Goal: Task Accomplishment & Management: Manage account settings

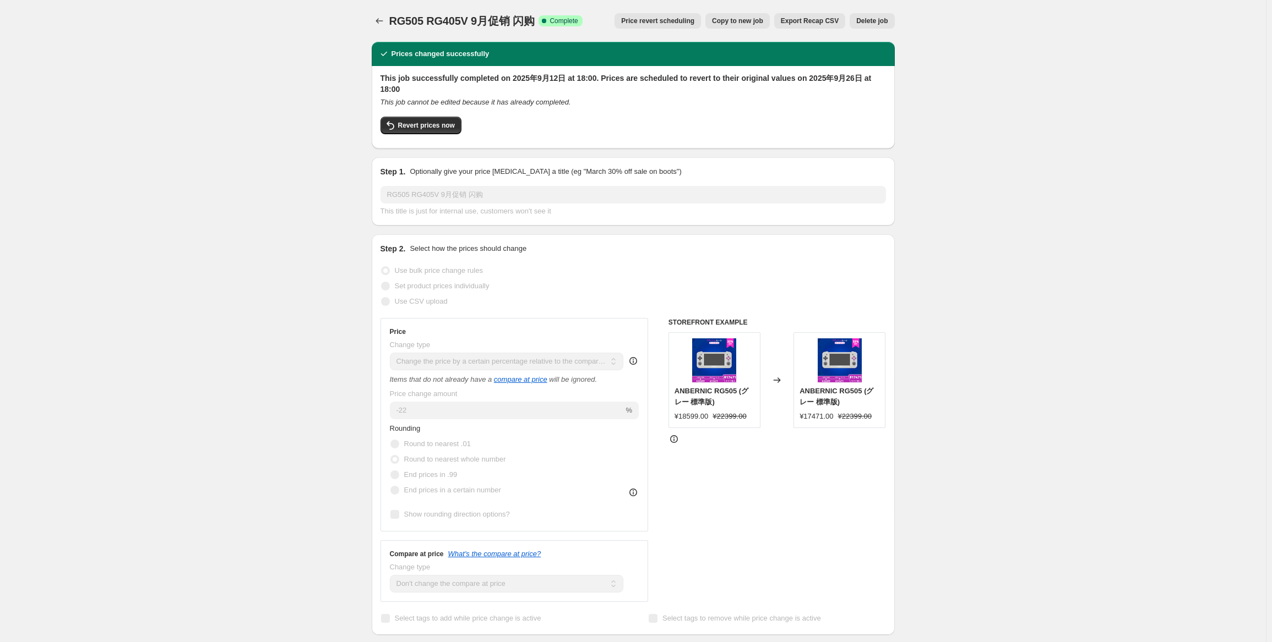
select select "pcap"
select select "no_change"
click at [376, 18] on icon "Price change jobs" at bounding box center [379, 20] width 11 height 11
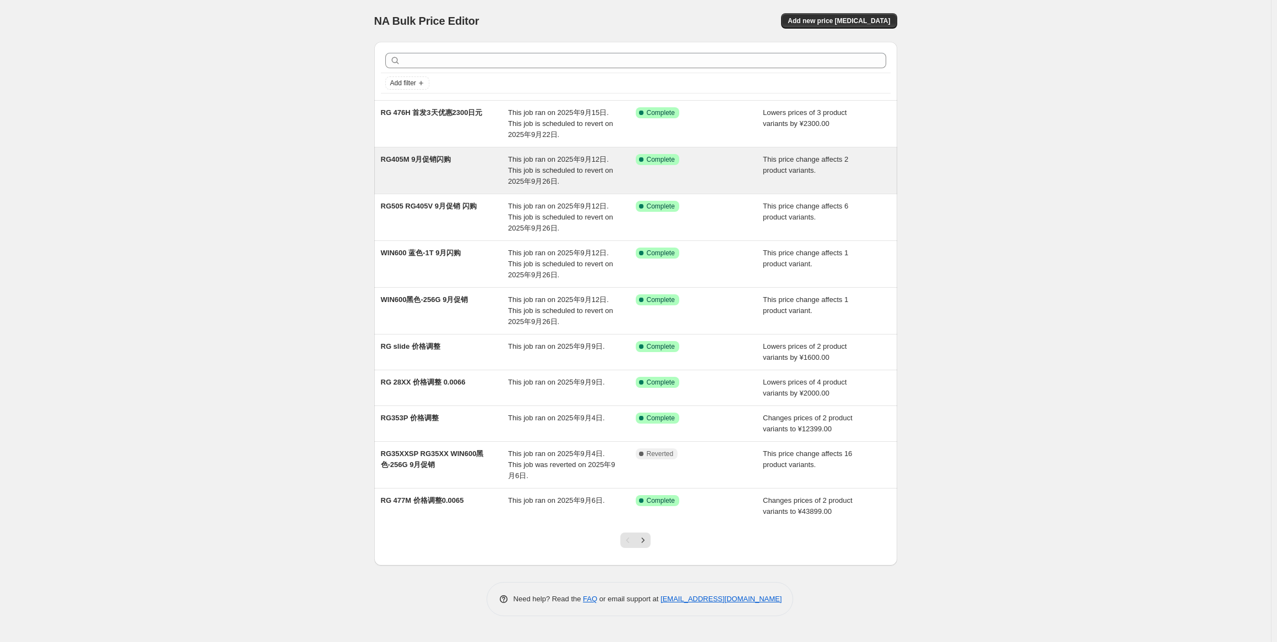
click at [486, 163] on div "RG405M 9月促销闪购" at bounding box center [445, 170] width 128 height 33
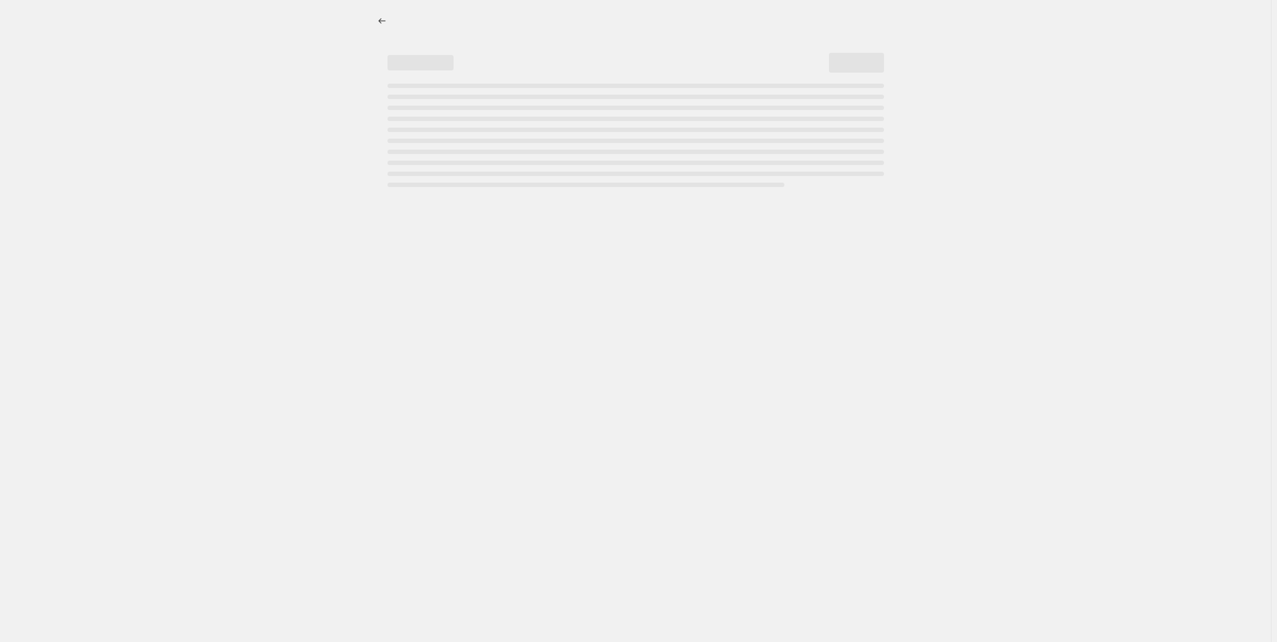
select select "pcap"
select select "no_change"
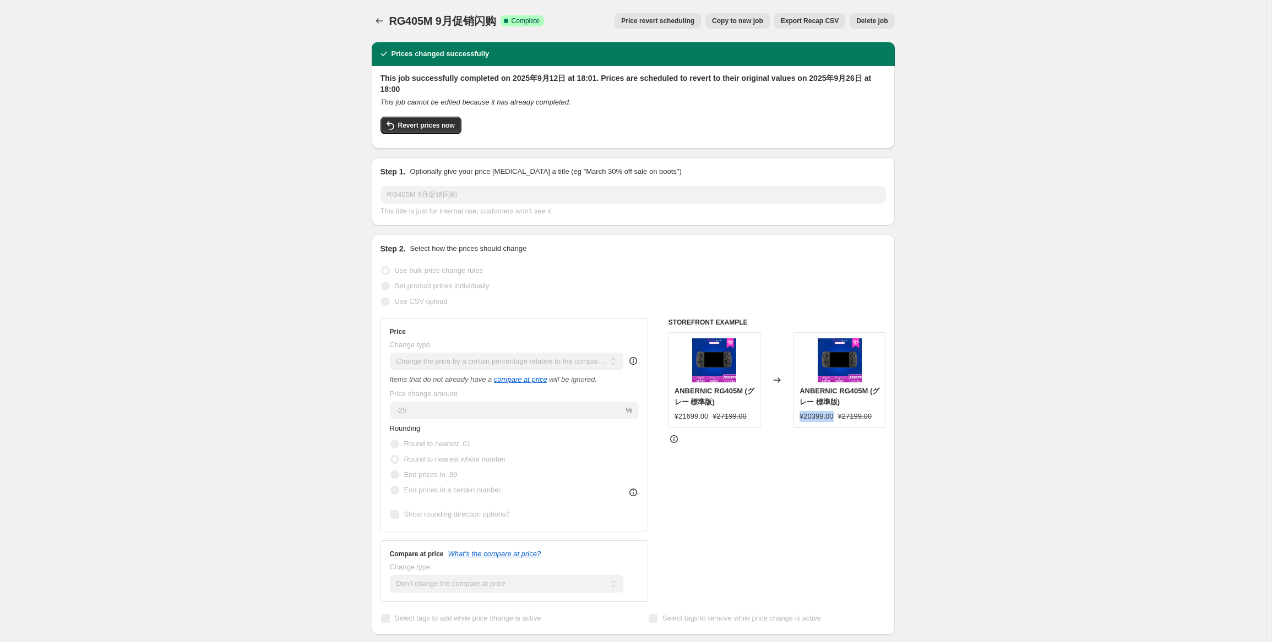
drag, startPoint x: 833, startPoint y: 421, endPoint x: 803, endPoint y: 417, distance: 29.9
click at [803, 417] on div "¥20399.00" at bounding box center [816, 416] width 34 height 11
copy div "¥20399.00"
click at [383, 21] on icon "Price change jobs" at bounding box center [379, 20] width 11 height 11
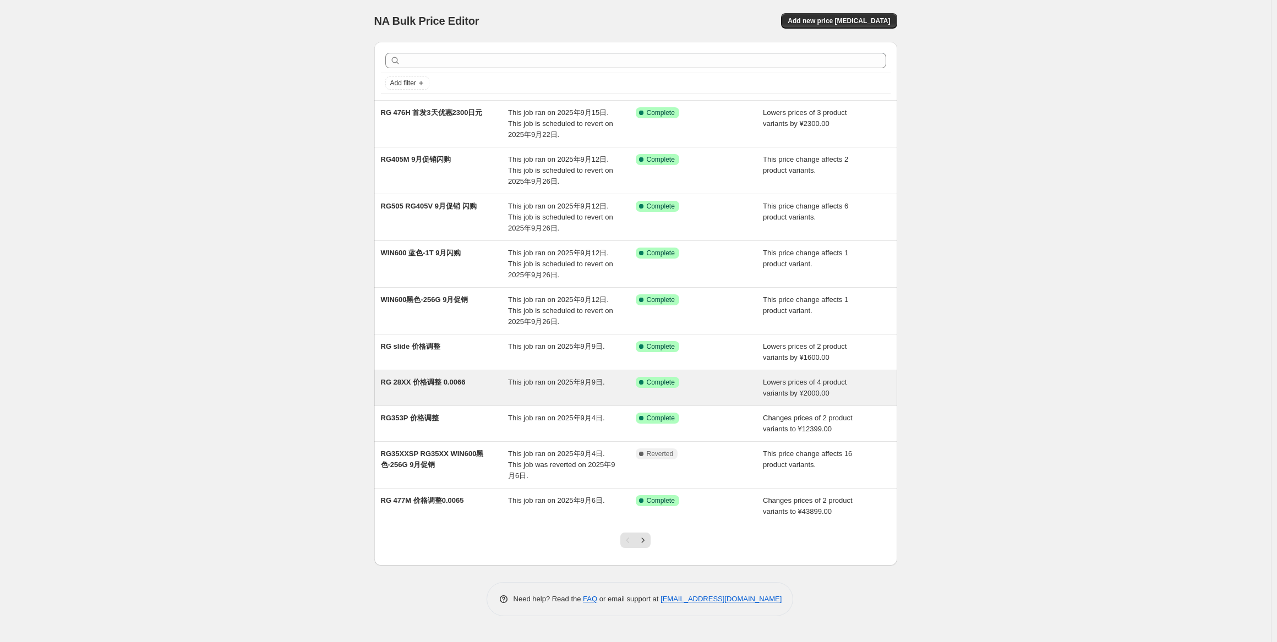
click at [570, 372] on div "RG 28XX 价格调整 0.0066 This job ran on 2025年9月9日. Success Complete Complete Lowers…" at bounding box center [635, 388] width 523 height 35
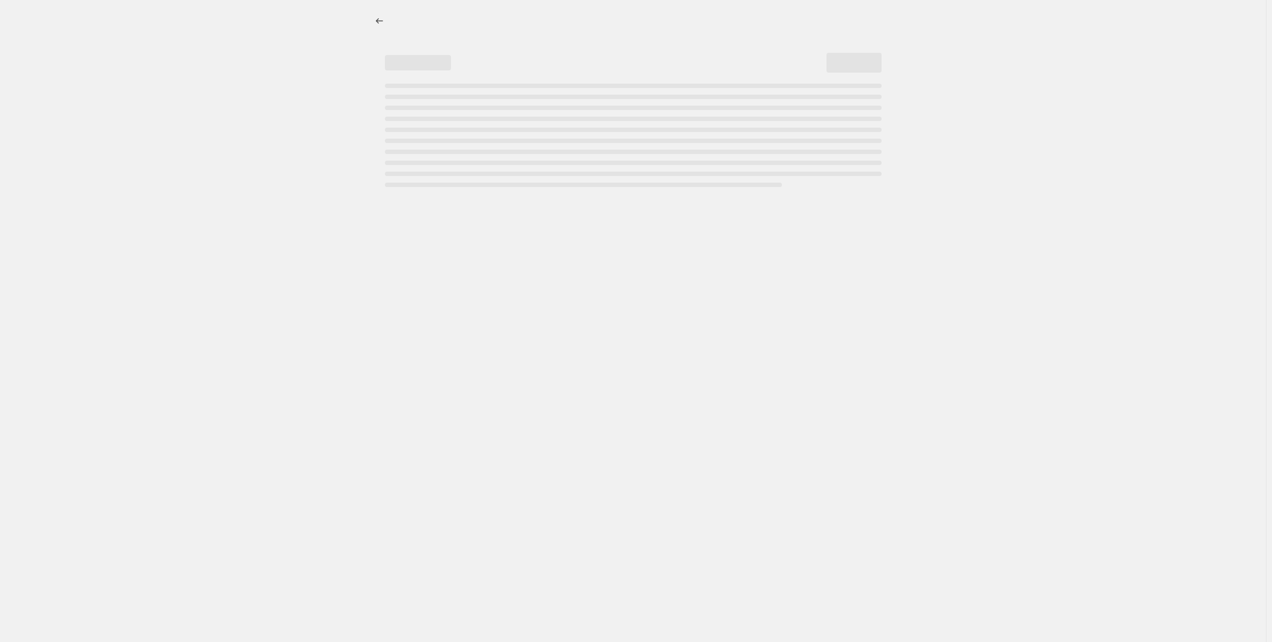
select select "by"
select select "no_change"
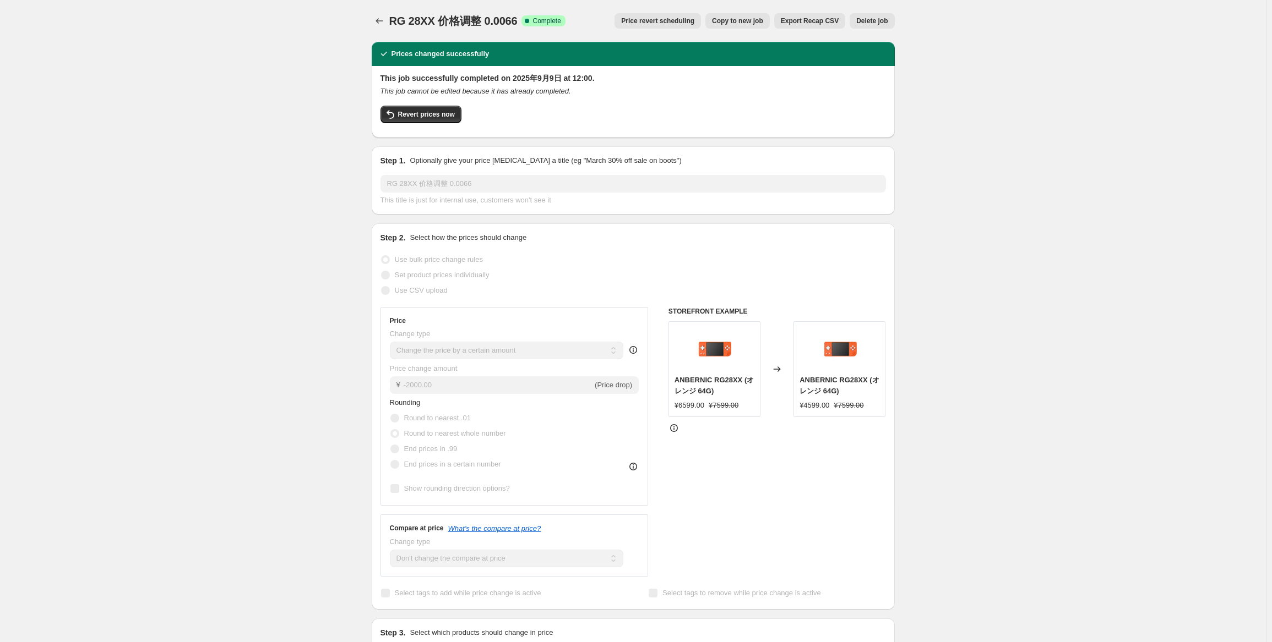
click at [377, 30] on div "RG 28XX 价格调整 0.0066. This page is ready RG 28XX 价格调整 0.0066 Success Complete Co…" at bounding box center [633, 21] width 523 height 42
click at [377, 27] on button "Price change jobs" at bounding box center [379, 20] width 15 height 15
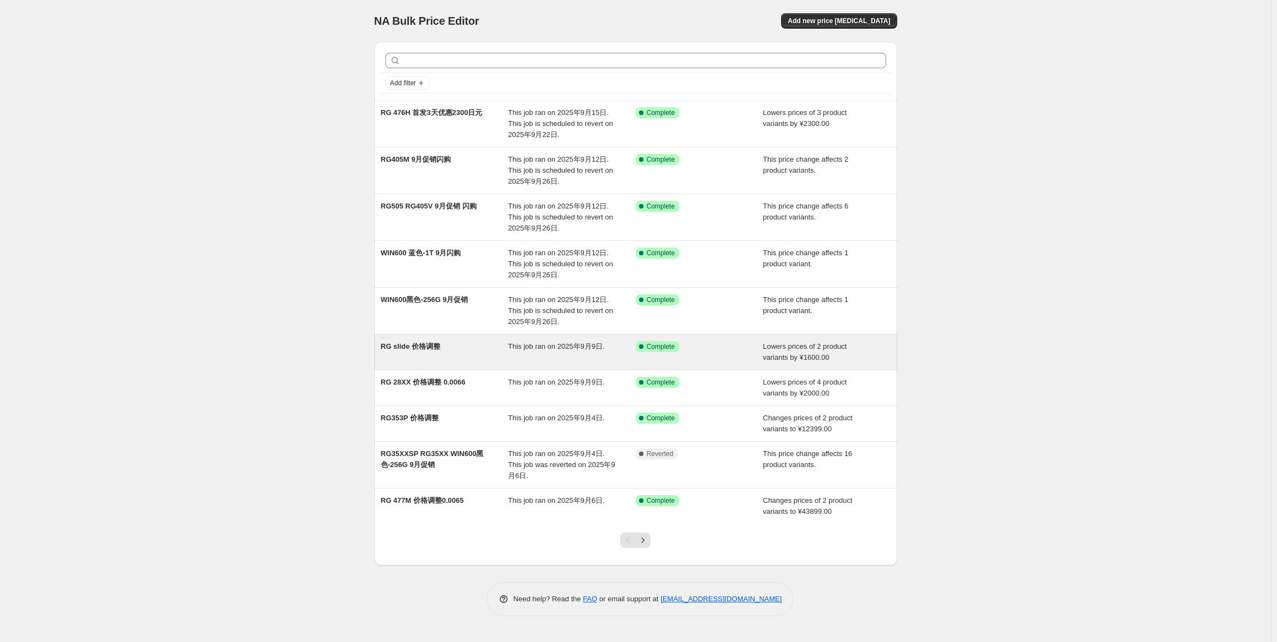
click at [509, 348] on span "This job ran on 2025年9月9日." at bounding box center [556, 346] width 97 height 8
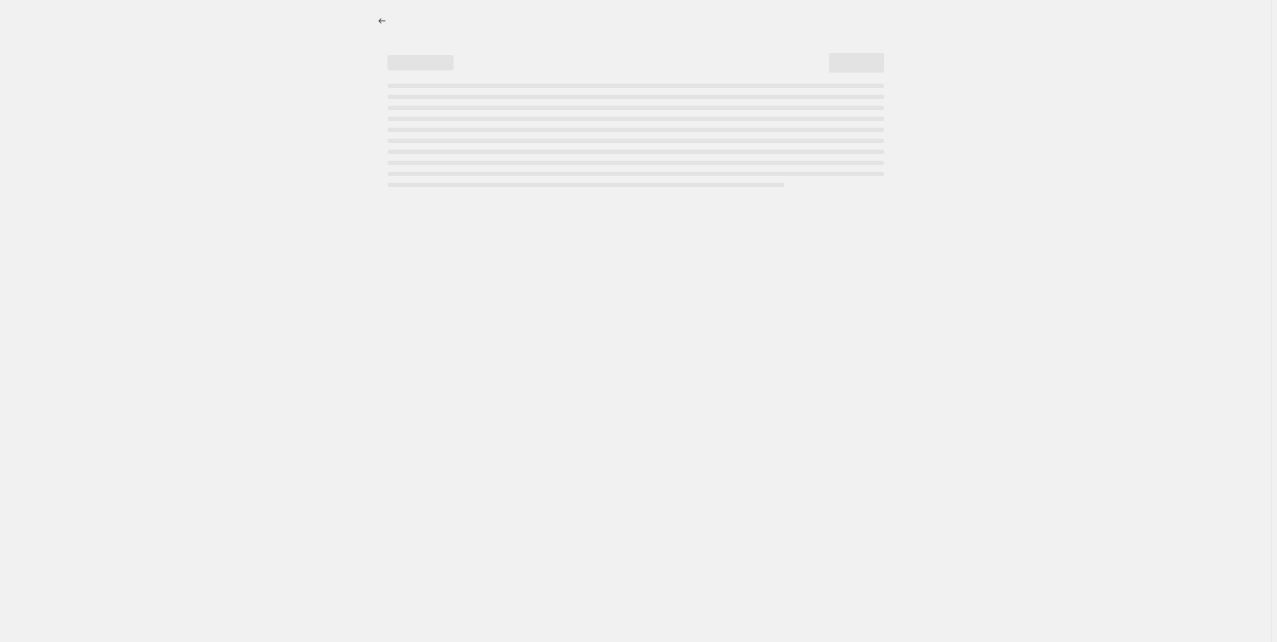
select select "by"
select select "no_change"
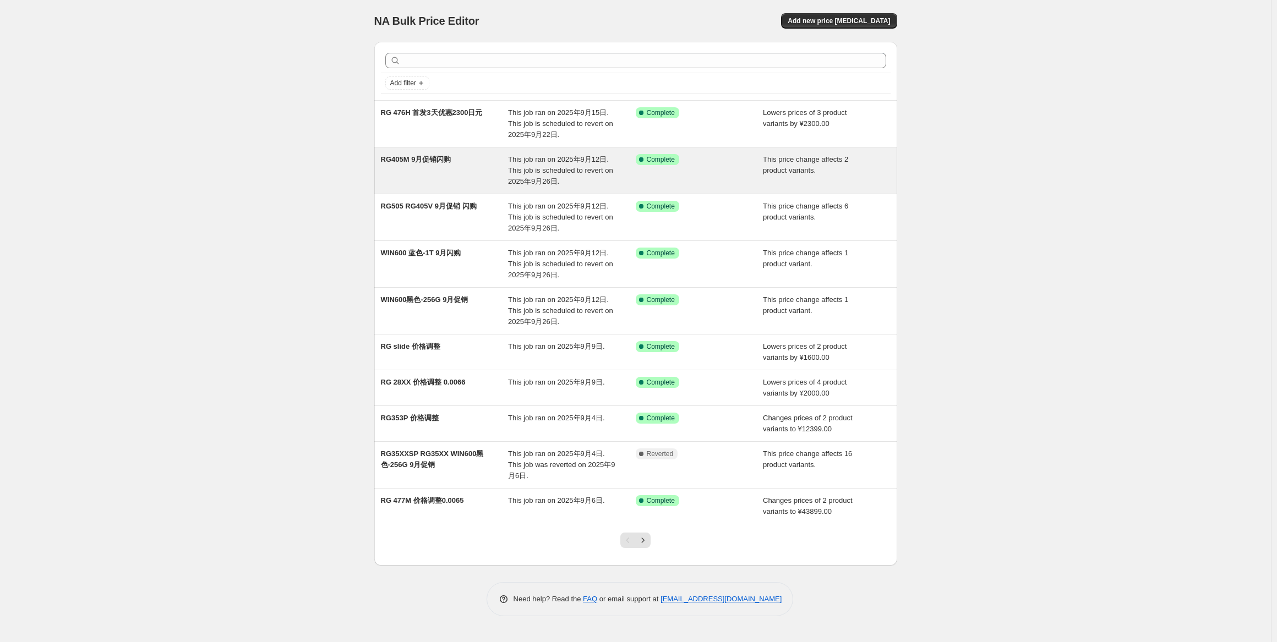
click at [486, 173] on div "RG405M 9月促销闪购" at bounding box center [445, 170] width 128 height 33
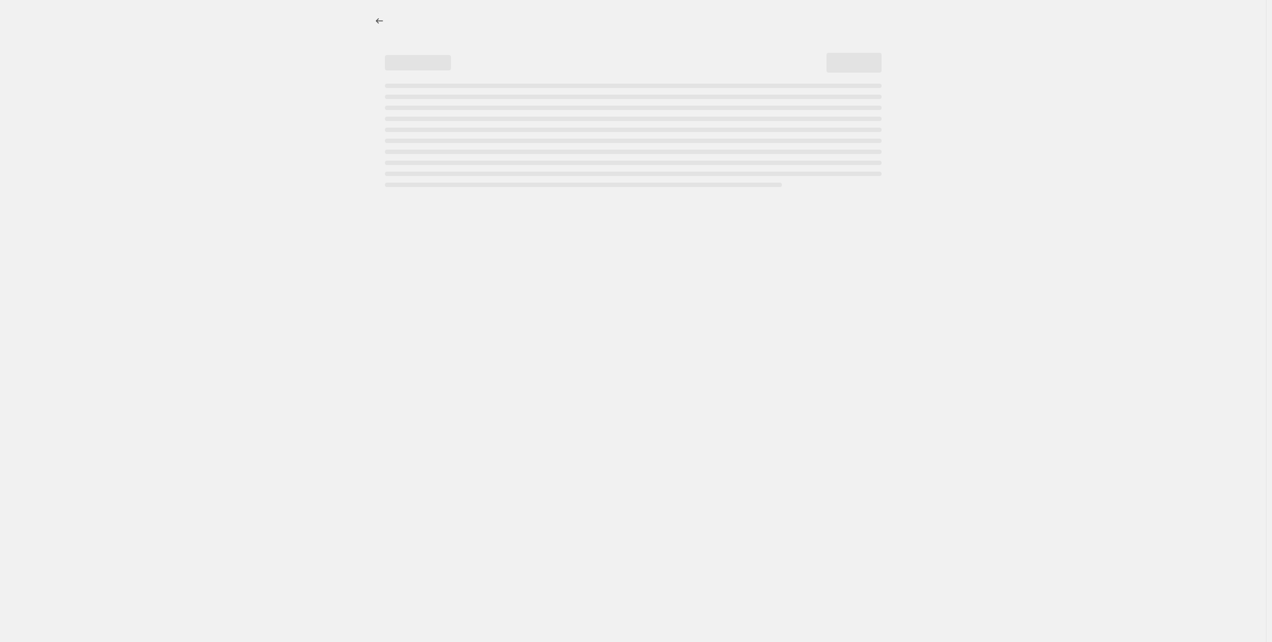
select select "pcap"
select select "no_change"
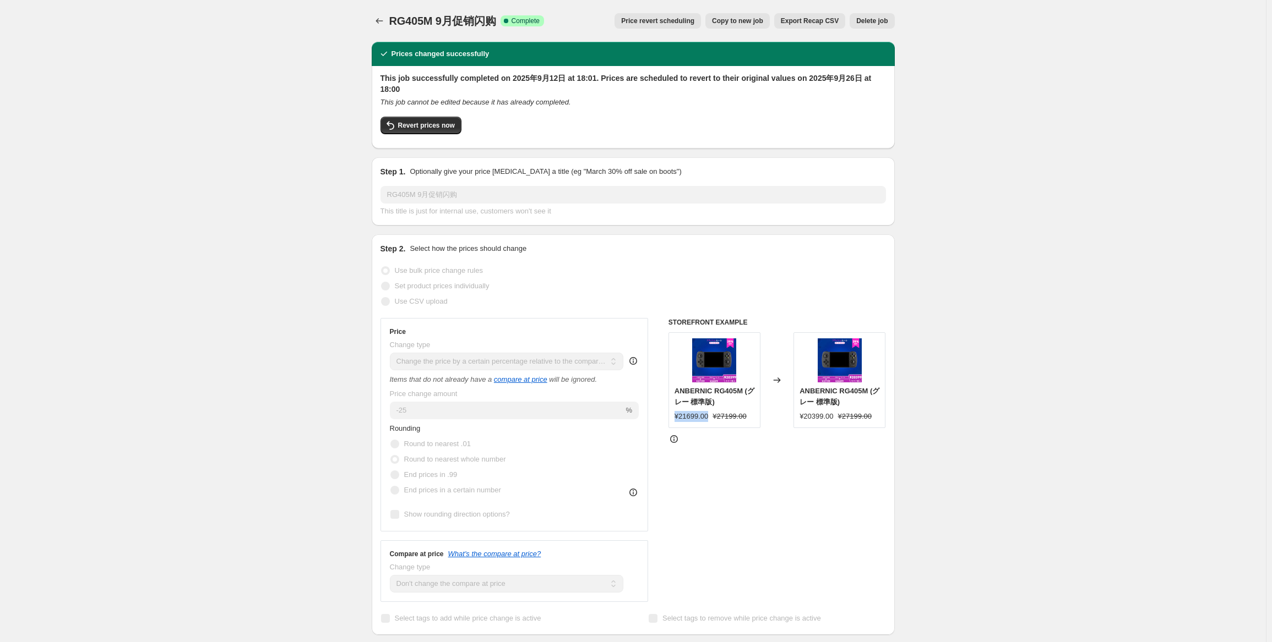
drag, startPoint x: 708, startPoint y: 416, endPoint x: 668, endPoint y: 418, distance: 39.7
click at [668, 418] on div "Price Change type Change the price to a certain amount Change the price by a ce…" at bounding box center [632, 460] width 505 height 284
copy div "¥21699.00"
click at [366, 25] on div "RG405M 9月促销闪购. This page is ready RG405M 9月促销闪购 Success Complete Complete Price…" at bounding box center [632, 638] width 549 height 1276
click at [373, 23] on div "RG405M 9月促销闪购. This page is ready RG405M 9月促销闪购 Success Complete Complete Price…" at bounding box center [632, 638] width 549 height 1276
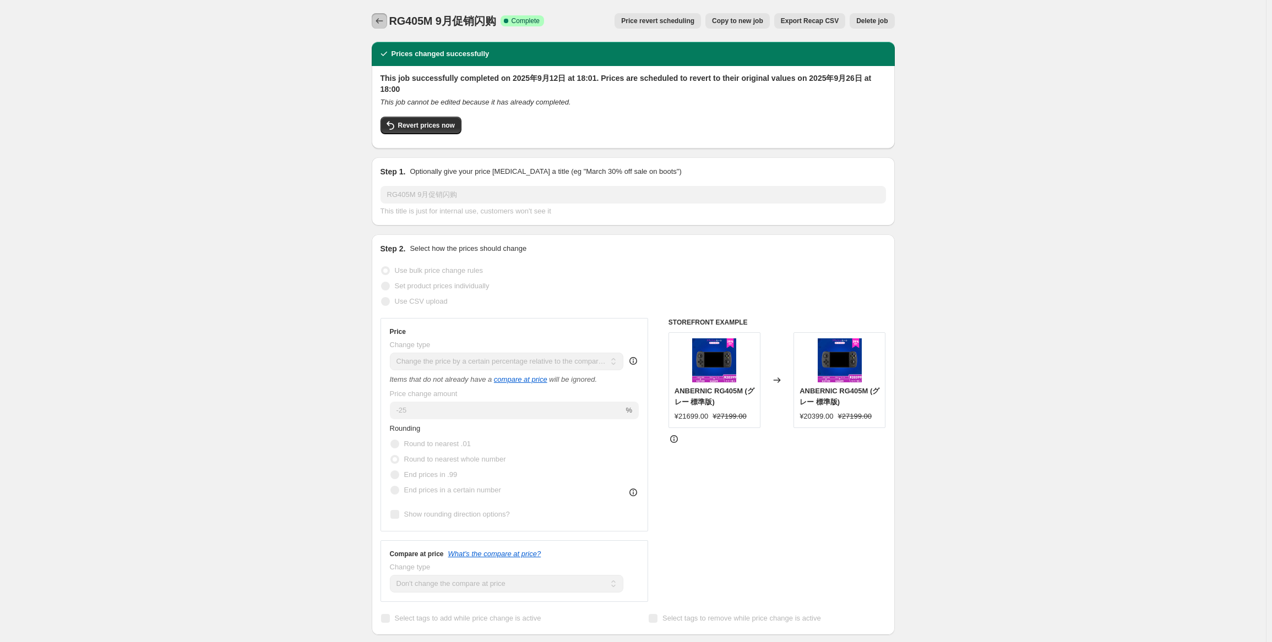
click at [380, 20] on icon "Price change jobs" at bounding box center [379, 20] width 11 height 11
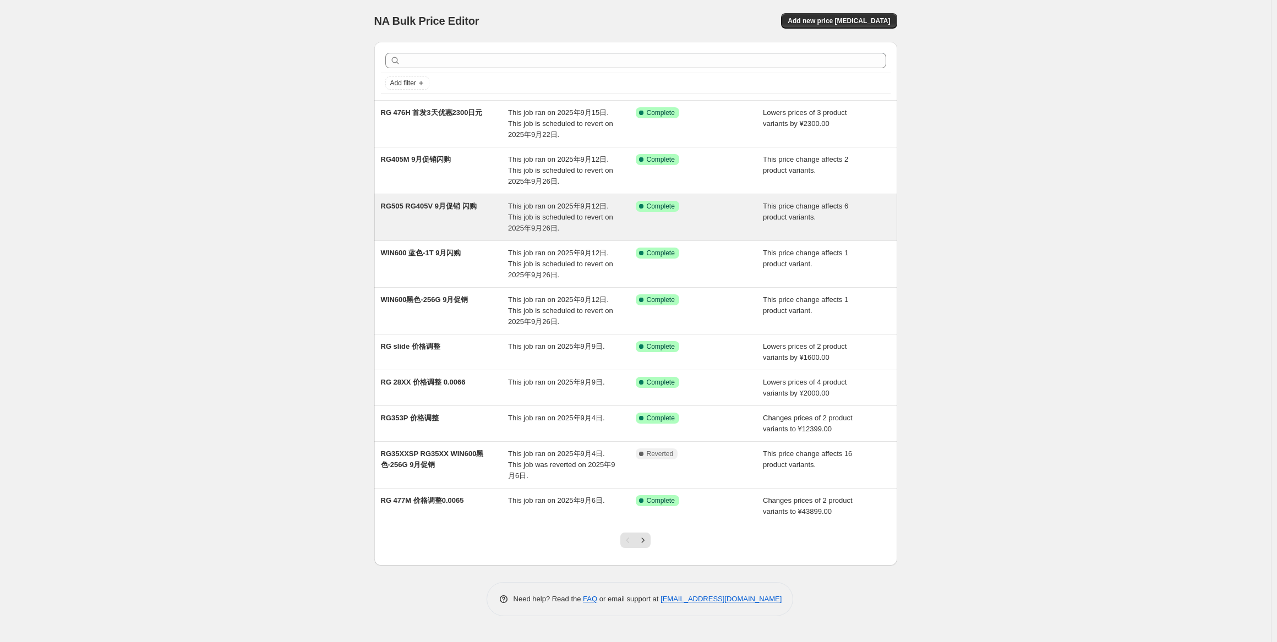
click at [455, 225] on div "RG505 RG405V 9月促销 闪购" at bounding box center [445, 217] width 128 height 33
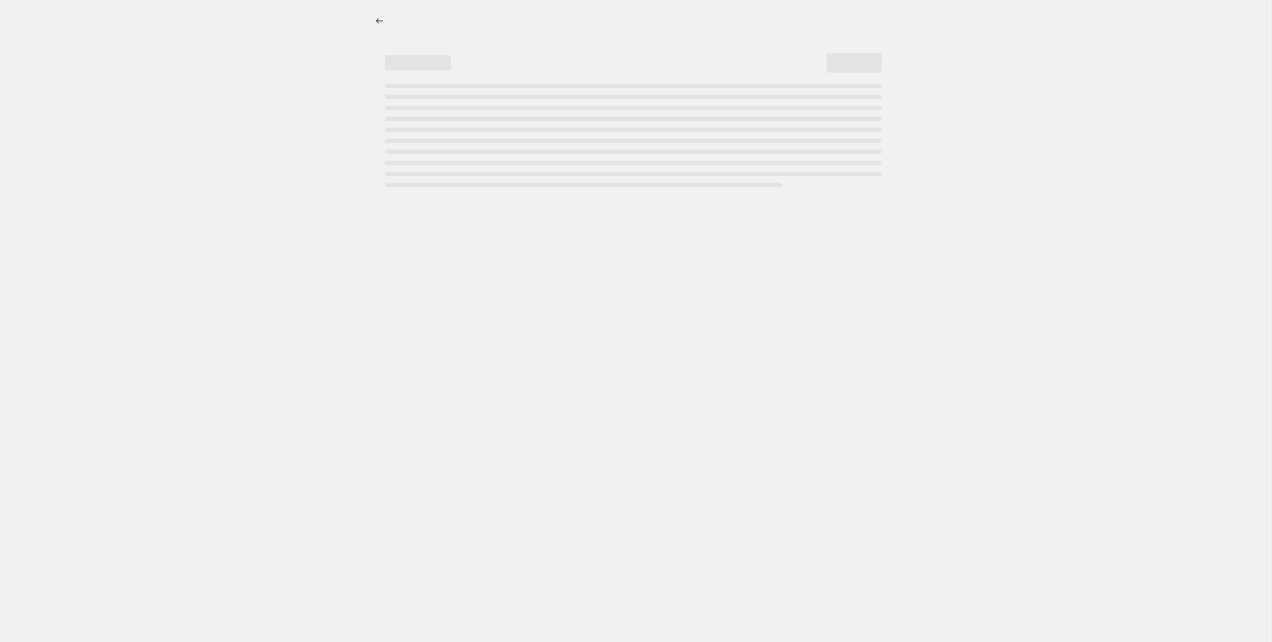
select select "pcap"
select select "no_change"
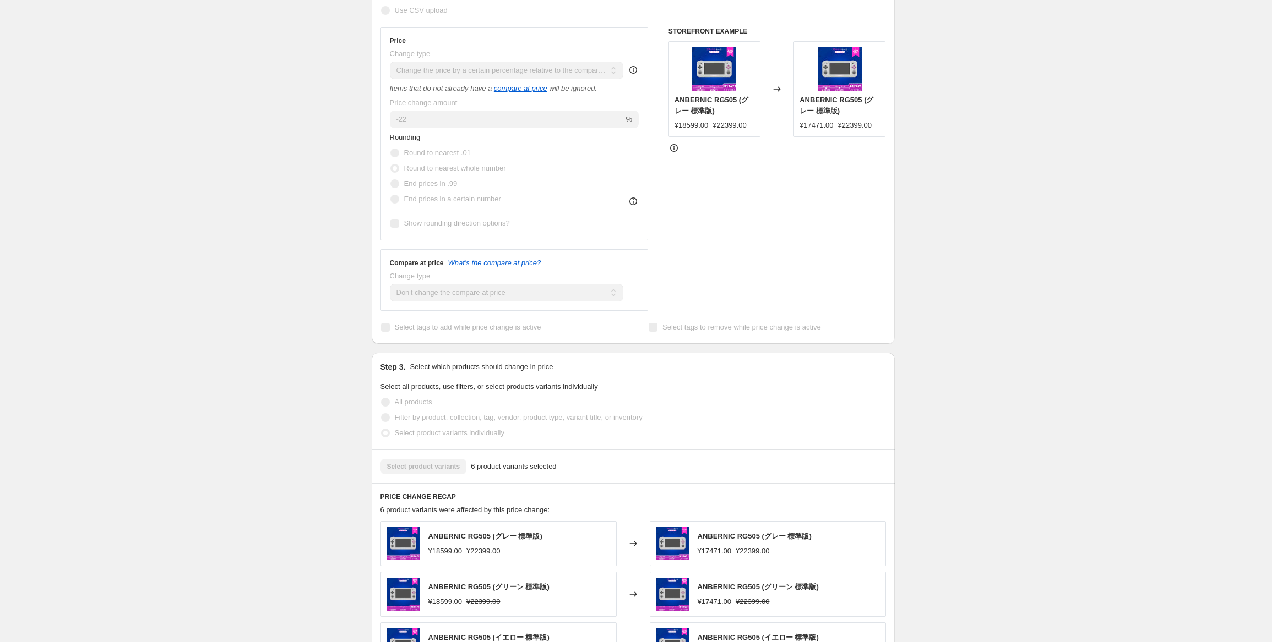
scroll to position [330, 0]
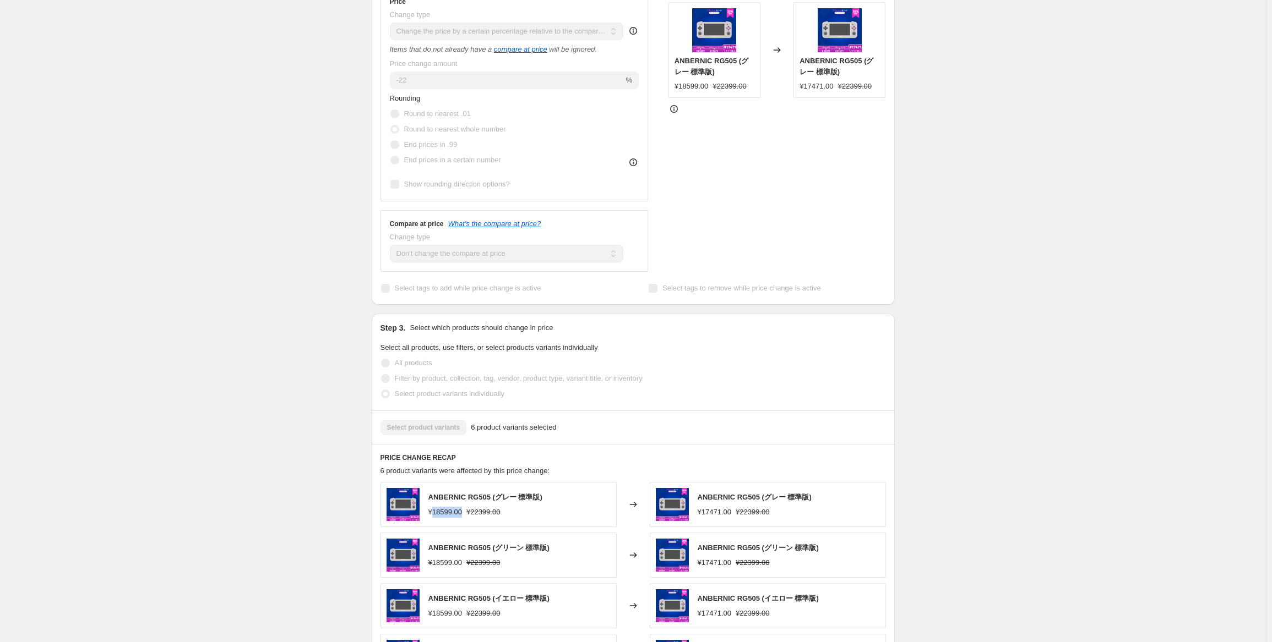
drag, startPoint x: 435, startPoint y: 510, endPoint x: 461, endPoint y: 510, distance: 26.4
click at [461, 510] on div "¥18599.00" at bounding box center [445, 512] width 34 height 11
copy div "18599.00"
click at [154, 149] on div "RG505 RG405V 9月促销 闪购. This page is ready RG505 RG405V 9月促销 闪购 Success Complete …" at bounding box center [633, 384] width 1266 height 1428
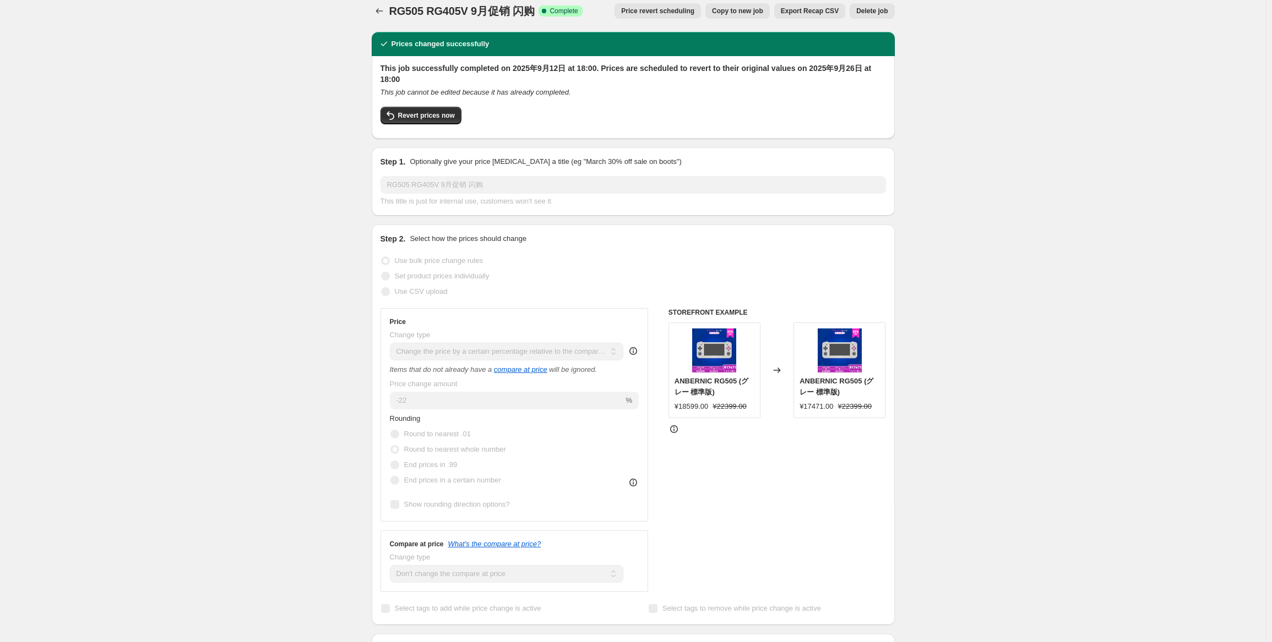
scroll to position [0, 0]
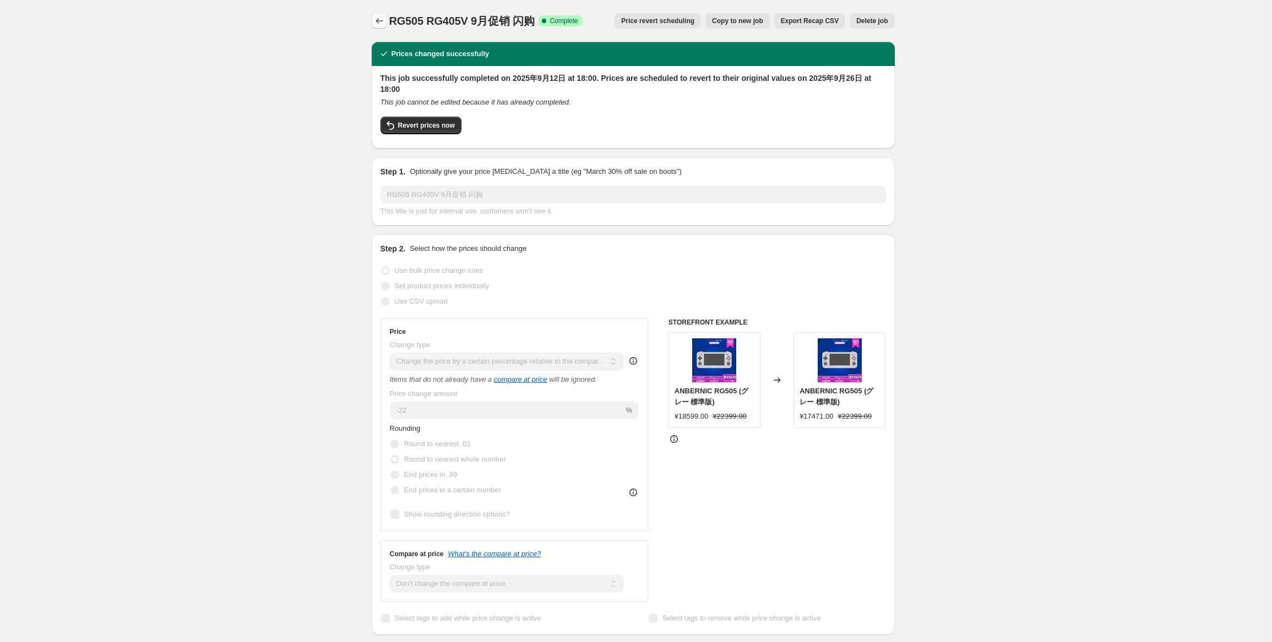
click at [384, 24] on icon "Price change jobs" at bounding box center [379, 20] width 11 height 11
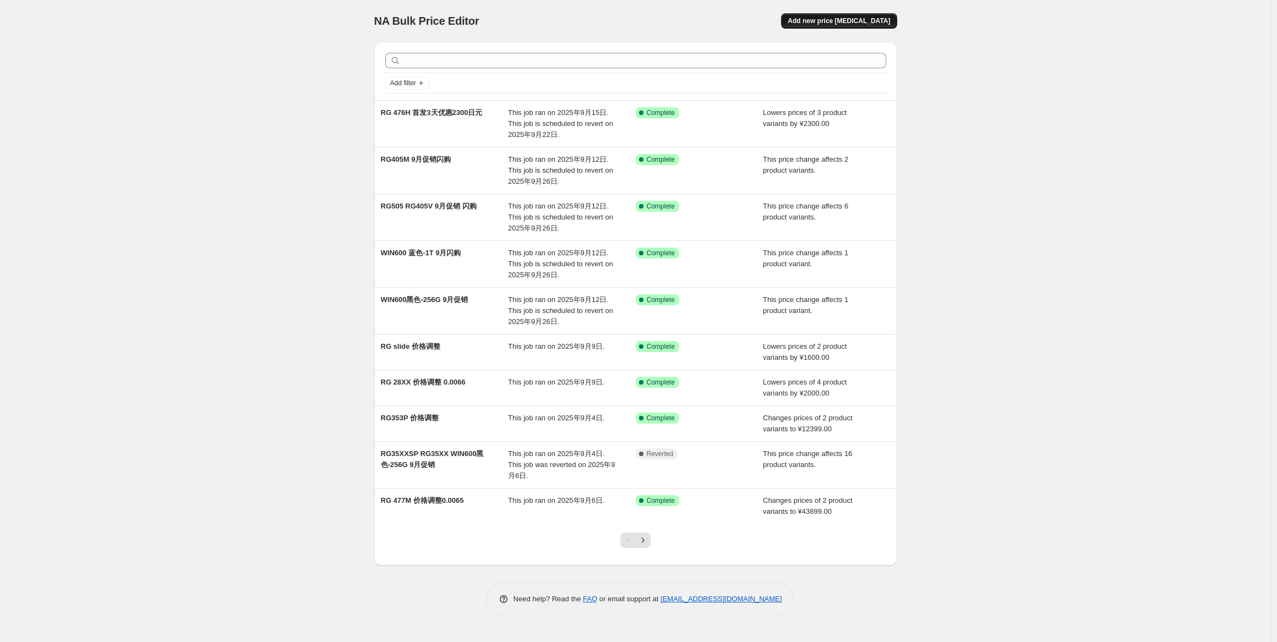
click at [868, 25] on span "Add new price [MEDICAL_DATA]" at bounding box center [839, 21] width 102 height 9
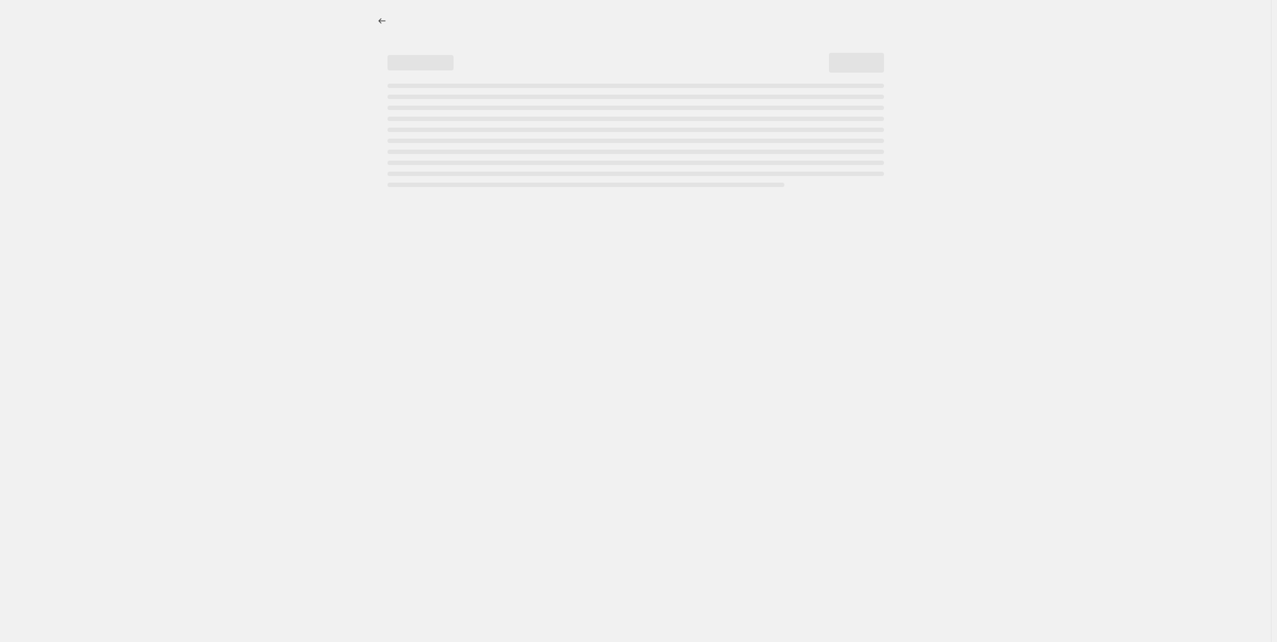
select select "percentage"
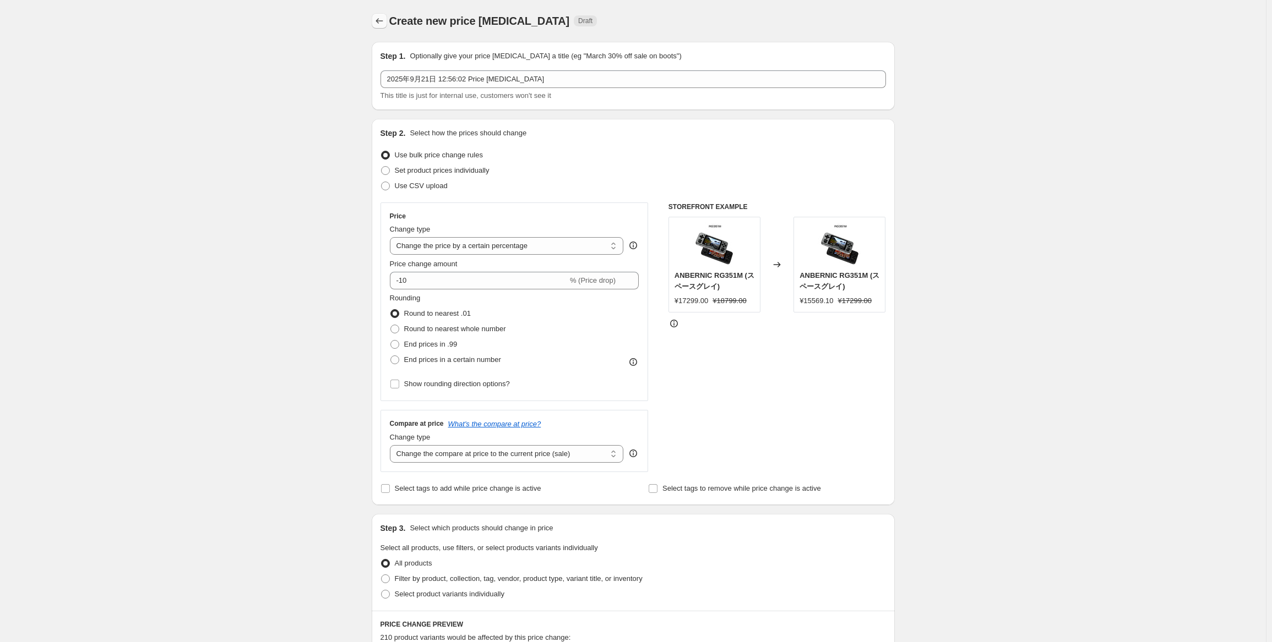
click at [387, 19] on button "Price change jobs" at bounding box center [379, 20] width 15 height 15
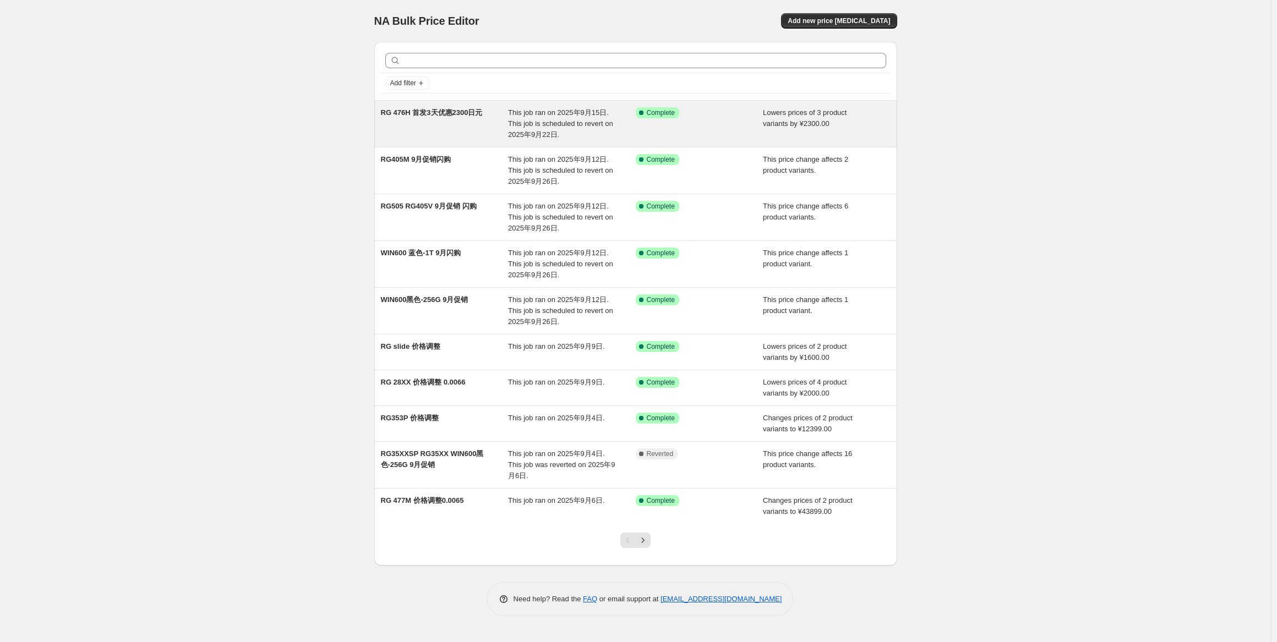
click at [500, 134] on div "RG 476H 首发3天优惠2300日元" at bounding box center [445, 123] width 128 height 33
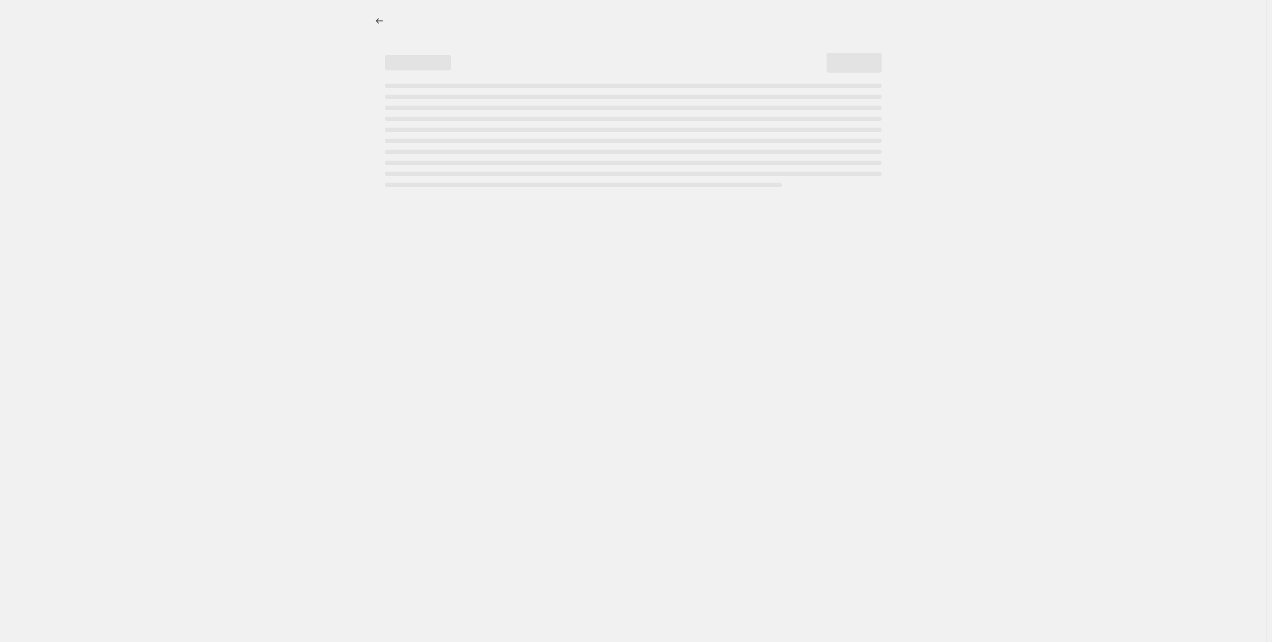
select select "by"
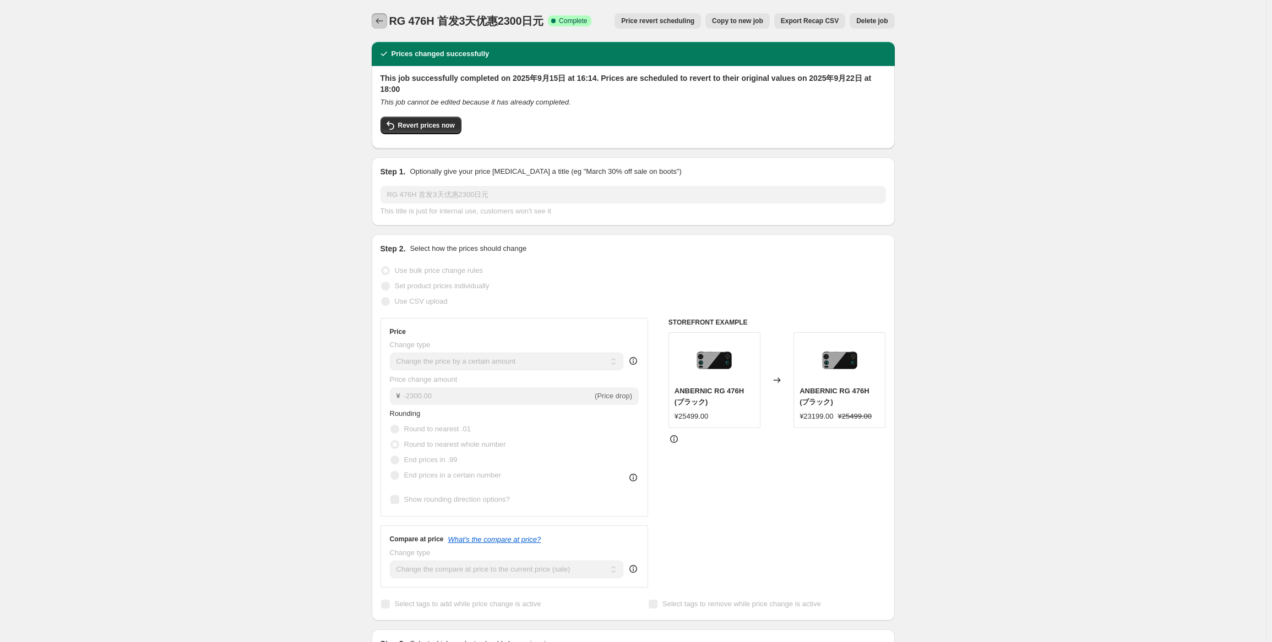
click at [378, 26] on icon "Price change jobs" at bounding box center [379, 20] width 11 height 11
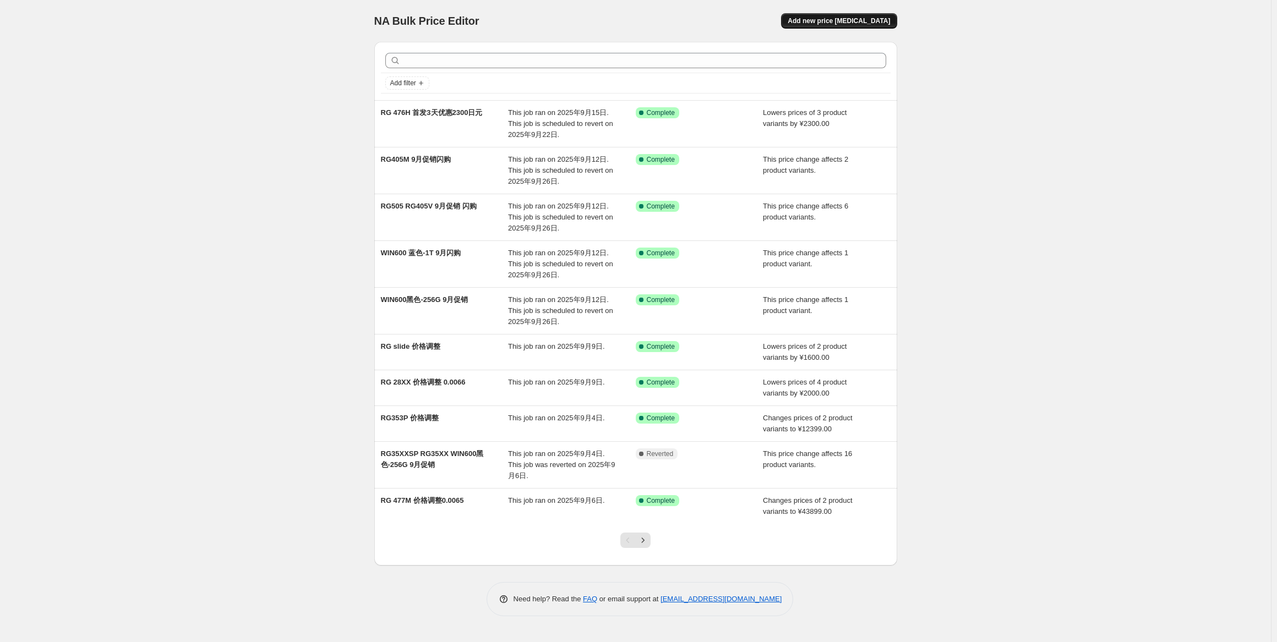
click at [850, 17] on span "Add new price [MEDICAL_DATA]" at bounding box center [839, 21] width 102 height 9
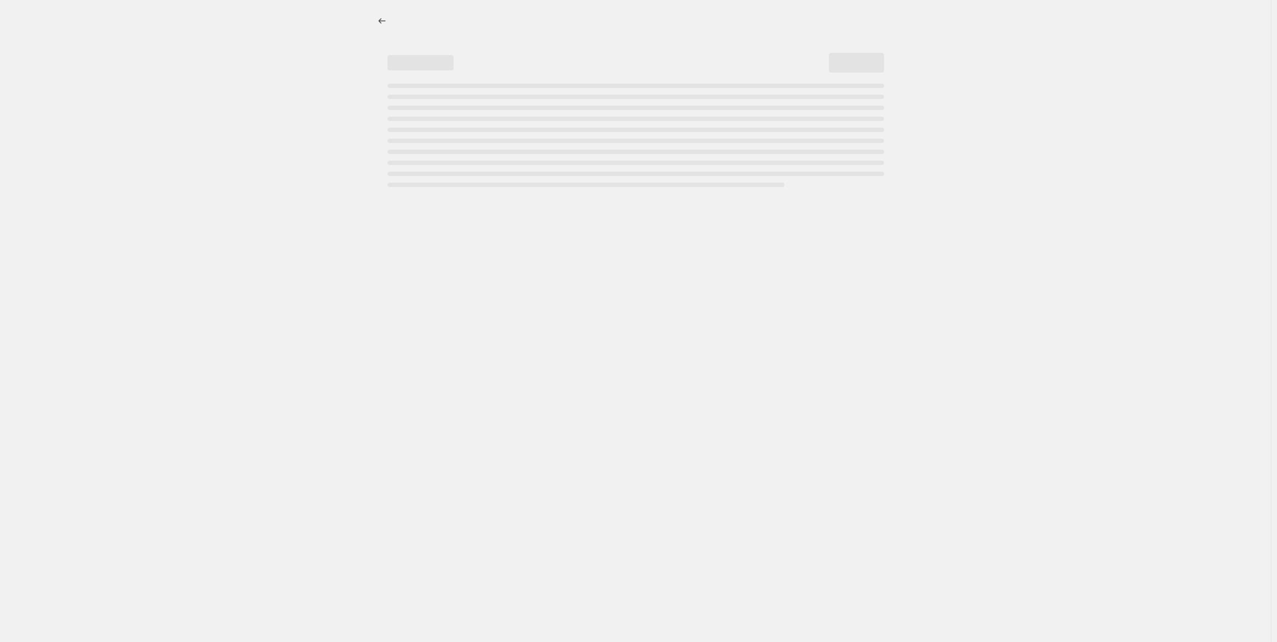
select select "percentage"
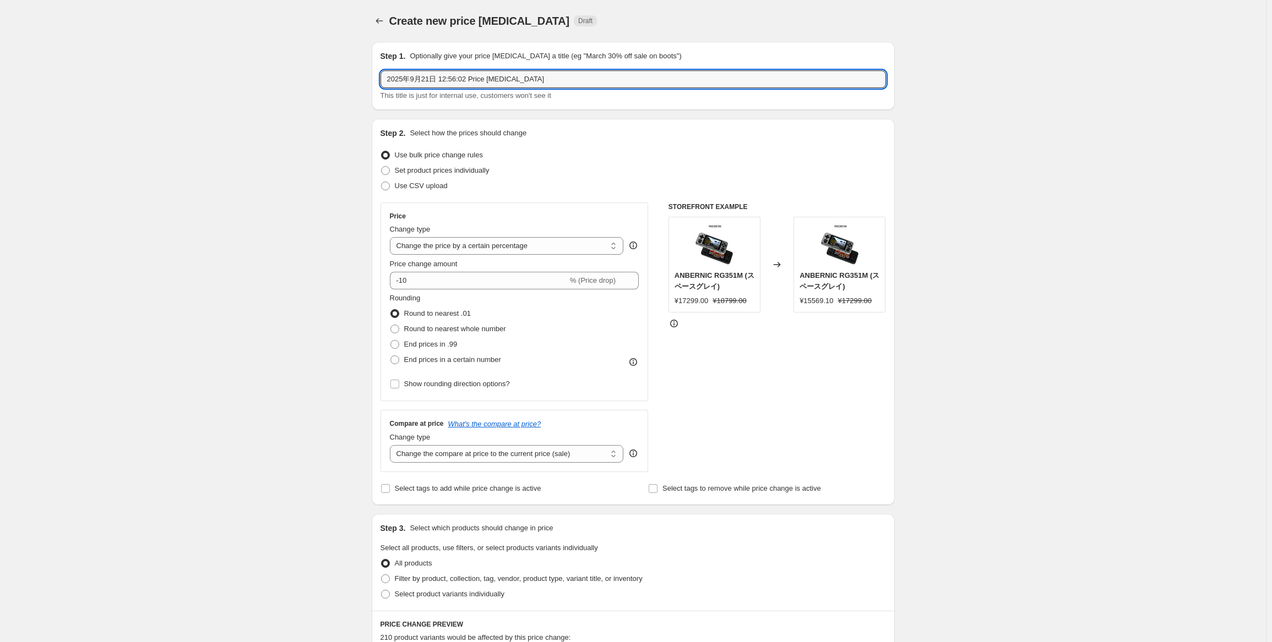
drag, startPoint x: 372, startPoint y: 76, endPoint x: 280, endPoint y: 76, distance: 91.9
click at [280, 76] on div "Create new price change job. This page is ready Create new price change job Dra…" at bounding box center [633, 552] width 1266 height 1104
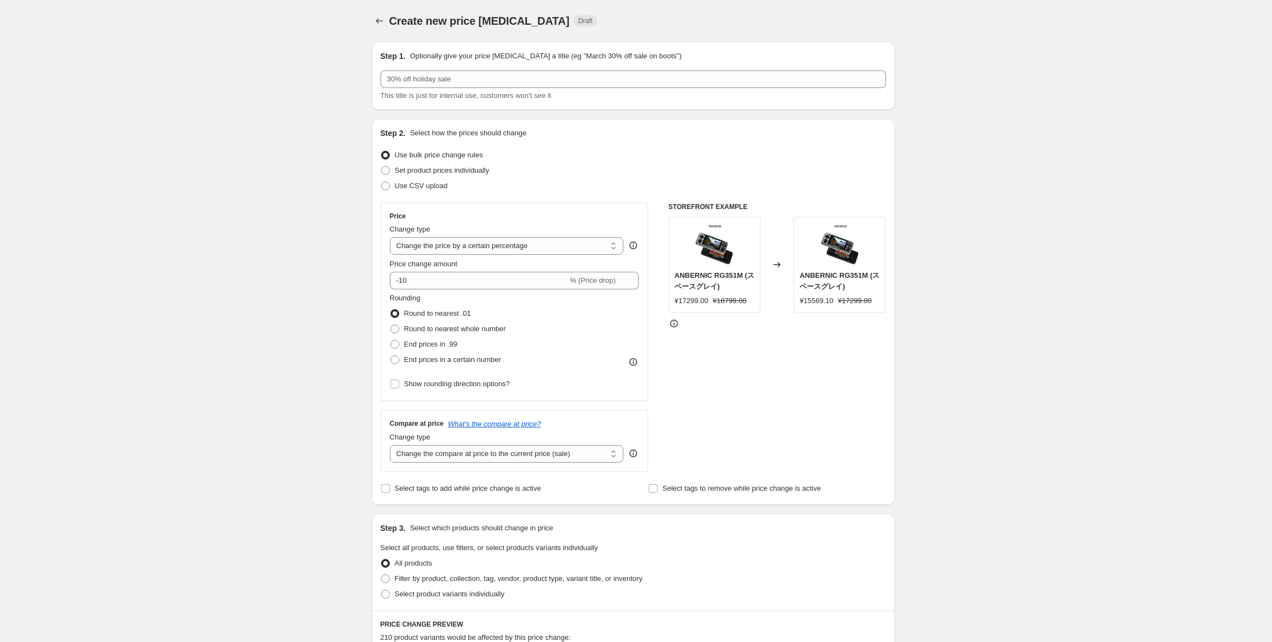
click at [466, 70] on div "Step 1. Optionally give your price change job a title (eg "March 30% off sale o…" at bounding box center [632, 76] width 505 height 51
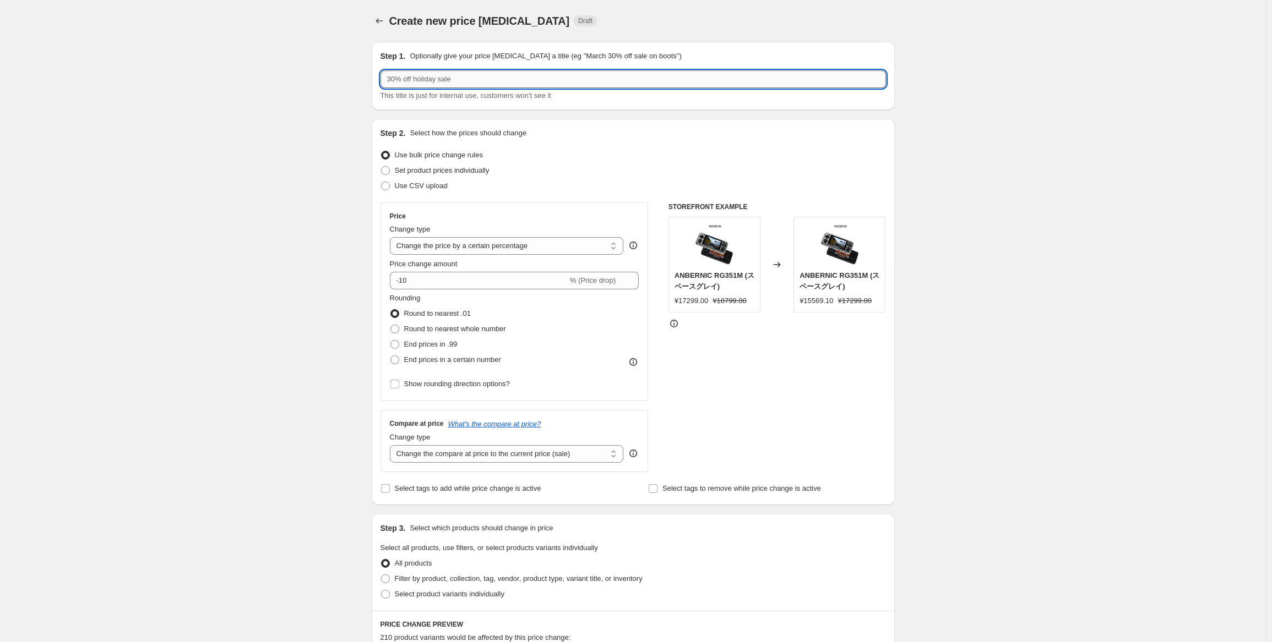
click at [473, 78] on input "text" at bounding box center [632, 79] width 505 height 18
paste input "RG351V"
type input "RG351V 9月焕新促销"
click at [553, 224] on div "Change type" at bounding box center [507, 229] width 234 height 11
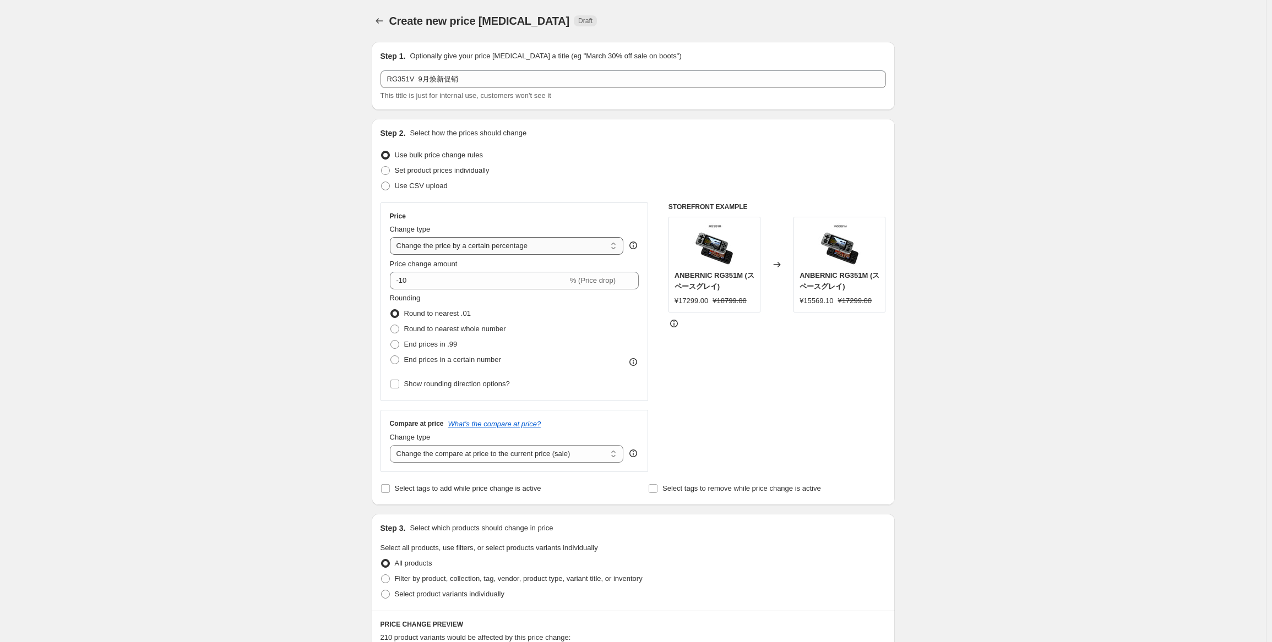
click at [541, 253] on select "Change the price to a certain amount Change the price by a certain amount Chang…" at bounding box center [507, 246] width 234 height 18
select select "pcap"
click at [392, 237] on select "Change the price to a certain amount Change the price by a certain amount Chang…" at bounding box center [507, 246] width 234 height 18
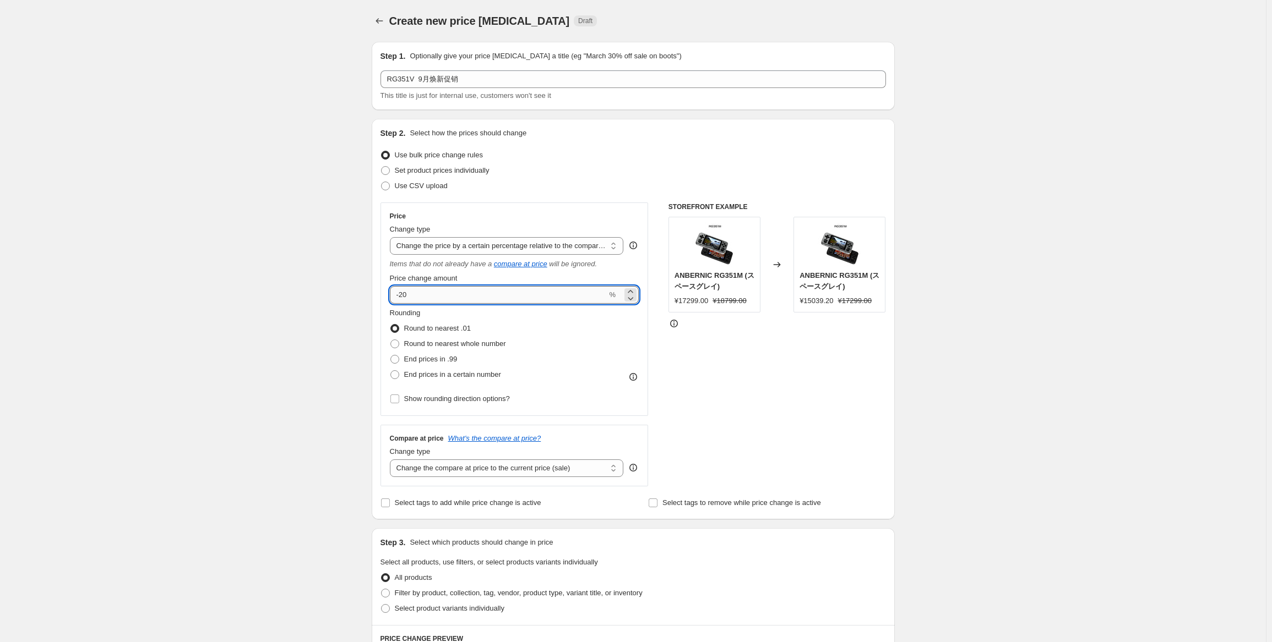
click at [548, 293] on input "-20" at bounding box center [498, 295] width 217 height 18
type input "-2"
type input "-47"
drag, startPoint x: 490, startPoint y: 346, endPoint x: 498, endPoint y: 406, distance: 60.5
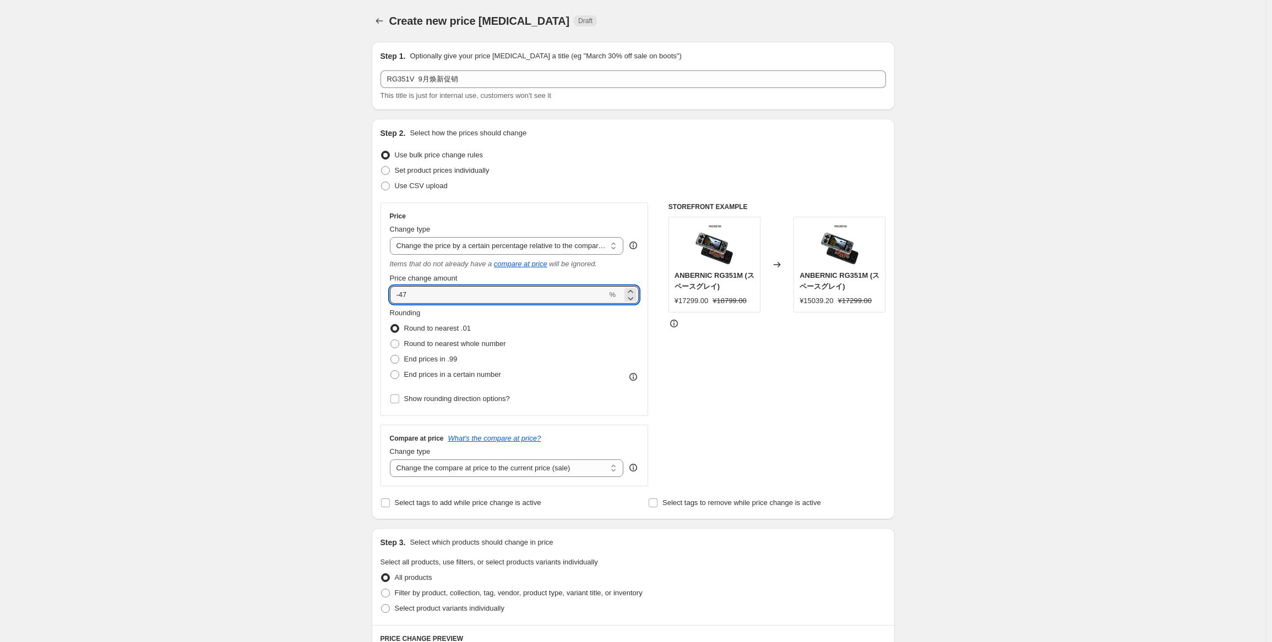
click at [489, 346] on span "Round to nearest whole number" at bounding box center [455, 344] width 102 height 8
click at [530, 471] on select "Change the compare at price to the current price (sale) Change the compare at p…" at bounding box center [507, 469] width 234 height 18
select select "no_change"
click at [392, 460] on select "Change the compare at price to the current price (sale) Change the compare at p…" at bounding box center [507, 469] width 234 height 18
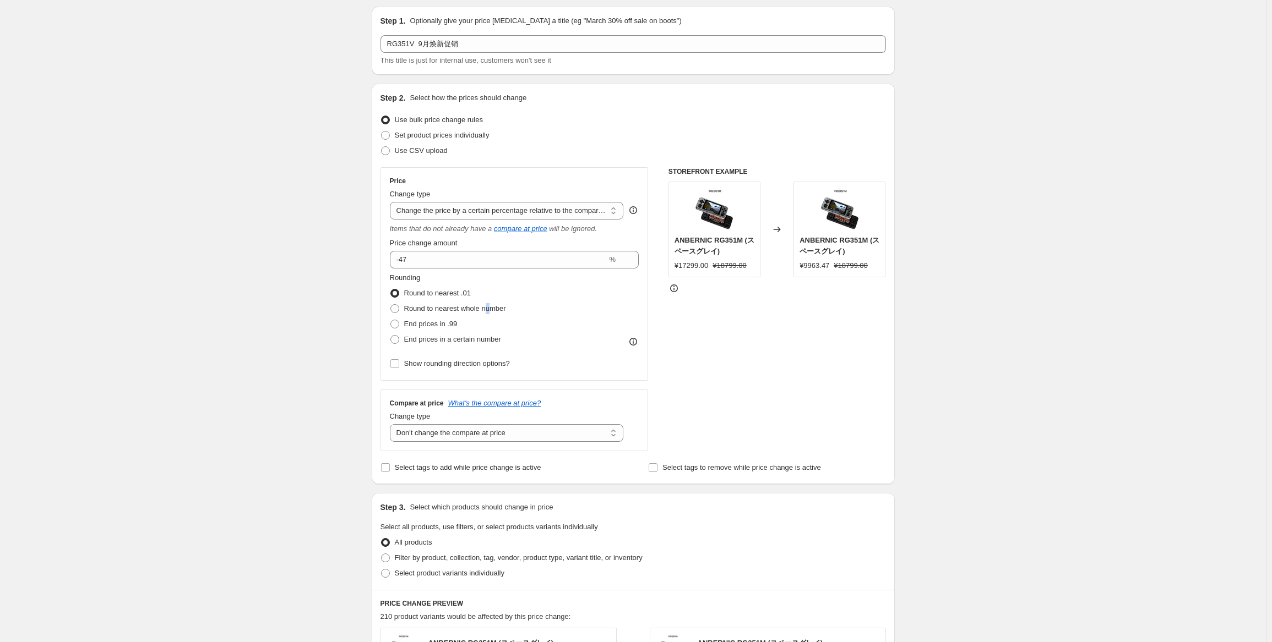
scroll to position [110, 0]
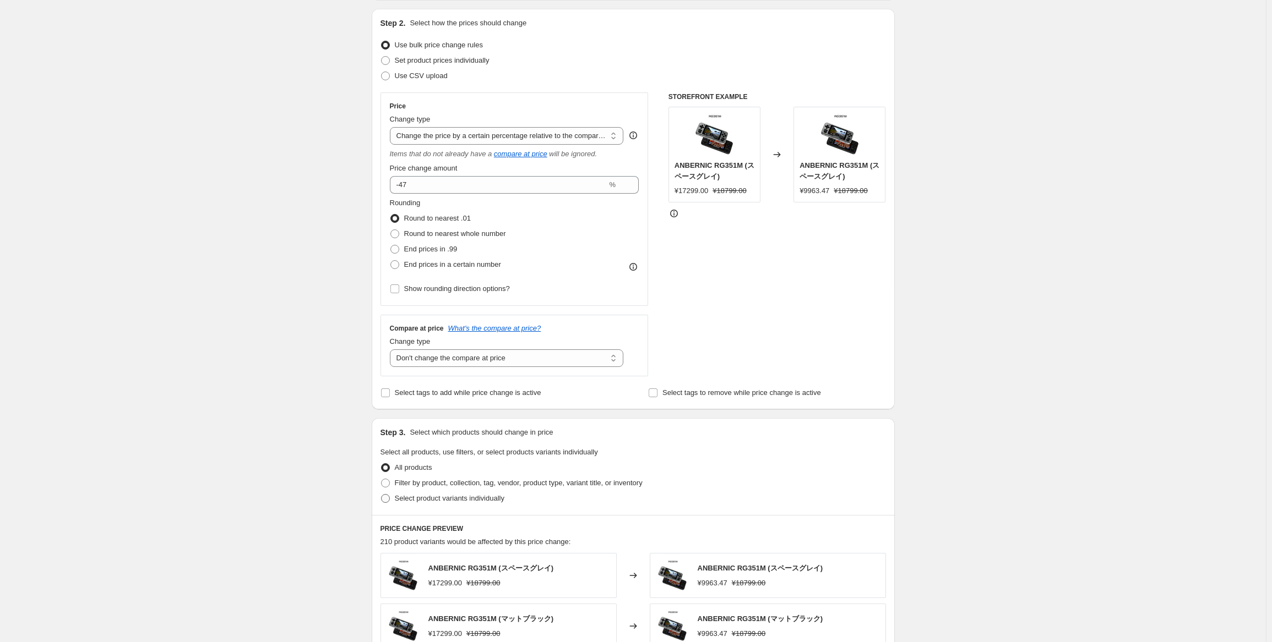
click at [443, 502] on span "Select product variants individually" at bounding box center [450, 498] width 110 height 8
click at [382, 495] on input "Select product variants individually" at bounding box center [381, 494] width 1 height 1
radio input "true"
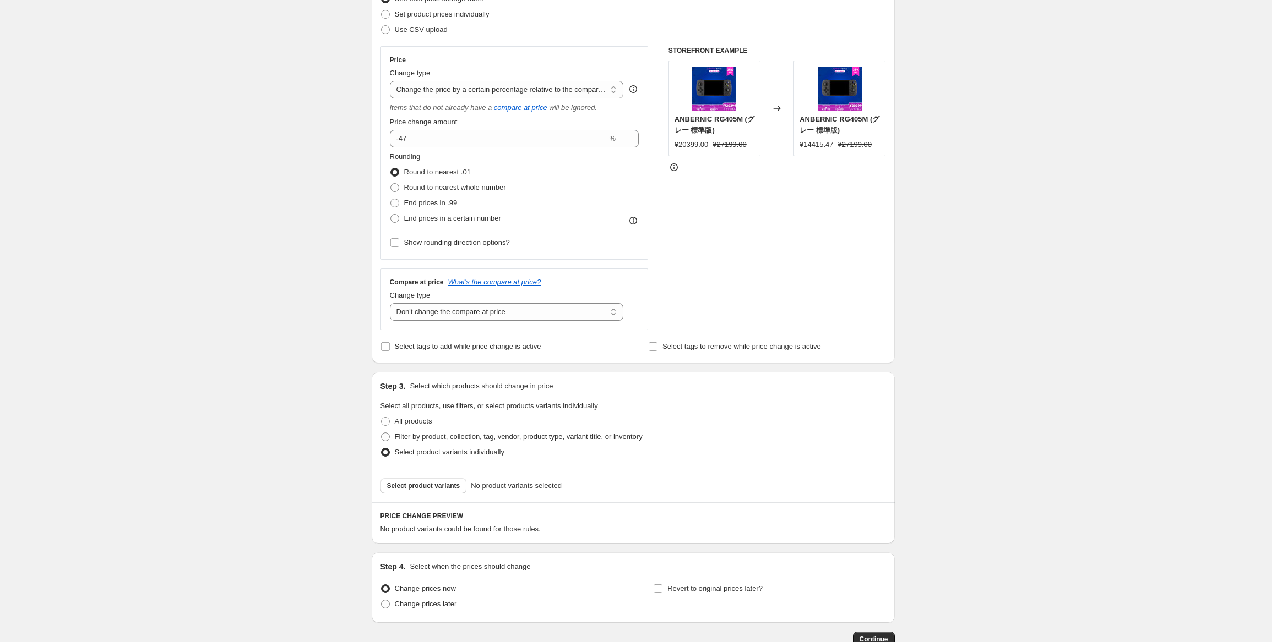
scroll to position [220, 0]
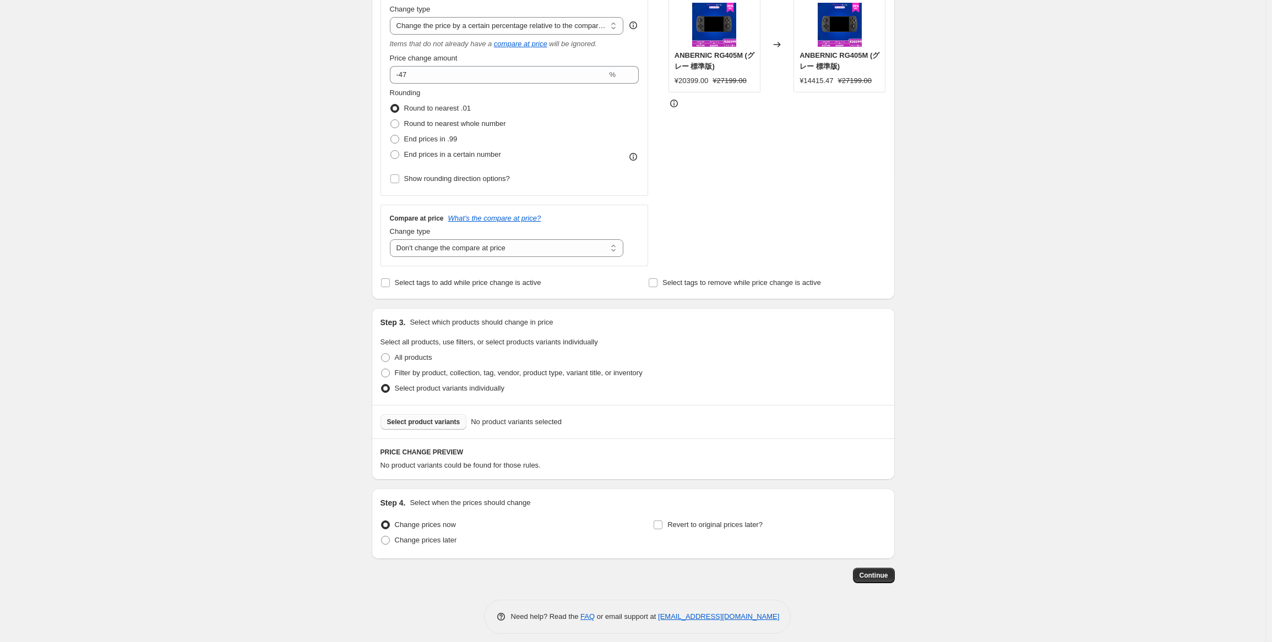
click at [431, 422] on span "Select product variants" at bounding box center [423, 422] width 73 height 9
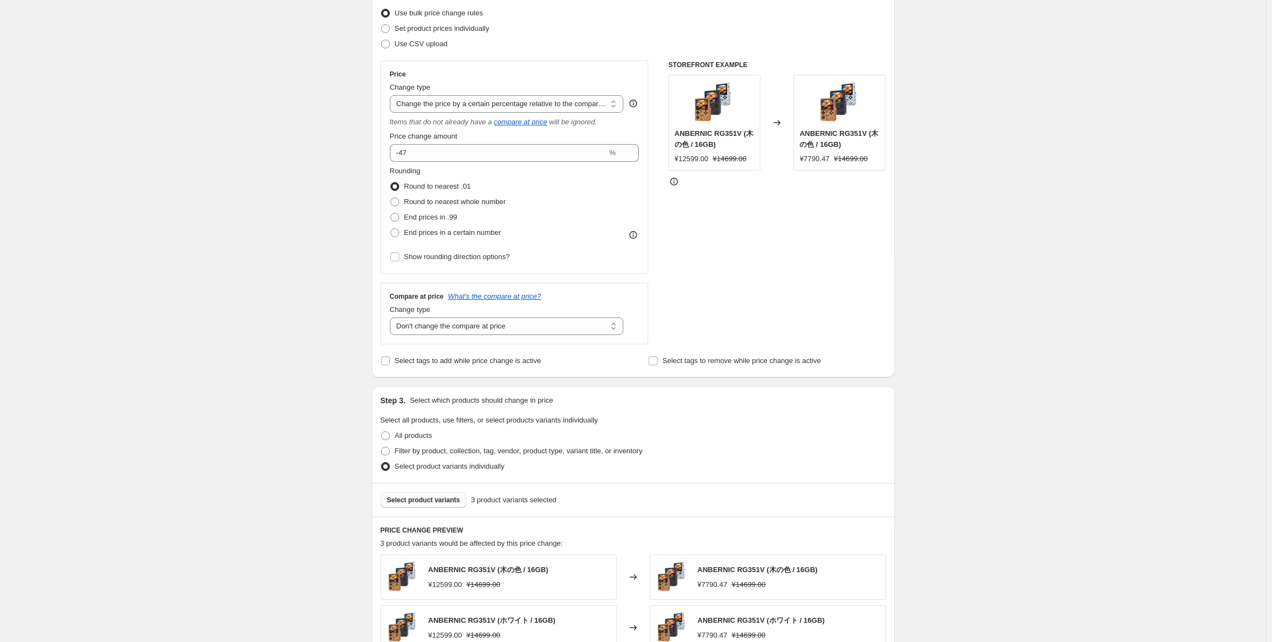
scroll to position [110, 0]
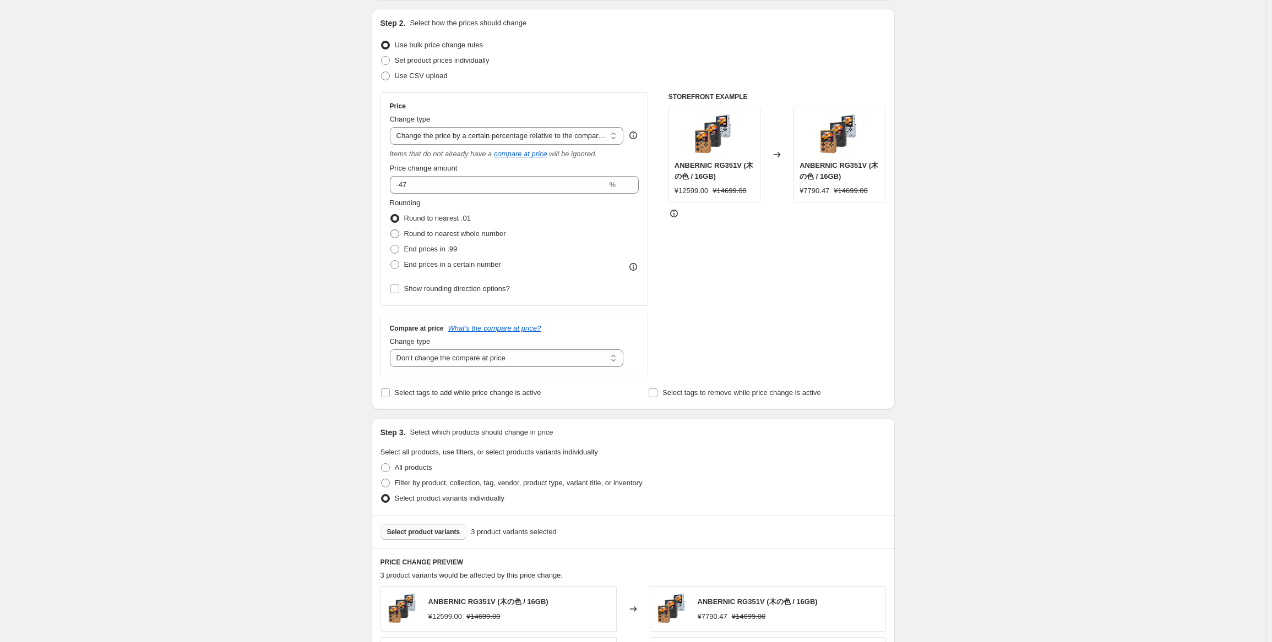
click at [468, 232] on span "Round to nearest whole number" at bounding box center [455, 234] width 102 height 8
click at [391, 230] on input "Round to nearest whole number" at bounding box center [390, 230] width 1 height 1
radio input "true"
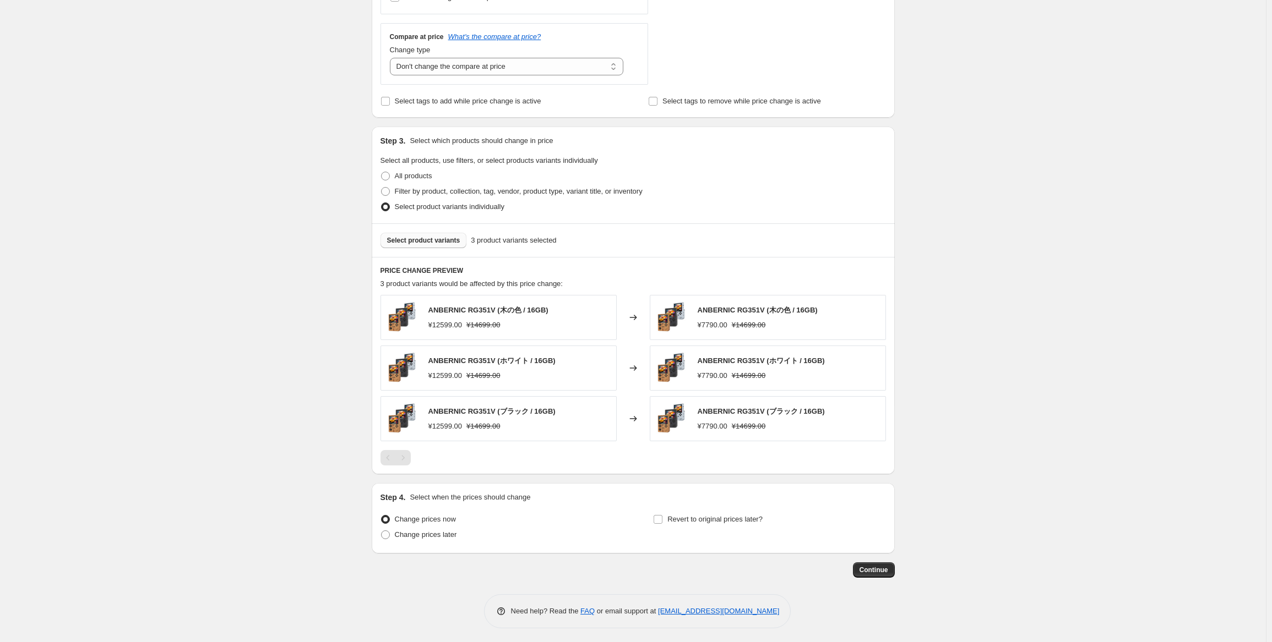
scroll to position [403, 0]
click at [424, 529] on span "Change prices later" at bounding box center [426, 534] width 62 height 11
click at [382, 530] on input "Change prices later" at bounding box center [381, 530] width 1 height 1
radio input "true"
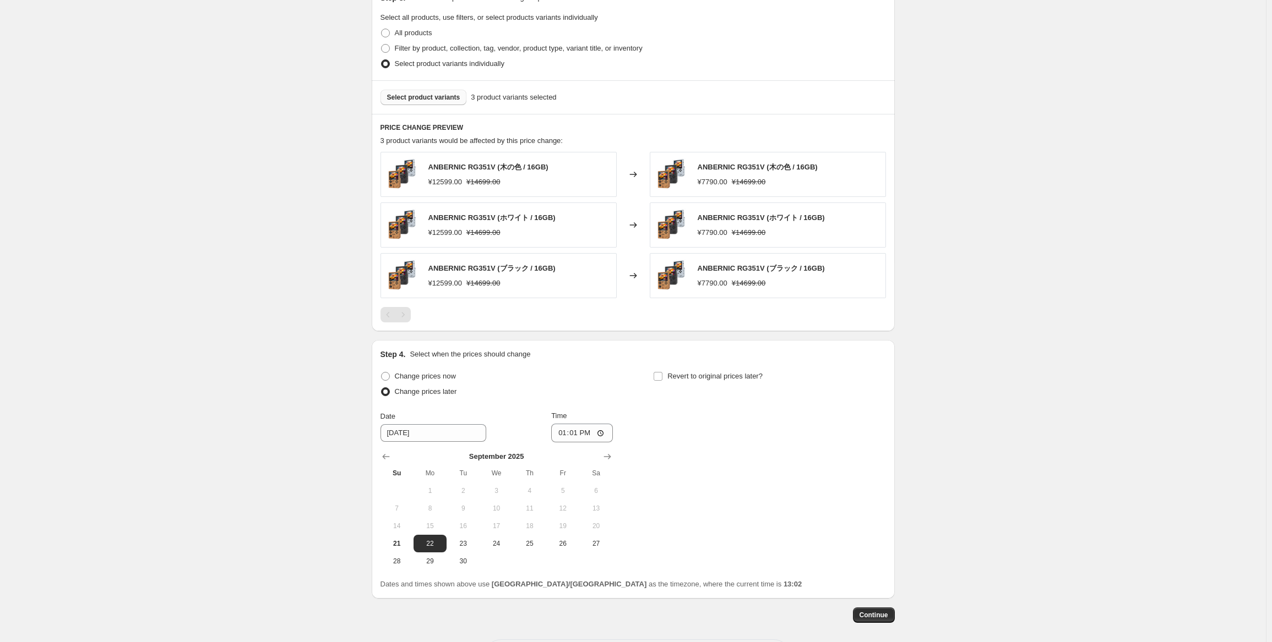
scroll to position [568, 0]
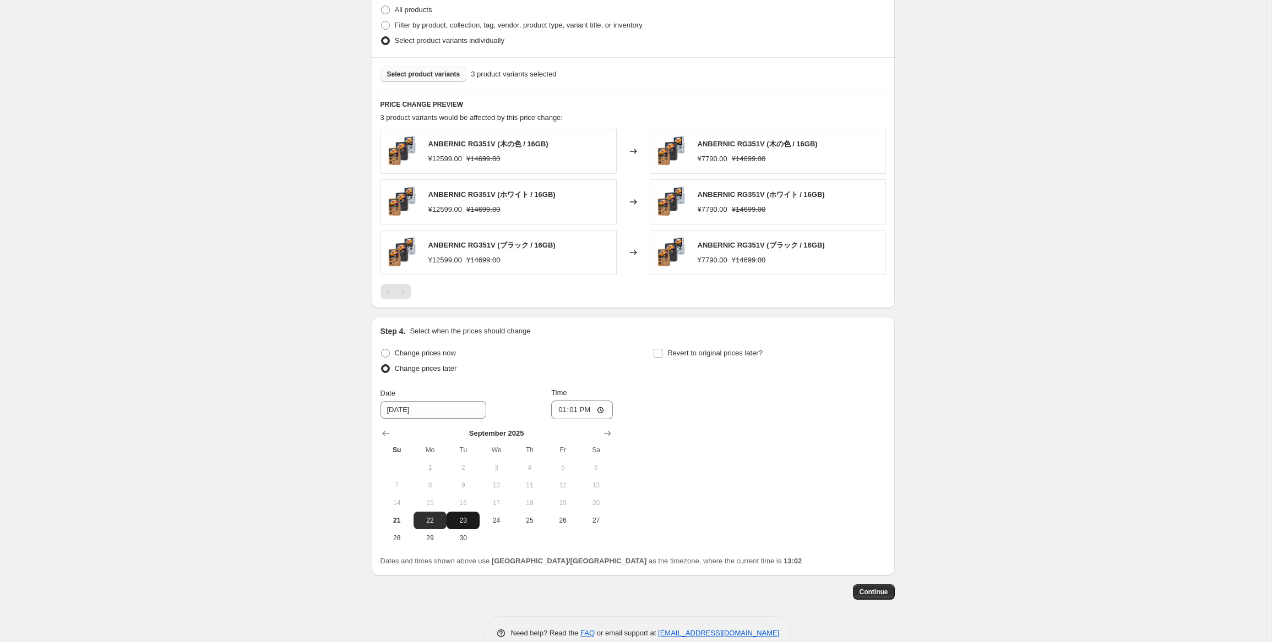
click at [465, 516] on span "23" at bounding box center [463, 520] width 24 height 9
click at [439, 517] on span "22" at bounding box center [430, 520] width 24 height 9
click at [458, 514] on button "23" at bounding box center [462, 521] width 33 height 18
type input "9/23/2025"
click at [579, 412] on input "13:01" at bounding box center [582, 410] width 62 height 19
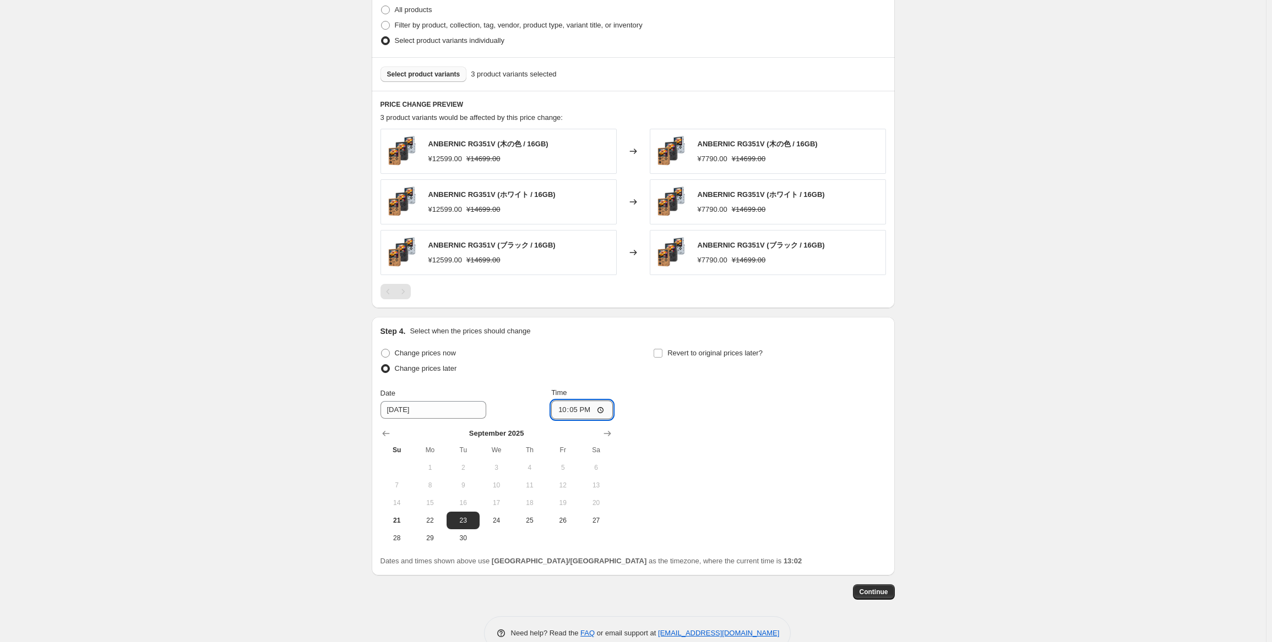
type input "22:50"
click at [748, 428] on div "Change prices now Change prices later Date 9/23/2025 Time 22:50 September 2025 …" at bounding box center [632, 446] width 505 height 201
click at [743, 356] on span "Revert to original prices later?" at bounding box center [714, 353] width 95 height 8
click at [662, 356] on input "Revert to original prices later?" at bounding box center [657, 353] width 9 height 9
checkbox input "true"
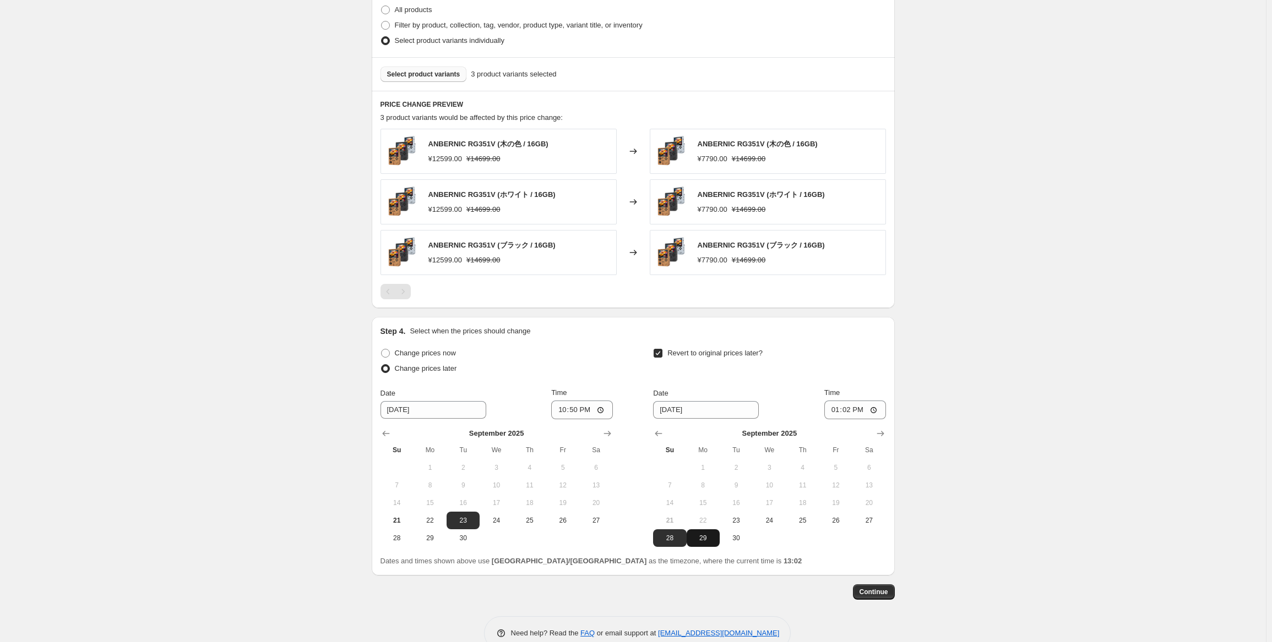
click at [701, 539] on span "29" at bounding box center [703, 538] width 24 height 9
type input "[DATE]"
click at [845, 405] on input "13:02" at bounding box center [855, 410] width 62 height 19
type input "15:00"
click at [927, 422] on div "Create new price change job. This page is ready Create new price change job Dra…" at bounding box center [633, 49] width 1266 height 1235
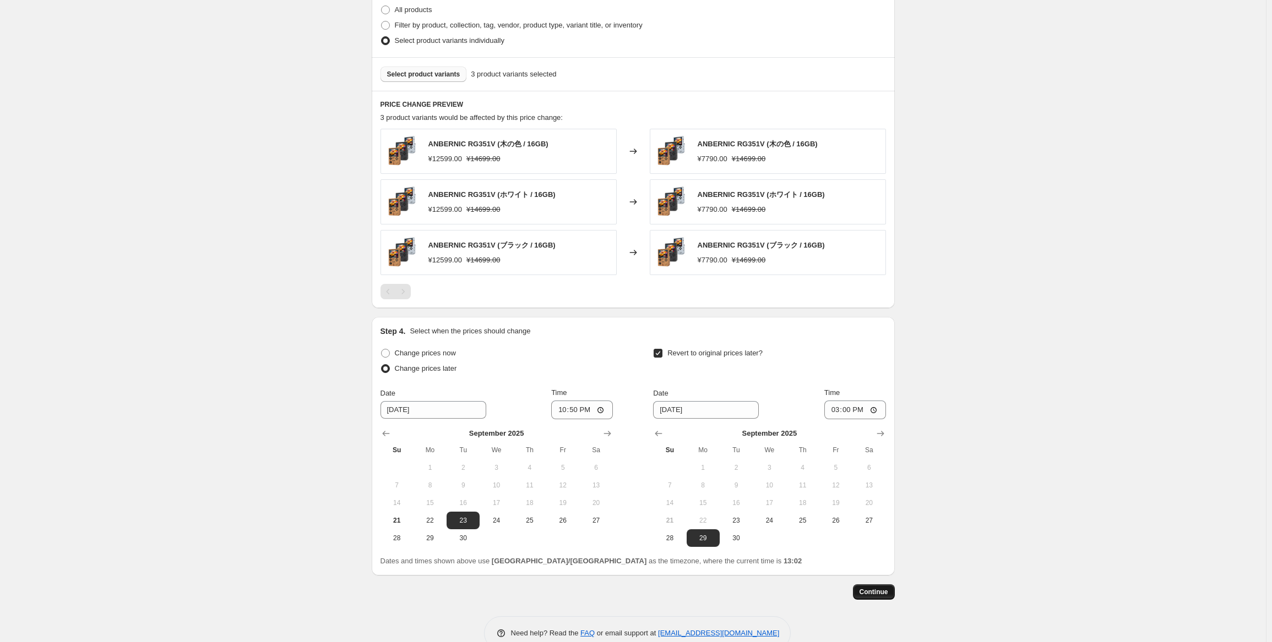
click at [874, 590] on span "Continue" at bounding box center [873, 592] width 29 height 9
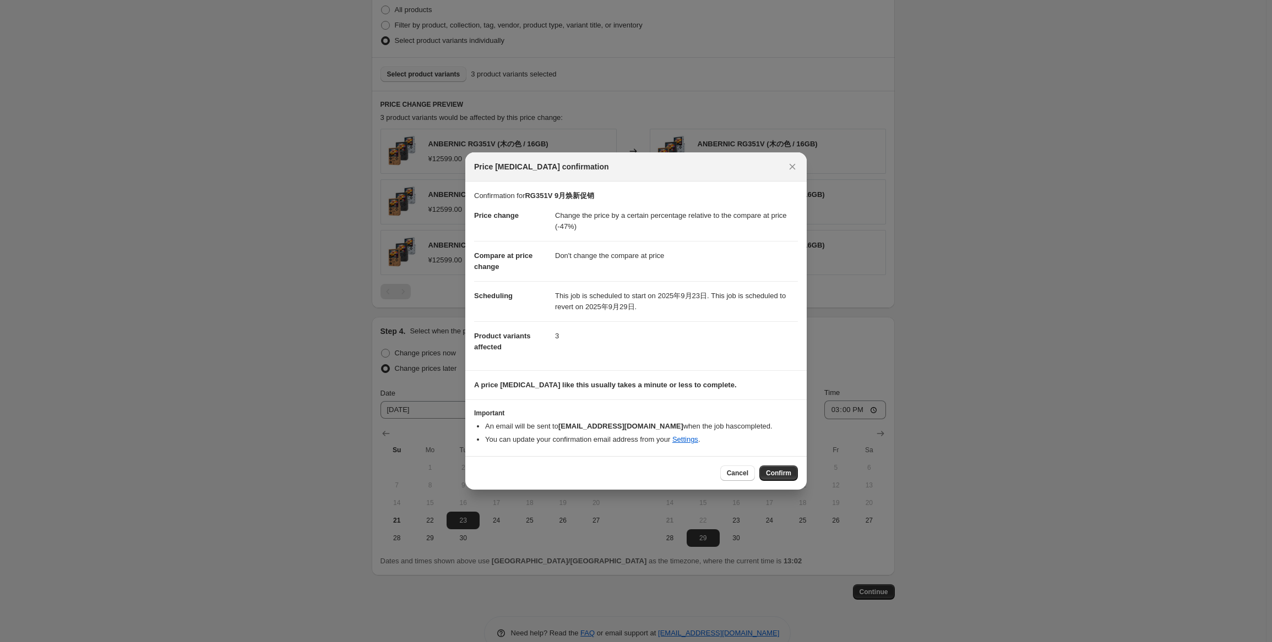
click at [802, 472] on div "Cancel Confirm" at bounding box center [635, 473] width 341 height 34
click at [789, 473] on span "Confirm" at bounding box center [778, 473] width 25 height 9
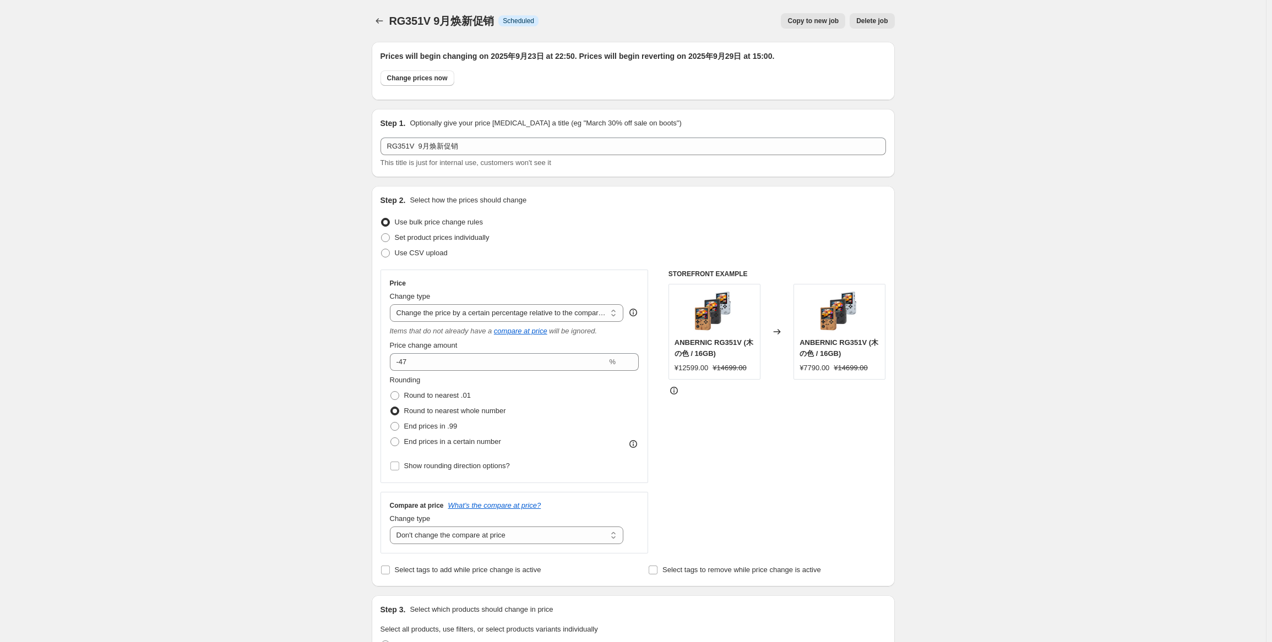
scroll to position [568, 0]
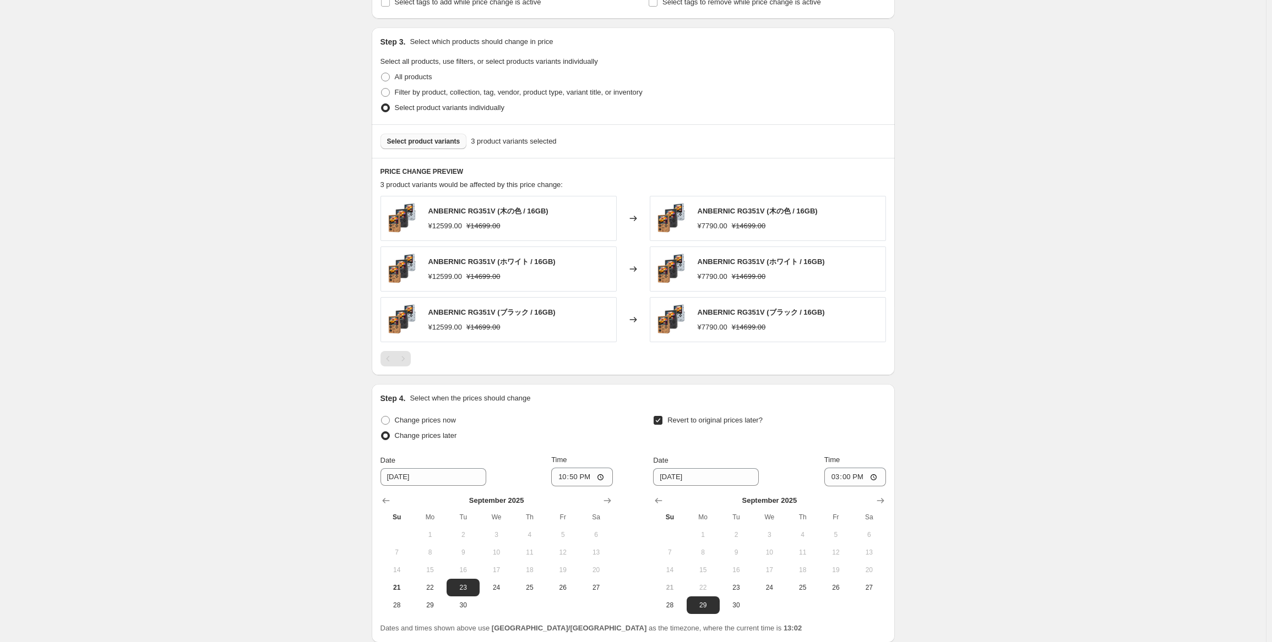
click at [972, 335] on div "RG351V 9月焕新促销. This page is ready RG351V 9月焕新促销 Info Scheduled Copy to new job …" at bounding box center [633, 83] width 1266 height 1303
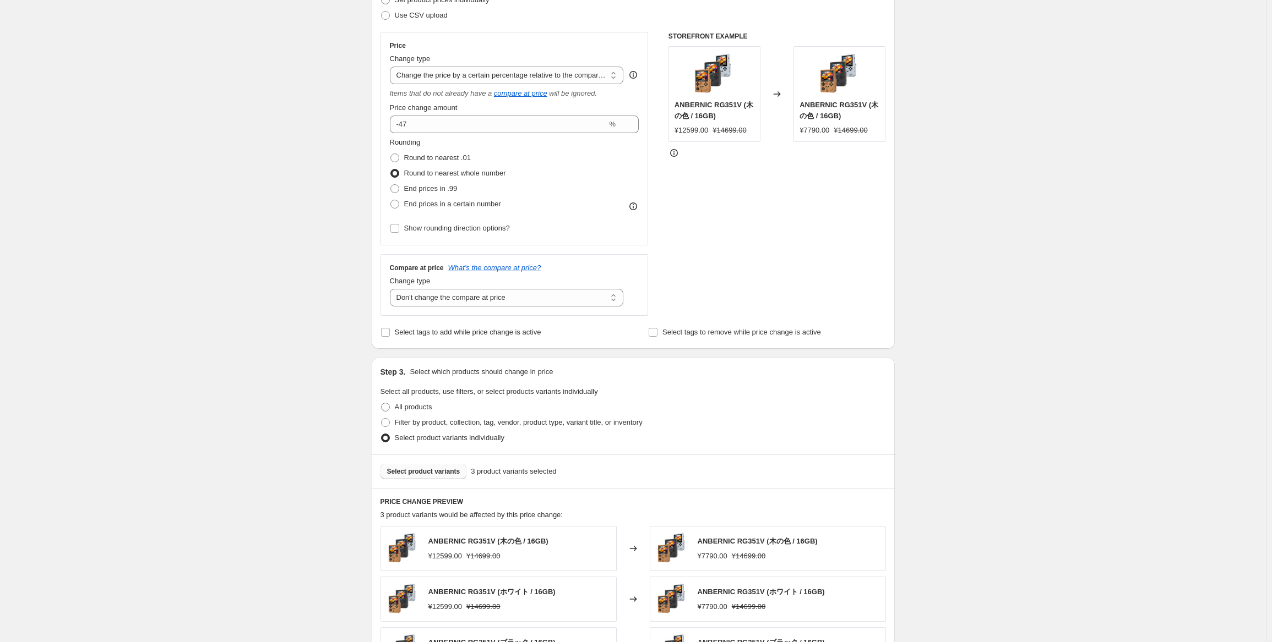
scroll to position [0, 0]
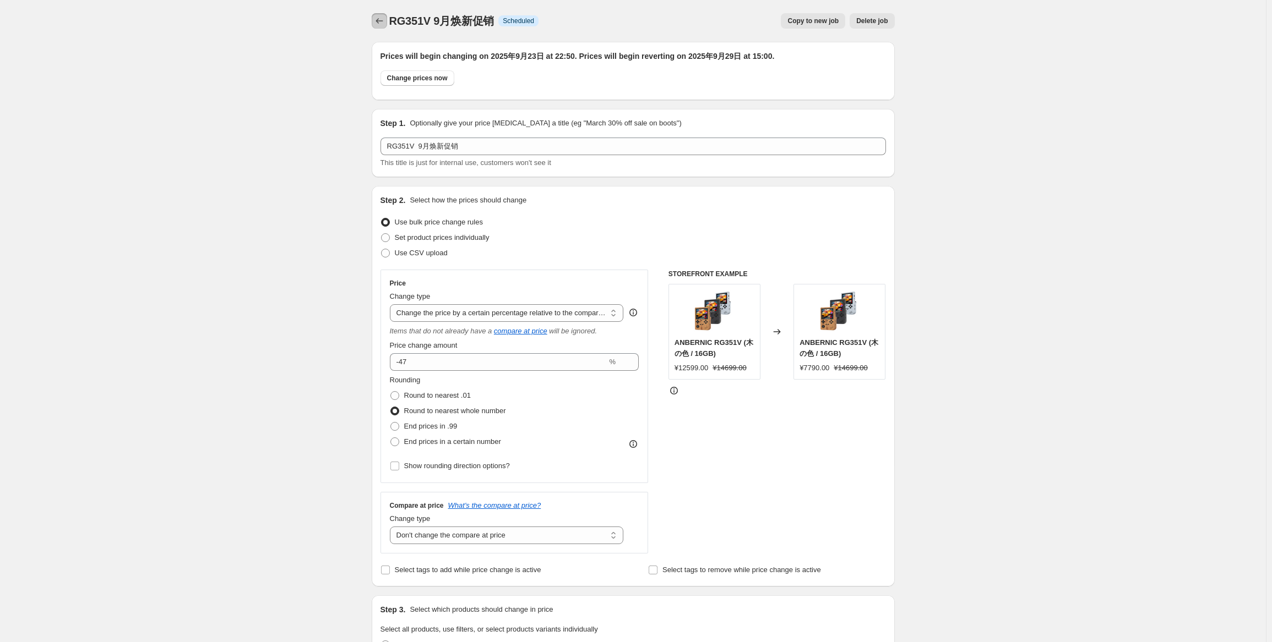
click at [382, 19] on icon "Price change jobs" at bounding box center [379, 20] width 11 height 11
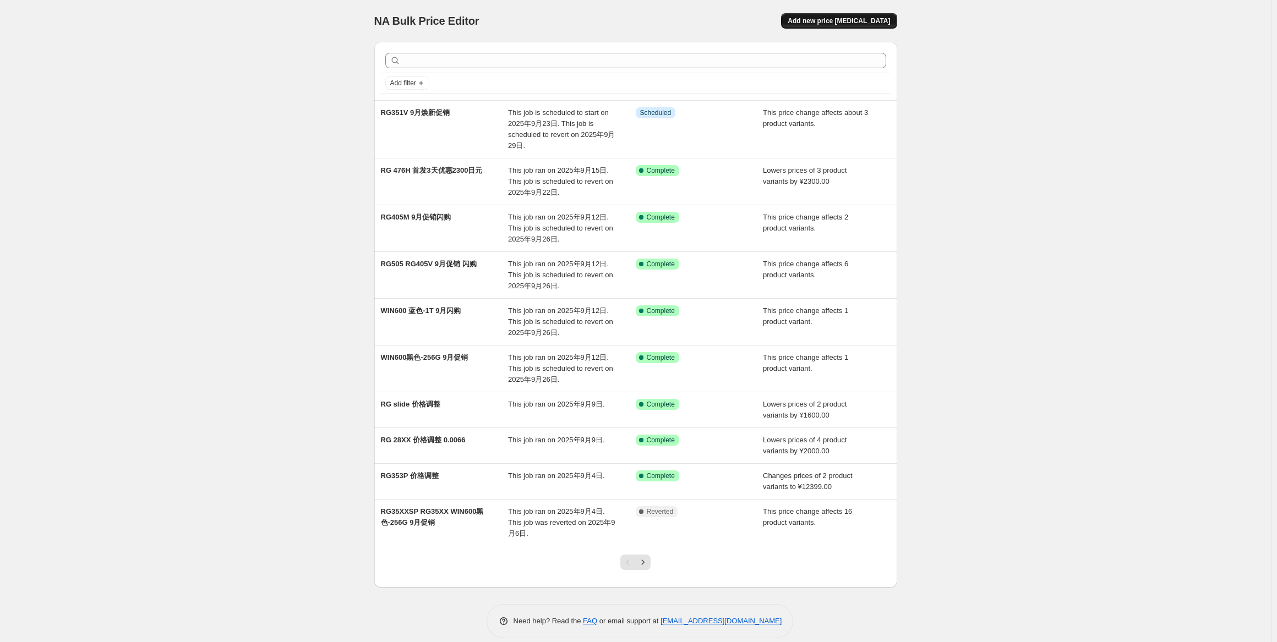
click at [852, 17] on span "Add new price [MEDICAL_DATA]" at bounding box center [839, 21] width 102 height 9
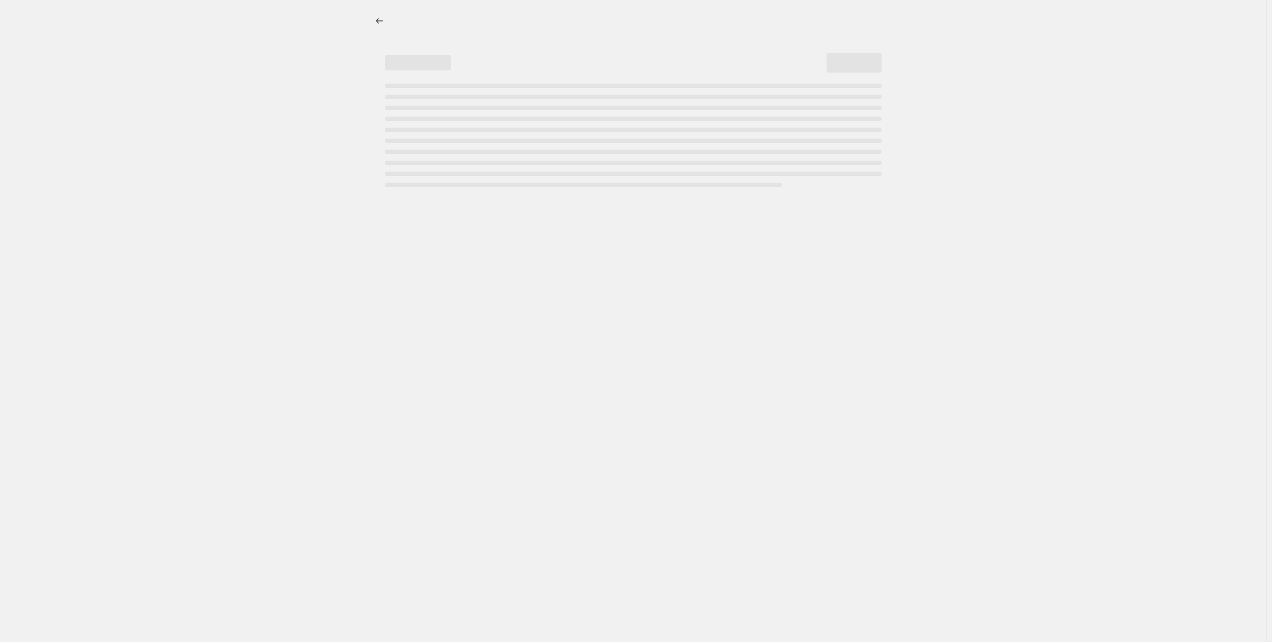
select select "percentage"
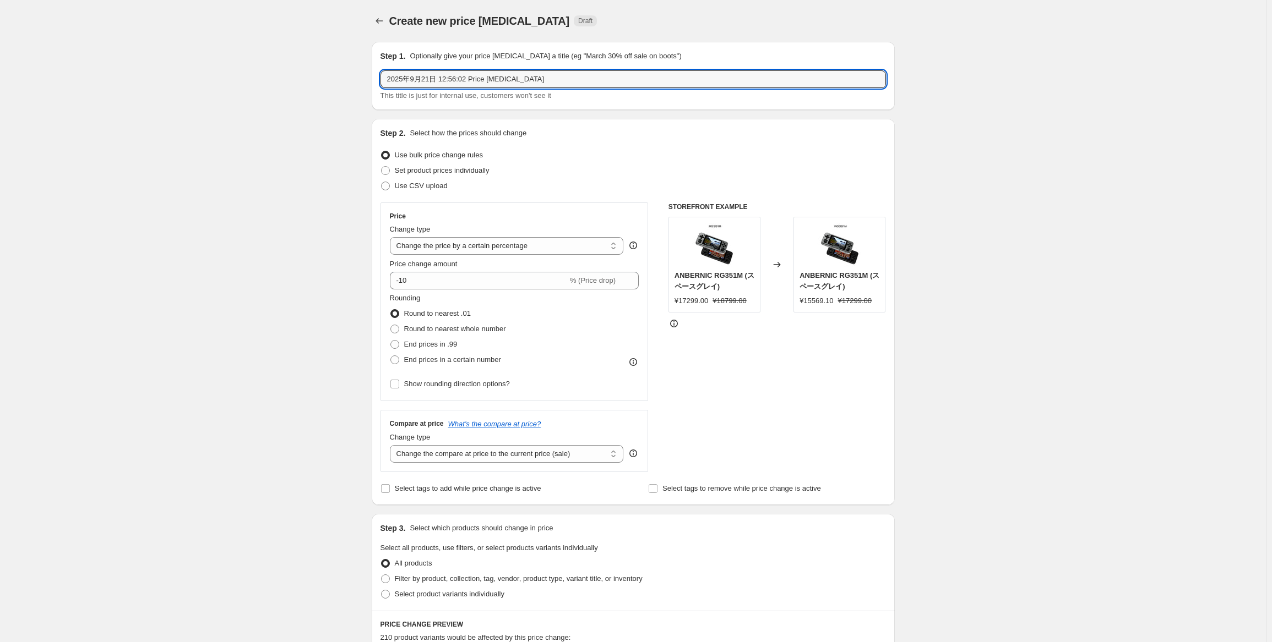
drag, startPoint x: 379, startPoint y: 80, endPoint x: 298, endPoint y: 80, distance: 80.4
click at [298, 80] on div "Create new price change job. This page is ready Create new price change job Dra…" at bounding box center [633, 552] width 1266 height 1104
paste input "RG552 RG300X"
type input "RG552 RG300X 9月焕新促销"
click at [495, 279] on input "-10" at bounding box center [479, 281] width 178 height 18
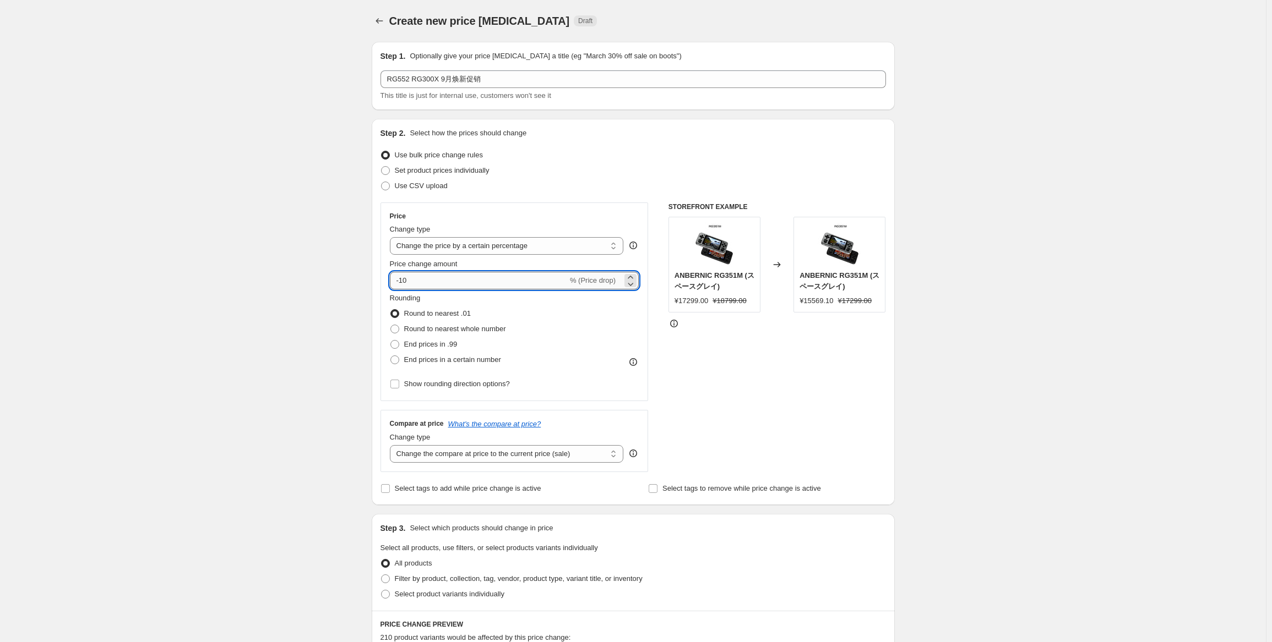
type input "-1"
type input "-5"
type input "-45"
click at [453, 326] on span "Round to nearest whole number" at bounding box center [455, 329] width 102 height 8
click at [391, 325] on input "Round to nearest whole number" at bounding box center [390, 325] width 1 height 1
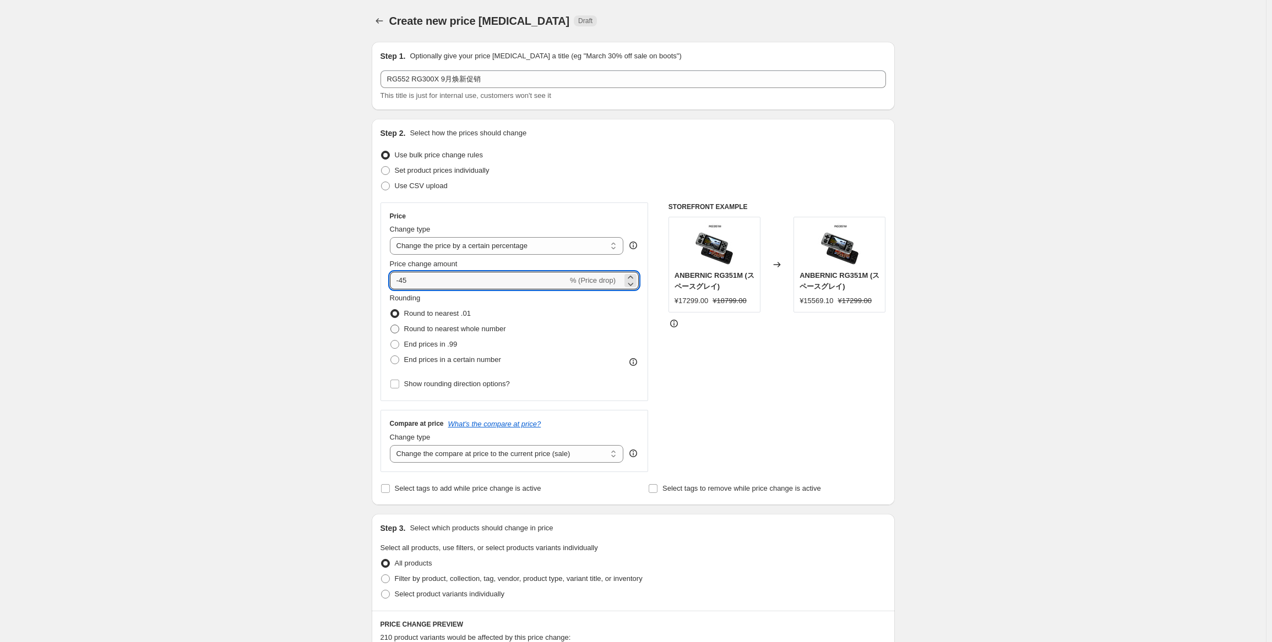
radio input "true"
click at [508, 451] on select "Change the compare at price to the current price (sale) Change the compare at p…" at bounding box center [507, 454] width 234 height 18
select select "no_change"
click at [392, 445] on select "Change the compare at price to the current price (sale) Change the compare at p…" at bounding box center [507, 454] width 234 height 18
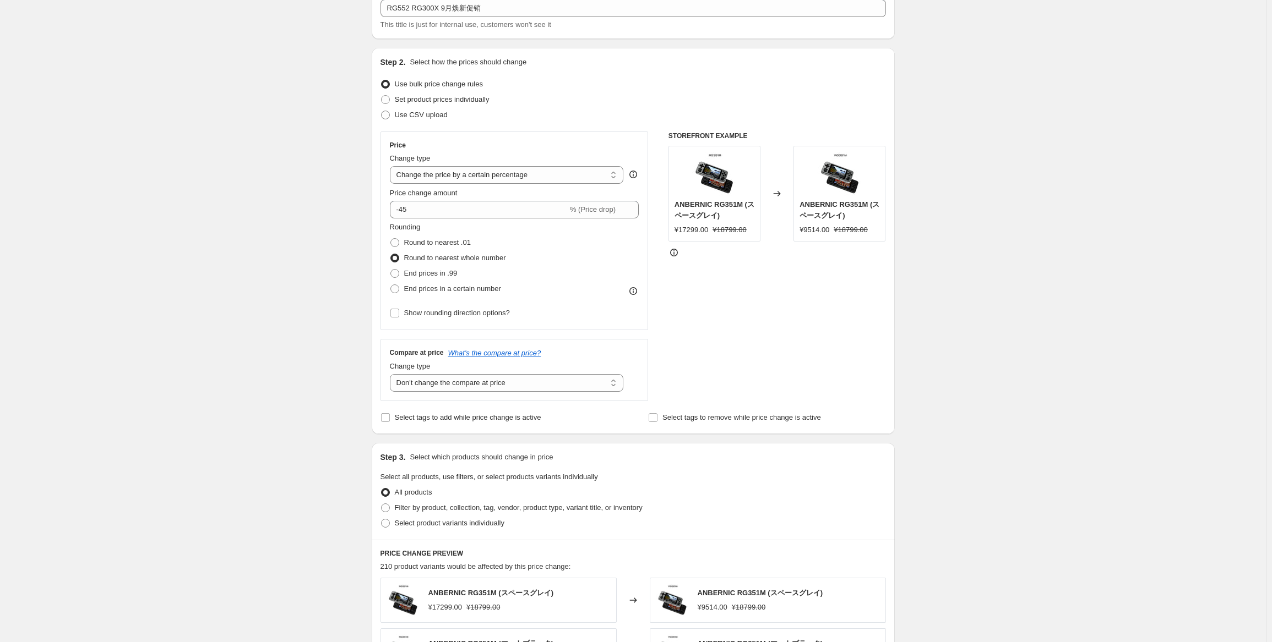
scroll to position [165, 0]
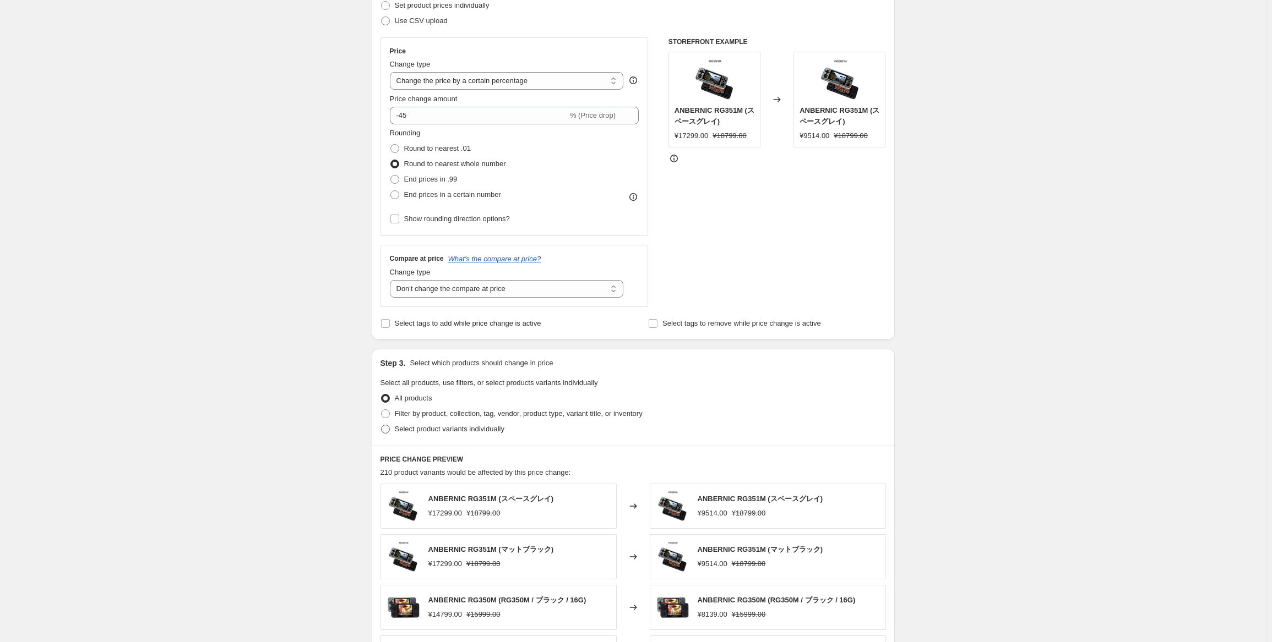
click at [411, 433] on span "Select product variants individually" at bounding box center [450, 429] width 110 height 8
click at [382, 426] on input "Select product variants individually" at bounding box center [381, 425] width 1 height 1
radio input "true"
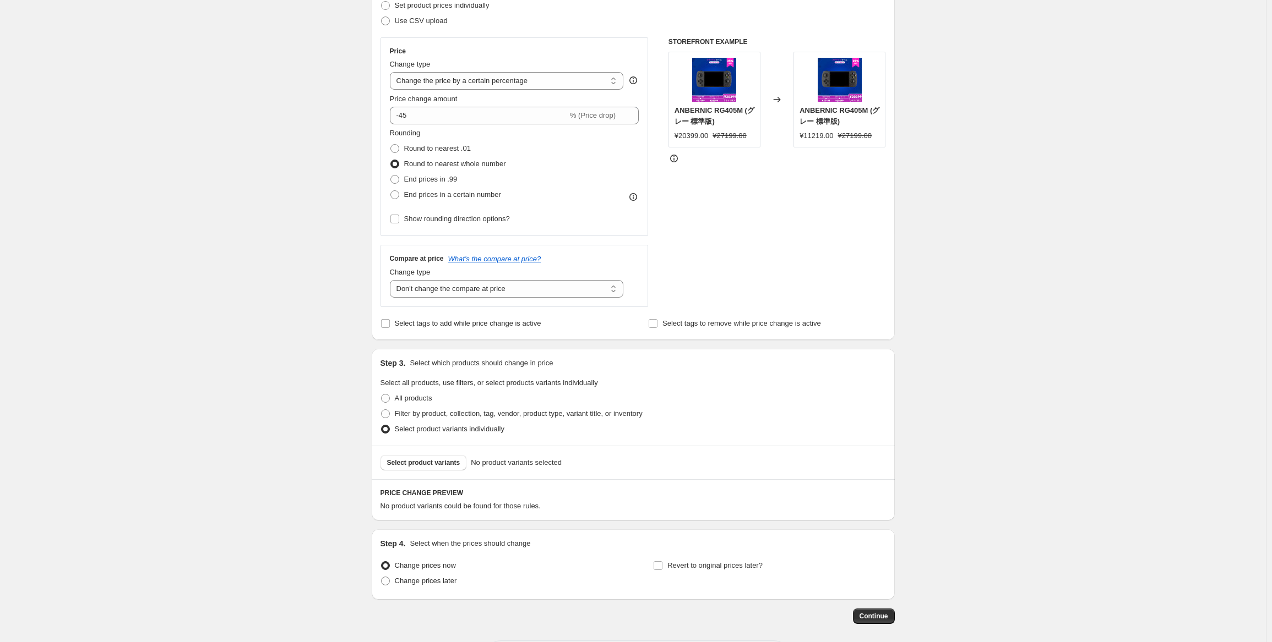
click at [422, 463] on span "Select product variants" at bounding box center [423, 463] width 73 height 9
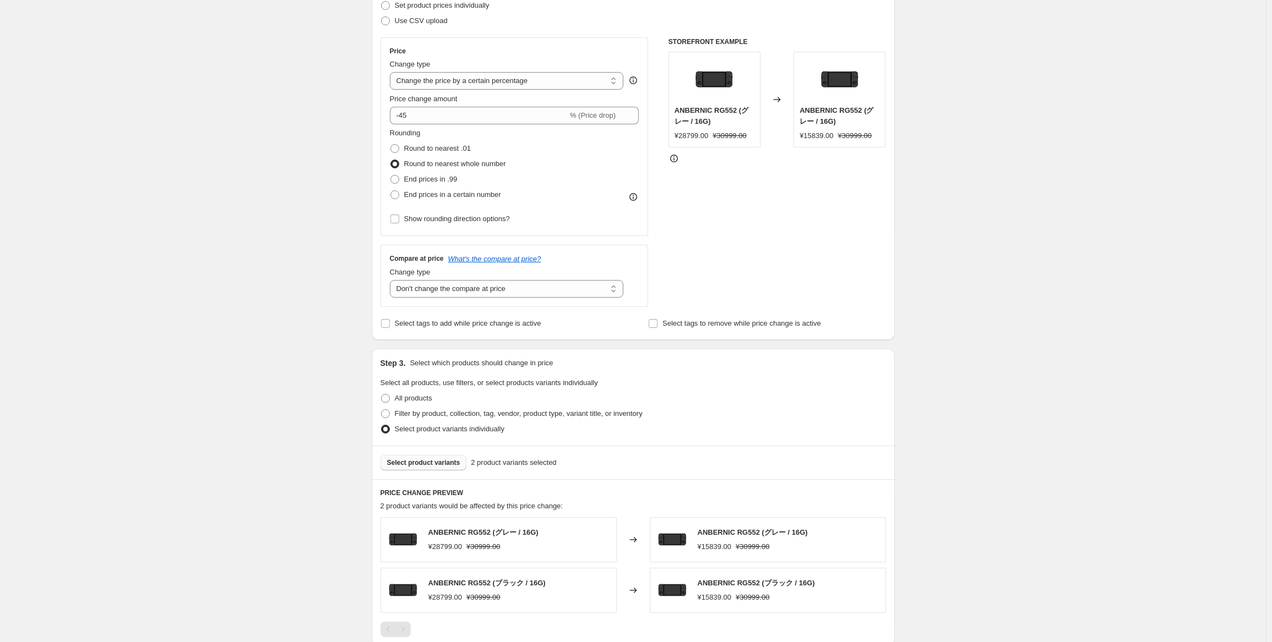
click at [448, 464] on span "Select product variants" at bounding box center [423, 463] width 73 height 9
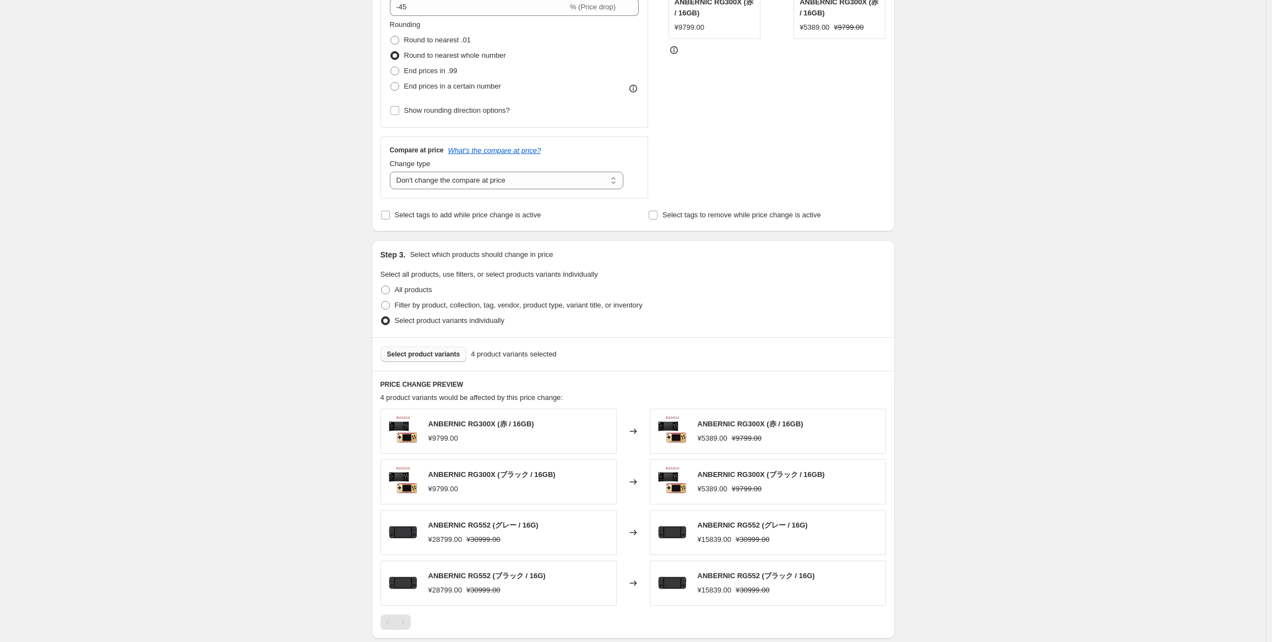
scroll to position [275, 0]
click at [444, 181] on select "Change the compare at price to the current price (sale) Change the compare at p…" at bounding box center [507, 179] width 234 height 18
click at [392, 170] on select "Change the compare at price to the current price (sale) Change the compare at p…" at bounding box center [507, 179] width 234 height 18
drag, startPoint x: 536, startPoint y: 172, endPoint x: 545, endPoint y: 184, distance: 15.7
click at [534, 176] on select "Change the compare at price to the current price (sale) Change the compare at p…" at bounding box center [507, 179] width 234 height 18
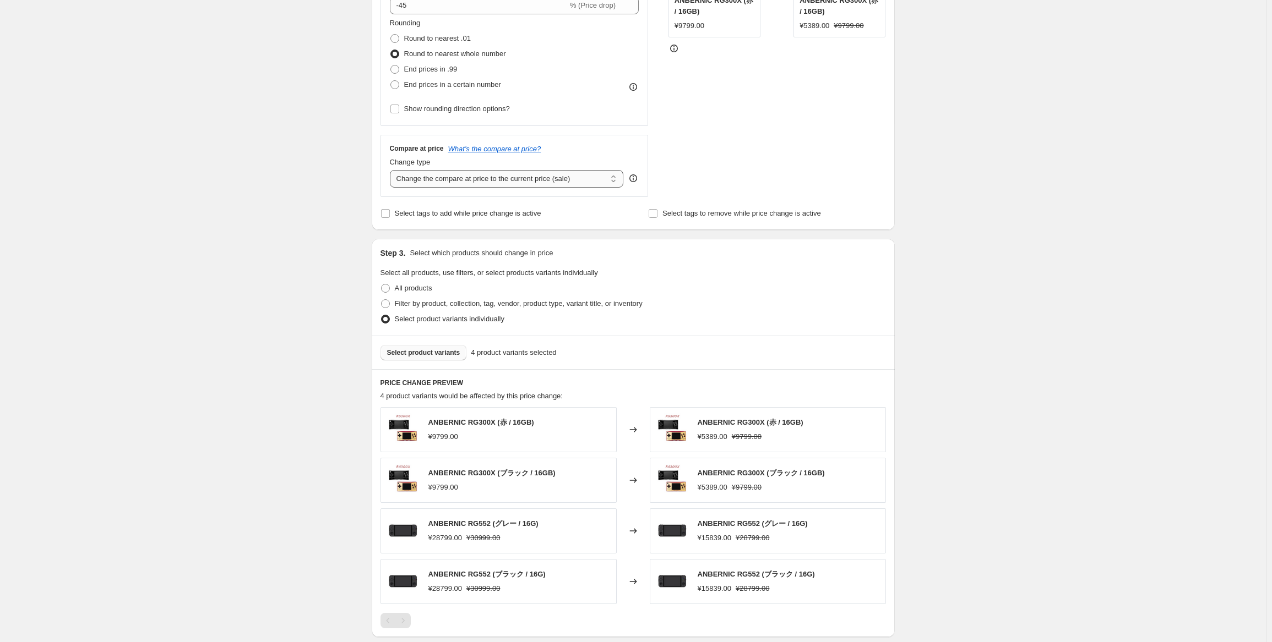
select select "no_change"
click at [392, 170] on select "Change the compare at price to the current price (sale) Change the compare at p…" at bounding box center [507, 179] width 234 height 18
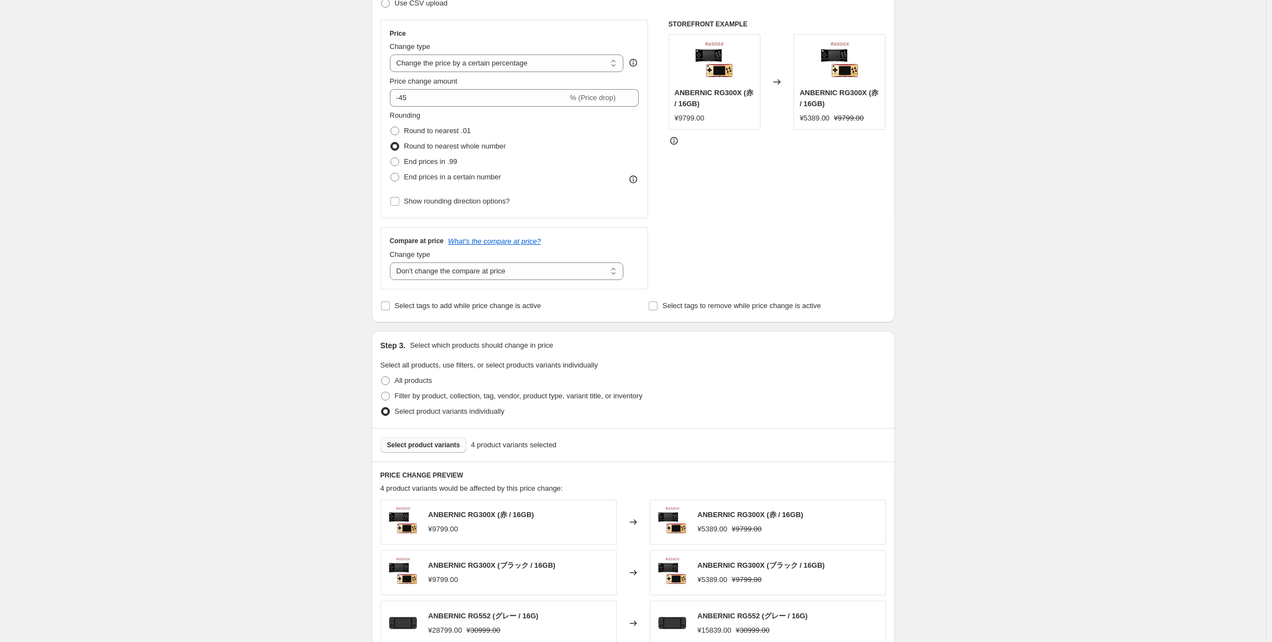
scroll to position [110, 0]
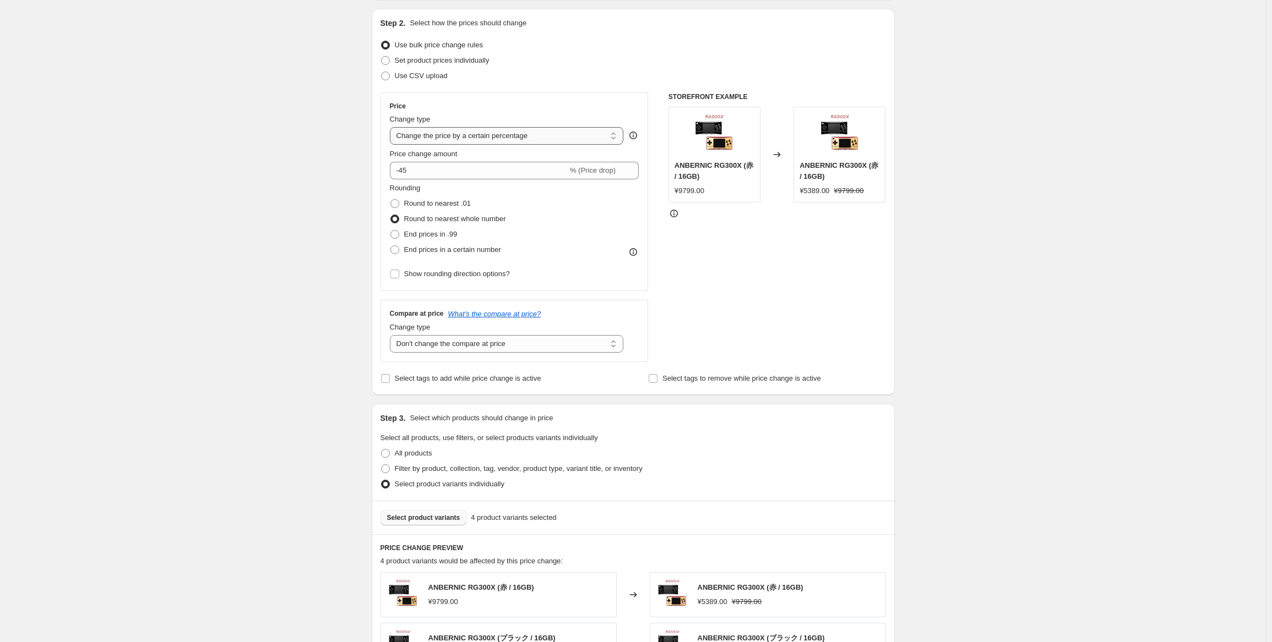
click at [522, 130] on select "Change the price to a certain amount Change the price by a certain amount Chang…" at bounding box center [507, 136] width 234 height 18
select select "pcap"
click at [392, 127] on select "Change the price to a certain amount Change the price by a certain amount Chang…" at bounding box center [507, 136] width 234 height 18
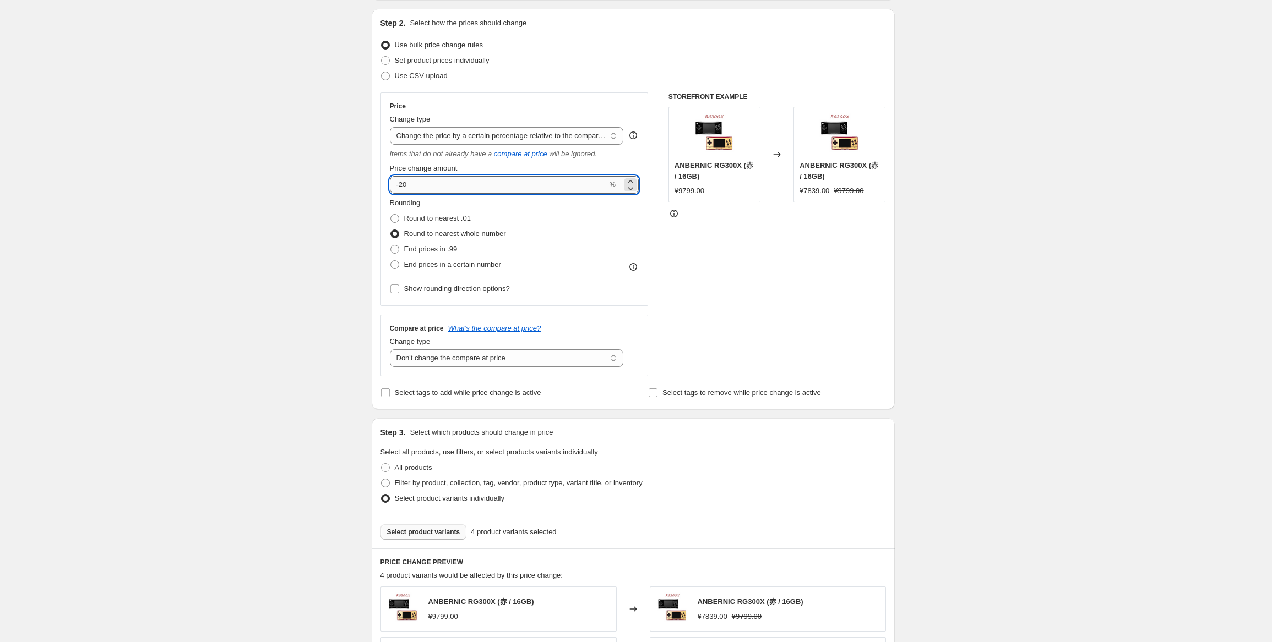
click at [520, 187] on input "-20" at bounding box center [498, 185] width 217 height 18
type input "-2"
type input "-45"
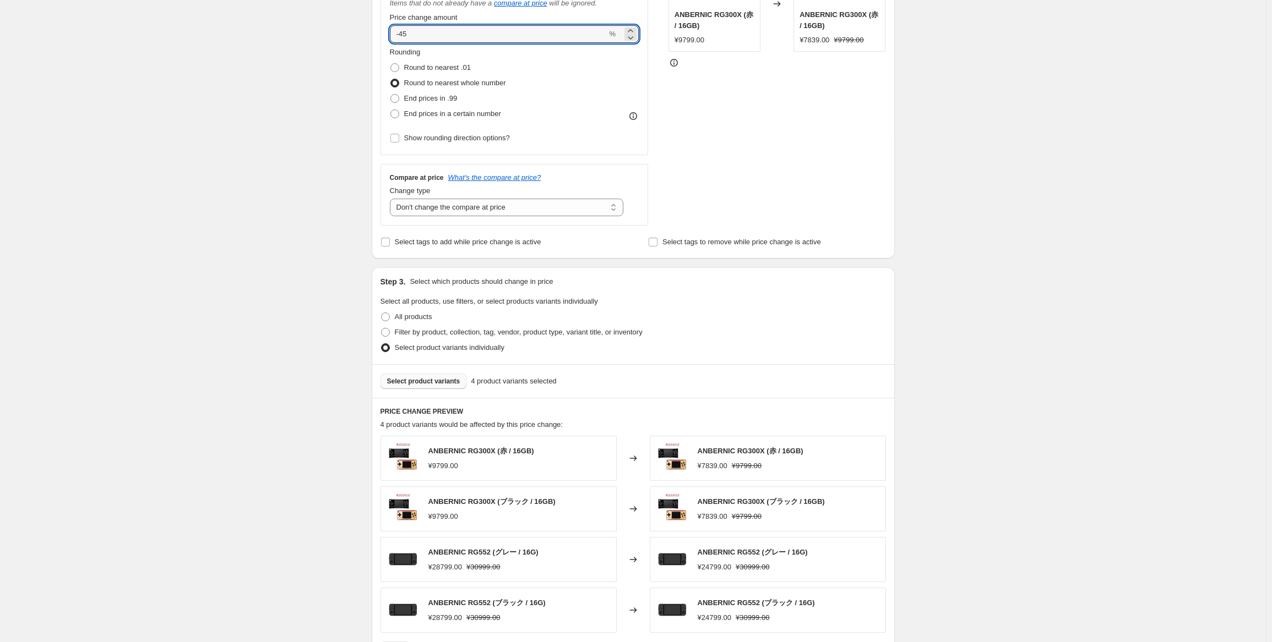
scroll to position [275, 0]
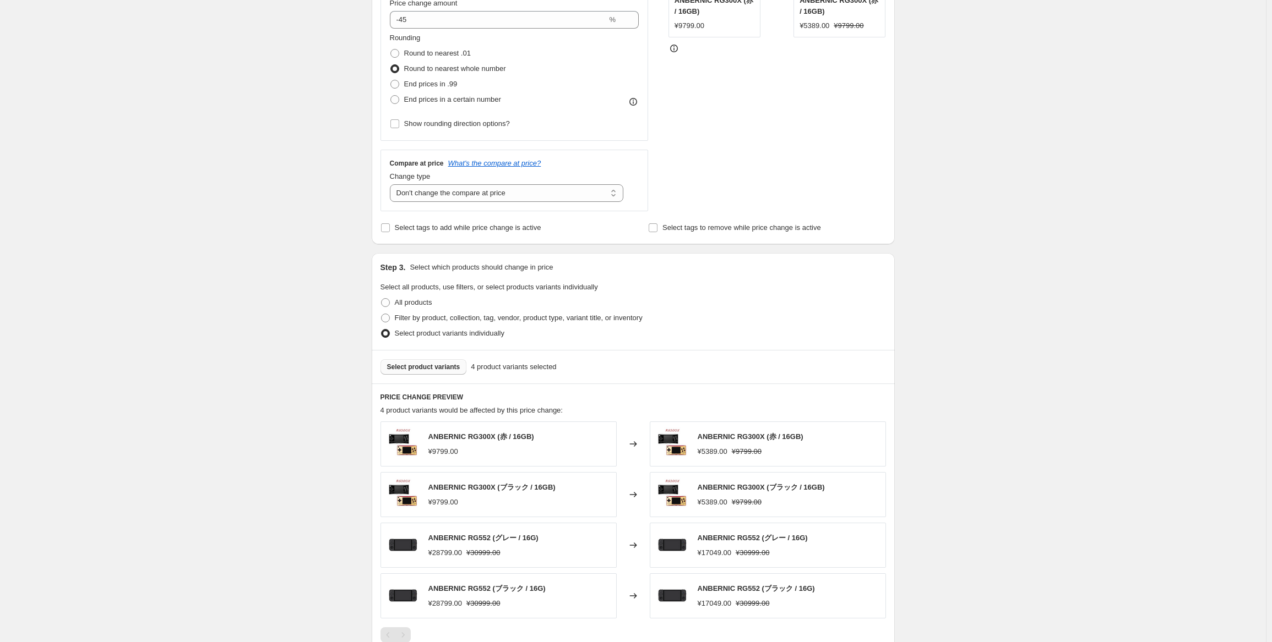
click at [533, 183] on div "Change type Change the compare at price to the current price (sale) Change the …" at bounding box center [507, 186] width 234 height 31
click at [531, 194] on select "Change the compare at price to the current price (sale) Change the compare at p…" at bounding box center [507, 193] width 234 height 18
select select "ep"
click at [392, 184] on select "Change the compare at price to the current price (sale) Change the compare at p…" at bounding box center [507, 193] width 234 height 18
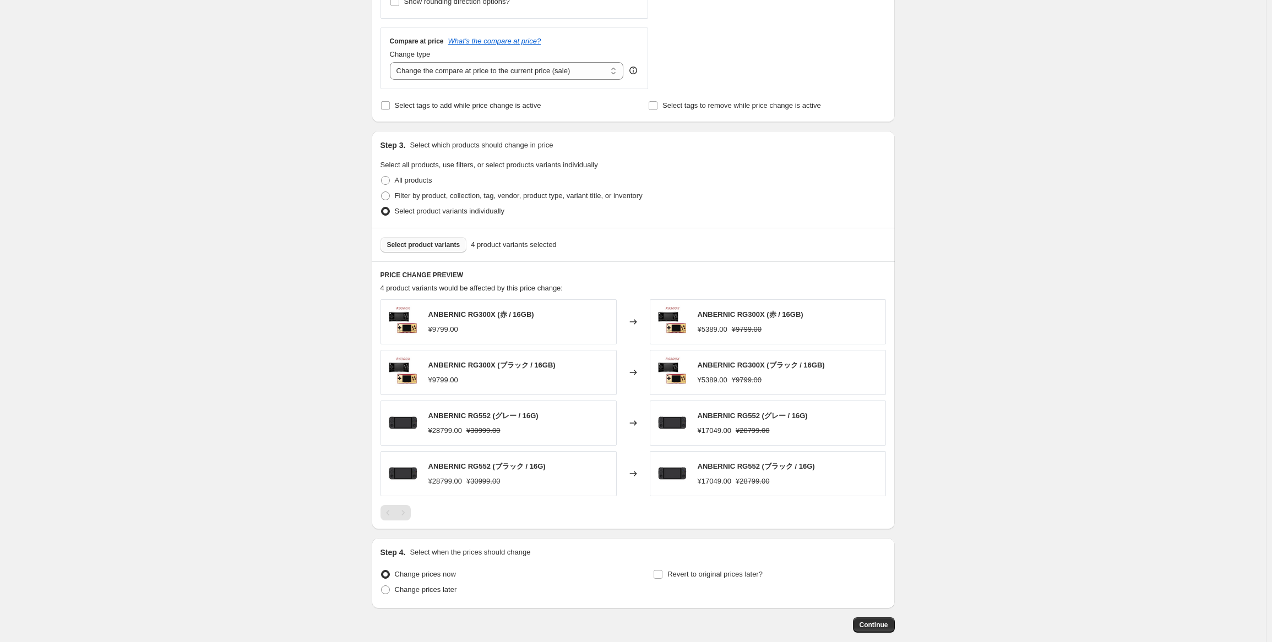
scroll to position [453, 0]
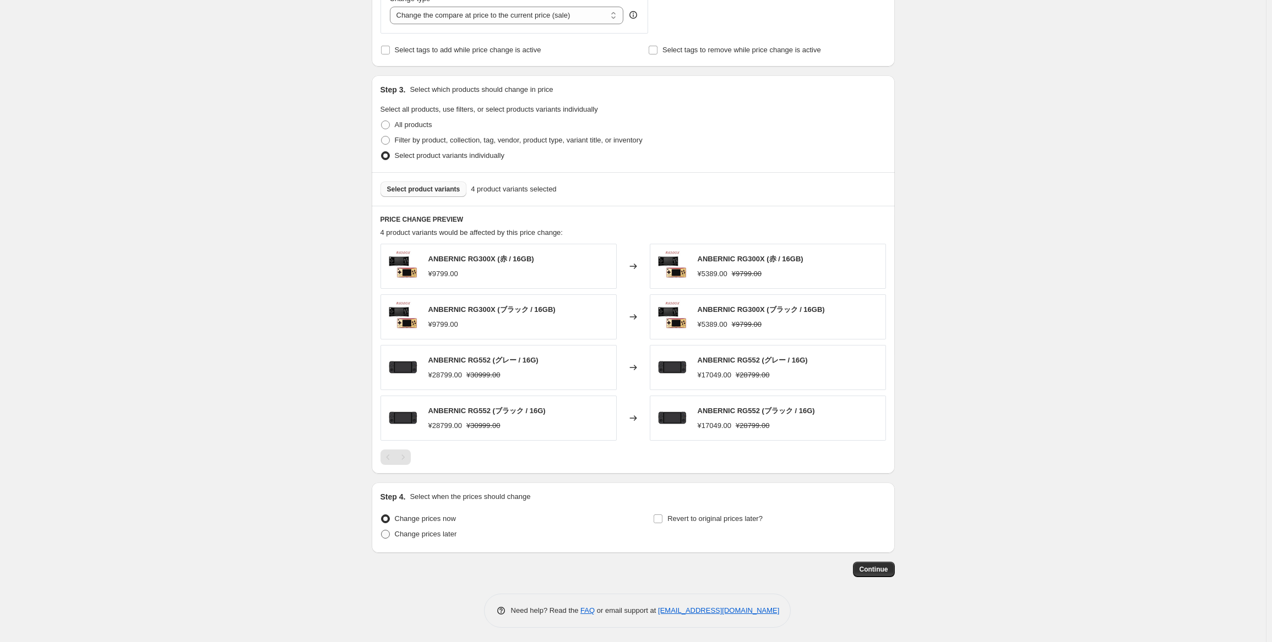
click at [420, 530] on span "Change prices later" at bounding box center [426, 534] width 62 height 8
click at [382, 530] on input "Change prices later" at bounding box center [381, 530] width 1 height 1
radio input "true"
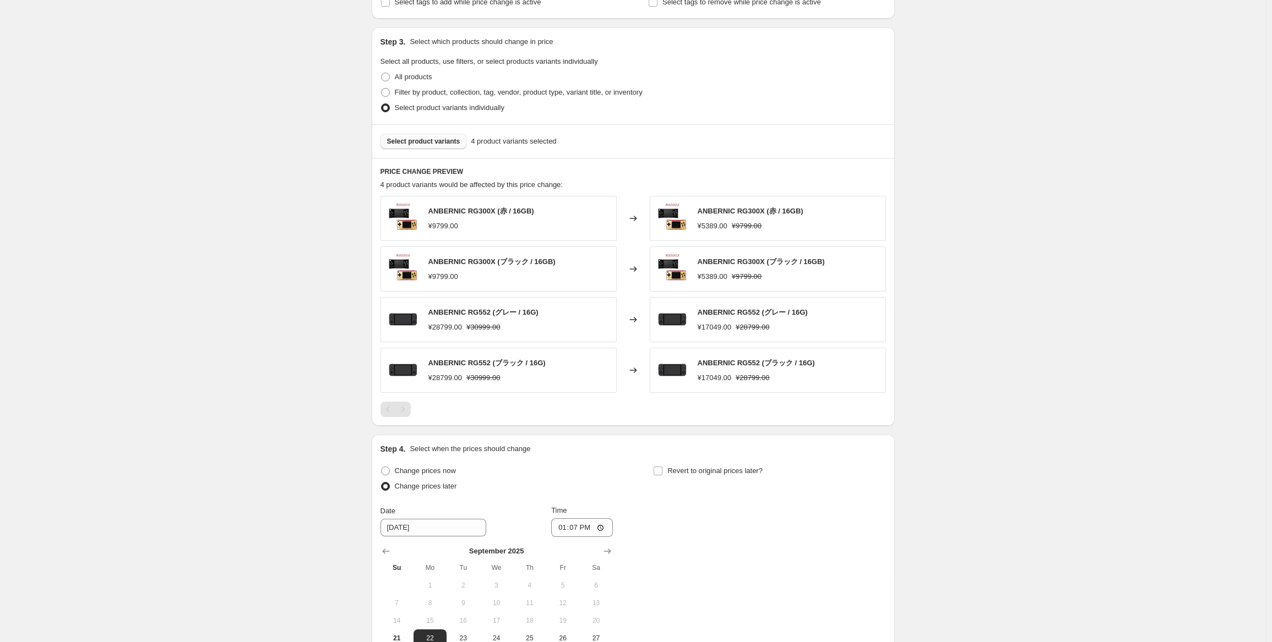
scroll to position [563, 0]
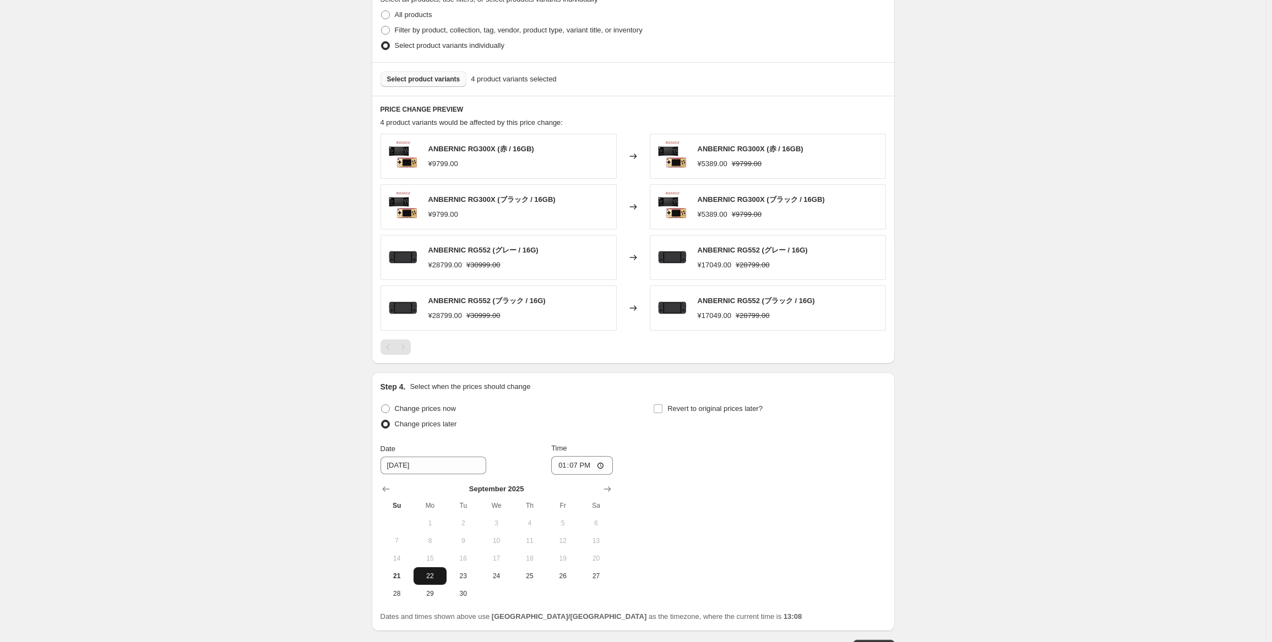
click at [442, 576] on span "22" at bounding box center [430, 576] width 24 height 9
click at [465, 579] on span "23" at bounding box center [463, 576] width 24 height 9
type input "9/23/2025"
click at [575, 463] on input "13:07" at bounding box center [582, 465] width 62 height 19
type input "22:50"
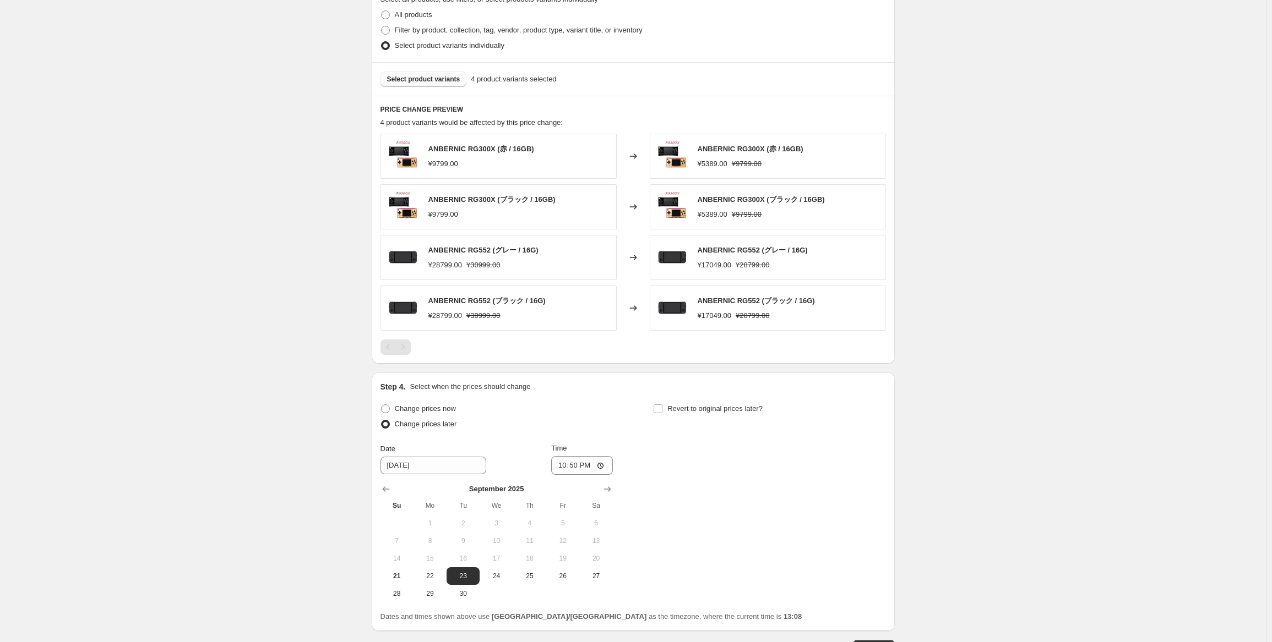
click at [680, 441] on div "Change prices now Change prices later Date 9/23/2025 Time 22:50 September 2025 …" at bounding box center [632, 501] width 505 height 201
click at [739, 417] on div "Revert to original prices later?" at bounding box center [769, 417] width 232 height 33
click at [765, 402] on div "Revert to original prices later?" at bounding box center [769, 417] width 232 height 33
click at [747, 401] on label "Revert to original prices later?" at bounding box center [708, 408] width 110 height 15
click at [662, 405] on input "Revert to original prices later?" at bounding box center [657, 409] width 9 height 9
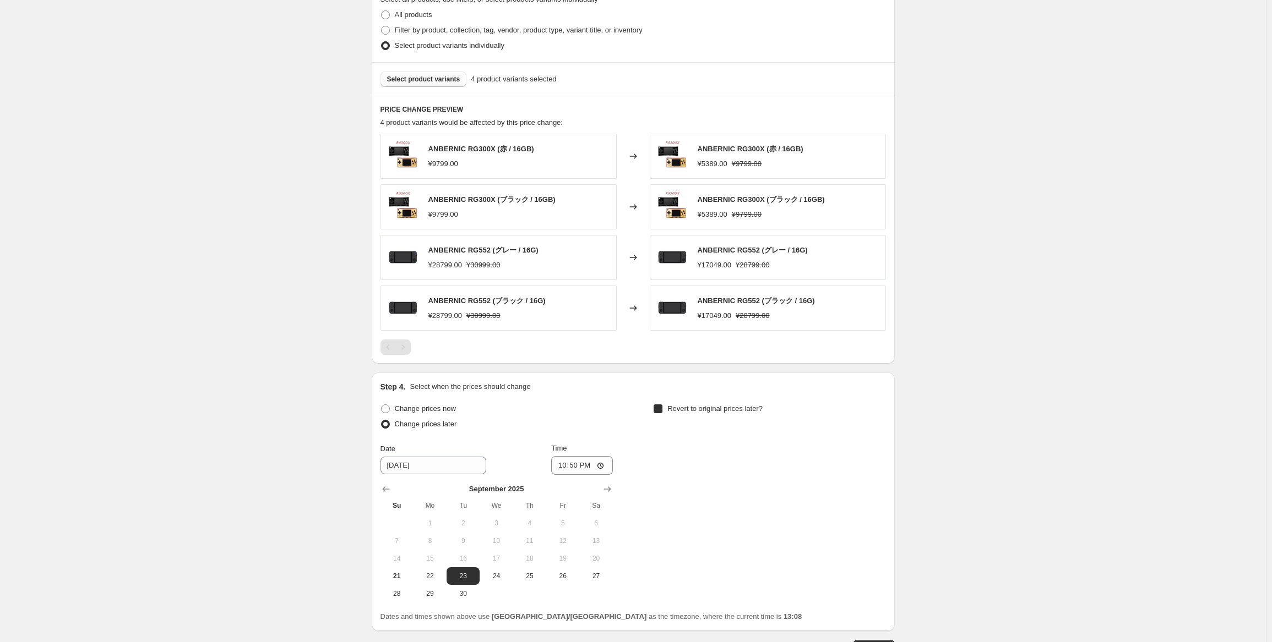
checkbox input "true"
click at [747, 594] on span "30" at bounding box center [736, 594] width 24 height 9
click at [707, 590] on span "29" at bounding box center [703, 594] width 24 height 9
type input "[DATE]"
click at [852, 467] on input "13:08" at bounding box center [855, 465] width 62 height 19
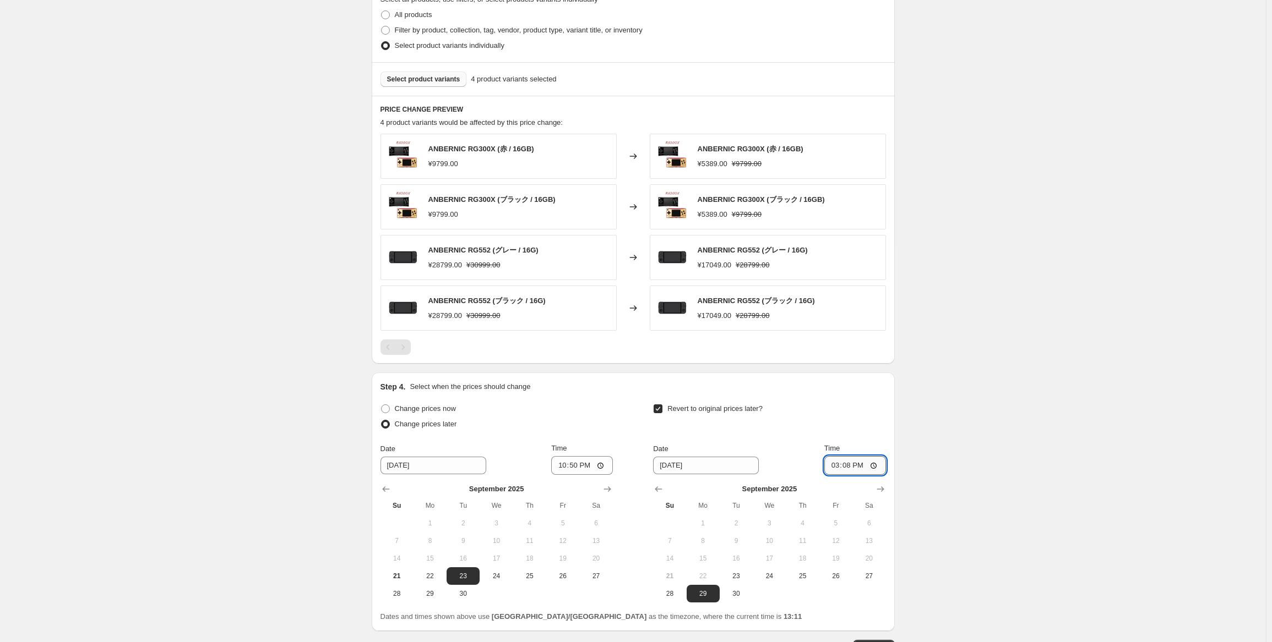
type input "15:00"
click at [839, 423] on div "Revert to original prices later?" at bounding box center [769, 417] width 232 height 33
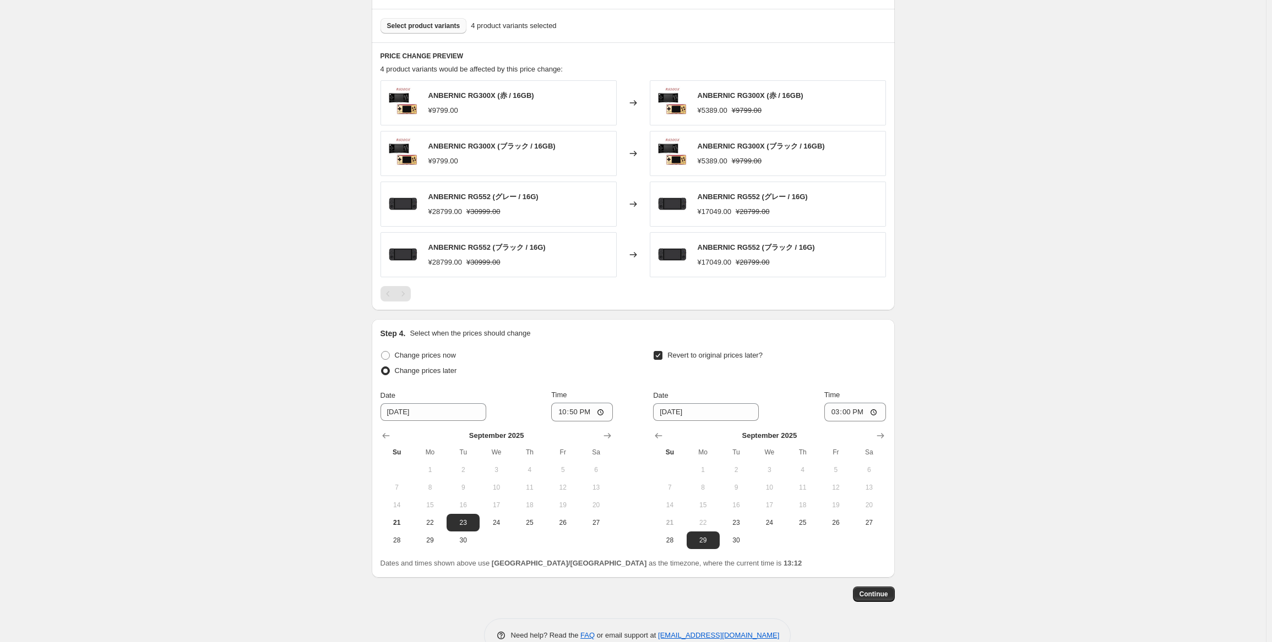
scroll to position [641, 0]
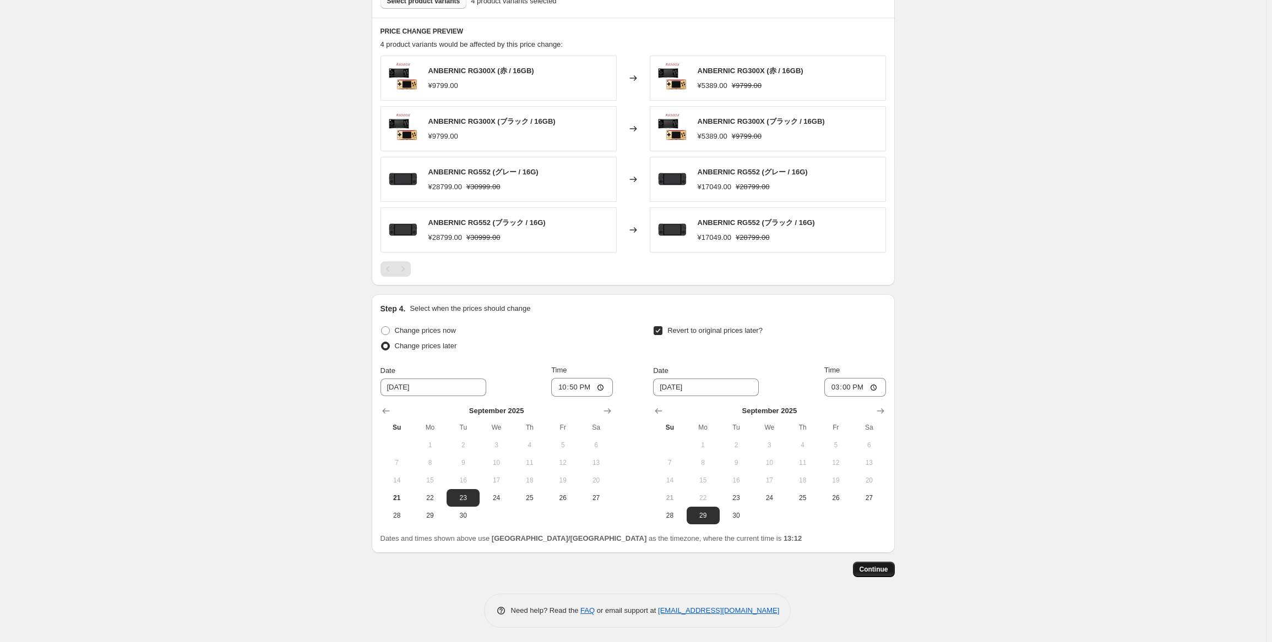
click at [891, 563] on button "Continue" at bounding box center [874, 569] width 42 height 15
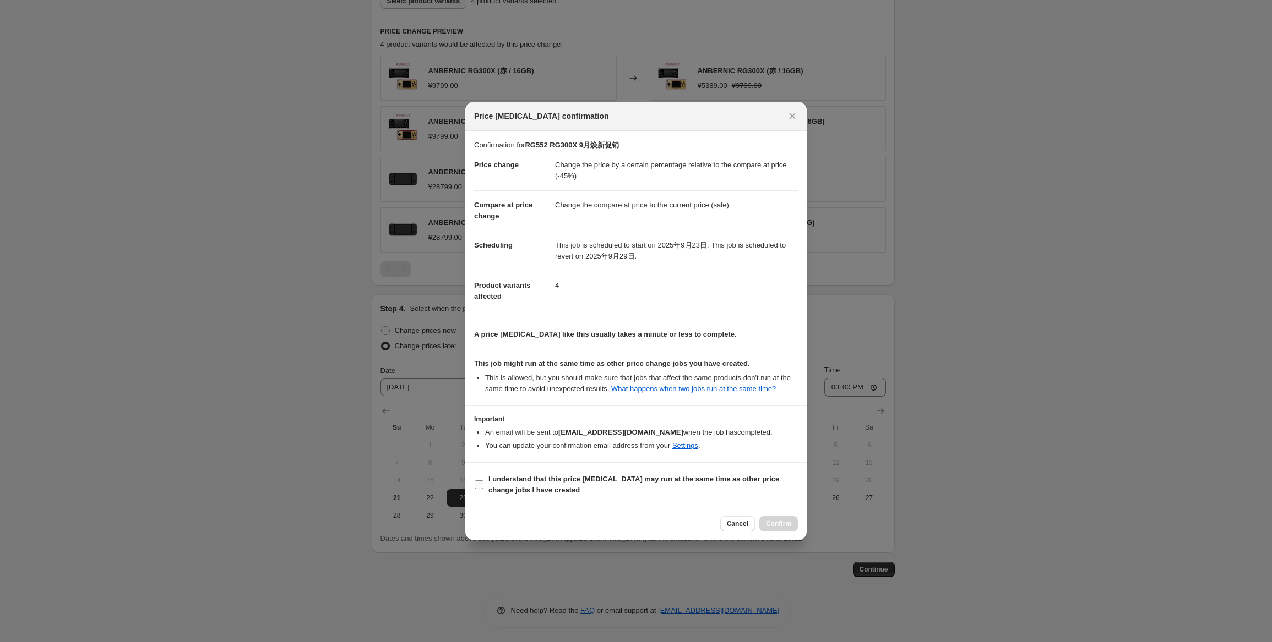
drag, startPoint x: 543, startPoint y: 485, endPoint x: 565, endPoint y: 485, distance: 22.0
click at [542, 485] on span "I understand that this price [MEDICAL_DATA] may run at the same time as other p…" at bounding box center [642, 485] width 309 height 22
click at [483, 485] on input "I understand that this price [MEDICAL_DATA] may run at the same time as other p…" at bounding box center [479, 485] width 9 height 9
checkbox input "true"
click at [778, 518] on button "Confirm" at bounding box center [778, 523] width 39 height 15
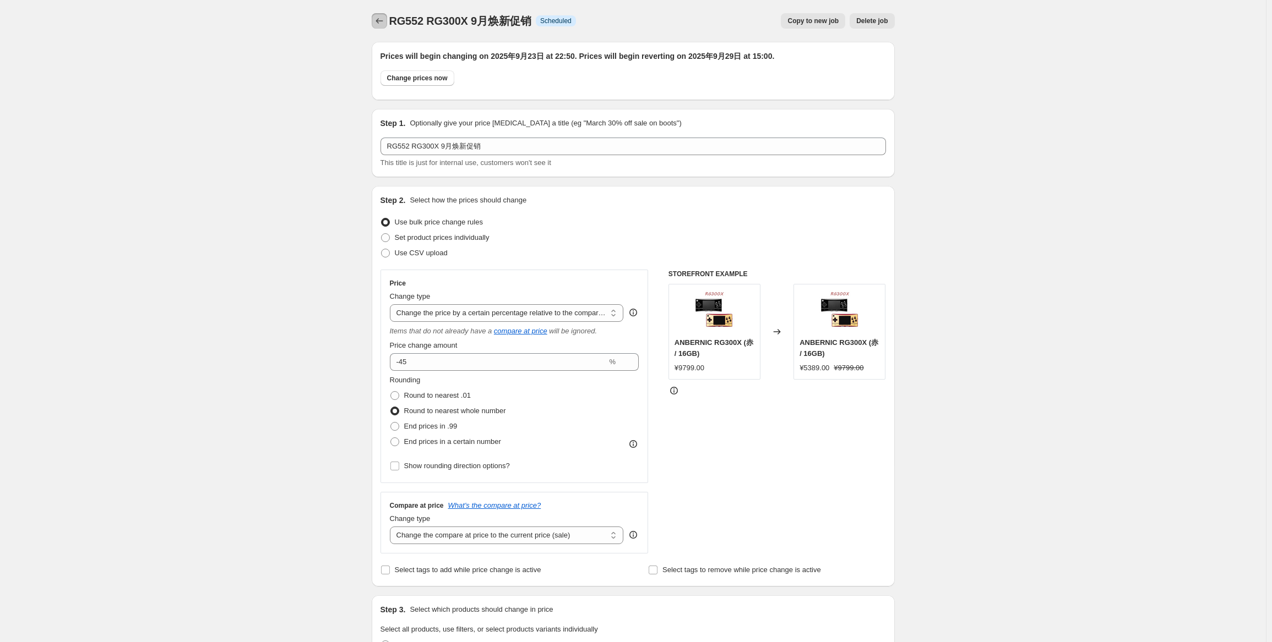
click at [382, 21] on icon "Price change jobs" at bounding box center [379, 20] width 11 height 11
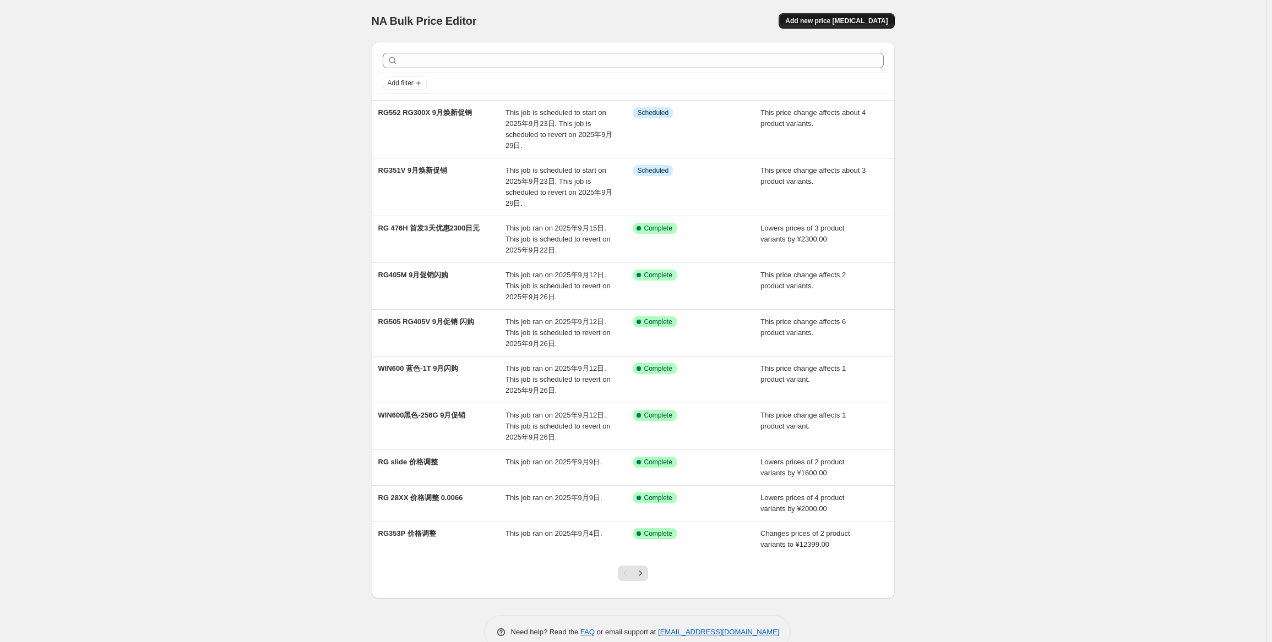
click at [832, 25] on span "Add new price [MEDICAL_DATA]" at bounding box center [836, 21] width 102 height 9
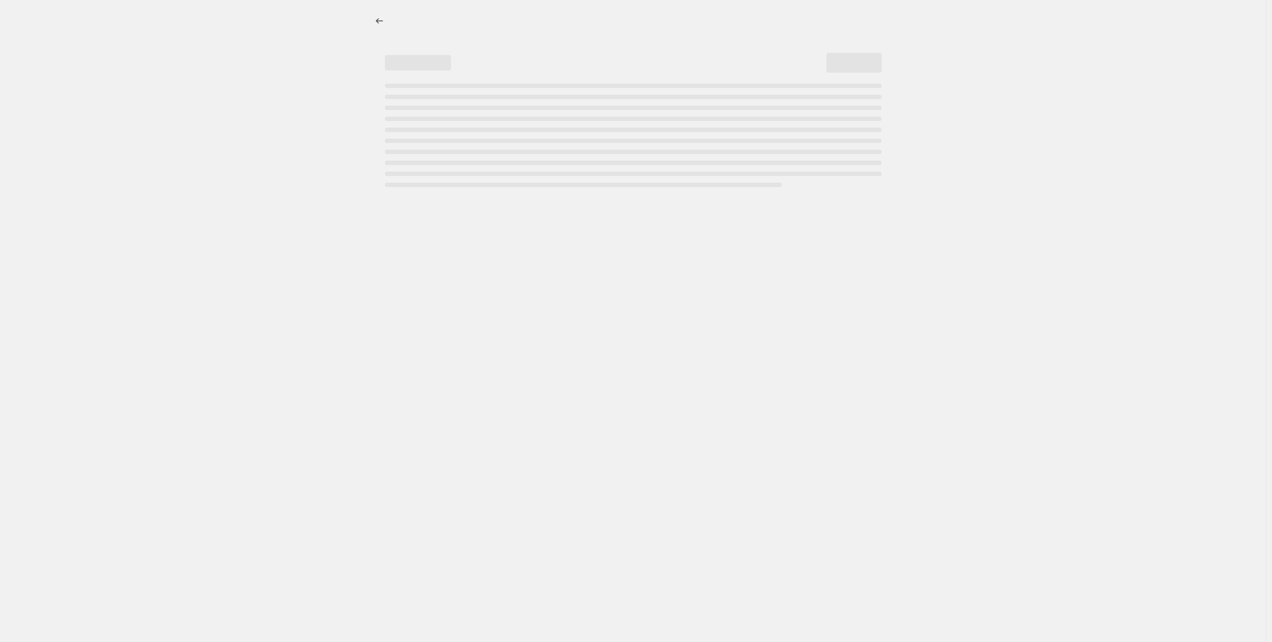
select select "percentage"
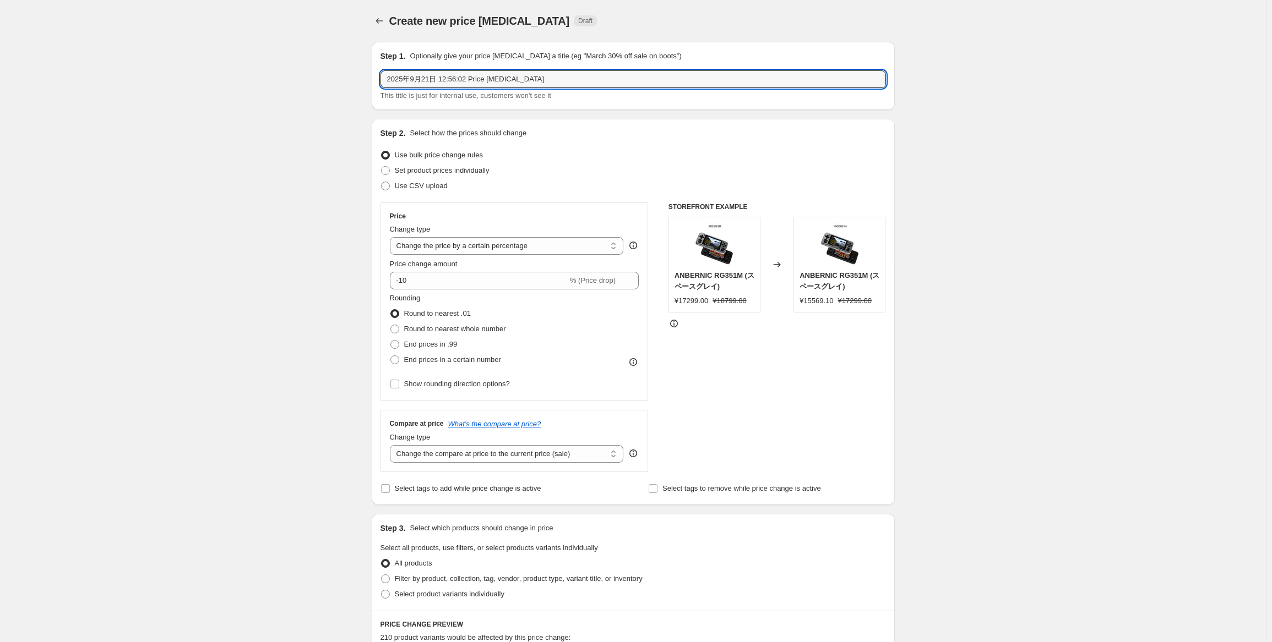
drag, startPoint x: 362, startPoint y: 75, endPoint x: 334, endPoint y: 72, distance: 27.7
click at [338, 75] on div "Create new price change job. This page is ready Create new price change job Dra…" at bounding box center [633, 552] width 1266 height 1104
paste input "RG351P"
type input "RG351P 9月焕新促销"
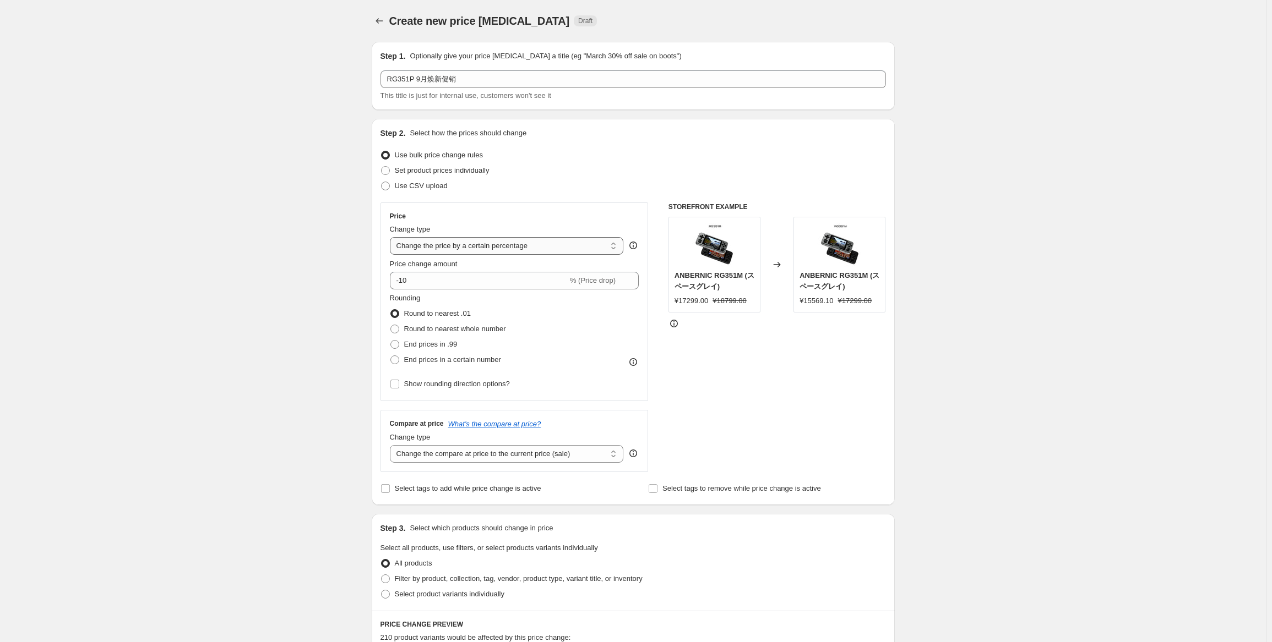
click at [525, 238] on select "Change the price to a certain amount Change the price by a certain amount Chang…" at bounding box center [507, 246] width 234 height 18
select select "bcap"
click at [392, 237] on select "Change the price to a certain amount Change the price by a certain amount Chang…" at bounding box center [507, 246] width 234 height 18
type input "-12.00"
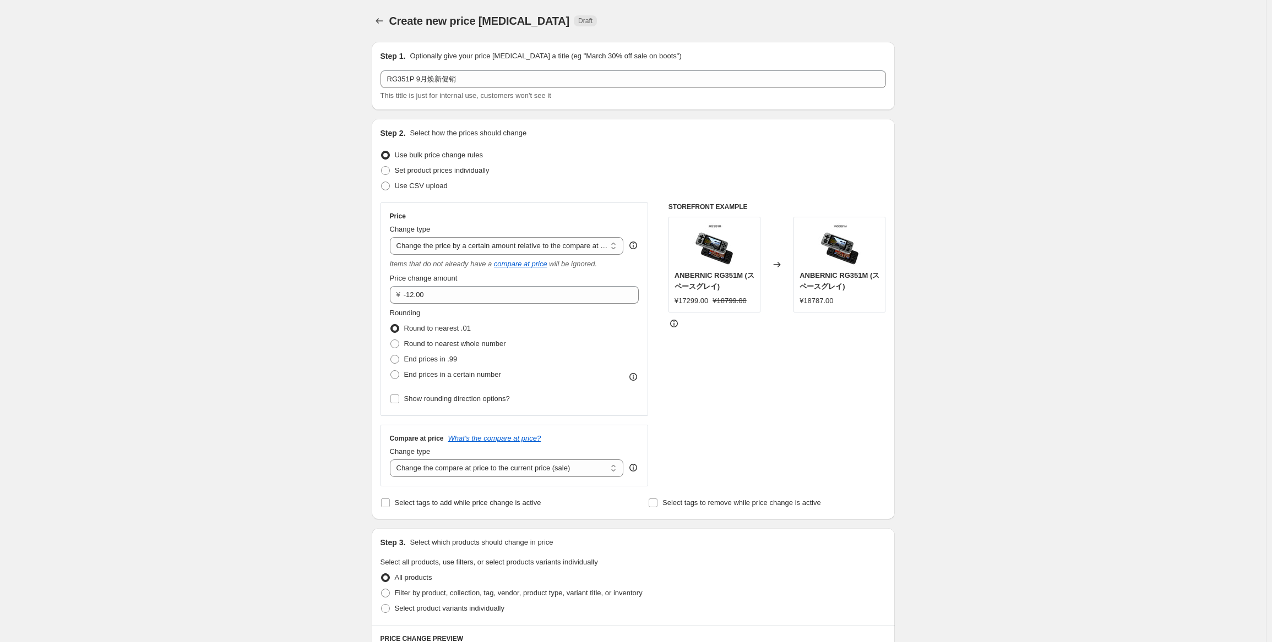
click at [506, 258] on div "Price Change type Change the price to a certain amount Change the price by a ce…" at bounding box center [514, 309] width 249 height 195
drag, startPoint x: 525, startPoint y: 241, endPoint x: 525, endPoint y: 254, distance: 12.7
click at [525, 243] on select "Change the price to a certain amount Change the price by a certain amount Chang…" at bounding box center [507, 246] width 234 height 18
select select "pcap"
click at [392, 237] on select "Change the price to a certain amount Change the price by a certain amount Chang…" at bounding box center [507, 246] width 234 height 18
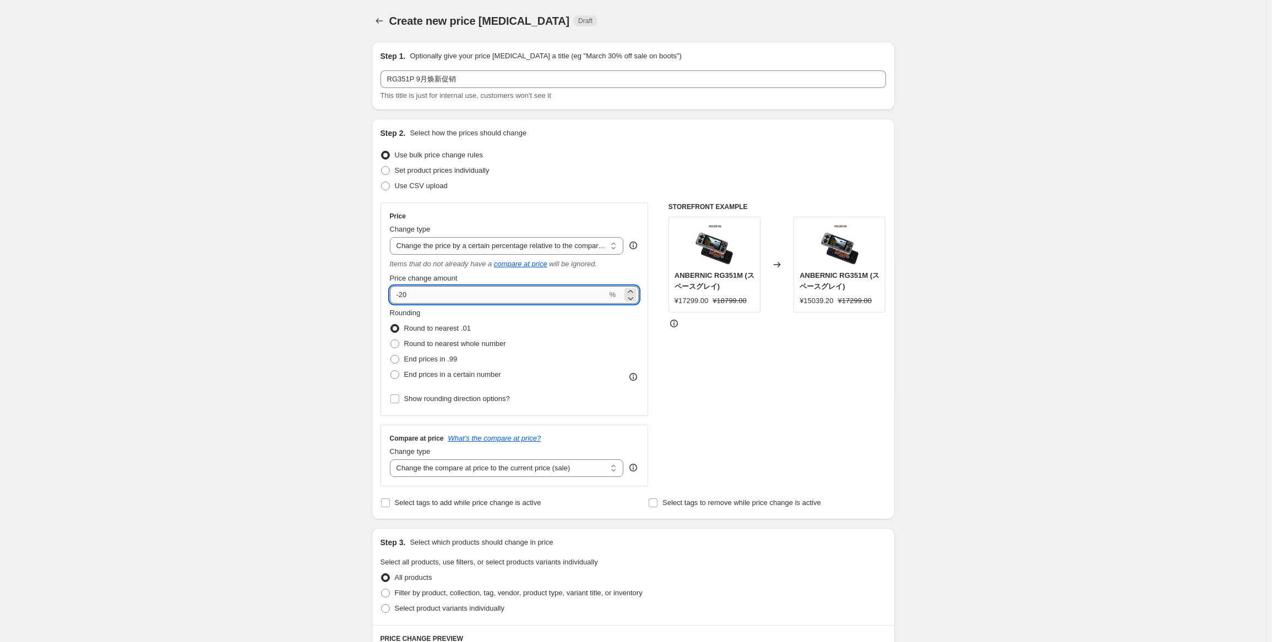
click at [508, 297] on input "-20" at bounding box center [498, 295] width 217 height 18
type input "-2"
type input "-42"
click at [489, 345] on span "Round to nearest whole number" at bounding box center [455, 344] width 102 height 8
click at [391, 340] on input "Round to nearest whole number" at bounding box center [390, 340] width 1 height 1
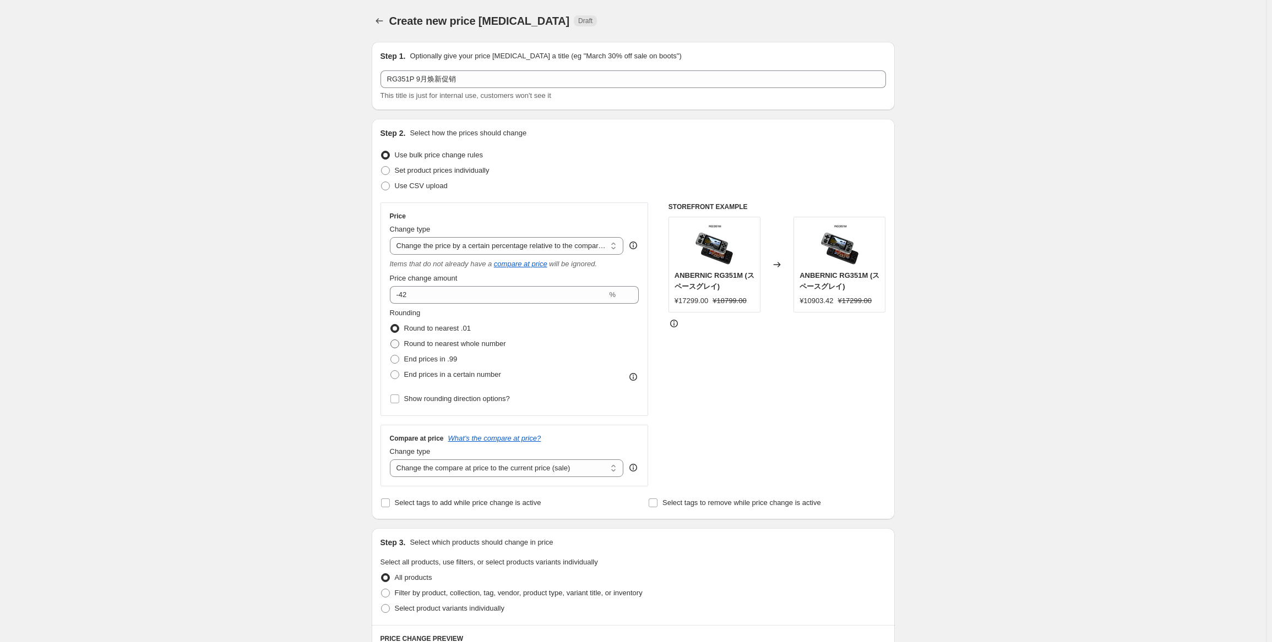
radio input "true"
click at [510, 470] on select "Change the compare at price to the current price (sale) Change the compare at p…" at bounding box center [507, 469] width 234 height 18
select select "pp"
click at [392, 460] on select "Change the compare at price to the current price (sale) Change the compare at p…" at bounding box center [507, 469] width 234 height 18
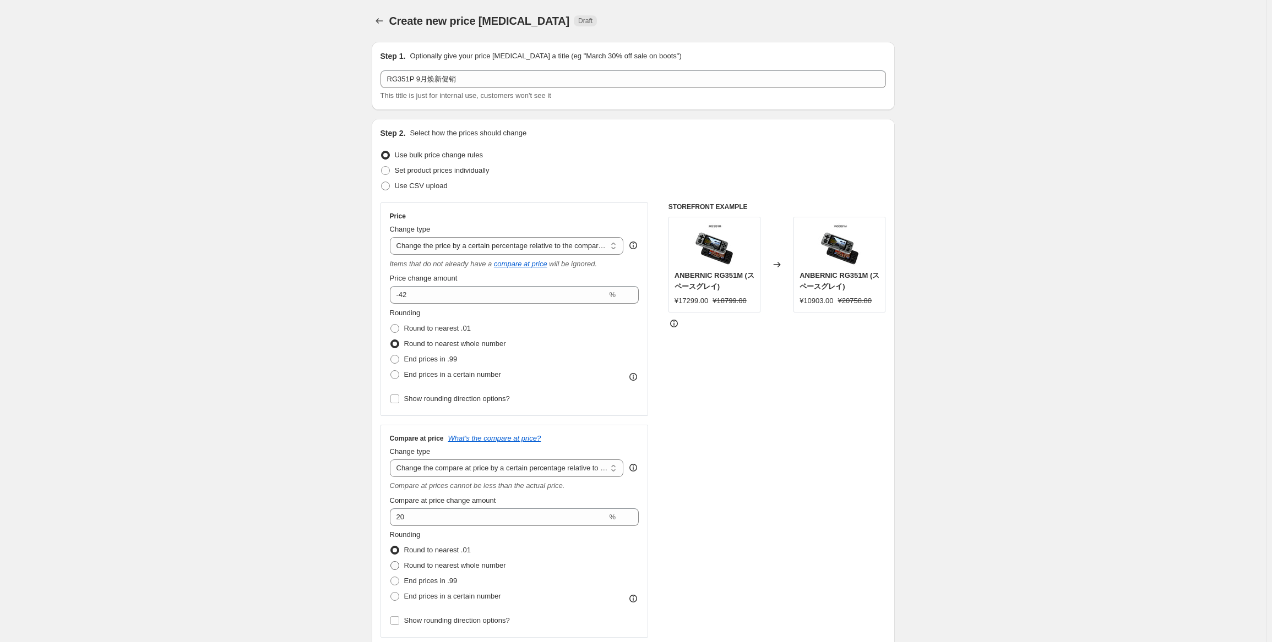
click at [457, 564] on span "Round to nearest whole number" at bounding box center [455, 566] width 102 height 8
click at [391, 562] on input "Round to nearest whole number" at bounding box center [390, 562] width 1 height 1
radio input "true"
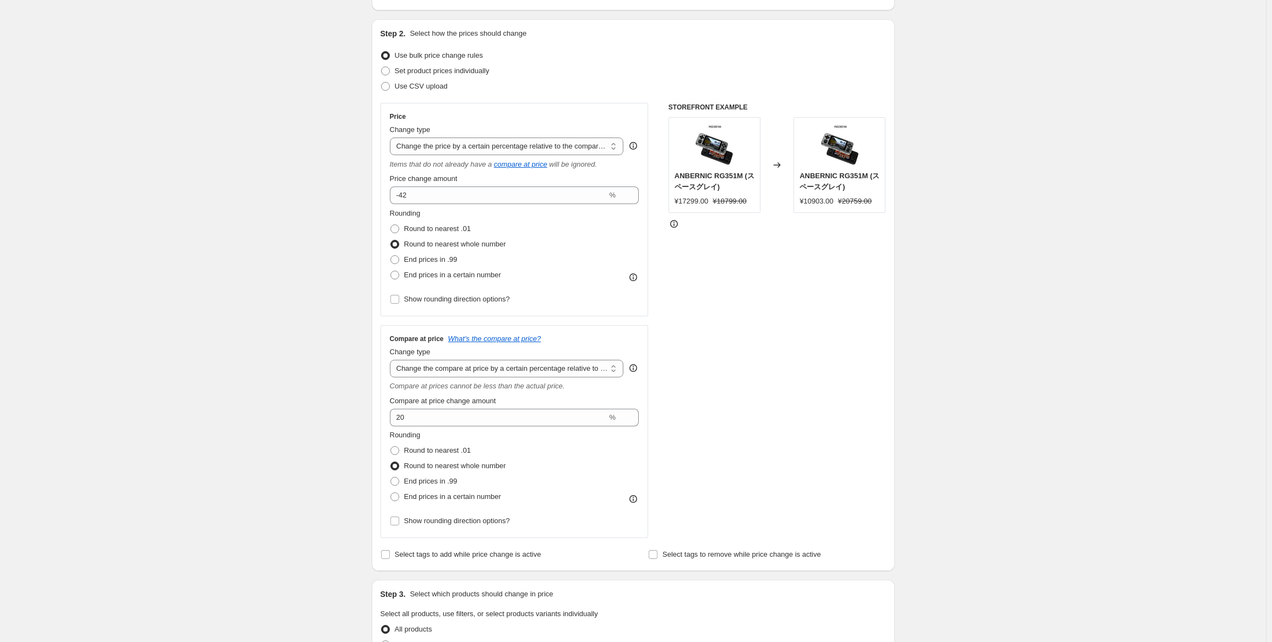
scroll to position [110, 0]
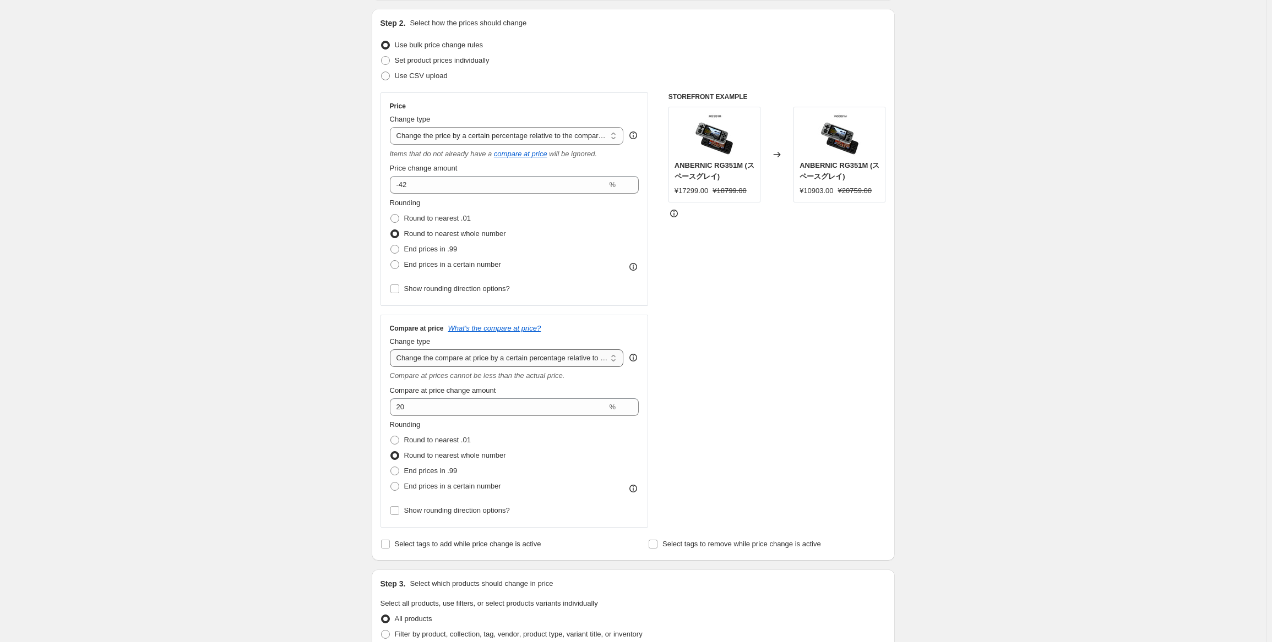
click at [556, 363] on select "Change the compare at price to the current price (sale) Change the compare at p…" at bounding box center [507, 359] width 234 height 18
select select "no_change"
click at [392, 350] on select "Change the compare at price to the current price (sale) Change the compare at p…" at bounding box center [507, 359] width 234 height 18
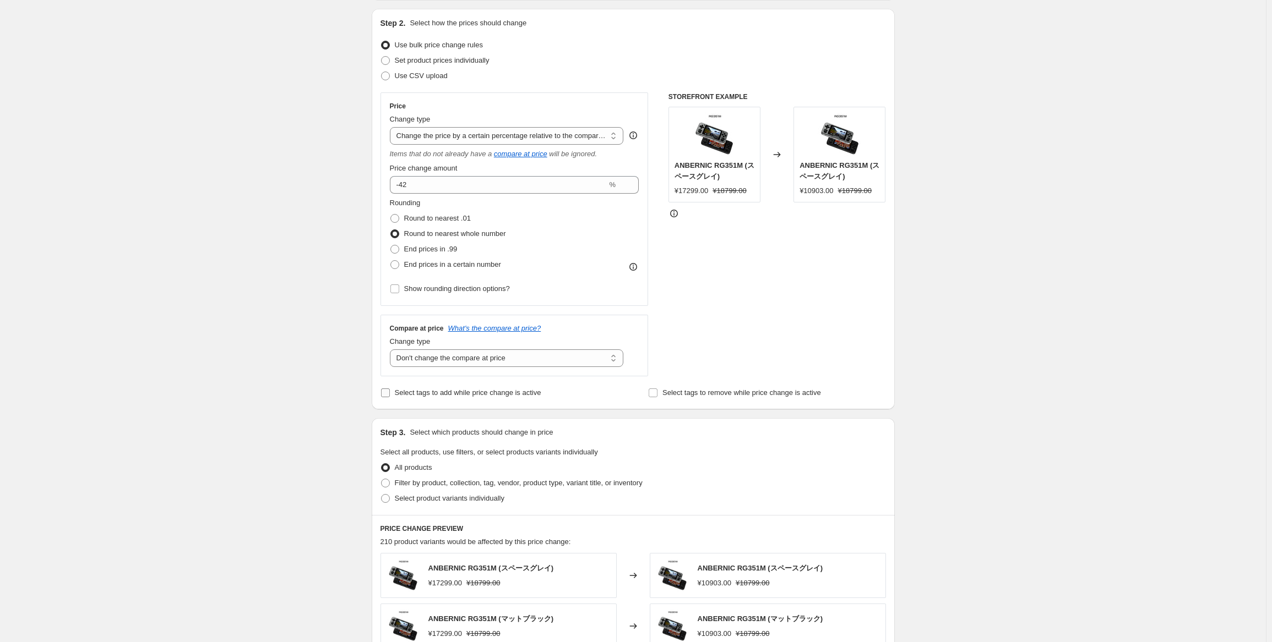
click at [422, 396] on span "Select tags to add while price change is active" at bounding box center [468, 393] width 146 height 8
click at [390, 396] on input "Select tags to add while price change is active" at bounding box center [385, 393] width 9 height 9
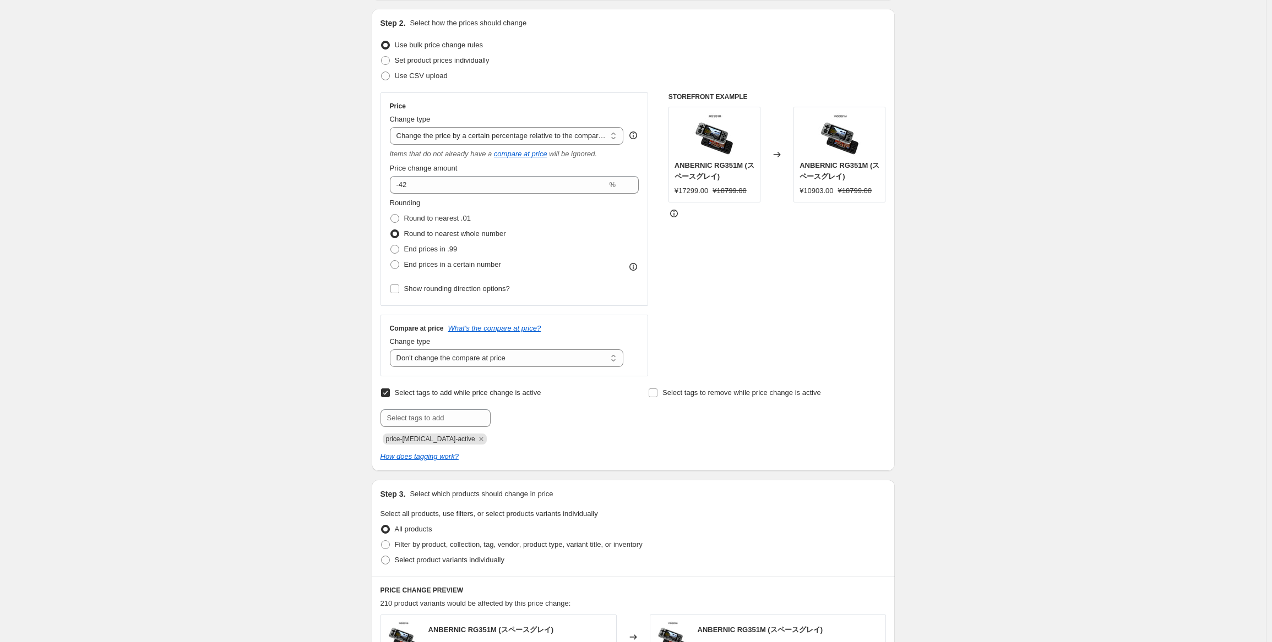
click at [422, 399] on label "Select tags to add while price change is active" at bounding box center [460, 392] width 161 height 15
click at [390, 397] on input "Select tags to add while price change is active" at bounding box center [385, 393] width 9 height 9
checkbox input "false"
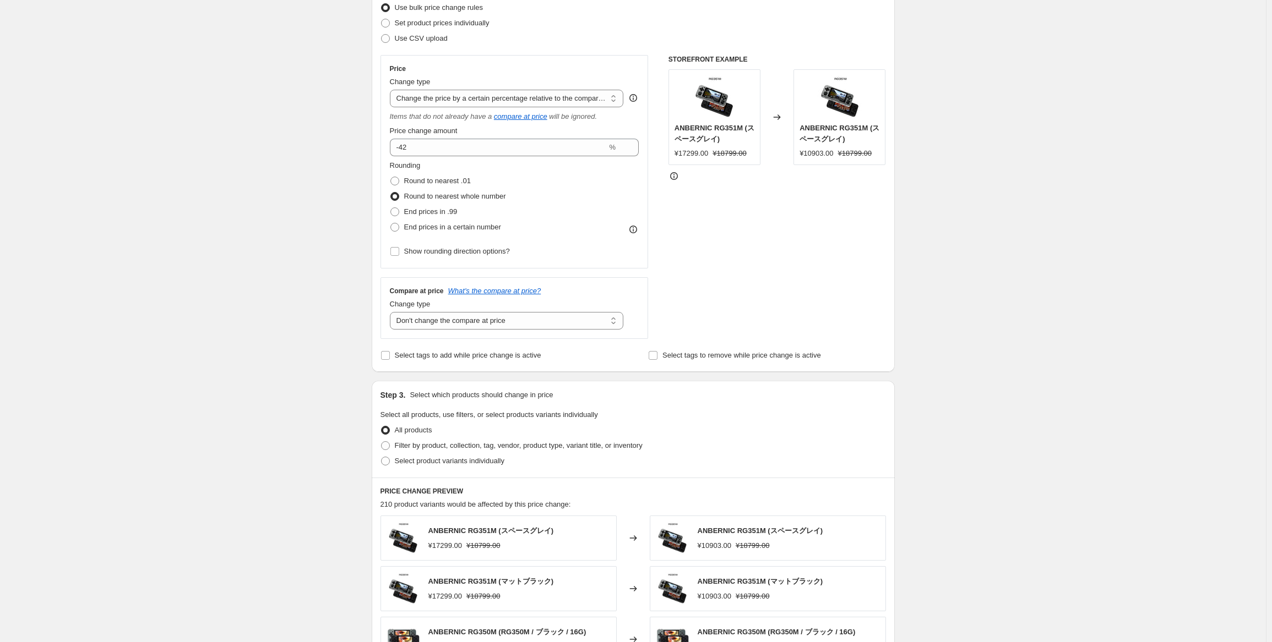
scroll to position [165, 0]
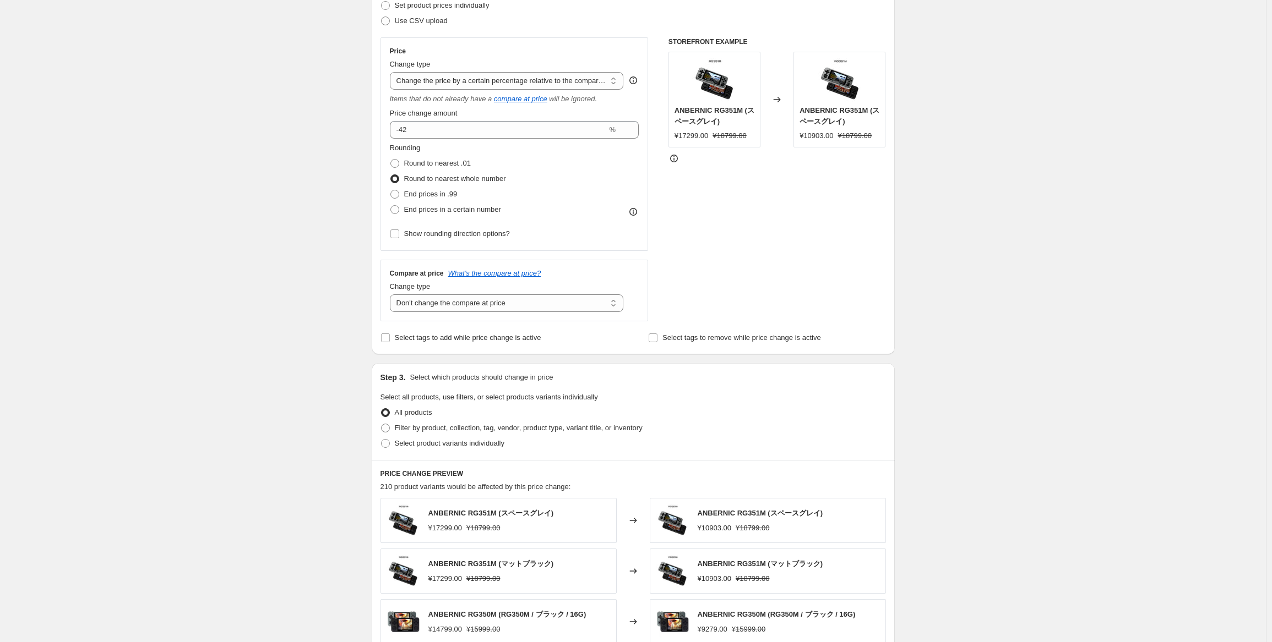
click at [489, 456] on div "Step 3. Select which products should change in price Select all products, use f…" at bounding box center [633, 411] width 523 height 97
click at [490, 446] on span "Select product variants individually" at bounding box center [450, 443] width 110 height 8
click at [382, 440] on input "Select product variants individually" at bounding box center [381, 439] width 1 height 1
radio input "true"
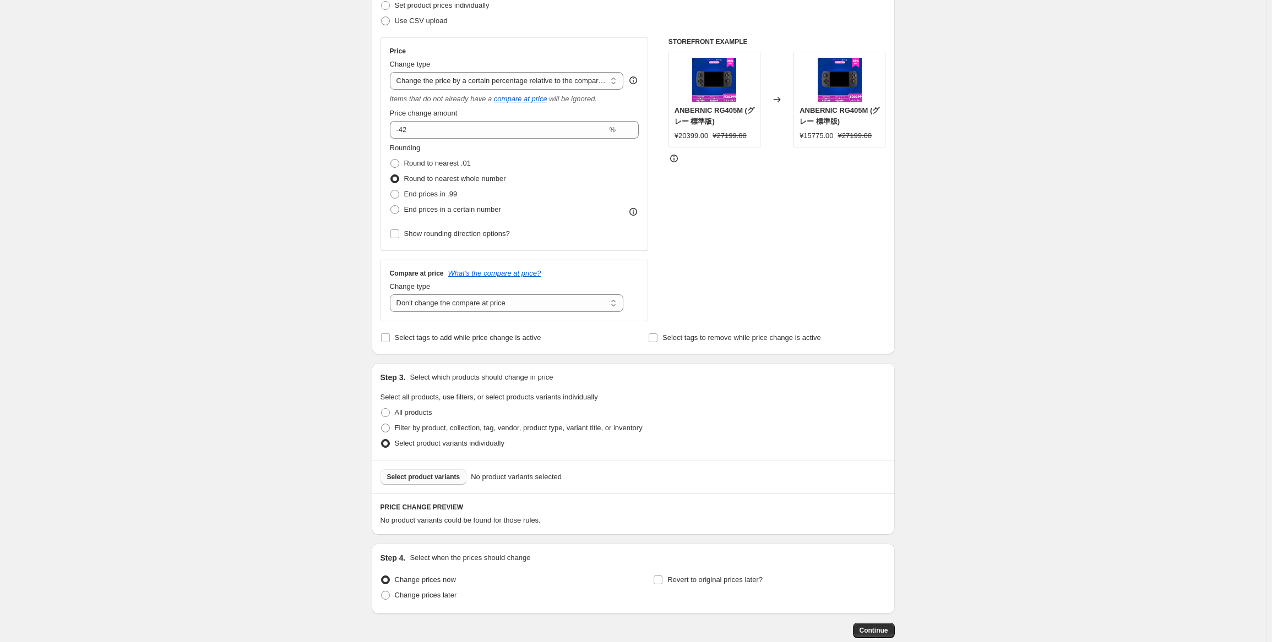
click at [432, 483] on button "Select product variants" at bounding box center [423, 477] width 86 height 15
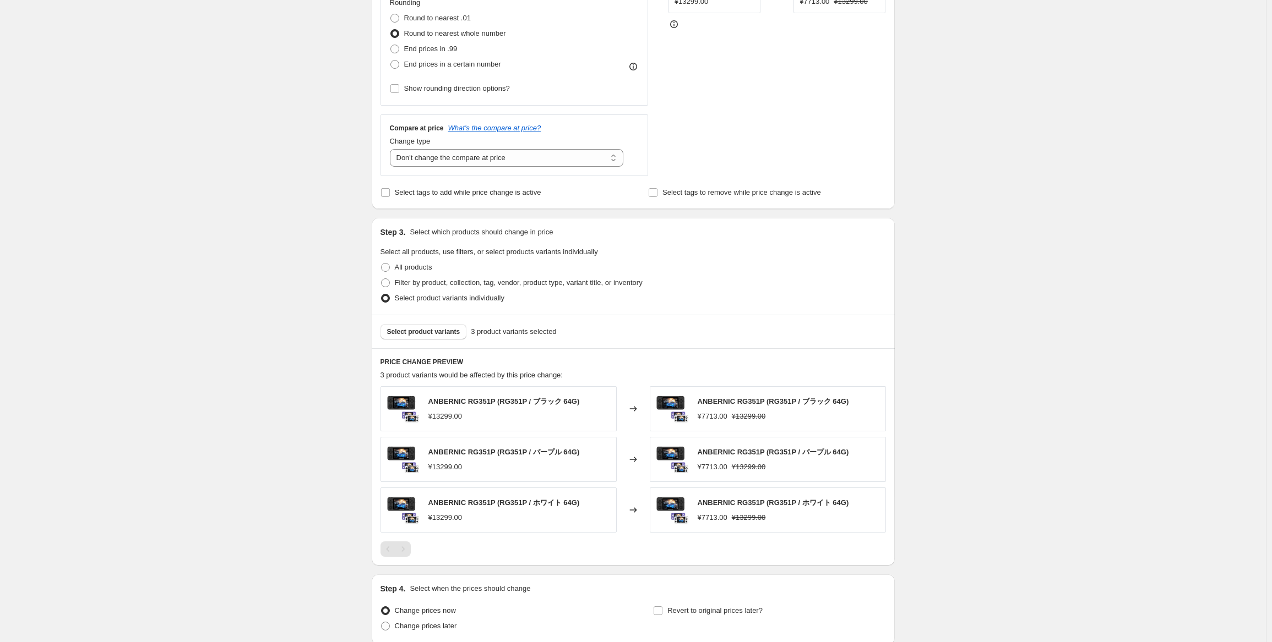
scroll to position [330, 0]
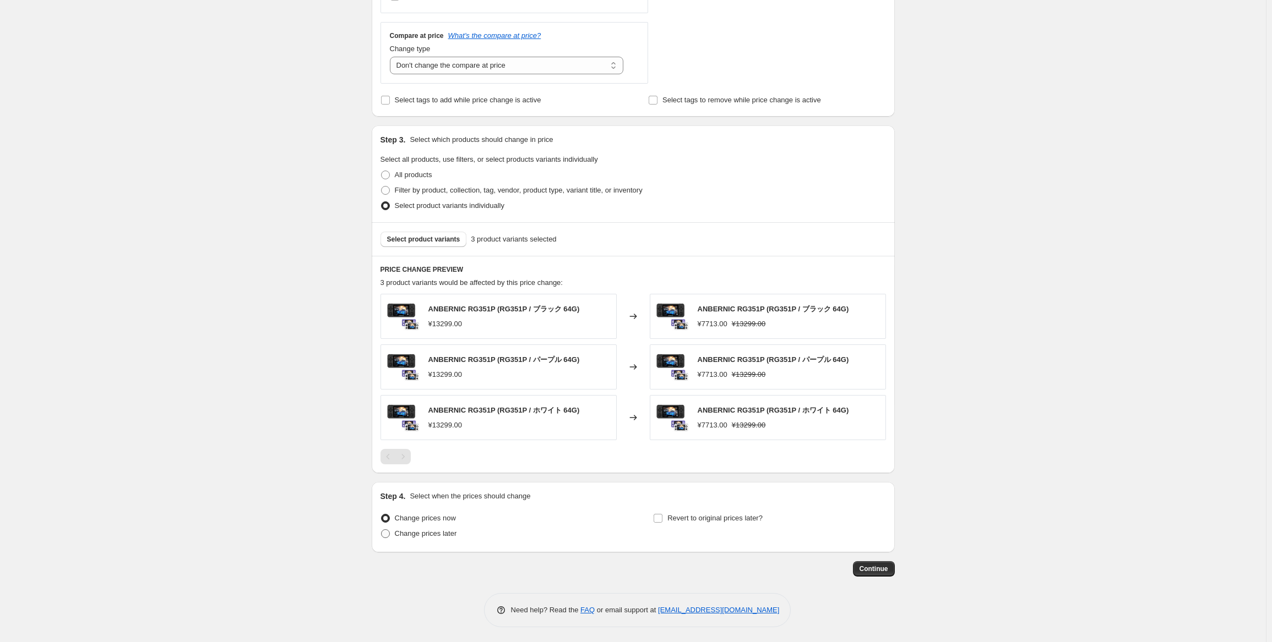
click at [404, 530] on span "Change prices later" at bounding box center [426, 534] width 62 height 8
click at [382, 530] on input "Change prices later" at bounding box center [381, 530] width 1 height 1
radio input "true"
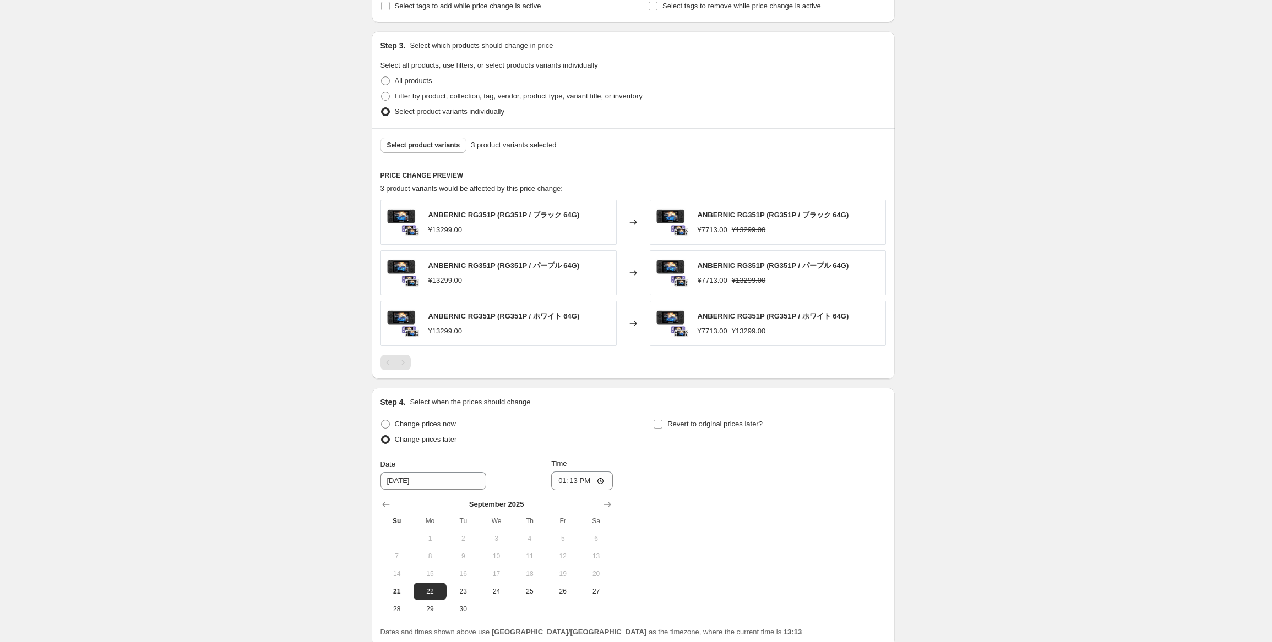
scroll to position [568, 0]
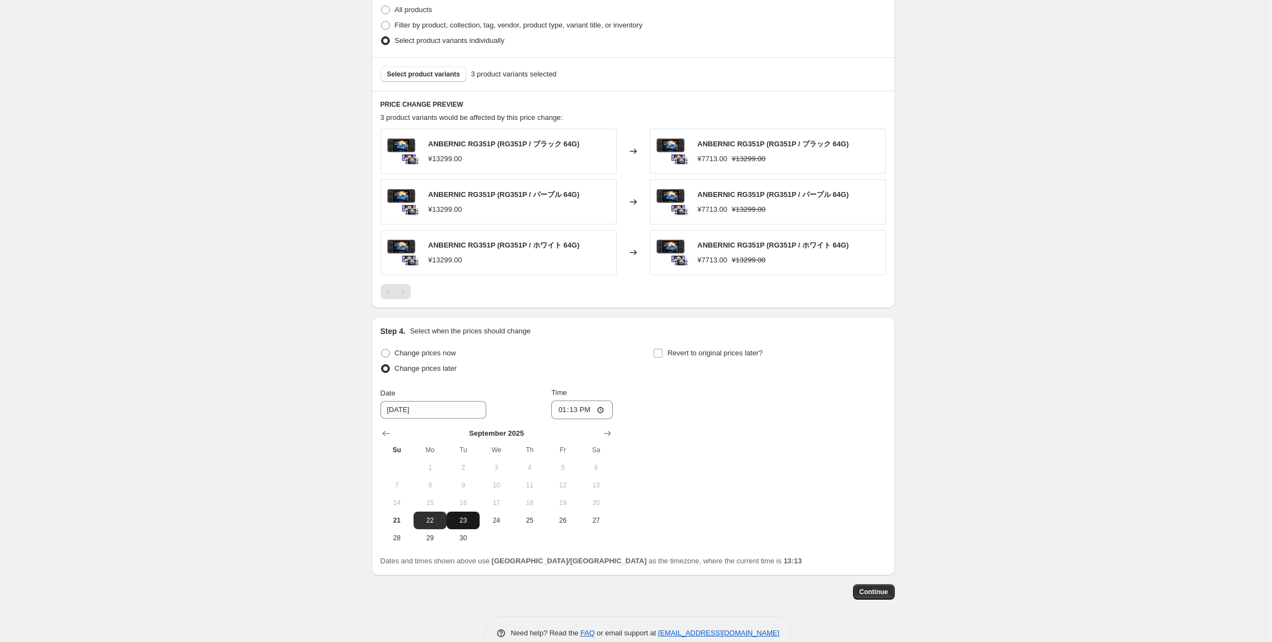
click at [456, 518] on span "23" at bounding box center [463, 520] width 24 height 9
type input "9/23/2025"
click at [574, 410] on input "13:13" at bounding box center [582, 410] width 62 height 19
type input "22:50"
click at [742, 417] on div "Change prices now Change prices later Date 9/23/2025 Time 22:50 September 2025 …" at bounding box center [632, 446] width 505 height 201
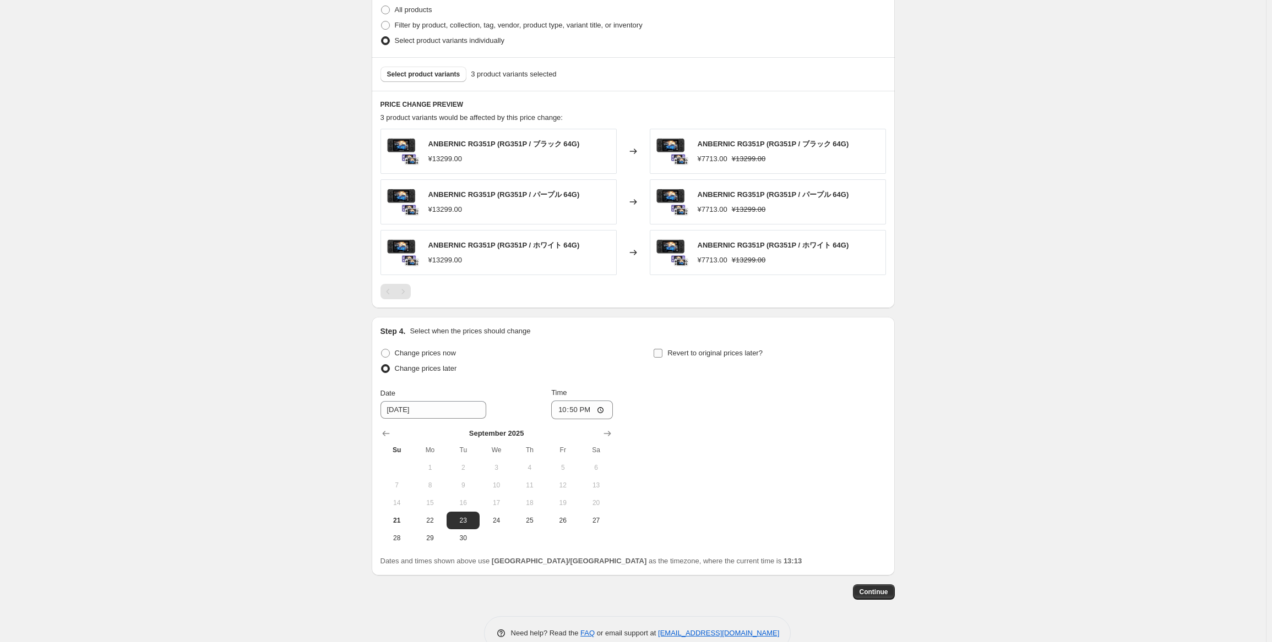
click at [758, 355] on span "Revert to original prices later?" at bounding box center [714, 353] width 95 height 8
click at [662, 355] on input "Revert to original prices later?" at bounding box center [657, 353] width 9 height 9
checkbox input "true"
click at [699, 542] on button "29" at bounding box center [703, 539] width 33 height 18
type input "[DATE]"
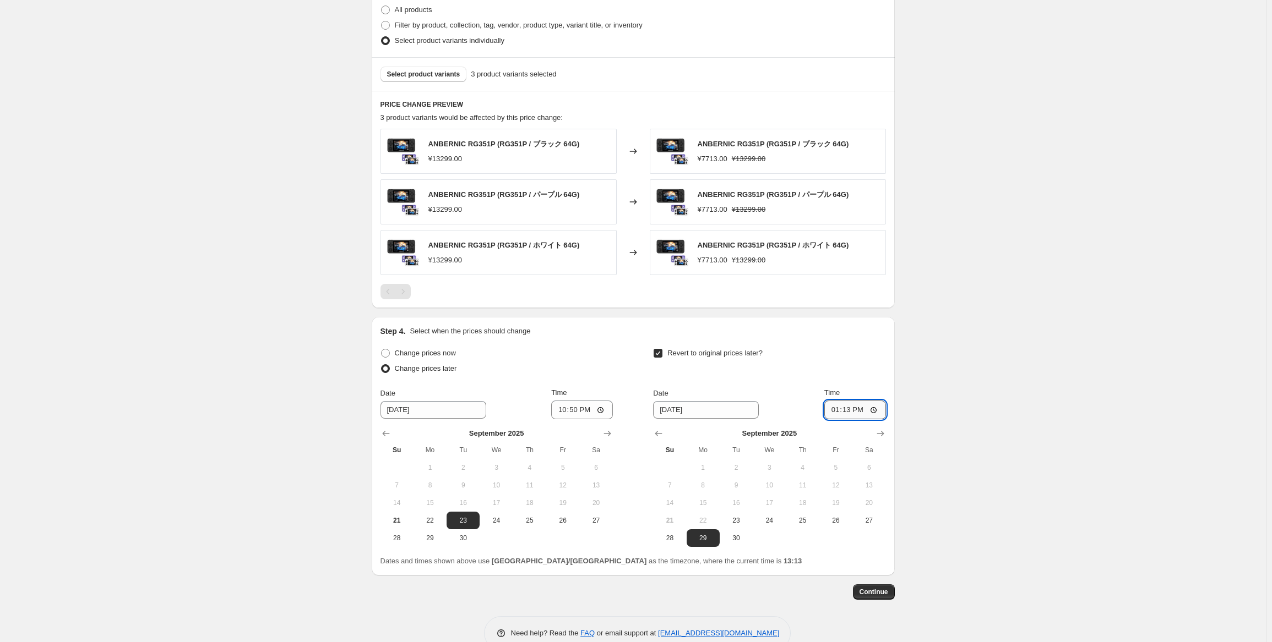
click at [852, 403] on input "13:13" at bounding box center [855, 410] width 62 height 19
click at [955, 448] on div "Create new price change job. This page is ready Create new price change job Dra…" at bounding box center [633, 49] width 1266 height 1235
click at [886, 588] on span "Continue" at bounding box center [873, 592] width 29 height 9
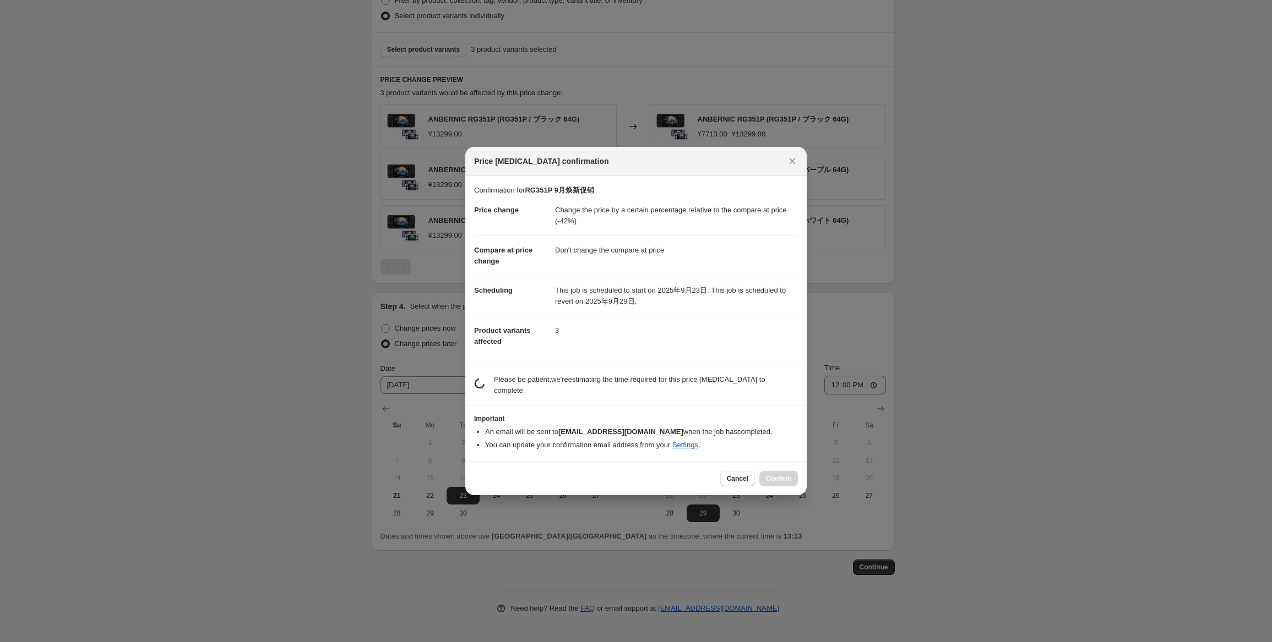
scroll to position [0, 0]
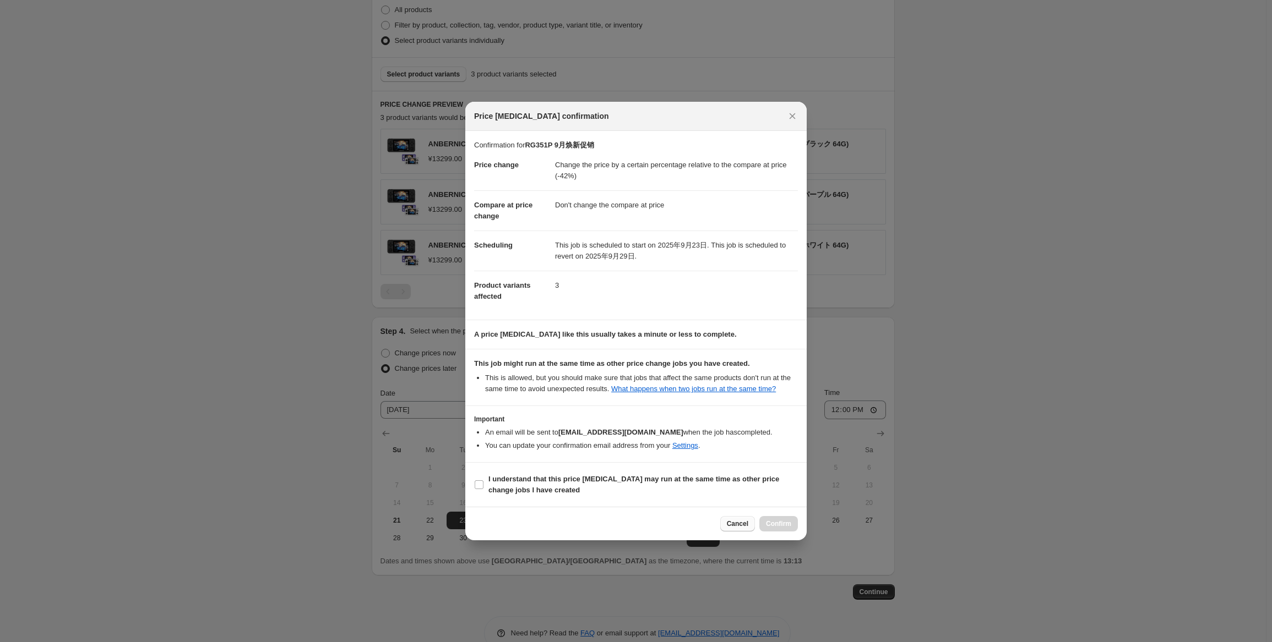
click at [735, 521] on span "Cancel" at bounding box center [737, 524] width 21 height 9
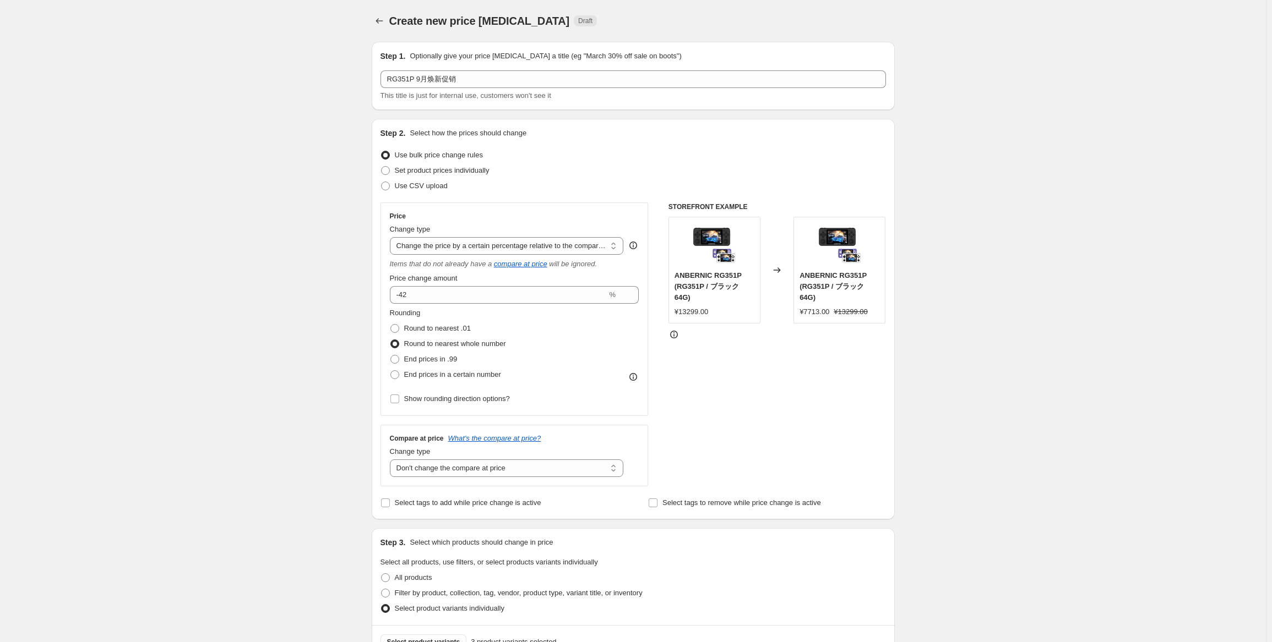
scroll to position [568, 0]
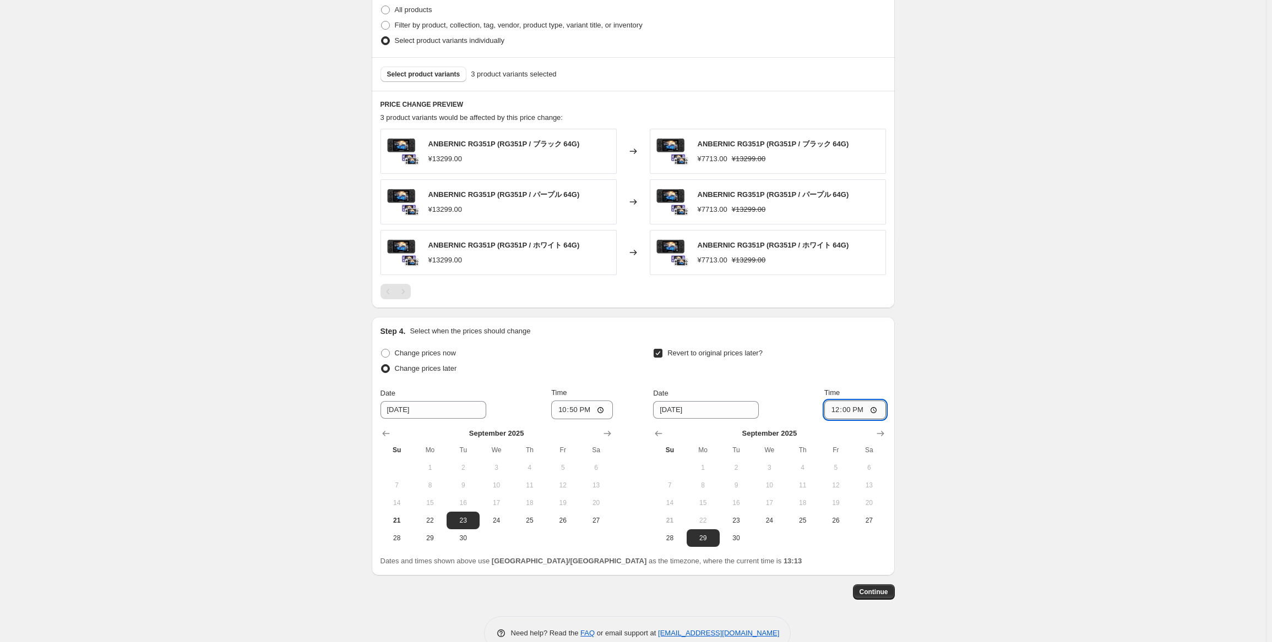
click at [853, 410] on input "12:00" at bounding box center [855, 410] width 62 height 19
type input "15:00"
click at [1002, 423] on div "Create new price change job. This page is ready Create new price change job Dra…" at bounding box center [633, 49] width 1266 height 1235
click at [873, 591] on span "Continue" at bounding box center [873, 592] width 29 height 9
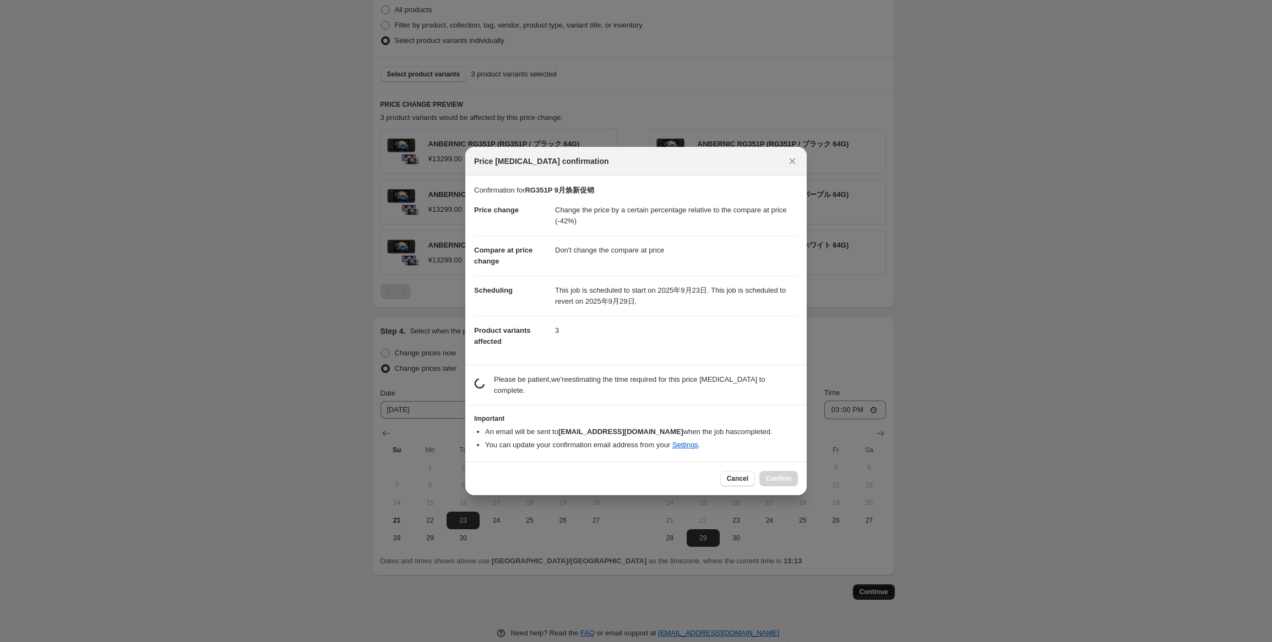
scroll to position [0, 0]
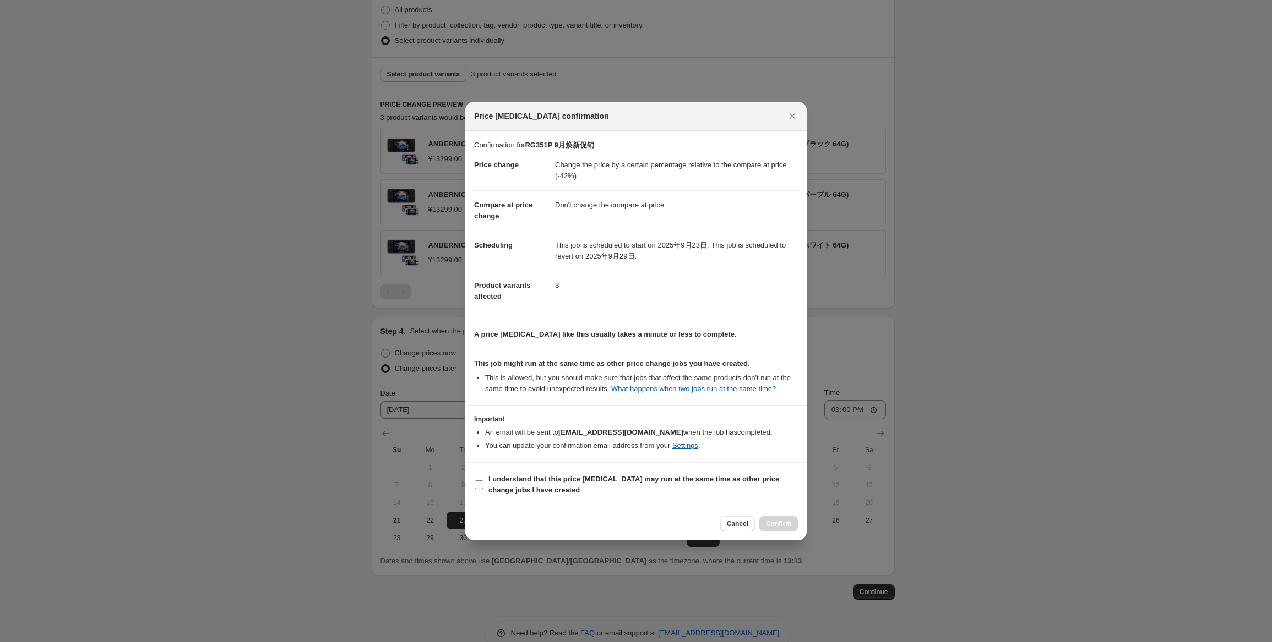
click at [567, 494] on span "I understand that this price [MEDICAL_DATA] may run at the same time as other p…" at bounding box center [642, 485] width 309 height 22
click at [483, 489] on input "I understand that this price [MEDICAL_DATA] may run at the same time as other p…" at bounding box center [479, 485] width 9 height 9
checkbox input "true"
drag, startPoint x: 781, startPoint y: 517, endPoint x: 787, endPoint y: 517, distance: 6.1
click at [782, 517] on button "Confirm" at bounding box center [778, 523] width 39 height 15
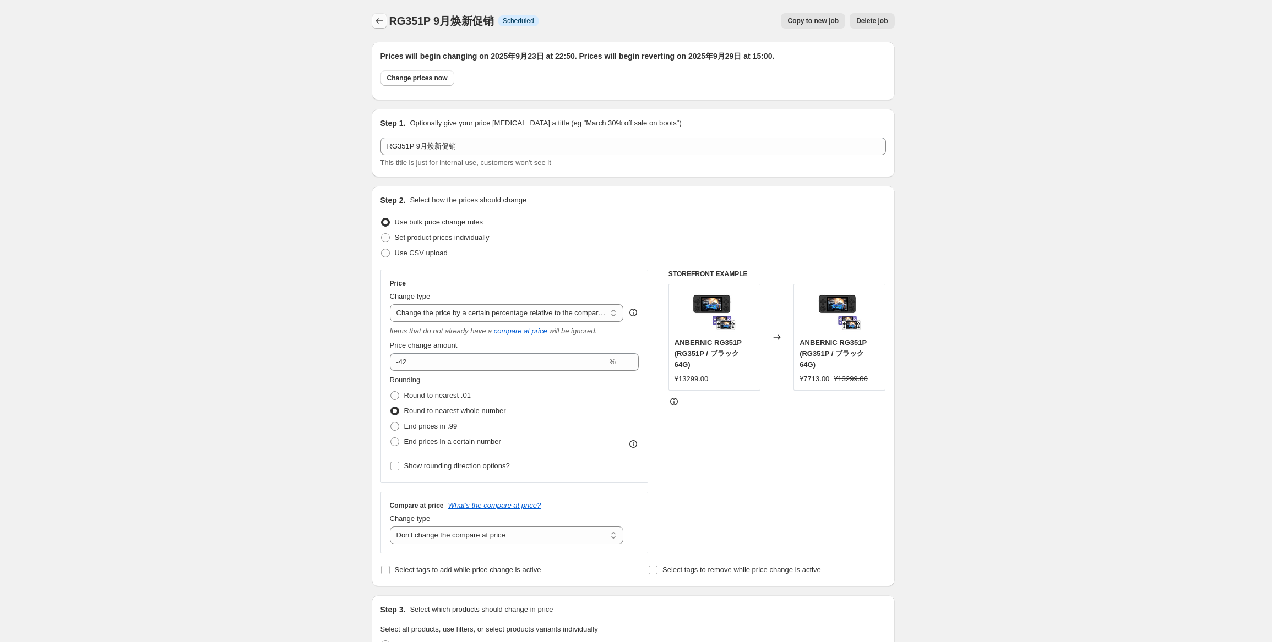
click at [381, 17] on icon "Price change jobs" at bounding box center [379, 20] width 11 height 11
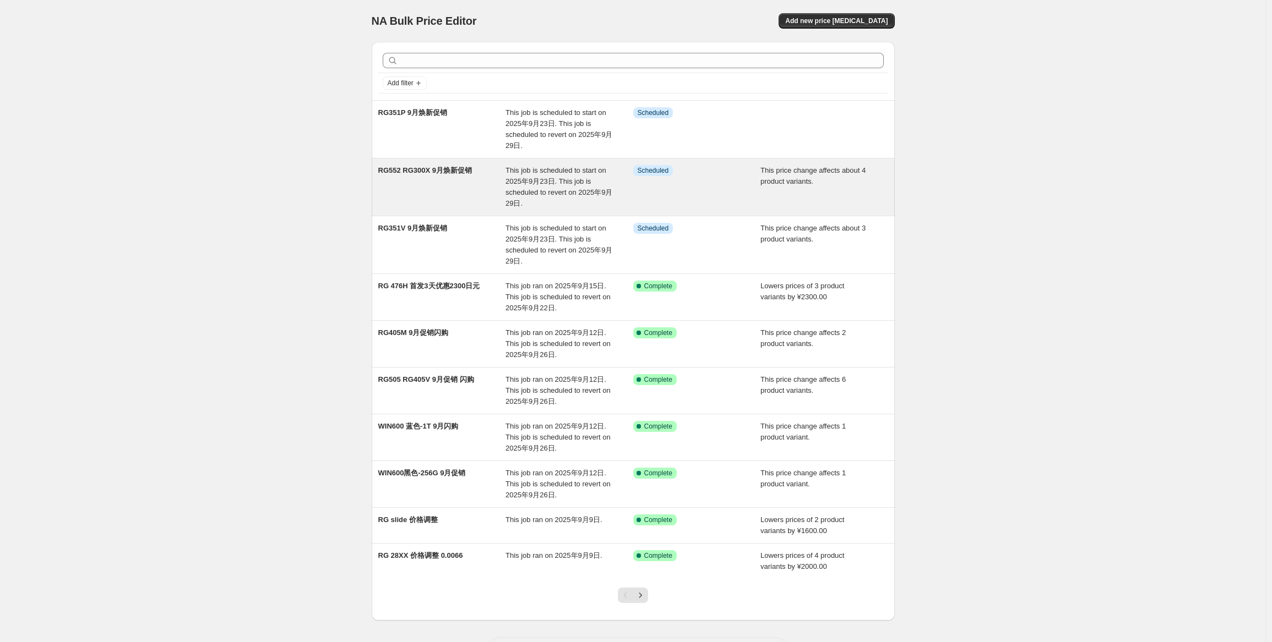
click at [443, 198] on div "RG552 RG300X 9月焕新促销" at bounding box center [442, 187] width 128 height 44
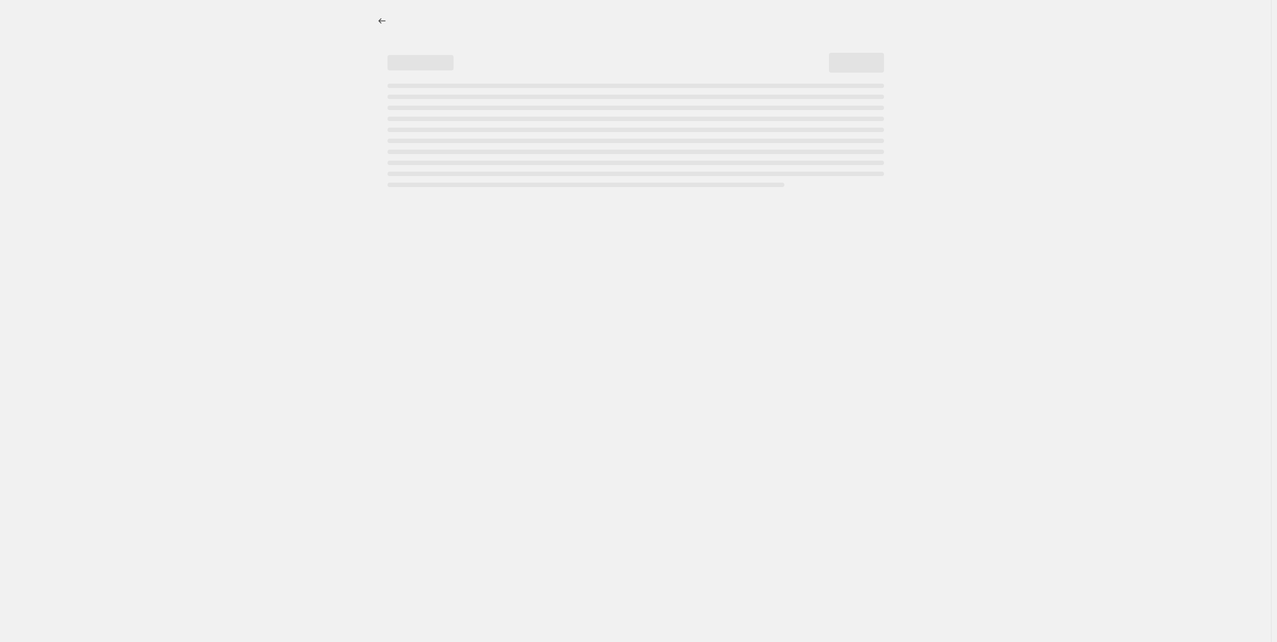
select select "pcap"
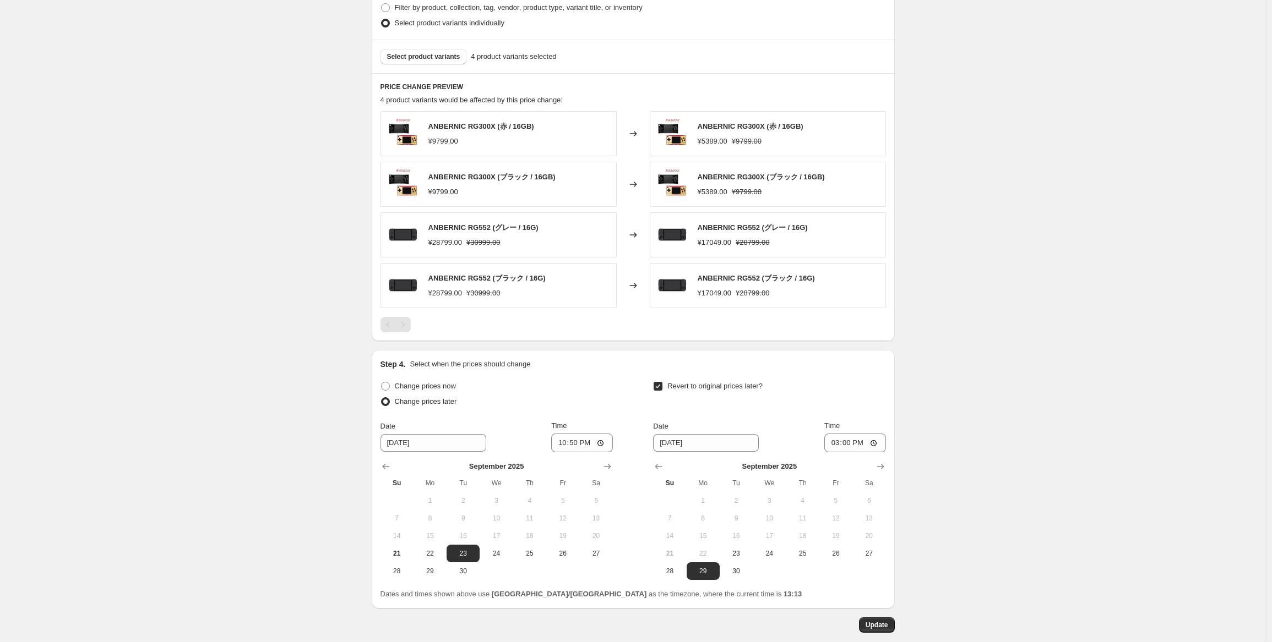
scroll to position [709, 0]
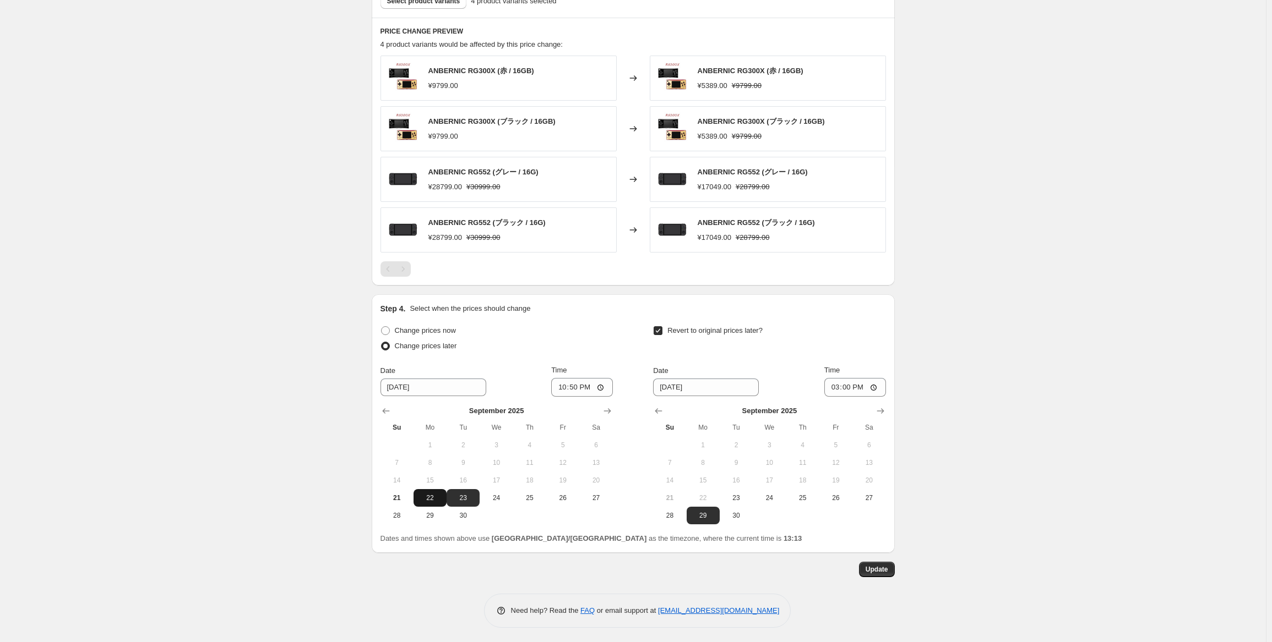
click at [438, 499] on span "22" at bounding box center [430, 498] width 24 height 9
type input "[DATE]"
click at [884, 565] on span "Update" at bounding box center [876, 569] width 23 height 9
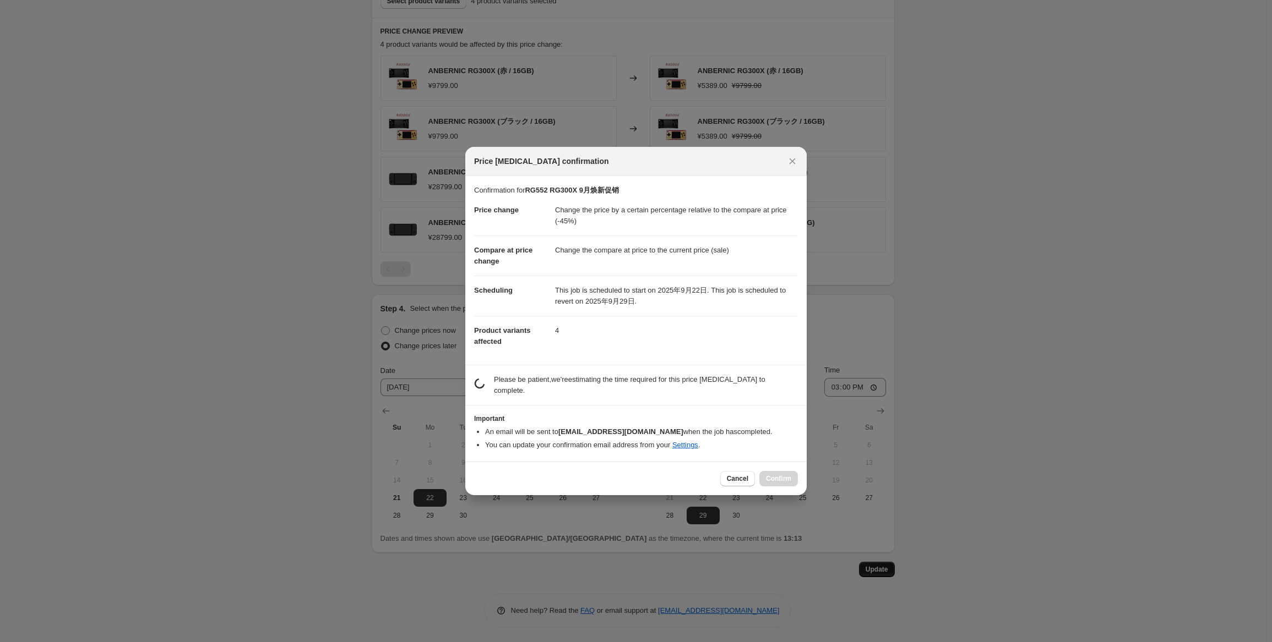
scroll to position [0, 0]
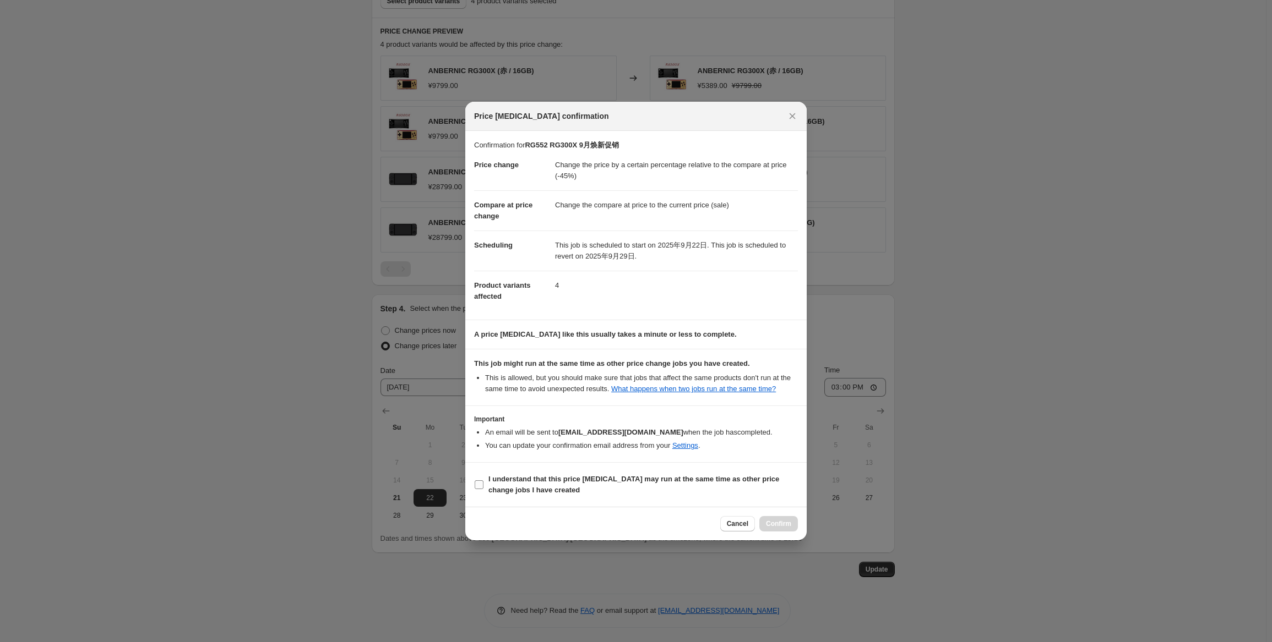
click at [574, 476] on b "I understand that this price [MEDICAL_DATA] may run at the same time as other p…" at bounding box center [633, 484] width 291 height 19
click at [483, 481] on input "I understand that this price [MEDICAL_DATA] may run at the same time as other p…" at bounding box center [479, 485] width 9 height 9
checkbox input "true"
click at [784, 522] on span "Confirm" at bounding box center [778, 524] width 25 height 9
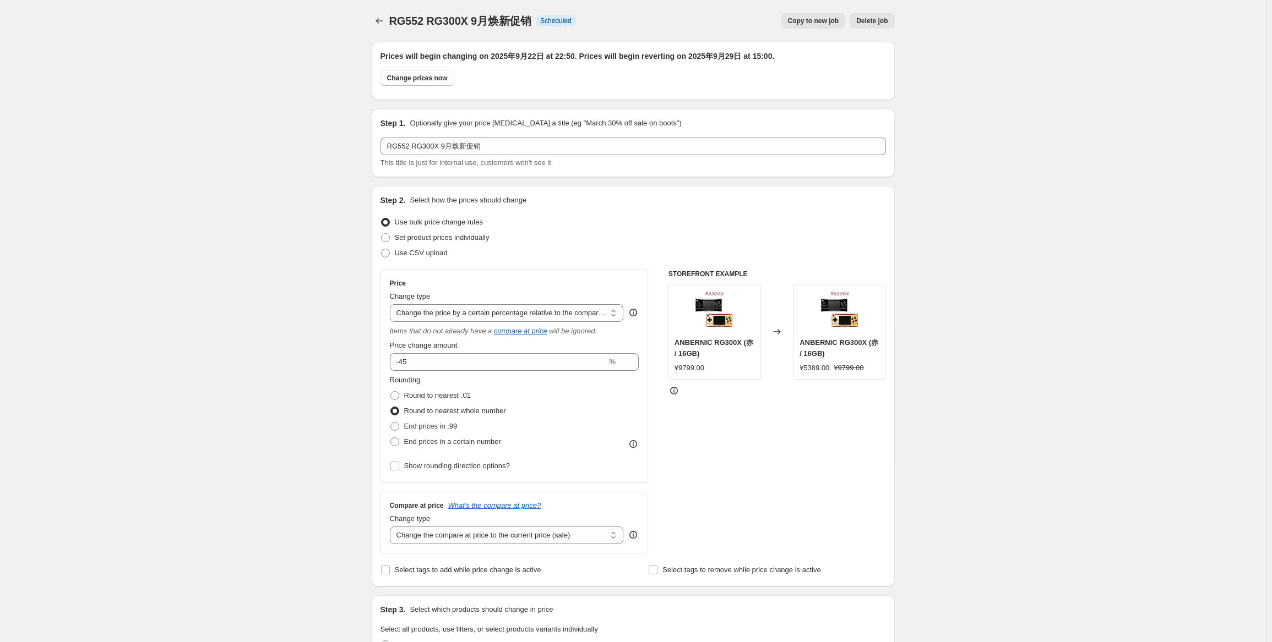
scroll to position [709, 0]
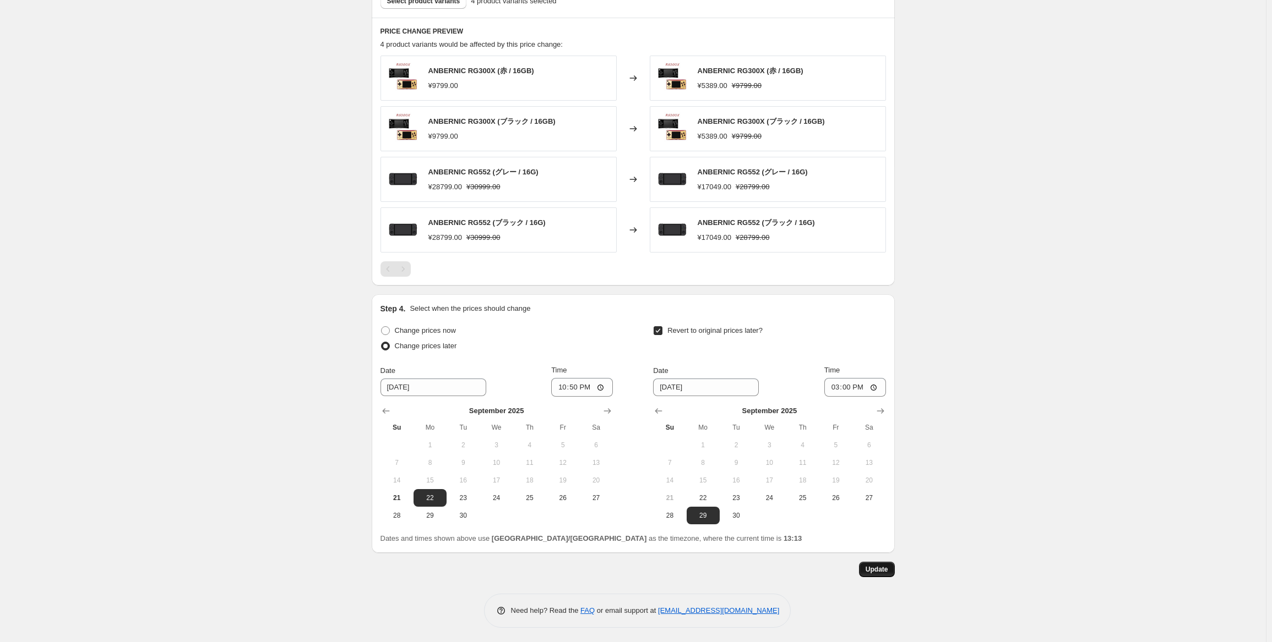
click at [873, 562] on button "Update" at bounding box center [877, 569] width 36 height 15
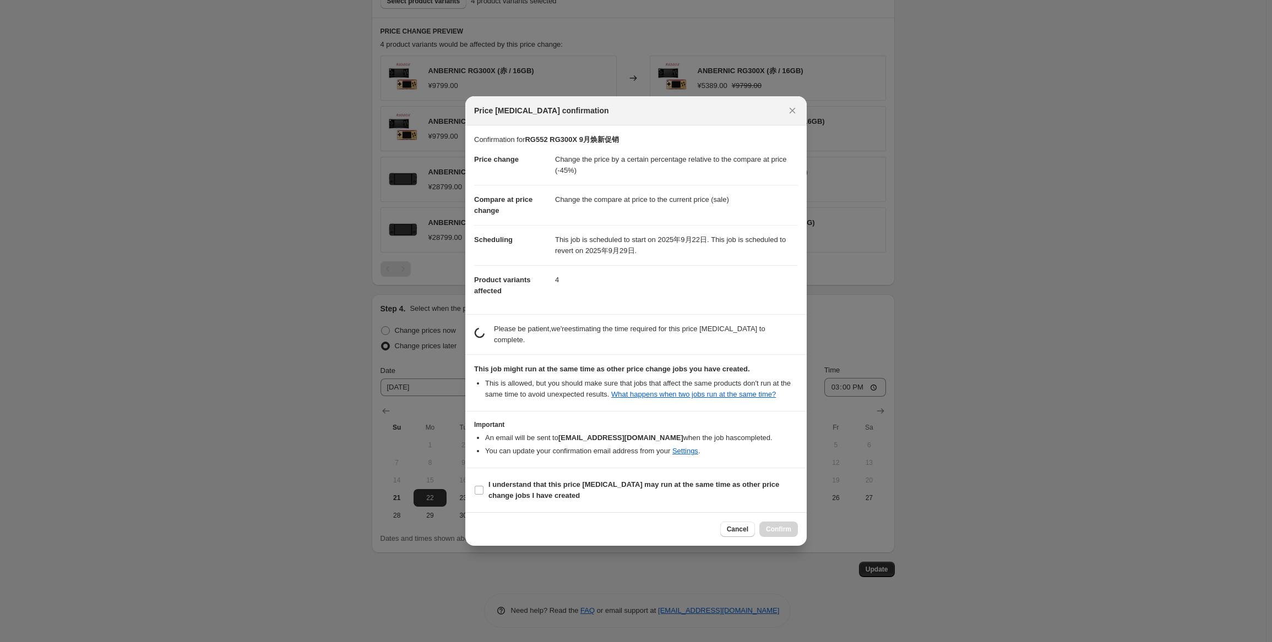
scroll to position [0, 0]
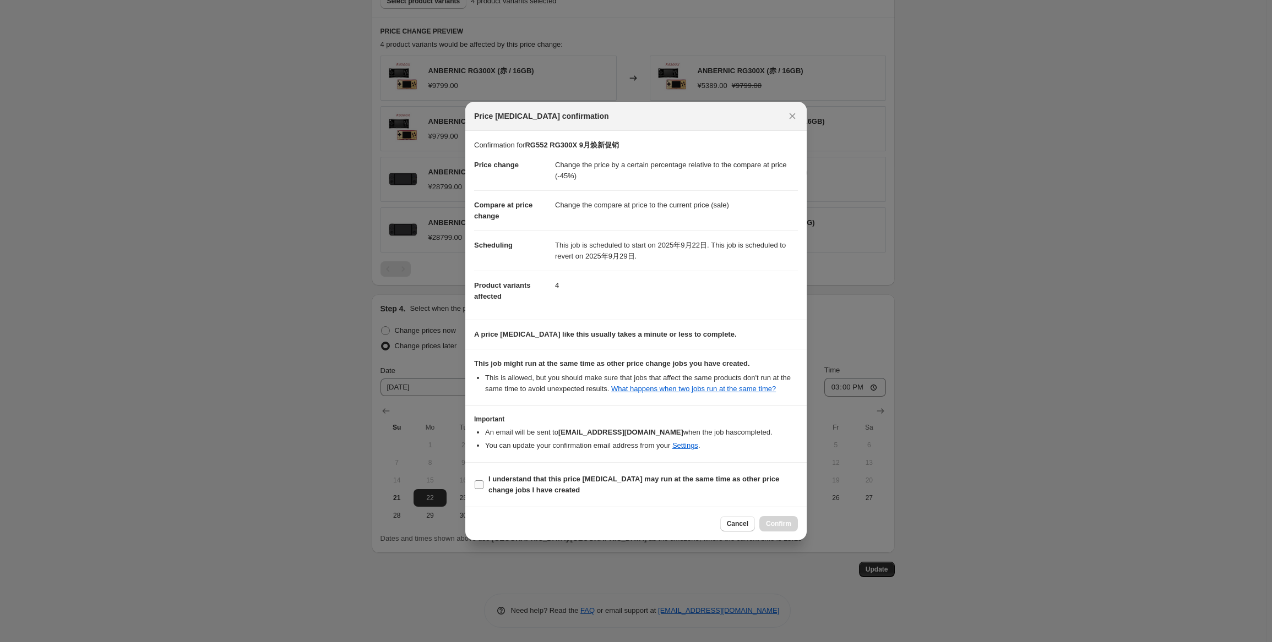
click at [499, 482] on b "I understand that this price [MEDICAL_DATA] may run at the same time as other p…" at bounding box center [633, 484] width 291 height 19
click at [483, 482] on input "I understand that this price [MEDICAL_DATA] may run at the same time as other p…" at bounding box center [479, 485] width 9 height 9
checkbox input "true"
click at [770, 520] on span "Confirm" at bounding box center [778, 524] width 25 height 9
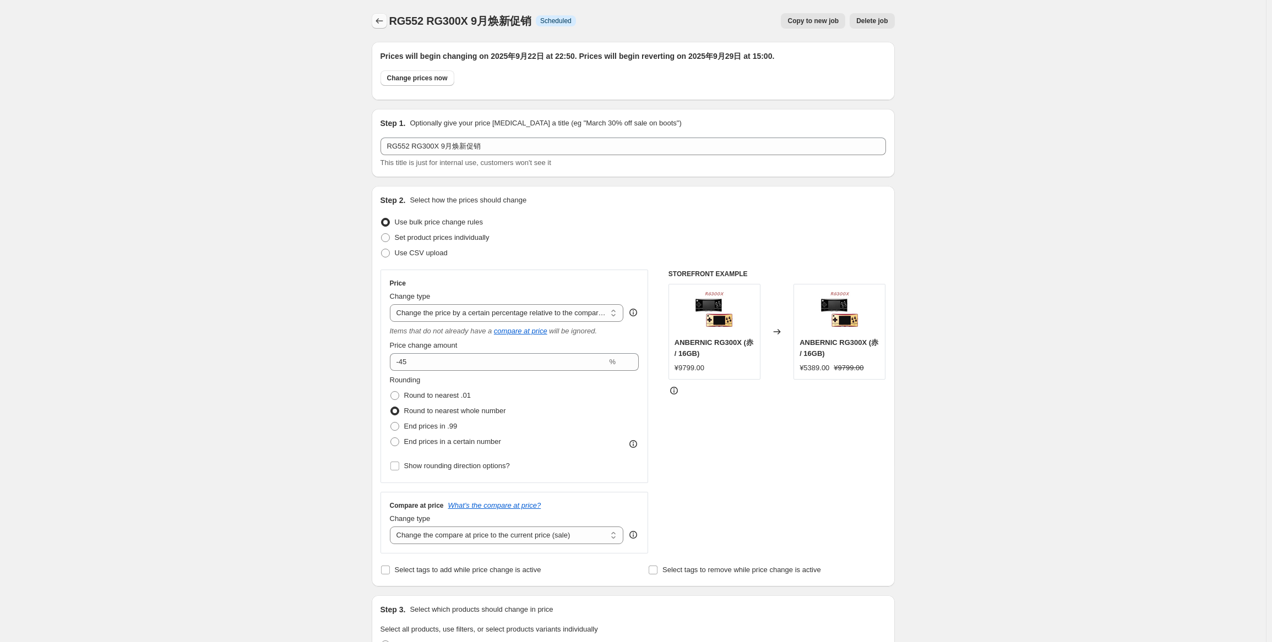
click at [387, 25] on button "Price change jobs" at bounding box center [379, 20] width 15 height 15
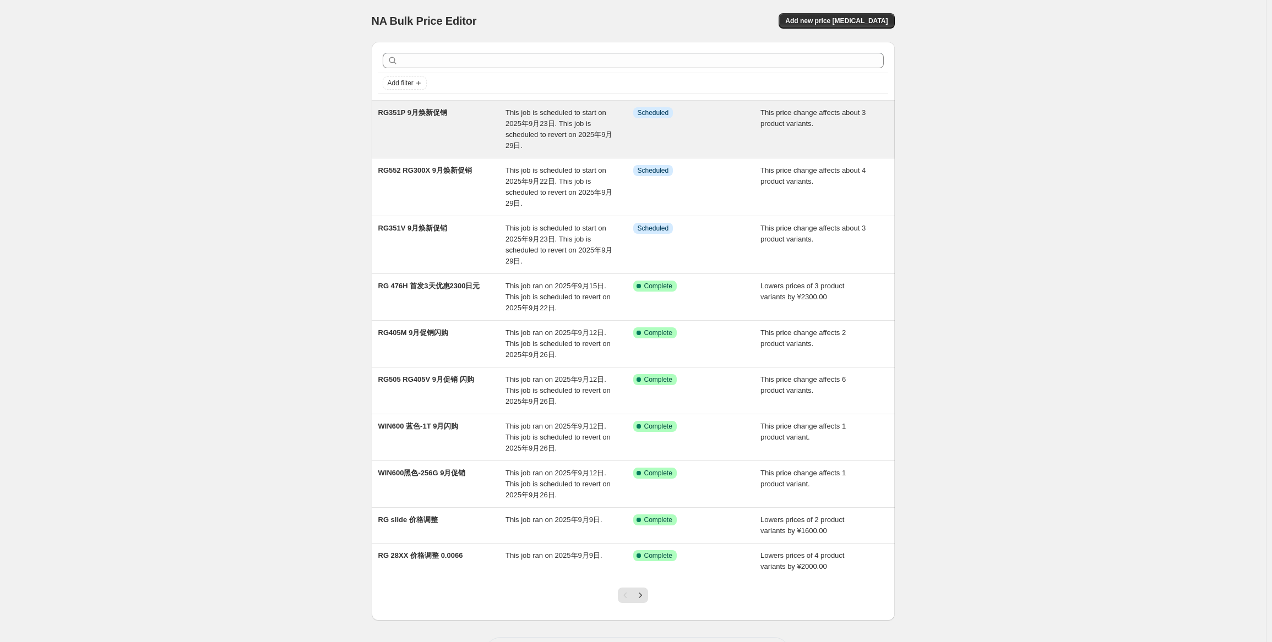
click at [557, 117] on div "This job is scheduled to start on 2025年9月23日. This job is scheduled to revert o…" at bounding box center [569, 129] width 128 height 44
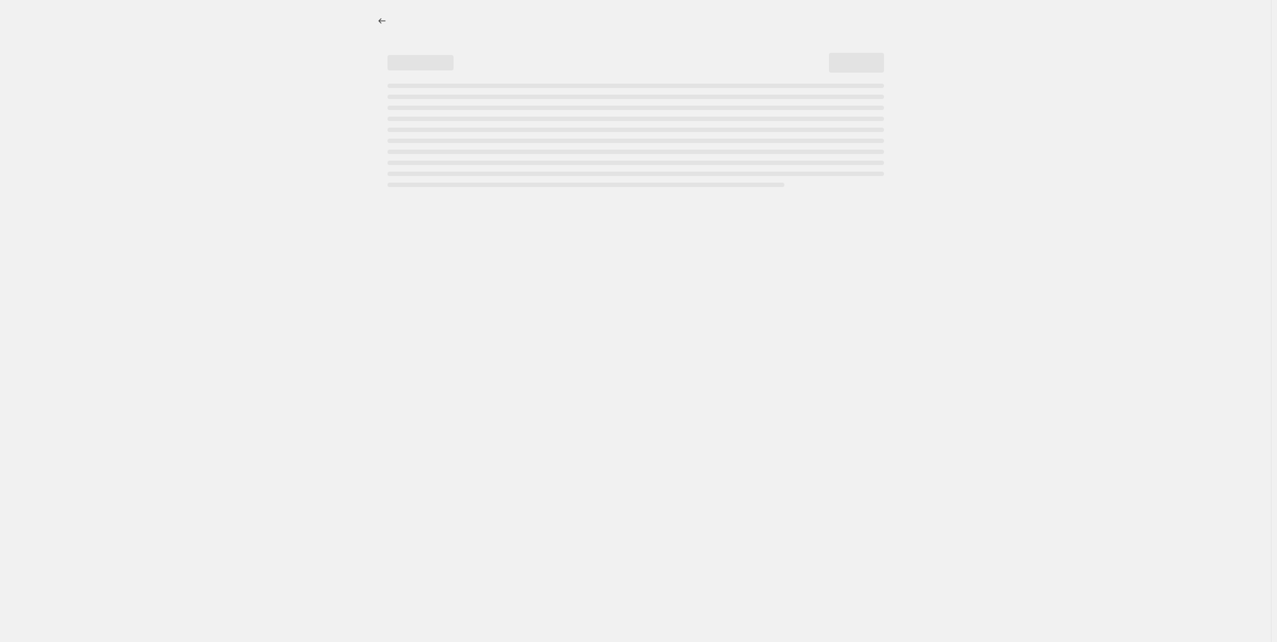
select select "pcap"
select select "no_change"
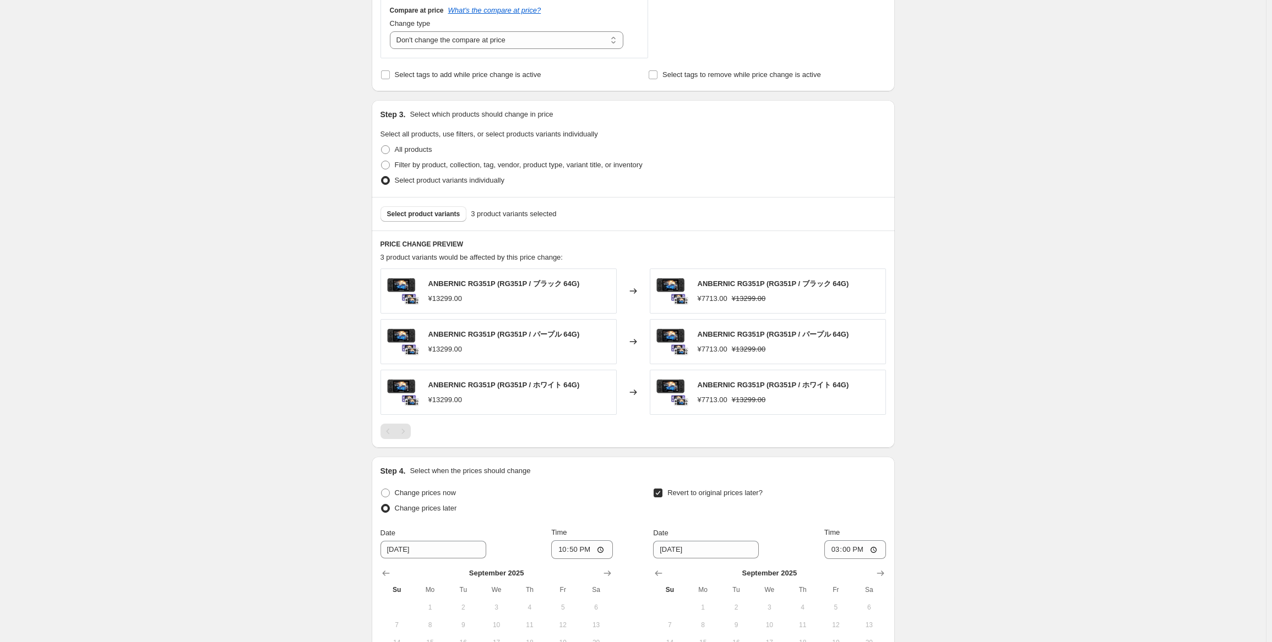
scroll to position [658, 0]
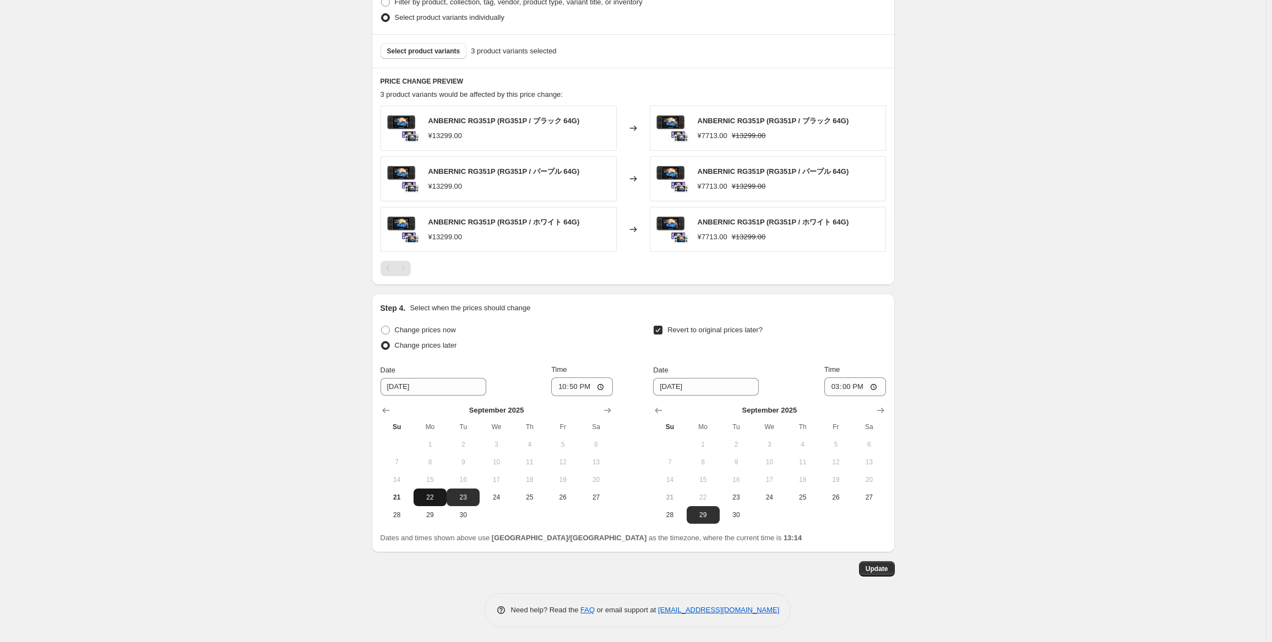
click at [443, 491] on button "22" at bounding box center [429, 498] width 33 height 18
type input "[DATE]"
click at [883, 568] on span "Update" at bounding box center [876, 569] width 23 height 9
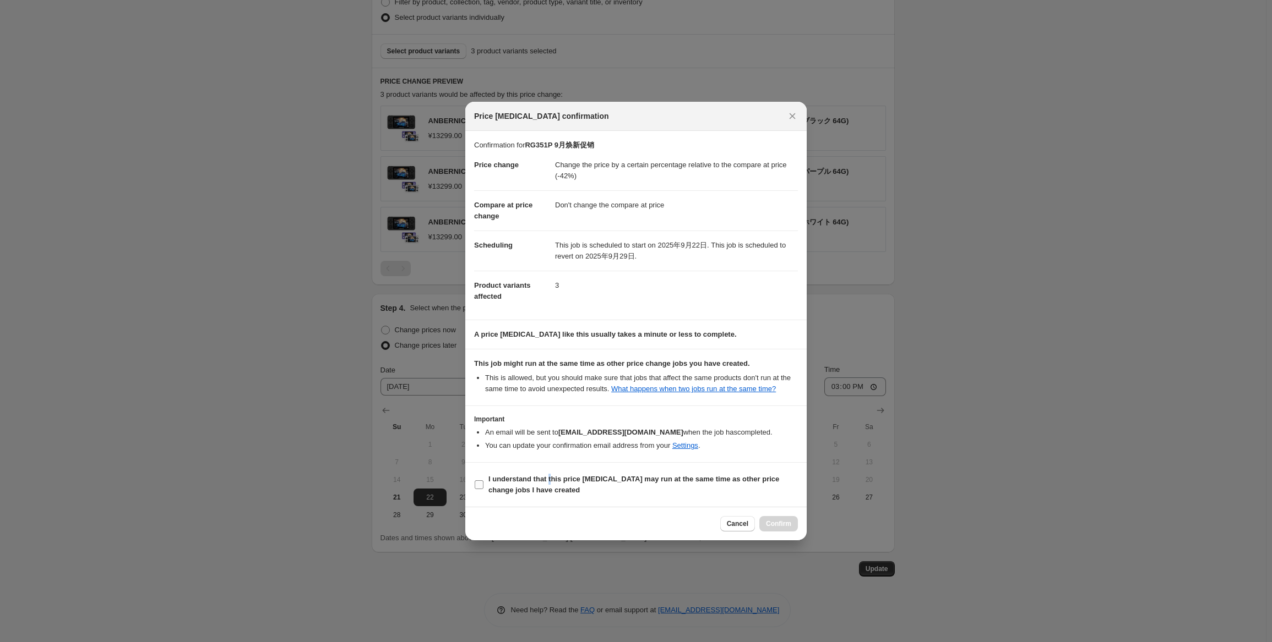
click at [549, 472] on label "I understand that this price [MEDICAL_DATA] may run at the same time as other p…" at bounding box center [636, 485] width 324 height 26
click at [783, 518] on div "Cancel Confirm" at bounding box center [759, 523] width 78 height 15
click at [517, 494] on b "I understand that this price [MEDICAL_DATA] may run at the same time as other p…" at bounding box center [633, 484] width 291 height 19
click at [483, 489] on input "I understand that this price [MEDICAL_DATA] may run at the same time as other p…" at bounding box center [479, 485] width 9 height 9
checkbox input "true"
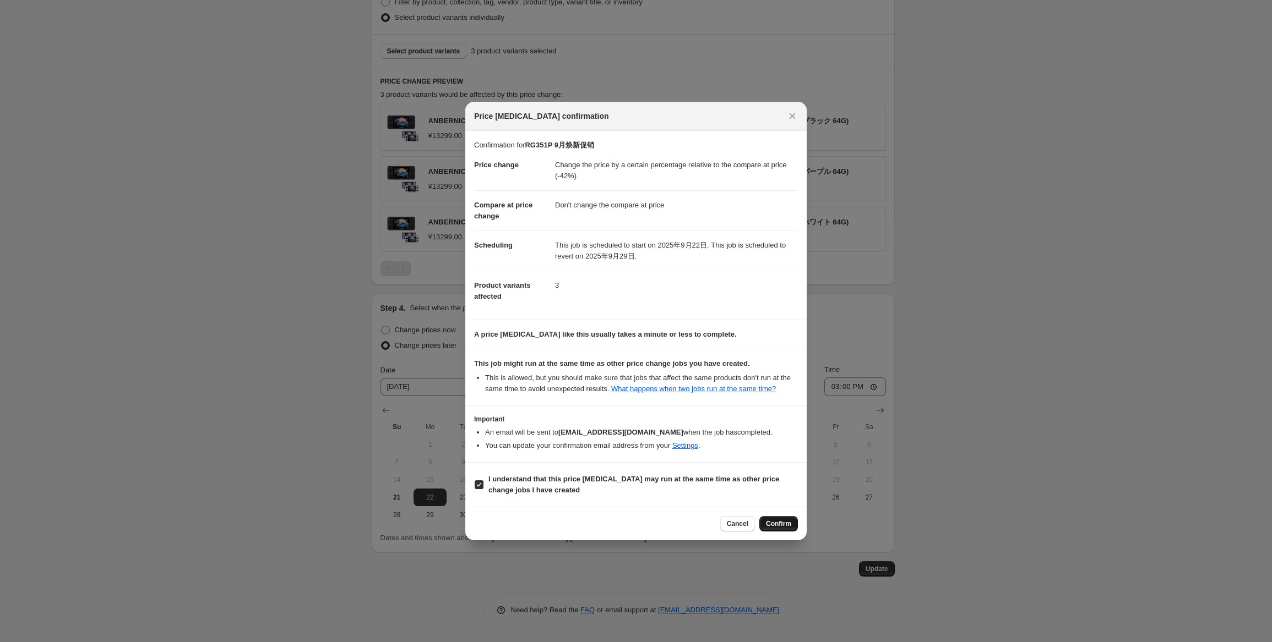
click at [792, 524] on button "Confirm" at bounding box center [778, 523] width 39 height 15
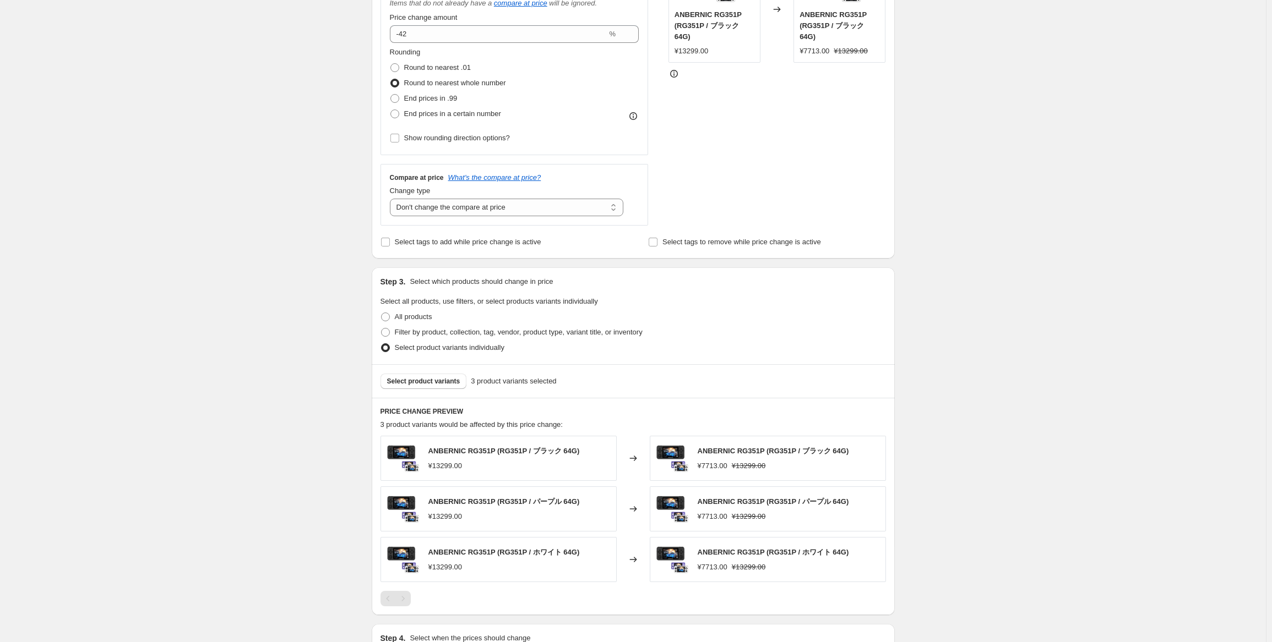
scroll to position [0, 0]
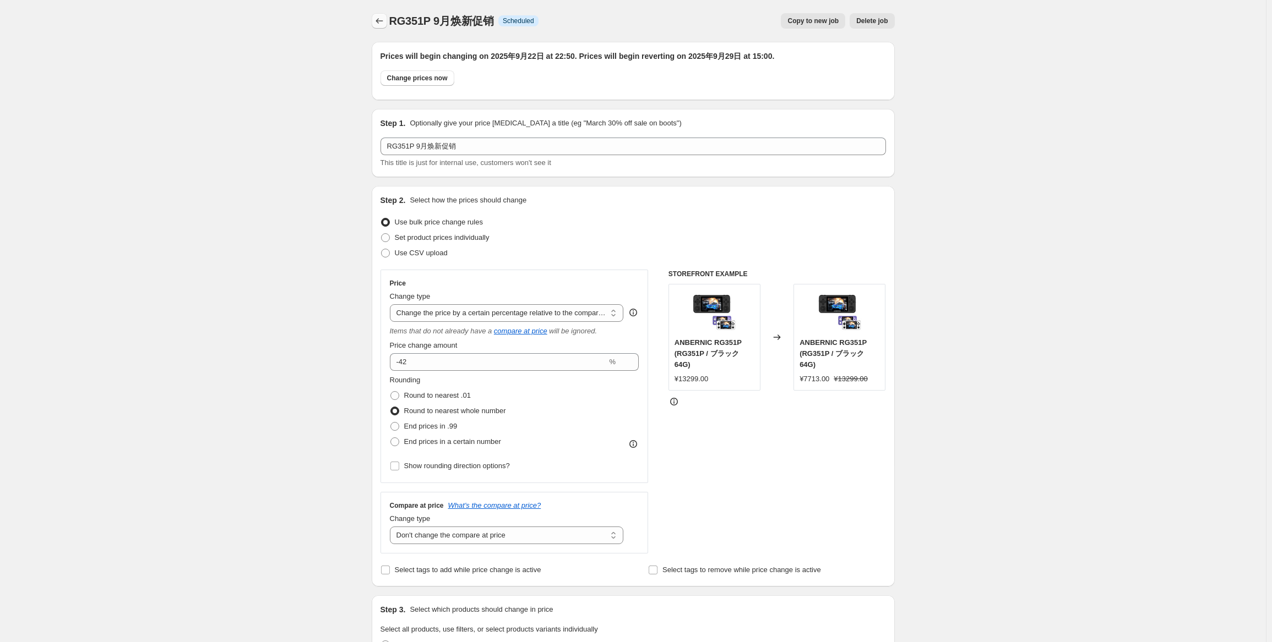
click at [387, 13] on button "Price change jobs" at bounding box center [379, 20] width 15 height 15
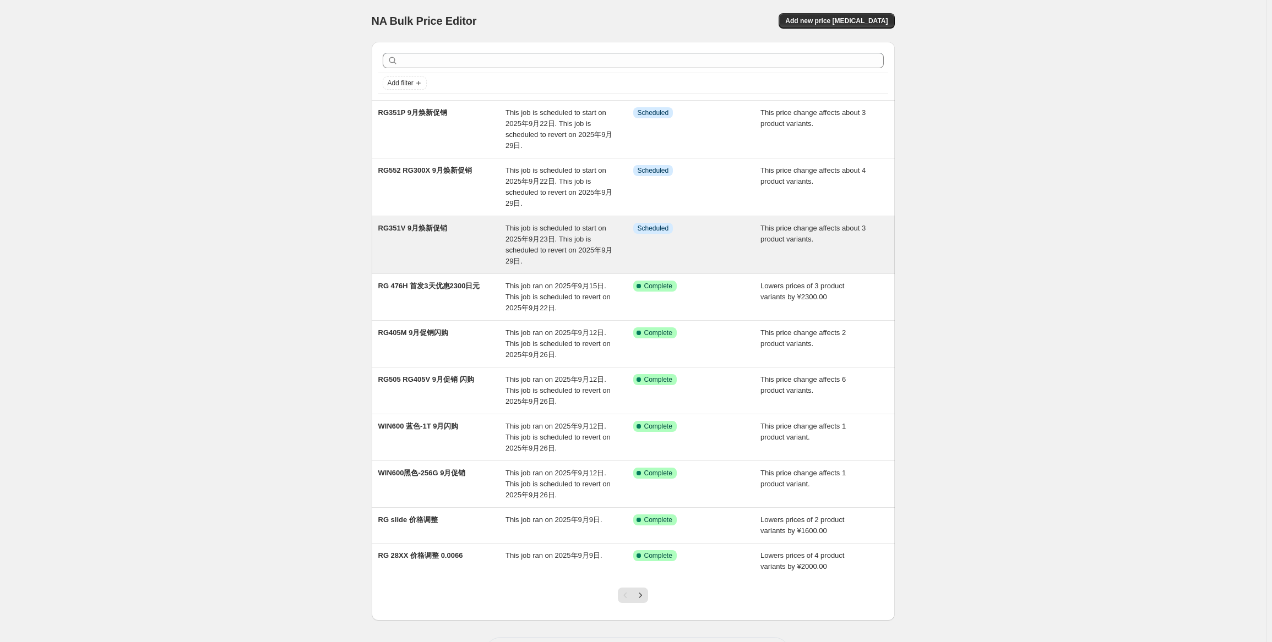
click at [615, 234] on div "This job is scheduled to start on 2025年9月23日. This job is scheduled to revert o…" at bounding box center [569, 245] width 128 height 44
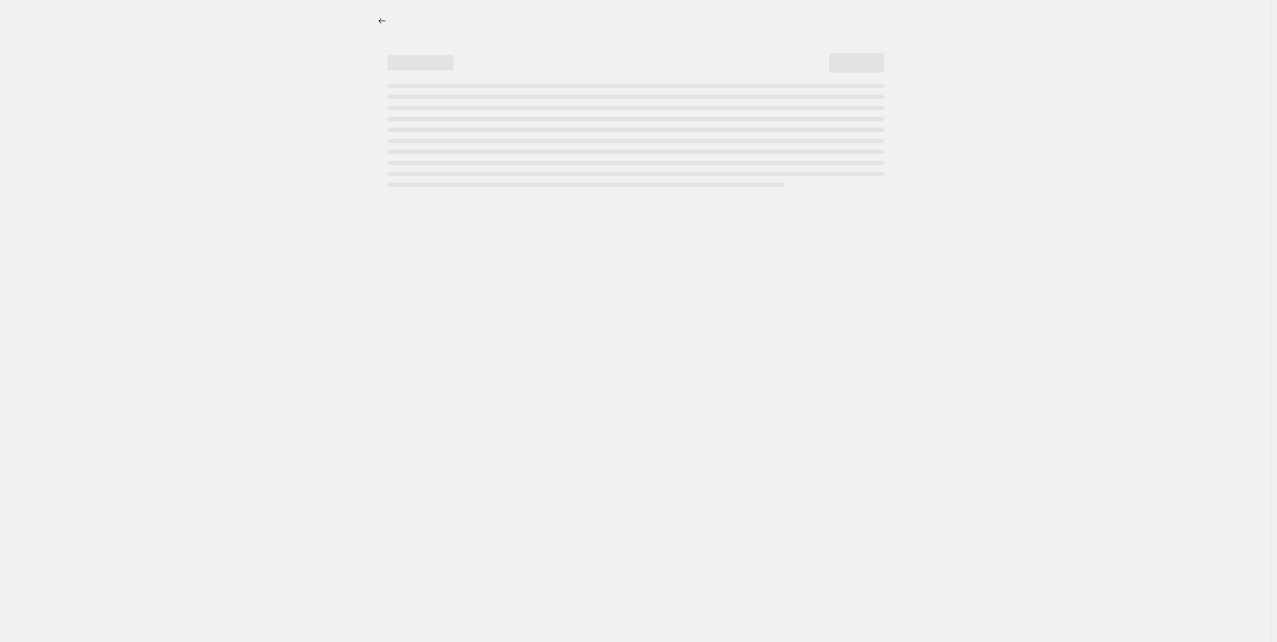
select select "pcap"
select select "no_change"
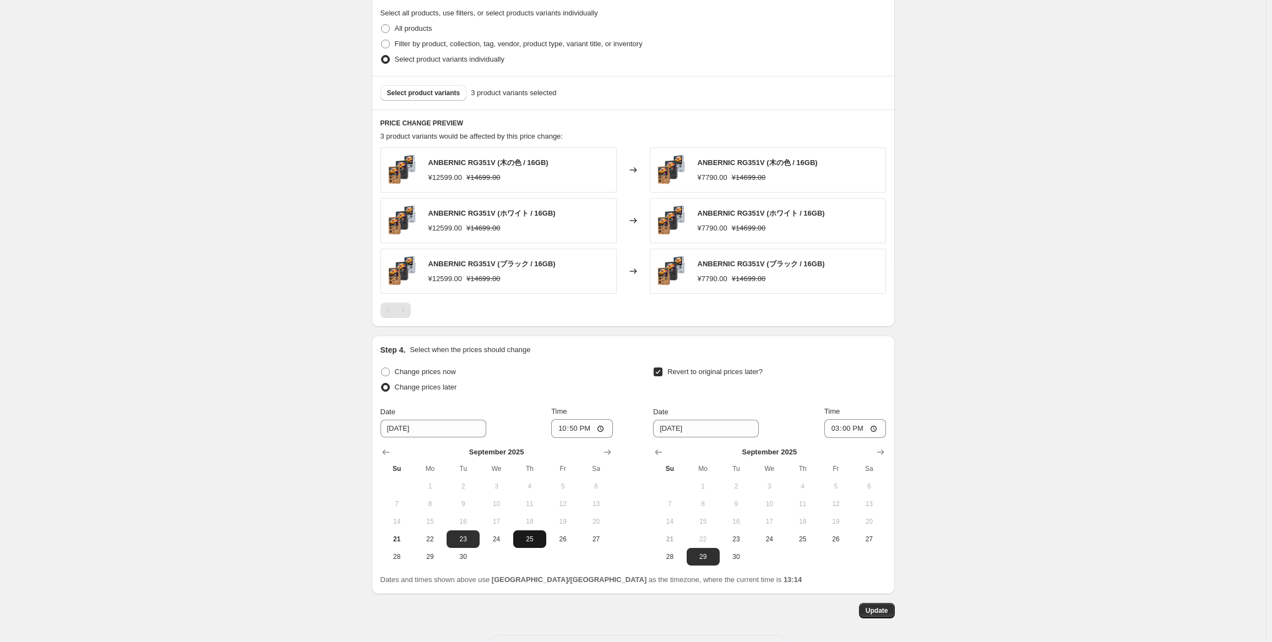
scroll to position [658, 0]
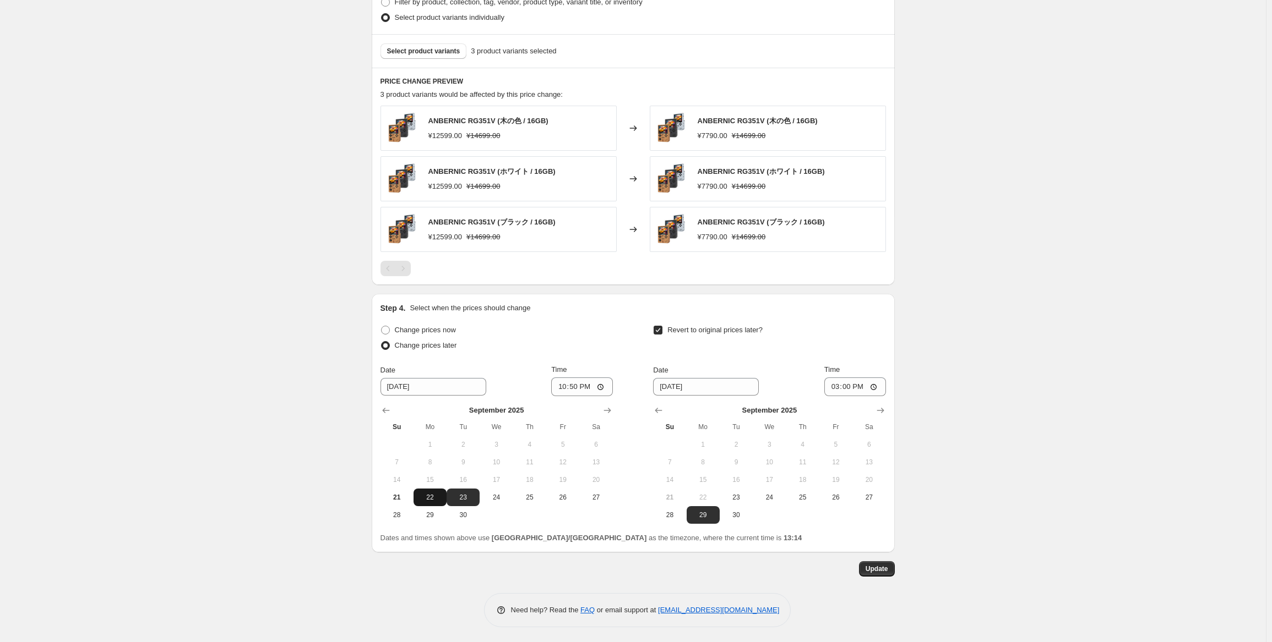
click at [436, 497] on span "22" at bounding box center [430, 497] width 24 height 9
type input "[DATE]"
click at [880, 570] on span "Update" at bounding box center [876, 569] width 23 height 9
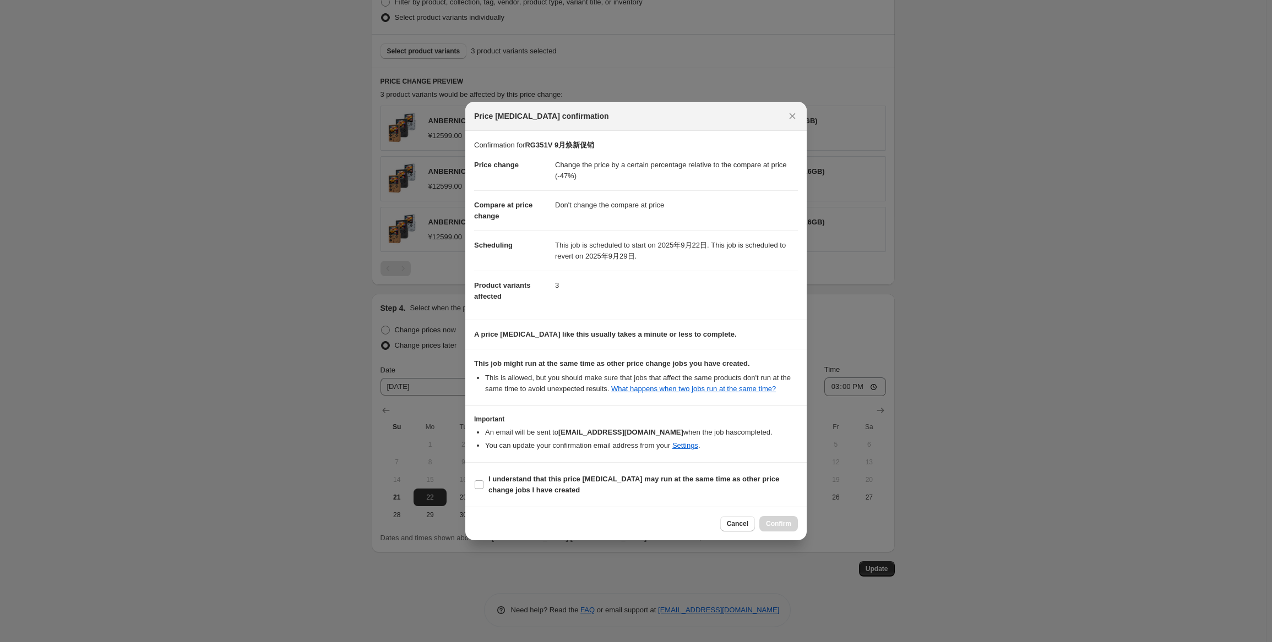
click at [570, 469] on section "I understand that this price [MEDICAL_DATA] may run at the same time as other p…" at bounding box center [635, 485] width 341 height 44
click at [569, 480] on b "I understand that this price [MEDICAL_DATA] may run at the same time as other p…" at bounding box center [633, 484] width 291 height 19
click at [483, 481] on input "I understand that this price [MEDICAL_DATA] may run at the same time as other p…" at bounding box center [479, 485] width 9 height 9
checkbox input "true"
click at [770, 518] on button "Confirm" at bounding box center [778, 523] width 39 height 15
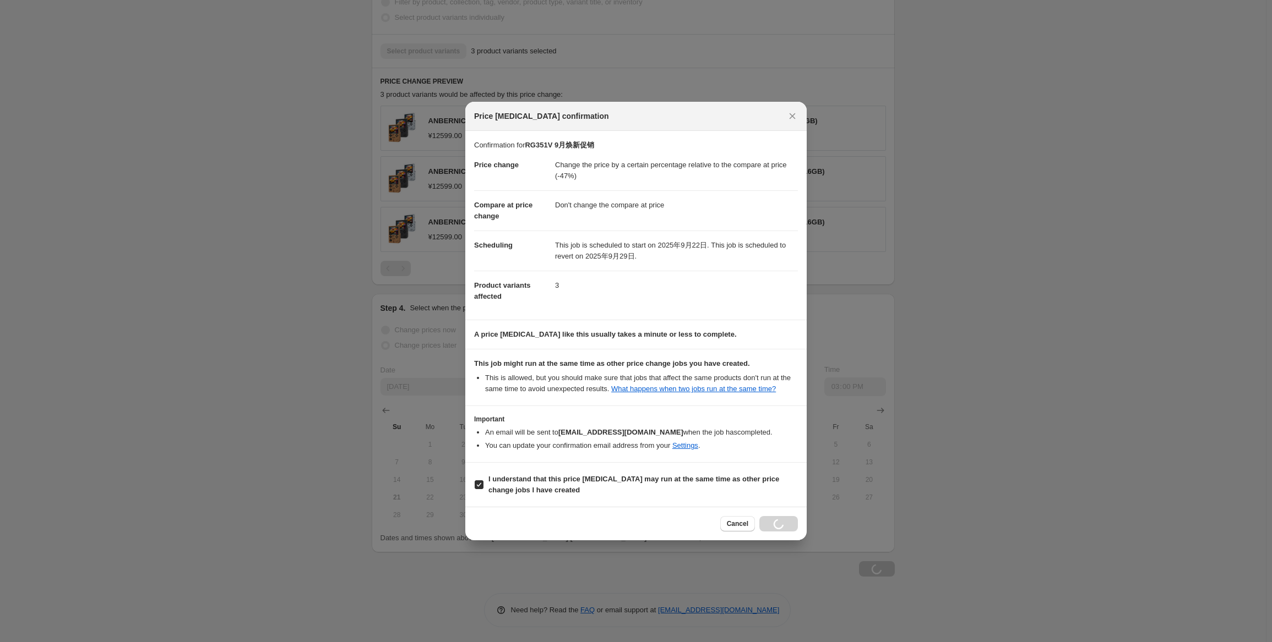
scroll to position [658, 0]
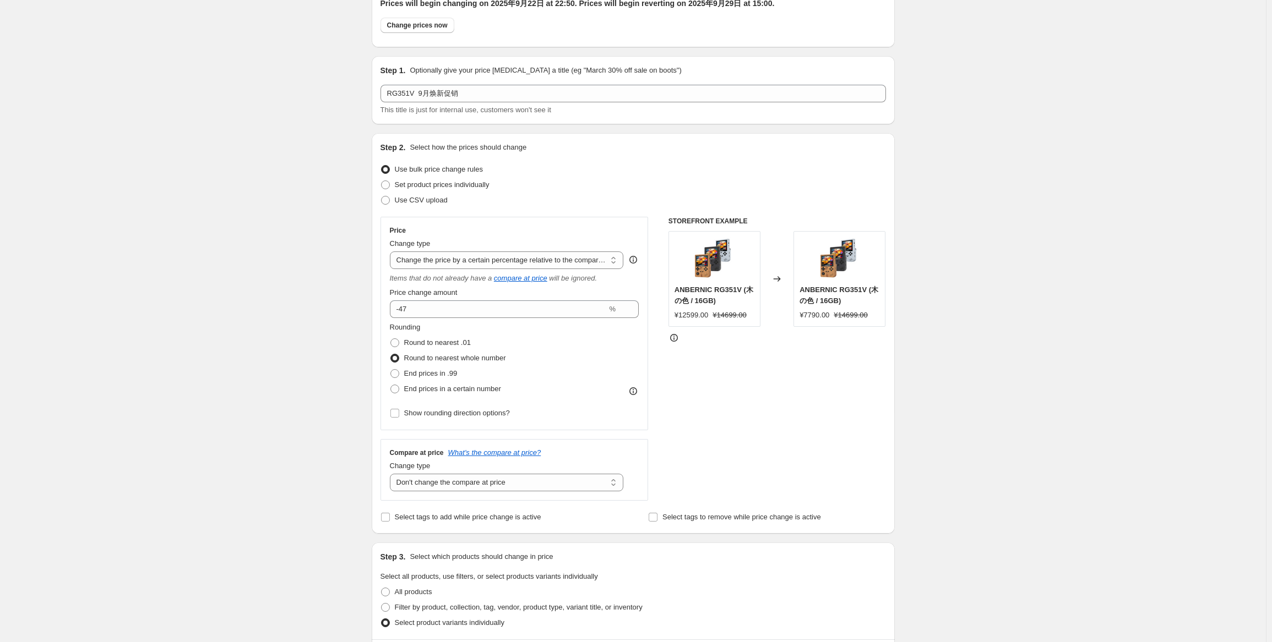
scroll to position [0, 0]
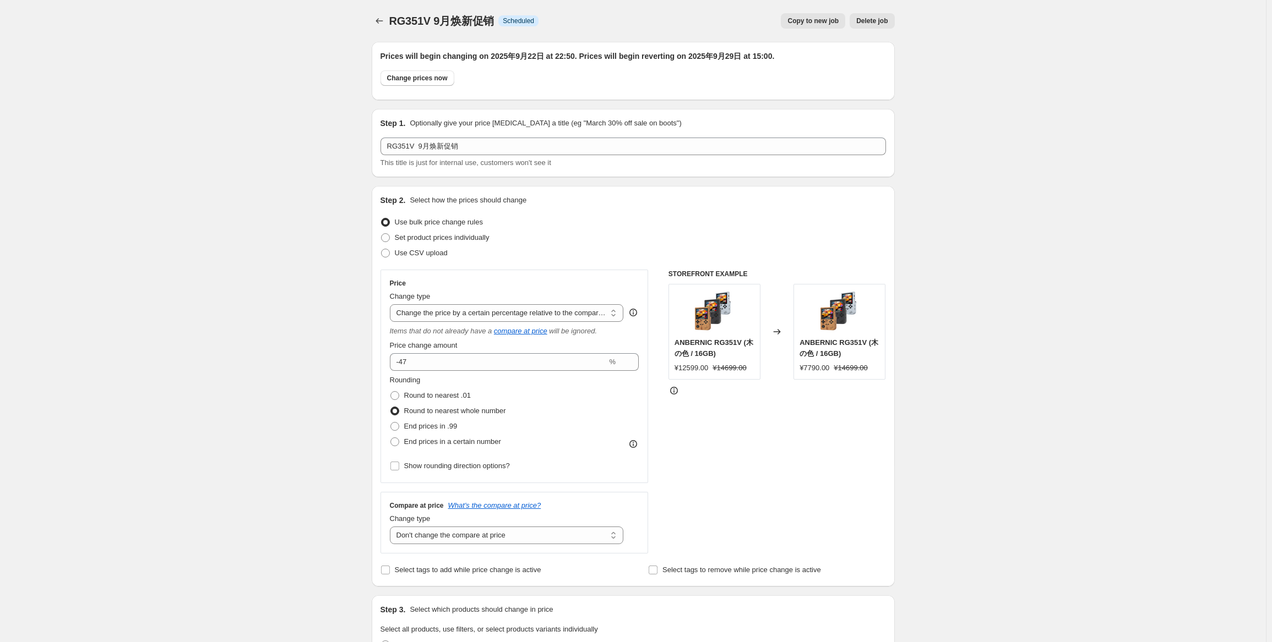
click at [379, 30] on div "RG351V 9月焕新促销. This page is ready RG351V 9月焕新促销 Info Scheduled Copy to new job …" at bounding box center [633, 21] width 523 height 42
click at [383, 24] on icon "Price change jobs" at bounding box center [379, 20] width 11 height 11
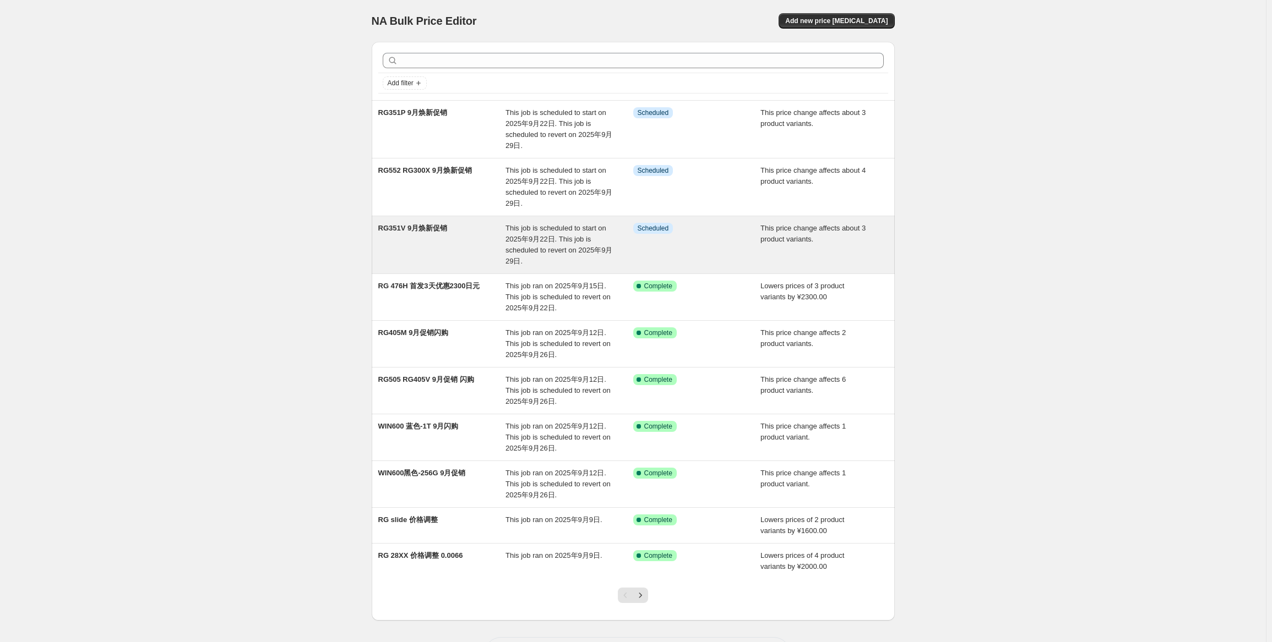
click at [568, 224] on span "This job is scheduled to start on 2025年9月22日. This job is scheduled to revert o…" at bounding box center [558, 244] width 107 height 41
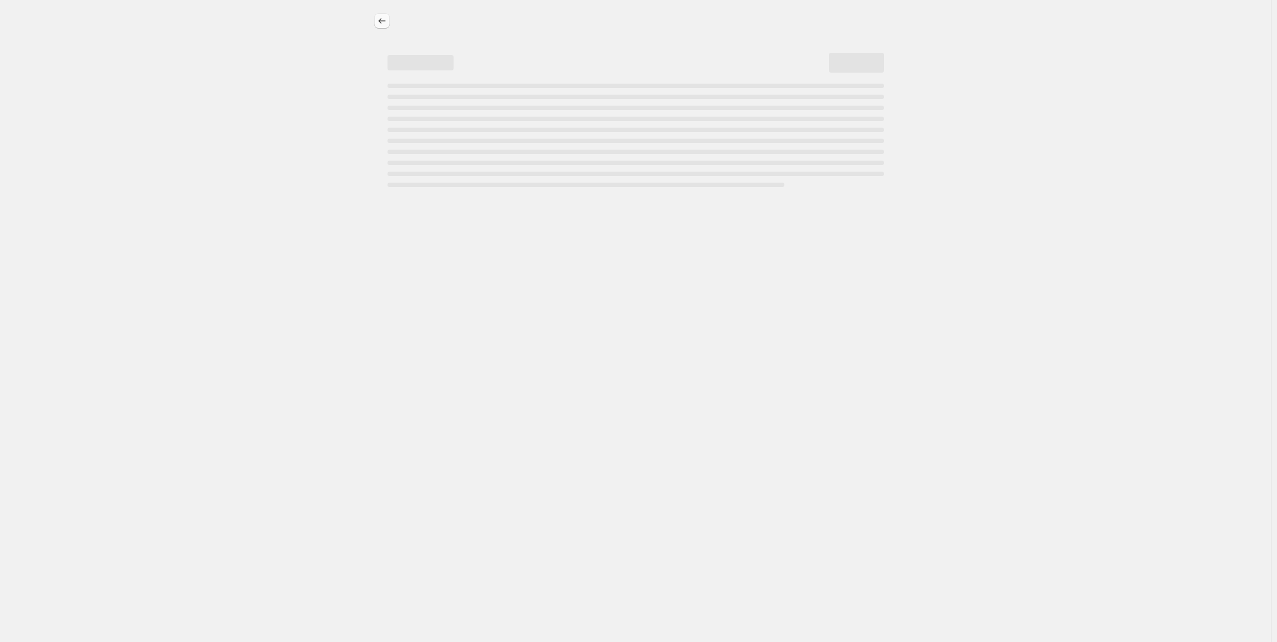
select select "pcap"
select select "no_change"
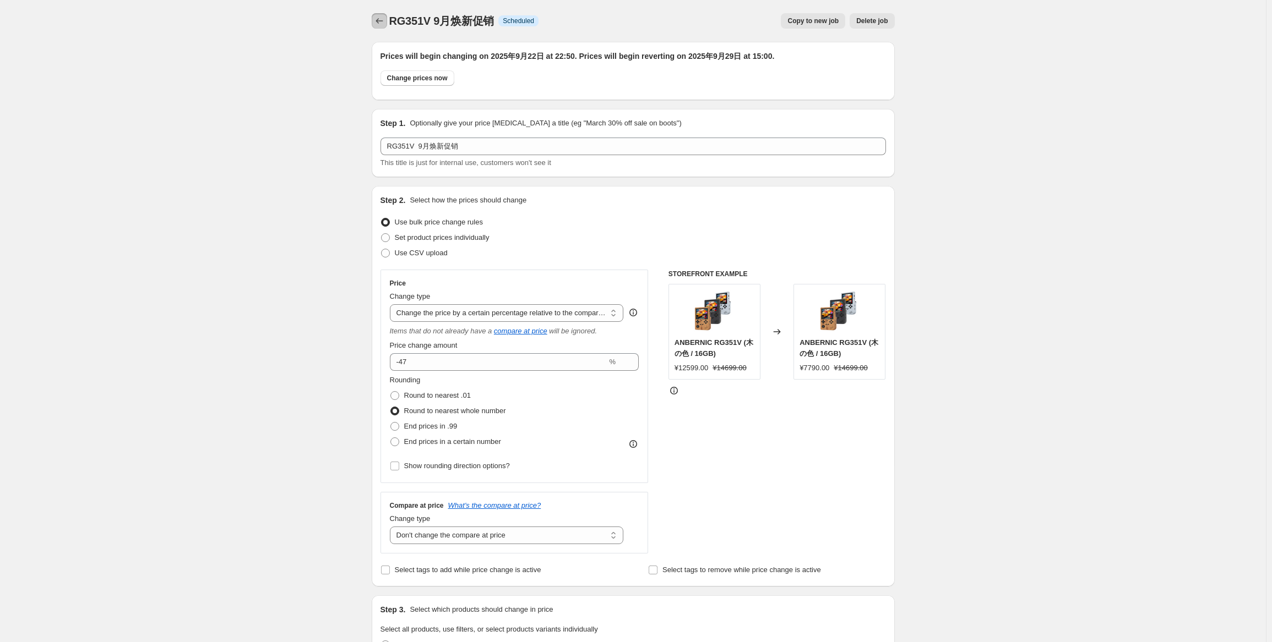
click at [385, 16] on icon "Price change jobs" at bounding box center [379, 20] width 11 height 11
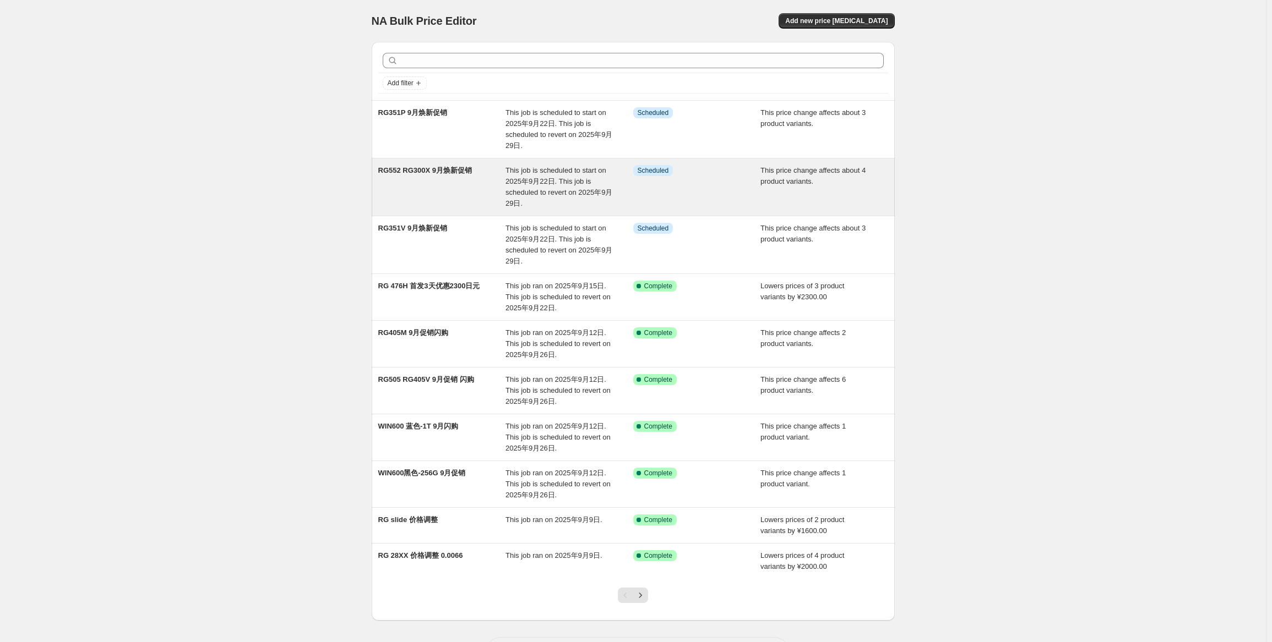
click at [581, 164] on div "RG552 RG300X 9月焕新促销 This job is scheduled to start on 2025年9月22日. This job is s…" at bounding box center [633, 187] width 523 height 57
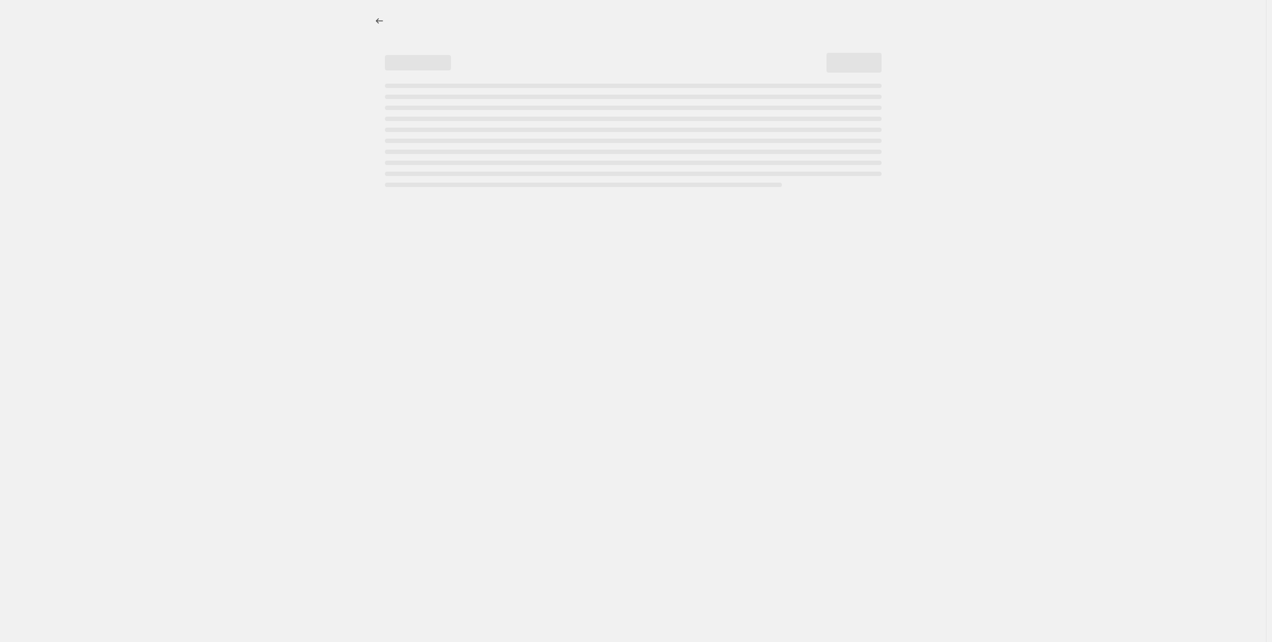
select select "pcap"
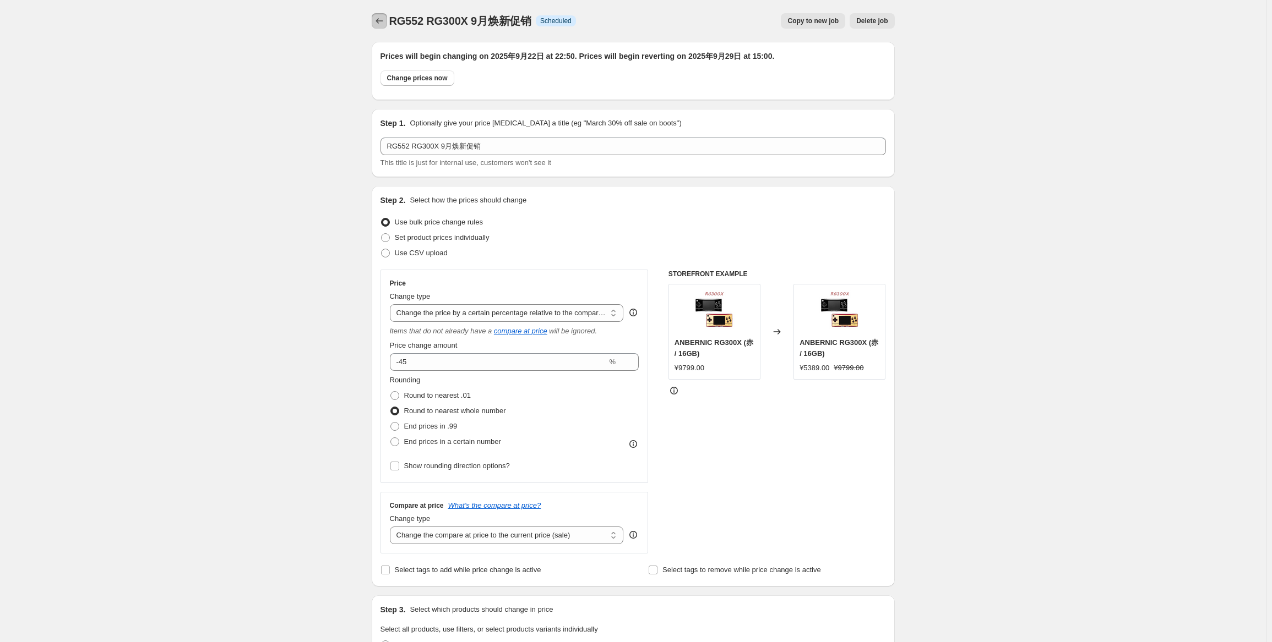
click at [383, 16] on icon "Price change jobs" at bounding box center [379, 20] width 11 height 11
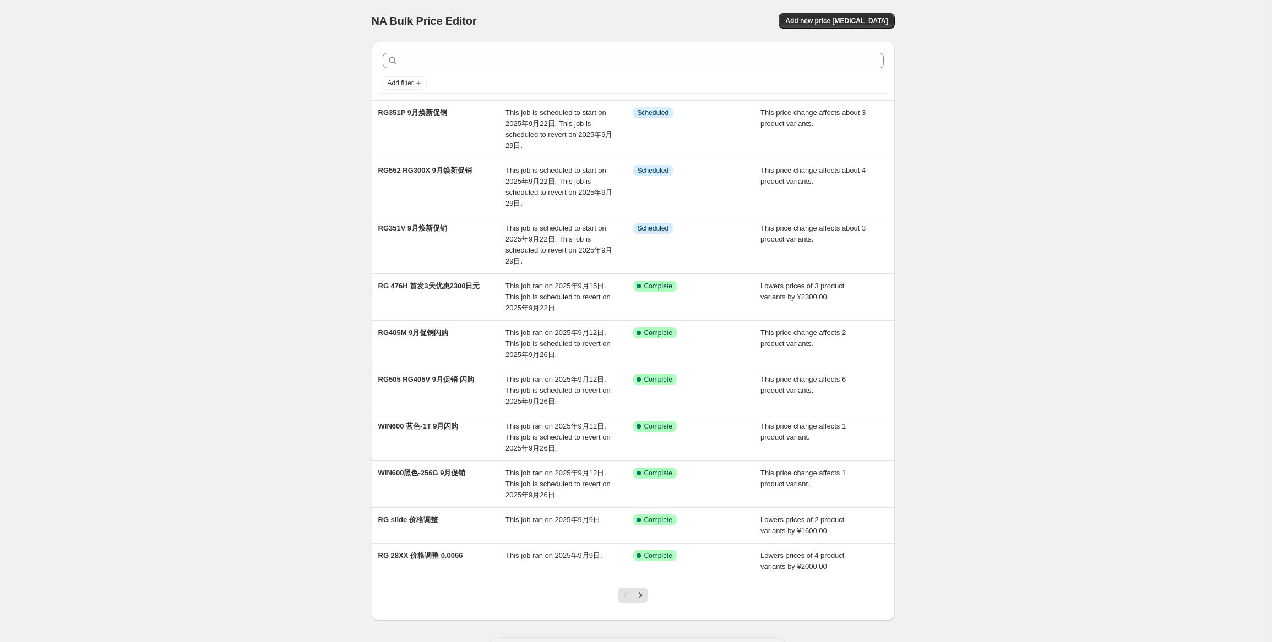
click at [485, 101] on div "RG351P 9月焕新促销 This job is scheduled to start on 2025年9月22日. This job is schedul…" at bounding box center [633, 129] width 523 height 57
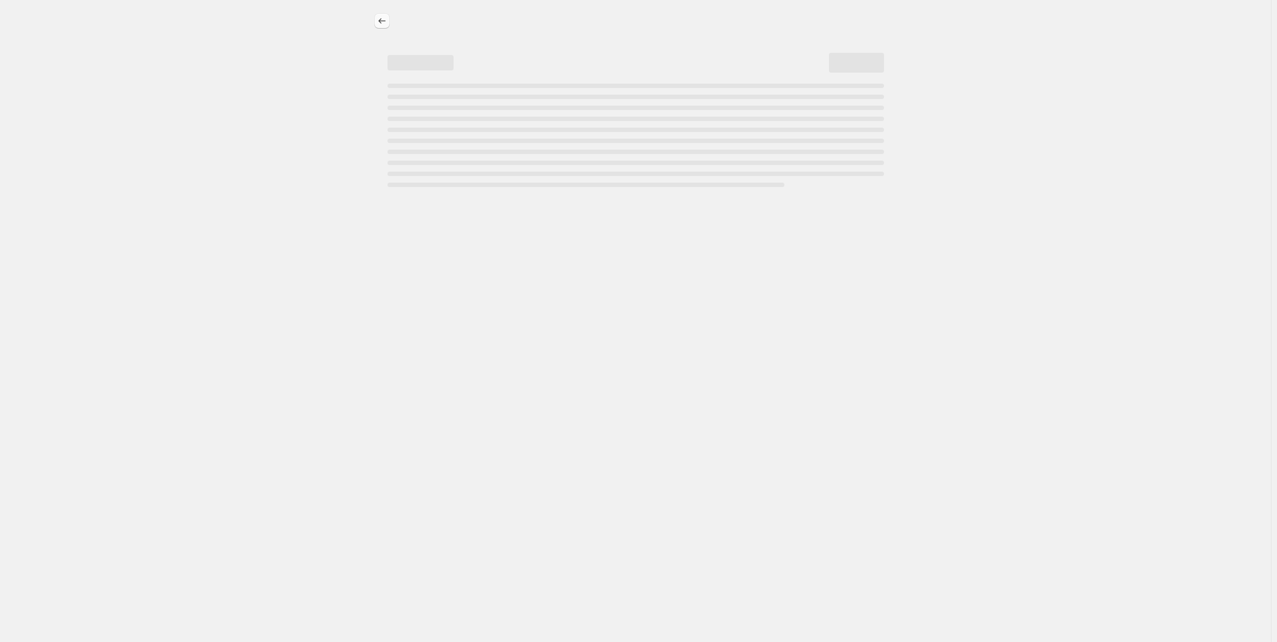
select select "pcap"
select select "no_change"
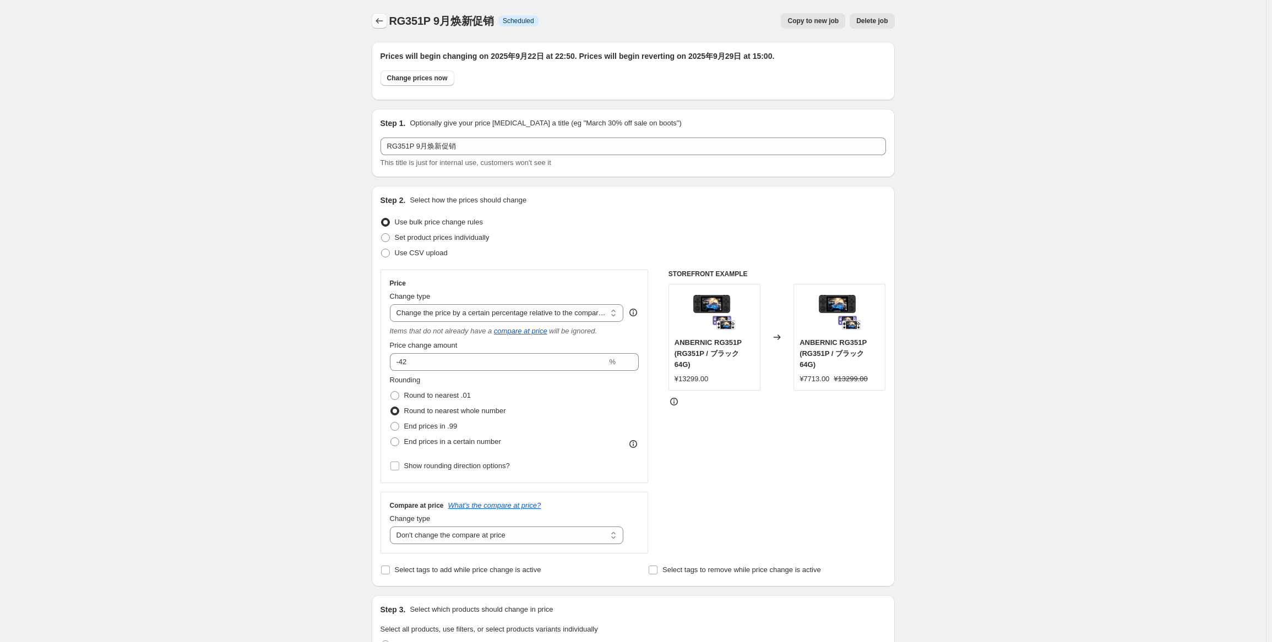
click at [384, 22] on icon "Price change jobs" at bounding box center [379, 20] width 11 height 11
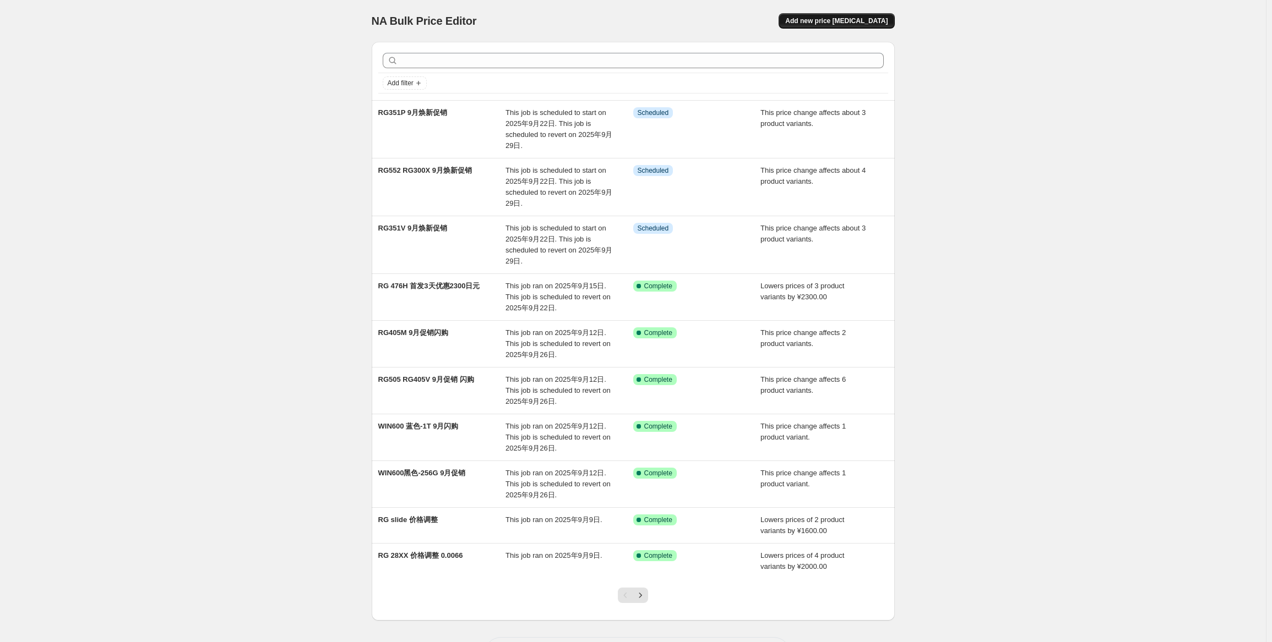
click at [883, 18] on span "Add new price [MEDICAL_DATA]" at bounding box center [836, 21] width 102 height 9
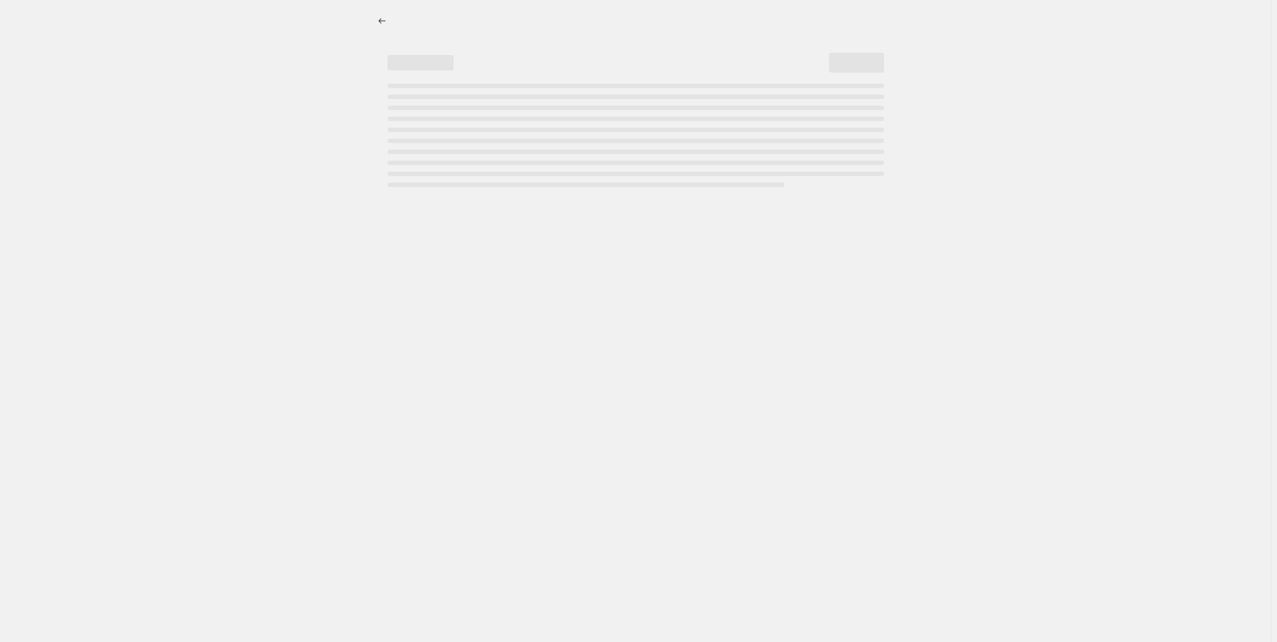
select select "percentage"
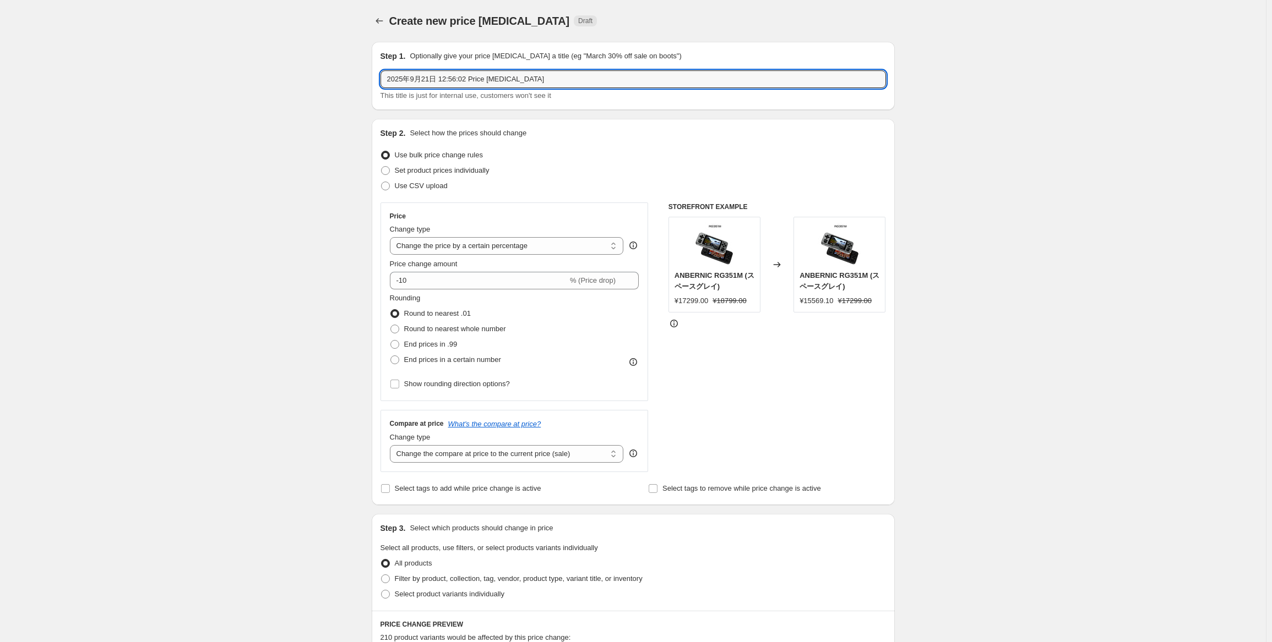
drag, startPoint x: 558, startPoint y: 72, endPoint x: 349, endPoint y: 80, distance: 209.4
click at [349, 80] on div "Create new price change job. This page is ready Create new price change job Dra…" at bounding box center [633, 552] width 1266 height 1104
paste input "RG28XX"
type input "RG28XX 9月焕新"
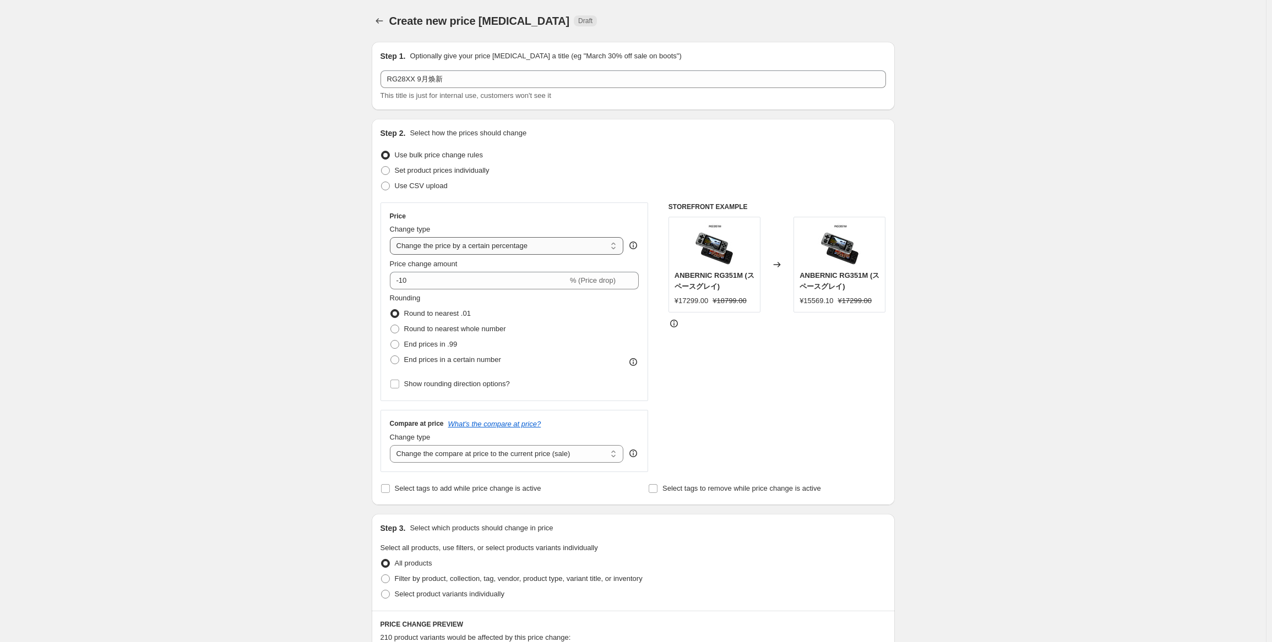
drag, startPoint x: 480, startPoint y: 245, endPoint x: 487, endPoint y: 252, distance: 10.1
click at [481, 247] on select "Change the price to a certain amount Change the price by a certain amount Chang…" at bounding box center [507, 246] width 234 height 18
select select "bcap"
click at [392, 237] on select "Change the price to a certain amount Change the price by a certain amount Chang…" at bounding box center [507, 246] width 234 height 18
type input "-12.00"
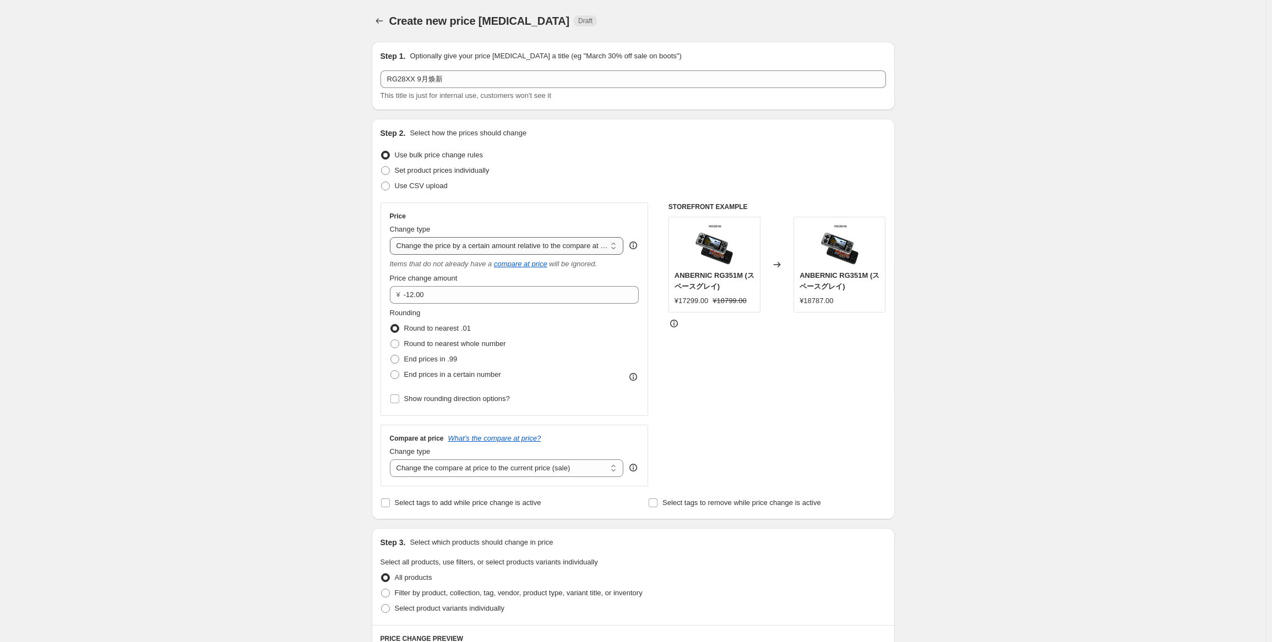
click at [555, 243] on select "Change the price to a certain amount Change the price by a certain amount Chang…" at bounding box center [507, 246] width 234 height 18
select select "pcap"
click at [392, 237] on select "Change the price to a certain amount Change the price by a certain amount Chang…" at bounding box center [507, 246] width 234 height 18
click at [491, 289] on input "-20" at bounding box center [498, 295] width 217 height 18
type input "-2"
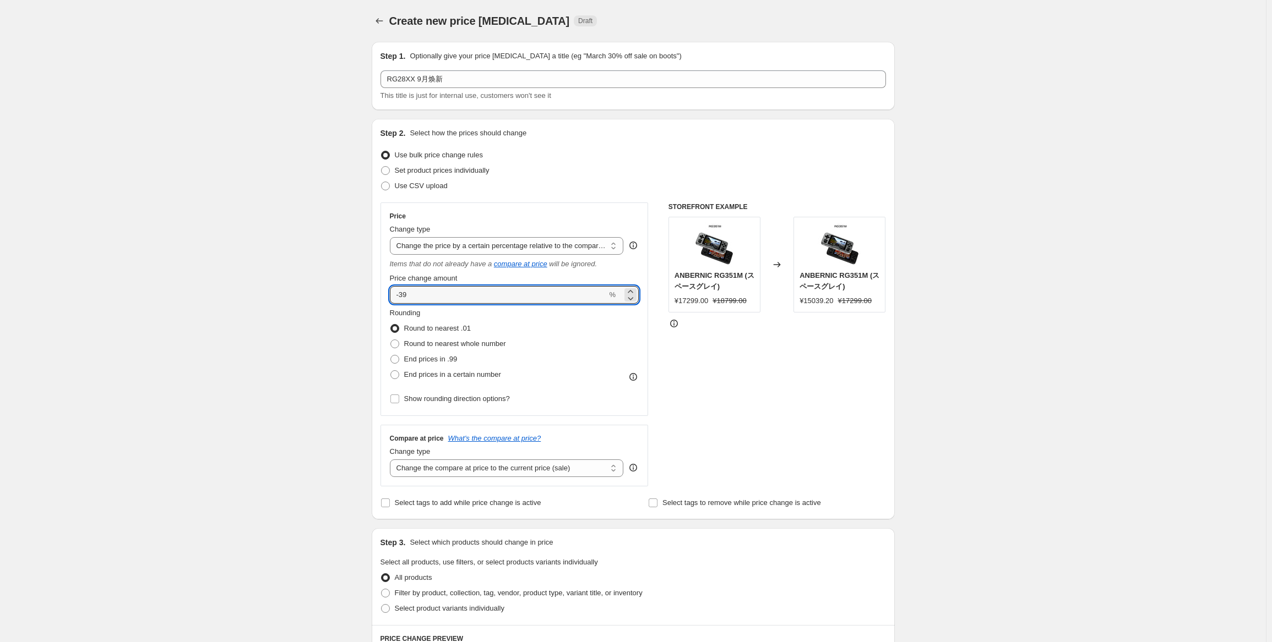
type input "-39"
click at [597, 355] on div "Rounding Round to nearest .01 Round to nearest whole number End prices in .99 E…" at bounding box center [514, 345] width 249 height 75
click at [495, 342] on span "Round to nearest whole number" at bounding box center [455, 344] width 102 height 8
click at [391, 340] on input "Round to nearest whole number" at bounding box center [390, 340] width 1 height 1
radio input "true"
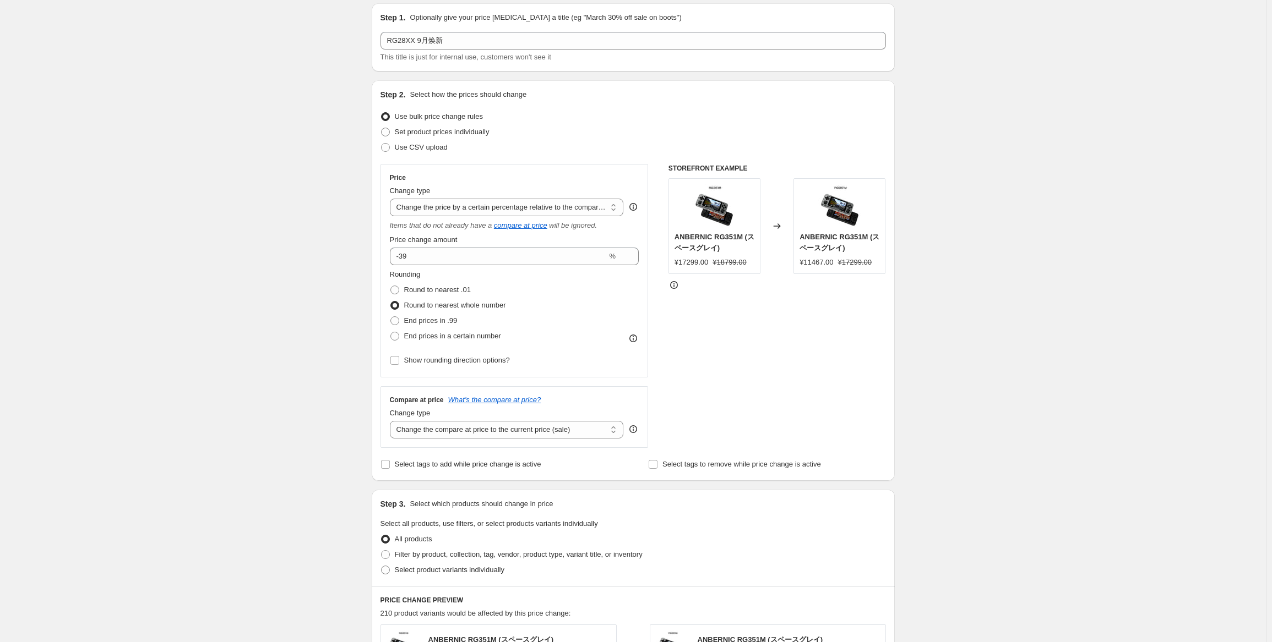
scroll to position [55, 0]
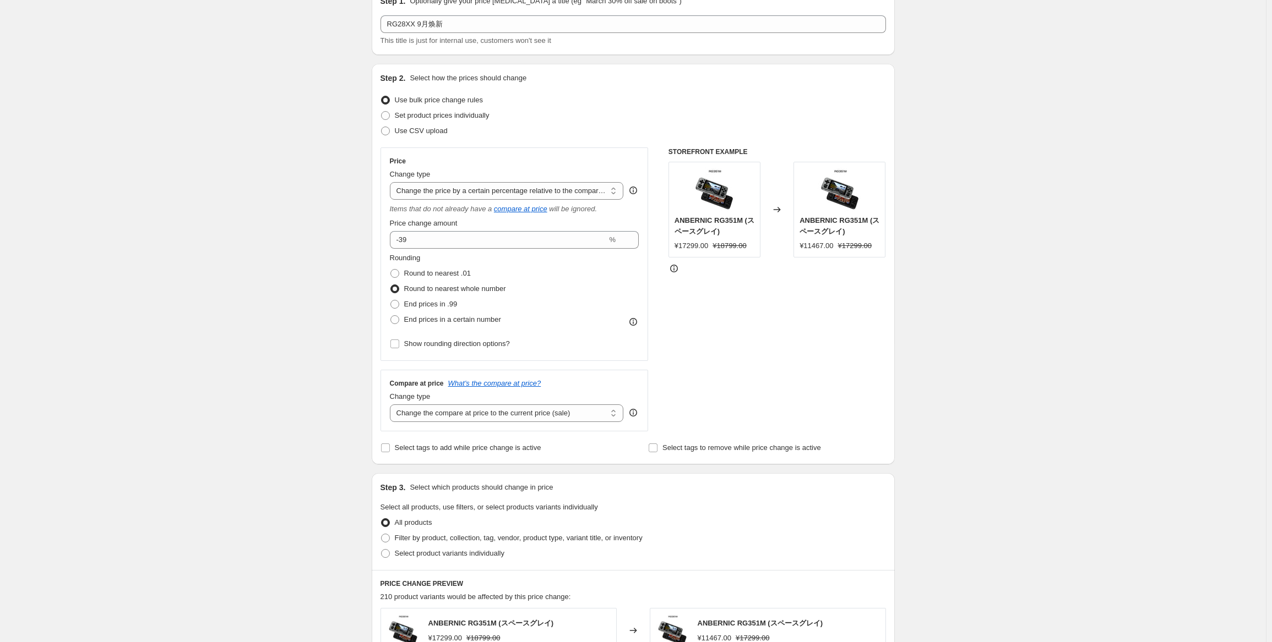
click at [535, 427] on div "Compare at price What's the compare at price? Change type Change the compare at…" at bounding box center [514, 401] width 268 height 62
click at [540, 421] on select "Change the compare at price to the current price (sale) Change the compare at p…" at bounding box center [507, 414] width 234 height 18
click at [392, 405] on select "Change the compare at price to the current price (sale) Change the compare at p…" at bounding box center [507, 414] width 234 height 18
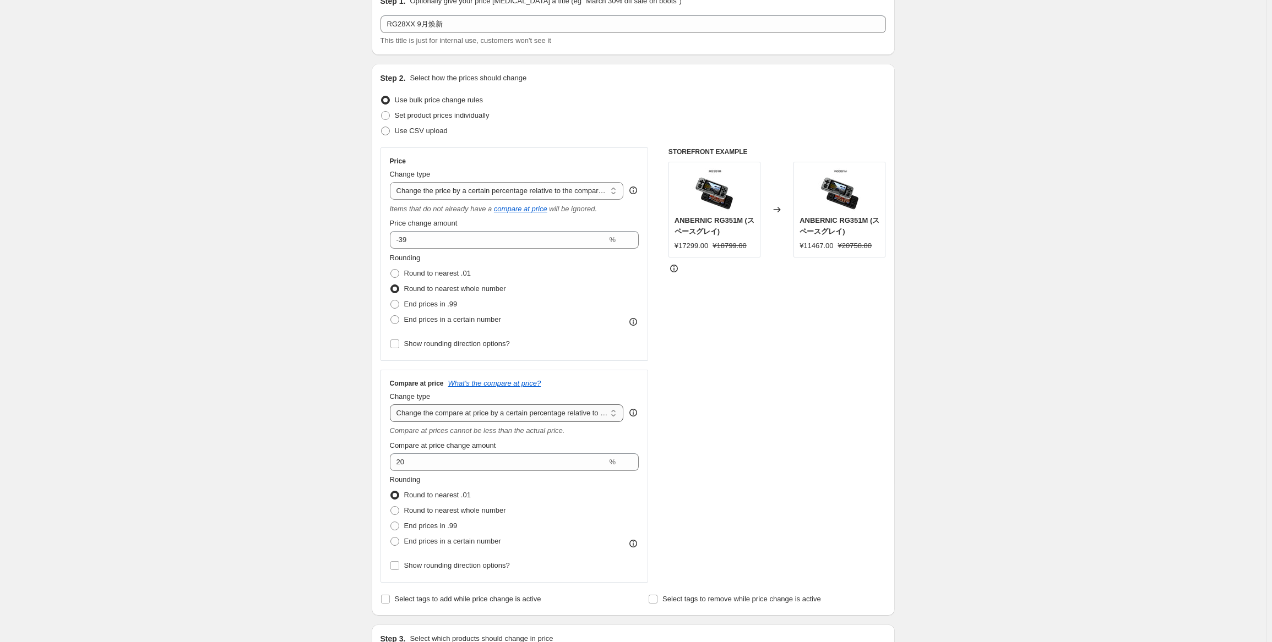
click at [495, 412] on select "Change the compare at price to the current price (sale) Change the compare at p…" at bounding box center [507, 414] width 234 height 18
select select "no_change"
click at [392, 405] on select "Change the compare at price to the current price (sale) Change the compare at p…" at bounding box center [507, 414] width 234 height 18
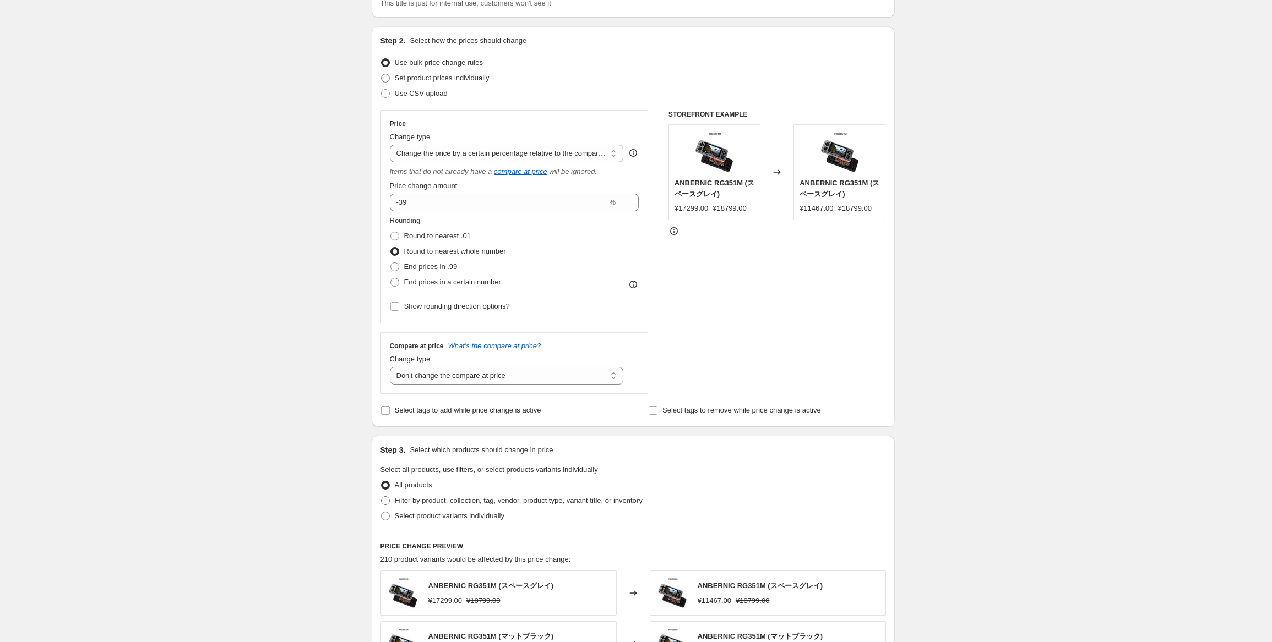
scroll to position [110, 0]
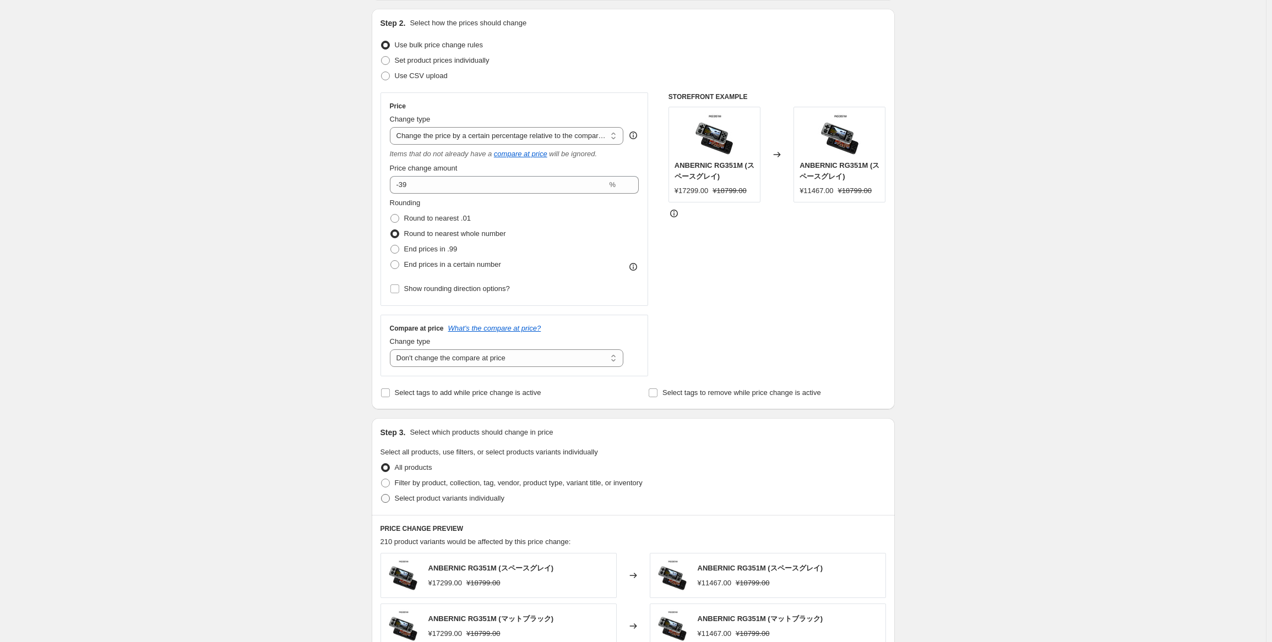
click at [462, 496] on span "Select product variants individually" at bounding box center [450, 498] width 110 height 8
click at [382, 495] on input "Select product variants individually" at bounding box center [381, 494] width 1 height 1
radio input "true"
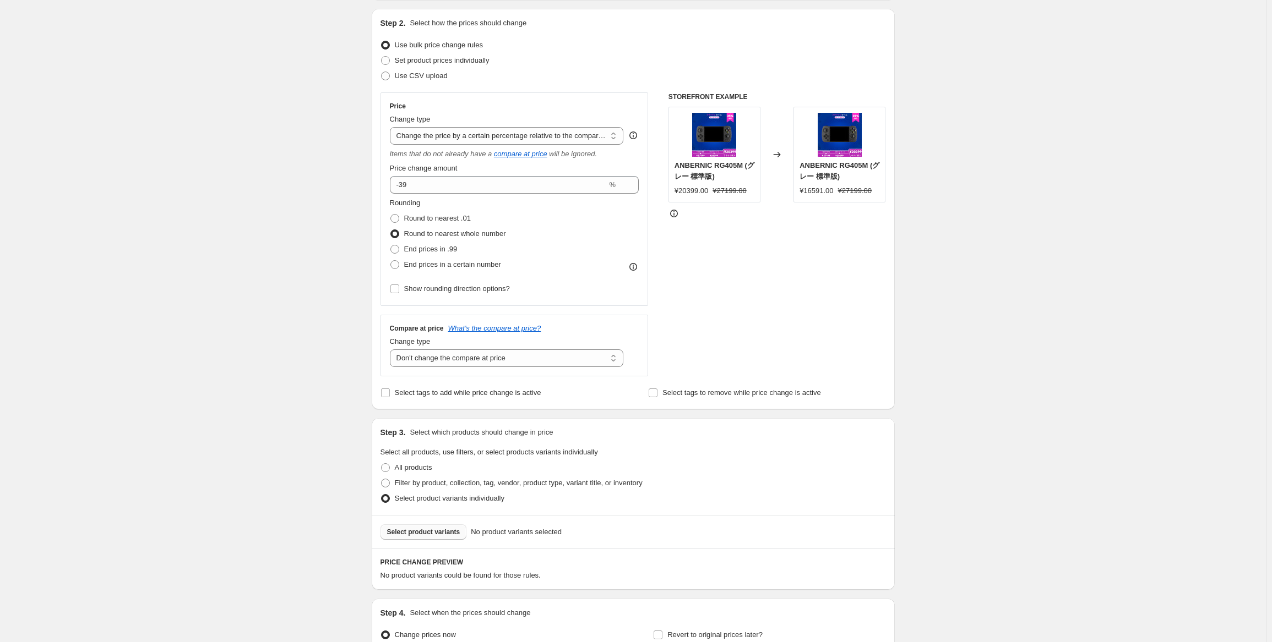
click at [417, 540] on button "Select product variants" at bounding box center [423, 532] width 86 height 15
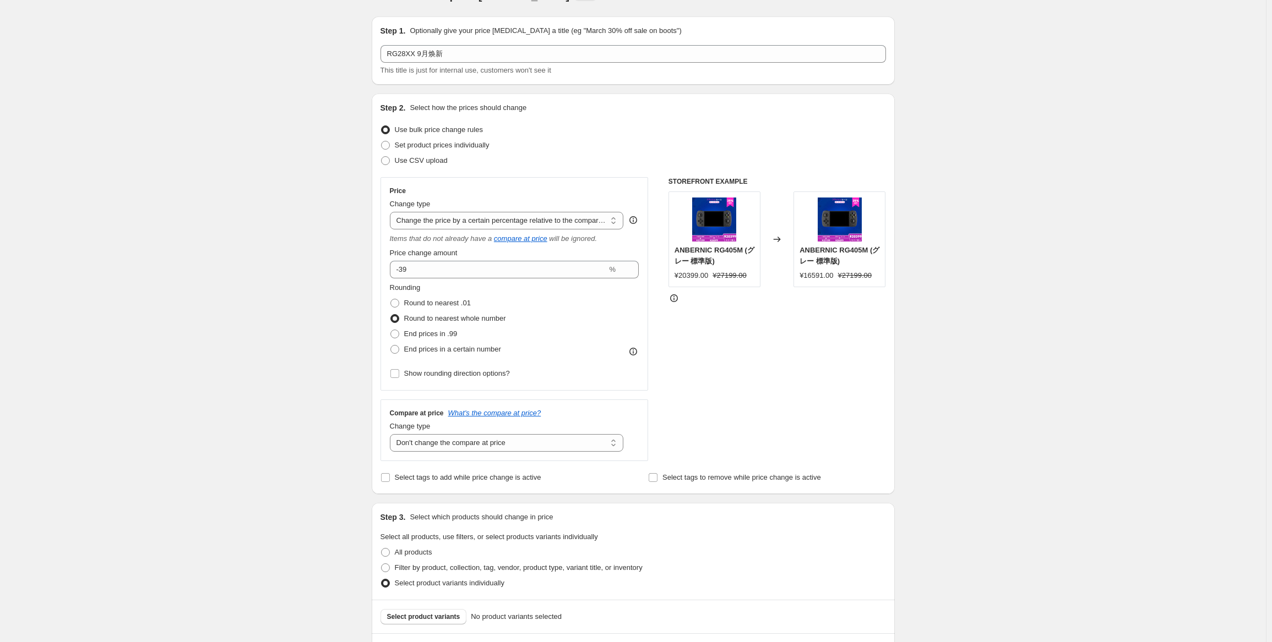
scroll to position [0, 0]
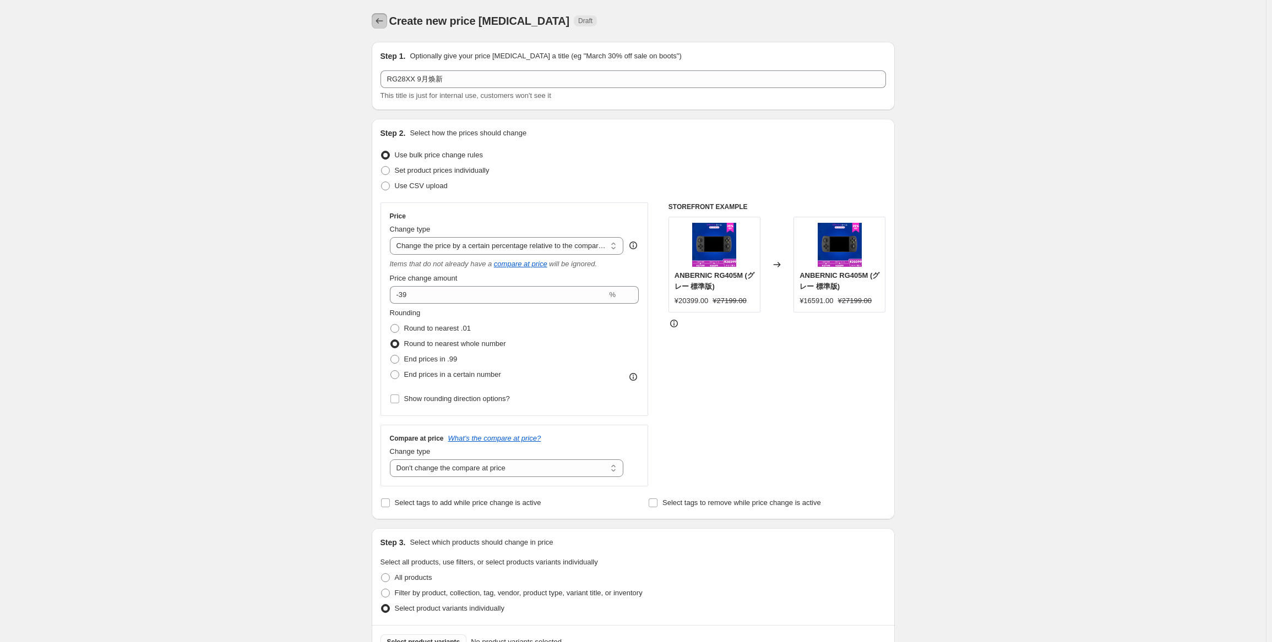
click at [382, 22] on icon "Price change jobs" at bounding box center [379, 20] width 11 height 11
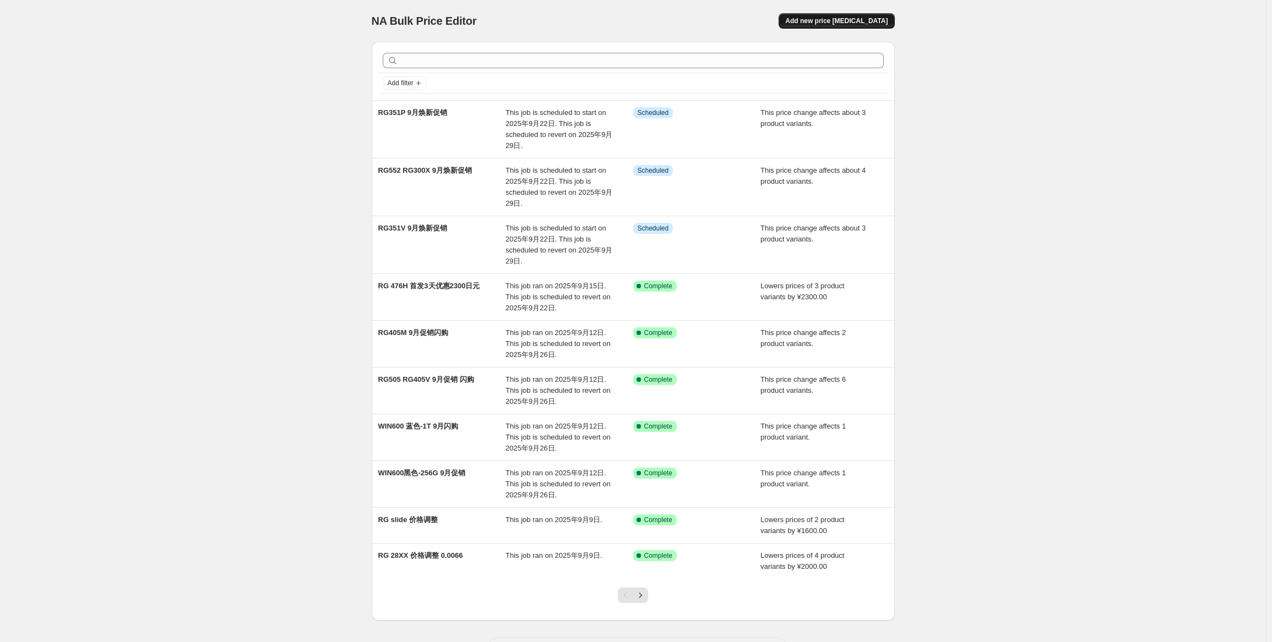
click at [887, 17] on span "Add new price [MEDICAL_DATA]" at bounding box center [836, 21] width 102 height 9
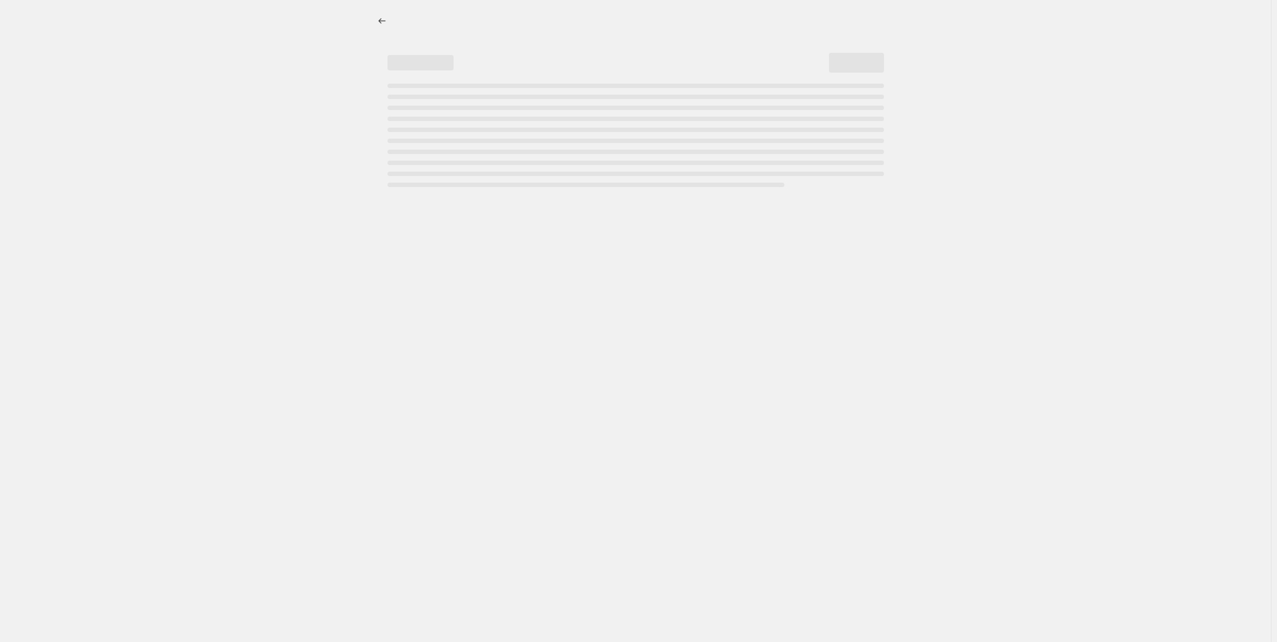
select select "percentage"
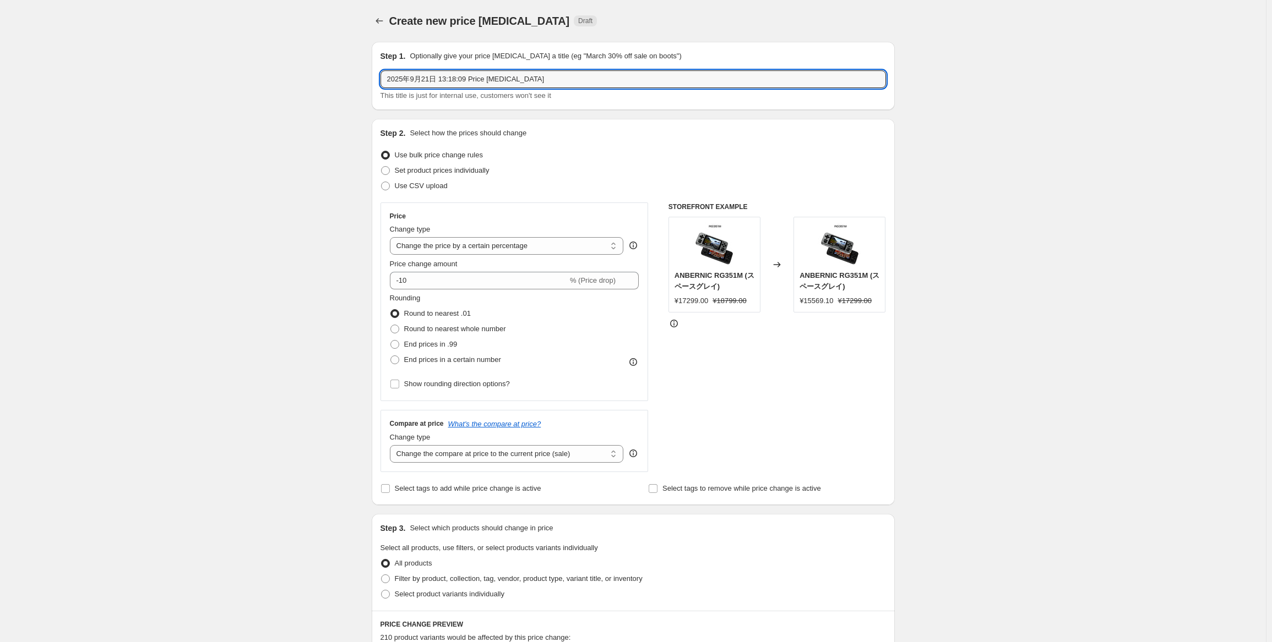
drag, startPoint x: 551, startPoint y: 75, endPoint x: 249, endPoint y: 67, distance: 302.4
click at [252, 69] on div "Create new price [MEDICAL_DATA]. This page is ready Create new price [MEDICAL_D…" at bounding box center [633, 552] width 1266 height 1104
paste input "RG35XXSP"
type input "RG35XXSP 9月焕新促销"
click at [587, 193] on div "Use CSV upload" at bounding box center [632, 185] width 505 height 15
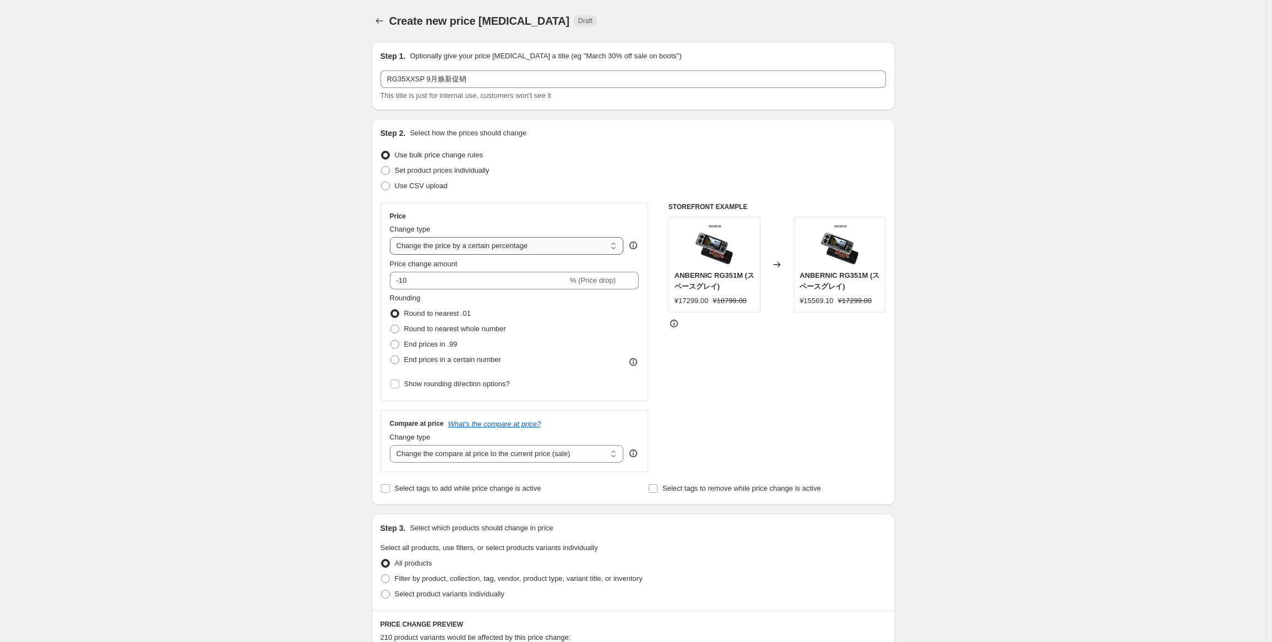
drag, startPoint x: 560, startPoint y: 243, endPoint x: 559, endPoint y: 254, distance: 11.1
click at [560, 243] on select "Change the price to a certain amount Change the price by a certain amount Chang…" at bounding box center [507, 246] width 234 height 18
select select "pcap"
click at [392, 237] on select "Change the price to a certain amount Change the price by a certain amount Chang…" at bounding box center [507, 246] width 234 height 18
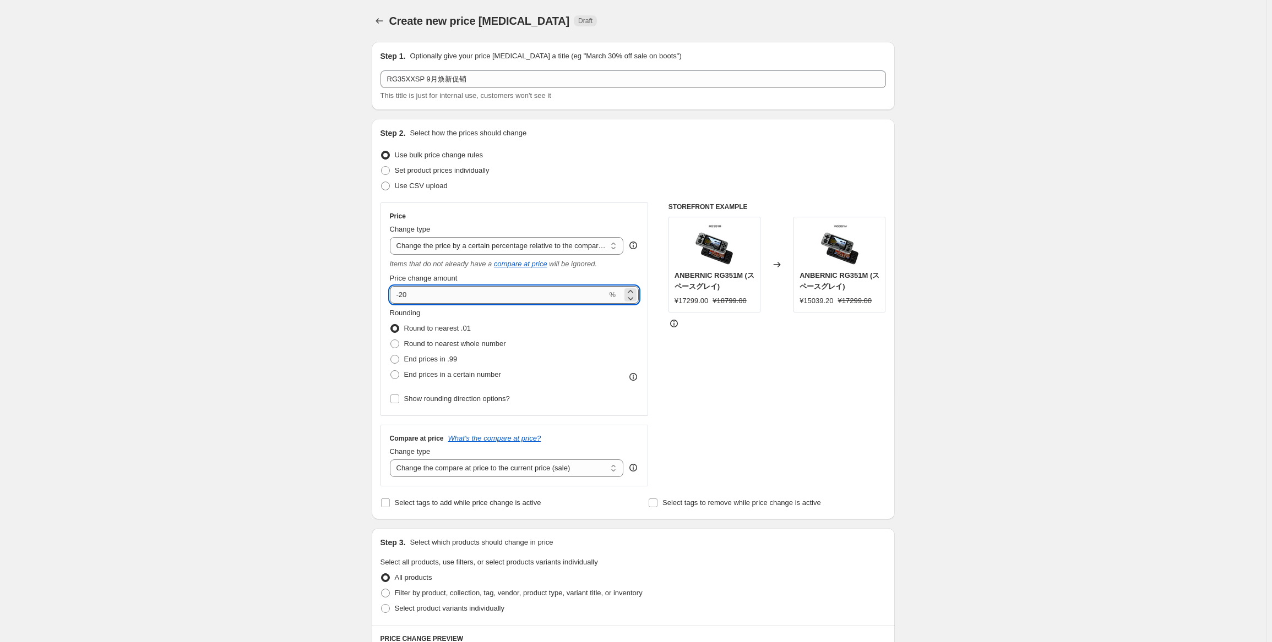
click at [493, 293] on input "-20" at bounding box center [498, 295] width 217 height 18
type input "-2"
type input "-35"
click at [530, 333] on div "Rounding Round to nearest .01 Round to nearest whole number End prices in .99 E…" at bounding box center [514, 345] width 249 height 75
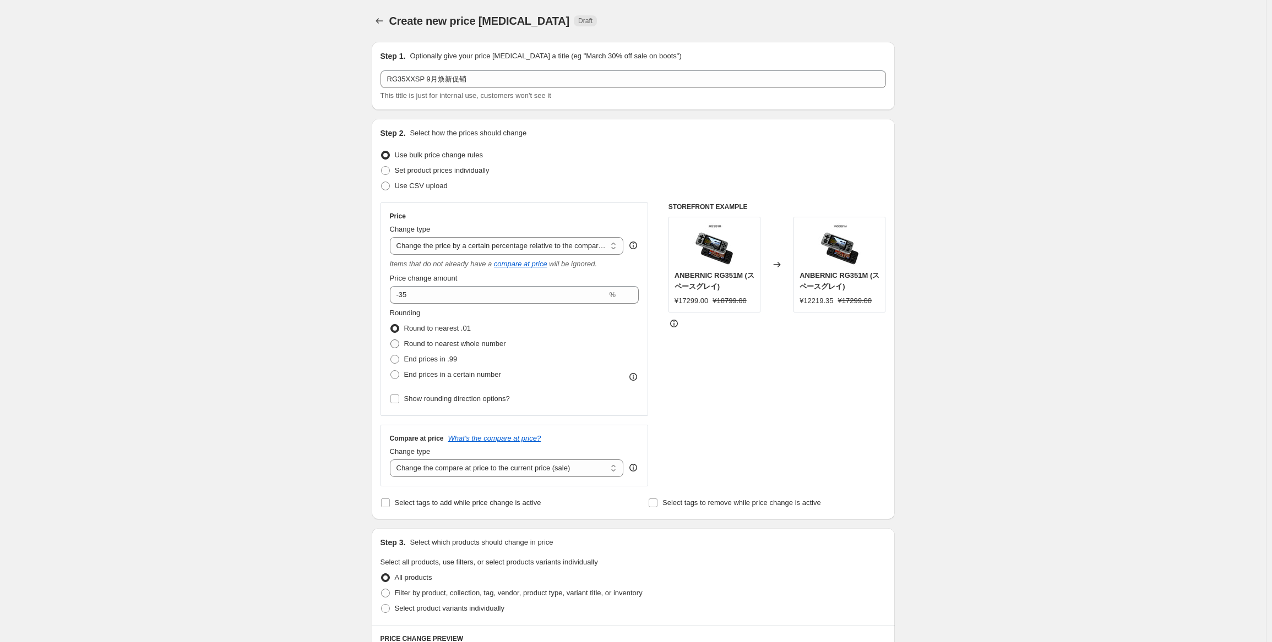
click at [466, 343] on span "Round to nearest whole number" at bounding box center [455, 344] width 102 height 8
click at [391, 340] on input "Round to nearest whole number" at bounding box center [390, 340] width 1 height 1
radio input "true"
click at [497, 470] on select "Change the compare at price to the current price (sale) Change the compare at p…" at bounding box center [507, 469] width 234 height 18
select select "no_change"
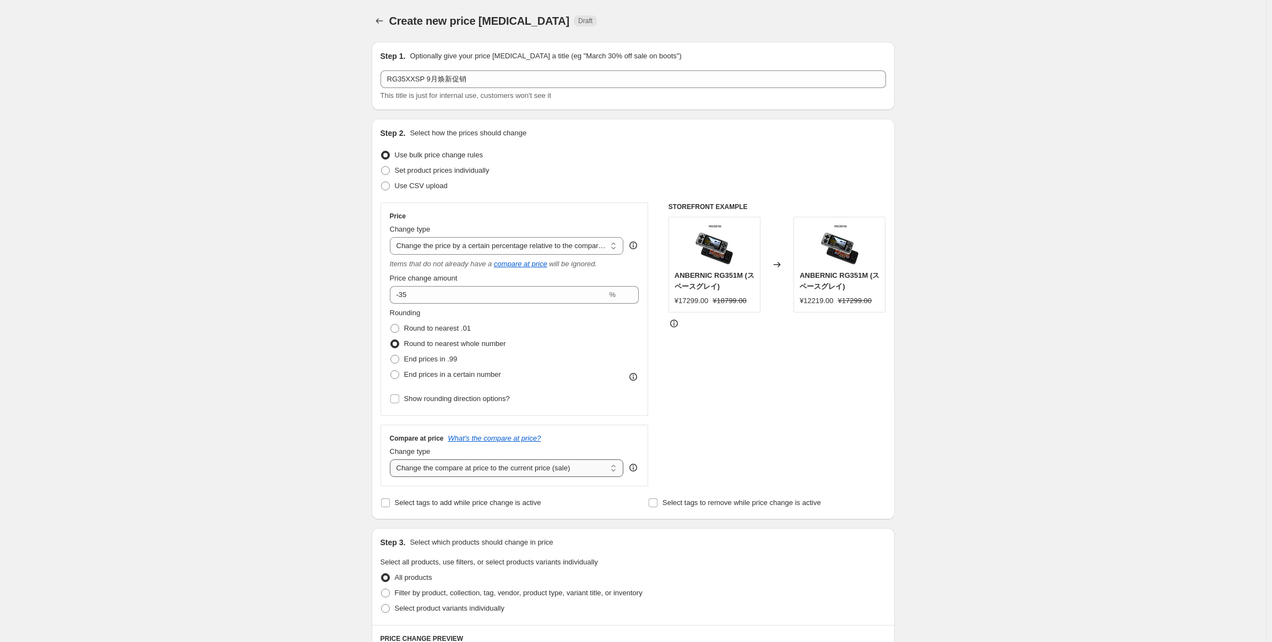
click at [392, 460] on select "Change the compare at price to the current price (sale) Change the compare at p…" at bounding box center [507, 469] width 234 height 18
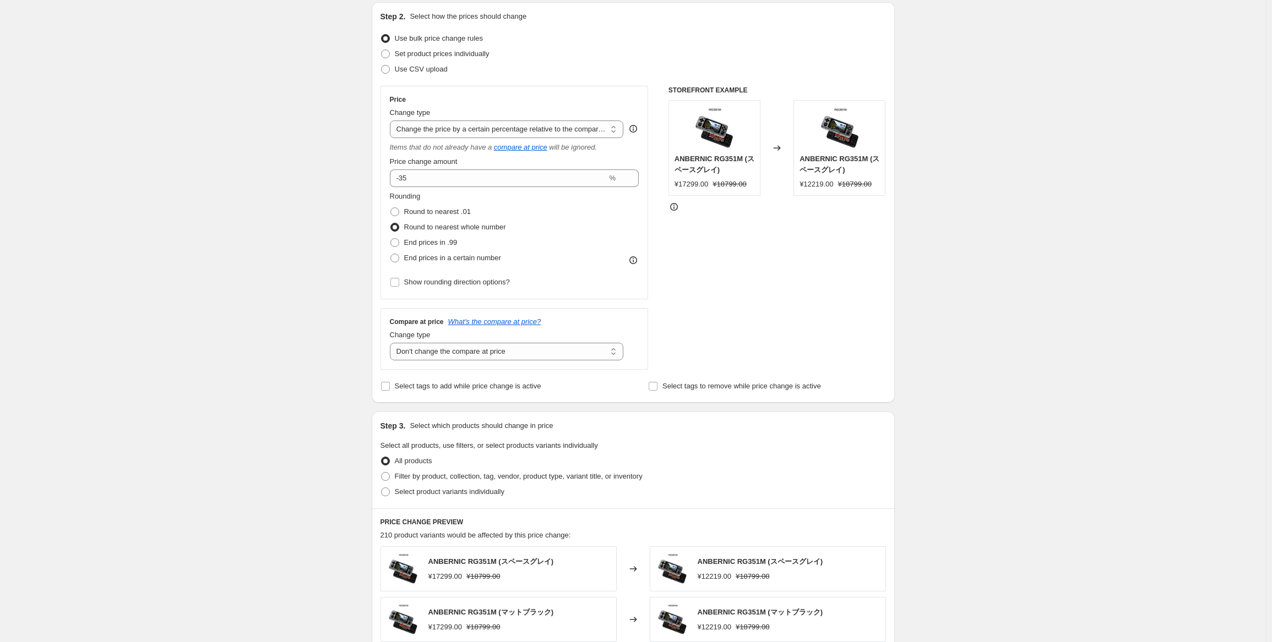
scroll to position [165, 0]
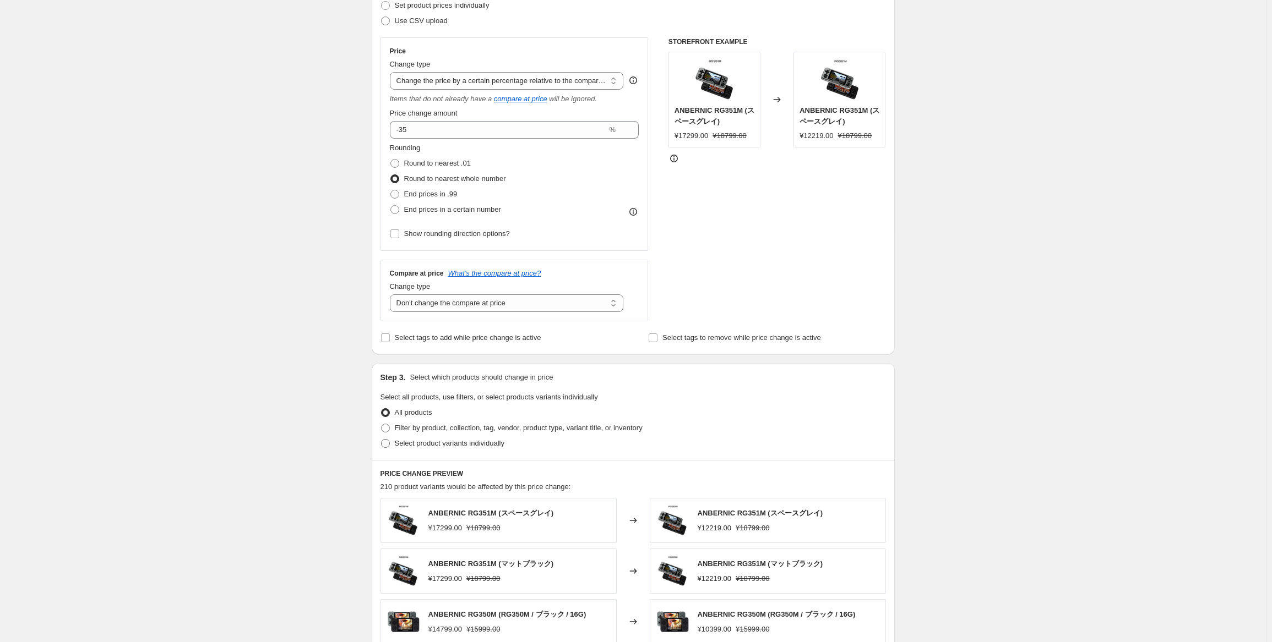
click at [433, 447] on span "Select product variants individually" at bounding box center [450, 443] width 110 height 8
click at [382, 440] on input "Select product variants individually" at bounding box center [381, 439] width 1 height 1
radio input "true"
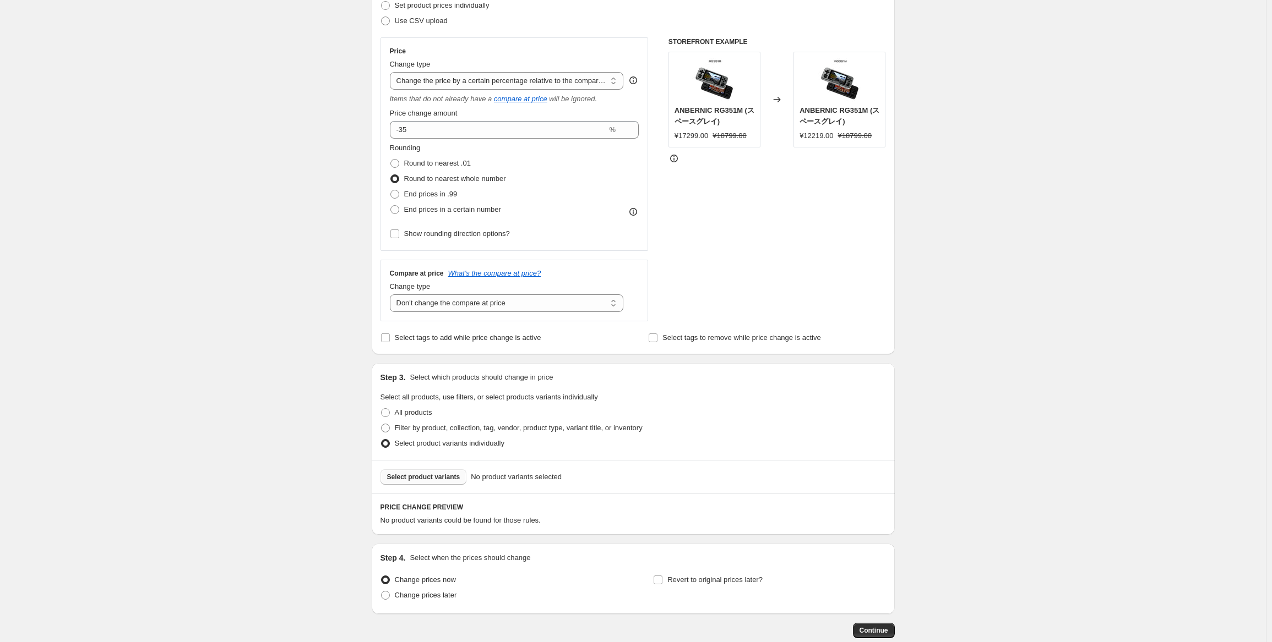
click at [441, 484] on div "Select product variants No product variants selected" at bounding box center [633, 477] width 523 height 34
click at [442, 470] on button "Select product variants" at bounding box center [423, 477] width 86 height 15
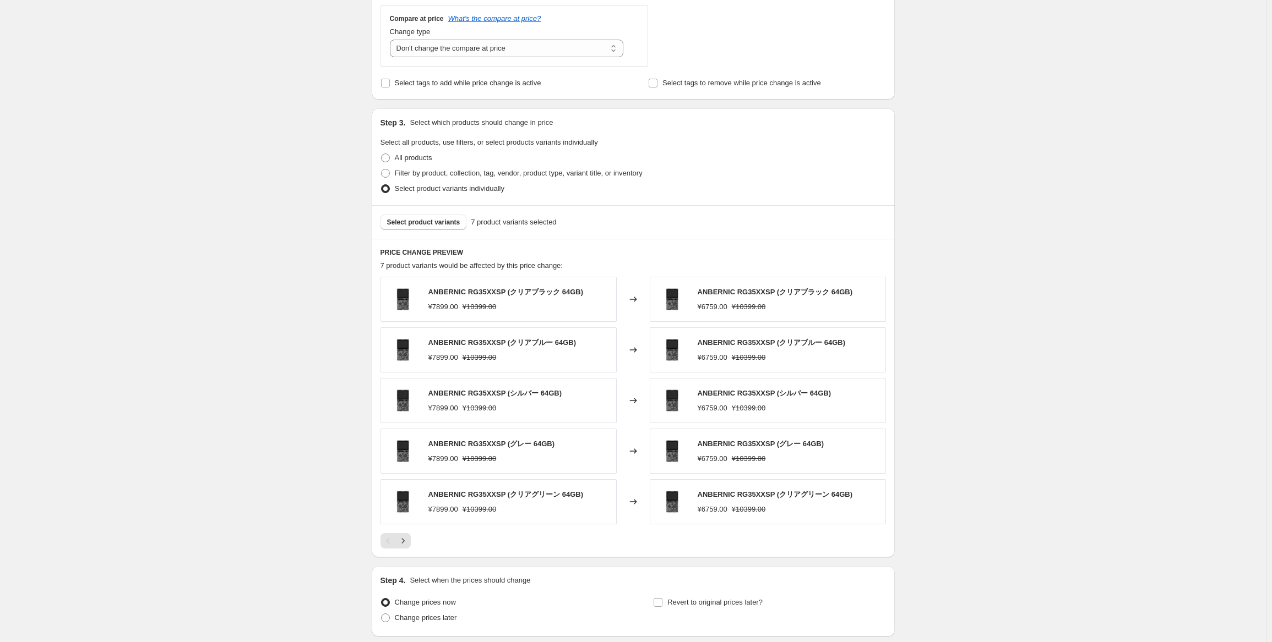
scroll to position [495, 0]
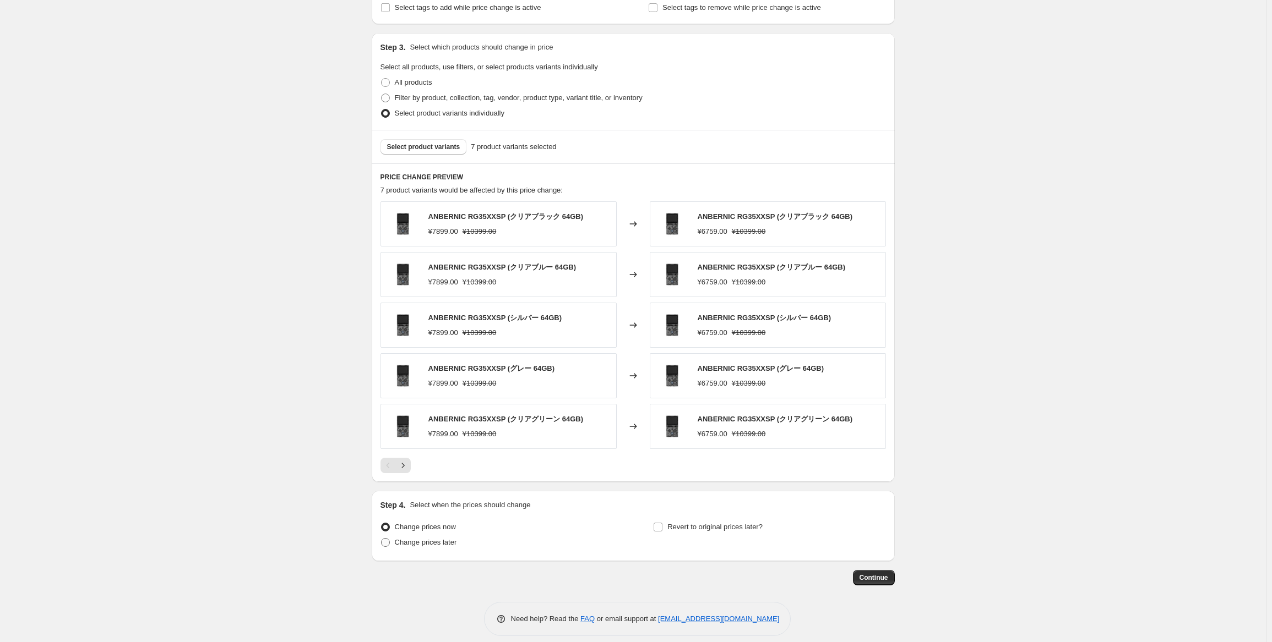
click at [411, 538] on span "Change prices later" at bounding box center [426, 542] width 62 height 8
click at [382, 538] on input "Change prices later" at bounding box center [381, 538] width 1 height 1
radio input "true"
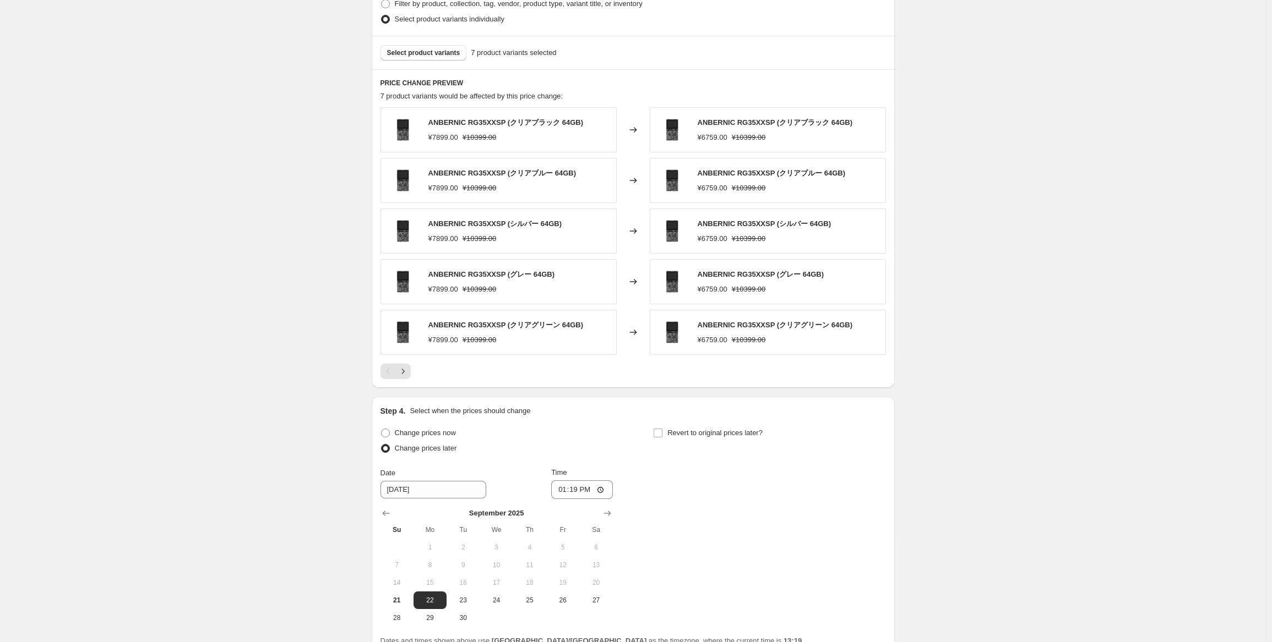
scroll to position [606, 0]
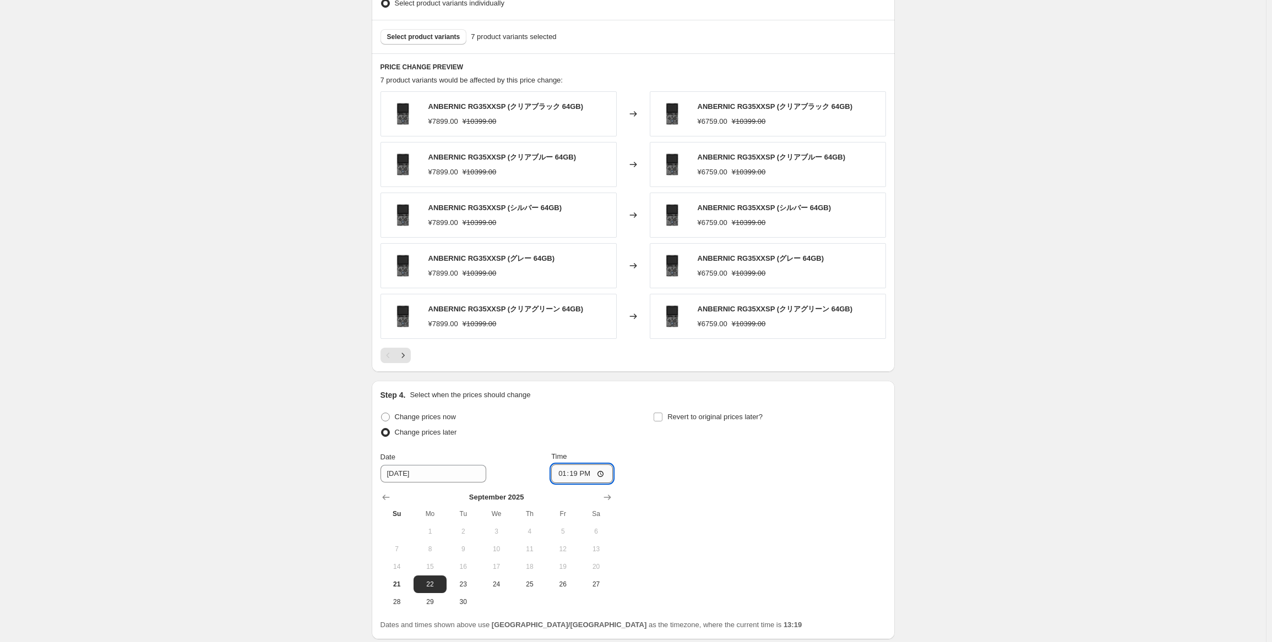
click at [575, 471] on input "13:19" at bounding box center [582, 474] width 62 height 19
type input "22:50"
click at [770, 503] on div "Change prices now Change prices later Date [DATE] Time 22:50 [DATE] Su Mo Tu We…" at bounding box center [632, 510] width 505 height 201
click at [711, 422] on label "Revert to original prices later?" at bounding box center [708, 417] width 110 height 15
click at [662, 422] on input "Revert to original prices later?" at bounding box center [657, 417] width 9 height 9
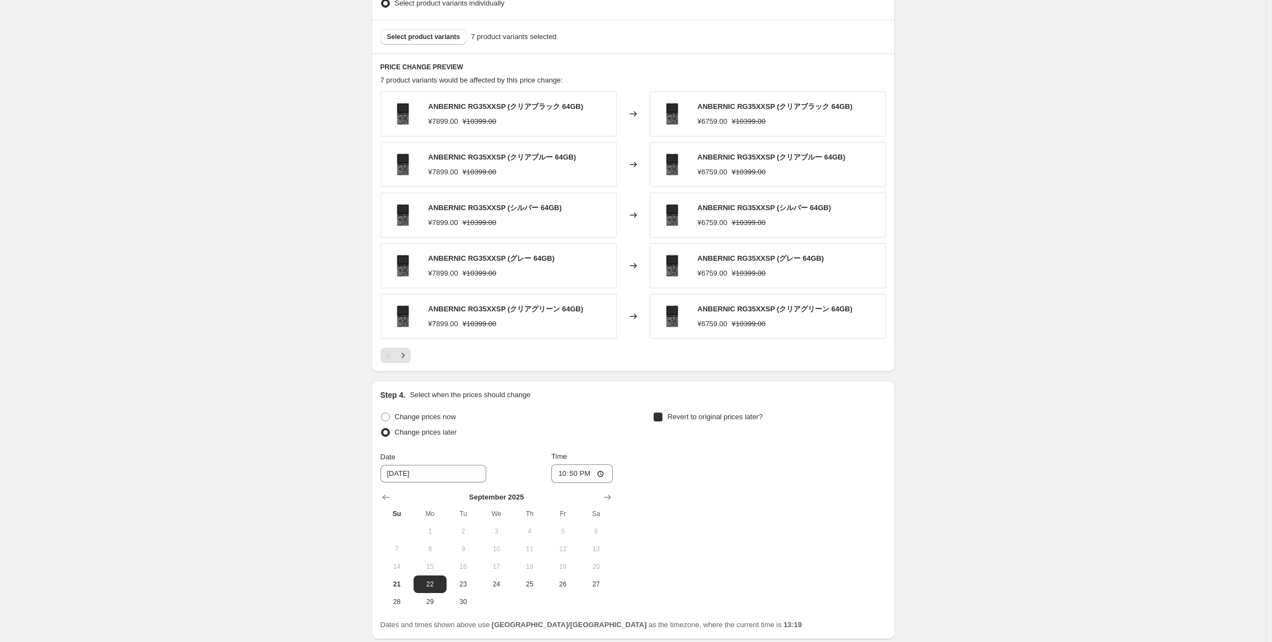
checkbox input "true"
click at [712, 605] on button "29" at bounding box center [703, 602] width 33 height 18
type input "[DATE]"
click at [848, 475] on input "13:19" at bounding box center [855, 474] width 62 height 19
type input "15:00"
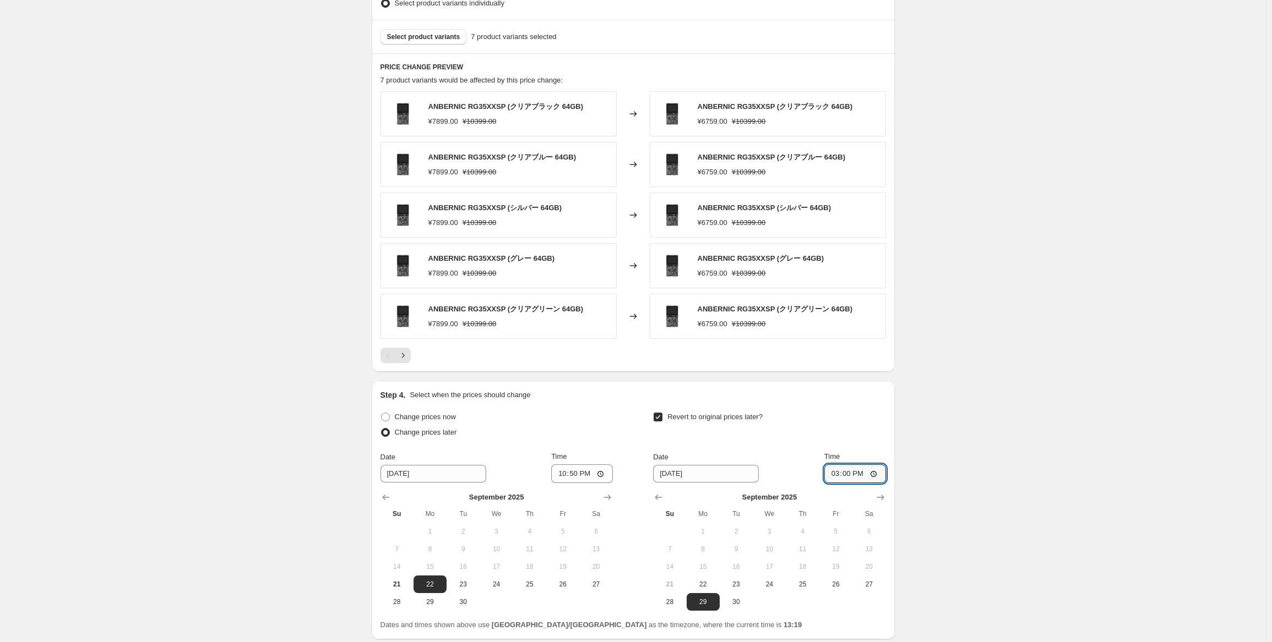
click at [983, 437] on div "Create new price [MEDICAL_DATA]. This page is ready Create new price [MEDICAL_D…" at bounding box center [633, 62] width 1266 height 1337
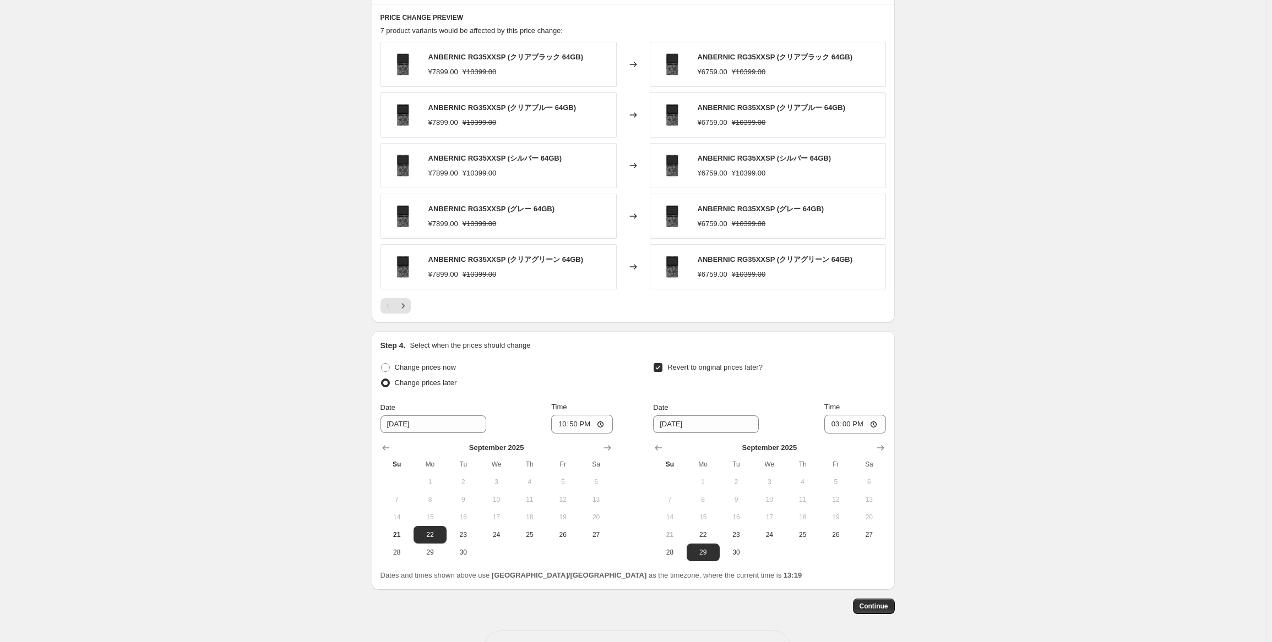
scroll to position [691, 0]
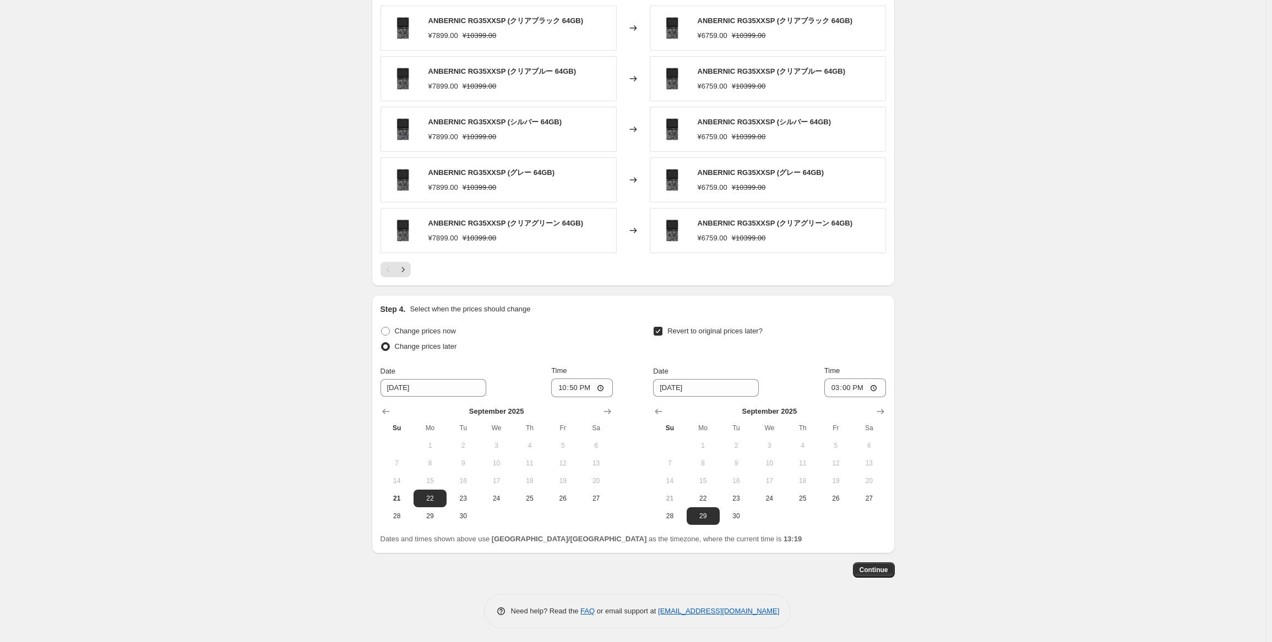
click at [879, 573] on button "Continue" at bounding box center [874, 570] width 42 height 15
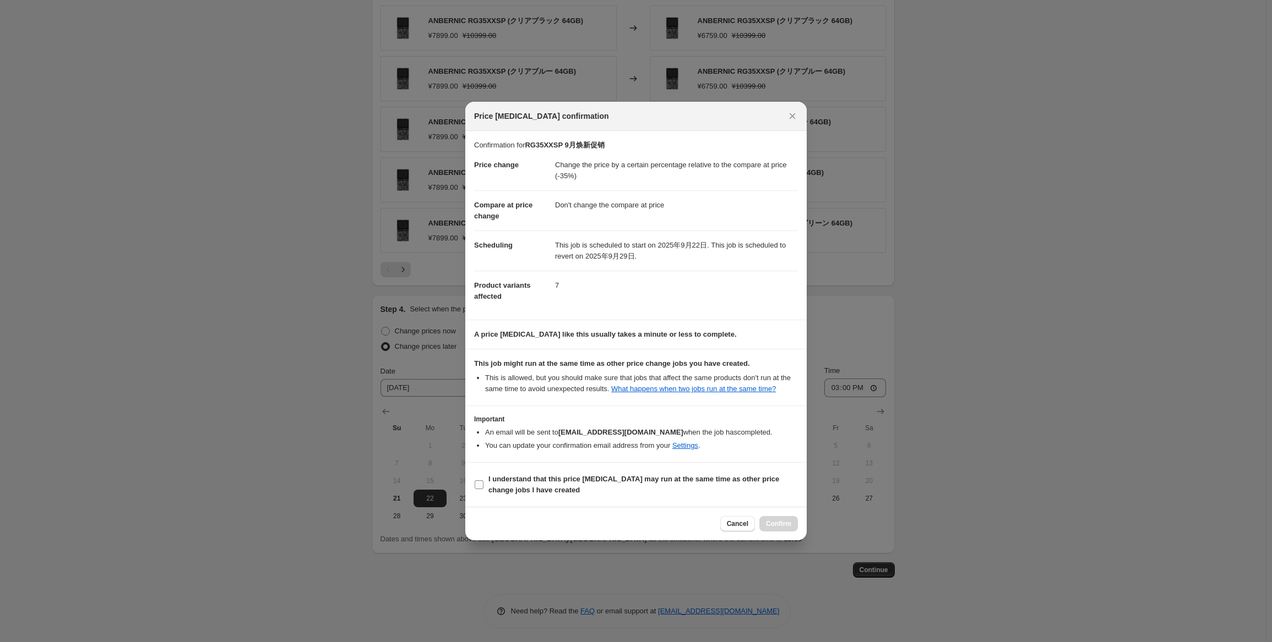
click at [531, 487] on b "I understand that this price [MEDICAL_DATA] may run at the same time as other p…" at bounding box center [633, 484] width 291 height 19
click at [483, 487] on input "I understand that this price [MEDICAL_DATA] may run at the same time as other p…" at bounding box center [479, 485] width 9 height 9
checkbox input "true"
click at [798, 522] on div "Cancel Confirm" at bounding box center [635, 524] width 341 height 34
click at [788, 531] on div "Cancel Confirm" at bounding box center [635, 524] width 341 height 34
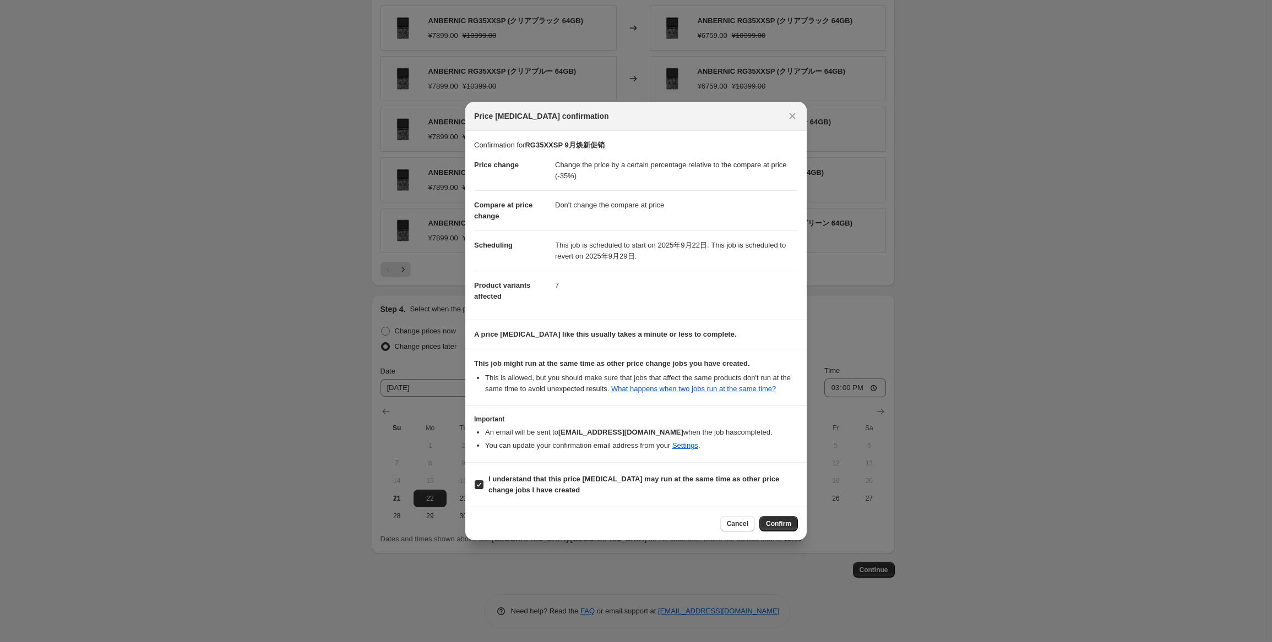
click at [799, 518] on div "Cancel Confirm" at bounding box center [635, 524] width 341 height 34
click at [778, 520] on span "Confirm" at bounding box center [778, 524] width 25 height 9
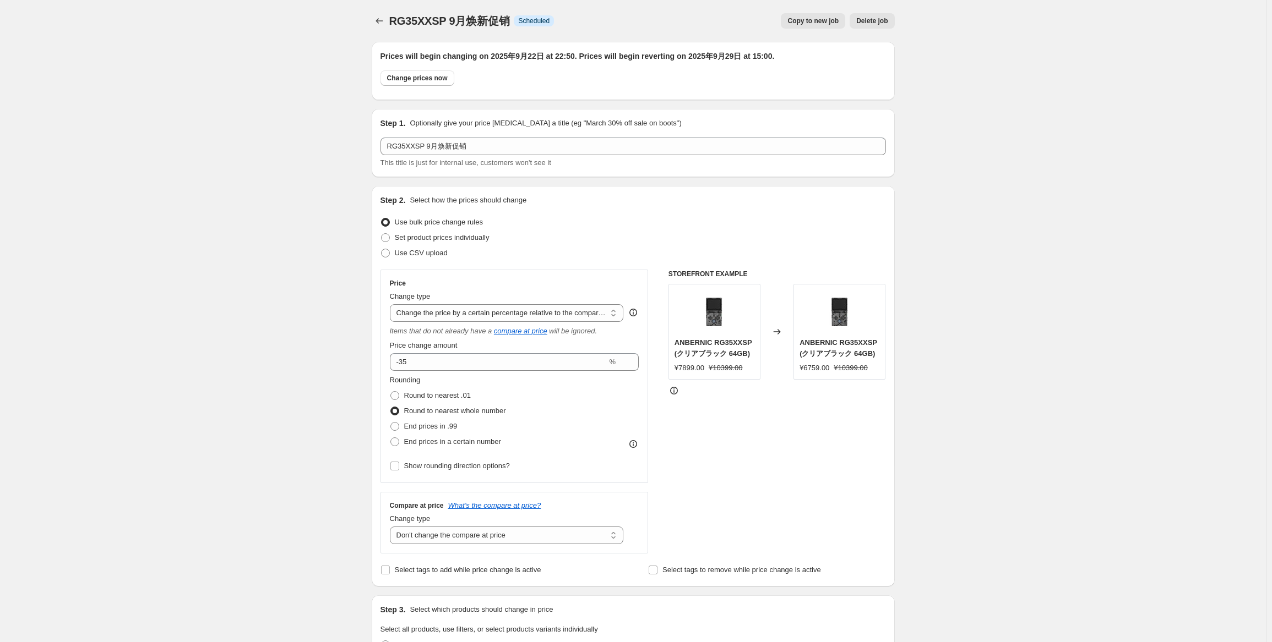
scroll to position [691, 0]
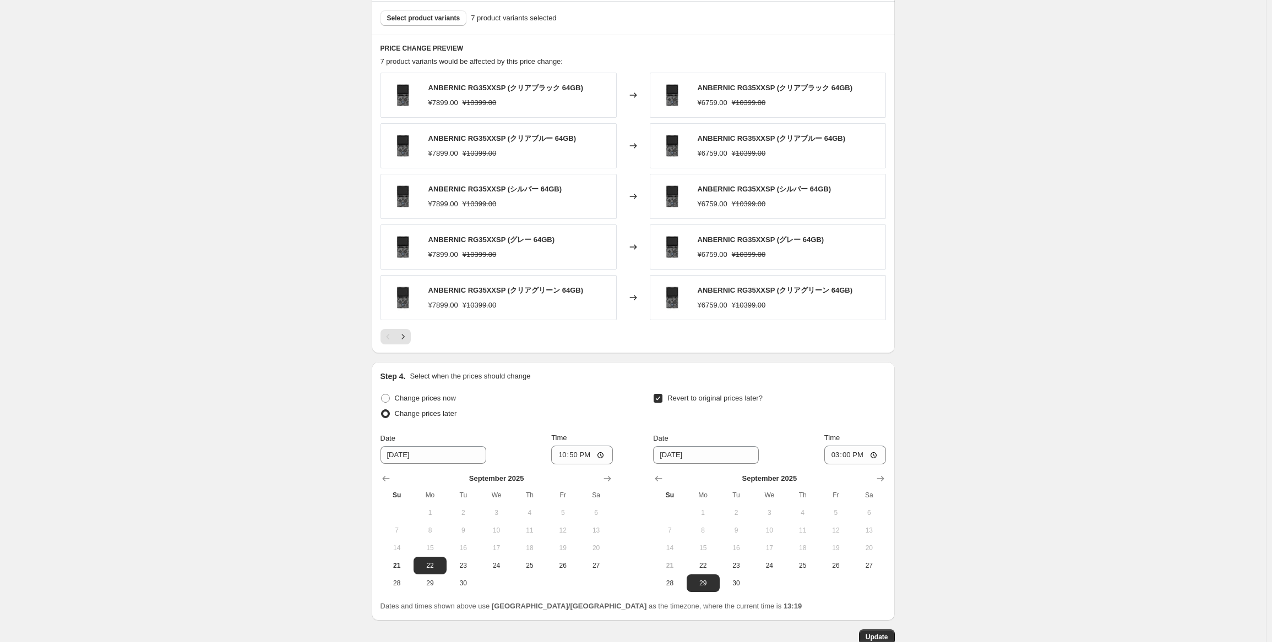
click at [947, 445] on div "RG35XXSP 9月焕新促销. This page is ready RG35XXSP 9月焕新促销 Info Scheduled Copy to new …" at bounding box center [633, 11] width 1266 height 1404
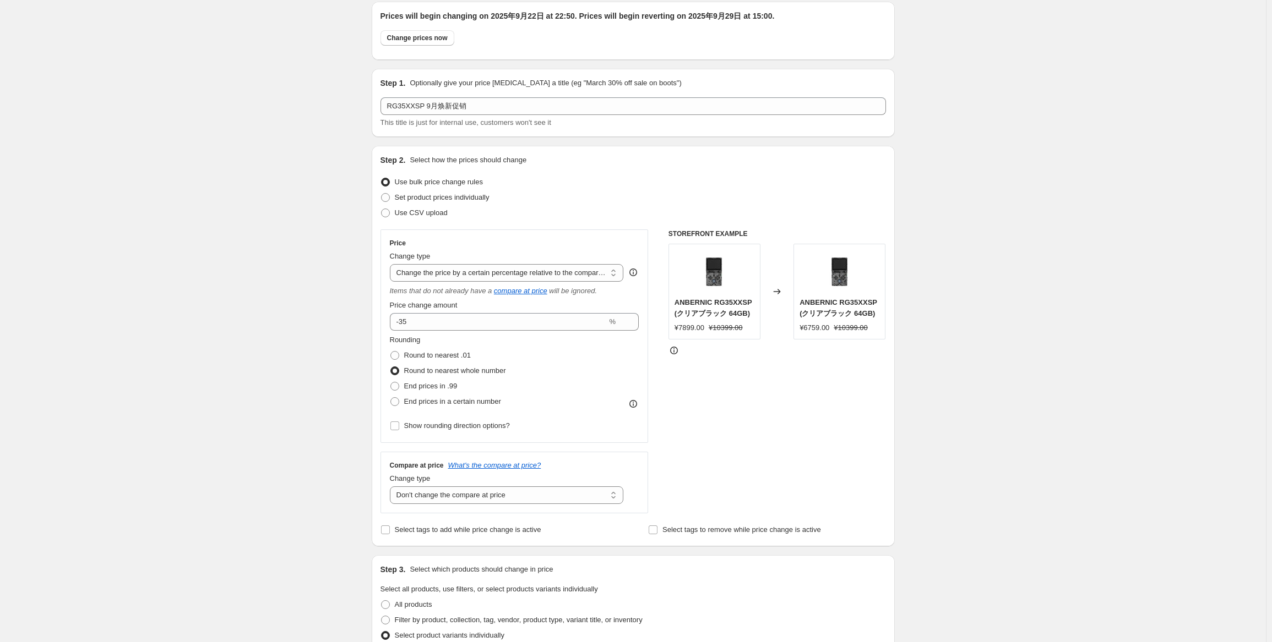
scroll to position [0, 0]
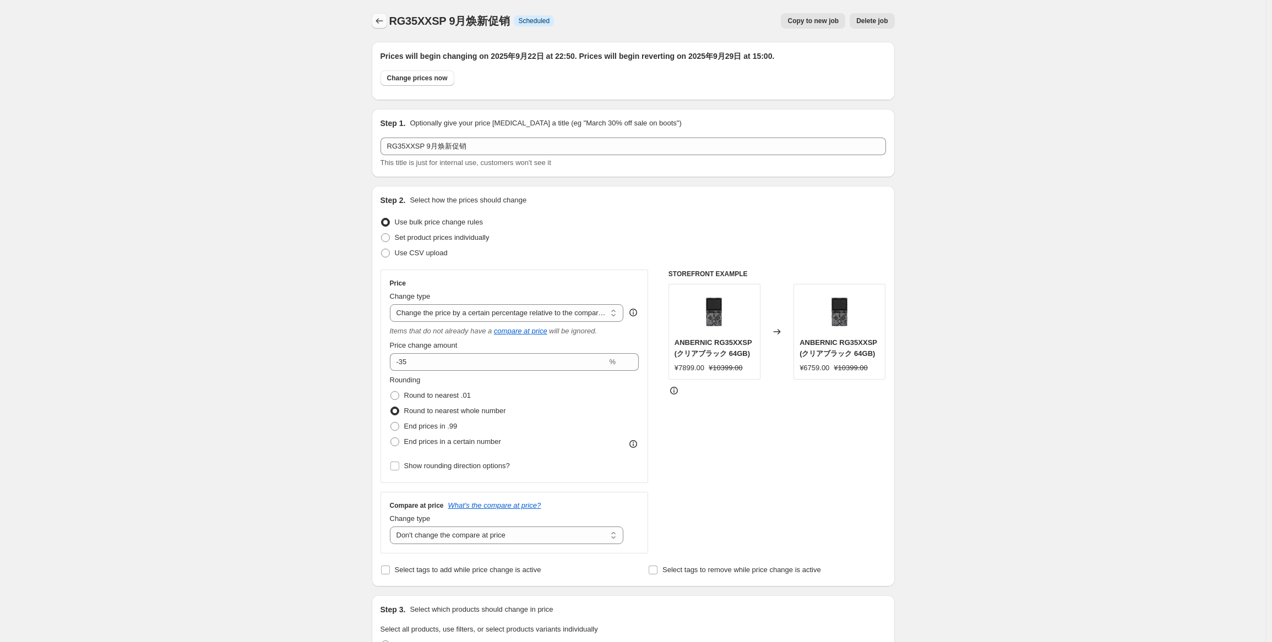
click at [383, 19] on icon "Price change jobs" at bounding box center [379, 20] width 11 height 11
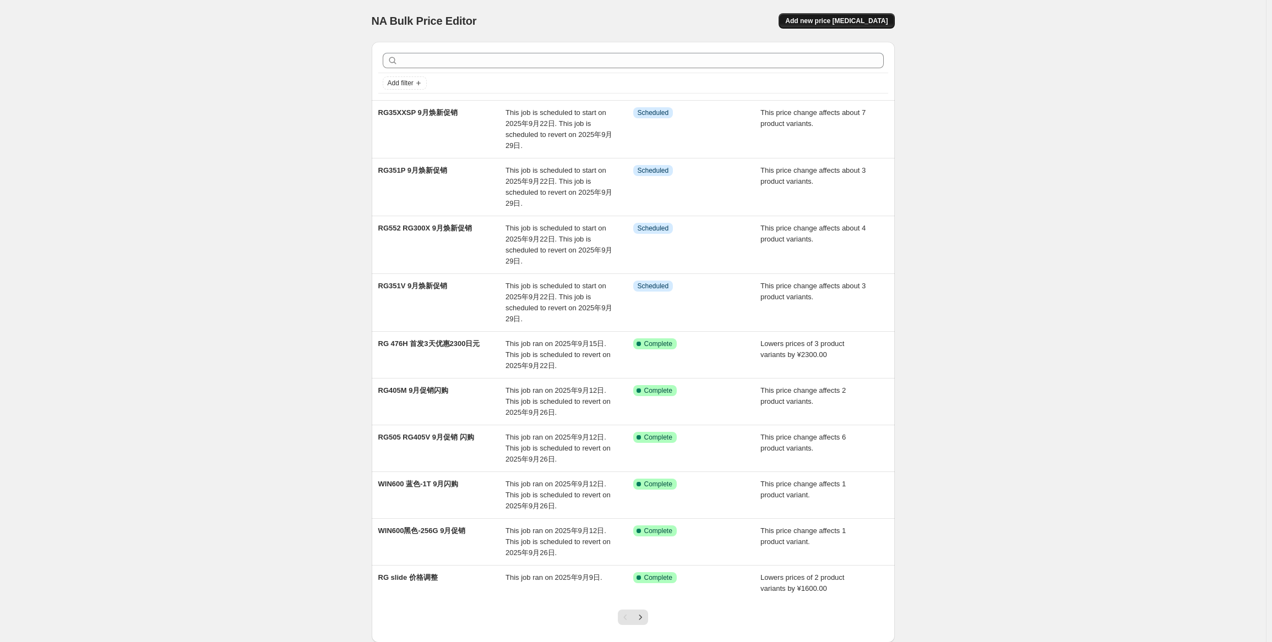
click at [816, 25] on span "Add new price [MEDICAL_DATA]" at bounding box center [836, 21] width 102 height 9
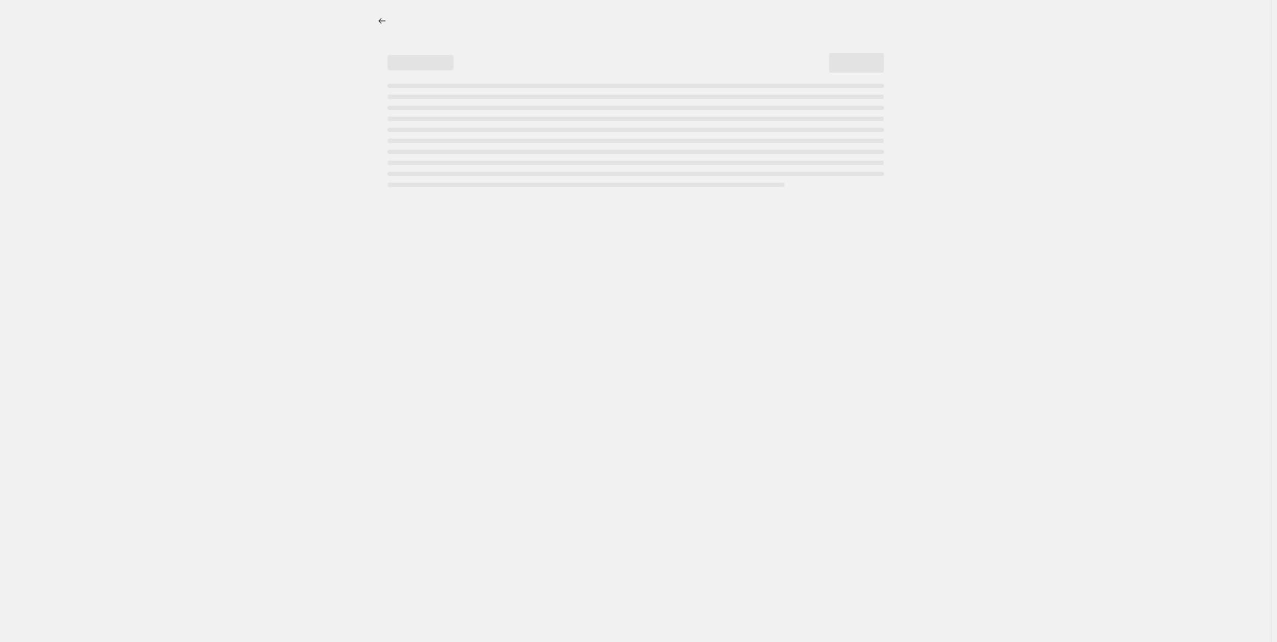
select select "percentage"
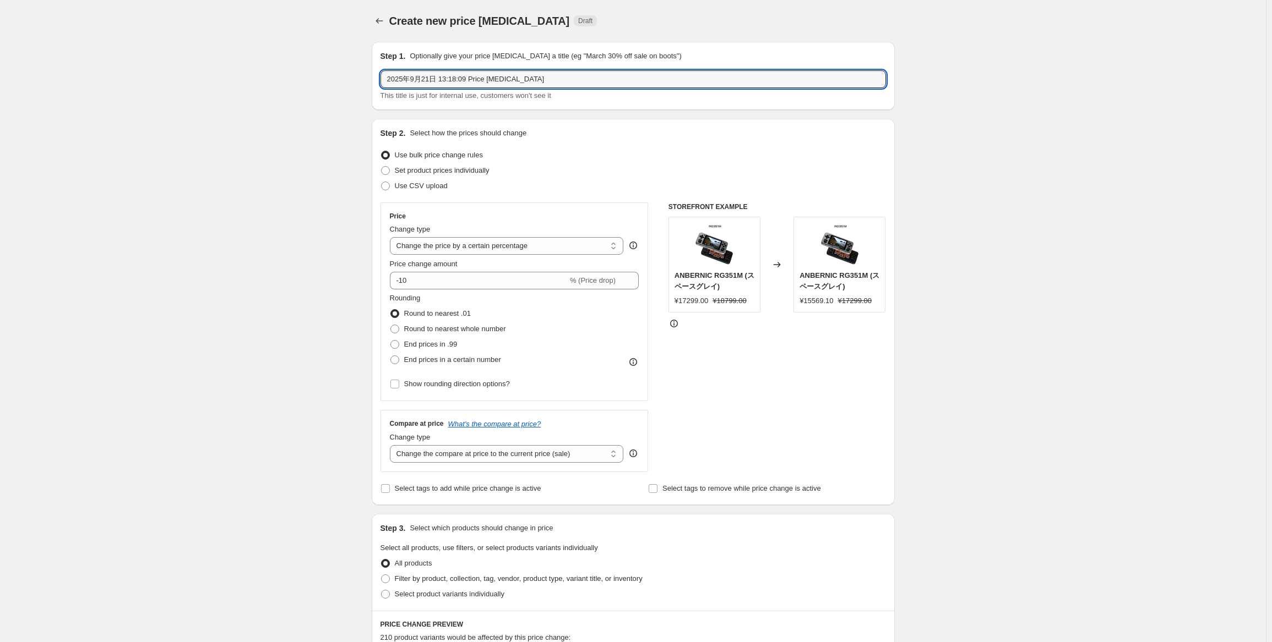
drag, startPoint x: 547, startPoint y: 77, endPoint x: 293, endPoint y: 69, distance: 254.5
click at [295, 69] on div "Create new price [MEDICAL_DATA]. This page is ready Create new price [MEDICAL_D…" at bounding box center [633, 552] width 1266 height 1104
paste input "RG35XX RG353P"
type input "RG35XX RG353P 9月焕新促销"
click at [506, 247] on select "Change the price to a certain amount Change the price by a certain amount Chang…" at bounding box center [507, 246] width 234 height 18
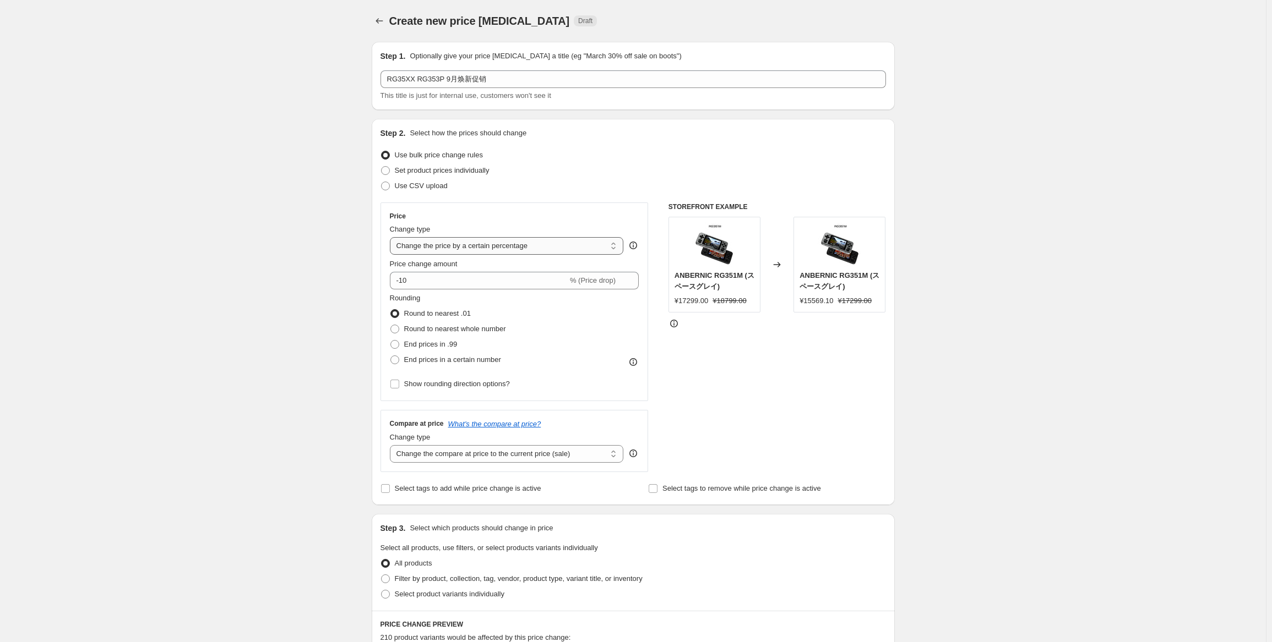
select select "pcap"
click at [392, 237] on select "Change the price to a certain amount Change the price by a certain amount Chang…" at bounding box center [507, 246] width 234 height 18
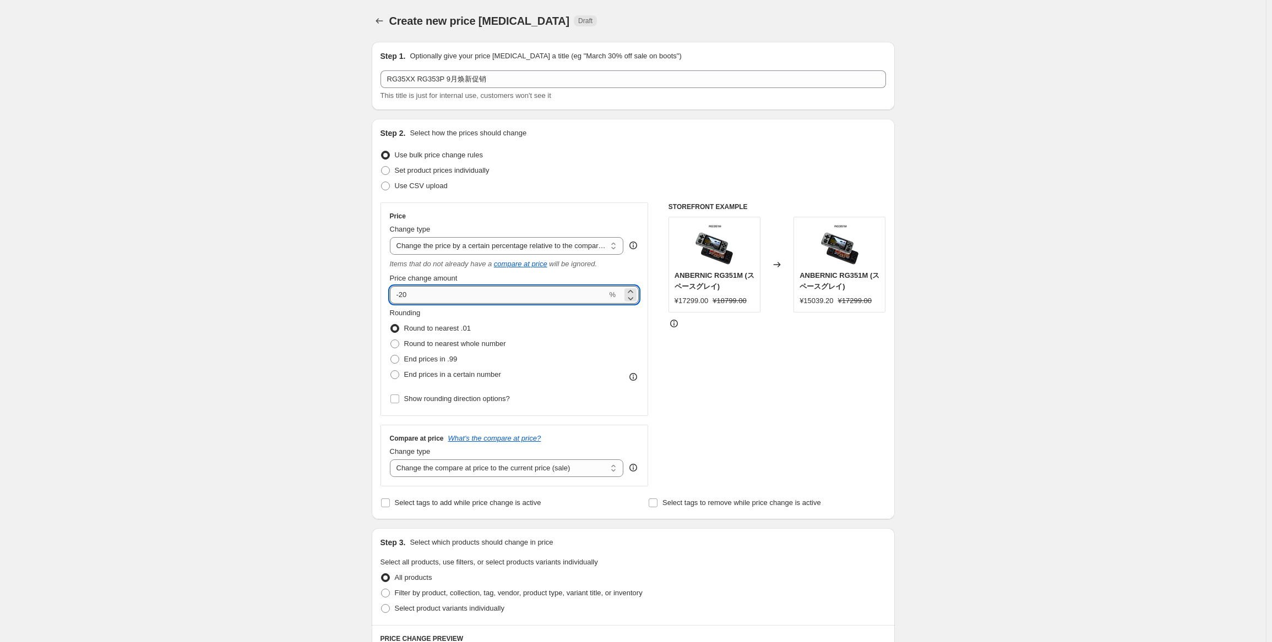
click at [457, 298] on input "-20" at bounding box center [498, 295] width 217 height 18
type input "-2"
type input "-34"
click at [461, 346] on span "Round to nearest whole number" at bounding box center [455, 344] width 102 height 8
click at [391, 340] on input "Round to nearest whole number" at bounding box center [390, 340] width 1 height 1
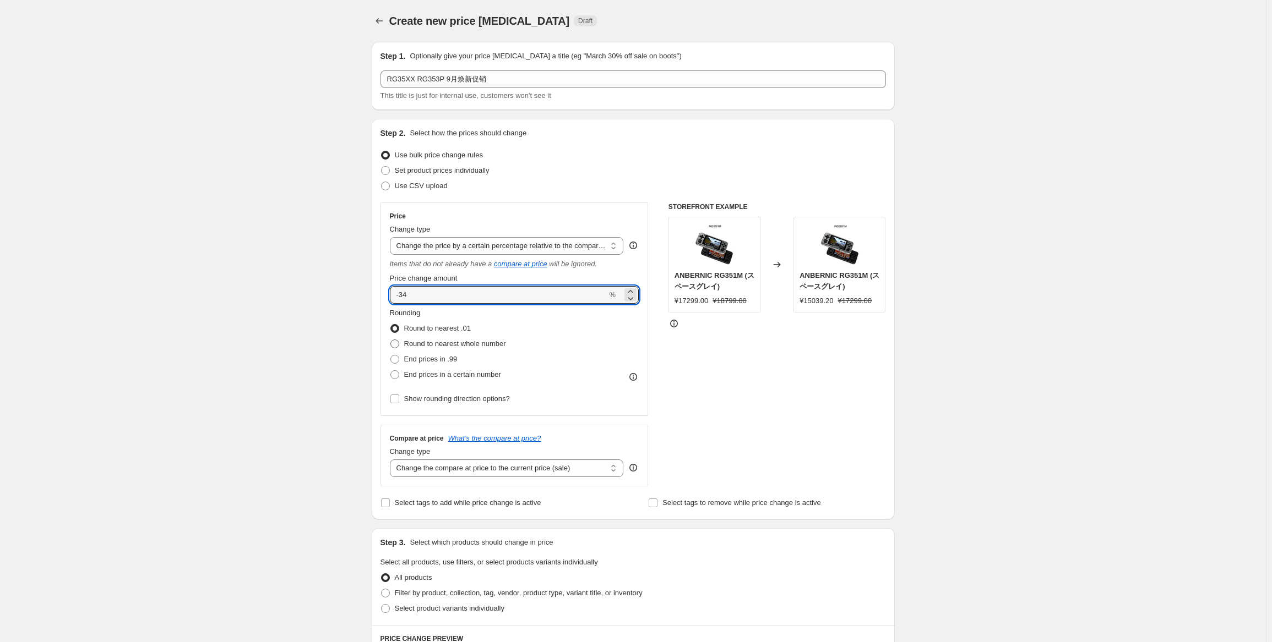
radio input "true"
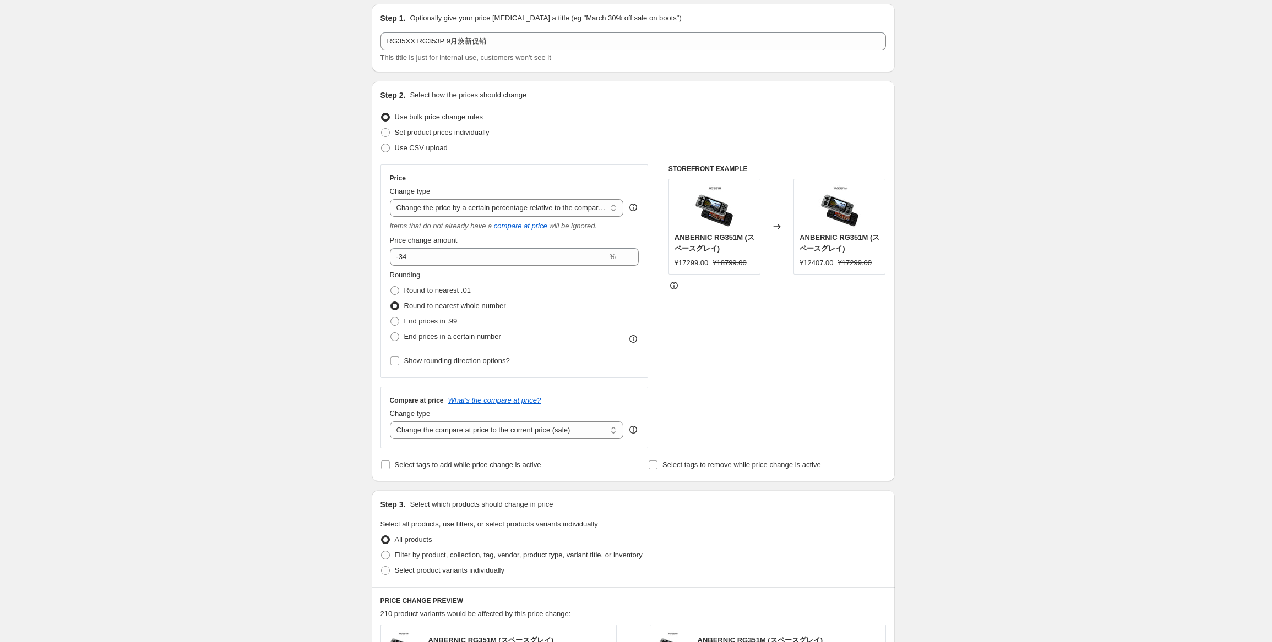
scroll to position [55, 0]
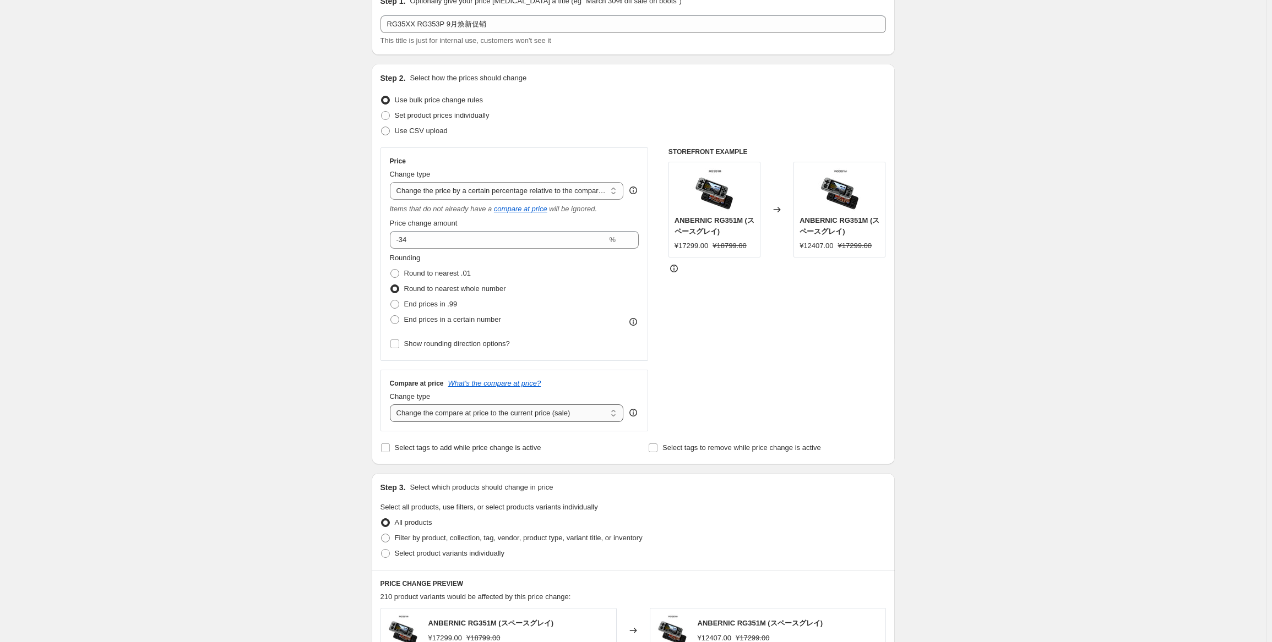
click at [531, 411] on select "Change the compare at price to the current price (sale) Change the compare at p…" at bounding box center [507, 414] width 234 height 18
select select "no_change"
click at [392, 405] on select "Change the compare at price to the current price (sale) Change the compare at p…" at bounding box center [507, 414] width 234 height 18
click at [437, 555] on span "Select product variants individually" at bounding box center [450, 553] width 110 height 8
click at [382, 550] on input "Select product variants individually" at bounding box center [381, 549] width 1 height 1
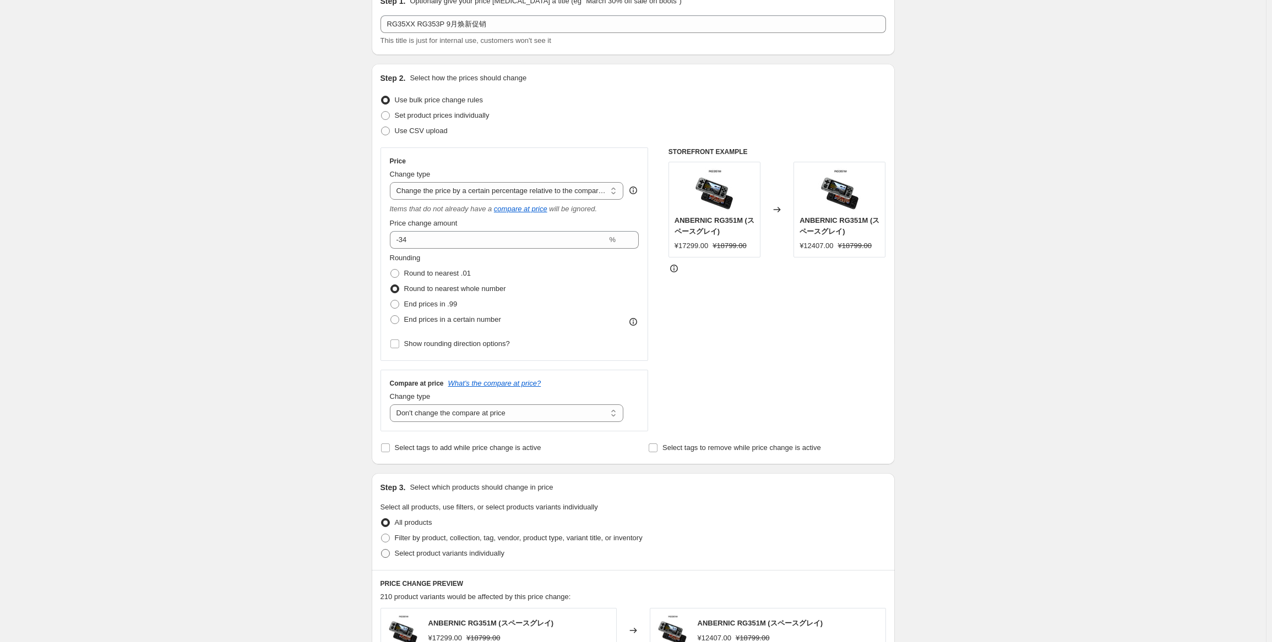
radio input "true"
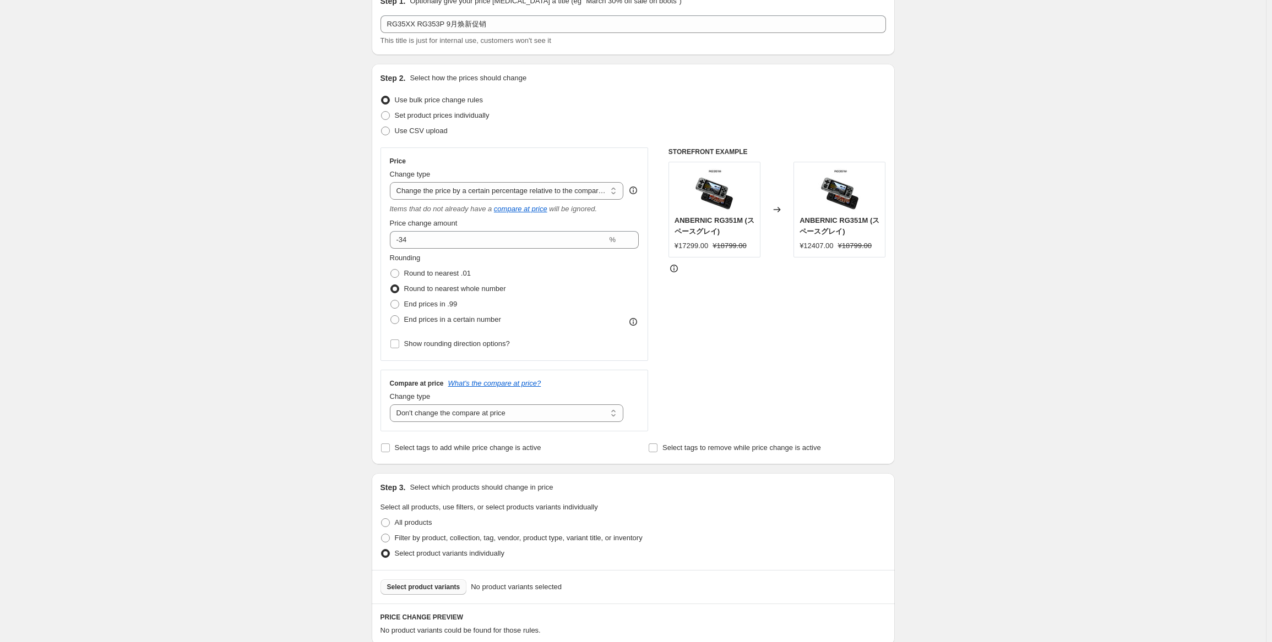
click at [456, 588] on span "Select product variants" at bounding box center [423, 587] width 73 height 9
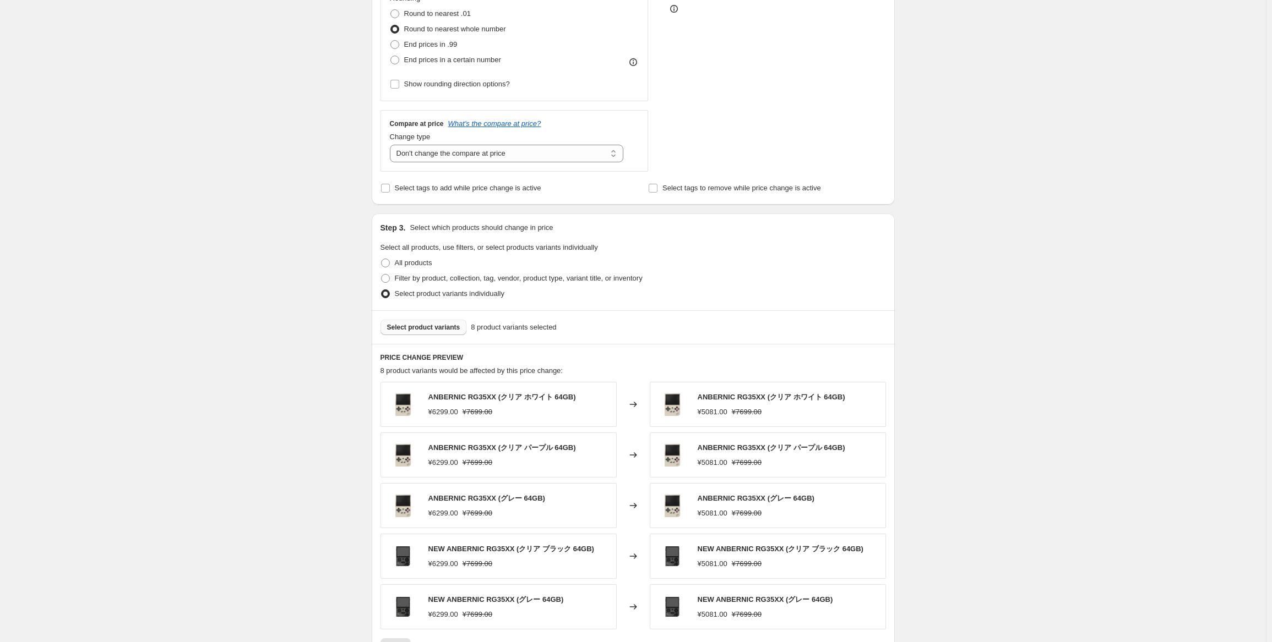
scroll to position [330, 0]
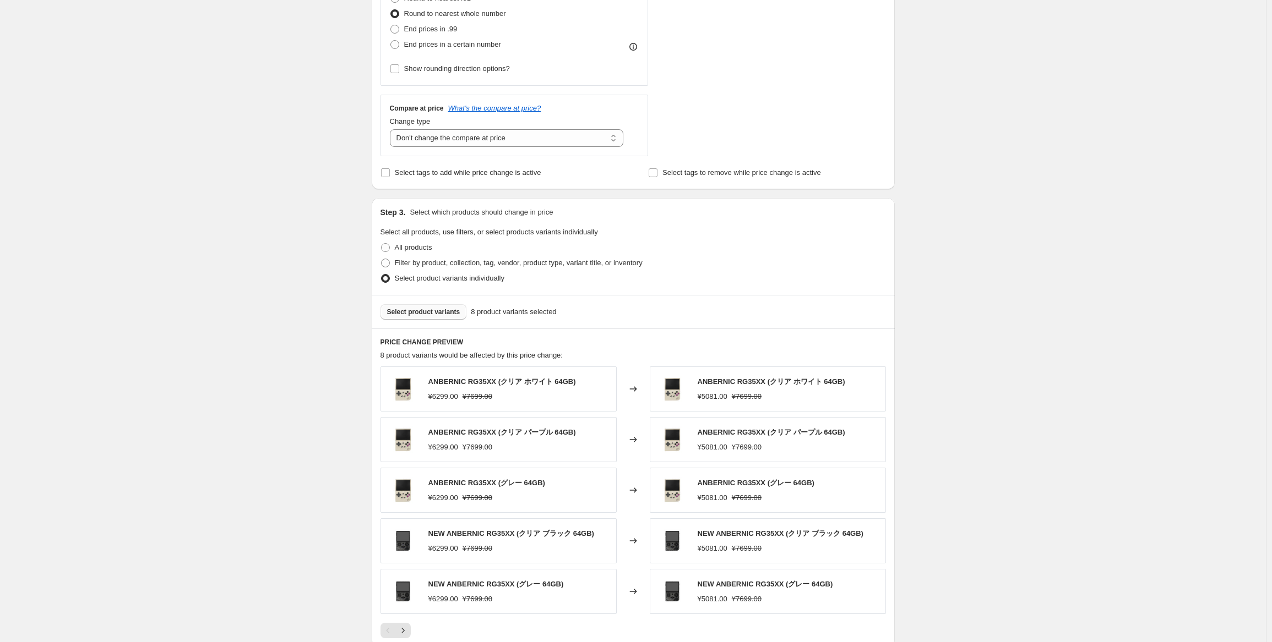
click at [450, 307] on button "Select product variants" at bounding box center [423, 311] width 86 height 15
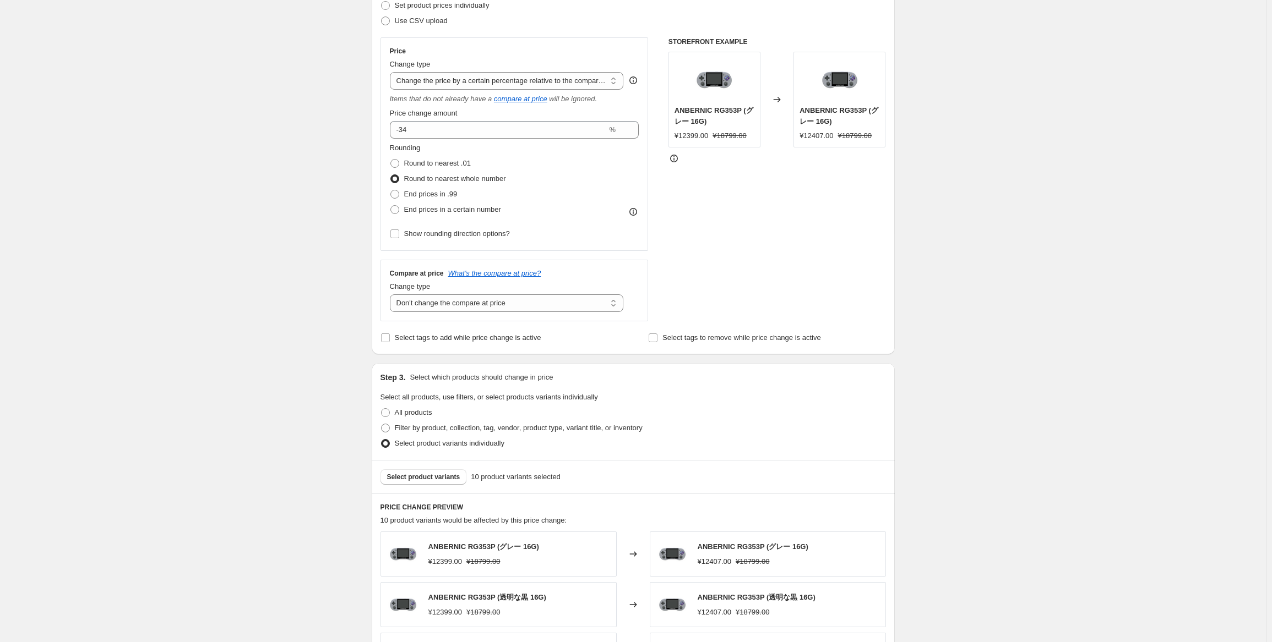
scroll to position [0, 0]
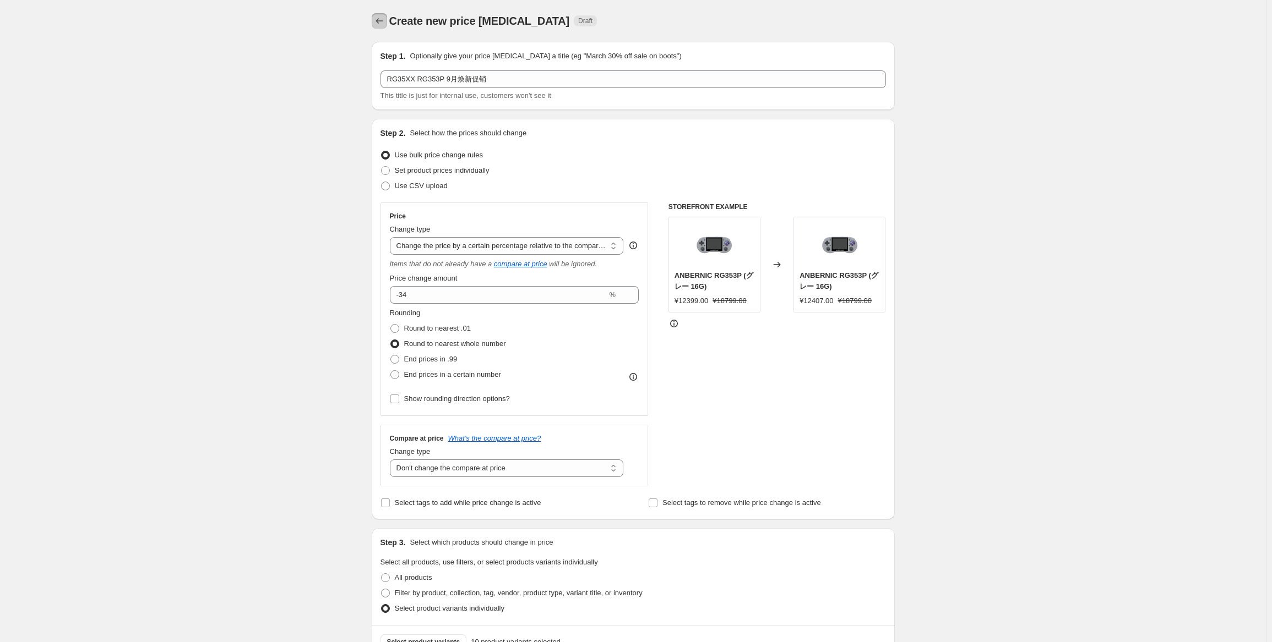
click at [383, 23] on icon "Price change jobs" at bounding box center [379, 20] width 11 height 11
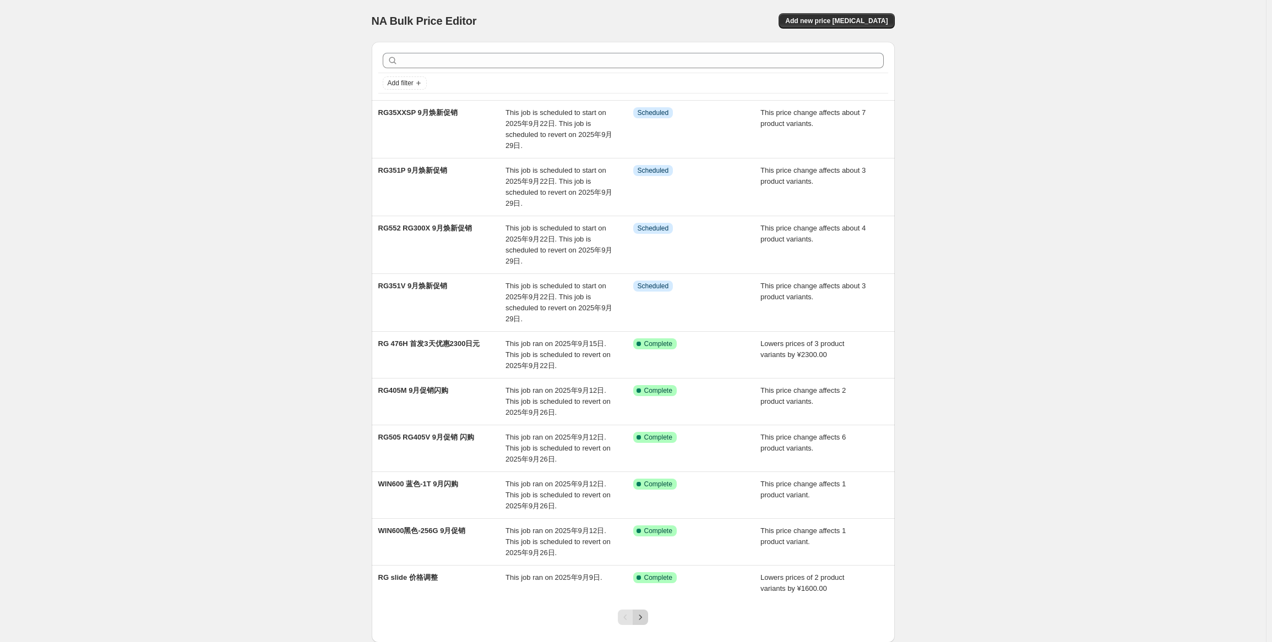
click at [643, 619] on icon "Next" at bounding box center [640, 617] width 11 height 11
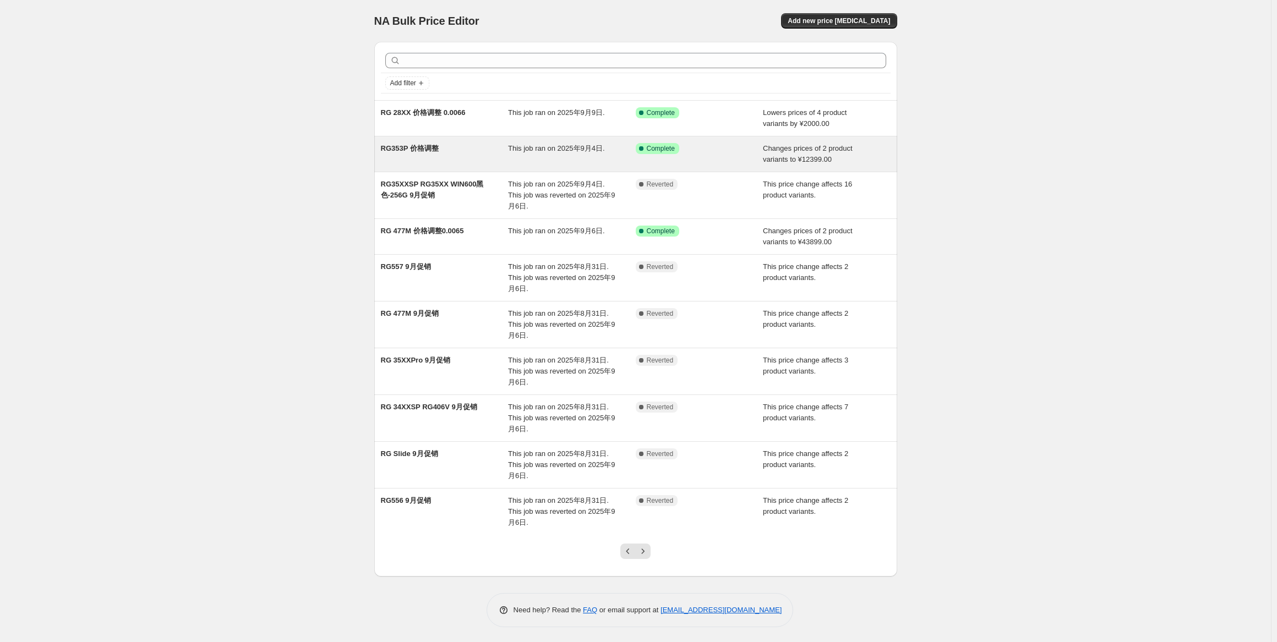
click at [556, 146] on span "This job ran on 2025年9月4日." at bounding box center [556, 148] width 97 height 8
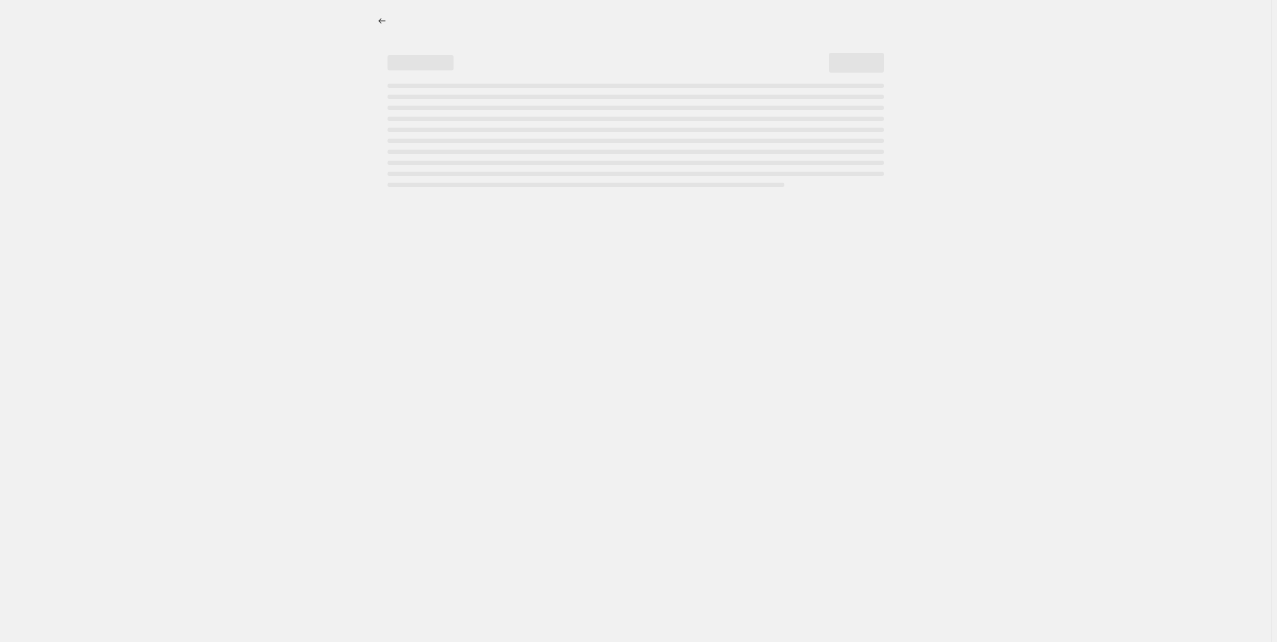
select select "no_change"
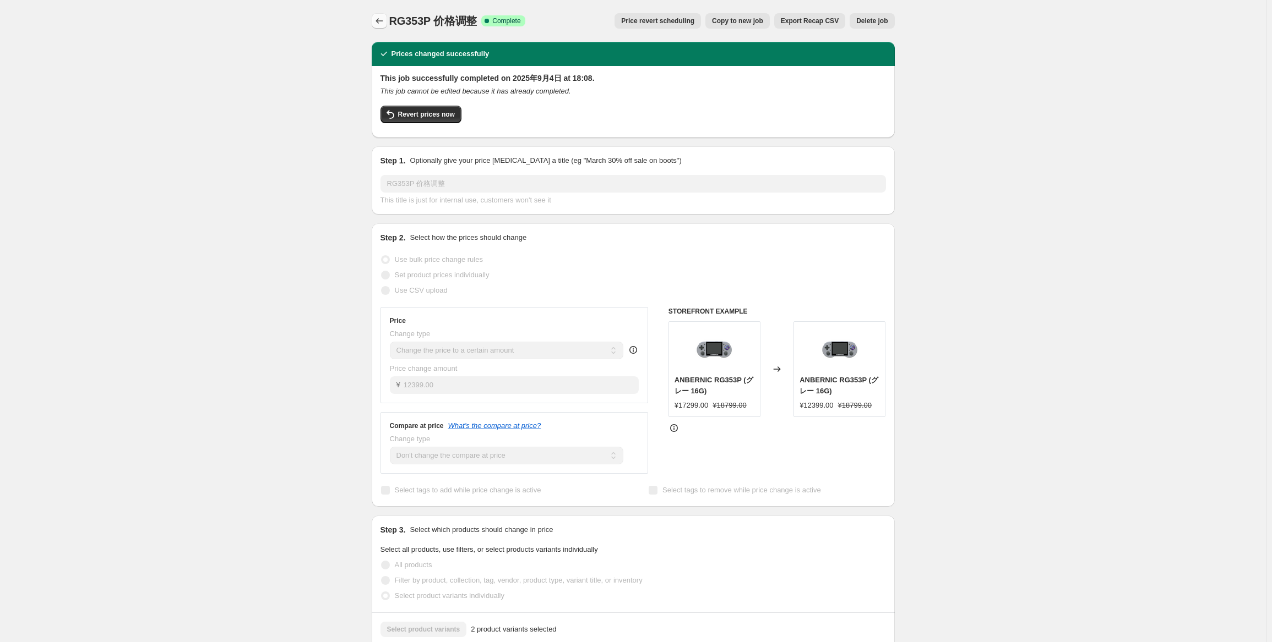
click at [382, 17] on icon "Price change jobs" at bounding box center [379, 20] width 11 height 11
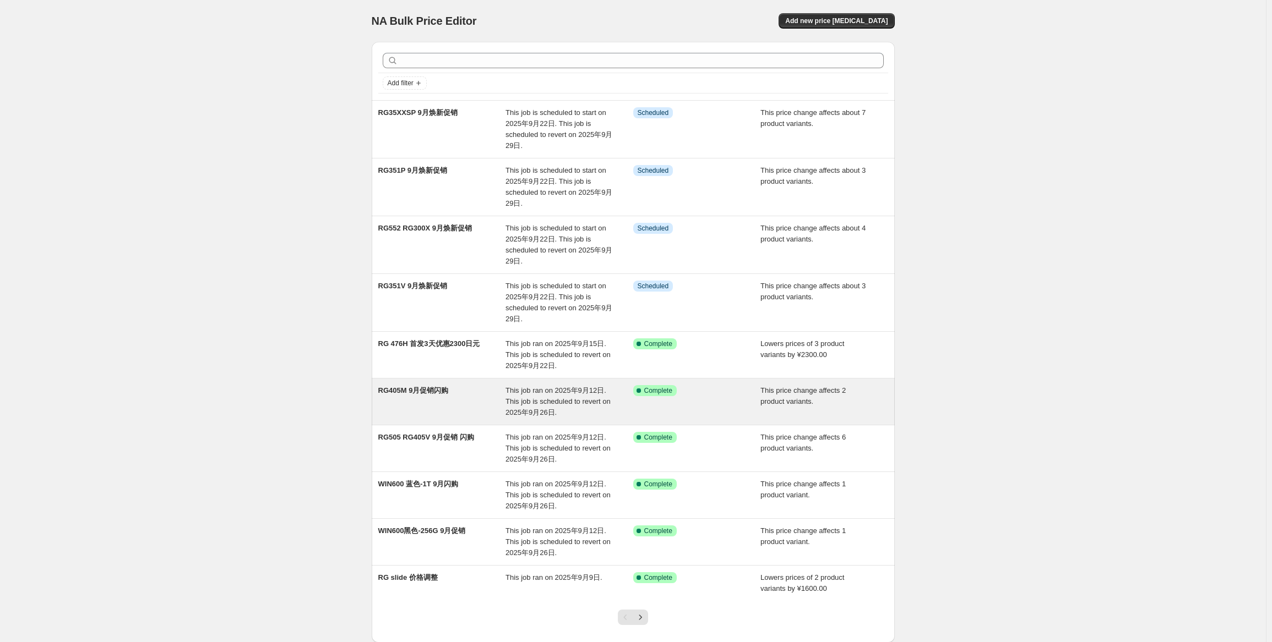
click at [545, 391] on span "This job ran on 2025年9月12日. This job is scheduled to revert on 2025年9月26日." at bounding box center [557, 401] width 105 height 30
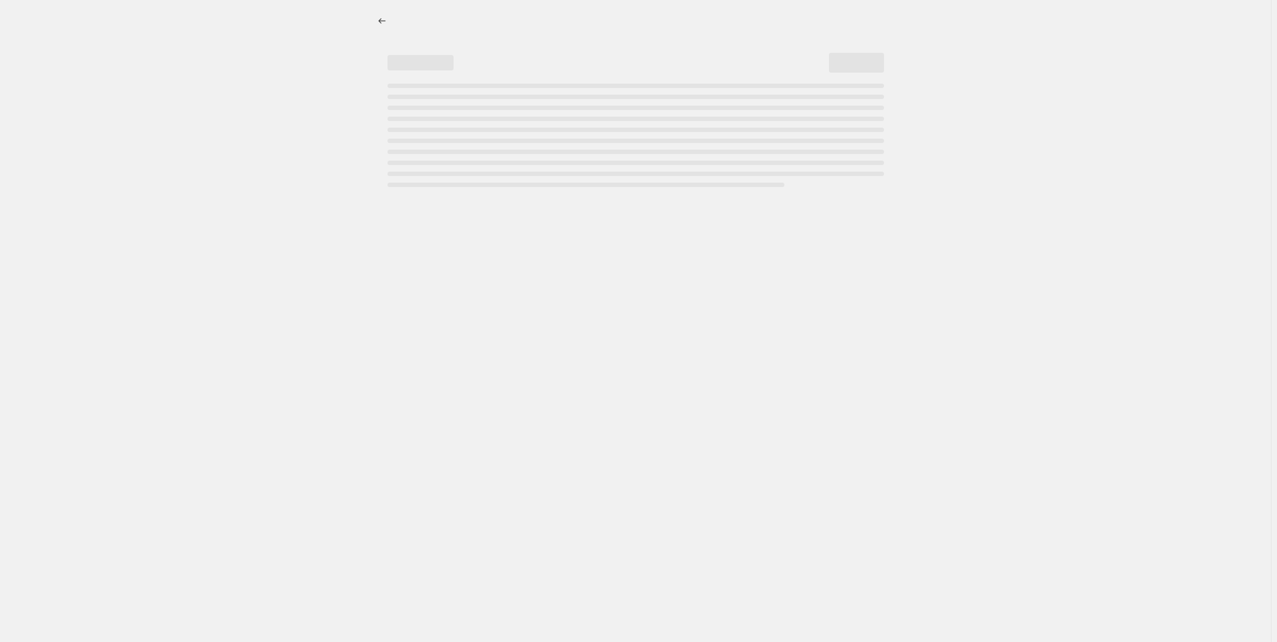
select select "pcap"
select select "no_change"
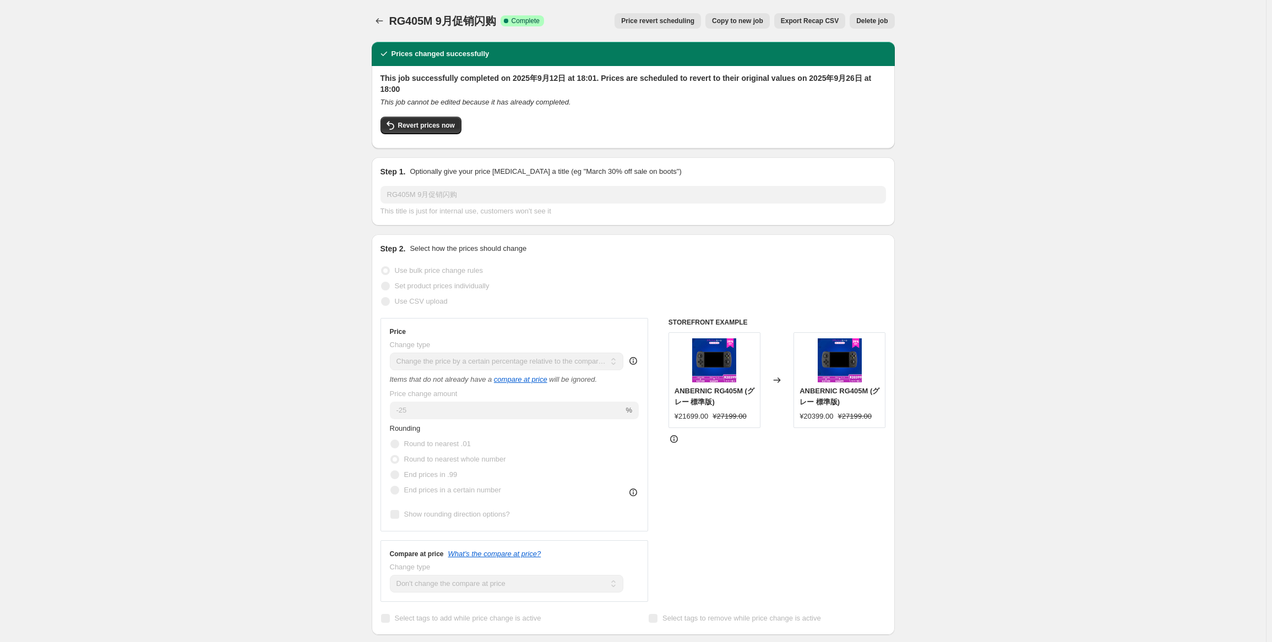
click at [685, 27] on button "Price revert scheduling" at bounding box center [657, 20] width 86 height 15
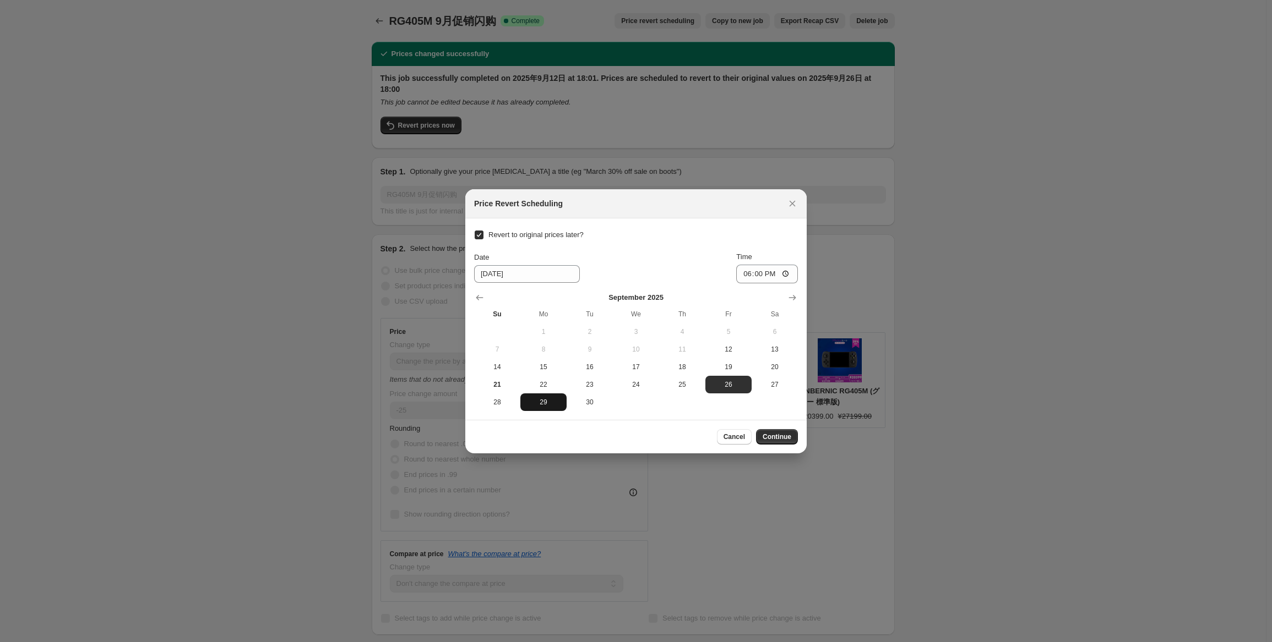
click at [553, 406] on span "29" at bounding box center [543, 402] width 37 height 9
type input "[DATE]"
click at [764, 281] on input "18:00" at bounding box center [767, 274] width 62 height 19
type input "15:00"
click at [738, 255] on div "Date [DATE] Time 15:00" at bounding box center [636, 268] width 324 height 32
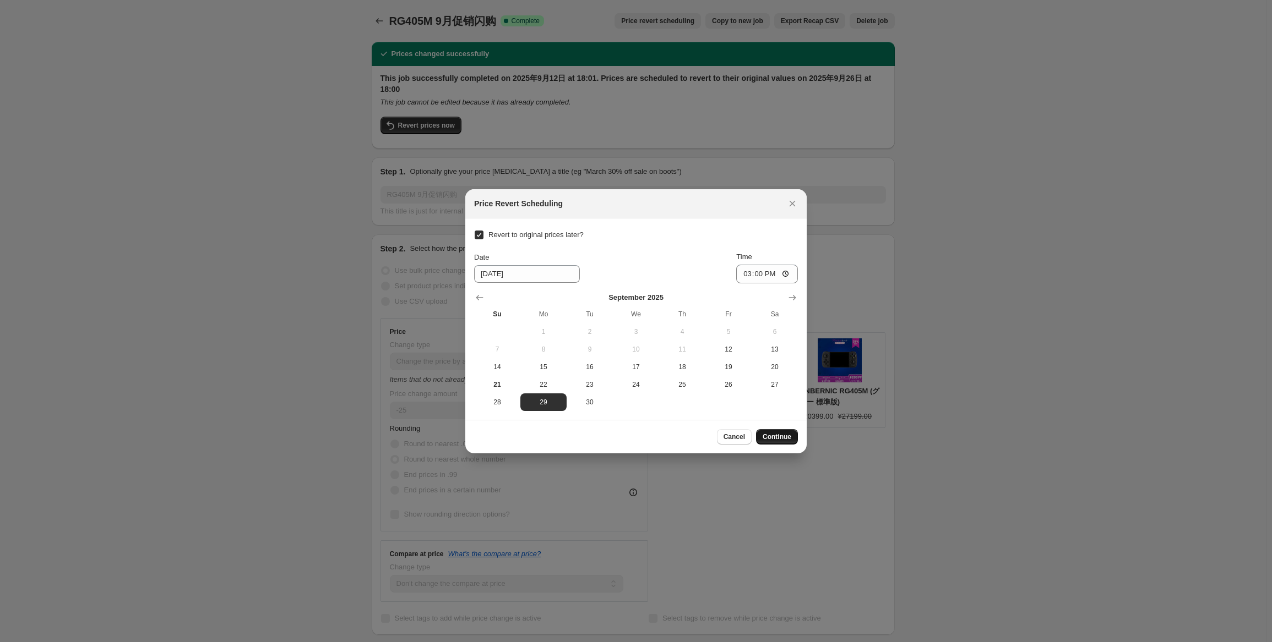
click at [769, 441] on span "Continue" at bounding box center [776, 437] width 29 height 9
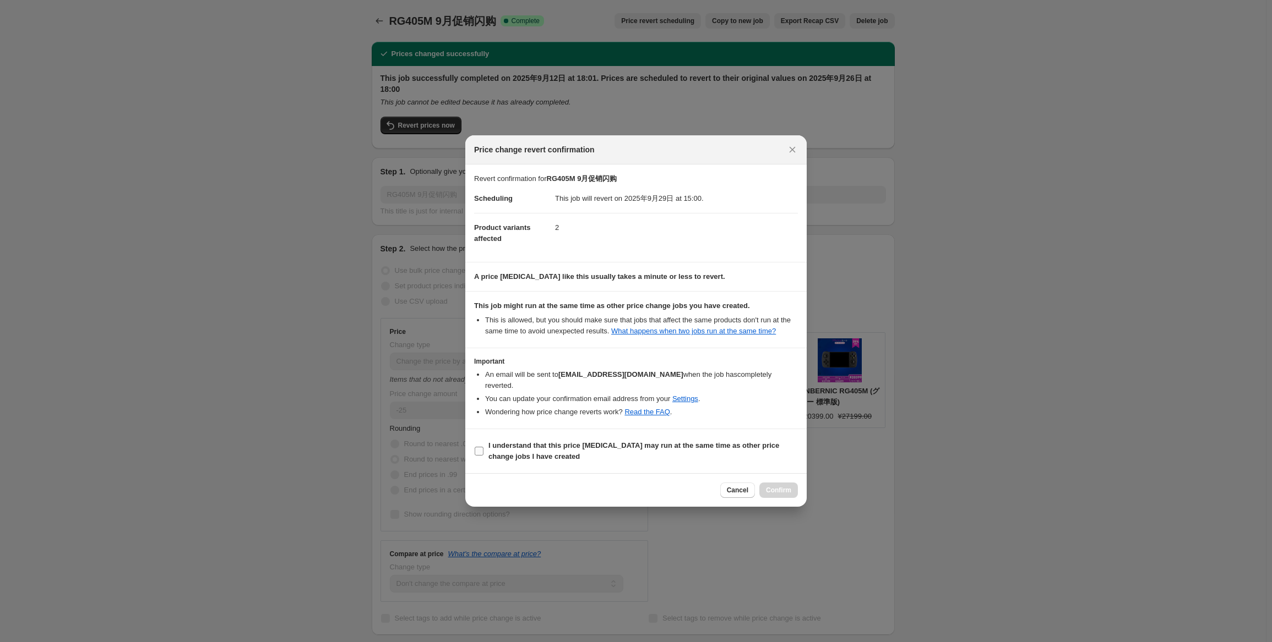
click at [499, 445] on b "I understand that this price [MEDICAL_DATA] may run at the same time as other p…" at bounding box center [633, 451] width 291 height 19
click at [483, 447] on input "I understand that this price [MEDICAL_DATA] may run at the same time as other p…" at bounding box center [479, 451] width 9 height 9
checkbox input "true"
click at [765, 486] on button "Confirm" at bounding box center [778, 490] width 39 height 15
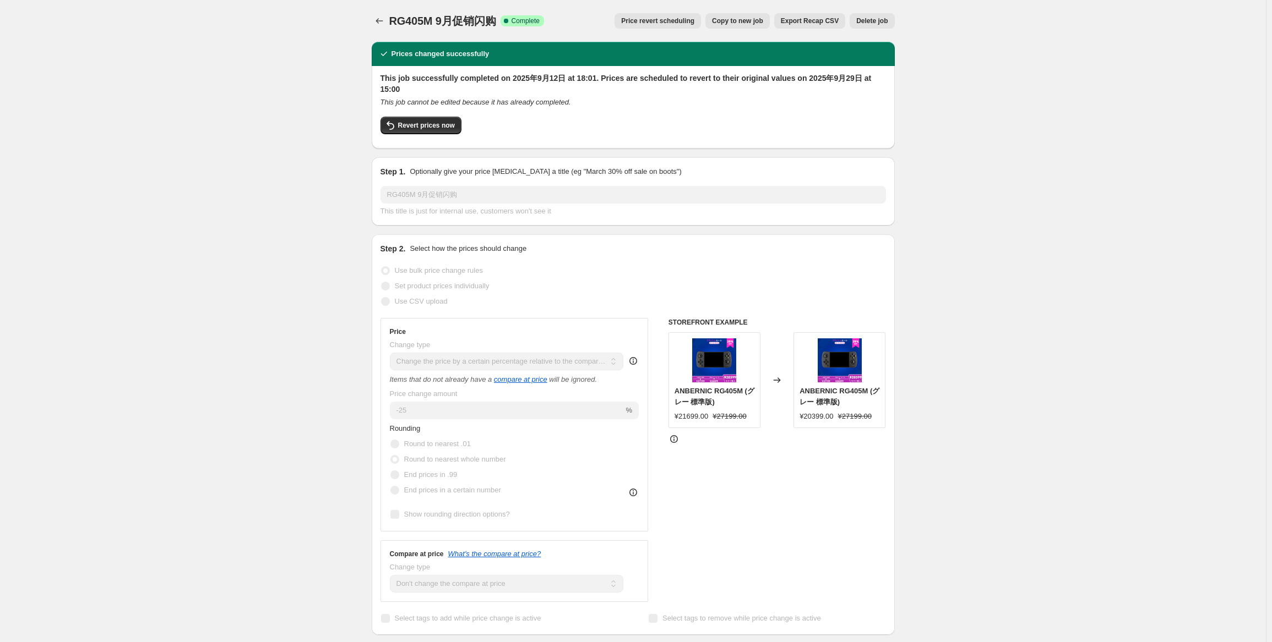
click at [665, 20] on span "Price revert scheduling" at bounding box center [657, 21] width 73 height 9
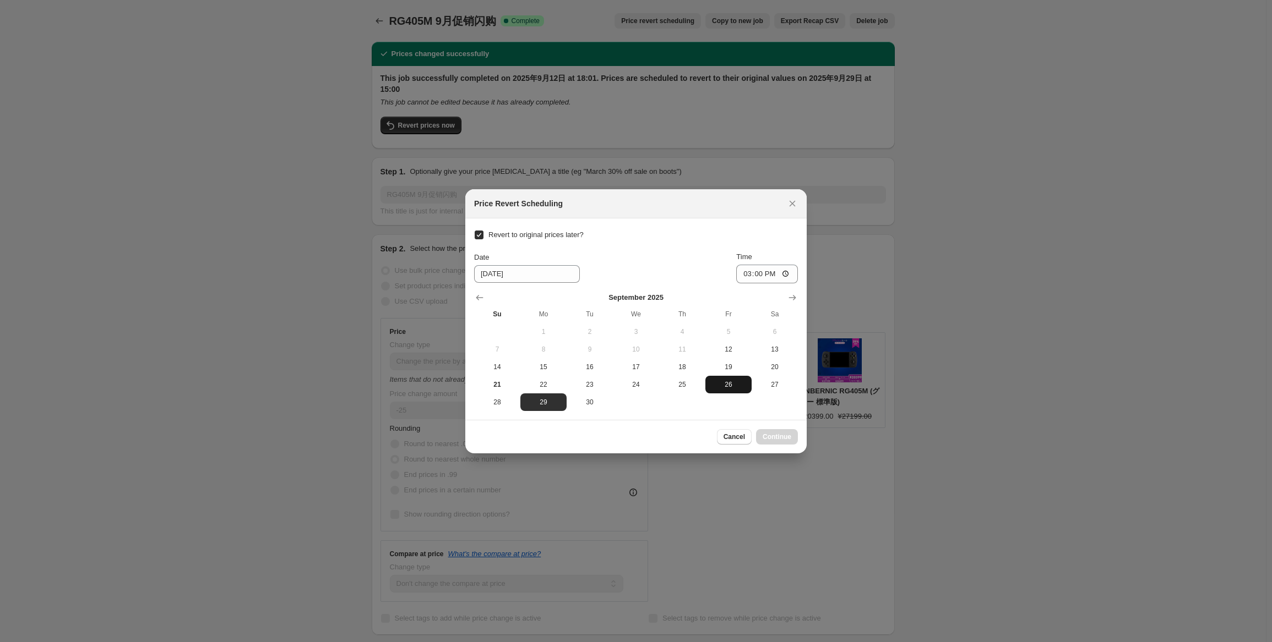
drag, startPoint x: 717, startPoint y: 389, endPoint x: 724, endPoint y: 385, distance: 7.6
click at [718, 389] on span "26" at bounding box center [728, 384] width 37 height 9
type input "[DATE]"
click at [764, 279] on input "15:00" at bounding box center [767, 274] width 62 height 19
type input "18:00"
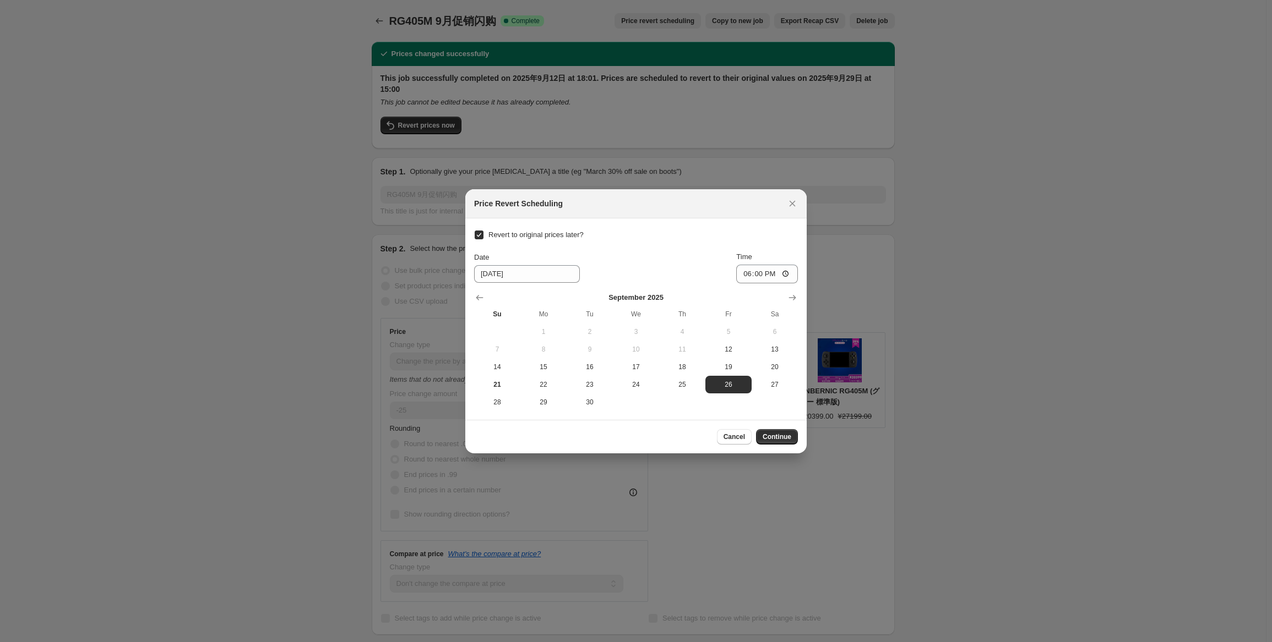
click at [685, 277] on div "Date [DATE] Time 18:00" at bounding box center [636, 268] width 324 height 32
click at [778, 443] on button "Continue" at bounding box center [777, 436] width 42 height 15
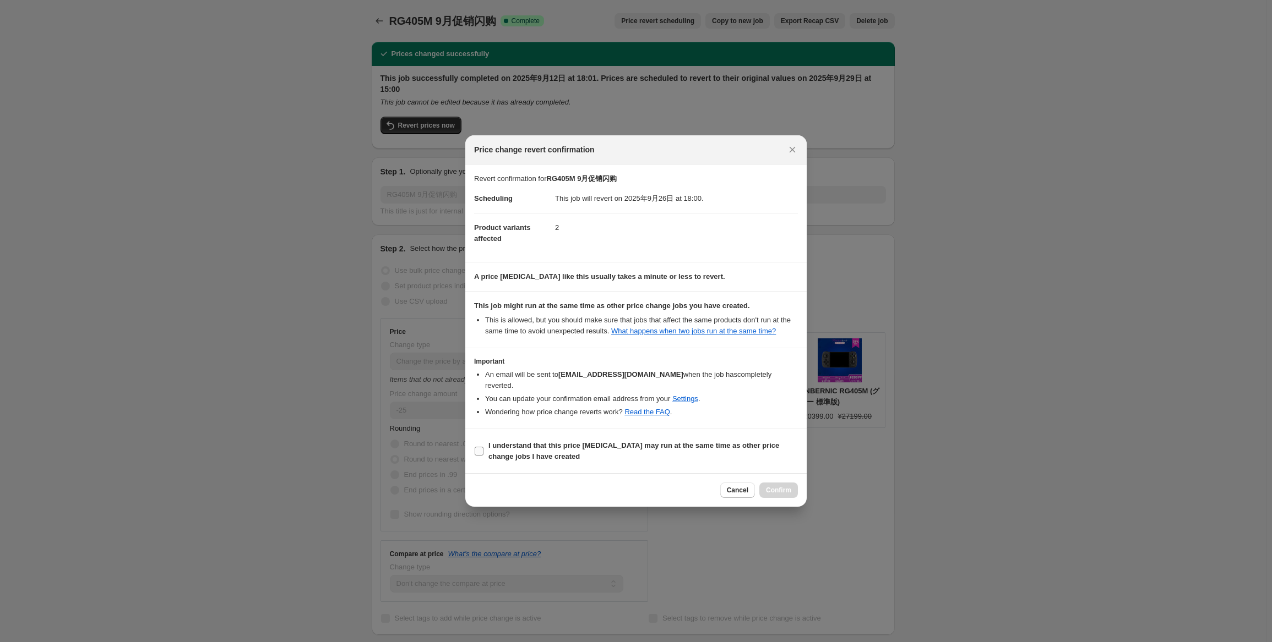
click at [491, 449] on b "I understand that this price [MEDICAL_DATA] may run at the same time as other p…" at bounding box center [633, 451] width 291 height 19
click at [483, 449] on input "I understand that this price [MEDICAL_DATA] may run at the same time as other p…" at bounding box center [479, 451] width 9 height 9
checkbox input "true"
click at [783, 487] on span "Confirm" at bounding box center [778, 490] width 25 height 9
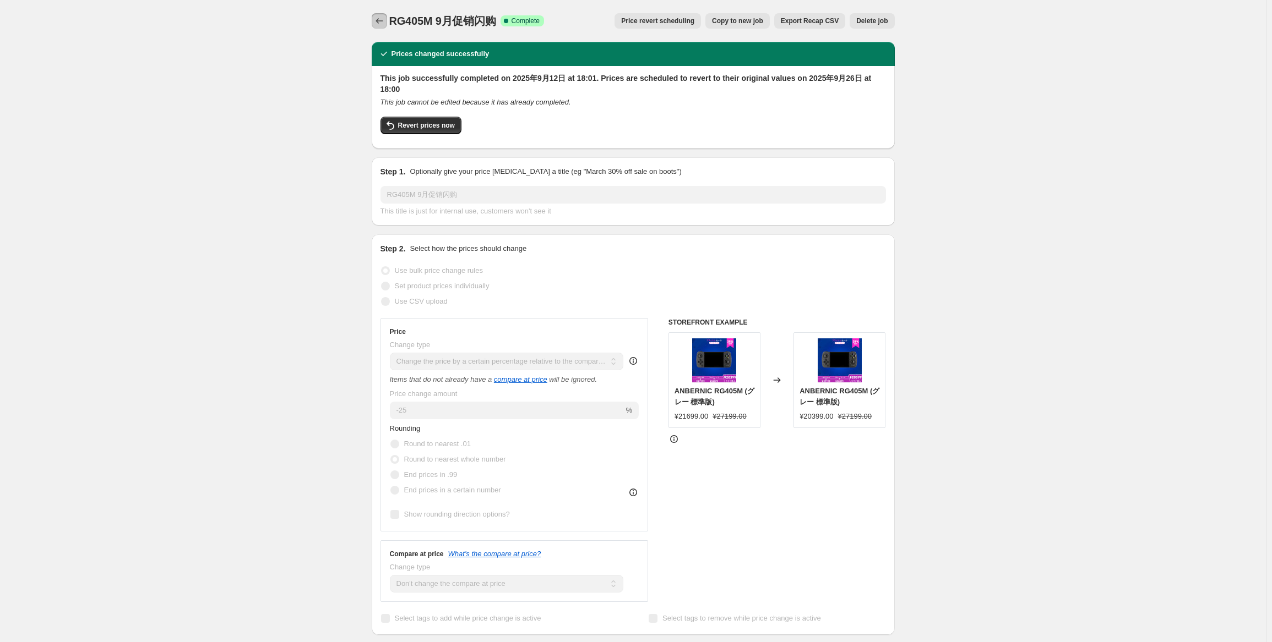
click at [387, 25] on button "Price change jobs" at bounding box center [379, 20] width 15 height 15
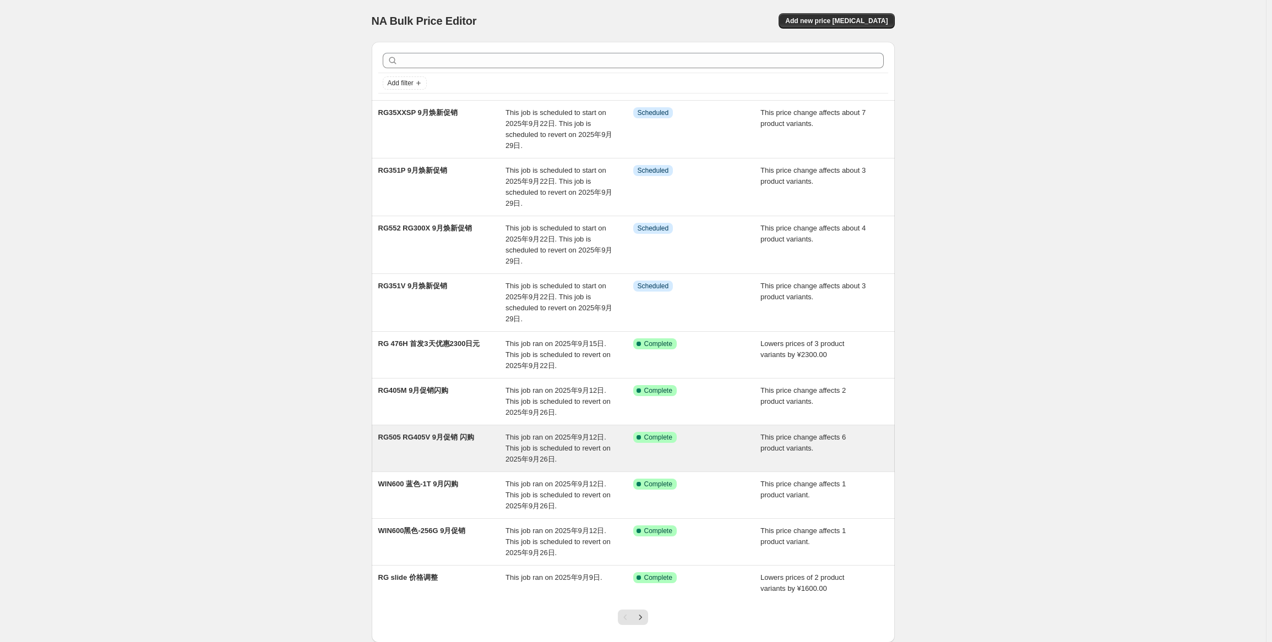
click at [471, 443] on div "RG505 RG405V 9月促销 闪购" at bounding box center [442, 448] width 128 height 33
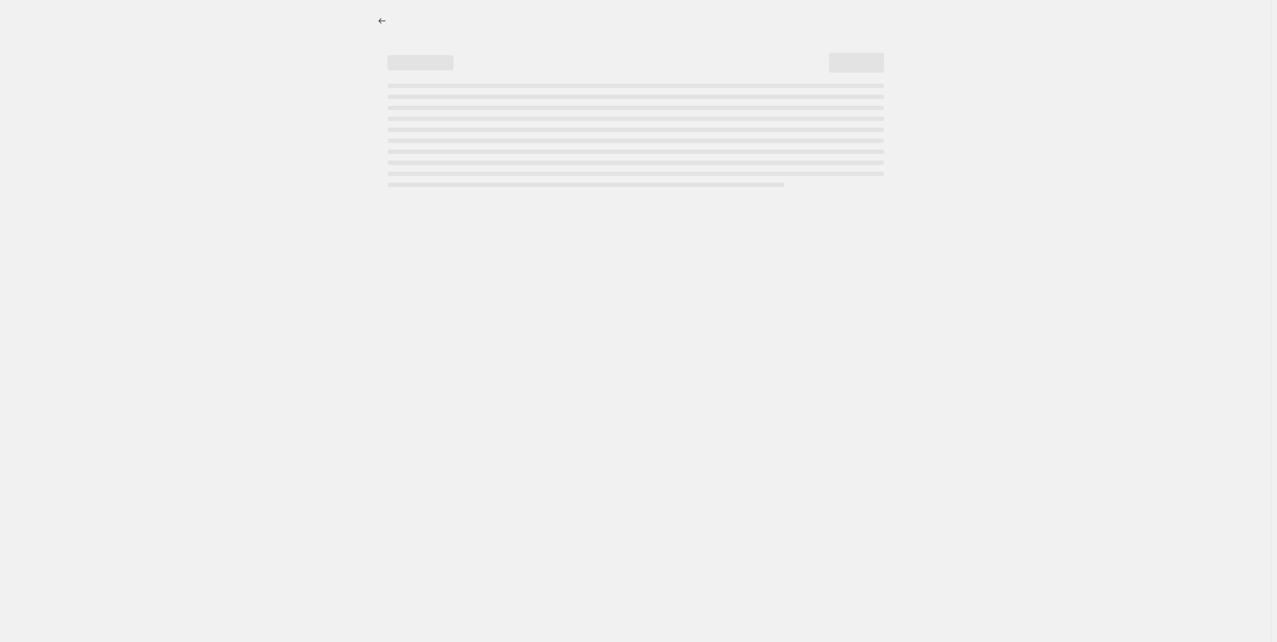
select select "pcap"
select select "no_change"
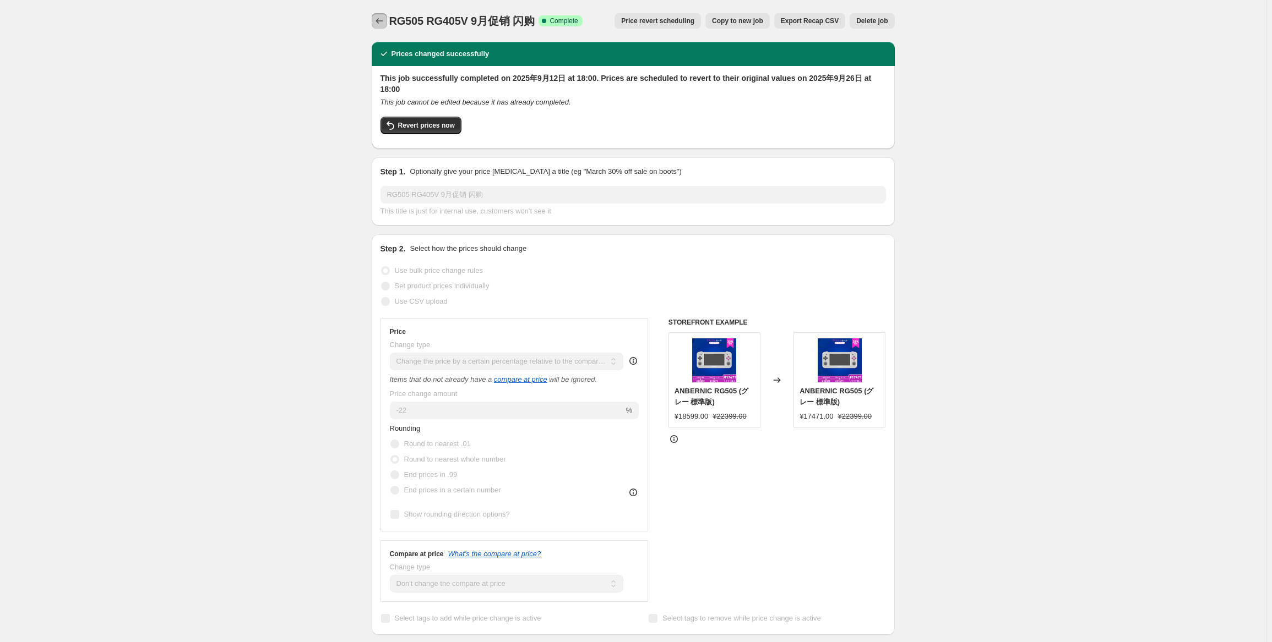
click at [379, 21] on icon "Price change jobs" at bounding box center [379, 20] width 11 height 11
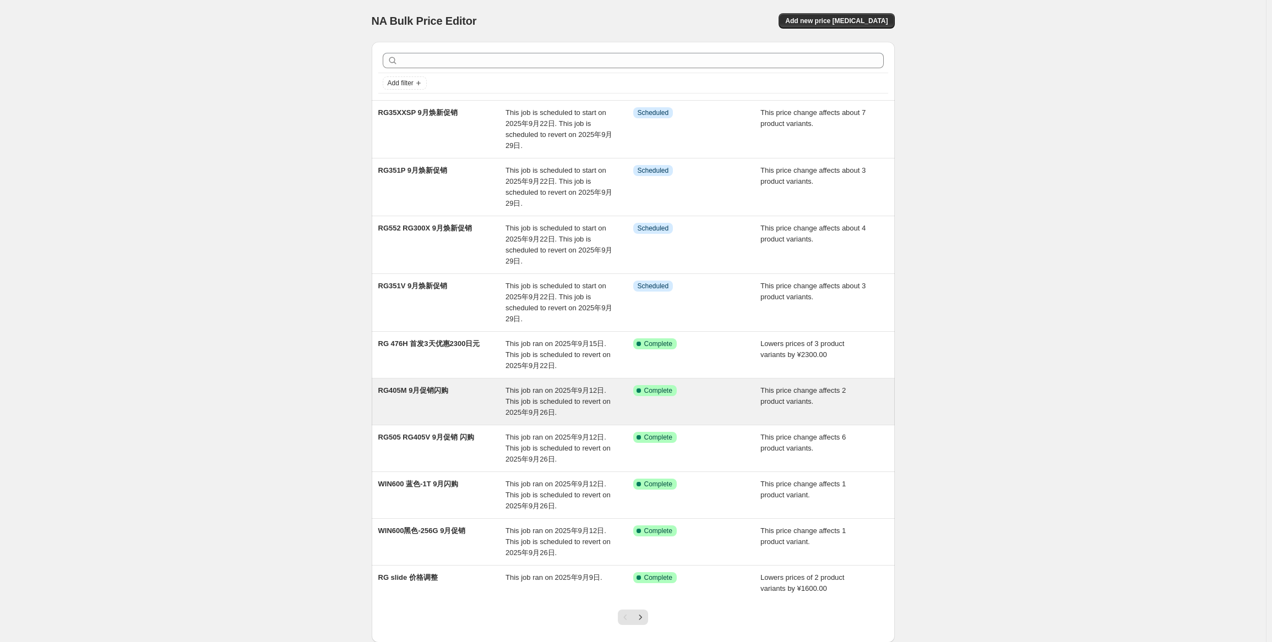
click at [481, 399] on div "RG405M 9月促销闪购" at bounding box center [442, 401] width 128 height 33
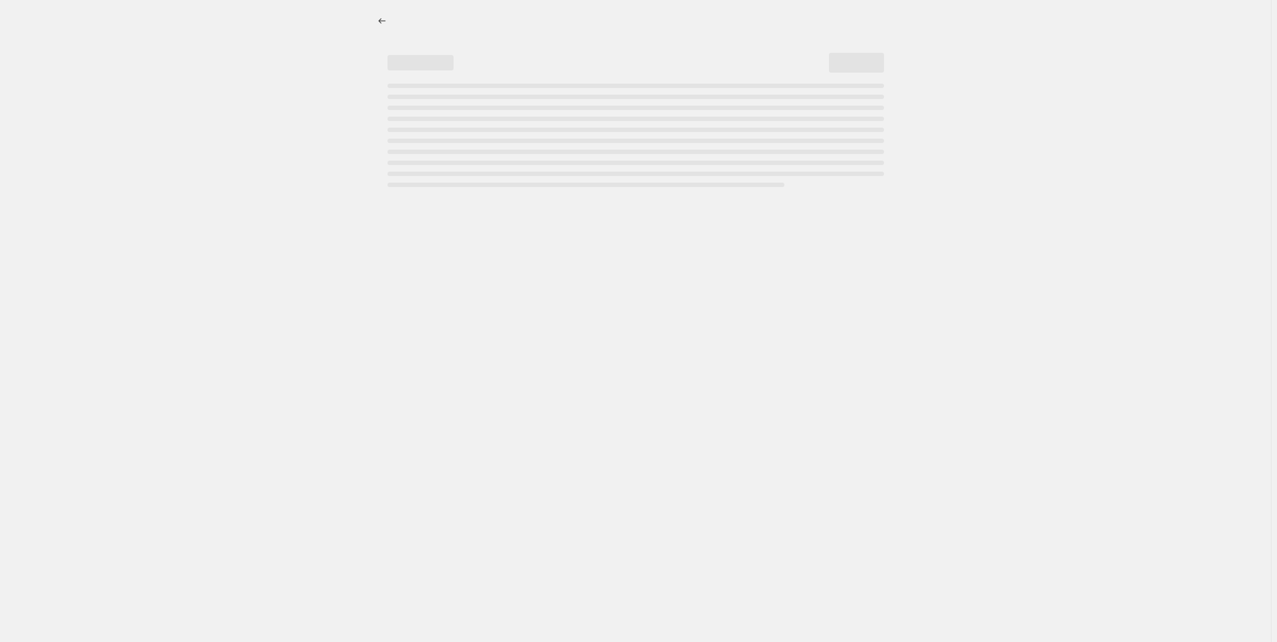
select select "pcap"
select select "no_change"
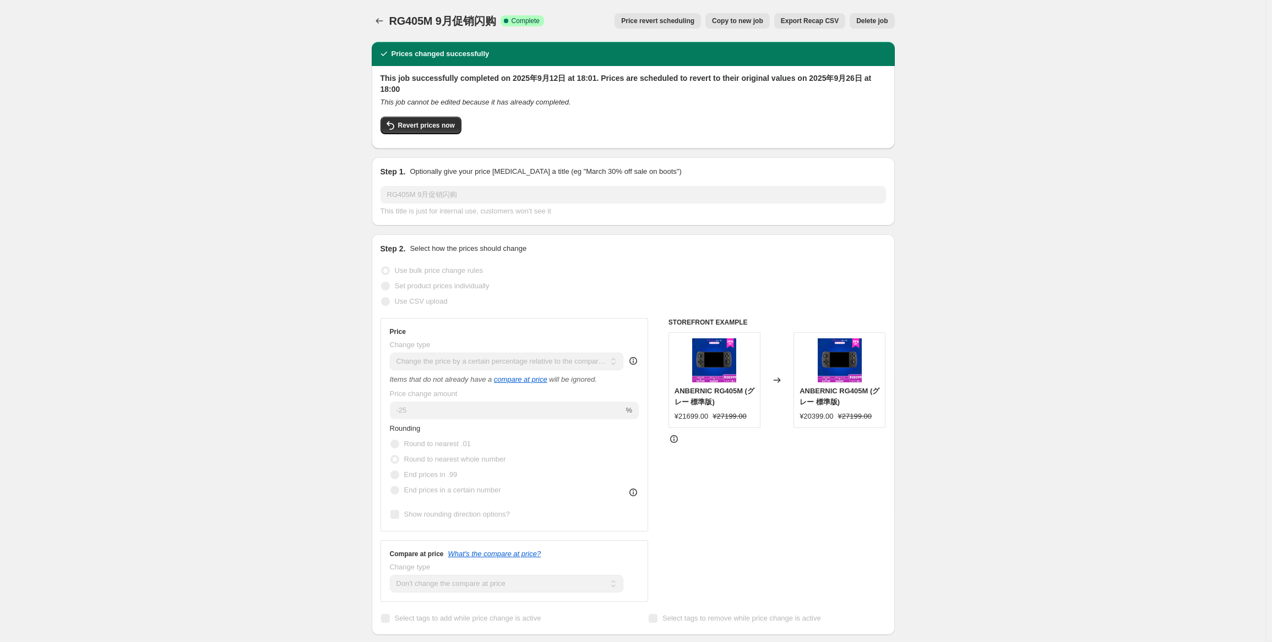
click at [686, 24] on span "Price revert scheduling" at bounding box center [657, 21] width 73 height 9
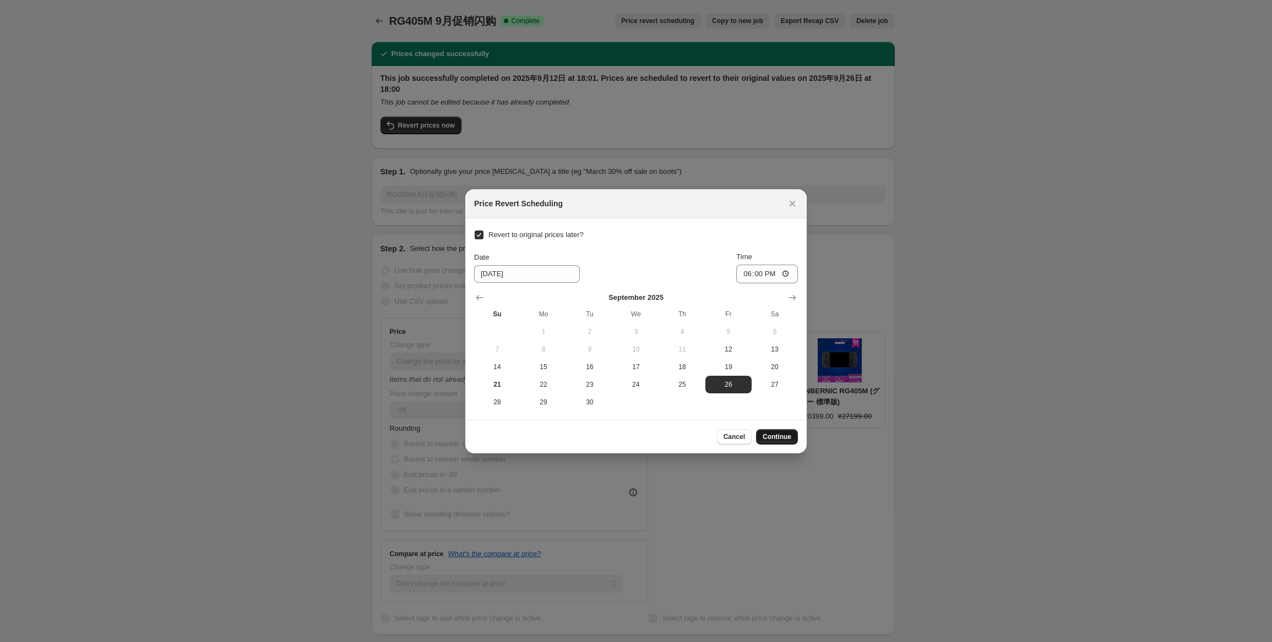
click at [773, 434] on span "Continue" at bounding box center [776, 437] width 29 height 9
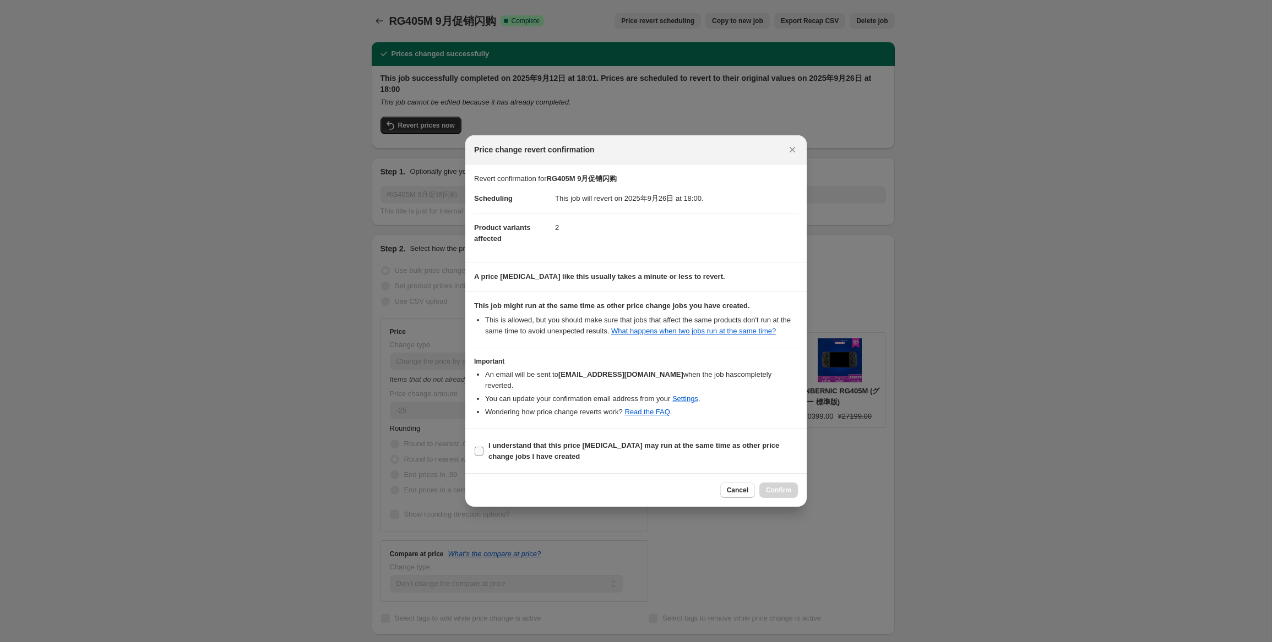
click at [520, 450] on b "I understand that this price [MEDICAL_DATA] may run at the same time as other p…" at bounding box center [633, 451] width 291 height 19
click at [483, 450] on input "I understand that this price [MEDICAL_DATA] may run at the same time as other p…" at bounding box center [479, 451] width 9 height 9
checkbox input "true"
click at [769, 486] on span "Confirm" at bounding box center [778, 490] width 25 height 9
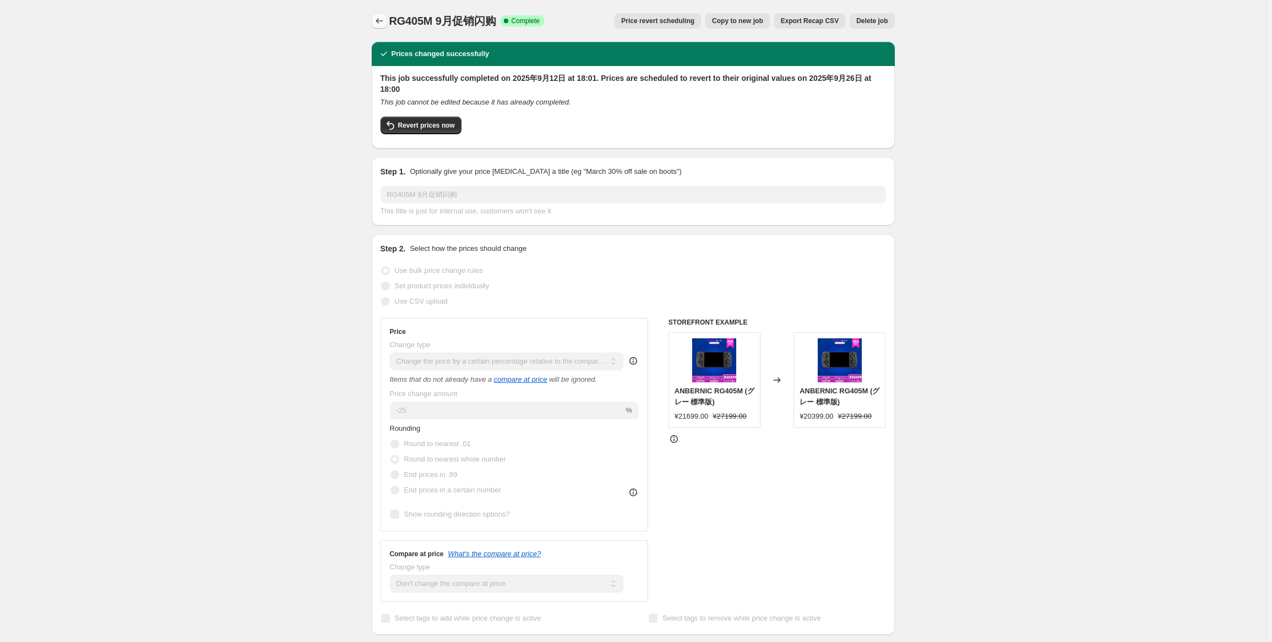
click at [383, 17] on icon "Price change jobs" at bounding box center [379, 20] width 11 height 11
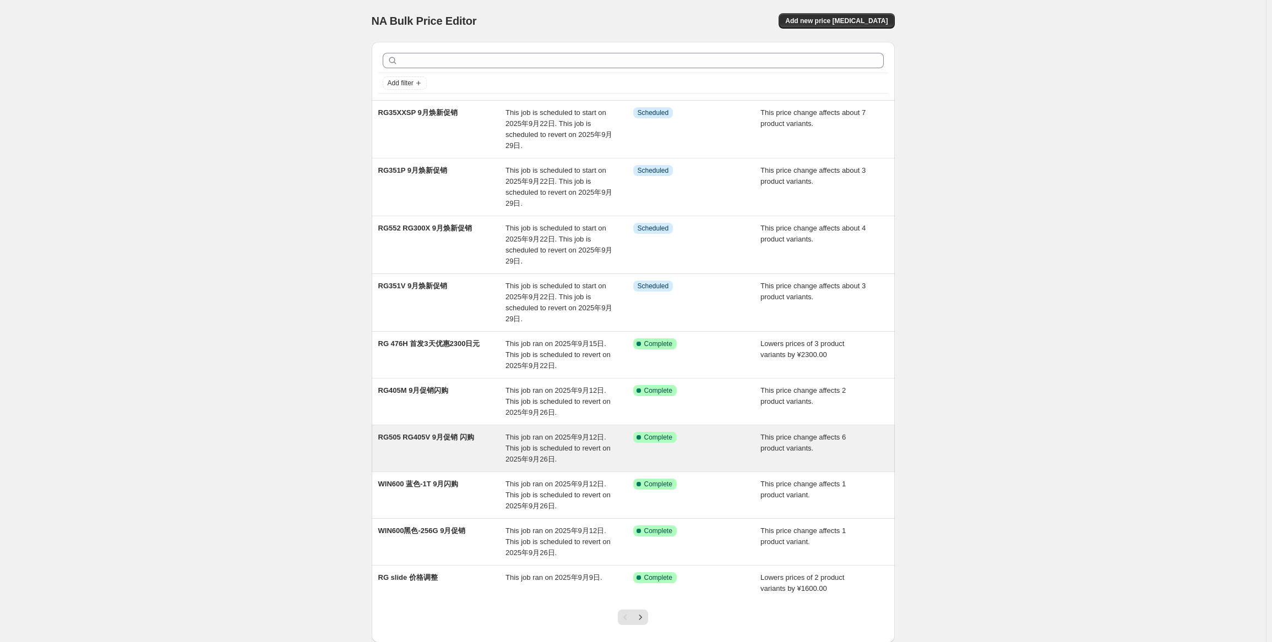
click at [457, 436] on span "RG505 RG405V 9月促销 闪购" at bounding box center [426, 437] width 96 height 8
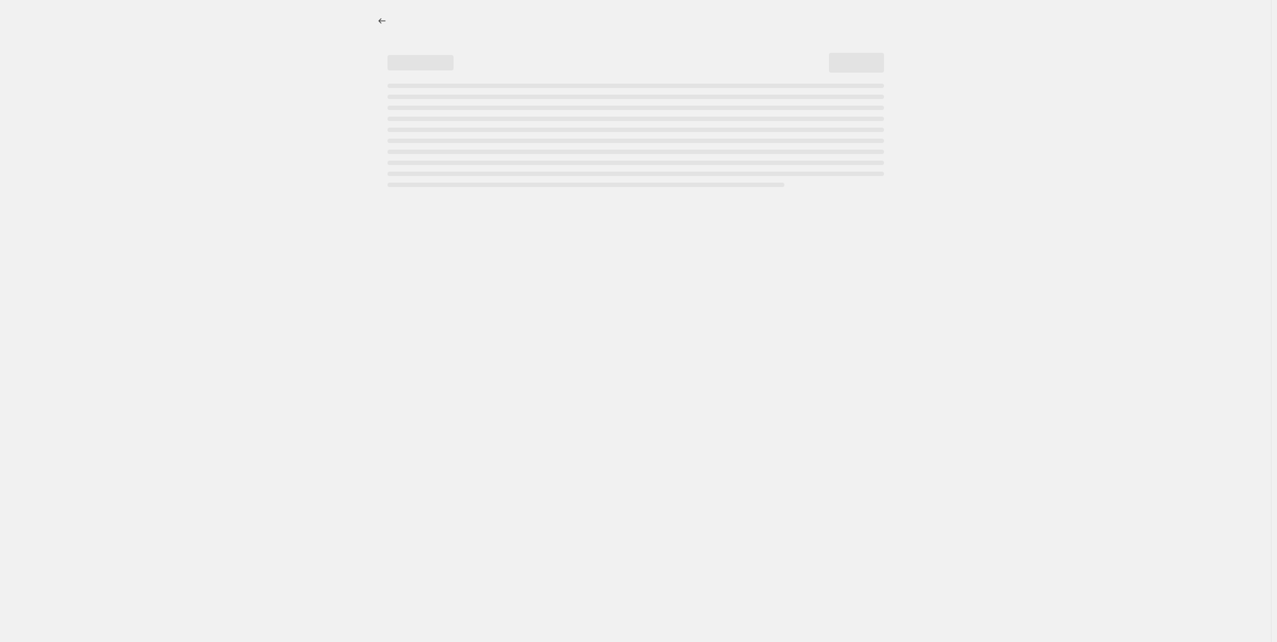
select select "pcap"
select select "no_change"
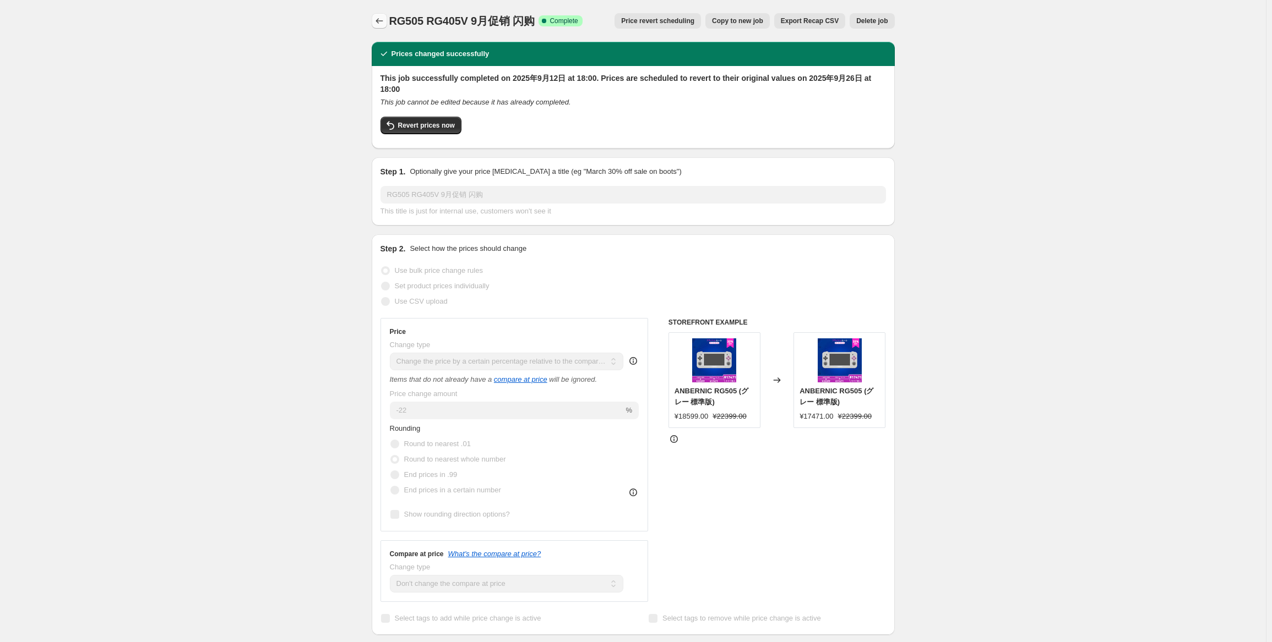
click at [377, 16] on icon "Price change jobs" at bounding box center [379, 20] width 11 height 11
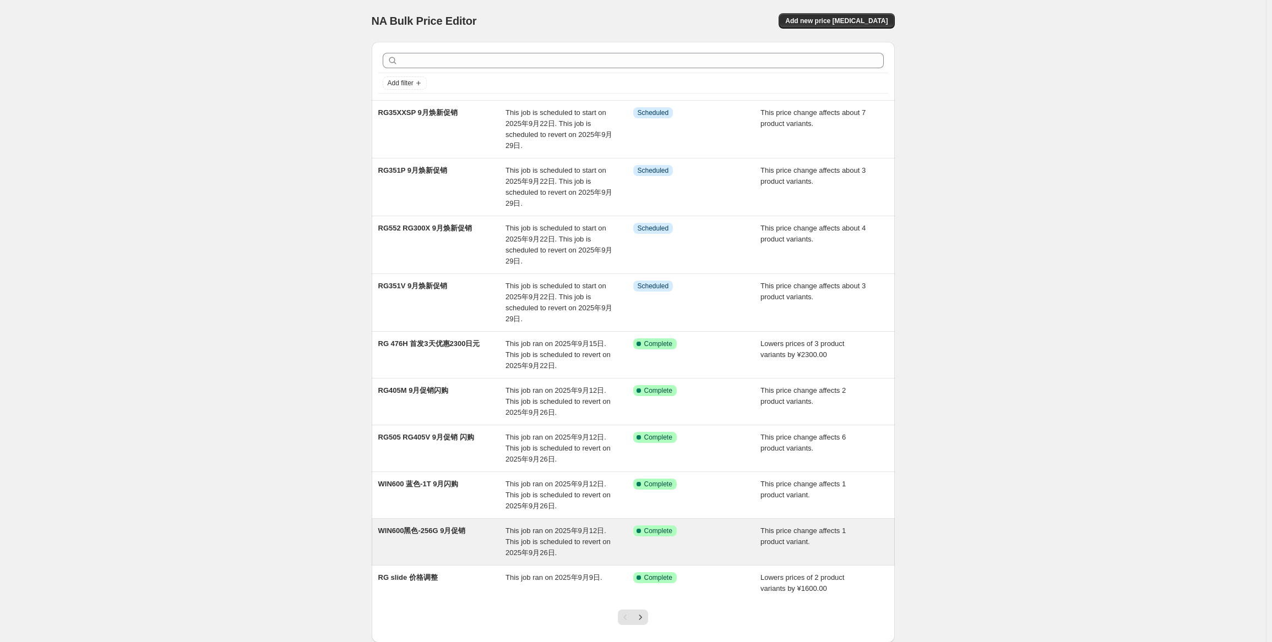
click at [498, 534] on div "WIN600黑色-256G 9月促销" at bounding box center [442, 542] width 128 height 33
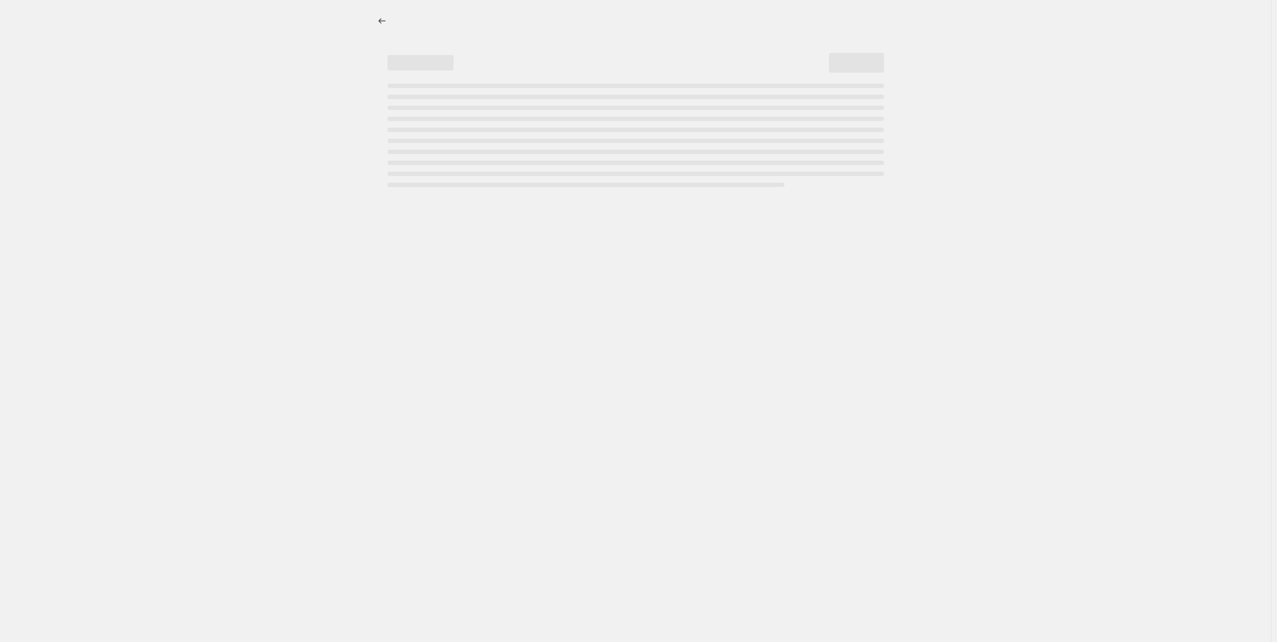
select select "pcap"
select select "no_change"
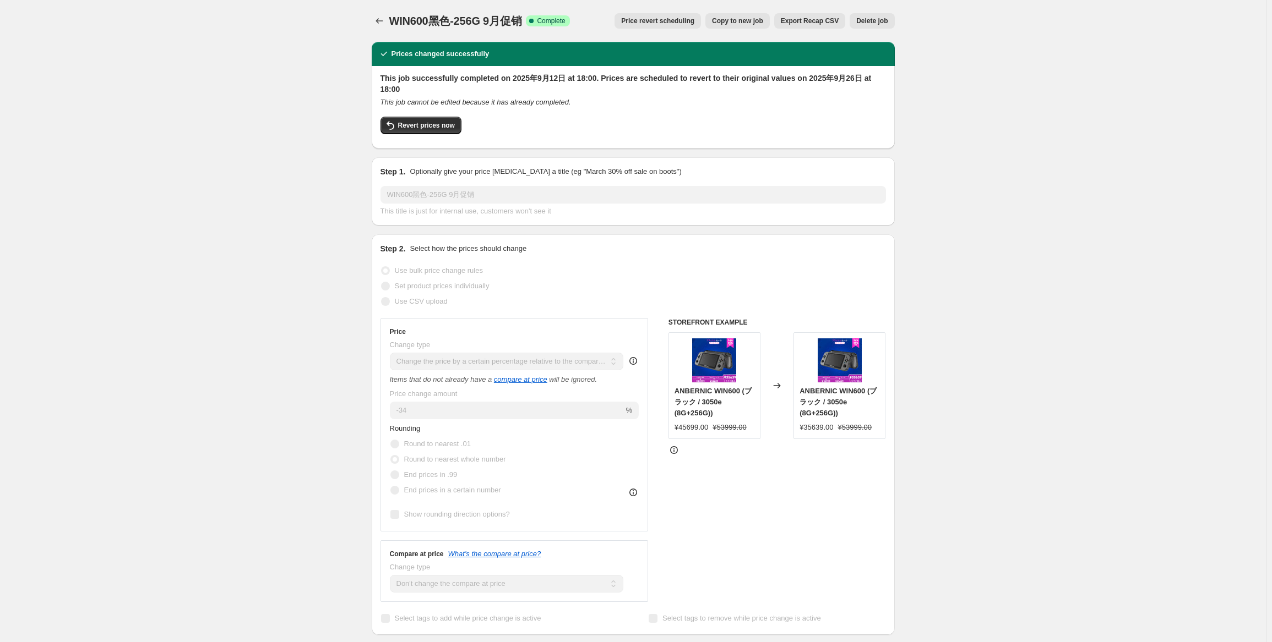
click at [673, 27] on button "Price revert scheduling" at bounding box center [657, 20] width 86 height 15
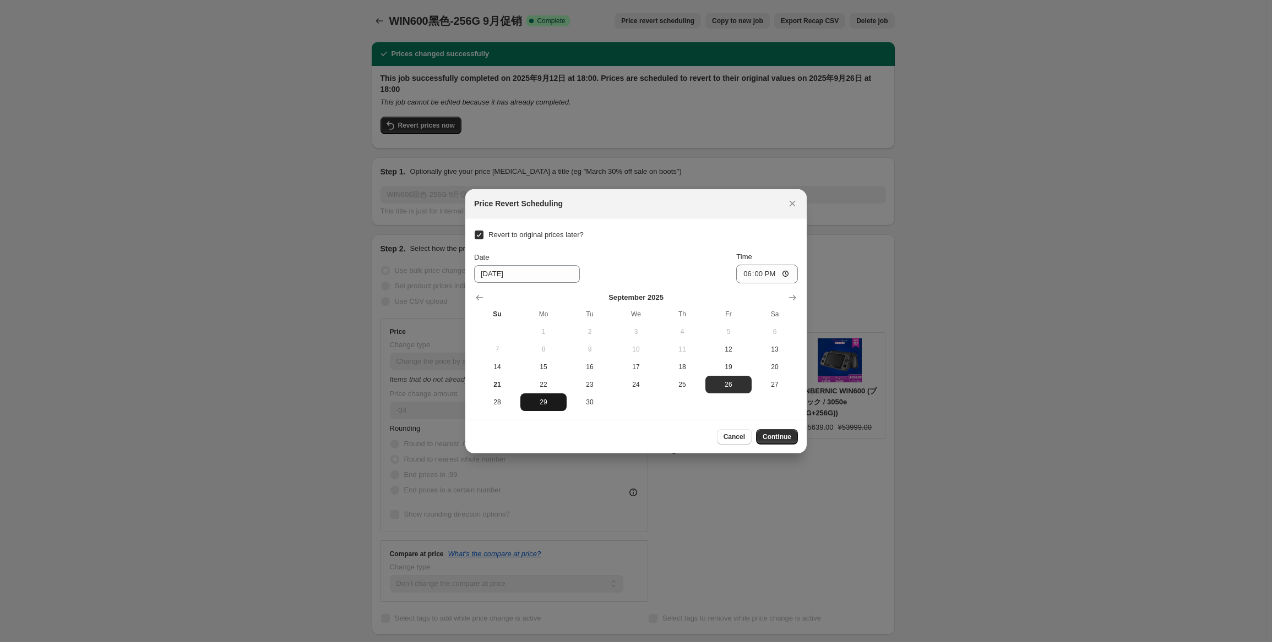
click at [542, 405] on span "29" at bounding box center [543, 402] width 37 height 9
type input "[DATE]"
click at [758, 272] on input "18:00" at bounding box center [767, 274] width 62 height 19
type input "15:00"
click at [760, 263] on div "Time 15:00" at bounding box center [767, 268] width 62 height 32
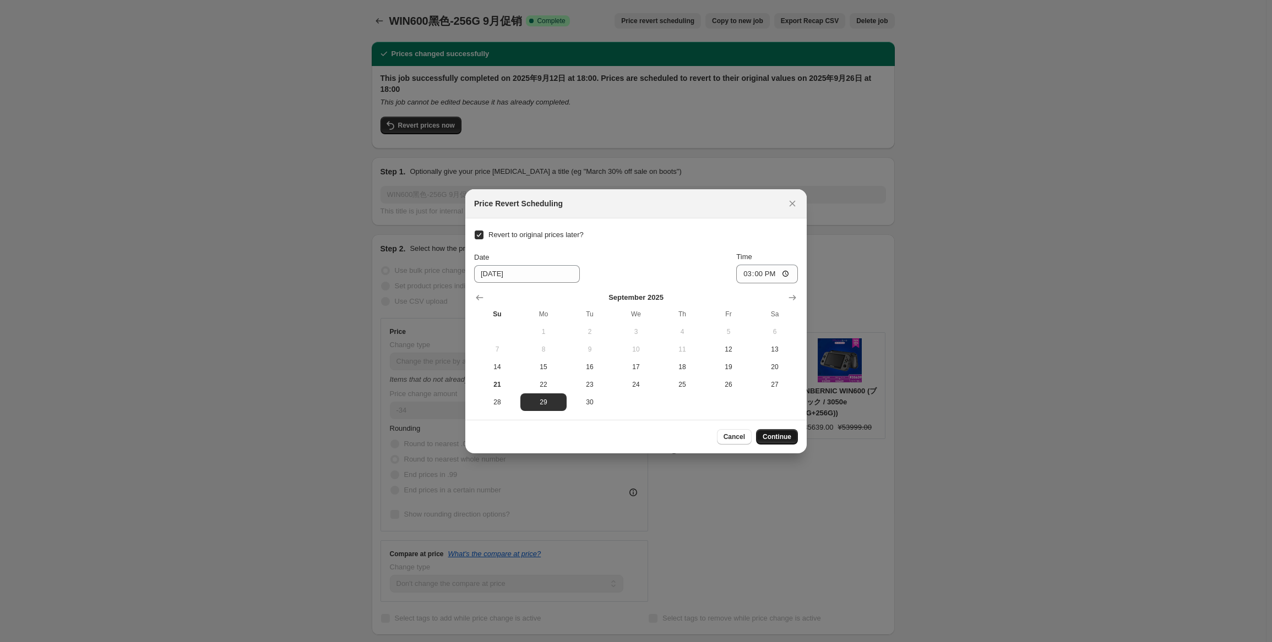
click at [791, 438] on span "Continue" at bounding box center [776, 437] width 29 height 9
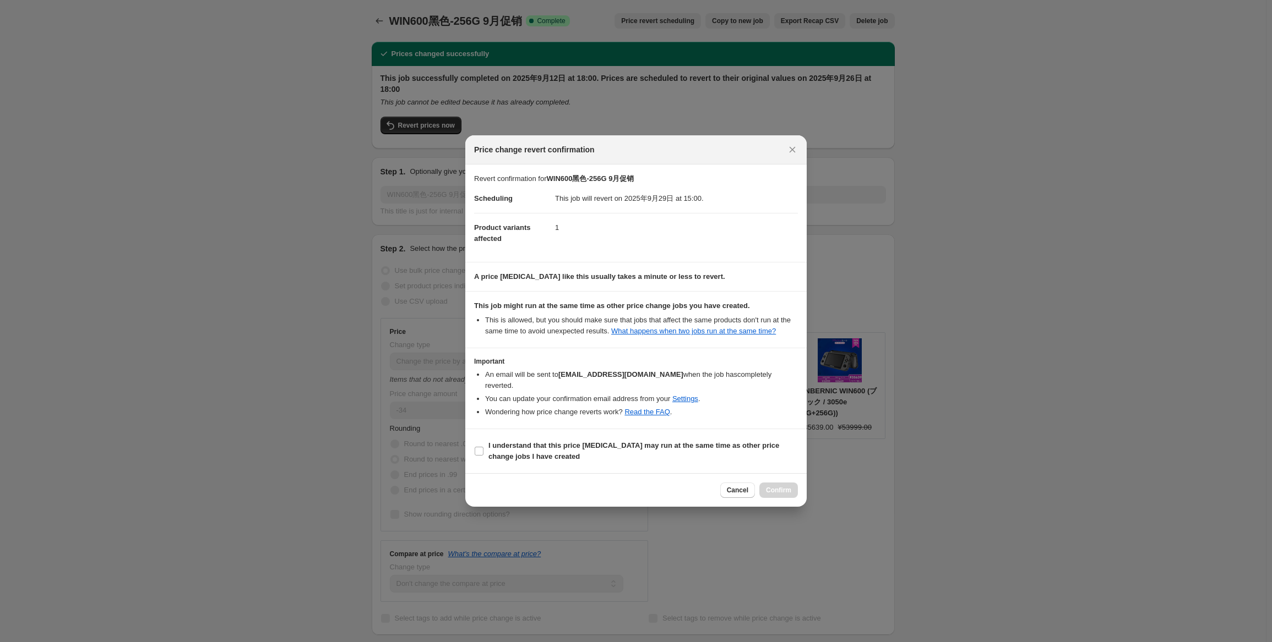
click at [562, 463] on section "I understand that this price [MEDICAL_DATA] may run at the same time as other p…" at bounding box center [635, 451] width 341 height 44
click at [567, 450] on span "I understand that this price [MEDICAL_DATA] may run at the same time as other p…" at bounding box center [642, 451] width 309 height 22
click at [483, 450] on input "I understand that this price [MEDICAL_DATA] may run at the same time as other p…" at bounding box center [479, 451] width 9 height 9
checkbox input "true"
click at [783, 486] on span "Confirm" at bounding box center [778, 490] width 25 height 9
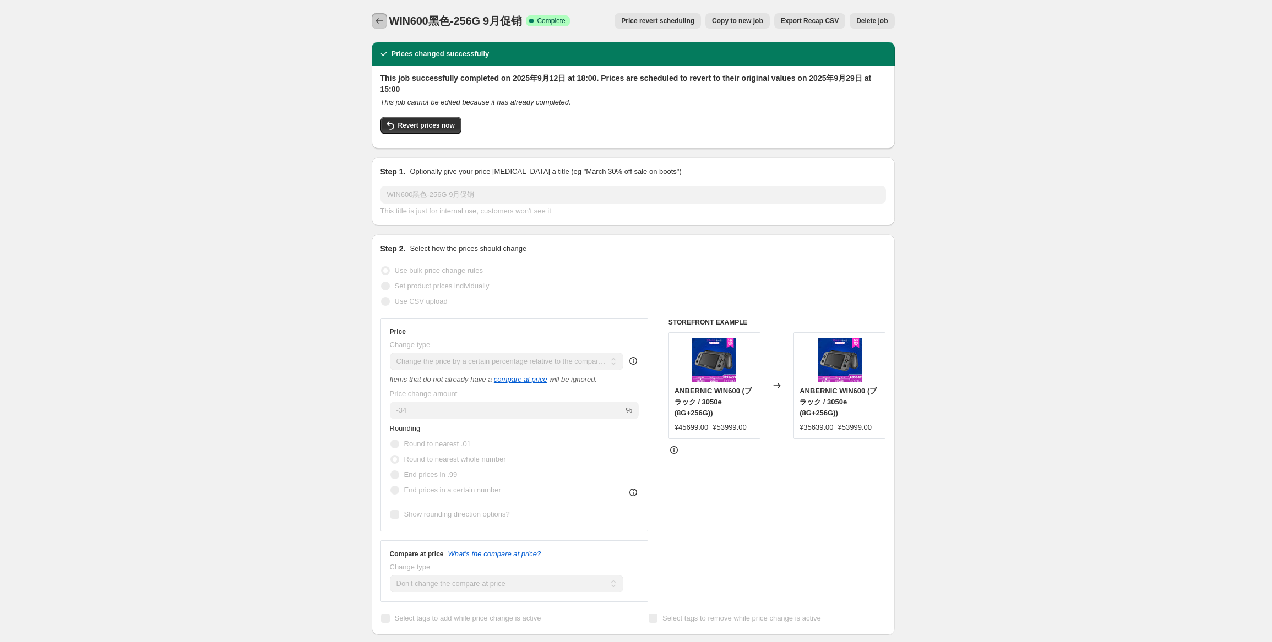
click at [379, 22] on icon "Price change jobs" at bounding box center [379, 20] width 11 height 11
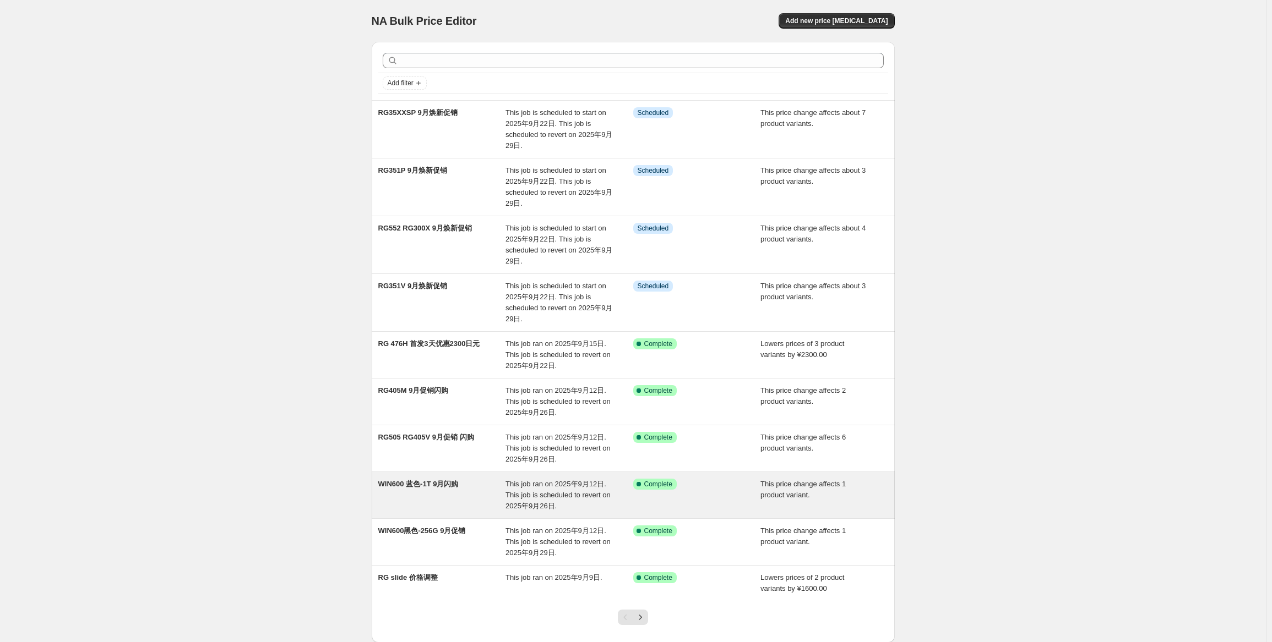
click at [475, 482] on div "WIN600 蓝色-1T 9月闪购" at bounding box center [442, 495] width 128 height 33
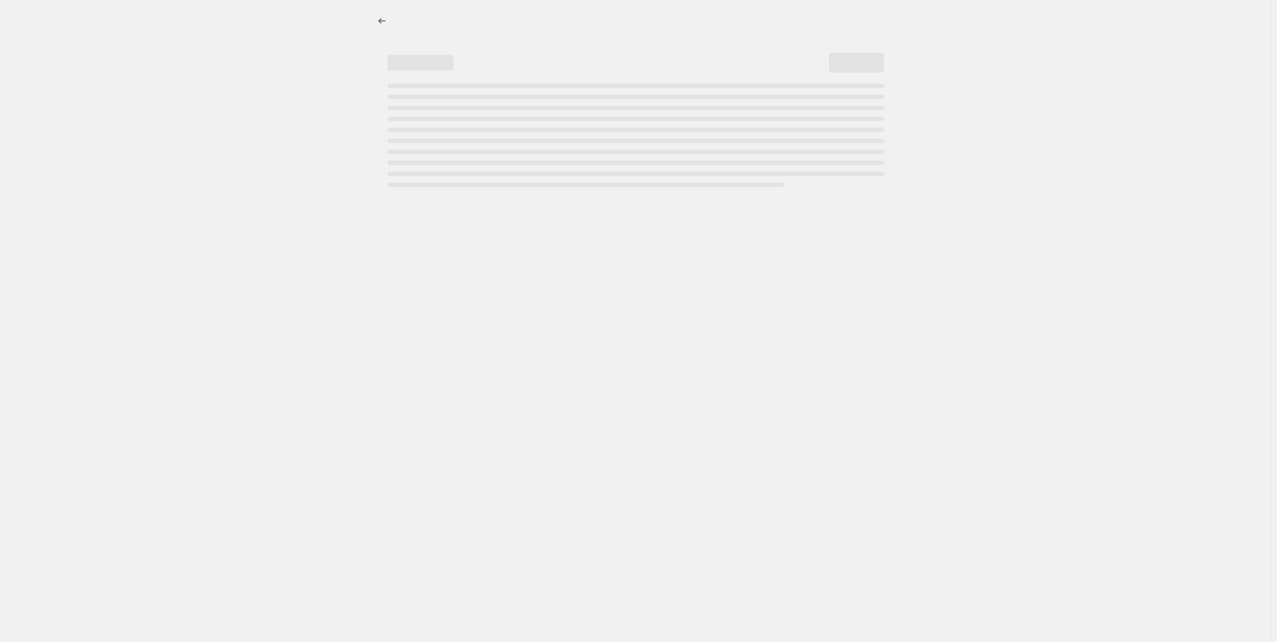
select select "pcap"
select select "no_change"
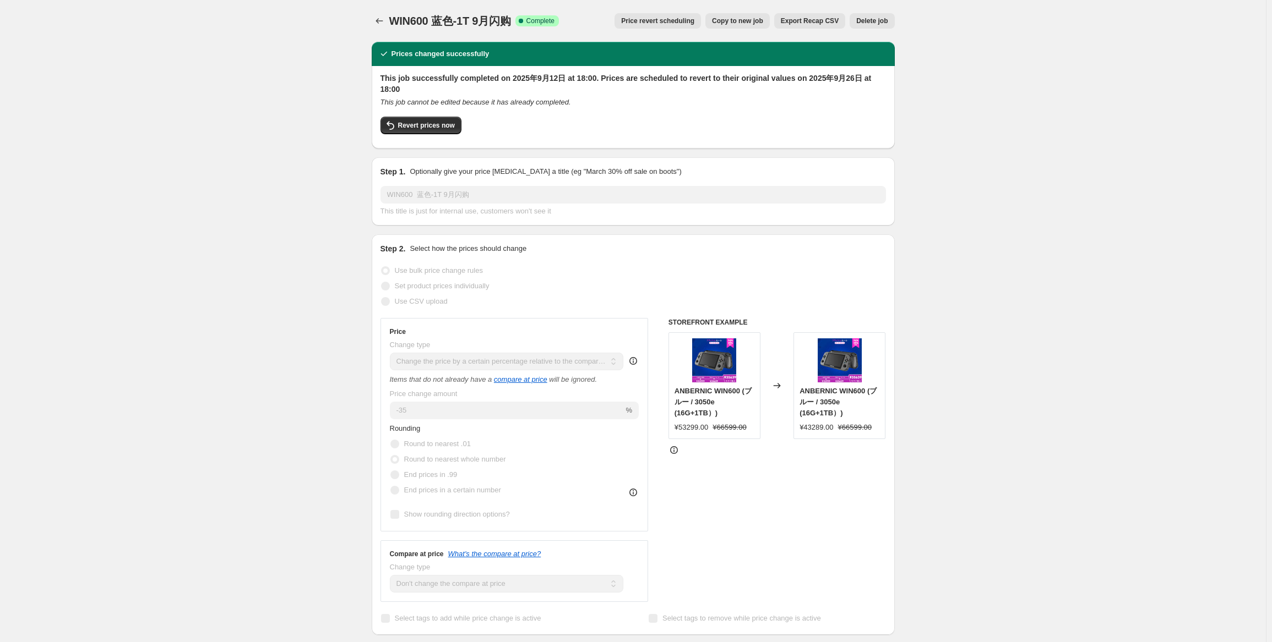
click at [684, 17] on span "Price revert scheduling" at bounding box center [657, 21] width 73 height 9
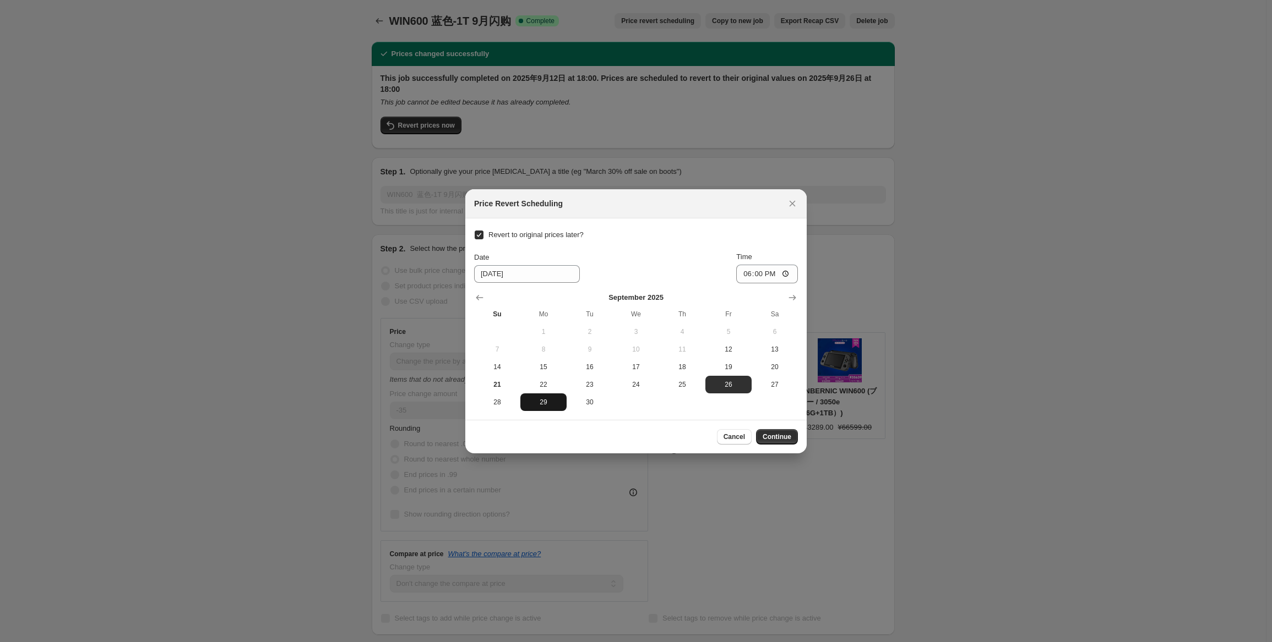
click at [546, 406] on span "29" at bounding box center [543, 402] width 37 height 9
type input "[DATE]"
click at [756, 273] on input "18:00" at bounding box center [767, 274] width 62 height 19
type input "15:00"
click at [691, 248] on div "Revert to original prices later? Date [DATE] Time 15:00 [DATE] Su Mo Tu We Th F…" at bounding box center [636, 319] width 324 height 184
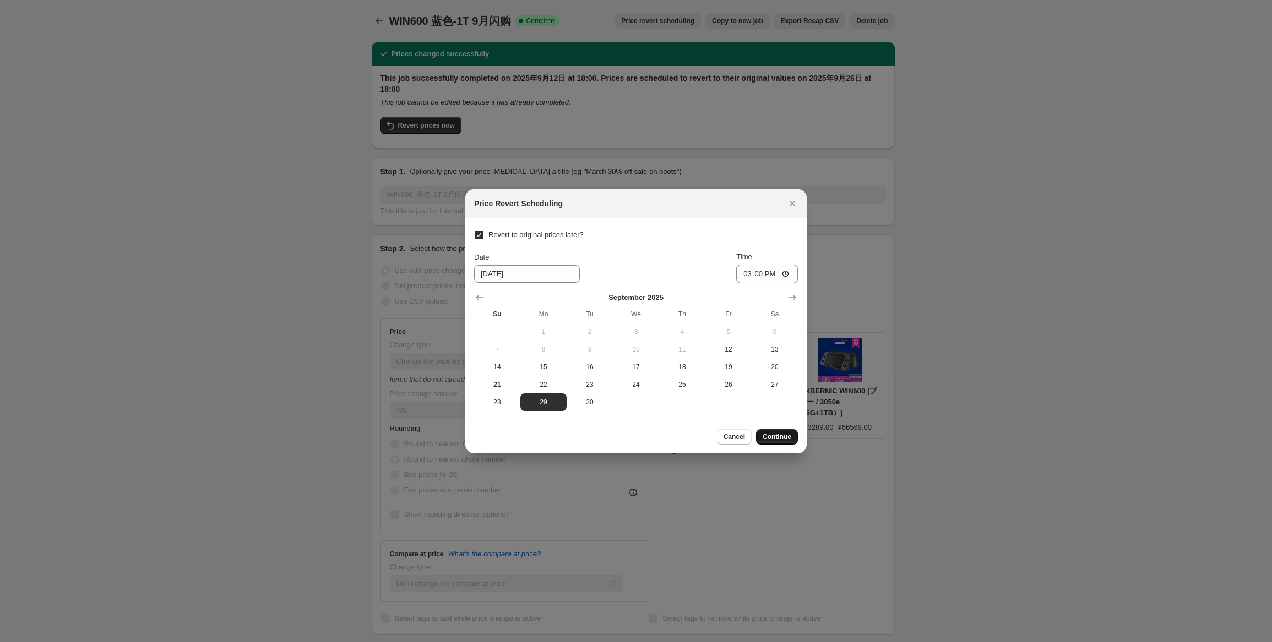
click at [786, 444] on button "Continue" at bounding box center [777, 436] width 42 height 15
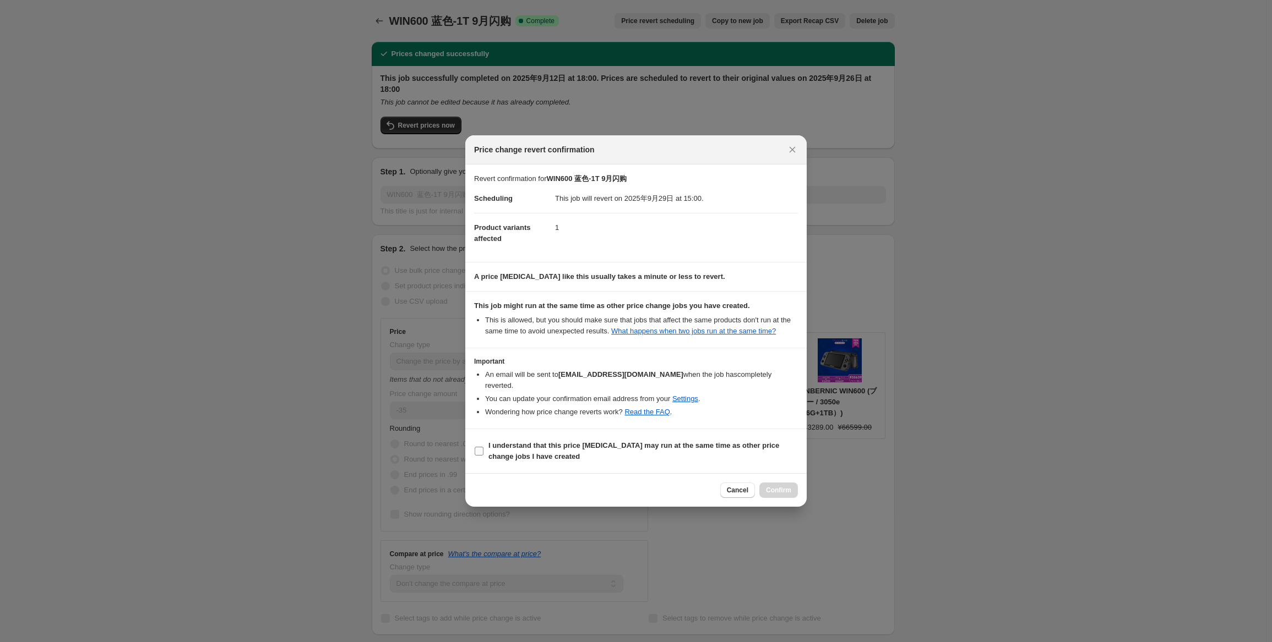
click at [517, 458] on label "I understand that this price [MEDICAL_DATA] may run at the same time as other p…" at bounding box center [636, 451] width 324 height 26
click at [483, 456] on input "I understand that this price [MEDICAL_DATA] may run at the same time as other p…" at bounding box center [479, 451] width 9 height 9
checkbox input "true"
click at [777, 486] on span "Confirm" at bounding box center [778, 490] width 25 height 9
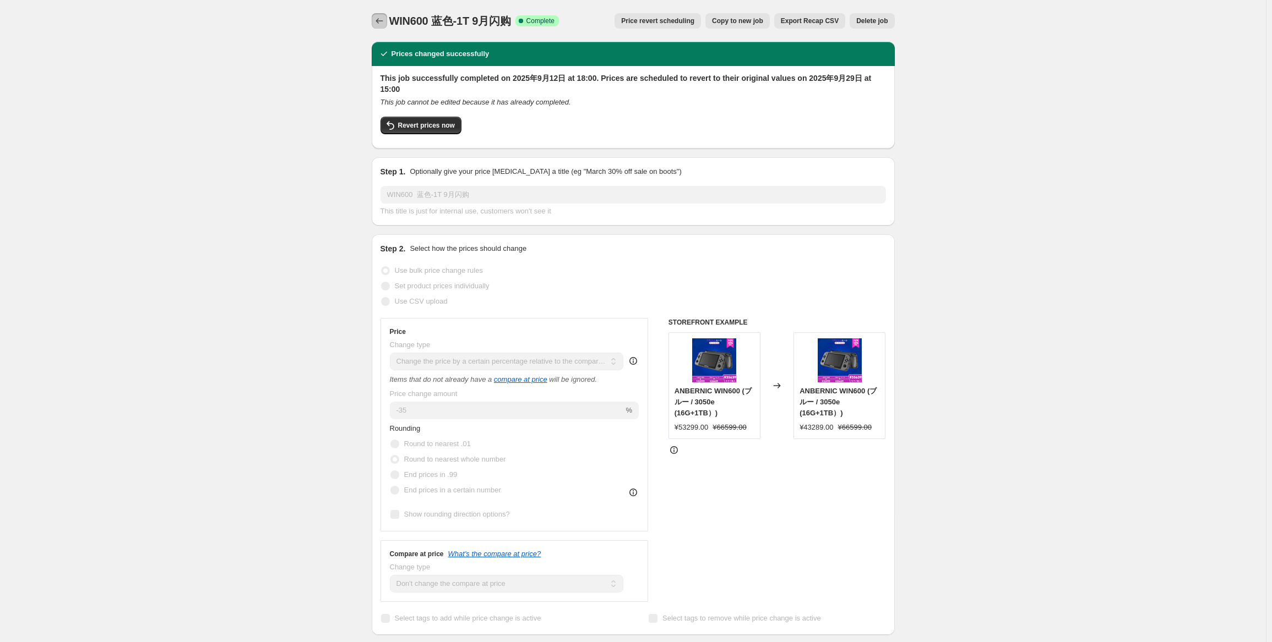
click at [382, 21] on icon "Price change jobs" at bounding box center [378, 21] width 7 height 6
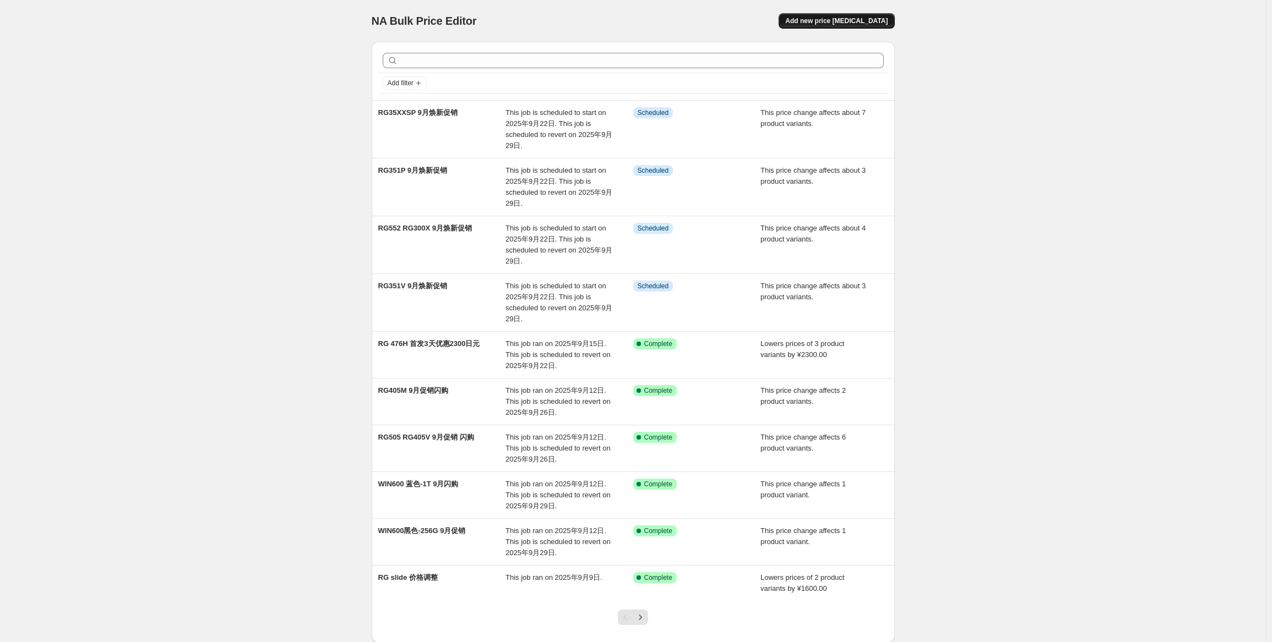
click at [863, 19] on span "Add new price [MEDICAL_DATA]" at bounding box center [836, 21] width 102 height 9
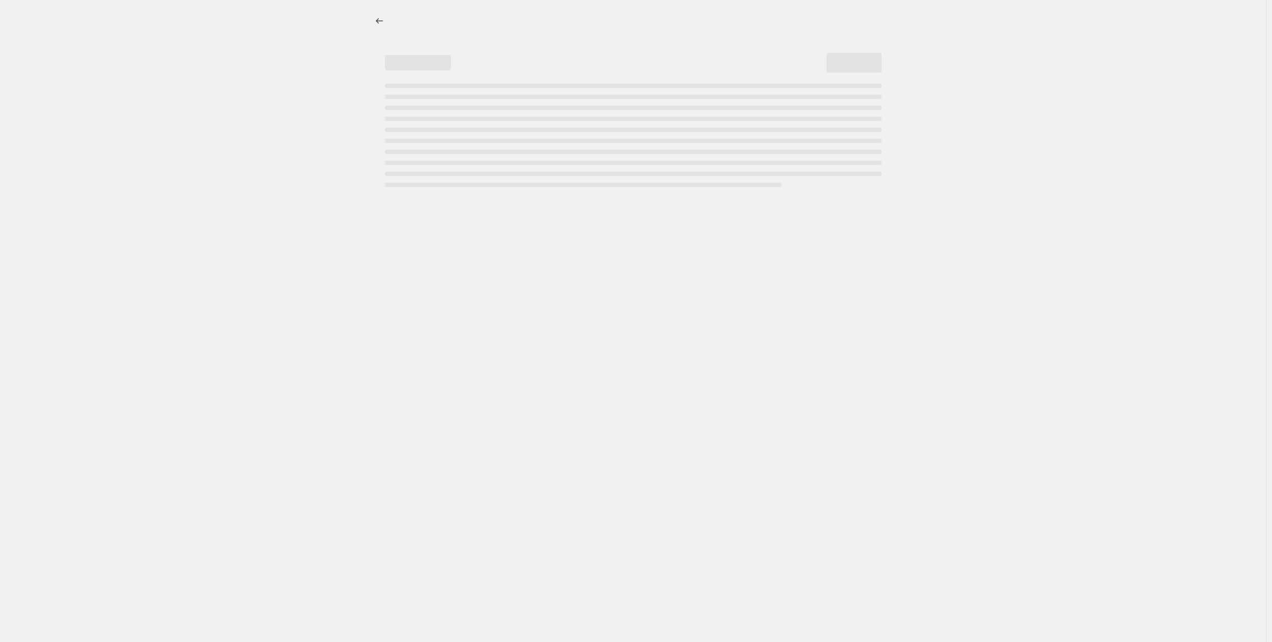
select select "percentage"
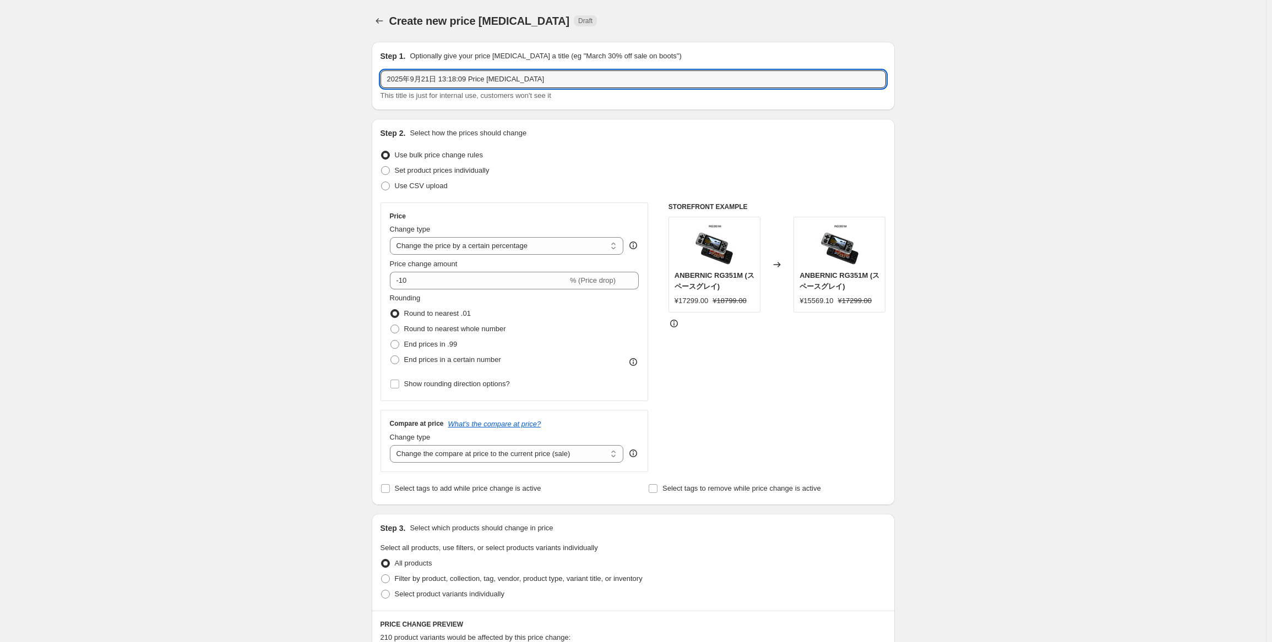
drag, startPoint x: 557, startPoint y: 79, endPoint x: 266, endPoint y: 74, distance: 290.7
click at [266, 74] on div "Create new price [MEDICAL_DATA]. This page is ready Create new price [MEDICAL_D…" at bounding box center [633, 552] width 1266 height 1104
paste input "text"
click at [426, 73] on input "text" at bounding box center [632, 79] width 505 height 18
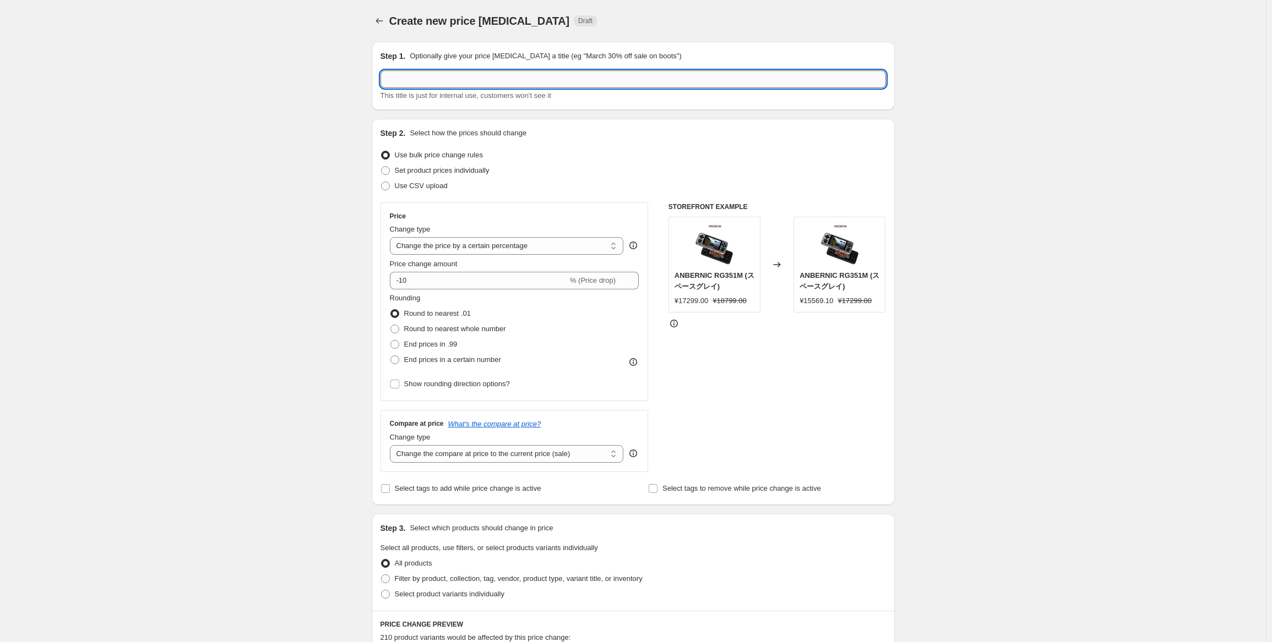
paste input "RG35XX"
type input "RG35XX 9月焕新"
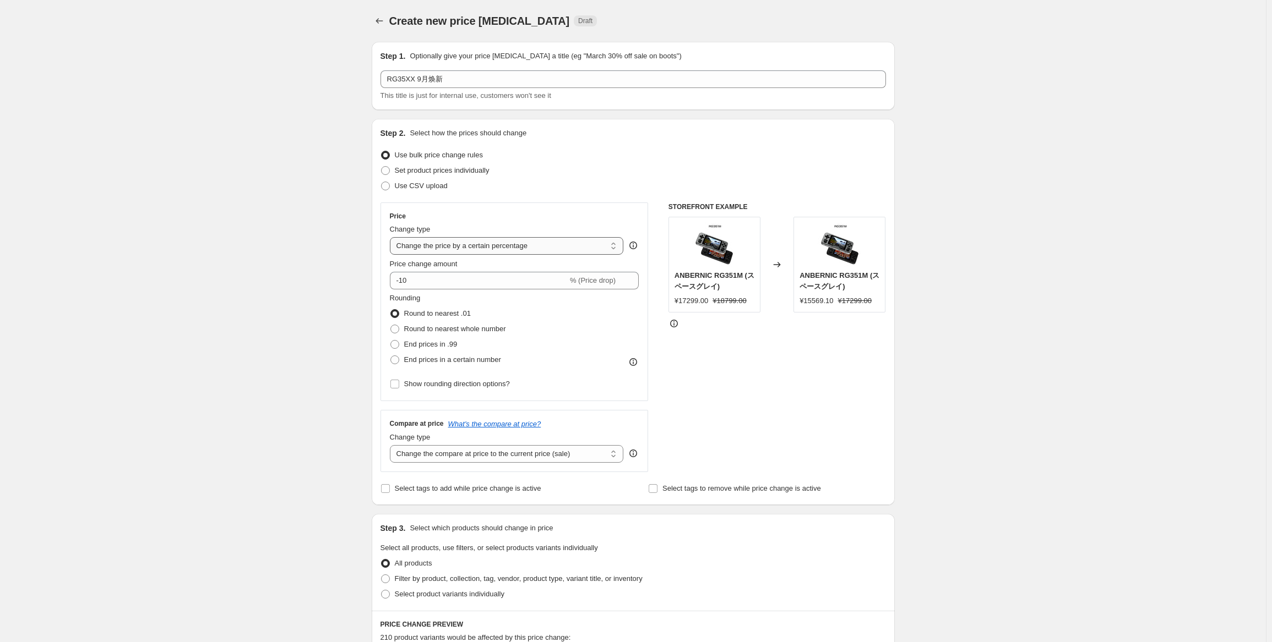
click at [502, 255] on div "Price Change type Change the price to a certain amount Change the price by a ce…" at bounding box center [514, 302] width 249 height 180
click at [509, 248] on select "Change the price to a certain amount Change the price by a certain amount Chang…" at bounding box center [507, 246] width 234 height 18
select select "pcap"
click at [392, 237] on select "Change the price to a certain amount Change the price by a certain amount Chang…" at bounding box center [507, 246] width 234 height 18
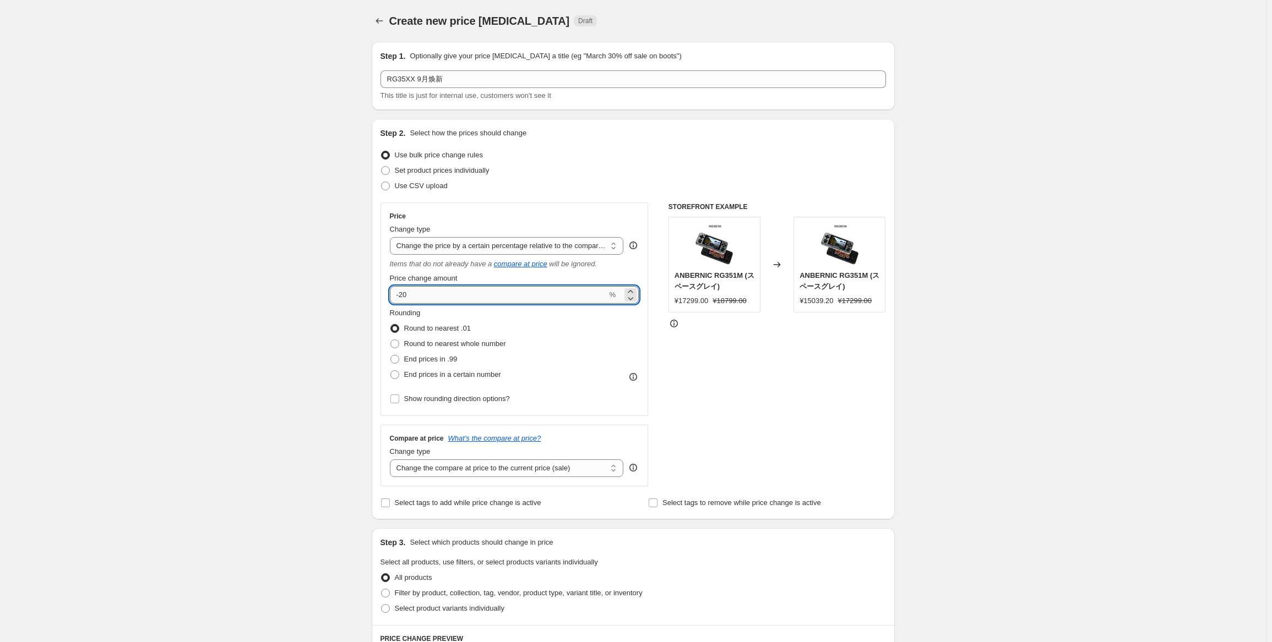
click at [529, 288] on input "-20" at bounding box center [498, 295] width 217 height 18
type input "-2"
type input "-34"
click at [633, 375] on icon at bounding box center [633, 377] width 8 height 8
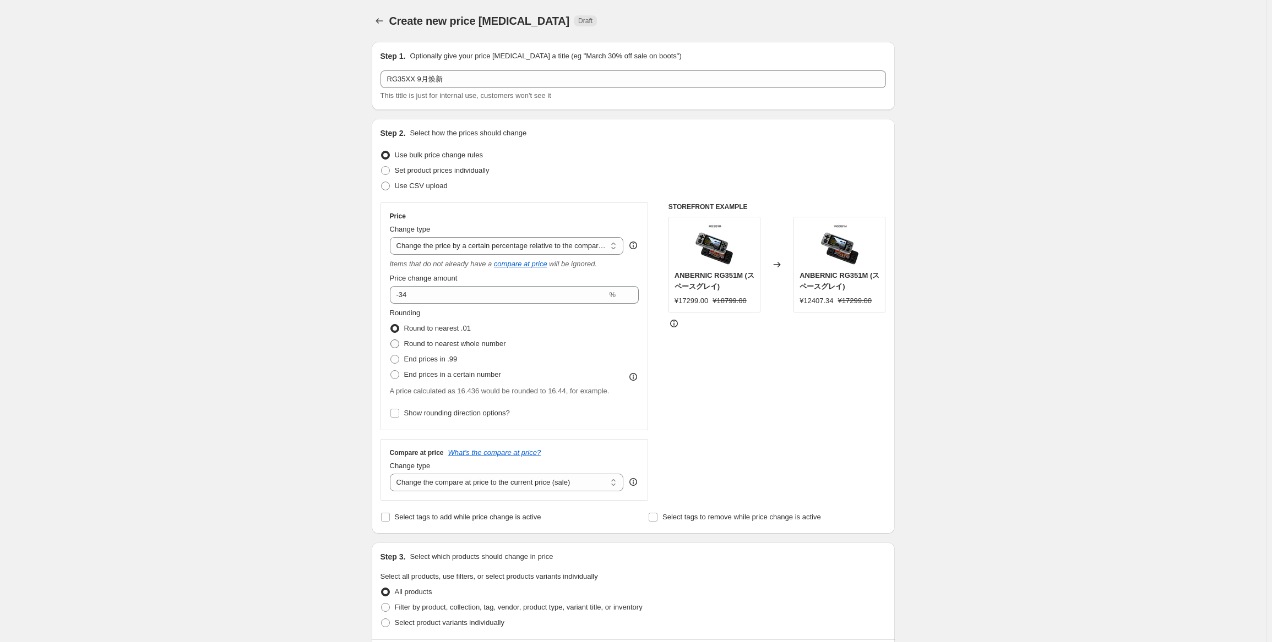
click at [504, 336] on label "Round to nearest whole number" at bounding box center [448, 343] width 116 height 15
click at [391, 340] on input "Round to nearest whole number" at bounding box center [390, 340] width 1 height 1
radio input "true"
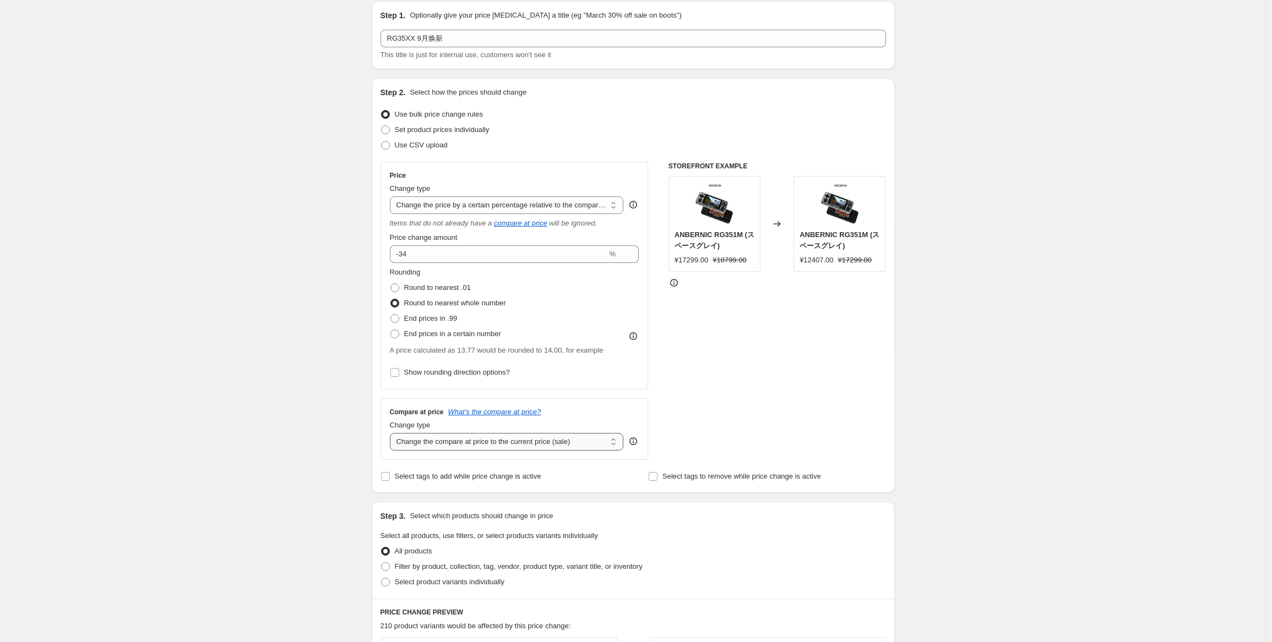
scroll to position [110, 0]
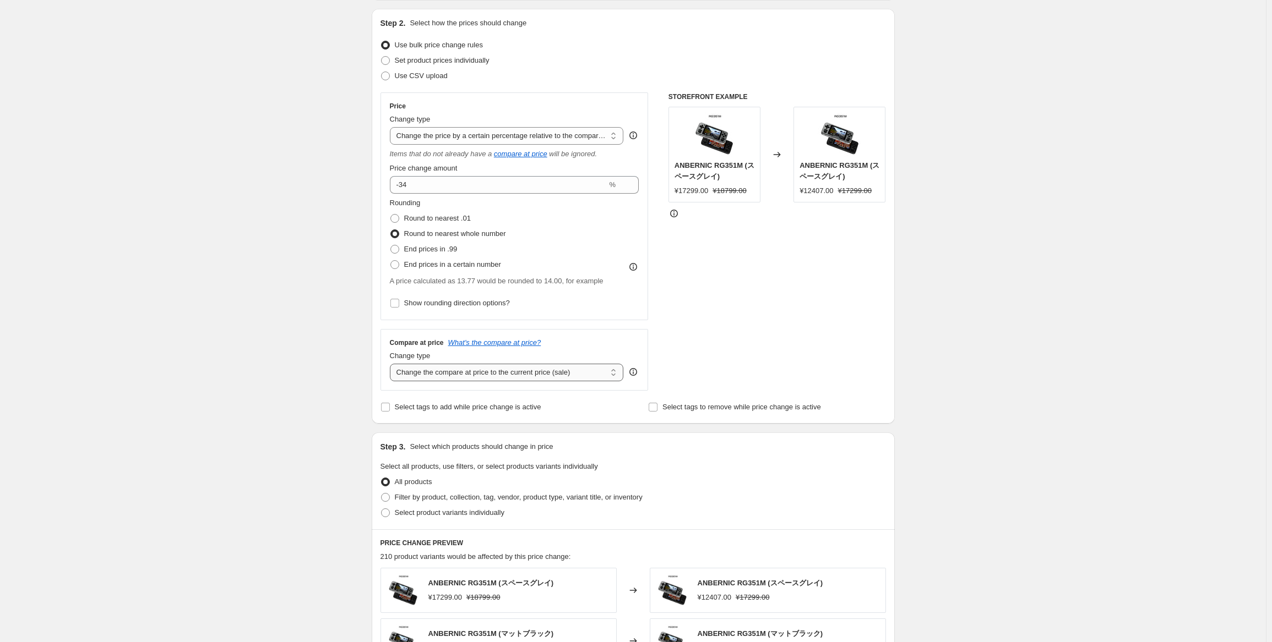
click at [546, 374] on select "Change the compare at price to the current price (sale) Change the compare at p…" at bounding box center [507, 373] width 234 height 18
select select "no_change"
click at [392, 364] on select "Change the compare at price to the current price (sale) Change the compare at p…" at bounding box center [507, 373] width 234 height 18
click at [468, 410] on span "Select tags to add while price change is active" at bounding box center [468, 407] width 146 height 8
click at [390, 410] on input "Select tags to add while price change is active" at bounding box center [385, 407] width 9 height 9
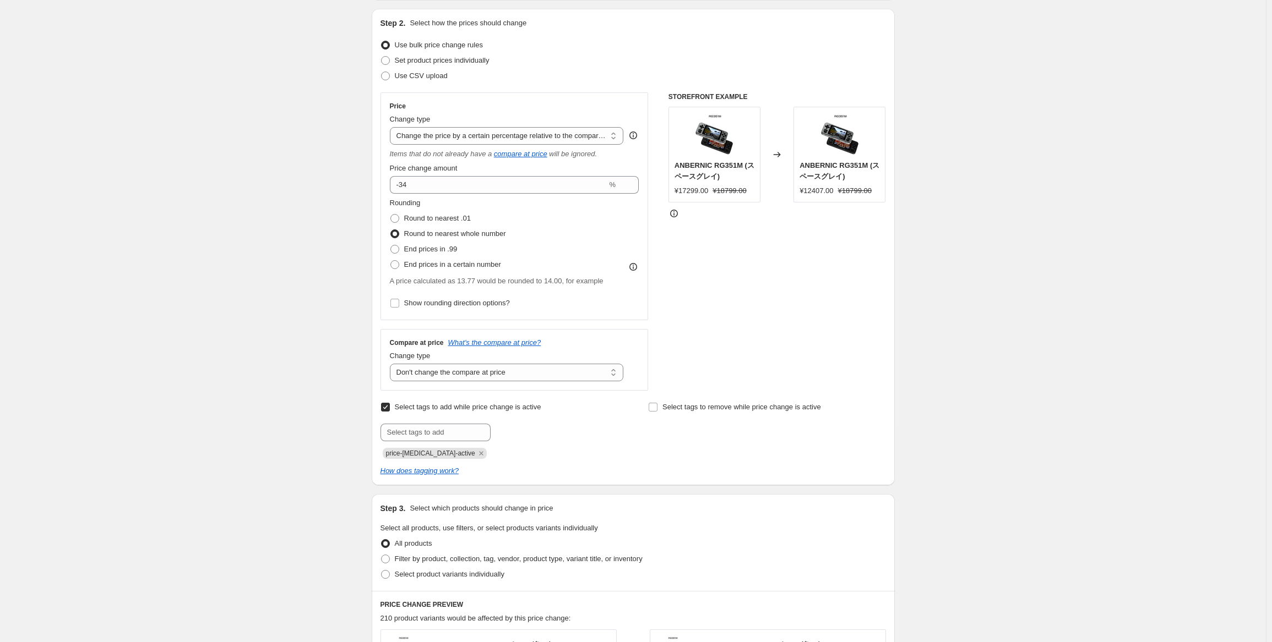
click at [388, 407] on input "Select tags to add while price change is active" at bounding box center [385, 407] width 9 height 9
checkbox input "false"
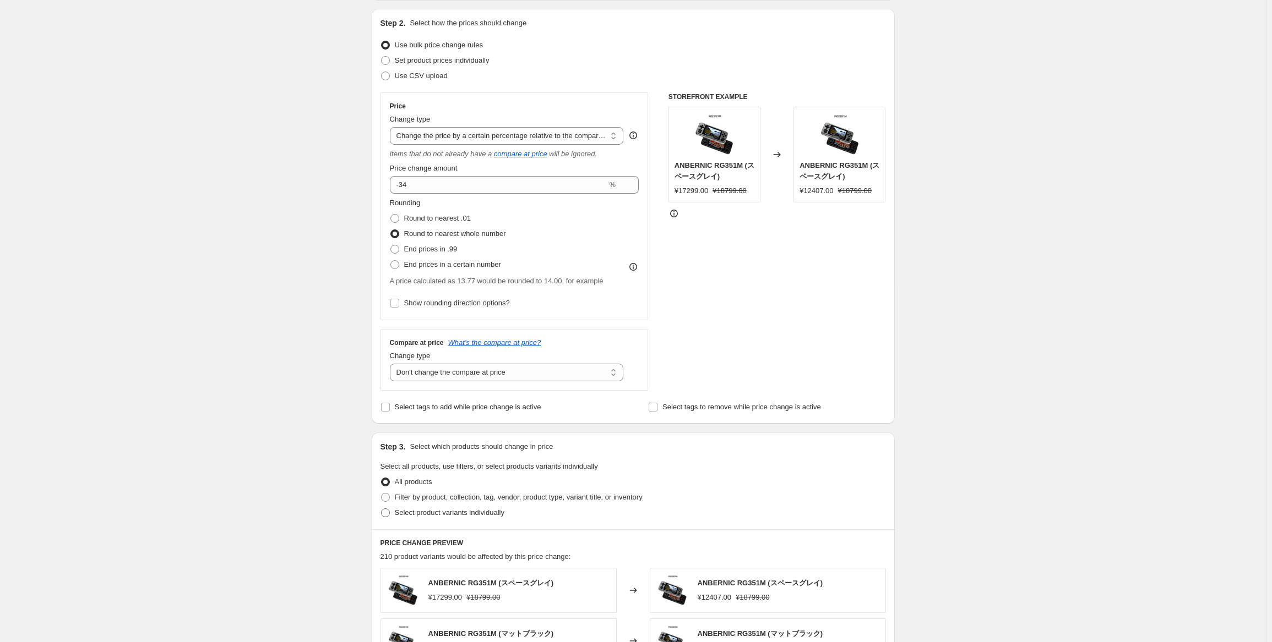
click at [433, 520] on label "Select product variants individually" at bounding box center [442, 512] width 124 height 15
click at [382, 509] on input "Select product variants individually" at bounding box center [381, 509] width 1 height 1
radio input "true"
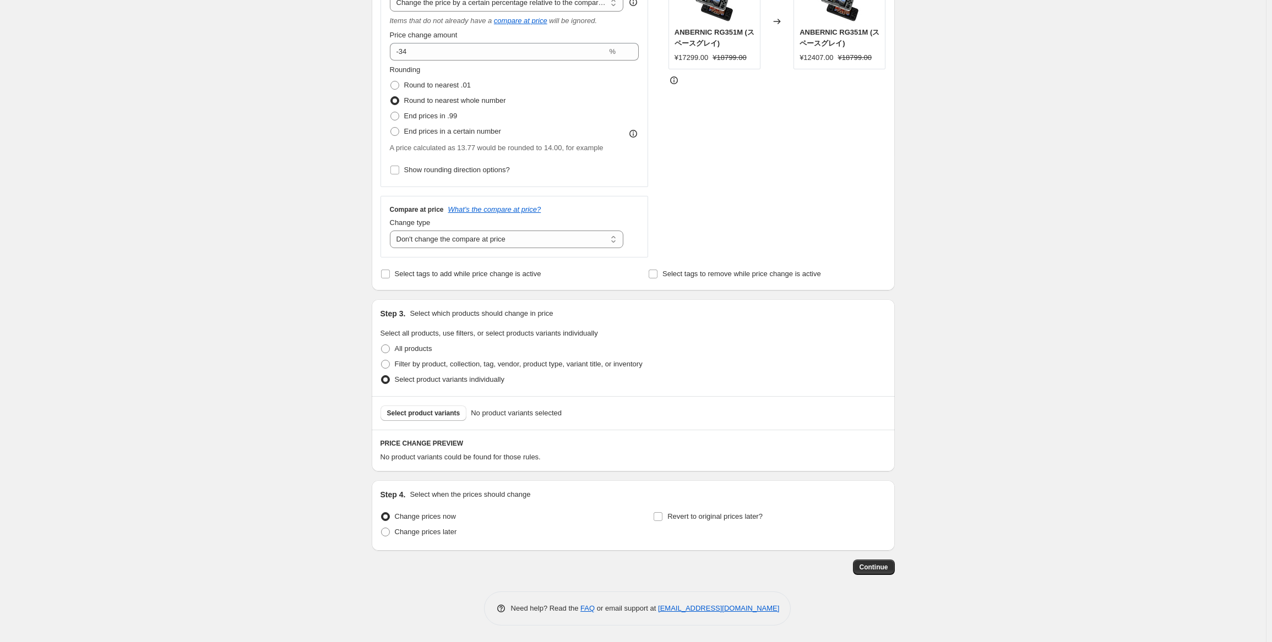
scroll to position [242, 0]
click at [446, 421] on button "Select product variants" at bounding box center [423, 414] width 86 height 15
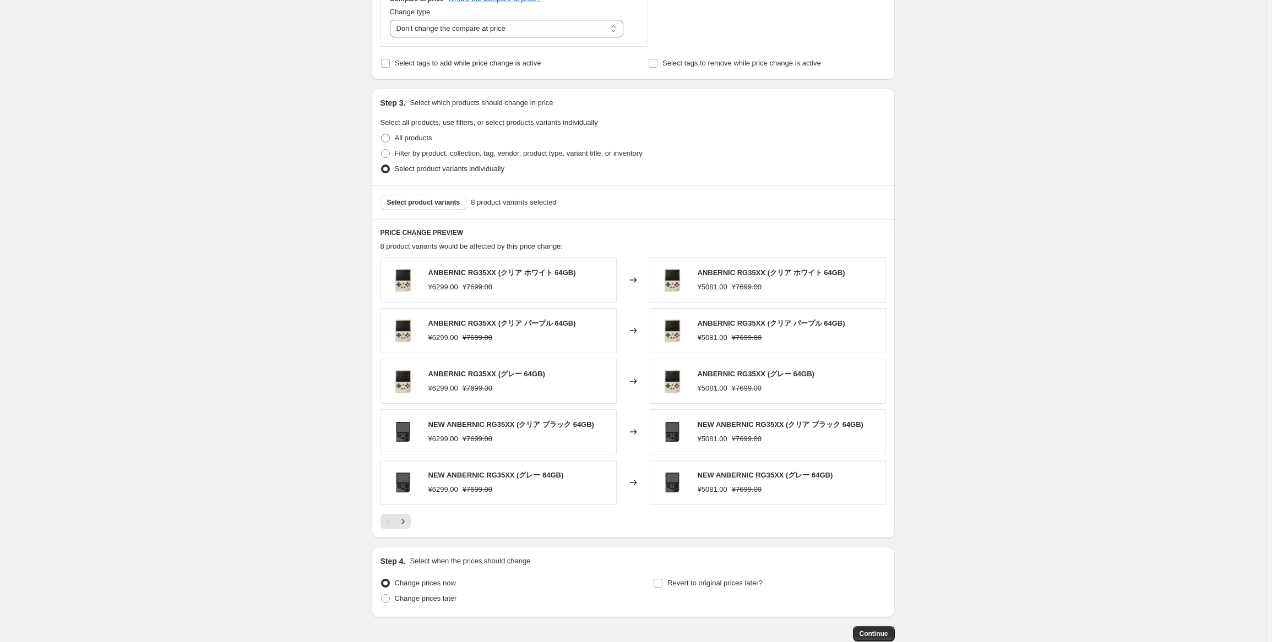
scroll to position [517, 0]
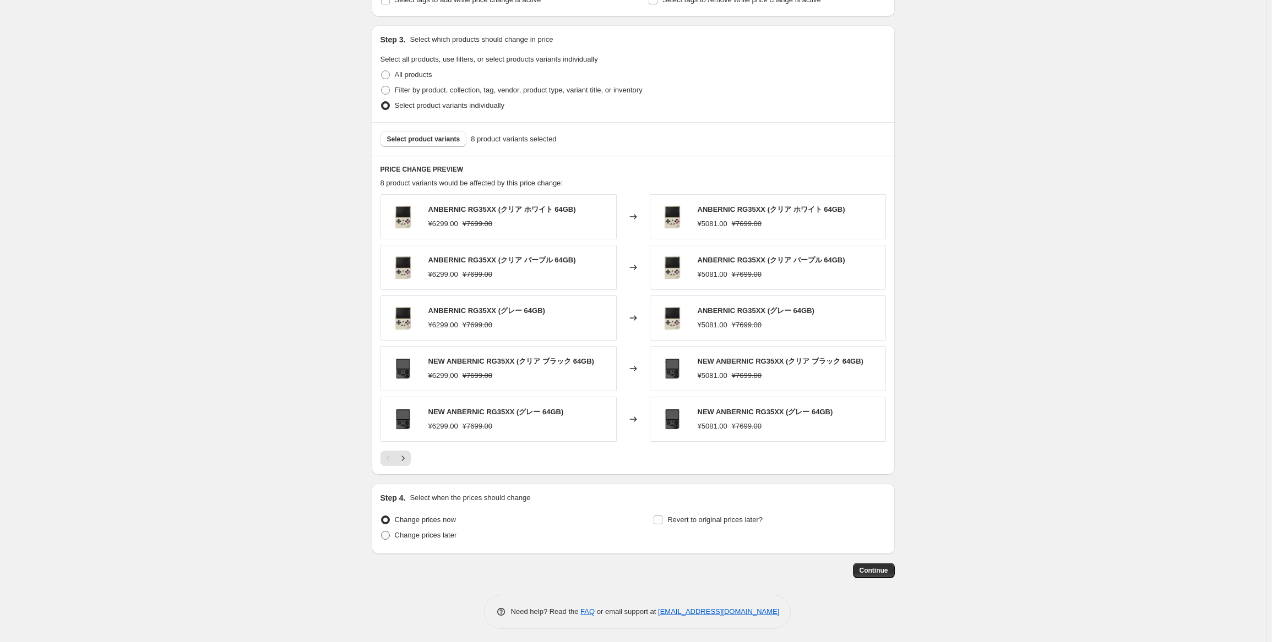
click at [416, 532] on span "Change prices later" at bounding box center [426, 535] width 62 height 8
click at [382, 532] on input "Change prices later" at bounding box center [381, 531] width 1 height 1
radio input "true"
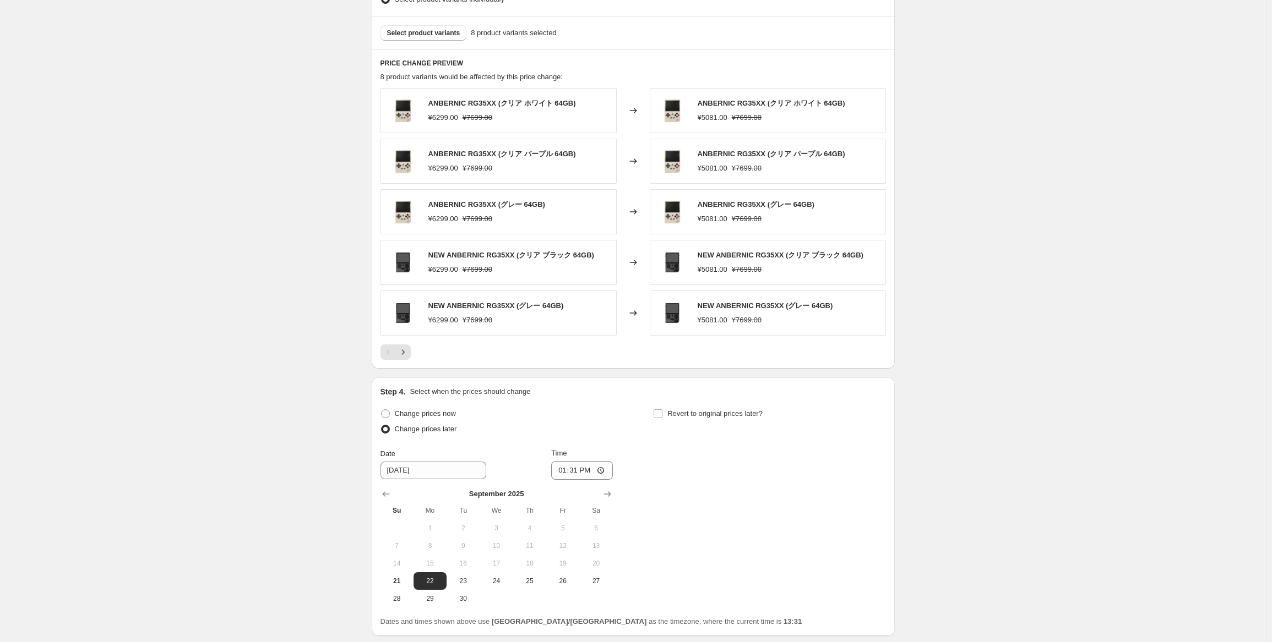
scroll to position [683, 0]
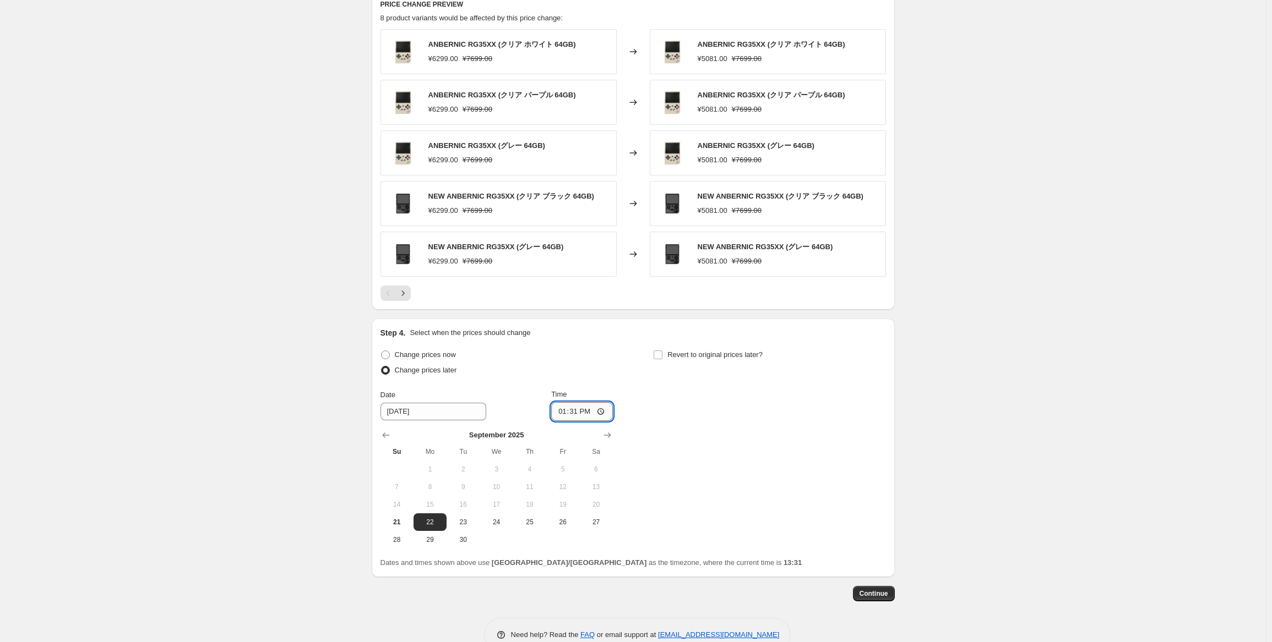
click at [575, 411] on input "13:31" at bounding box center [582, 411] width 62 height 19
type input "22:50"
click at [756, 385] on div "Change prices now Change prices later Date [DATE] Time 22:50 [DATE] Su Mo Tu We…" at bounding box center [632, 447] width 505 height 201
click at [756, 356] on span "Revert to original prices later?" at bounding box center [714, 355] width 95 height 8
click at [662, 356] on input "Revert to original prices later?" at bounding box center [657, 355] width 9 height 9
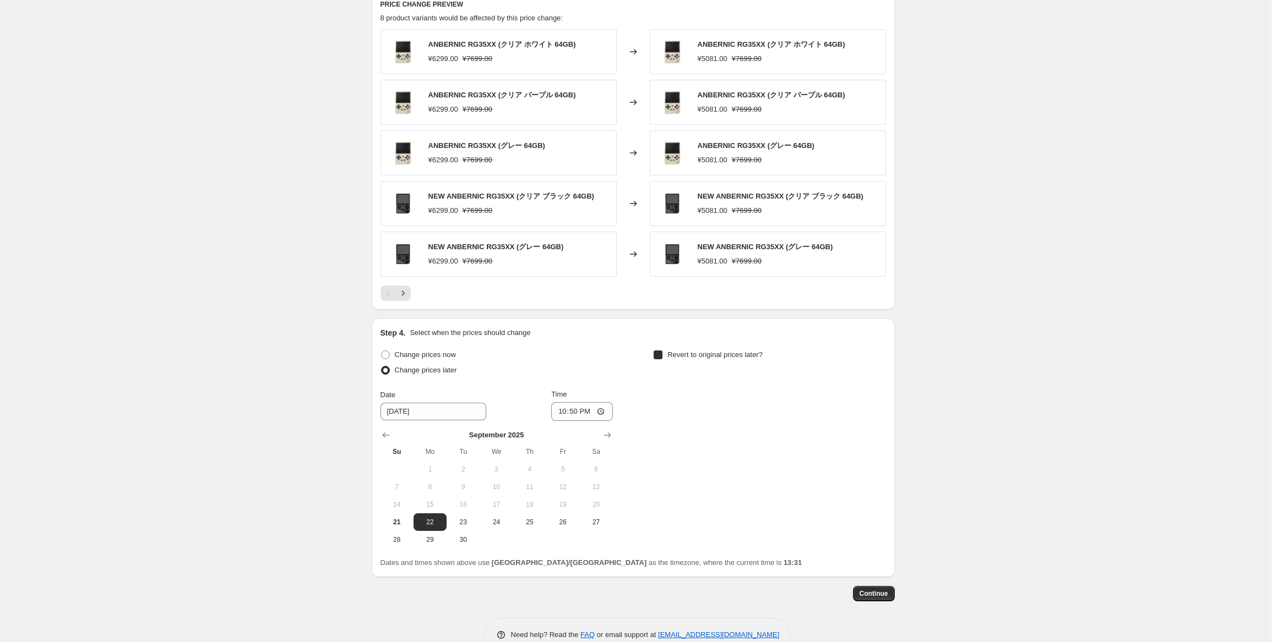
checkbox input "true"
click at [706, 536] on span "29" at bounding box center [703, 540] width 24 height 9
type input "[DATE]"
click at [852, 413] on input "13:31" at bounding box center [855, 411] width 62 height 19
type input "15:00"
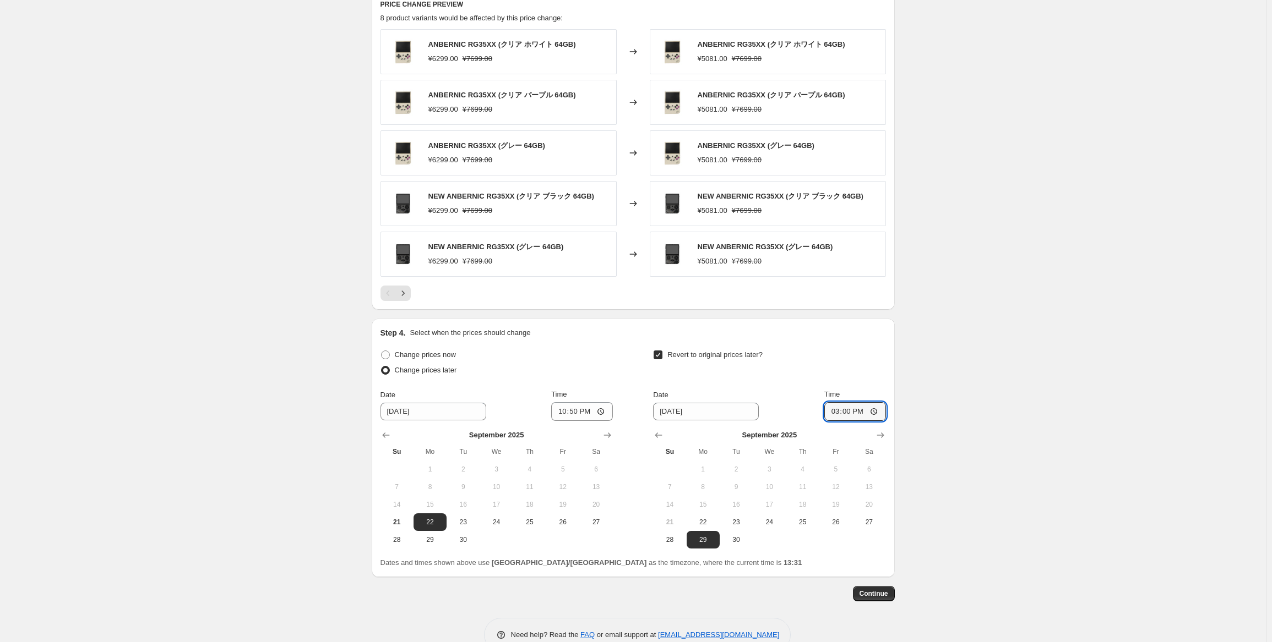
click at [885, 598] on button "Continue" at bounding box center [874, 593] width 42 height 15
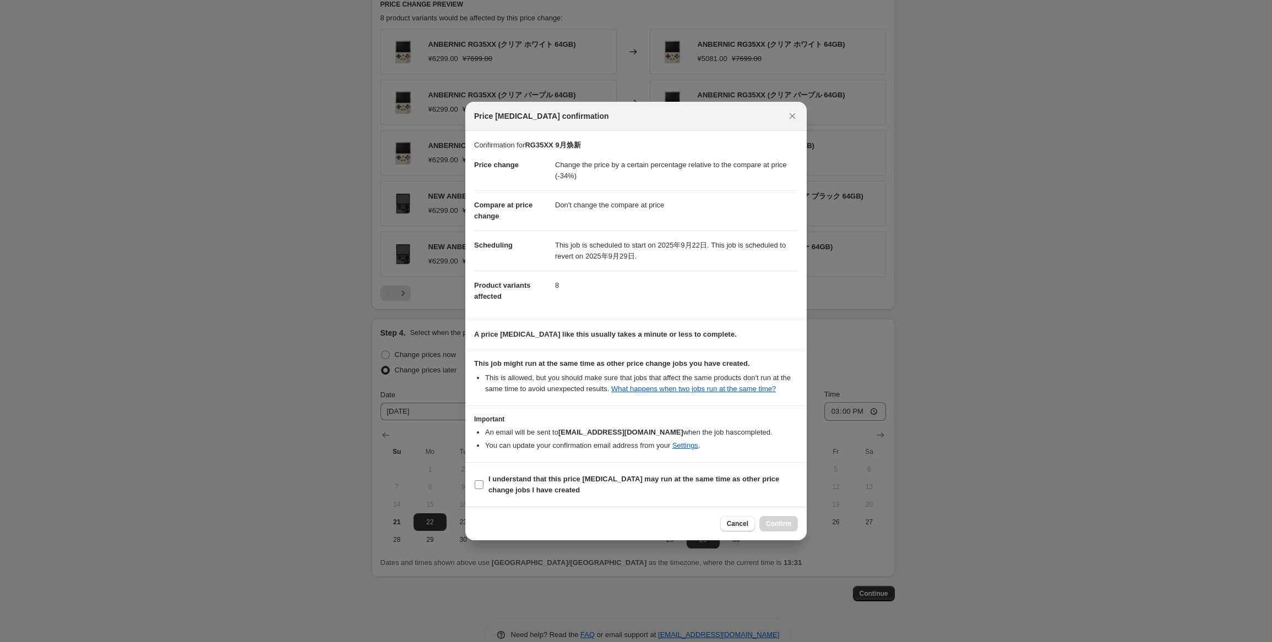
click at [506, 486] on b "I understand that this price [MEDICAL_DATA] may run at the same time as other p…" at bounding box center [633, 484] width 291 height 19
click at [483, 486] on input "I understand that this price [MEDICAL_DATA] may run at the same time as other p…" at bounding box center [479, 485] width 9 height 9
checkbox input "true"
click at [781, 527] on span "Confirm" at bounding box center [778, 524] width 25 height 9
type input "RG35XX 9月焕新"
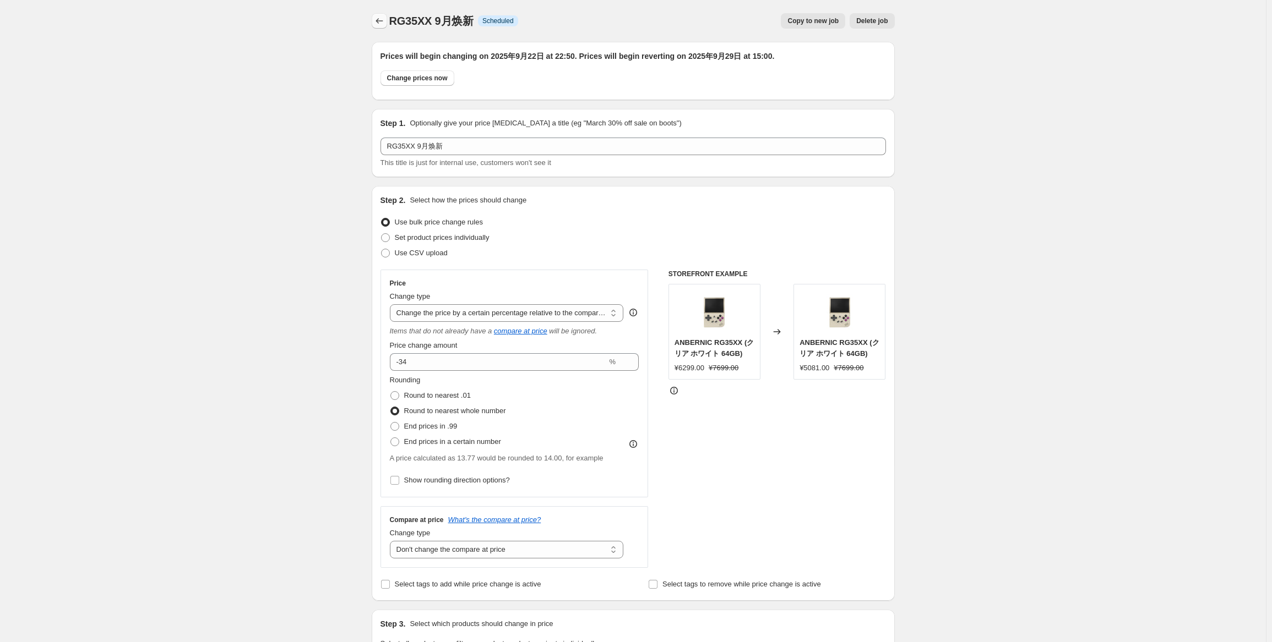
click at [378, 24] on icon "Price change jobs" at bounding box center [379, 20] width 11 height 11
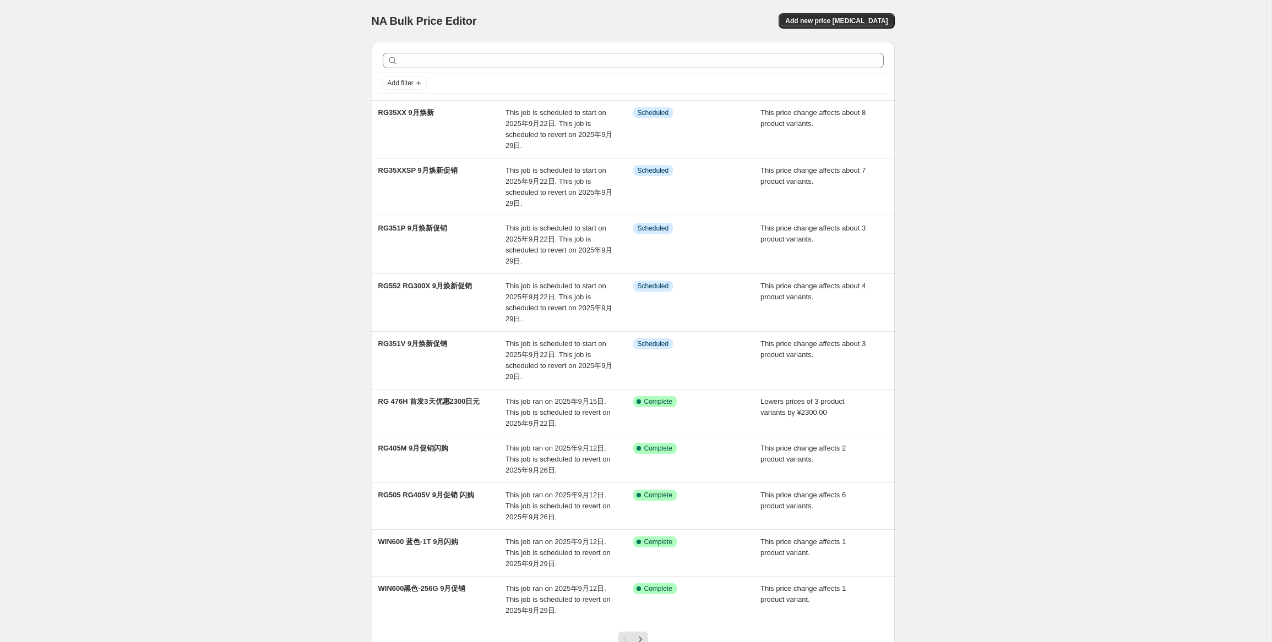
click at [856, 13] on div "NA Bulk Price Editor. This page is ready NA Bulk Price Editor Add new price [ME…" at bounding box center [633, 21] width 523 height 42
click at [858, 29] on div "NA Bulk Price Editor. This page is ready NA Bulk Price Editor Add new price [ME…" at bounding box center [633, 21] width 523 height 42
click at [858, 25] on span "Add new price [MEDICAL_DATA]" at bounding box center [836, 21] width 102 height 9
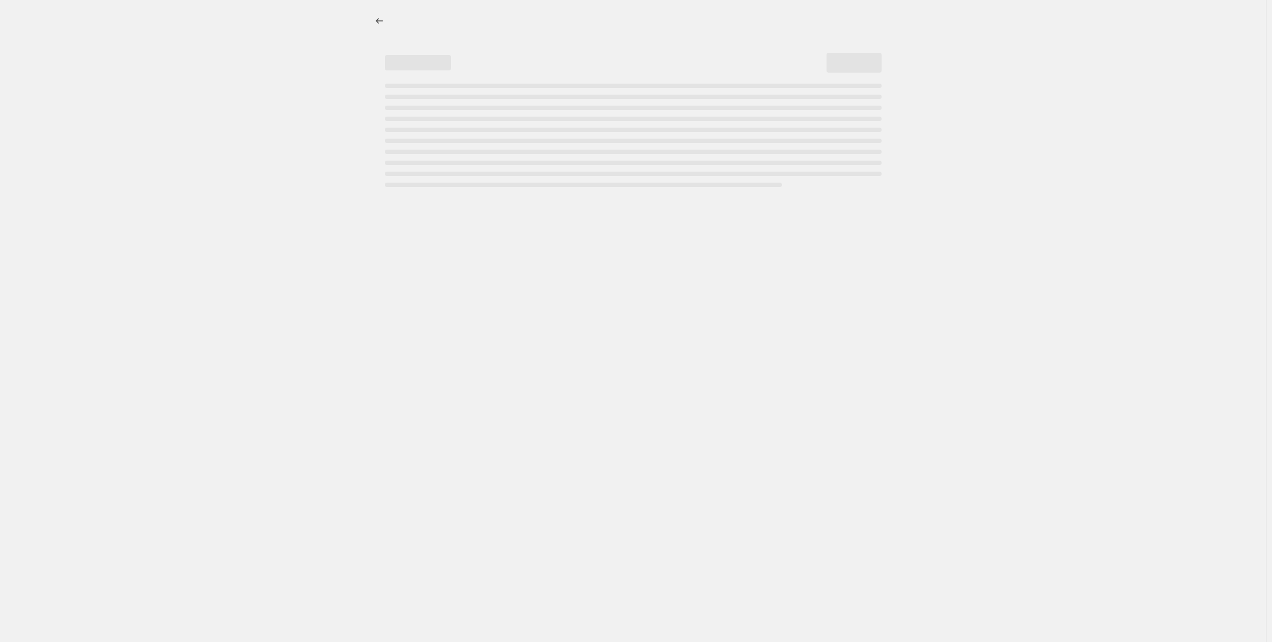
select select "percentage"
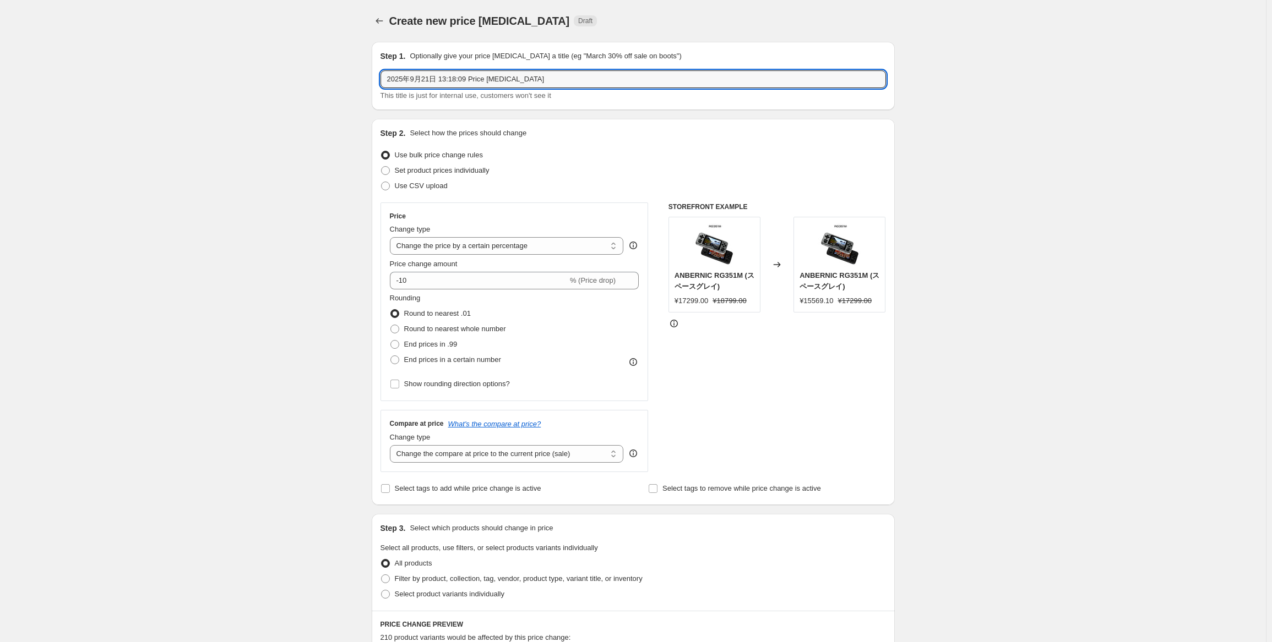
drag, startPoint x: 568, startPoint y: 79, endPoint x: 307, endPoint y: 102, distance: 262.0
click at [307, 102] on div "Create new price [MEDICAL_DATA]. This page is ready Create new price [MEDICAL_D…" at bounding box center [633, 552] width 1266 height 1104
paste input "RG35XX H RG P01"
type input "RG35XX H RG P01 9月焕新促销"
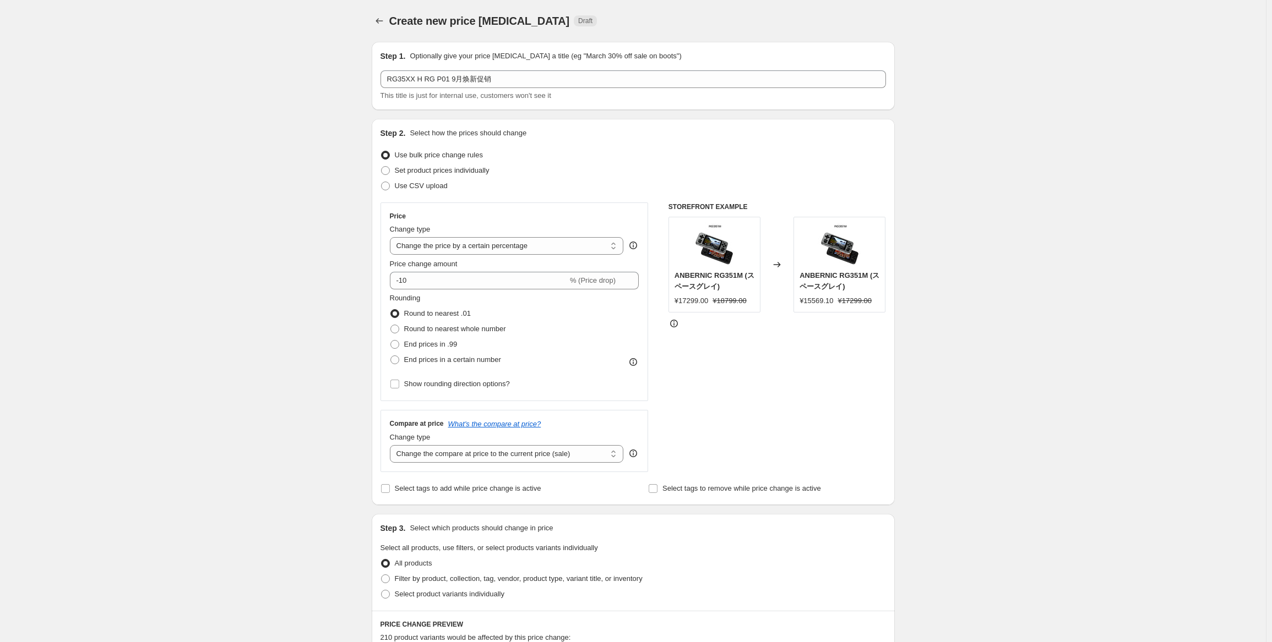
click at [553, 197] on div "Step 2. Select how the prices should change Use bulk price change rules Set pro…" at bounding box center [632, 312] width 505 height 369
drag, startPoint x: 561, startPoint y: 248, endPoint x: 563, endPoint y: 254, distance: 5.7
click at [561, 248] on select "Change the price to a certain amount Change the price by a certain amount Chang…" at bounding box center [507, 246] width 234 height 18
select select "pcap"
click at [392, 237] on select "Change the price to a certain amount Change the price by a certain amount Chang…" at bounding box center [507, 246] width 234 height 18
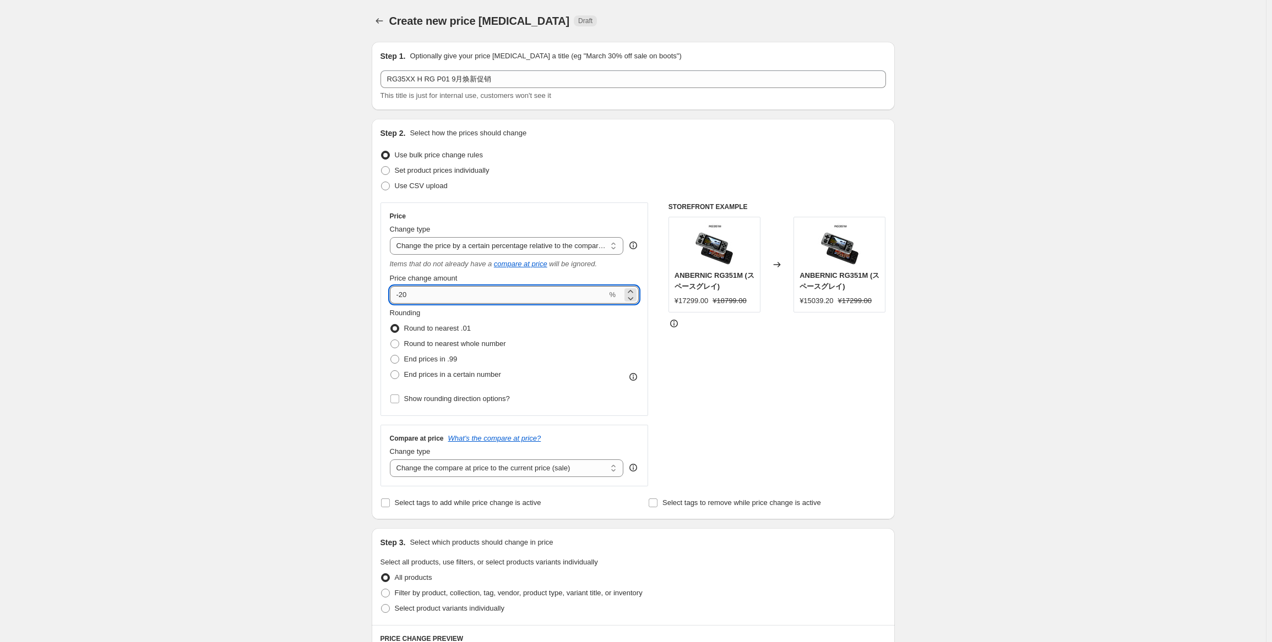
click at [547, 301] on input "-20" at bounding box center [498, 295] width 217 height 18
type input "-2"
type input "-32"
click at [533, 341] on div "Rounding Round to nearest .01 Round to nearest whole number End prices in .99 E…" at bounding box center [514, 345] width 249 height 75
click at [481, 341] on span "Round to nearest whole number" at bounding box center [455, 344] width 102 height 8
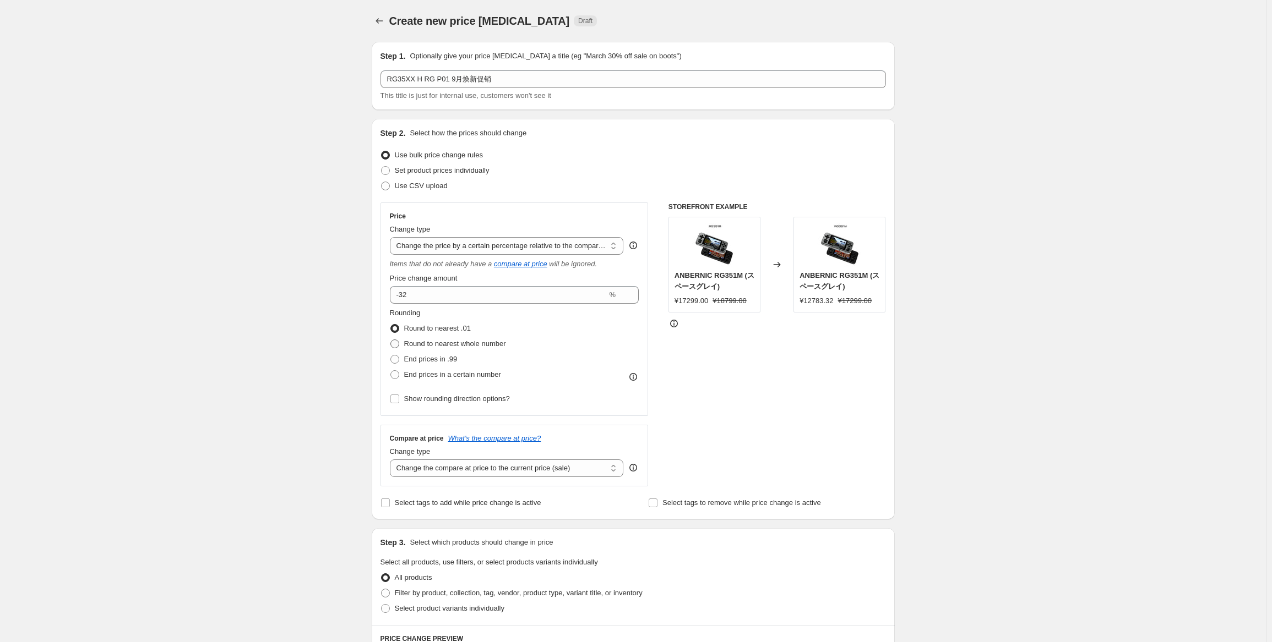
click at [391, 340] on input "Round to nearest whole number" at bounding box center [390, 340] width 1 height 1
radio input "true"
click at [523, 472] on select "Change the compare at price to the current price (sale) Change the compare at p…" at bounding box center [507, 469] width 234 height 18
select select "no_change"
click at [392, 460] on select "Change the compare at price to the current price (sale) Change the compare at p…" at bounding box center [507, 469] width 234 height 18
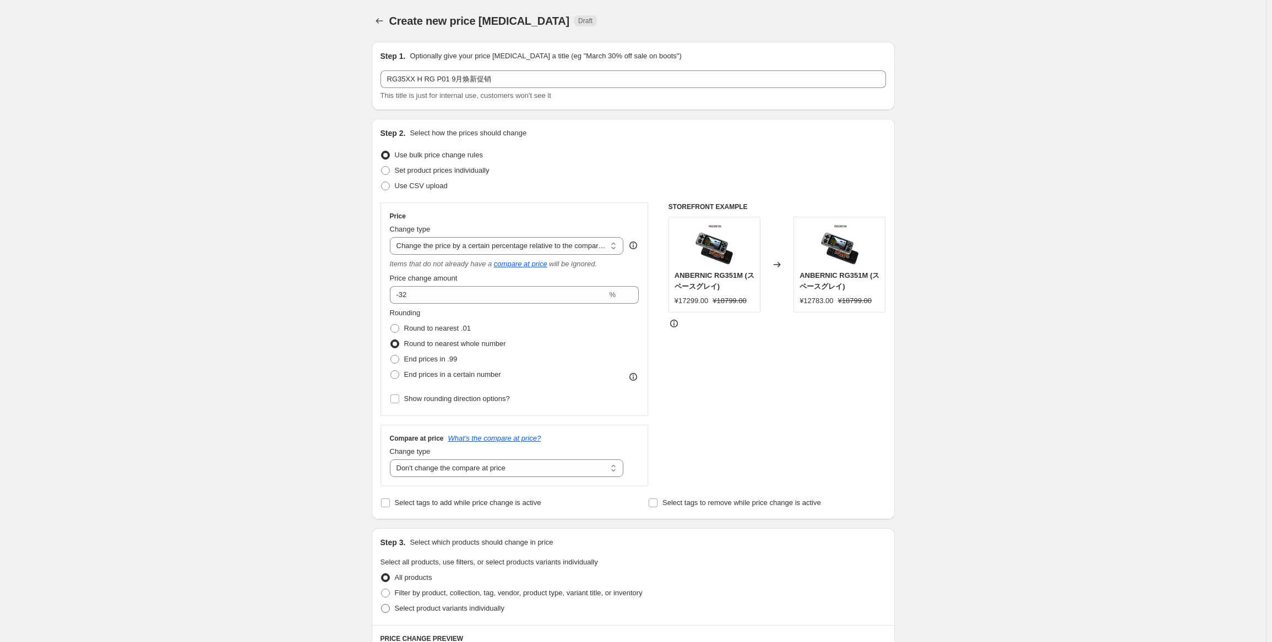
click at [455, 608] on span "Select product variants individually" at bounding box center [450, 608] width 110 height 8
click at [382, 605] on input "Select product variants individually" at bounding box center [381, 604] width 1 height 1
radio input "true"
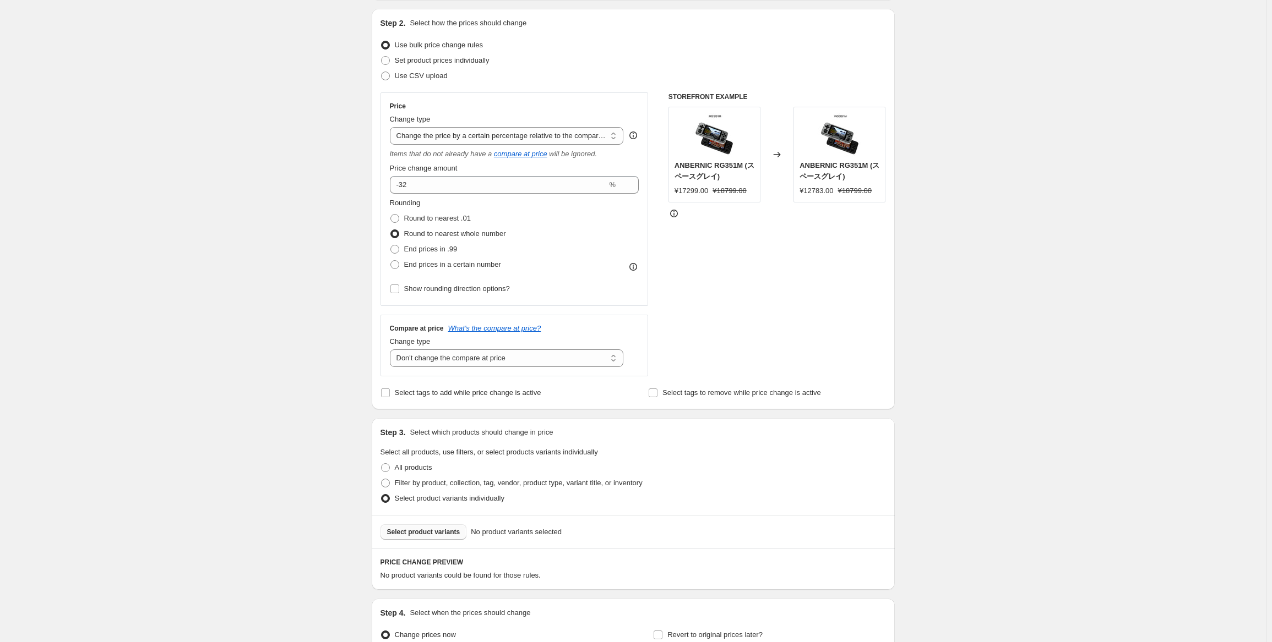
click at [437, 531] on span "Select product variants" at bounding box center [423, 532] width 73 height 9
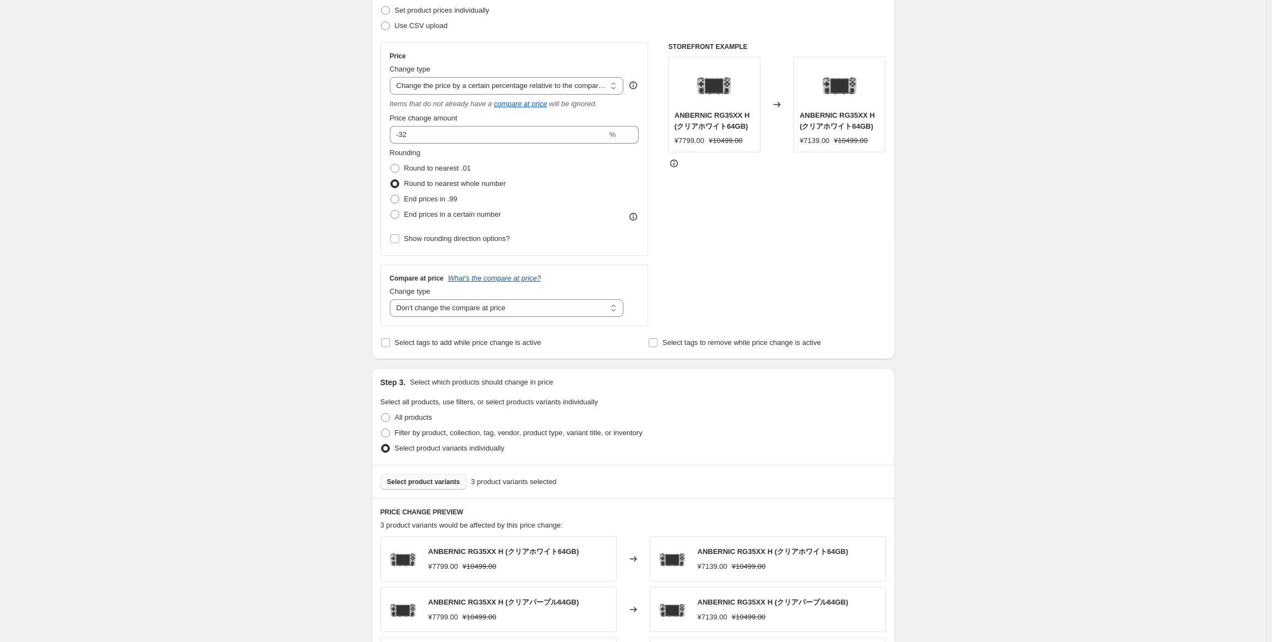
scroll to position [220, 0]
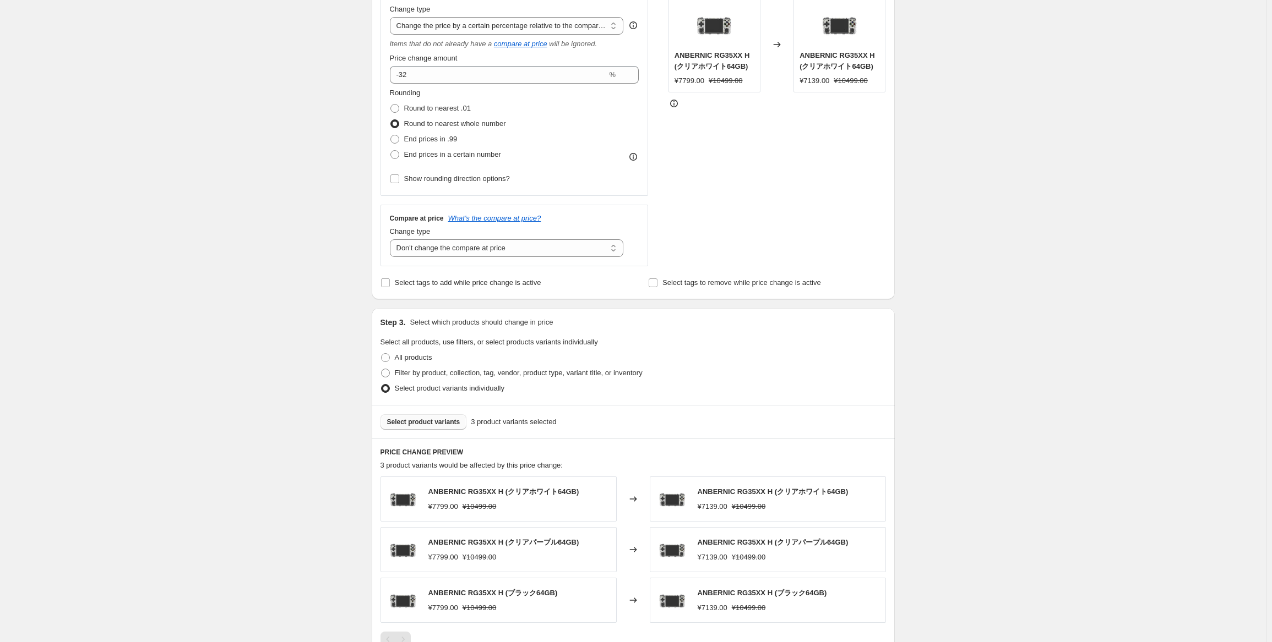
click at [457, 426] on span "Select product variants" at bounding box center [423, 422] width 73 height 9
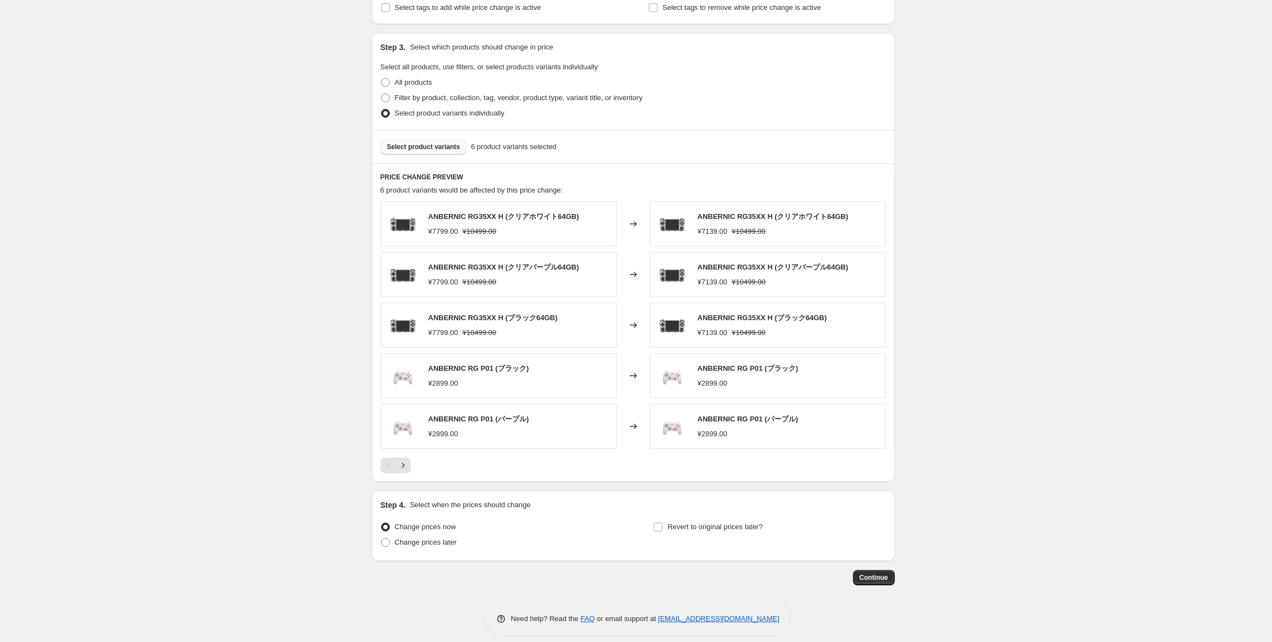
scroll to position [385, 0]
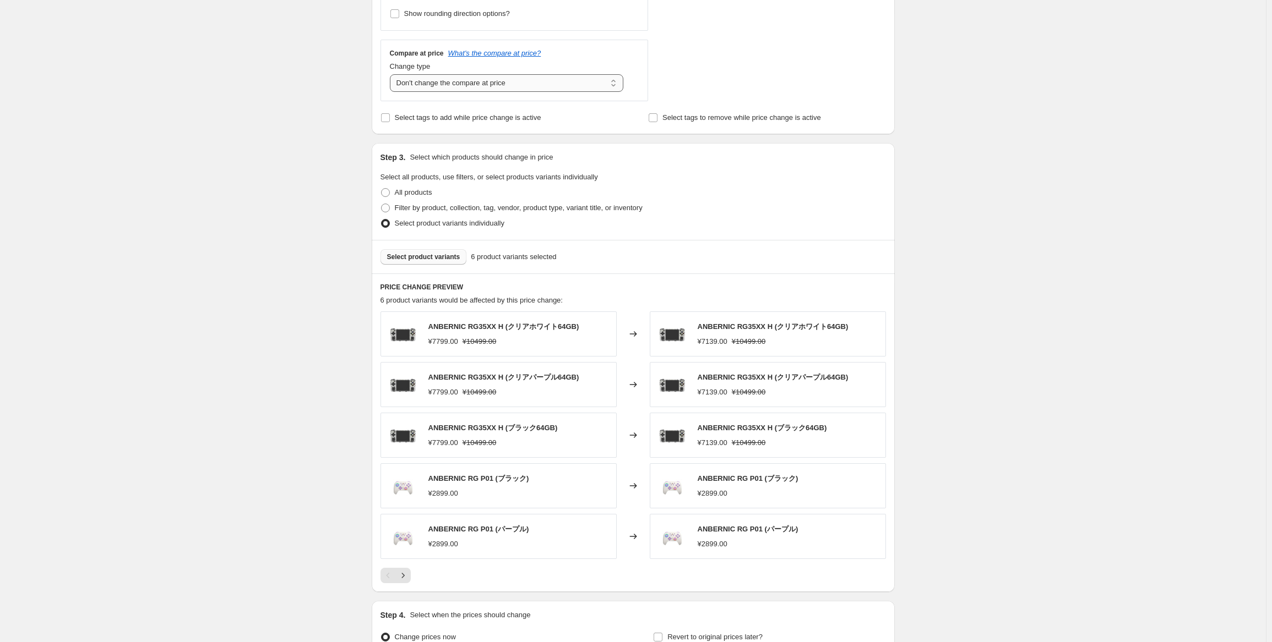
click at [484, 81] on select "Change the compare at price to the current price (sale) Change the compare at p…" at bounding box center [507, 83] width 234 height 18
click at [392, 74] on select "Change the compare at price to the current price (sale) Change the compare at p…" at bounding box center [507, 83] width 234 height 18
click at [509, 88] on select "Change the compare at price to the current price (sale) Change the compare at p…" at bounding box center [507, 83] width 234 height 18
click at [392, 74] on select "Change the compare at price to the current price (sale) Change the compare at p…" at bounding box center [507, 83] width 234 height 18
click at [532, 88] on select "Change the compare at price to the current price (sale) Change the compare at p…" at bounding box center [507, 83] width 234 height 18
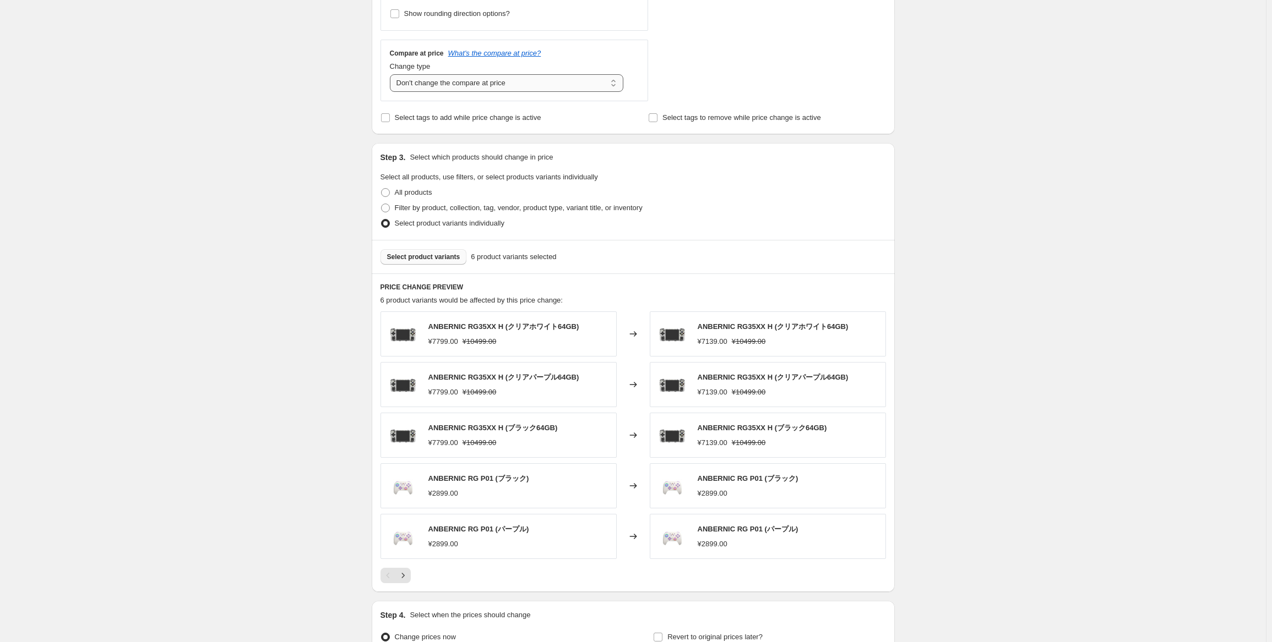
click at [392, 74] on select "Change the compare at price to the current price (sale) Change the compare at p…" at bounding box center [507, 83] width 234 height 18
click at [532, 89] on select "Change the compare at price to the current price (sale) Change the compare at p…" at bounding box center [507, 83] width 234 height 18
click at [392, 74] on select "Change the compare at price to the current price (sale) Change the compare at p…" at bounding box center [507, 83] width 234 height 18
click at [522, 79] on select "Change the compare at price to the current price (sale) Change the compare at p…" at bounding box center [507, 83] width 234 height 18
select select "no_change"
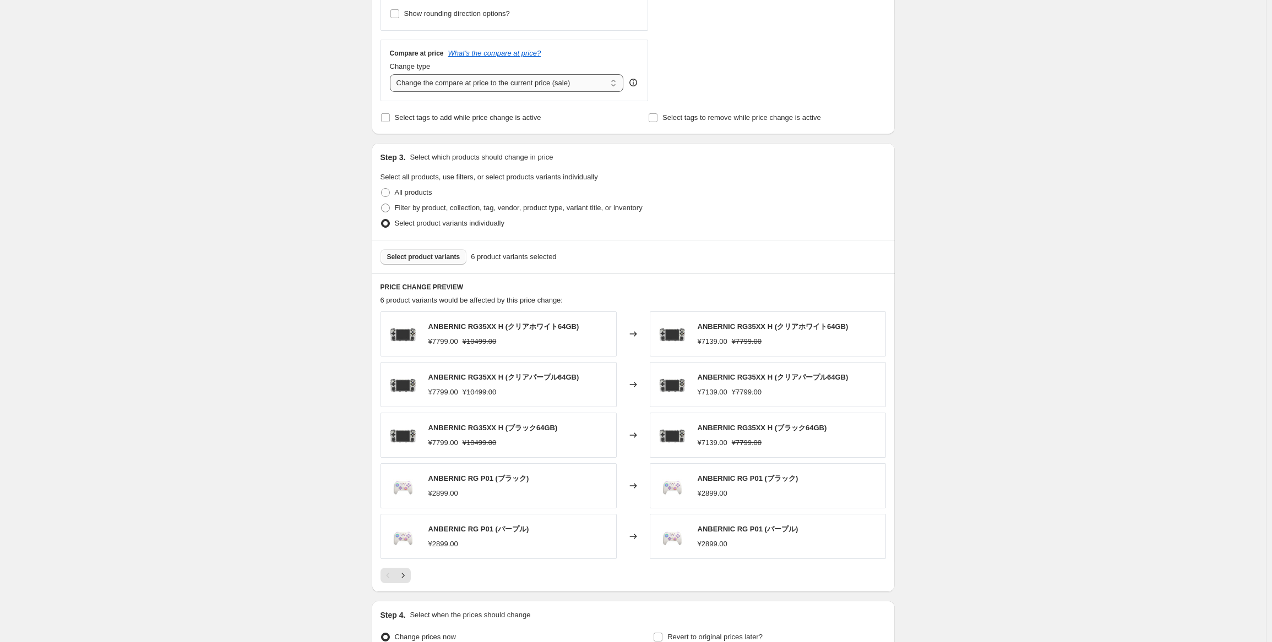
click at [392, 74] on select "Change the compare at price to the current price (sale) Change the compare at p…" at bounding box center [507, 83] width 234 height 18
click at [453, 247] on div "Select product variants 6 product variants selected" at bounding box center [633, 257] width 523 height 34
click at [449, 266] on div "Select product variants 6 product variants selected" at bounding box center [633, 257] width 523 height 34
click at [450, 258] on span "Select product variants" at bounding box center [423, 257] width 73 height 9
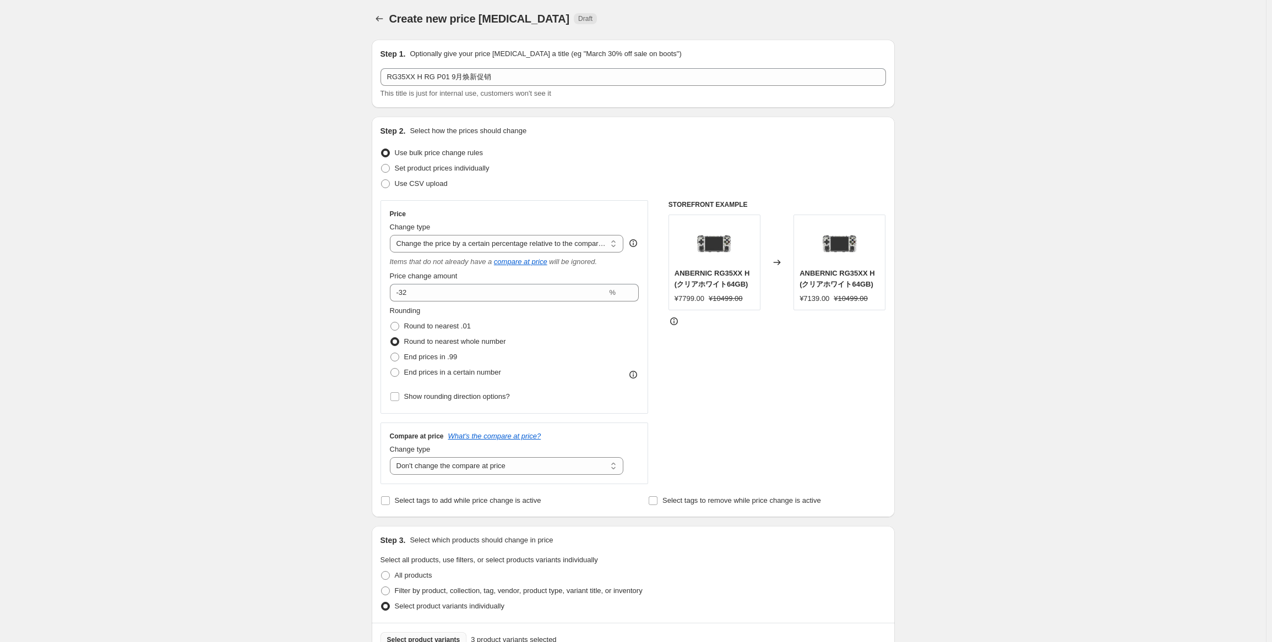
scroll to position [0, 0]
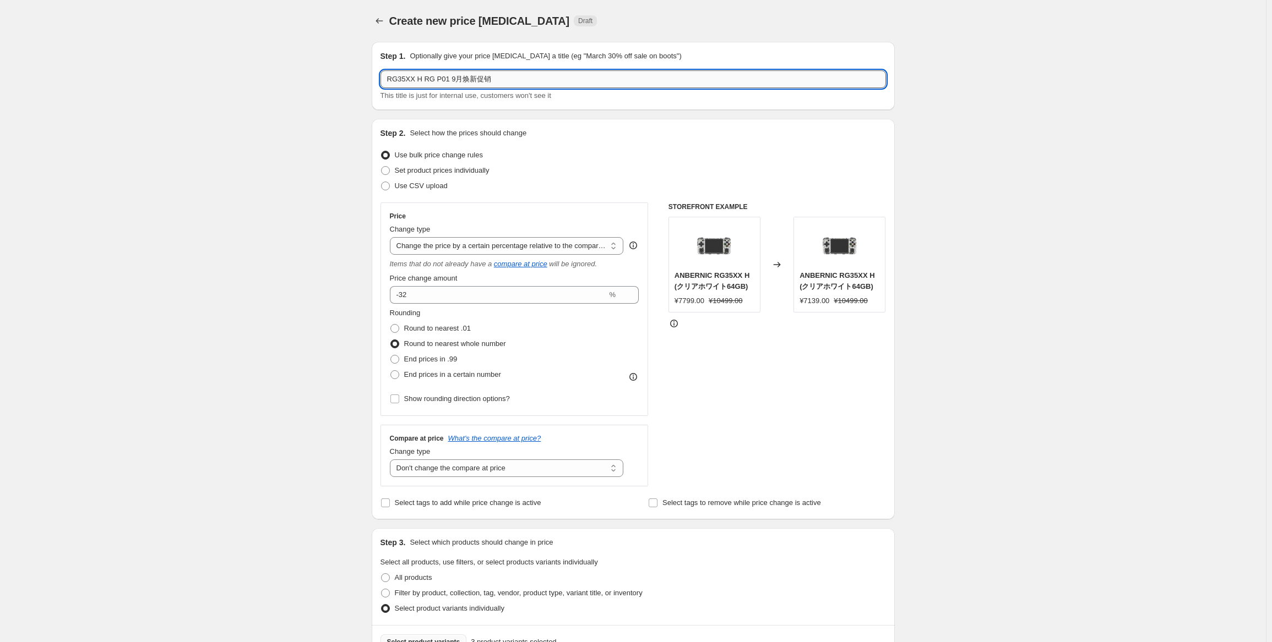
drag, startPoint x: 445, startPoint y: 81, endPoint x: 424, endPoint y: 83, distance: 21.0
click at [424, 83] on input "RG35XX H RG P01 9月焕新促销" at bounding box center [632, 79] width 505 height 18
type input "RG35XX H 9月焕新促销"
click at [536, 241] on select "Change the price to a certain amount Change the price by a certain amount Chang…" at bounding box center [507, 246] width 234 height 18
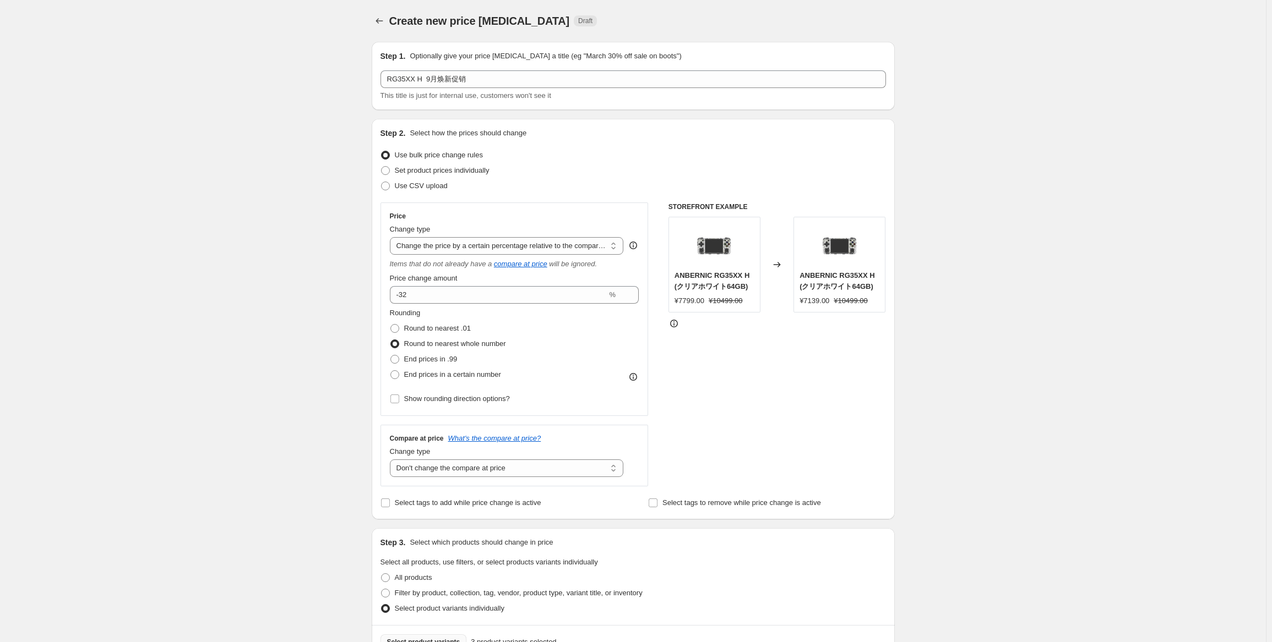
click at [947, 274] on div "Create new price [MEDICAL_DATA]. This page is ready Create new price [MEDICAL_D…" at bounding box center [633, 523] width 1266 height 1047
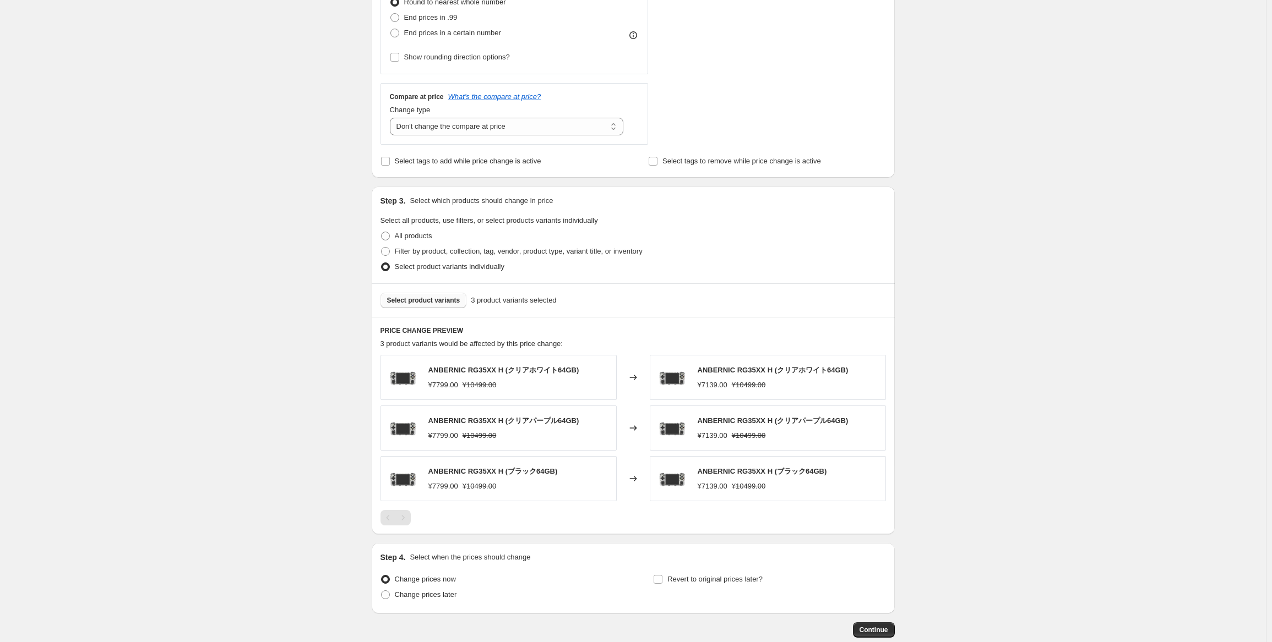
scroll to position [403, 0]
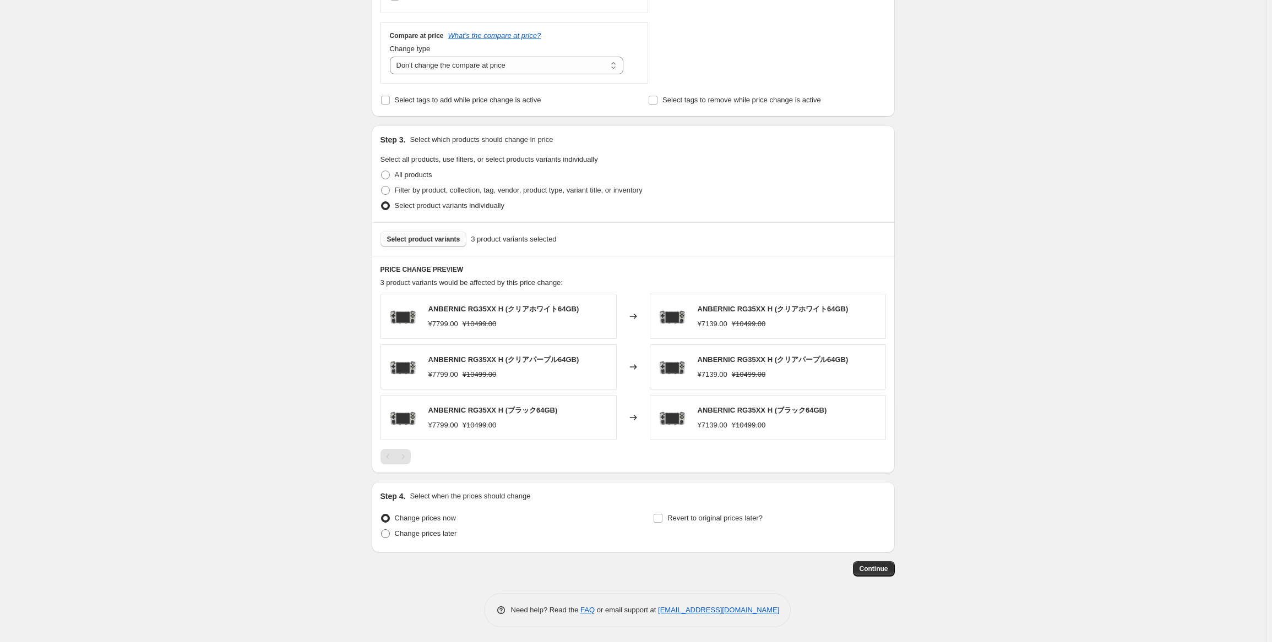
click at [435, 538] on span "Change prices later" at bounding box center [426, 534] width 62 height 11
click at [382, 530] on input "Change prices later" at bounding box center [381, 530] width 1 height 1
radio input "true"
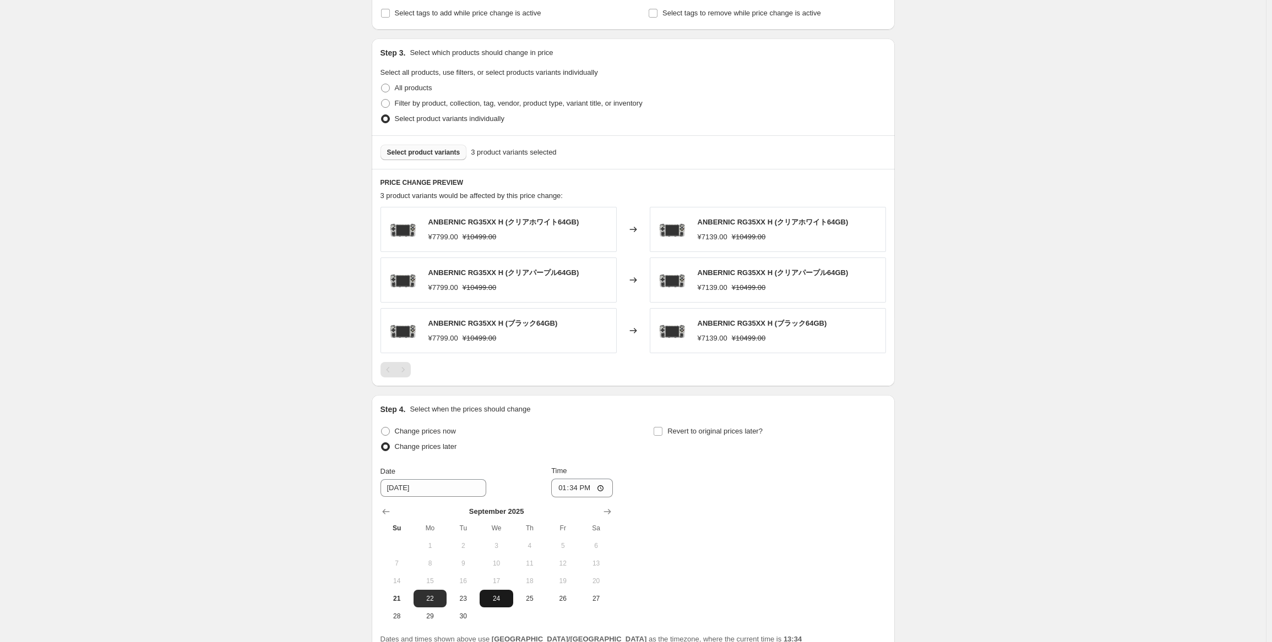
scroll to position [568, 0]
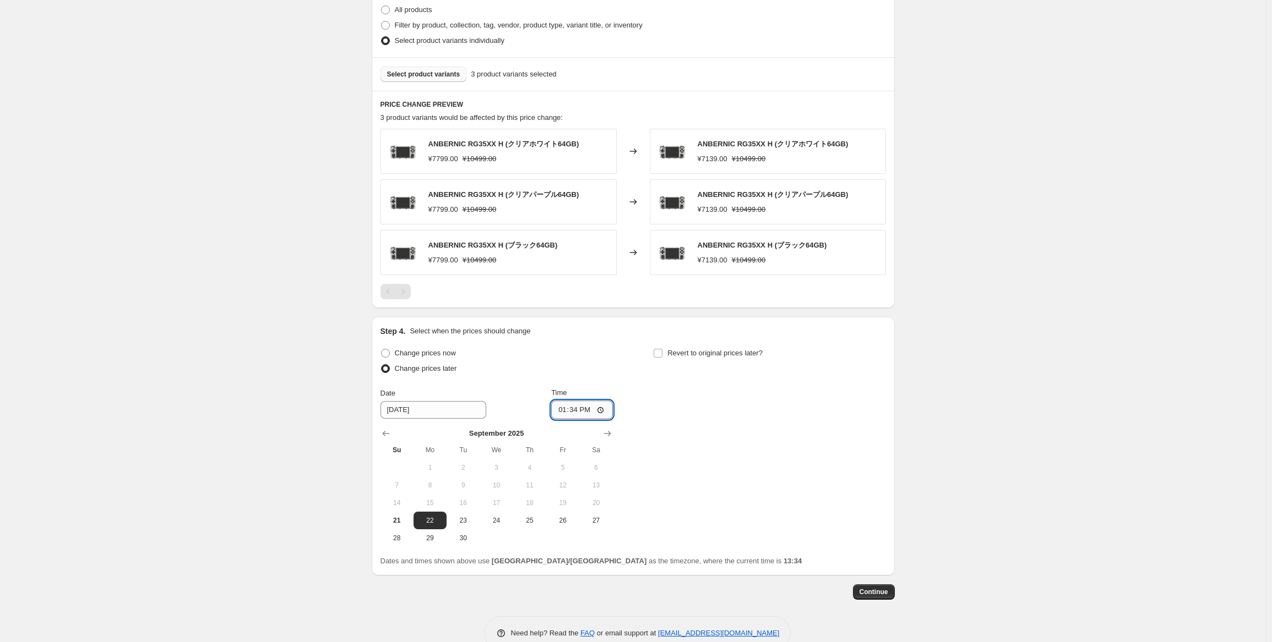
click at [584, 408] on input "13:34" at bounding box center [582, 410] width 62 height 19
type input "22:50"
click at [711, 417] on div "Change prices now Change prices later Date [DATE] Time 22:50 [DATE] Su Mo Tu We…" at bounding box center [632, 446] width 505 height 201
click at [704, 349] on span "Revert to original prices later?" at bounding box center [714, 353] width 95 height 8
click at [662, 349] on input "Revert to original prices later?" at bounding box center [657, 353] width 9 height 9
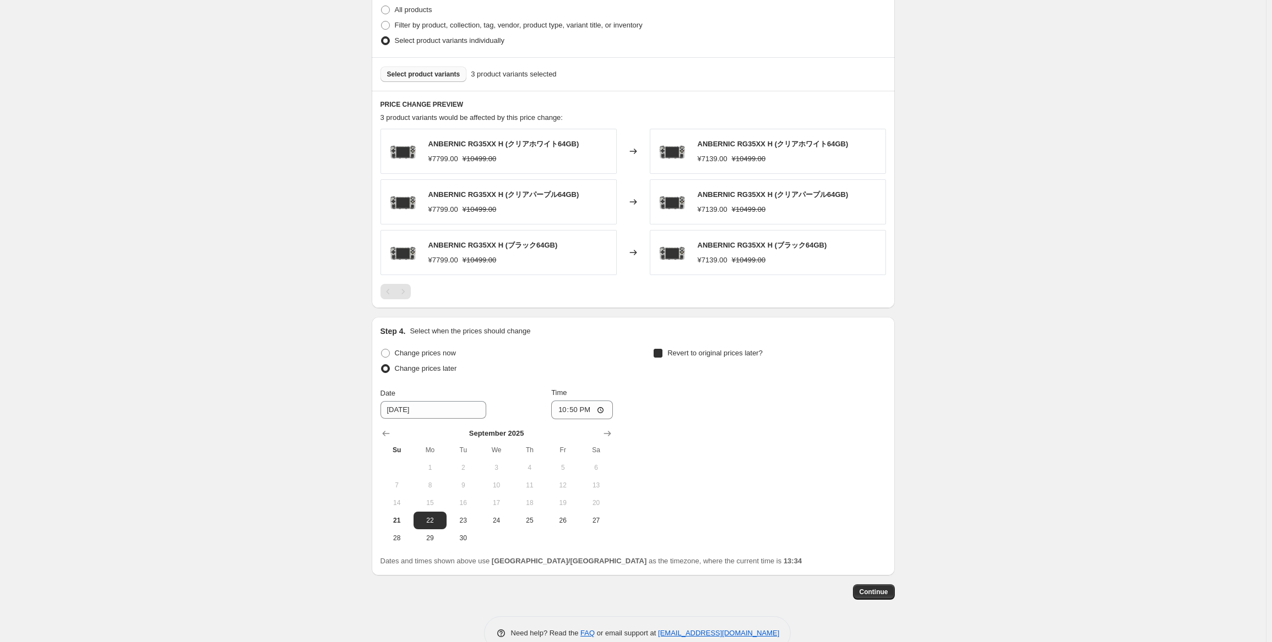
checkbox input "true"
click at [707, 540] on span "29" at bounding box center [703, 538] width 24 height 9
type input "[DATE]"
click at [853, 412] on input "13:34" at bounding box center [855, 410] width 62 height 19
click at [853, 412] on input "16:00" at bounding box center [855, 410] width 62 height 19
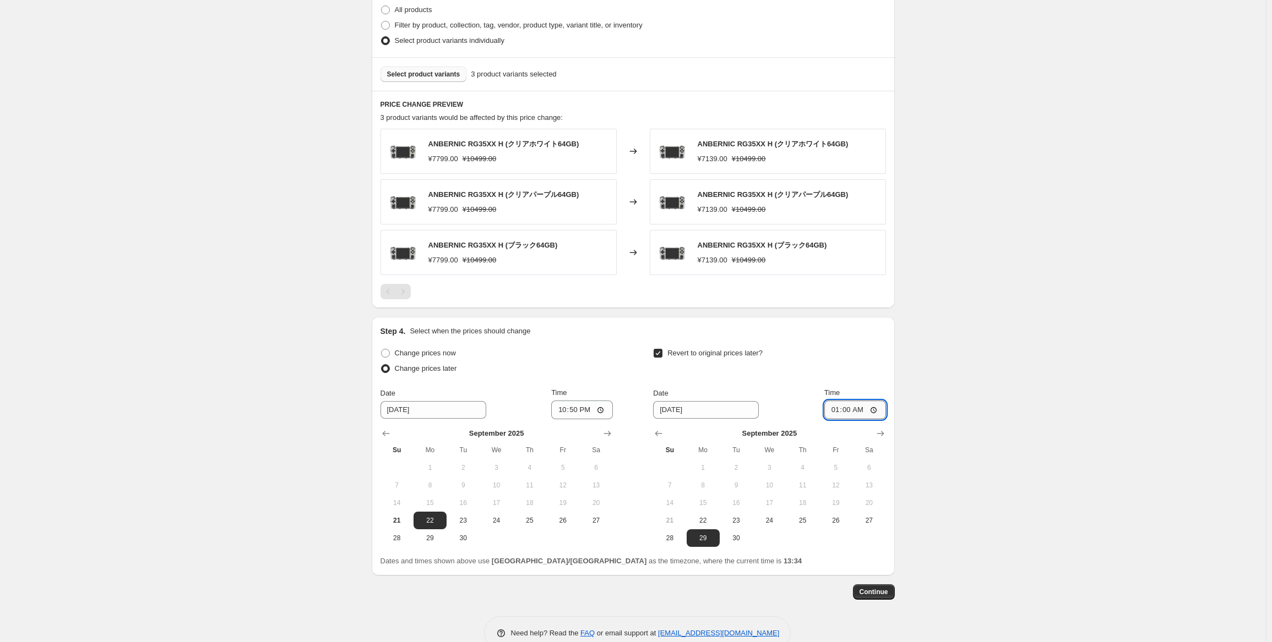
type input "14:00"
click at [857, 412] on input "14:05" at bounding box center [855, 410] width 62 height 19
type input "15:00"
click at [990, 390] on div "Create new price [MEDICAL_DATA]. This page is ready Create new price [MEDICAL_D…" at bounding box center [633, 49] width 1266 height 1235
click at [884, 580] on div "Step 1. Optionally give your price [MEDICAL_DATA] a title (eg "March 30% off sa…" at bounding box center [629, 32] width 532 height 1135
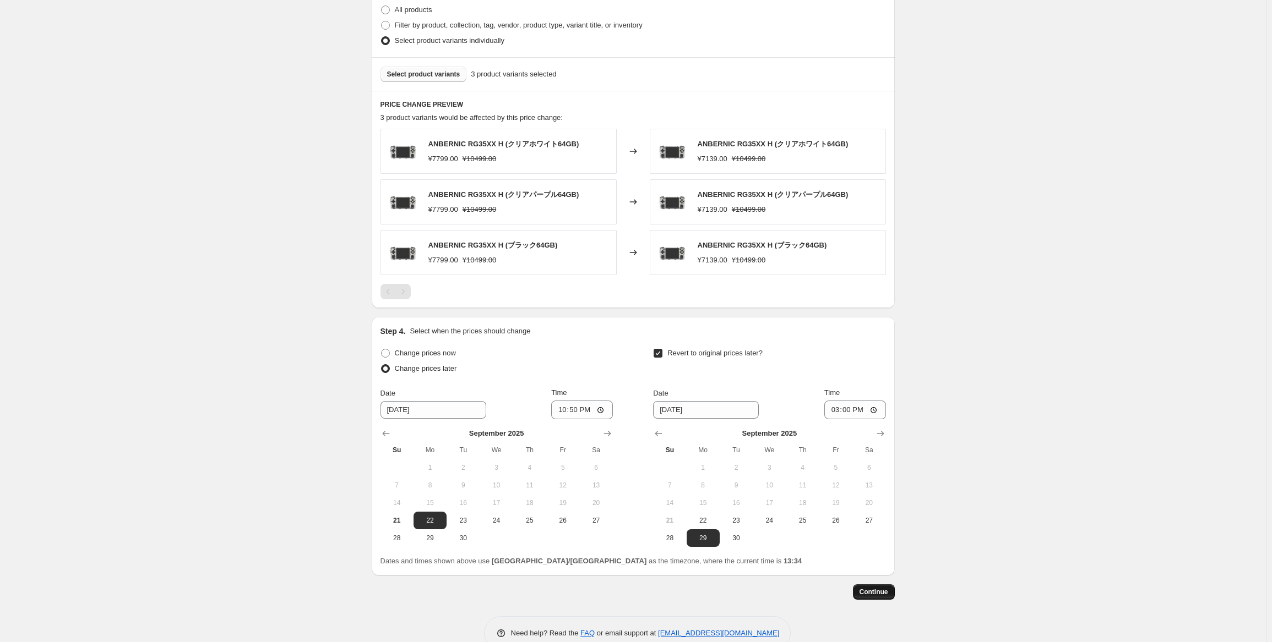
click at [876, 590] on span "Continue" at bounding box center [873, 592] width 29 height 9
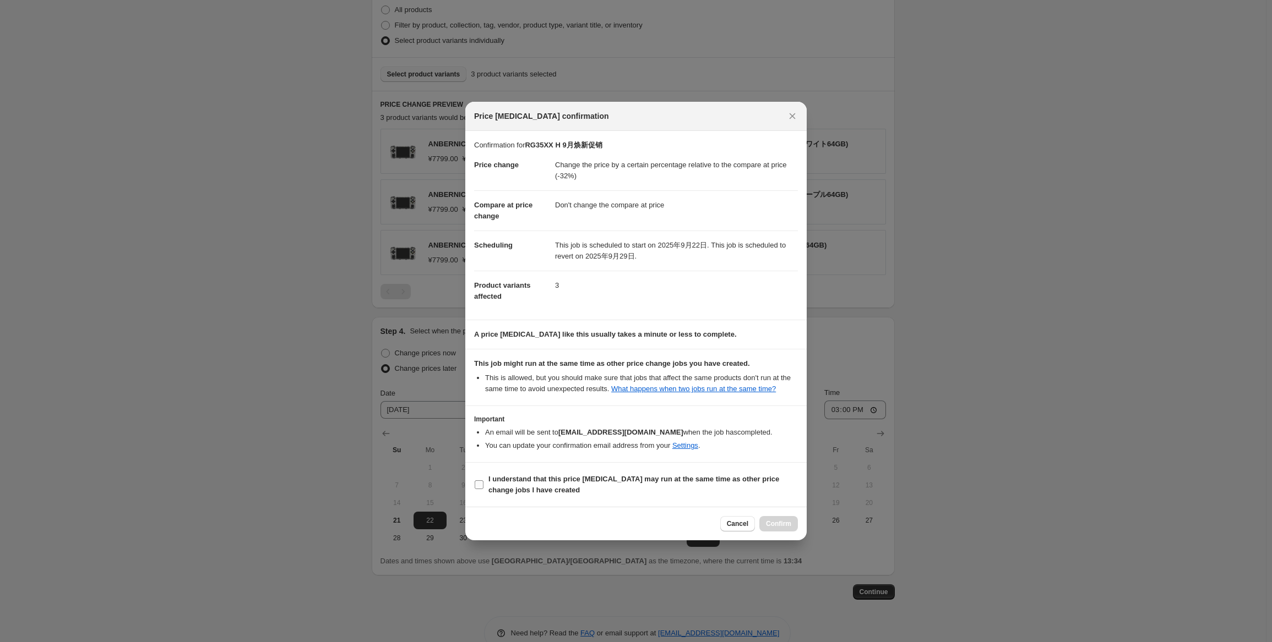
click at [554, 491] on span "I understand that this price [MEDICAL_DATA] may run at the same time as other p…" at bounding box center [642, 485] width 309 height 22
click at [483, 489] on input "I understand that this price [MEDICAL_DATA] may run at the same time as other p…" at bounding box center [479, 485] width 9 height 9
checkbox input "true"
click at [770, 521] on span "Confirm" at bounding box center [778, 524] width 25 height 9
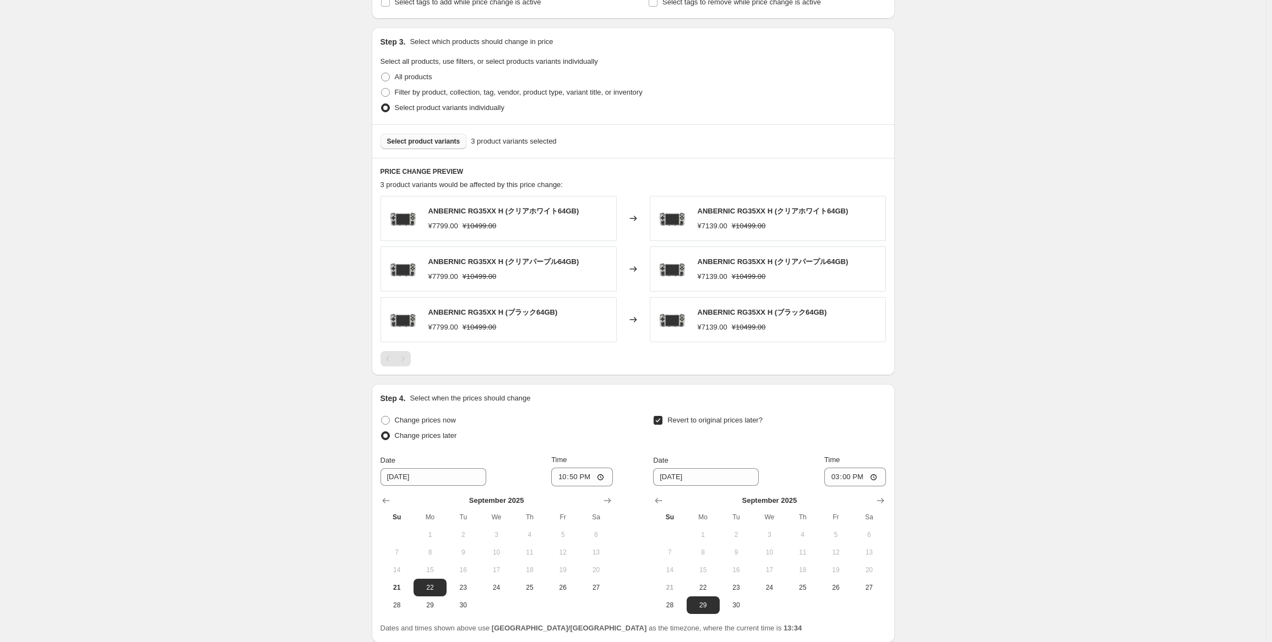
click at [966, 333] on div "RG35XX H 9月焕新促销. This page is ready RG35XX H 9月焕新促销 Info Scheduled Copy to new …" at bounding box center [633, 83] width 1266 height 1303
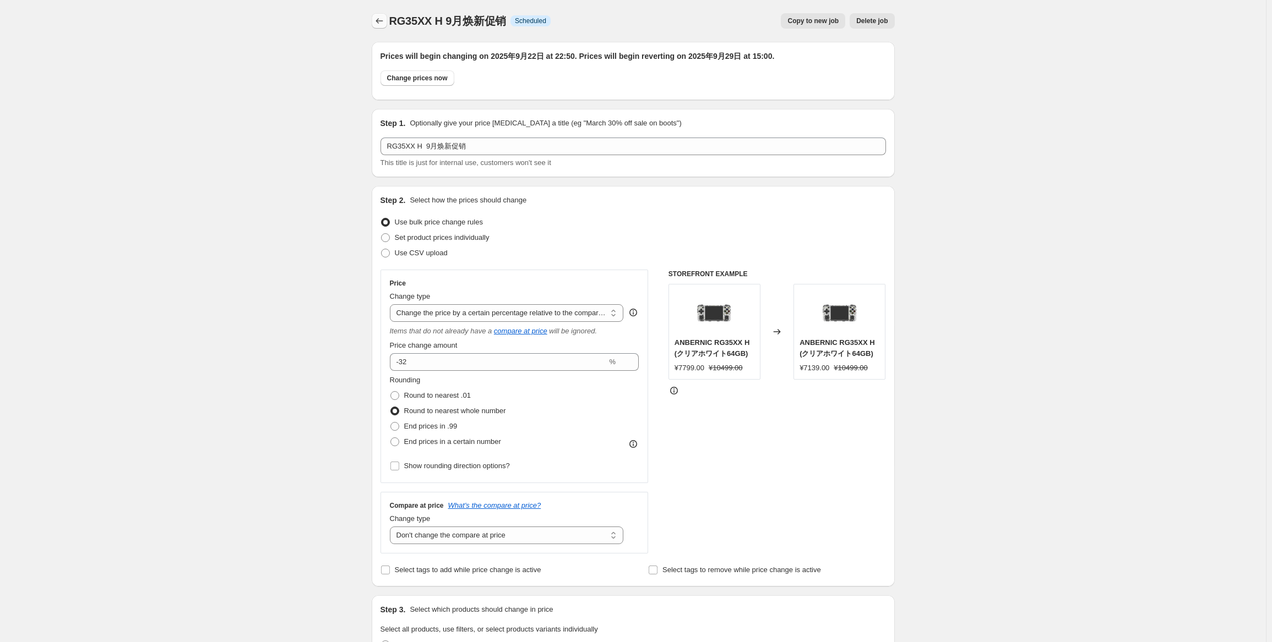
click at [382, 23] on icon "Price change jobs" at bounding box center [379, 20] width 11 height 11
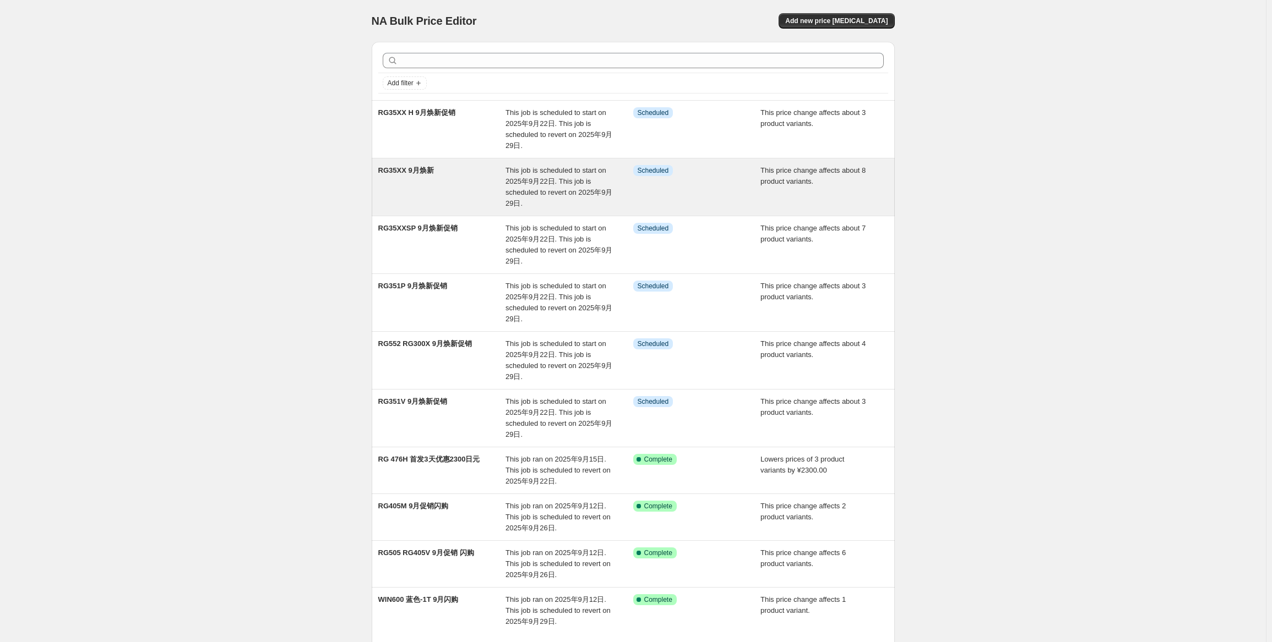
click at [481, 203] on div "RG35XX 9月焕新" at bounding box center [442, 187] width 128 height 44
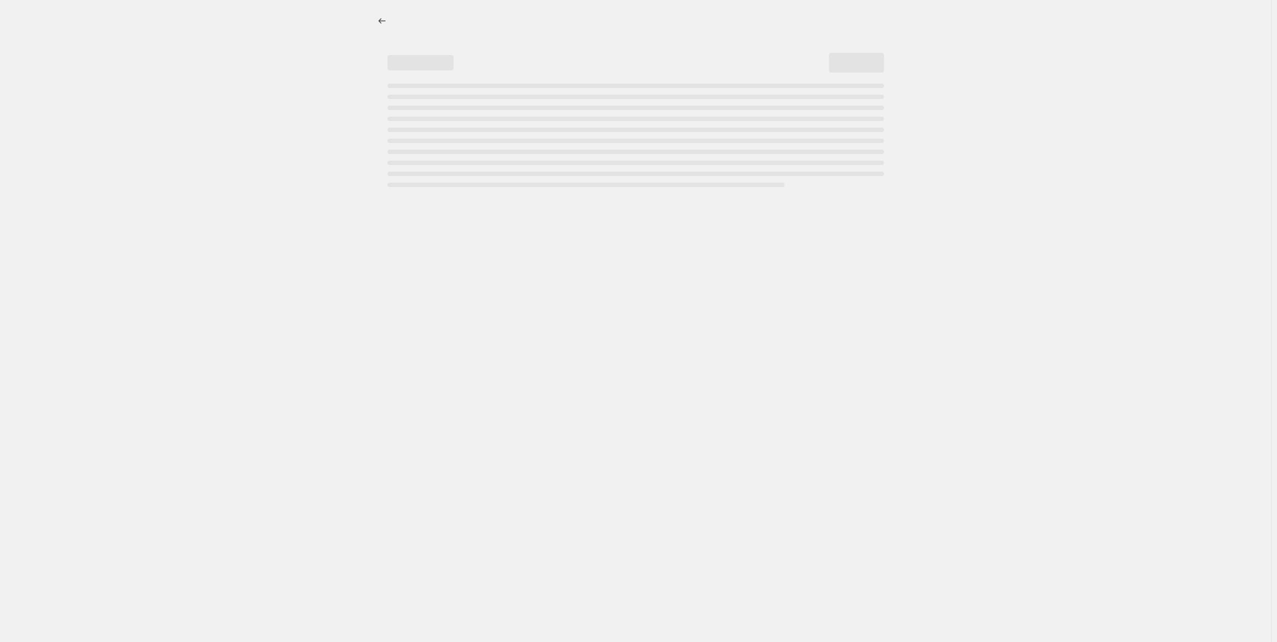
select select "pcap"
select select "no_change"
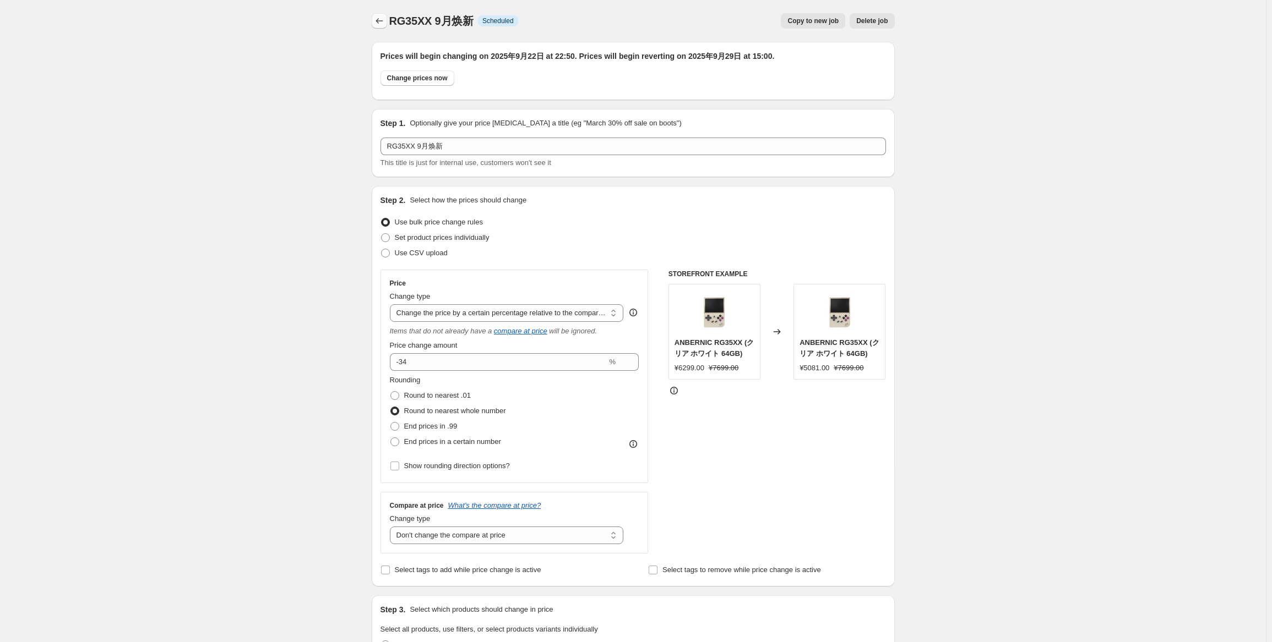
click at [383, 21] on icon "Price change jobs" at bounding box center [378, 21] width 7 height 6
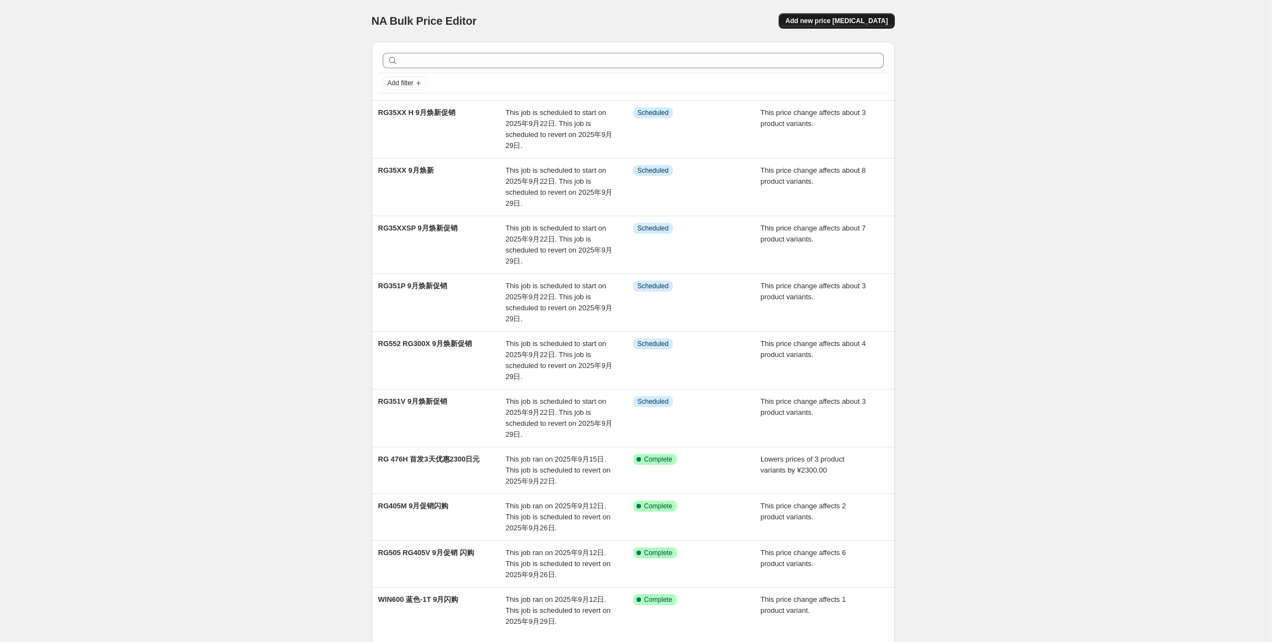
click at [845, 27] on button "Add new price [MEDICAL_DATA]" at bounding box center [836, 20] width 116 height 15
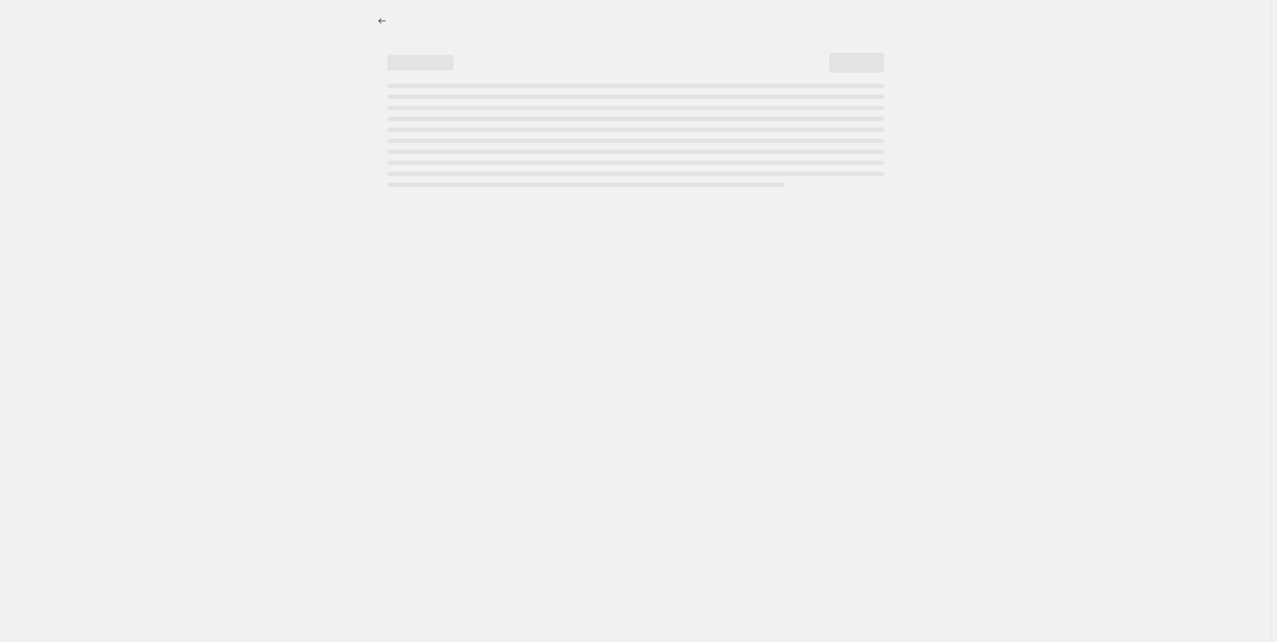
select select "percentage"
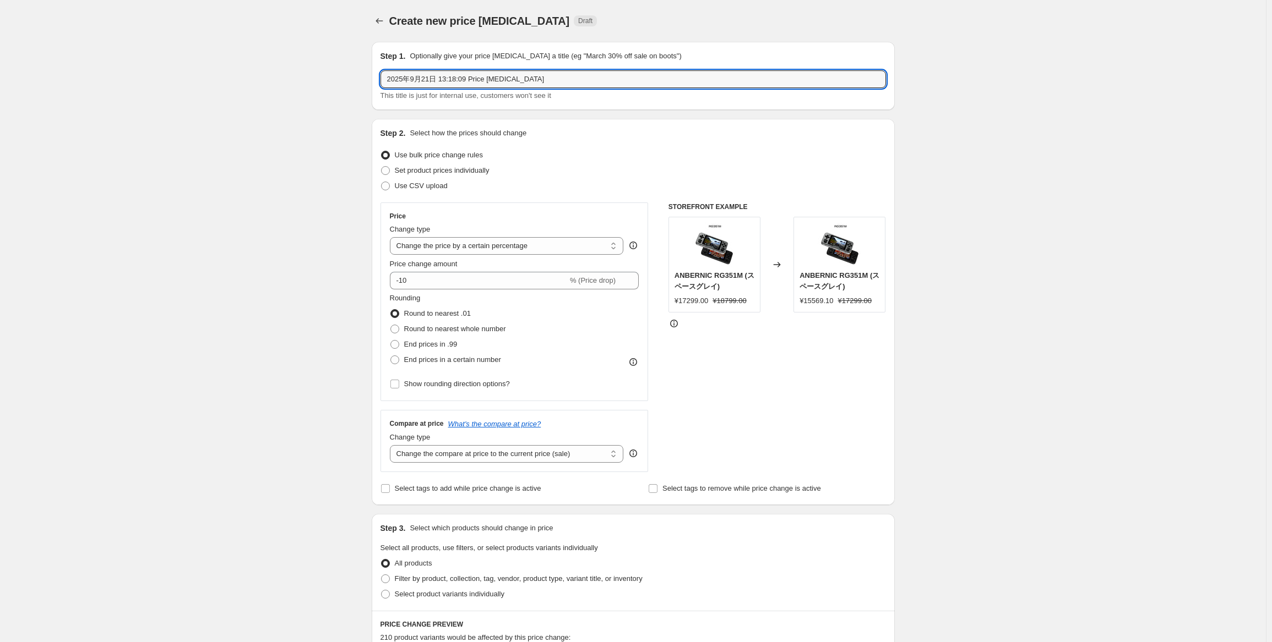
drag, startPoint x: 600, startPoint y: 78, endPoint x: 328, endPoint y: 75, distance: 272.0
click at [330, 75] on div "Create new price [MEDICAL_DATA]. This page is ready Create new price [MEDICAL_D…" at bounding box center [633, 552] width 1266 height 1104
paste input "RG P01"
type input "RG P01 9月焕新"
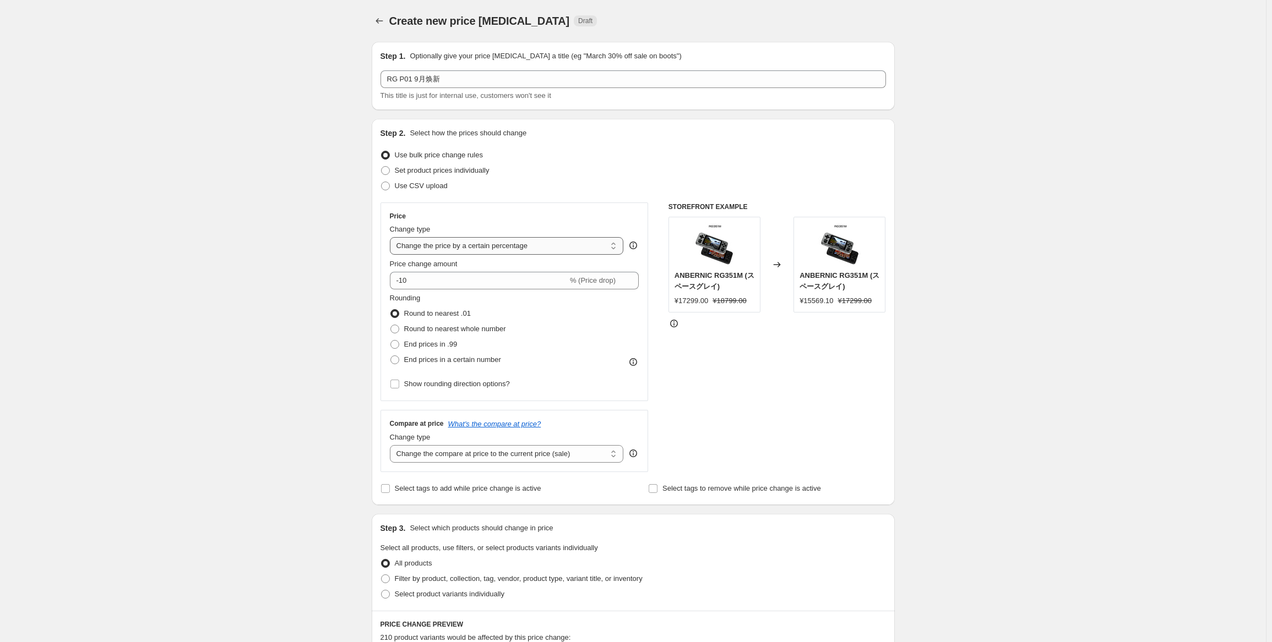
click at [505, 239] on select "Change the price to a certain amount Change the price by a certain amount Chang…" at bounding box center [507, 246] width 234 height 18
click at [505, 252] on select "Change the price to a certain amount Change the price by a certain amount Chang…" at bounding box center [507, 246] width 234 height 18
click at [476, 279] on input "-10" at bounding box center [479, 281] width 178 height 18
type input "-1"
type input "-32"
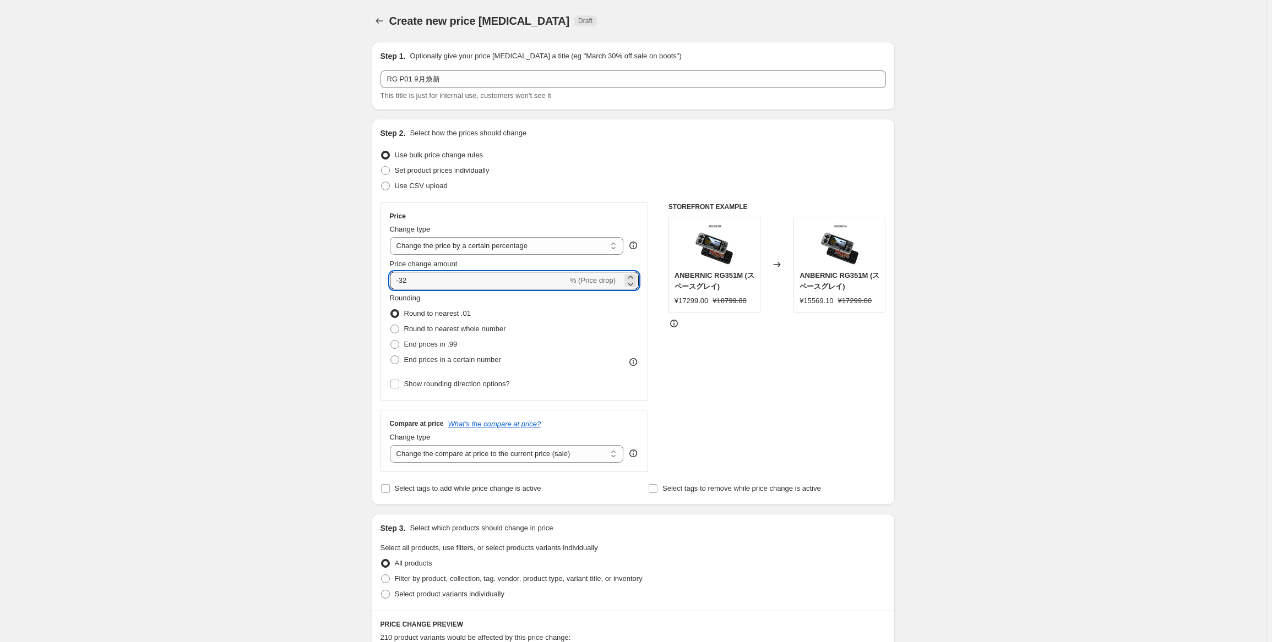
drag, startPoint x: 583, startPoint y: 374, endPoint x: 498, endPoint y: 367, distance: 85.6
click at [582, 374] on div "Rounding Round to nearest .01 Round to nearest whole number End prices in .99 E…" at bounding box center [514, 342] width 249 height 99
click at [480, 328] on span "Round to nearest whole number" at bounding box center [455, 329] width 102 height 8
click at [391, 325] on input "Round to nearest whole number" at bounding box center [390, 325] width 1 height 1
radio input "true"
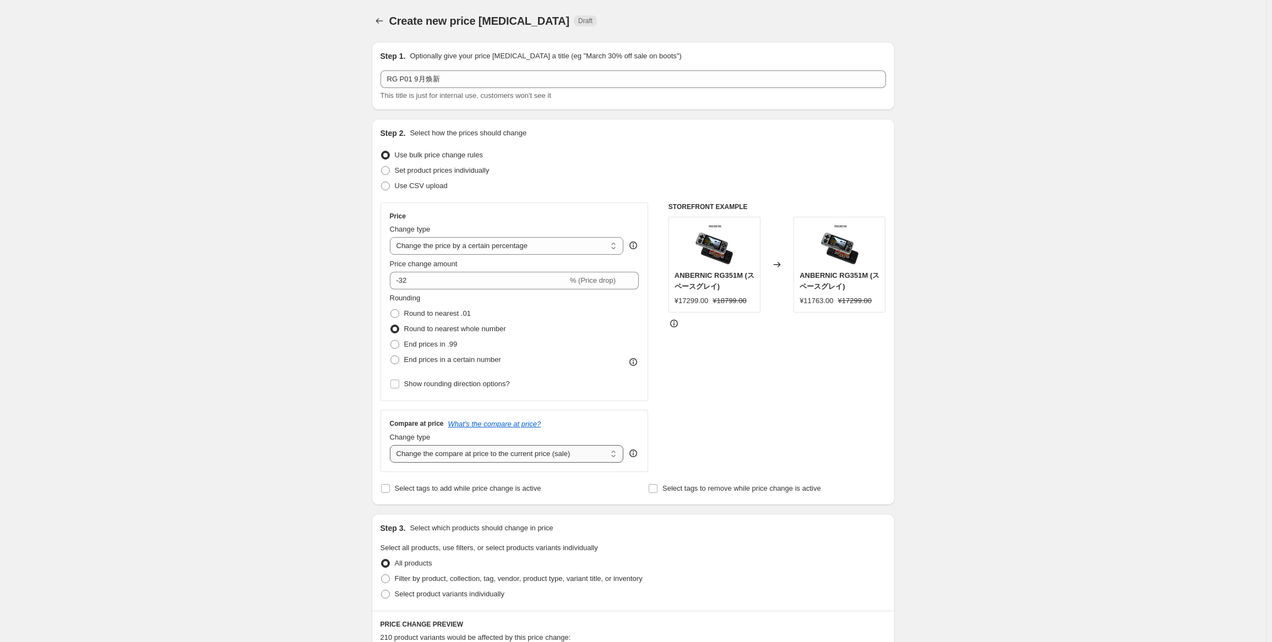
click at [525, 453] on select "Change the compare at price to the current price (sale) Change the compare at p…" at bounding box center [507, 454] width 234 height 18
click at [392, 445] on select "Change the compare at price to the current price (sale) Change the compare at p…" at bounding box center [507, 454] width 234 height 18
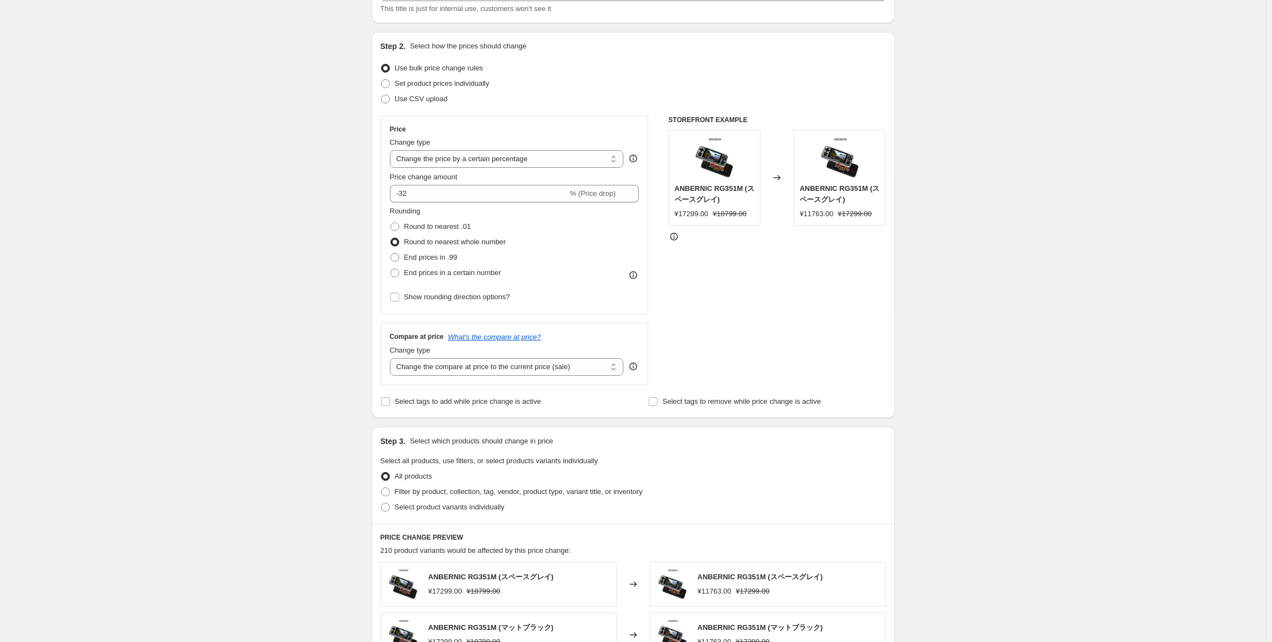
scroll to position [165, 0]
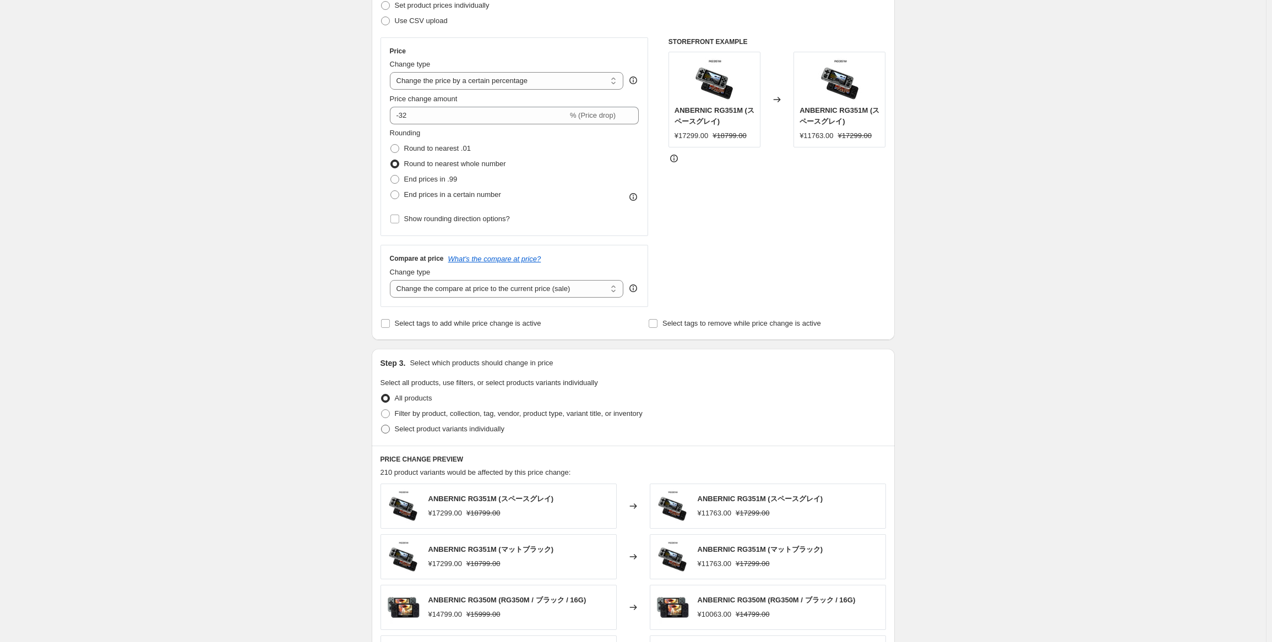
click at [464, 433] on span "Select product variants individually" at bounding box center [450, 429] width 110 height 8
click at [382, 426] on input "Select product variants individually" at bounding box center [381, 425] width 1 height 1
radio input "true"
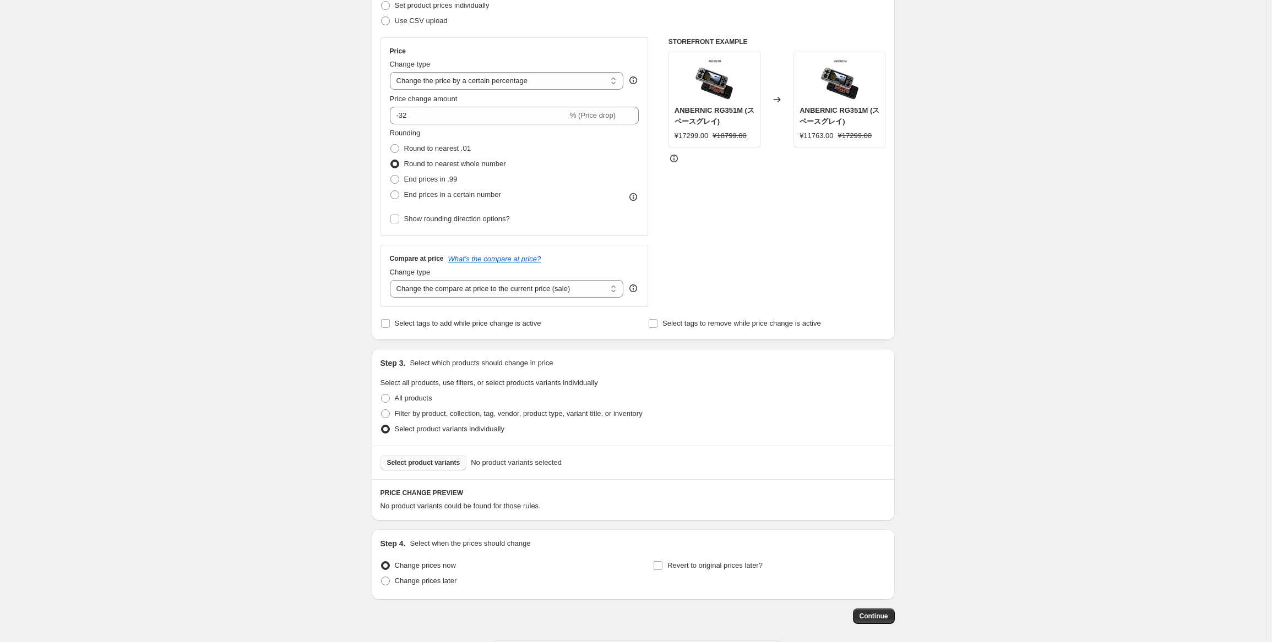
click at [442, 462] on span "Select product variants" at bounding box center [423, 463] width 73 height 9
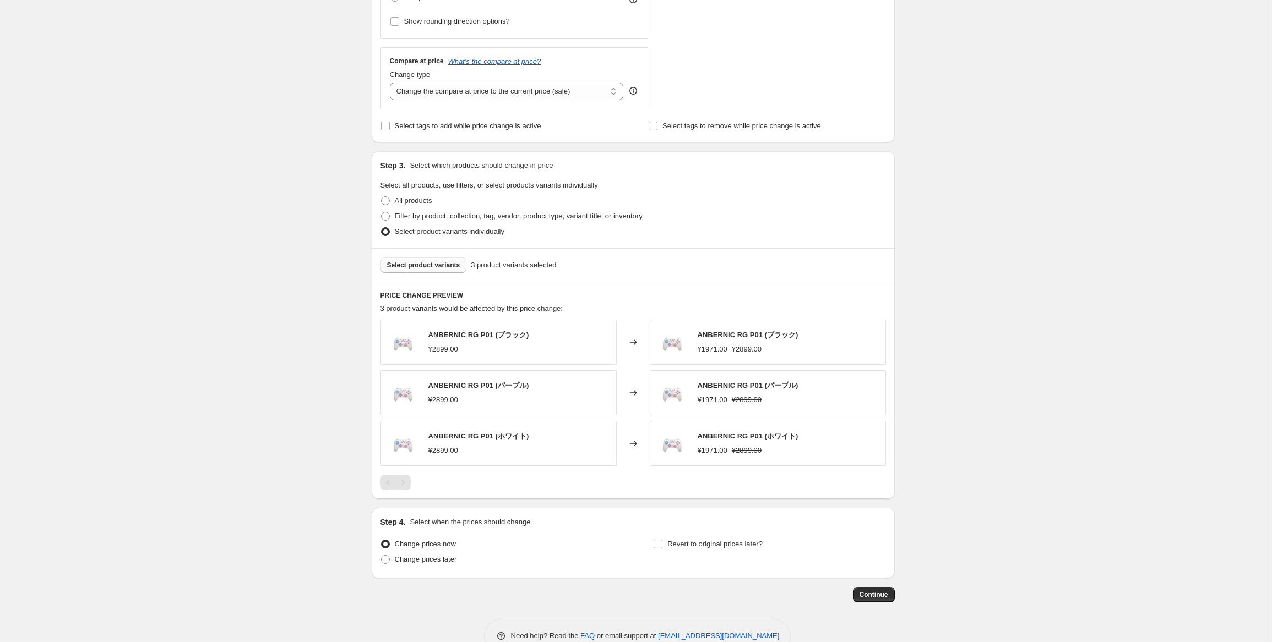
scroll to position [385, 0]
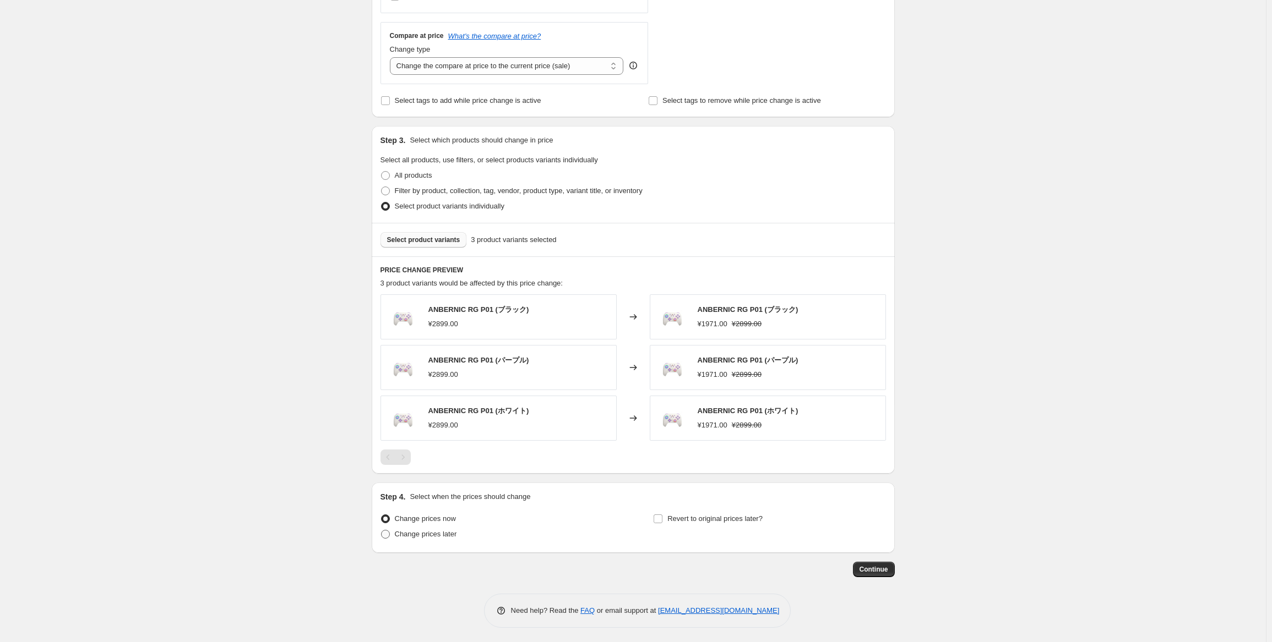
click at [444, 531] on span "Change prices later" at bounding box center [426, 534] width 62 height 8
click at [382, 531] on input "Change prices later" at bounding box center [381, 530] width 1 height 1
radio input "true"
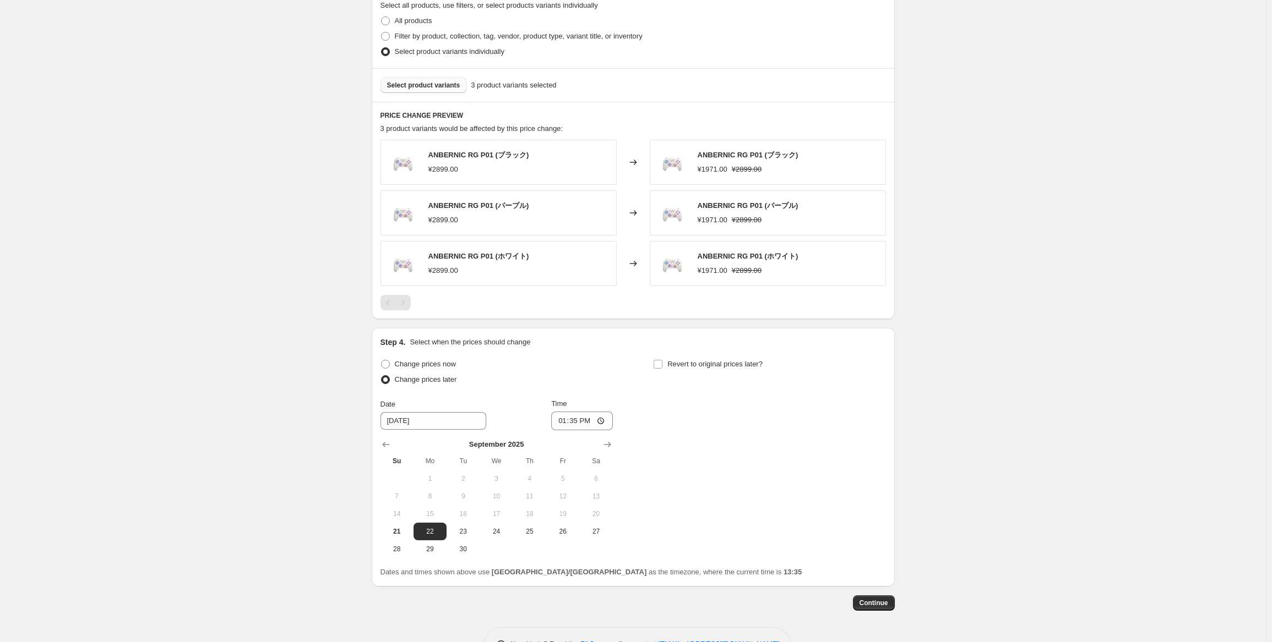
scroll to position [553, 0]
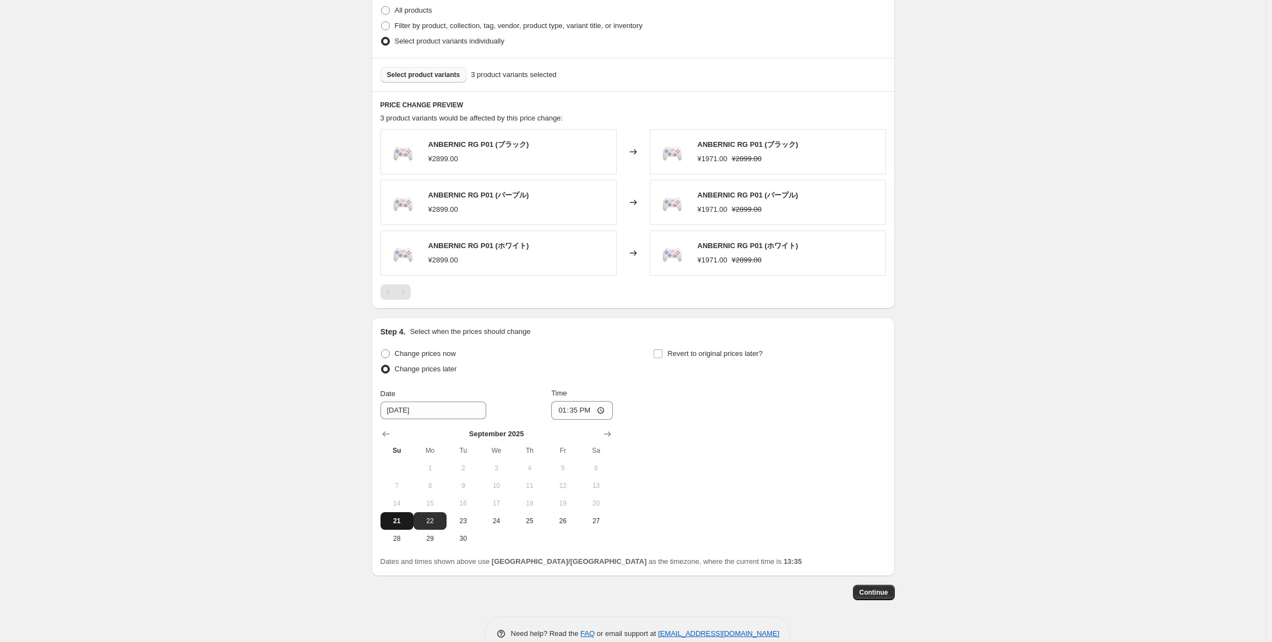
click at [399, 523] on span "21" at bounding box center [397, 521] width 24 height 9
click at [428, 520] on span "22" at bounding box center [430, 521] width 24 height 9
type input "[DATE]"
click at [579, 410] on input "13:35" at bounding box center [582, 410] width 62 height 19
type input "22:50"
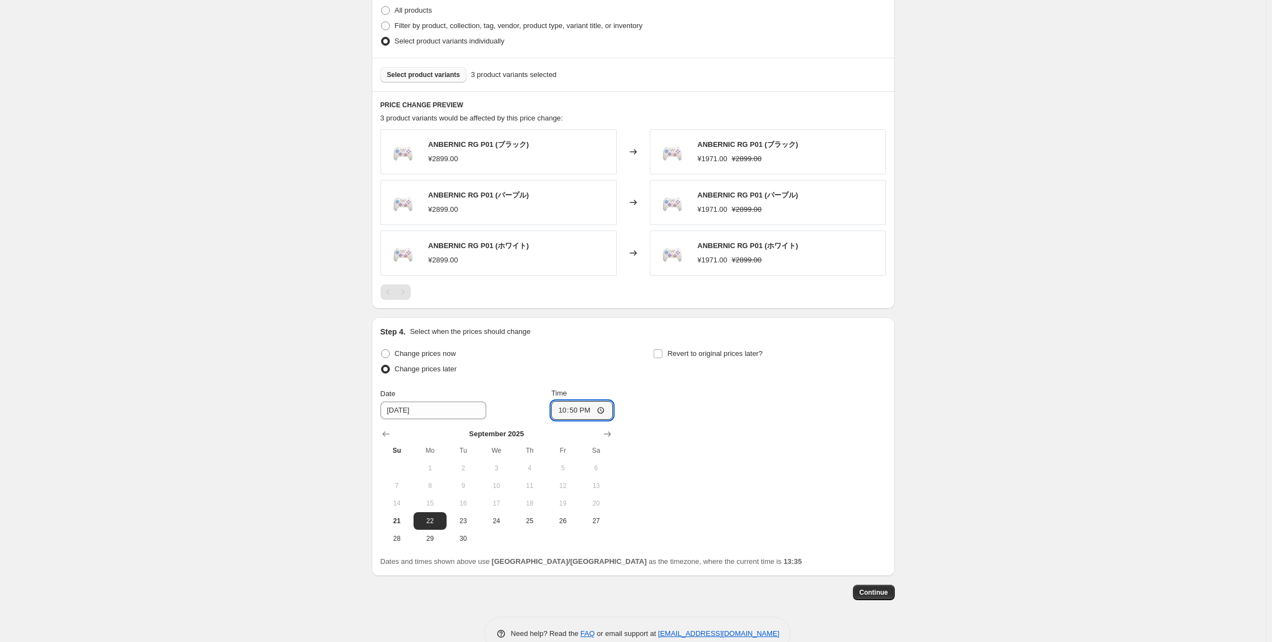
drag, startPoint x: 721, startPoint y: 428, endPoint x: 721, endPoint y: 422, distance: 6.1
click at [721, 426] on div "Change prices now Change prices later Date [DATE] Time 22:50 [DATE] Su Mo Tu We…" at bounding box center [632, 446] width 505 height 201
click at [725, 346] on label "Revert to original prices later?" at bounding box center [708, 353] width 110 height 15
click at [662, 350] on input "Revert to original prices later?" at bounding box center [657, 354] width 9 height 9
checkbox input "true"
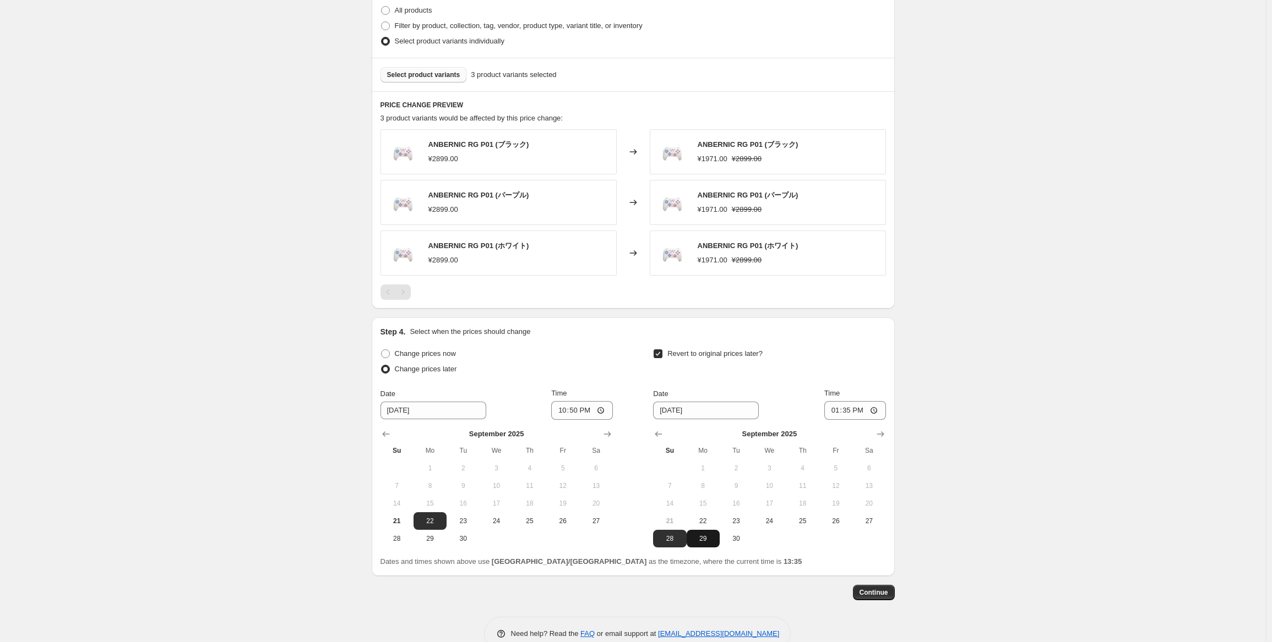
click at [698, 542] on button "29" at bounding box center [703, 539] width 33 height 18
type input "[DATE]"
click at [852, 412] on input "13:35" at bounding box center [855, 410] width 62 height 19
type input "15:00"
click at [914, 404] on div "Create new price [MEDICAL_DATA]. This page is ready Create new price [MEDICAL_D…" at bounding box center [633, 57] width 1266 height 1221
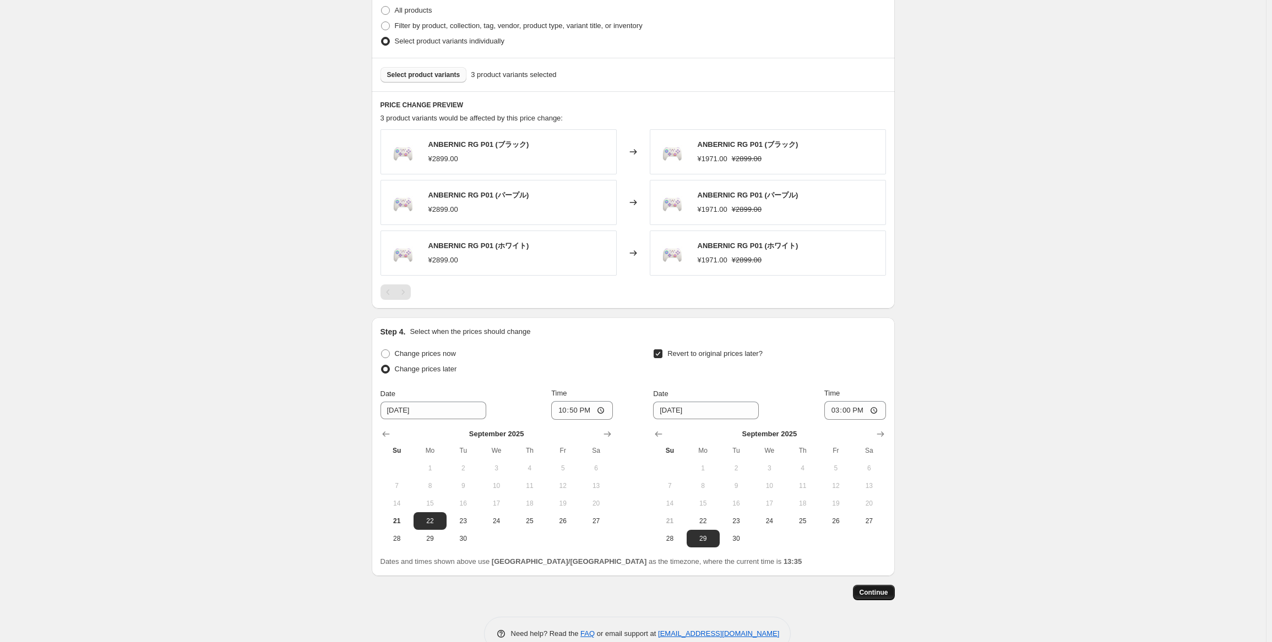
click at [875, 591] on span "Continue" at bounding box center [873, 593] width 29 height 9
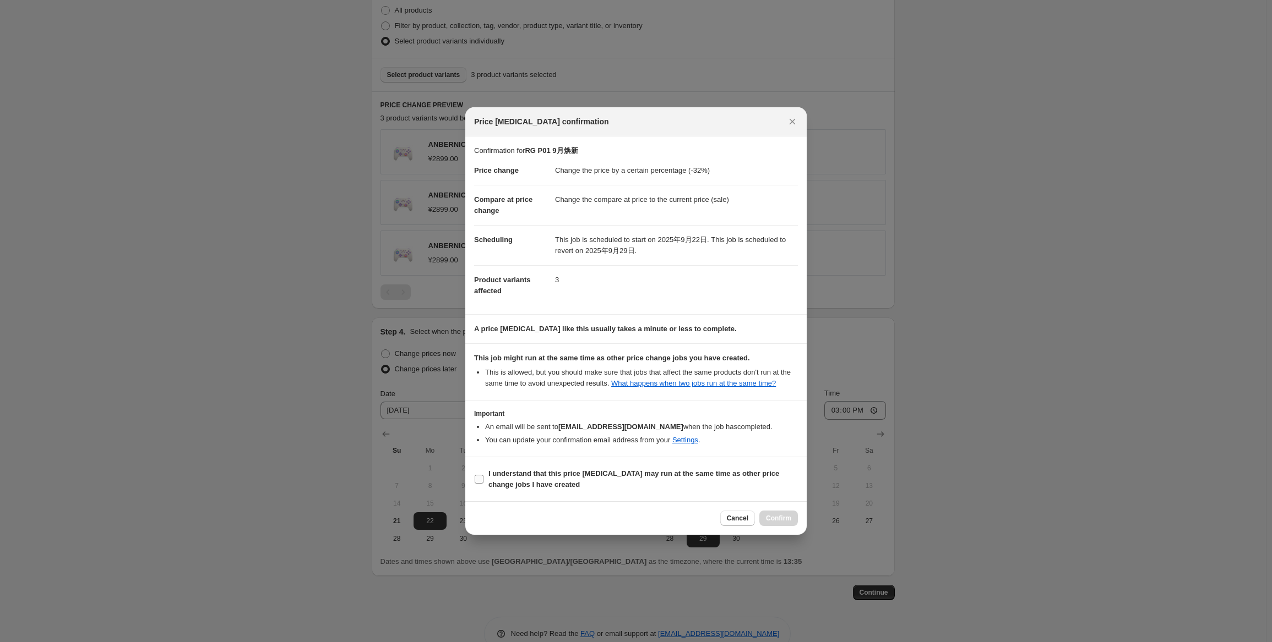
click at [529, 481] on b "I understand that this price [MEDICAL_DATA] may run at the same time as other p…" at bounding box center [633, 479] width 291 height 19
click at [483, 481] on input "I understand that this price [MEDICAL_DATA] may run at the same time as other p…" at bounding box center [479, 479] width 9 height 9
checkbox input "true"
click at [774, 522] on span "Confirm" at bounding box center [778, 518] width 25 height 9
click at [775, 433] on li "An email will be sent to [EMAIL_ADDRESS][DOMAIN_NAME] when the job has complete…" at bounding box center [641, 427] width 313 height 11
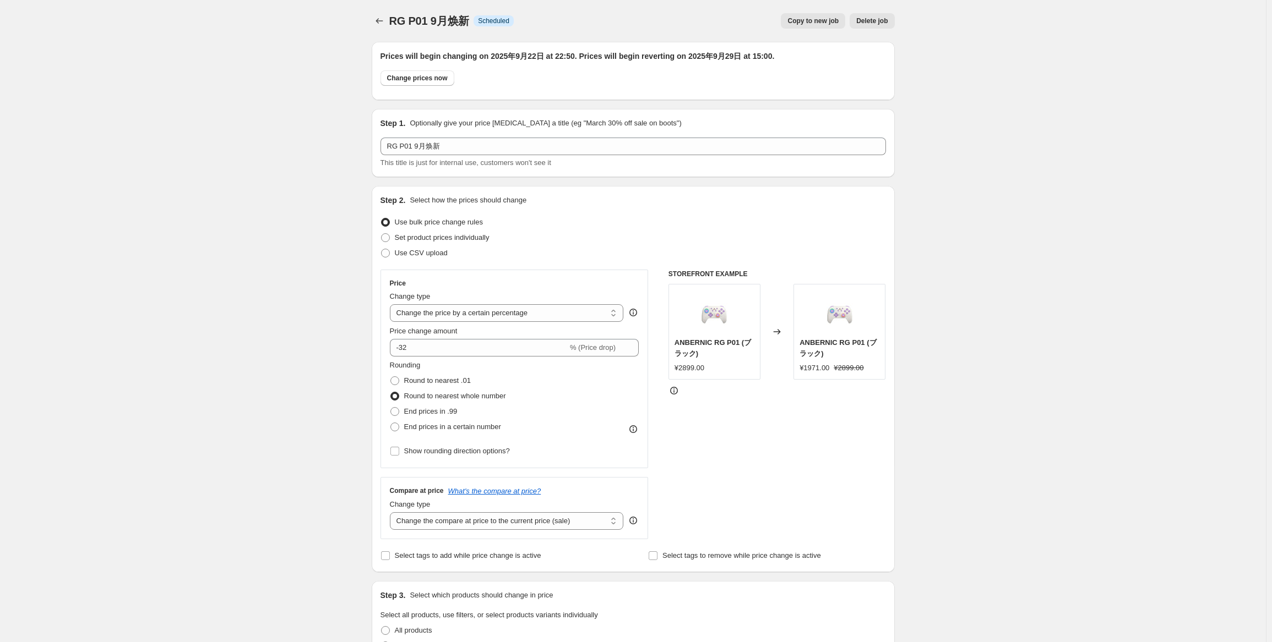
click at [385, 6] on div "RG P01 9月焕新. This page is ready RG P01 9月焕新 Info Scheduled Copy to new job Dele…" at bounding box center [633, 21] width 523 height 42
click at [382, 23] on icon "Price change jobs" at bounding box center [379, 20] width 11 height 11
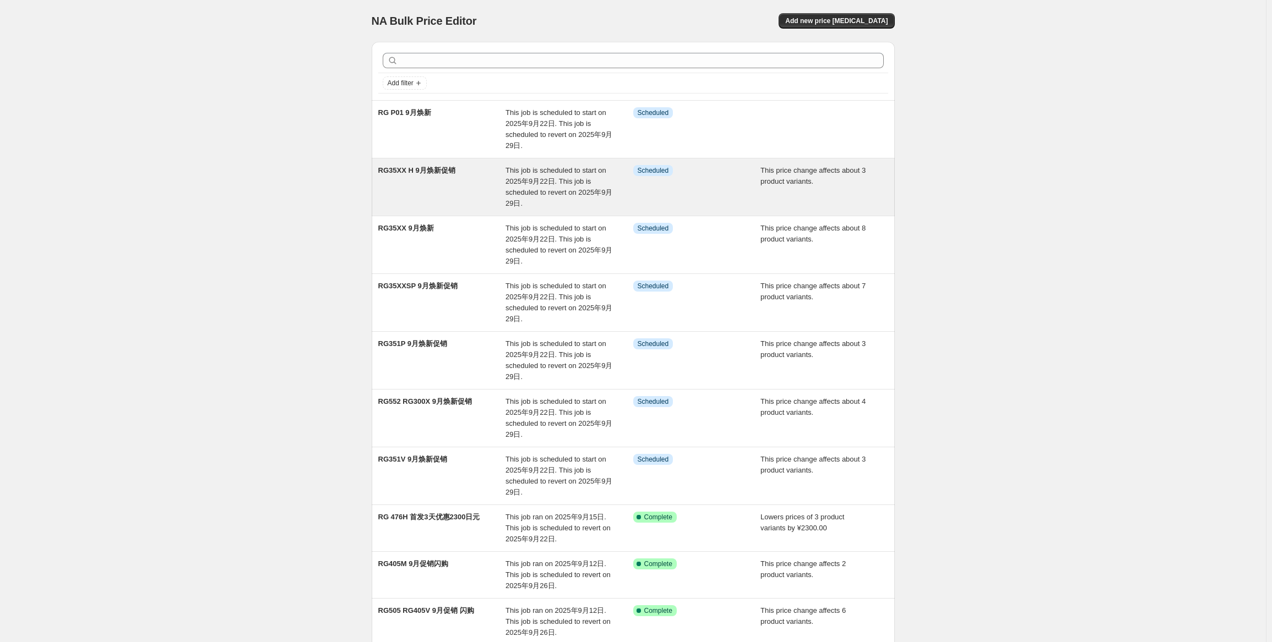
click at [566, 195] on span "This job is scheduled to start on 2025年9月22日. This job is scheduled to revert o…" at bounding box center [558, 186] width 107 height 41
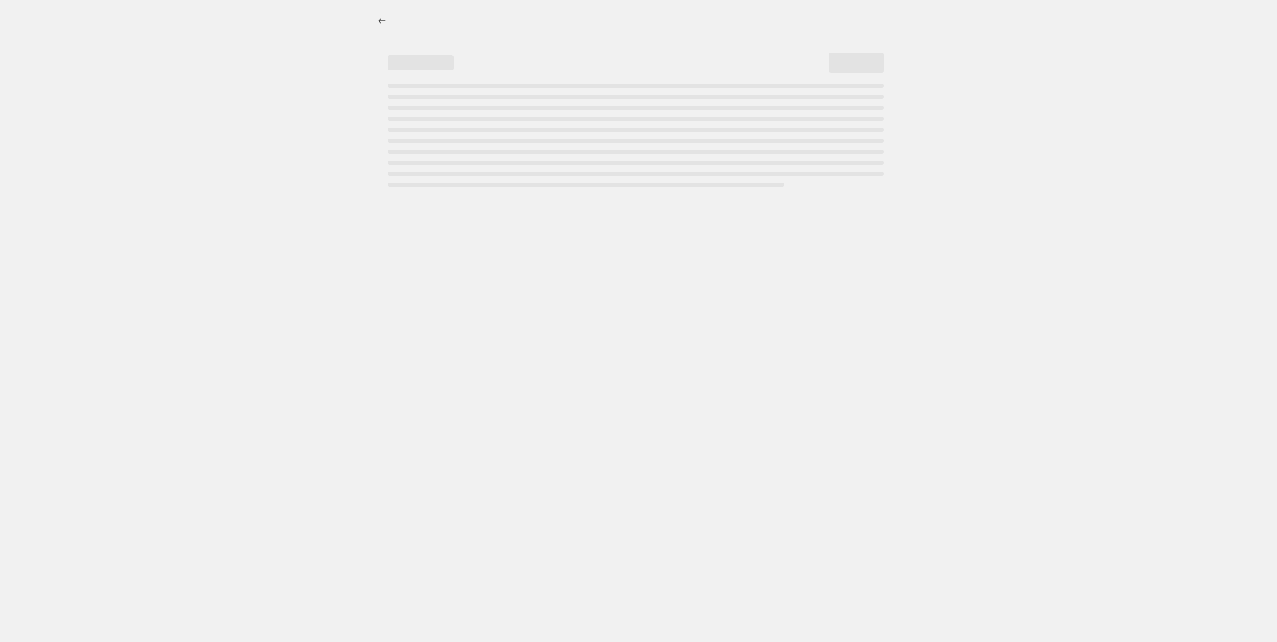
select select "pcap"
select select "no_change"
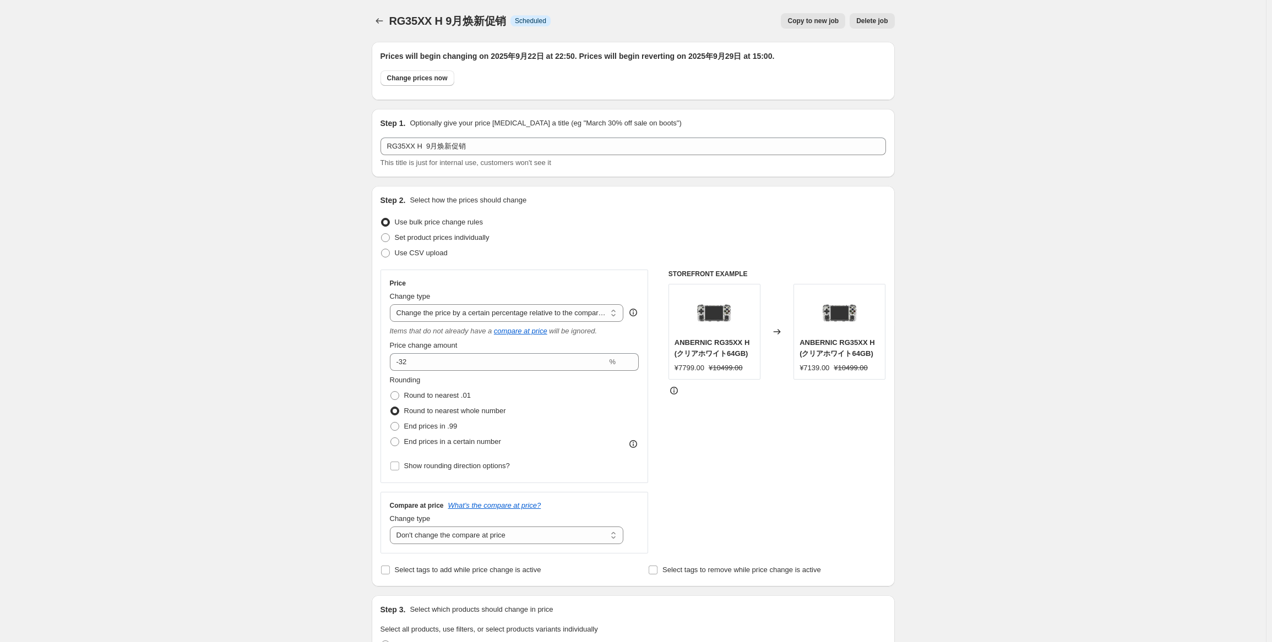
click at [397, 21] on span "RG35XX H 9月焕新促销" at bounding box center [447, 21] width 117 height 12
click at [382, 12] on div "RG35XX H 9月焕新促销. This page is ready RG35XX H 9月焕新促销 Info Scheduled Copy to new …" at bounding box center [633, 21] width 523 height 42
click at [378, 18] on icon "Price change jobs" at bounding box center [379, 20] width 11 height 11
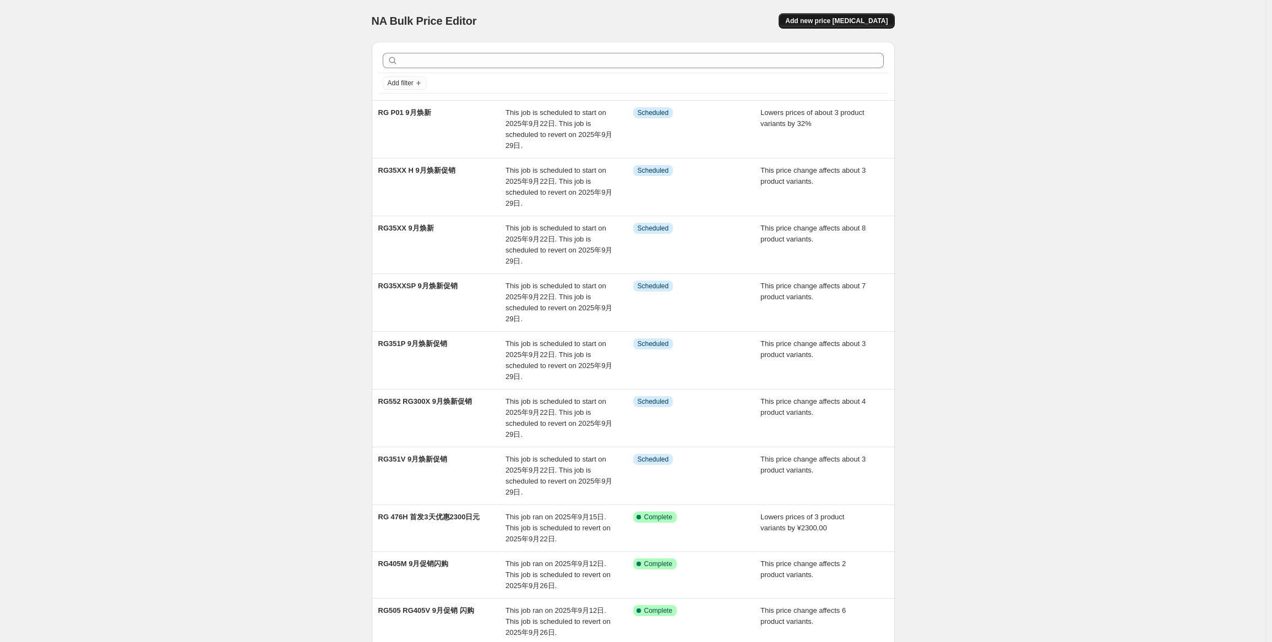
click at [870, 28] on button "Add new price [MEDICAL_DATA]" at bounding box center [836, 20] width 116 height 15
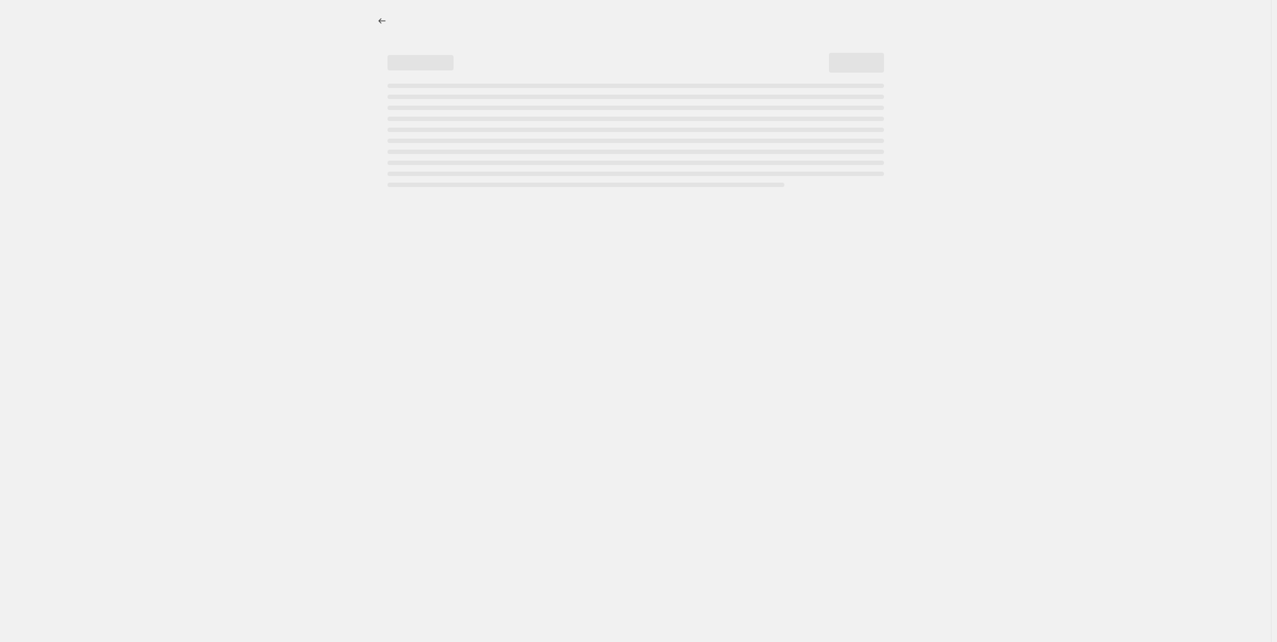
select select "percentage"
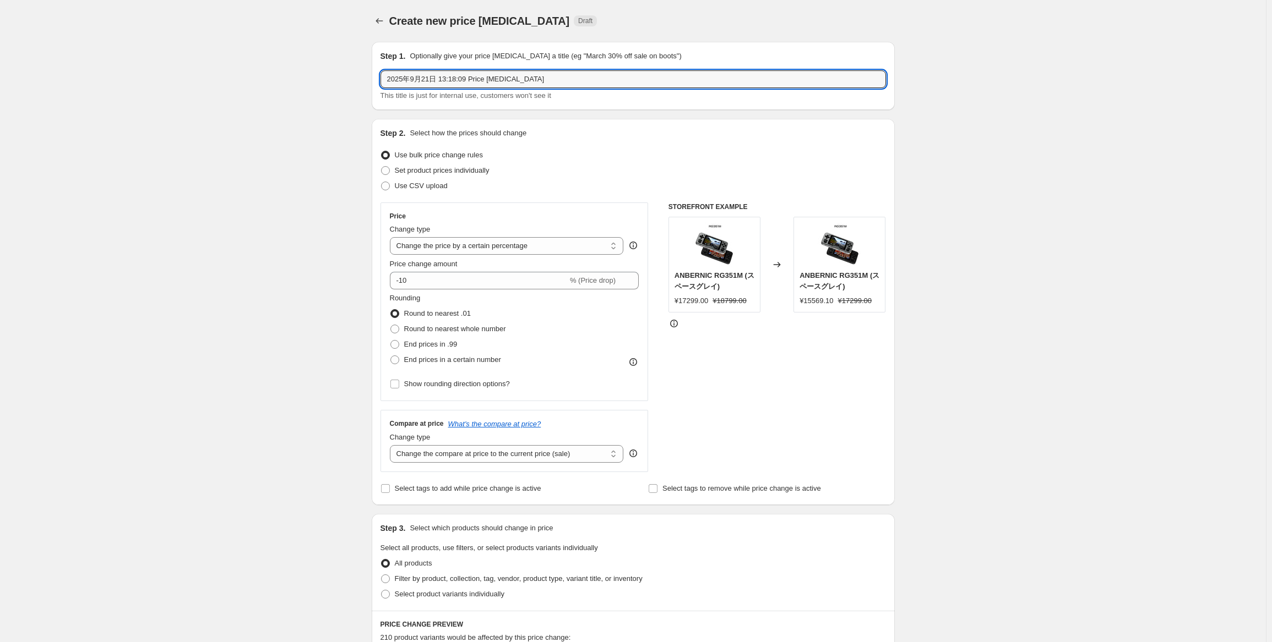
click at [373, 82] on div "Step 1. Optionally give your price [MEDICAL_DATA] a title (eg "March 30% off sa…" at bounding box center [629, 535] width 532 height 1004
type input "RG 405M"
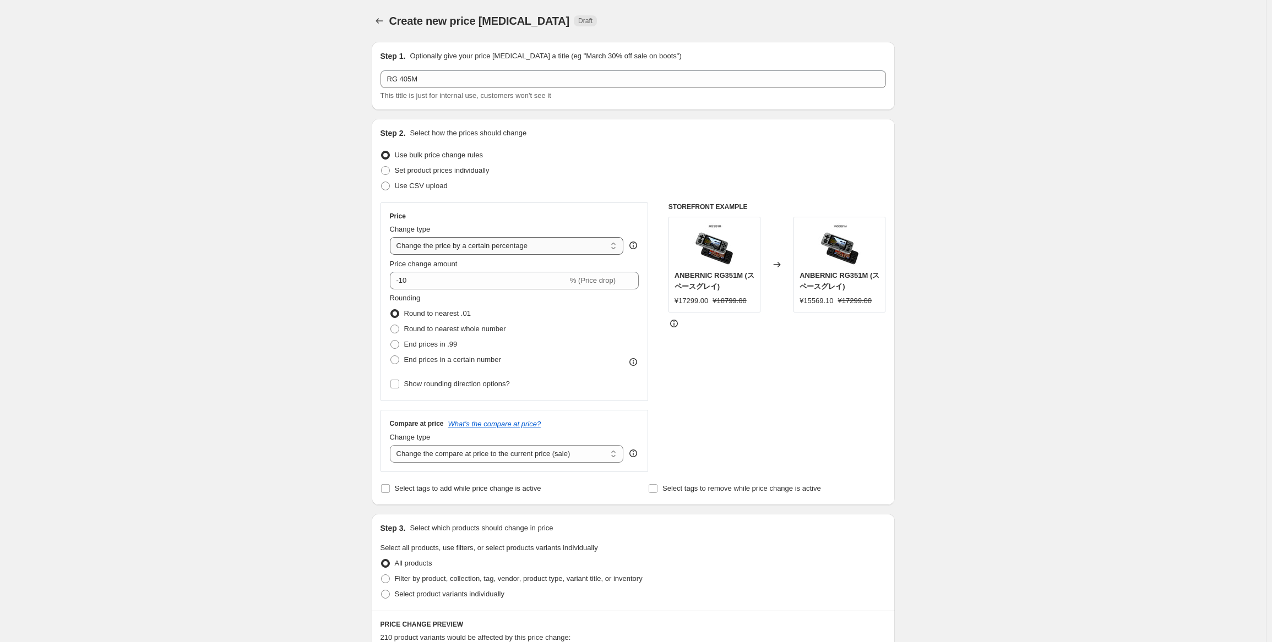
click at [473, 253] on select "Change the price to a certain amount Change the price by a certain amount Chang…" at bounding box center [507, 246] width 234 height 18
select select "by"
click at [392, 237] on select "Change the price to a certain amount Change the price by a certain amount Chang…" at bounding box center [507, 246] width 234 height 18
type input "-10.00"
click at [548, 248] on select "Change the price to a certain amount Change the price by a certain amount Chang…" at bounding box center [507, 246] width 234 height 18
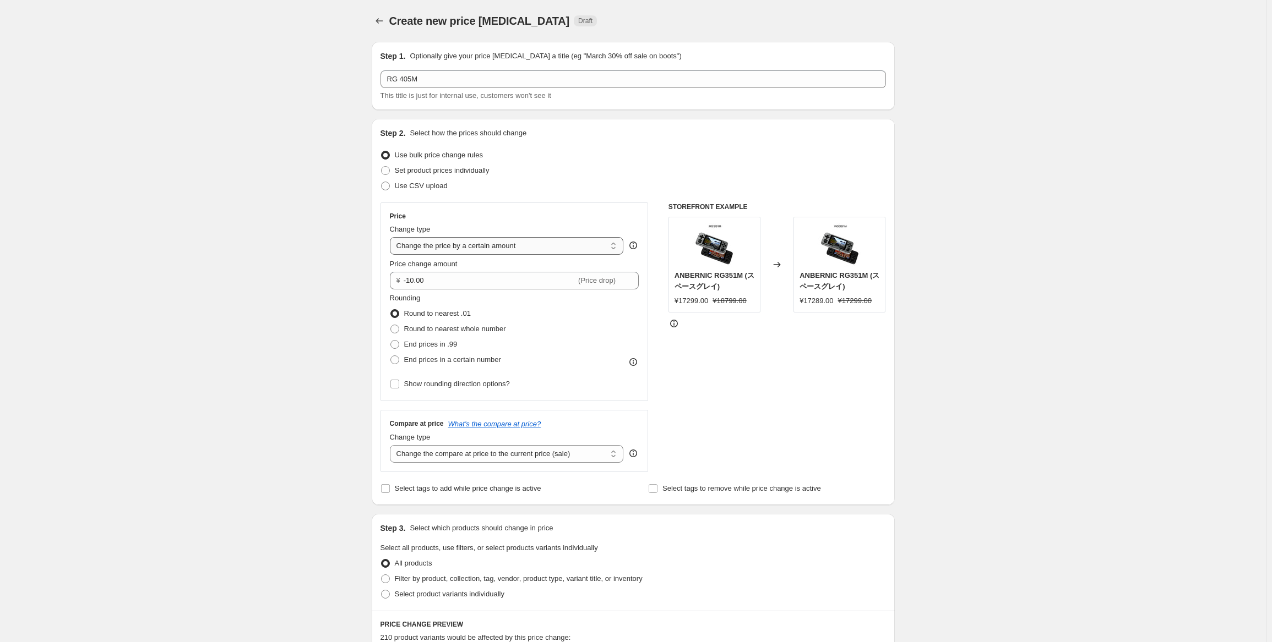
select select "to"
click at [392, 237] on select "Change the price to a certain amount Change the price by a certain amount Chang…" at bounding box center [507, 246] width 234 height 18
type input "80.00"
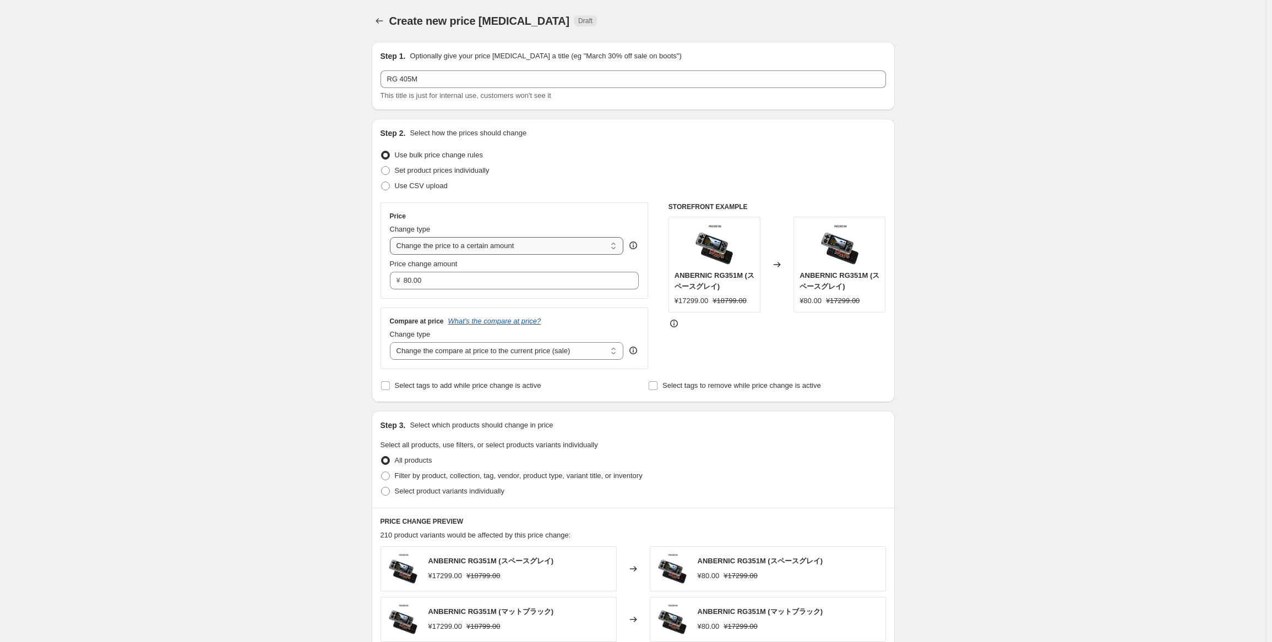
click at [549, 253] on select "Change the price to a certain amount Change the price by a certain amount Chang…" at bounding box center [507, 246] width 234 height 18
select select "percentage"
click at [392, 237] on select "Change the price to a certain amount Change the price by a certain amount Chang…" at bounding box center [507, 246] width 234 height 18
type input "-15"
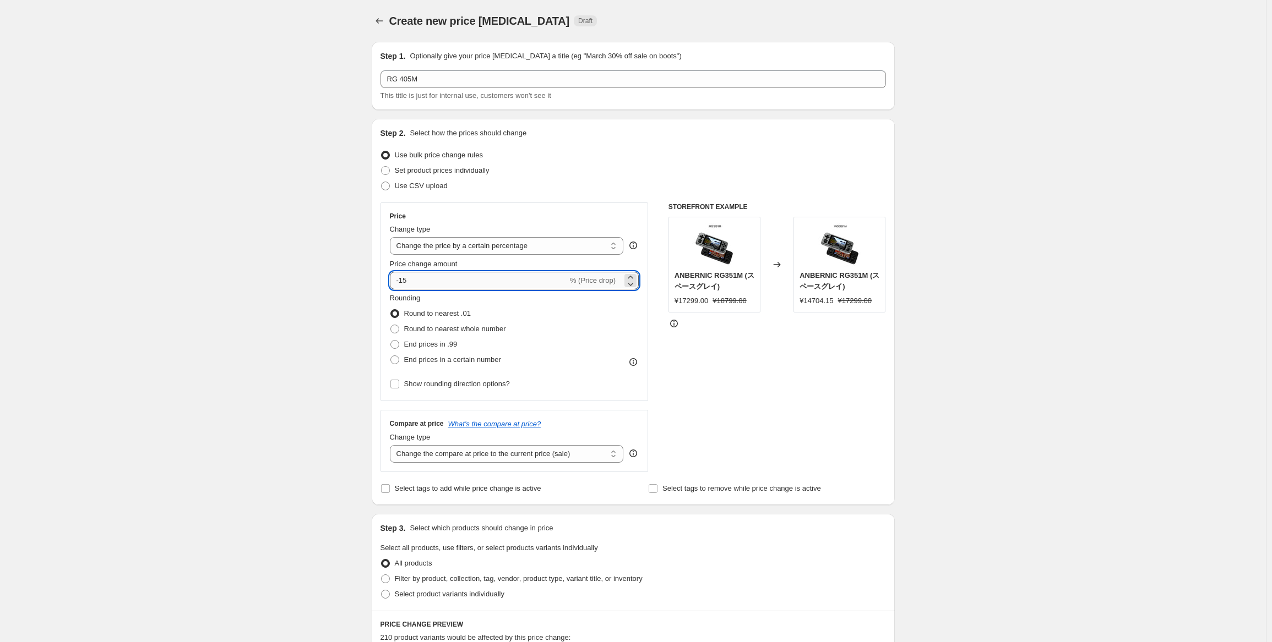
click at [541, 287] on input "-15" at bounding box center [479, 281] width 178 height 18
click at [556, 250] on select "Change the price to a certain amount Change the price by a certain amount Chang…" at bounding box center [507, 246] width 234 height 18
click at [392, 237] on select "Change the price to a certain amount Change the price by a certain amount Chang…" at bounding box center [507, 246] width 234 height 18
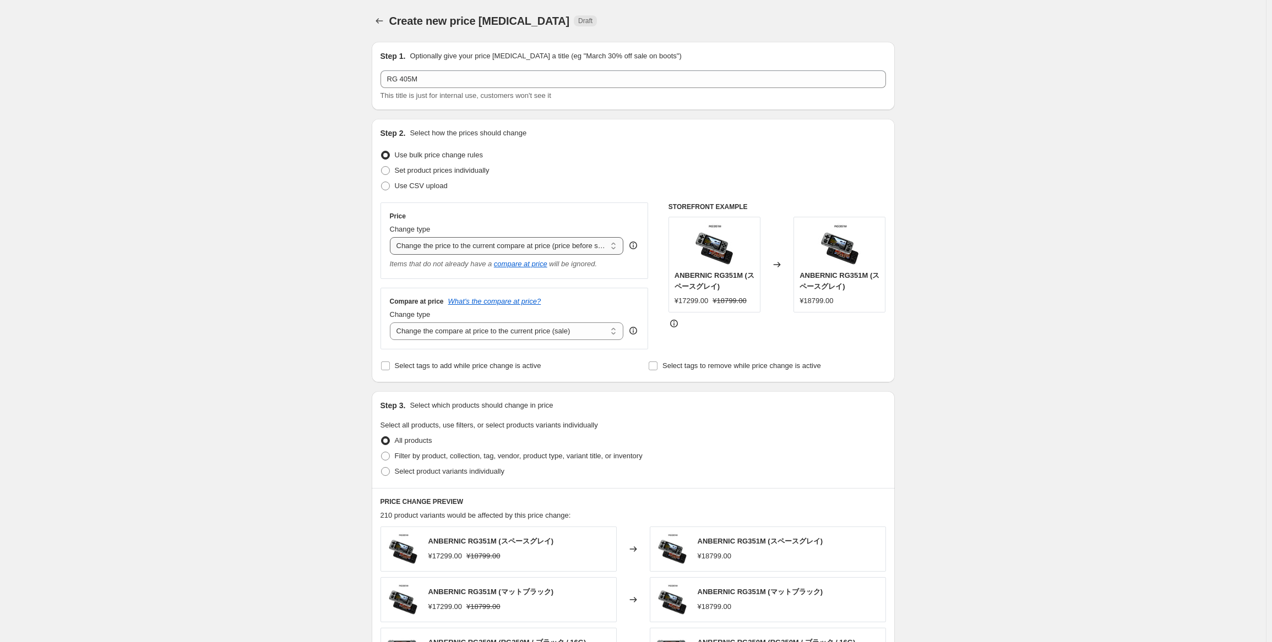
click at [555, 252] on select "Change the price to a certain amount Change the price by a certain amount Chang…" at bounding box center [507, 246] width 234 height 18
select select "bcap"
click at [392, 237] on select "Change the price to a certain amount Change the price by a certain amount Chang…" at bounding box center [507, 246] width 234 height 18
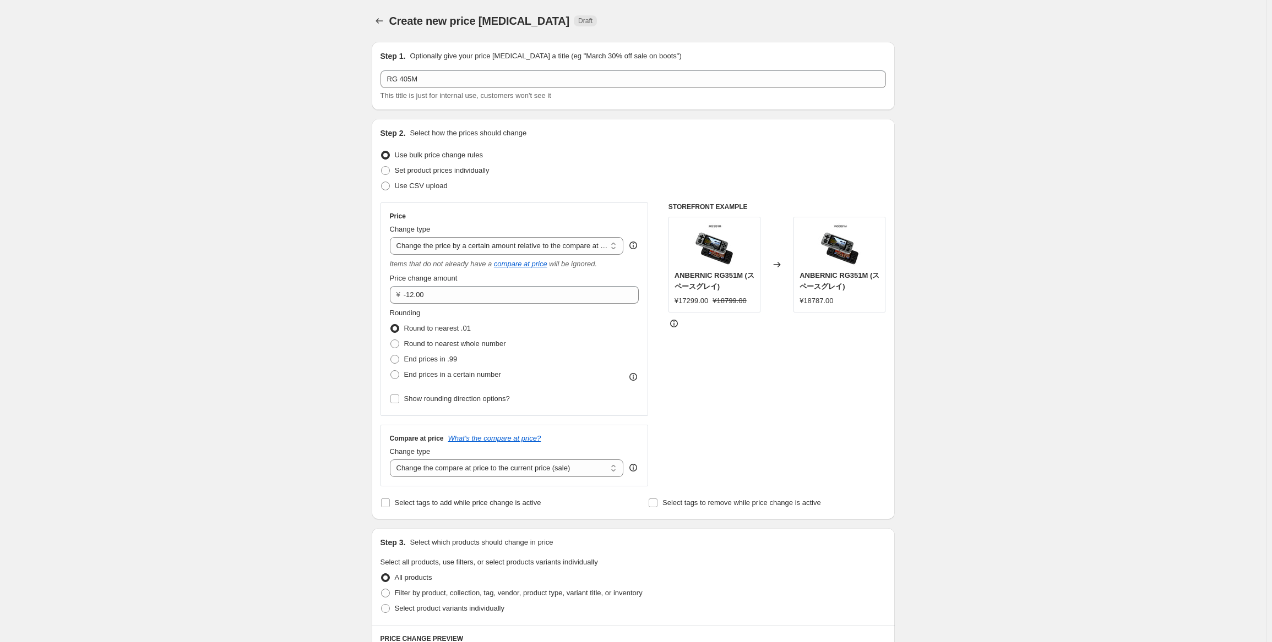
click at [553, 259] on div "Items that do not already have a compare at price will be ignored." at bounding box center [514, 264] width 249 height 11
click at [465, 348] on span "Round to nearest whole number" at bounding box center [455, 344] width 102 height 8
click at [391, 340] on input "Round to nearest whole number" at bounding box center [390, 340] width 1 height 1
radio input "true"
click at [479, 293] on input "-12.00" at bounding box center [513, 295] width 219 height 18
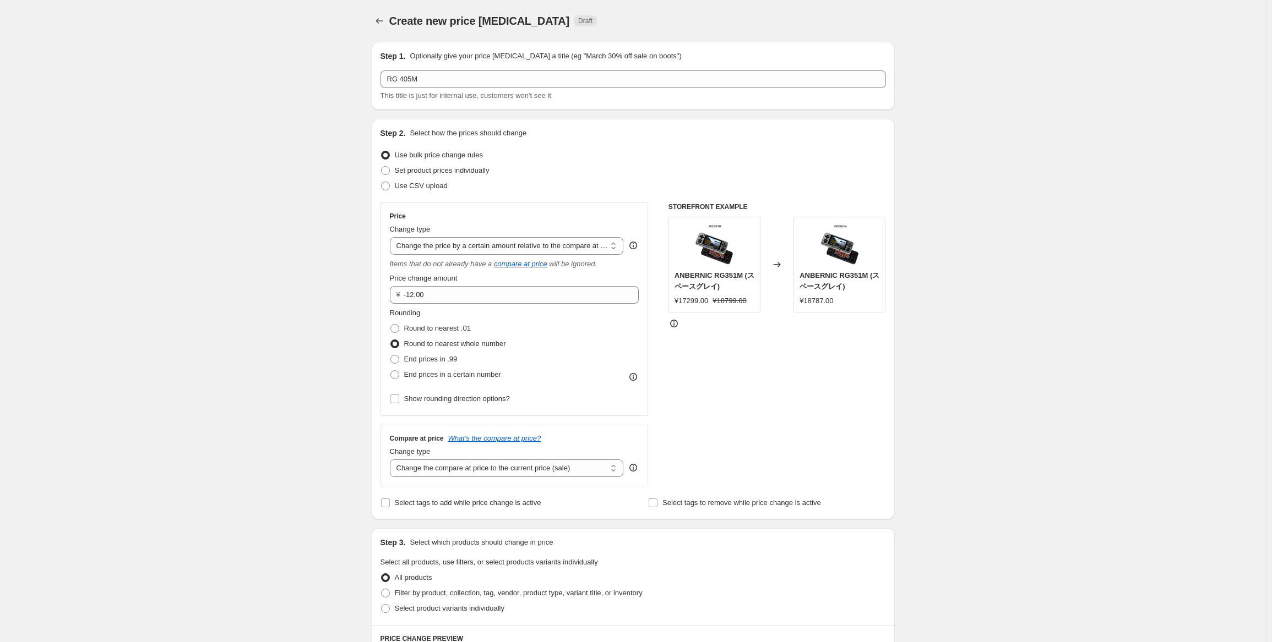
click at [433, 305] on div "Price Change type Change the price to a certain amount Change the price by a ce…" at bounding box center [514, 309] width 249 height 195
click at [443, 299] on input "-12.00" at bounding box center [513, 295] width 219 height 18
type input "-1"
type input "-1904.00"
click at [751, 344] on div "STOREFRONT EXAMPLE ANBERNIC RG351M (スペースグレイ) ¥17299.00 ¥18799.00 Changed to ANB…" at bounding box center [776, 345] width 217 height 284
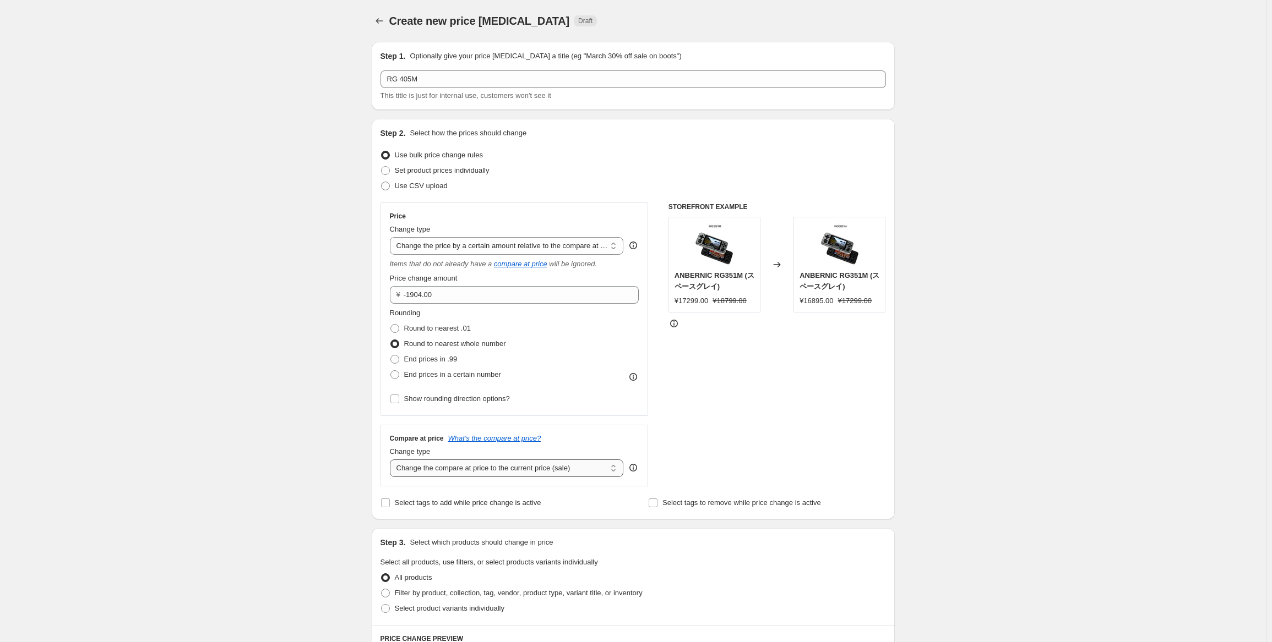
click at [530, 470] on select "Change the compare at price to the current price (sale) Change the compare at p…" at bounding box center [507, 469] width 234 height 18
select select "no_change"
click at [392, 460] on select "Change the compare at price to the current price (sale) Change the compare at p…" at bounding box center [507, 469] width 234 height 18
click at [498, 246] on select "Change the price to a certain amount Change the price by a certain amount Chang…" at bounding box center [507, 246] width 234 height 18
select select "to"
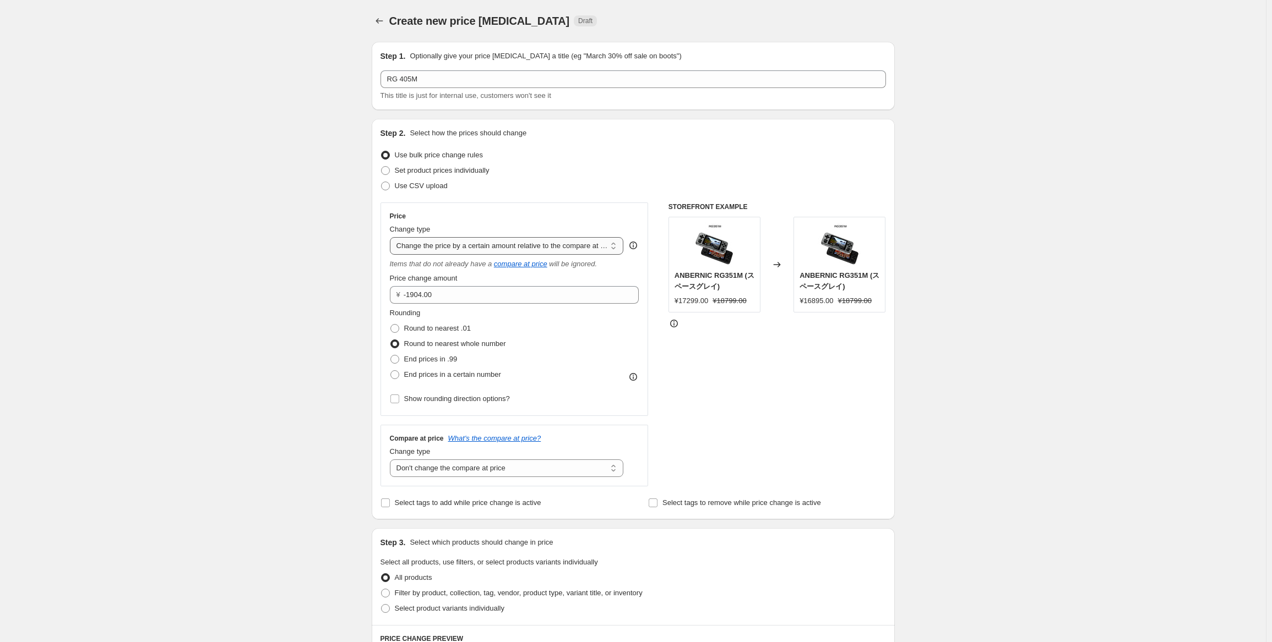
click at [392, 237] on select "Change the price to a certain amount Change the price by a certain amount Chang…" at bounding box center [507, 246] width 234 height 18
type input "80.00"
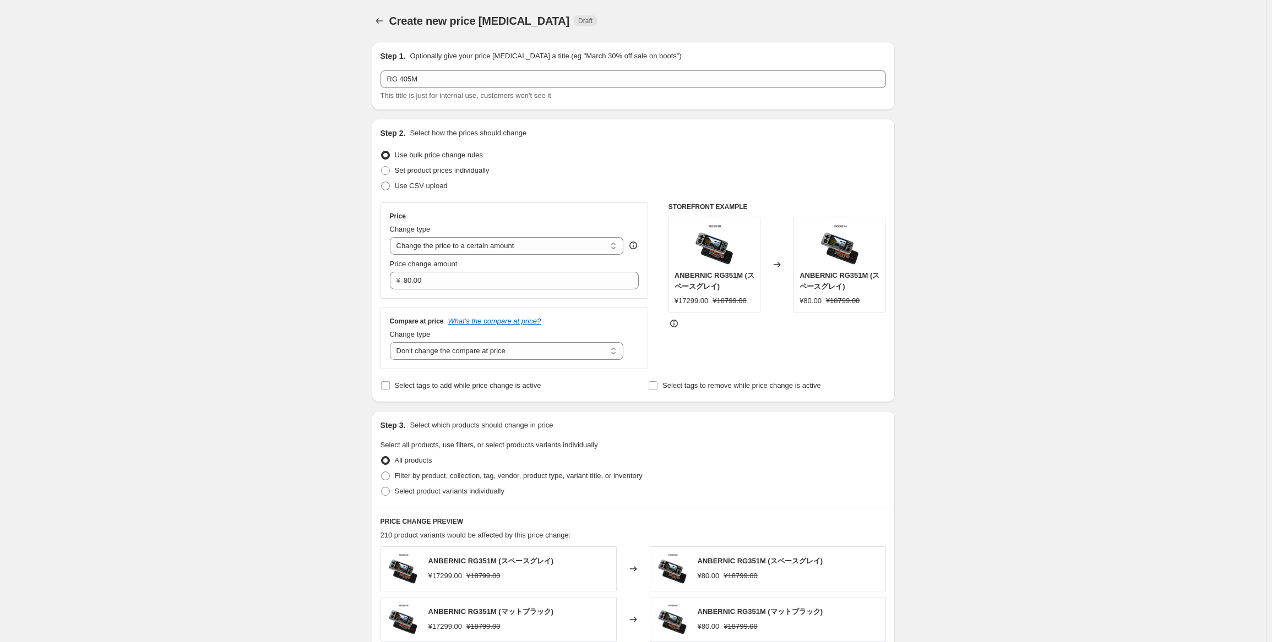
click at [513, 235] on div "Change type" at bounding box center [507, 229] width 234 height 11
click at [512, 252] on select "Change the price to a certain amount Change the price by a certain amount Chang…" at bounding box center [507, 246] width 234 height 18
select select "by"
click at [392, 237] on select "Change the price to a certain amount Change the price by a certain amount Chang…" at bounding box center [507, 246] width 234 height 18
type input "-10.00"
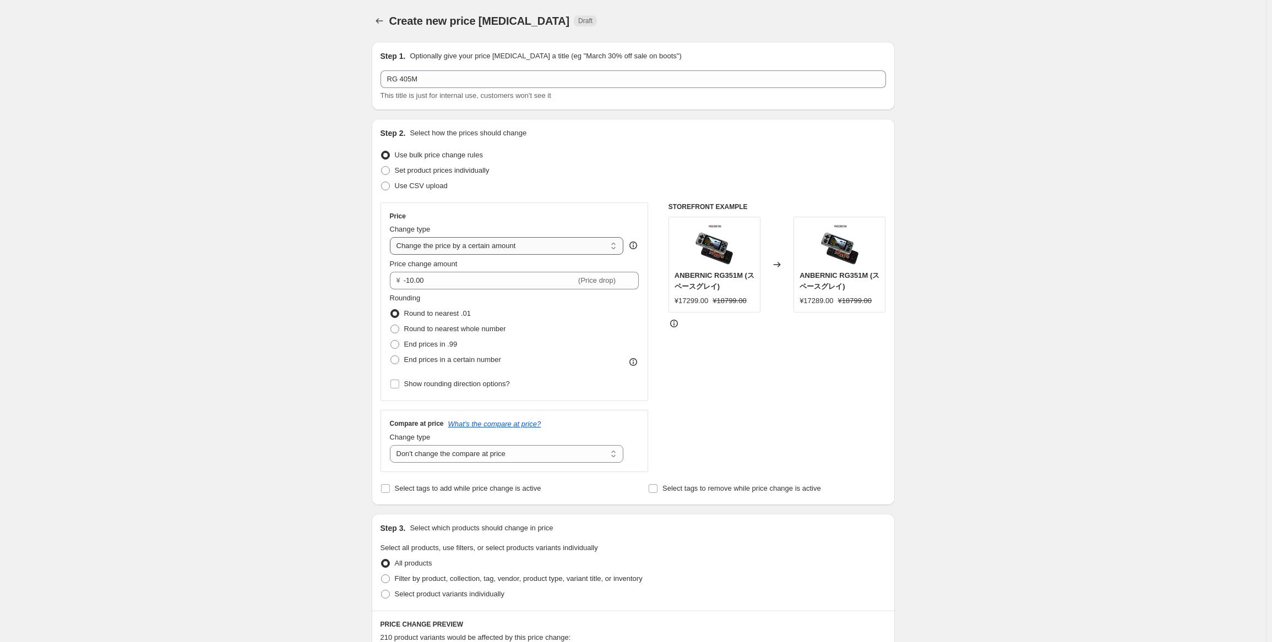
click at [516, 243] on select "Change the price to a certain amount Change the price by a certain amount Chang…" at bounding box center [507, 246] width 234 height 18
select select "percentage"
click at [392, 237] on select "Change the price to a certain amount Change the price by a certain amount Chang…" at bounding box center [507, 246] width 234 height 18
type input "-15"
click at [514, 252] on select "Change the price to a certain amount Change the price by a certain amount Chang…" at bounding box center [507, 246] width 234 height 18
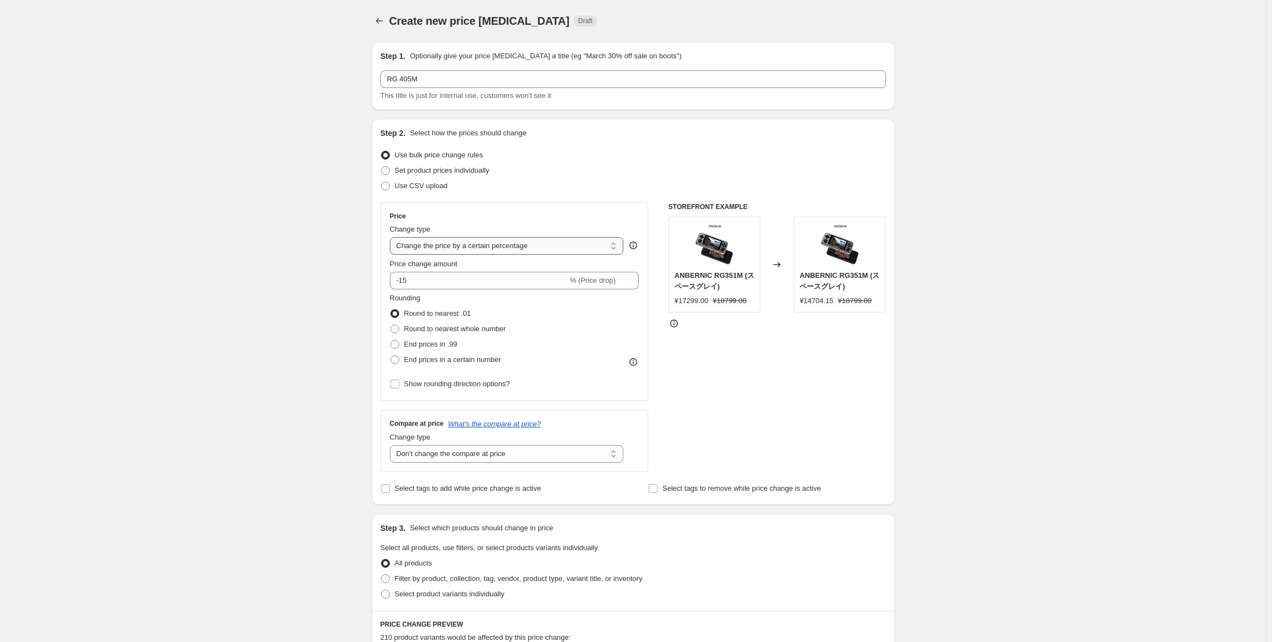
click at [392, 237] on select "Change the price to a certain amount Change the price by a certain amount Chang…" at bounding box center [507, 246] width 234 height 18
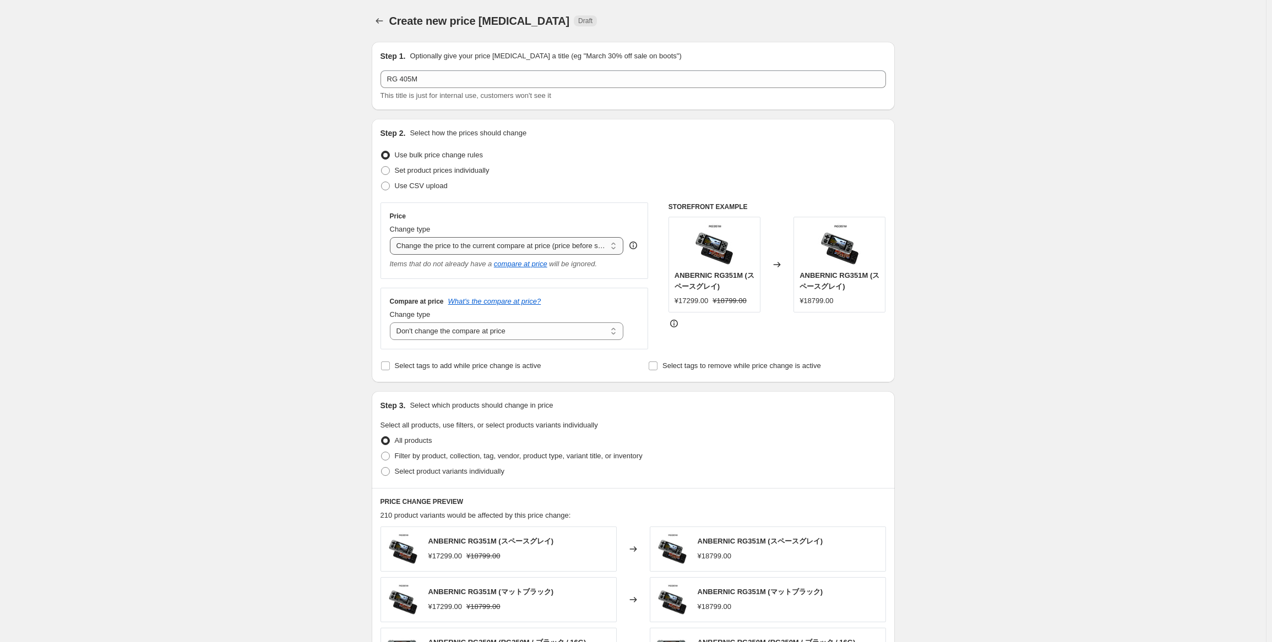
drag, startPoint x: 514, startPoint y: 243, endPoint x: 514, endPoint y: 254, distance: 11.0
click at [514, 244] on select "Change the price to a certain amount Change the price by a certain amount Chang…" at bounding box center [507, 246] width 234 height 18
click at [392, 237] on select "Change the price to a certain amount Change the price by a certain amount Chang…" at bounding box center [507, 246] width 234 height 18
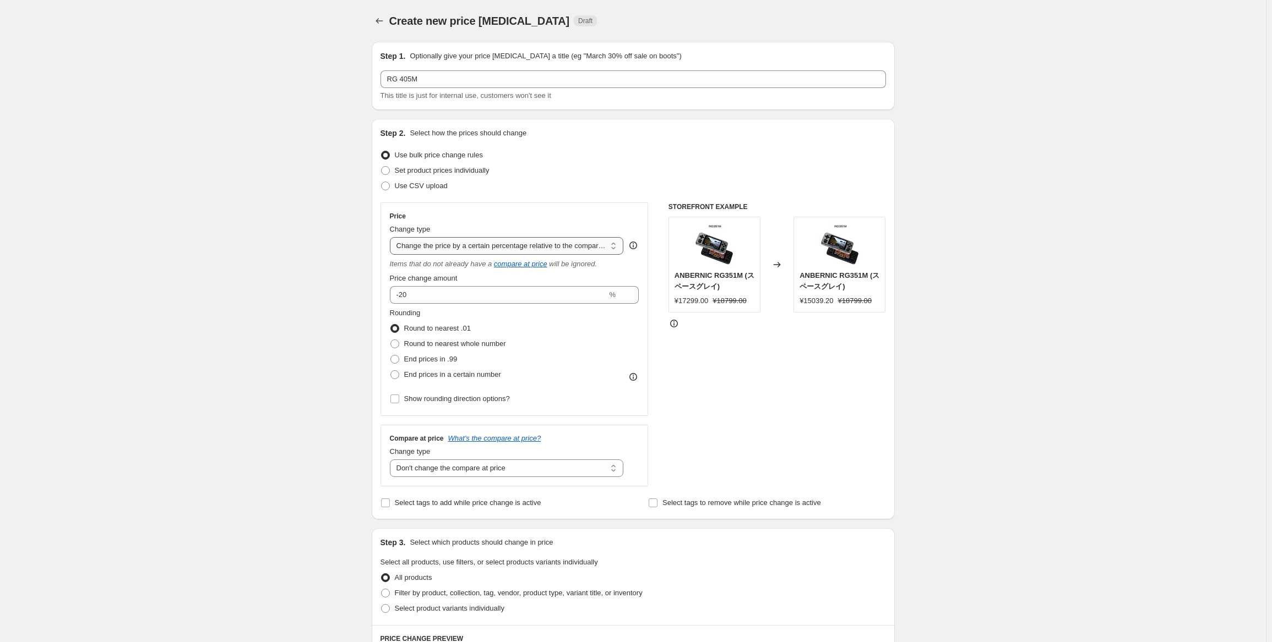
click at [531, 243] on select "Change the price to a certain amount Change the price by a certain amount Chang…" at bounding box center [507, 246] width 234 height 18
select select "to"
click at [392, 237] on select "Change the price to a certain amount Change the price by a certain amount Chang…" at bounding box center [507, 246] width 234 height 18
type input "80.00"
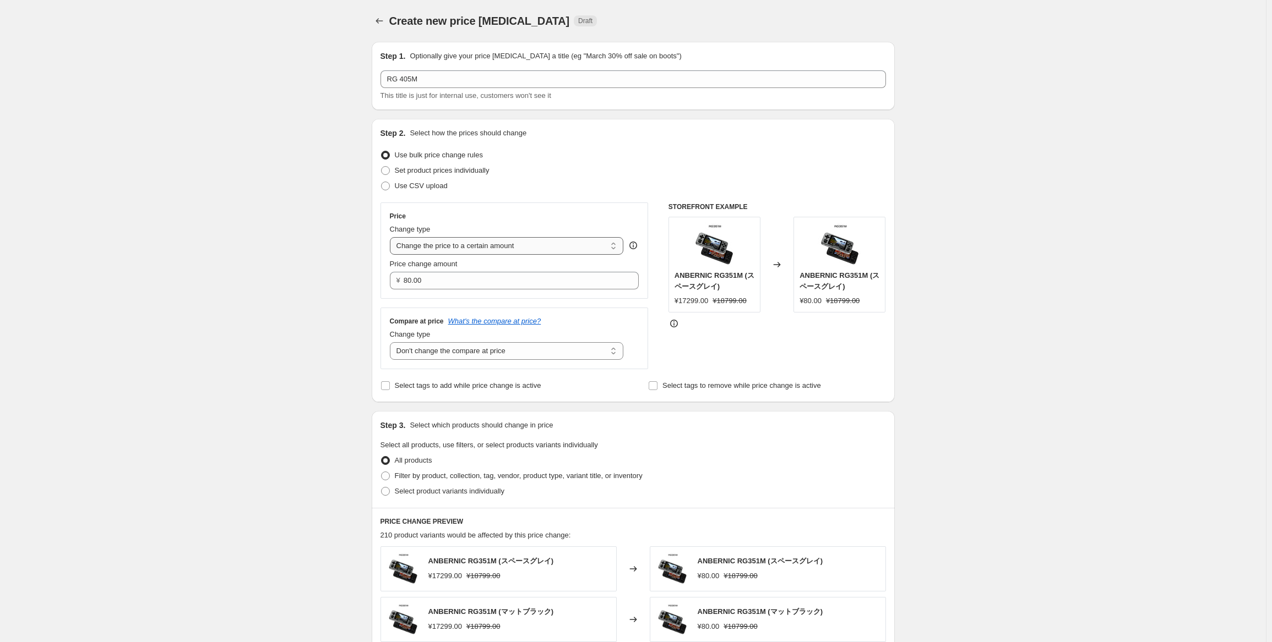
click at [579, 237] on select "Change the price to a certain amount Change the price by a certain amount Chang…" at bounding box center [507, 246] width 234 height 18
select select "percentage"
click at [392, 237] on select "Change the price to a certain amount Change the price by a certain amount Chang…" at bounding box center [507, 246] width 234 height 18
type input "-15"
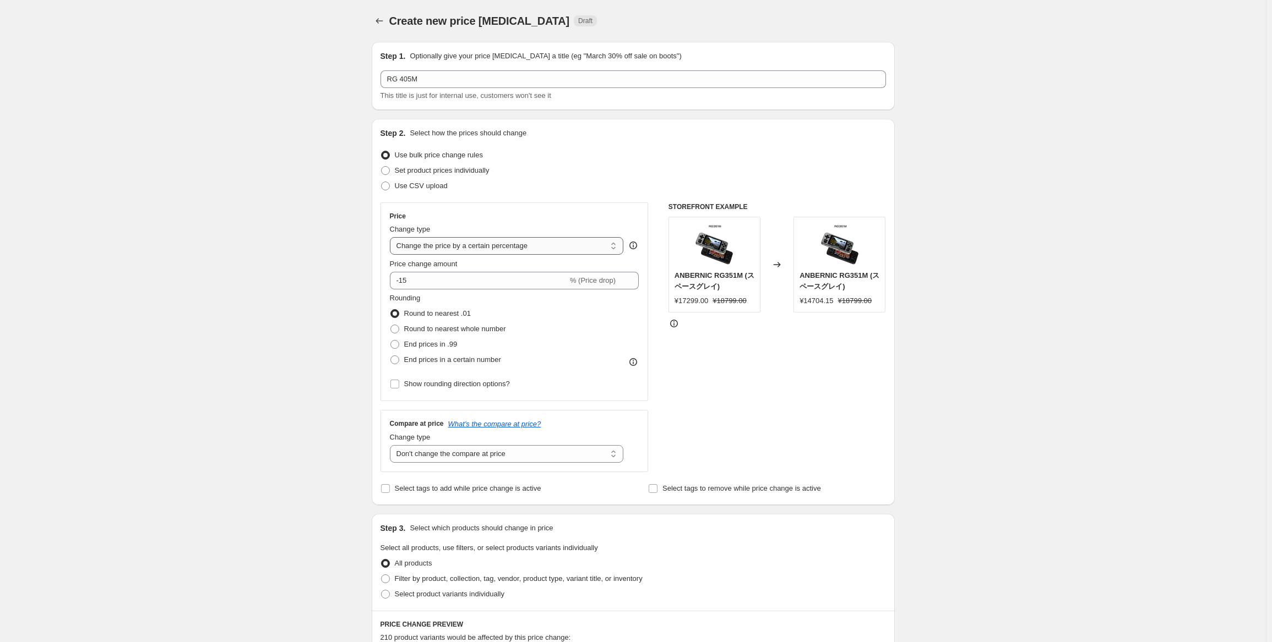
click at [503, 248] on select "Change the price to a certain amount Change the price by a certain amount Chang…" at bounding box center [507, 246] width 234 height 18
select select "bcap"
click at [392, 237] on select "Change the price to a certain amount Change the price by a certain amount Chang…" at bounding box center [507, 246] width 234 height 18
type input "-12.00"
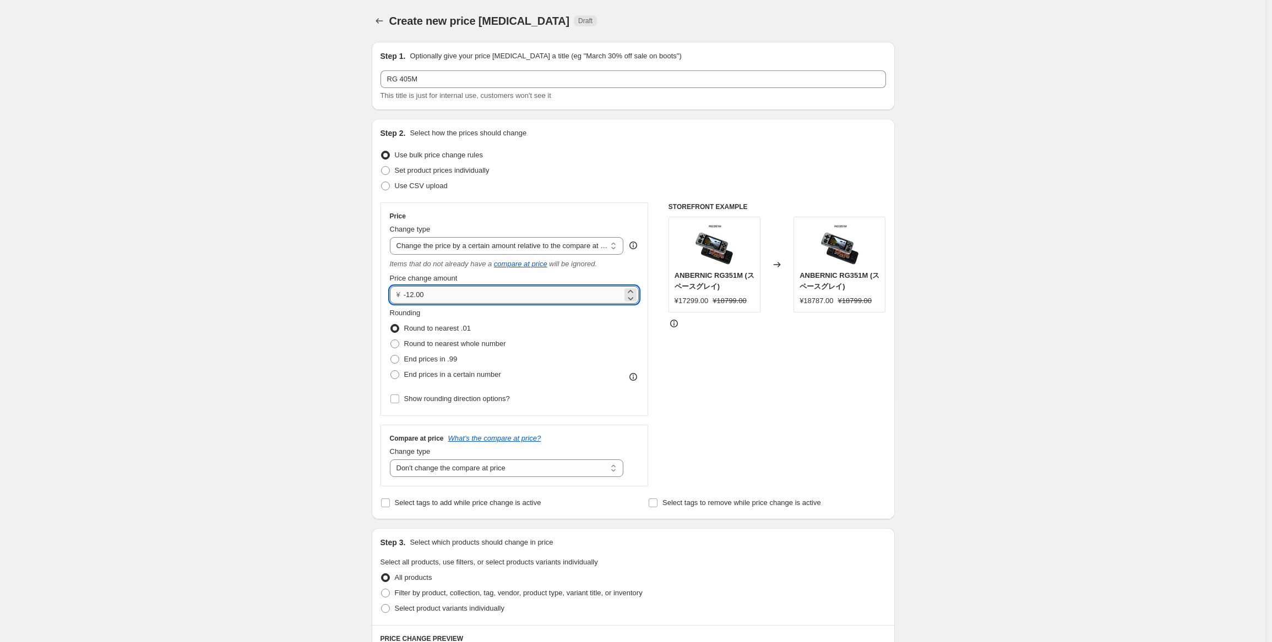
click at [507, 288] on input "-12.00" at bounding box center [513, 295] width 219 height 18
click at [486, 345] on span "Round to nearest whole number" at bounding box center [455, 344] width 102 height 8
click at [391, 340] on input "Round to nearest whole number" at bounding box center [390, 340] width 1 height 1
radio input "true"
click at [515, 291] on input "-12.00" at bounding box center [513, 295] width 219 height 18
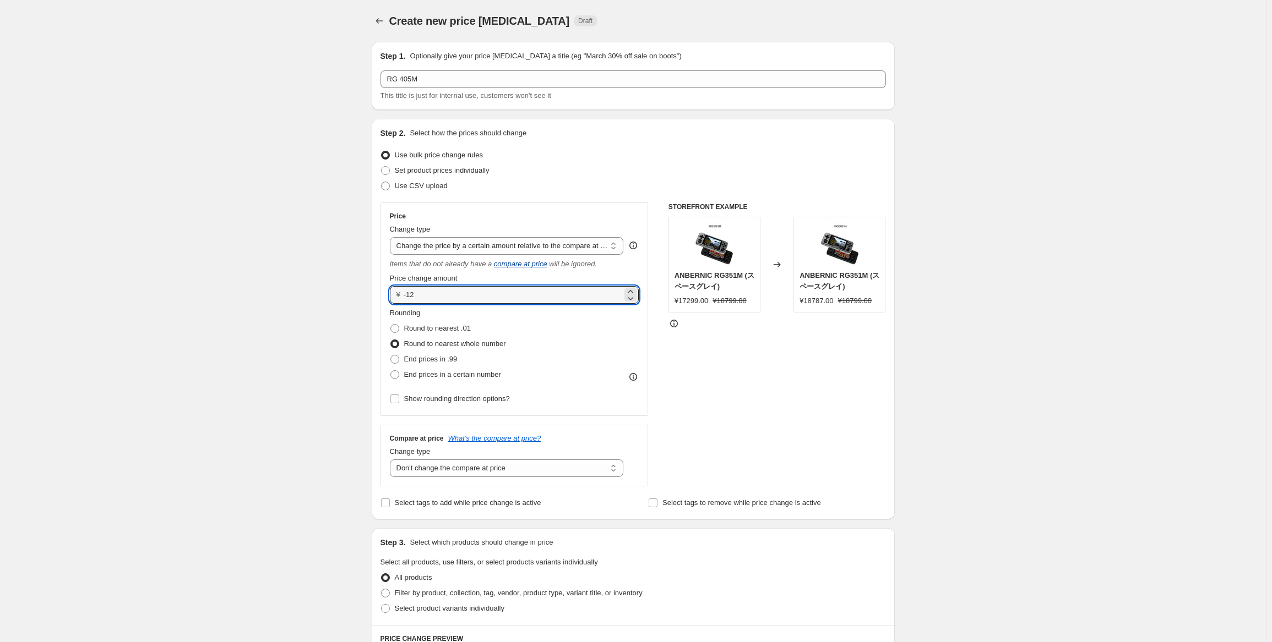
type input "-1"
type input "0.00"
click at [548, 244] on select "Change the price to a certain amount Change the price by a certain amount Chang…" at bounding box center [507, 246] width 234 height 18
select select "to"
click at [392, 237] on select "Change the price to a certain amount Change the price by a certain amount Chang…" at bounding box center [507, 246] width 234 height 18
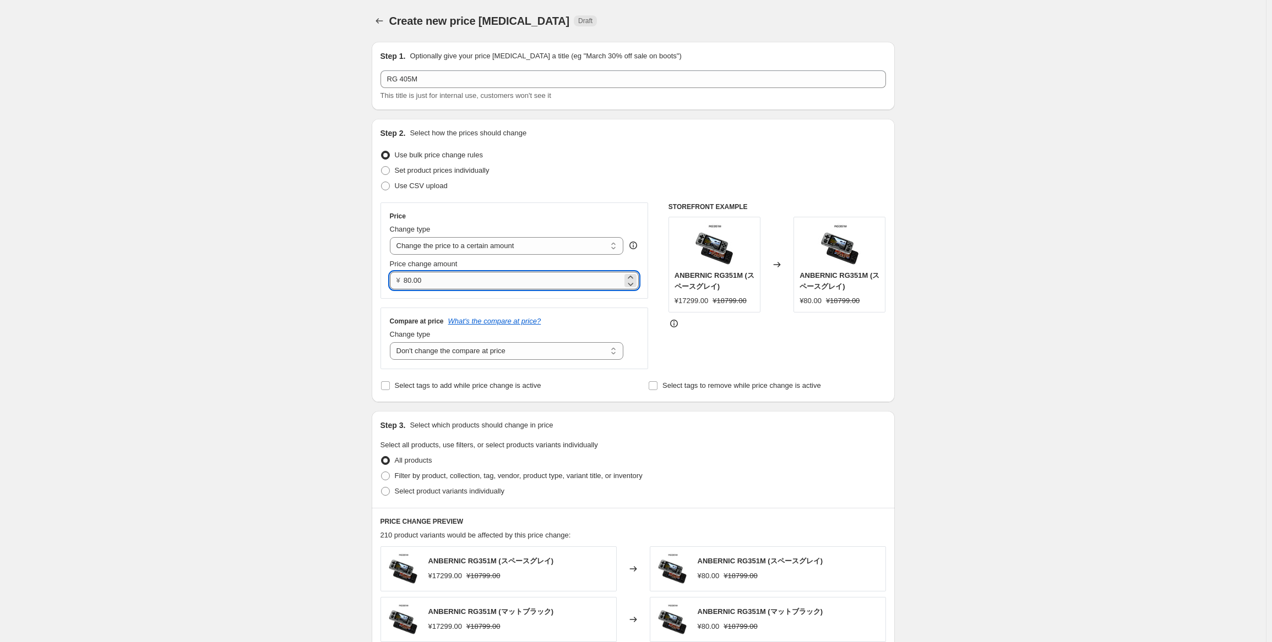
click at [531, 277] on input "80.00" at bounding box center [513, 281] width 219 height 18
type input "8"
type input "1.00"
click at [554, 245] on select "Change the price to a certain amount Change the price by a certain amount Chang…" at bounding box center [507, 246] width 234 height 18
select select "by"
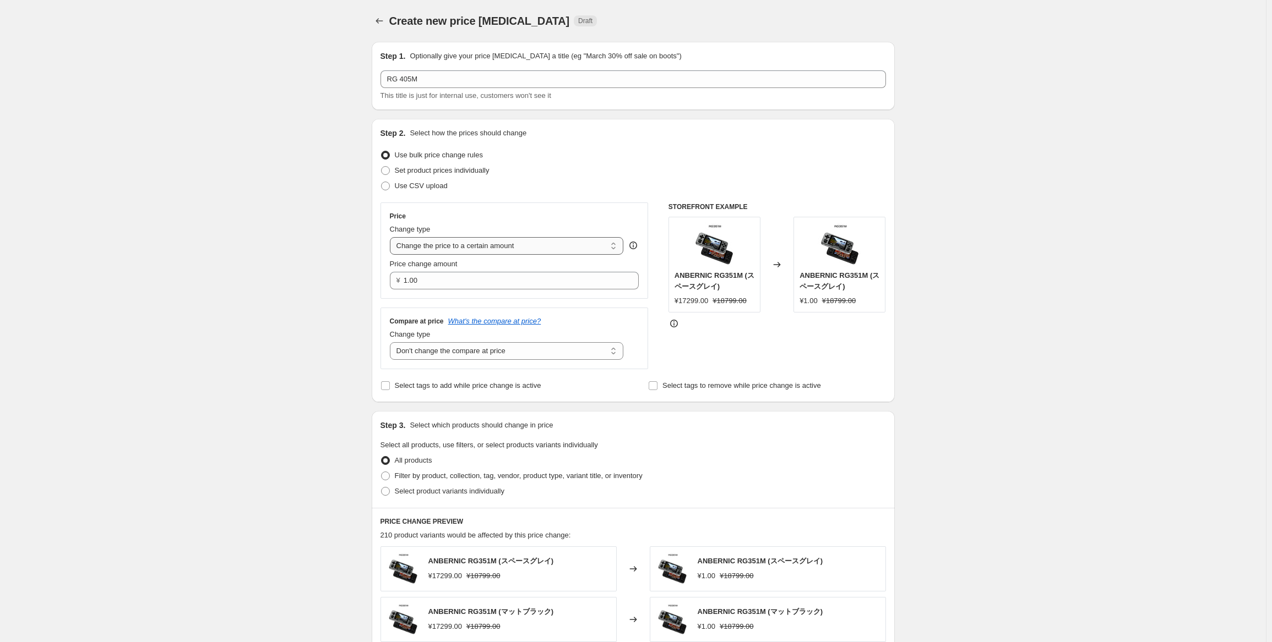
click at [392, 237] on select "Change the price to a certain amount Change the price by a certain amount Chang…" at bounding box center [507, 246] width 234 height 18
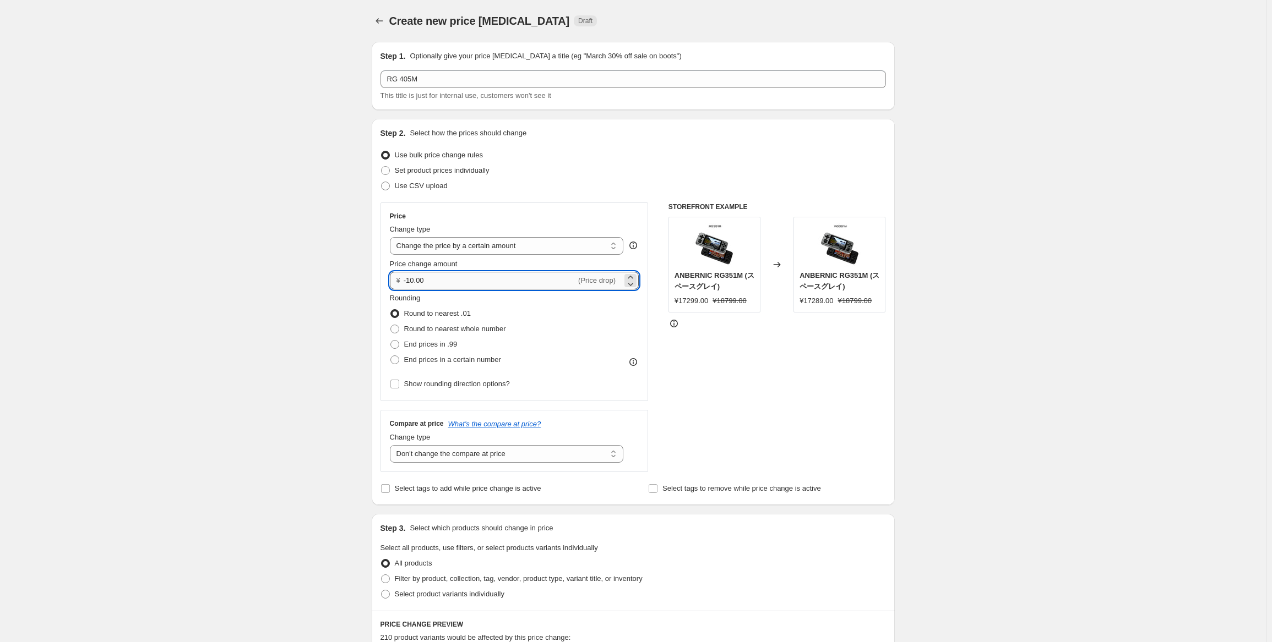
click at [553, 278] on input "-10.00" at bounding box center [490, 281] width 172 height 18
type input "-1904.00"
click at [706, 347] on div "STOREFRONT EXAMPLE ANBERNIC RG351M (スペースグレイ) ¥17299.00 ¥18799.00 Changed to ANB…" at bounding box center [776, 338] width 217 height 270
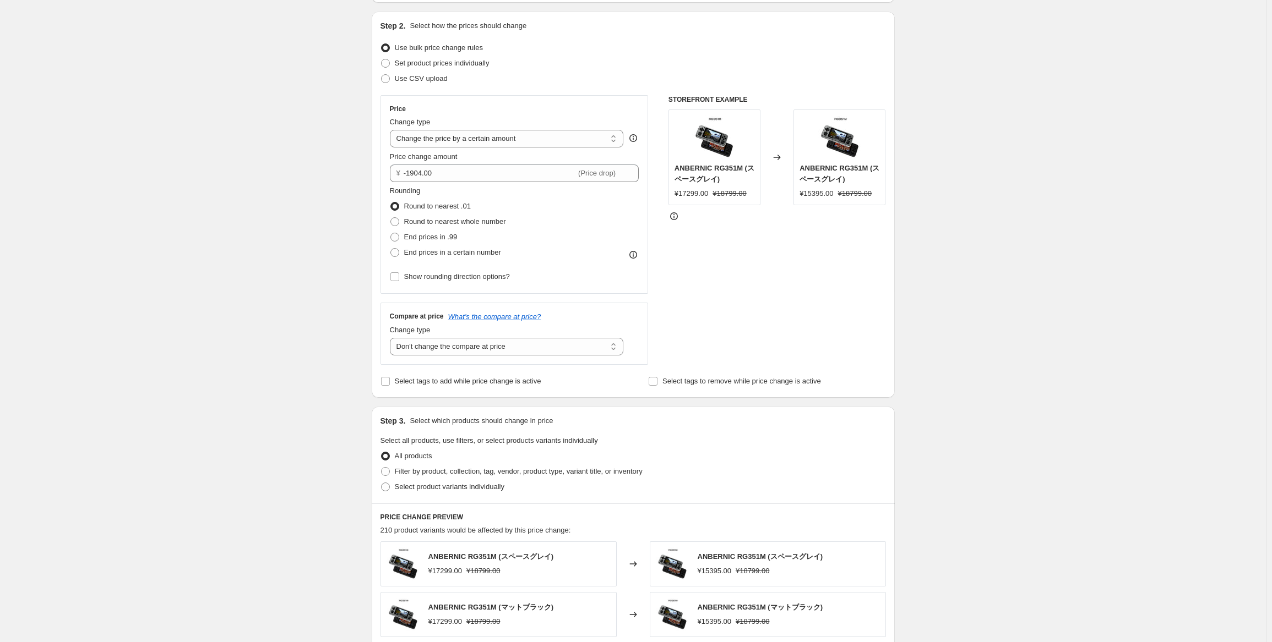
scroll to position [165, 0]
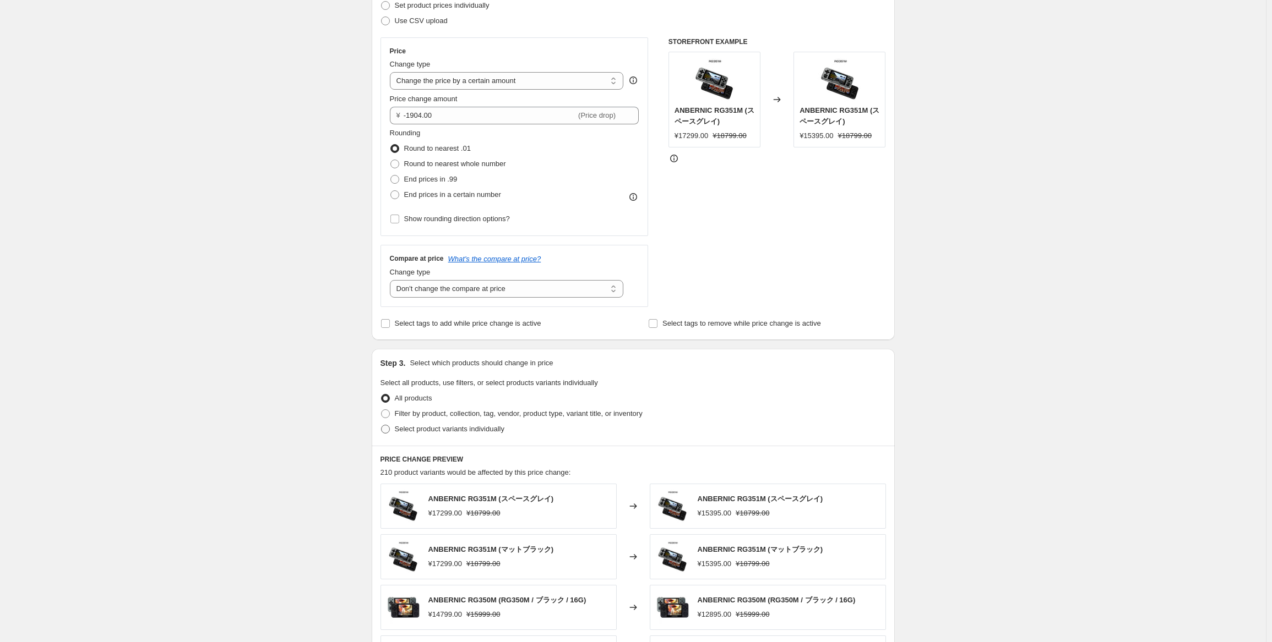
click at [433, 433] on span "Select product variants individually" at bounding box center [450, 429] width 110 height 8
click at [382, 426] on input "Select product variants individually" at bounding box center [381, 425] width 1 height 1
radio input "true"
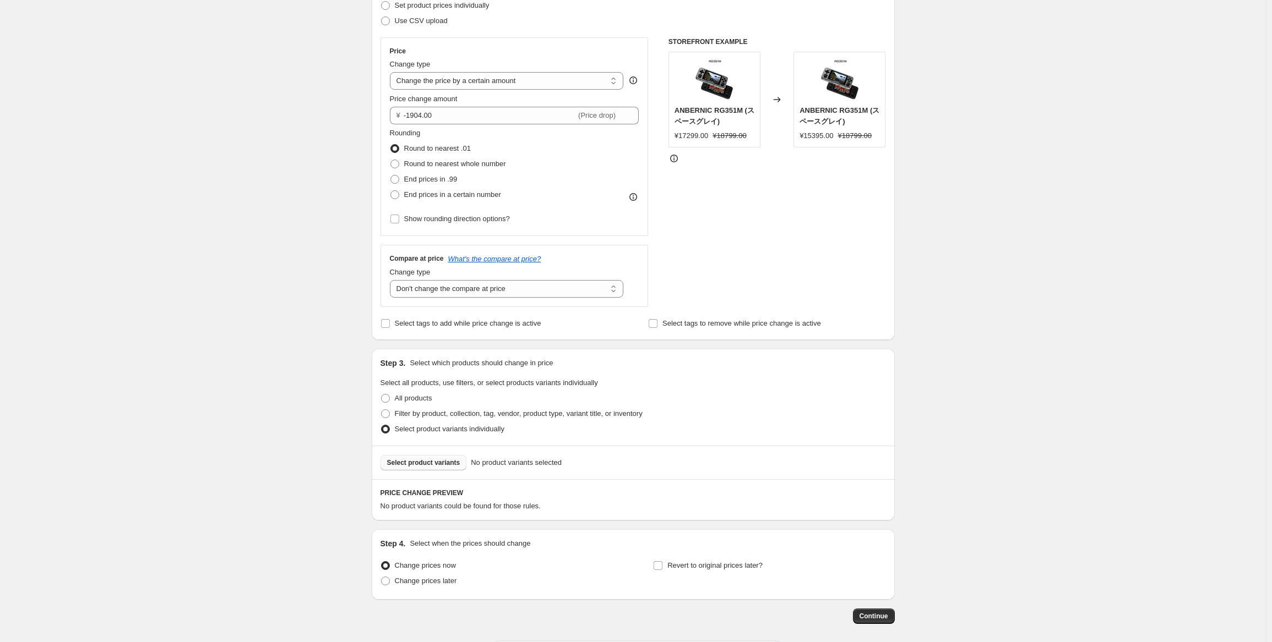
click at [435, 469] on button "Select product variants" at bounding box center [423, 462] width 86 height 15
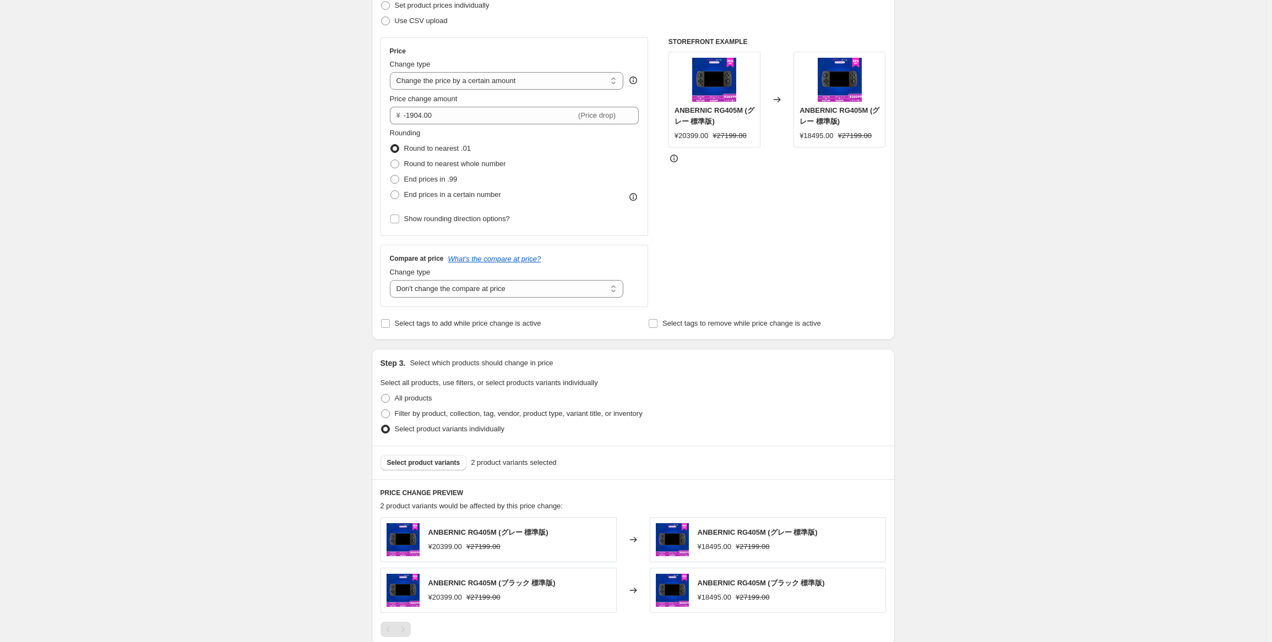
click at [682, 178] on div "STOREFRONT EXAMPLE ANBERNIC RG405M (グレー 標準版) ¥20399.00 ¥27199.00 Changed to ANB…" at bounding box center [776, 172] width 217 height 270
click at [477, 168] on span "Round to nearest whole number" at bounding box center [455, 164] width 102 height 8
click at [391, 160] on input "Round to nearest whole number" at bounding box center [390, 160] width 1 height 1
radio input "true"
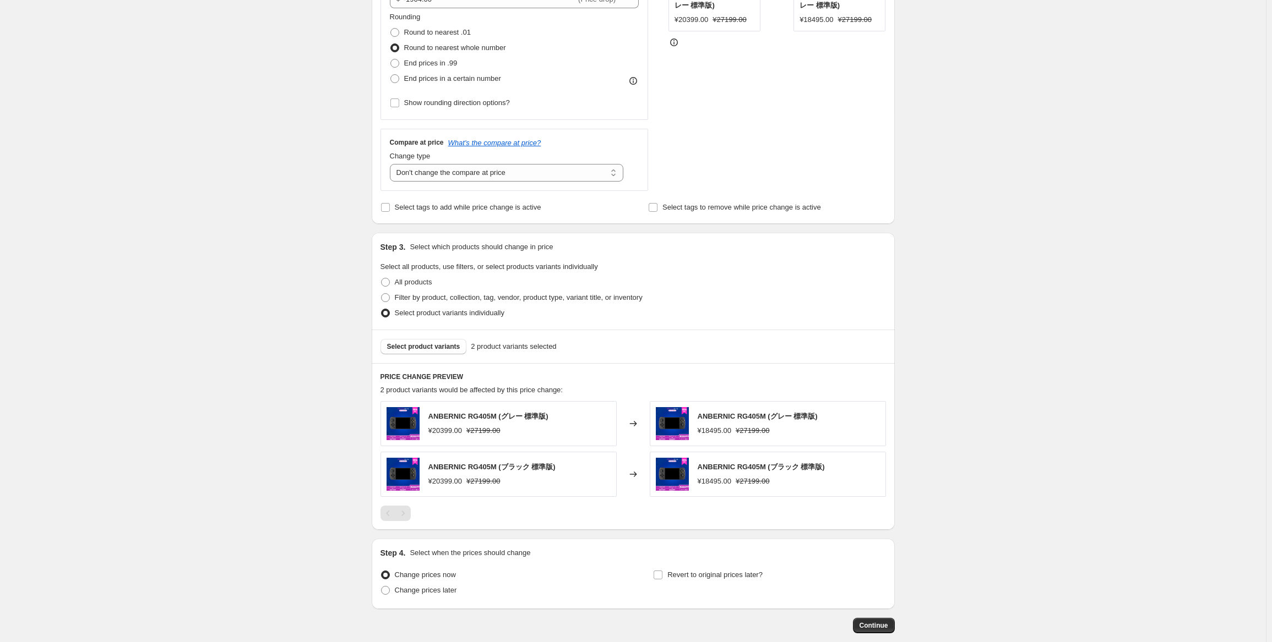
scroll to position [330, 0]
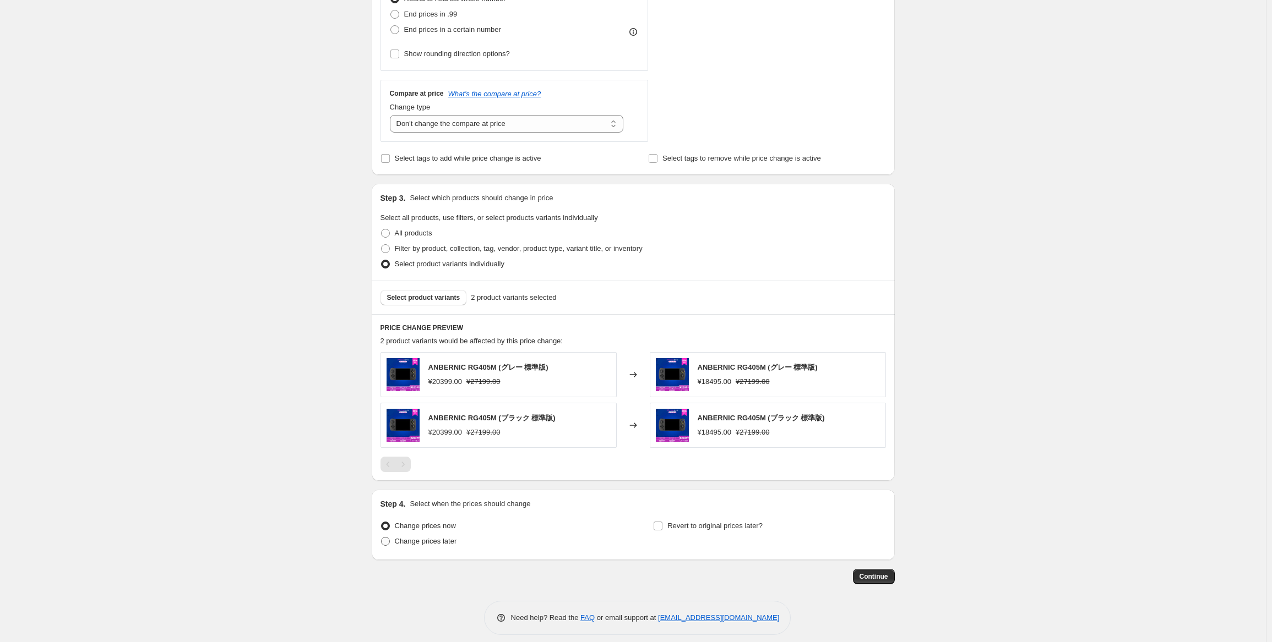
click at [429, 542] on span "Change prices later" at bounding box center [426, 541] width 62 height 8
click at [382, 538] on input "Change prices later" at bounding box center [381, 537] width 1 height 1
radio input "true"
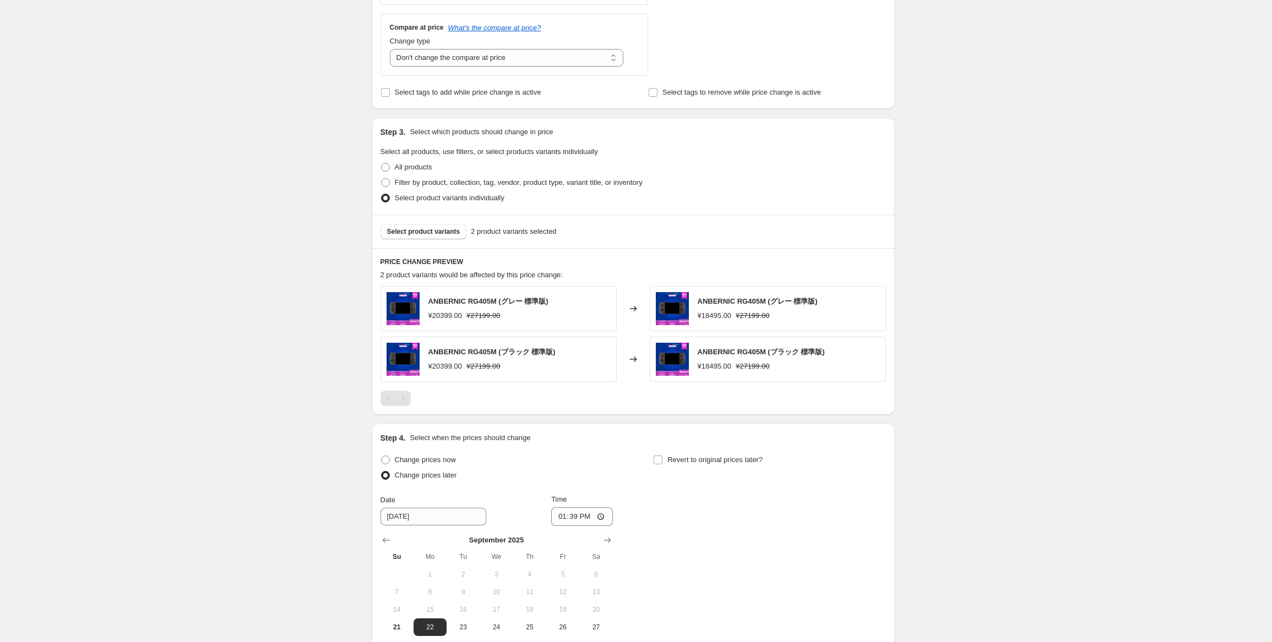
scroll to position [495, 0]
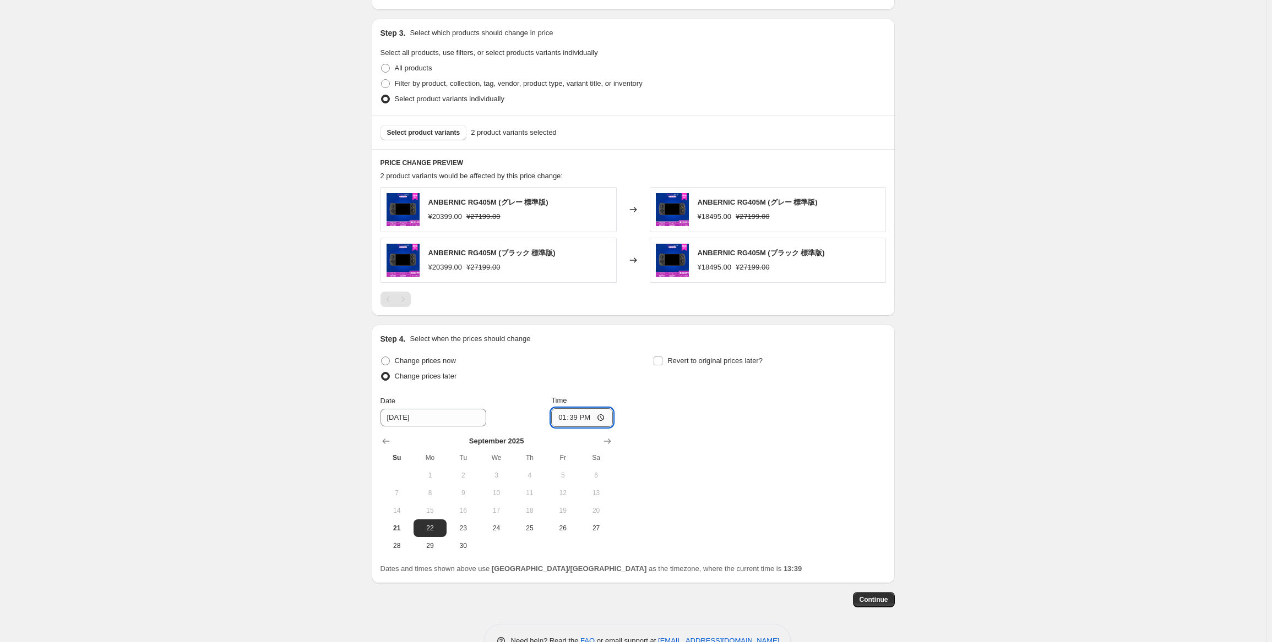
click at [584, 419] on input "13:39" at bounding box center [582, 417] width 62 height 19
type input "22:50"
click at [780, 433] on div "Change prices now Change prices later Date [DATE] Time 22:50 [DATE] Su Mo Tu We…" at bounding box center [632, 453] width 505 height 201
click at [738, 368] on div "Revert to original prices later?" at bounding box center [769, 369] width 232 height 33
click at [760, 357] on span "Revert to original prices later?" at bounding box center [714, 361] width 95 height 8
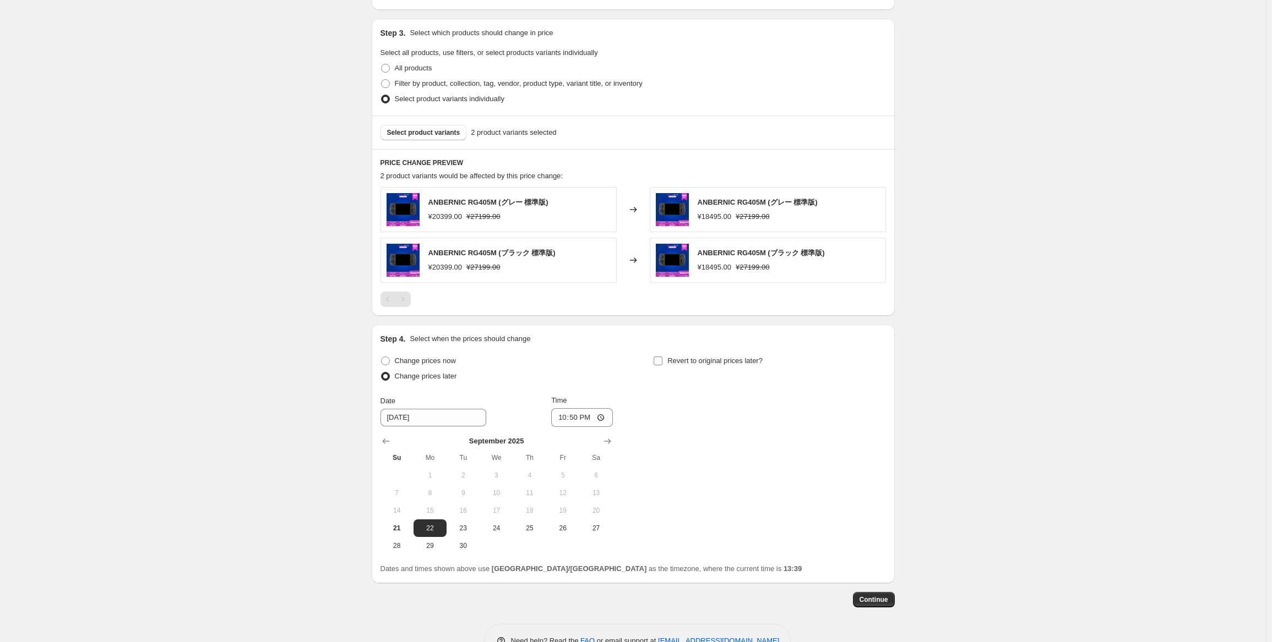
click at [662, 357] on input "Revert to original prices later?" at bounding box center [657, 361] width 9 height 9
checkbox input "true"
drag, startPoint x: 702, startPoint y: 549, endPoint x: 828, endPoint y: 473, distance: 146.7
click at [704, 549] on button "29" at bounding box center [703, 546] width 33 height 18
type input "[DATE]"
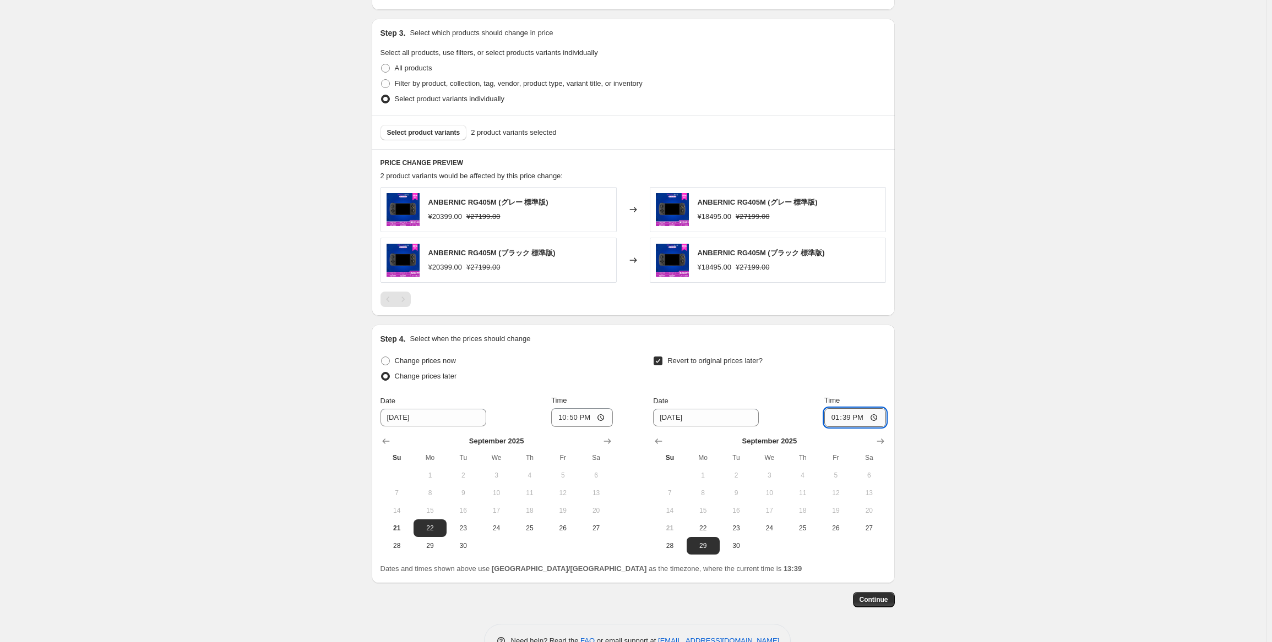
click at [853, 413] on input "13:39" at bounding box center [855, 417] width 62 height 19
type input "15:00"
click at [902, 403] on div "Create new price [MEDICAL_DATA]. This page is ready Create new price [MEDICAL_D…" at bounding box center [632, 90] width 549 height 1170
click at [931, 402] on div "Create new price [MEDICAL_DATA]. This page is ready Create new price [MEDICAL_D…" at bounding box center [633, 90] width 1266 height 1170
click at [934, 403] on div "Create new price [MEDICAL_DATA]. This page is ready Create new price [MEDICAL_D…" at bounding box center [633, 90] width 1266 height 1170
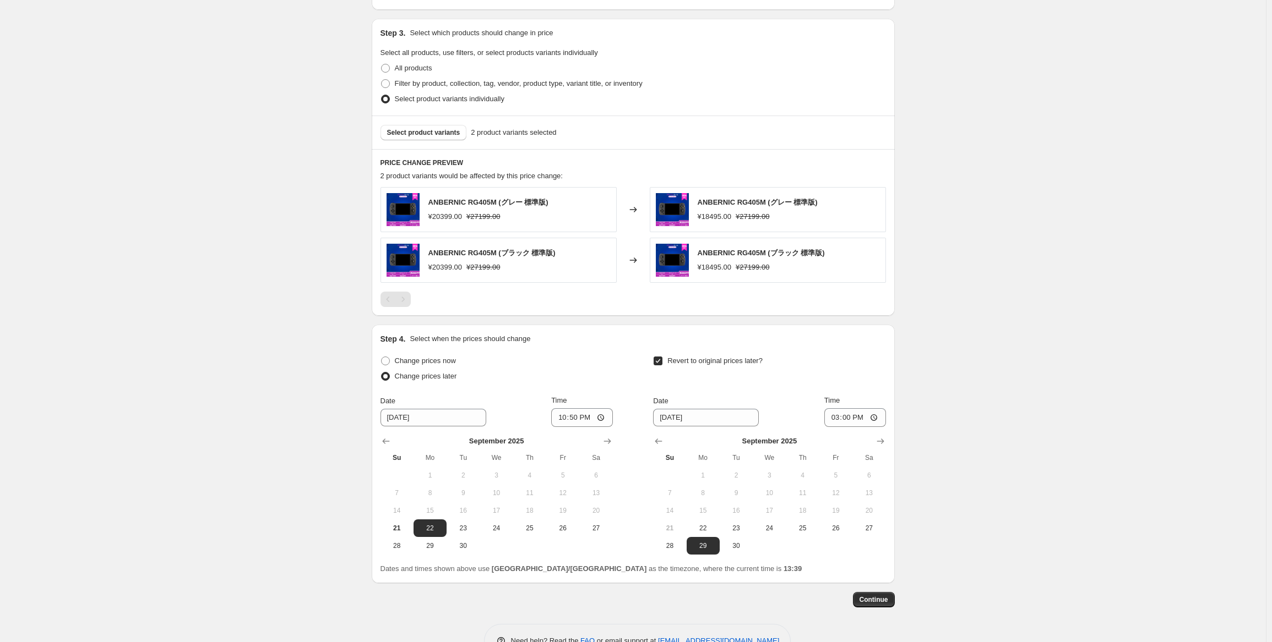
click at [875, 607] on div "Step 1. Optionally give your price [MEDICAL_DATA] a title (eg "March 30% off sa…" at bounding box center [633, 98] width 523 height 1121
click at [880, 598] on span "Continue" at bounding box center [873, 600] width 29 height 9
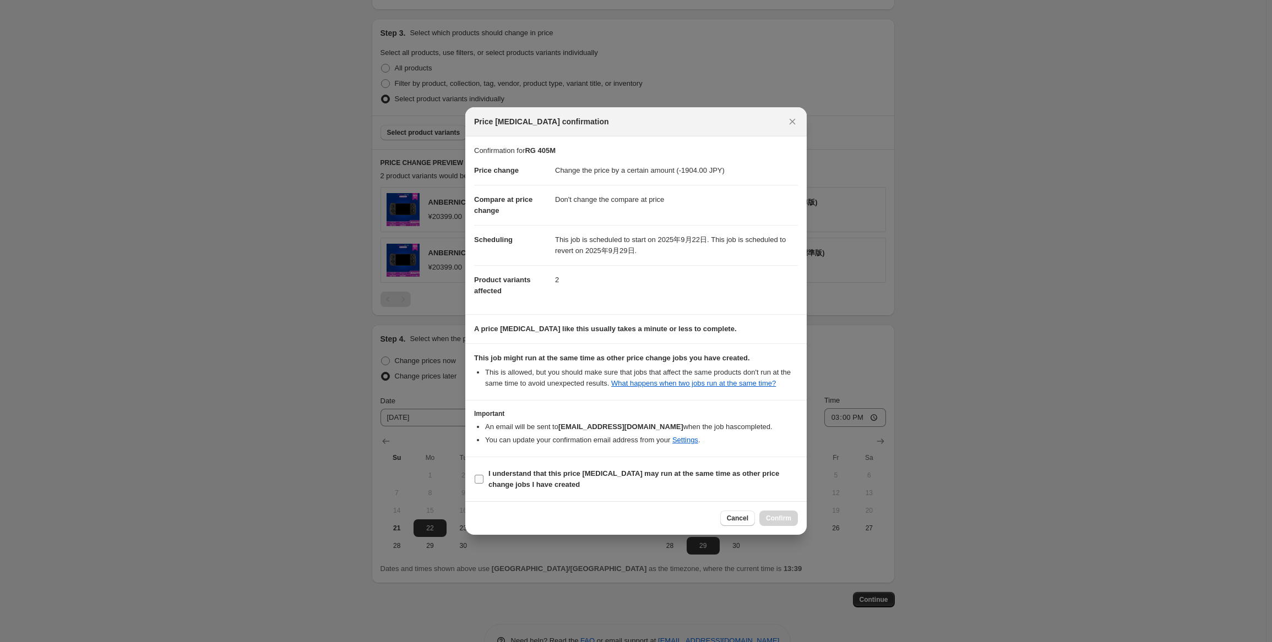
drag, startPoint x: 546, startPoint y: 476, endPoint x: 553, endPoint y: 480, distance: 7.6
click at [546, 476] on b "I understand that this price [MEDICAL_DATA] may run at the same time as other p…" at bounding box center [633, 479] width 291 height 19
click at [483, 476] on input "I understand that this price [MEDICAL_DATA] may run at the same time as other p…" at bounding box center [479, 479] width 9 height 9
checkbox input "true"
click at [775, 516] on span "Confirm" at bounding box center [778, 518] width 25 height 9
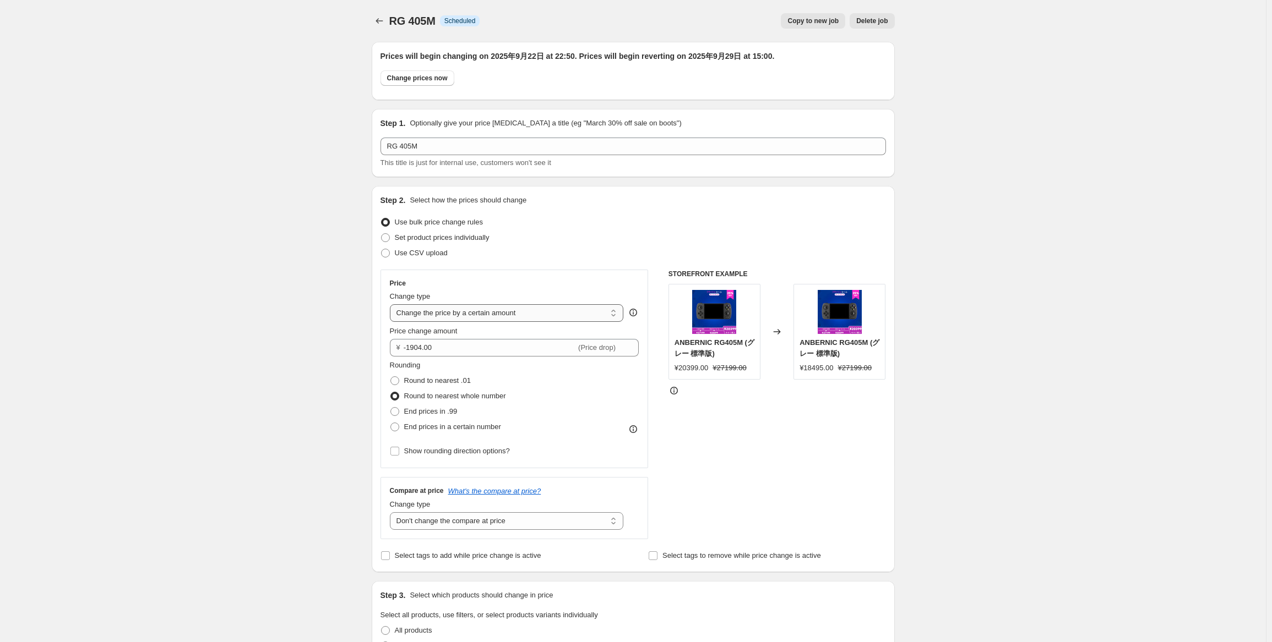
drag, startPoint x: 543, startPoint y: 308, endPoint x: 543, endPoint y: 314, distance: 6.6
click at [543, 308] on select "Change the price to a certain amount Change the price by a certain amount Chang…" at bounding box center [507, 313] width 234 height 18
select select "pcap"
click at [392, 304] on select "Change the price to a certain amount Change the price by a certain amount Chang…" at bounding box center [507, 313] width 234 height 18
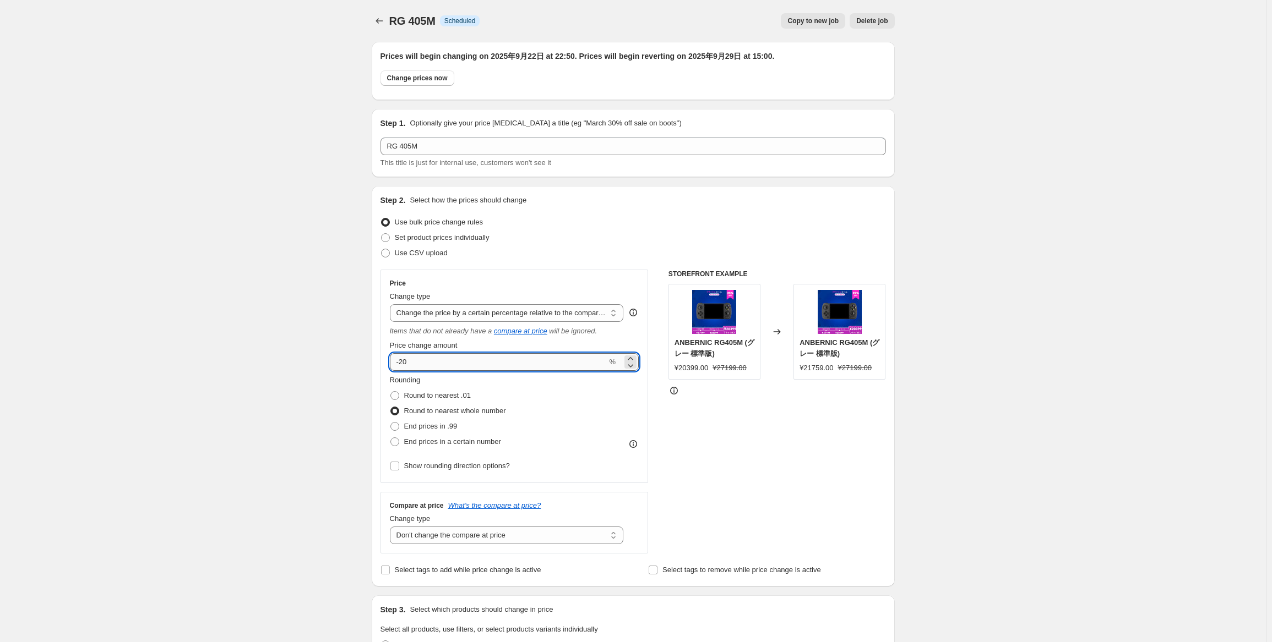
click at [522, 369] on input "-20" at bounding box center [498, 362] width 217 height 18
type input "-2"
type input "-32"
click at [929, 371] on div "RG 405M. This page is ready RG 405M Info Scheduled Copy to new job Delete job M…" at bounding box center [633, 626] width 1266 height 1252
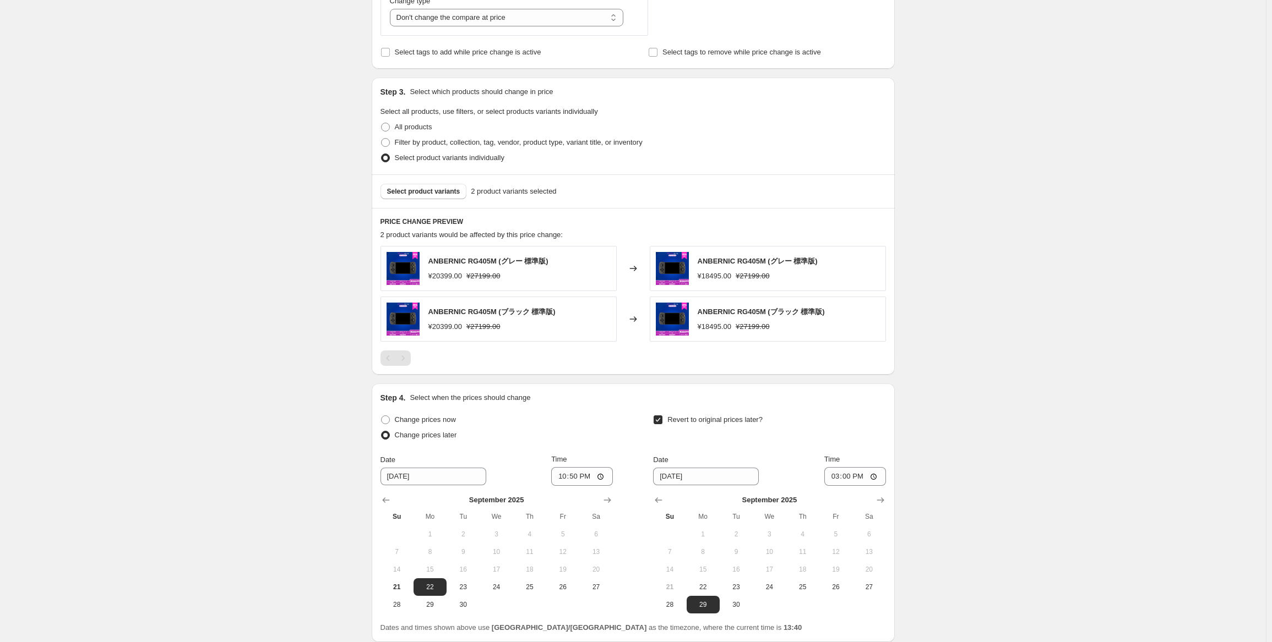
scroll to position [608, 0]
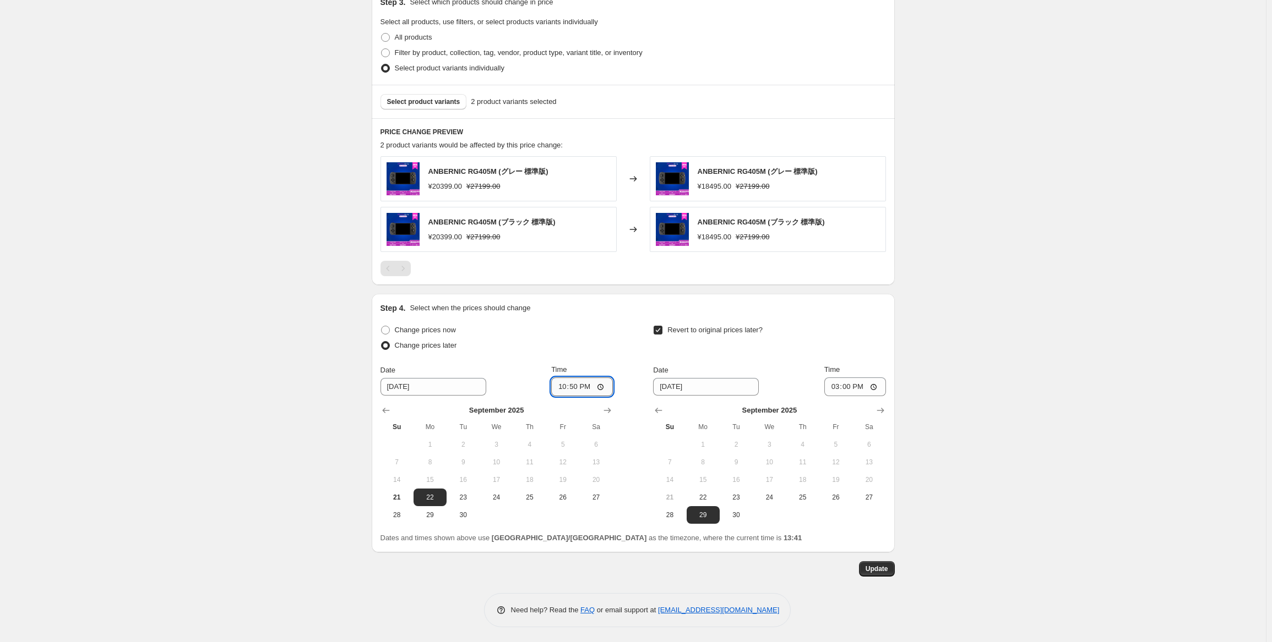
click at [593, 383] on input "22:50" at bounding box center [582, 387] width 62 height 19
type input "22:55"
click at [618, 341] on div "Change prices now Change prices later Date [DATE] Time 22:55 [DATE] Su Mo Tu We…" at bounding box center [632, 423] width 505 height 201
click at [880, 566] on span "Update" at bounding box center [876, 569] width 23 height 9
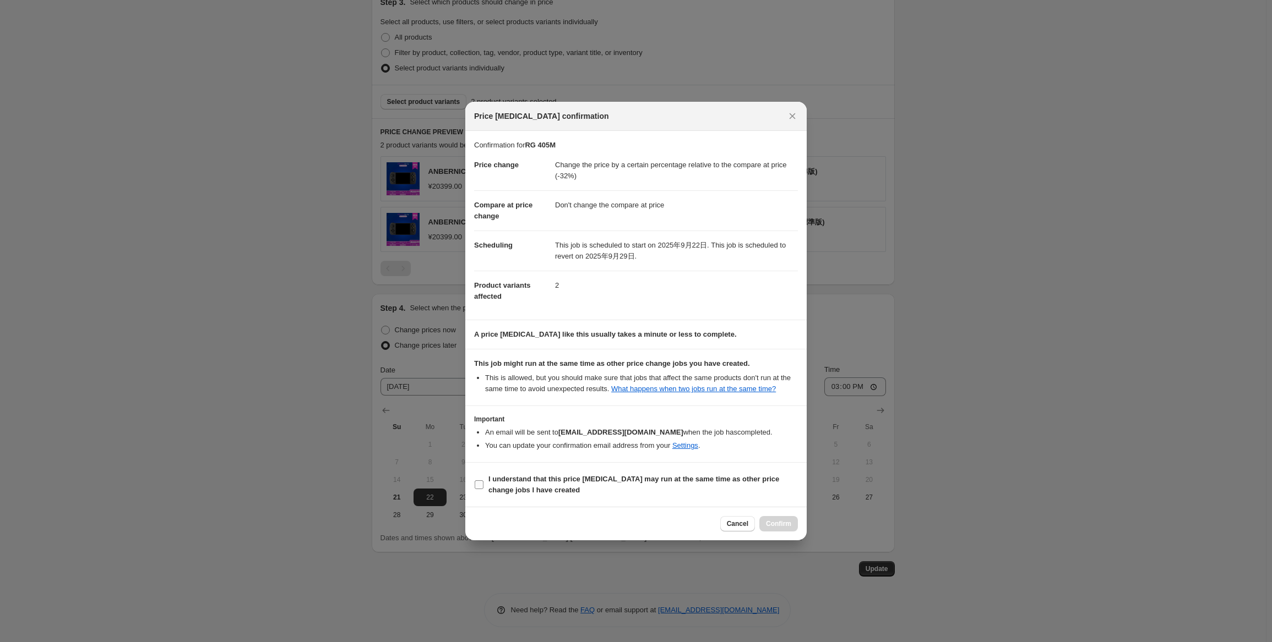
click at [536, 493] on span "I understand that this price [MEDICAL_DATA] may run at the same time as other p…" at bounding box center [642, 485] width 309 height 22
click at [483, 489] on input "I understand that this price [MEDICAL_DATA] may run at the same time as other p…" at bounding box center [479, 485] width 9 height 9
checkbox input "true"
click at [765, 522] on button "Confirm" at bounding box center [778, 523] width 39 height 15
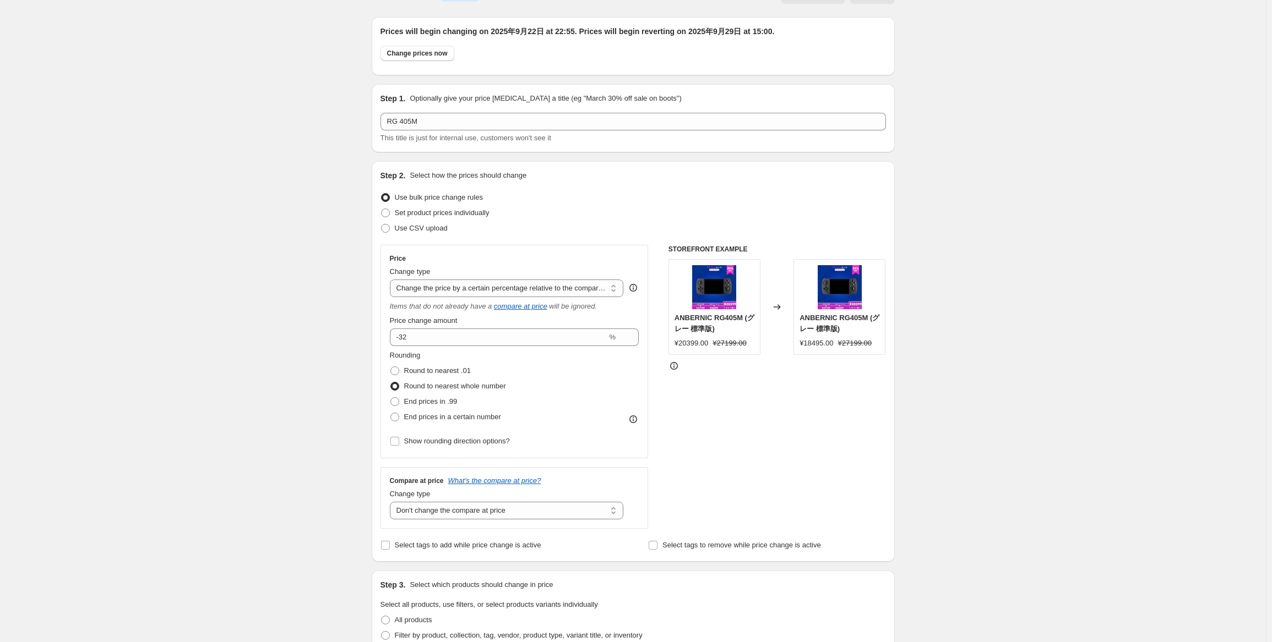
scroll to position [0, 0]
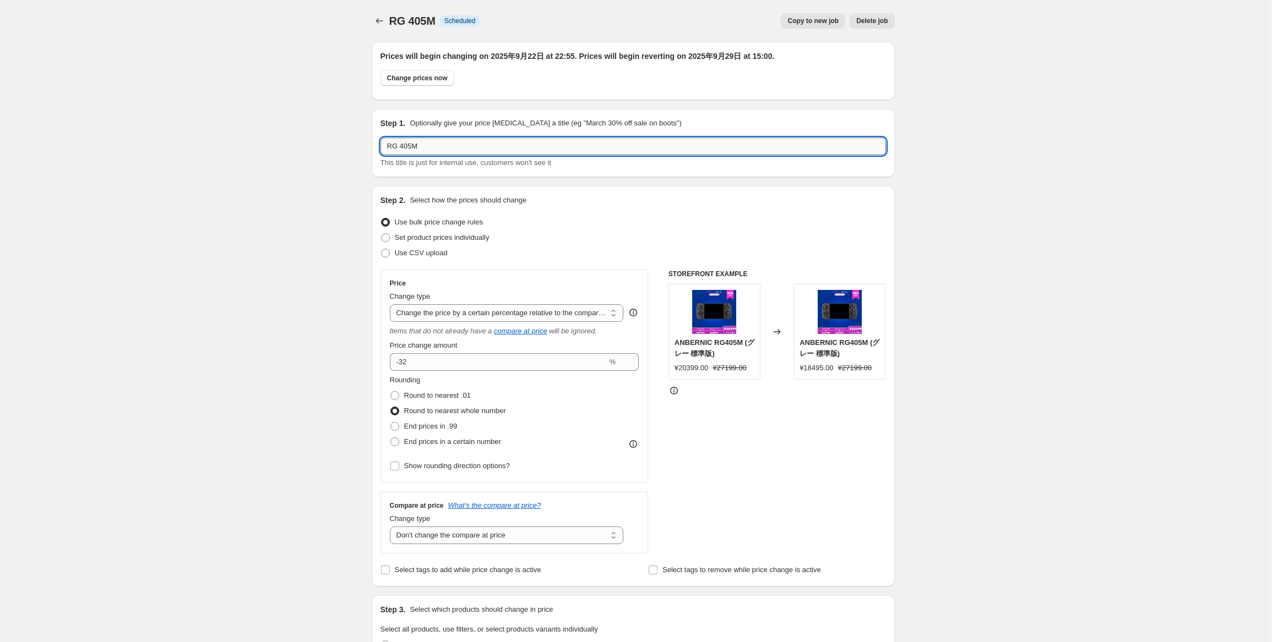
click at [479, 140] on input "RG 405M" at bounding box center [632, 147] width 505 height 18
type input "RG 405M 9月焕新促销"
click at [989, 269] on div "RG 405M. This page is ready RG 405M Info Scheduled Copy to new job Delete job M…" at bounding box center [633, 626] width 1266 height 1252
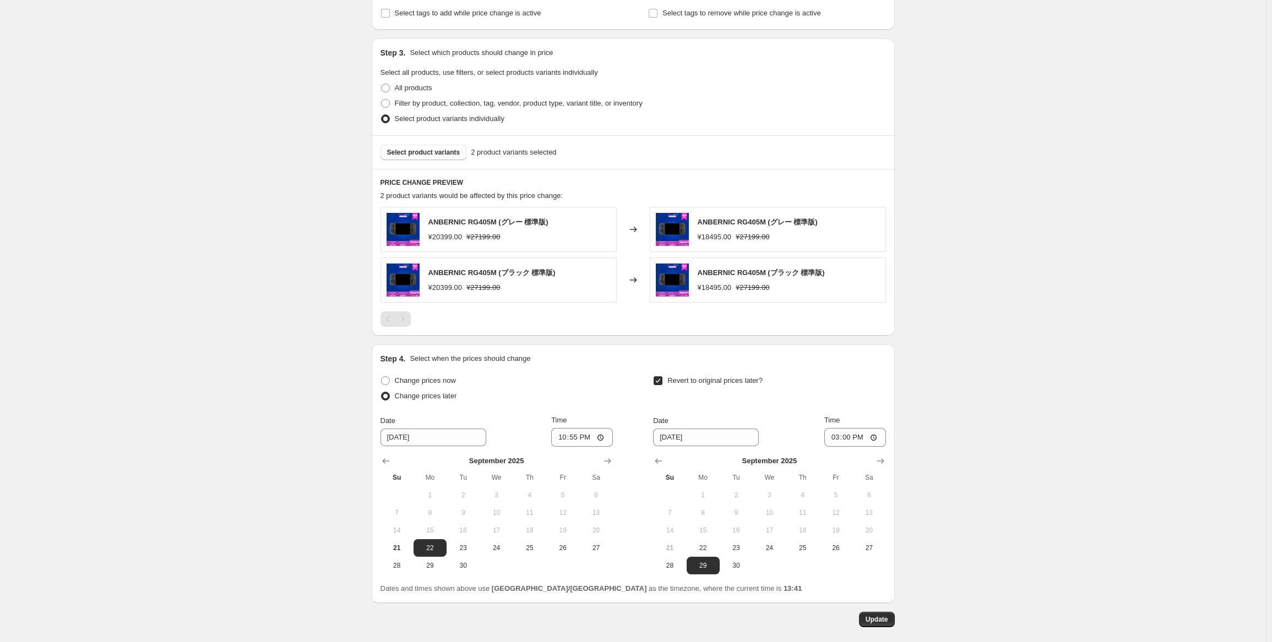
scroll to position [608, 0]
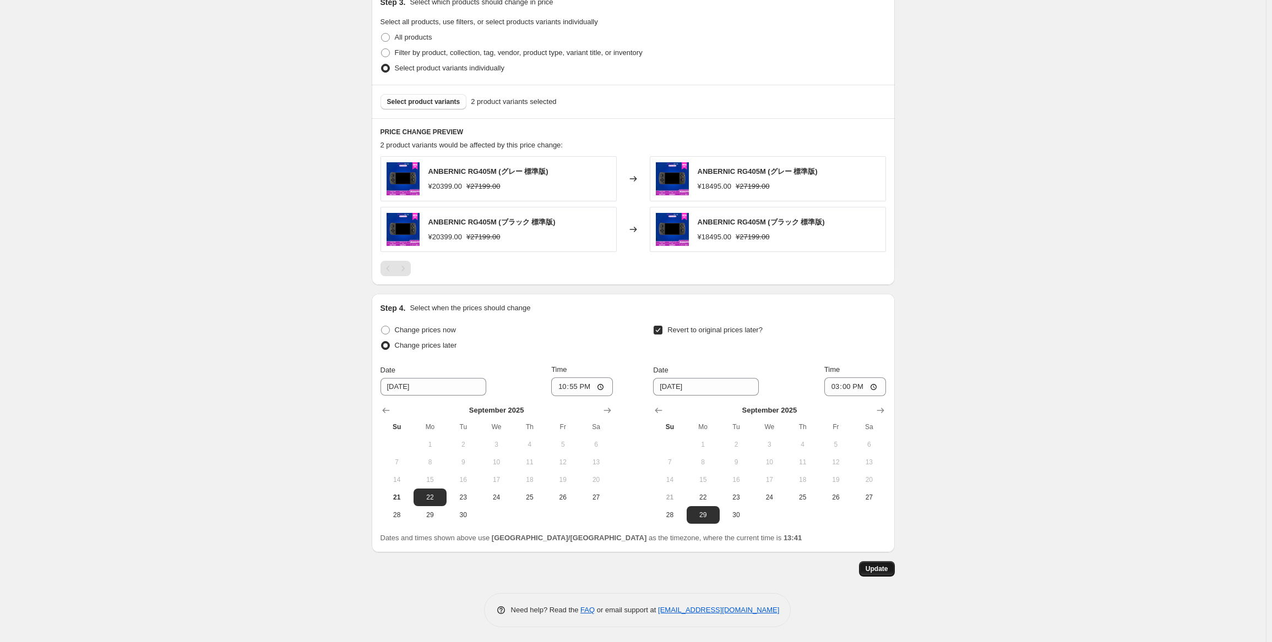
click at [886, 566] on span "Update" at bounding box center [876, 569] width 23 height 9
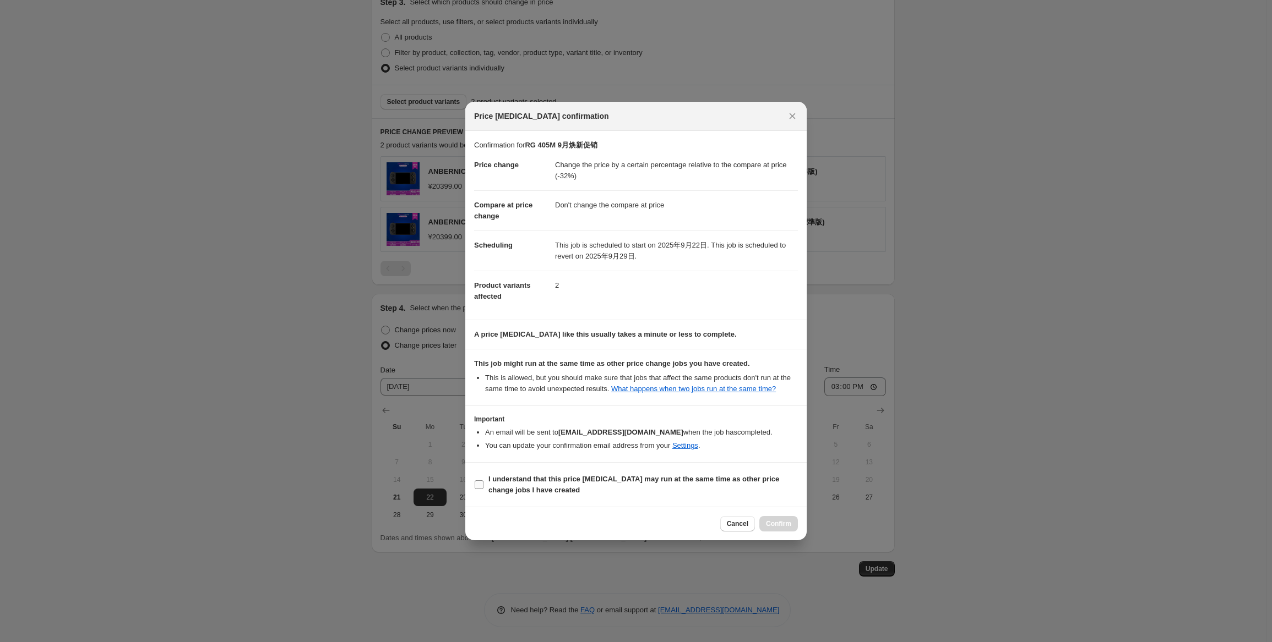
click at [511, 486] on b "I understand that this price [MEDICAL_DATA] may run at the same time as other p…" at bounding box center [633, 484] width 291 height 19
click at [483, 486] on input "I understand that this price [MEDICAL_DATA] may run at the same time as other p…" at bounding box center [479, 485] width 9 height 9
checkbox input "true"
click at [788, 527] on span "Confirm" at bounding box center [778, 524] width 25 height 9
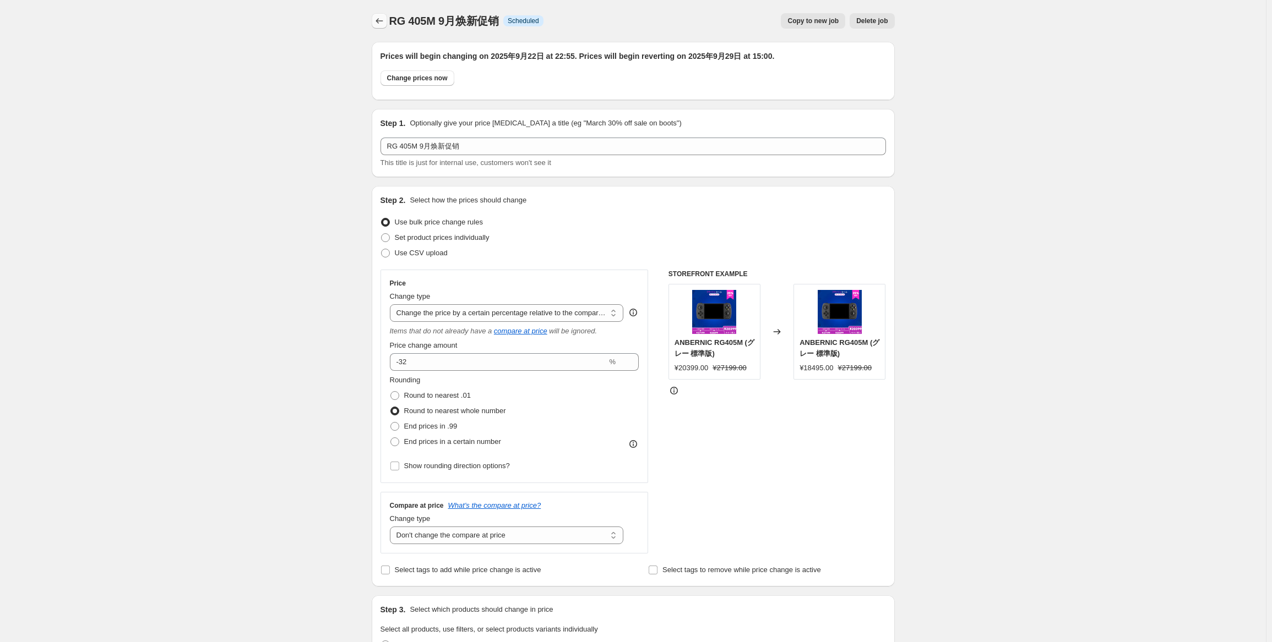
click at [382, 27] on button "Price change jobs" at bounding box center [379, 20] width 15 height 15
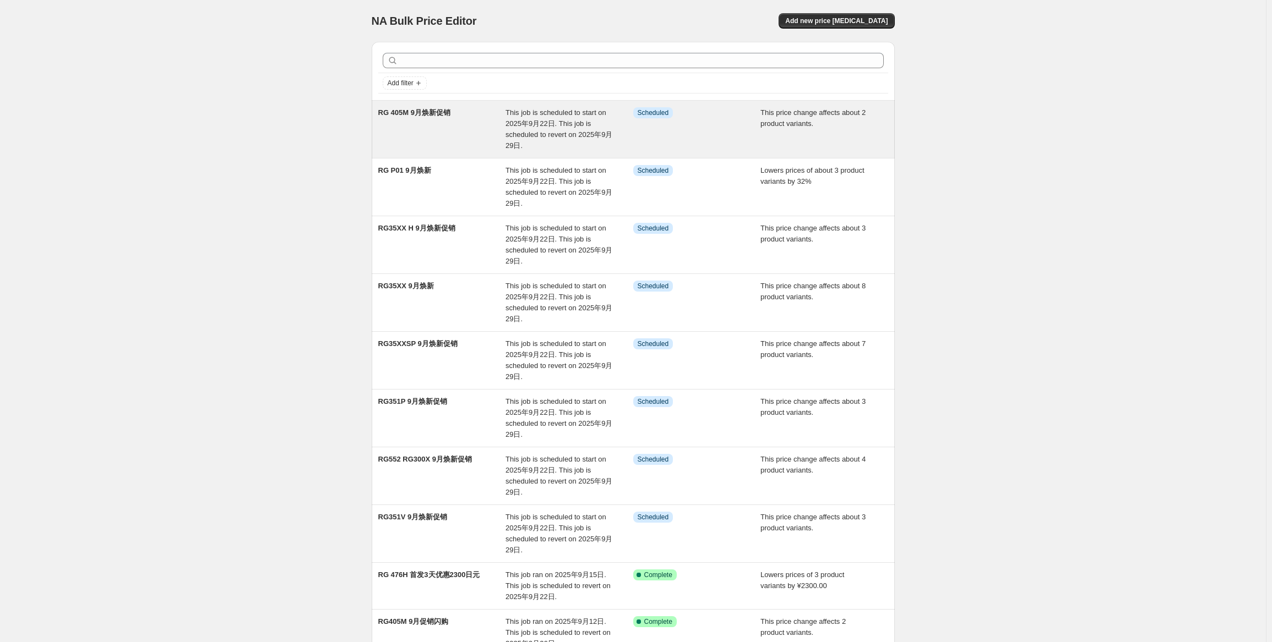
click at [564, 124] on span "This job is scheduled to start on 2025年9月22日. This job is scheduled to revert o…" at bounding box center [558, 128] width 107 height 41
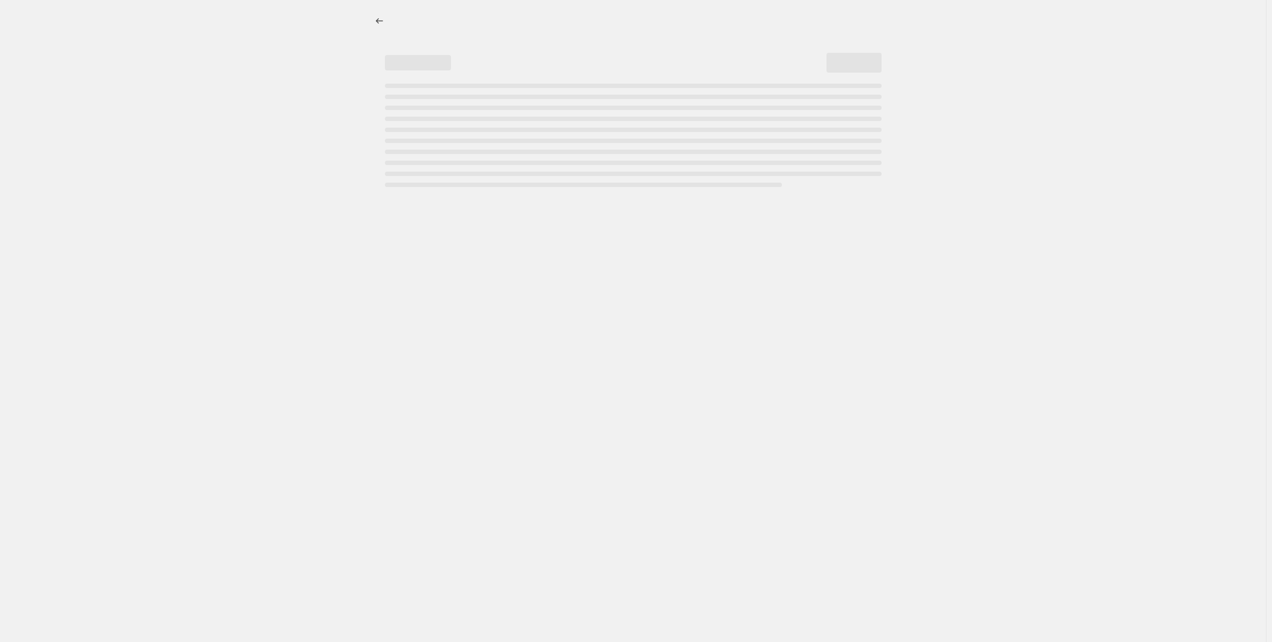
select select "pcap"
select select "no_change"
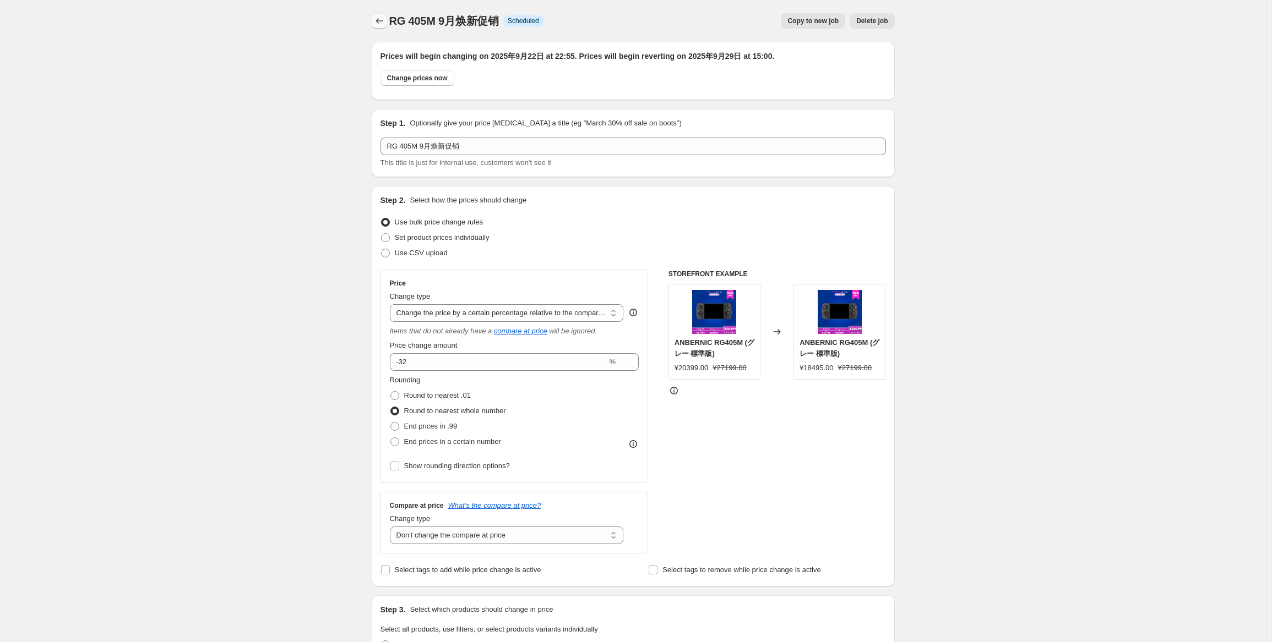
click at [383, 24] on icon "Price change jobs" at bounding box center [379, 20] width 11 height 11
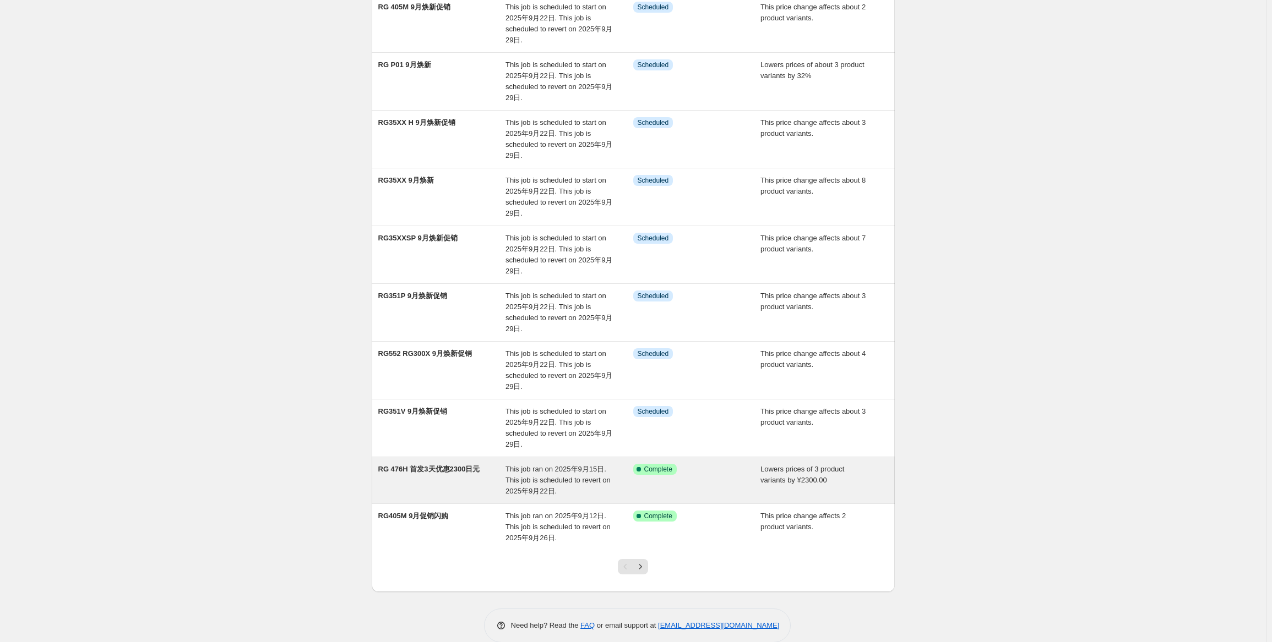
scroll to position [110, 0]
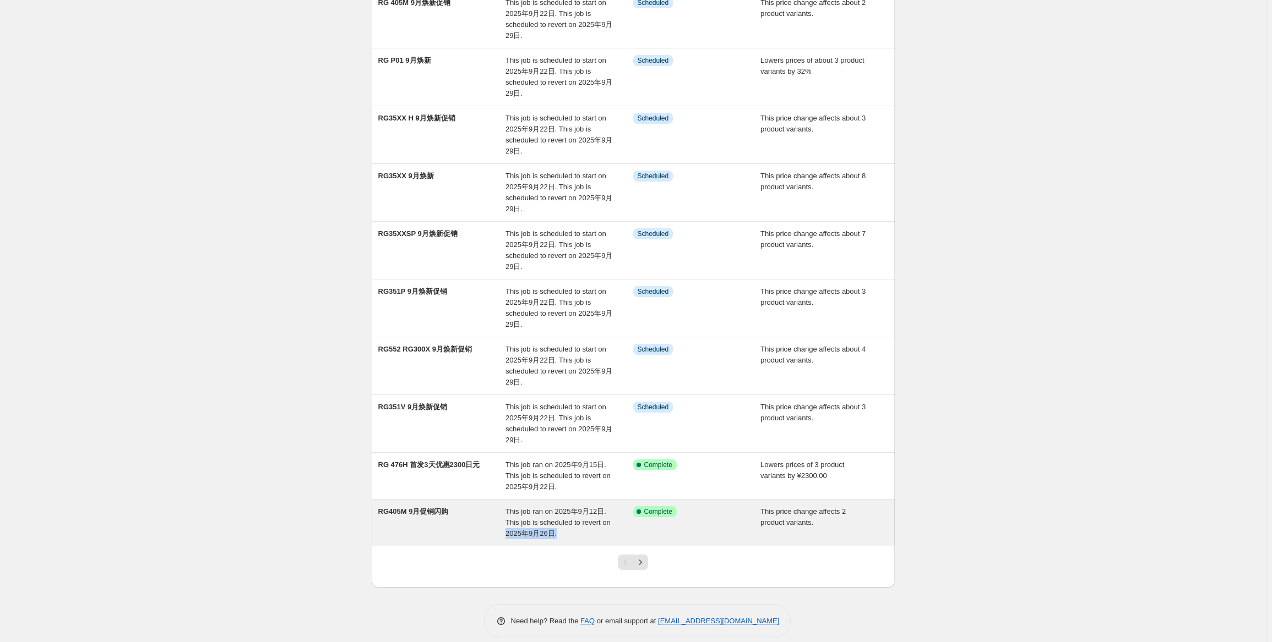
click at [619, 526] on div "This job ran on 2025年9月12日. This job is scheduled to revert on 2025年9月26日." at bounding box center [569, 522] width 128 height 33
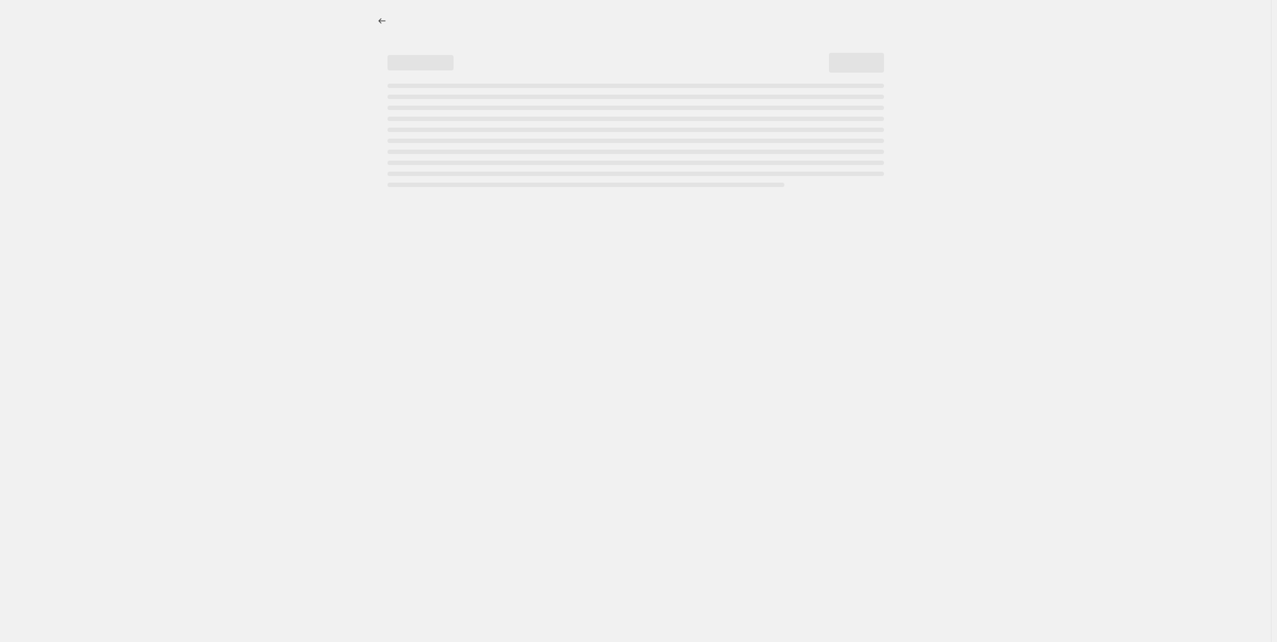
select select "pcap"
select select "no_change"
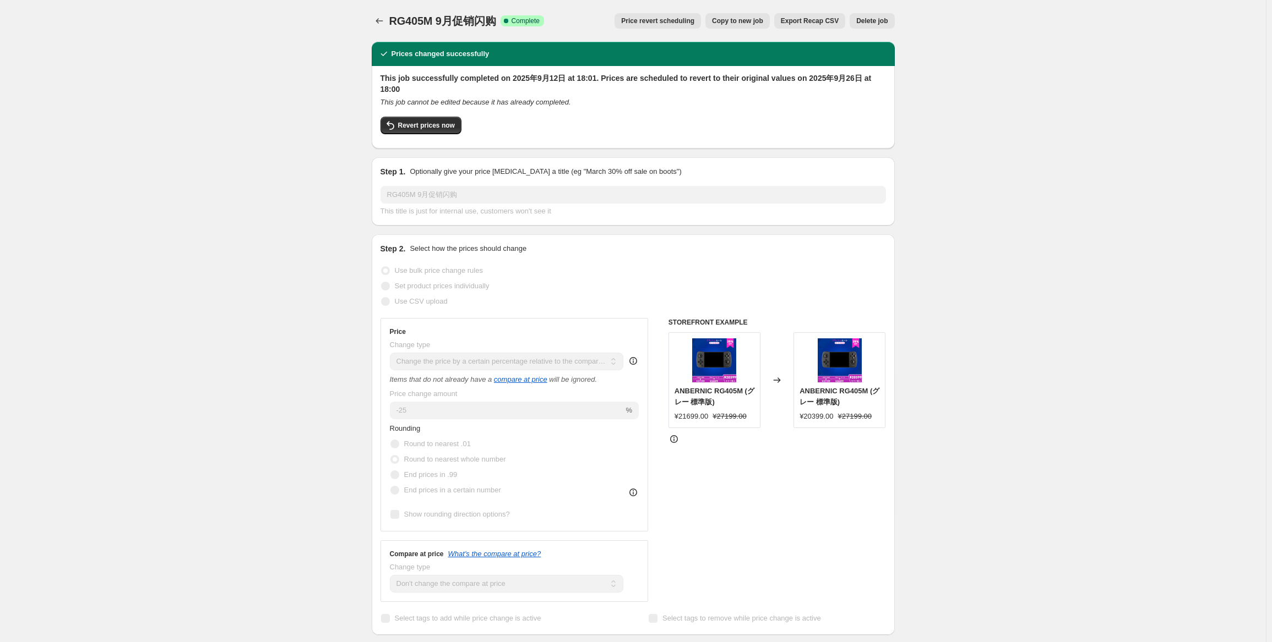
click at [694, 23] on span "Price revert scheduling" at bounding box center [657, 21] width 73 height 9
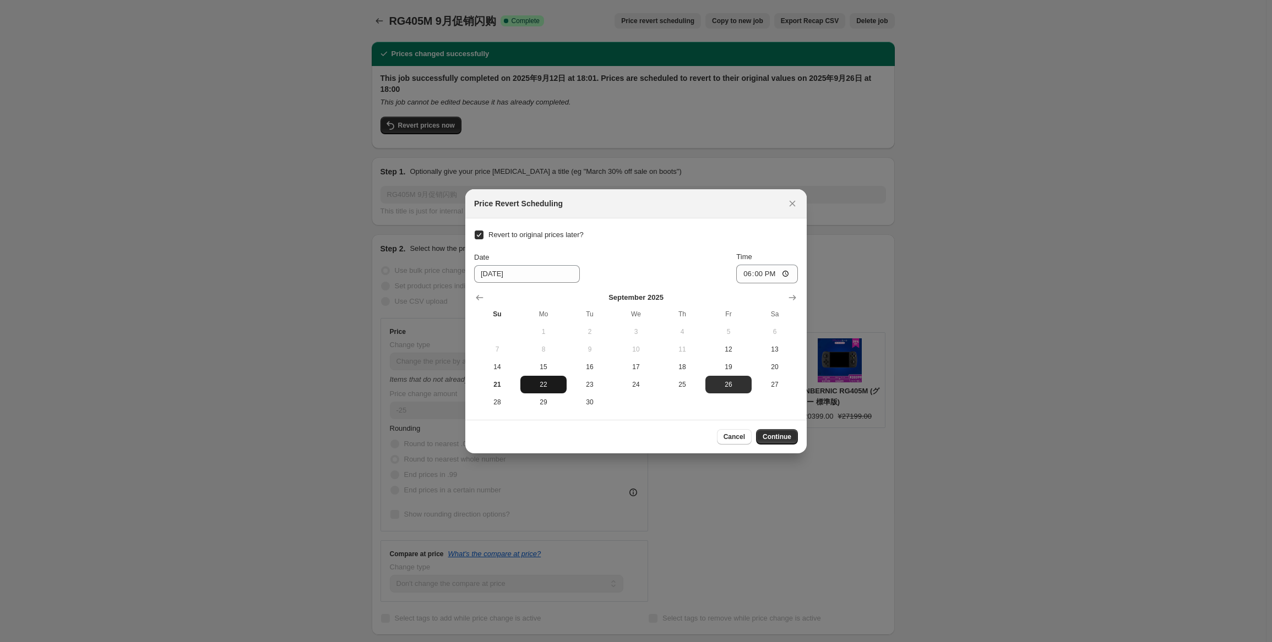
click at [531, 384] on span "22" at bounding box center [543, 384] width 37 height 9
type input "[DATE]"
click at [750, 279] on input "18:00" at bounding box center [767, 274] width 62 height 19
type input "22:50"
click at [723, 274] on div "Date [DATE] Time 22:50" at bounding box center [636, 268] width 324 height 32
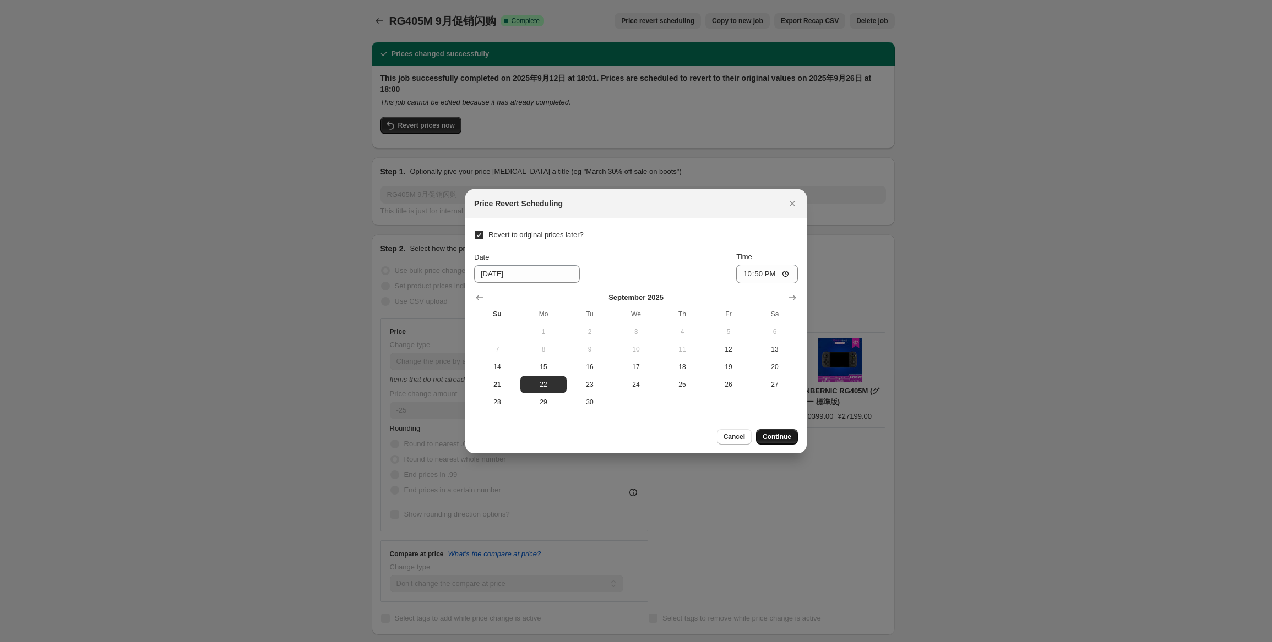
click at [776, 436] on span "Continue" at bounding box center [776, 437] width 29 height 9
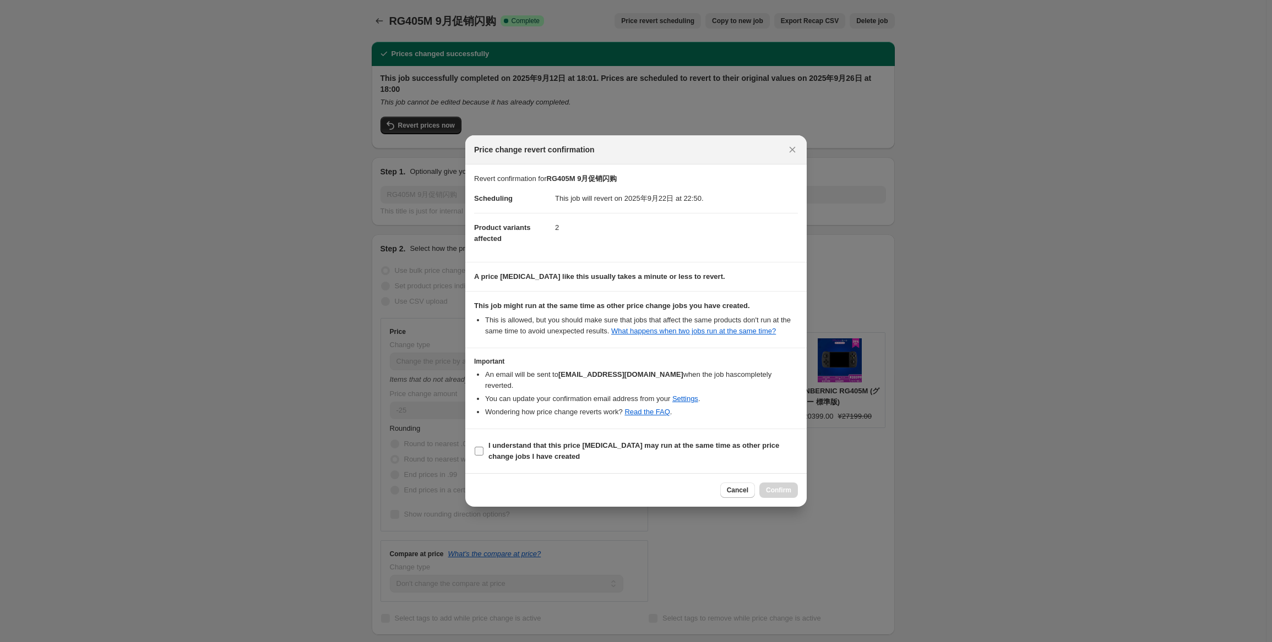
click at [525, 451] on b "I understand that this price [MEDICAL_DATA] may run at the same time as other p…" at bounding box center [633, 451] width 291 height 19
click at [483, 451] on input "I understand that this price [MEDICAL_DATA] may run at the same time as other p…" at bounding box center [479, 451] width 9 height 9
checkbox input "true"
click at [770, 488] on span "Confirm" at bounding box center [778, 490] width 25 height 9
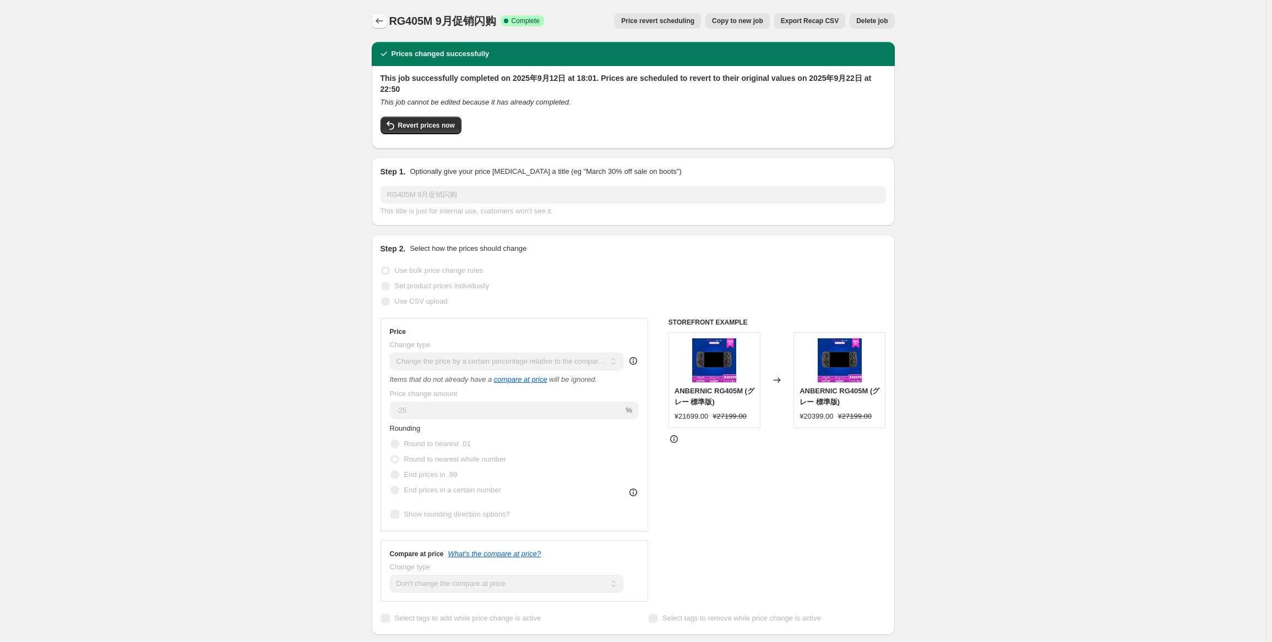
click at [380, 26] on icon "Price change jobs" at bounding box center [379, 20] width 11 height 11
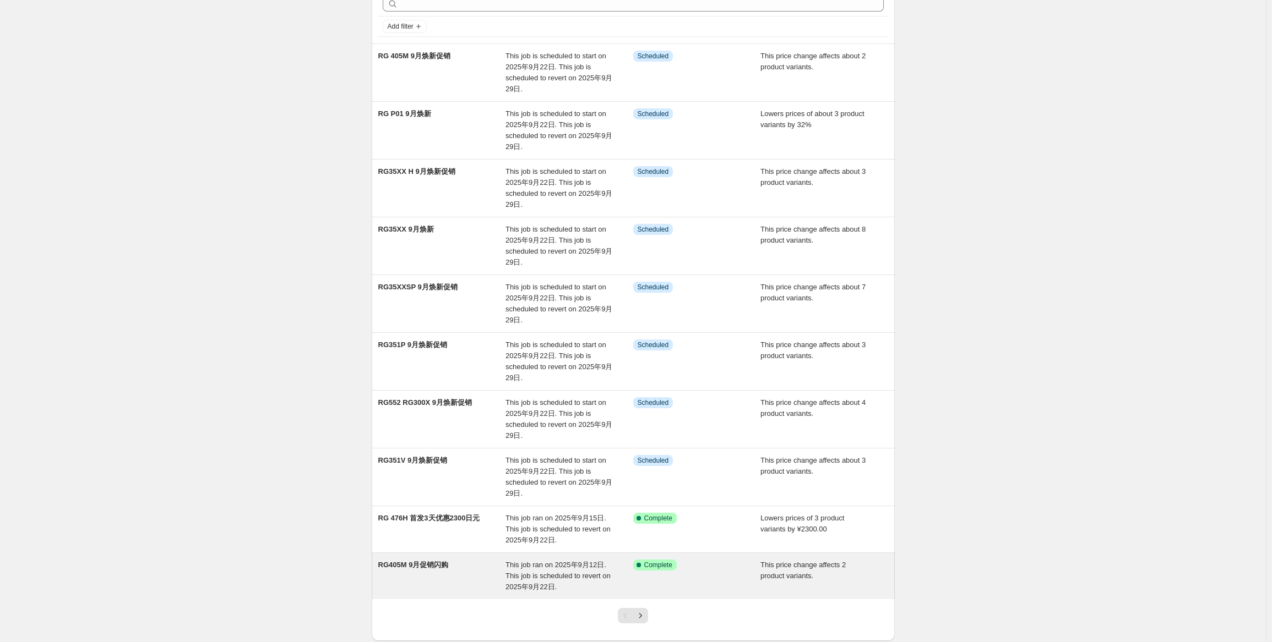
scroll to position [110, 0]
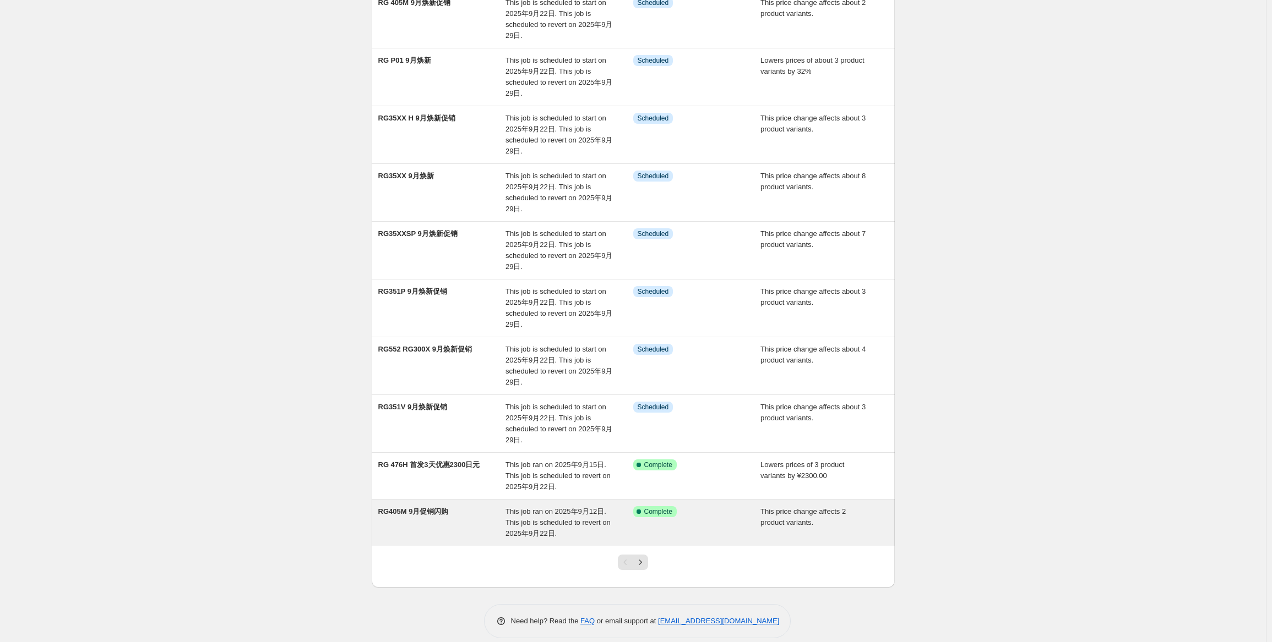
click at [530, 526] on div "This job ran on 2025年9月12日. This job is scheduled to revert on 2025年9月22日." at bounding box center [569, 522] width 128 height 33
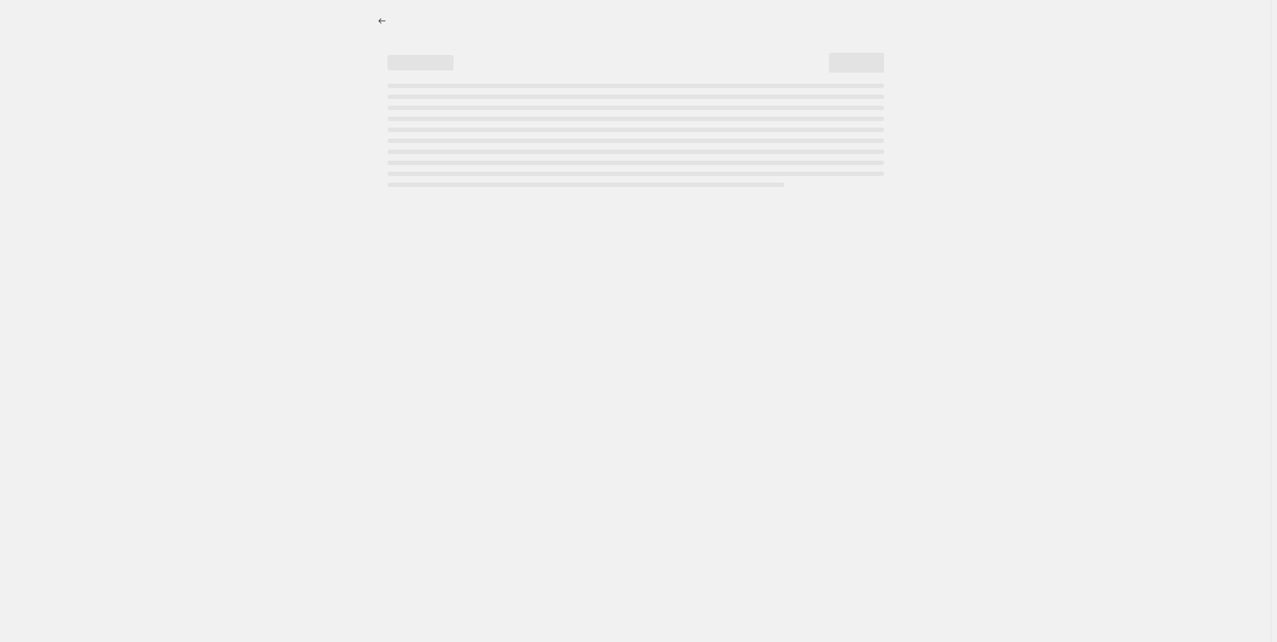
select select "pcap"
select select "no_change"
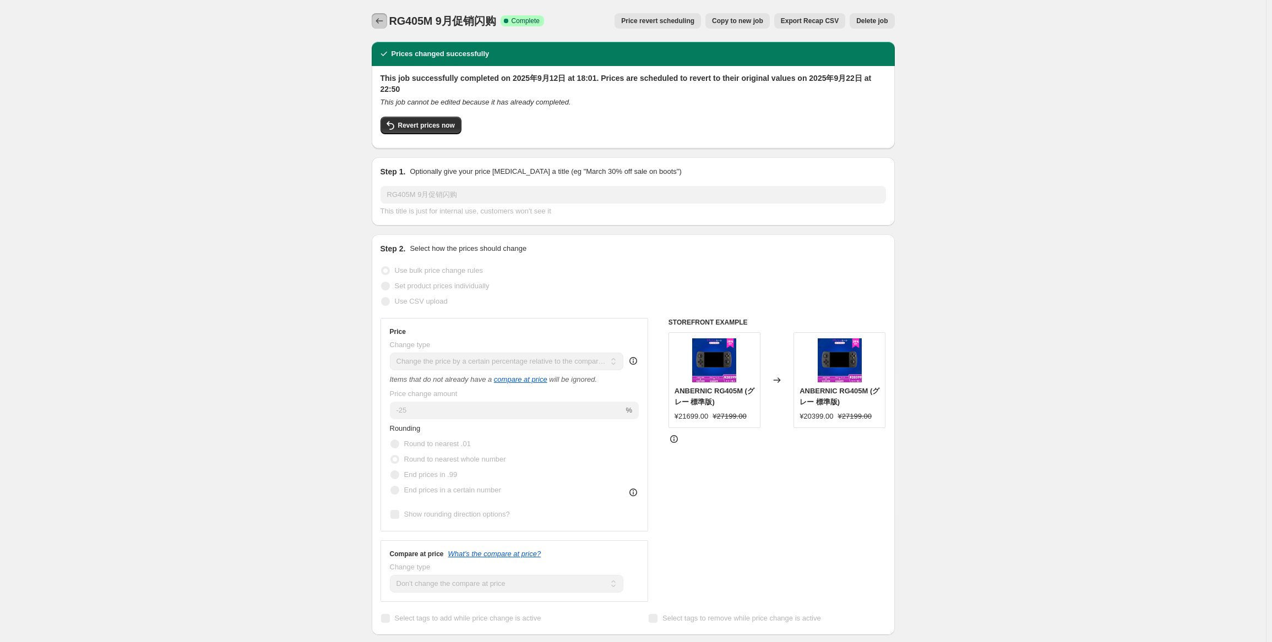
click at [382, 27] on button "Price change jobs" at bounding box center [379, 20] width 15 height 15
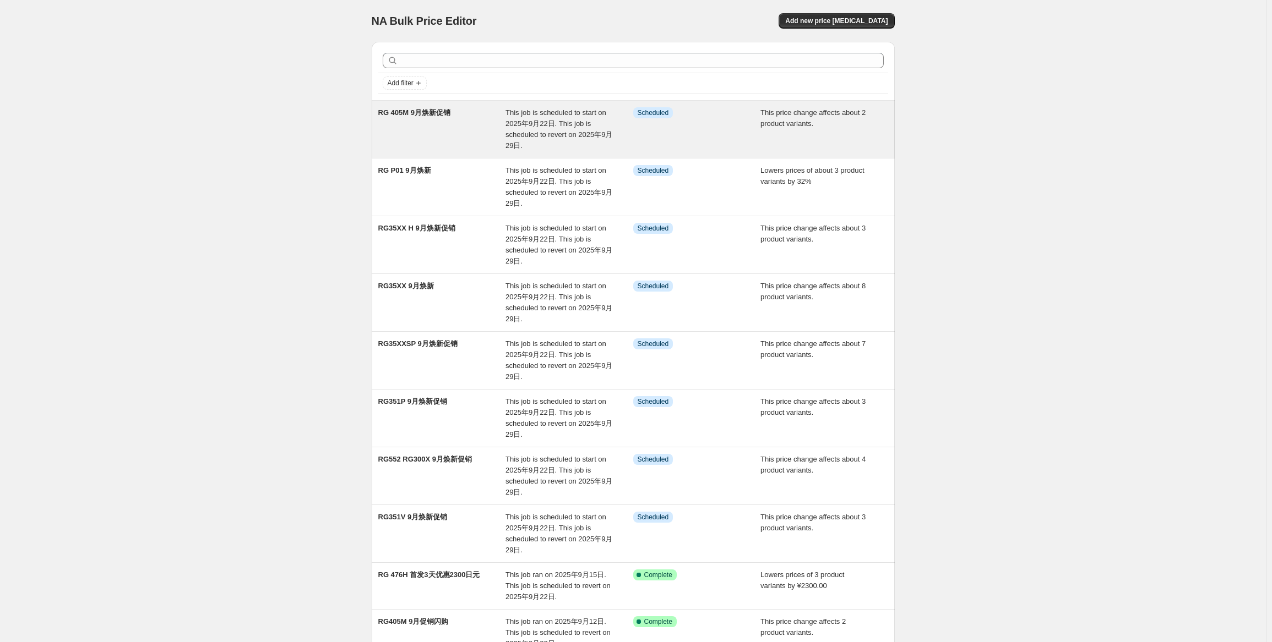
click at [411, 132] on div "RG 405M 9月焕新促销" at bounding box center [442, 129] width 128 height 44
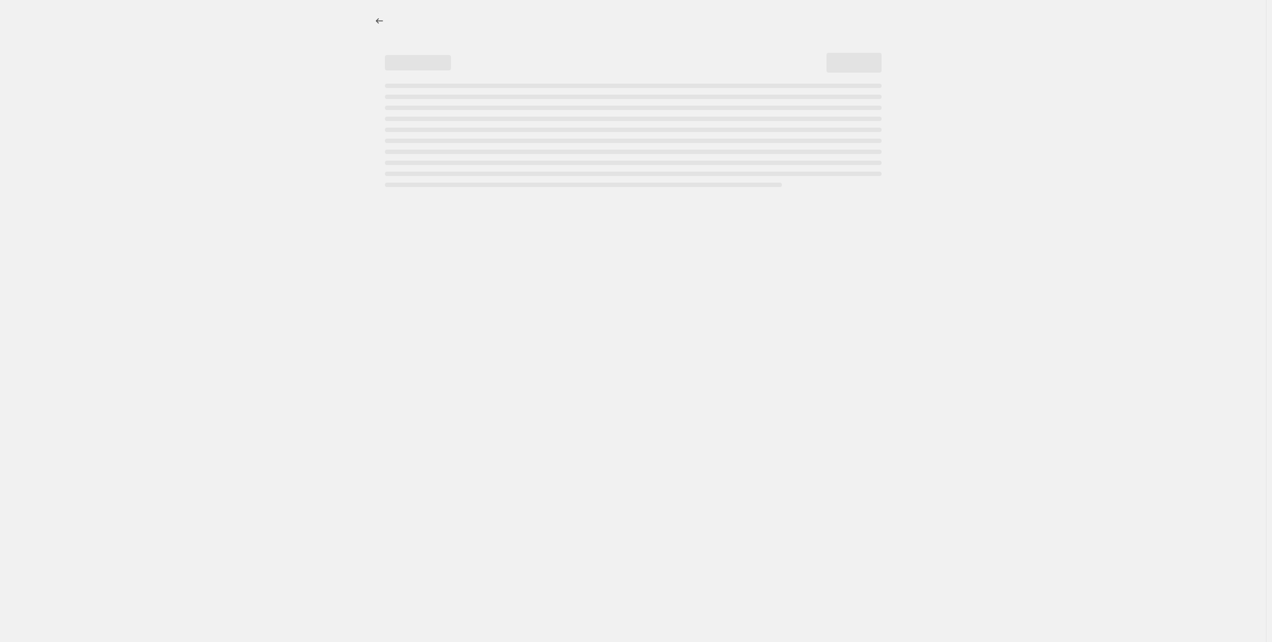
select select "pcap"
select select "no_change"
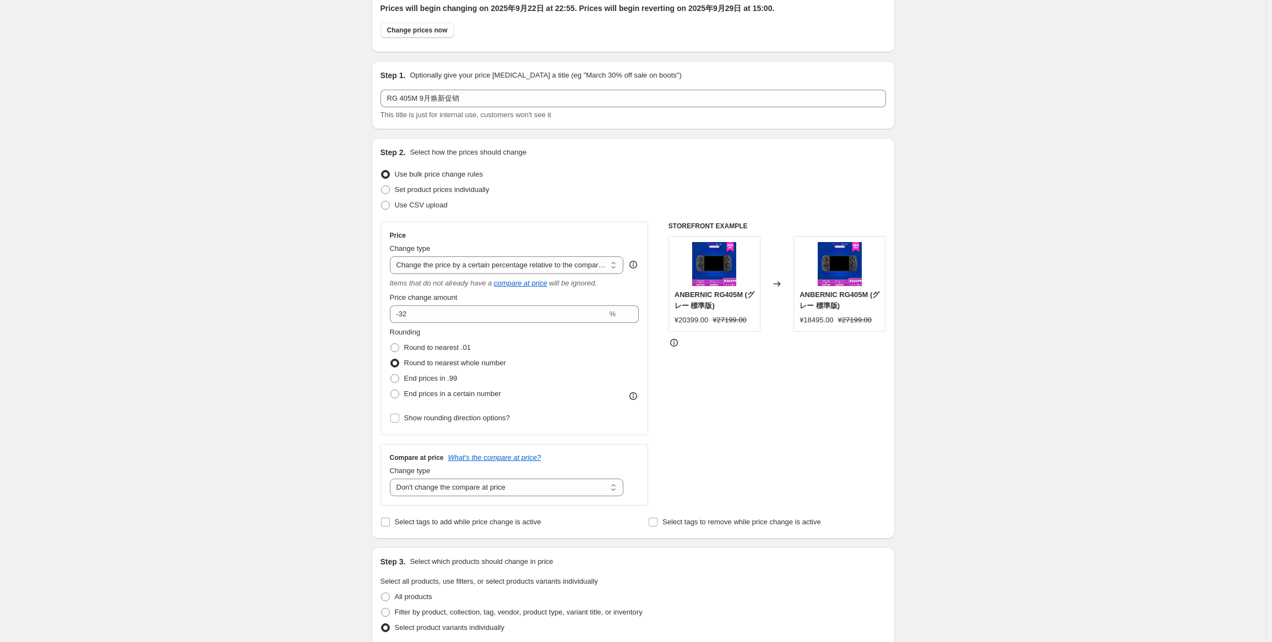
scroll to position [220, 0]
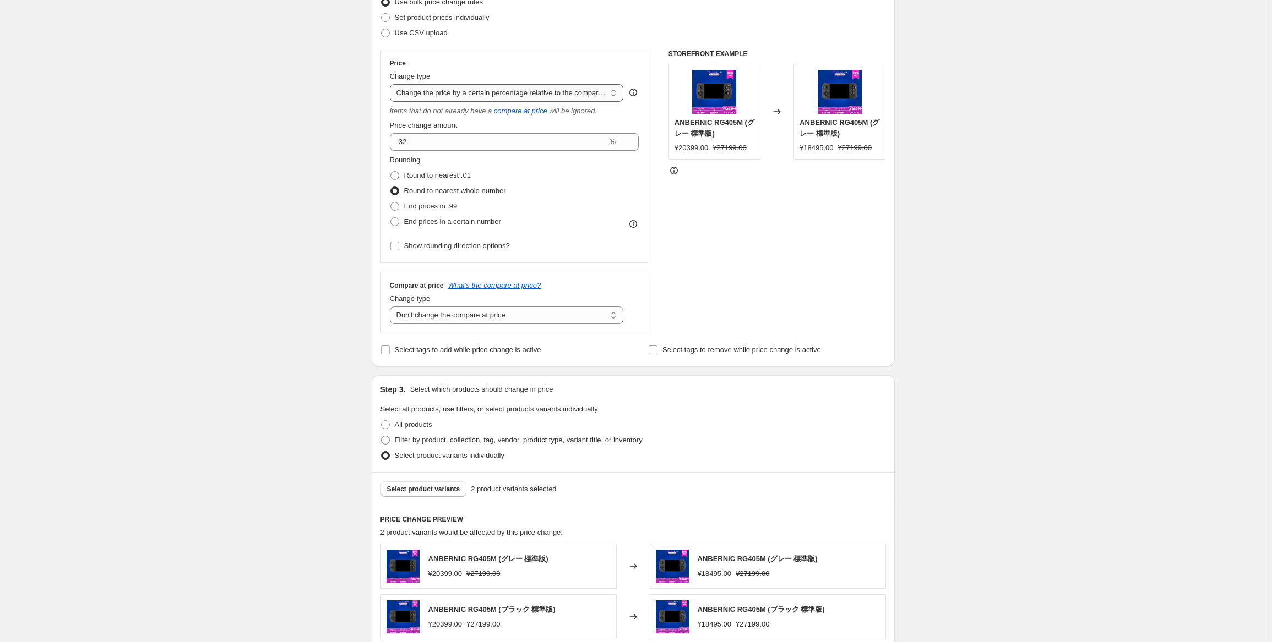
click at [590, 94] on select "Change the price to a certain amount Change the price by a certain amount Chang…" at bounding box center [507, 93] width 234 height 18
click at [553, 309] on select "Change the compare at price to the current price (sale) Change the compare at p…" at bounding box center [507, 316] width 234 height 18
click at [873, 423] on div "All products" at bounding box center [632, 424] width 505 height 15
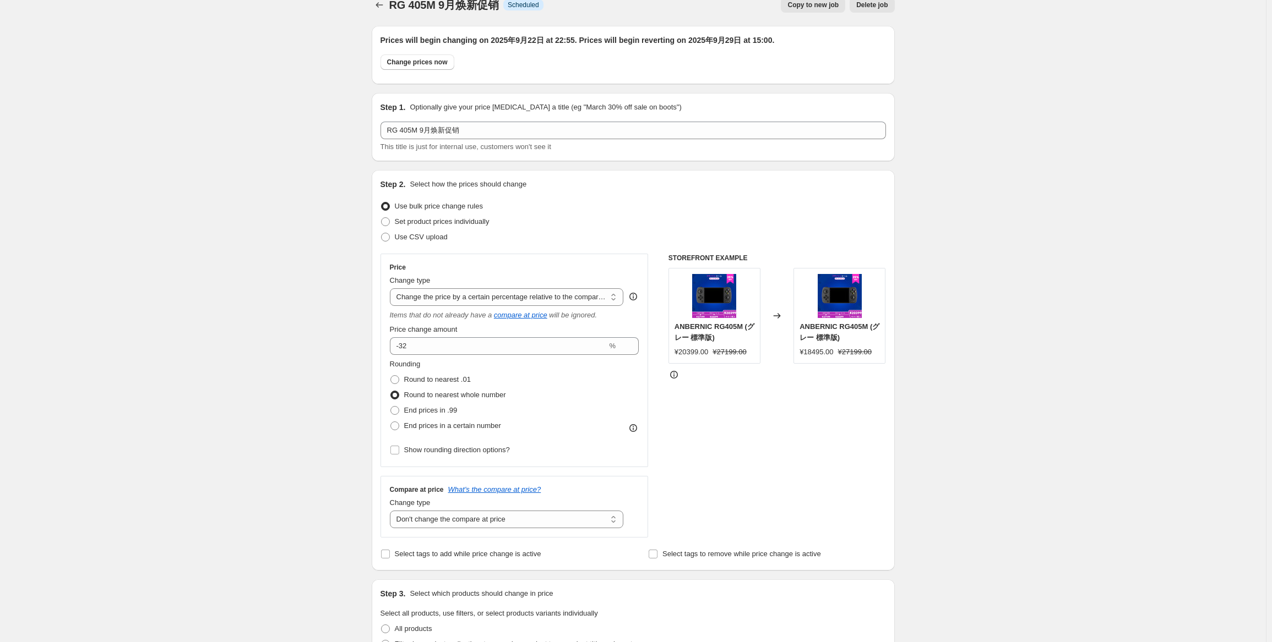
scroll to position [0, 0]
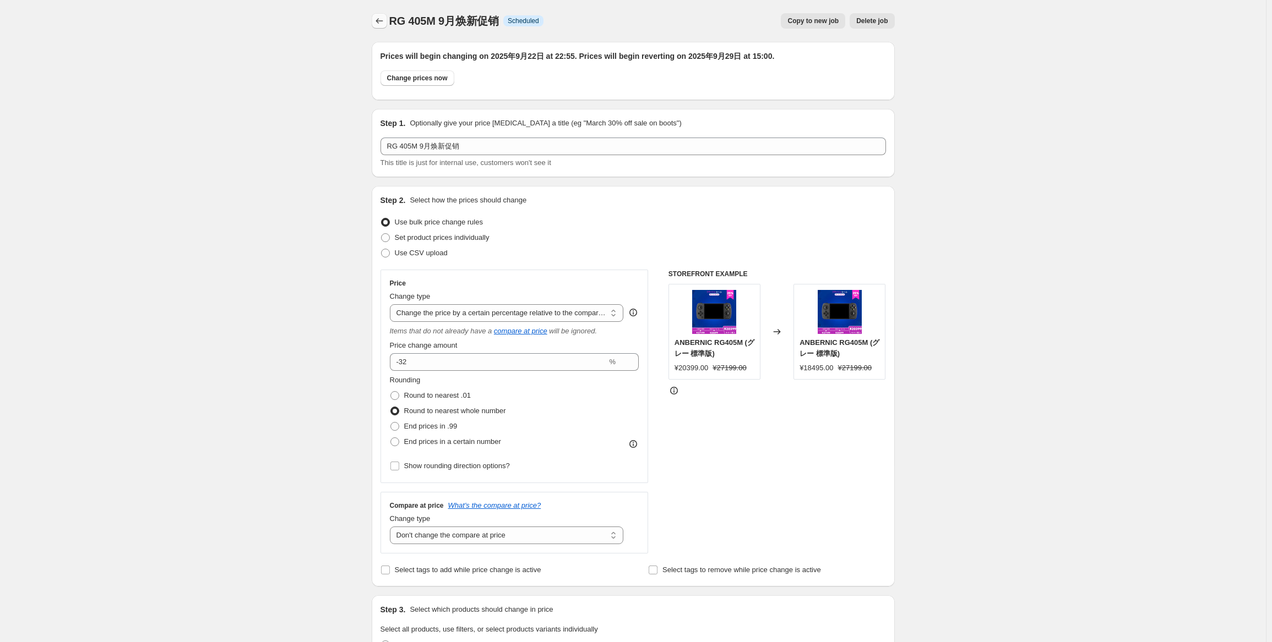
click at [379, 21] on icon "Price change jobs" at bounding box center [378, 21] width 7 height 6
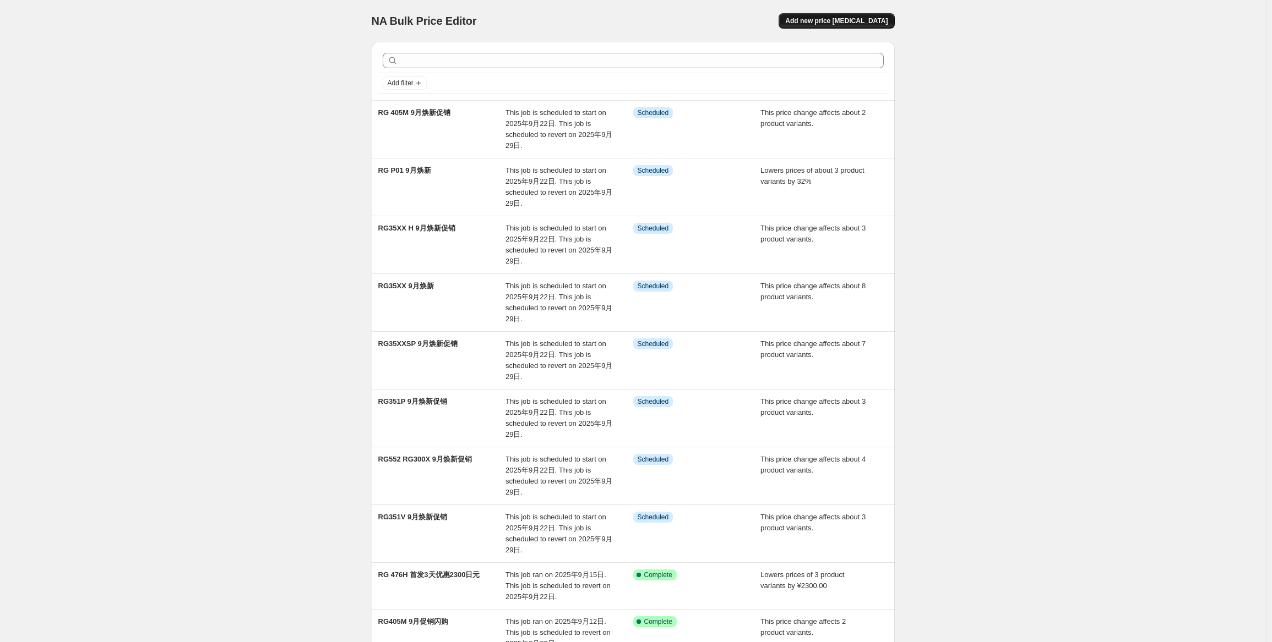
click at [833, 25] on span "Add new price [MEDICAL_DATA]" at bounding box center [836, 21] width 102 height 9
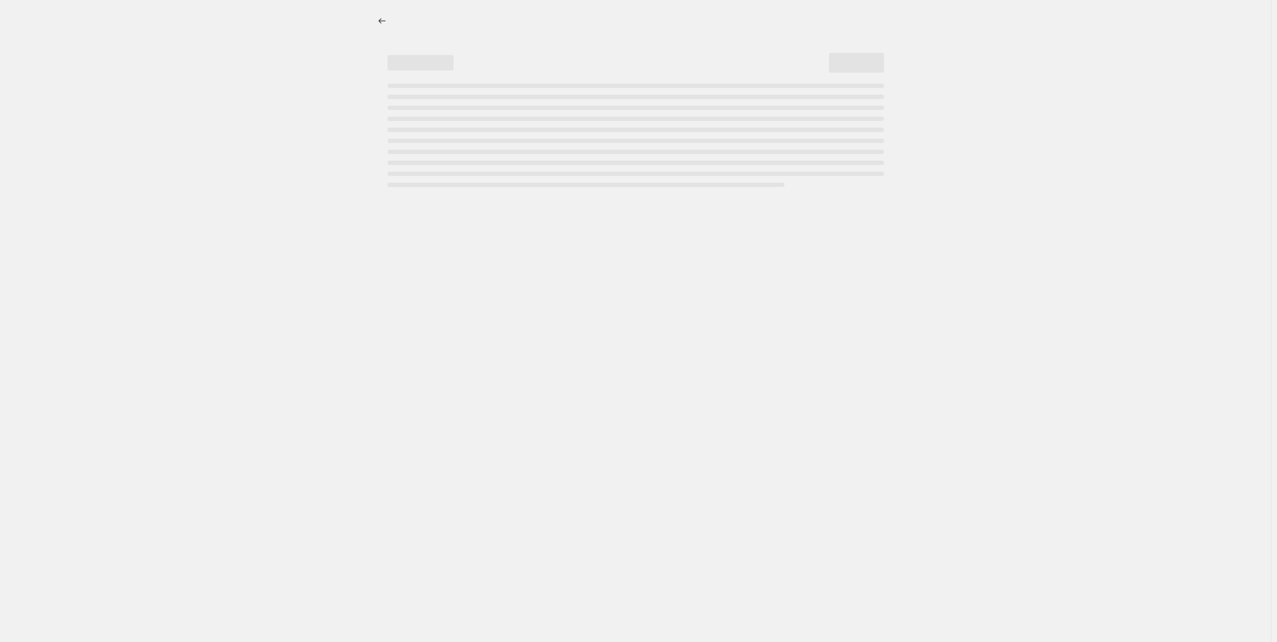
select select "percentage"
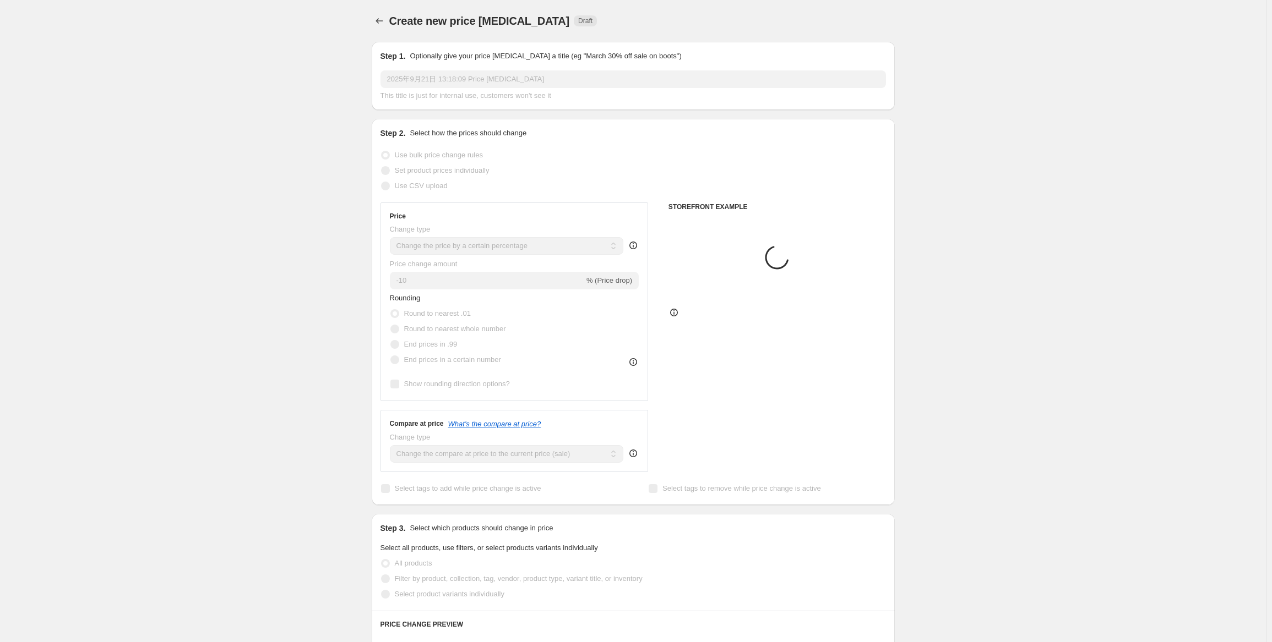
click at [323, 69] on div "Create new price [MEDICAL_DATA]. This page is ready Create new price [MEDICAL_D…" at bounding box center [633, 550] width 1266 height 1101
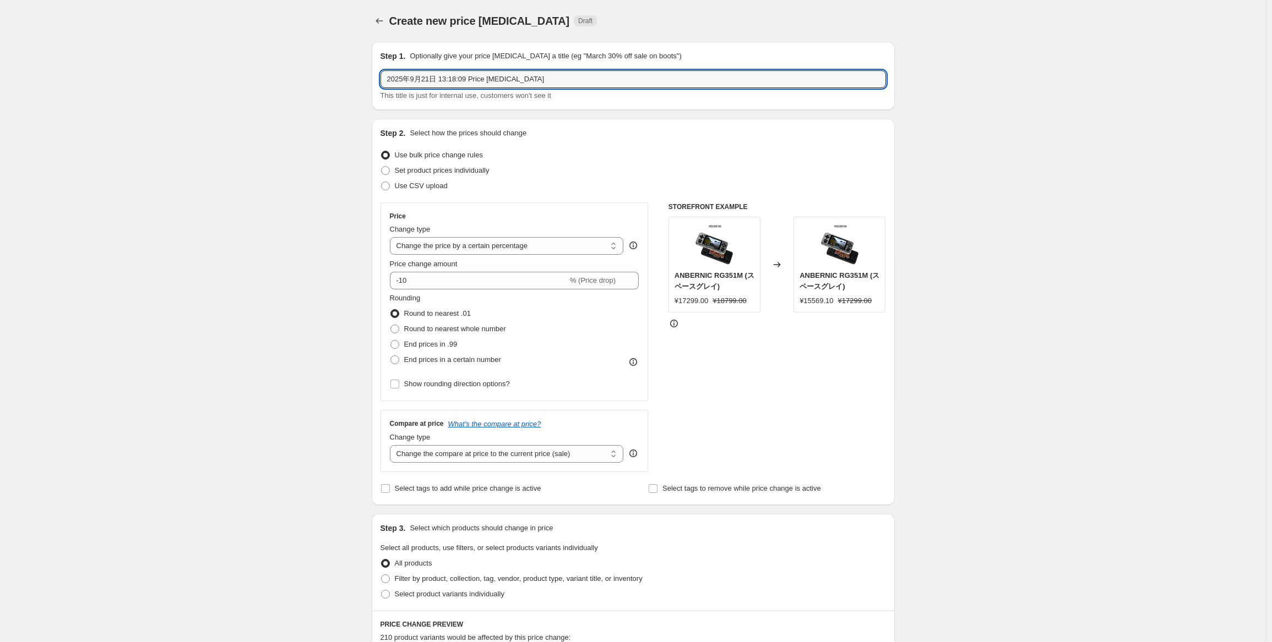
paste input "RG40XX H"
type input "RG40XX H 9月焕新促销"
click at [551, 164] on div "Set product prices individually" at bounding box center [632, 170] width 505 height 15
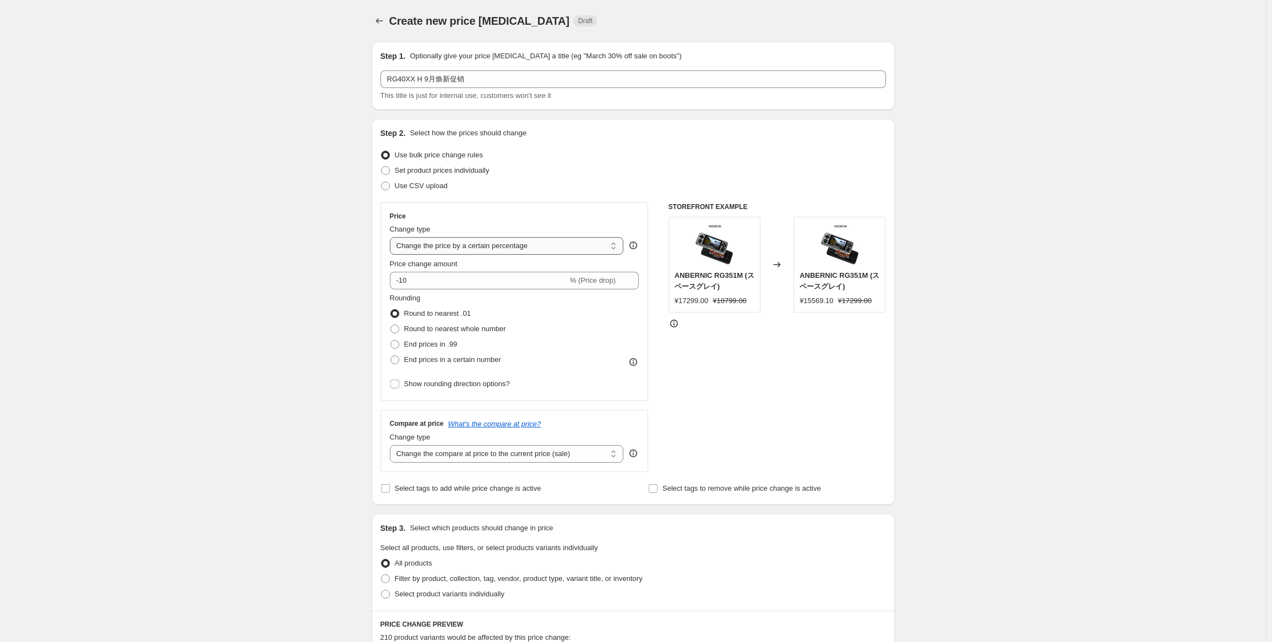
click at [538, 251] on select "Change the price to a certain amount Change the price by a certain amount Chang…" at bounding box center [507, 246] width 234 height 18
select select "pcap"
click at [392, 237] on select "Change the price to a certain amount Change the price by a certain amount Chang…" at bounding box center [507, 246] width 234 height 18
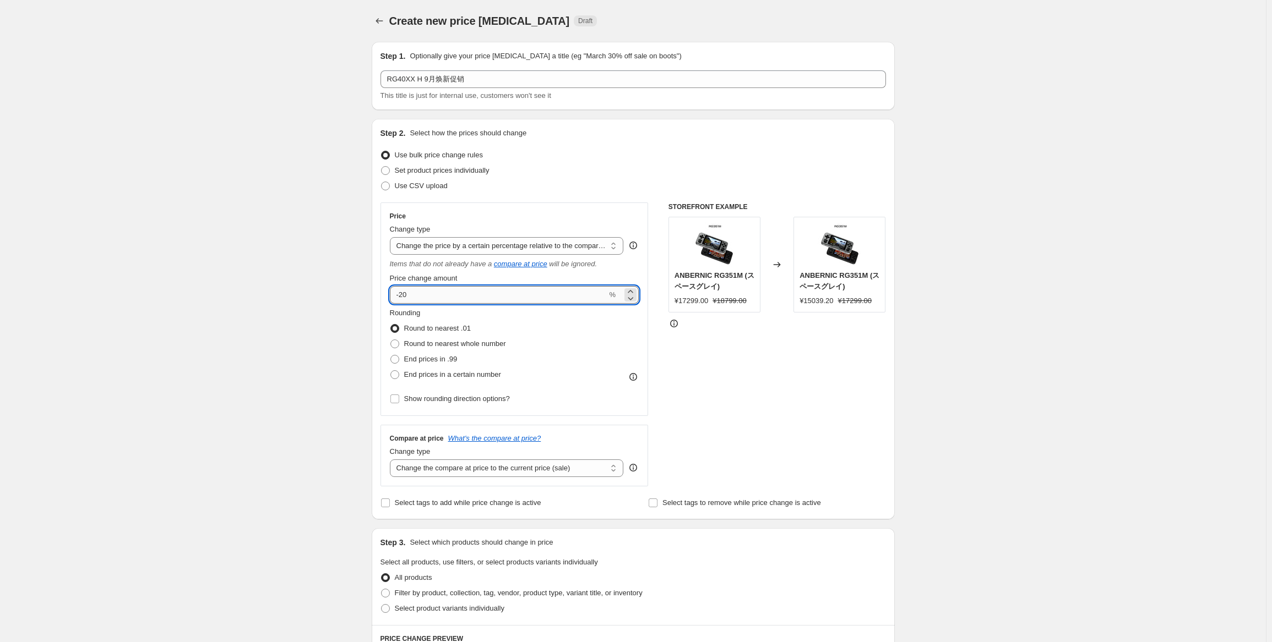
click at [456, 296] on input "-20" at bounding box center [498, 295] width 217 height 18
type input "-2"
type input "-30"
click at [483, 342] on span "Round to nearest whole number" at bounding box center [455, 344] width 102 height 8
click at [391, 340] on input "Round to nearest whole number" at bounding box center [390, 340] width 1 height 1
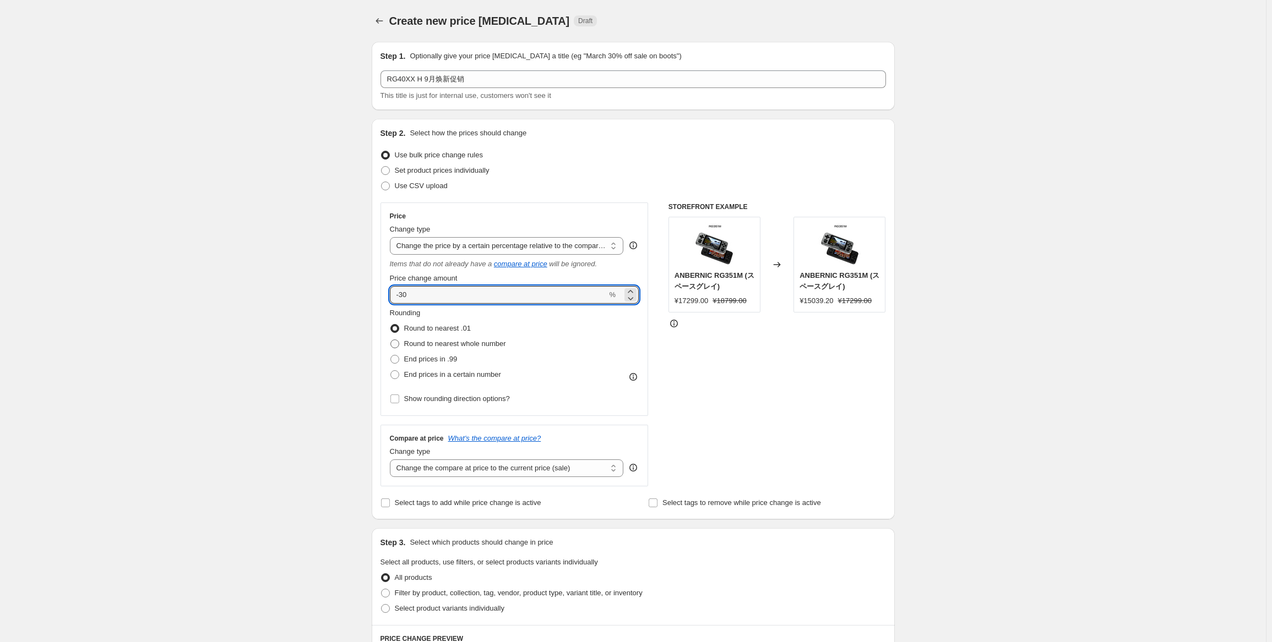
radio input "true"
click at [527, 462] on select "Change the compare at price to the current price (sale) Change the compare at p…" at bounding box center [507, 469] width 234 height 18
select select "no_change"
click at [392, 460] on select "Change the compare at price to the current price (sale) Change the compare at p…" at bounding box center [507, 469] width 234 height 18
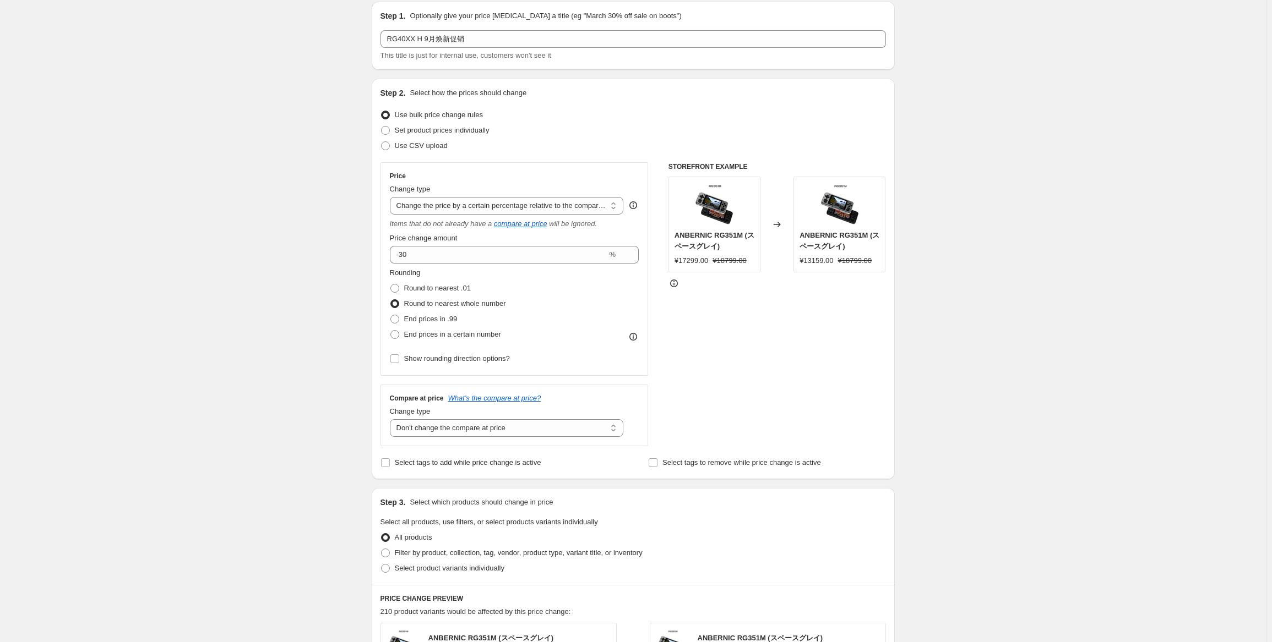
scroll to position [110, 0]
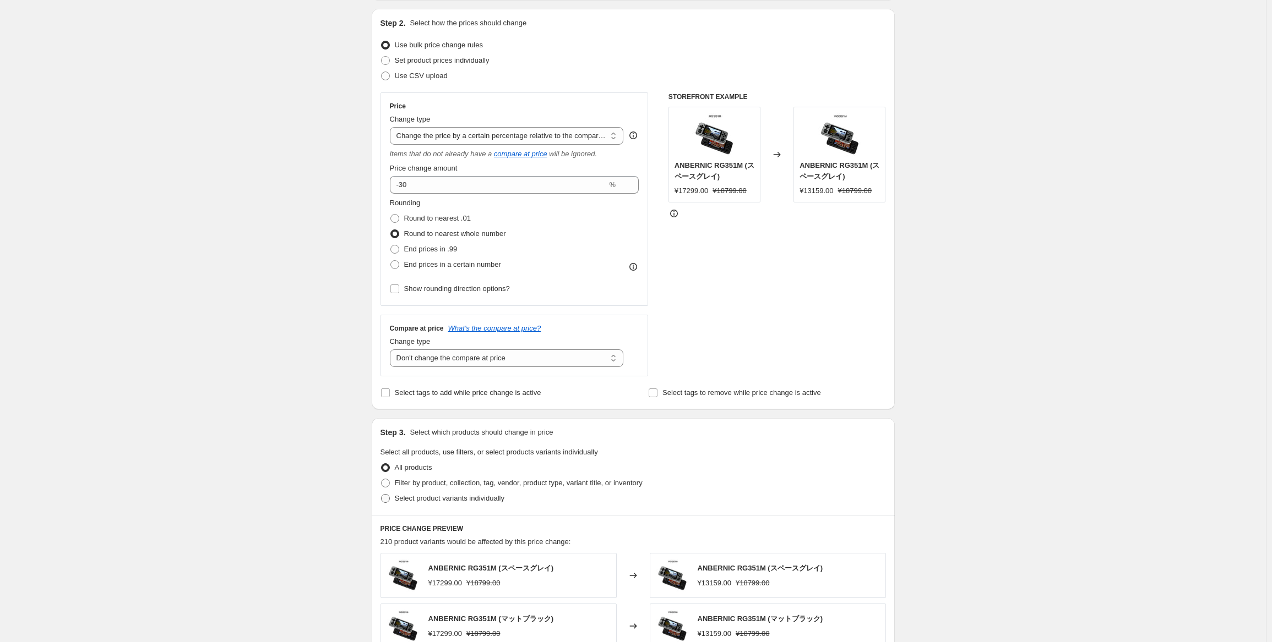
click at [481, 495] on span "Select product variants individually" at bounding box center [450, 498] width 110 height 8
click at [382, 495] on input "Select product variants individually" at bounding box center [381, 494] width 1 height 1
radio input "true"
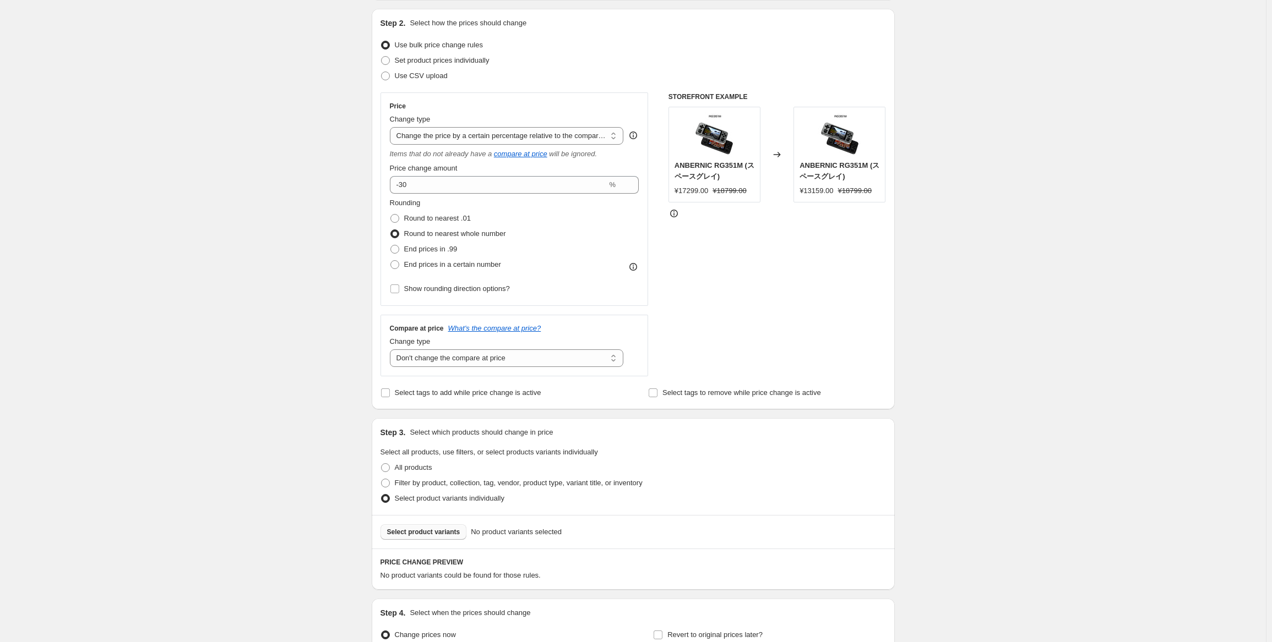
click at [428, 540] on button "Select product variants" at bounding box center [423, 532] width 86 height 15
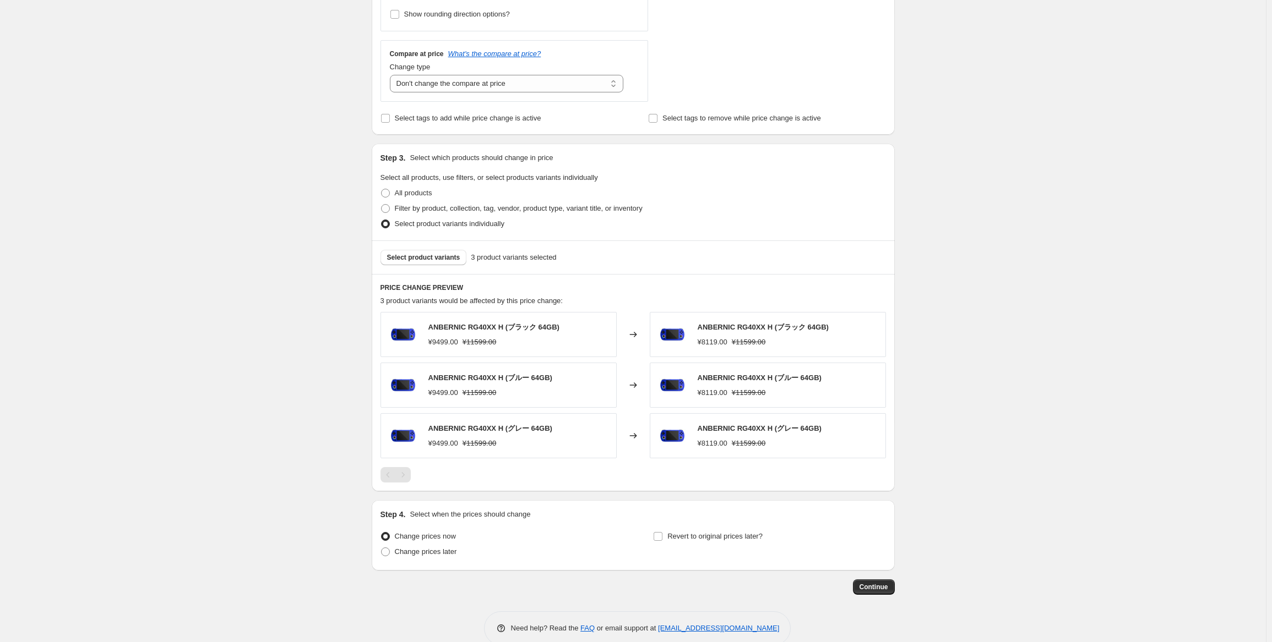
scroll to position [385, 0]
click at [414, 557] on label "Change prices later" at bounding box center [418, 551] width 77 height 15
click at [382, 548] on input "Change prices later" at bounding box center [381, 547] width 1 height 1
radio input "true"
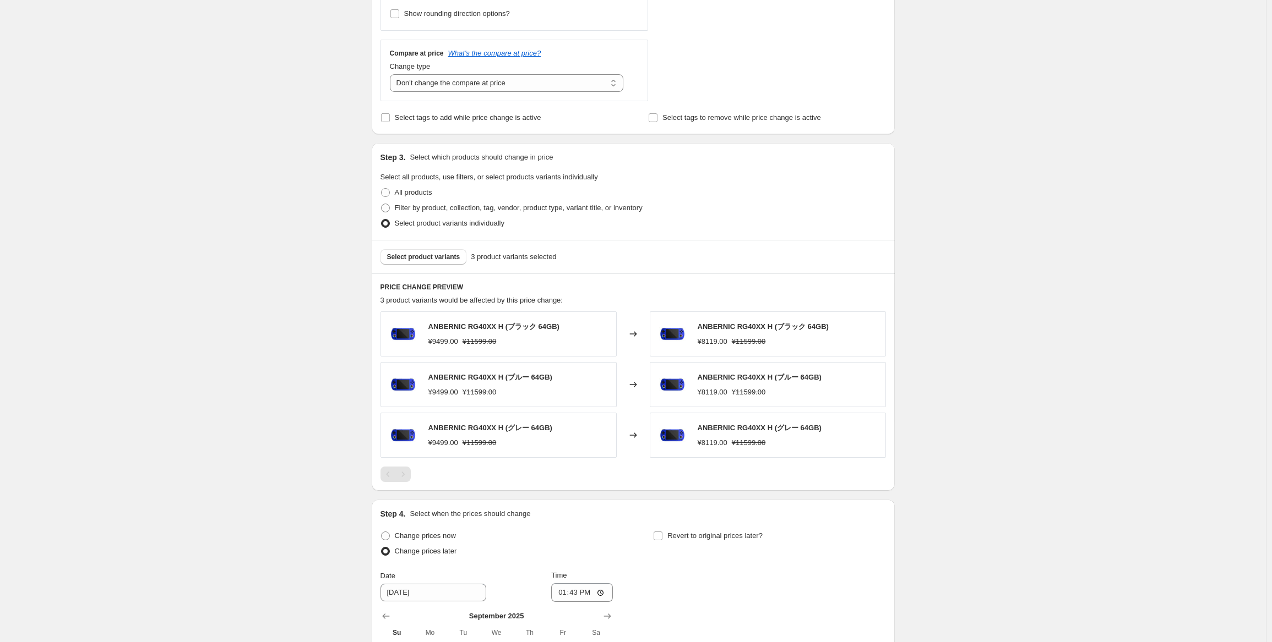
scroll to position [551, 0]
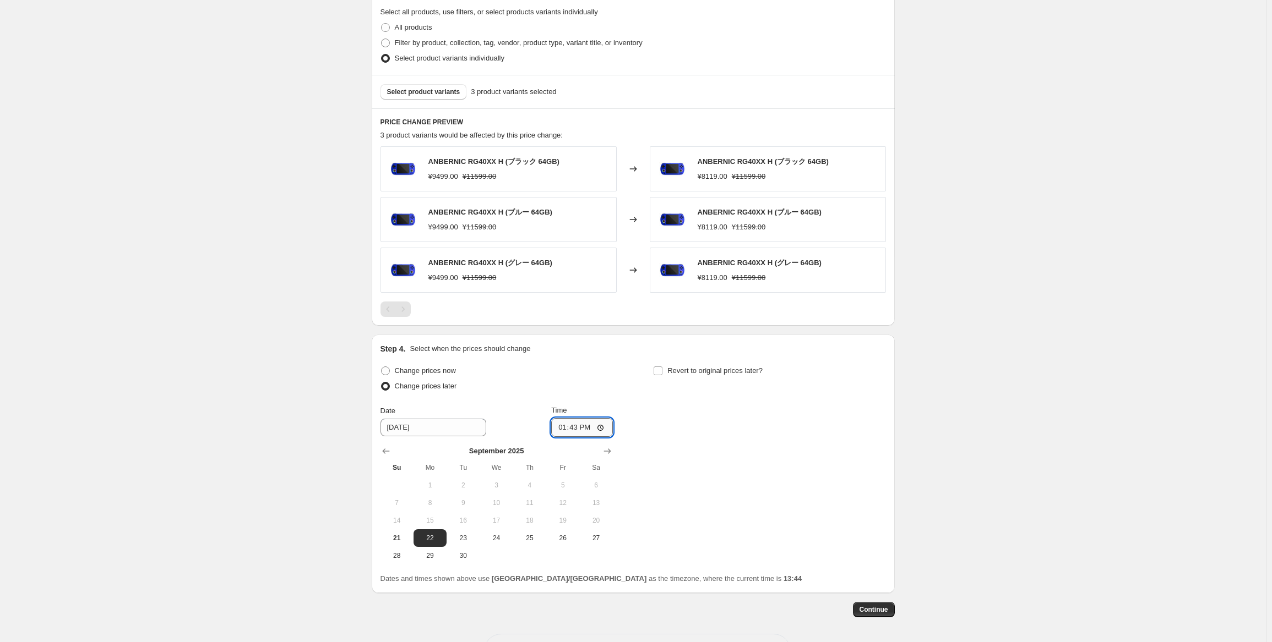
click at [581, 428] on input "13:43" at bounding box center [582, 427] width 62 height 19
type input "22:50"
drag, startPoint x: 728, startPoint y: 418, endPoint x: 739, endPoint y: 408, distance: 14.8
click at [728, 418] on div "Change prices now Change prices later Date [DATE] Time 22:50 [DATE] Su Mo Tu We…" at bounding box center [632, 463] width 505 height 201
click at [751, 367] on span "Revert to original prices later?" at bounding box center [714, 371] width 95 height 8
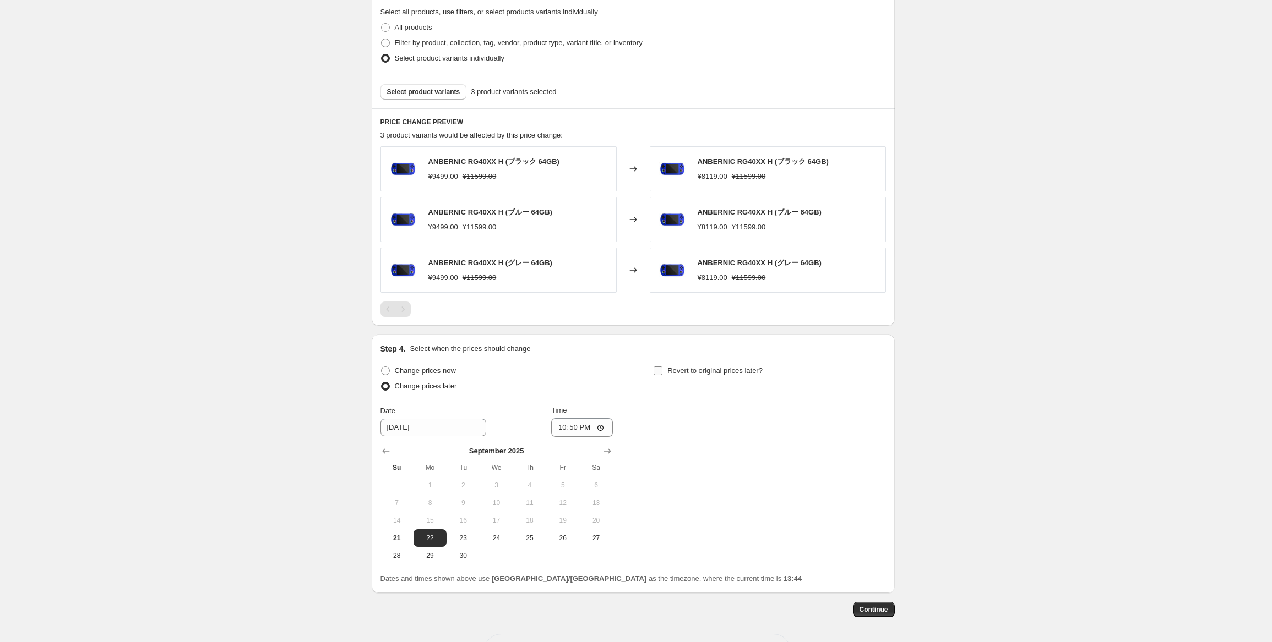
click at [662, 367] on input "Revert to original prices later?" at bounding box center [657, 371] width 9 height 9
checkbox input "true"
click at [708, 562] on button "29" at bounding box center [703, 556] width 33 height 18
type input "[DATE]"
click at [856, 429] on input "13:44" at bounding box center [855, 427] width 62 height 19
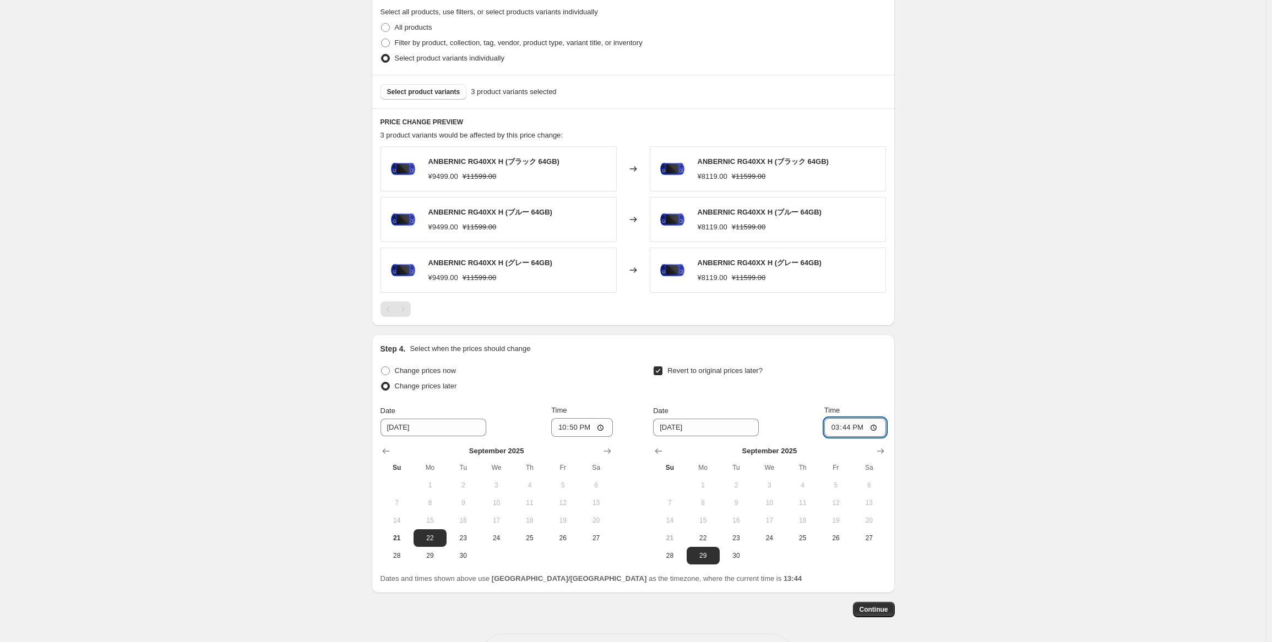
type input "15:00"
click at [918, 388] on div "Create new price [MEDICAL_DATA]. This page is ready Create new price [MEDICAL_D…" at bounding box center [633, 66] width 1266 height 1235
click at [874, 608] on span "Continue" at bounding box center [873, 610] width 29 height 9
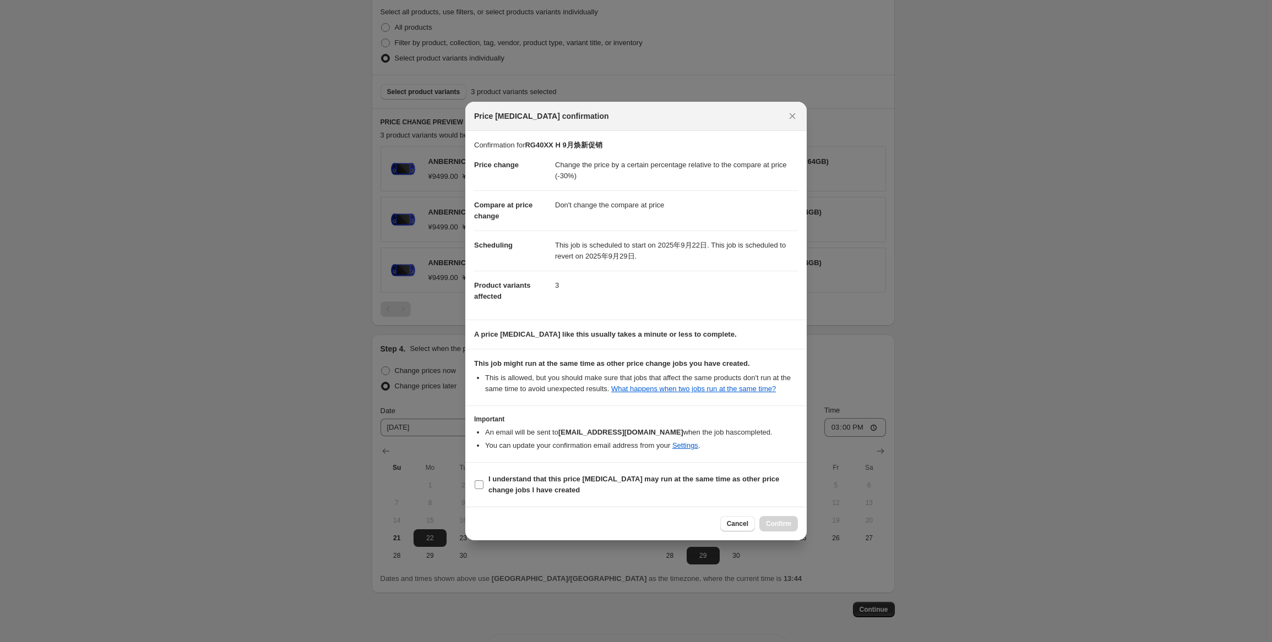
drag, startPoint x: 543, startPoint y: 486, endPoint x: 608, endPoint y: 496, distance: 65.7
click at [543, 487] on span "I understand that this price [MEDICAL_DATA] may run at the same time as other p…" at bounding box center [642, 485] width 309 height 22
click at [483, 487] on input "I understand that this price [MEDICAL_DATA] may run at the same time as other p…" at bounding box center [479, 485] width 9 height 9
checkbox input "true"
click at [774, 526] on span "Confirm" at bounding box center [778, 524] width 25 height 9
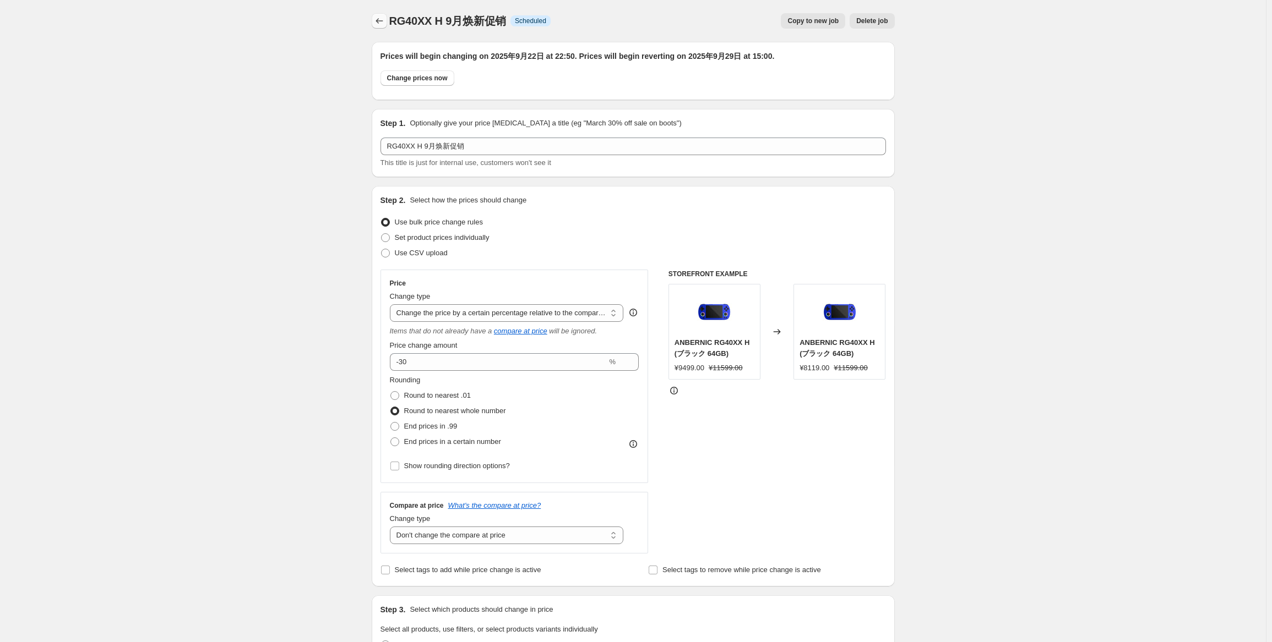
click at [385, 23] on icon "Price change jobs" at bounding box center [379, 20] width 11 height 11
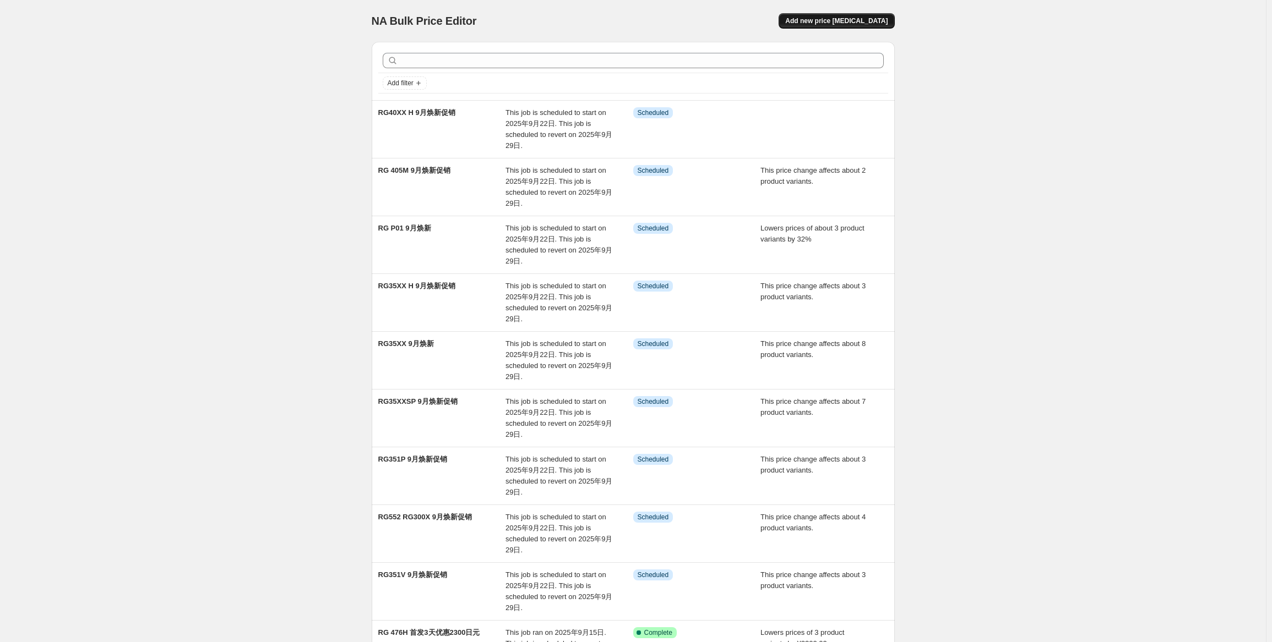
click at [848, 23] on span "Add new price [MEDICAL_DATA]" at bounding box center [836, 21] width 102 height 9
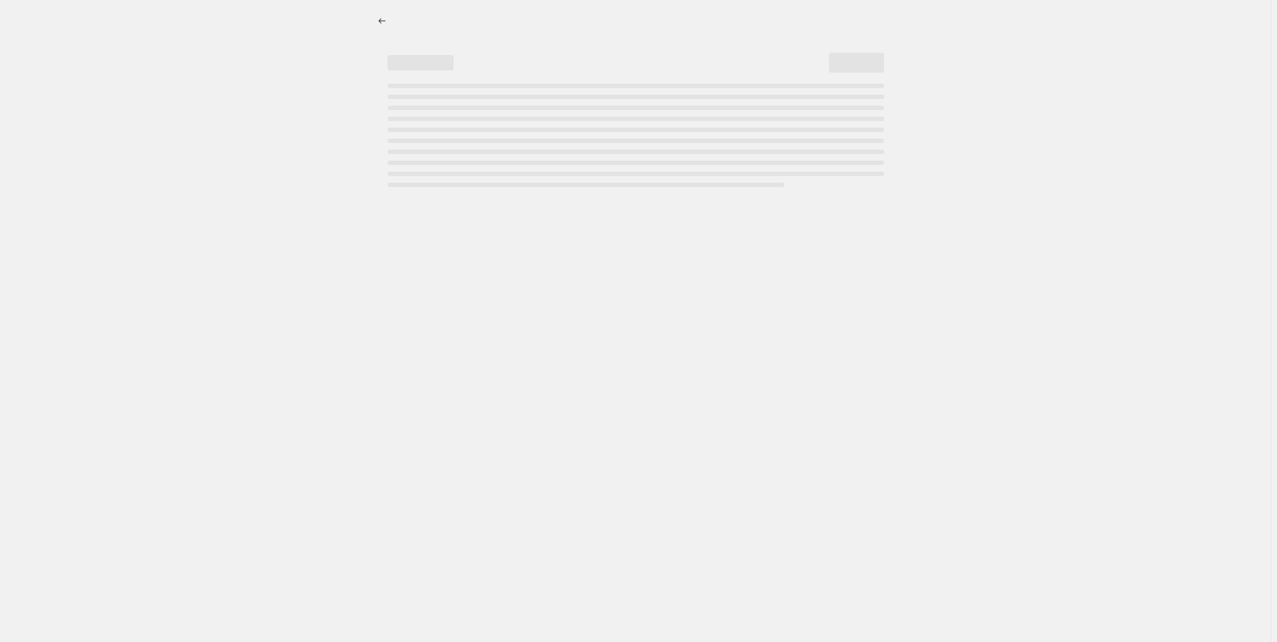
select select "percentage"
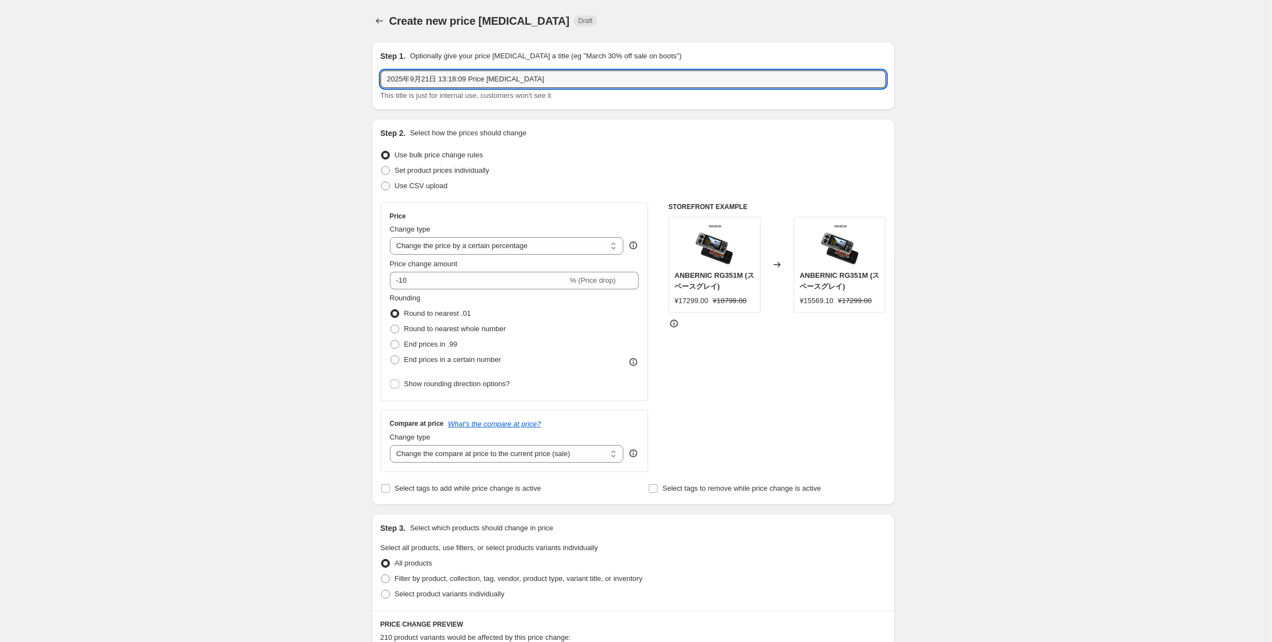
drag, startPoint x: 601, startPoint y: 75, endPoint x: 207, endPoint y: 84, distance: 393.7
click at [207, 84] on div "Create new price [MEDICAL_DATA]. This page is ready Create new price [MEDICAL_D…" at bounding box center [633, 552] width 1266 height 1104
paste input "RG353VS"
type input "RG353VS"
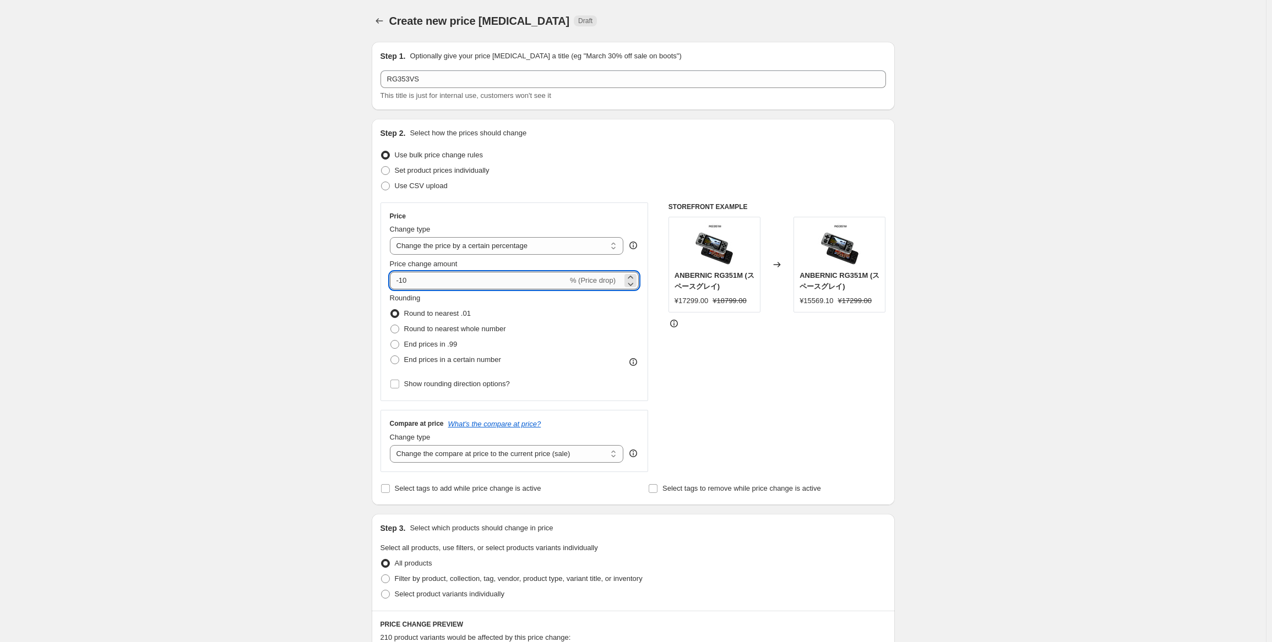
click at [448, 276] on input "-10" at bounding box center [479, 281] width 178 height 18
type input "-1"
type input "-29"
click at [535, 249] on select "Change the price to a certain amount Change the price by a certain amount Chang…" at bounding box center [507, 246] width 234 height 18
select select "pcap"
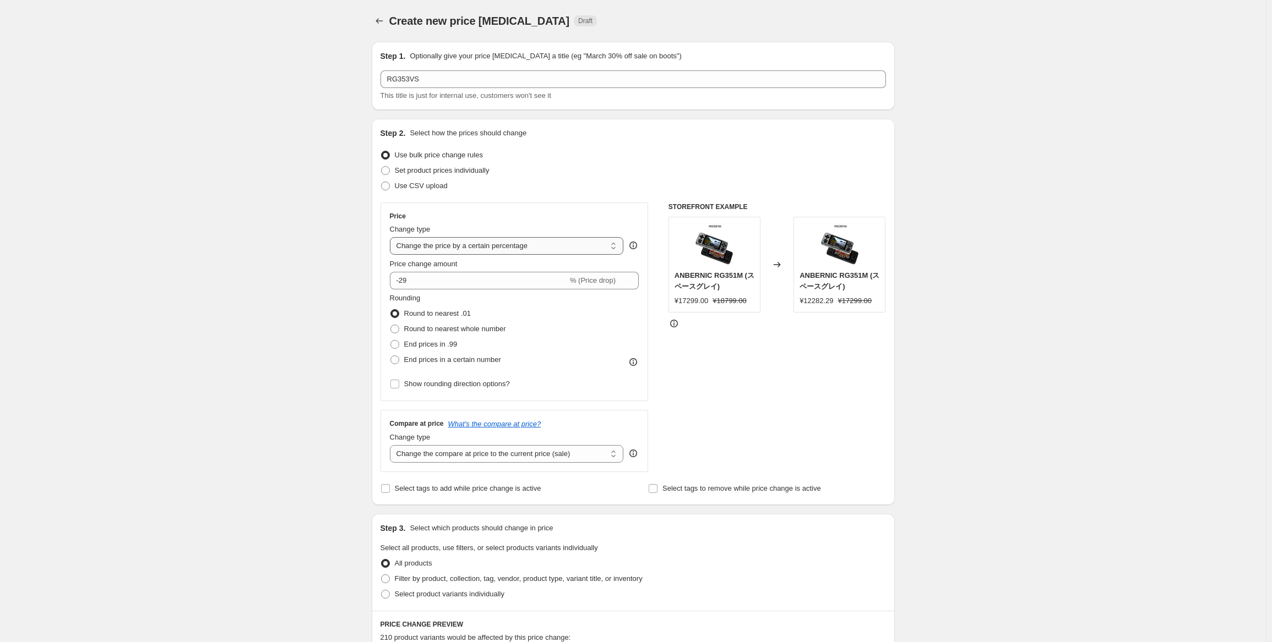
click at [392, 237] on select "Change the price to a certain amount Change the price by a certain amount Chang…" at bounding box center [507, 246] width 234 height 18
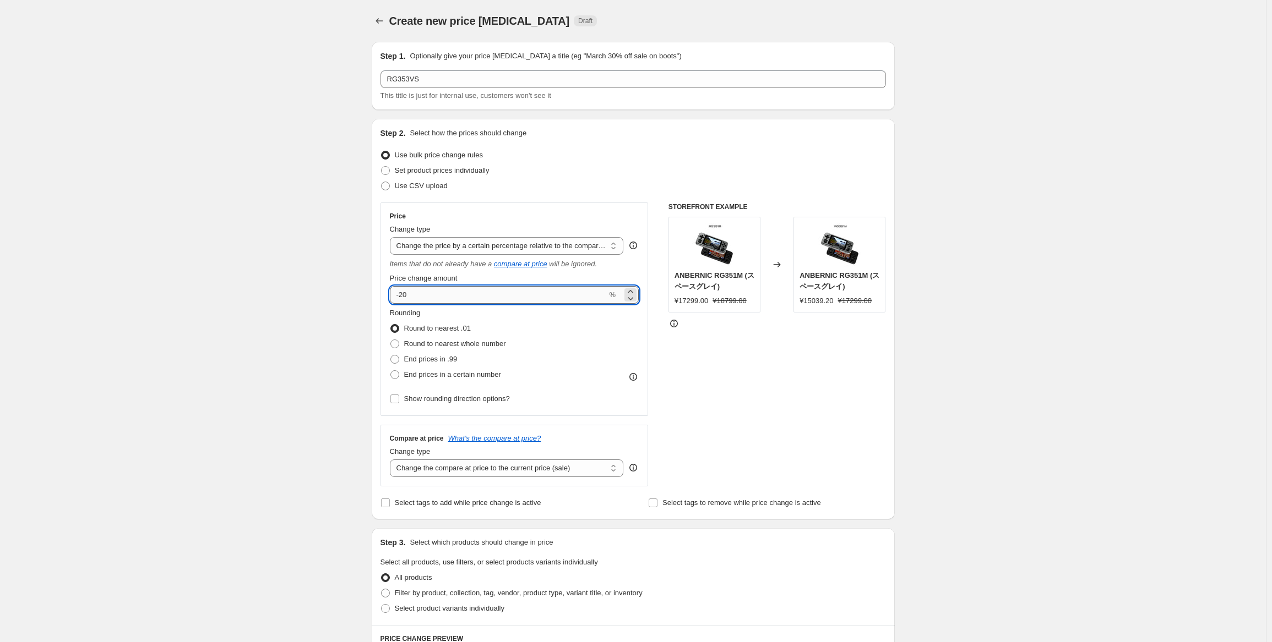
click at [486, 295] on input "-20" at bounding box center [498, 295] width 217 height 18
type input "-2"
type input "29"
click at [560, 383] on div "Rounding Round to nearest .01 Round to nearest whole number End prices in .99 E…" at bounding box center [514, 357] width 249 height 99
click at [481, 345] on span "Round to nearest whole number" at bounding box center [455, 344] width 102 height 8
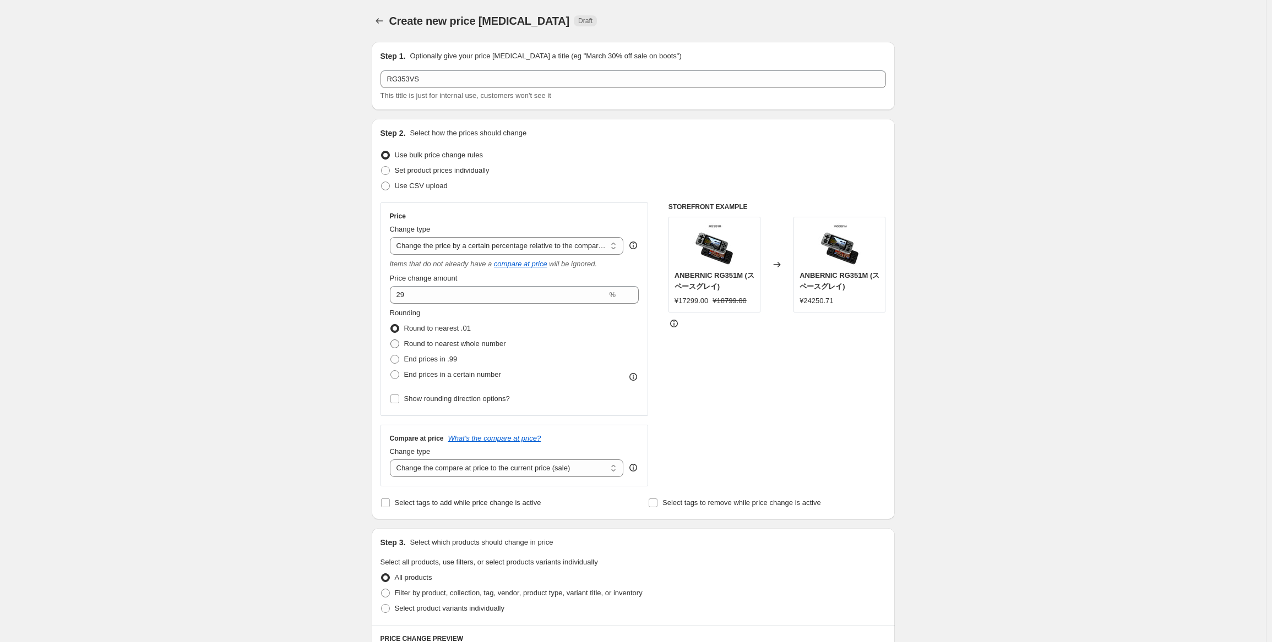
click at [391, 340] on input "Round to nearest whole number" at bounding box center [390, 340] width 1 height 1
radio input "true"
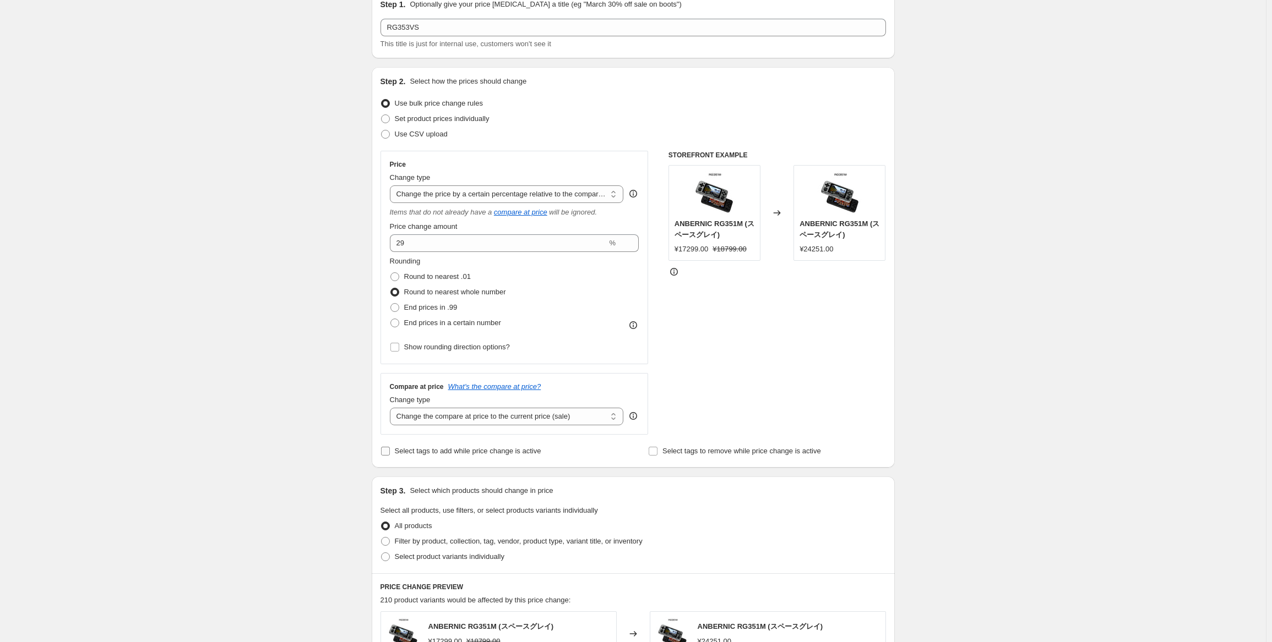
scroll to position [110, 0]
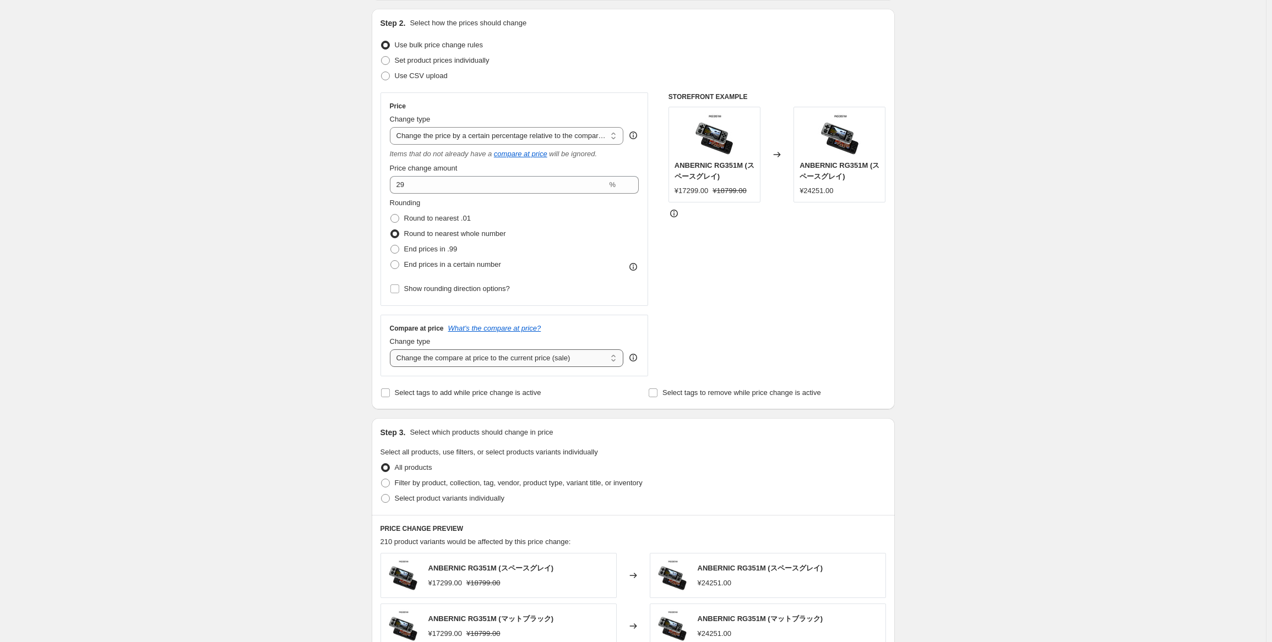
click at [544, 352] on select "Change the compare at price to the current price (sale) Change the compare at p…" at bounding box center [507, 359] width 234 height 18
select select "no_change"
click at [392, 350] on select "Change the compare at price to the current price (sale) Change the compare at p…" at bounding box center [507, 359] width 234 height 18
click at [461, 504] on span "Select product variants individually" at bounding box center [450, 498] width 110 height 11
click at [382, 495] on input "Select product variants individually" at bounding box center [381, 494] width 1 height 1
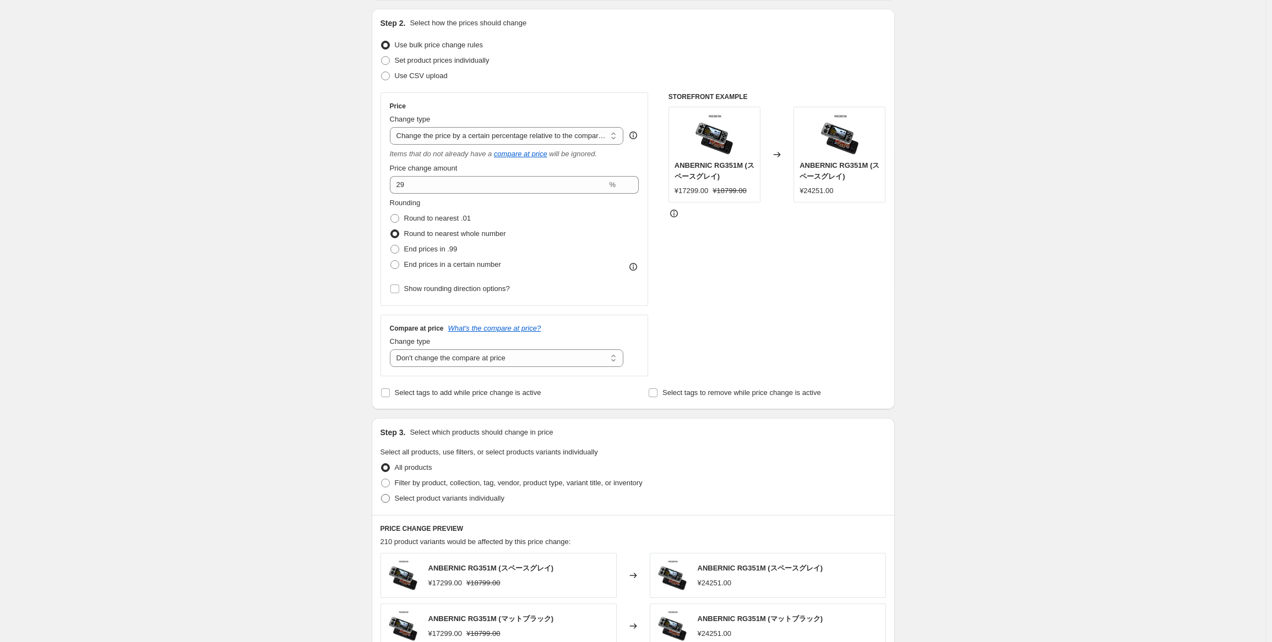
radio input "true"
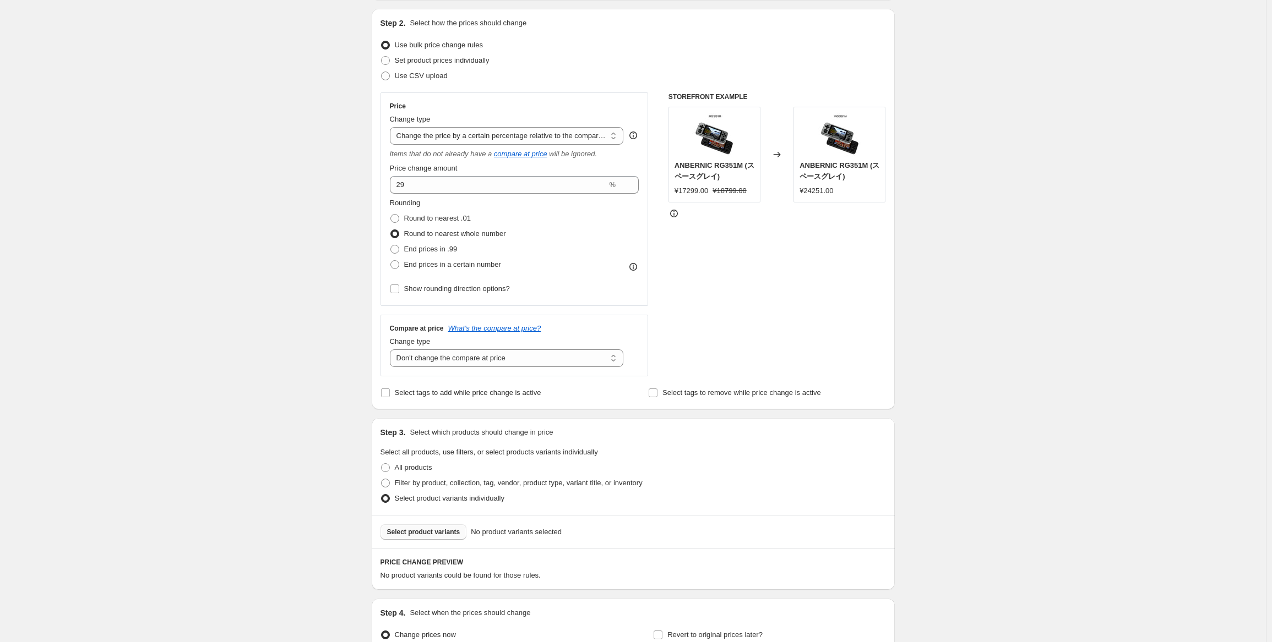
click at [444, 532] on span "Select product variants" at bounding box center [423, 532] width 73 height 9
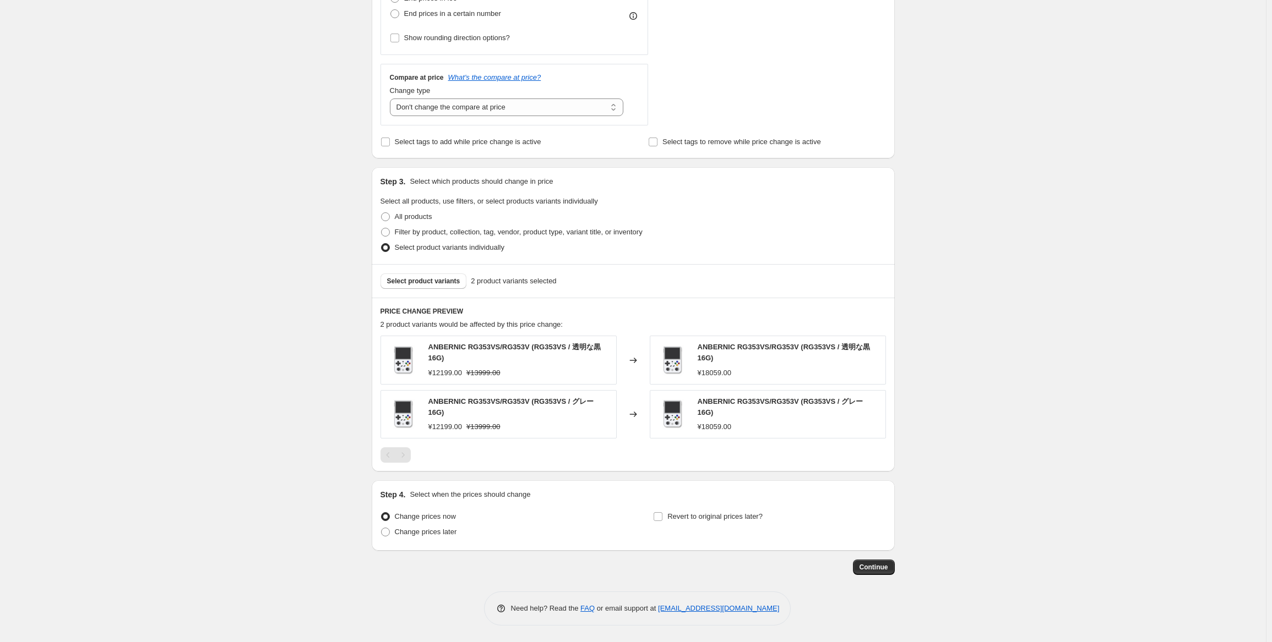
scroll to position [356, 0]
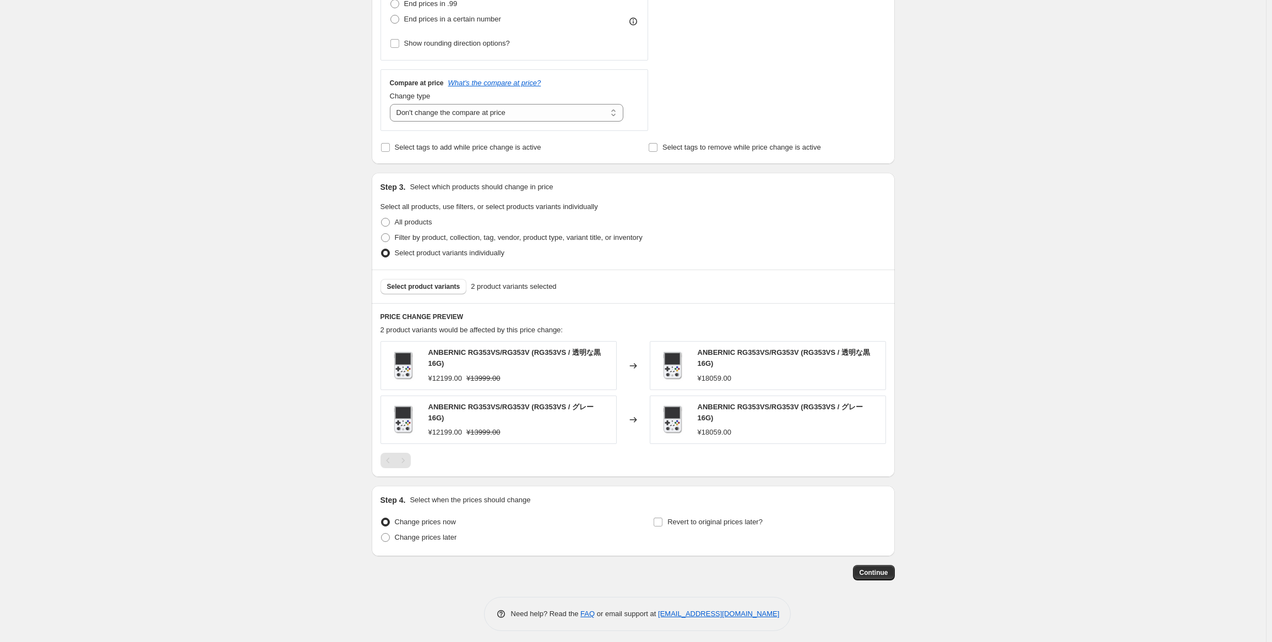
click at [539, 123] on div "Compare at price What's the compare at price? Change type Change the compare at…" at bounding box center [514, 100] width 268 height 62
click at [549, 115] on select "Change the compare at price to the current price (sale) Change the compare at p…" at bounding box center [507, 113] width 234 height 18
select select "ep"
click at [392, 104] on select "Change the compare at price to the current price (sale) Change the compare at p…" at bounding box center [507, 113] width 234 height 18
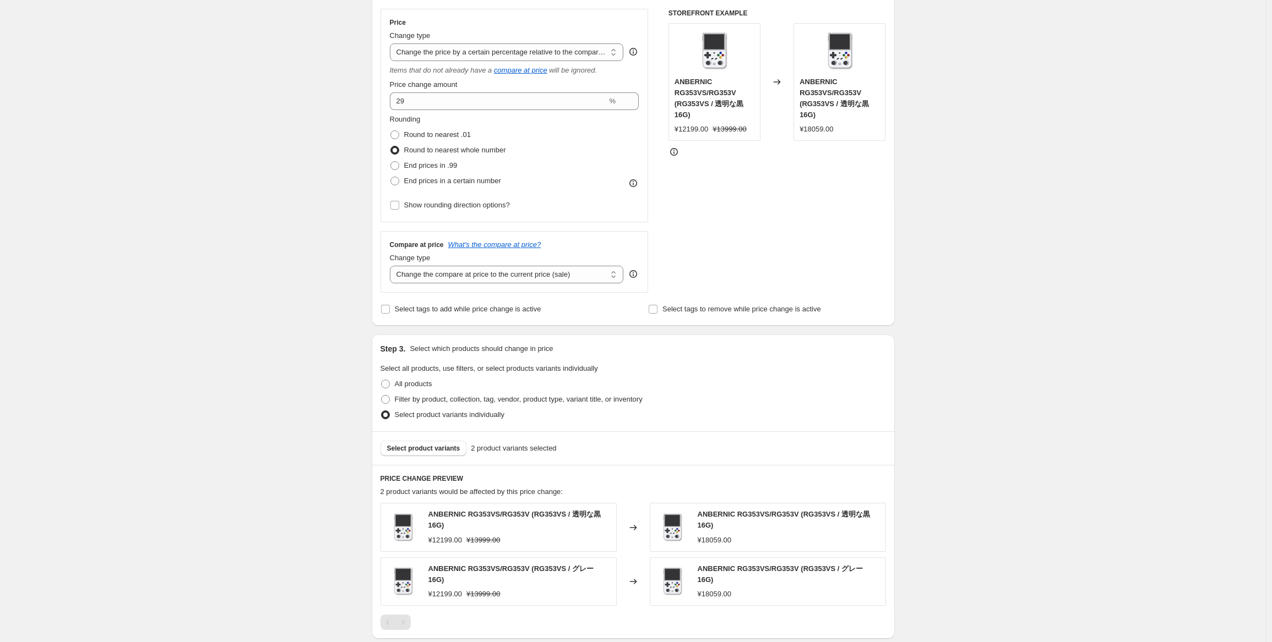
scroll to position [135, 0]
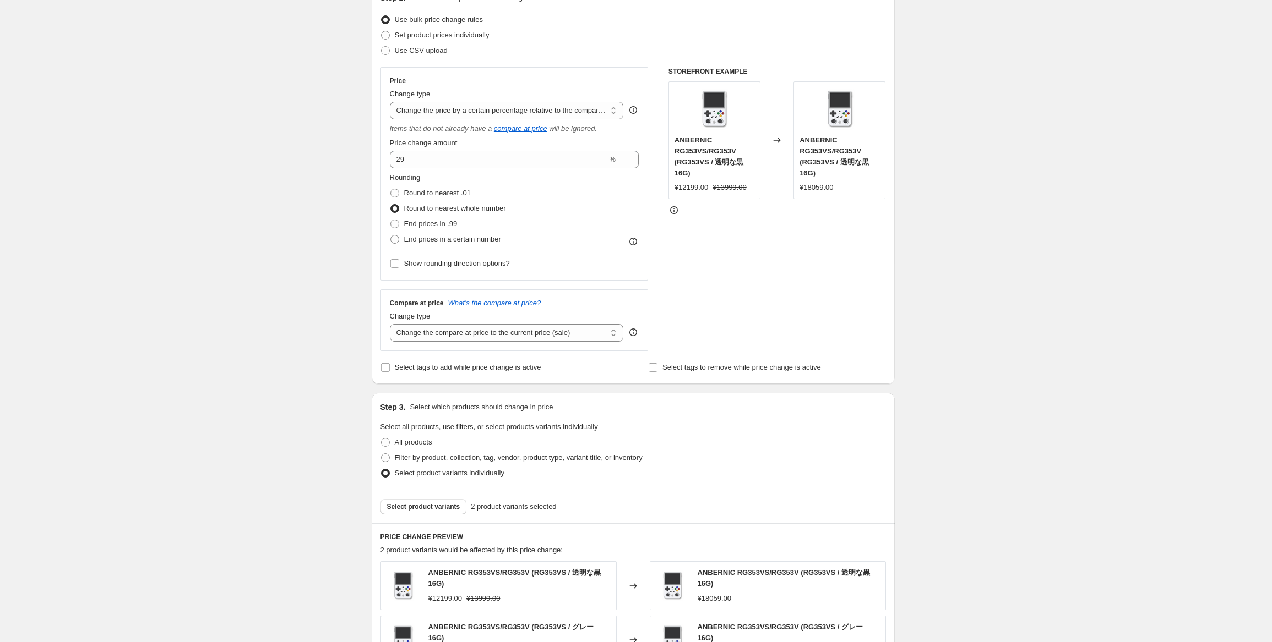
click at [564, 95] on div "Change type" at bounding box center [507, 94] width 234 height 11
click at [559, 117] on select "Change the price to a certain amount Change the price by a certain amount Chang…" at bounding box center [507, 111] width 234 height 18
click at [392, 102] on select "Change the price to a certain amount Change the price by a certain amount Chang…" at bounding box center [507, 111] width 234 height 18
click at [513, 329] on select "Change the compare at price to the current price (sale) Change the compare at p…" at bounding box center [507, 333] width 234 height 18
click at [388, 161] on div "Price Change type Change the price to a certain amount Change the price by a ce…" at bounding box center [514, 174] width 268 height 214
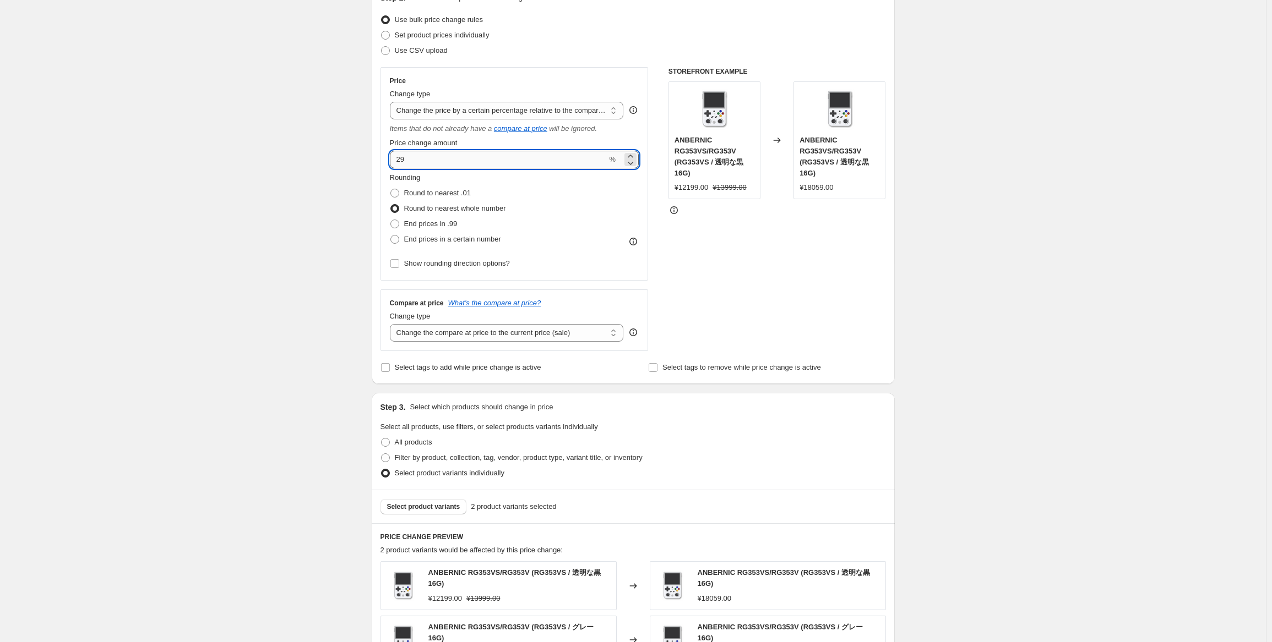
click at [397, 158] on input "29" at bounding box center [498, 160] width 217 height 18
type input "-29"
click at [967, 290] on div "Create new price [MEDICAL_DATA]. This page is ready Create new price [MEDICAL_D…" at bounding box center [633, 367] width 1266 height 1004
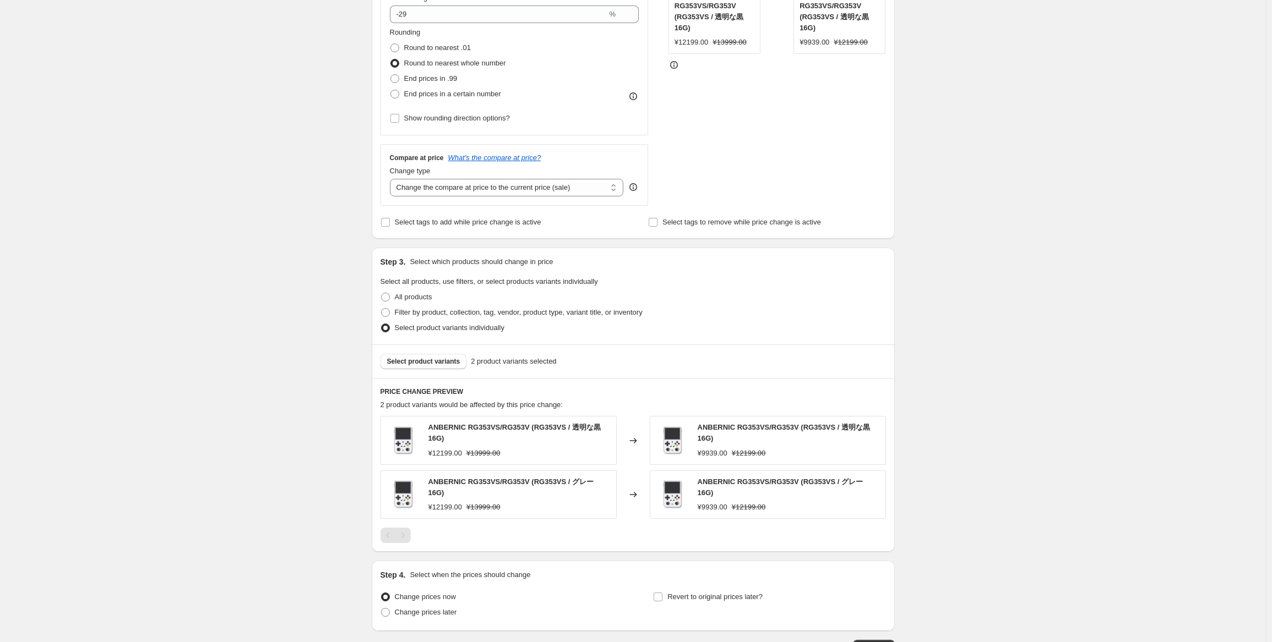
scroll to position [356, 0]
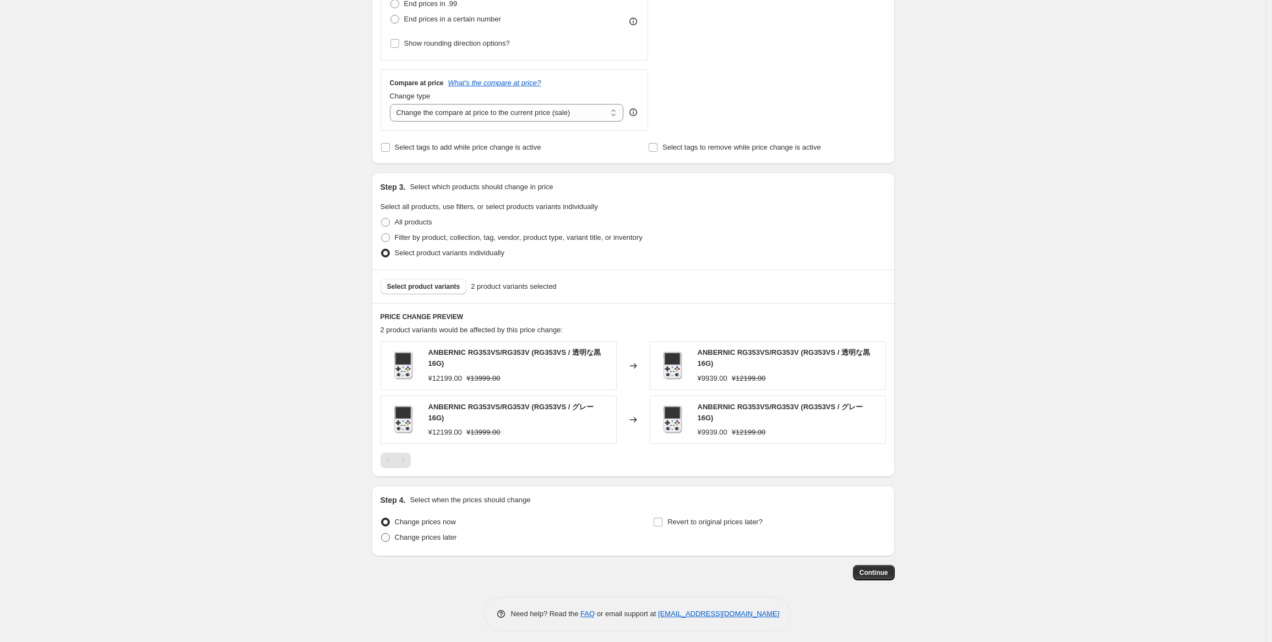
click at [439, 533] on span "Change prices later" at bounding box center [426, 537] width 62 height 8
click at [382, 533] on input "Change prices later" at bounding box center [381, 533] width 1 height 1
radio input "true"
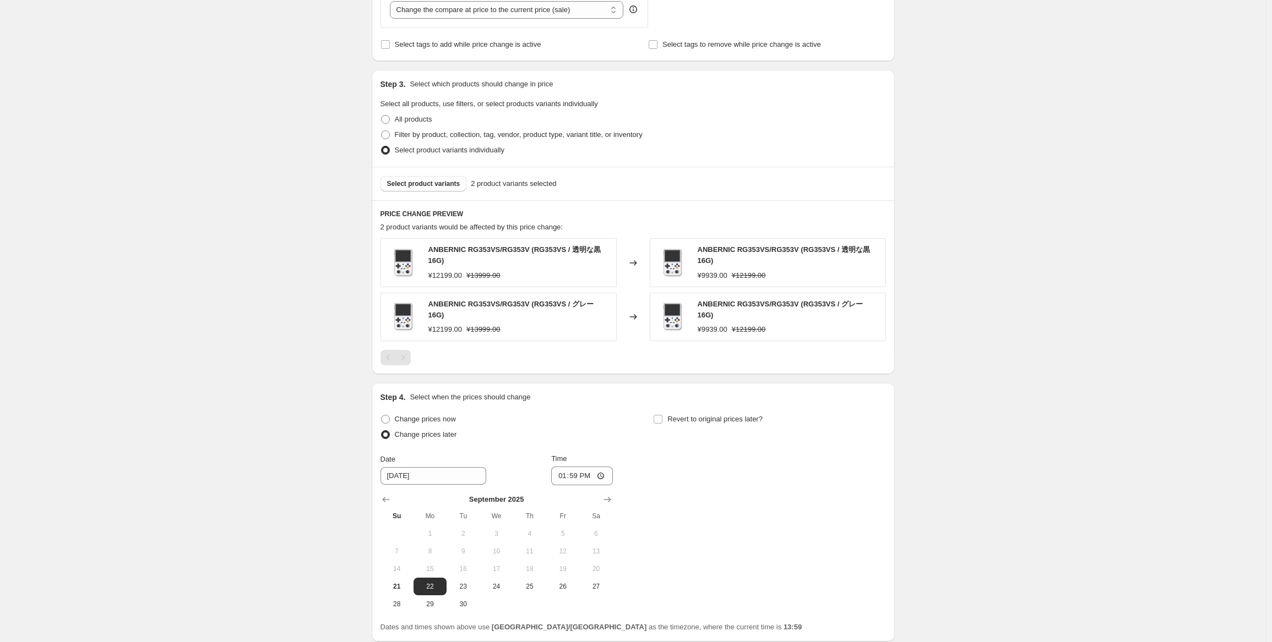
scroll to position [521, 0]
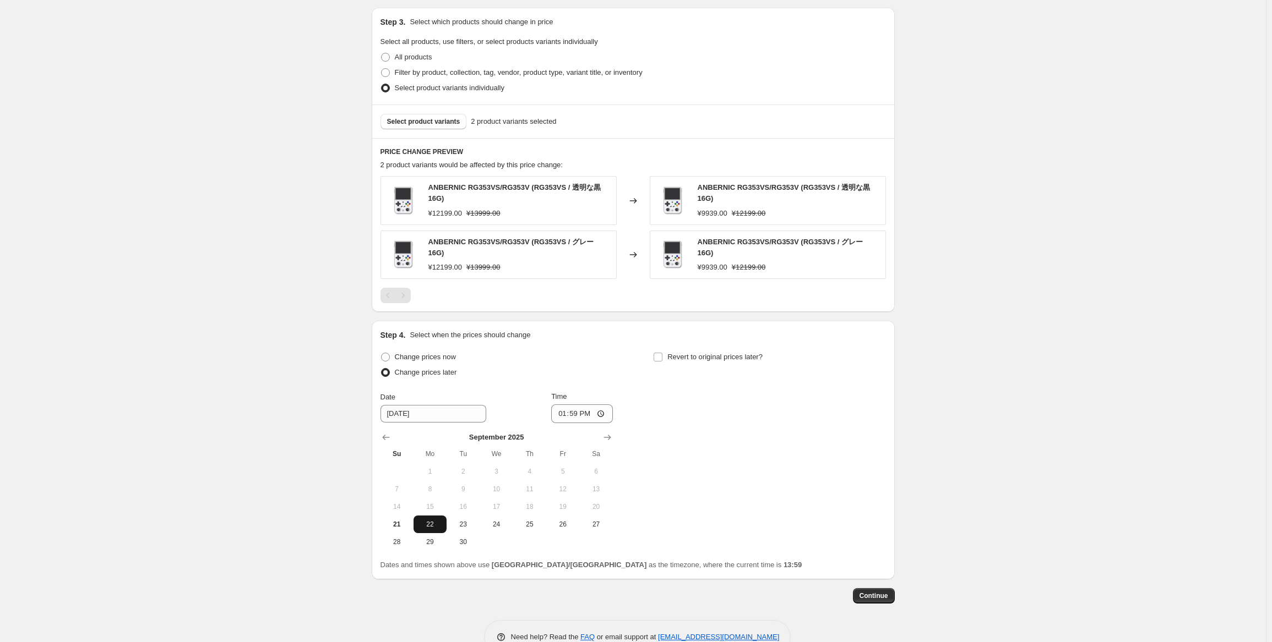
click at [437, 520] on span "22" at bounding box center [430, 524] width 24 height 9
click at [582, 412] on input "13:59" at bounding box center [582, 414] width 62 height 19
type input "22:50"
click at [748, 392] on div "Change prices now Change prices later Date [DATE] Time 22:50 [DATE] Su Mo Tu We…" at bounding box center [632, 450] width 505 height 201
click at [756, 352] on span "Revert to original prices later?" at bounding box center [714, 357] width 95 height 11
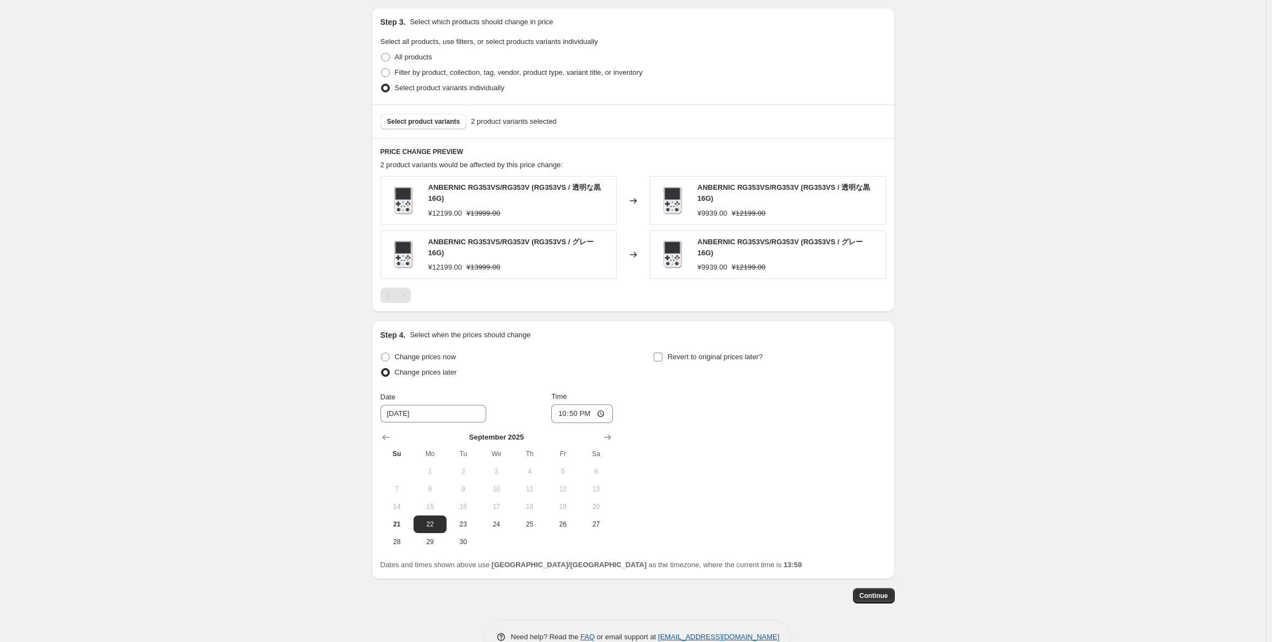
click at [662, 353] on input "Revert to original prices later?" at bounding box center [657, 357] width 9 height 9
checkbox input "true"
click at [702, 543] on button "29" at bounding box center [703, 542] width 33 height 18
type input "[DATE]"
click at [848, 412] on input "13:59" at bounding box center [855, 414] width 62 height 19
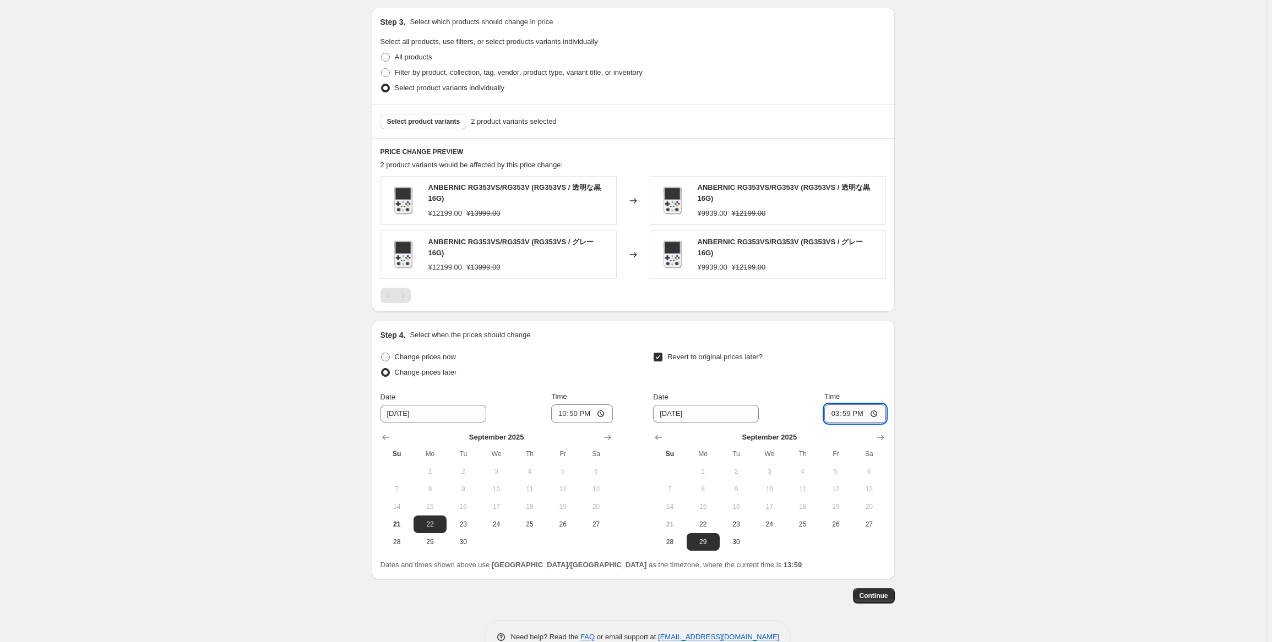
type input "15:00"
click at [965, 394] on div "Create new price [MEDICAL_DATA]. This page is ready Create new price [MEDICAL_D…" at bounding box center [633, 75] width 1266 height 1192
click at [888, 592] on span "Continue" at bounding box center [873, 596] width 29 height 9
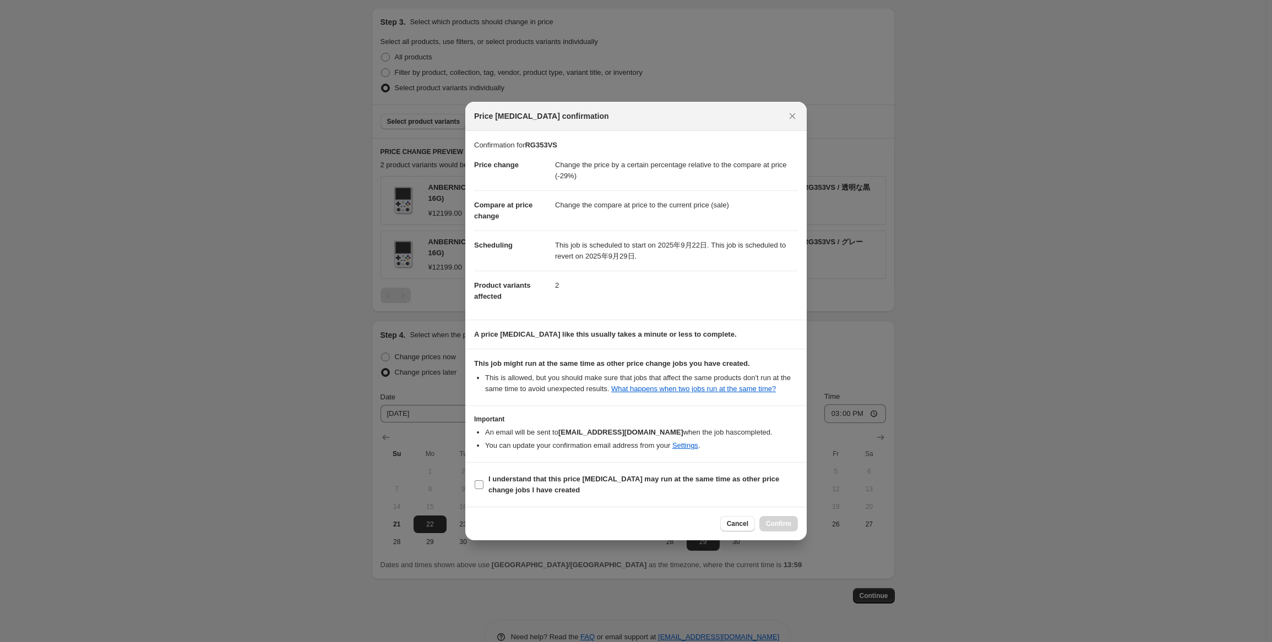
click at [524, 482] on b "I understand that this price [MEDICAL_DATA] may run at the same time as other p…" at bounding box center [633, 484] width 291 height 19
click at [483, 482] on input "I understand that this price [MEDICAL_DATA] may run at the same time as other p…" at bounding box center [479, 485] width 9 height 9
checkbox input "true"
click at [775, 517] on button "Confirm" at bounding box center [778, 523] width 39 height 15
type input "RG353VS"
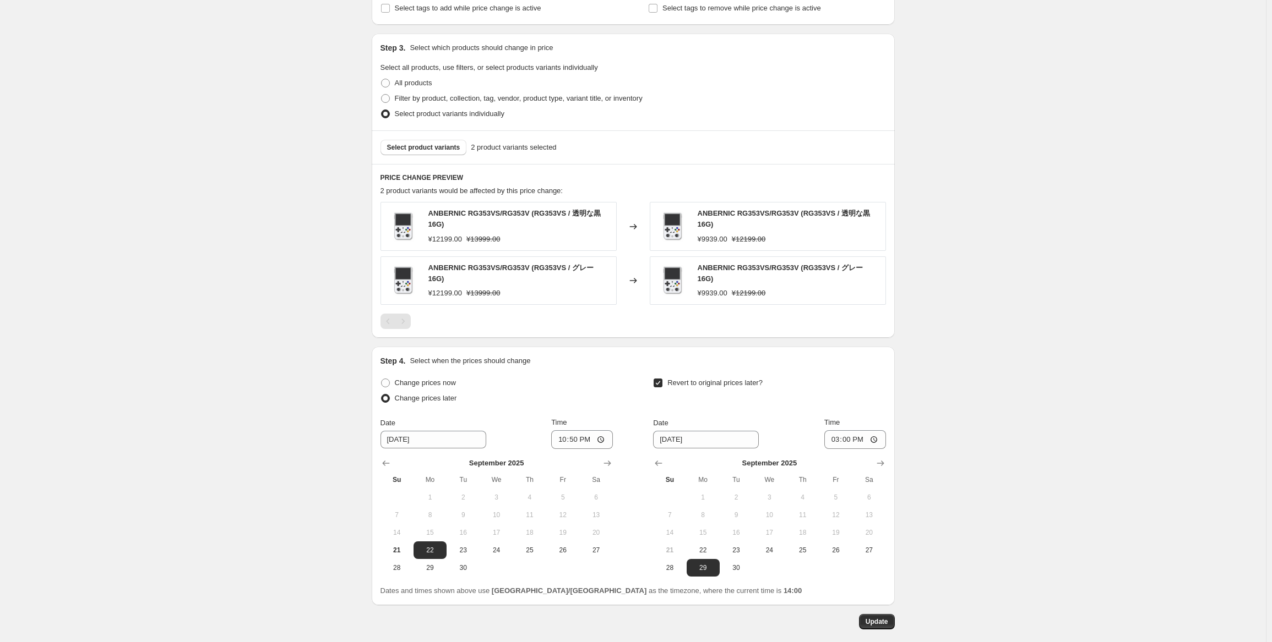
scroll to position [611, 0]
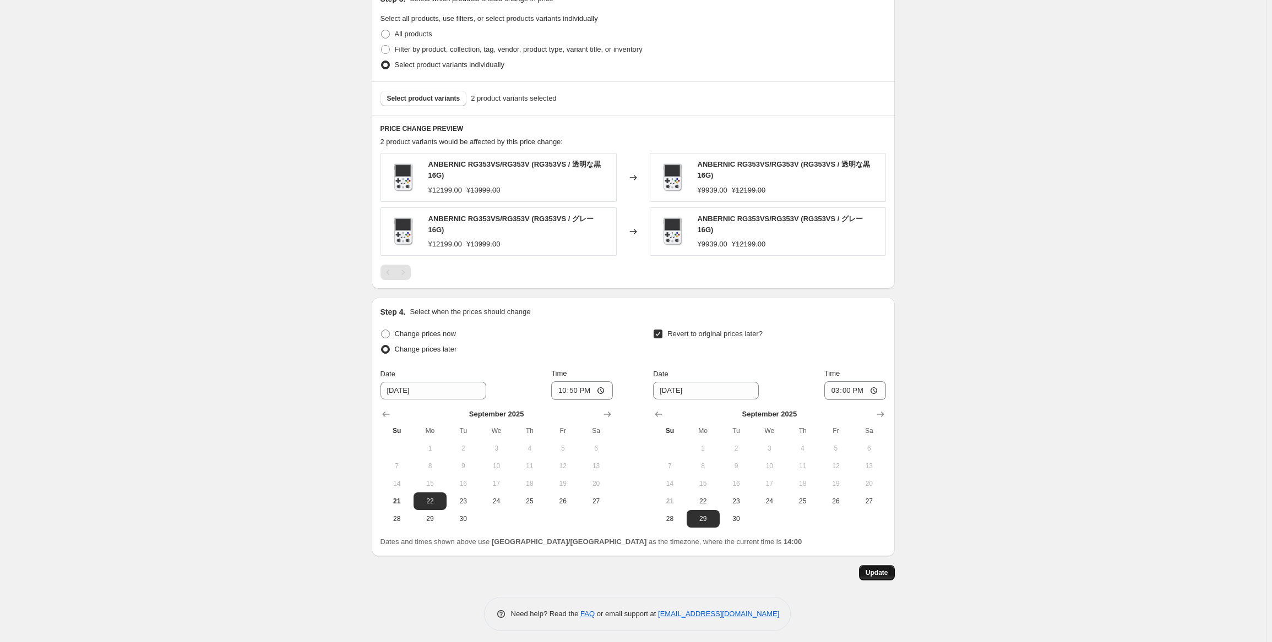
click at [880, 569] on span "Update" at bounding box center [876, 573] width 23 height 9
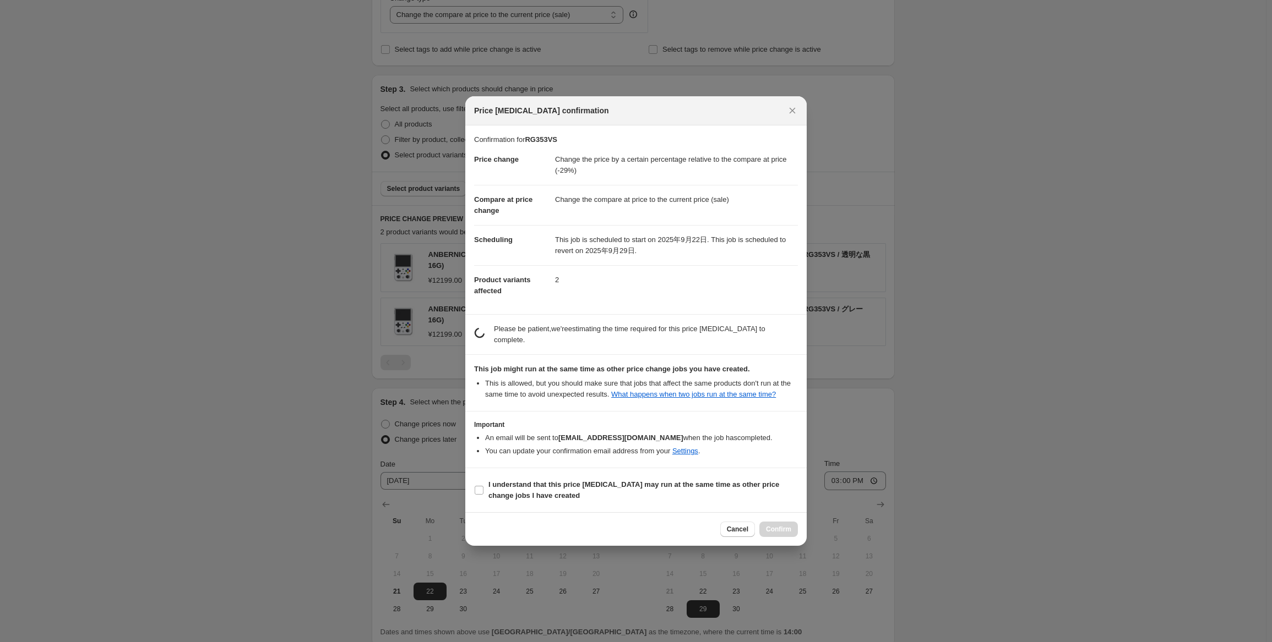
scroll to position [0, 0]
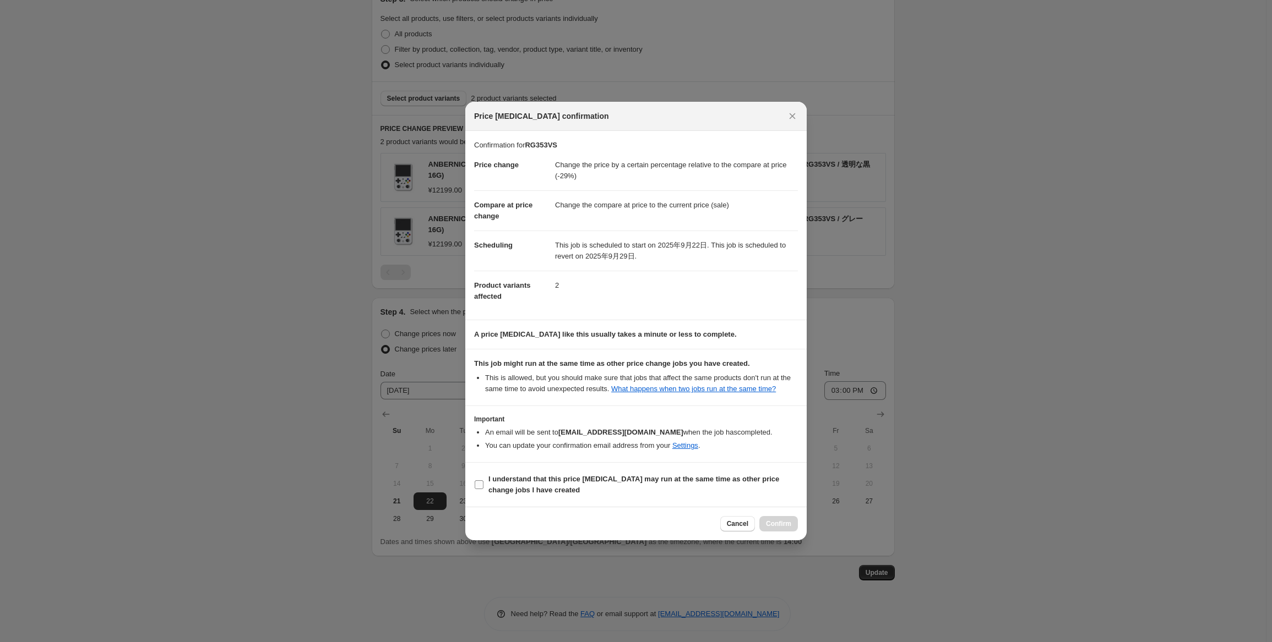
click at [505, 492] on b "I understand that this price [MEDICAL_DATA] may run at the same time as other p…" at bounding box center [633, 484] width 291 height 19
click at [483, 489] on input "I understand that this price [MEDICAL_DATA] may run at the same time as other p…" at bounding box center [479, 485] width 9 height 9
checkbox input "true"
click at [777, 520] on span "Confirm" at bounding box center [778, 524] width 25 height 9
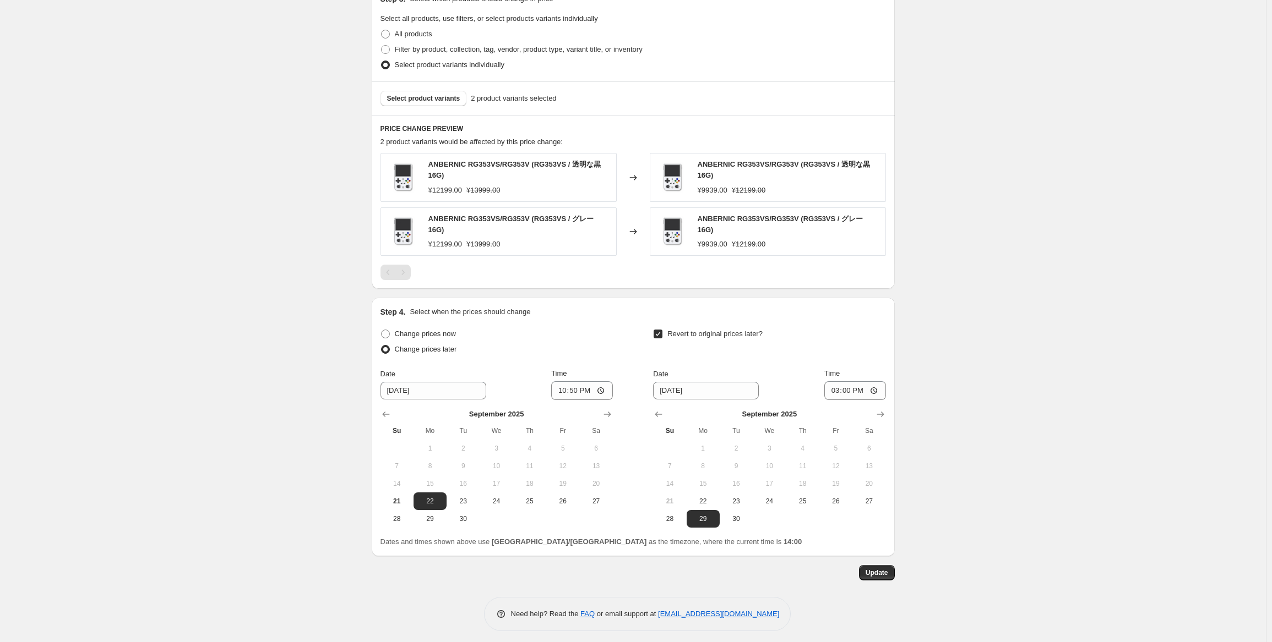
click at [951, 462] on div "RG353VS. This page is ready RG353VS Info Scheduled Copy to new job Delete job M…" at bounding box center [633, 18] width 1266 height 1259
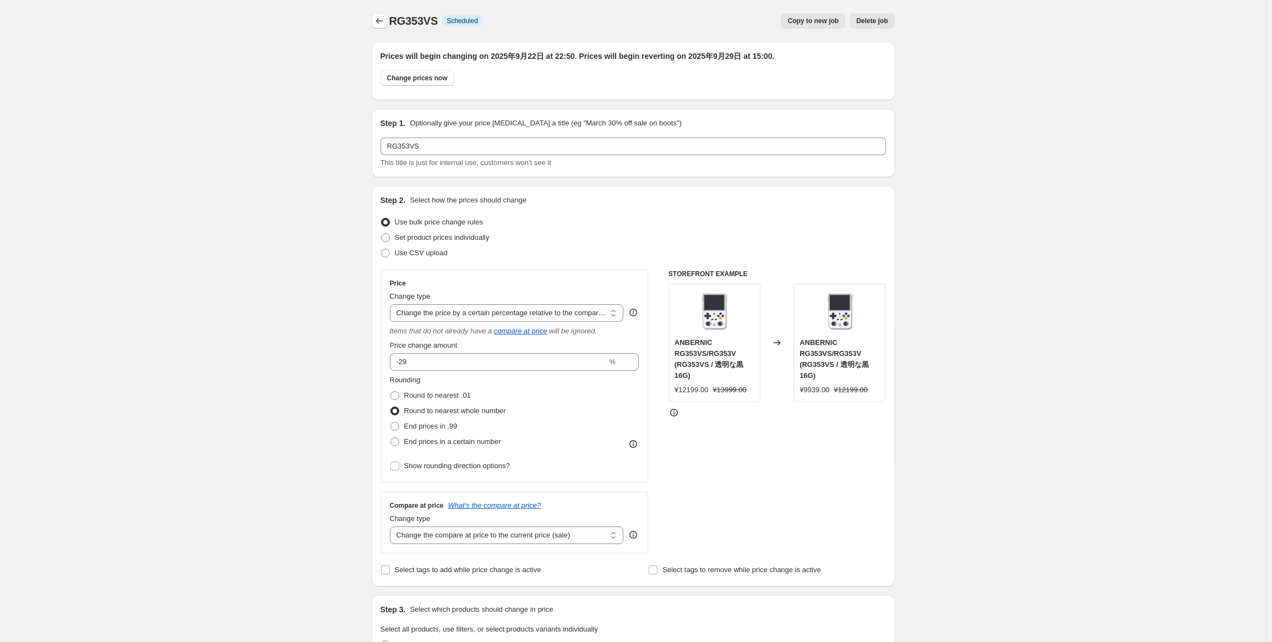
click at [379, 23] on icon "Price change jobs" at bounding box center [379, 20] width 11 height 11
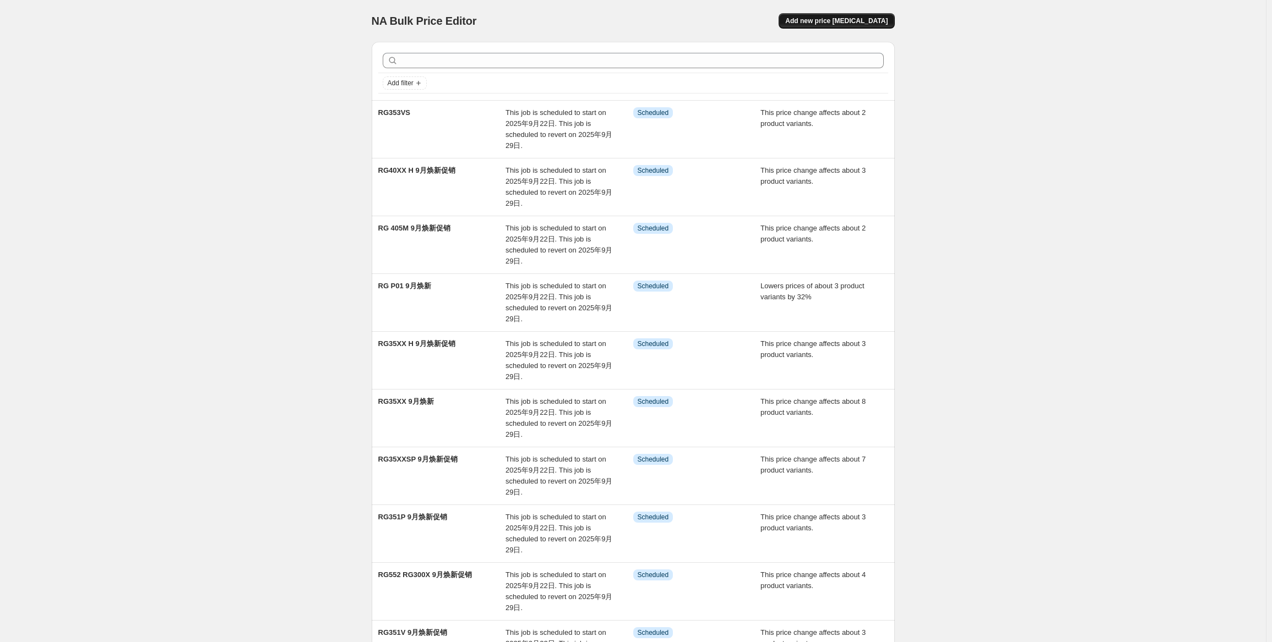
click at [822, 20] on span "Add new price [MEDICAL_DATA]" at bounding box center [836, 21] width 102 height 9
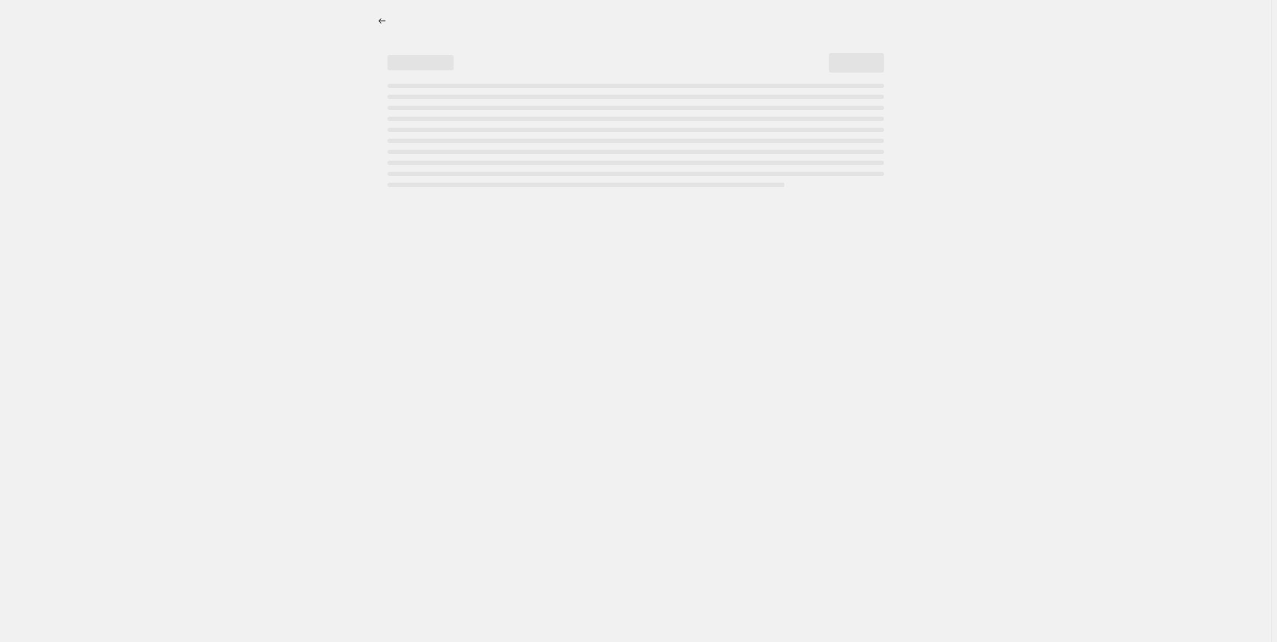
select select "percentage"
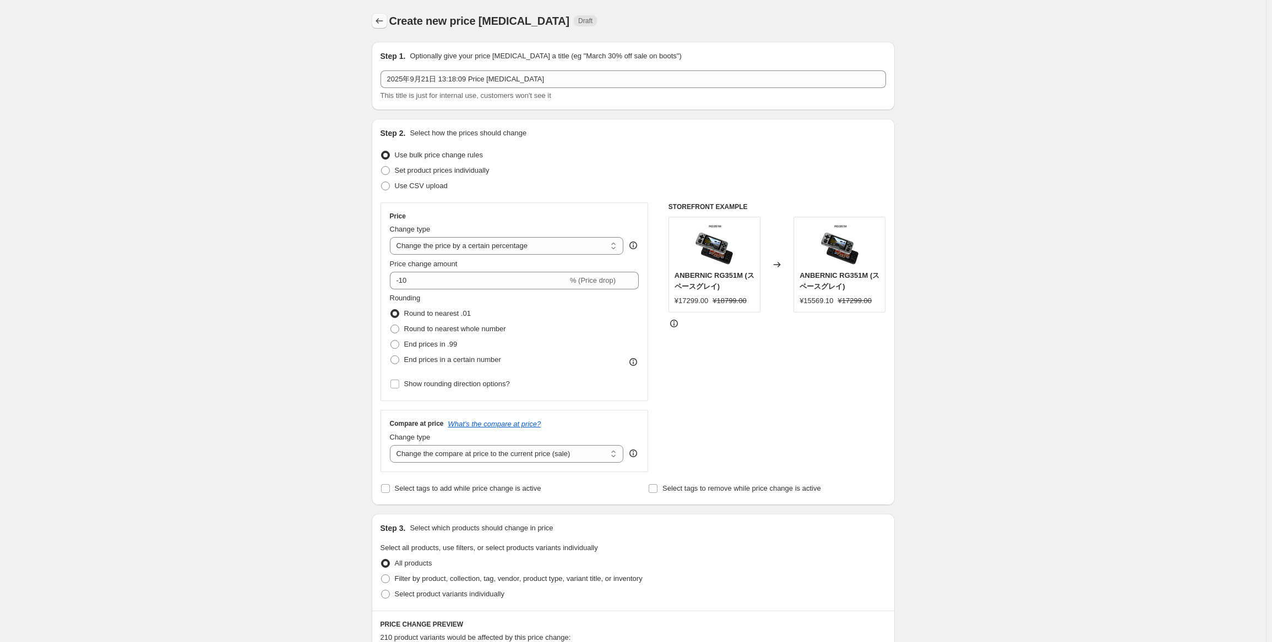
click at [385, 22] on icon "Price change jobs" at bounding box center [379, 20] width 11 height 11
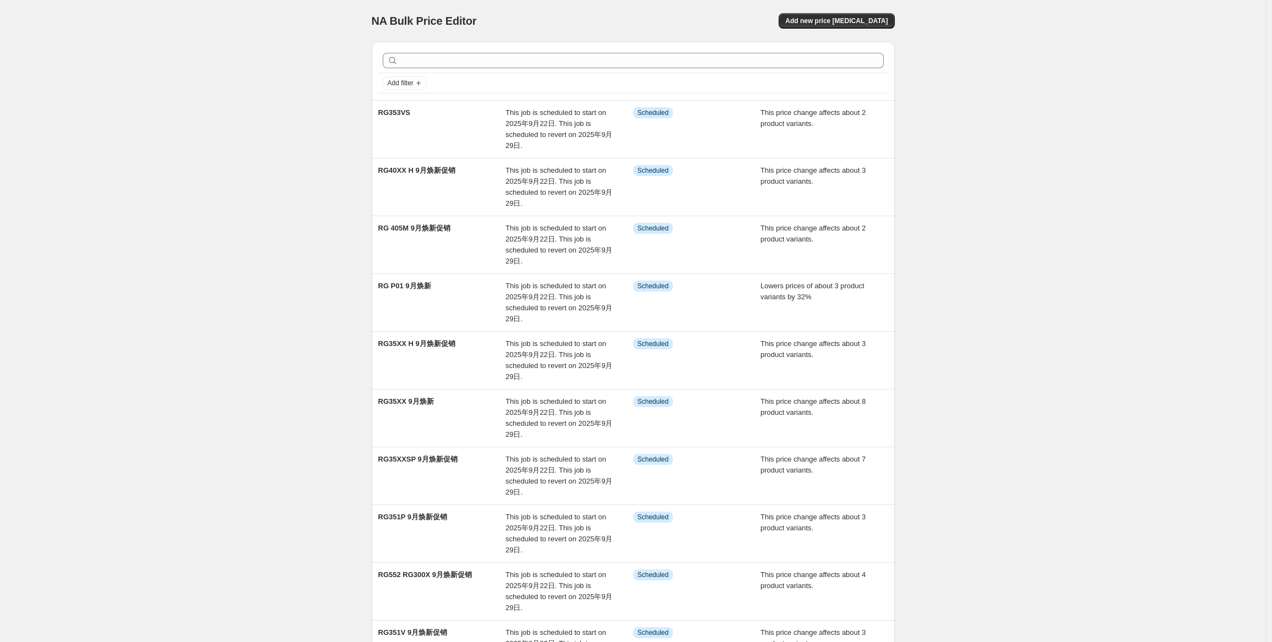
click at [481, 143] on div "RG353VS" at bounding box center [442, 129] width 128 height 44
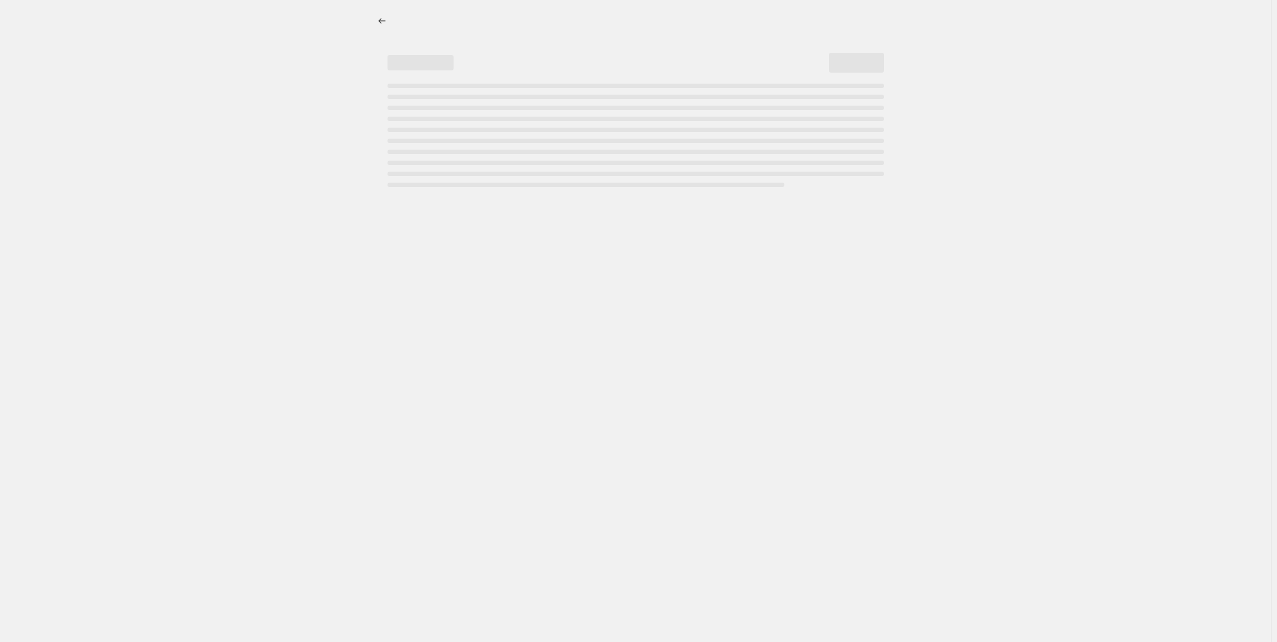
select select "pcap"
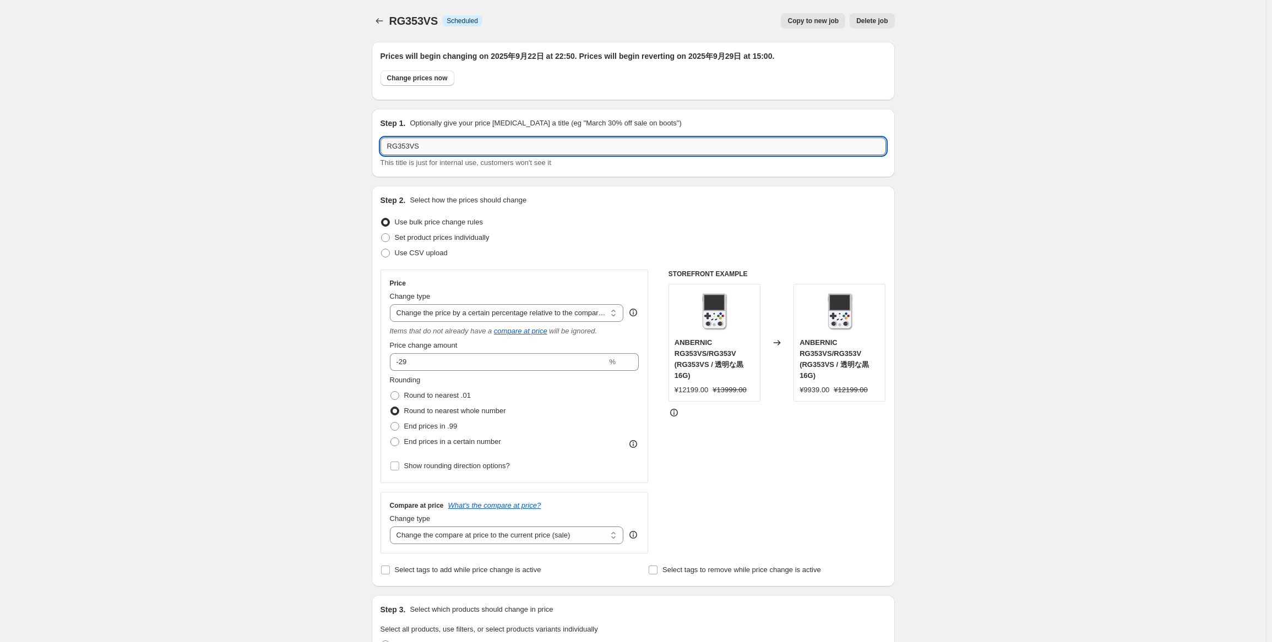
click at [500, 146] on input "RG353VS" at bounding box center [632, 147] width 505 height 18
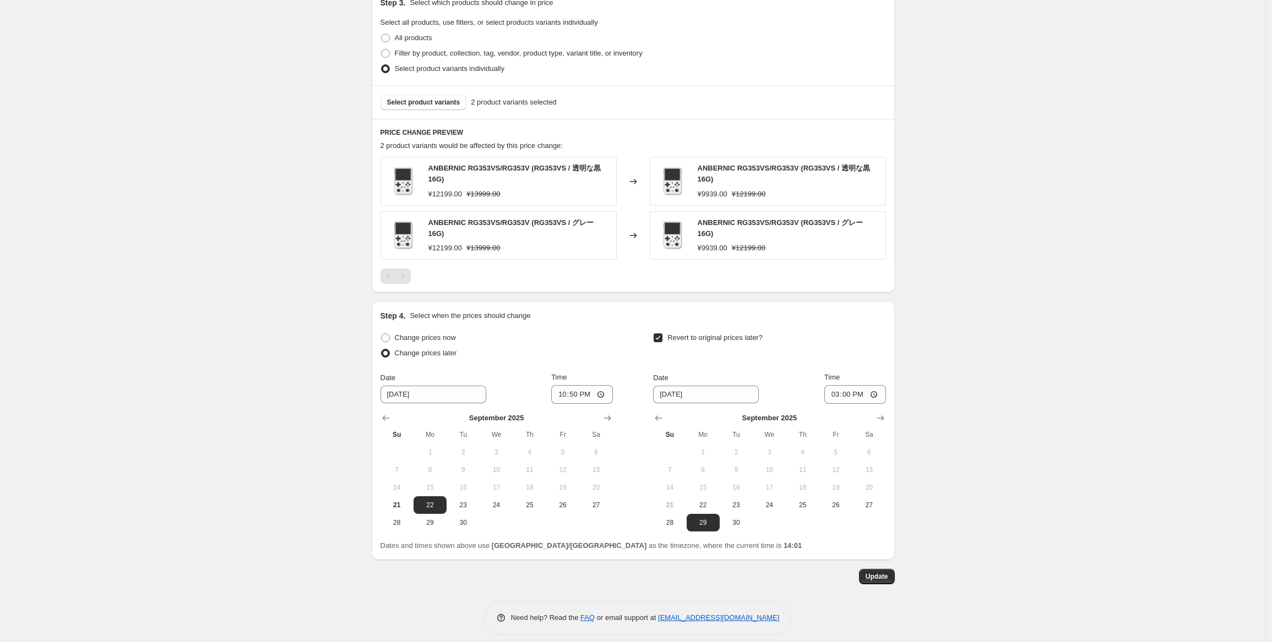
scroll to position [611, 0]
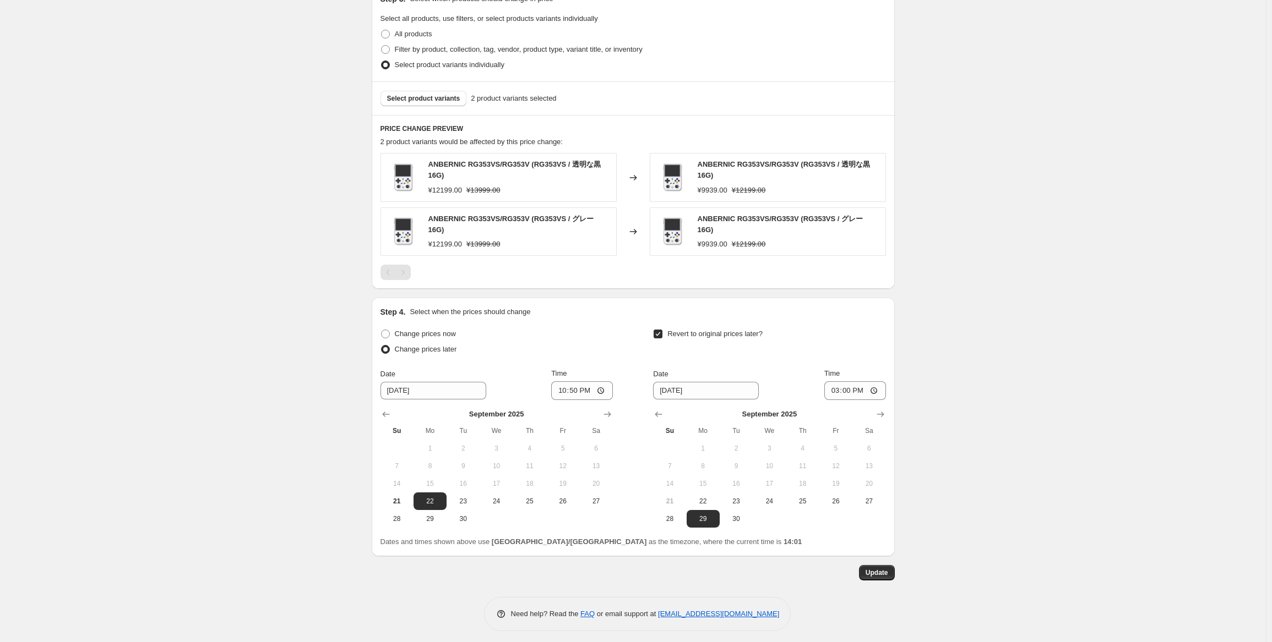
type input "RG353VS 9月焕新"
click at [880, 559] on div "Prices will begin changing on 2025年9月22日 at 22:50. Prices will begin reverting …" at bounding box center [629, 1] width 532 height 1159
click at [894, 567] on button "Update" at bounding box center [877, 572] width 36 height 15
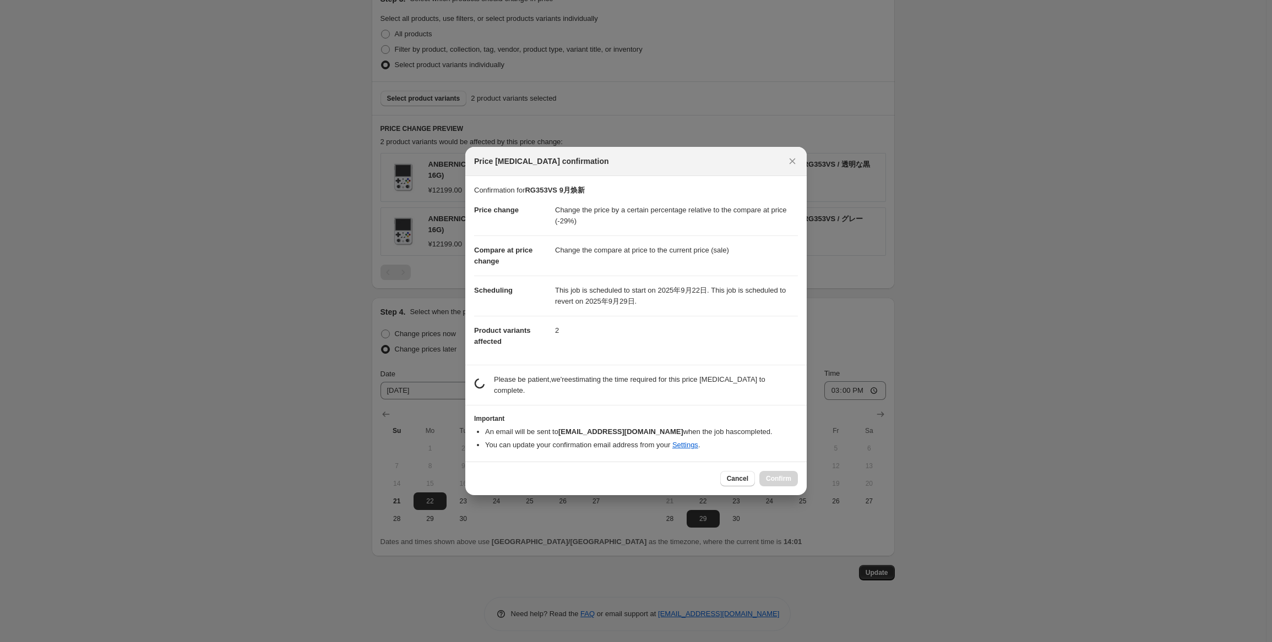
scroll to position [0, 0]
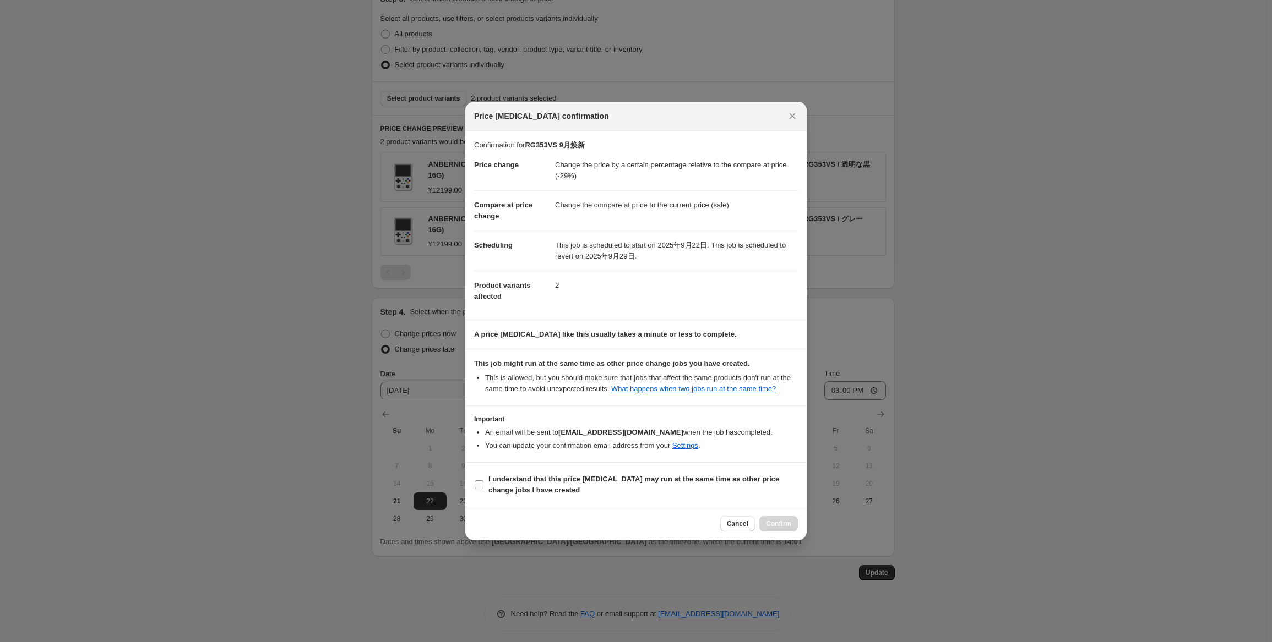
click at [507, 478] on b "I understand that this price [MEDICAL_DATA] may run at the same time as other p…" at bounding box center [633, 484] width 291 height 19
click at [483, 481] on input "I understand that this price [MEDICAL_DATA] may run at the same time as other p…" at bounding box center [479, 485] width 9 height 9
checkbox input "true"
drag, startPoint x: 790, startPoint y: 525, endPoint x: 830, endPoint y: 525, distance: 39.6
click at [791, 525] on span "Confirm" at bounding box center [778, 524] width 25 height 9
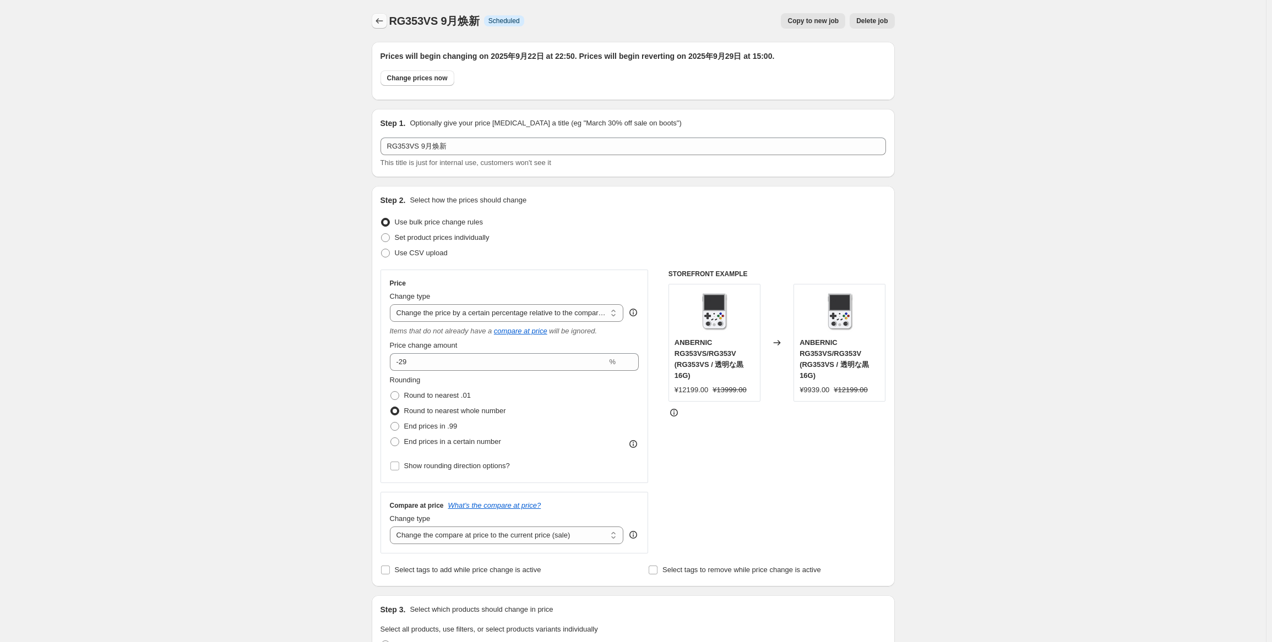
click at [382, 19] on icon "Price change jobs" at bounding box center [379, 20] width 11 height 11
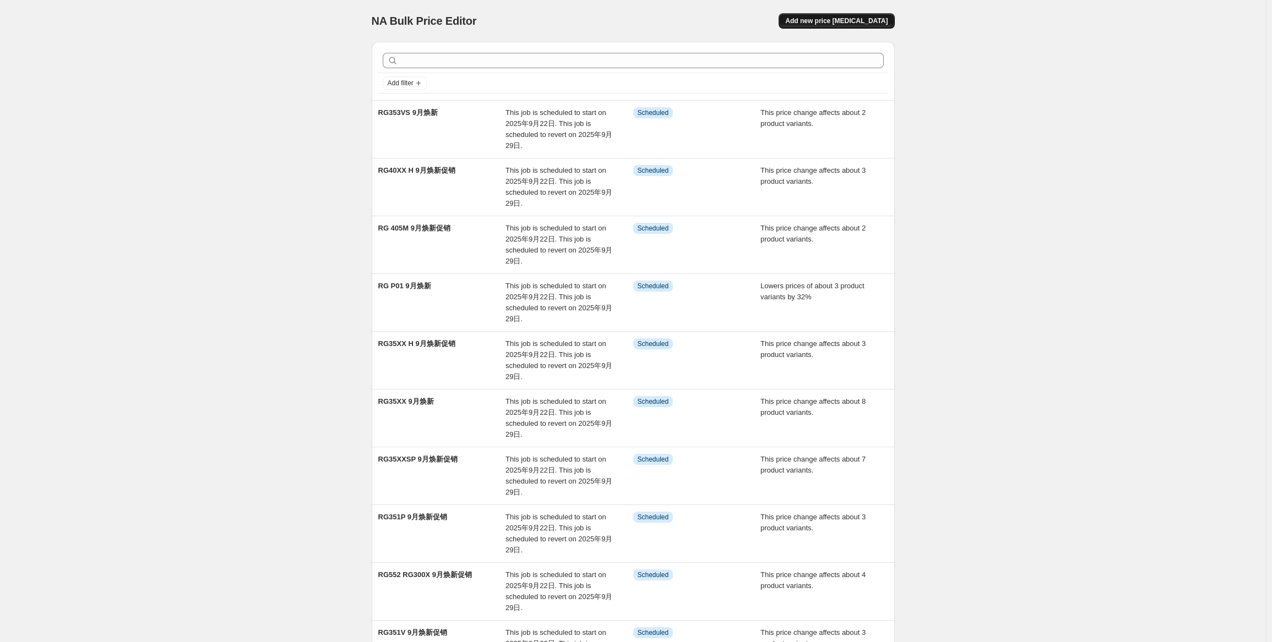
click at [868, 27] on button "Add new price [MEDICAL_DATA]" at bounding box center [836, 20] width 116 height 15
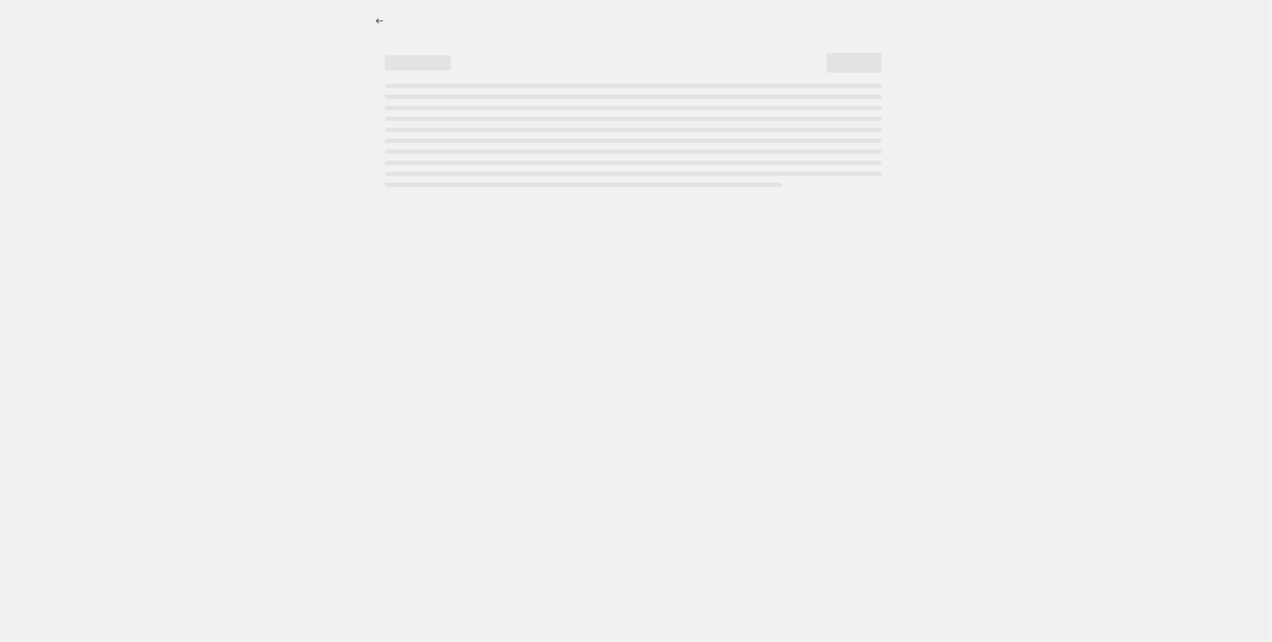
select select "percentage"
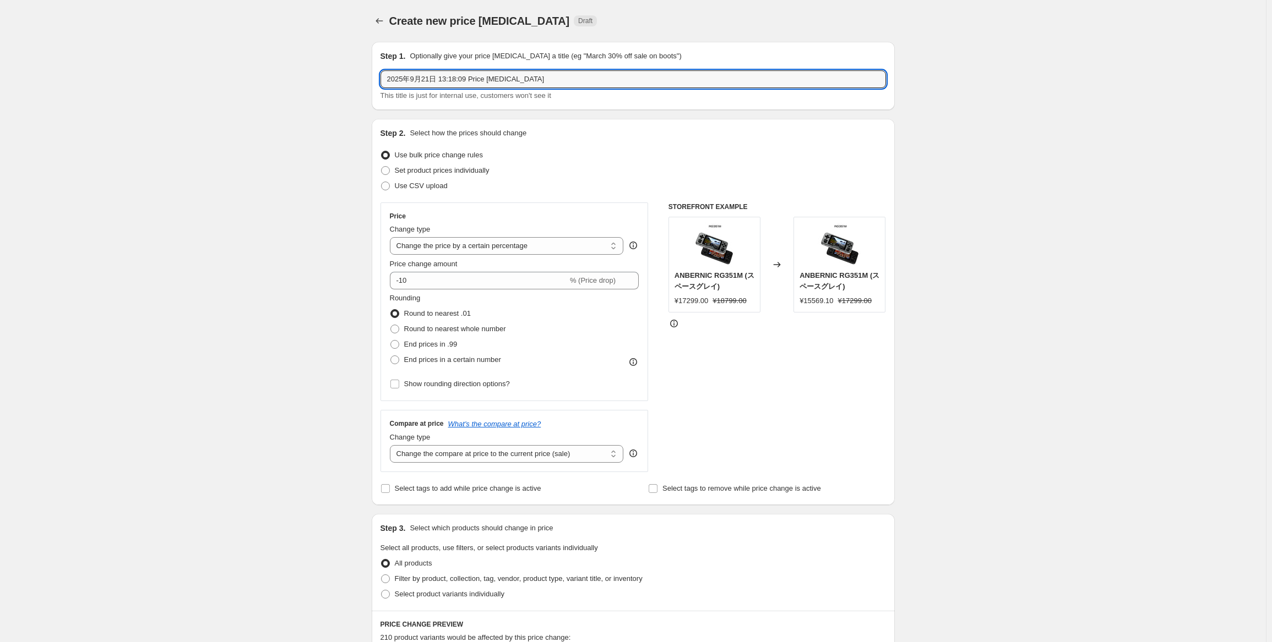
drag, startPoint x: 574, startPoint y: 74, endPoint x: 301, endPoint y: 72, distance: 273.6
click at [305, 72] on div "Create new price [MEDICAL_DATA]. This page is ready Create new price [MEDICAL_D…" at bounding box center [633, 552] width 1266 height 1104
paste input "RG353V"
type input "RG353V 9月焕新"
click at [514, 246] on select "Change the price to a certain amount Change the price by a certain amount Chang…" at bounding box center [507, 246] width 234 height 18
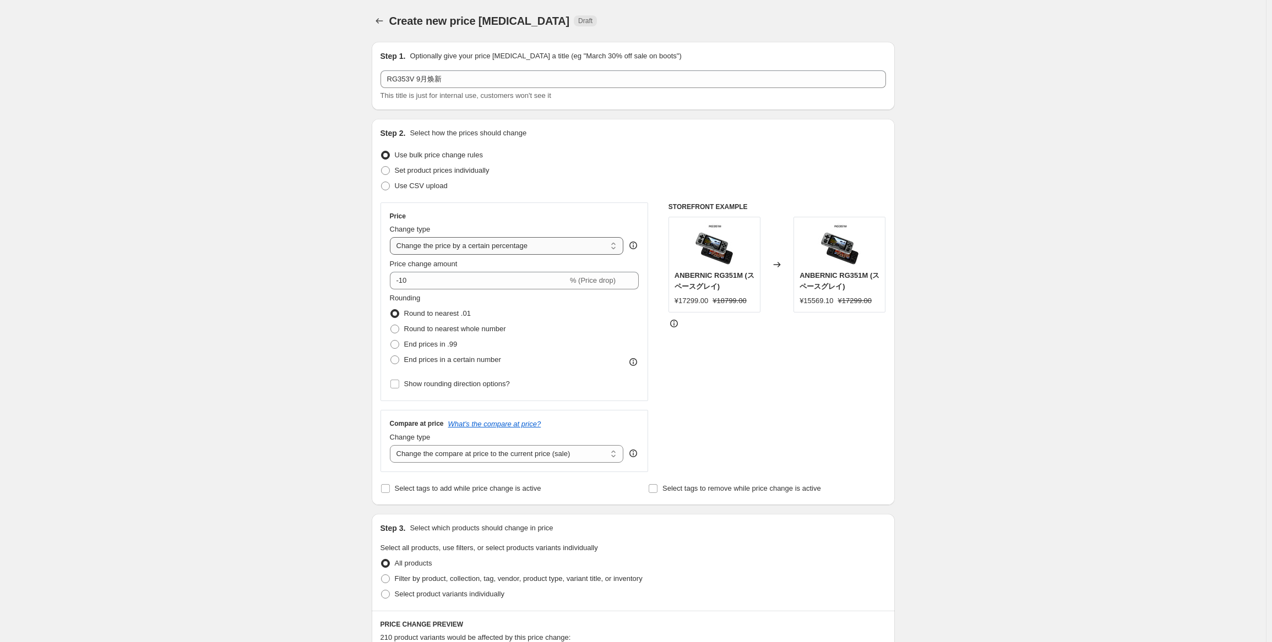
select select "pcap"
click at [392, 237] on select "Change the price to a certain amount Change the price by a certain amount Chang…" at bounding box center [507, 246] width 234 height 18
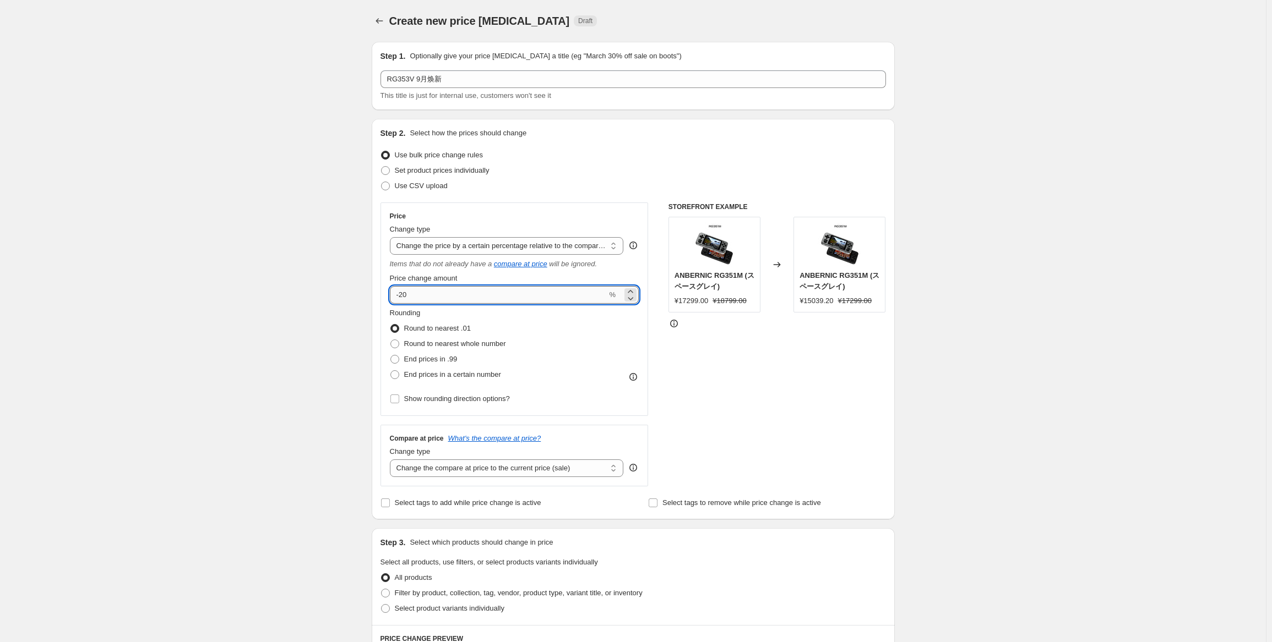
click at [486, 295] on input "-20" at bounding box center [498, 295] width 217 height 18
type input "-2"
click at [956, 319] on div "Create new price [MEDICAL_DATA]. This page is ready Create new price [MEDICAL_D…" at bounding box center [633, 559] width 1266 height 1119
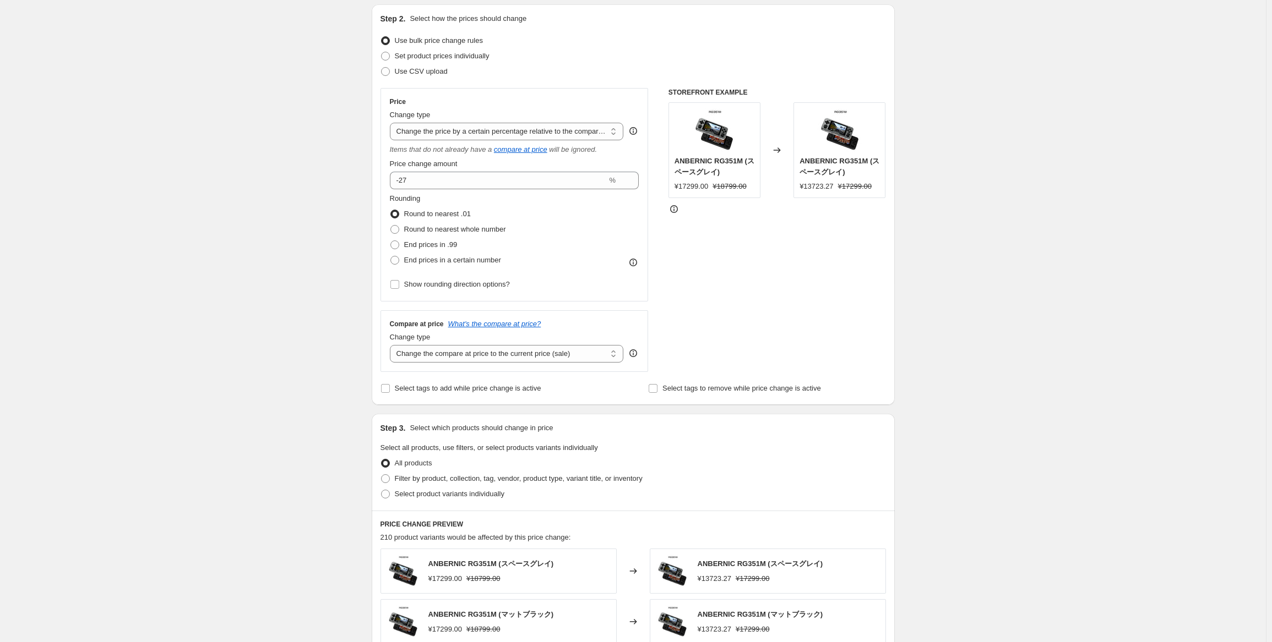
scroll to position [220, 0]
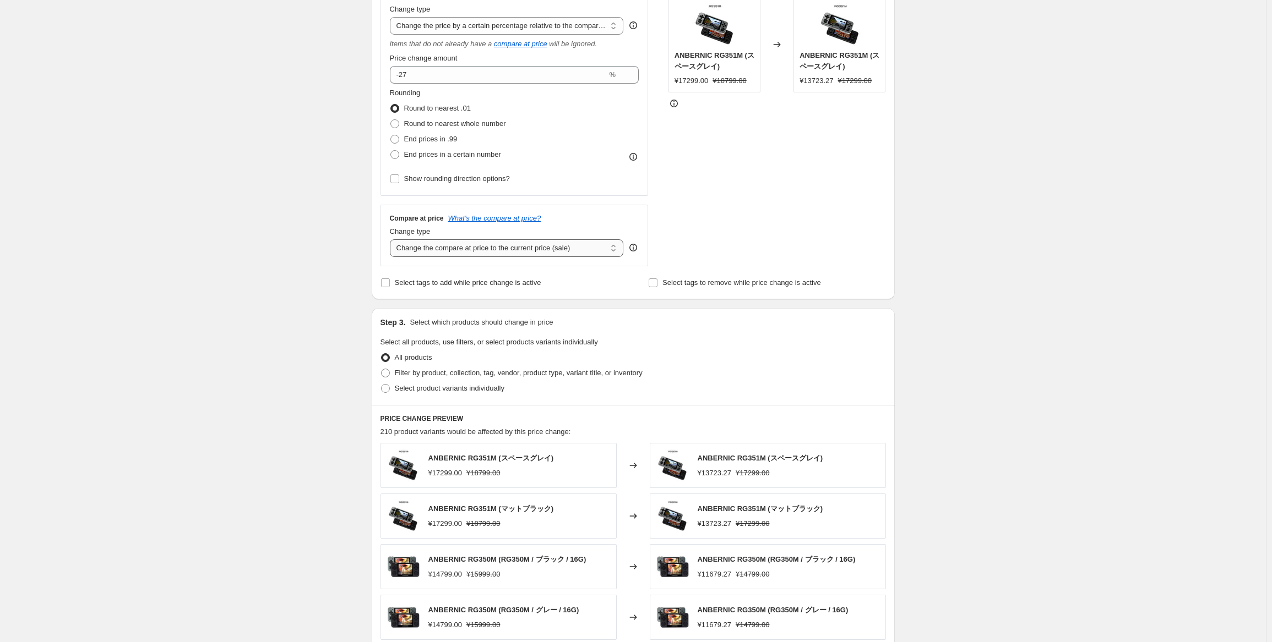
click at [535, 253] on select "Change the compare at price to the current price (sale) Change the compare at p…" at bounding box center [507, 248] width 234 height 18
click at [392, 239] on select "Change the compare at price to the current price (sale) Change the compare at p…" at bounding box center [507, 248] width 234 height 18
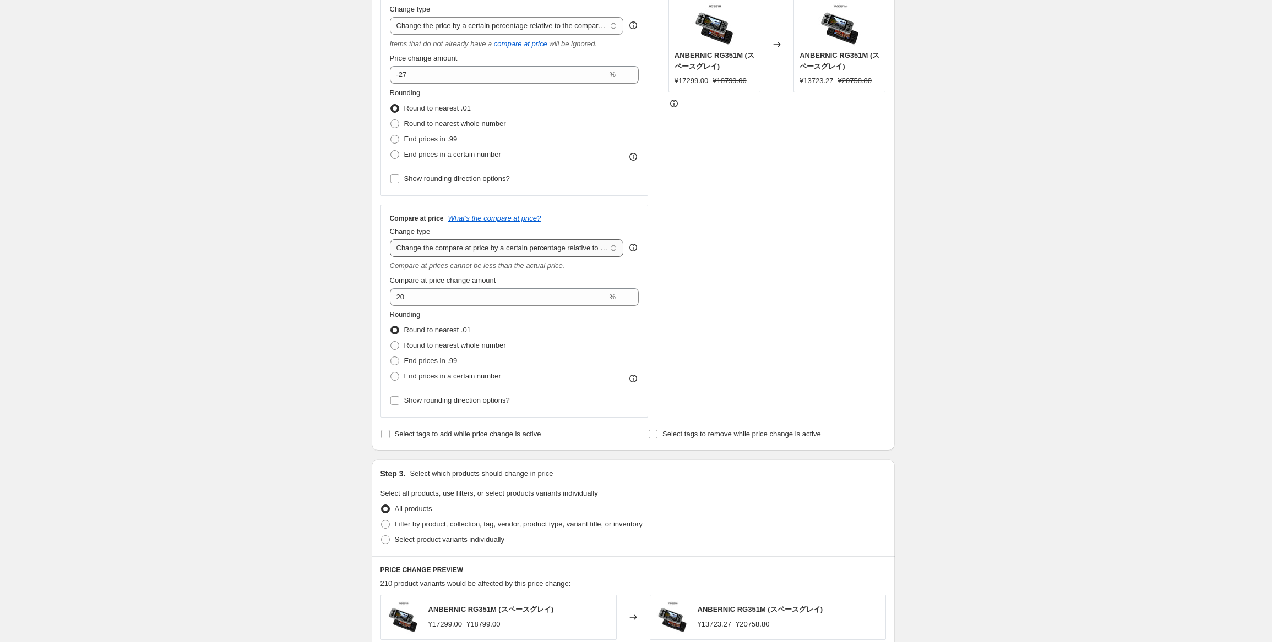
click at [551, 254] on select "Change the compare at price to the current price (sale) Change the compare at p…" at bounding box center [507, 248] width 234 height 18
click at [392, 239] on select "Change the compare at price to the current price (sale) Change the compare at p…" at bounding box center [507, 248] width 234 height 18
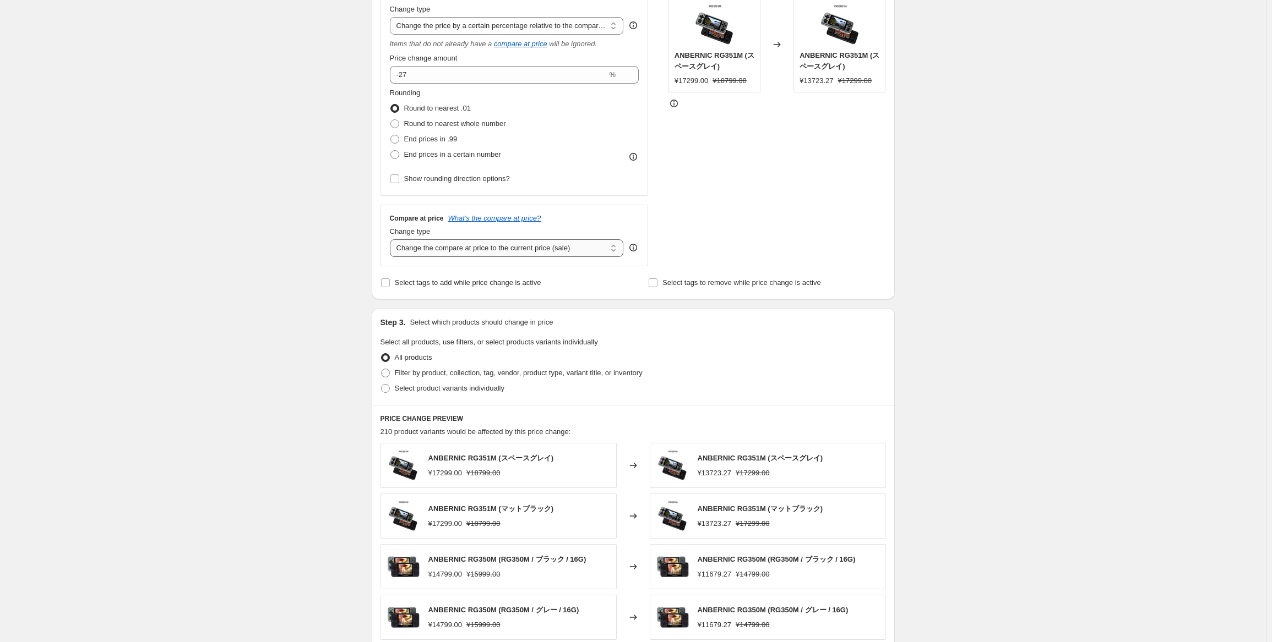
click at [531, 254] on select "Change the compare at price to the current price (sale) Change the compare at p…" at bounding box center [507, 248] width 234 height 18
click at [392, 239] on select "Change the compare at price to the current price (sale) Change the compare at p…" at bounding box center [507, 248] width 234 height 18
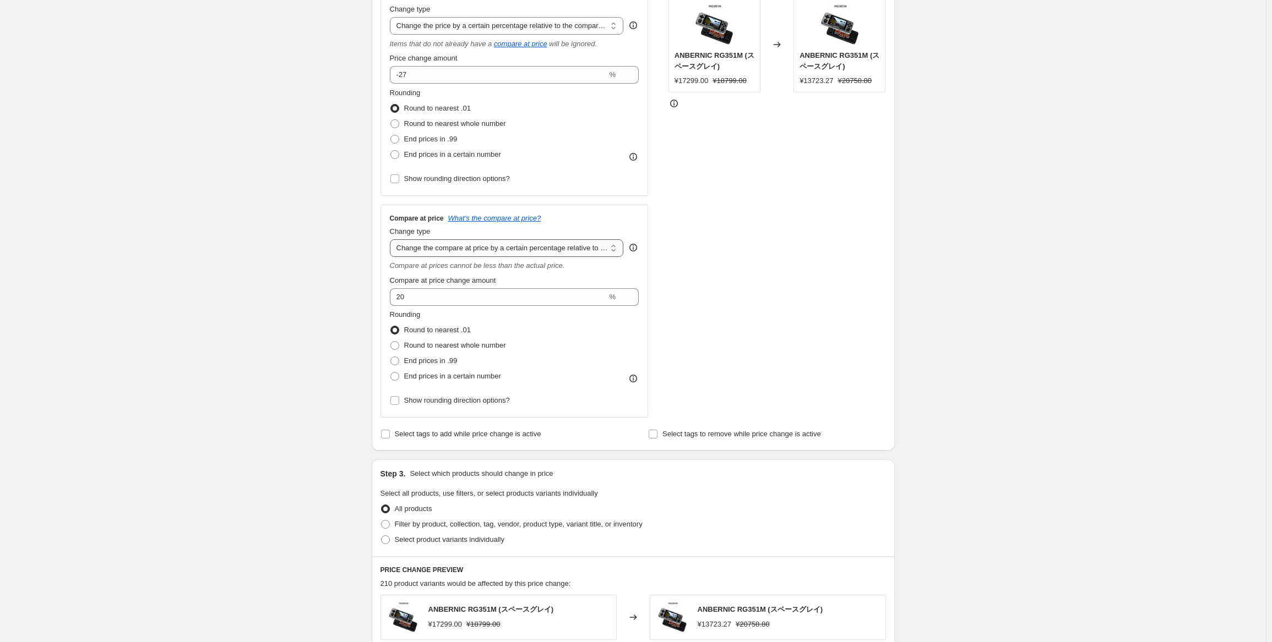
click at [530, 256] on select "Change the compare at price to the current price (sale) Change the compare at p…" at bounding box center [507, 248] width 234 height 18
click at [392, 239] on select "Change the compare at price to the current price (sale) Change the compare at p…" at bounding box center [507, 248] width 234 height 18
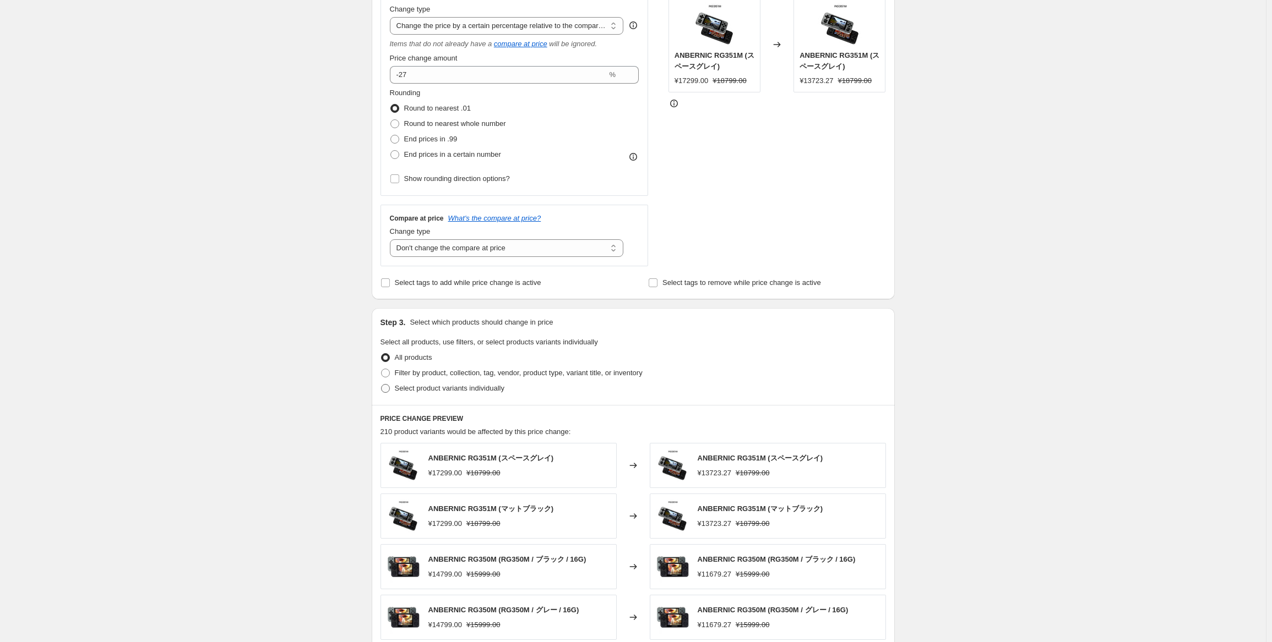
click at [445, 394] on label "Select product variants individually" at bounding box center [442, 388] width 124 height 15
click at [382, 385] on input "Select product variants individually" at bounding box center [381, 384] width 1 height 1
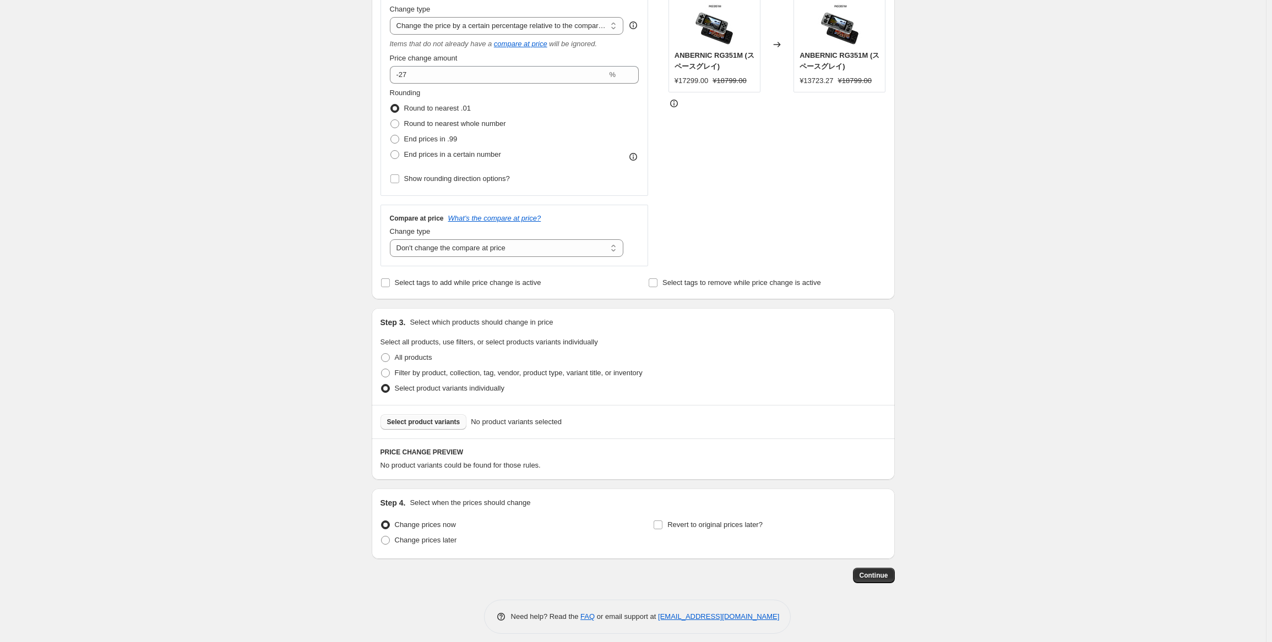
click at [440, 428] on button "Select product variants" at bounding box center [423, 422] width 86 height 15
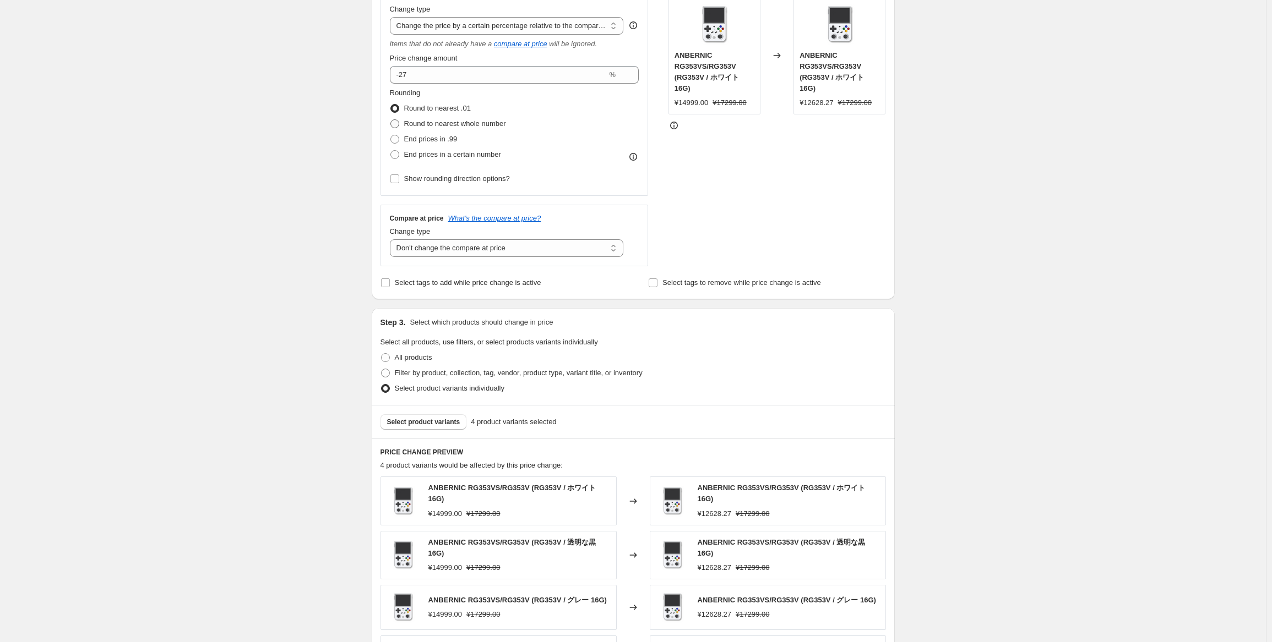
click at [482, 124] on span "Round to nearest whole number" at bounding box center [455, 123] width 102 height 8
click at [391, 120] on input "Round to nearest whole number" at bounding box center [390, 119] width 1 height 1
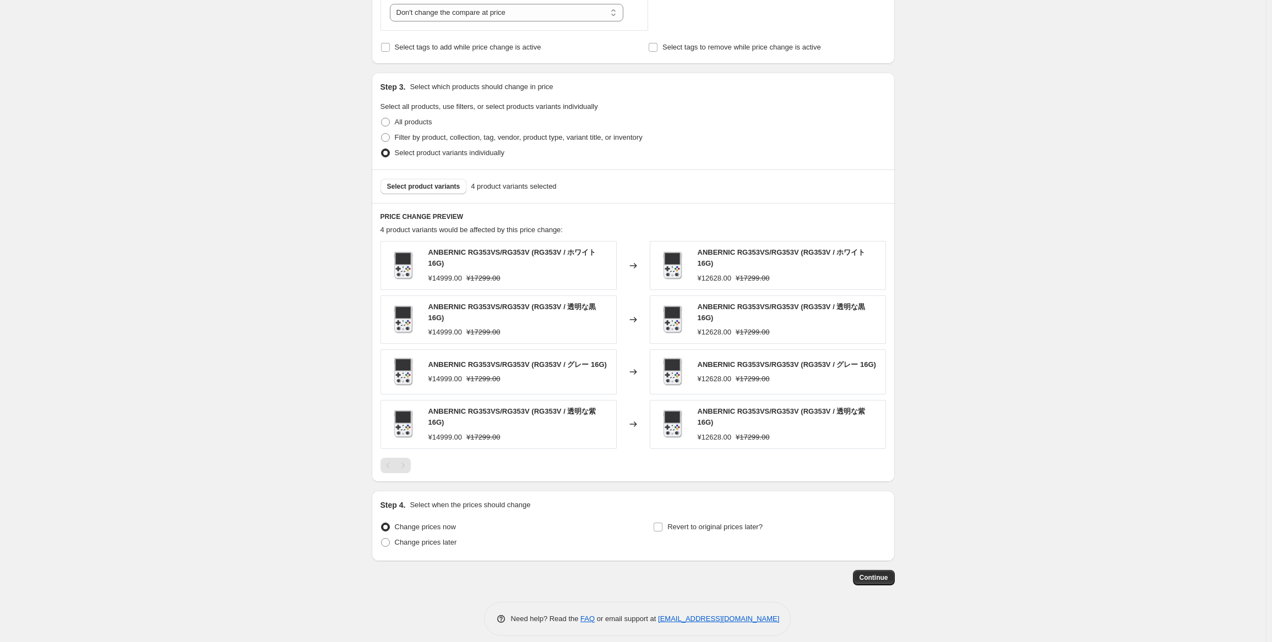
scroll to position [464, 0]
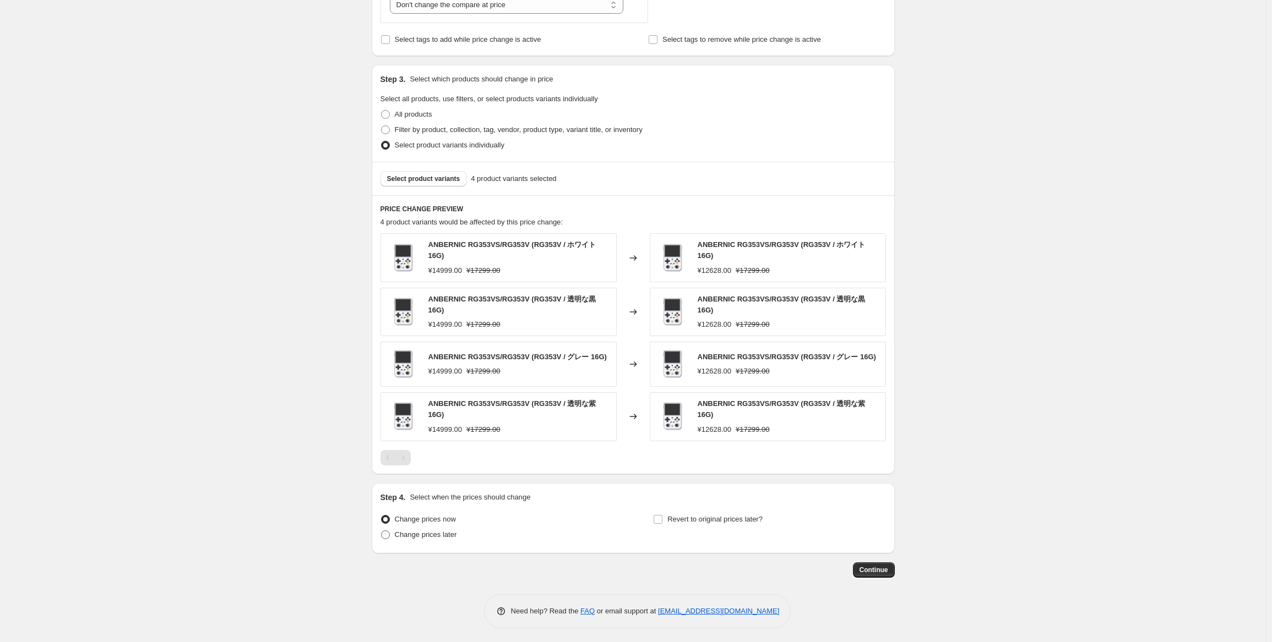
click at [440, 535] on span "Change prices later" at bounding box center [426, 535] width 62 height 8
click at [382, 531] on input "Change prices later" at bounding box center [381, 531] width 1 height 1
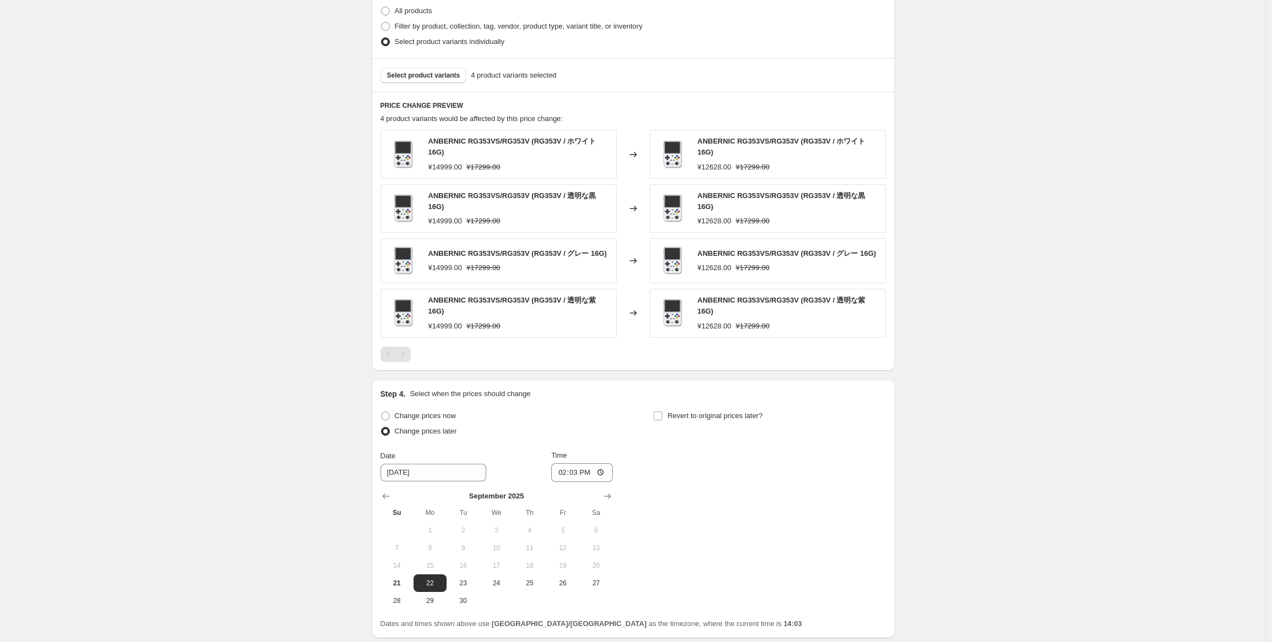
scroll to position [574, 0]
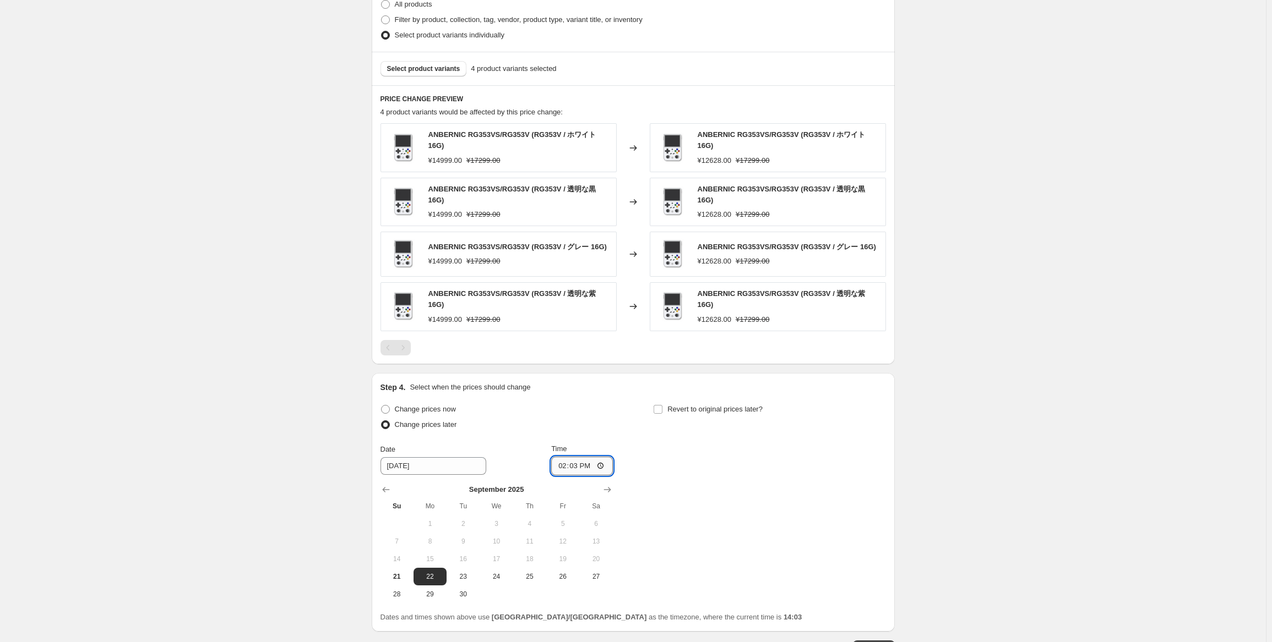
click at [579, 461] on input "14:03" at bounding box center [582, 466] width 62 height 19
click at [764, 493] on div "Change prices now Change prices later Date [DATE] Time 22:50 [DATE] Su Mo Tu We…" at bounding box center [632, 502] width 505 height 201
click at [753, 407] on span "Revert to original prices later?" at bounding box center [714, 409] width 95 height 8
click at [662, 407] on input "Revert to original prices later?" at bounding box center [657, 409] width 9 height 9
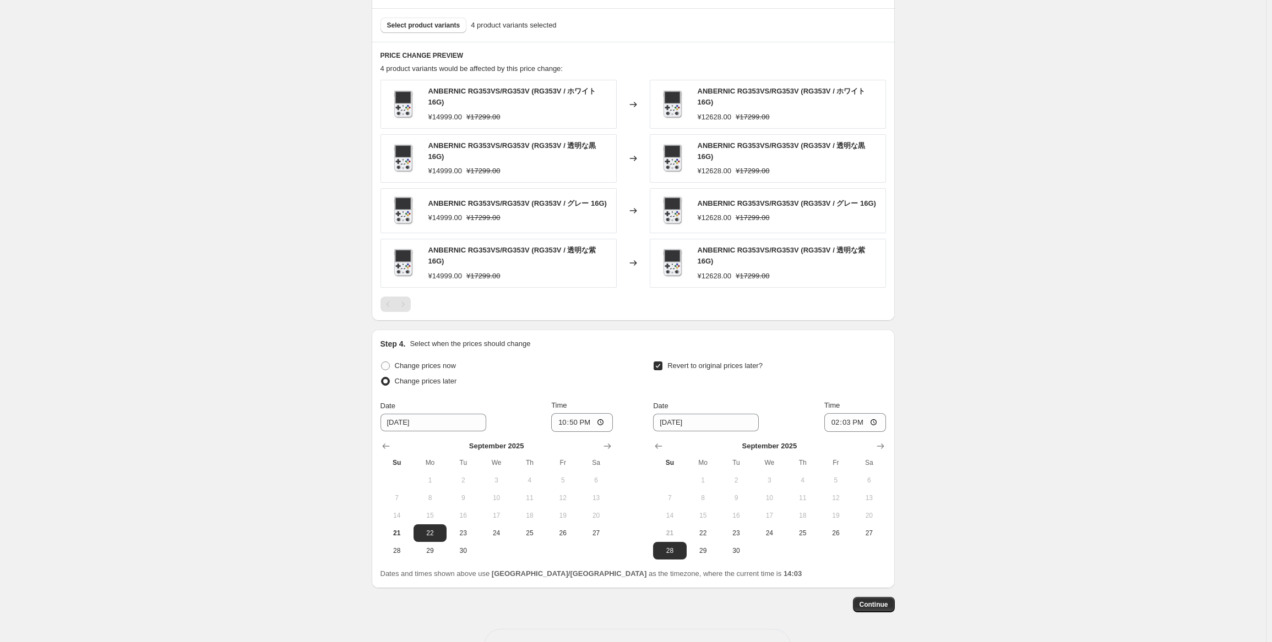
scroll to position [652, 0]
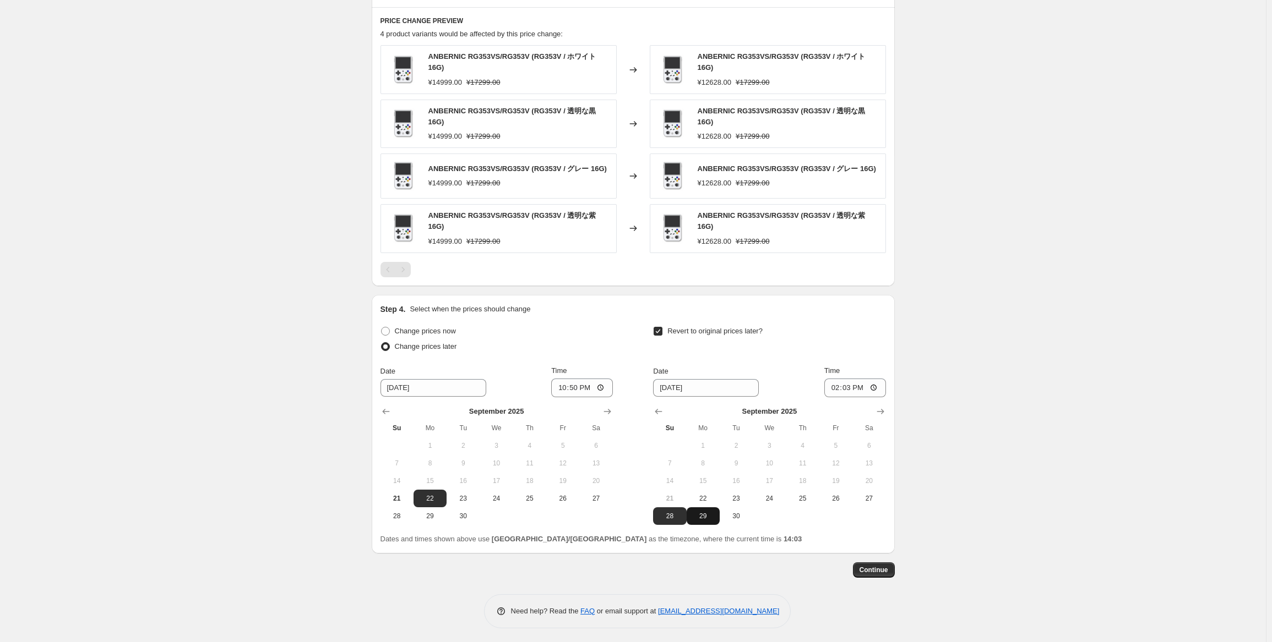
click at [707, 513] on span "29" at bounding box center [703, 516] width 24 height 9
click at [852, 390] on input "14:03" at bounding box center [855, 388] width 62 height 19
click at [889, 574] on button "Continue" at bounding box center [874, 570] width 42 height 15
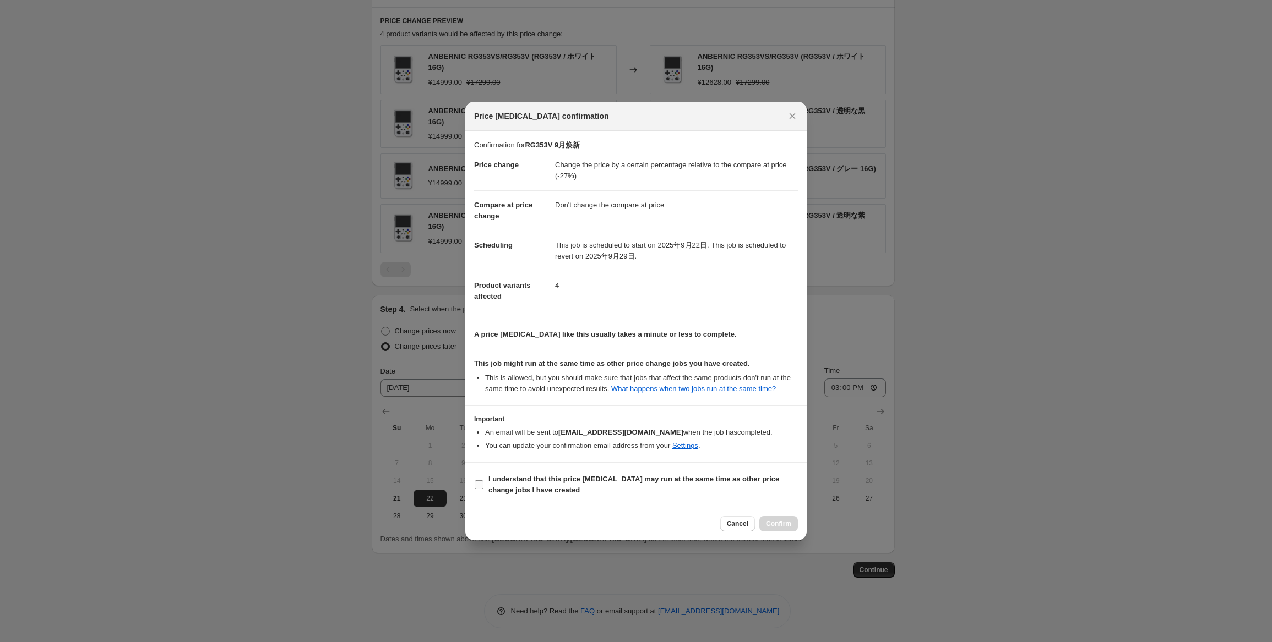
click at [533, 478] on b "I understand that this price [MEDICAL_DATA] may run at the same time as other p…" at bounding box center [633, 484] width 291 height 19
click at [483, 481] on input "I understand that this price [MEDICAL_DATA] may run at the same time as other p…" at bounding box center [479, 485] width 9 height 9
click at [774, 514] on div "Cancel Confirm" at bounding box center [635, 524] width 341 height 34
click at [784, 522] on span "Confirm" at bounding box center [778, 524] width 25 height 9
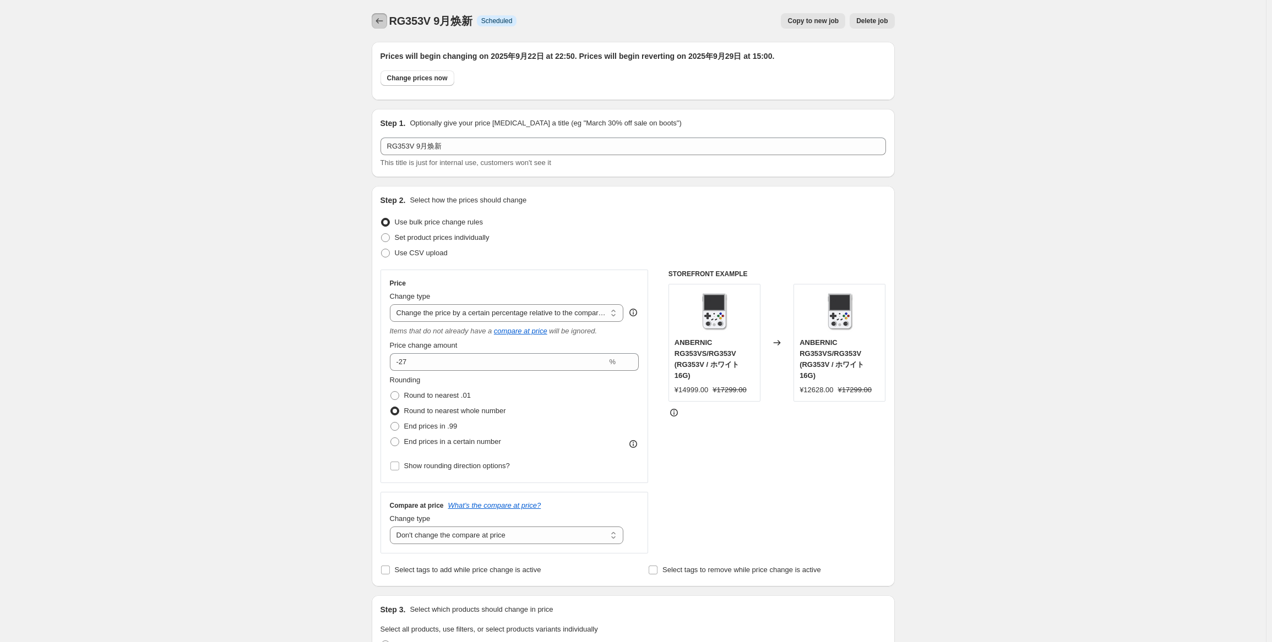
click at [377, 20] on icon "Price change jobs" at bounding box center [379, 20] width 11 height 11
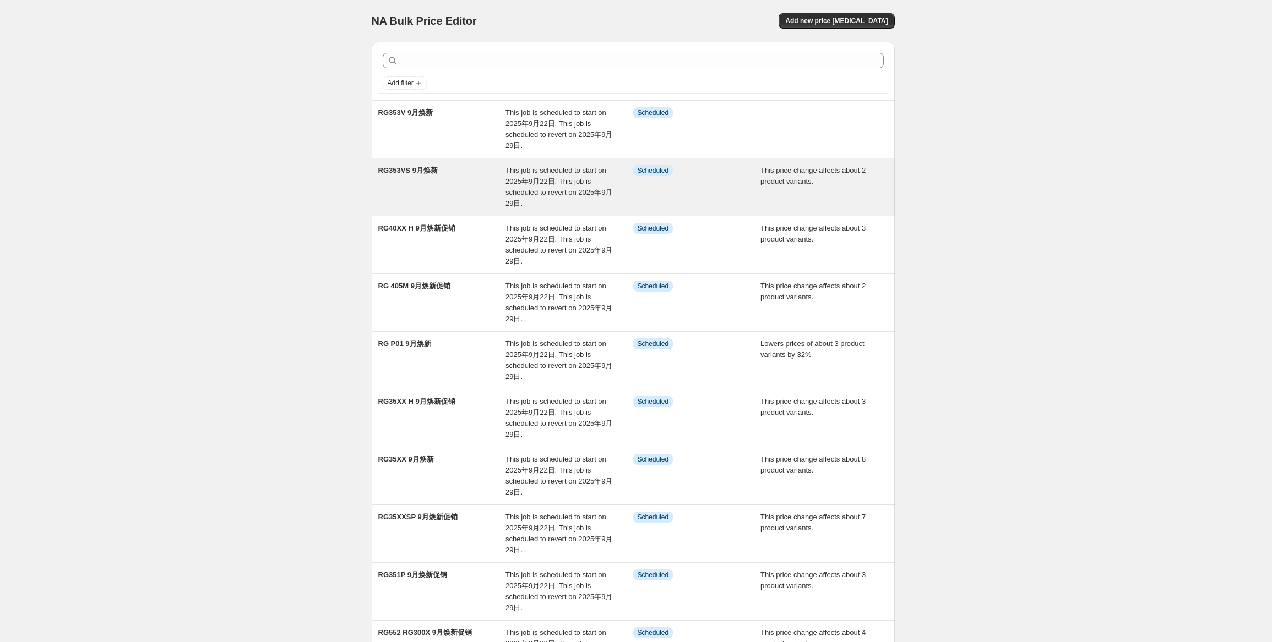
click at [458, 192] on div "RG353VS 9月焕新" at bounding box center [442, 187] width 128 height 44
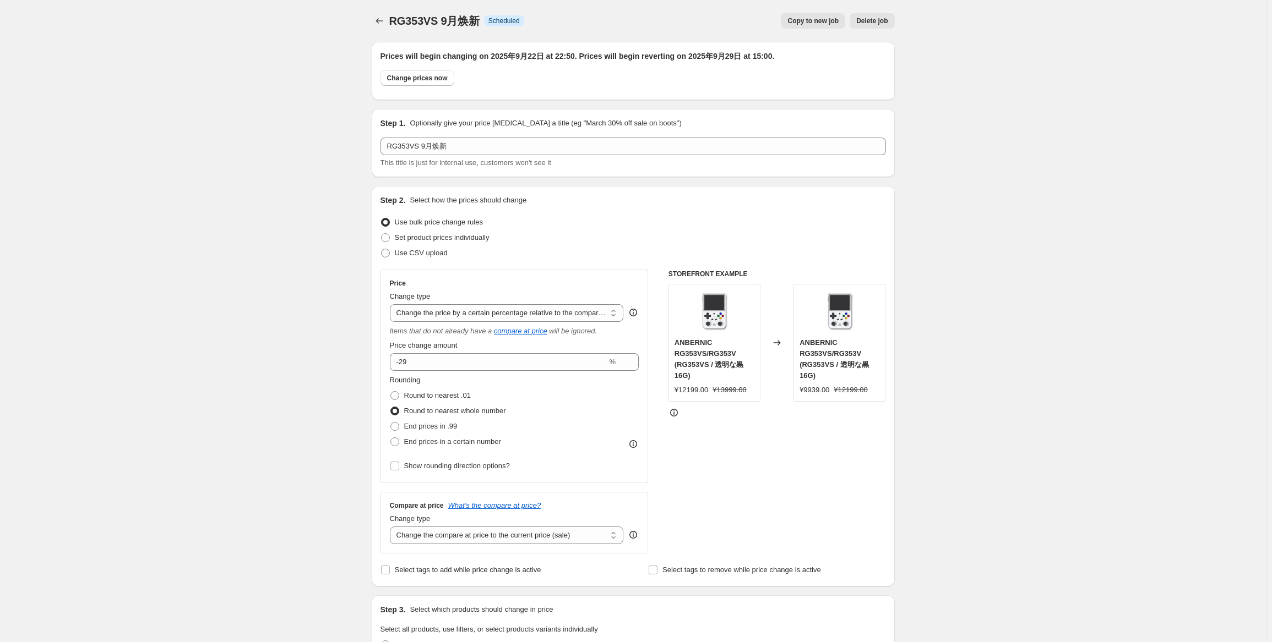
click at [389, 20] on div at bounding box center [381, 20] width 18 height 15
click at [383, 22] on icon "Price change jobs" at bounding box center [379, 20] width 11 height 11
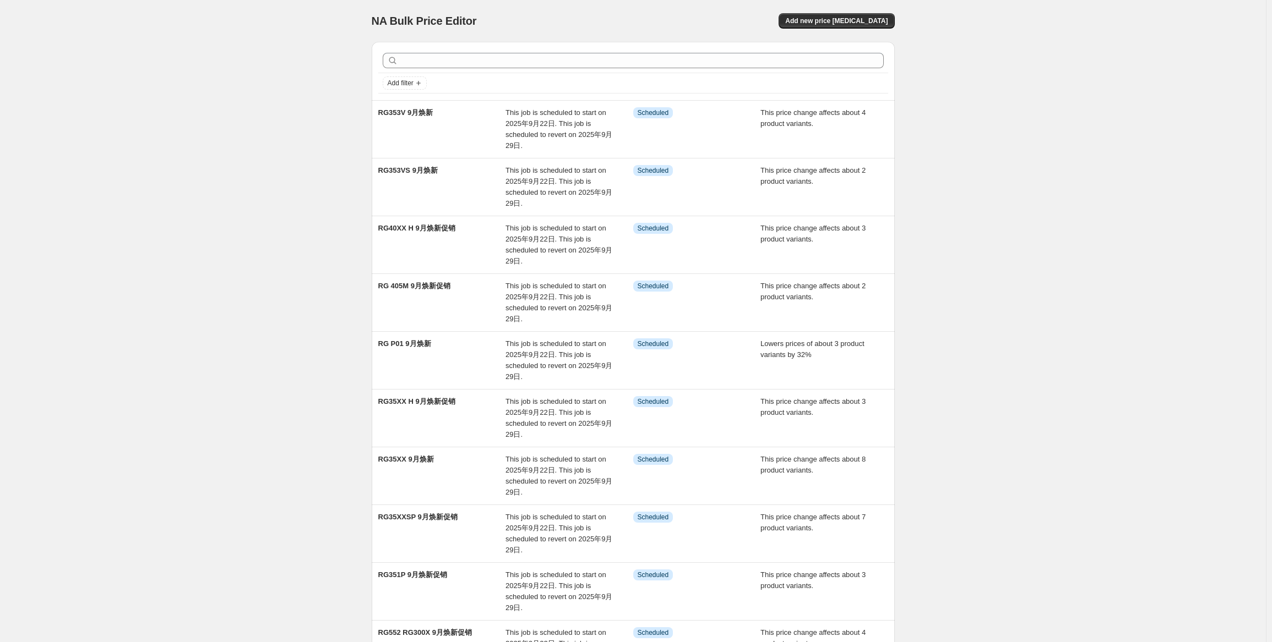
click at [960, 273] on div "NA Bulk Price Editor. This page is ready NA Bulk Price Editor Add new price [ME…" at bounding box center [633, 393] width 1266 height 787
click at [854, 17] on span "Add new price [MEDICAL_DATA]" at bounding box center [836, 21] width 102 height 9
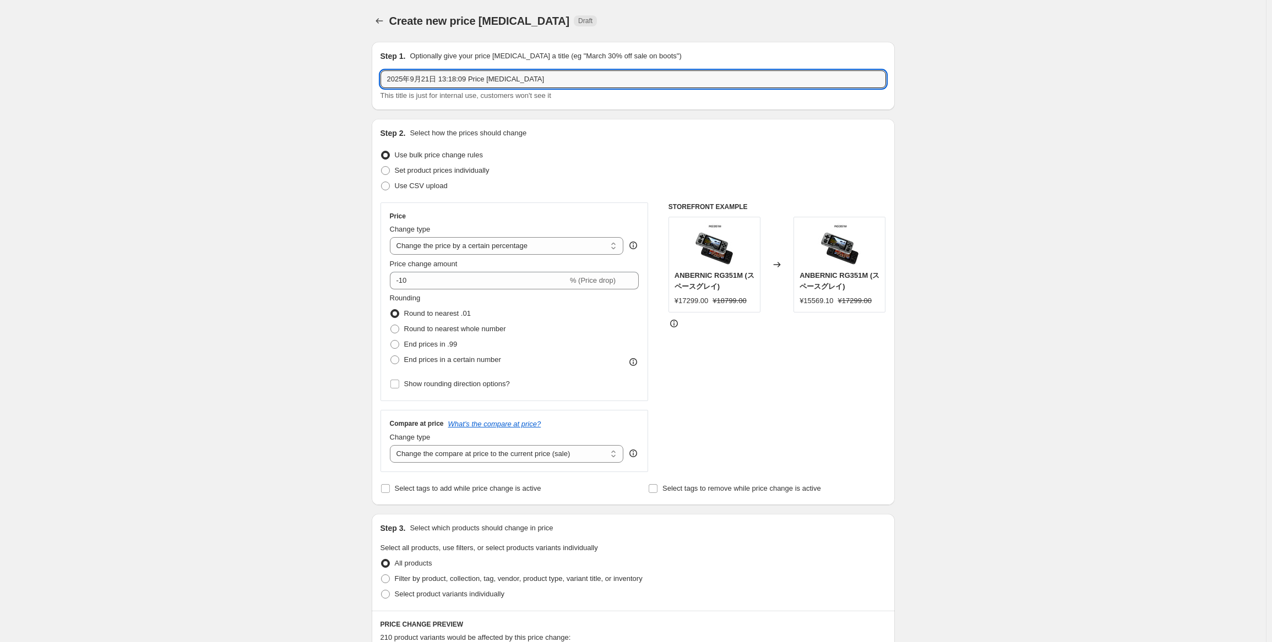
drag, startPoint x: 562, startPoint y: 82, endPoint x: 328, endPoint y: 74, distance: 233.6
click at [329, 74] on div "Create new price [MEDICAL_DATA]. This page is ready Create new price [MEDICAL_D…" at bounding box center [633, 552] width 1266 height 1104
click at [559, 242] on select "Change the price to a certain amount Change the price by a certain amount Chang…" at bounding box center [507, 246] width 234 height 18
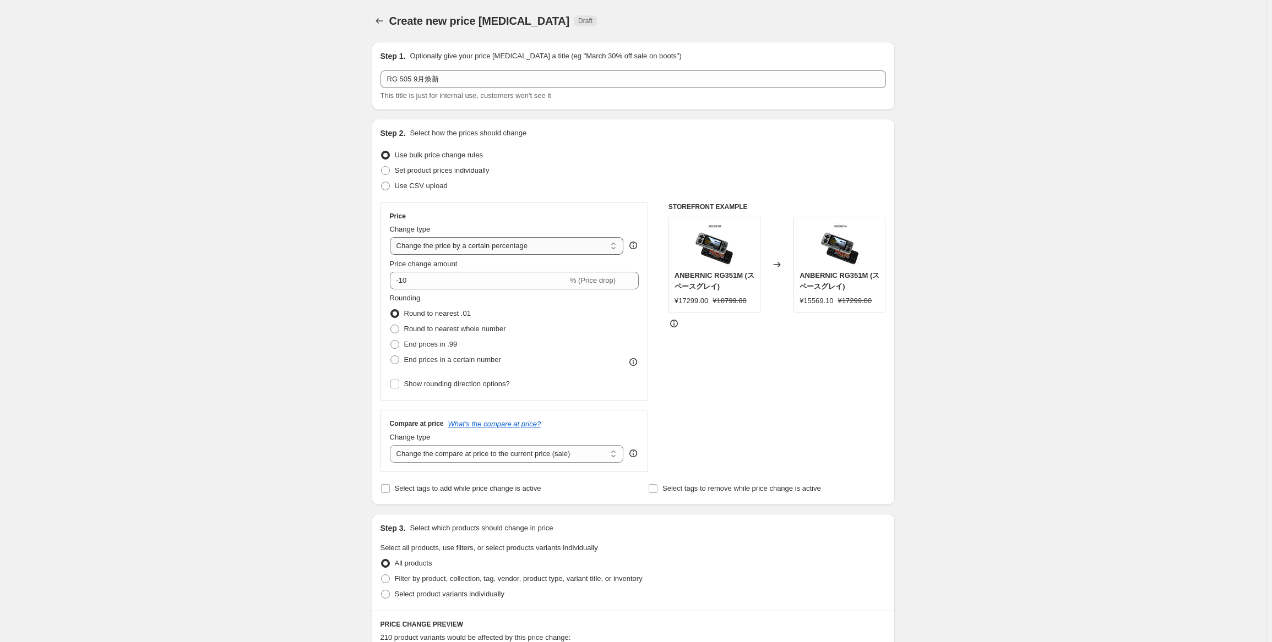
click at [392, 237] on select "Change the price to a certain amount Change the price by a certain amount Chang…" at bounding box center [507, 246] width 234 height 18
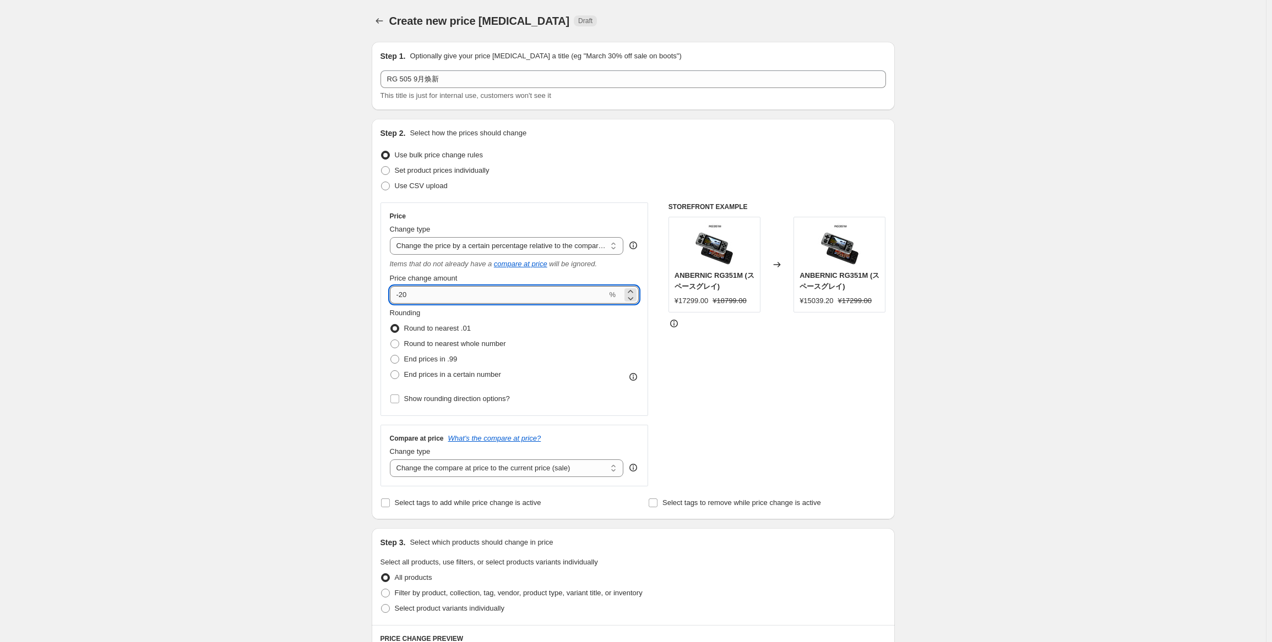
click at [490, 295] on input "-20" at bounding box center [498, 295] width 217 height 18
click at [481, 346] on span "Round to nearest whole number" at bounding box center [455, 344] width 102 height 8
click at [391, 340] on input "Round to nearest whole number" at bounding box center [390, 340] width 1 height 1
drag, startPoint x: 509, startPoint y: 469, endPoint x: 514, endPoint y: 476, distance: 8.6
click at [509, 469] on select "Change the compare at price to the current price (sale) Change the compare at p…" at bounding box center [507, 469] width 234 height 18
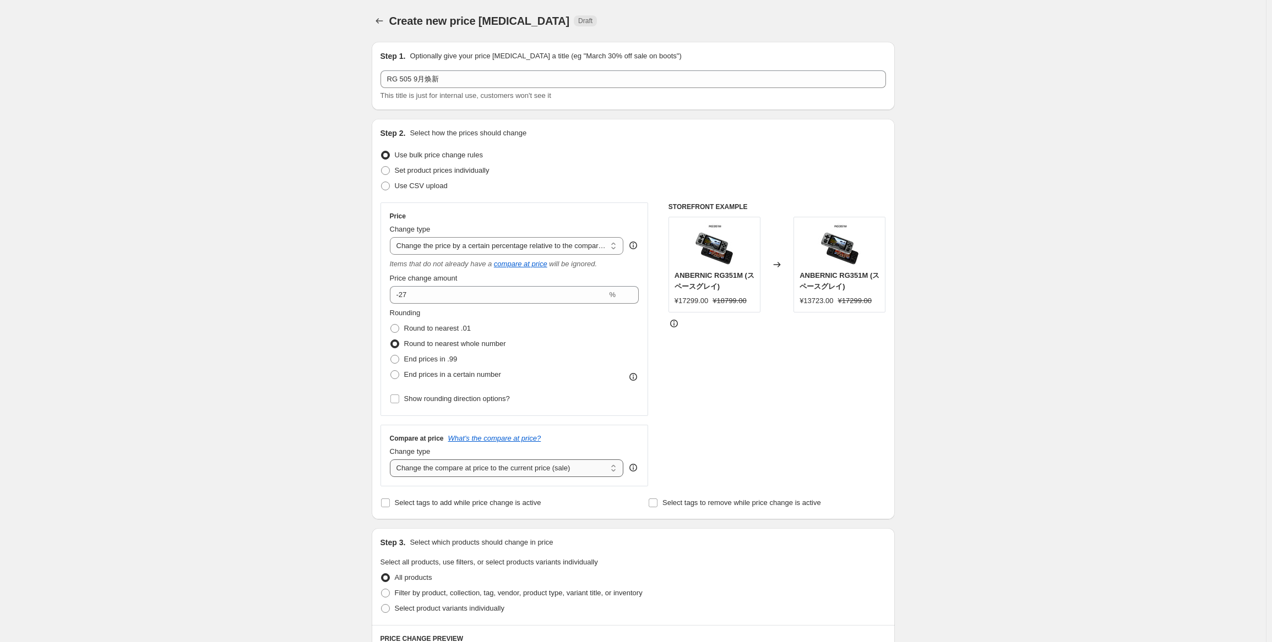
click at [392, 460] on select "Change the compare at price to the current price (sale) Change the compare at p…" at bounding box center [507, 469] width 234 height 18
click at [439, 609] on span "Select product variants individually" at bounding box center [450, 608] width 110 height 8
click at [382, 605] on input "Select product variants individually" at bounding box center [381, 604] width 1 height 1
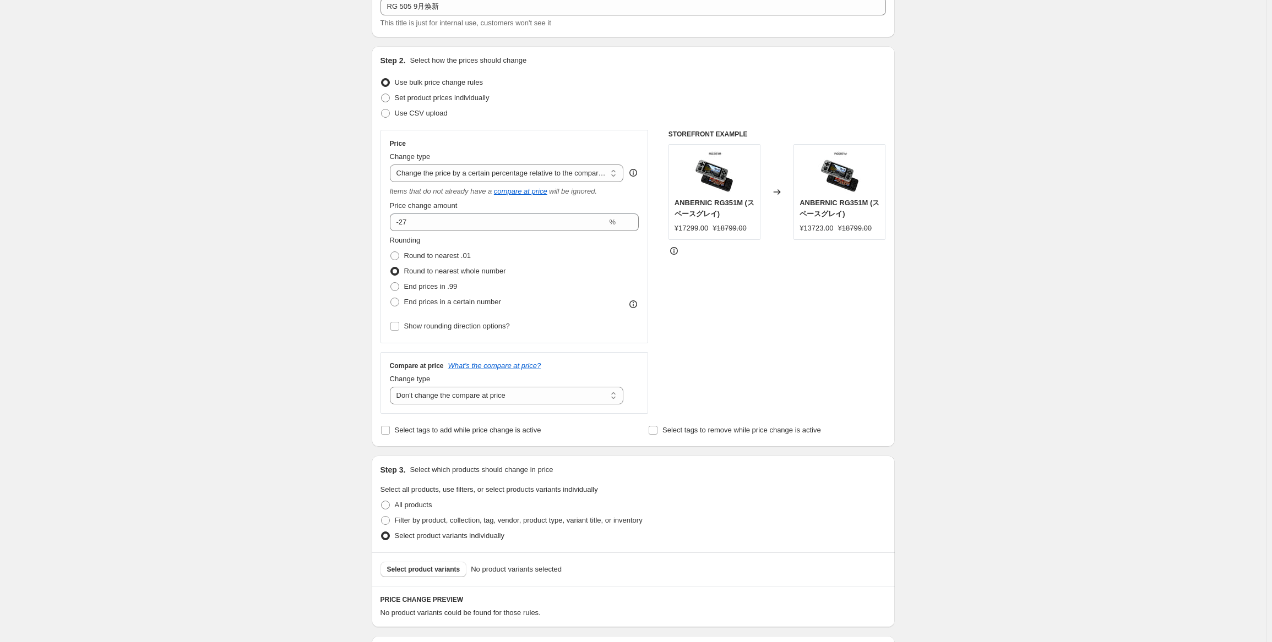
scroll to position [110, 0]
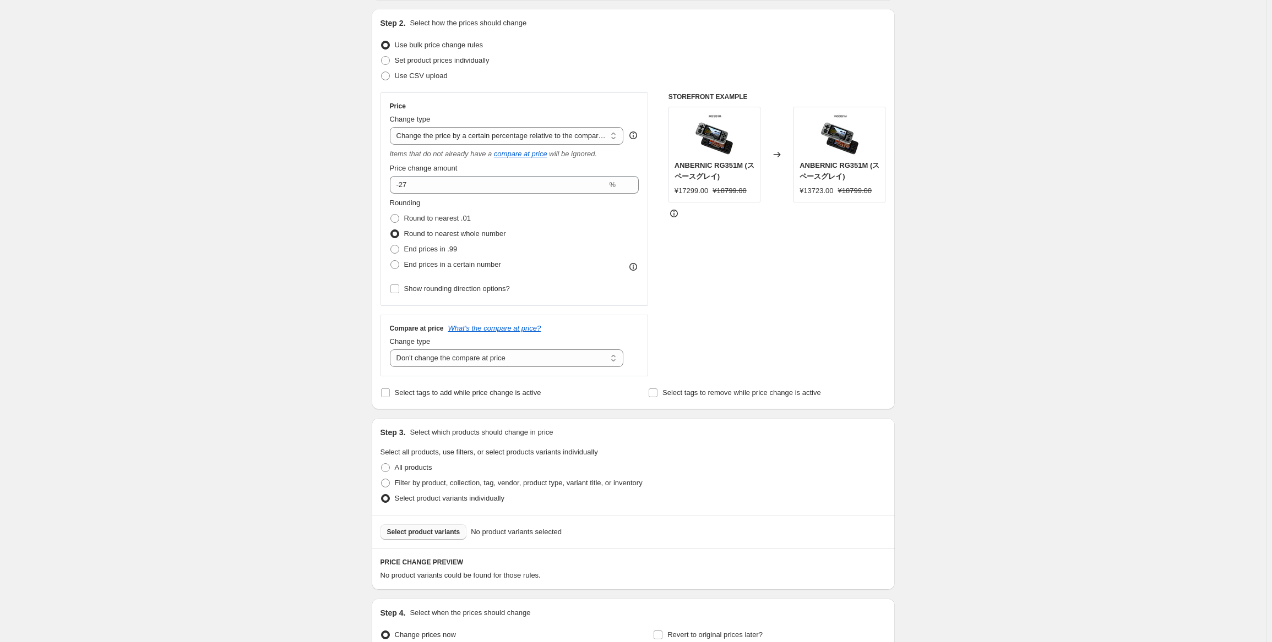
click at [439, 535] on span "Select product variants" at bounding box center [423, 532] width 73 height 9
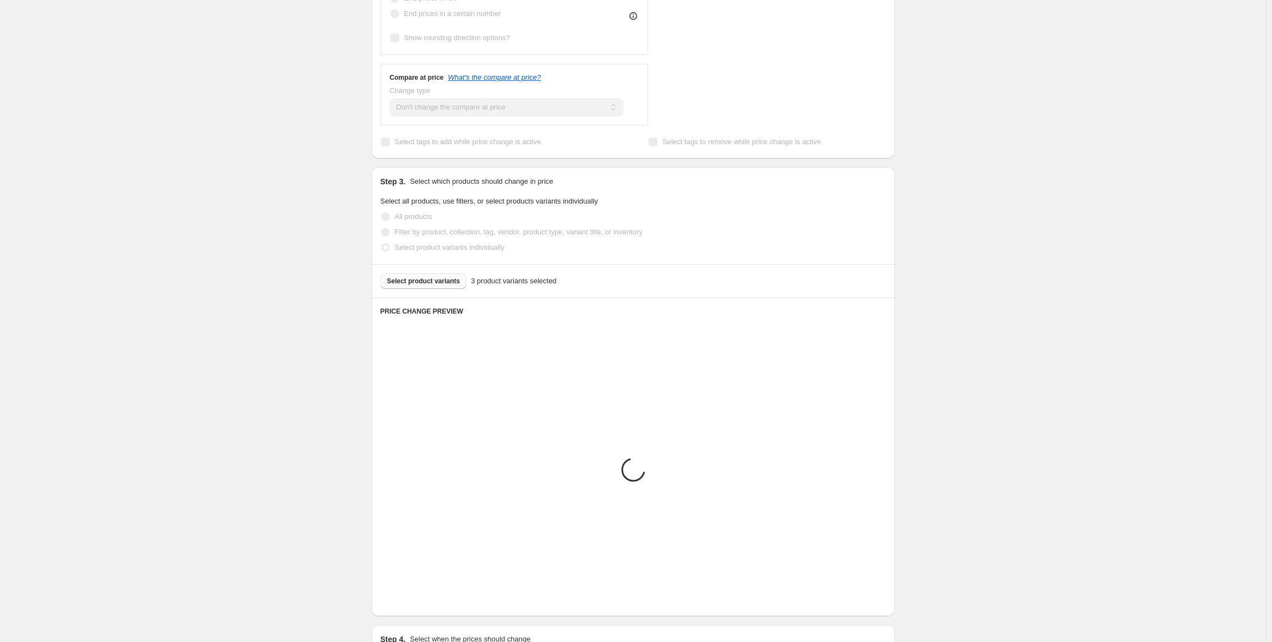
scroll to position [385, 0]
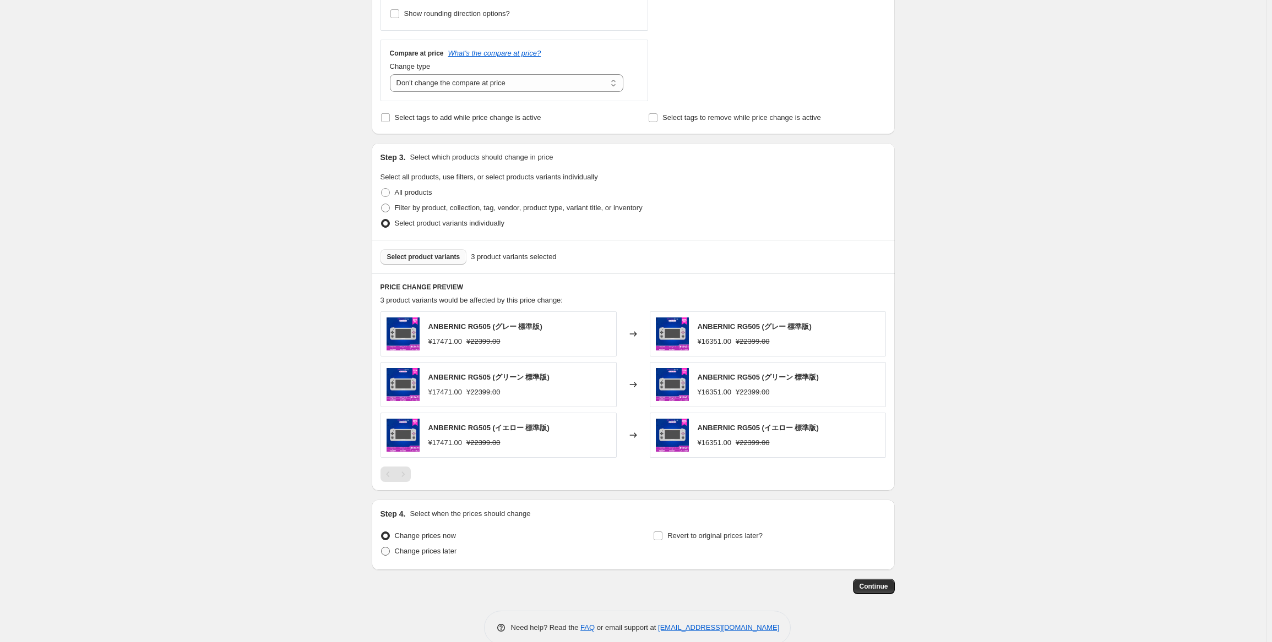
click at [422, 558] on label "Change prices later" at bounding box center [418, 551] width 77 height 15
click at [382, 548] on input "Change prices later" at bounding box center [381, 547] width 1 height 1
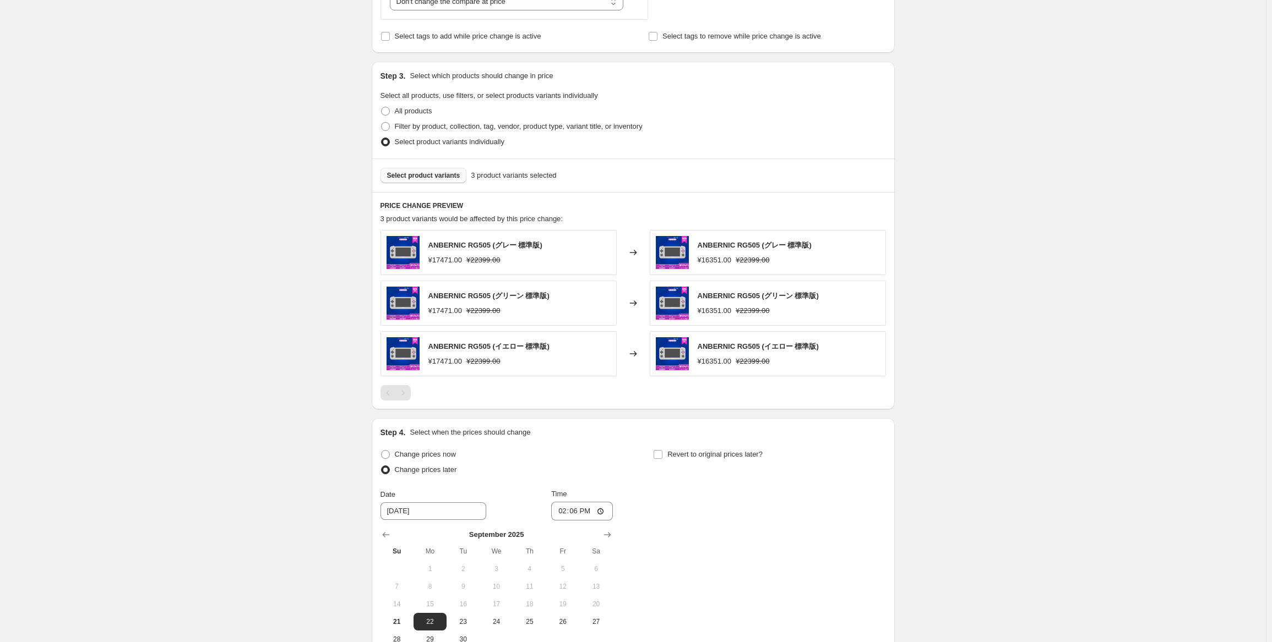
scroll to position [551, 0]
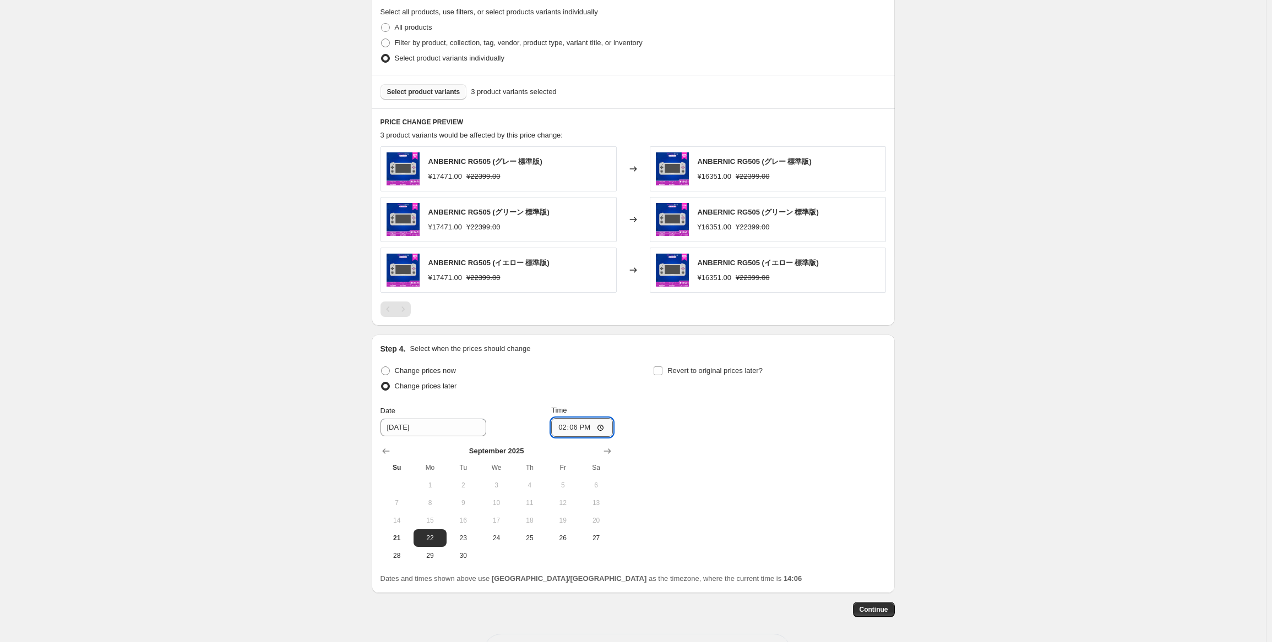
click at [577, 426] on input "14:06" at bounding box center [582, 427] width 62 height 19
click at [709, 369] on span "Revert to original prices later?" at bounding box center [714, 371] width 95 height 8
click at [662, 369] on input "Revert to original prices later?" at bounding box center [657, 371] width 9 height 9
click at [702, 553] on span "29" at bounding box center [703, 556] width 24 height 9
click at [848, 431] on input "14:06" at bounding box center [855, 427] width 62 height 19
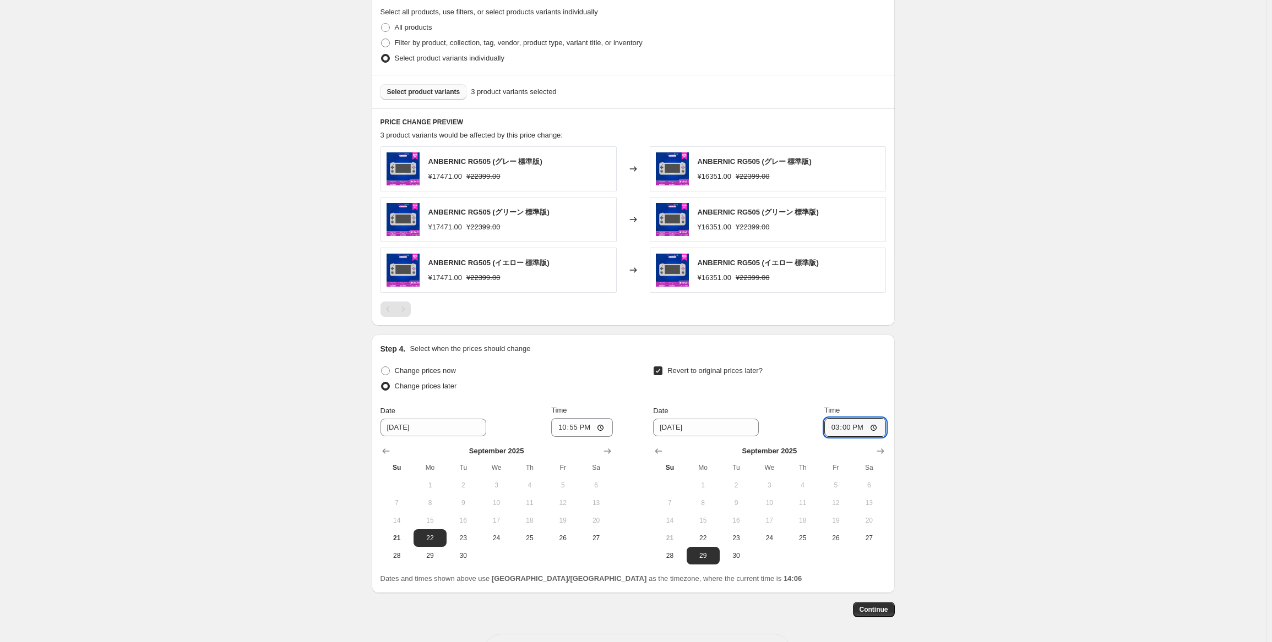
click at [977, 385] on div "Create new price [MEDICAL_DATA]. This page is ready Create new price [MEDICAL_D…" at bounding box center [633, 66] width 1266 height 1235
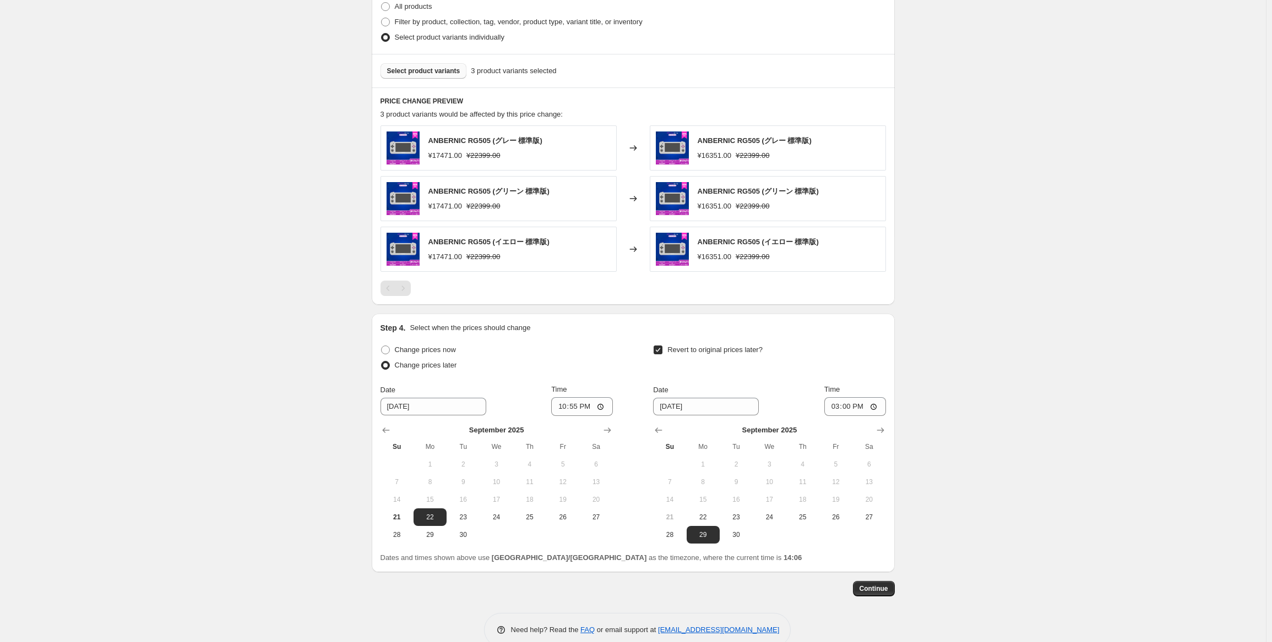
scroll to position [591, 0]
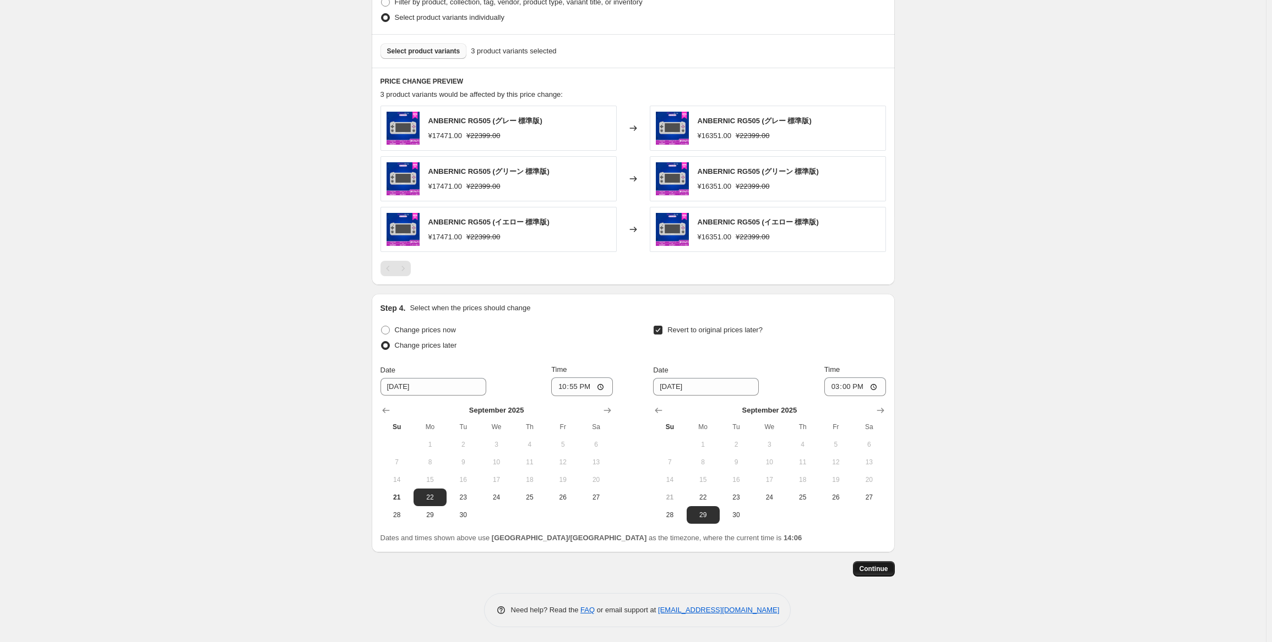
click at [887, 563] on button "Continue" at bounding box center [874, 569] width 42 height 15
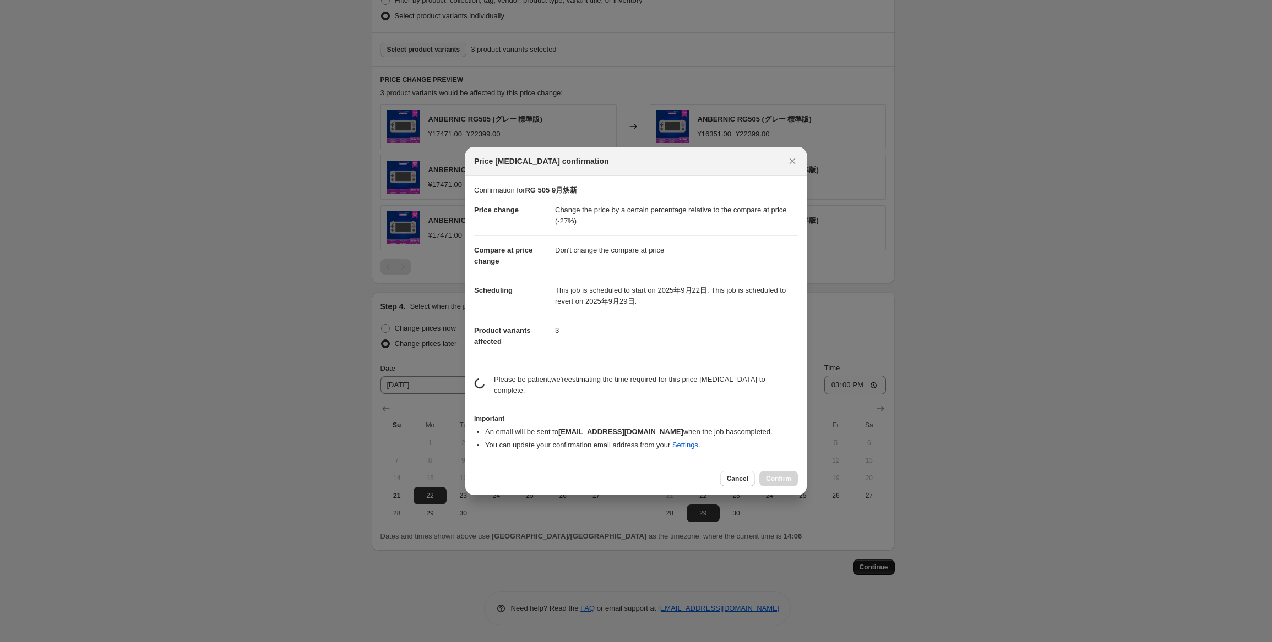
scroll to position [0, 0]
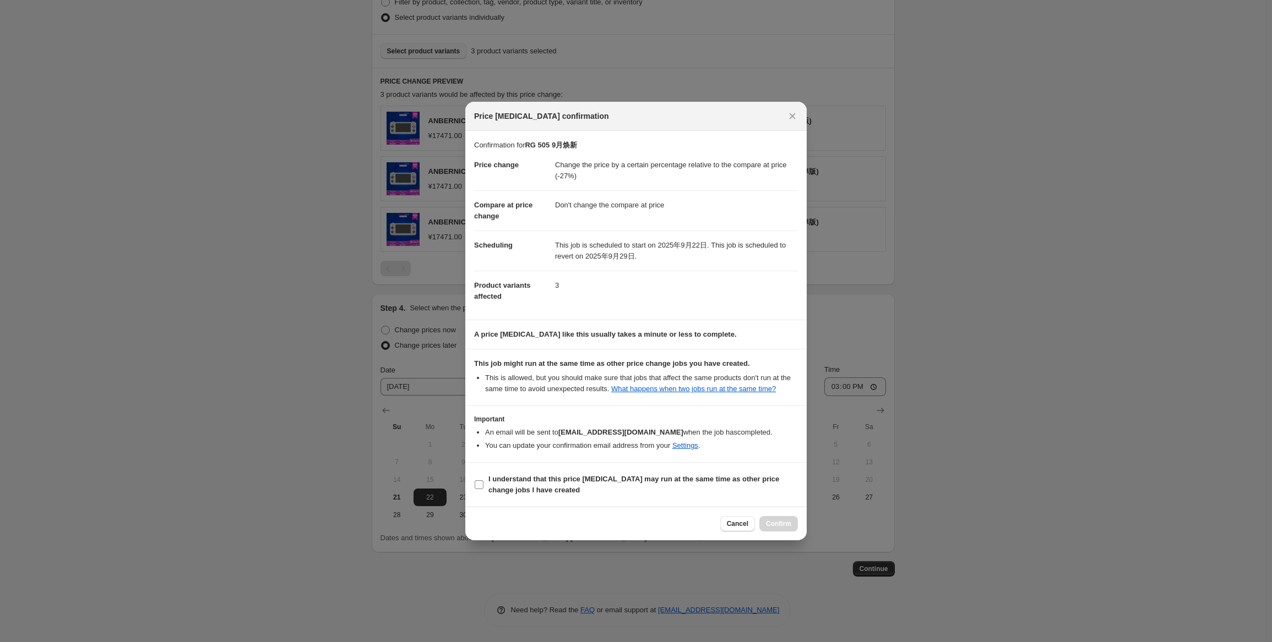
click at [515, 492] on b "I understand that this price [MEDICAL_DATA] may run at the same time as other p…" at bounding box center [633, 484] width 291 height 19
click at [483, 489] on input "I understand that this price [MEDICAL_DATA] may run at the same time as other p…" at bounding box center [479, 485] width 9 height 9
click at [799, 526] on div "Cancel Confirm" at bounding box center [635, 524] width 341 height 34
click at [784, 524] on span "Confirm" at bounding box center [778, 524] width 25 height 9
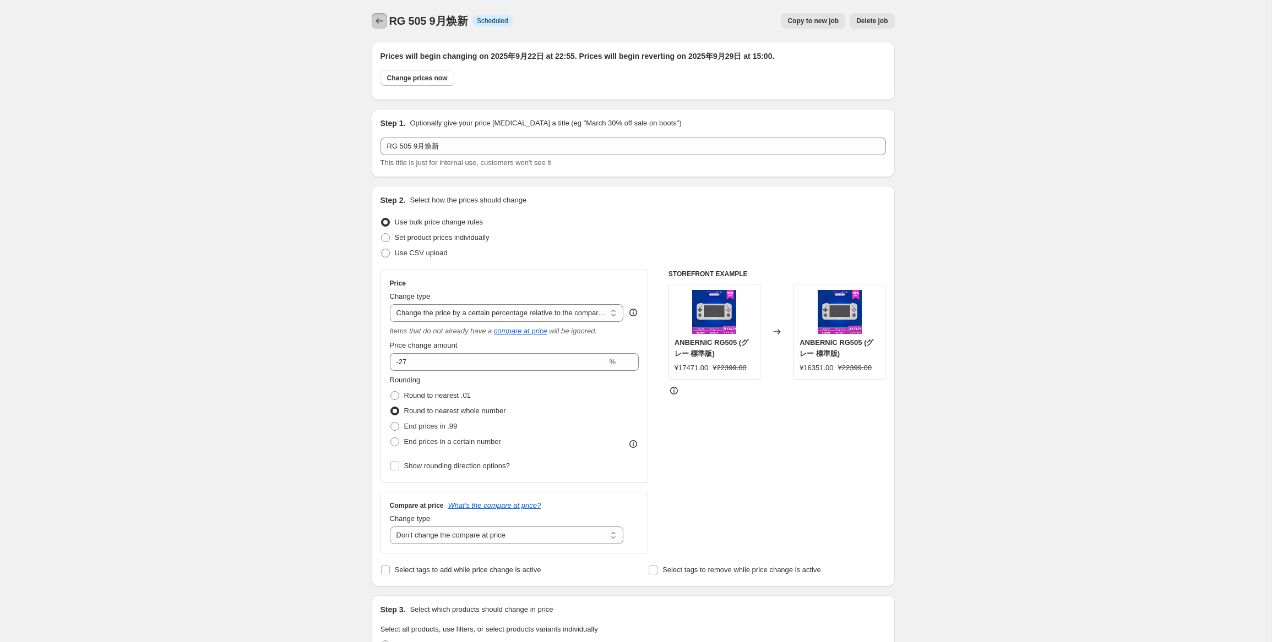
click at [380, 23] on icon "Price change jobs" at bounding box center [379, 20] width 11 height 11
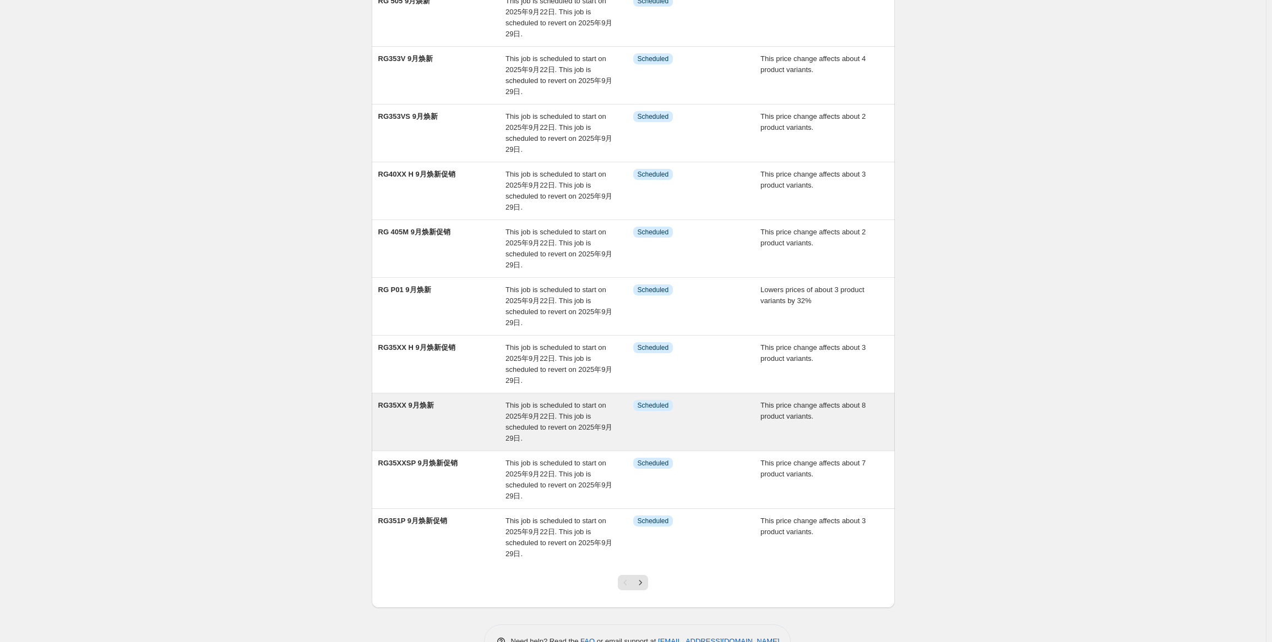
scroll to position [142, 0]
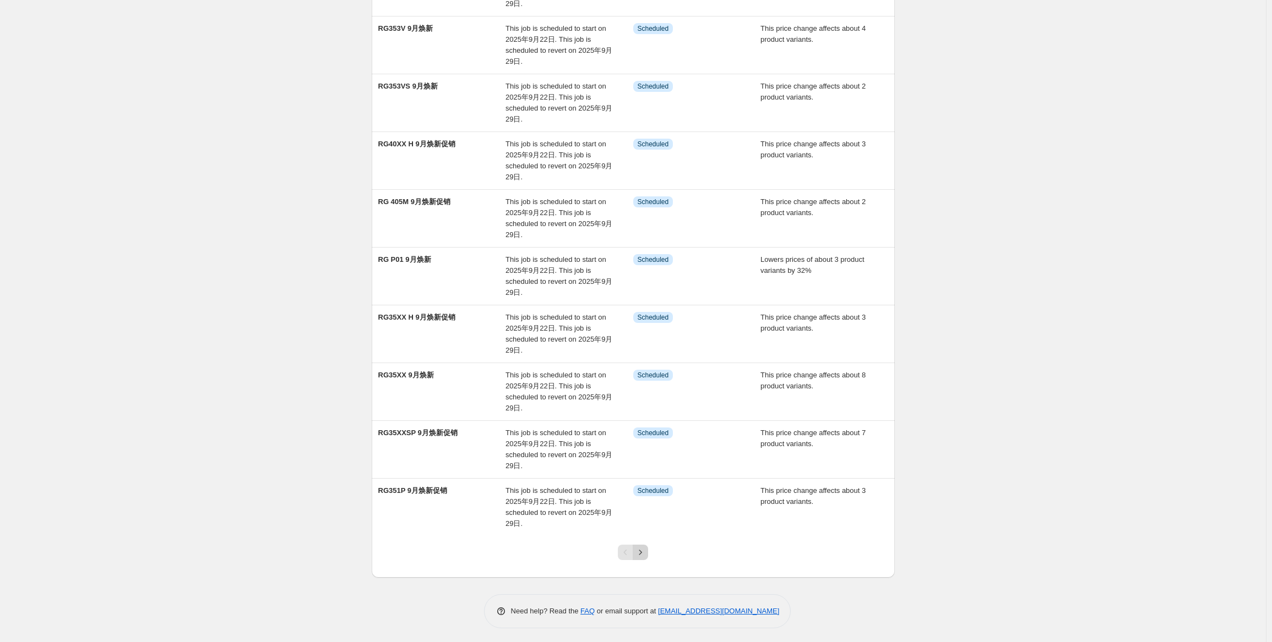
click at [644, 549] on icon "Next" at bounding box center [640, 552] width 11 height 11
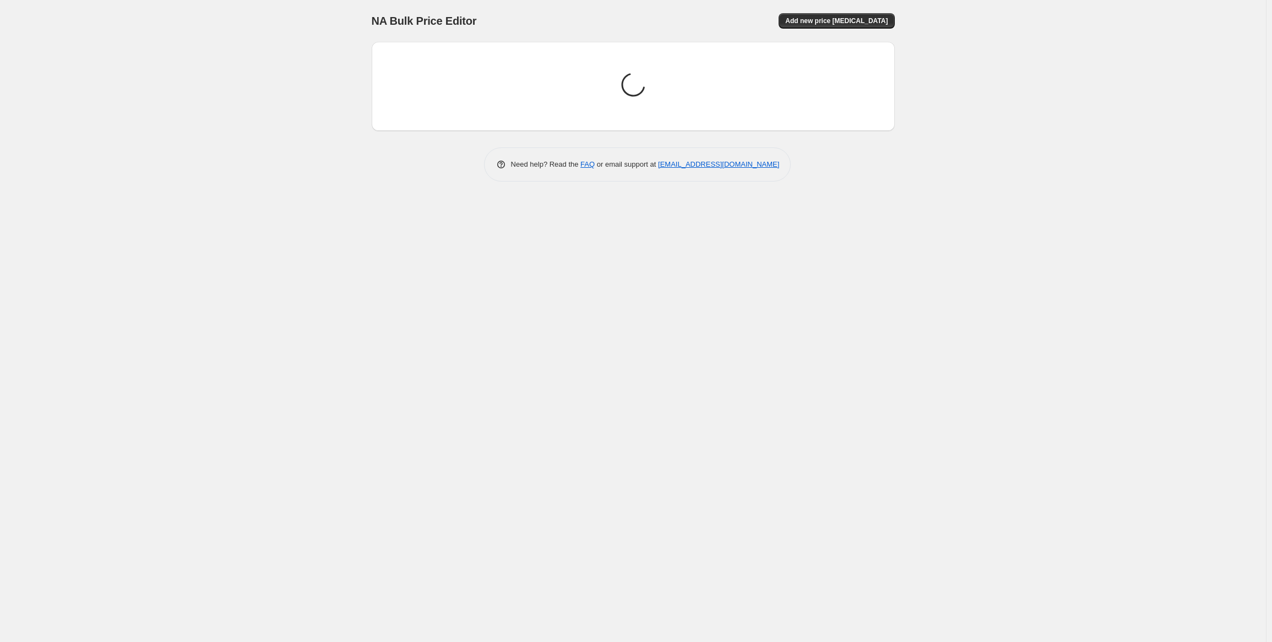
scroll to position [0, 0]
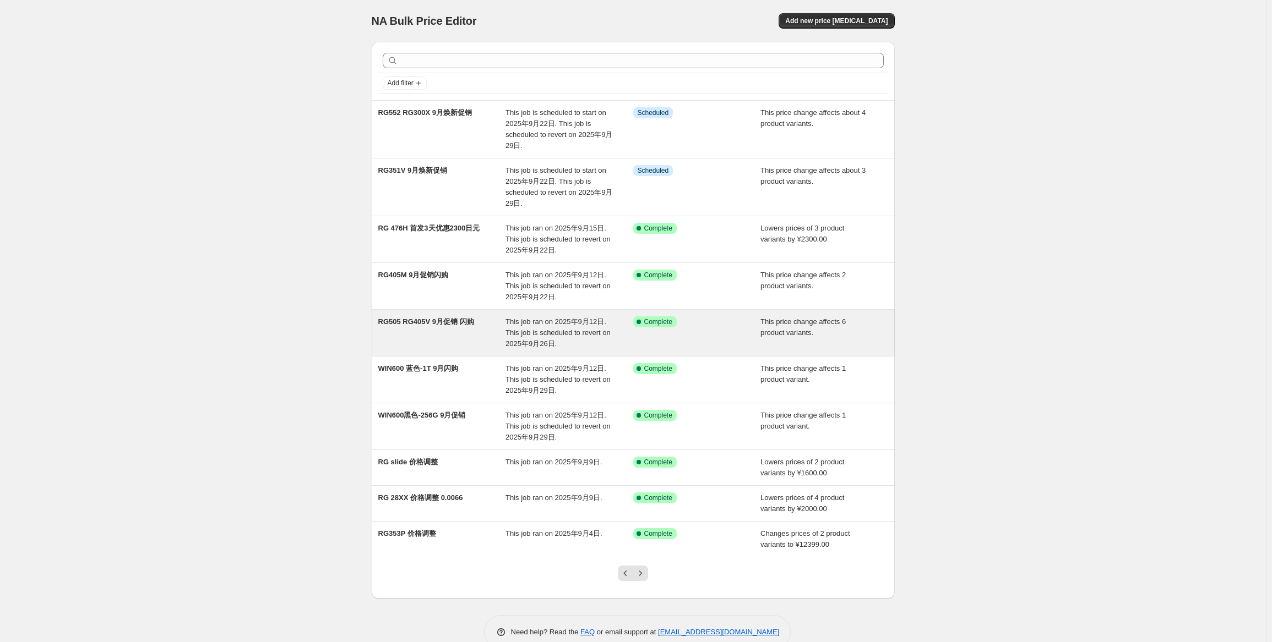
click at [500, 330] on div "RG505 RG405V 9月促销 闪购" at bounding box center [442, 333] width 128 height 33
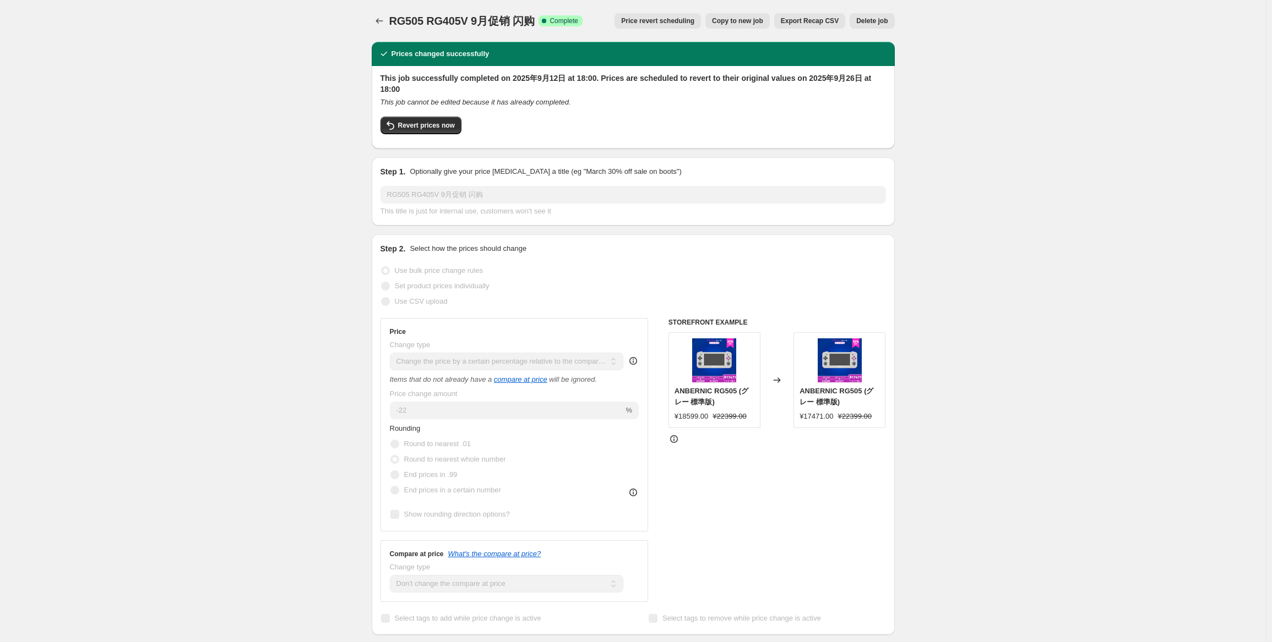
click at [672, 18] on span "Price revert scheduling" at bounding box center [657, 21] width 73 height 9
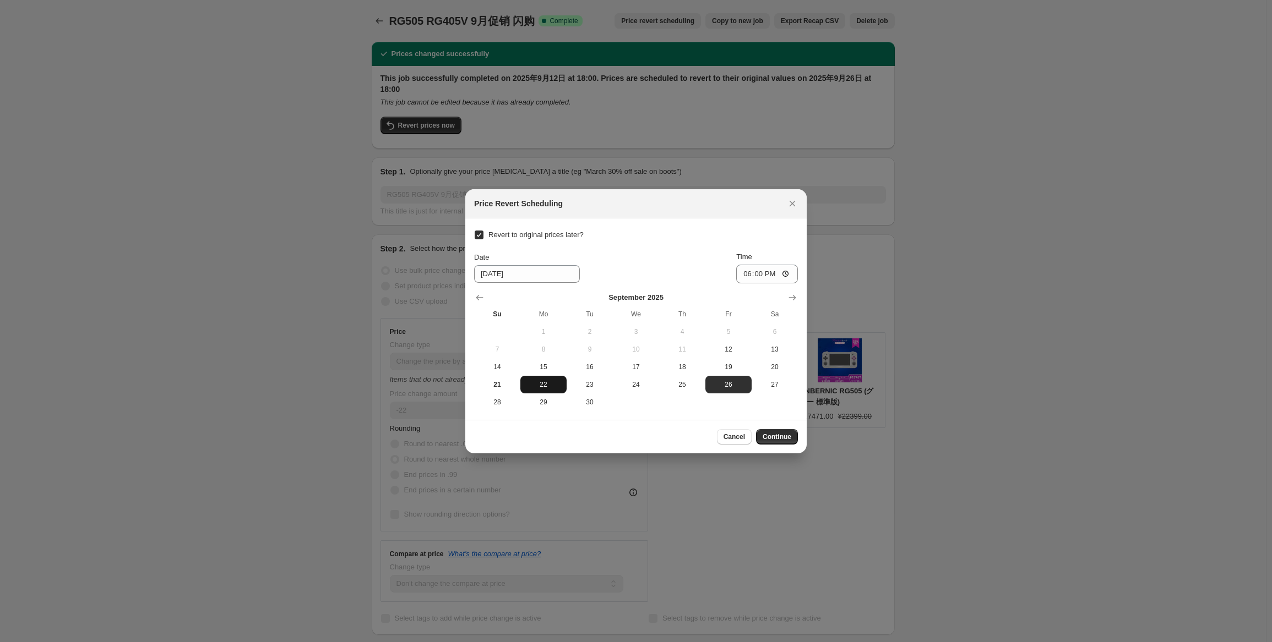
click at [549, 386] on span "22" at bounding box center [543, 384] width 37 height 9
click at [761, 274] on input "18:00" at bounding box center [767, 274] width 62 height 19
click at [773, 256] on div "Time" at bounding box center [767, 257] width 62 height 11
click at [791, 435] on span "Continue" at bounding box center [776, 437] width 29 height 9
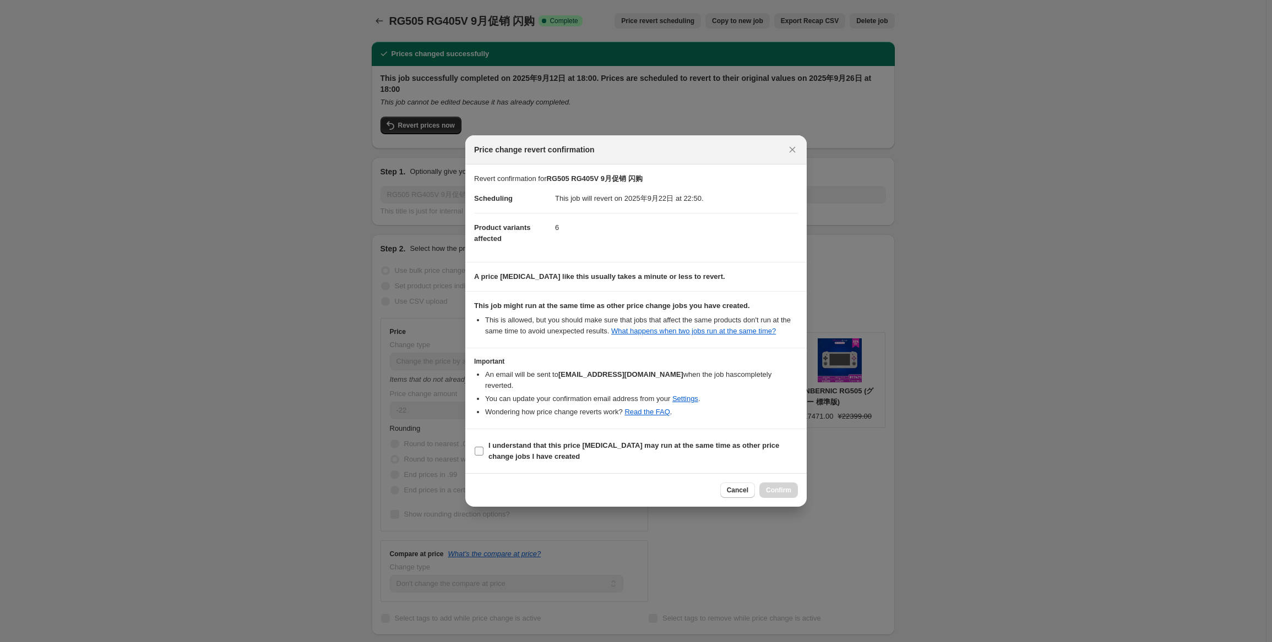
click at [533, 457] on label "I understand that this price [MEDICAL_DATA] may run at the same time as other p…" at bounding box center [636, 451] width 324 height 26
click at [483, 456] on input "I understand that this price [MEDICAL_DATA] may run at the same time as other p…" at bounding box center [479, 451] width 9 height 9
click at [772, 486] on span "Confirm" at bounding box center [778, 490] width 25 height 9
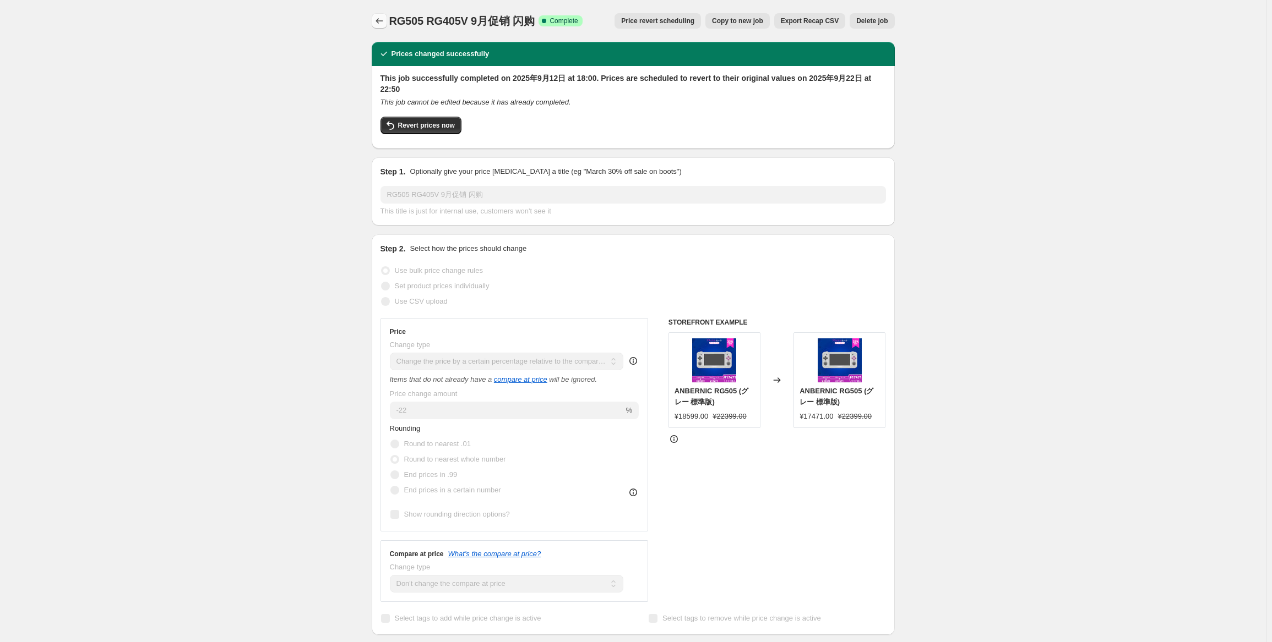
click at [380, 26] on button "Price change jobs" at bounding box center [379, 20] width 15 height 15
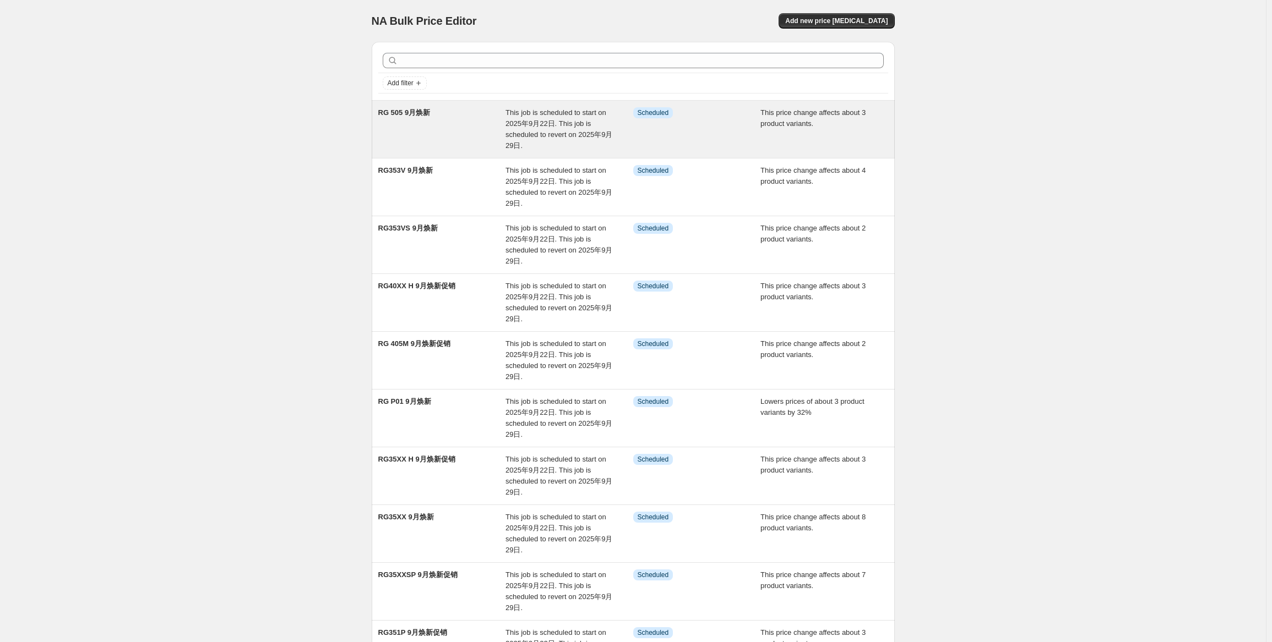
click at [435, 116] on div "RG 505 9月焕新" at bounding box center [442, 129] width 128 height 44
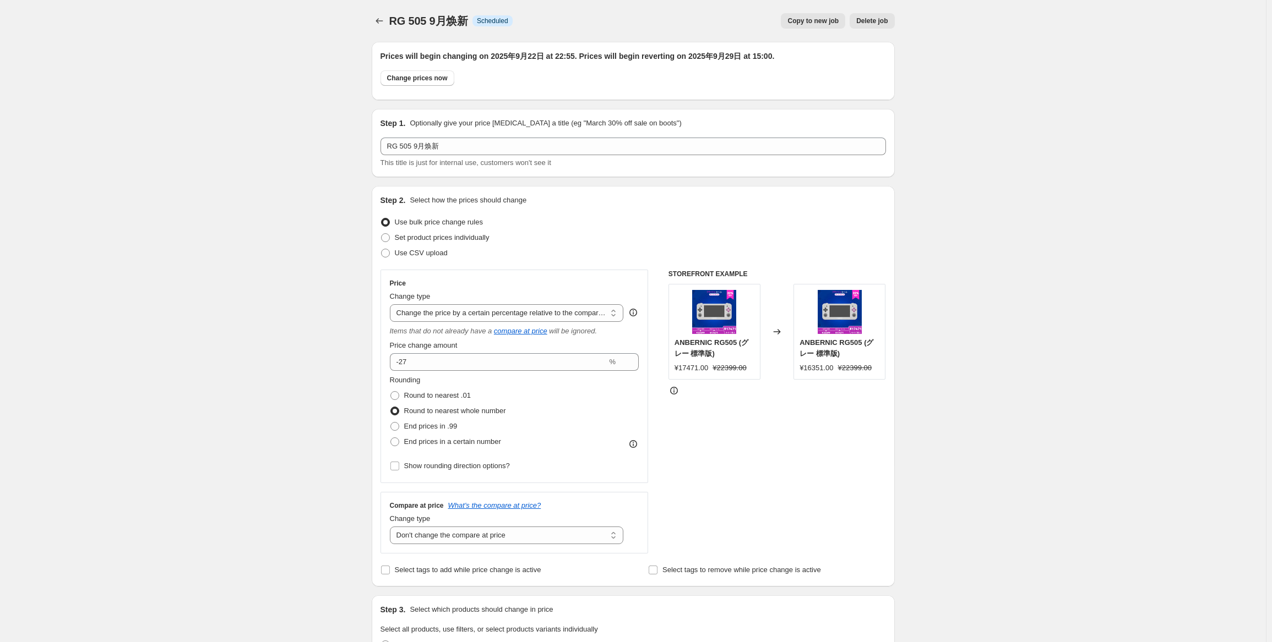
click at [874, 28] on button "Delete job" at bounding box center [871, 20] width 45 height 15
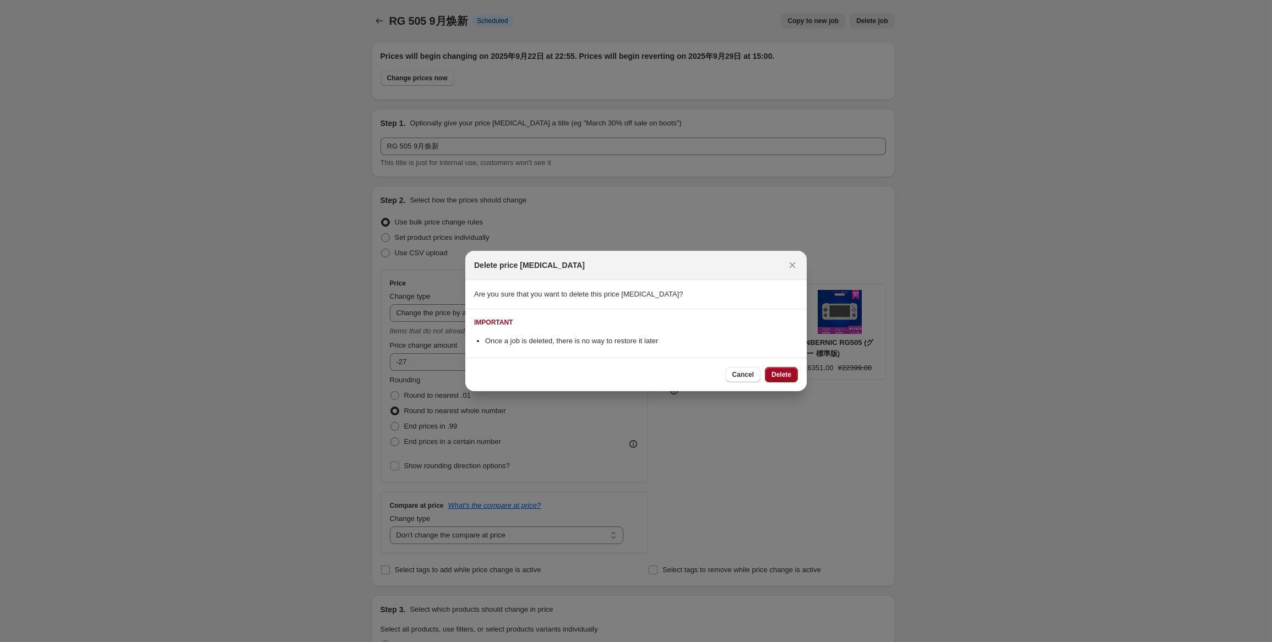
click at [788, 377] on span "Delete" at bounding box center [781, 375] width 20 height 9
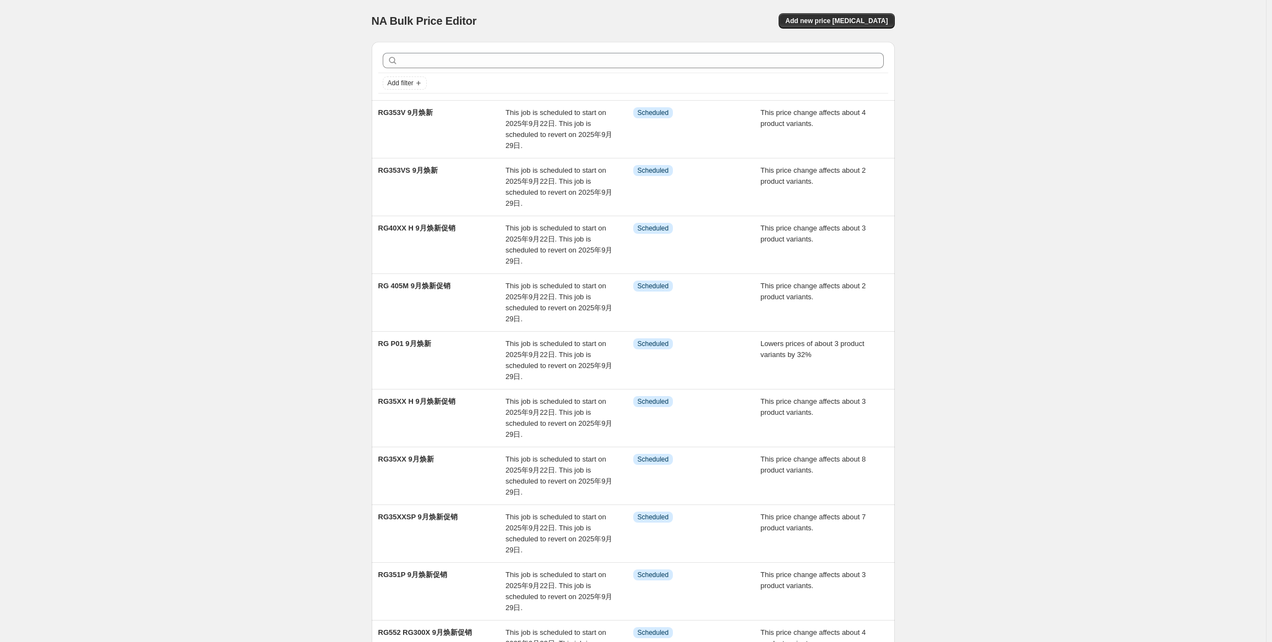
click at [1129, 207] on div "NA Bulk Price Editor. This page is ready NA Bulk Price Editor Add new price [ME…" at bounding box center [633, 393] width 1266 height 787
click at [1169, 314] on div "NA Bulk Price Editor. This page is ready NA Bulk Price Editor Add new price [ME…" at bounding box center [633, 393] width 1266 height 787
click at [857, 17] on span "Add new price [MEDICAL_DATA]" at bounding box center [836, 21] width 102 height 9
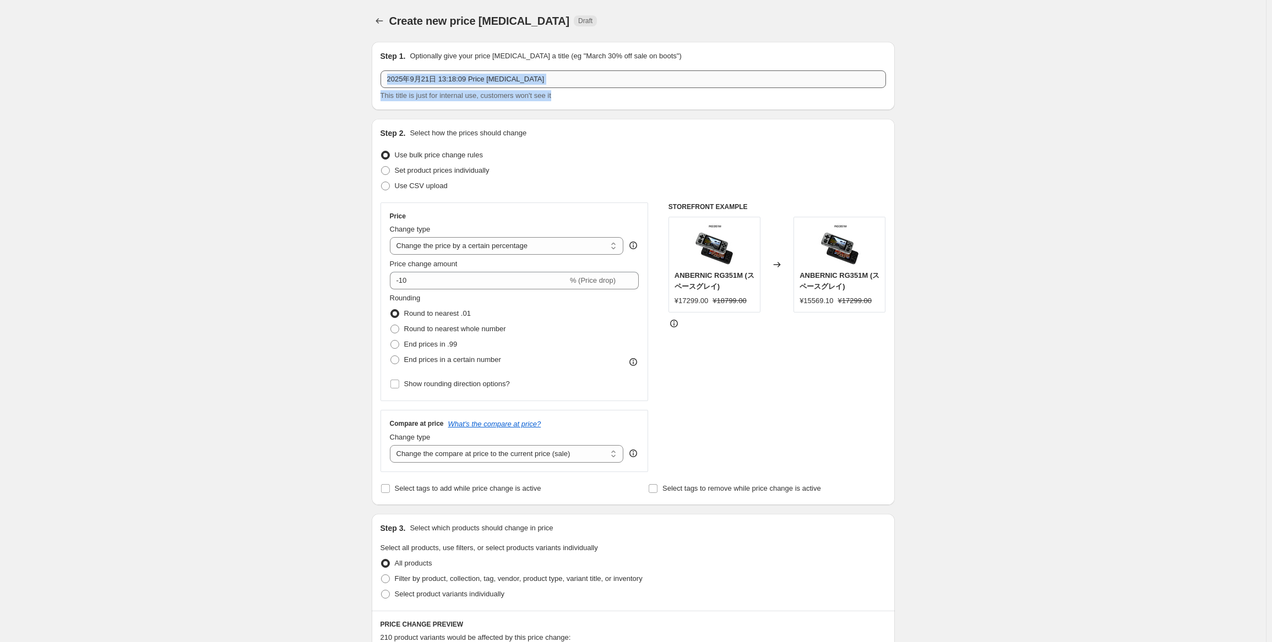
drag, startPoint x: 564, startPoint y: 90, endPoint x: 514, endPoint y: 86, distance: 49.7
click at [514, 86] on div "2025年9月21日 13:18:09 Price [MEDICAL_DATA] This title is just for internal use, c…" at bounding box center [632, 85] width 505 height 31
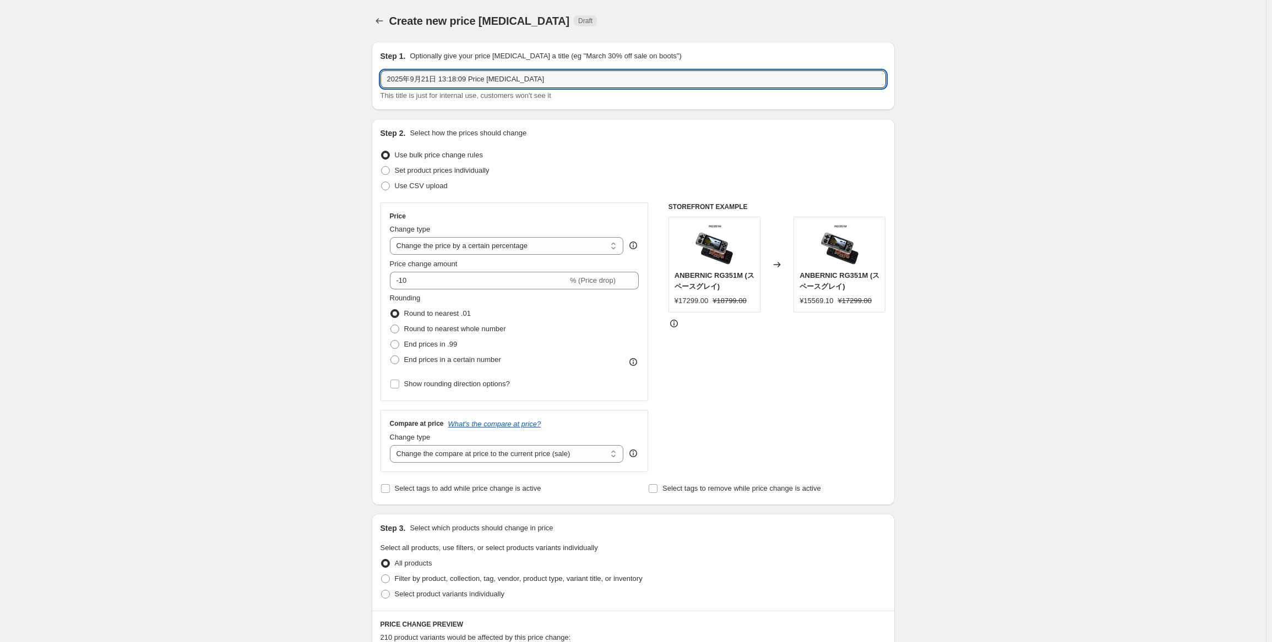
drag, startPoint x: 577, startPoint y: 76, endPoint x: 304, endPoint y: 77, distance: 273.1
click at [304, 77] on div "Create new price [MEDICAL_DATA]. This page is ready Create new price [MEDICAL_D…" at bounding box center [633, 552] width 1266 height 1104
paste input "RG ARC-S"
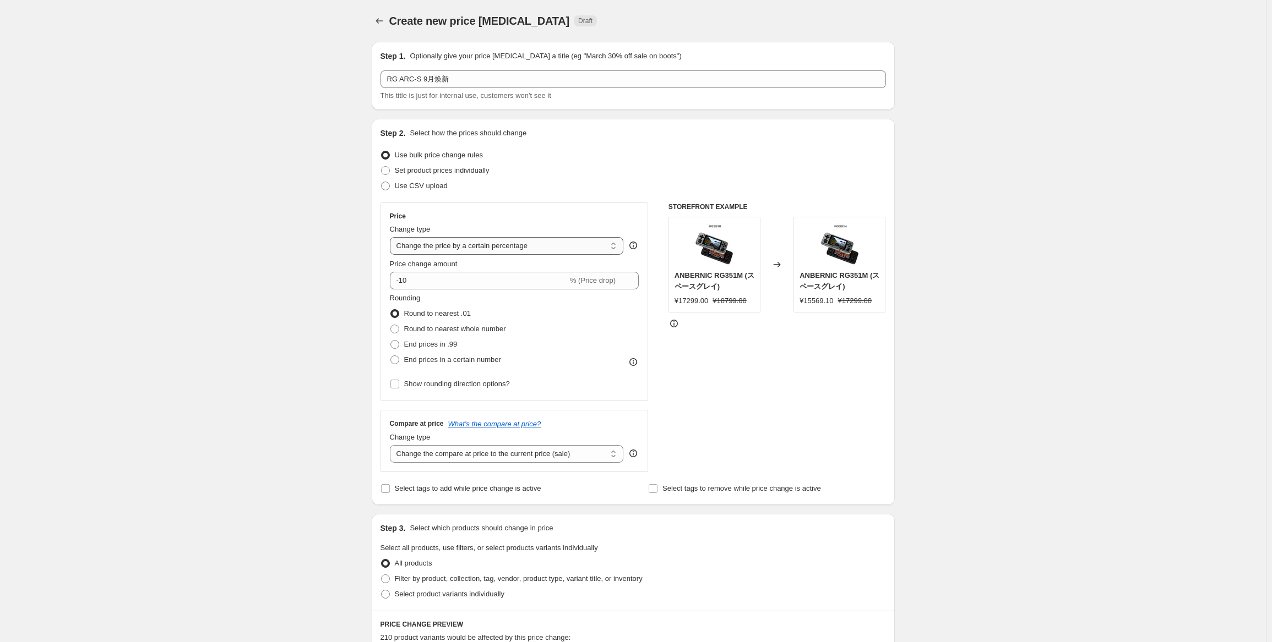
drag, startPoint x: 570, startPoint y: 239, endPoint x: 570, endPoint y: 254, distance: 14.3
click at [570, 239] on select "Change the price to a certain amount Change the price by a certain amount Chang…" at bounding box center [507, 246] width 234 height 18
click at [392, 237] on select "Change the price to a certain amount Change the price by a certain amount Chang…" at bounding box center [507, 246] width 234 height 18
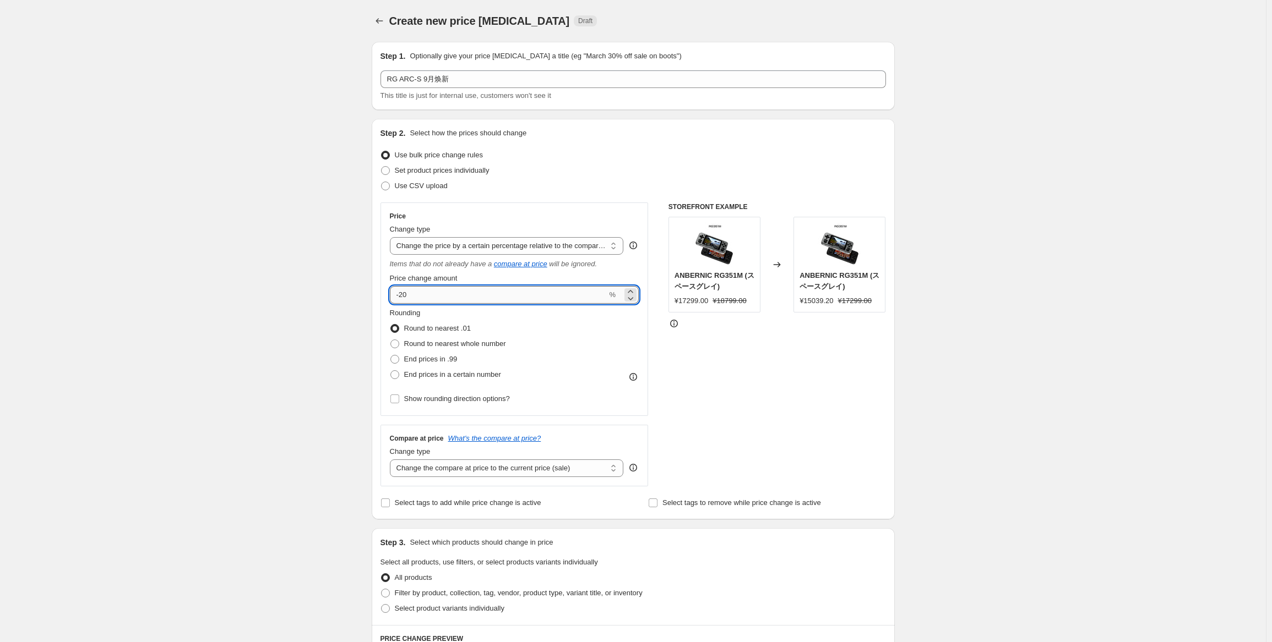
click at [520, 291] on input "-20" at bounding box center [498, 295] width 217 height 18
click at [476, 341] on span "Round to nearest whole number" at bounding box center [455, 344] width 102 height 8
click at [391, 340] on input "Round to nearest whole number" at bounding box center [390, 340] width 1 height 1
drag, startPoint x: 480, startPoint y: 466, endPoint x: 489, endPoint y: 476, distance: 13.6
click at [480, 466] on select "Change the compare at price to the current price (sale) Change the compare at p…" at bounding box center [507, 469] width 234 height 18
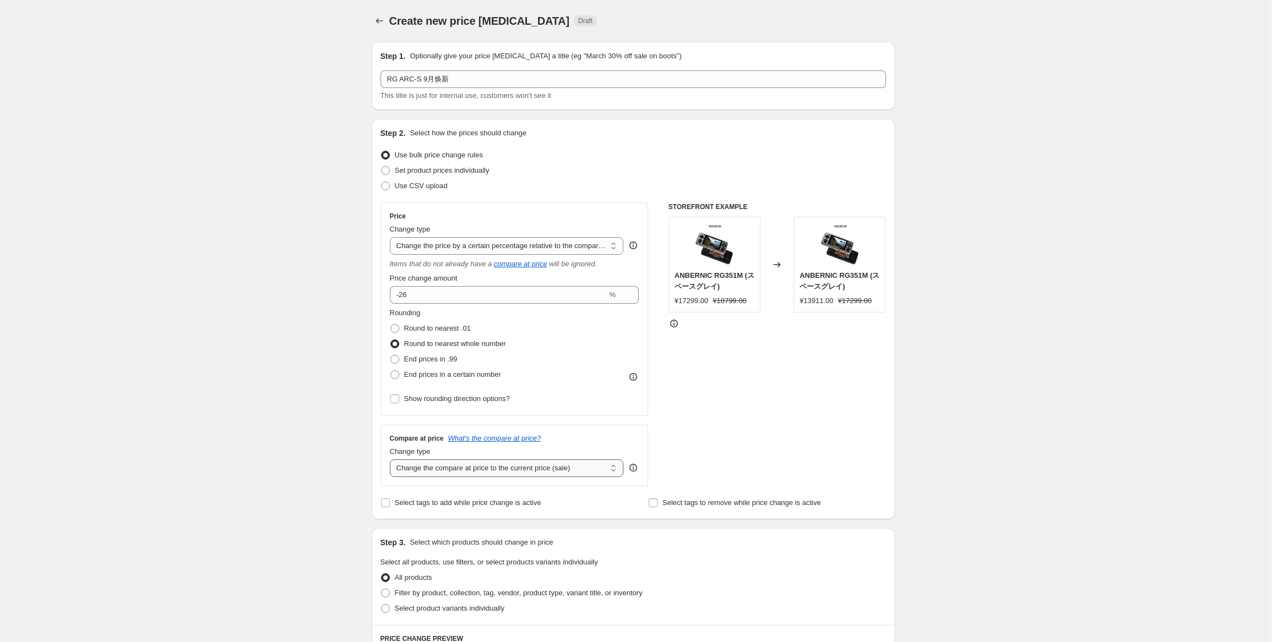
click at [392, 460] on select "Change the compare at price to the current price (sale) Change the compare at p…" at bounding box center [507, 469] width 234 height 18
click at [439, 614] on span "Select product variants individually" at bounding box center [450, 608] width 110 height 11
click at [382, 605] on input "Select product variants individually" at bounding box center [381, 604] width 1 height 1
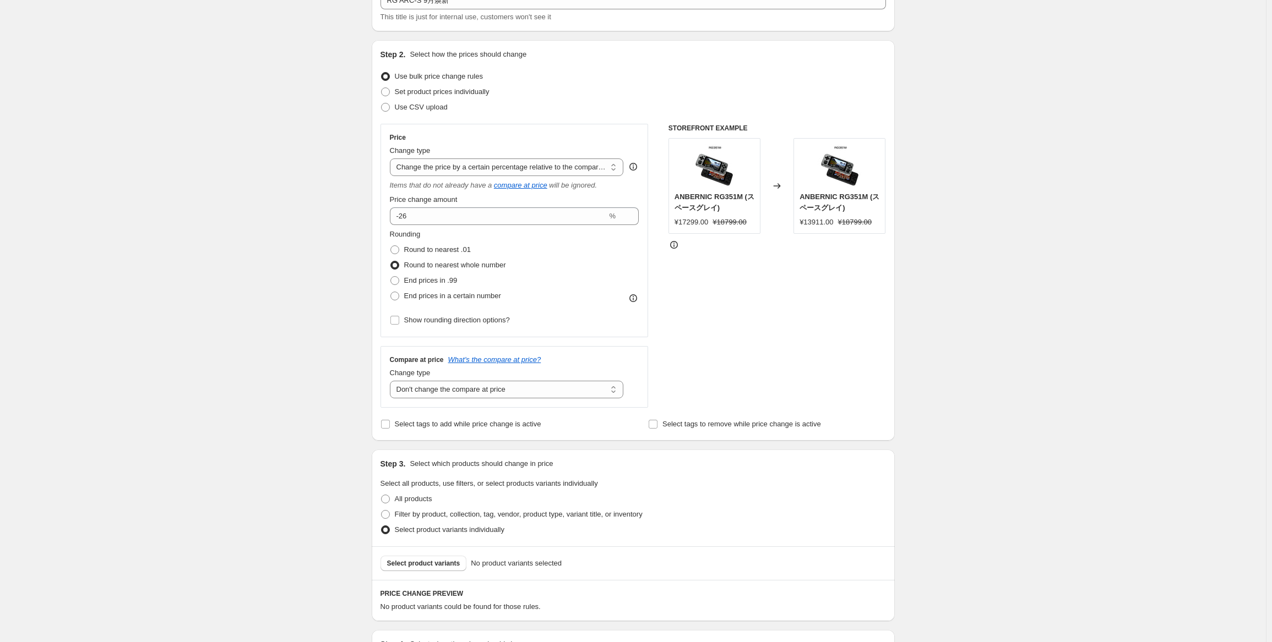
scroll to position [110, 0]
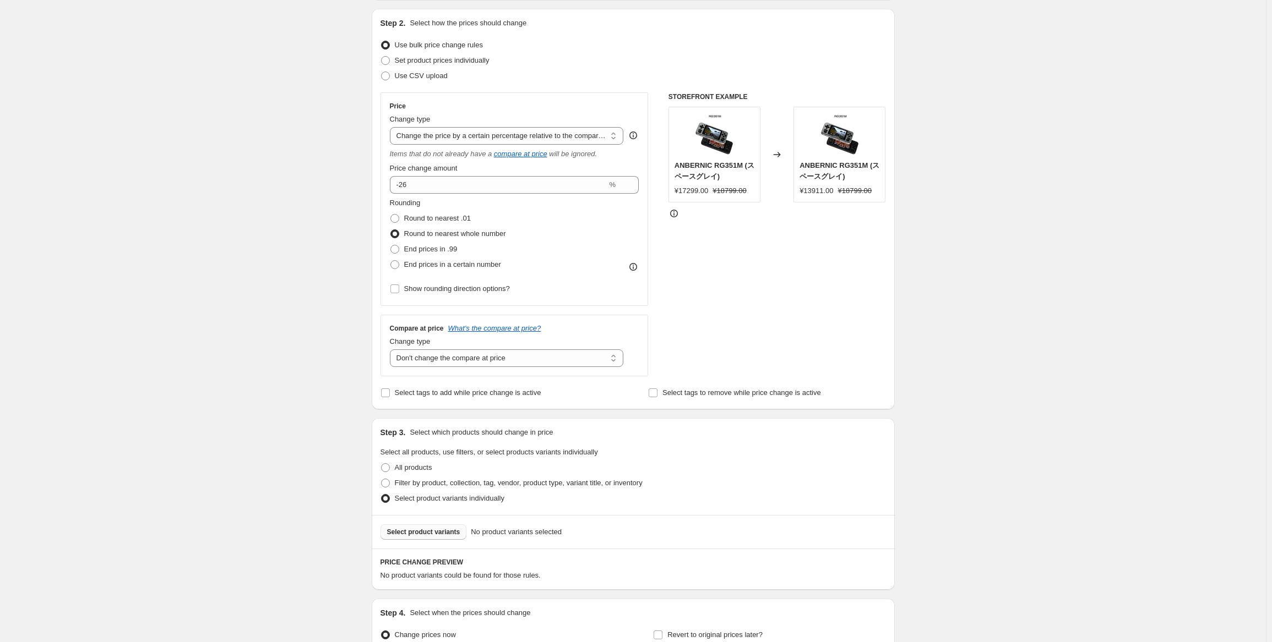
click at [451, 538] on button "Select product variants" at bounding box center [423, 532] width 86 height 15
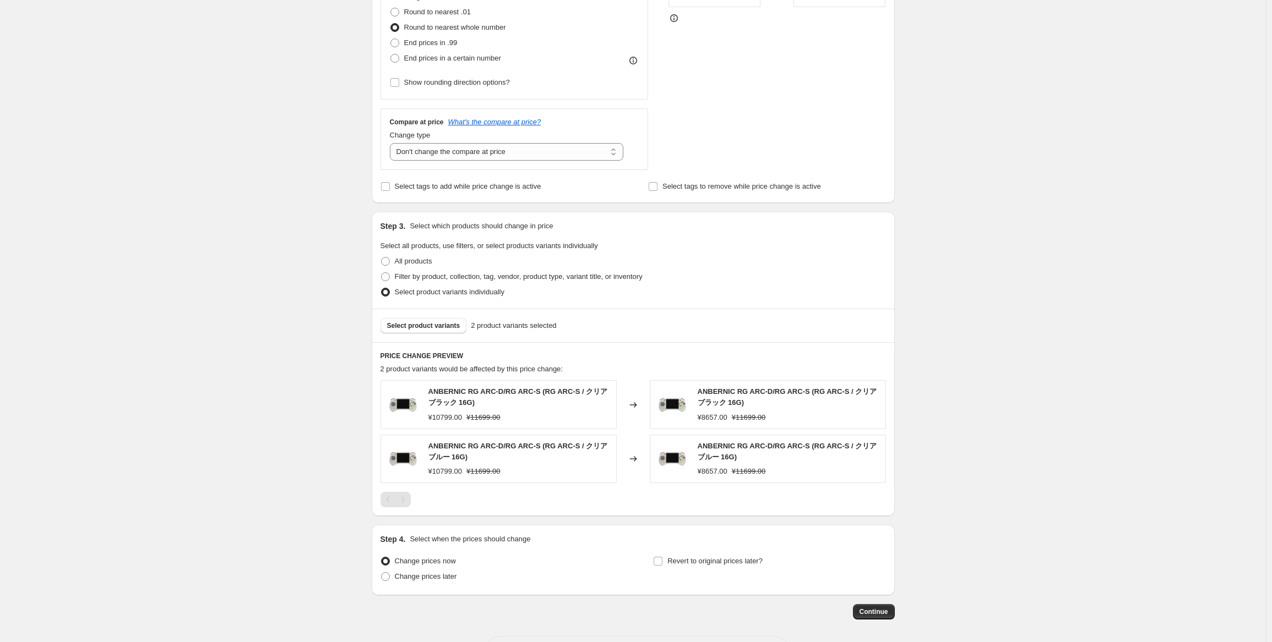
scroll to position [359, 0]
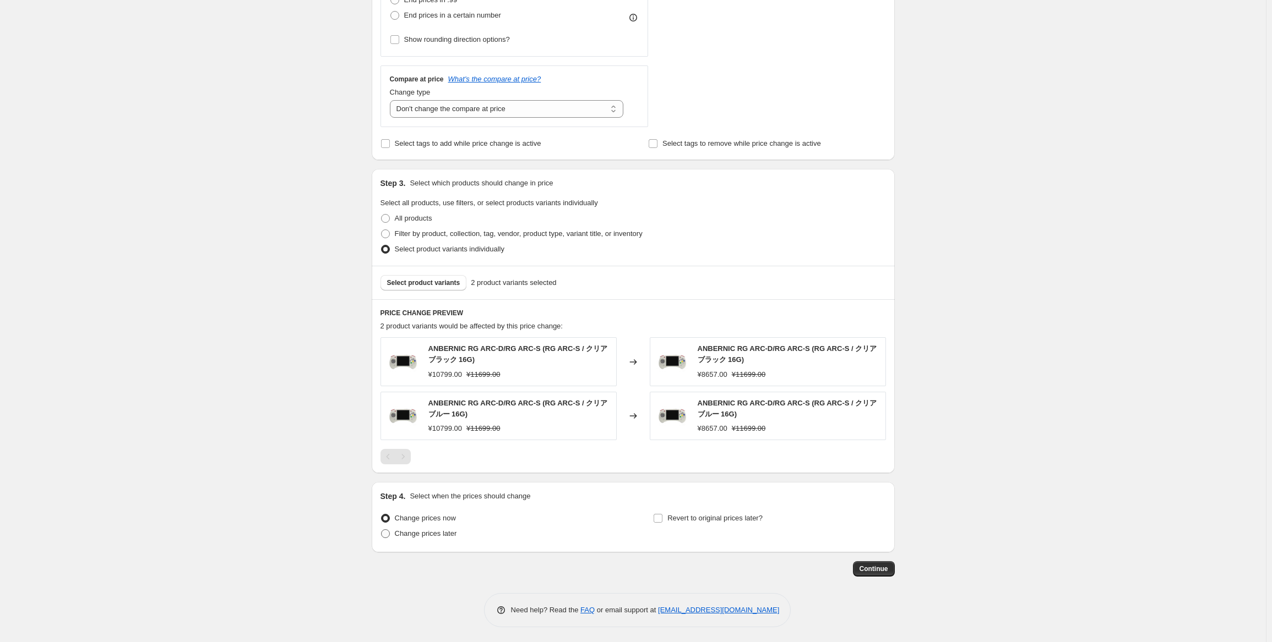
click at [411, 530] on span "Change prices later" at bounding box center [426, 534] width 62 height 8
click at [382, 530] on input "Change prices later" at bounding box center [381, 530] width 1 height 1
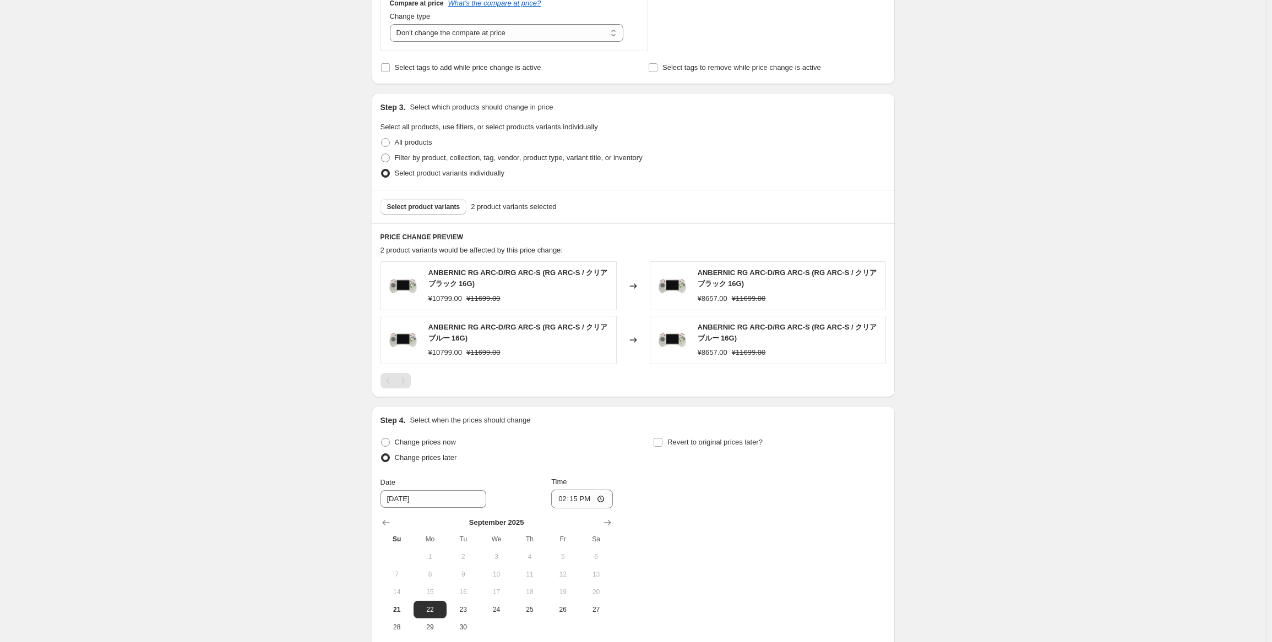
scroll to position [470, 0]
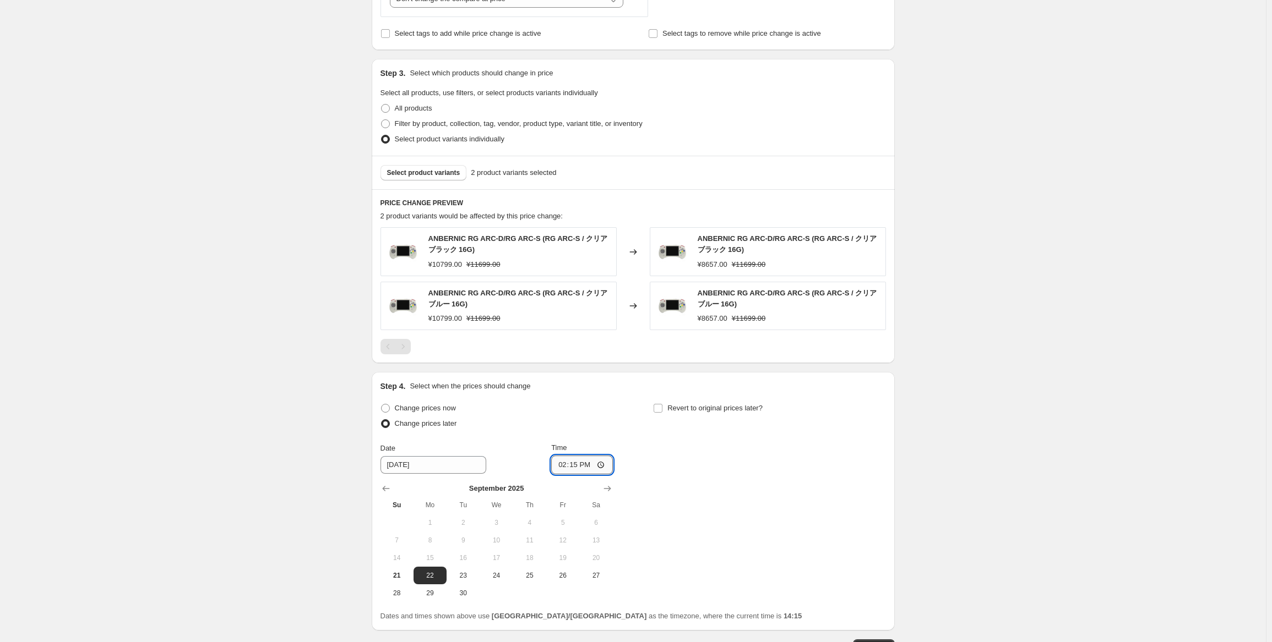
click at [576, 466] on input "14:15" at bounding box center [582, 465] width 62 height 19
click at [824, 466] on div "Change prices now Change prices later Date [DATE] Time 22:50 [DATE] Su Mo Tu We…" at bounding box center [632, 501] width 505 height 201
click at [754, 411] on span "Revert to original prices later?" at bounding box center [714, 408] width 95 height 8
click at [662, 411] on input "Revert to original prices later?" at bounding box center [657, 408] width 9 height 9
click at [713, 594] on span "29" at bounding box center [703, 593] width 24 height 9
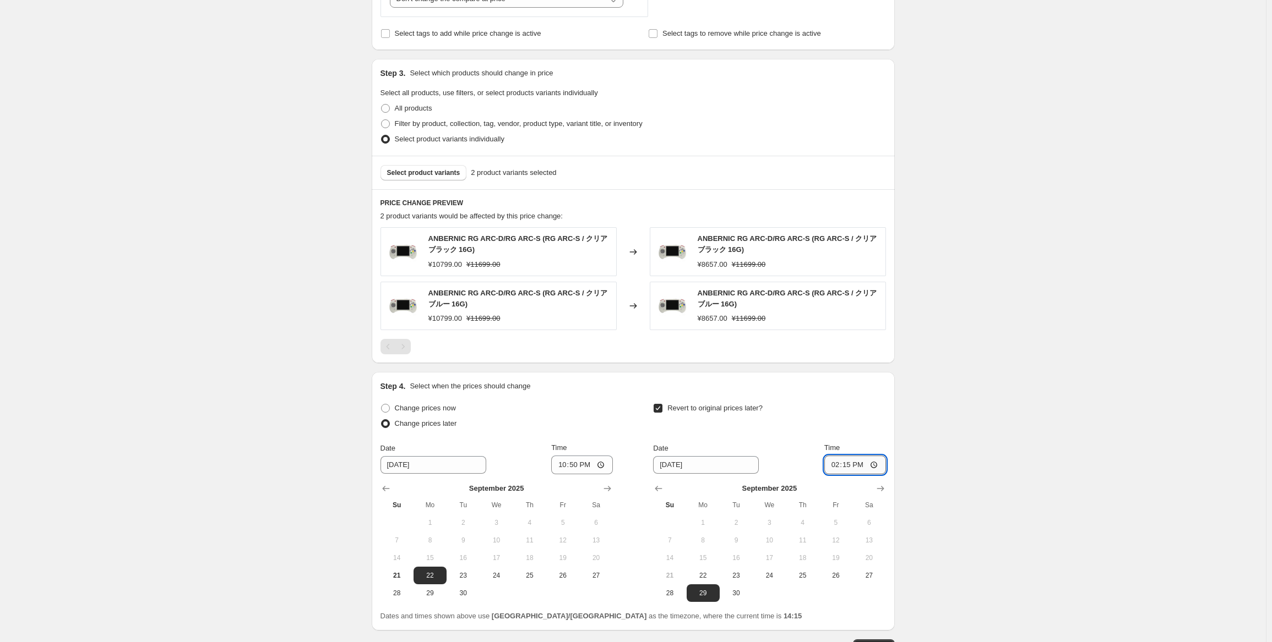
click at [843, 467] on input "14:15" at bounding box center [855, 465] width 62 height 19
click at [982, 426] on div "Create new price [MEDICAL_DATA]. This page is ready Create new price [MEDICAL_D…" at bounding box center [633, 126] width 1266 height 1192
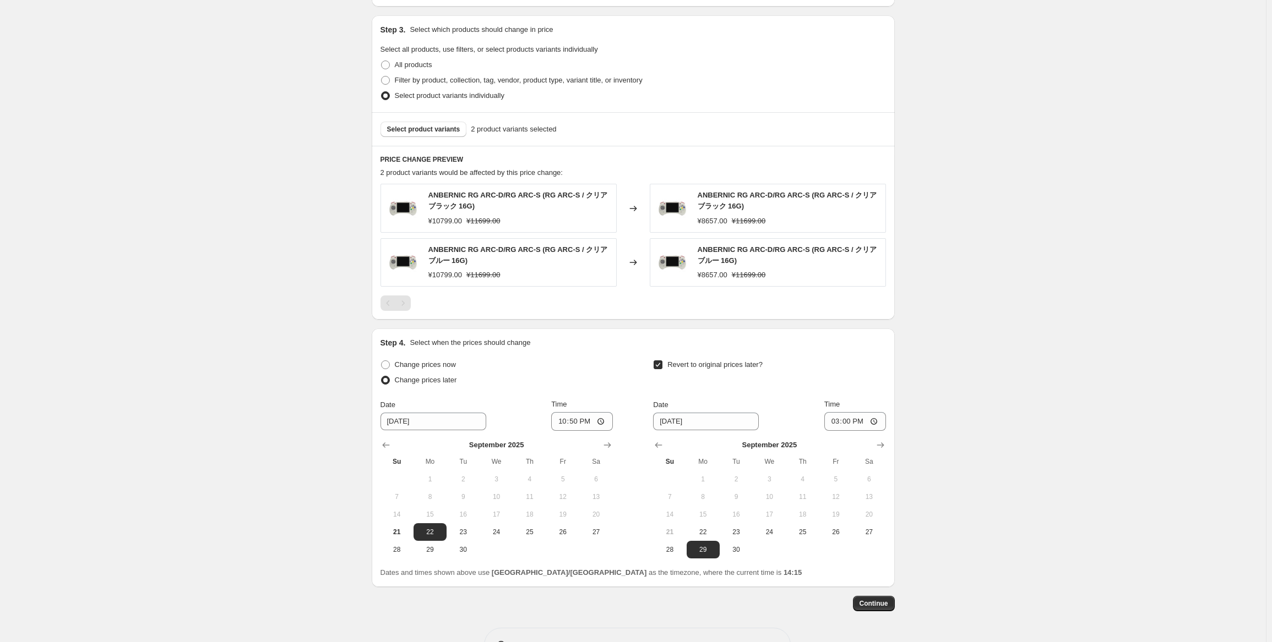
scroll to position [548, 0]
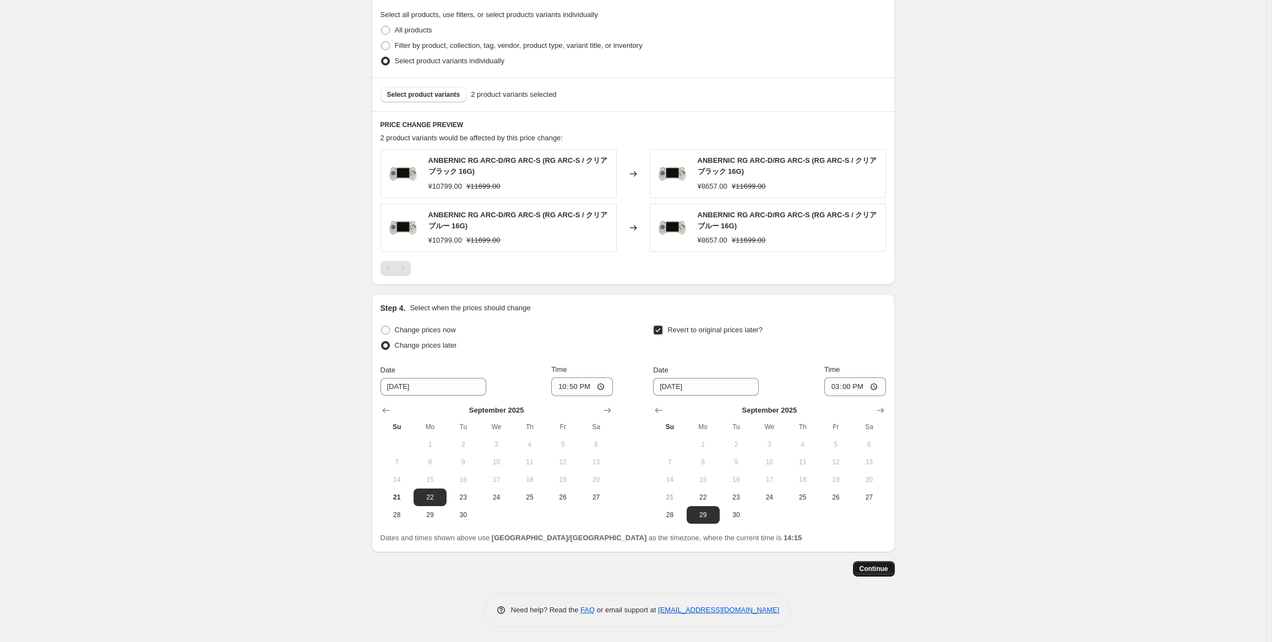
click at [882, 570] on span "Continue" at bounding box center [873, 569] width 29 height 9
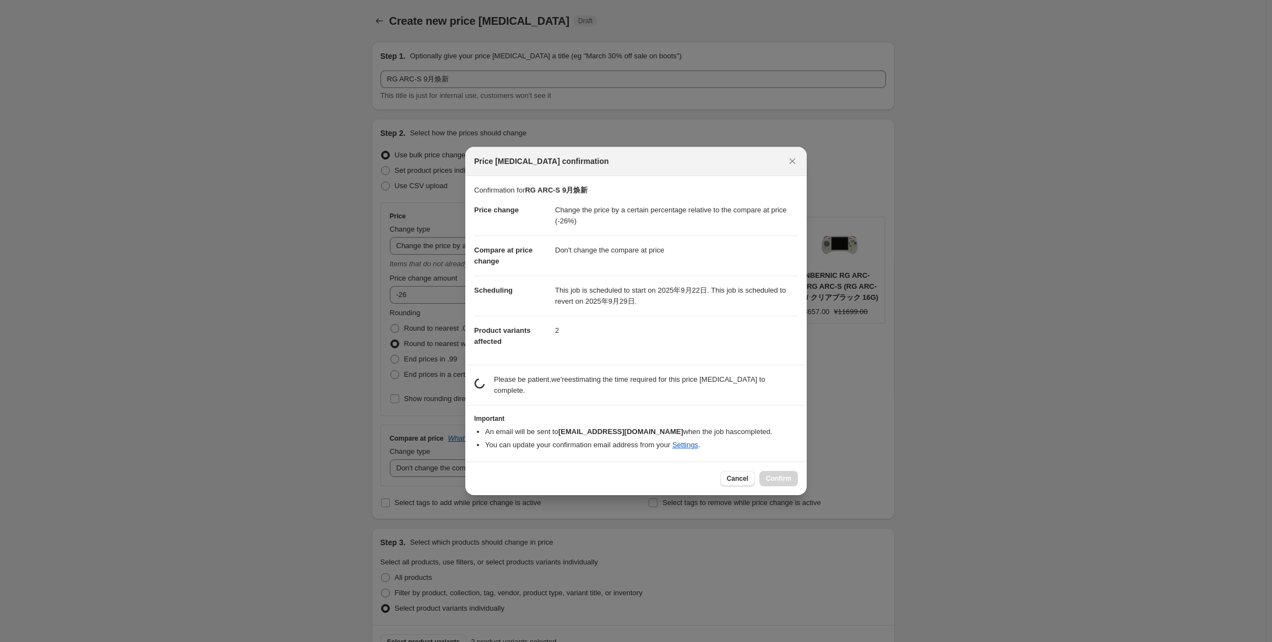
scroll to position [0, 0]
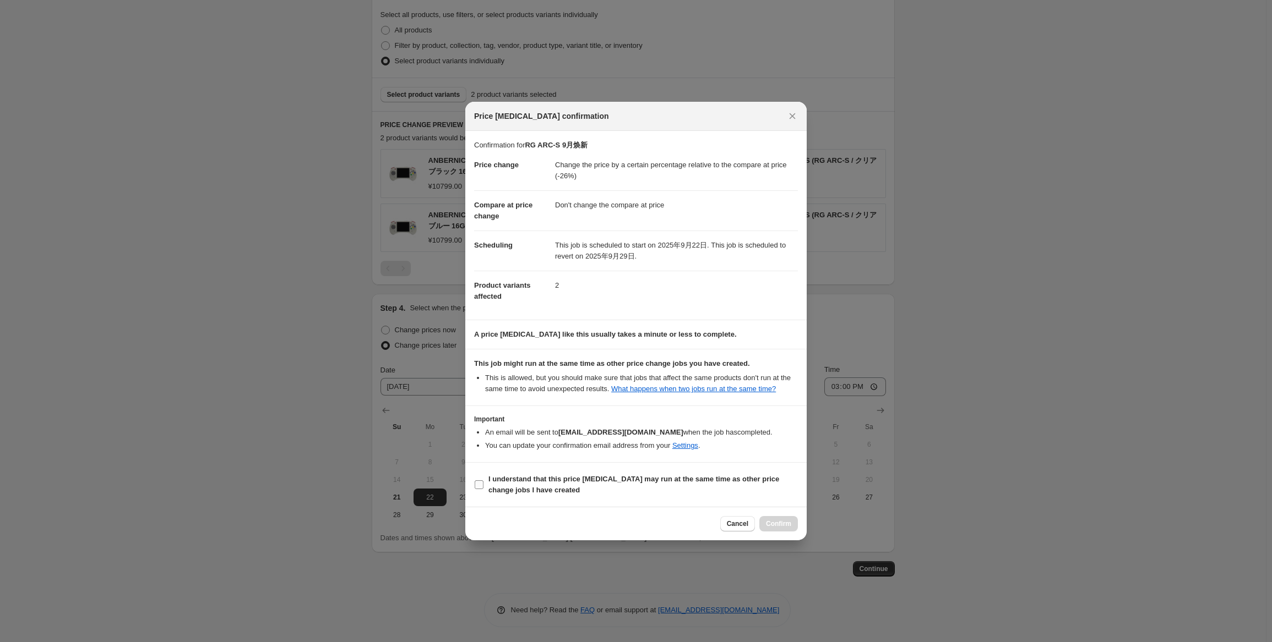
click at [584, 498] on label "I understand that this price [MEDICAL_DATA] may run at the same time as other p…" at bounding box center [636, 485] width 324 height 26
click at [483, 489] on input "I understand that this price [MEDICAL_DATA] may run at the same time as other p…" at bounding box center [479, 485] width 9 height 9
click at [545, 484] on span "I understand that this price [MEDICAL_DATA] may run at the same time as other p…" at bounding box center [642, 485] width 309 height 22
click at [483, 484] on input "I understand that this price [MEDICAL_DATA] may run at the same time as other p…" at bounding box center [479, 485] width 9 height 9
click at [576, 494] on span "I understand that this price [MEDICAL_DATA] may run at the same time as other p…" at bounding box center [642, 485] width 309 height 22
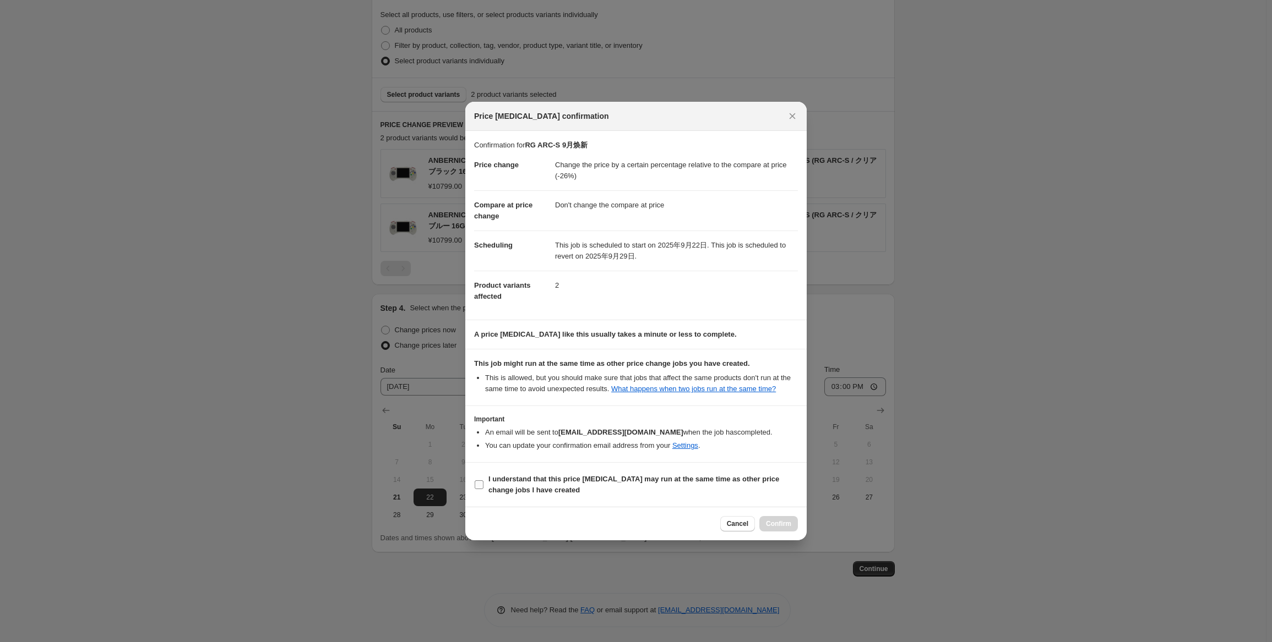
click at [483, 489] on input "I understand that this price [MEDICAL_DATA] may run at the same time as other p…" at bounding box center [479, 485] width 9 height 9
click at [786, 517] on button "Confirm" at bounding box center [778, 523] width 39 height 15
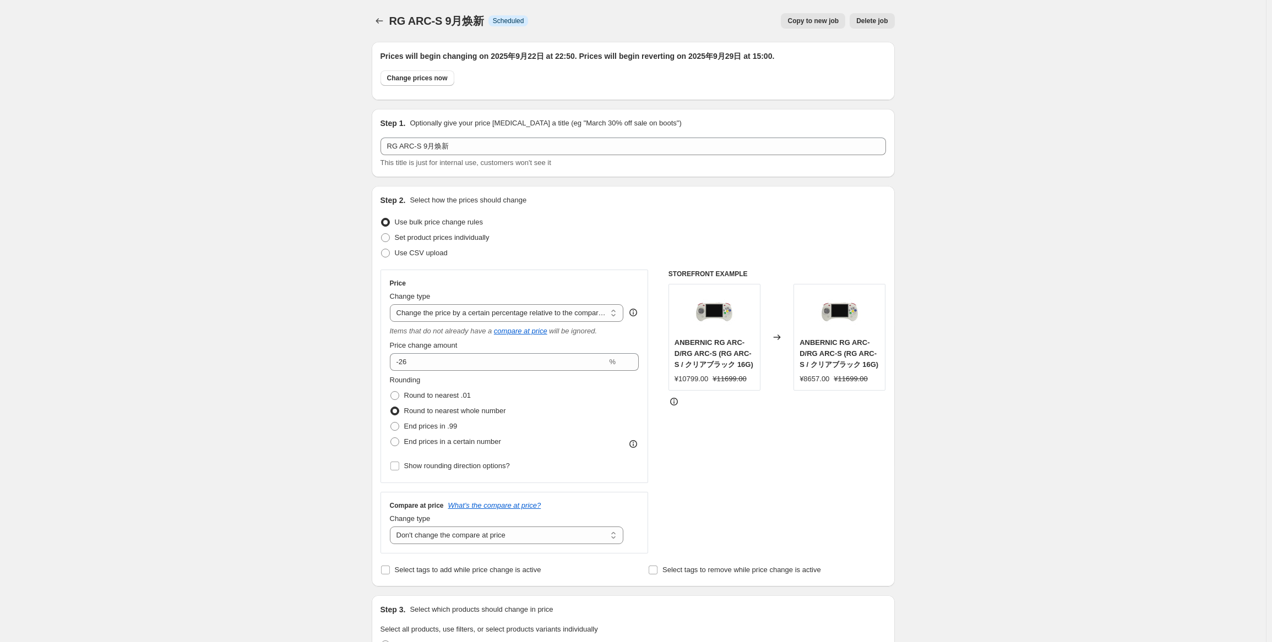
scroll to position [548, 0]
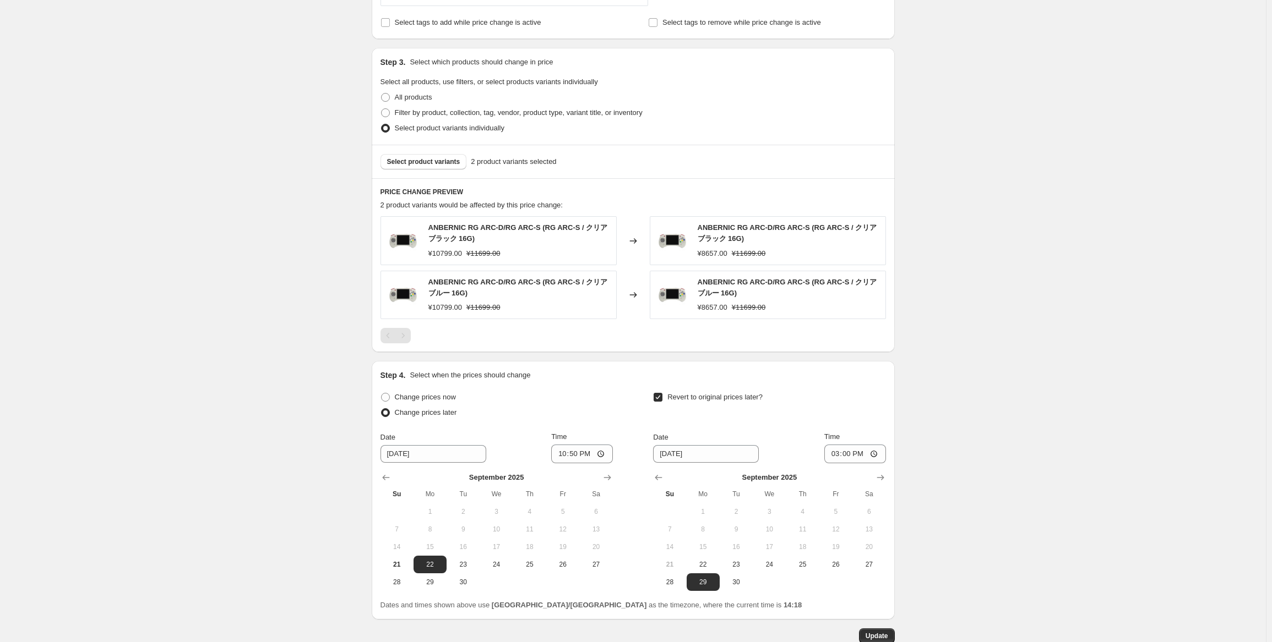
click at [1031, 277] on div "RG ARC-S 9月焕新. This page is ready RG ARC-S 9月焕新 Info Scheduled Copy to new job …" at bounding box center [633, 81] width 1266 height 1259
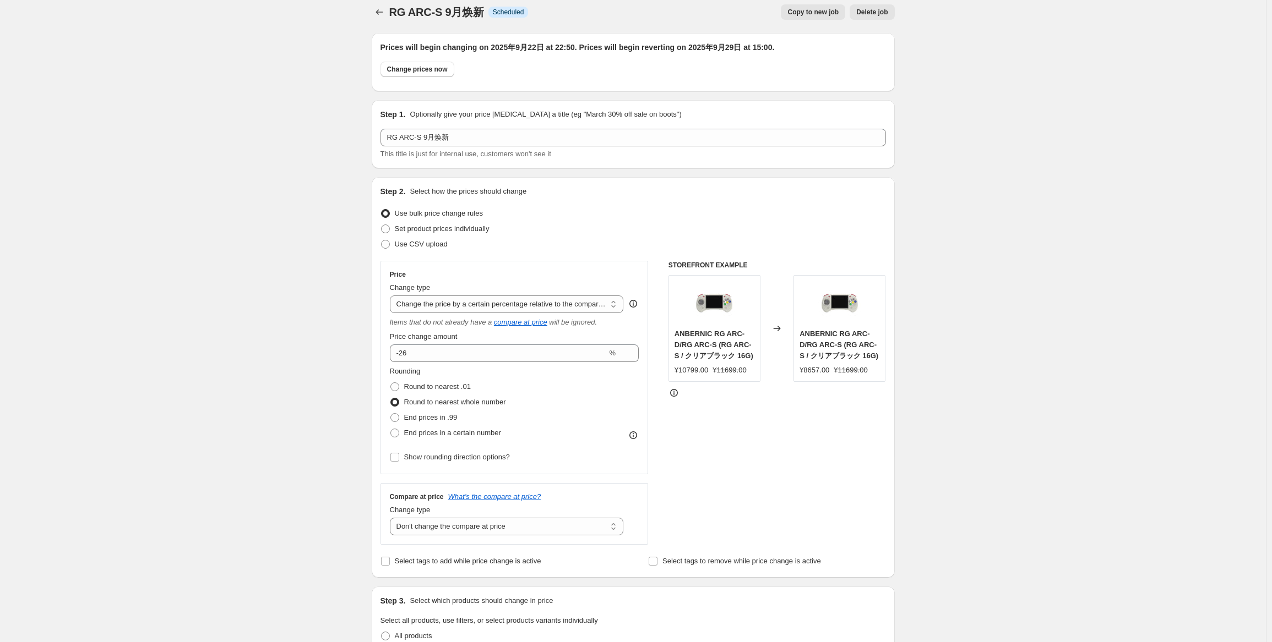
scroll to position [0, 0]
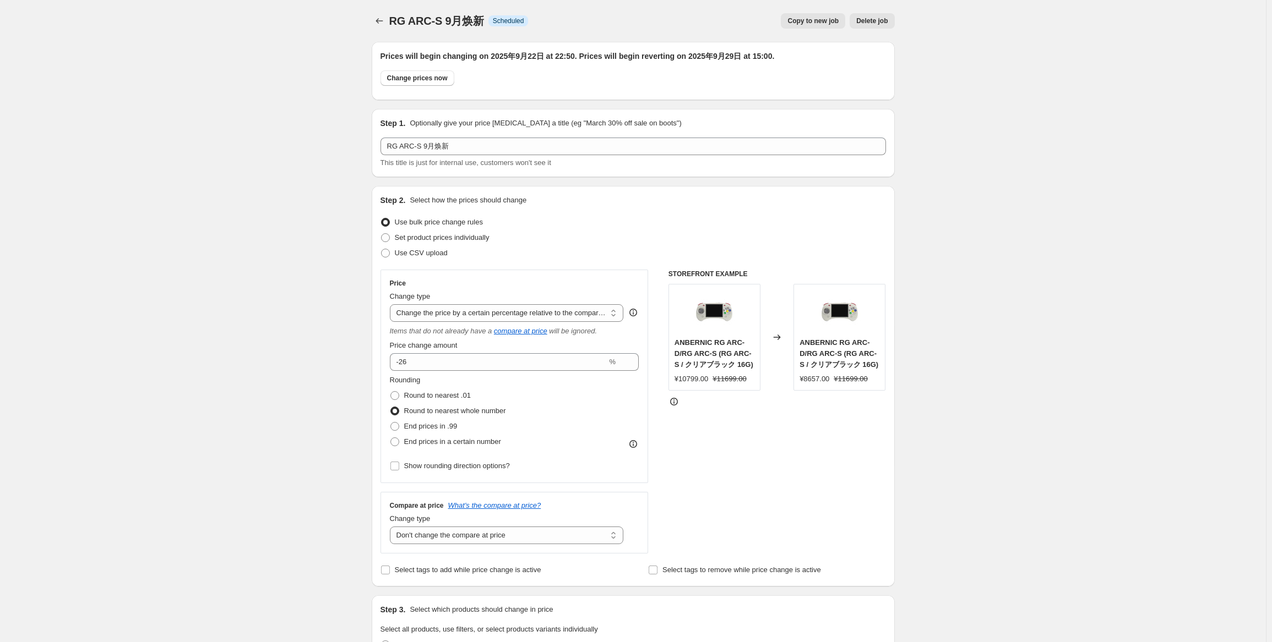
click at [387, 11] on div "RG ARC-S 9月焕新. This page is ready RG ARC-S 9月焕新 Info Scheduled Copy to new job …" at bounding box center [633, 21] width 523 height 42
click at [382, 16] on icon "Price change jobs" at bounding box center [379, 20] width 11 height 11
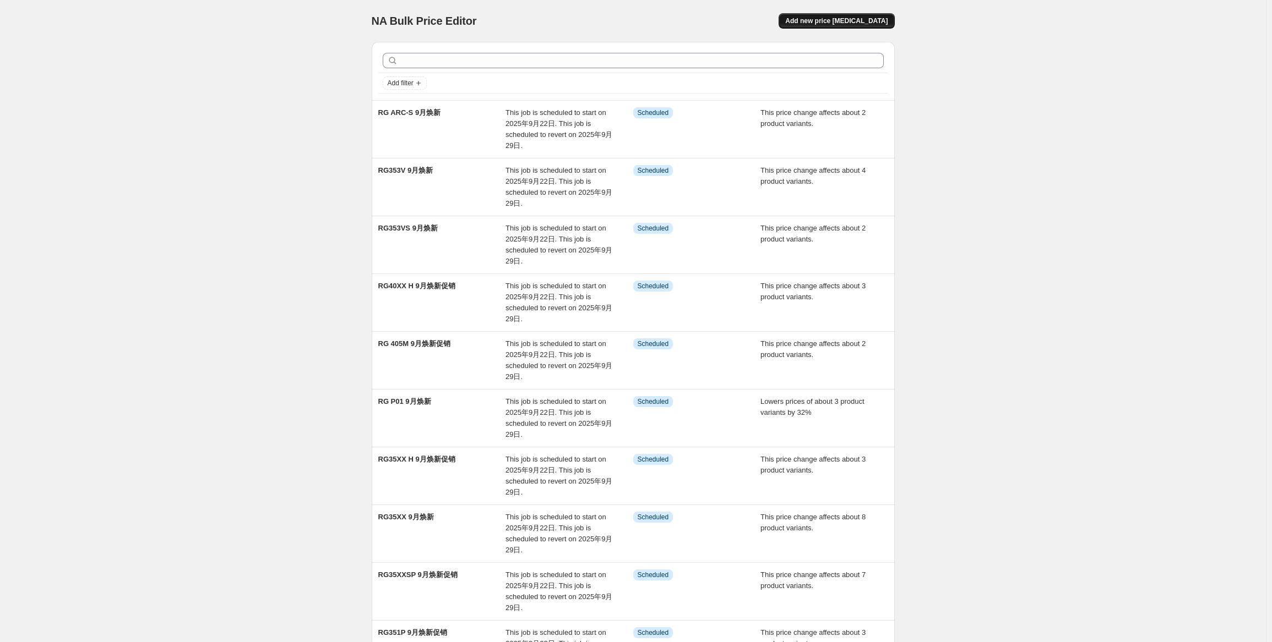
click at [827, 21] on span "Add new price [MEDICAL_DATA]" at bounding box center [836, 21] width 102 height 9
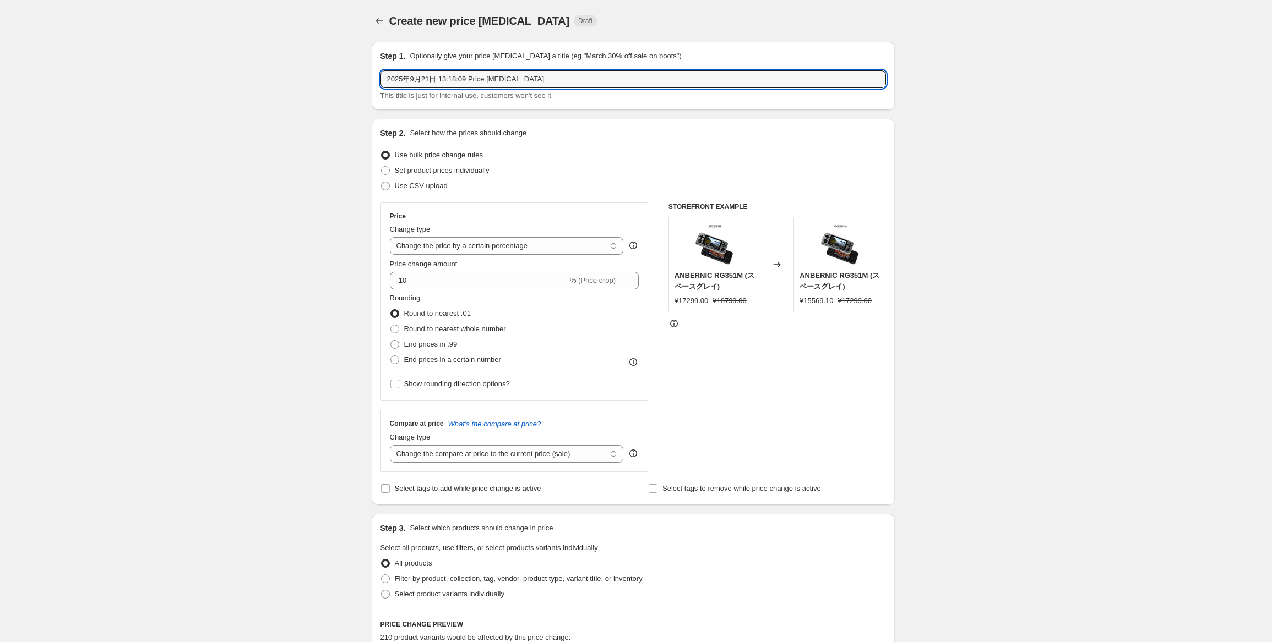
drag, startPoint x: 554, startPoint y: 77, endPoint x: 265, endPoint y: 62, distance: 288.9
click at [265, 62] on div "Create new price [MEDICAL_DATA]. This page is ready Create new price [MEDICAL_D…" at bounding box center [633, 552] width 1266 height 1104
paste input "RG34XX RG ARC-D"
click at [589, 241] on select "Change the price to a certain amount Change the price by a certain amount Chang…" at bounding box center [507, 246] width 234 height 18
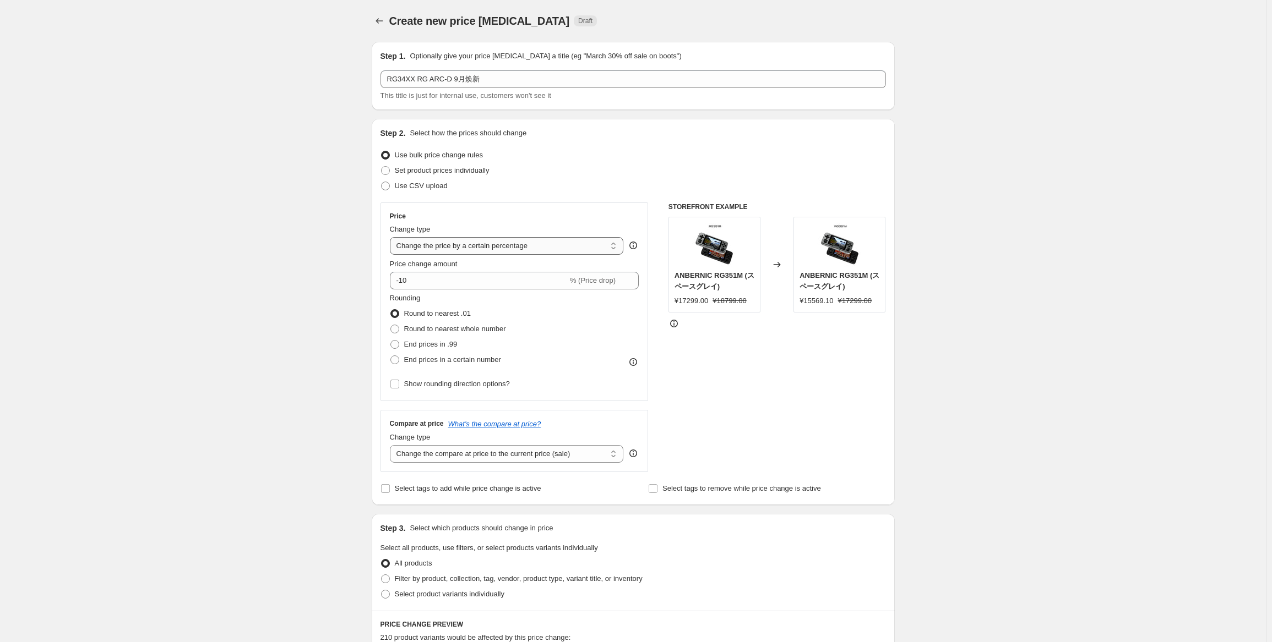
click at [392, 237] on select "Change the price to a certain amount Change the price by a certain amount Chang…" at bounding box center [507, 246] width 234 height 18
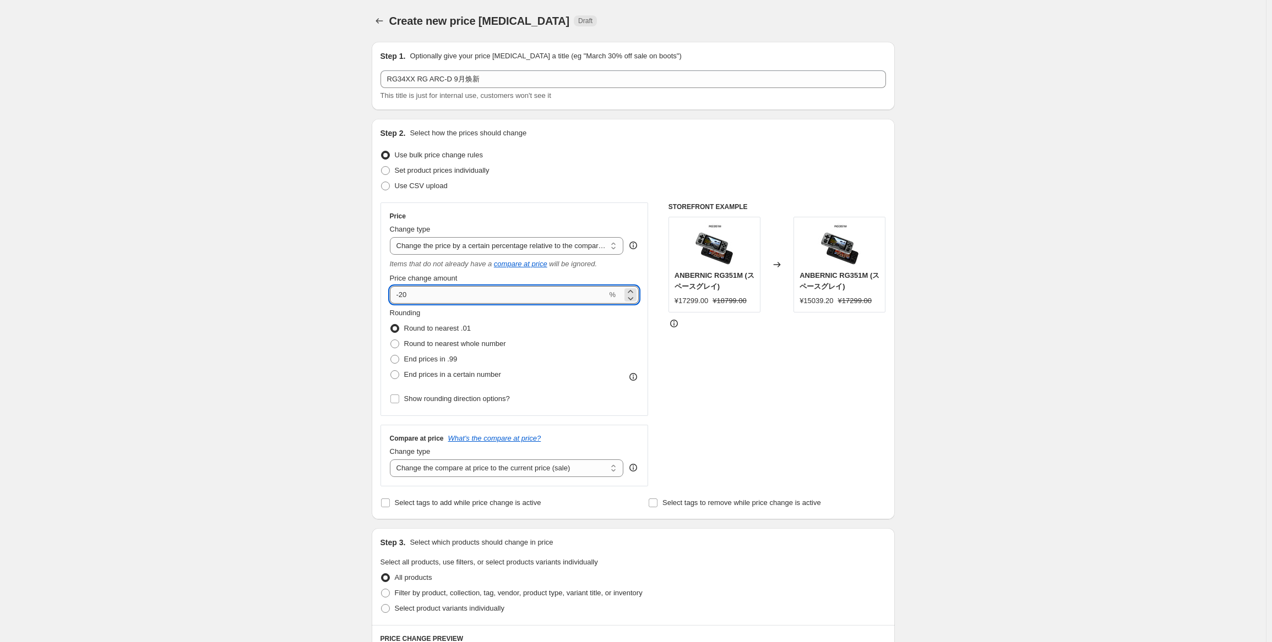
click at [501, 298] on input "-20" at bounding box center [498, 295] width 217 height 18
click at [473, 345] on span "Round to nearest whole number" at bounding box center [455, 344] width 102 height 8
click at [391, 340] on input "Round to nearest whole number" at bounding box center [390, 340] width 1 height 1
click at [521, 476] on select "Change the compare at price to the current price (sale) Change the compare at p…" at bounding box center [507, 469] width 234 height 18
click at [392, 460] on select "Change the compare at price to the current price (sale) Change the compare at p…" at bounding box center [507, 469] width 234 height 18
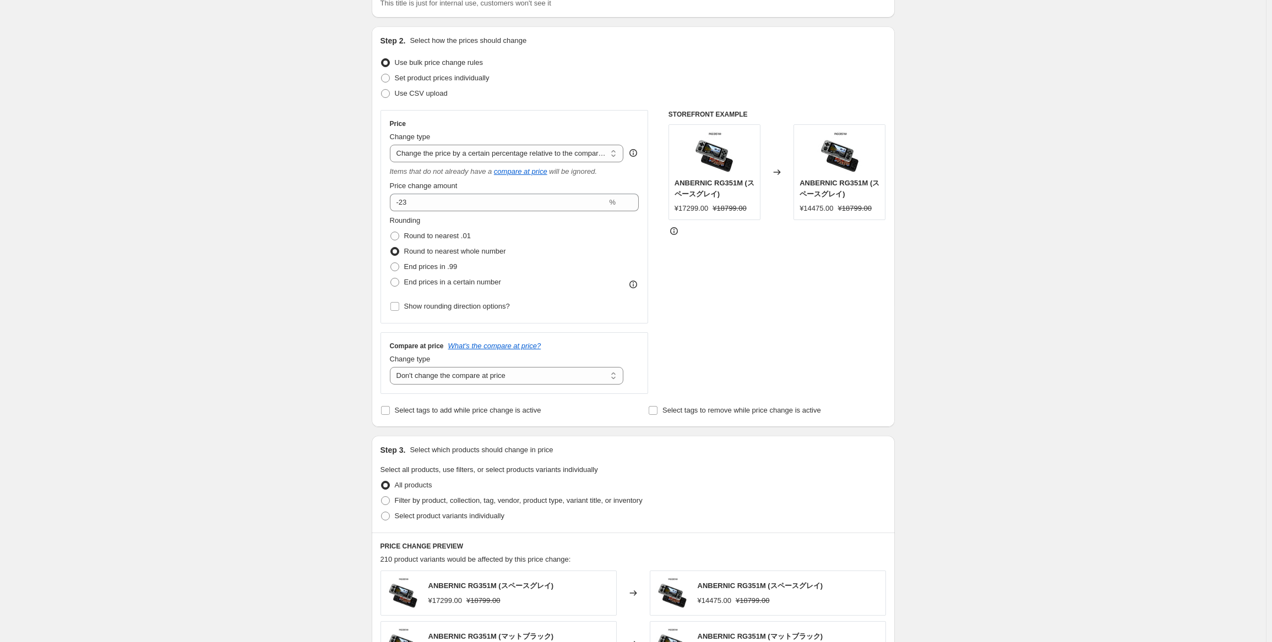
scroll to position [165, 0]
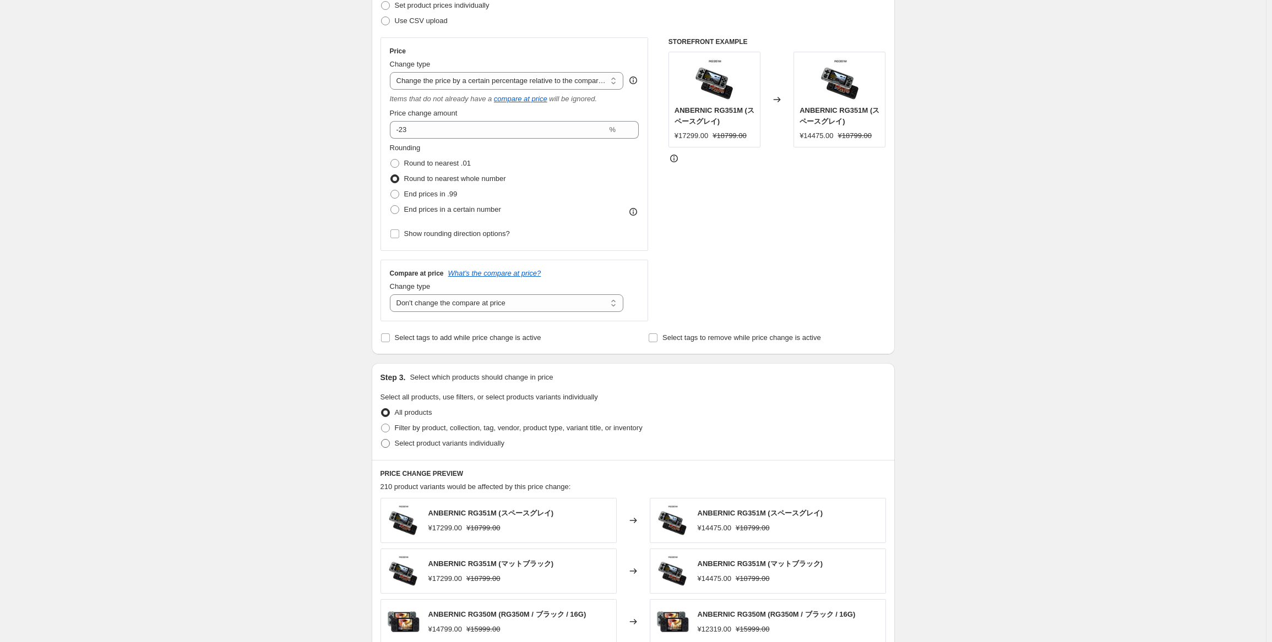
click at [431, 439] on span "Select product variants individually" at bounding box center [450, 443] width 110 height 8
click at [382, 439] on input "Select product variants individually" at bounding box center [381, 439] width 1 height 1
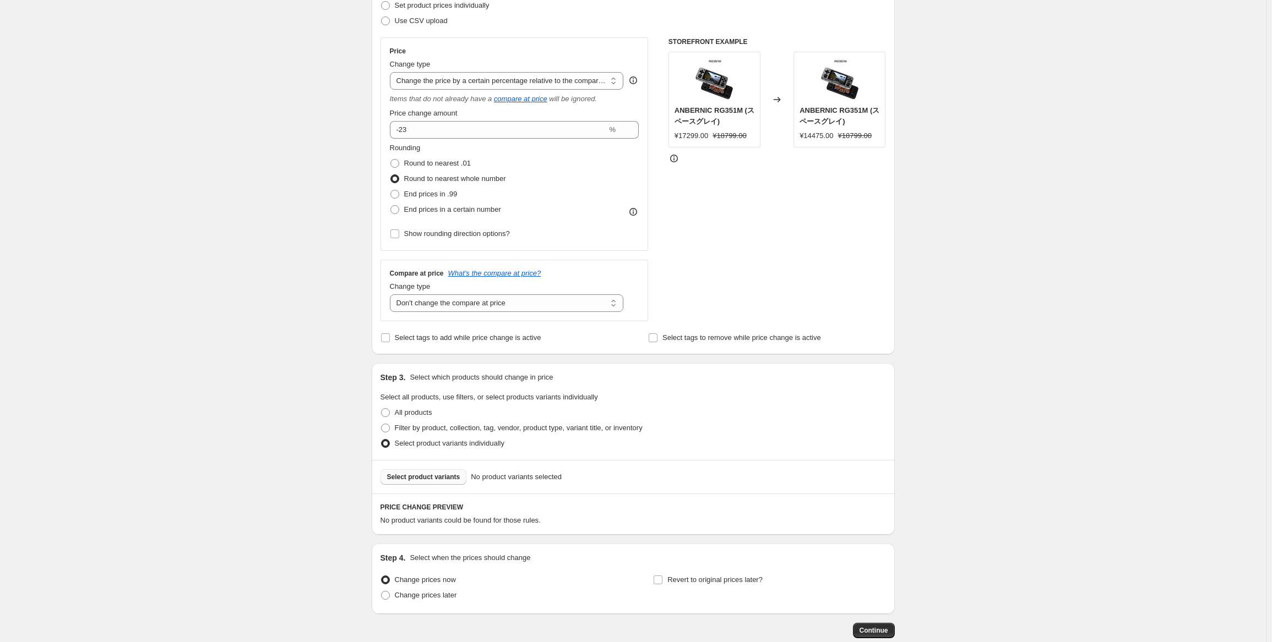
click at [433, 482] on button "Select product variants" at bounding box center [423, 477] width 86 height 15
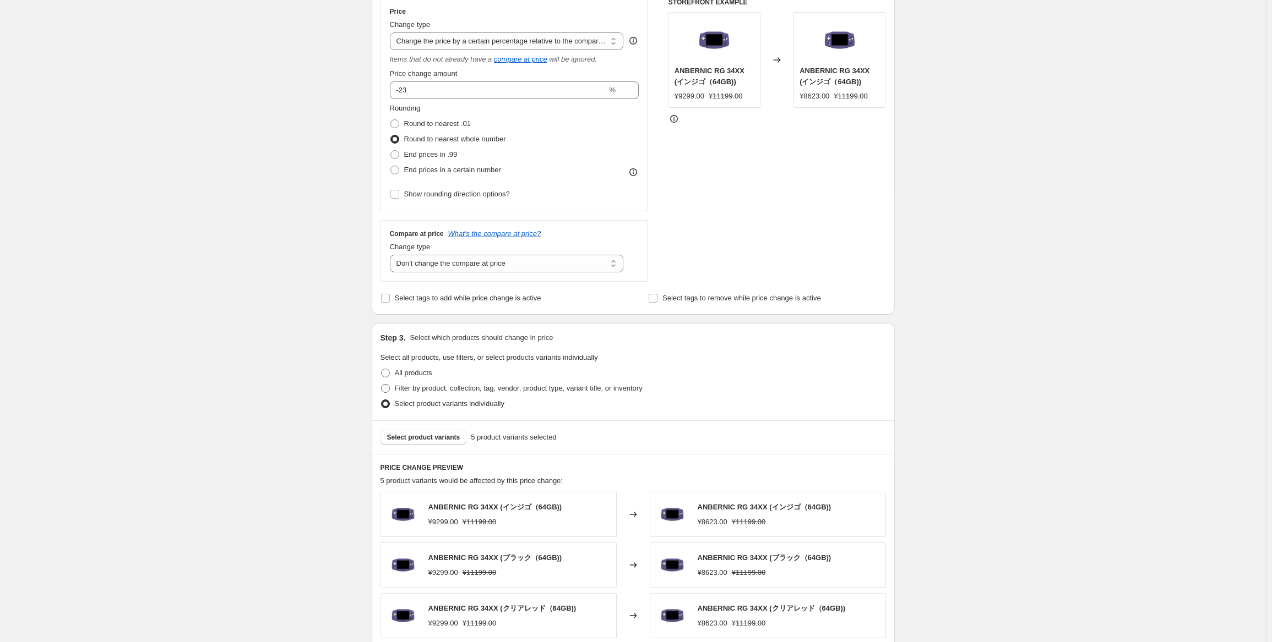
scroll to position [220, 0]
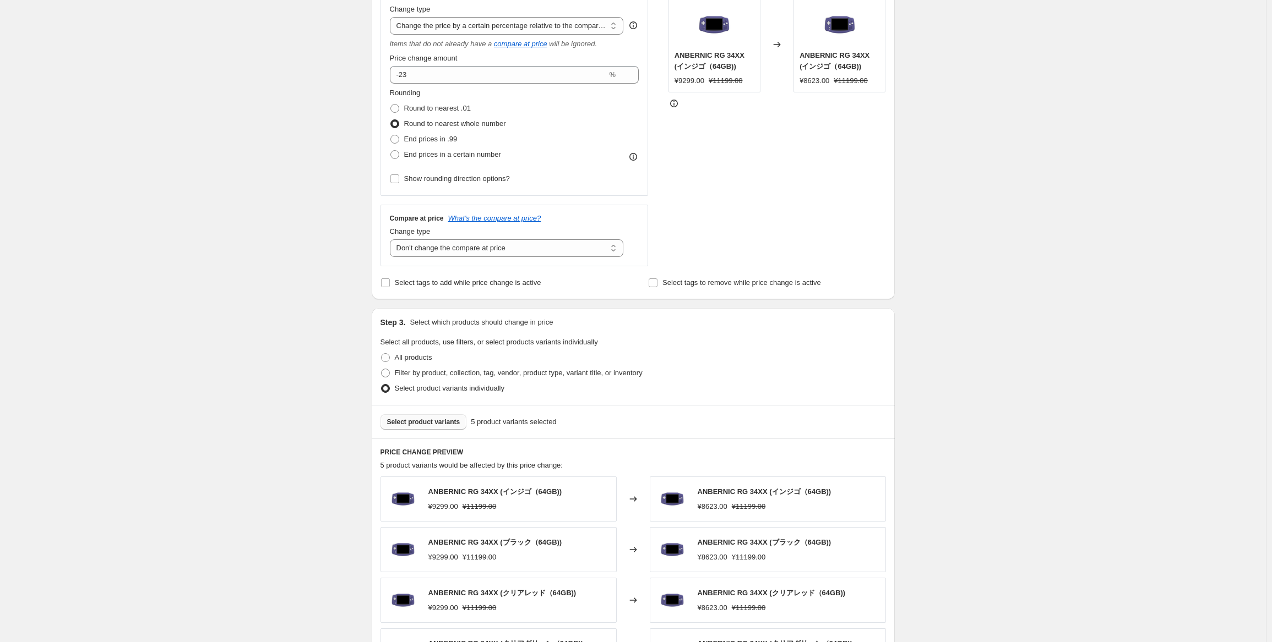
click at [439, 422] on span "Select product variants" at bounding box center [423, 422] width 73 height 9
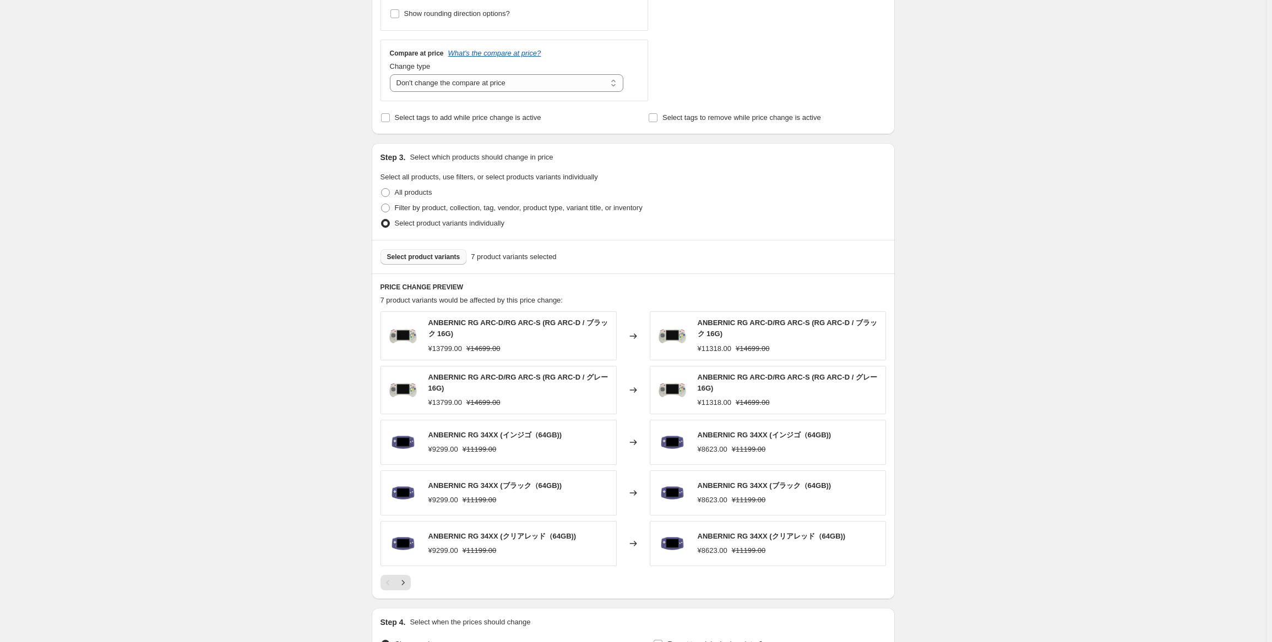
scroll to position [510, 0]
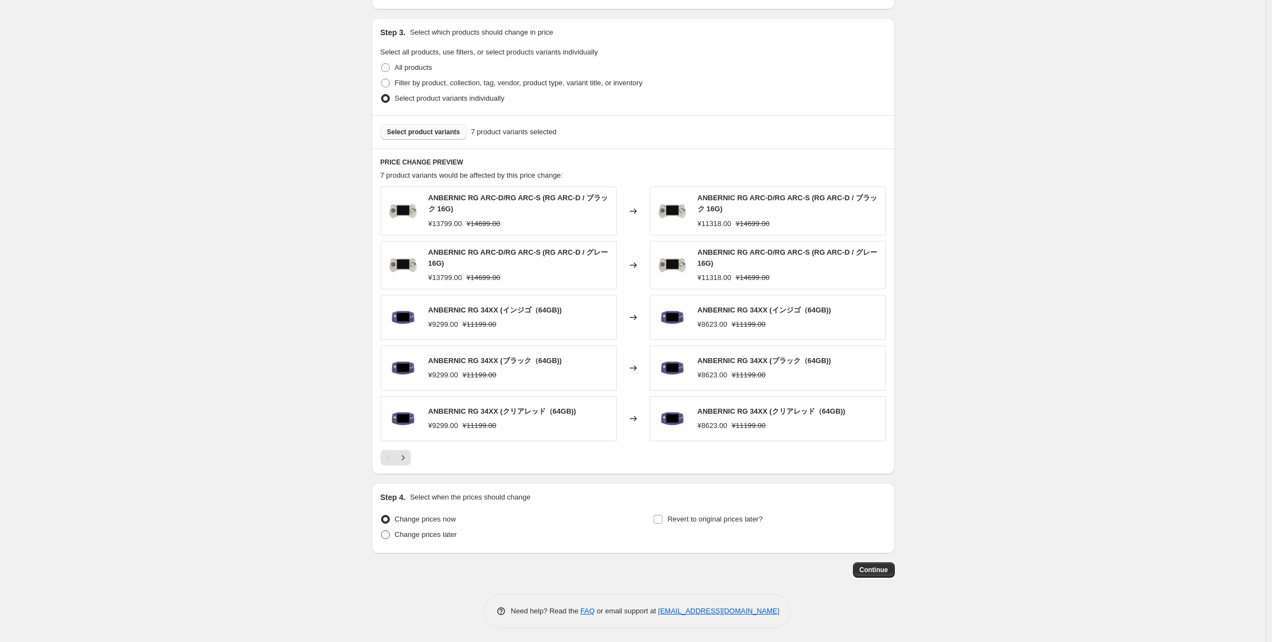
click at [424, 538] on span "Change prices later" at bounding box center [426, 535] width 62 height 11
click at [382, 531] on input "Change prices later" at bounding box center [381, 531] width 1 height 1
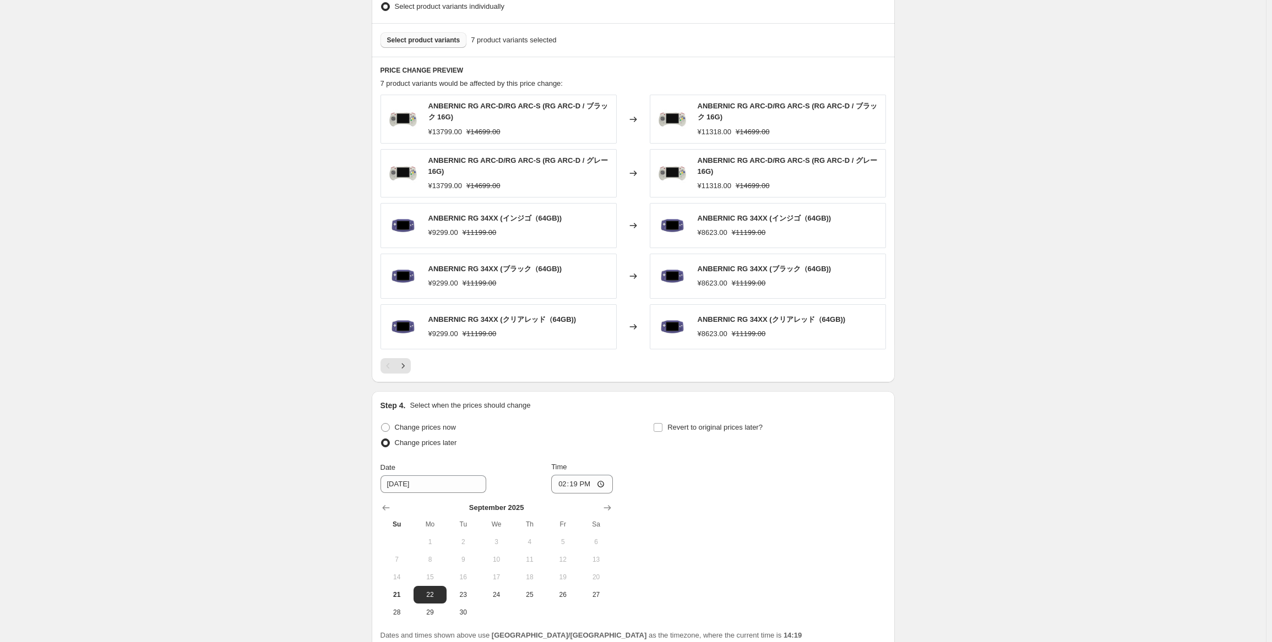
scroll to position [676, 0]
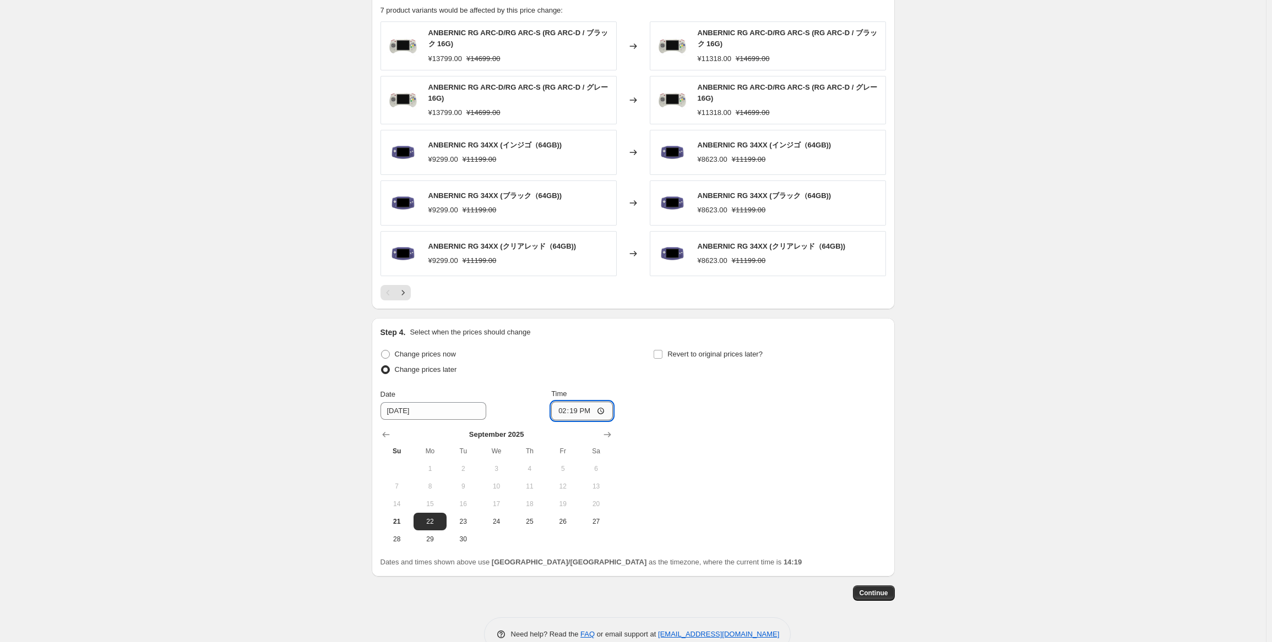
click at [573, 407] on input "14:19" at bounding box center [582, 411] width 62 height 19
click at [698, 368] on div "Revert to original prices later?" at bounding box center [769, 363] width 232 height 33
click at [708, 357] on span "Revert to original prices later?" at bounding box center [714, 354] width 95 height 11
click at [662, 357] on input "Revert to original prices later?" at bounding box center [657, 354] width 9 height 9
click at [705, 541] on span "29" at bounding box center [703, 539] width 24 height 9
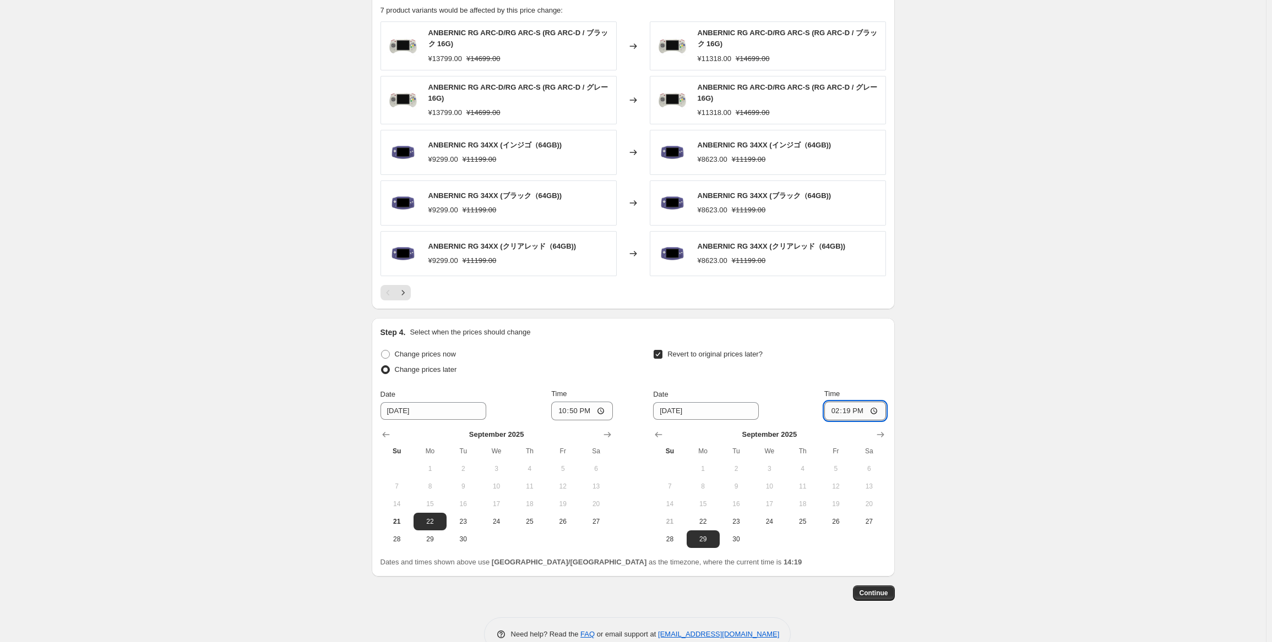
click at [852, 415] on input "14:19" at bounding box center [855, 411] width 62 height 19
click at [869, 591] on span "Continue" at bounding box center [873, 593] width 29 height 9
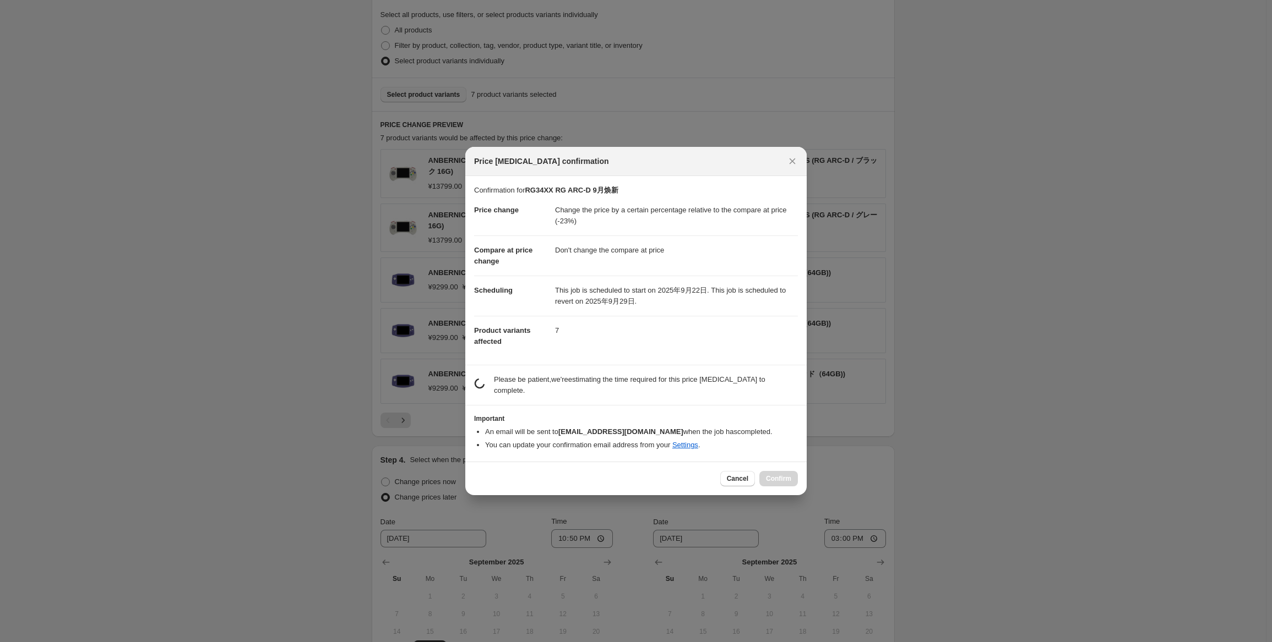
scroll to position [0, 0]
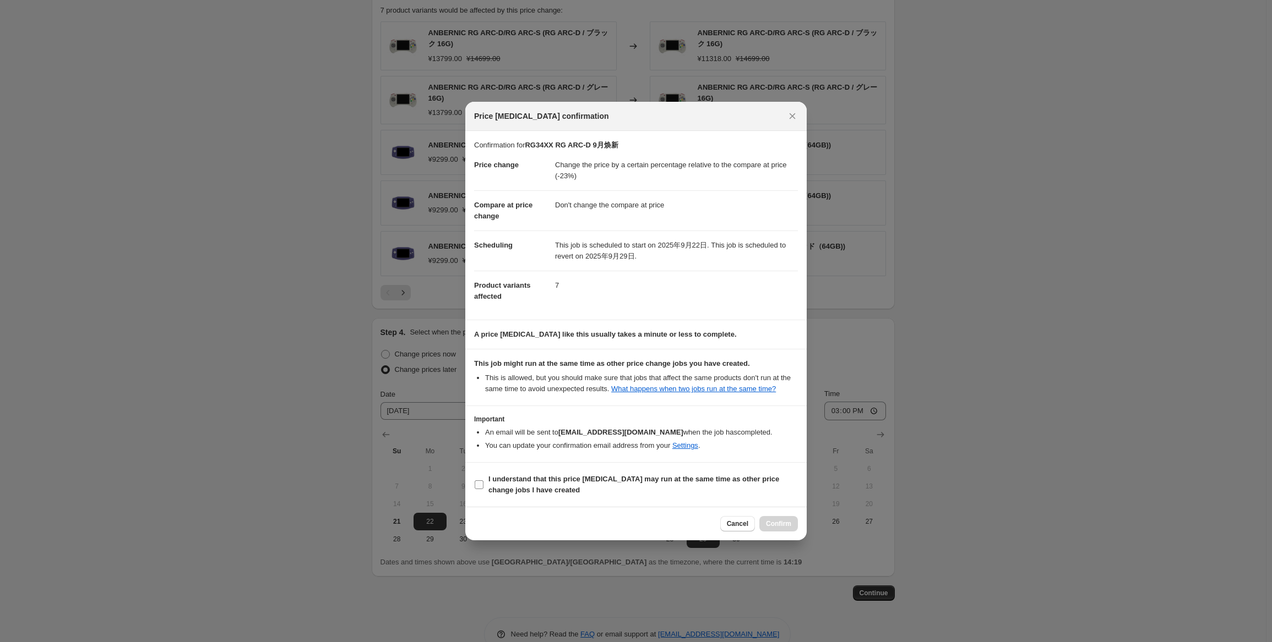
click at [514, 491] on b "I understand that this price [MEDICAL_DATA] may run at the same time as other p…" at bounding box center [633, 484] width 291 height 19
click at [483, 489] on input "I understand that this price [MEDICAL_DATA] may run at the same time as other p…" at bounding box center [479, 485] width 9 height 9
click at [777, 523] on span "Confirm" at bounding box center [778, 524] width 25 height 9
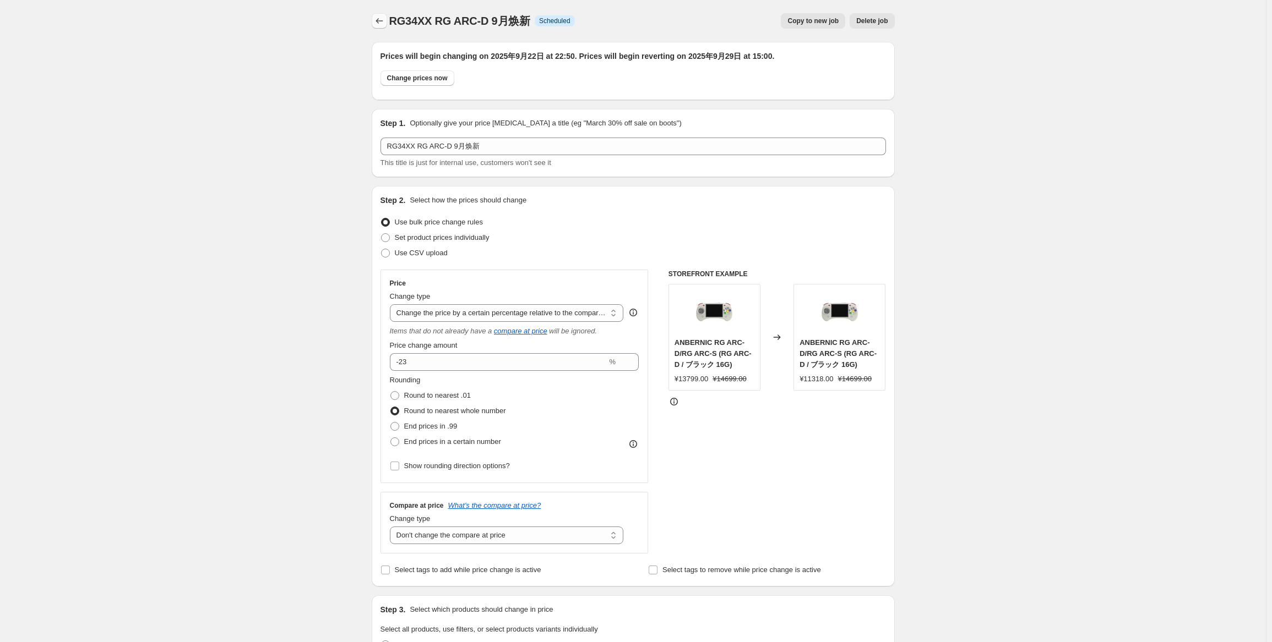
click at [385, 18] on icon "Price change jobs" at bounding box center [379, 20] width 11 height 11
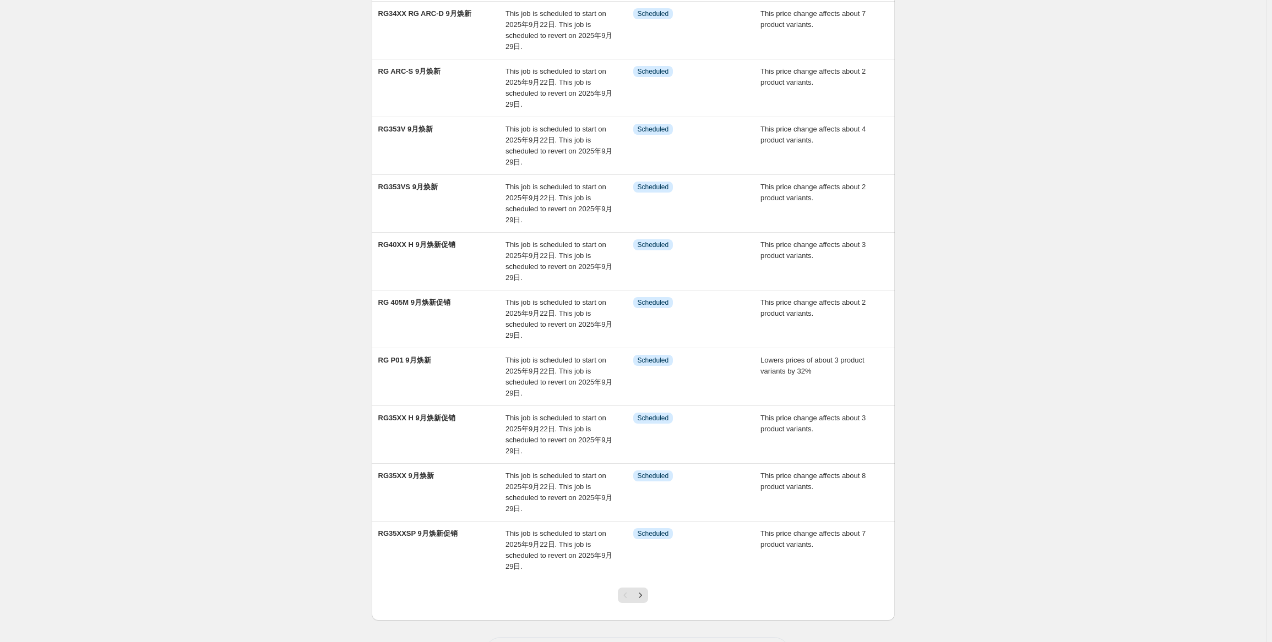
scroll to position [142, 0]
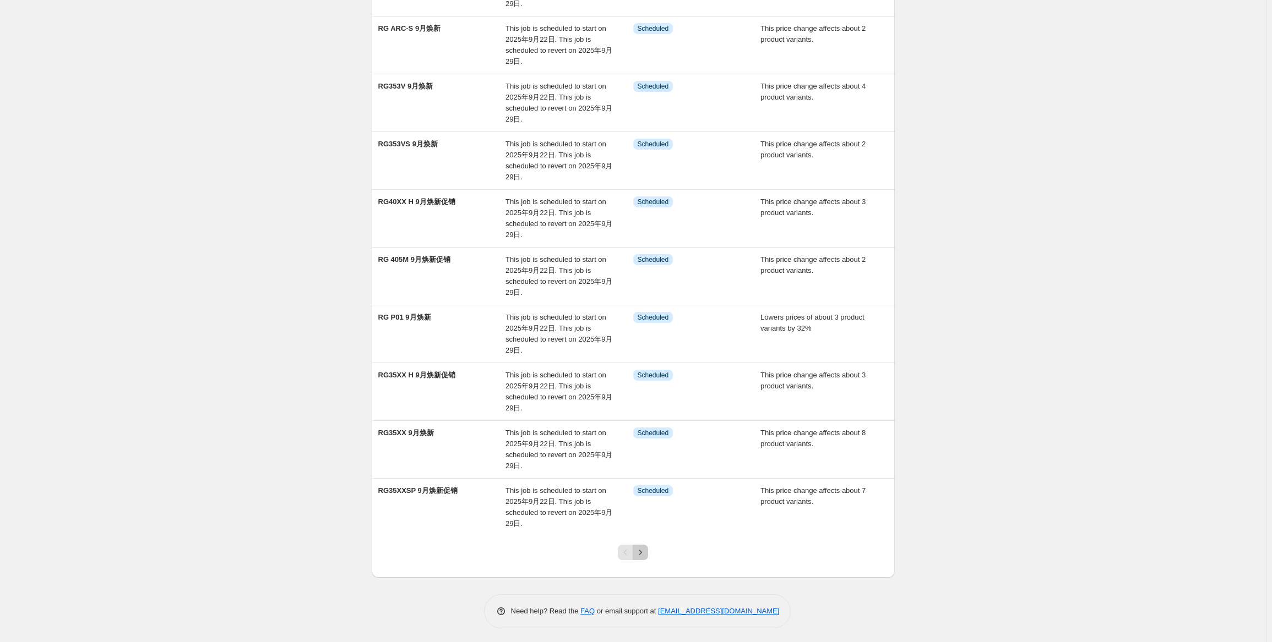
click at [643, 553] on icon "Next" at bounding box center [640, 552] width 11 height 11
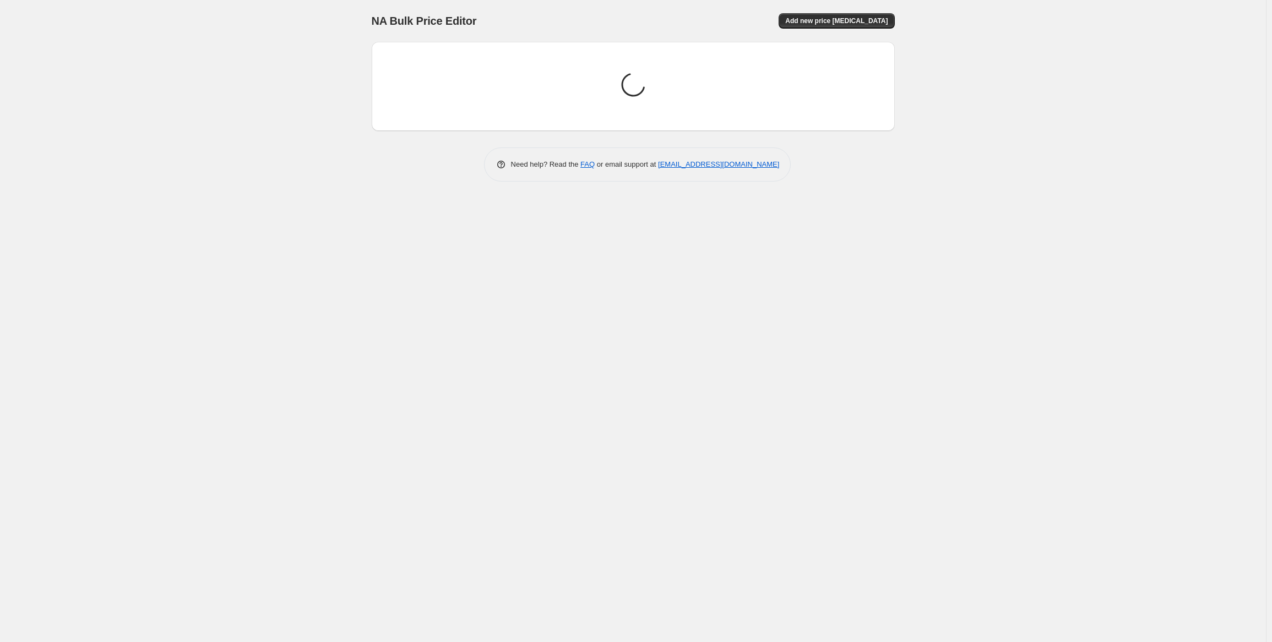
scroll to position [0, 0]
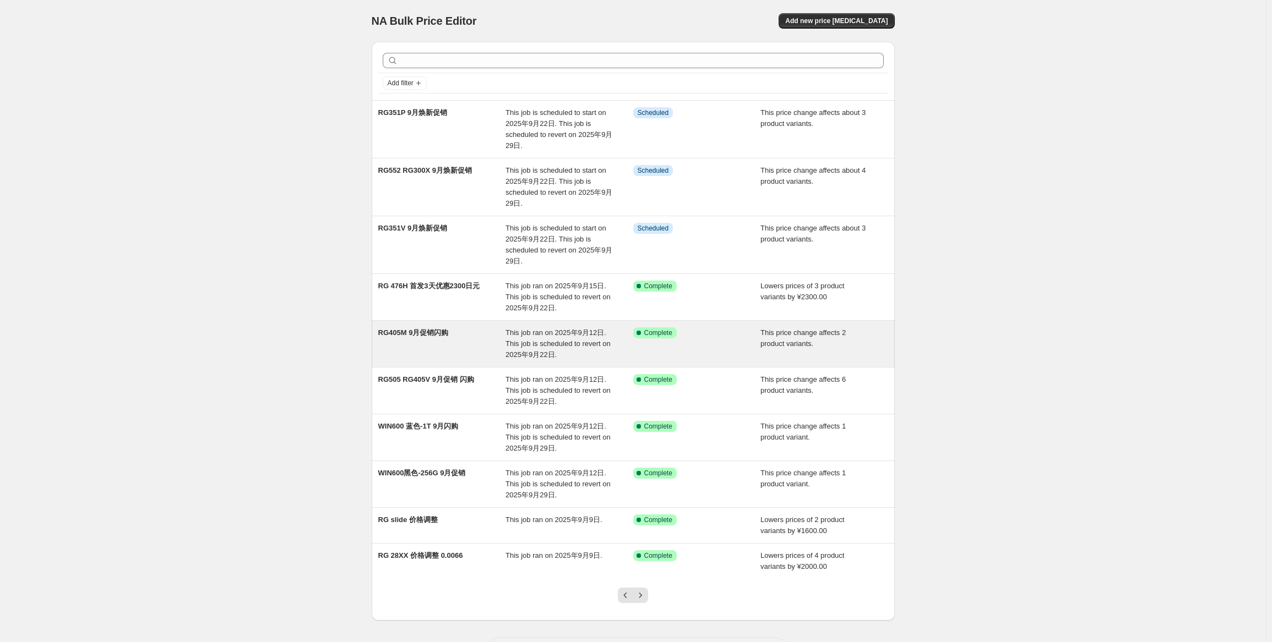
click at [462, 346] on div "RG405M 9月促销闪购" at bounding box center [442, 344] width 128 height 33
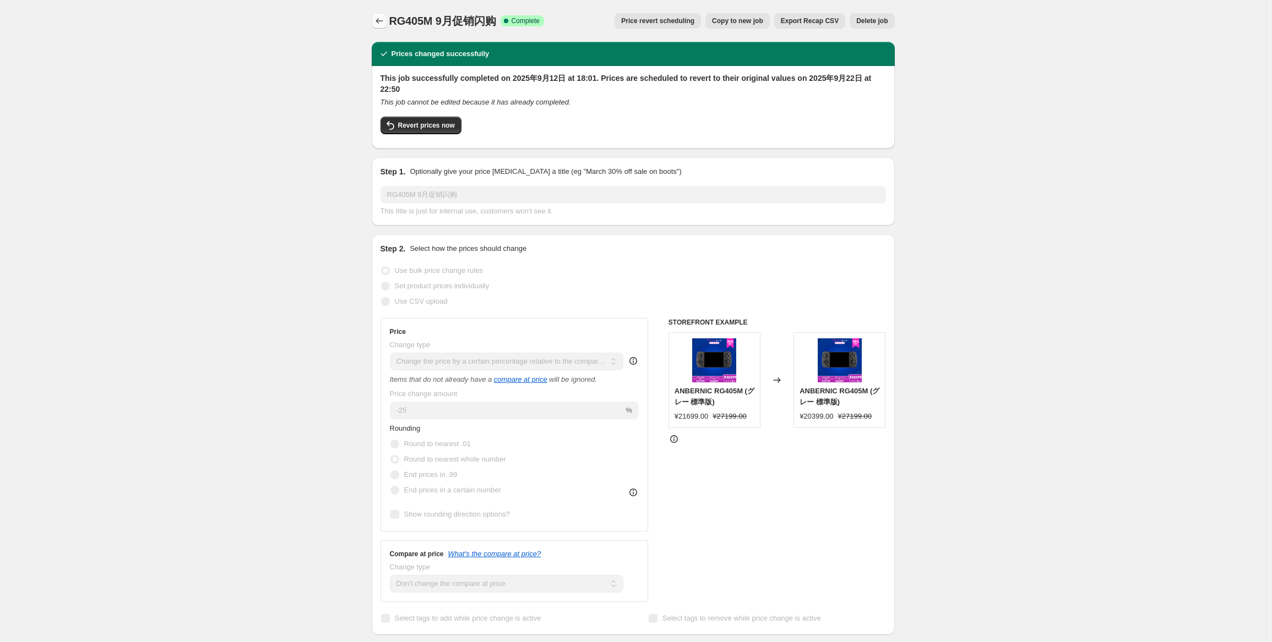
click at [381, 28] on button "Price change jobs" at bounding box center [379, 20] width 15 height 15
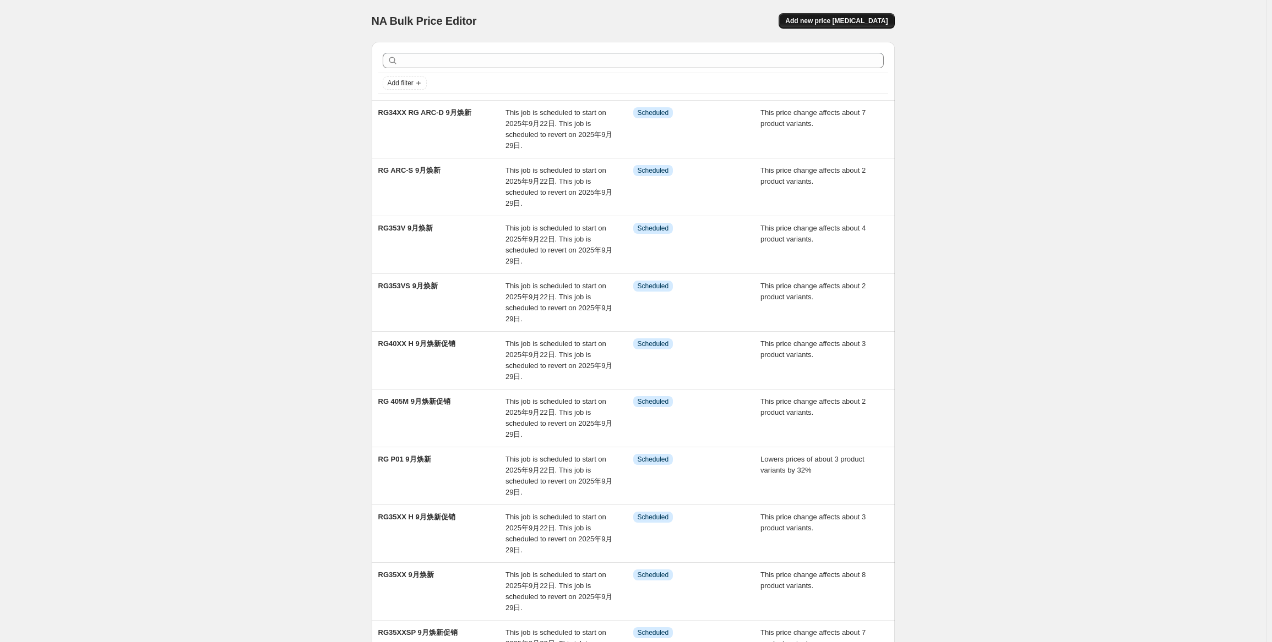
click at [852, 25] on button "Add new price [MEDICAL_DATA]" at bounding box center [836, 20] width 116 height 15
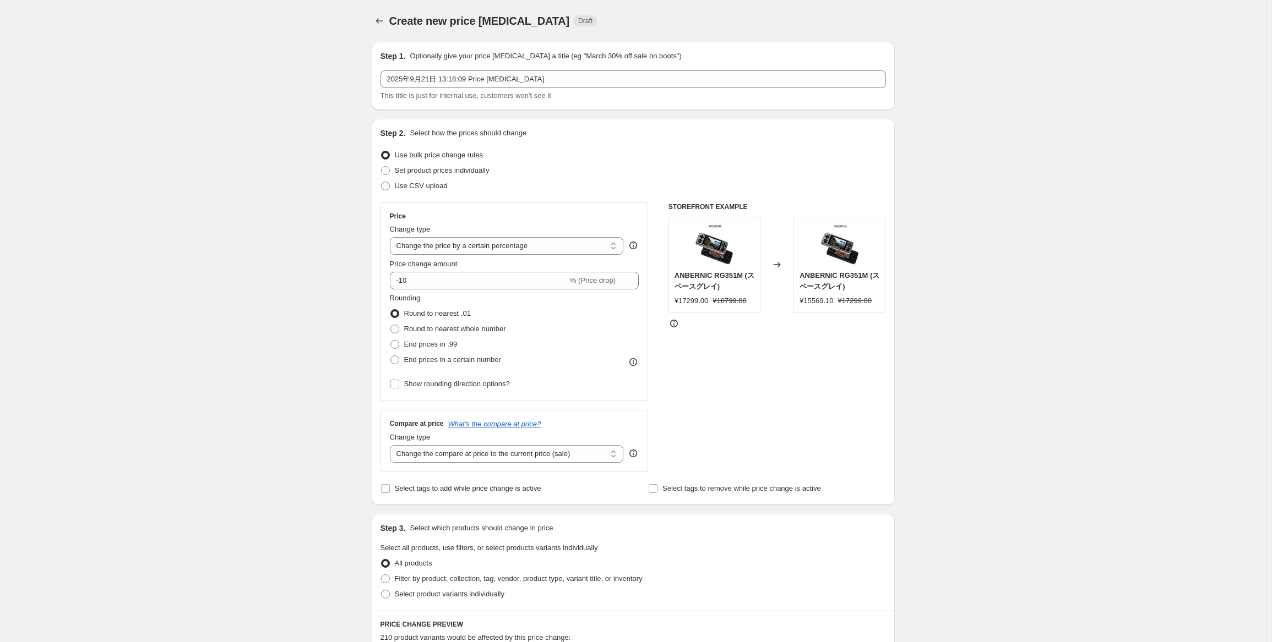
click at [1082, 330] on div "Create new price [MEDICAL_DATA]. This page is ready Create new price [MEDICAL_D…" at bounding box center [633, 552] width 1266 height 1104
click at [482, 323] on label "Round to nearest whole number" at bounding box center [448, 329] width 116 height 15
click at [391, 325] on input "Round to nearest whole number" at bounding box center [390, 325] width 1 height 1
click at [492, 247] on select "Change the price to a certain amount Change the price by a certain amount Chang…" at bounding box center [507, 246] width 234 height 18
click at [392, 237] on select "Change the price to a certain amount Change the price by a certain amount Chang…" at bounding box center [507, 246] width 234 height 18
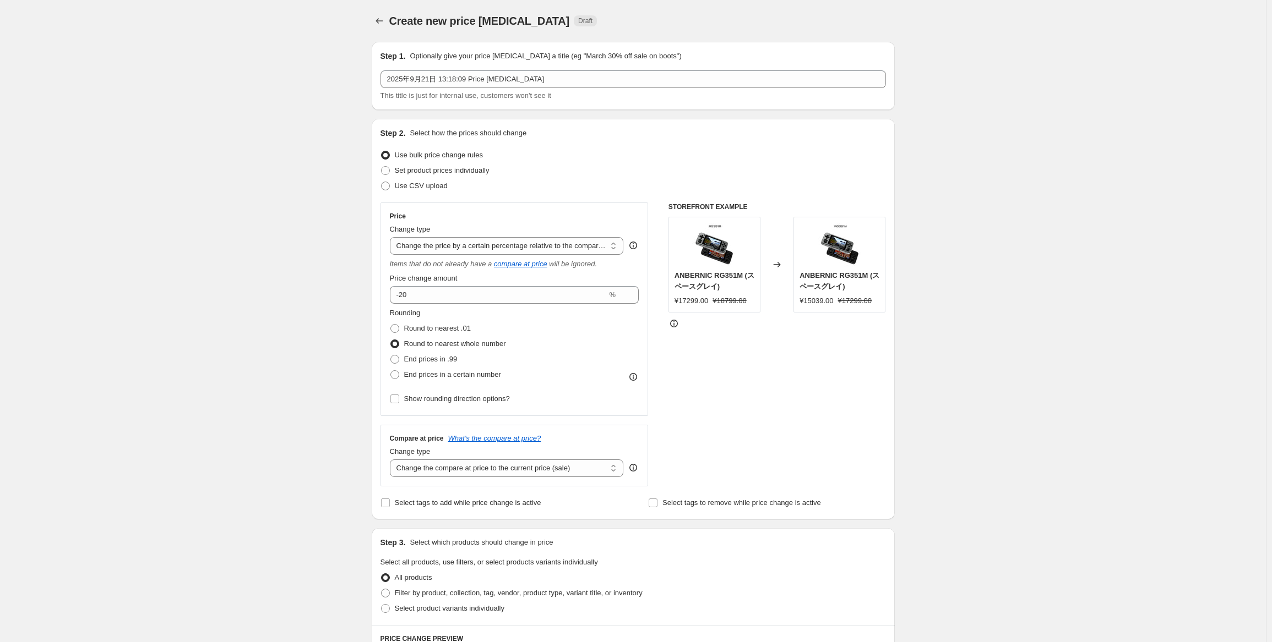
click at [502, 283] on div "Price change amount" at bounding box center [514, 278] width 249 height 11
click at [506, 243] on select "Change the price to a certain amount Change the price by a certain amount Chang…" at bounding box center [507, 246] width 234 height 18
click at [392, 237] on select "Change the price to a certain amount Change the price by a certain amount Chang…" at bounding box center [507, 246] width 234 height 18
click at [512, 300] on input "-20" at bounding box center [498, 295] width 217 height 18
click at [755, 387] on div "STOREFRONT EXAMPLE ANBERNIC RG351M (スペースグレイ) ¥17299.00 ¥18799.00 Changed to ANB…" at bounding box center [776, 345] width 217 height 284
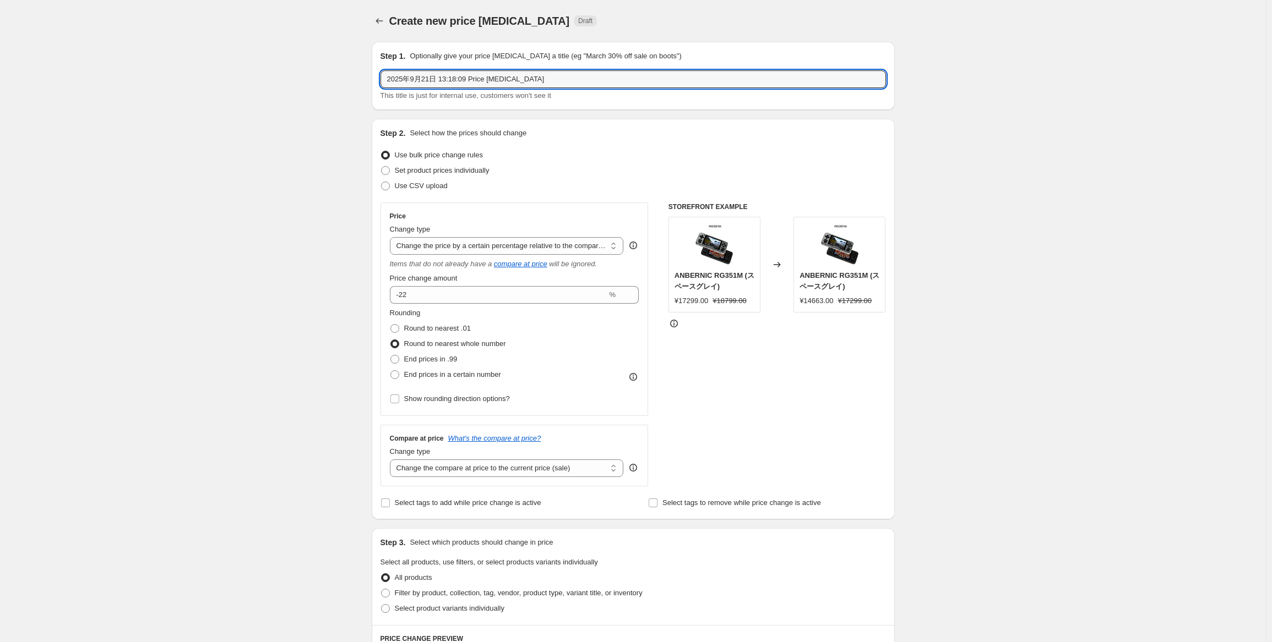
drag, startPoint x: 553, startPoint y: 77, endPoint x: 287, endPoint y: 73, distance: 265.9
click at [291, 73] on div "Create new price [MEDICAL_DATA]. This page is ready Create new price [MEDICAL_D…" at bounding box center [633, 559] width 1266 height 1119
paste input "RG Cube RG CubeXX"
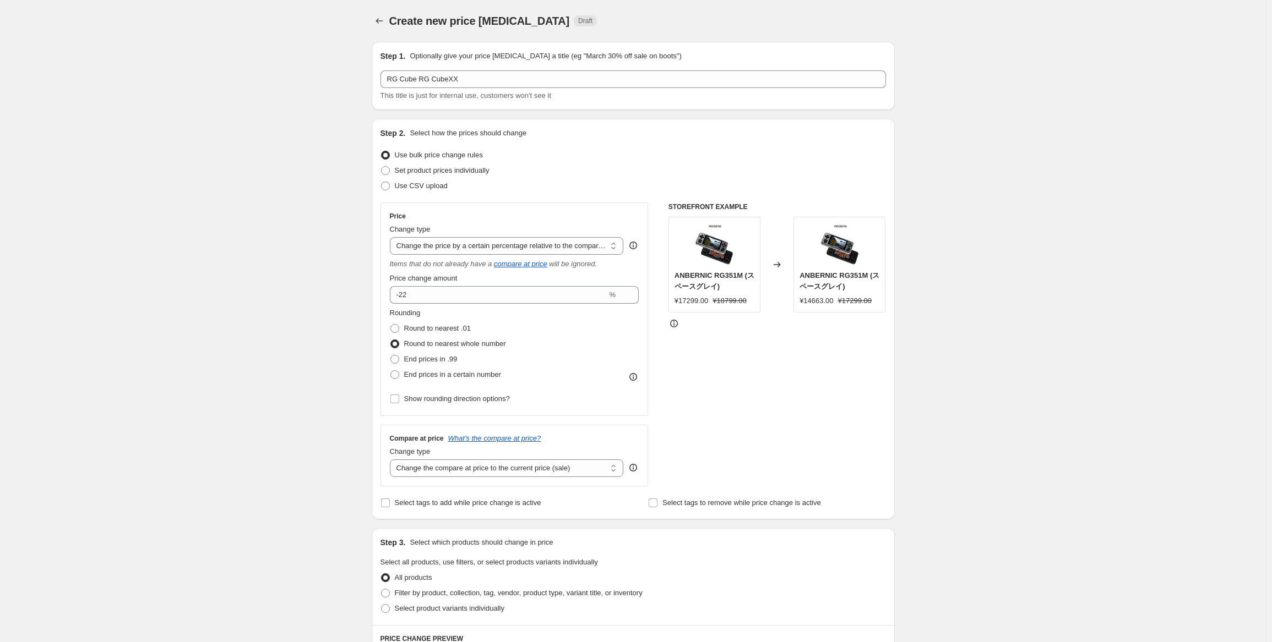
click at [543, 58] on p "Optionally give your price [MEDICAL_DATA] a title (eg "March 30% off sale on bo…" at bounding box center [545, 56] width 271 height 11
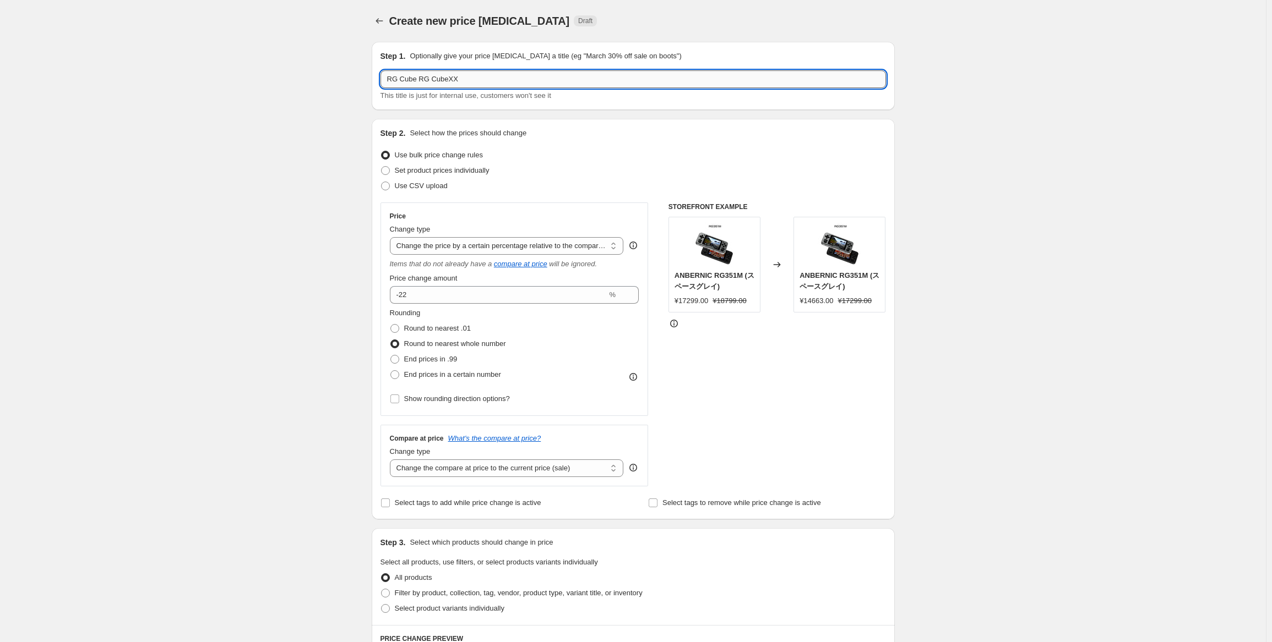
click at [547, 77] on input "RG Cube RG CubeXX" at bounding box center [632, 79] width 505 height 18
click at [684, 390] on div "STOREFRONT EXAMPLE ANBERNIC RG351M (スペースグレイ) ¥17299.00 ¥18799.00 Changed to ANB…" at bounding box center [776, 345] width 217 height 284
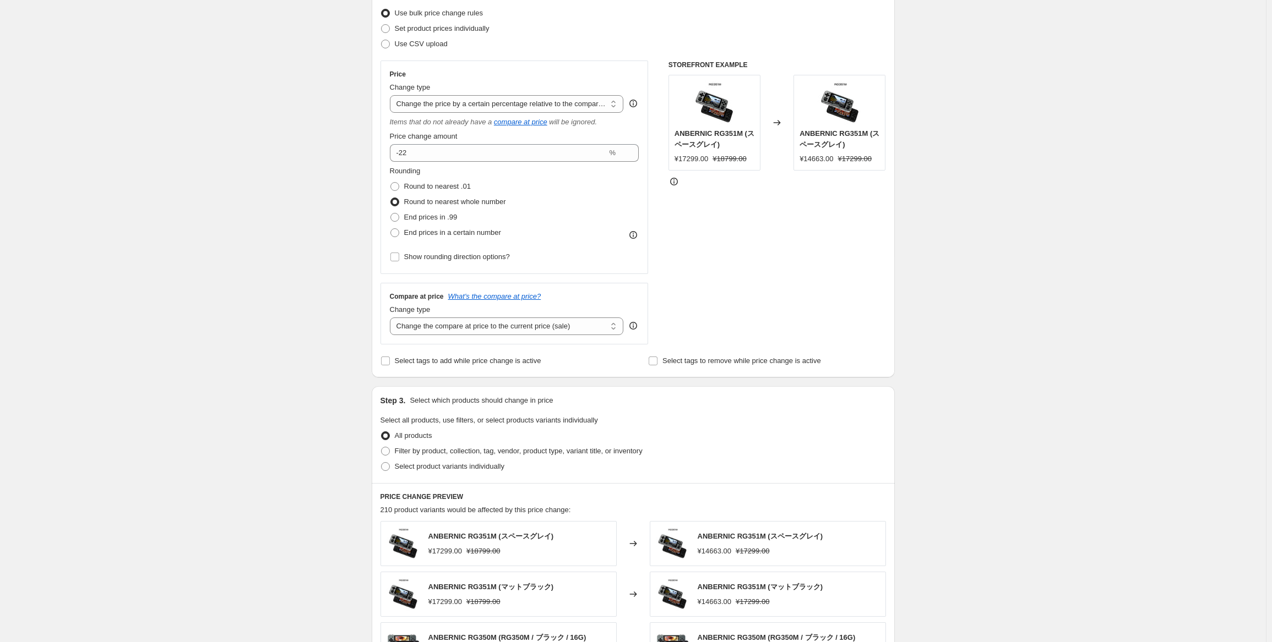
scroll to position [165, 0]
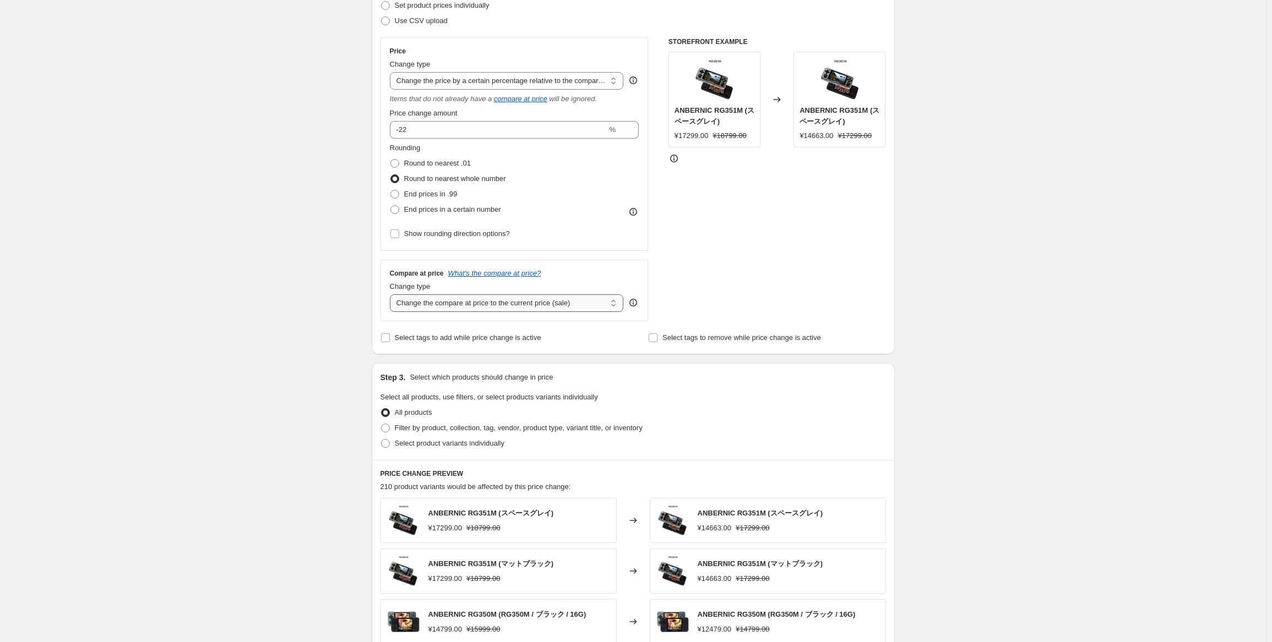
click at [564, 309] on select "Change the compare at price to the current price (sale) Change the compare at p…" at bounding box center [507, 304] width 234 height 18
click at [392, 295] on select "Change the compare at price to the current price (sale) Change the compare at p…" at bounding box center [507, 304] width 234 height 18
click at [433, 442] on span "Select product variants individually" at bounding box center [450, 443] width 110 height 8
click at [382, 440] on input "Select product variants individually" at bounding box center [381, 439] width 1 height 1
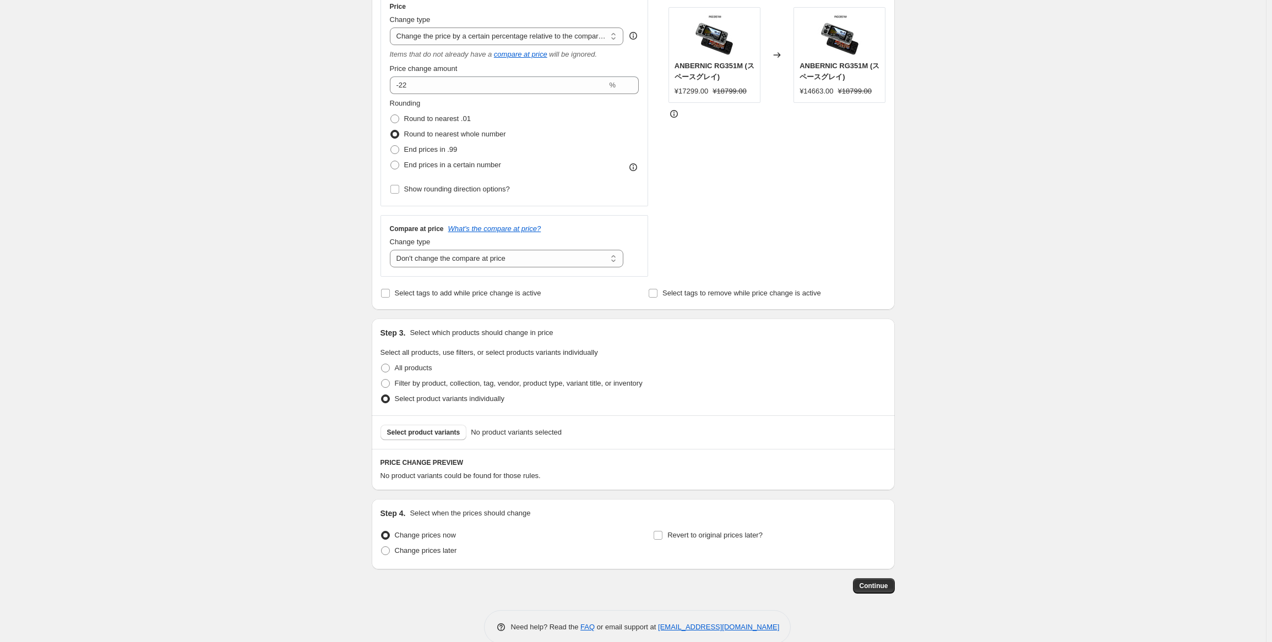
scroll to position [220, 0]
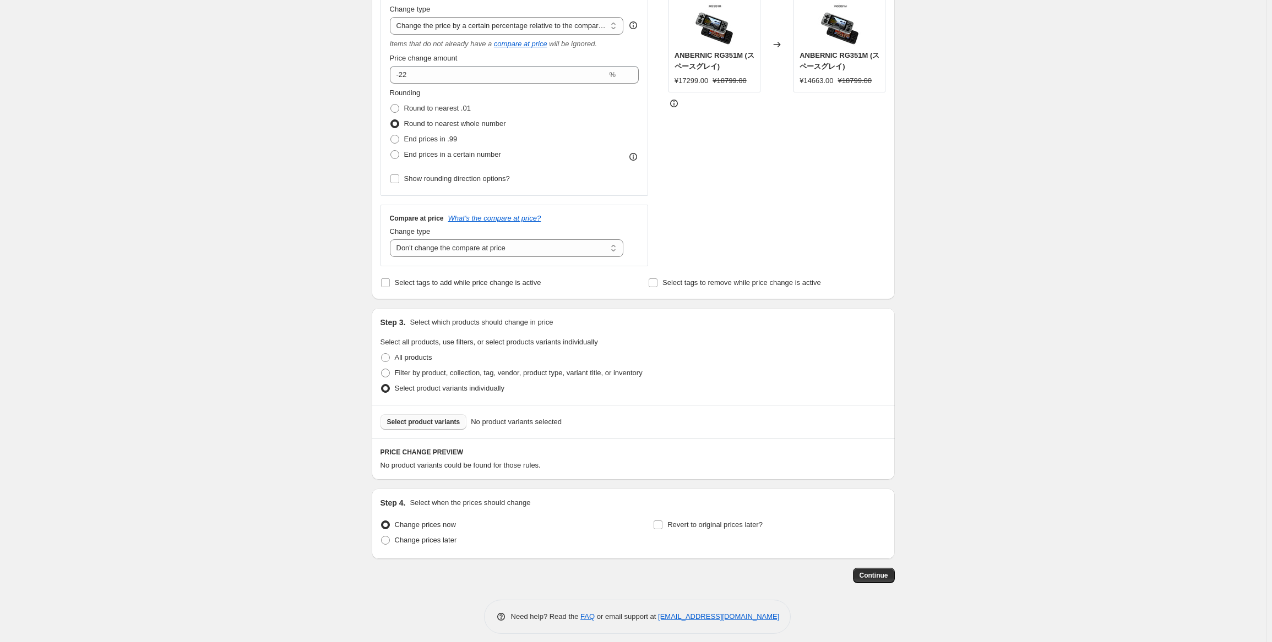
click at [439, 427] on button "Select product variants" at bounding box center [423, 422] width 86 height 15
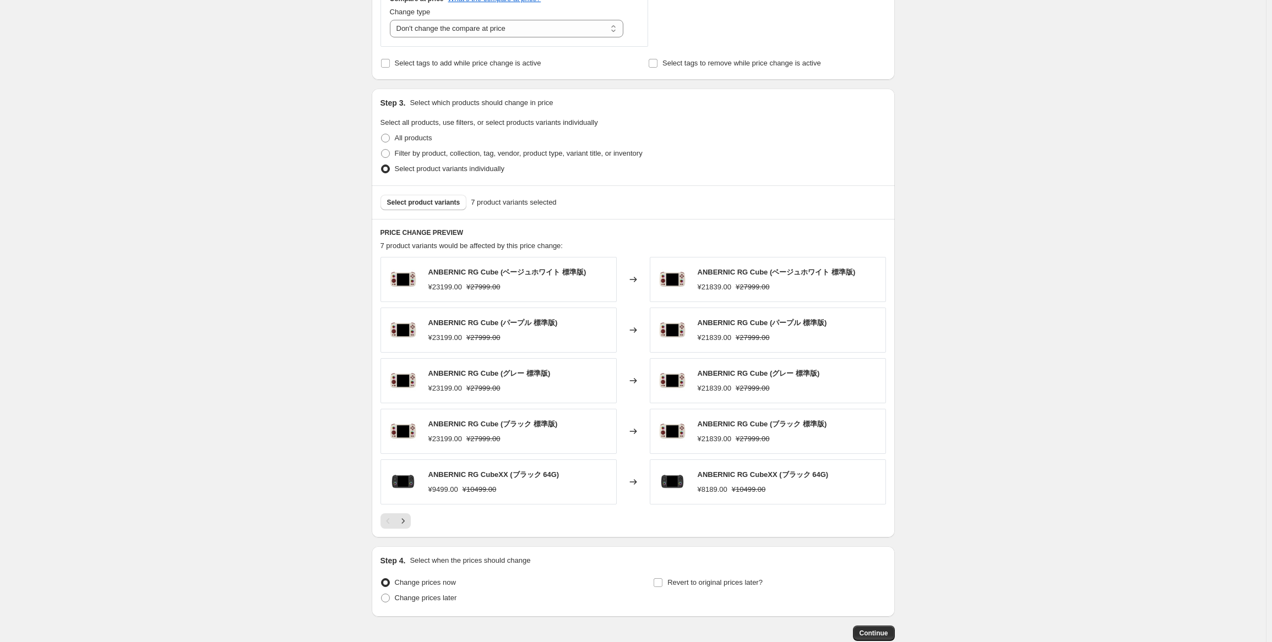
scroll to position [440, 0]
click at [411, 519] on button "Next" at bounding box center [402, 520] width 15 height 15
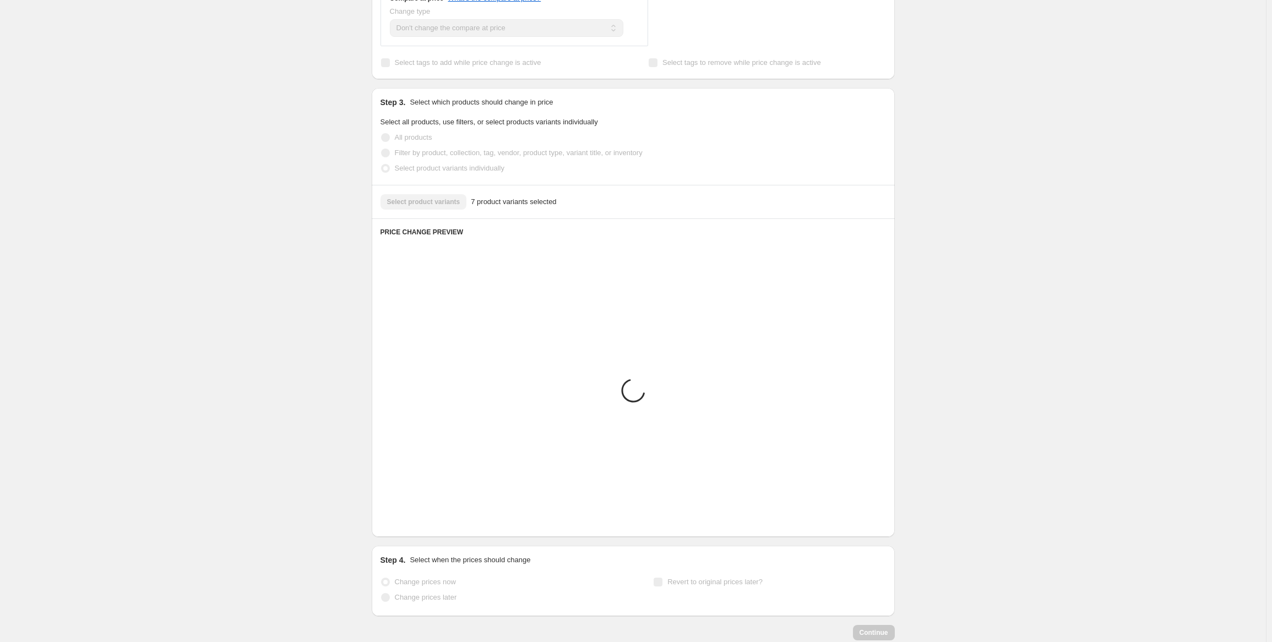
scroll to position [352, 0]
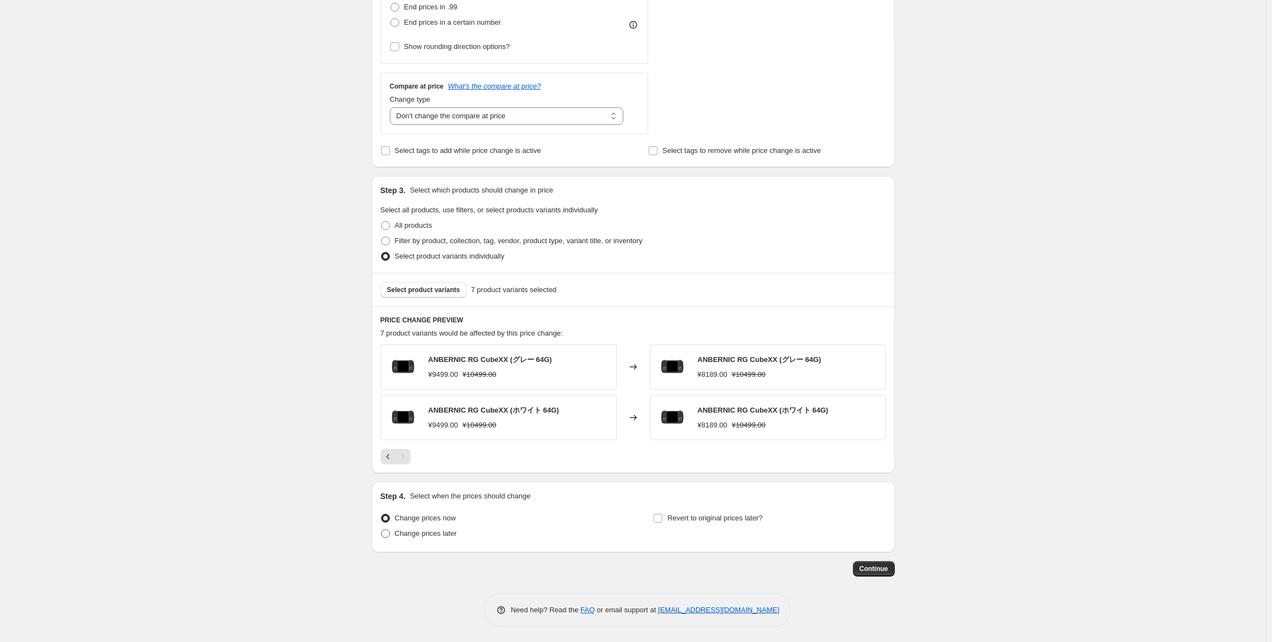
click at [397, 532] on span "Change prices later" at bounding box center [426, 534] width 62 height 8
click at [382, 530] on input "Change prices later" at bounding box center [381, 530] width 1 height 1
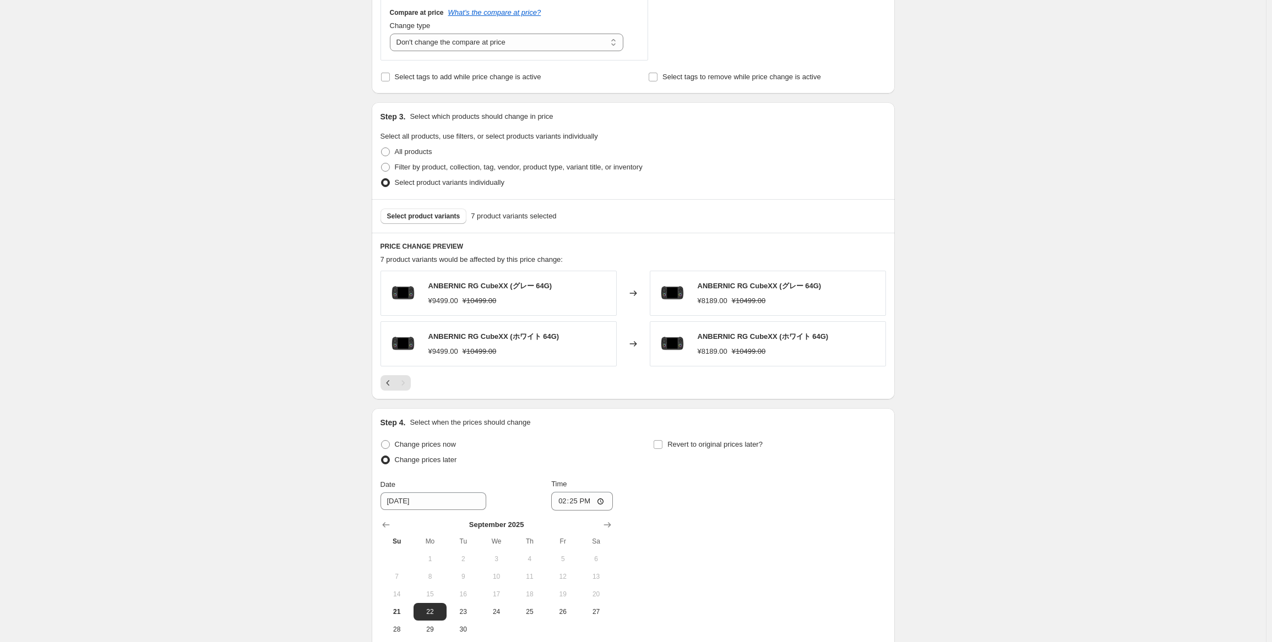
scroll to position [517, 0]
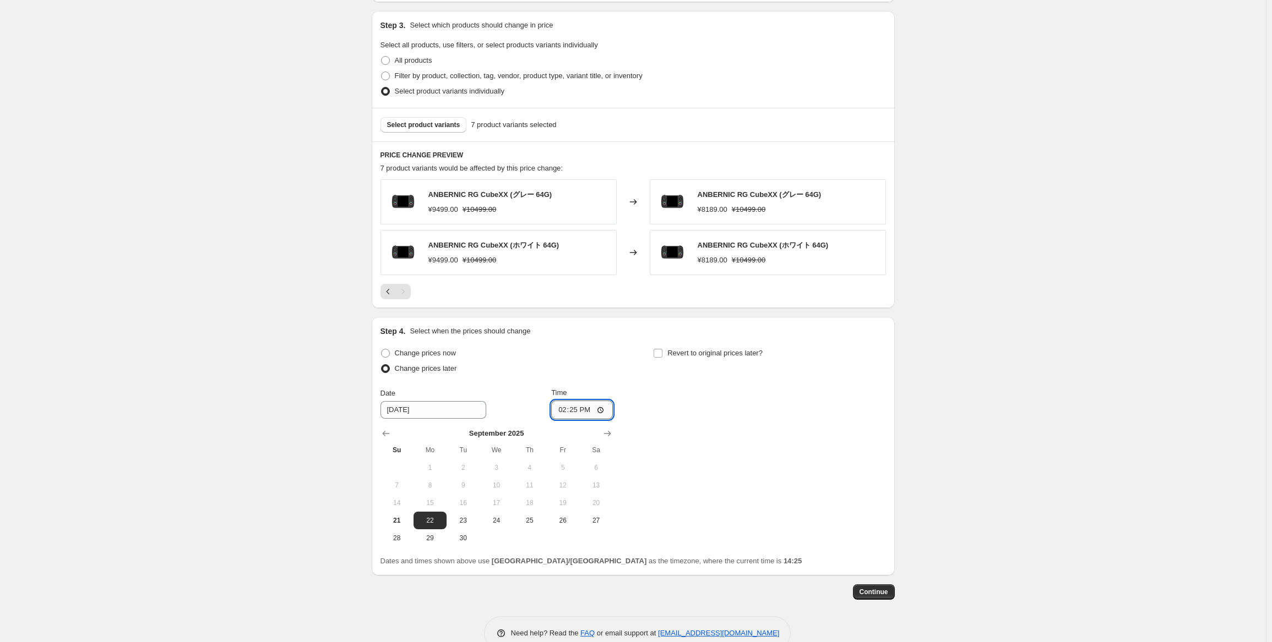
click at [581, 411] on input "14:25" at bounding box center [582, 410] width 62 height 19
click at [773, 382] on div "Change prices now Change prices later Date [DATE] Time 22:50 [DATE] Su Mo Tu We…" at bounding box center [632, 446] width 505 height 201
click at [749, 355] on span "Revert to original prices later?" at bounding box center [714, 353] width 95 height 8
click at [662, 355] on input "Revert to original prices later?" at bounding box center [657, 353] width 9 height 9
click at [705, 537] on span "29" at bounding box center [703, 538] width 24 height 9
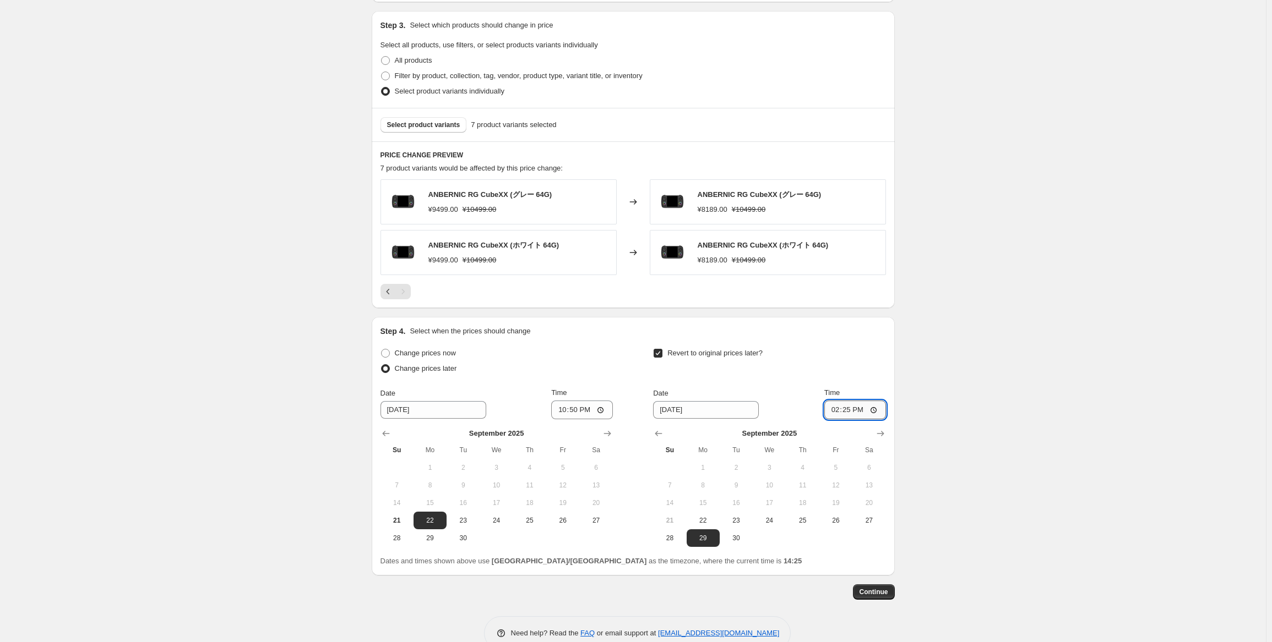
click at [851, 405] on input "14:25" at bounding box center [855, 410] width 62 height 19
click at [946, 398] on div "Create new price [MEDICAL_DATA]. This page is ready Create new price [MEDICAL_D…" at bounding box center [633, 75] width 1266 height 1185
click at [883, 595] on span "Continue" at bounding box center [873, 592] width 29 height 9
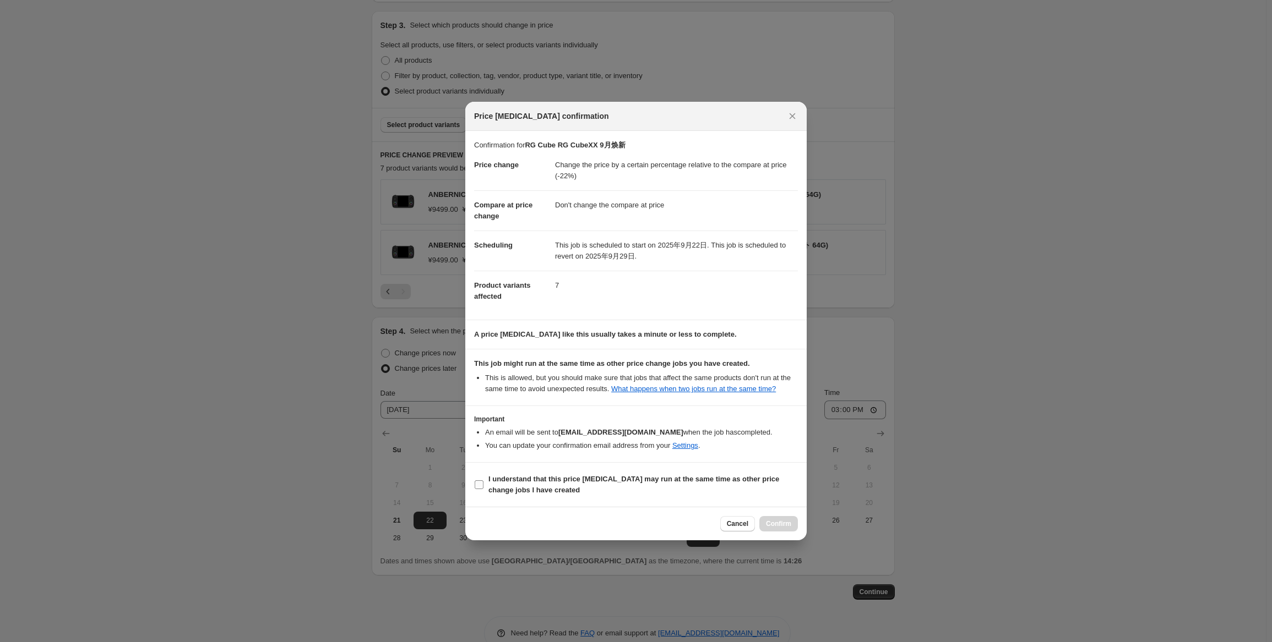
drag, startPoint x: 536, startPoint y: 483, endPoint x: 634, endPoint y: 498, distance: 99.1
click at [535, 483] on b "I understand that this price [MEDICAL_DATA] may run at the same time as other p…" at bounding box center [633, 484] width 291 height 19
click at [483, 483] on input "I understand that this price [MEDICAL_DATA] may run at the same time as other p…" at bounding box center [479, 485] width 9 height 9
click at [776, 527] on span "Confirm" at bounding box center [778, 524] width 25 height 9
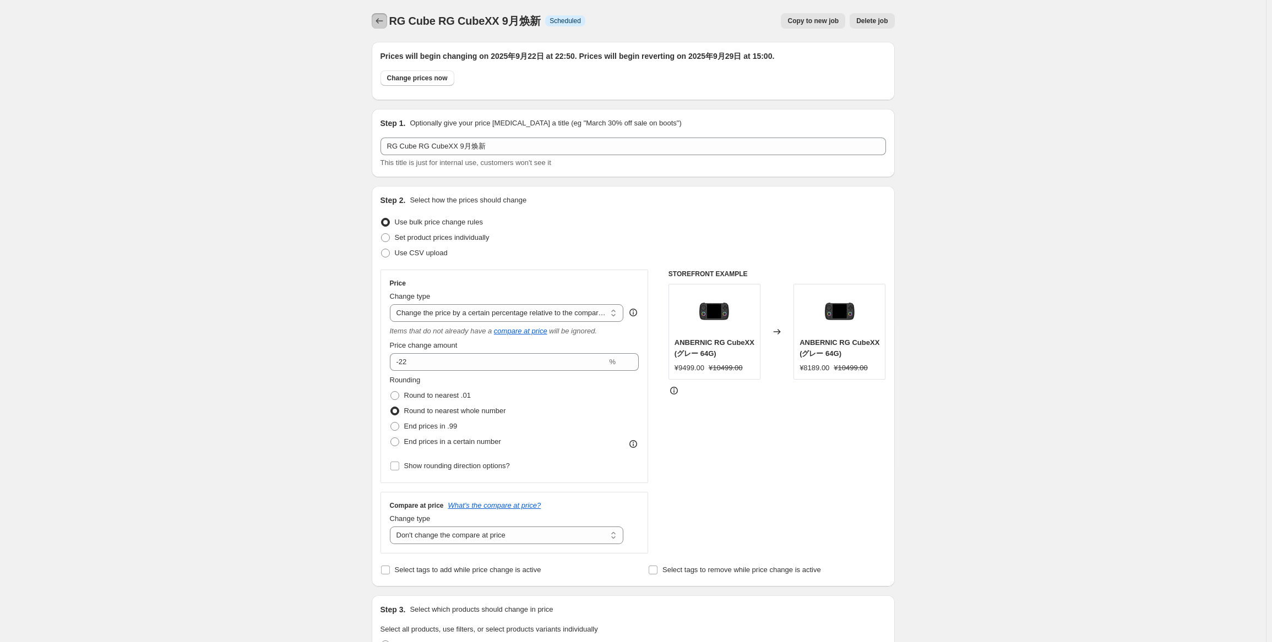
click at [381, 16] on icon "Price change jobs" at bounding box center [379, 20] width 11 height 11
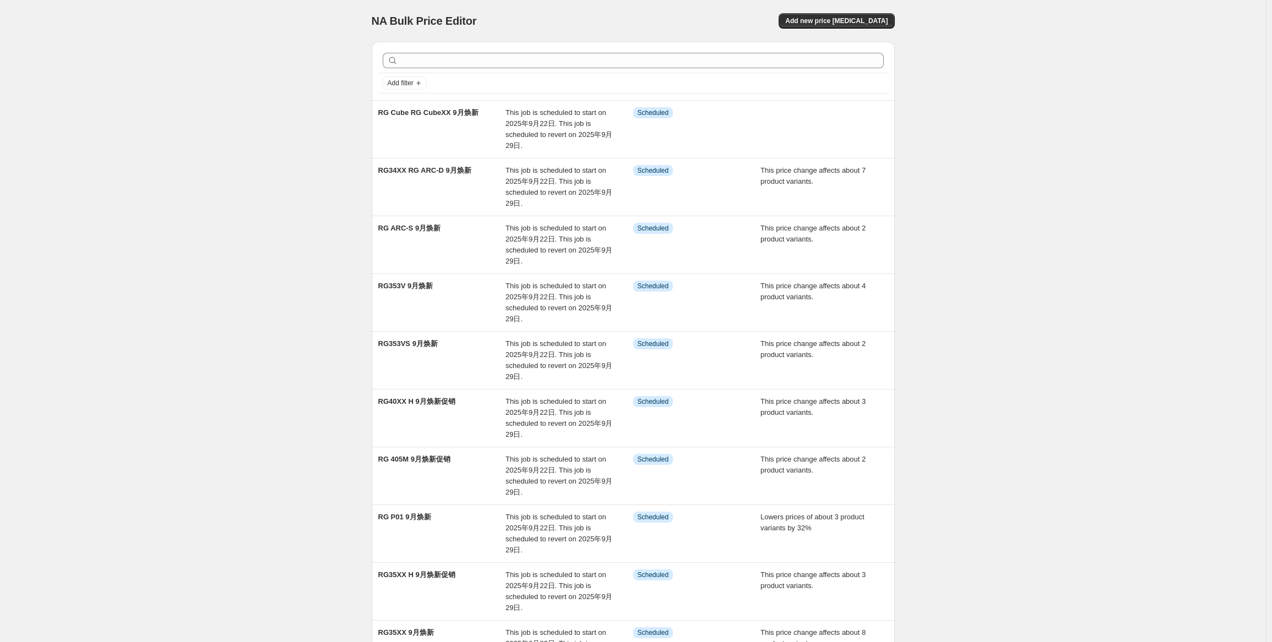
click at [857, 31] on div "NA Bulk Price Editor. This page is ready NA Bulk Price Editor Add new price [ME…" at bounding box center [633, 21] width 523 height 42
click at [864, 20] on span "Add new price [MEDICAL_DATA]" at bounding box center [836, 21] width 102 height 9
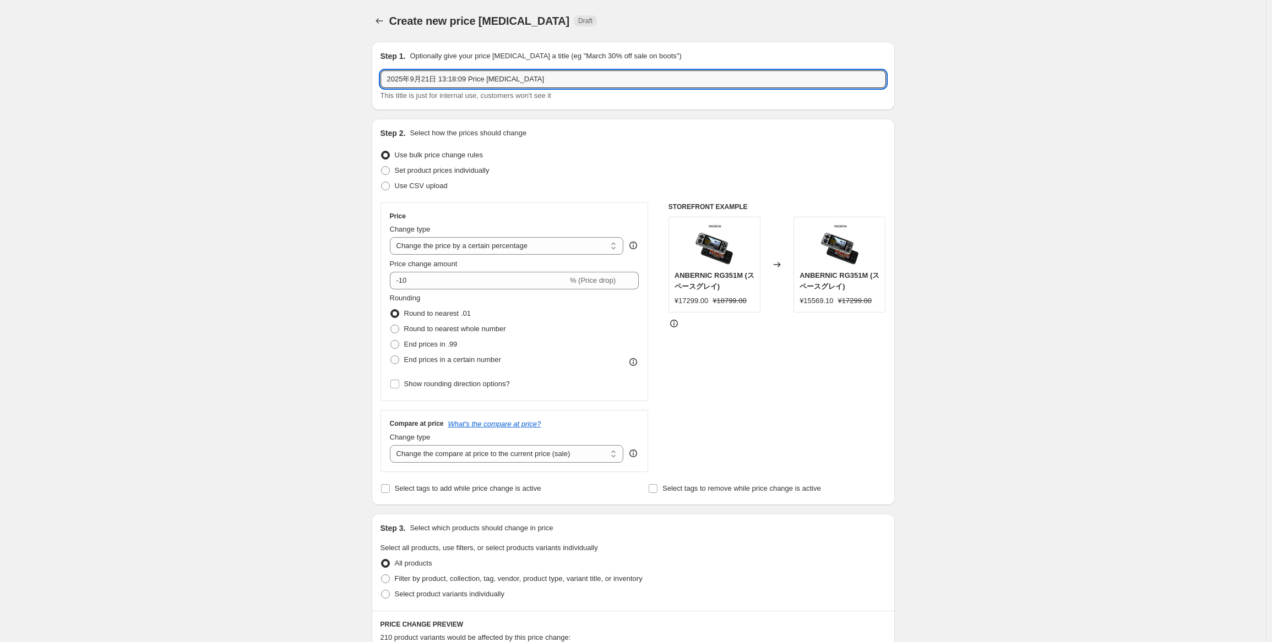
drag, startPoint x: 569, startPoint y: 72, endPoint x: 219, endPoint y: 60, distance: 350.3
click at [219, 60] on div "Create new price [MEDICAL_DATA]. This page is ready Create new price [MEDICAL_D…" at bounding box center [633, 552] width 1266 height 1104
paste input "RG 406H"
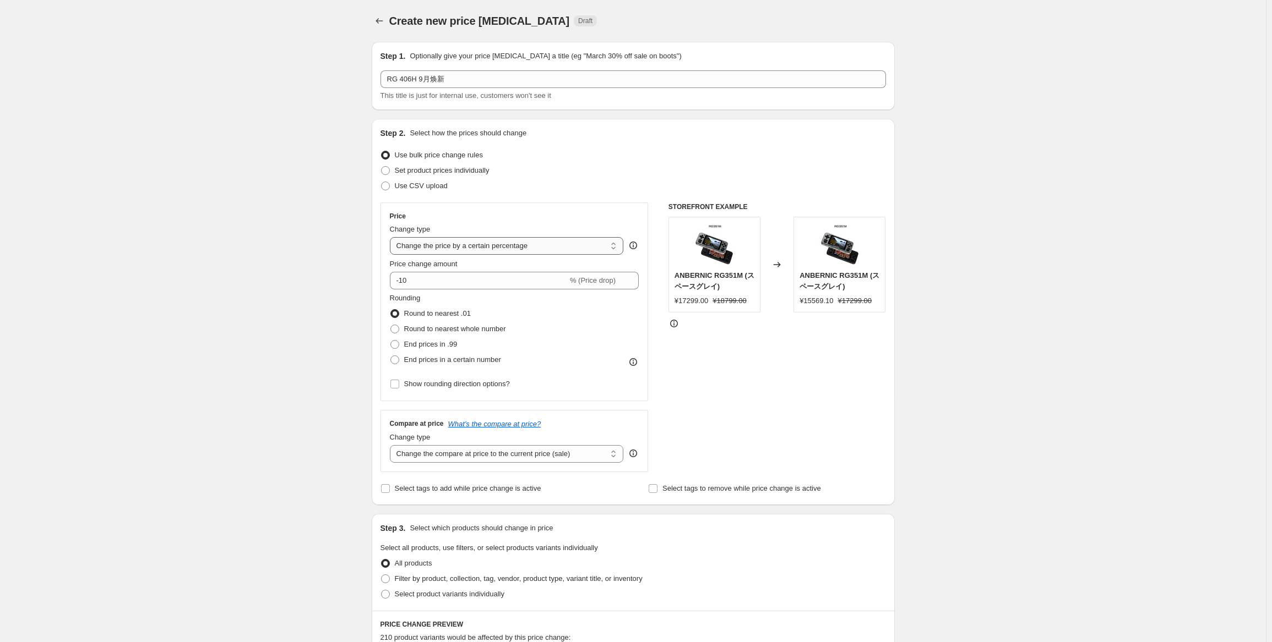
click at [494, 242] on select "Change the price to a certain amount Change the price by a certain amount Chang…" at bounding box center [507, 246] width 234 height 18
click at [392, 237] on select "Change the price to a certain amount Change the price by a certain amount Chang…" at bounding box center [507, 246] width 234 height 18
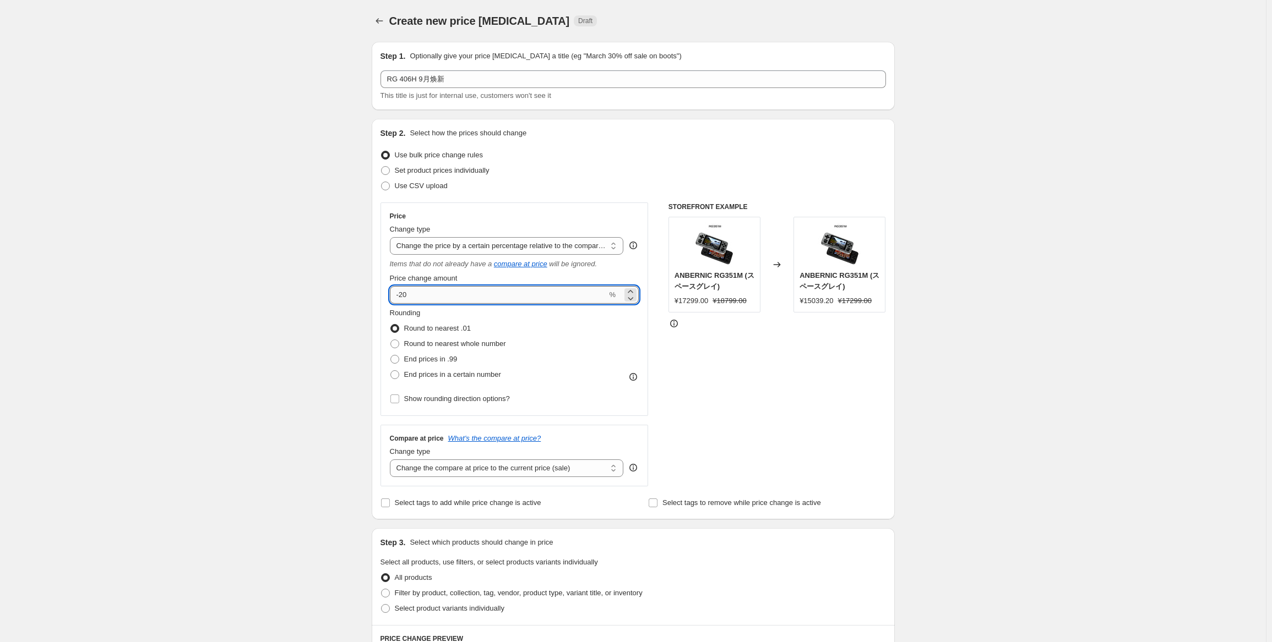
click at [516, 290] on input "-20" at bounding box center [498, 295] width 217 height 18
click at [492, 340] on span "Round to nearest whole number" at bounding box center [455, 344] width 102 height 8
click at [391, 340] on input "Round to nearest whole number" at bounding box center [390, 340] width 1 height 1
click at [549, 477] on select "Change the compare at price to the current price (sale) Change the compare at p…" at bounding box center [507, 469] width 234 height 18
click at [392, 460] on select "Change the compare at price to the current price (sale) Change the compare at p…" at bounding box center [507, 469] width 234 height 18
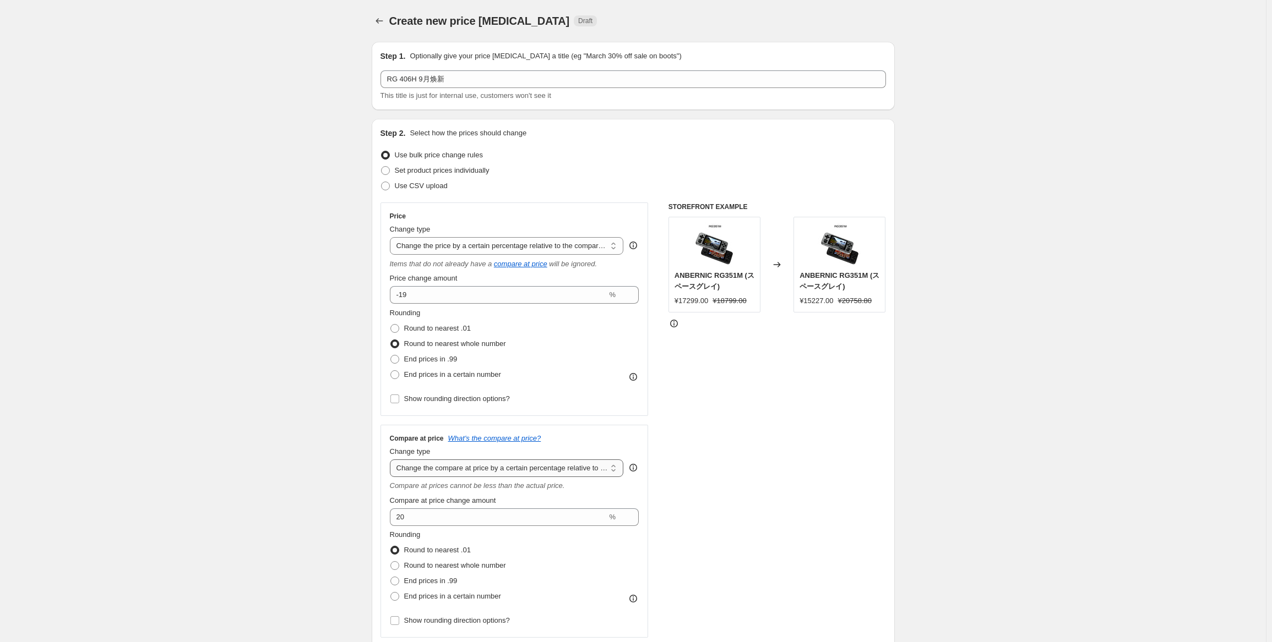
click at [540, 466] on select "Change the compare at price to the current price (sale) Change the compare at p…" at bounding box center [507, 469] width 234 height 18
click at [392, 460] on select "Change the compare at price to the current price (sale) Change the compare at p…" at bounding box center [507, 469] width 234 height 18
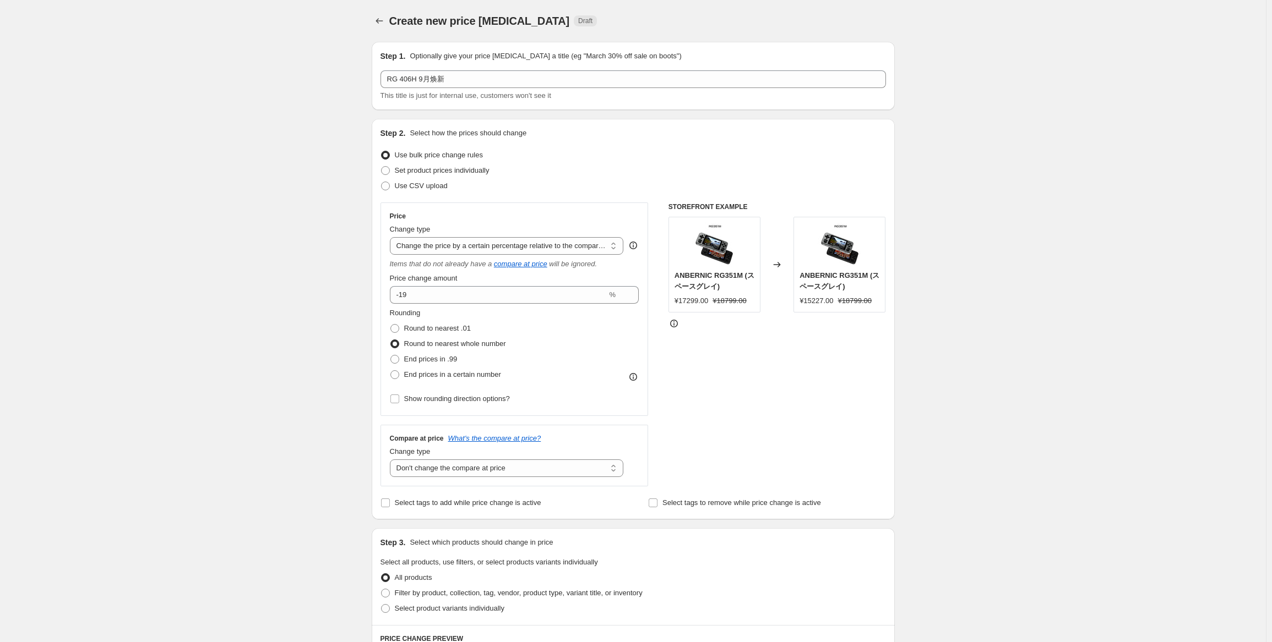
scroll to position [110, 0]
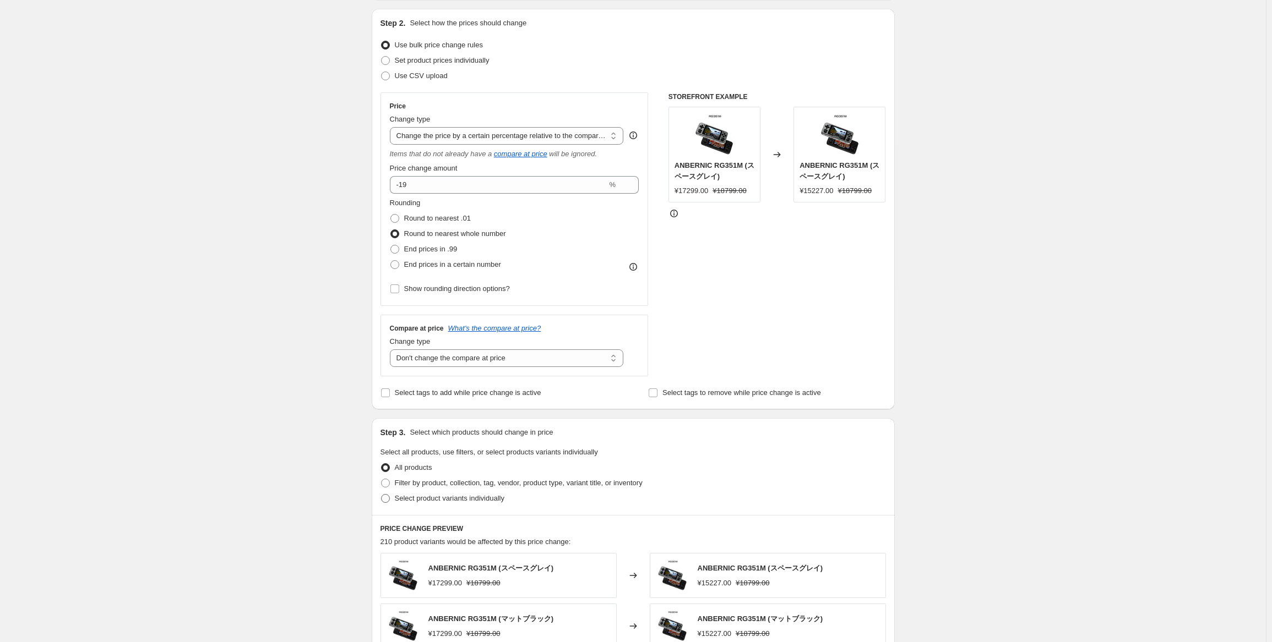
click at [449, 501] on span "Select product variants individually" at bounding box center [450, 498] width 110 height 8
click at [382, 495] on input "Select product variants individually" at bounding box center [381, 494] width 1 height 1
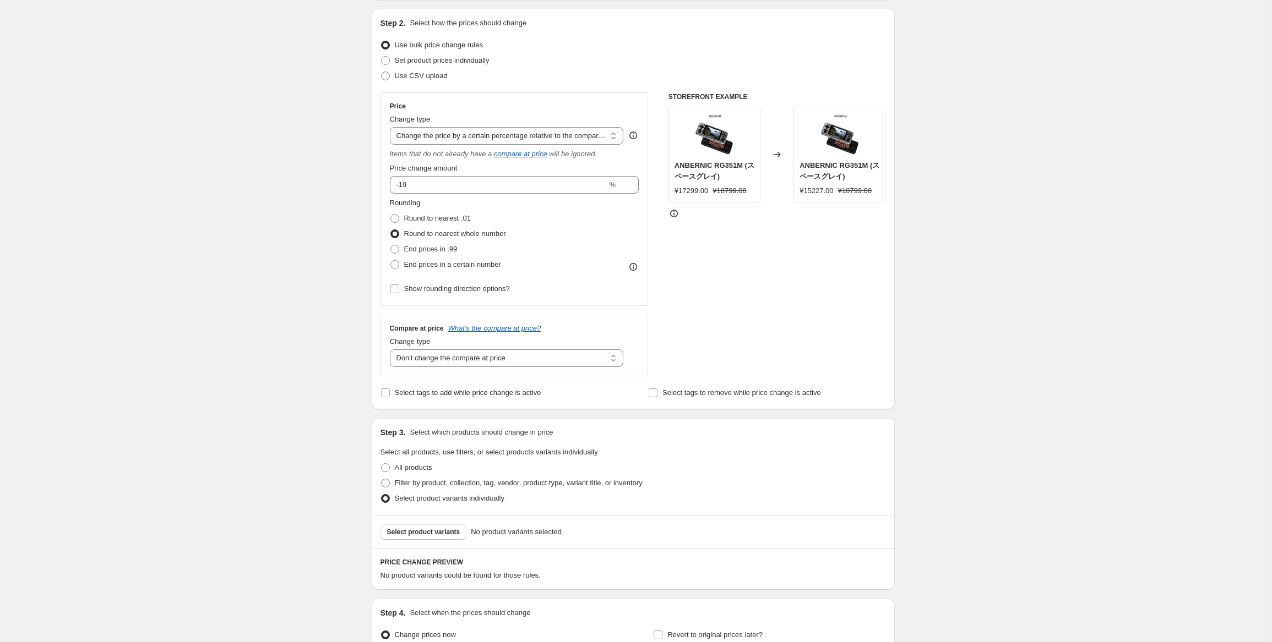
click at [435, 542] on div "Select product variants No product variants selected" at bounding box center [633, 532] width 523 height 34
click at [439, 535] on span "Select product variants" at bounding box center [423, 532] width 73 height 9
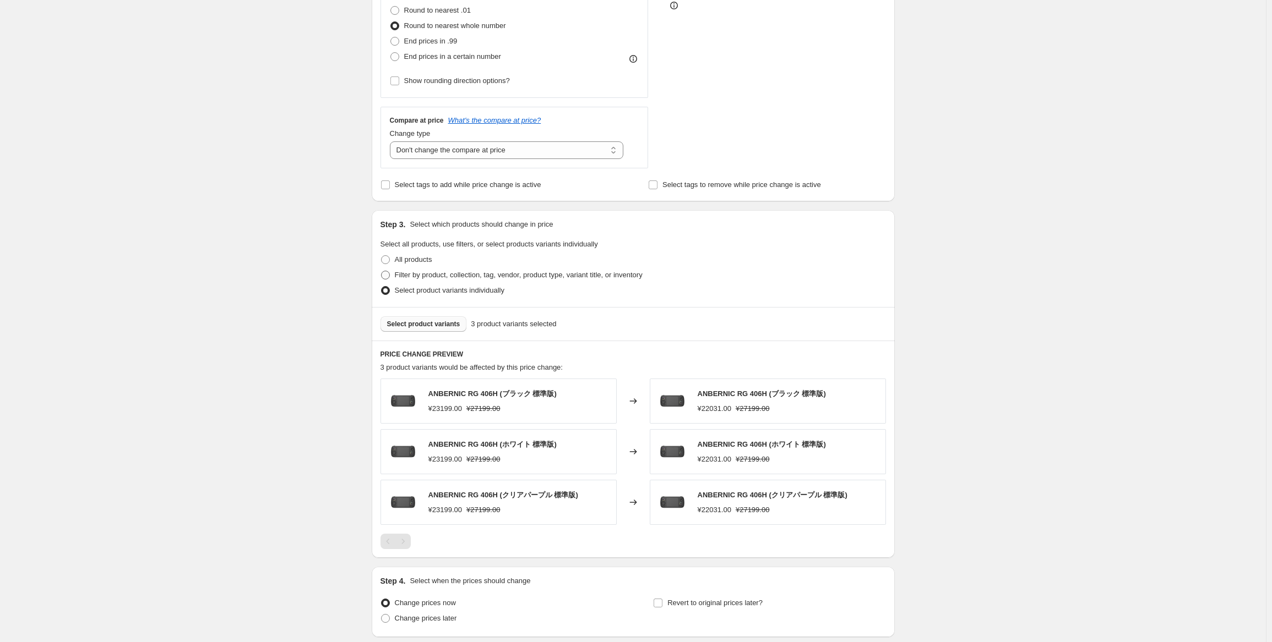
scroll to position [403, 0]
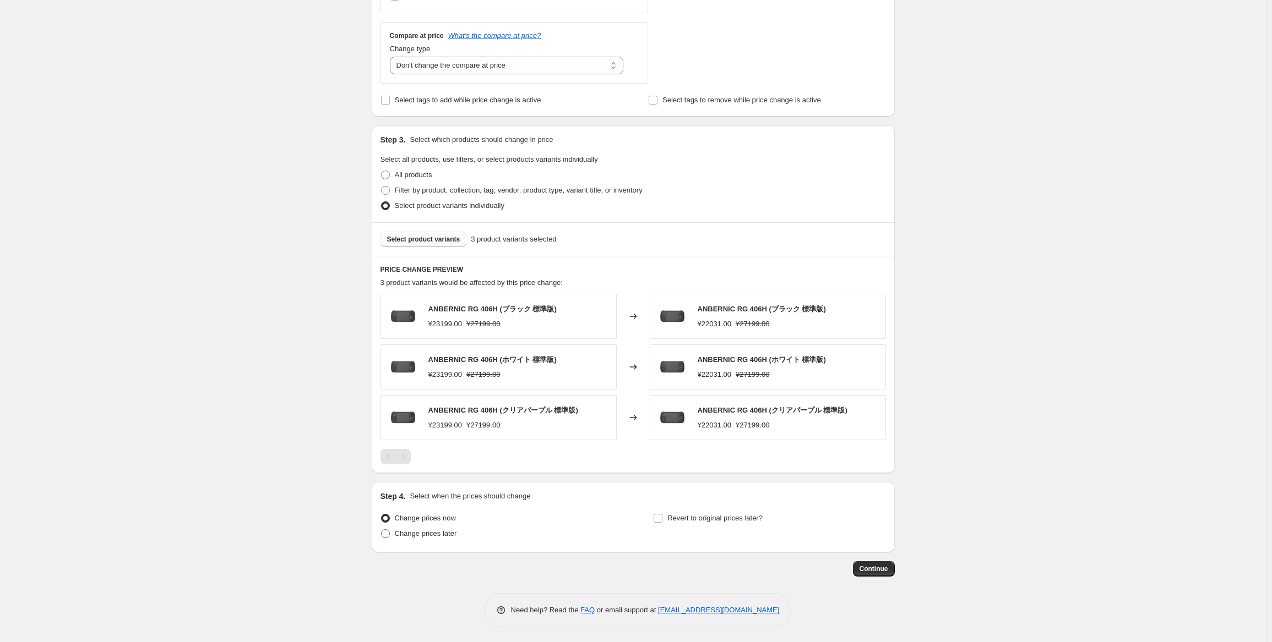
click at [401, 539] on label "Change prices later" at bounding box center [418, 533] width 77 height 15
click at [382, 530] on input "Change prices later" at bounding box center [381, 530] width 1 height 1
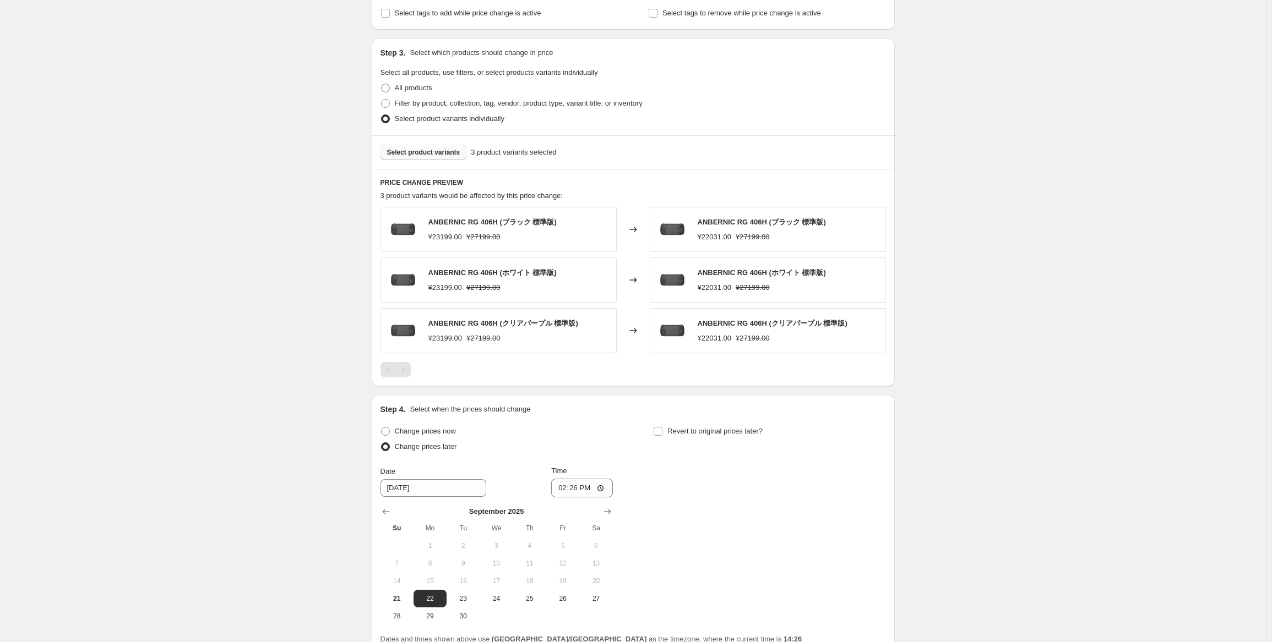
scroll to position [568, 0]
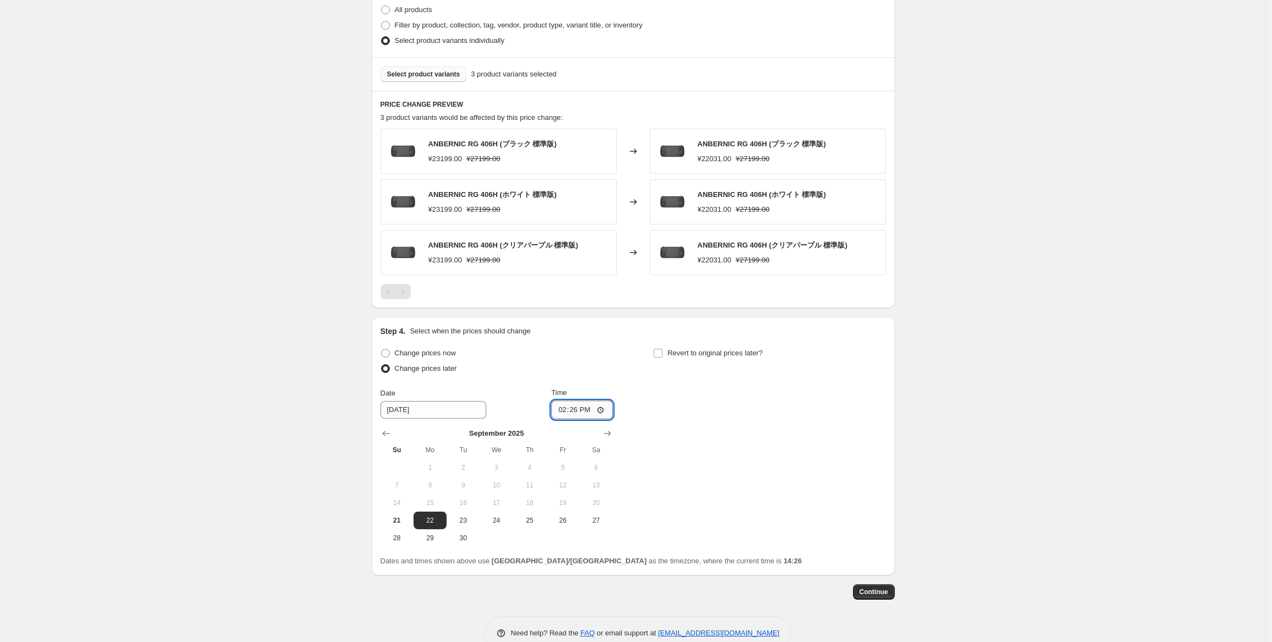
click at [578, 405] on input "14:26" at bounding box center [582, 410] width 62 height 19
click at [733, 429] on div "Change prices now Change prices later Date [DATE] Time 22:50 [DATE] Su Mo Tu We…" at bounding box center [632, 446] width 505 height 201
click at [721, 356] on span "Revert to original prices later?" at bounding box center [714, 353] width 95 height 8
click at [662, 356] on input "Revert to original prices later?" at bounding box center [657, 353] width 9 height 9
click at [707, 543] on button "29" at bounding box center [703, 539] width 33 height 18
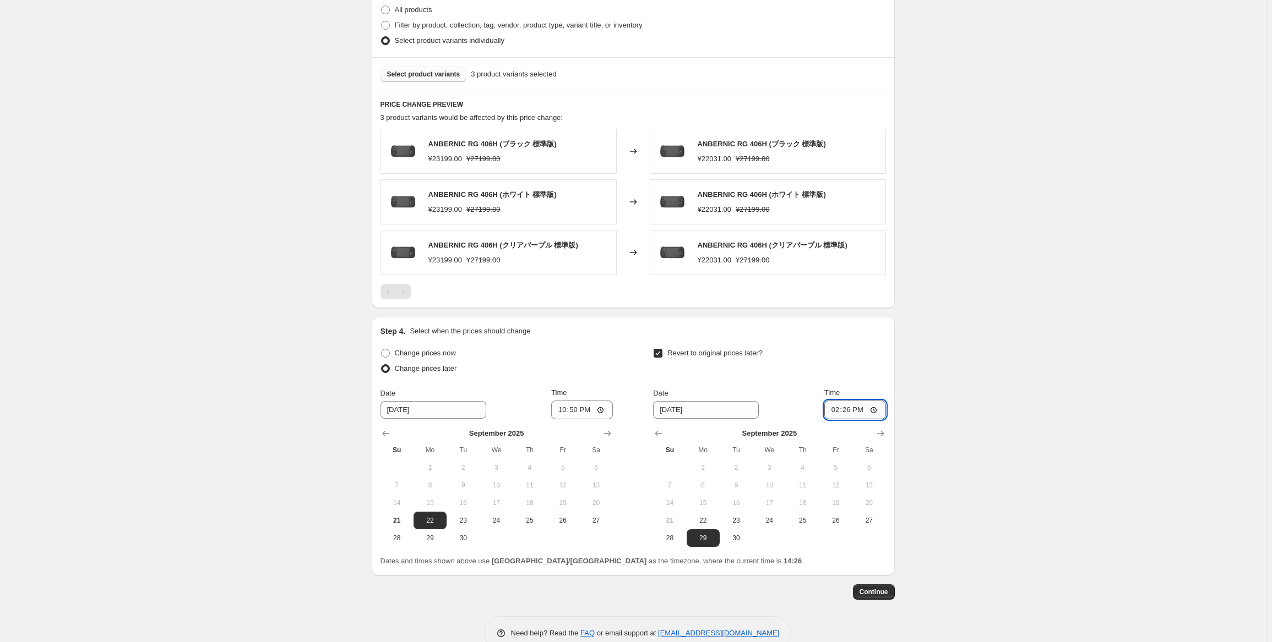
click at [853, 410] on input "14:26" at bounding box center [855, 410] width 62 height 19
click at [1113, 363] on div "Create new price [MEDICAL_DATA]. This page is ready Create new price [MEDICAL_D…" at bounding box center [633, 49] width 1266 height 1235
click at [869, 595] on span "Continue" at bounding box center [873, 592] width 29 height 9
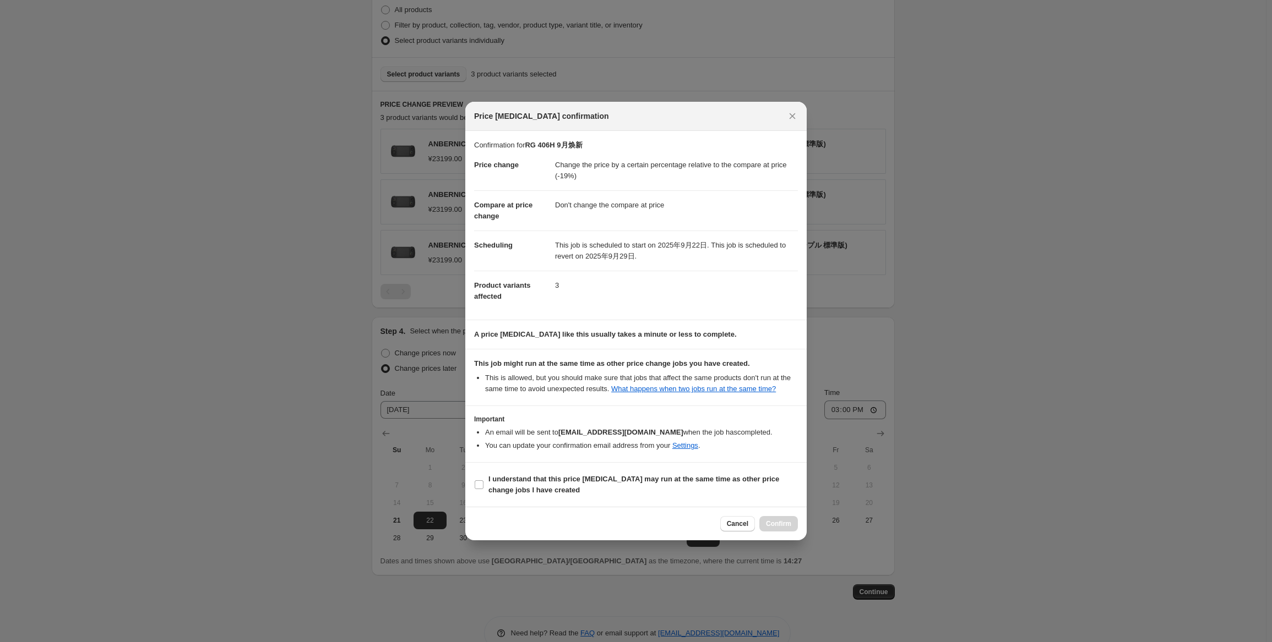
click at [546, 500] on section "I understand that this price [MEDICAL_DATA] may run at the same time as other p…" at bounding box center [635, 485] width 341 height 44
click at [546, 487] on span "I understand that this price [MEDICAL_DATA] may run at the same time as other p…" at bounding box center [642, 485] width 309 height 22
click at [483, 487] on input "I understand that this price [MEDICAL_DATA] may run at the same time as other p…" at bounding box center [479, 485] width 9 height 9
click at [773, 519] on button "Confirm" at bounding box center [778, 523] width 39 height 15
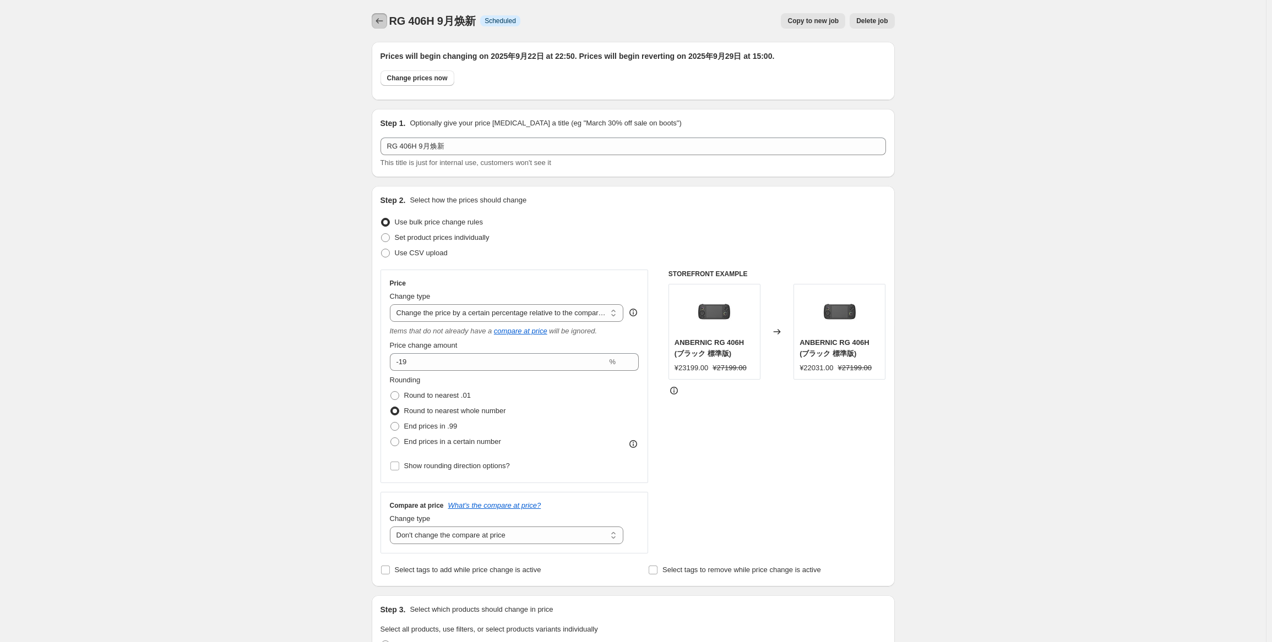
click at [377, 23] on icon "Price change jobs" at bounding box center [379, 20] width 11 height 11
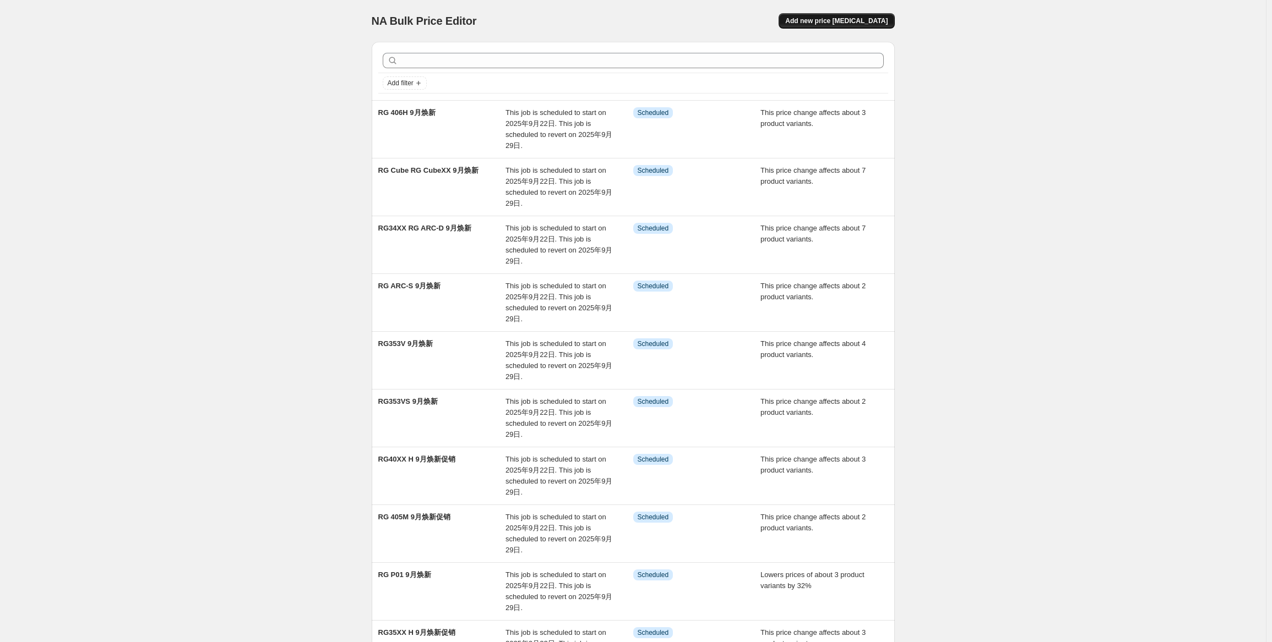
click at [830, 21] on span "Add new price [MEDICAL_DATA]" at bounding box center [836, 21] width 102 height 9
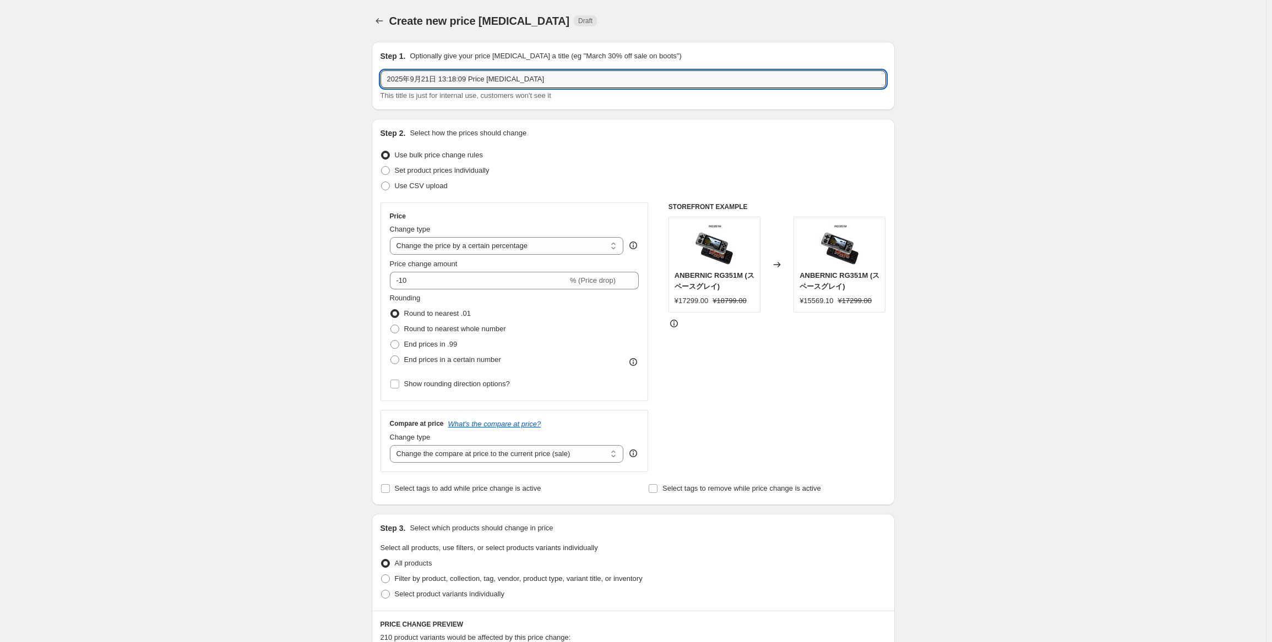
drag, startPoint x: 555, startPoint y: 75, endPoint x: 214, endPoint y: 77, distance: 341.9
click at [215, 77] on div "Create new price [MEDICAL_DATA]. This page is ready Create new price [MEDICAL_D…" at bounding box center [633, 552] width 1266 height 1104
paste input "RG 40XXV"
click at [525, 252] on select "Change the price to a certain amount Change the price by a certain amount Chang…" at bounding box center [507, 246] width 234 height 18
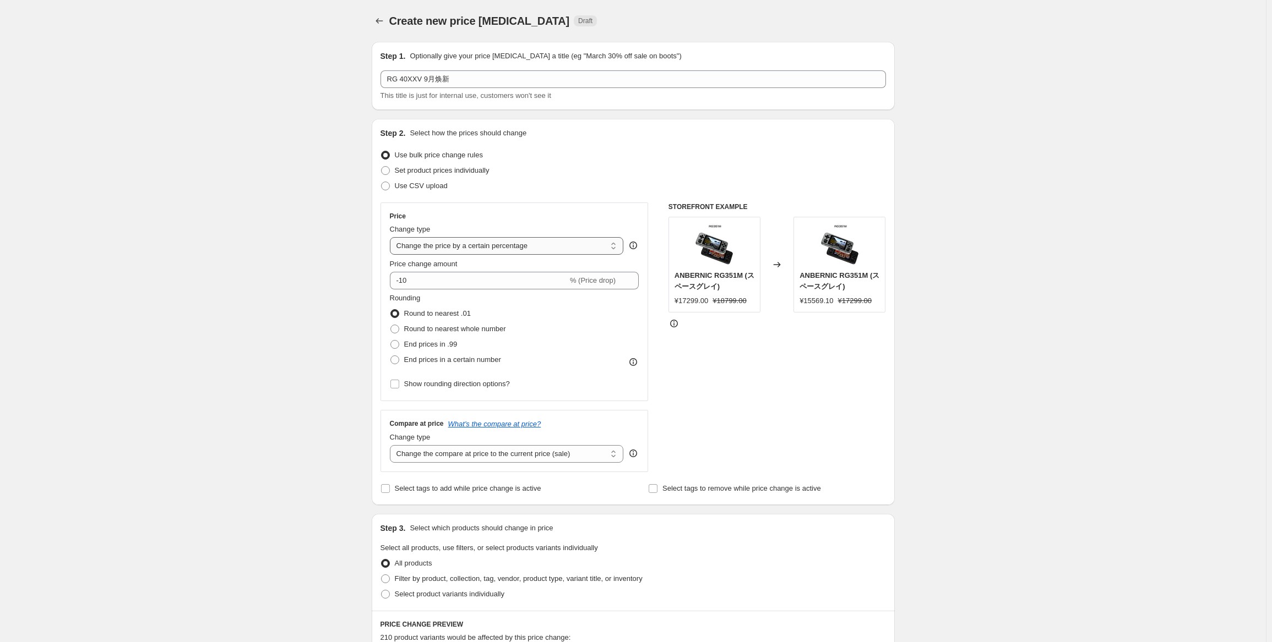
click at [392, 237] on select "Change the price to a certain amount Change the price by a certain amount Chang…" at bounding box center [507, 246] width 234 height 18
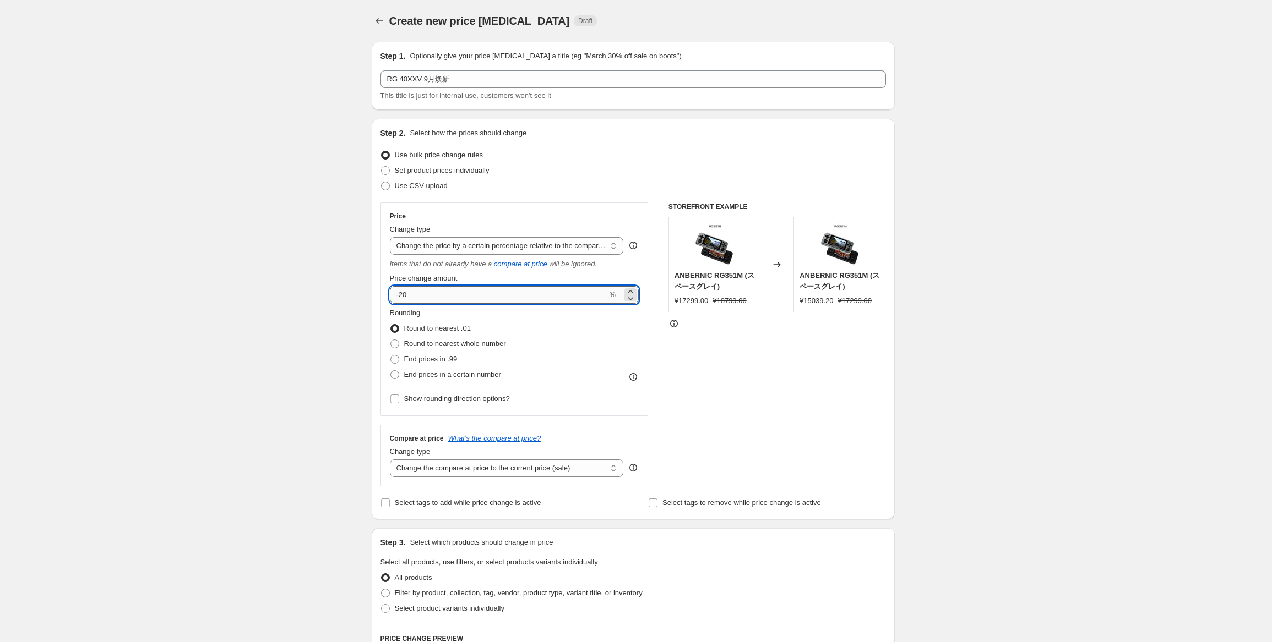
click at [503, 291] on input "-20" at bounding box center [498, 295] width 217 height 18
click at [489, 341] on span "Round to nearest whole number" at bounding box center [455, 344] width 102 height 8
click at [391, 340] on input "Round to nearest whole number" at bounding box center [390, 340] width 1 height 1
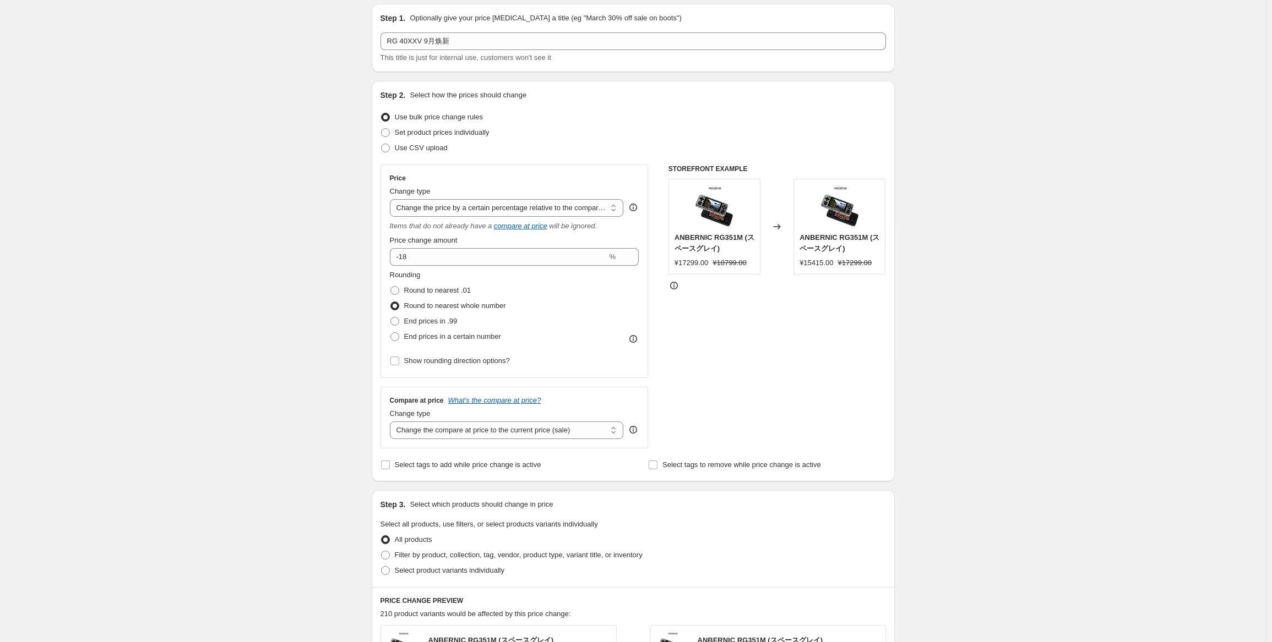
scroll to position [55, 0]
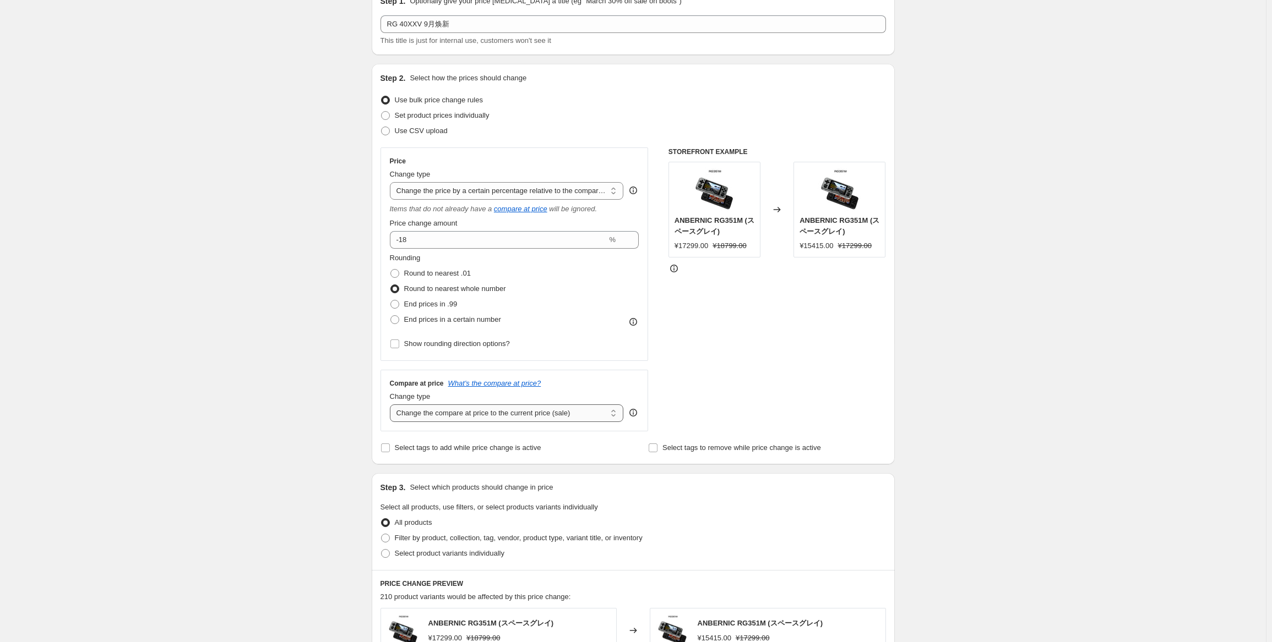
click at [553, 413] on select "Change the compare at price to the current price (sale) Change the compare at p…" at bounding box center [507, 414] width 234 height 18
click at [392, 405] on select "Change the compare at price to the current price (sale) Change the compare at p…" at bounding box center [507, 414] width 234 height 18
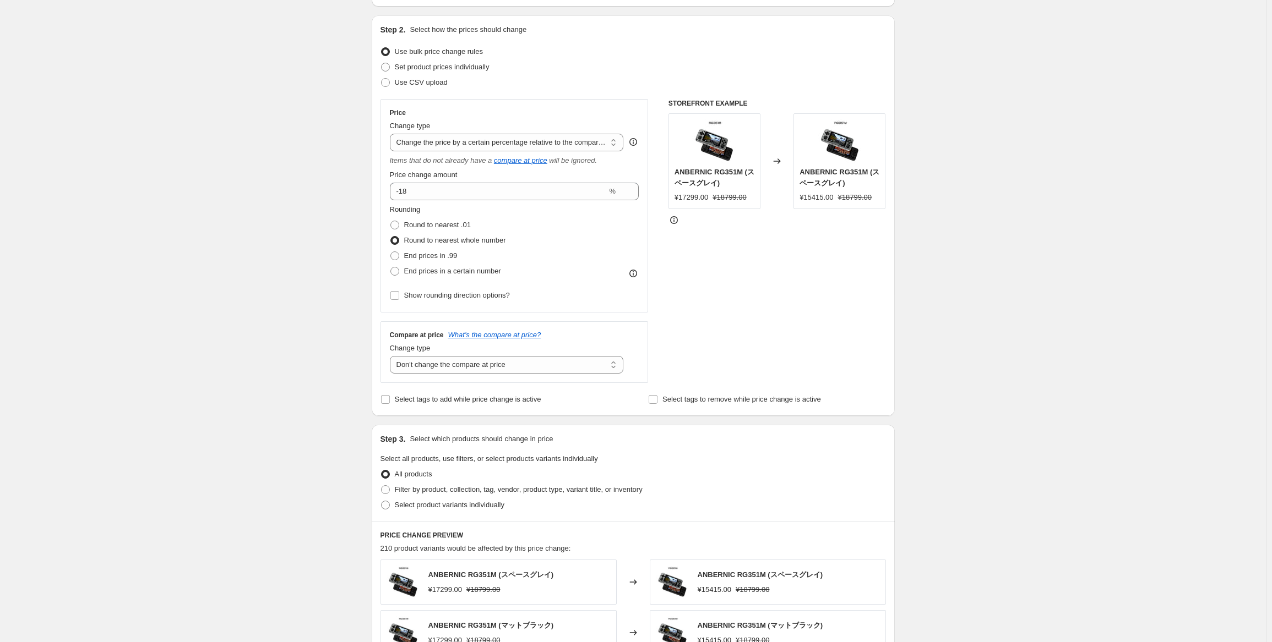
scroll to position [165, 0]
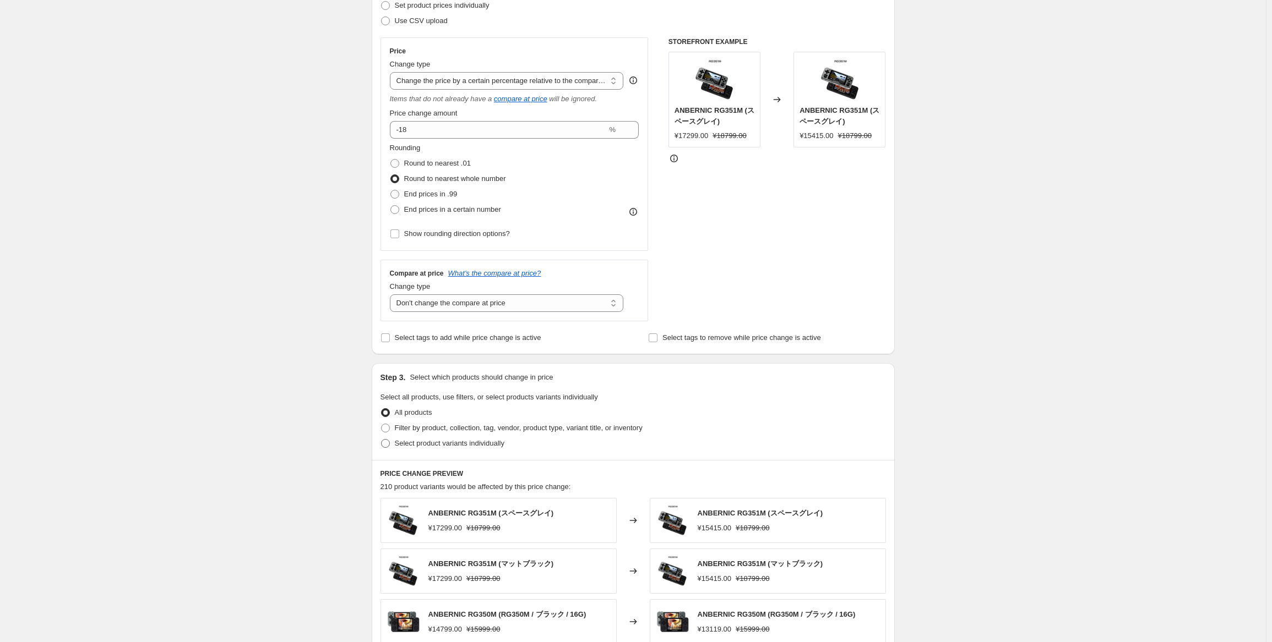
click at [493, 445] on span "Select product variants individually" at bounding box center [450, 443] width 110 height 8
click at [382, 440] on input "Select product variants individually" at bounding box center [381, 439] width 1 height 1
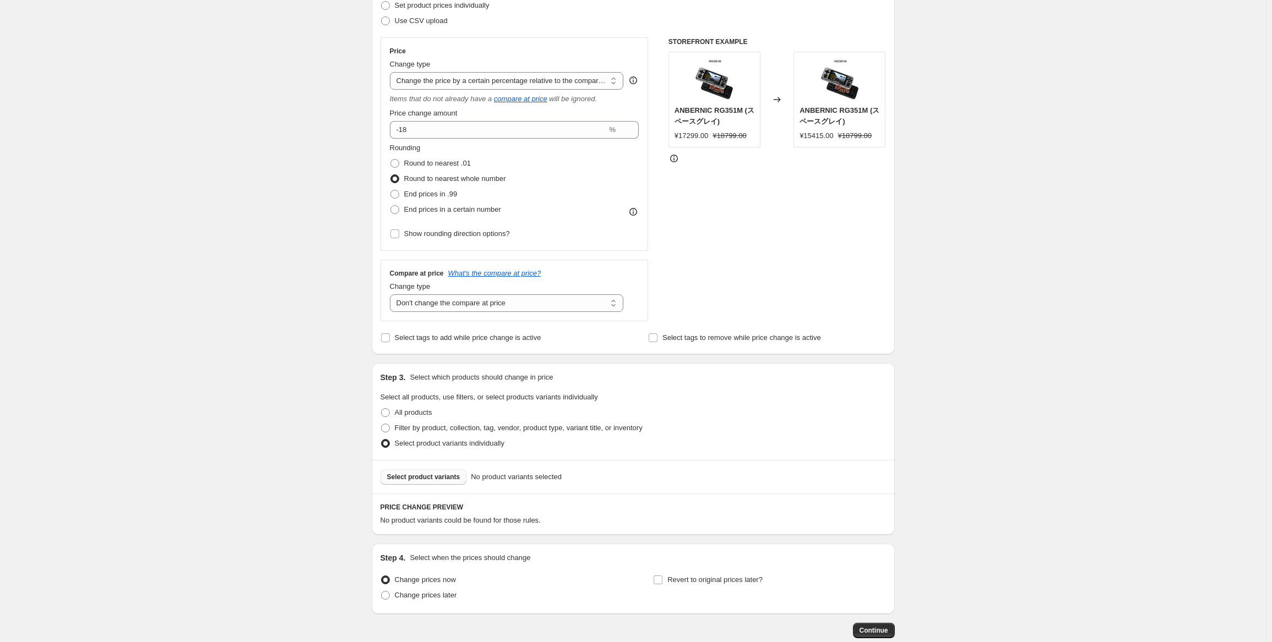
click at [438, 482] on button "Select product variants" at bounding box center [423, 477] width 86 height 15
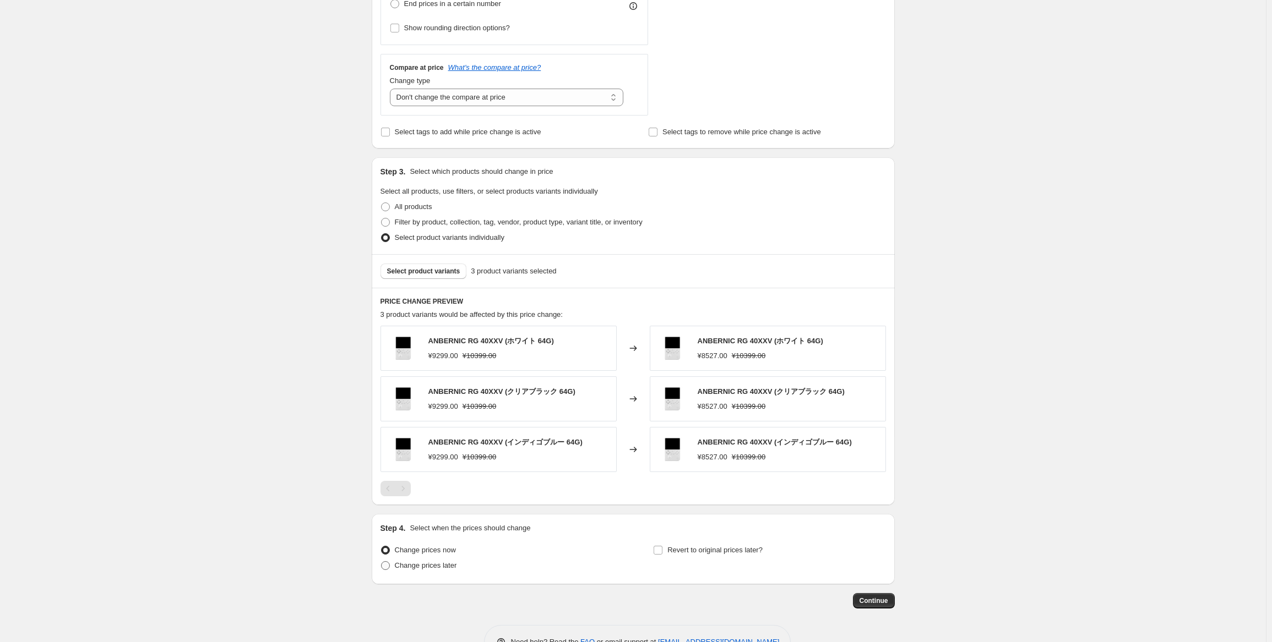
scroll to position [403, 0]
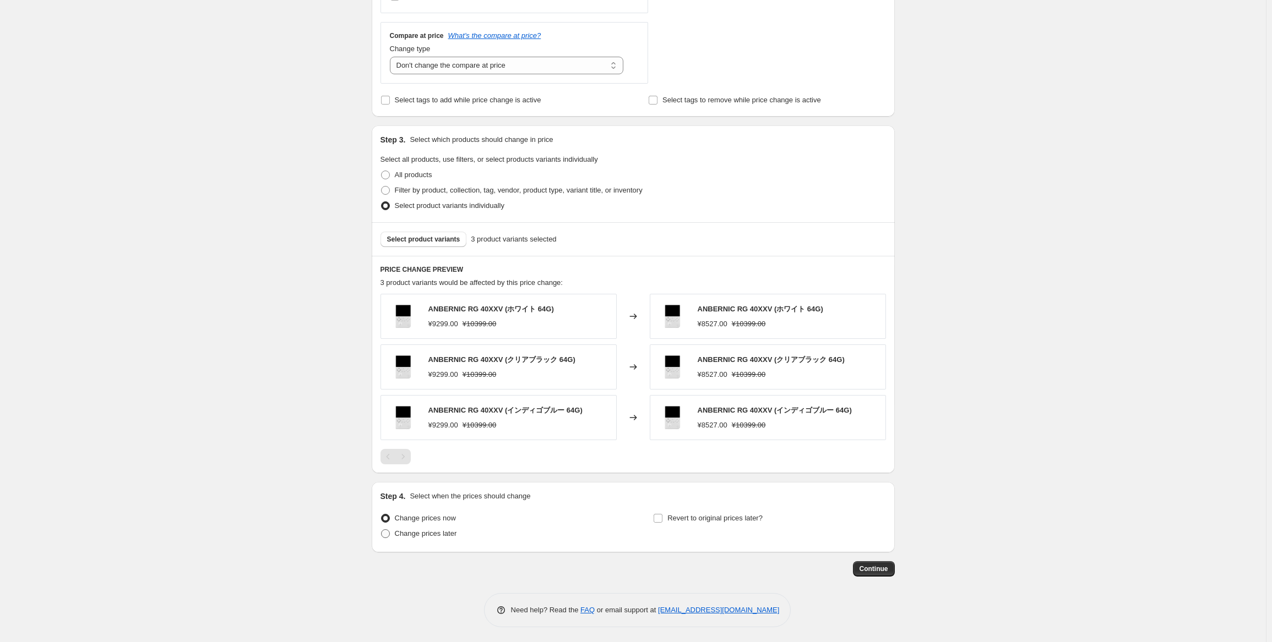
click at [438, 530] on span "Change prices later" at bounding box center [426, 534] width 62 height 8
click at [382, 530] on input "Change prices later" at bounding box center [381, 530] width 1 height 1
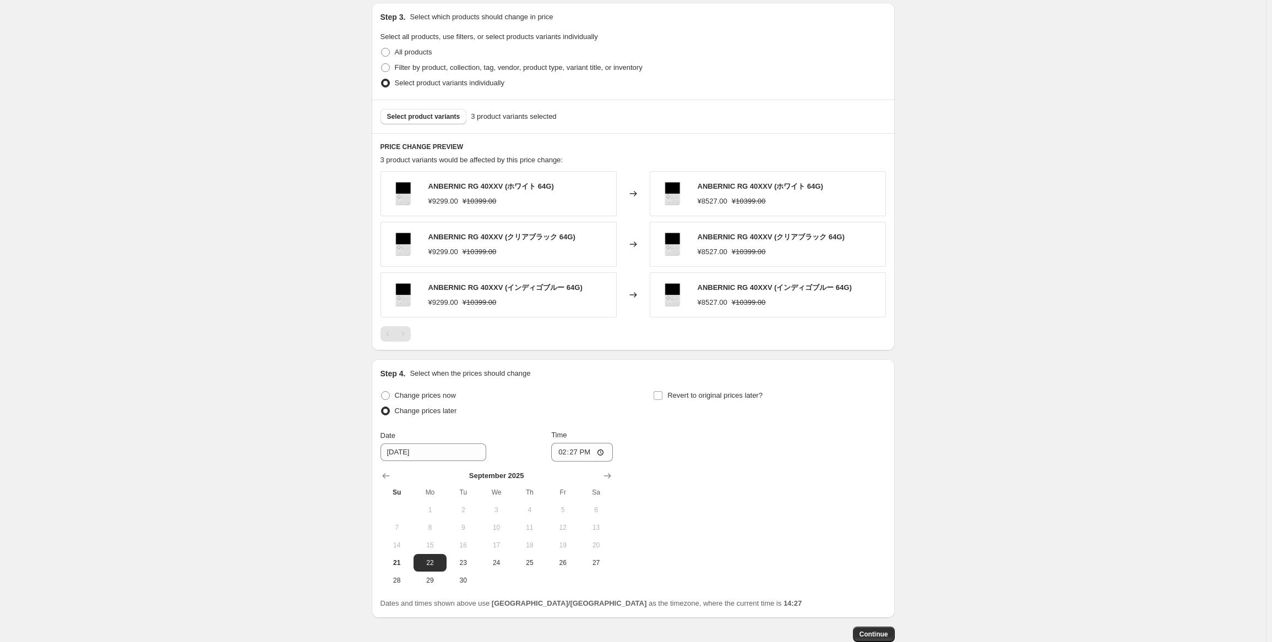
scroll to position [568, 0]
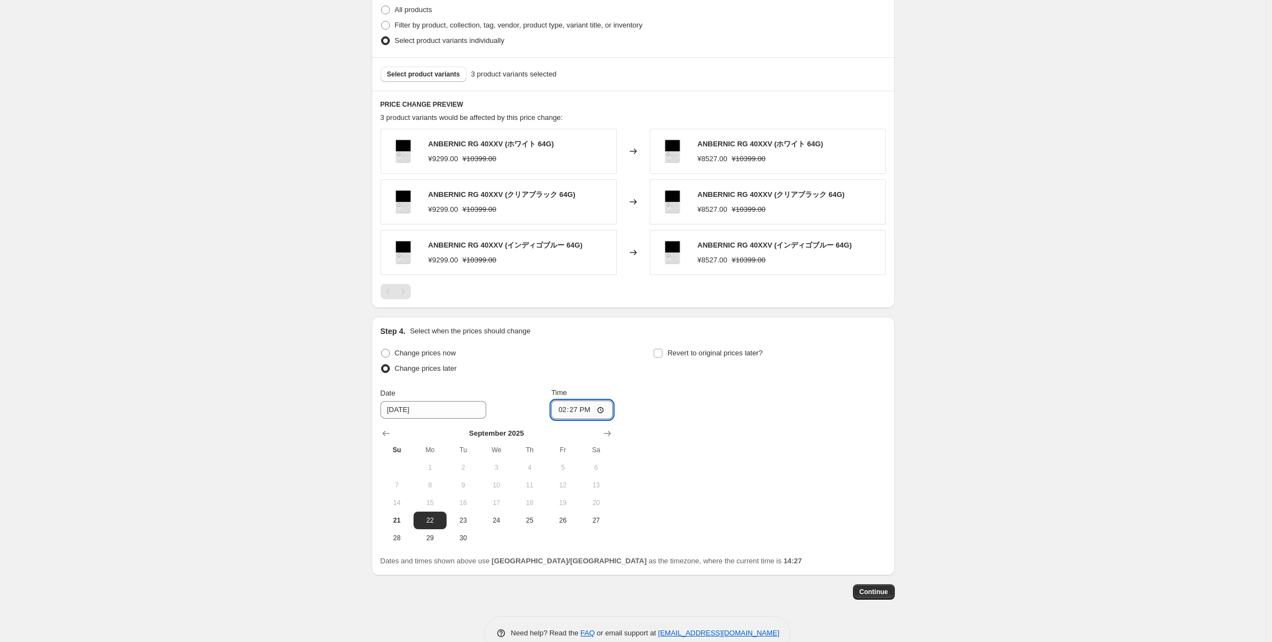
click at [581, 406] on input "14:27" at bounding box center [582, 410] width 62 height 19
click at [772, 426] on div "Change prices now Change prices later Date [DATE] Time 22:50 [DATE] Su Mo Tu We…" at bounding box center [632, 446] width 505 height 201
click at [738, 361] on div "Revert to original prices later?" at bounding box center [769, 362] width 232 height 33
click at [740, 354] on span "Revert to original prices later?" at bounding box center [714, 353] width 95 height 8
click at [662, 354] on input "Revert to original prices later?" at bounding box center [657, 353] width 9 height 9
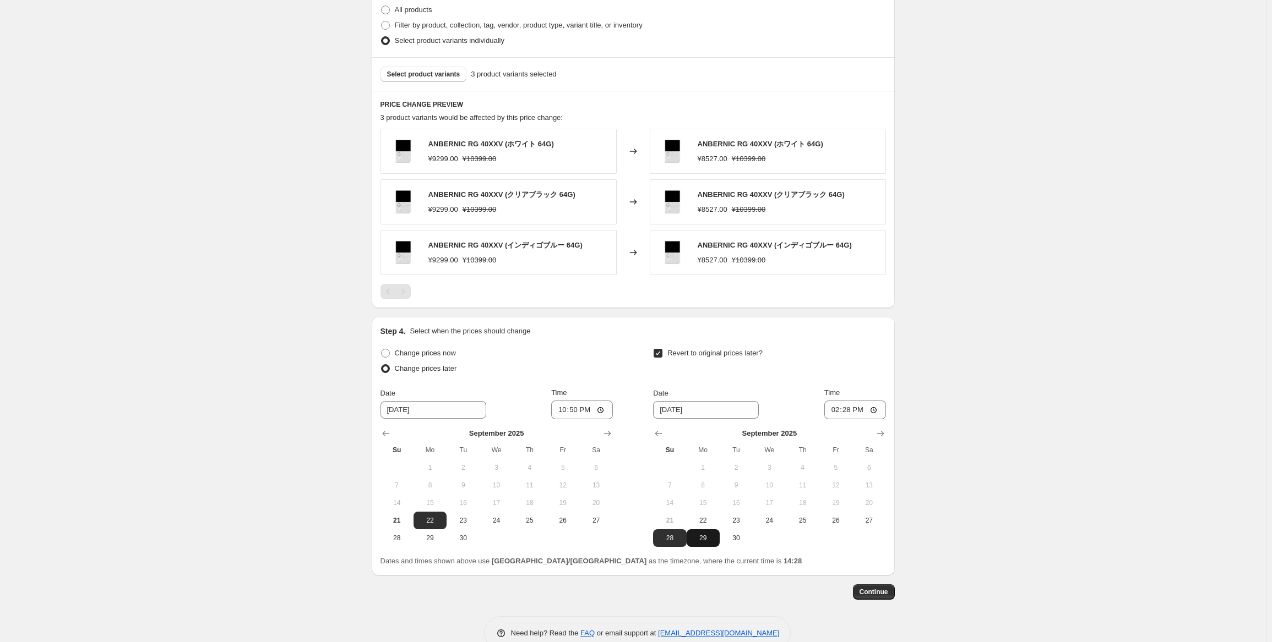
click at [704, 546] on button "29" at bounding box center [703, 539] width 33 height 18
click at [848, 407] on input "14:28" at bounding box center [855, 410] width 62 height 19
click at [856, 332] on div "Step 4. Select when the prices should change" at bounding box center [632, 331] width 505 height 11
click at [871, 597] on button "Continue" at bounding box center [874, 592] width 42 height 15
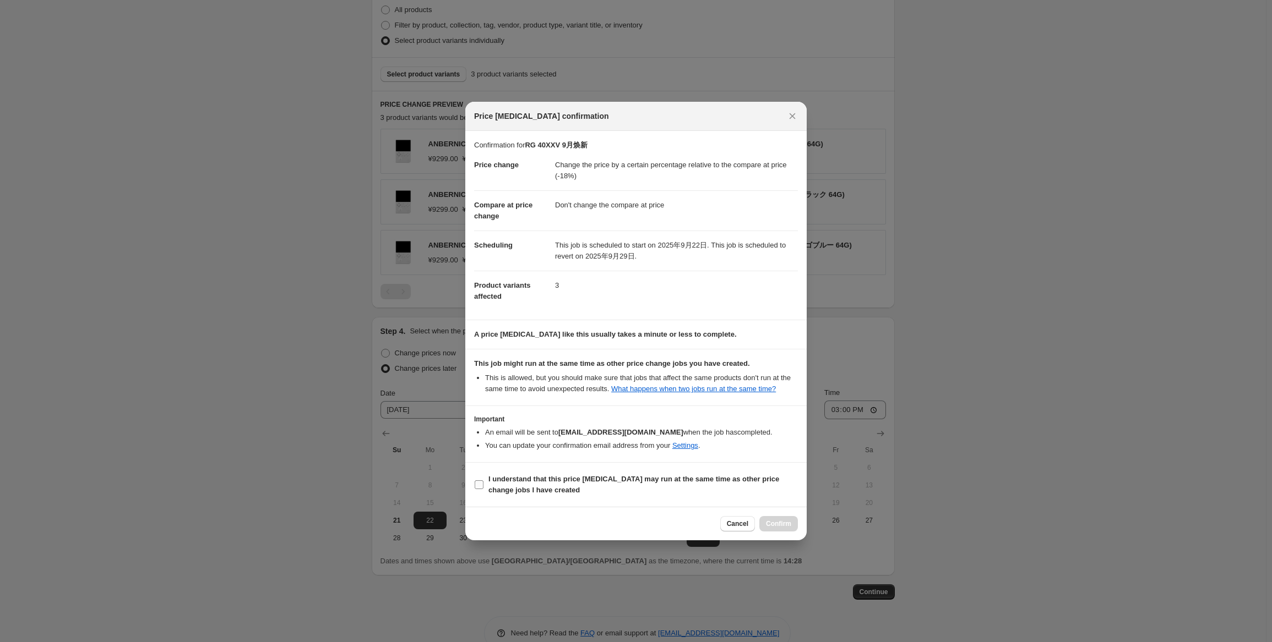
click at [510, 486] on b "I understand that this price [MEDICAL_DATA] may run at the same time as other p…" at bounding box center [633, 484] width 291 height 19
click at [483, 486] on input "I understand that this price [MEDICAL_DATA] may run at the same time as other p…" at bounding box center [479, 485] width 9 height 9
click at [767, 524] on span "Confirm" at bounding box center [778, 524] width 25 height 9
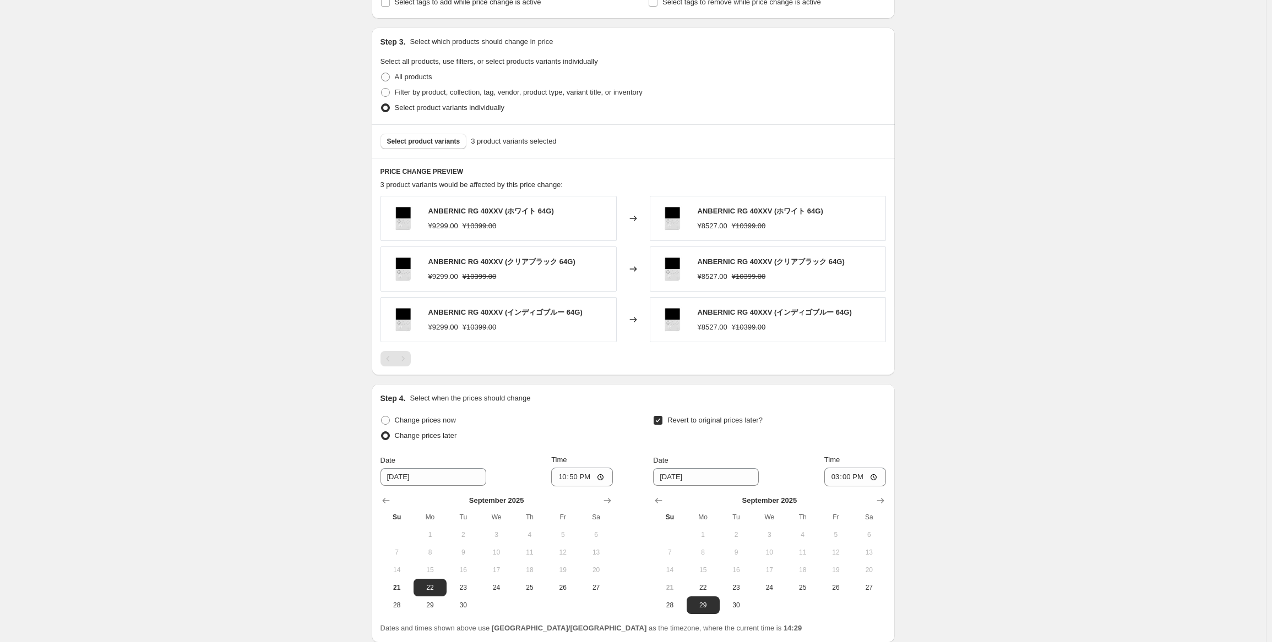
click at [1047, 362] on div "RG 40XXV 9月焕新. This page is ready RG 40XXV 9月焕新 Info Scheduled Copy to new job …" at bounding box center [633, 83] width 1266 height 1303
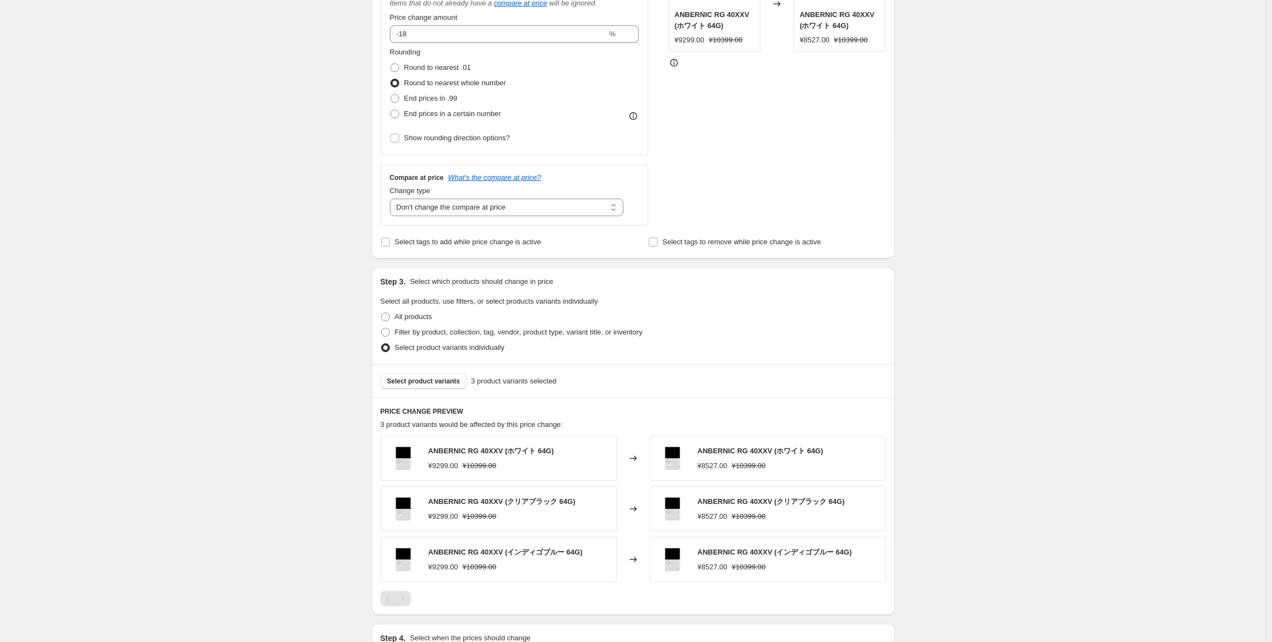
scroll to position [0, 0]
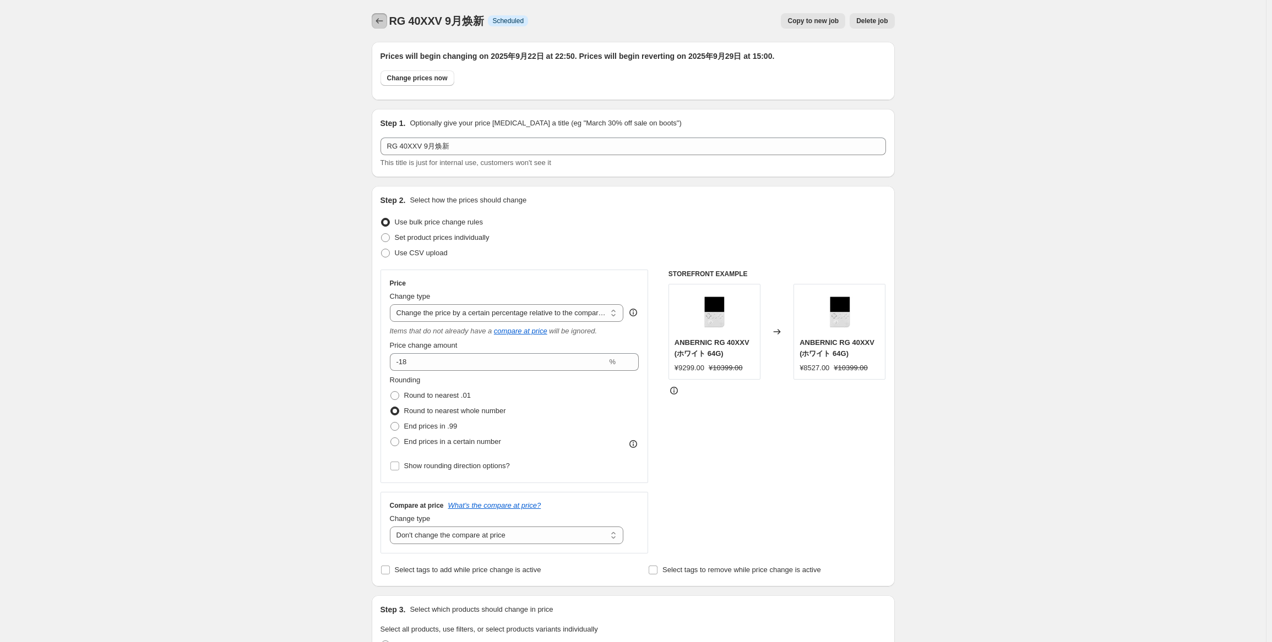
click at [380, 17] on icon "Price change jobs" at bounding box center [379, 20] width 11 height 11
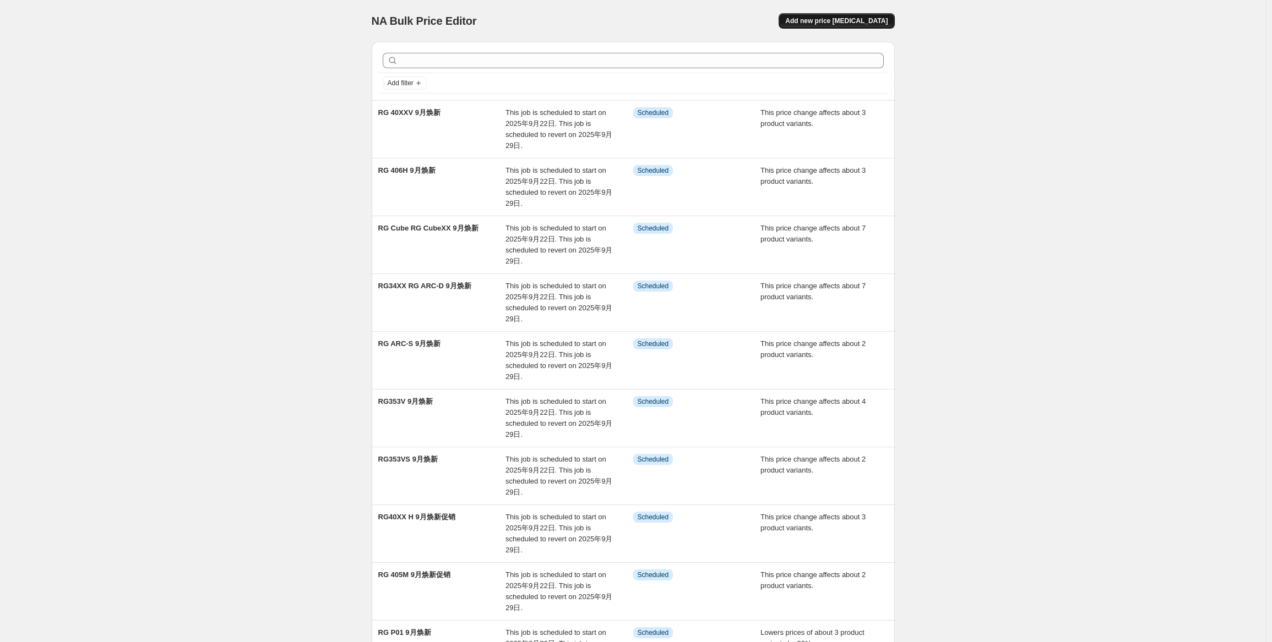
click at [825, 24] on span "Add new price [MEDICAL_DATA]" at bounding box center [836, 21] width 102 height 9
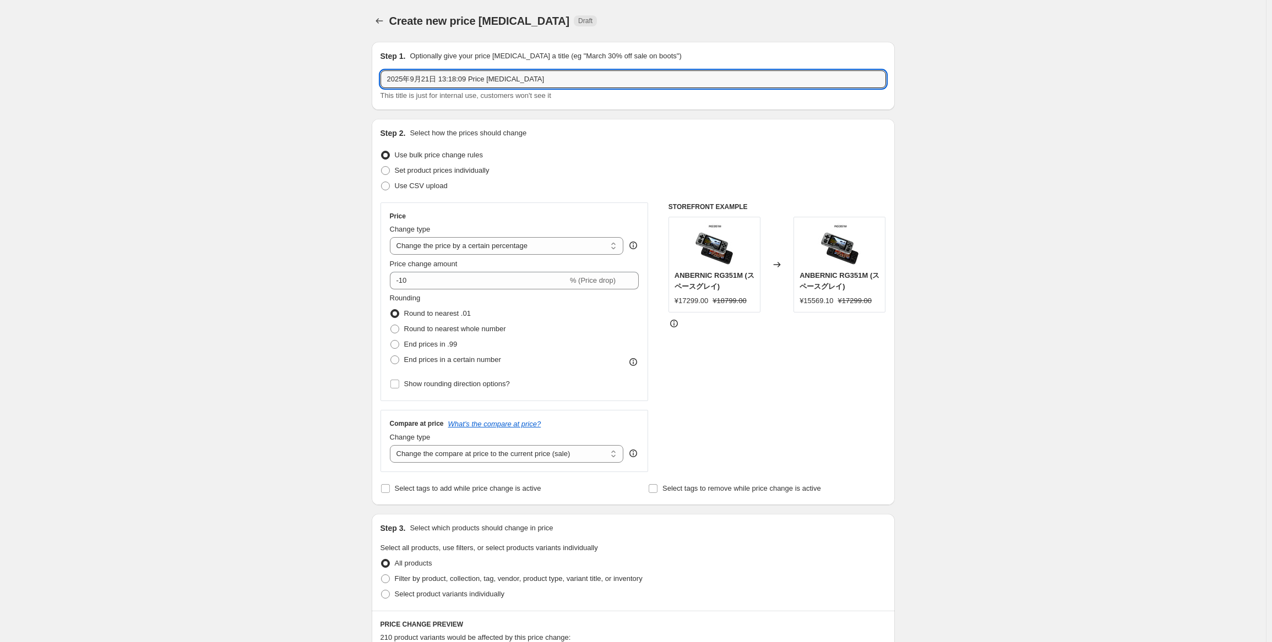
drag, startPoint x: 315, startPoint y: 70, endPoint x: 281, endPoint y: 70, distance: 34.1
click at [281, 70] on div "Create new price [MEDICAL_DATA]. This page is ready Create new price [MEDICAL_D…" at bounding box center [633, 552] width 1266 height 1104
paste input "RG556"
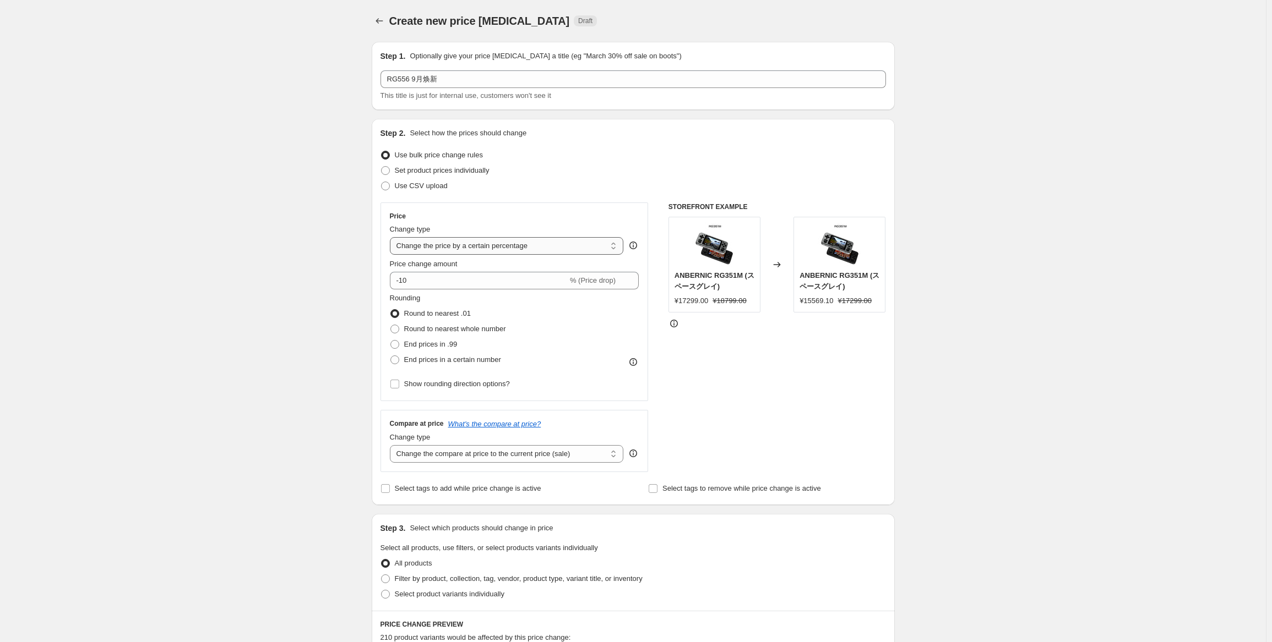
drag, startPoint x: 567, startPoint y: 247, endPoint x: 562, endPoint y: 254, distance: 8.3
click at [566, 247] on select "Change the price to a certain amount Change the price by a certain amount Chang…" at bounding box center [507, 246] width 234 height 18
click at [392, 237] on select "Change the price to a certain amount Change the price by a certain amount Chang…" at bounding box center [507, 246] width 234 height 18
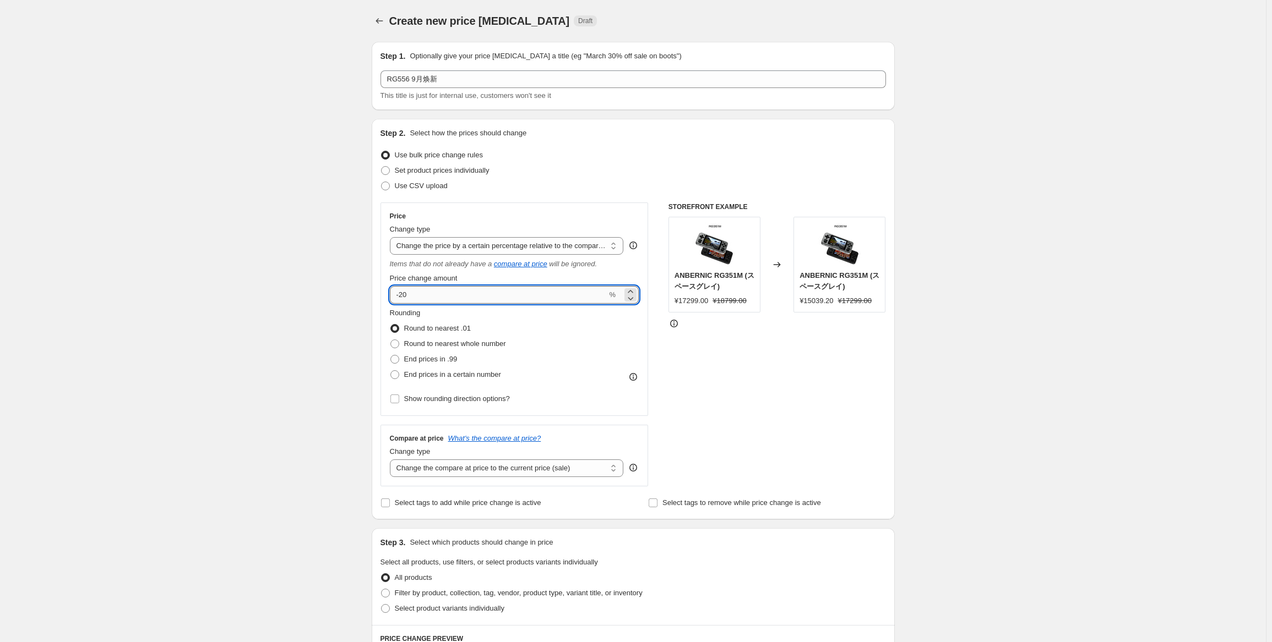
click at [495, 295] on input "-20" at bounding box center [498, 295] width 217 height 18
click at [471, 343] on span "Round to nearest whole number" at bounding box center [455, 344] width 102 height 8
click at [391, 340] on input "Round to nearest whole number" at bounding box center [390, 340] width 1 height 1
drag, startPoint x: 520, startPoint y: 469, endPoint x: 520, endPoint y: 476, distance: 6.6
click at [520, 469] on select "Change the compare at price to the current price (sale) Change the compare at p…" at bounding box center [507, 469] width 234 height 18
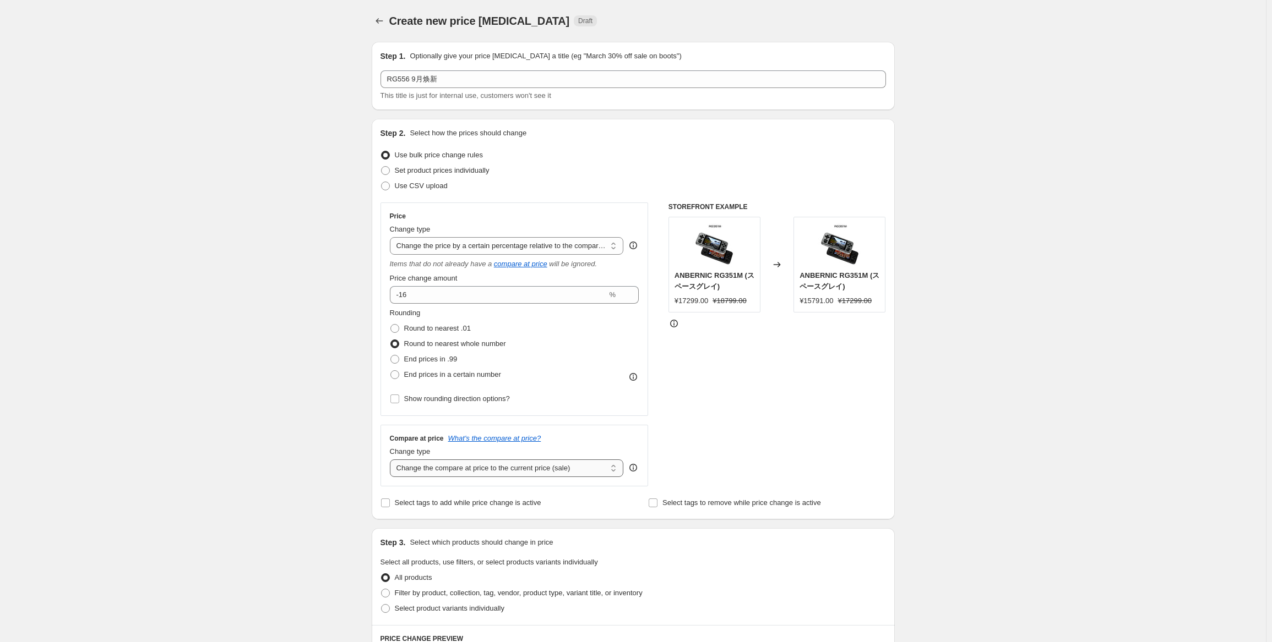
click at [392, 460] on select "Change the compare at price to the current price (sale) Change the compare at p…" at bounding box center [507, 469] width 234 height 18
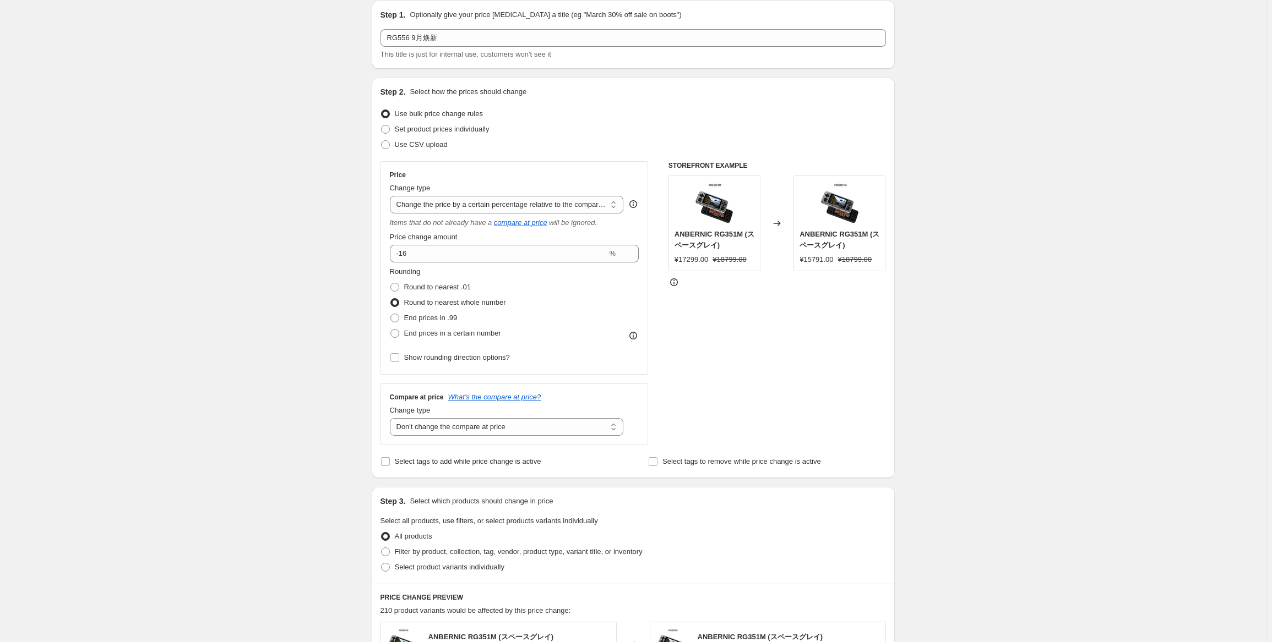
scroll to position [55, 0]
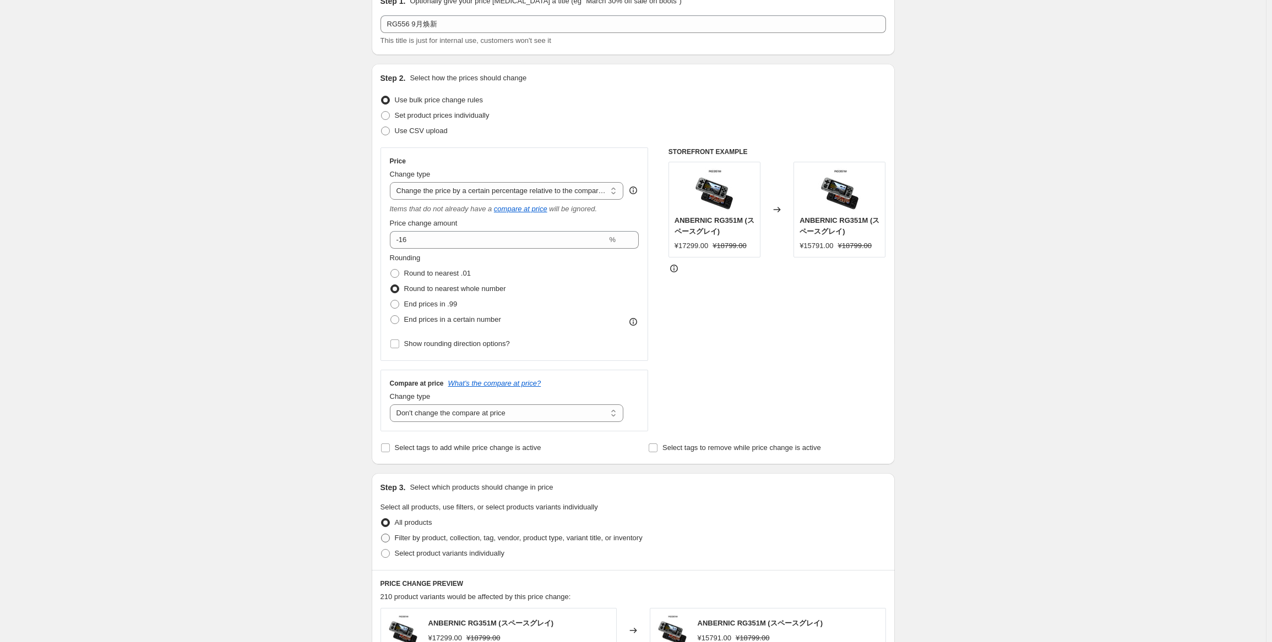
click at [457, 546] on label "Filter by product, collection, tag, vendor, product type, variant title, or inv…" at bounding box center [511, 538] width 262 height 15
click at [382, 535] on input "Filter by product, collection, tag, vendor, product type, variant title, or inv…" at bounding box center [381, 534] width 1 height 1
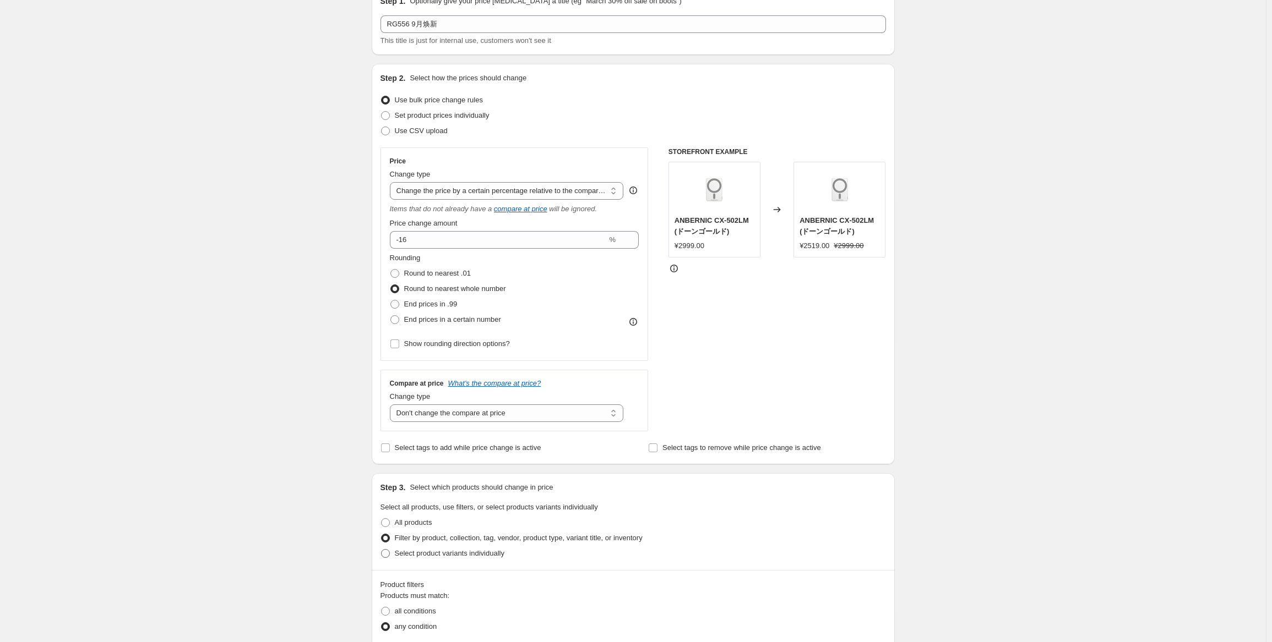
click at [422, 551] on span "Select product variants individually" at bounding box center [450, 553] width 110 height 8
click at [382, 550] on input "Select product variants individually" at bounding box center [381, 549] width 1 height 1
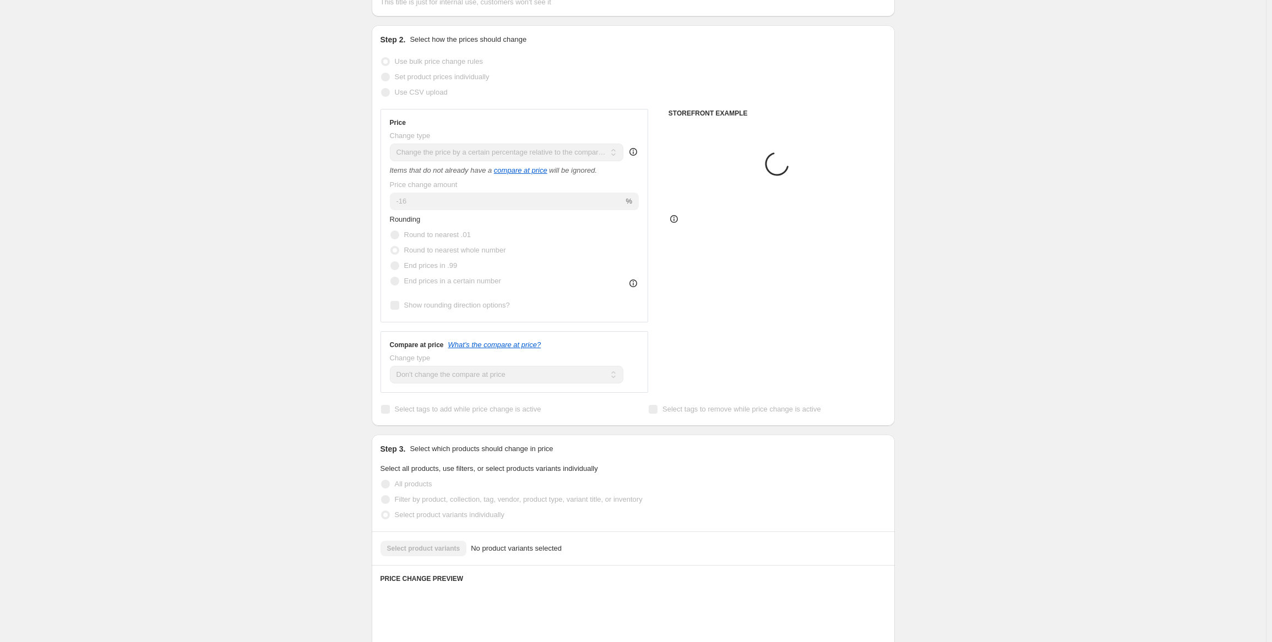
scroll to position [165, 0]
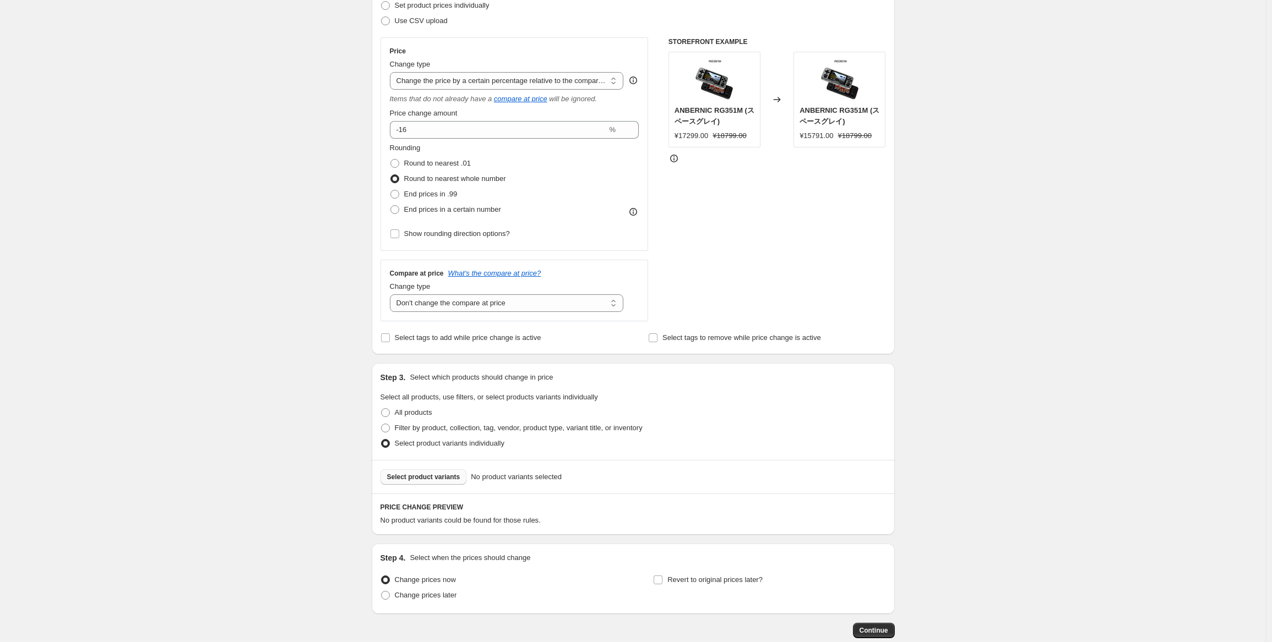
click at [439, 480] on span "Select product variants" at bounding box center [423, 477] width 73 height 9
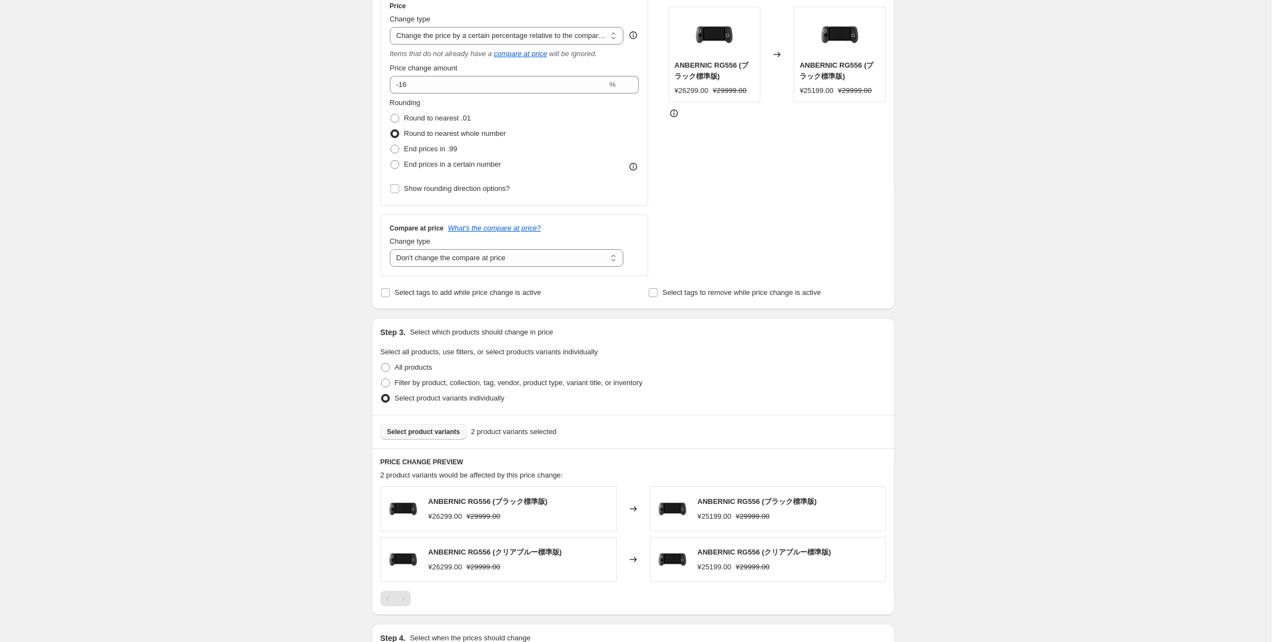
scroll to position [330, 0]
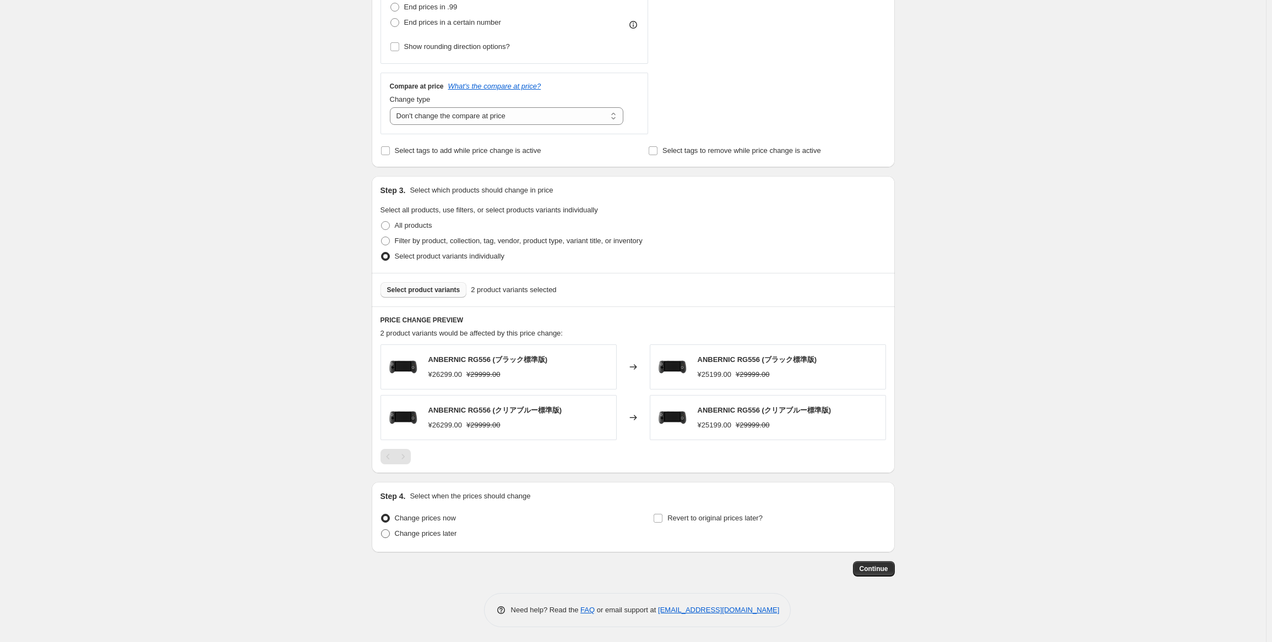
click at [418, 534] on span "Change prices later" at bounding box center [426, 534] width 62 height 8
click at [382, 530] on input "Change prices later" at bounding box center [381, 530] width 1 height 1
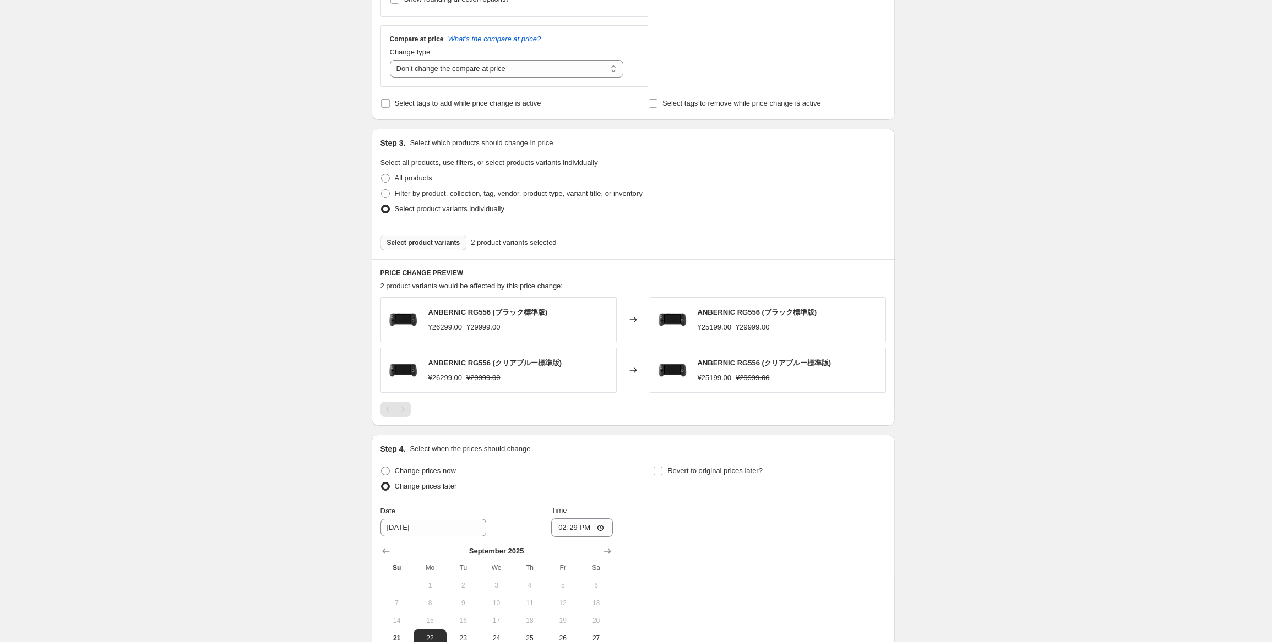
scroll to position [462, 0]
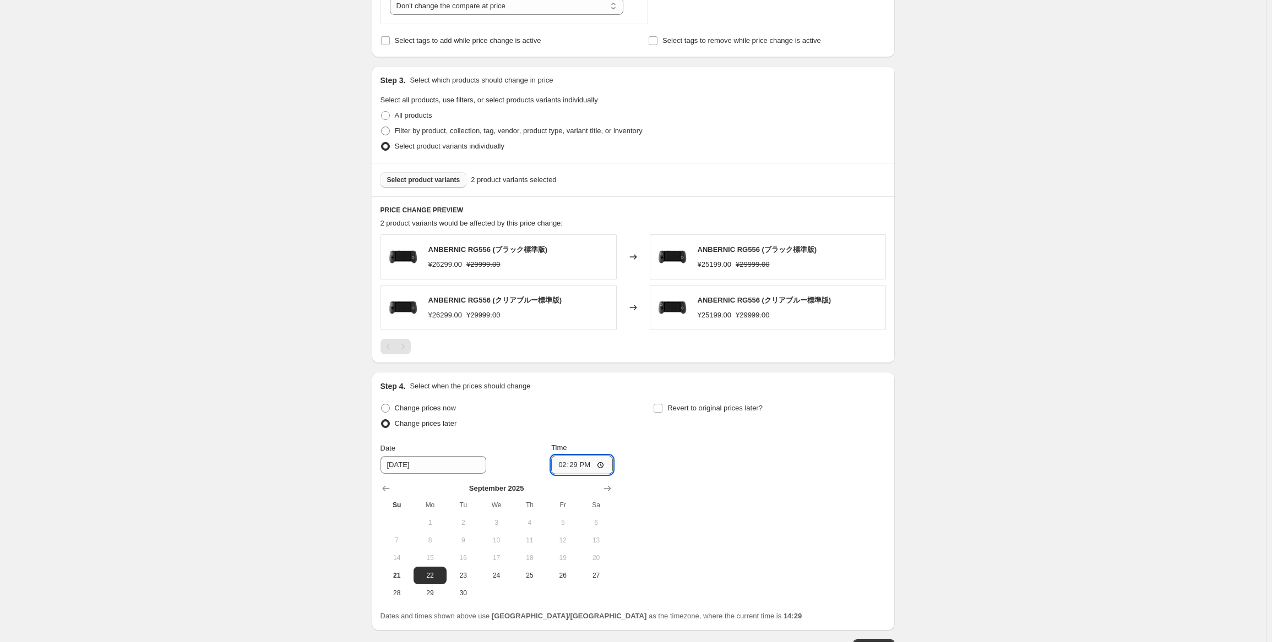
click at [575, 464] on input "14:29" at bounding box center [582, 465] width 62 height 19
click at [720, 459] on div "Change prices now Change prices later Date [DATE] Time 22:50 [DATE] Su Mo Tu We…" at bounding box center [632, 501] width 505 height 201
click at [733, 409] on span "Revert to original prices later?" at bounding box center [714, 408] width 95 height 8
click at [662, 409] on input "Revert to original prices later?" at bounding box center [657, 408] width 9 height 9
click at [707, 600] on button "29" at bounding box center [703, 594] width 33 height 18
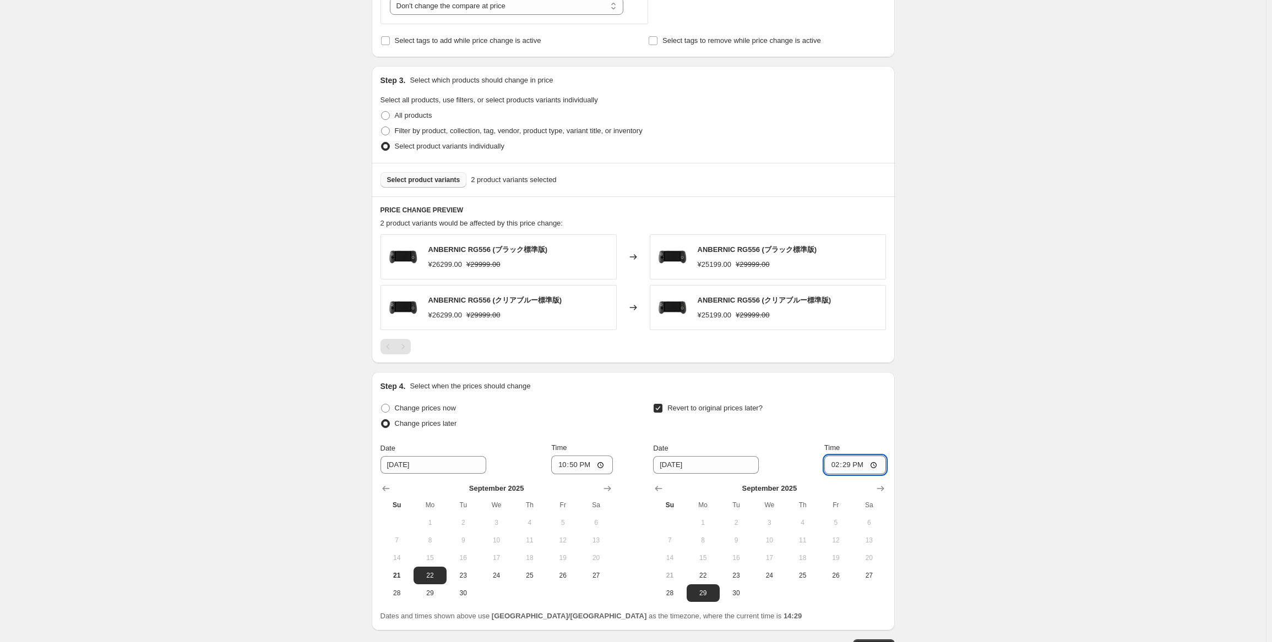
click at [851, 468] on input "14:29" at bounding box center [855, 465] width 62 height 19
click at [858, 420] on div "Revert to original prices later?" at bounding box center [769, 417] width 232 height 33
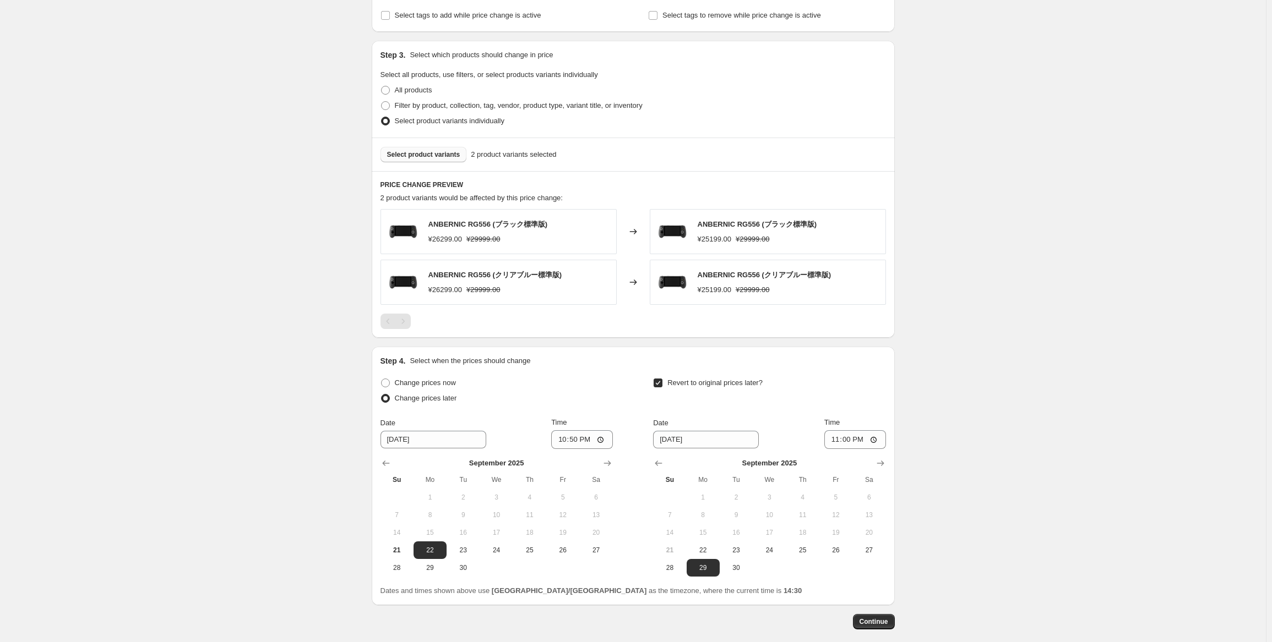
scroll to position [541, 0]
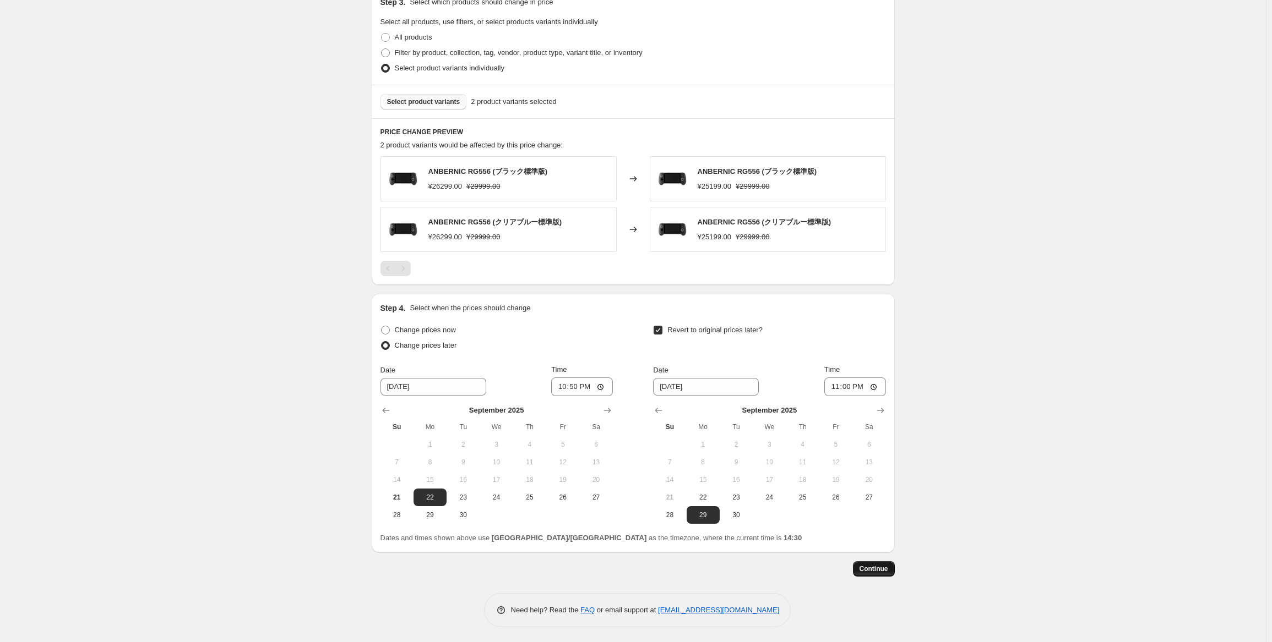
click at [875, 570] on span "Continue" at bounding box center [873, 569] width 29 height 9
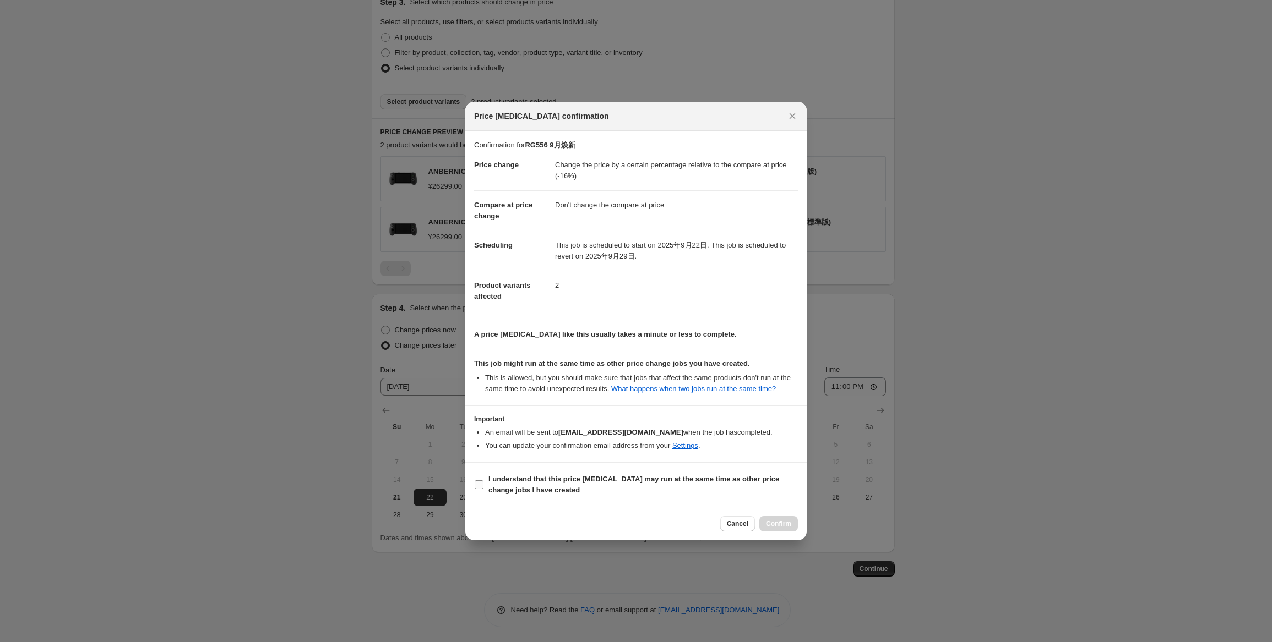
click at [529, 484] on span "I understand that this price [MEDICAL_DATA] may run at the same time as other p…" at bounding box center [642, 485] width 309 height 22
click at [483, 484] on input "I understand that this price [MEDICAL_DATA] may run at the same time as other p…" at bounding box center [479, 485] width 9 height 9
click at [778, 526] on span "Confirm" at bounding box center [778, 524] width 25 height 9
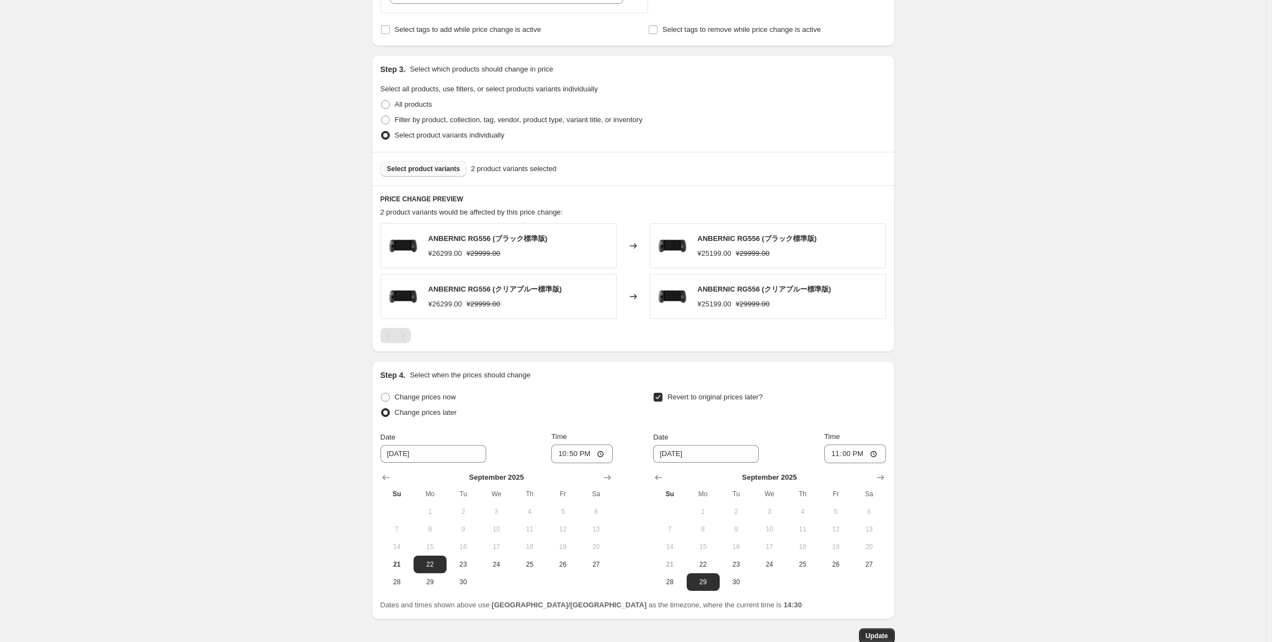
click at [985, 410] on div "RG556 9月焕新. This page is ready RG556 9月焕新 Info Scheduled Copy to new job Delete…" at bounding box center [633, 85] width 1266 height 1252
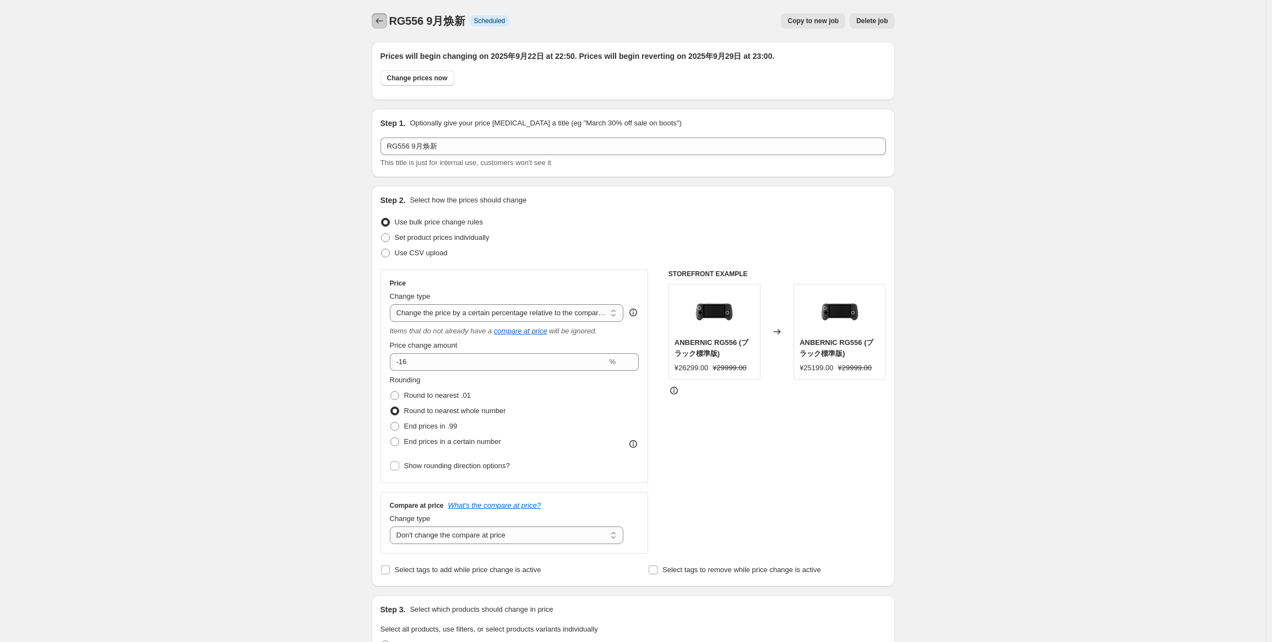
click at [382, 24] on icon "Price change jobs" at bounding box center [379, 20] width 11 height 11
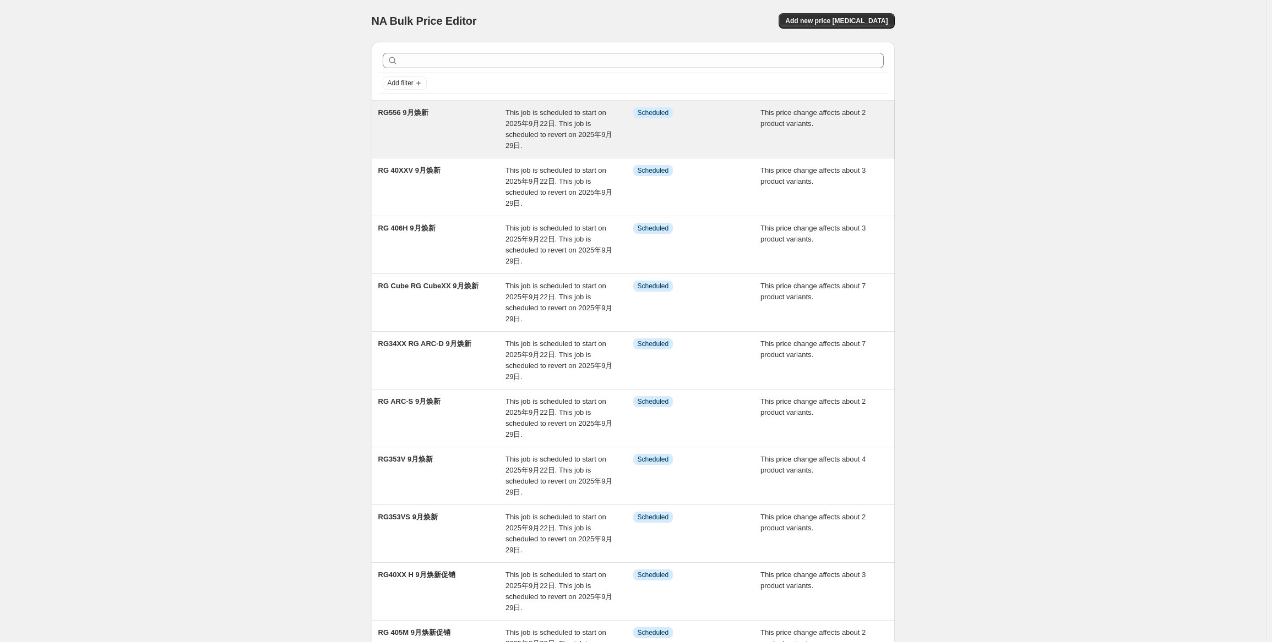
click at [513, 139] on div "This job is scheduled to start on 2025年9月22日. This job is scheduled to revert o…" at bounding box center [569, 129] width 128 height 44
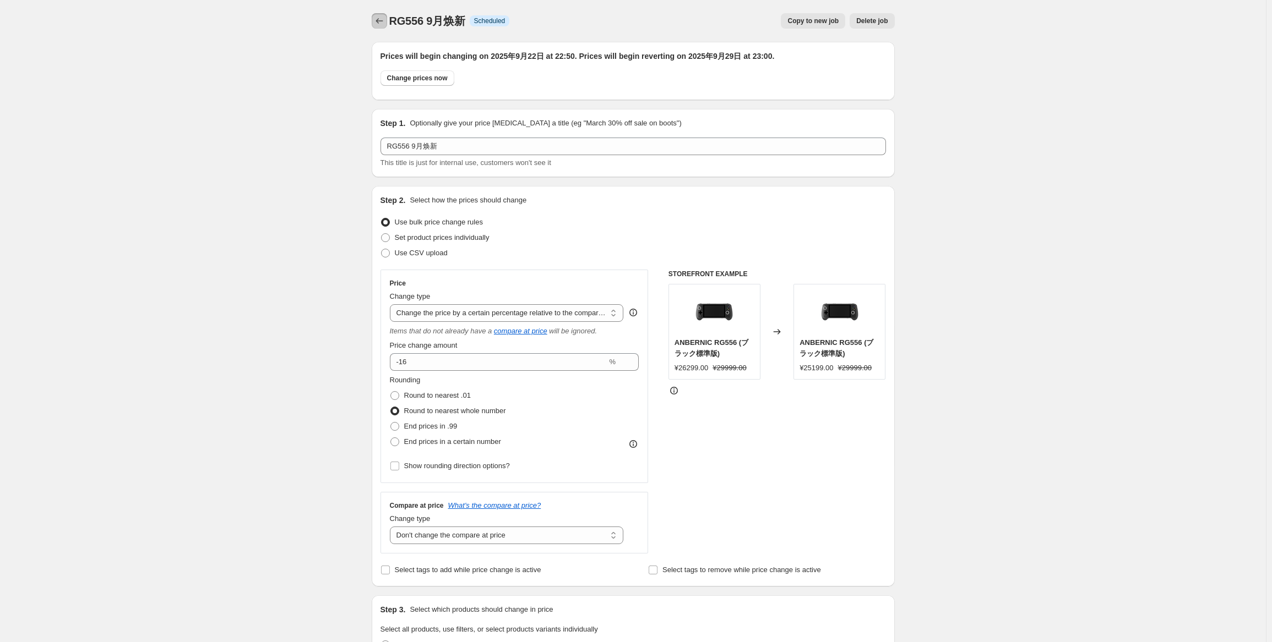
click at [379, 22] on icon "Price change jobs" at bounding box center [379, 20] width 11 height 11
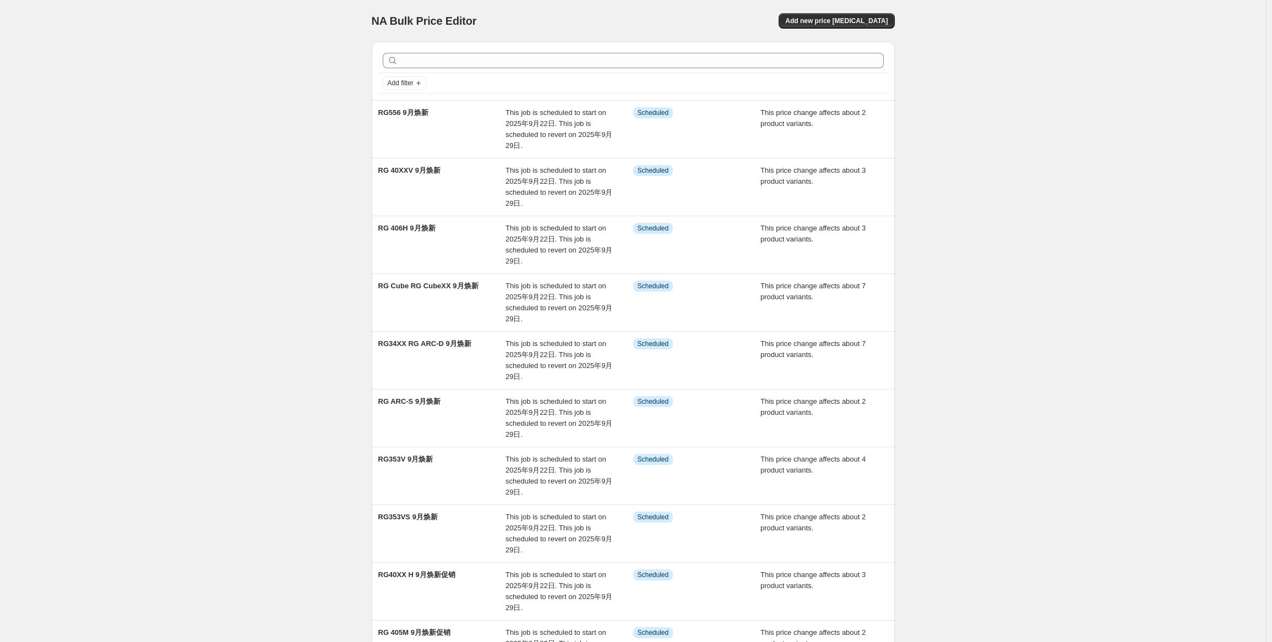
click at [863, 12] on div "NA Bulk Price Editor. This page is ready NA Bulk Price Editor Add new price [ME…" at bounding box center [633, 21] width 523 height 42
click at [849, 31] on div "NA Bulk Price Editor. This page is ready NA Bulk Price Editor Add new price [ME…" at bounding box center [633, 21] width 523 height 42
click at [859, 18] on span "Add new price [MEDICAL_DATA]" at bounding box center [836, 21] width 102 height 9
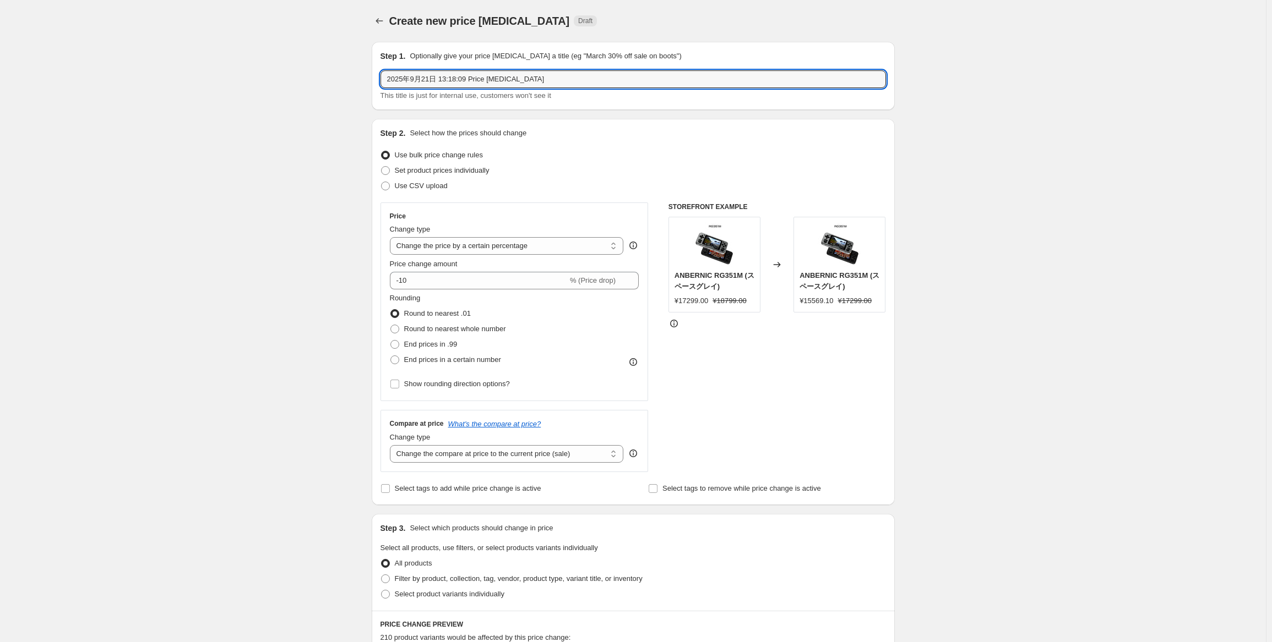
drag, startPoint x: 551, startPoint y: 78, endPoint x: 186, endPoint y: 84, distance: 364.5
click at [193, 84] on div "Create new price [MEDICAL_DATA]. This page is ready Create new price [MEDICAL_D…" at bounding box center [633, 552] width 1266 height 1104
paste input "RG 34XXSP"
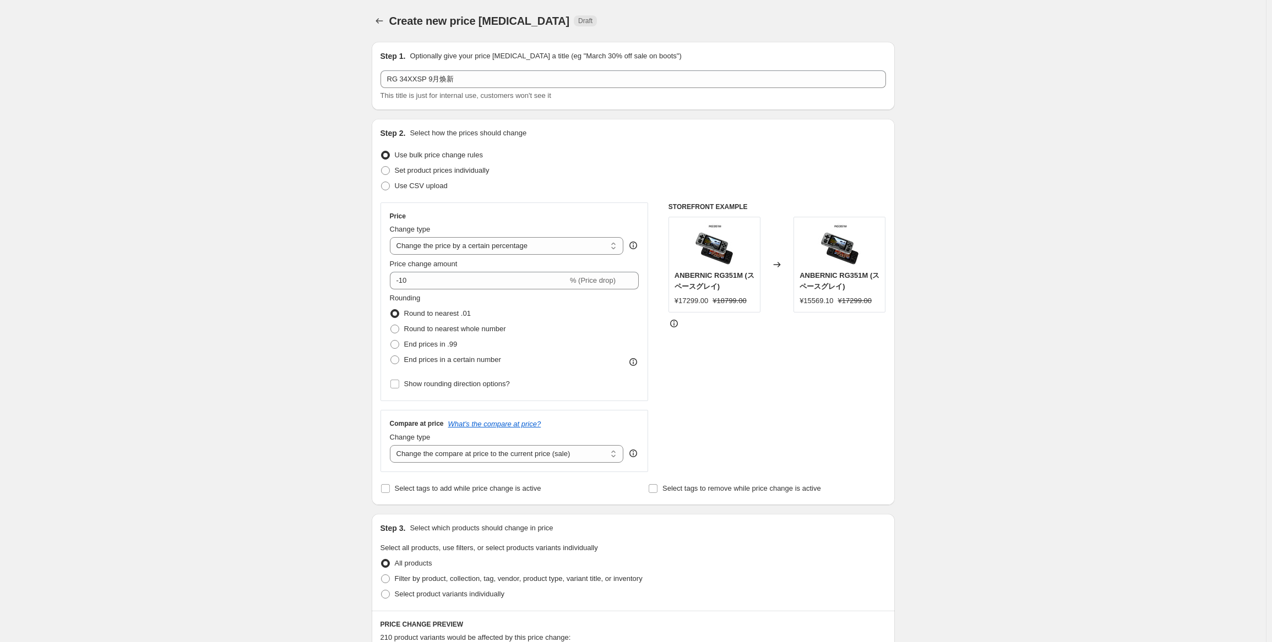
click at [475, 233] on div "Change type" at bounding box center [507, 229] width 234 height 11
click at [483, 240] on select "Change the price to a certain amount Change the price by a certain amount Chang…" at bounding box center [507, 246] width 234 height 18
click at [392, 237] on select "Change the price to a certain amount Change the price by a certain amount Chang…" at bounding box center [507, 246] width 234 height 18
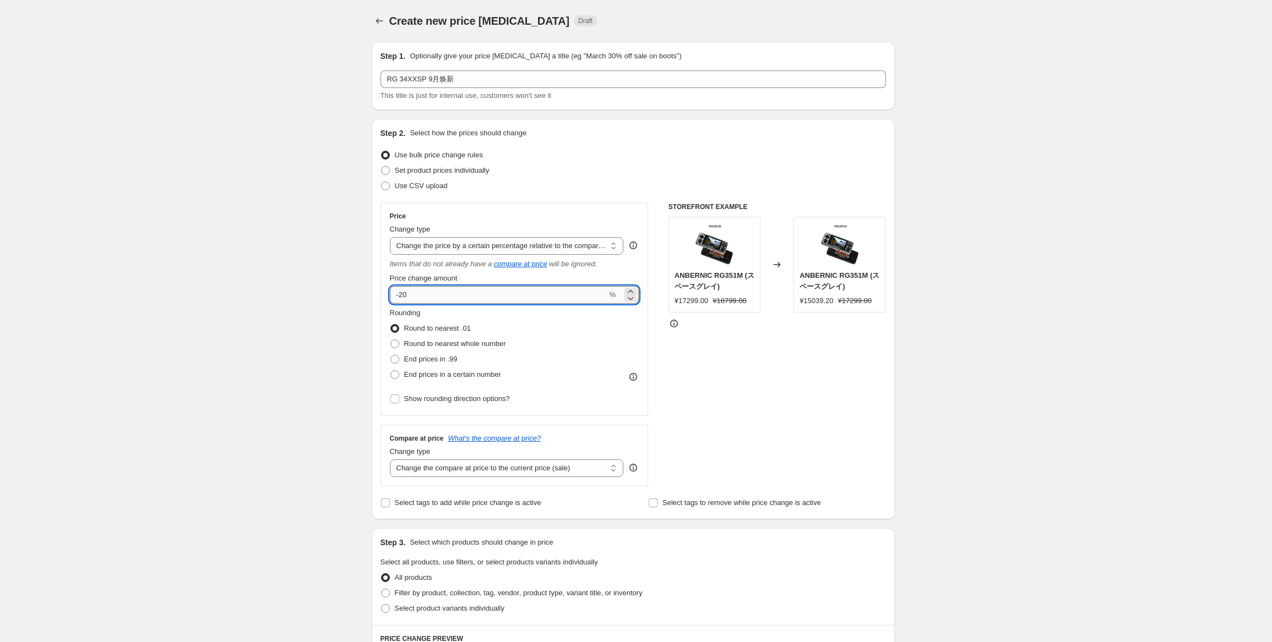
click at [481, 293] on input "-20" at bounding box center [498, 295] width 217 height 18
click at [576, 377] on div "Rounding Round to nearest .01 Round to nearest whole number End prices in .99 E…" at bounding box center [514, 345] width 249 height 75
click at [481, 341] on span "Round to nearest whole number" at bounding box center [455, 344] width 102 height 8
click at [391, 340] on input "Round to nearest whole number" at bounding box center [390, 340] width 1 height 1
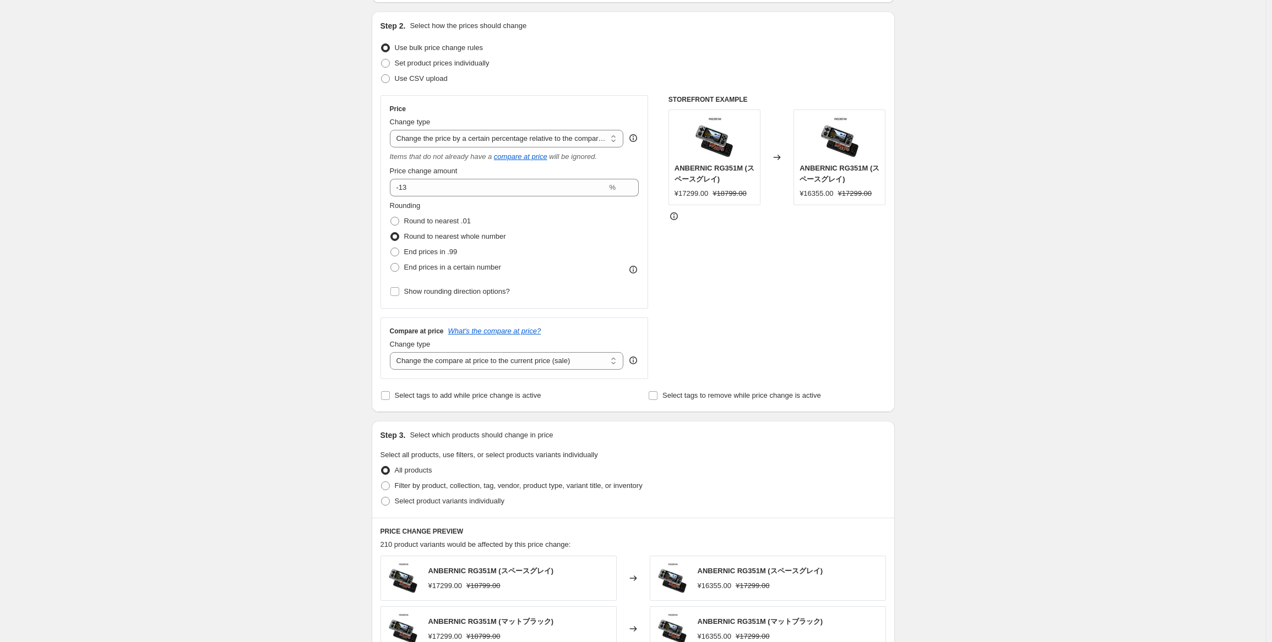
scroll to position [110, 0]
click at [565, 363] on select "Change the compare at price to the current price (sale) Change the compare at p…" at bounding box center [507, 359] width 234 height 18
click at [392, 350] on select "Change the compare at price to the current price (sale) Change the compare at p…" at bounding box center [507, 359] width 234 height 18
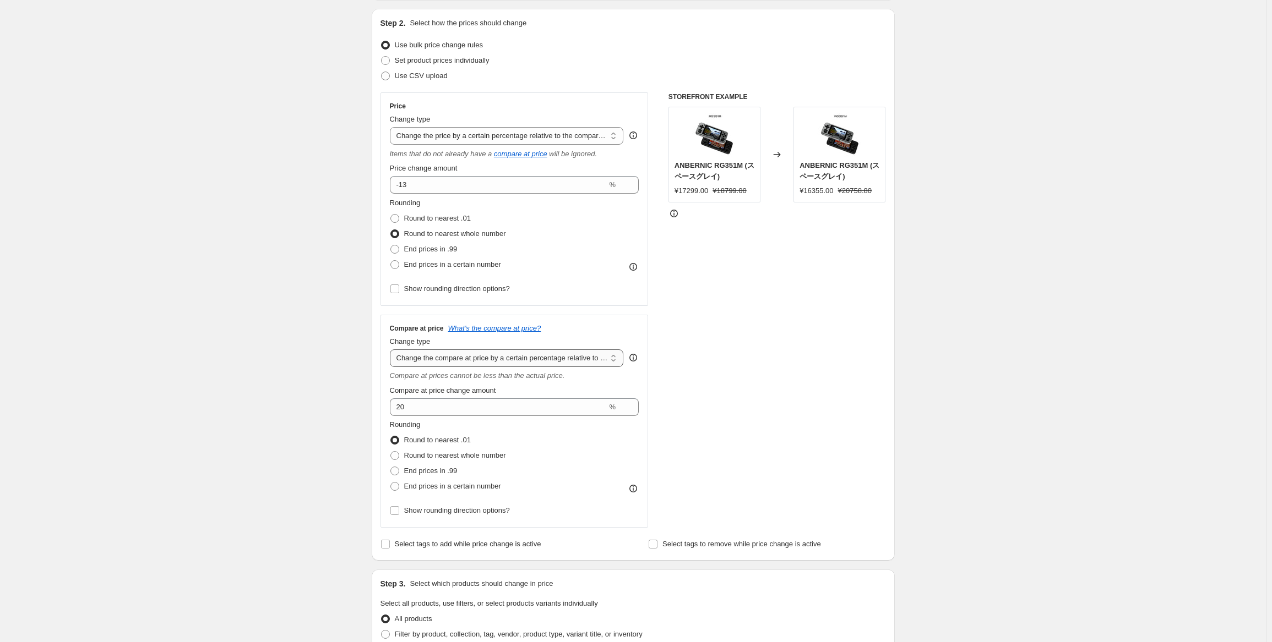
click at [499, 354] on select "Change the compare at price to the current price (sale) Change the compare at p…" at bounding box center [507, 359] width 234 height 18
click at [392, 350] on select "Change the compare at price to the current price (sale) Change the compare at p…" at bounding box center [507, 359] width 234 height 18
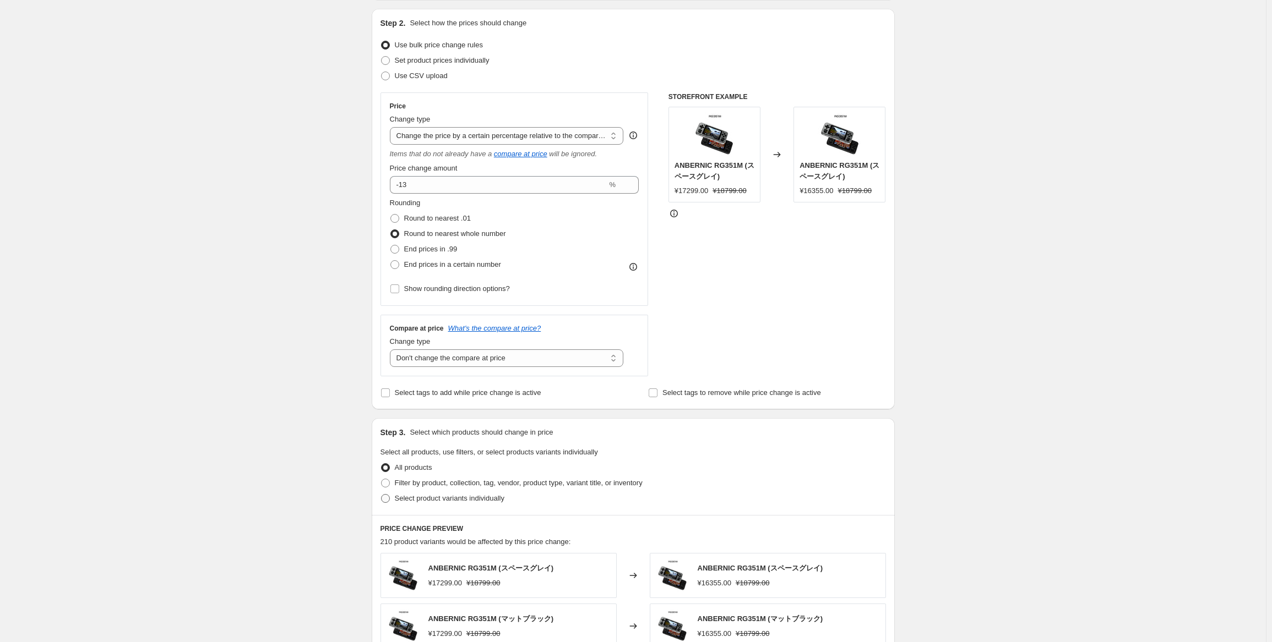
click at [427, 500] on span "Select product variants individually" at bounding box center [450, 498] width 110 height 8
click at [382, 495] on input "Select product variants individually" at bounding box center [381, 494] width 1 height 1
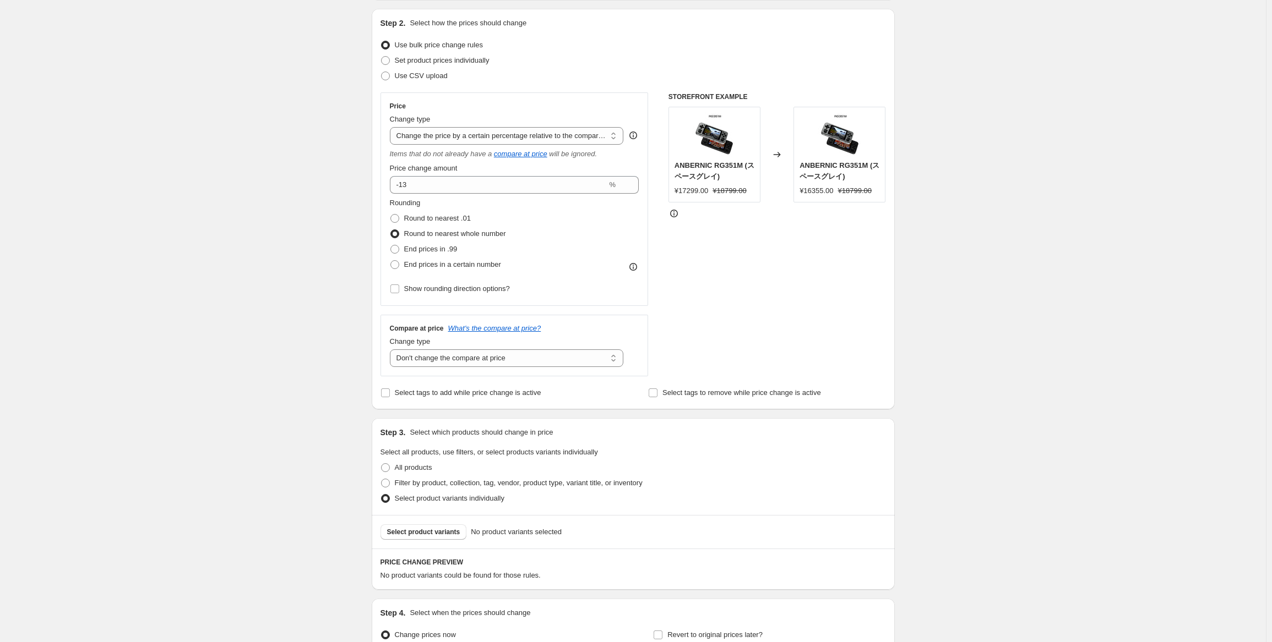
click at [418, 547] on div "Select product variants No product variants selected" at bounding box center [633, 532] width 523 height 34
click at [422, 537] on button "Select product variants" at bounding box center [423, 532] width 86 height 15
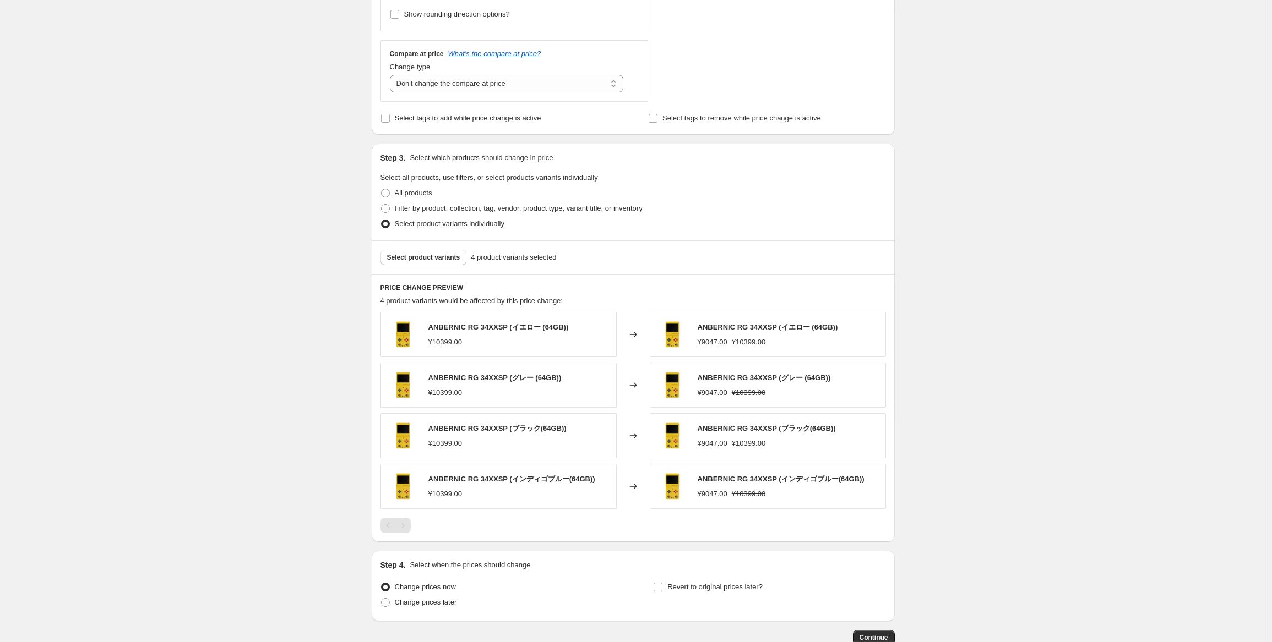
scroll to position [385, 0]
click at [444, 598] on span "Change prices later" at bounding box center [426, 602] width 62 height 8
click at [382, 598] on input "Change prices later" at bounding box center [381, 598] width 1 height 1
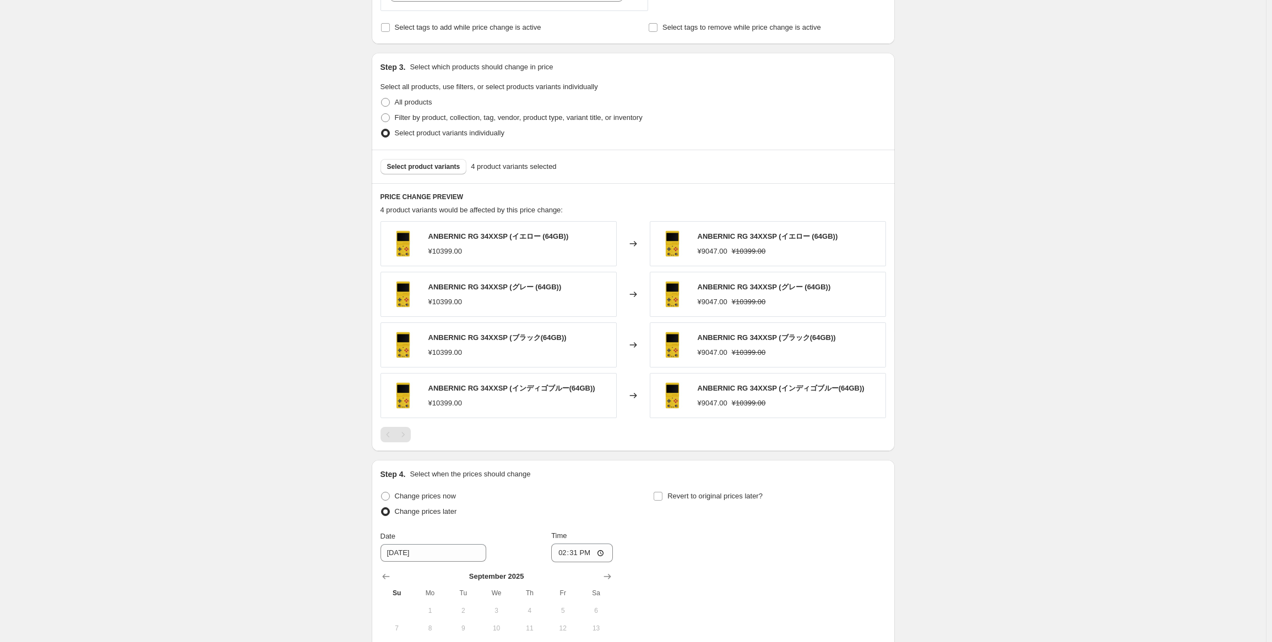
scroll to position [551, 0]
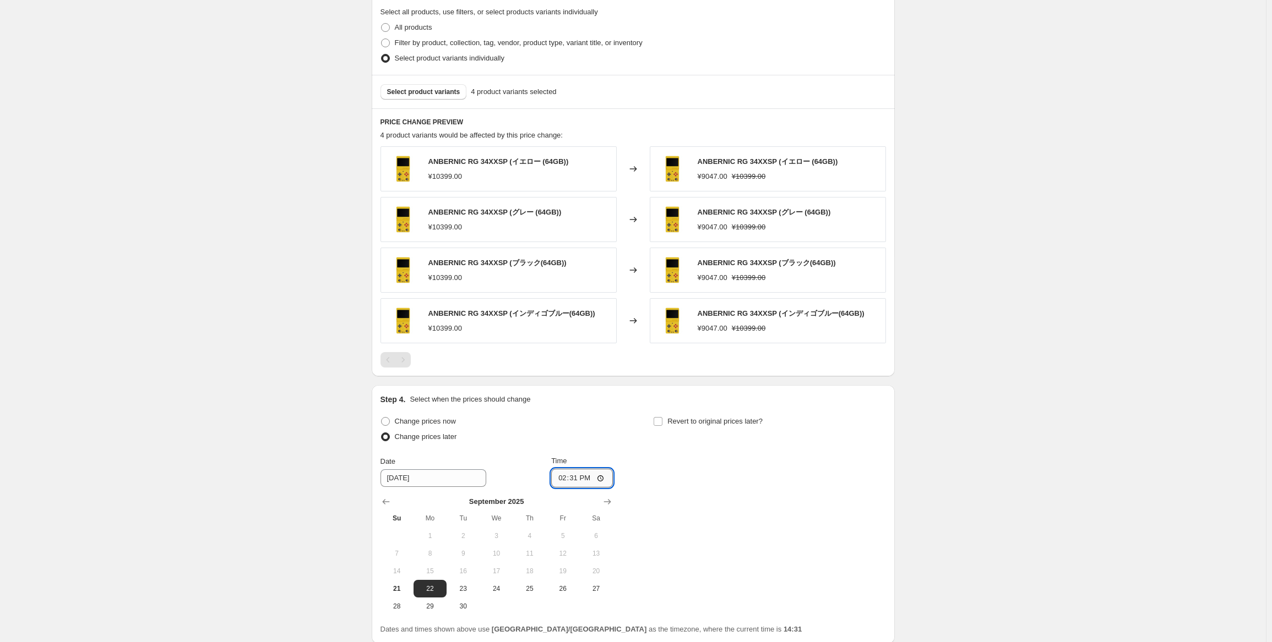
click at [577, 481] on input "14:31" at bounding box center [582, 478] width 62 height 19
click at [847, 435] on div "Revert to original prices later?" at bounding box center [769, 430] width 232 height 33
click at [751, 424] on span "Revert to original prices later?" at bounding box center [714, 421] width 95 height 8
click at [662, 424] on input "Revert to original prices later?" at bounding box center [657, 421] width 9 height 9
click at [708, 606] on span "29" at bounding box center [703, 606] width 24 height 9
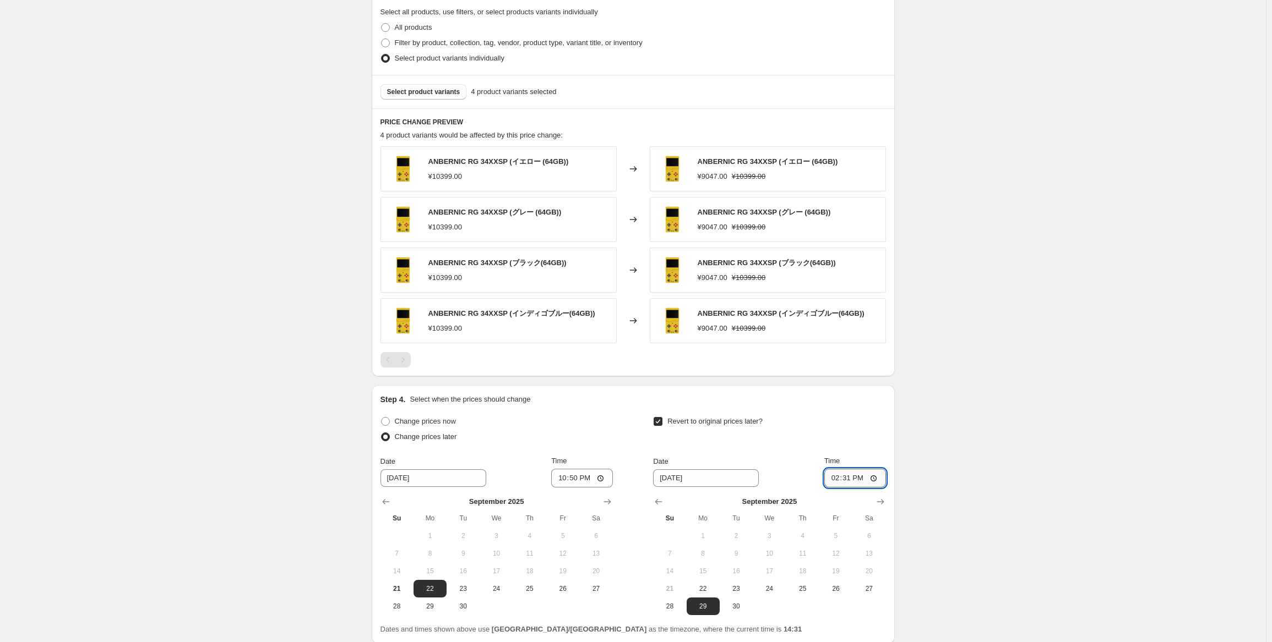
click at [853, 480] on input "14:31" at bounding box center [855, 478] width 62 height 19
click at [959, 443] on div "Create new price [MEDICAL_DATA]. This page is ready Create new price [MEDICAL_D…" at bounding box center [633, 92] width 1266 height 1286
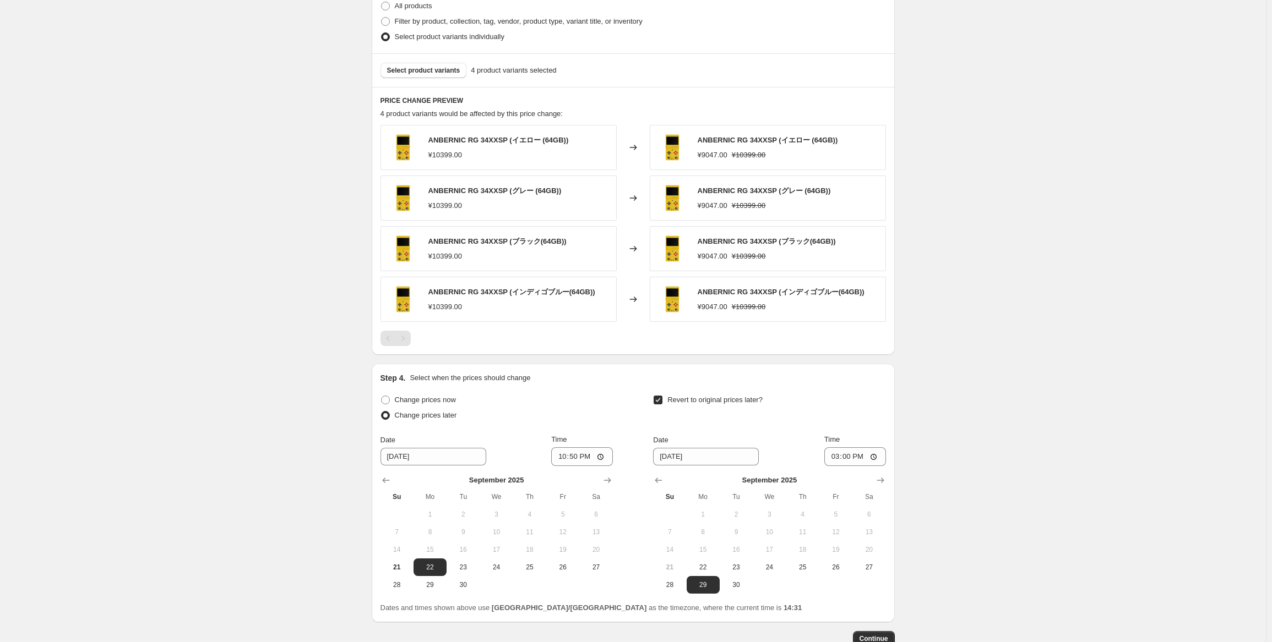
scroll to position [641, 0]
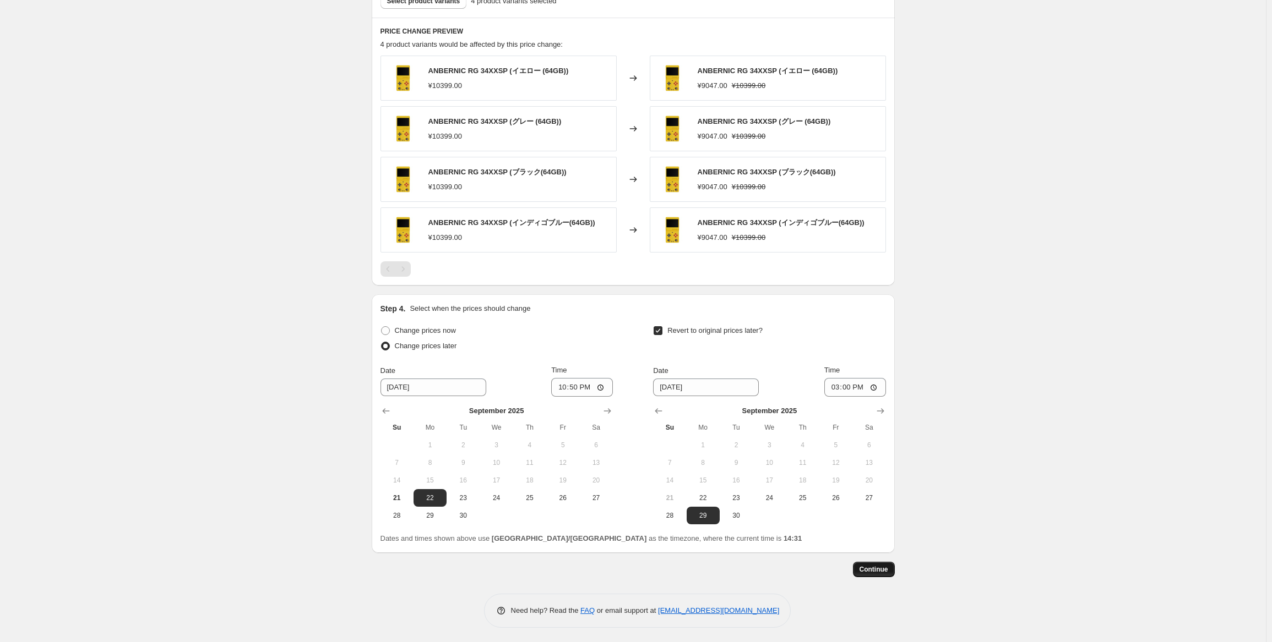
click at [887, 569] on span "Continue" at bounding box center [873, 569] width 29 height 9
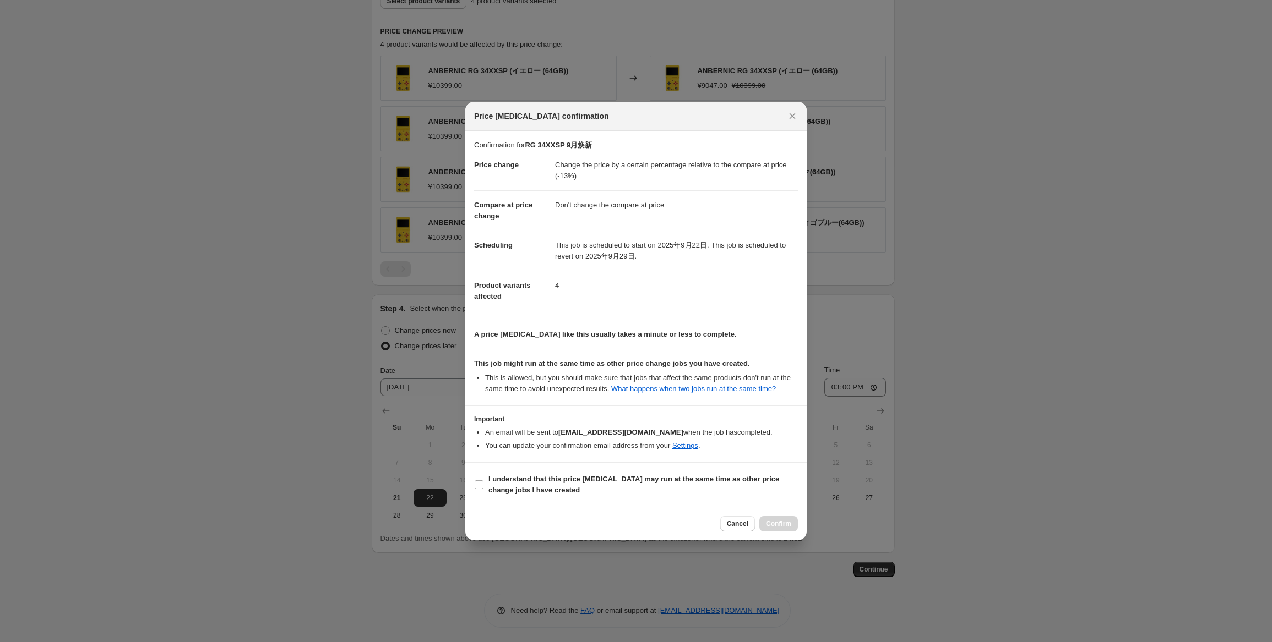
drag, startPoint x: 511, startPoint y: 488, endPoint x: 702, endPoint y: 521, distance: 194.4
click at [513, 488] on b "I understand that this price [MEDICAL_DATA] may run at the same time as other p…" at bounding box center [633, 484] width 291 height 19
click at [517, 495] on span "I understand that this price [MEDICAL_DATA] may run at the same time as other p…" at bounding box center [642, 485] width 309 height 22
click at [483, 489] on input "I understand that this price [MEDICAL_DATA] may run at the same time as other p…" at bounding box center [479, 485] width 9 height 9
click at [772, 521] on span "Confirm" at bounding box center [778, 524] width 25 height 9
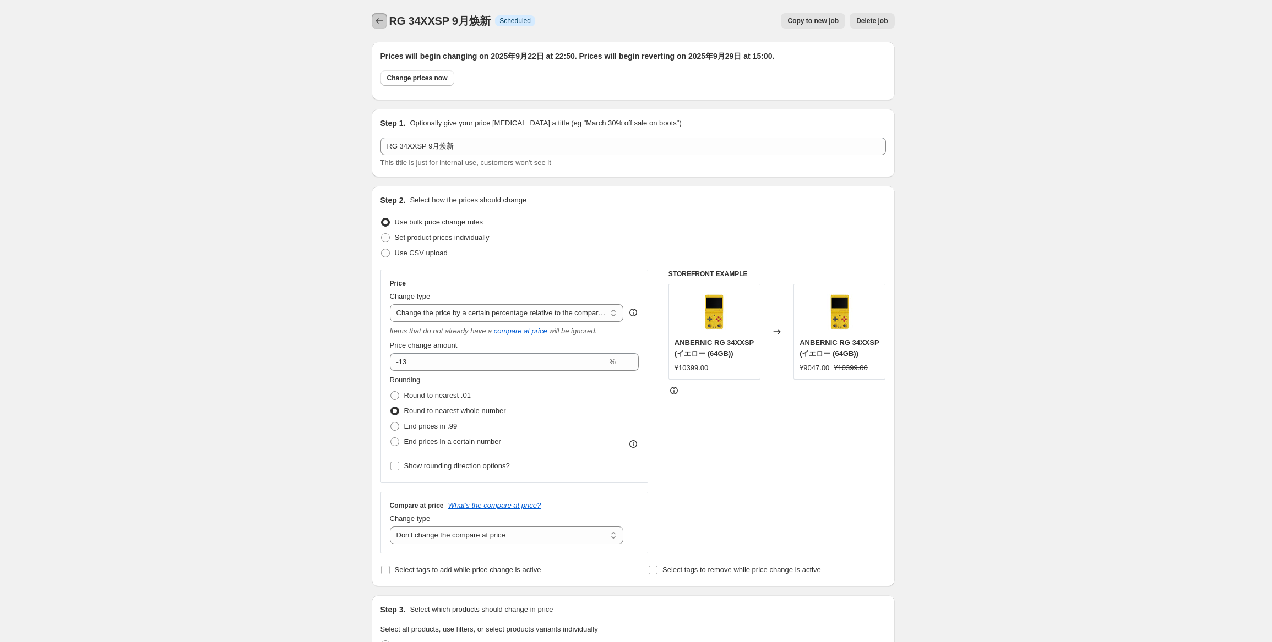
click at [381, 21] on icon "Price change jobs" at bounding box center [379, 20] width 11 height 11
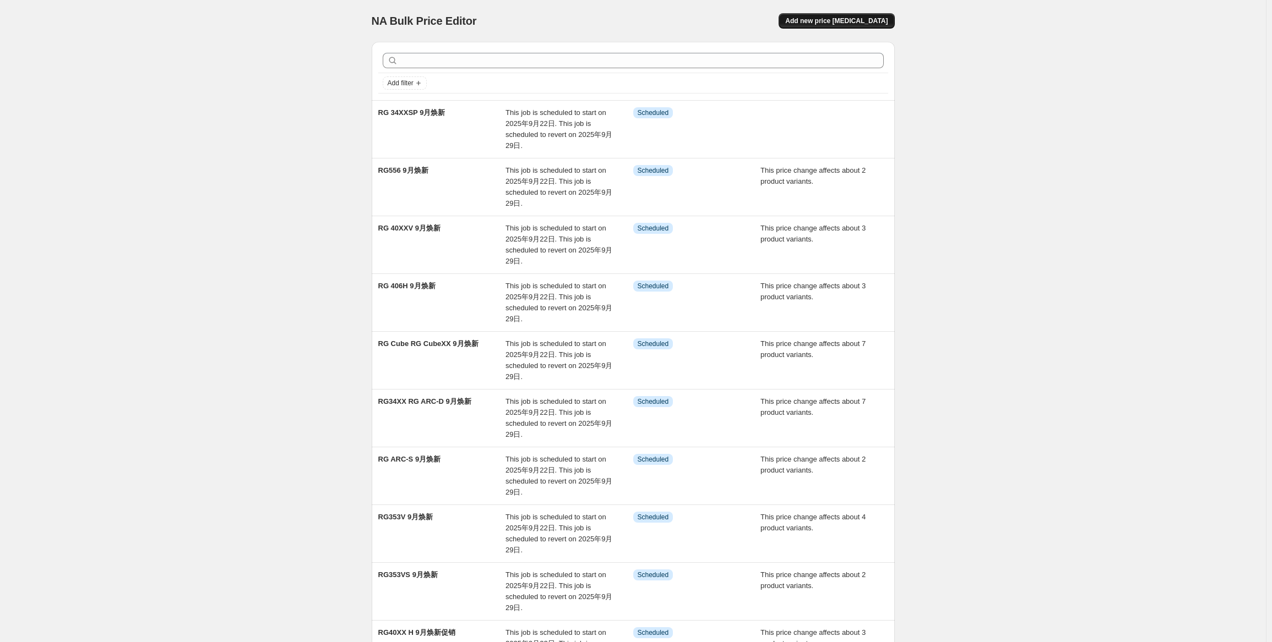
click at [856, 15] on button "Add new price [MEDICAL_DATA]" at bounding box center [836, 20] width 116 height 15
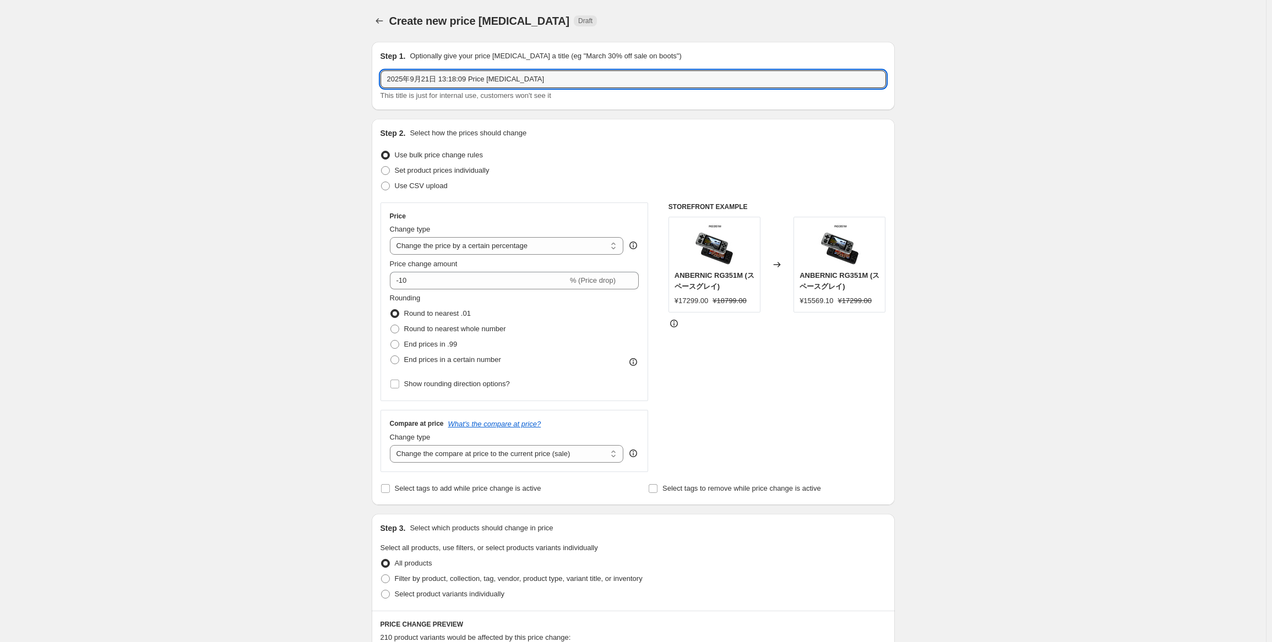
drag, startPoint x: 458, startPoint y: 75, endPoint x: 281, endPoint y: 72, distance: 177.3
click at [281, 72] on div "Create new price [MEDICAL_DATA]. This page is ready Create new price [MEDICAL_D…" at bounding box center [633, 552] width 1266 height 1104
paste input "RG Slide"
click at [530, 247] on select "Change the price to a certain amount Change the price by a certain amount Chang…" at bounding box center [507, 246] width 234 height 18
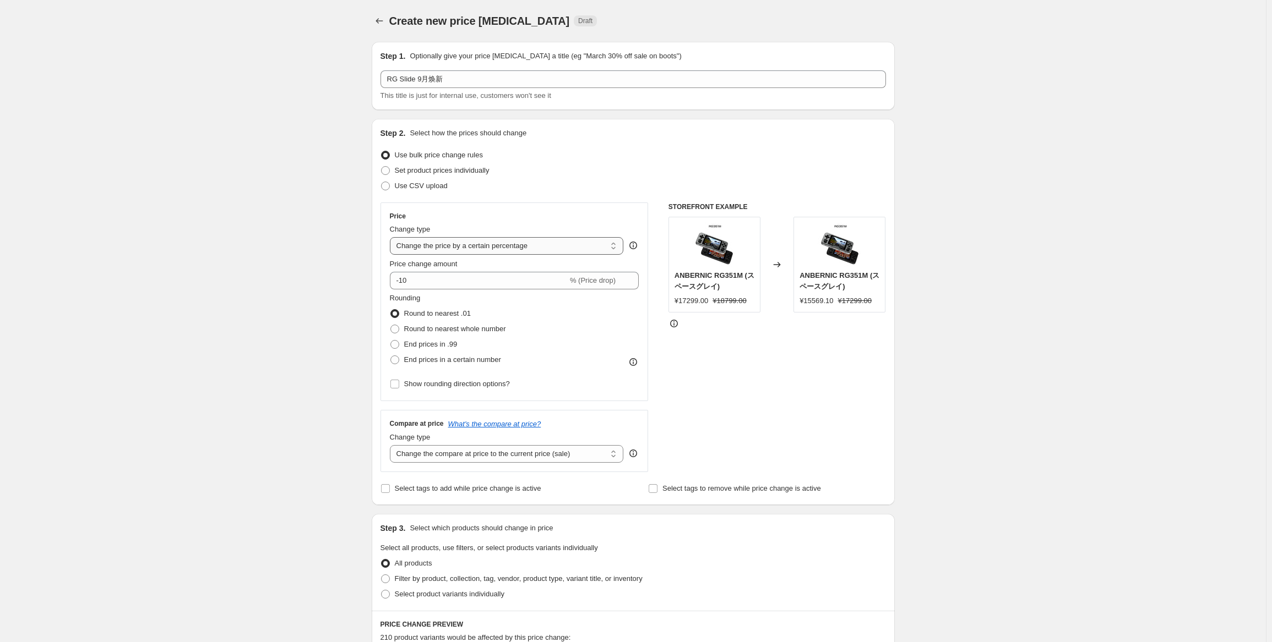
click at [392, 237] on select "Change the price to a certain amount Change the price by a certain amount Chang…" at bounding box center [507, 246] width 234 height 18
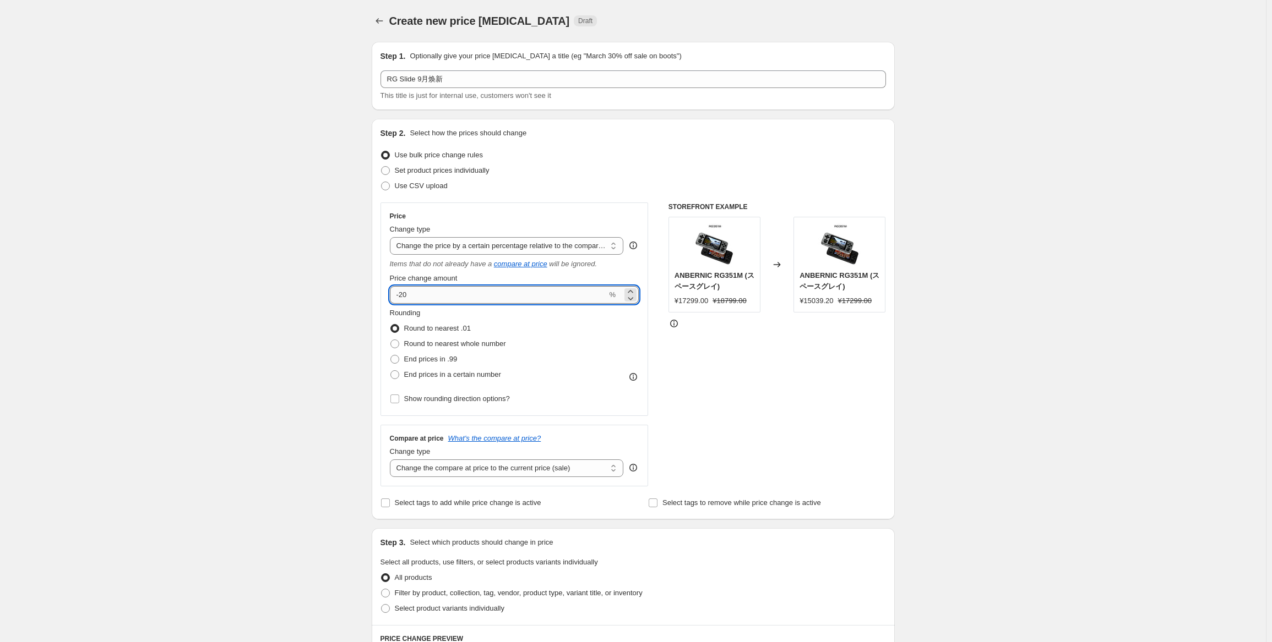
click at [525, 296] on input "-20" at bounding box center [498, 295] width 217 height 18
click at [484, 342] on span "Round to nearest whole number" at bounding box center [455, 344] width 102 height 8
click at [391, 340] on input "Round to nearest whole number" at bounding box center [390, 340] width 1 height 1
drag, startPoint x: 506, startPoint y: 467, endPoint x: 509, endPoint y: 475, distance: 8.9
click at [507, 467] on select "Change the compare at price to the current price (sale) Change the compare at p…" at bounding box center [507, 469] width 234 height 18
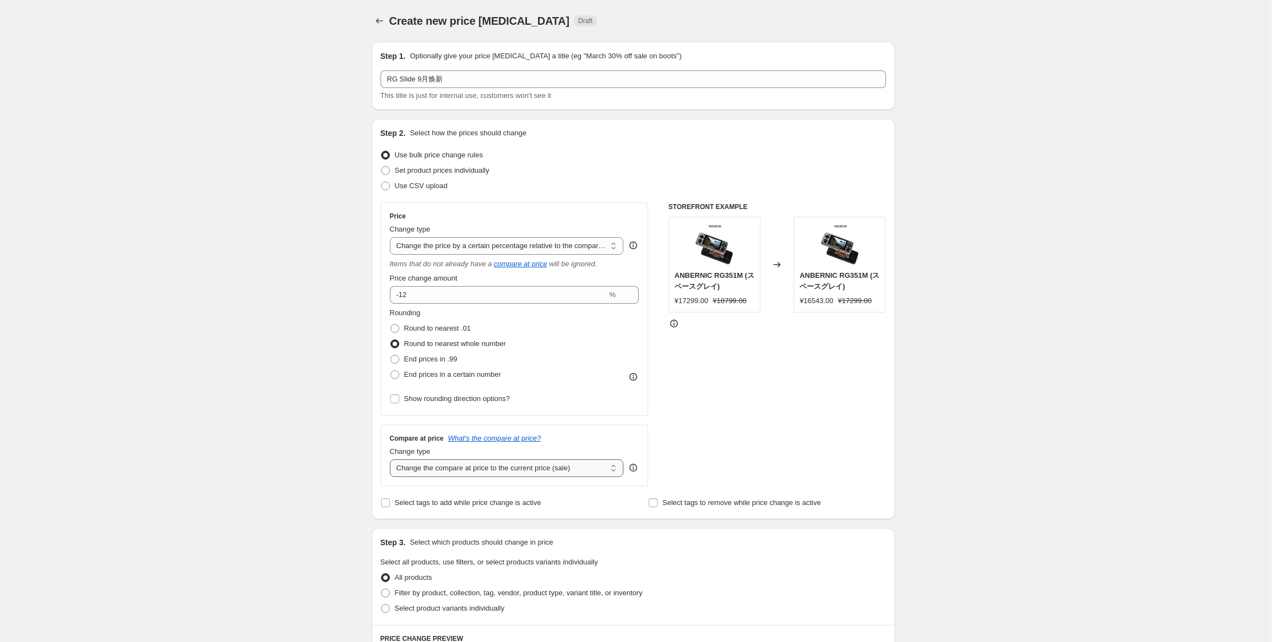
click at [392, 460] on select "Change the compare at price to the current price (sale) Change the compare at p…" at bounding box center [507, 469] width 234 height 18
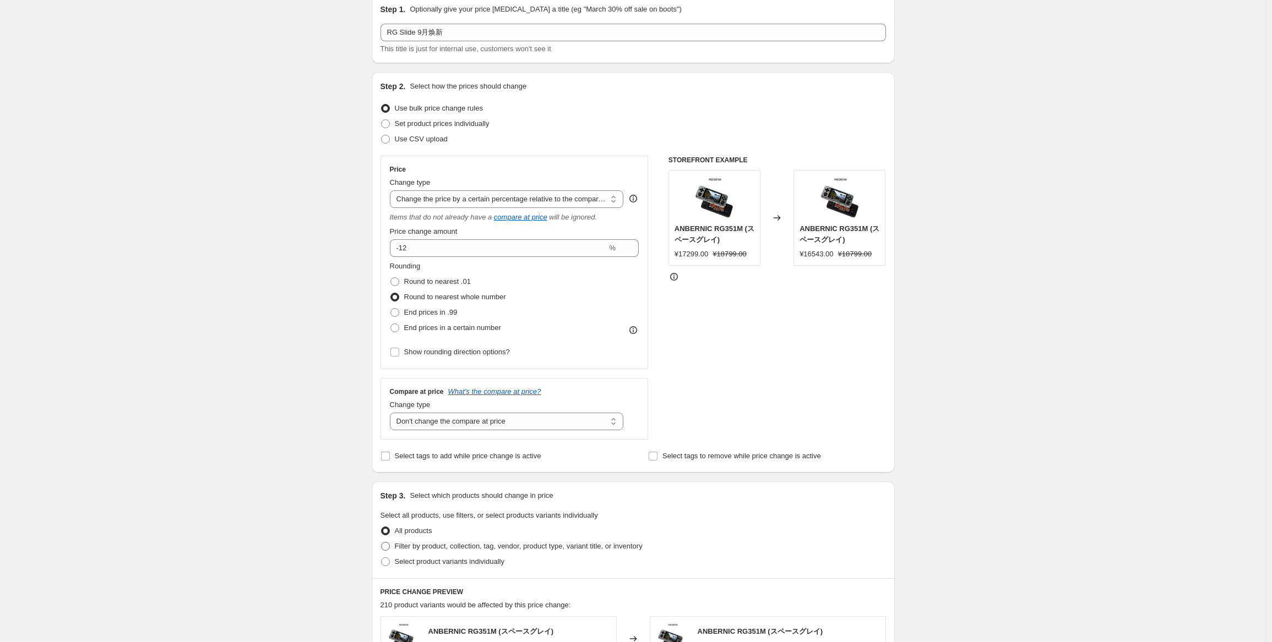
scroll to position [110, 0]
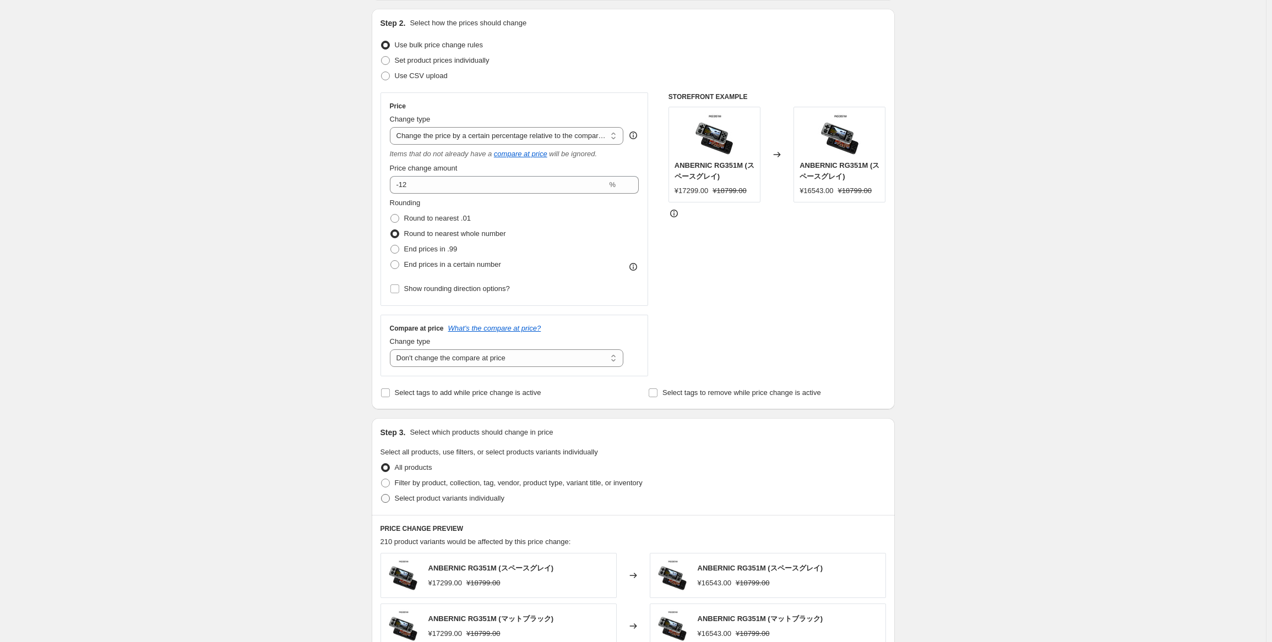
click at [476, 495] on span "Select product variants individually" at bounding box center [450, 498] width 110 height 8
click at [382, 495] on input "Select product variants individually" at bounding box center [381, 494] width 1 height 1
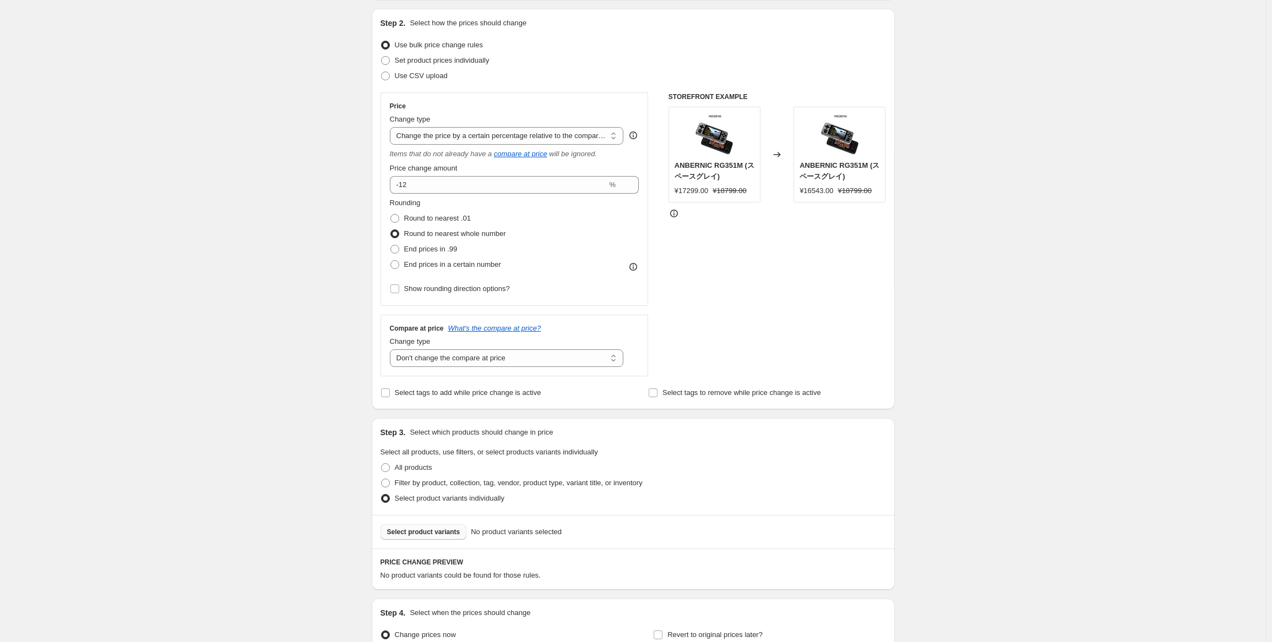
click at [446, 537] on button "Select product variants" at bounding box center [423, 532] width 86 height 15
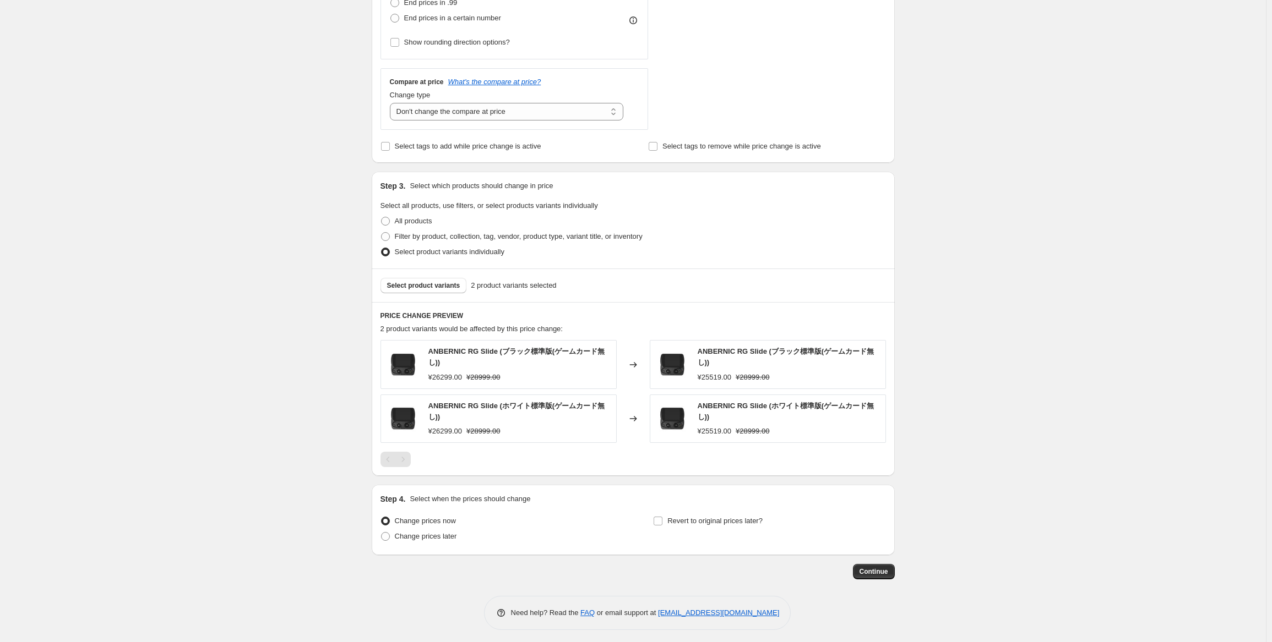
scroll to position [359, 0]
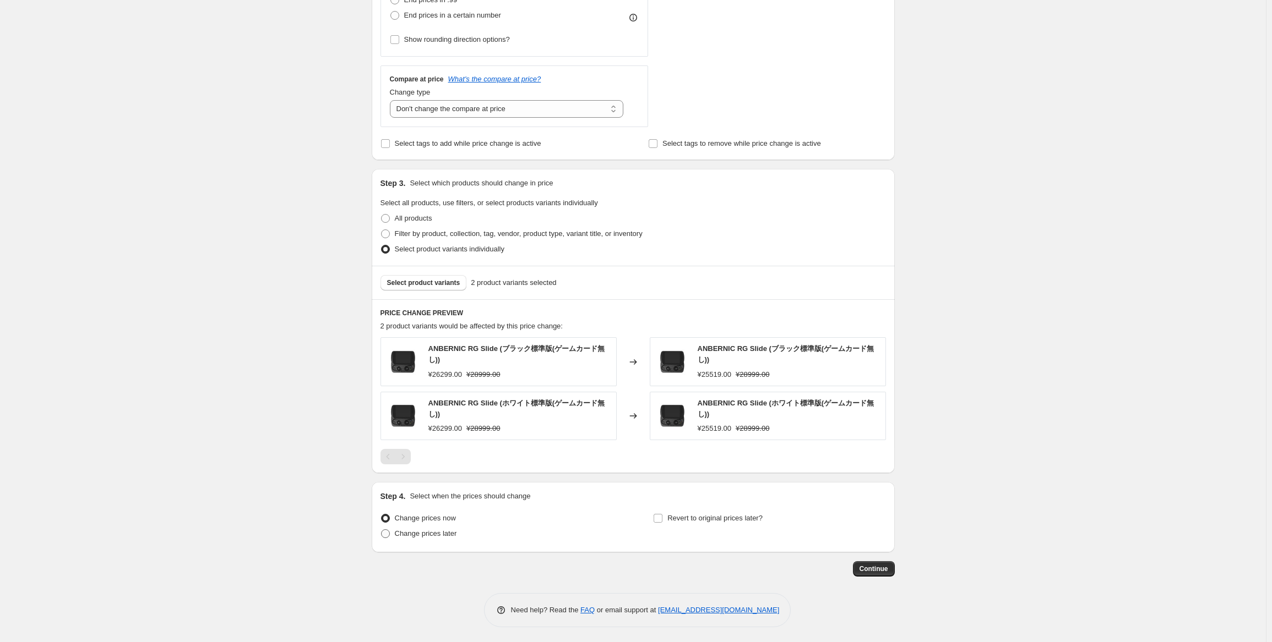
click at [408, 535] on span "Change prices later" at bounding box center [426, 534] width 62 height 8
click at [382, 530] on input "Change prices later" at bounding box center [381, 530] width 1 height 1
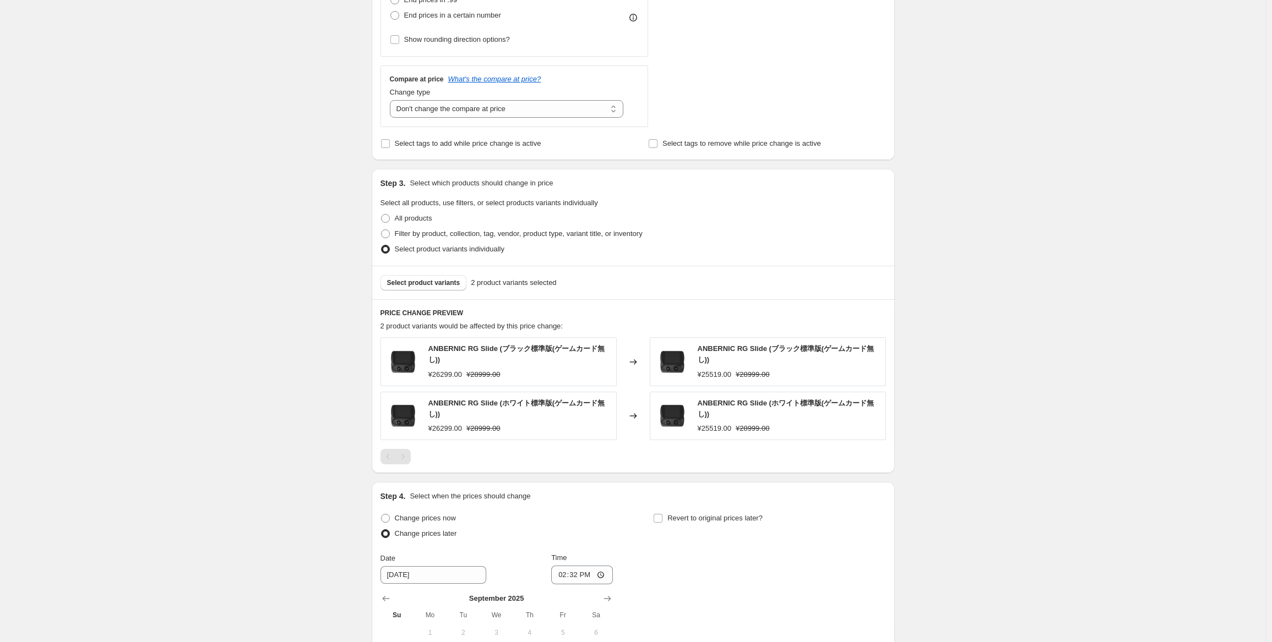
scroll to position [525, 0]
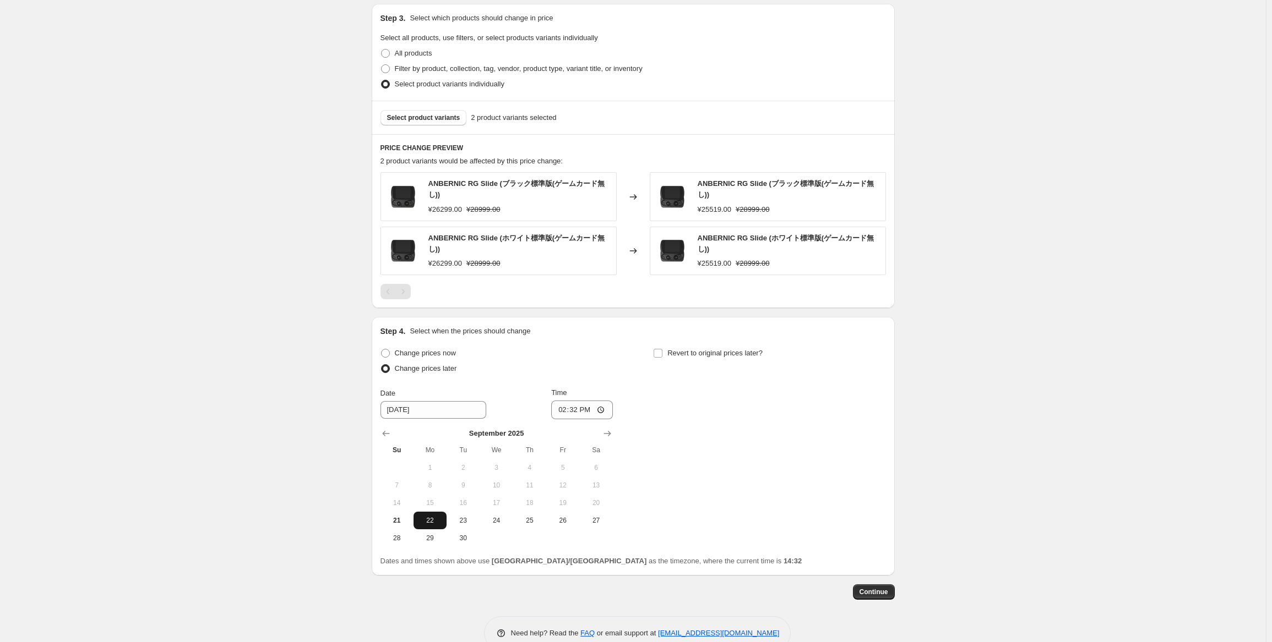
click at [437, 520] on span "22" at bounding box center [430, 520] width 24 height 9
click at [575, 407] on input "14:32" at bounding box center [582, 410] width 62 height 19
click at [693, 387] on div "Change prices now Change prices later Date [DATE] Time 22:50 [DATE] Su Mo Tu We…" at bounding box center [632, 446] width 505 height 201
click at [722, 336] on div "Step 4. Select when the prices should change Change prices now Change prices la…" at bounding box center [632, 446] width 505 height 241
click at [721, 350] on span "Revert to original prices later?" at bounding box center [714, 353] width 95 height 8
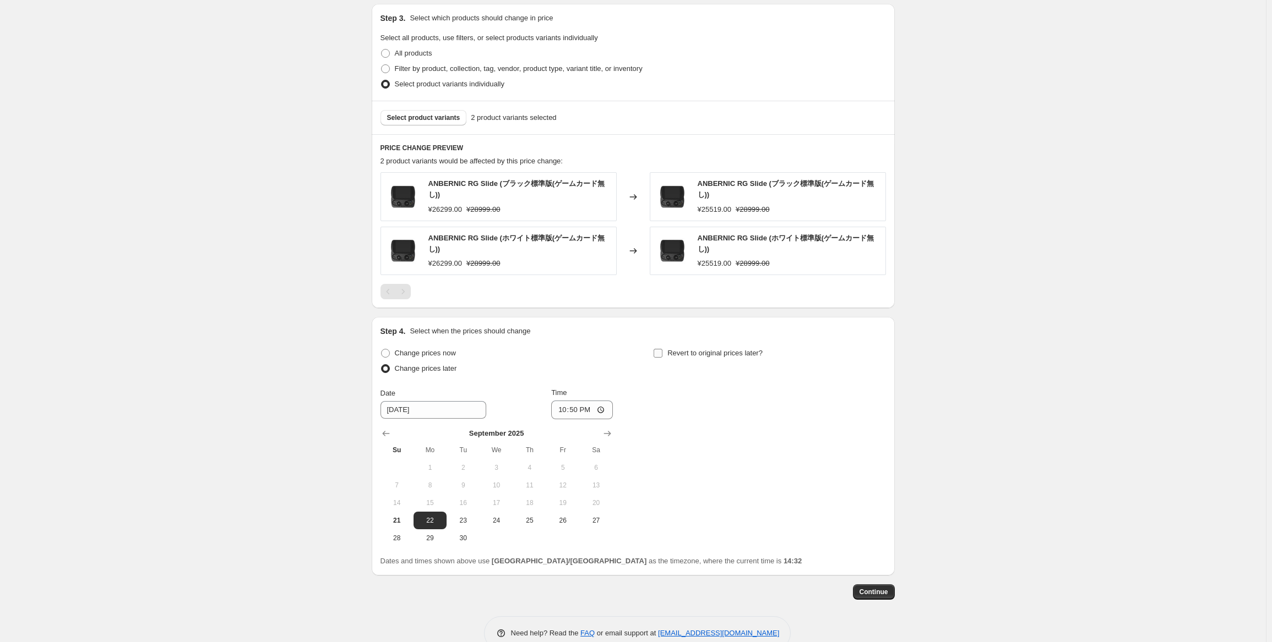
click at [662, 350] on input "Revert to original prices later?" at bounding box center [657, 353] width 9 height 9
click at [699, 541] on span "29" at bounding box center [703, 538] width 24 height 9
click at [851, 416] on input "14:32" at bounding box center [855, 410] width 62 height 19
click at [952, 383] on div "Create new price [MEDICAL_DATA]. This page is ready Create new price [MEDICAL_D…" at bounding box center [633, 71] width 1266 height 1192
click at [891, 594] on button "Continue" at bounding box center [874, 592] width 42 height 15
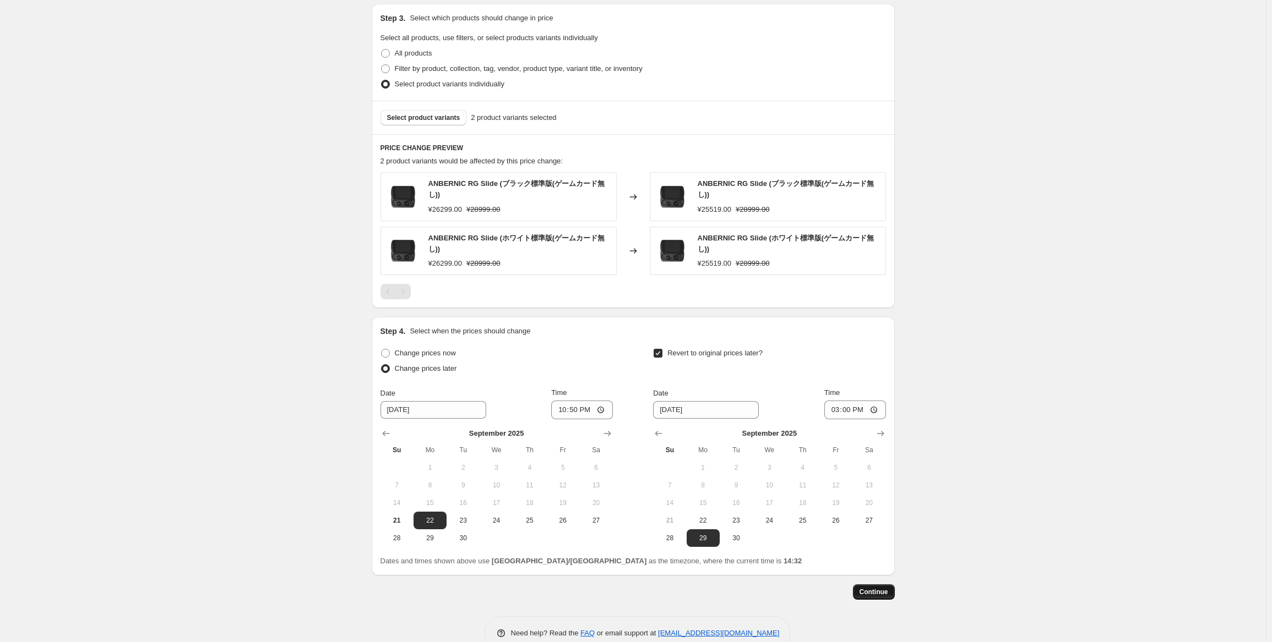
scroll to position [0, 0]
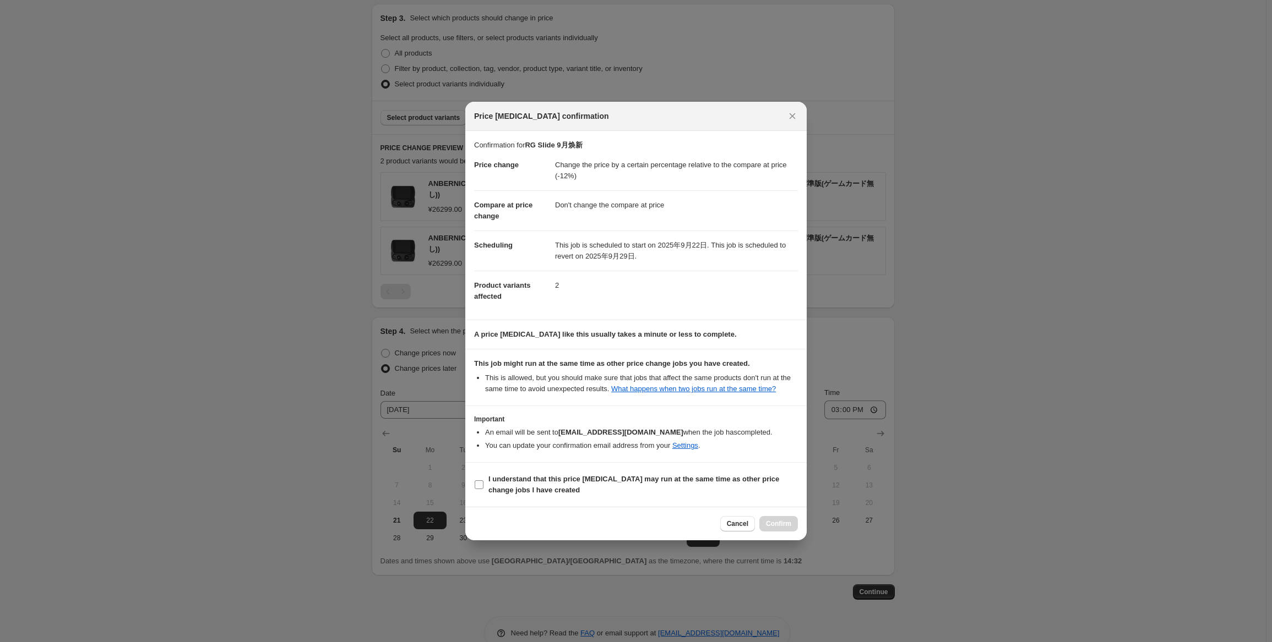
click at [533, 484] on span "I understand that this price [MEDICAL_DATA] may run at the same time as other p…" at bounding box center [642, 485] width 309 height 22
click at [483, 484] on input "I understand that this price [MEDICAL_DATA] may run at the same time as other p…" at bounding box center [479, 485] width 9 height 9
click at [787, 522] on span "Confirm" at bounding box center [778, 524] width 25 height 9
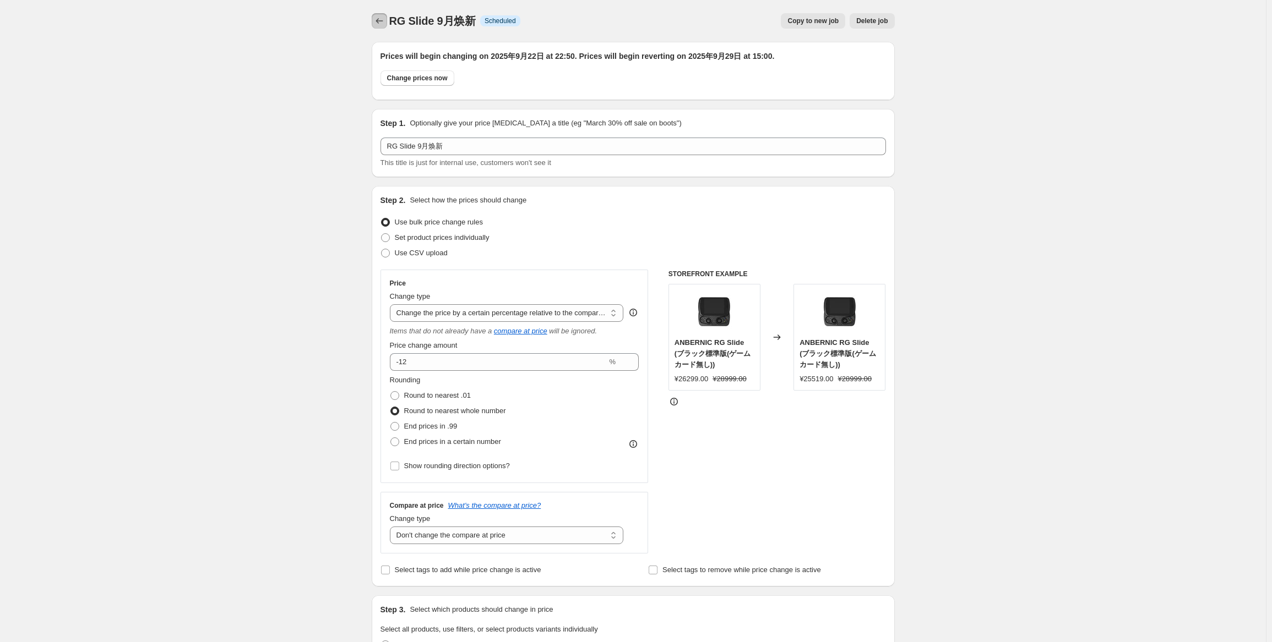
click at [385, 24] on icon "Price change jobs" at bounding box center [379, 20] width 11 height 11
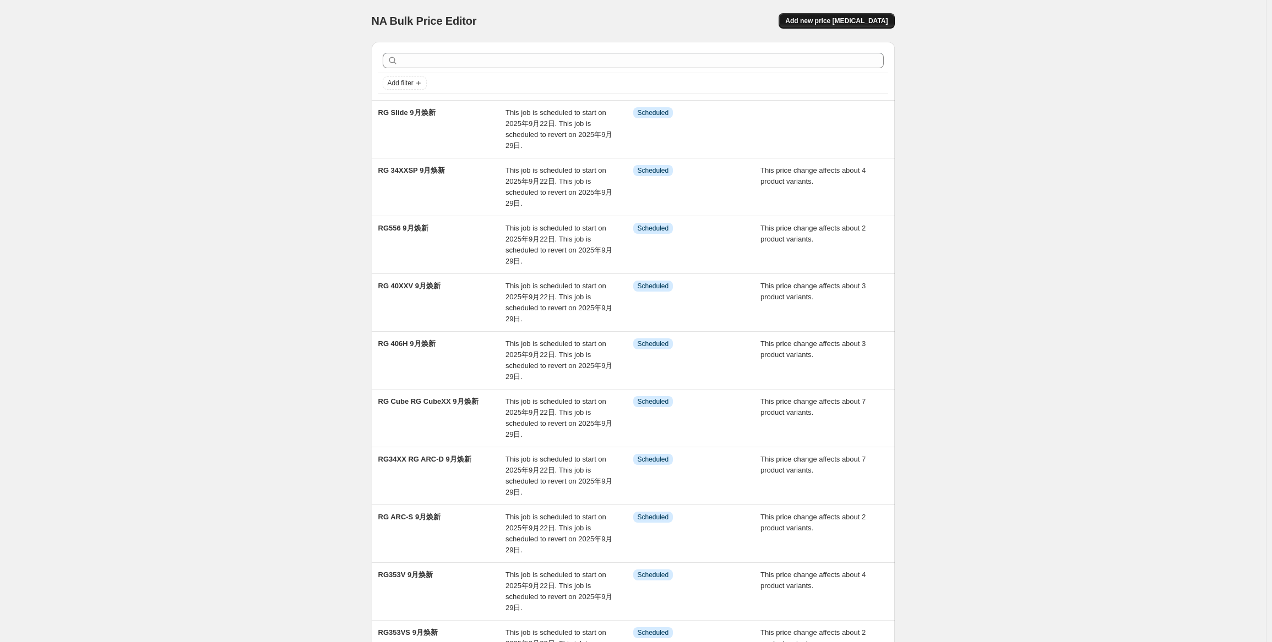
click at [869, 24] on span "Add new price [MEDICAL_DATA]" at bounding box center [836, 21] width 102 height 9
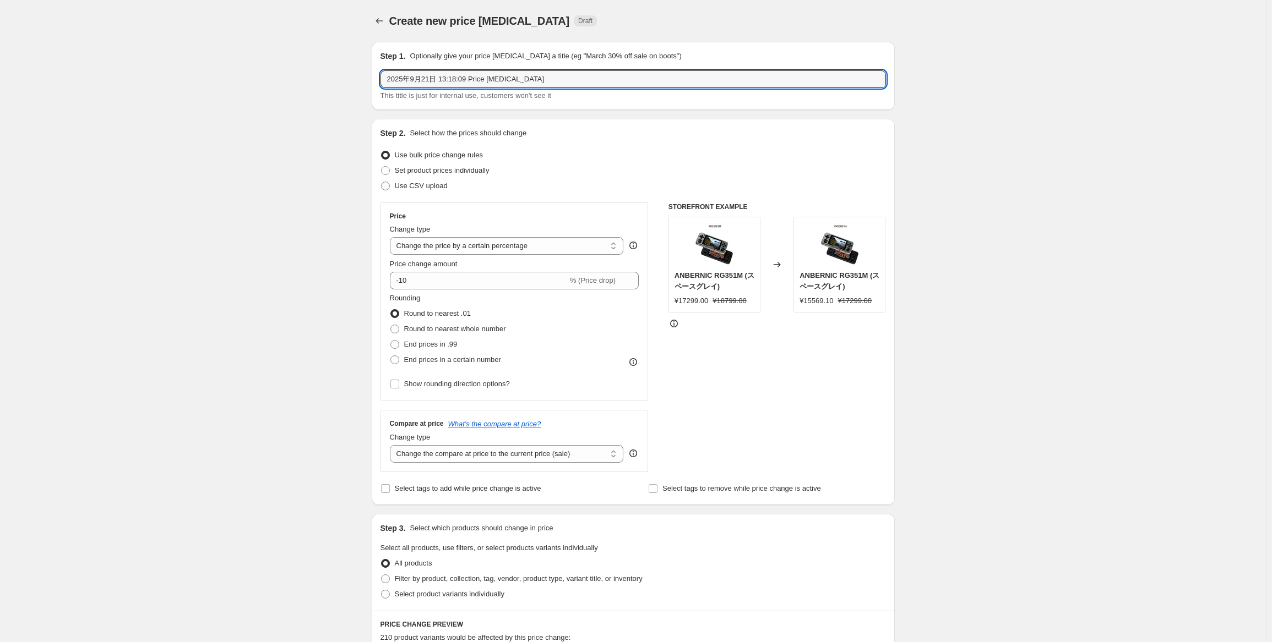
drag, startPoint x: 559, startPoint y: 85, endPoint x: 321, endPoint y: 73, distance: 238.7
click at [321, 73] on div "Create new price [MEDICAL_DATA]. This page is ready Create new price [MEDICAL_D…" at bounding box center [633, 552] width 1266 height 1104
paste input "RG406V RG 35XXPro"
click at [596, 137] on div "Step 2. Select how the prices should change" at bounding box center [632, 133] width 505 height 11
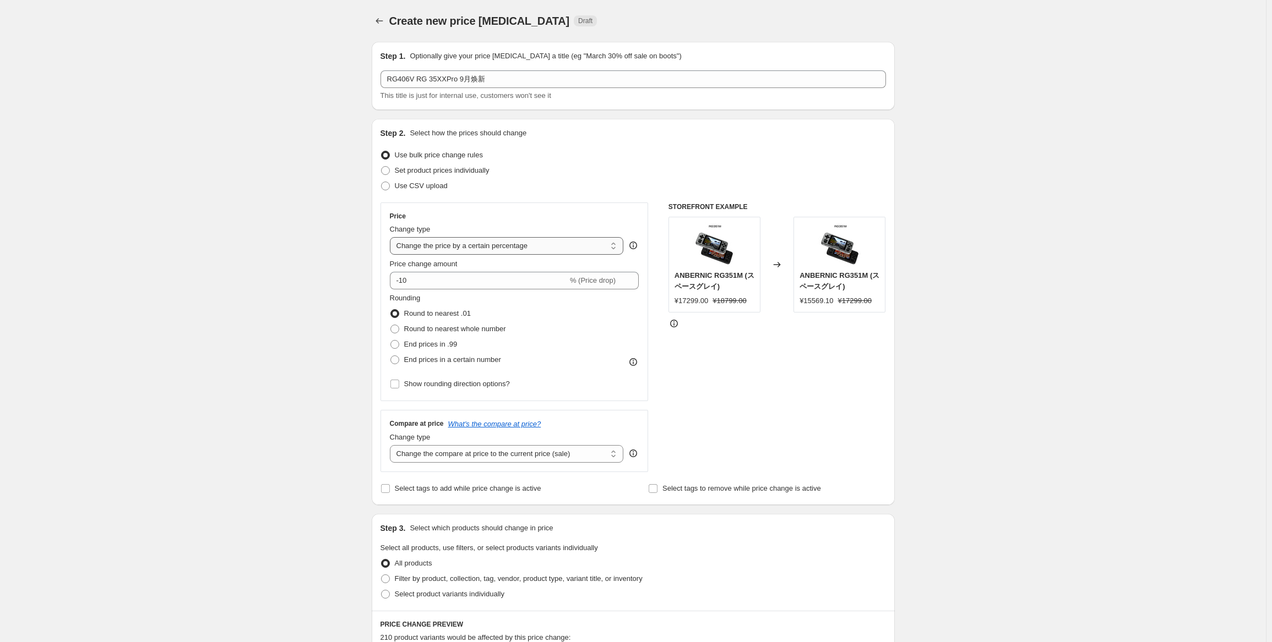
click at [565, 243] on select "Change the price to a certain amount Change the price by a certain amount Chang…" at bounding box center [507, 246] width 234 height 18
click at [392, 237] on select "Change the price to a certain amount Change the price by a certain amount Chang…" at bounding box center [507, 246] width 234 height 18
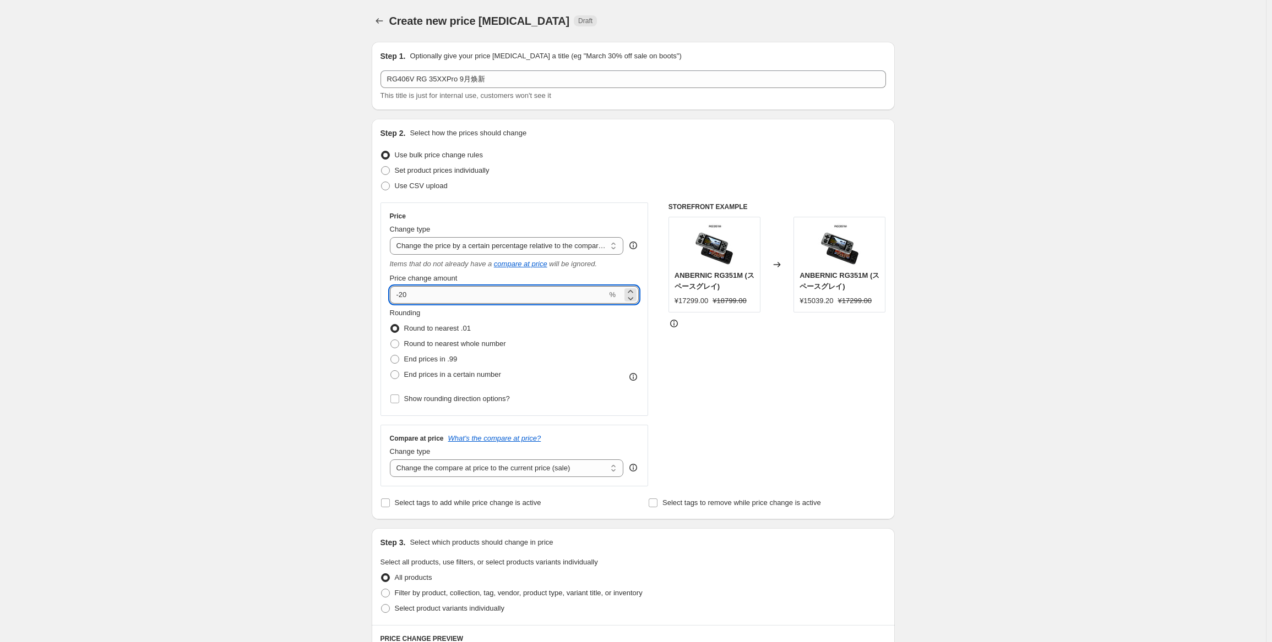
click at [531, 297] on input "-20" at bounding box center [498, 295] width 217 height 18
click at [494, 351] on label "Round to nearest whole number" at bounding box center [448, 343] width 116 height 15
click at [391, 340] on input "Round to nearest whole number" at bounding box center [390, 340] width 1 height 1
click at [535, 465] on select "Change the compare at price to the current price (sale) Change the compare at p…" at bounding box center [507, 469] width 234 height 18
click at [392, 460] on select "Change the compare at price to the current price (sale) Change the compare at p…" at bounding box center [507, 469] width 234 height 18
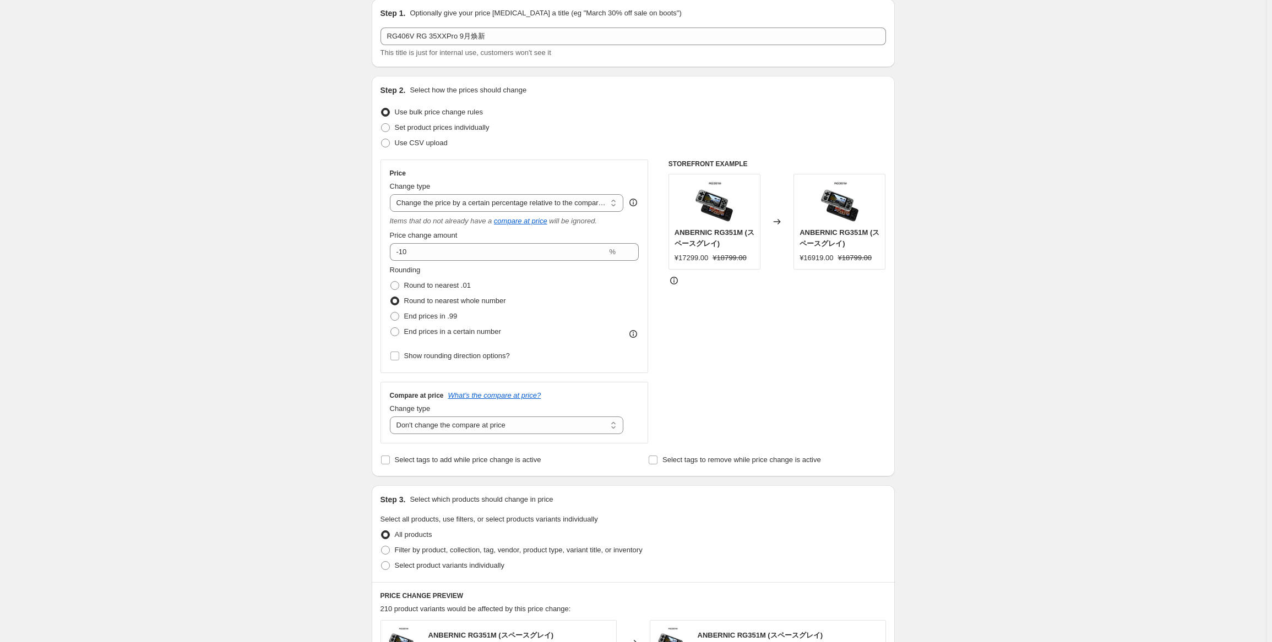
scroll to position [165, 0]
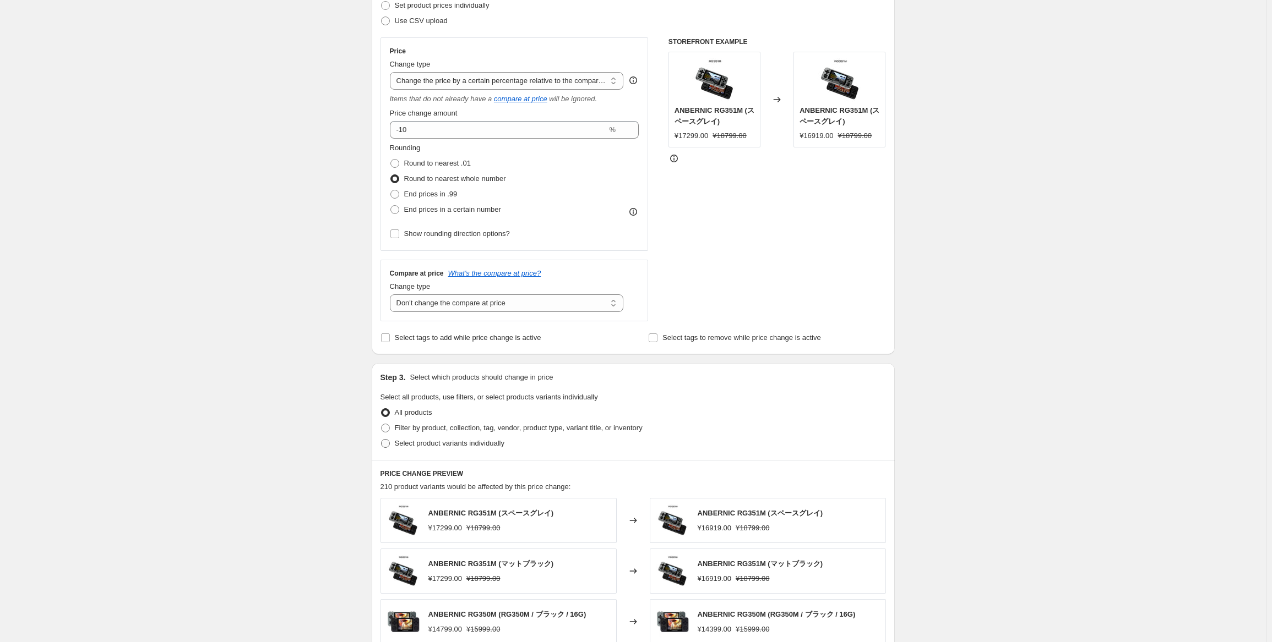
click at [455, 439] on span "Select product variants individually" at bounding box center [450, 443] width 110 height 8
click at [382, 439] on input "Select product variants individually" at bounding box center [381, 439] width 1 height 1
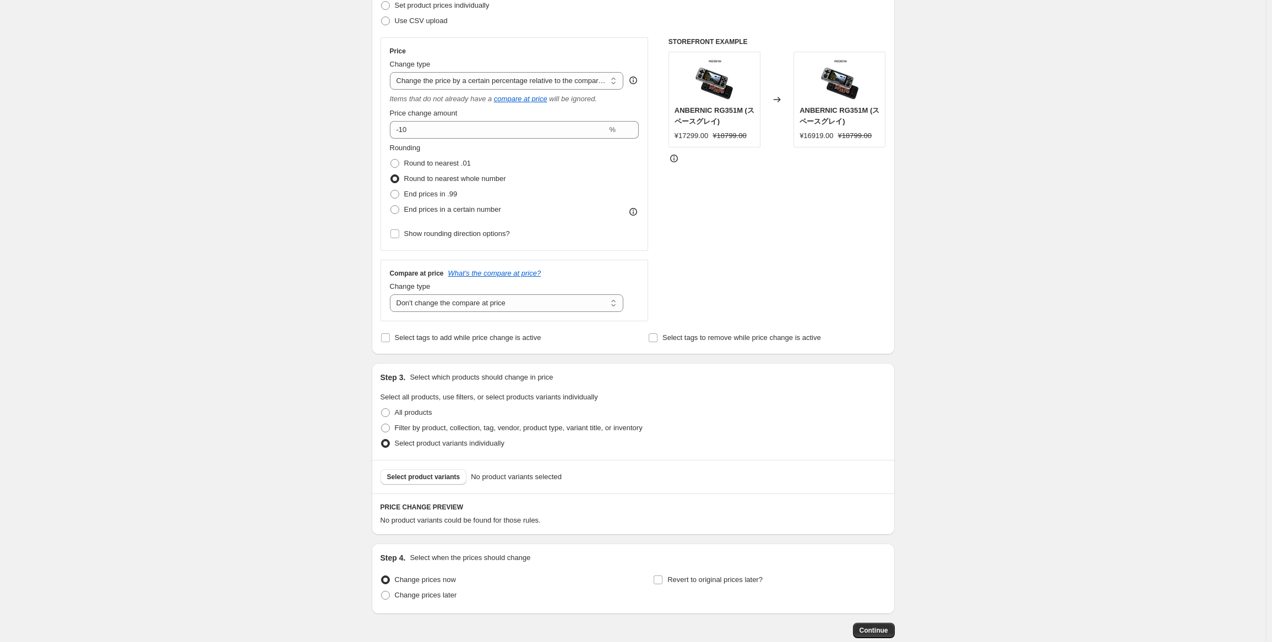
click at [425, 484] on button "Select product variants" at bounding box center [423, 477] width 86 height 15
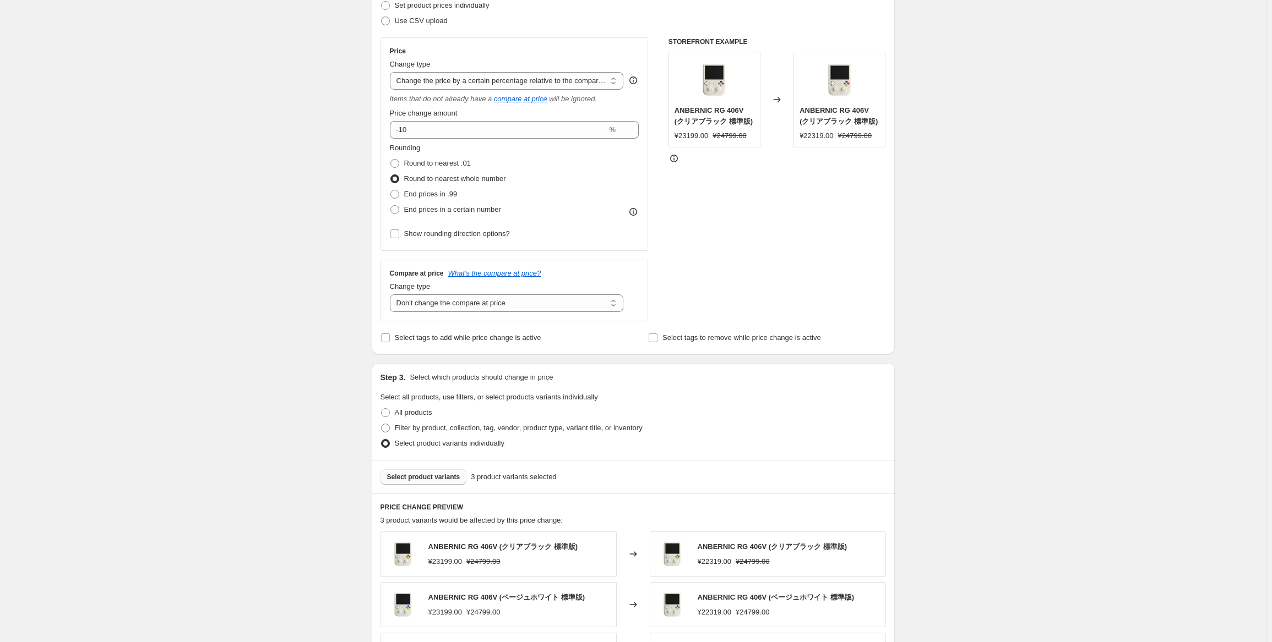
click at [434, 475] on span "Select product variants" at bounding box center [423, 477] width 73 height 9
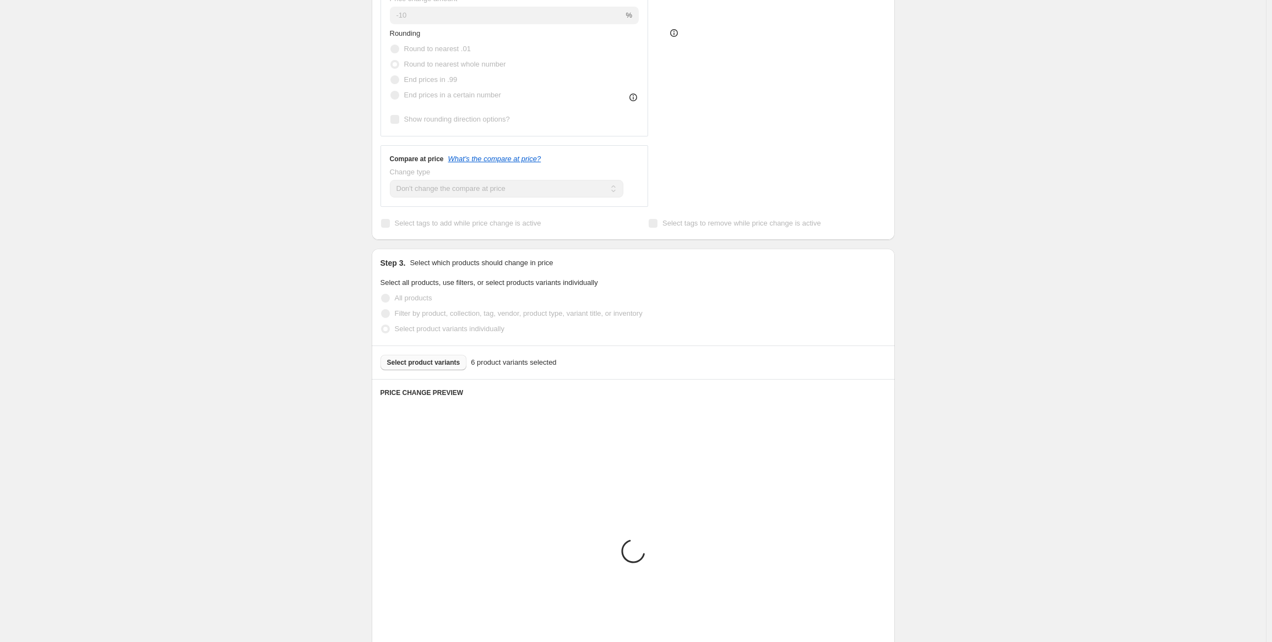
scroll to position [385, 0]
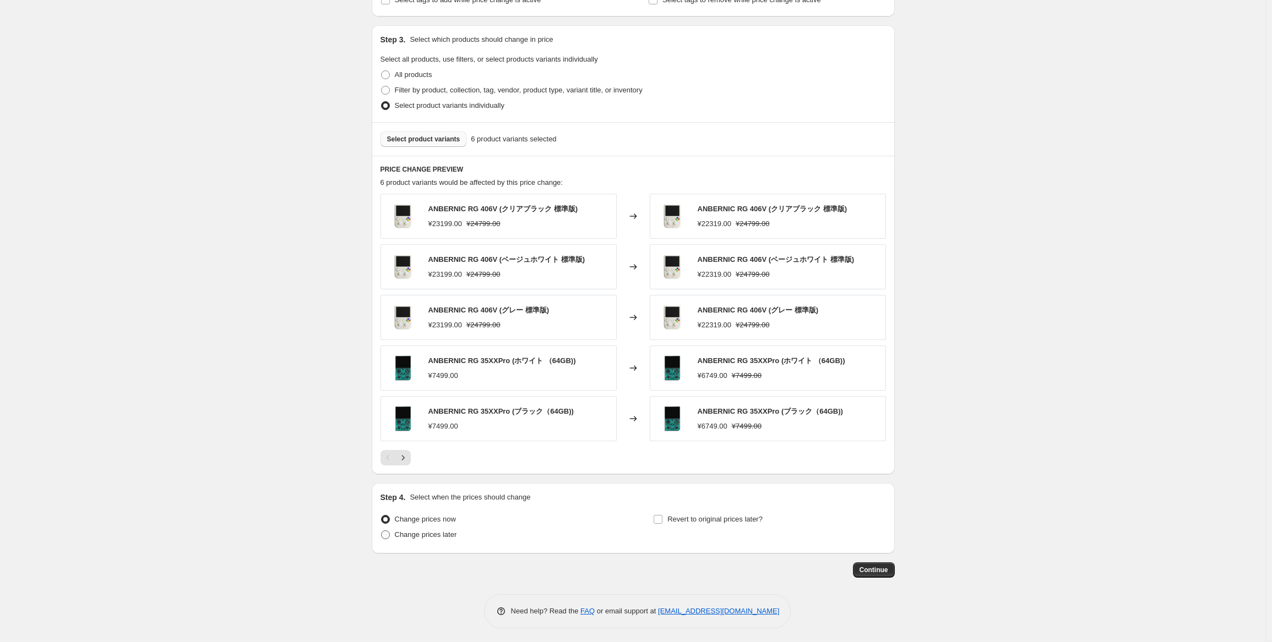
click at [422, 536] on span "Change prices later" at bounding box center [426, 535] width 62 height 8
click at [382, 531] on input "Change prices later" at bounding box center [381, 531] width 1 height 1
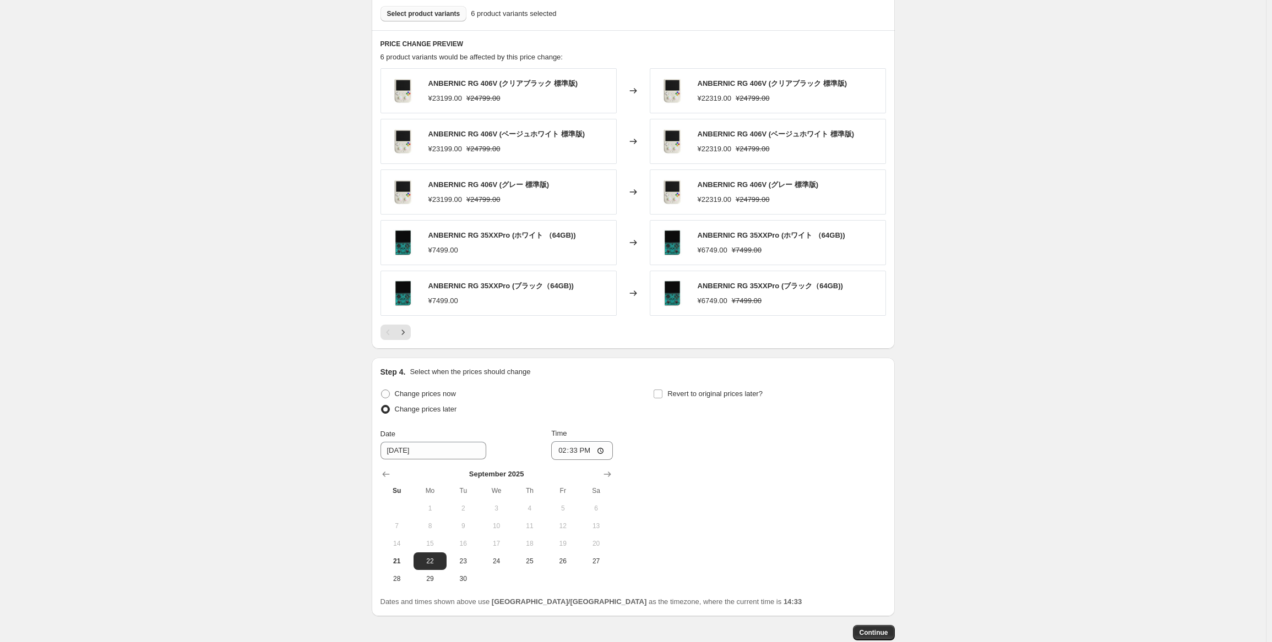
scroll to position [691, 0]
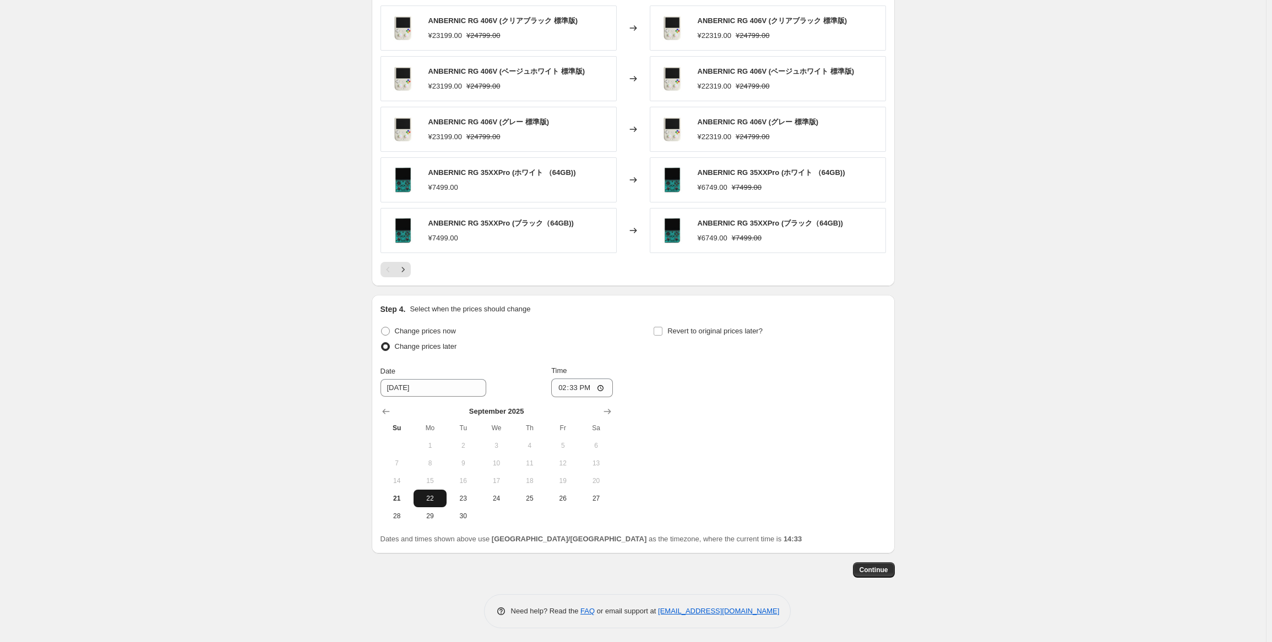
click at [432, 494] on span "22" at bounding box center [430, 498] width 24 height 9
click at [579, 386] on input "14:33" at bounding box center [582, 388] width 62 height 19
click at [716, 394] on div "Change prices now Change prices later Date [DATE] Time 22:50 [DATE] Su Mo Tu We…" at bounding box center [632, 424] width 505 height 201
click at [715, 327] on span "Revert to original prices later?" at bounding box center [714, 331] width 95 height 8
click at [662, 327] on input "Revert to original prices later?" at bounding box center [657, 331] width 9 height 9
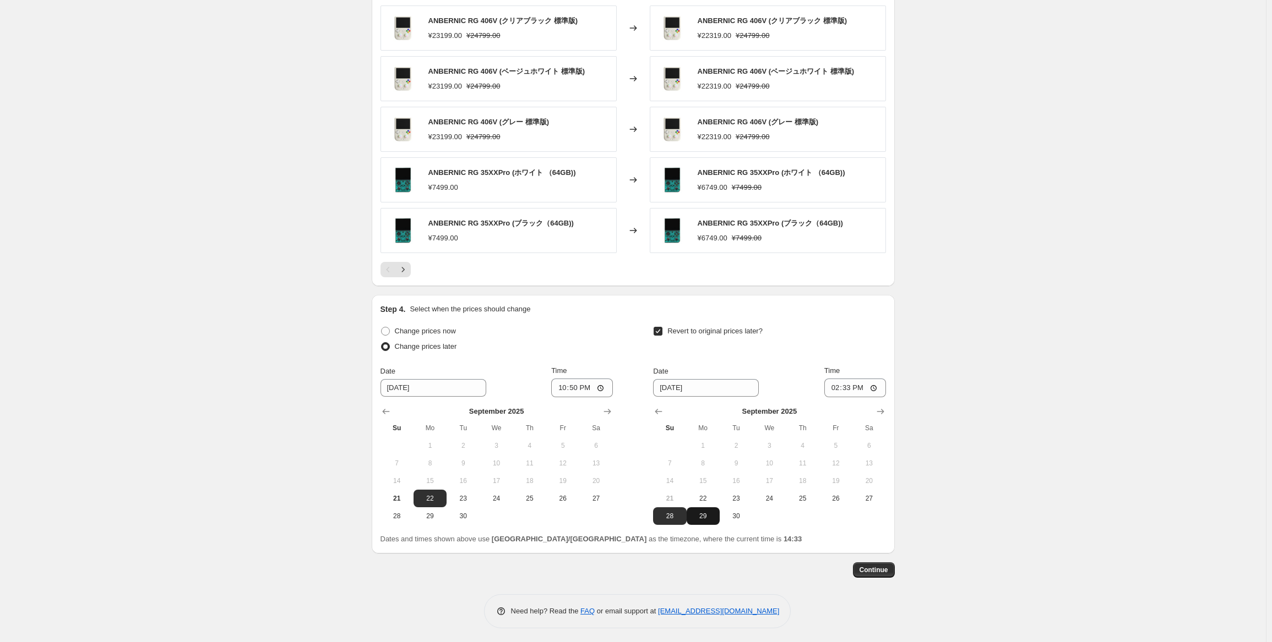
click at [707, 517] on span "29" at bounding box center [703, 516] width 24 height 9
click at [853, 390] on input "14:33" at bounding box center [855, 388] width 62 height 19
click at [880, 566] on span "Continue" at bounding box center [873, 570] width 29 height 9
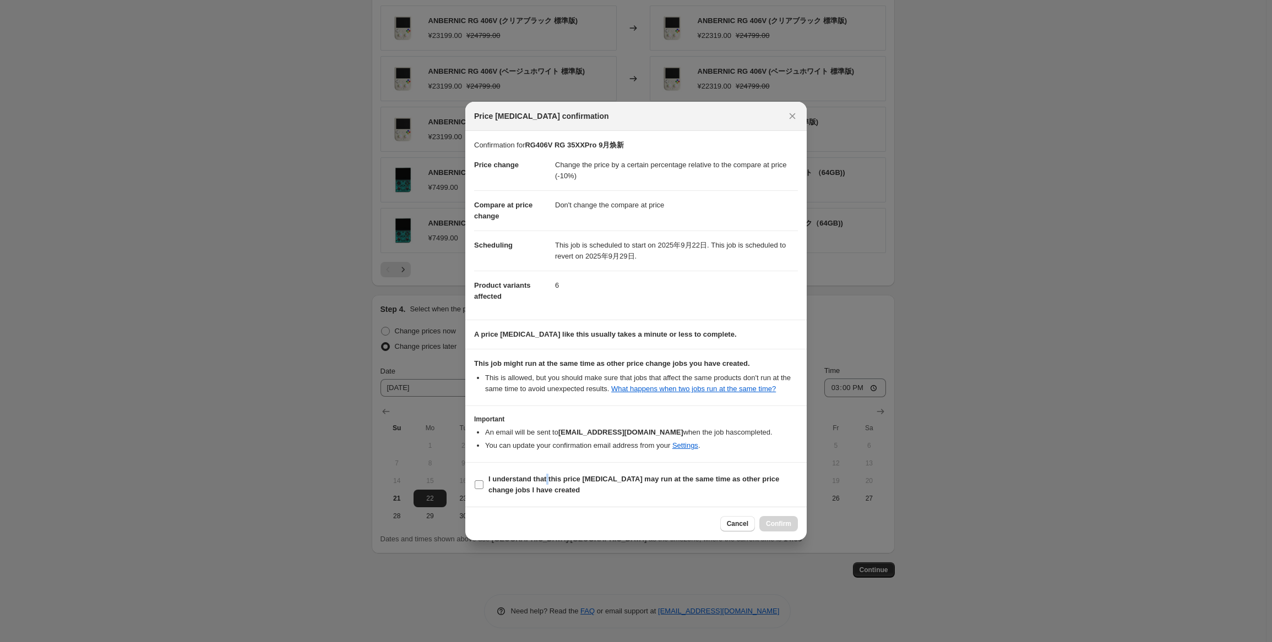
click at [547, 480] on b "I understand that this price [MEDICAL_DATA] may run at the same time as other p…" at bounding box center [633, 484] width 291 height 19
click at [539, 505] on section "I understand that this price [MEDICAL_DATA] may run at the same time as other p…" at bounding box center [635, 485] width 341 height 44
click at [486, 489] on label "I understand that this price [MEDICAL_DATA] may run at the same time as other p…" at bounding box center [636, 485] width 324 height 26
click at [483, 489] on input "I understand that this price [MEDICAL_DATA] may run at the same time as other p…" at bounding box center [479, 485] width 9 height 9
click at [777, 525] on span "Confirm" at bounding box center [778, 524] width 25 height 9
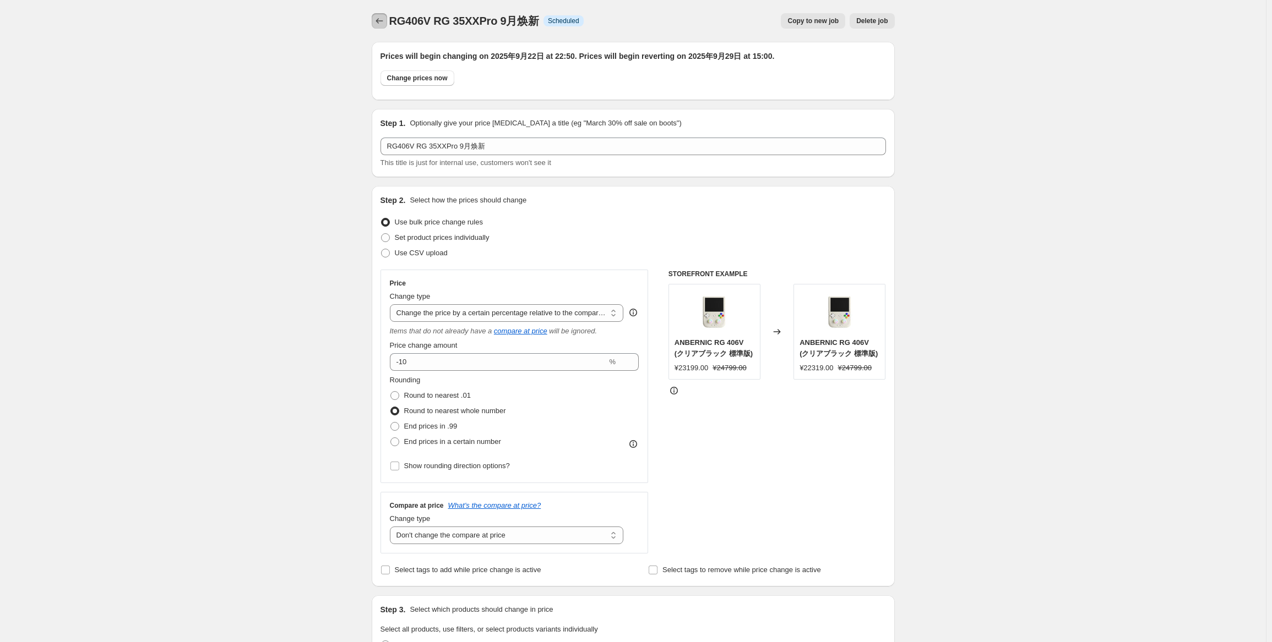
click at [375, 27] on button "Price change jobs" at bounding box center [379, 20] width 15 height 15
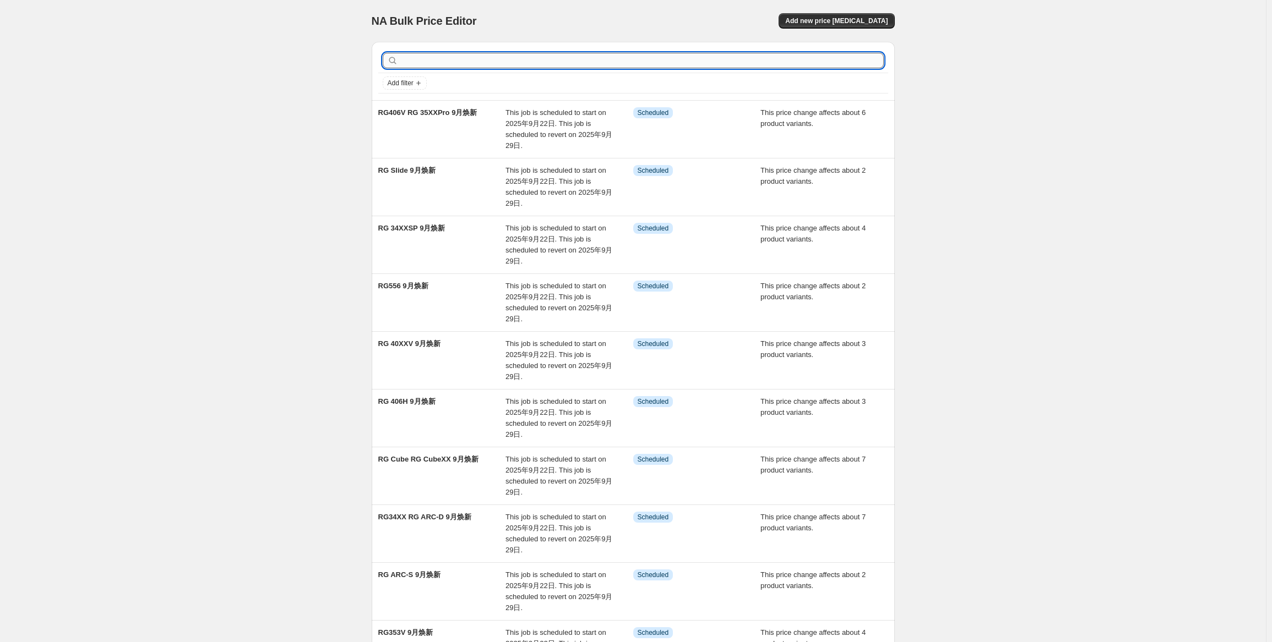
click at [427, 67] on input "text" at bounding box center [641, 60] width 483 height 15
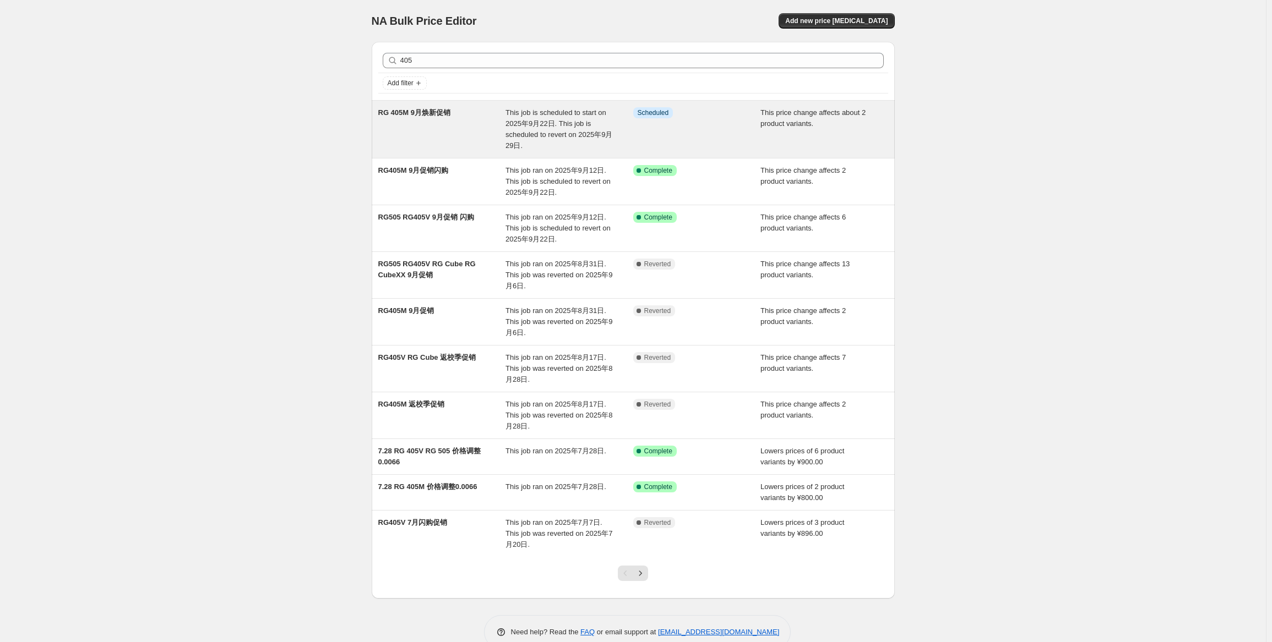
click at [509, 135] on span "This job is scheduled to start on 2025年9月22日. This job is scheduled to revert o…" at bounding box center [558, 128] width 107 height 41
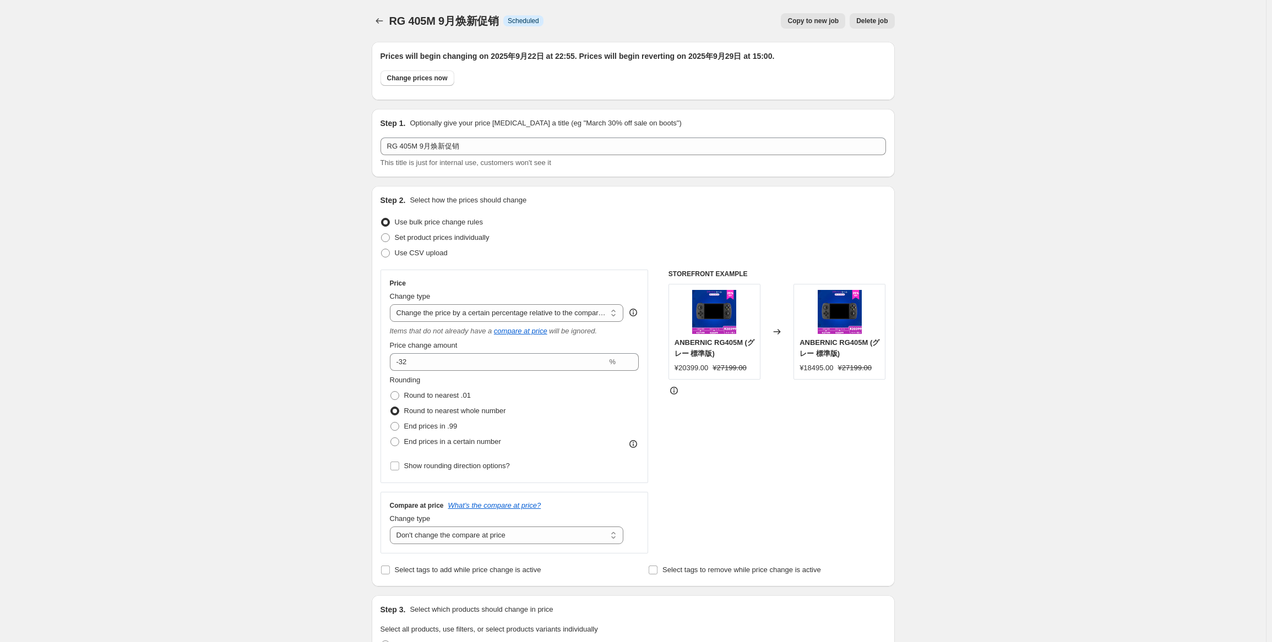
click at [876, 23] on span "Delete job" at bounding box center [871, 21] width 31 height 9
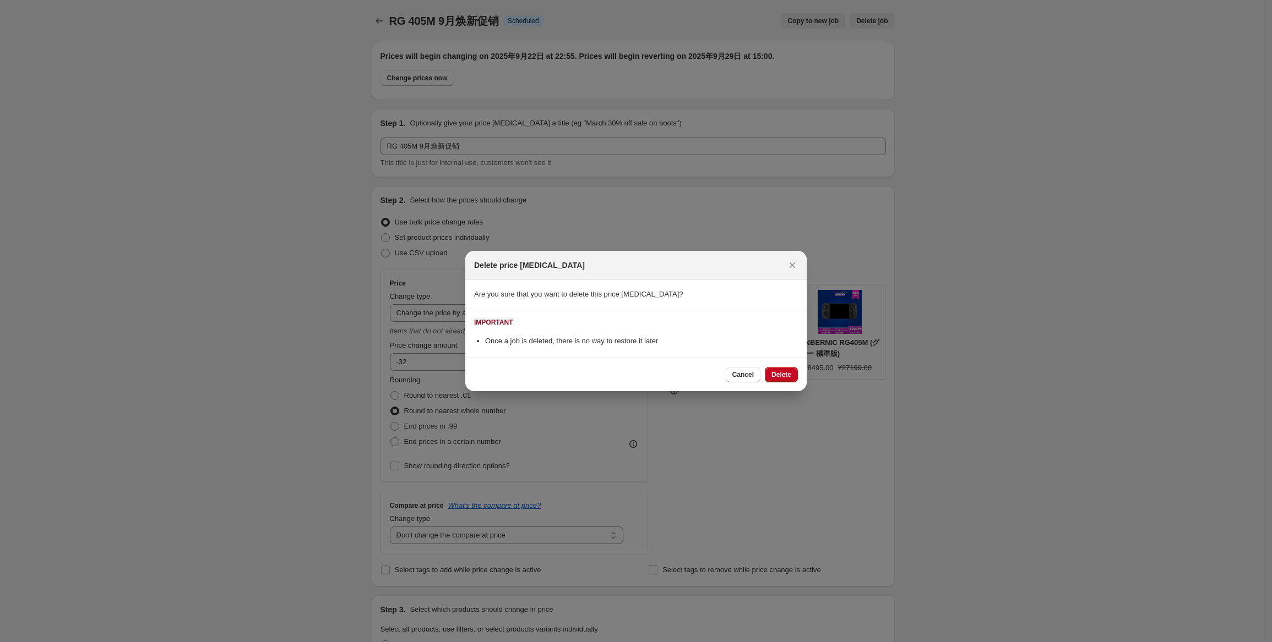
click at [784, 366] on div "Cancel Delete" at bounding box center [635, 375] width 341 height 34
click at [787, 374] on span "Delete" at bounding box center [781, 375] width 20 height 9
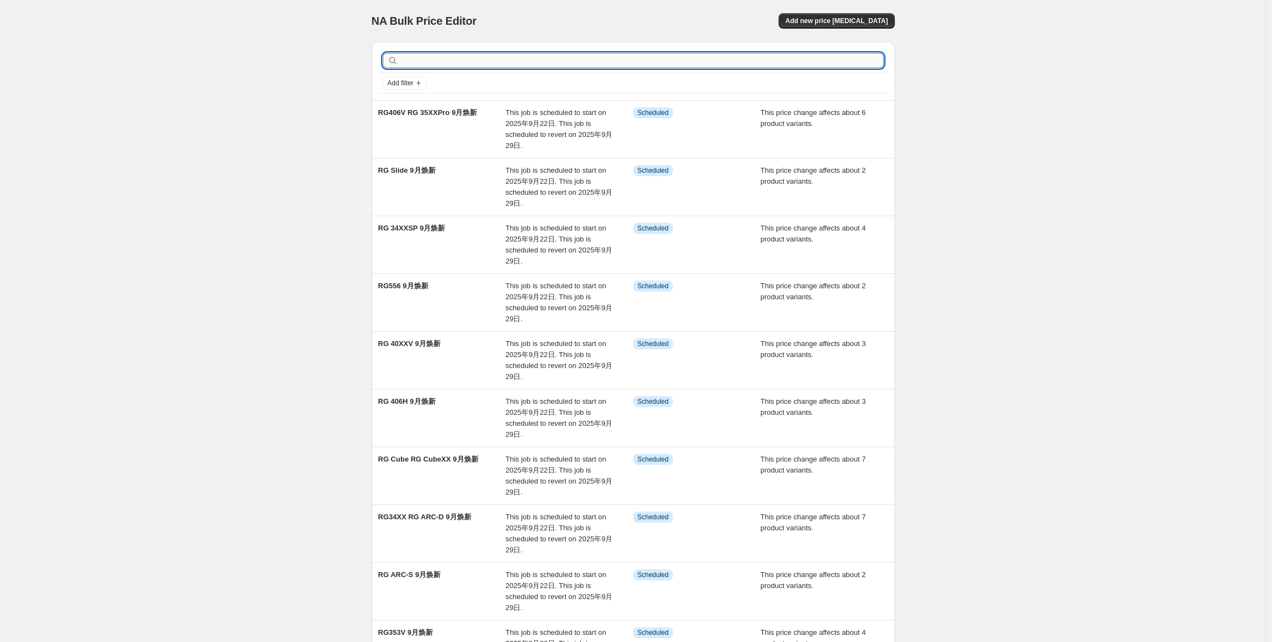
click at [472, 62] on input "text" at bounding box center [641, 60] width 483 height 15
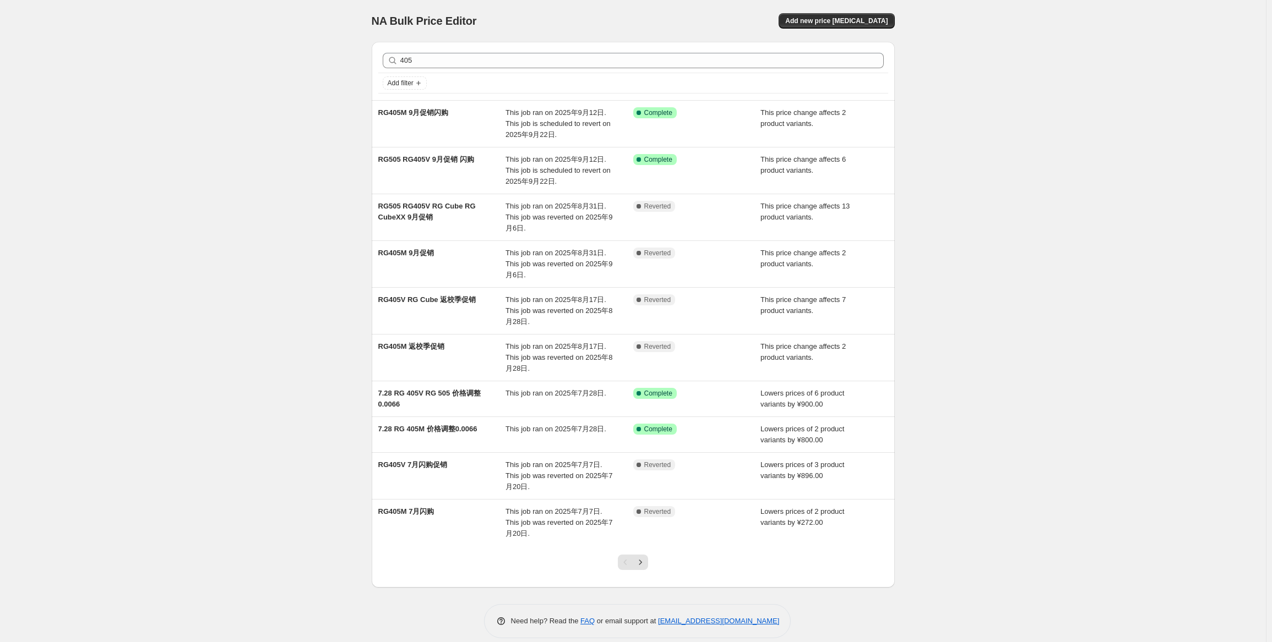
click at [998, 110] on div "NA Bulk Price Editor. This page is ready NA Bulk Price Editor Add new price [ME…" at bounding box center [633, 327] width 1266 height 655
click at [841, 23] on span "Add new price [MEDICAL_DATA]" at bounding box center [836, 21] width 102 height 9
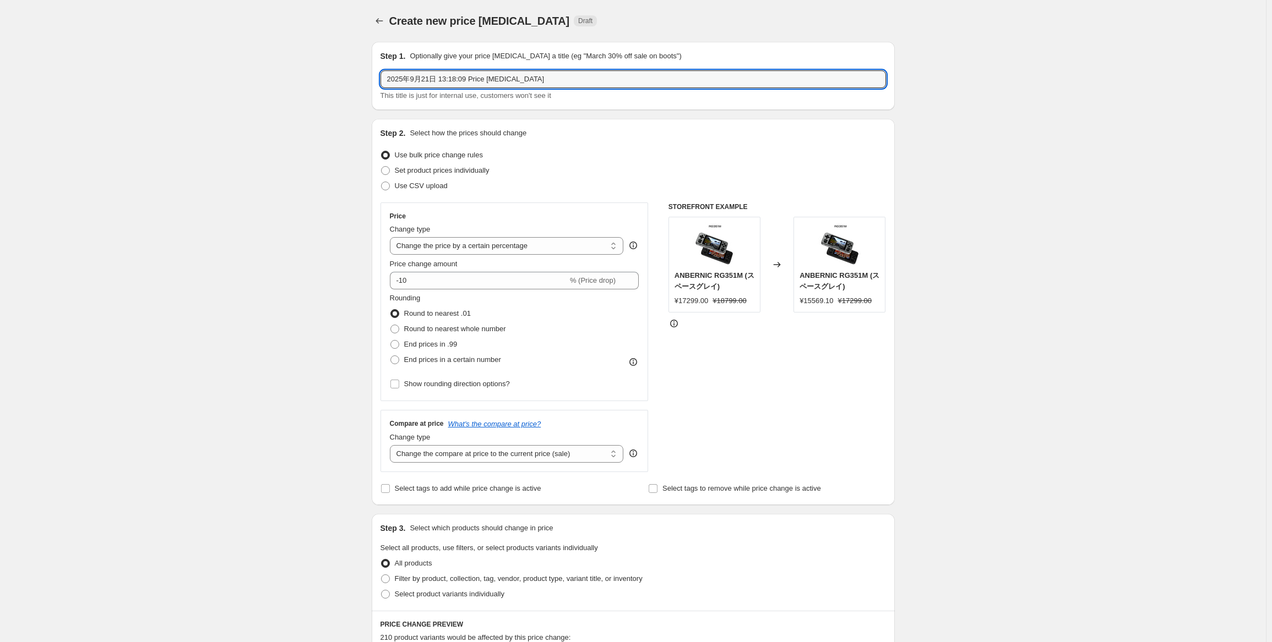
drag, startPoint x: 543, startPoint y: 77, endPoint x: 249, endPoint y: 59, distance: 294.5
click at [249, 59] on div "Create new price [MEDICAL_DATA]. This page is ready Create new price [MEDICAL_D…" at bounding box center [633, 552] width 1266 height 1104
paste input "RG 477M"
click at [535, 239] on select "Change the price to a certain amount Change the price by a certain amount Chang…" at bounding box center [507, 246] width 234 height 18
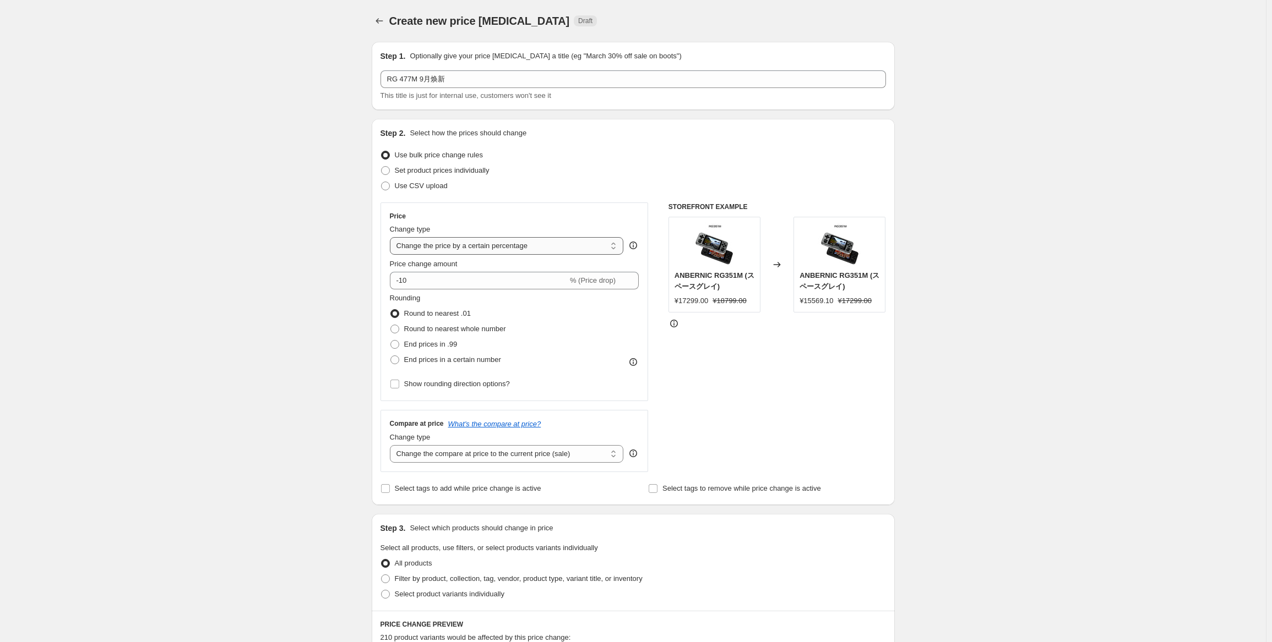
click at [392, 237] on select "Change the price to a certain amount Change the price by a certain amount Chang…" at bounding box center [507, 246] width 234 height 18
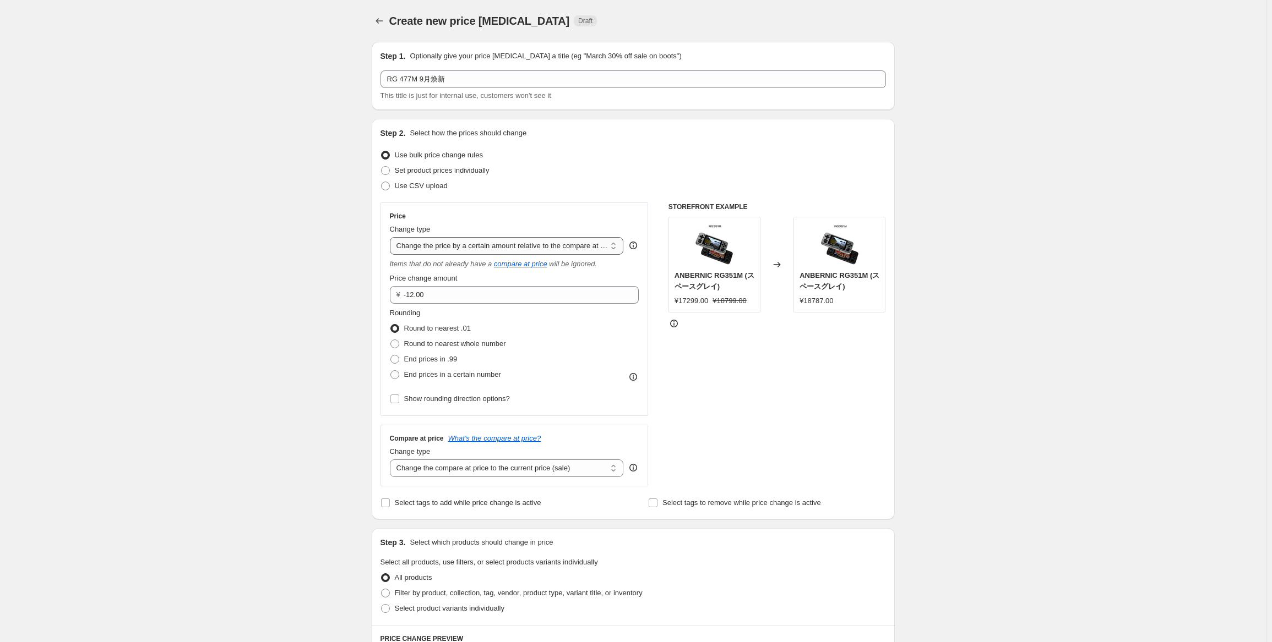
click at [506, 252] on select "Change the price to a certain amount Change the price by a certain amount Chang…" at bounding box center [507, 246] width 234 height 18
click at [392, 237] on select "Change the price to a certain amount Change the price by a certain amount Chang…" at bounding box center [507, 246] width 234 height 18
click at [489, 297] on input "-20" at bounding box center [498, 295] width 217 height 18
click at [482, 341] on span "Round to nearest whole number" at bounding box center [455, 344] width 102 height 8
click at [391, 340] on input "Round to nearest whole number" at bounding box center [390, 340] width 1 height 1
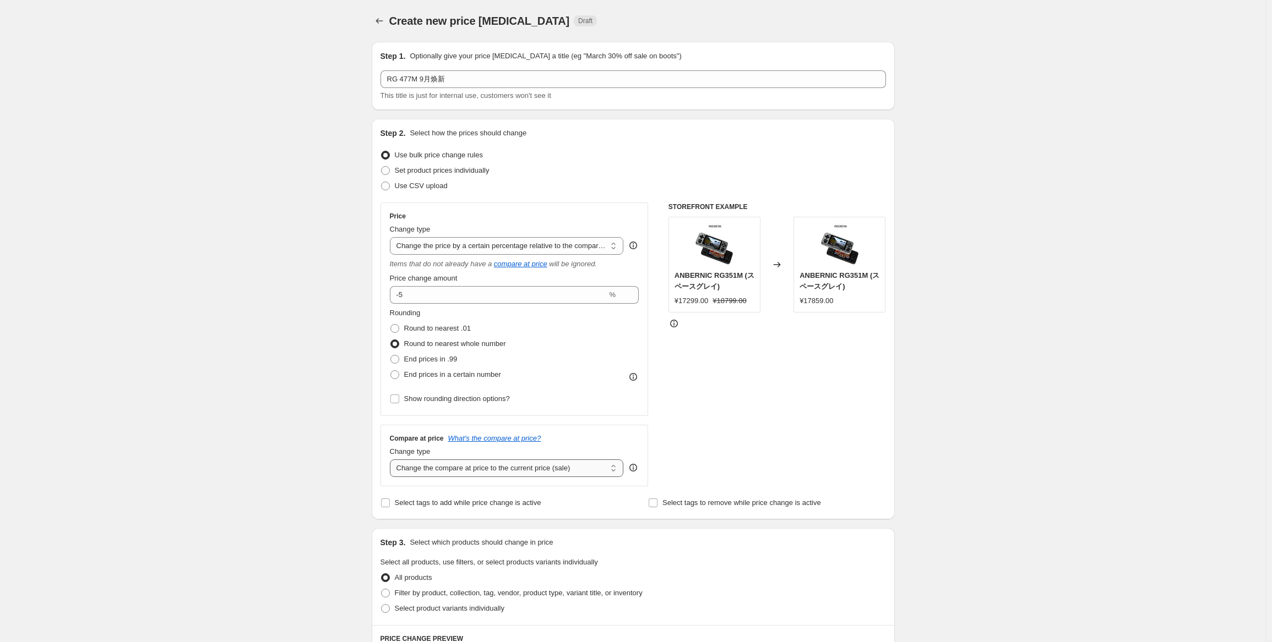
click at [516, 469] on select "Change the compare at price to the current price (sale) Change the compare at p…" at bounding box center [507, 469] width 234 height 18
click at [392, 460] on select "Change the compare at price to the current price (sale) Change the compare at p…" at bounding box center [507, 469] width 234 height 18
click at [447, 606] on span "Select product variants individually" at bounding box center [450, 608] width 110 height 8
click at [382, 605] on input "Select product variants individually" at bounding box center [381, 604] width 1 height 1
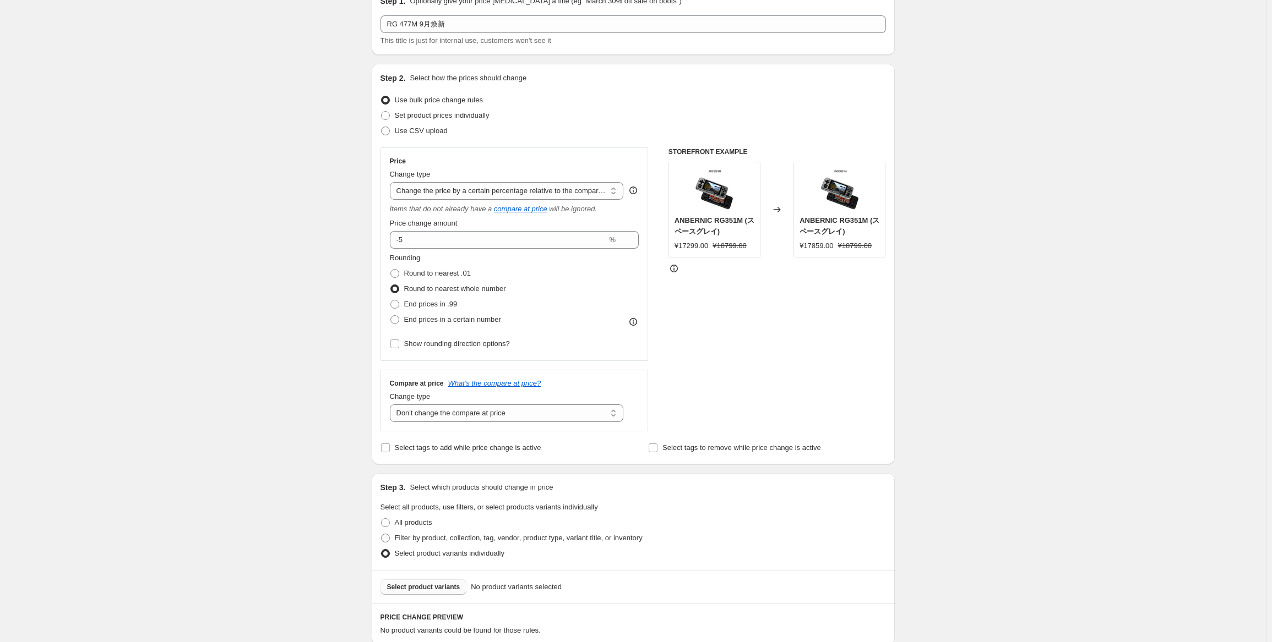
click at [437, 589] on span "Select product variants" at bounding box center [423, 587] width 73 height 9
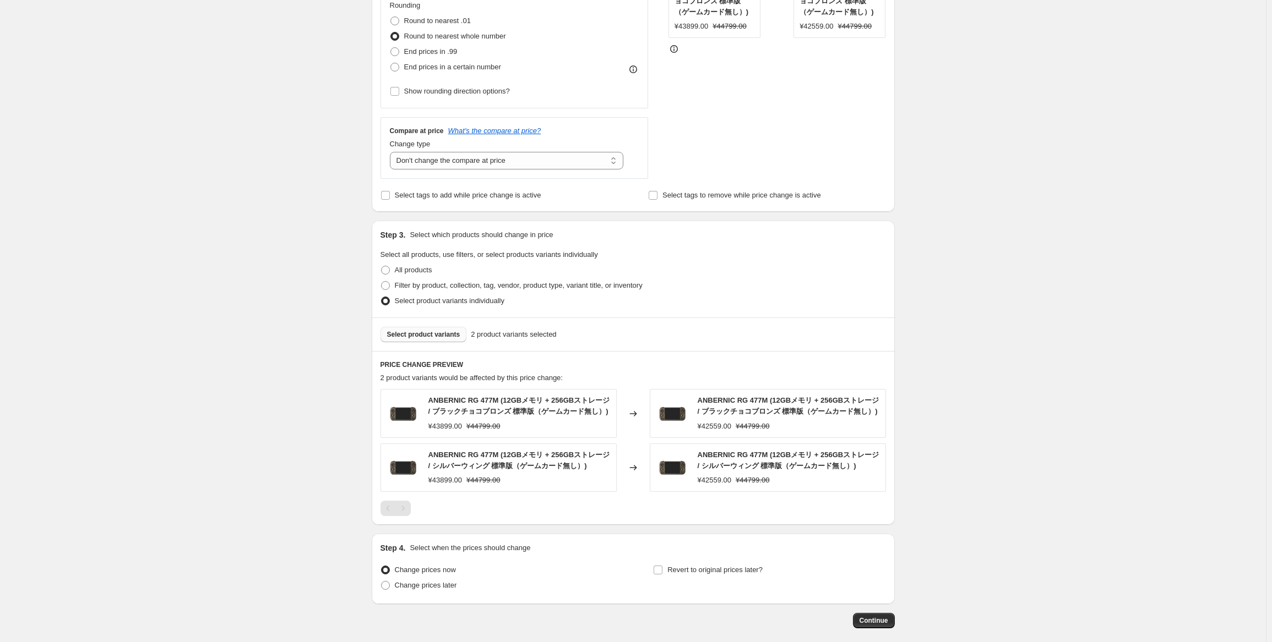
scroll to position [359, 0]
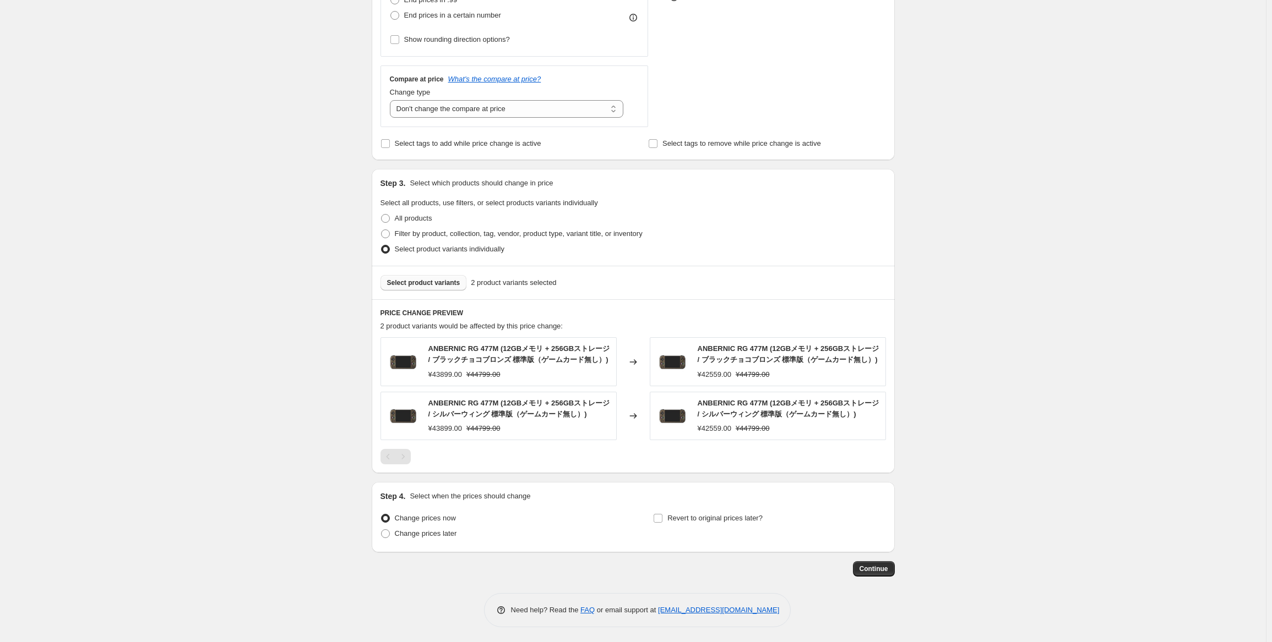
click at [460, 544] on div "Step 4. Select when the prices should change Change prices now Change prices la…" at bounding box center [633, 517] width 523 height 70
click at [443, 533] on span "Change prices later" at bounding box center [426, 534] width 62 height 8
click at [382, 530] on input "Change prices later" at bounding box center [381, 530] width 1 height 1
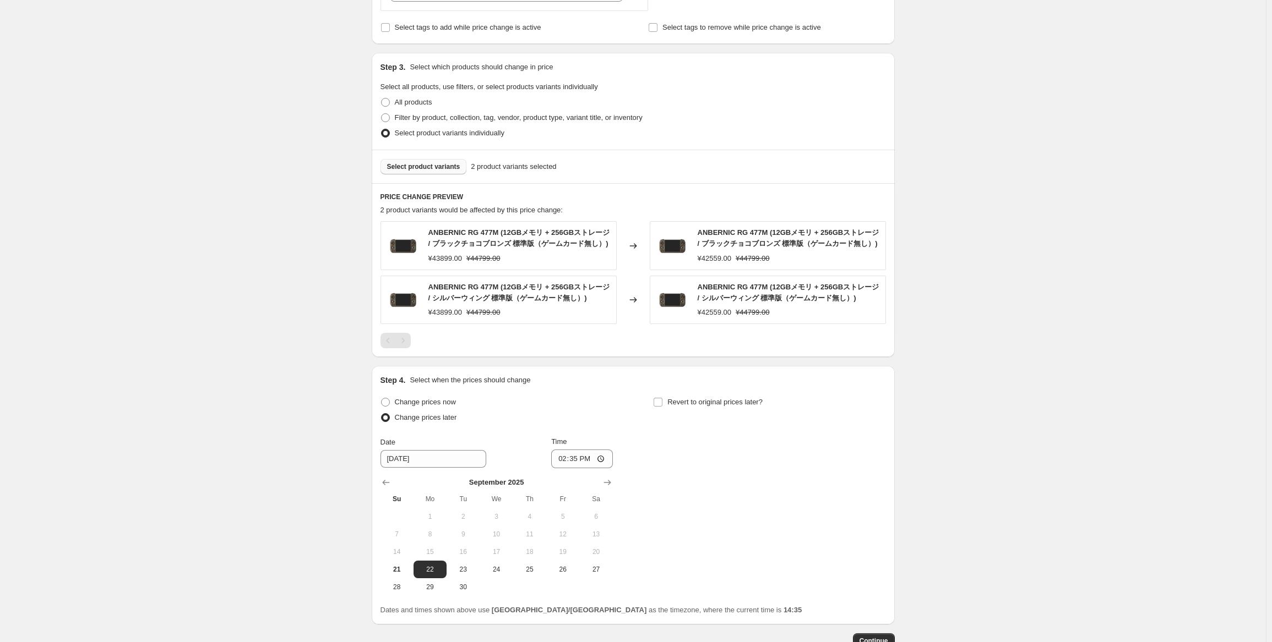
scroll to position [525, 0]
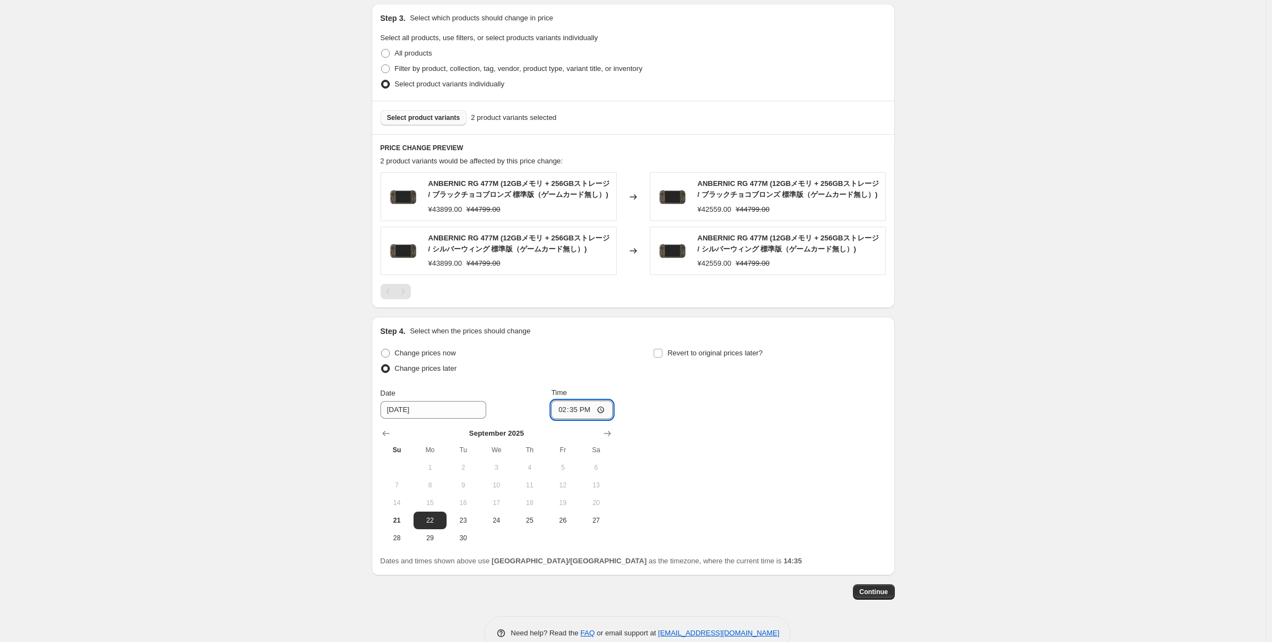
click at [581, 410] on input "14:35" at bounding box center [582, 410] width 62 height 19
click at [668, 410] on div "Change prices now Change prices later Date [DATE] Time 22:50 [DATE] Su Mo Tu We…" at bounding box center [632, 446] width 505 height 201
click at [721, 356] on span "Revert to original prices later?" at bounding box center [714, 353] width 95 height 8
click at [662, 356] on input "Revert to original prices later?" at bounding box center [657, 353] width 9 height 9
click at [702, 540] on span "29" at bounding box center [703, 538] width 24 height 9
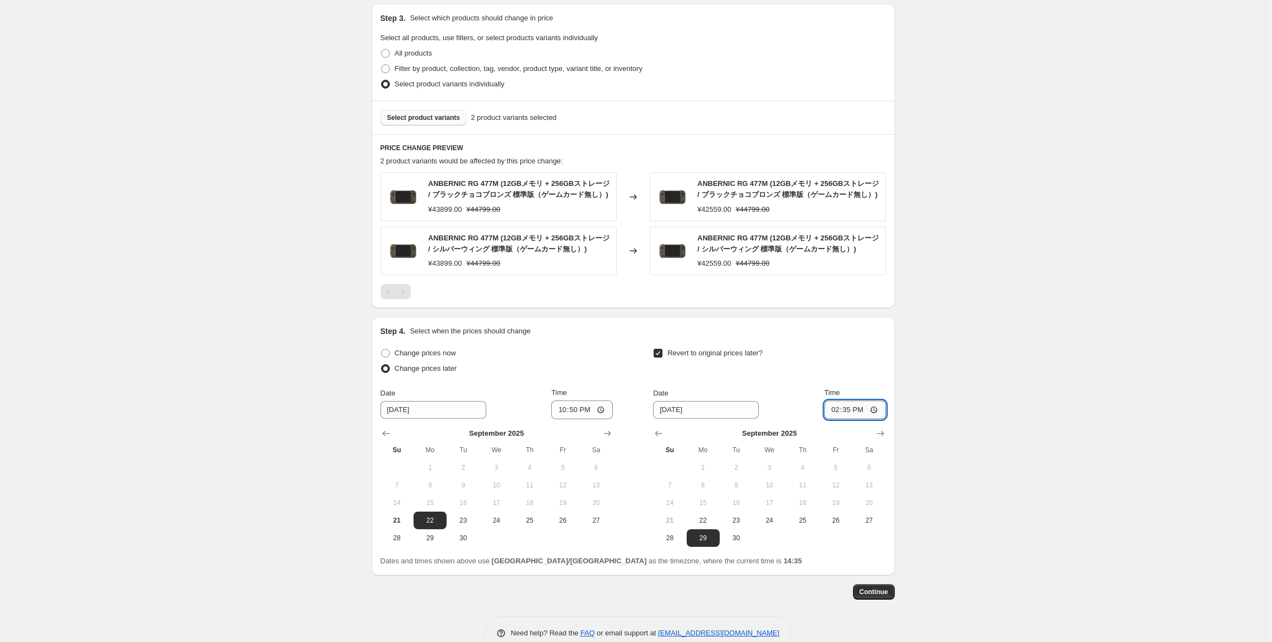
click at [850, 410] on input "14:35" at bounding box center [855, 410] width 62 height 19
click at [1061, 364] on div "Create new price [MEDICAL_DATA]. This page is ready Create new price [MEDICAL_D…" at bounding box center [633, 71] width 1266 height 1192
click at [867, 592] on span "Continue" at bounding box center [873, 592] width 29 height 9
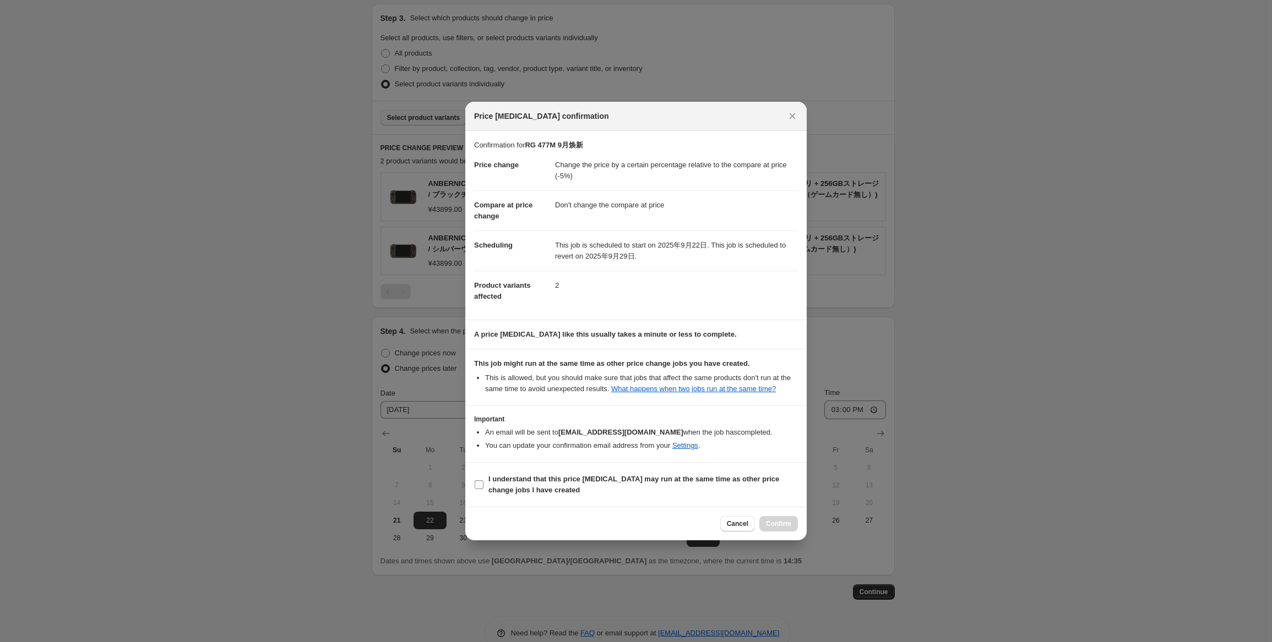
click at [554, 486] on span "I understand that this price [MEDICAL_DATA] may run at the same time as other p…" at bounding box center [642, 485] width 309 height 22
click at [483, 486] on input "I understand that this price [MEDICAL_DATA] may run at the same time as other p…" at bounding box center [479, 485] width 9 height 9
click at [771, 521] on span "Confirm" at bounding box center [778, 524] width 25 height 9
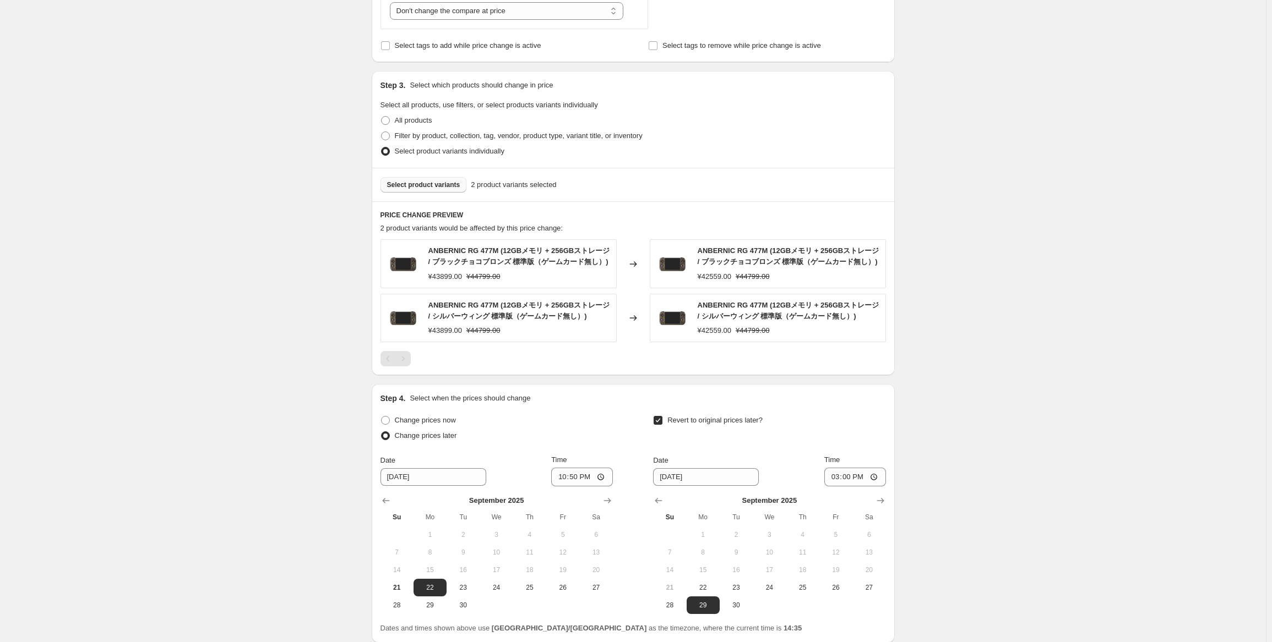
click at [957, 226] on div "RG 477M 9月焕新. This page is ready RG 477M 9月焕新 Info Scheduled Copy to new job De…" at bounding box center [633, 104] width 1266 height 1259
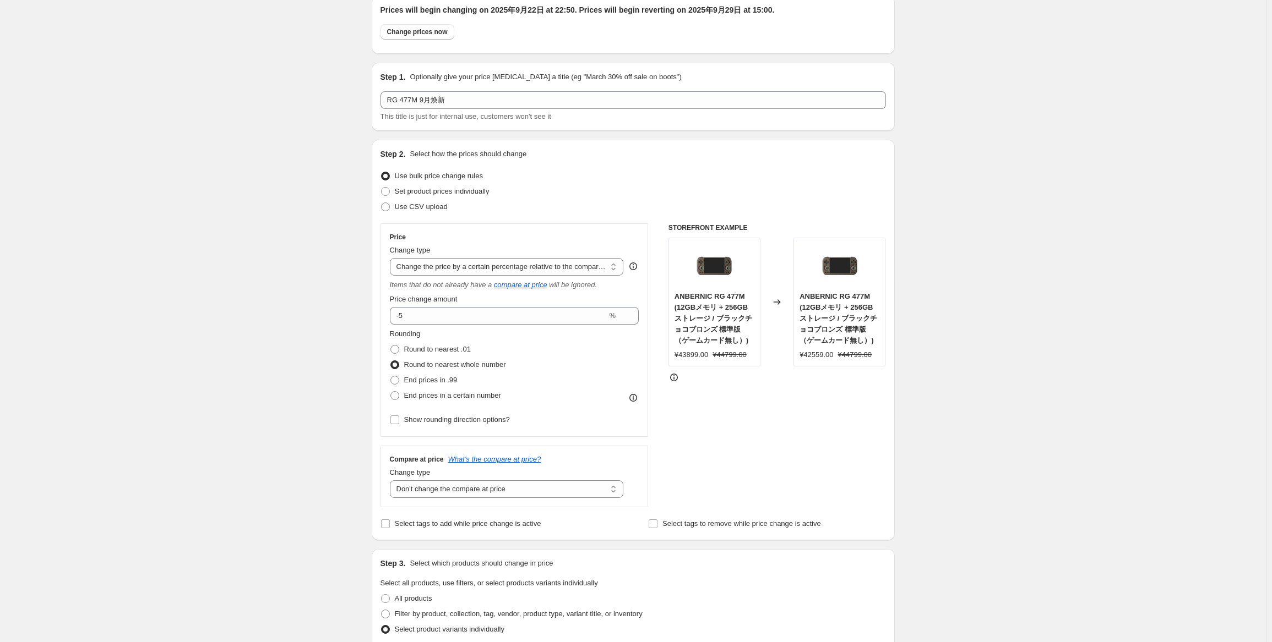
scroll to position [0, 0]
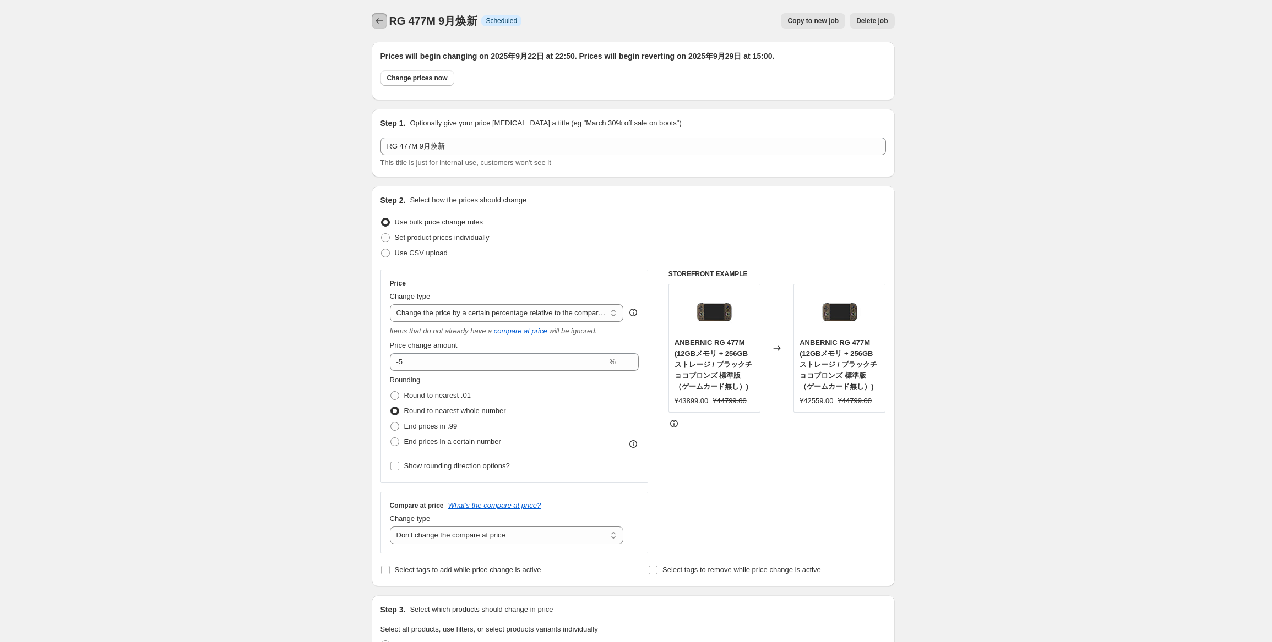
click at [383, 21] on icon "Price change jobs" at bounding box center [378, 21] width 7 height 6
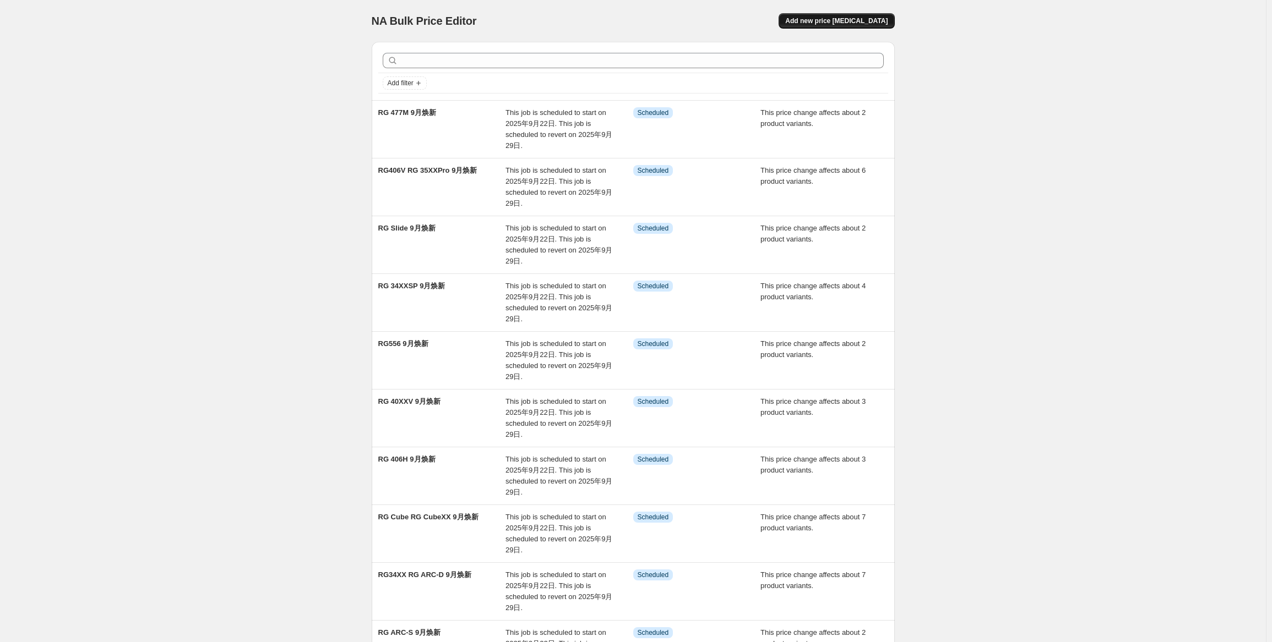
click at [876, 25] on span "Add new price [MEDICAL_DATA]" at bounding box center [836, 21] width 102 height 9
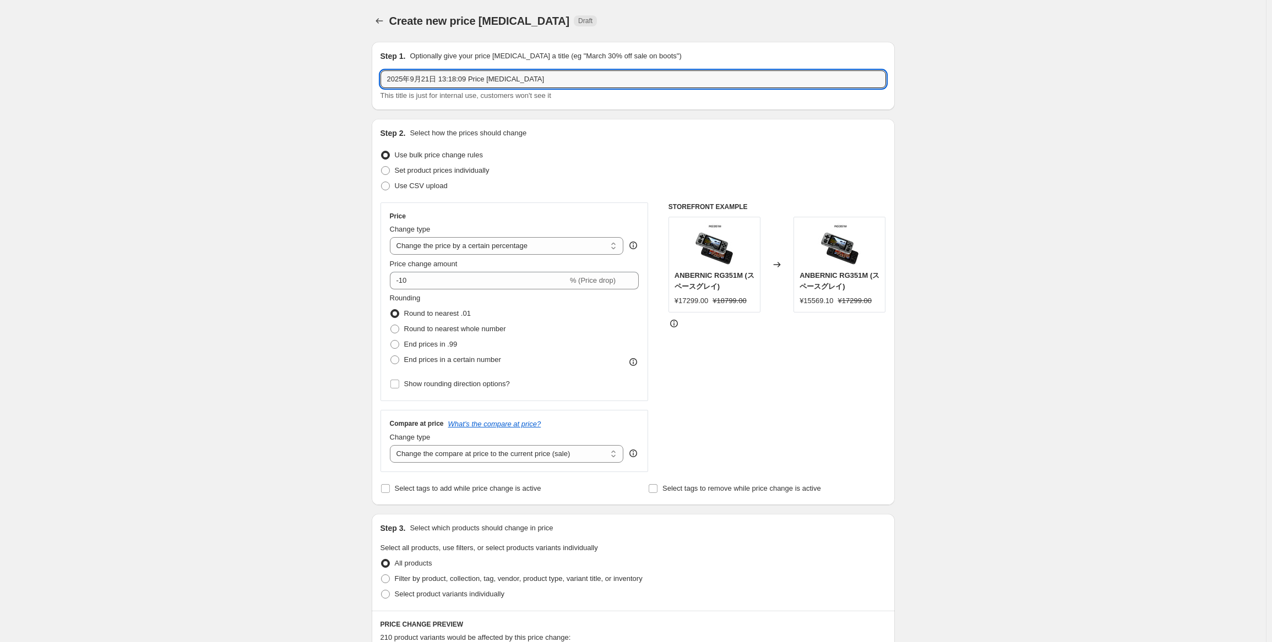
drag, startPoint x: 628, startPoint y: 84, endPoint x: 273, endPoint y: 77, distance: 354.6
click at [281, 77] on div "Create new price [MEDICAL_DATA]. This page is ready Create new price [MEDICAL_D…" at bounding box center [633, 552] width 1266 height 1104
paste input "RG557"
click at [515, 236] on div "Change type Change the price to a certain amount Change the price by a certain …" at bounding box center [507, 239] width 234 height 31
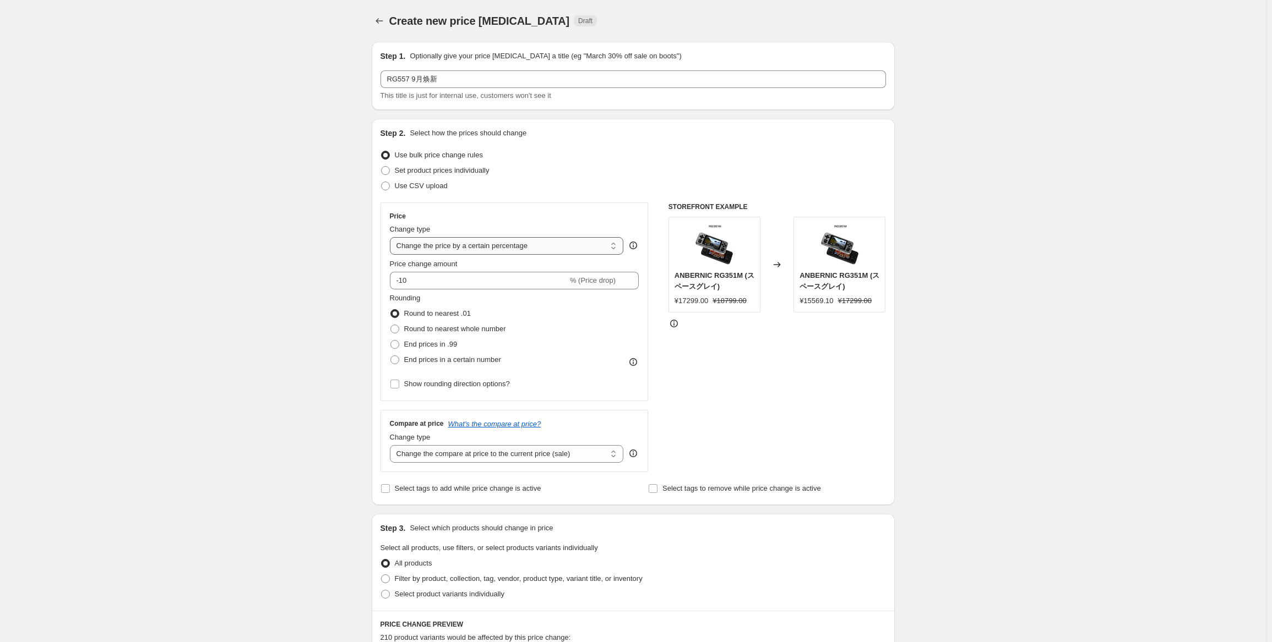
click at [554, 253] on select "Change the price to a certain amount Change the price by a certain amount Chang…" at bounding box center [507, 246] width 234 height 18
click at [392, 237] on select "Change the price to a certain amount Change the price by a certain amount Chang…" at bounding box center [507, 246] width 234 height 18
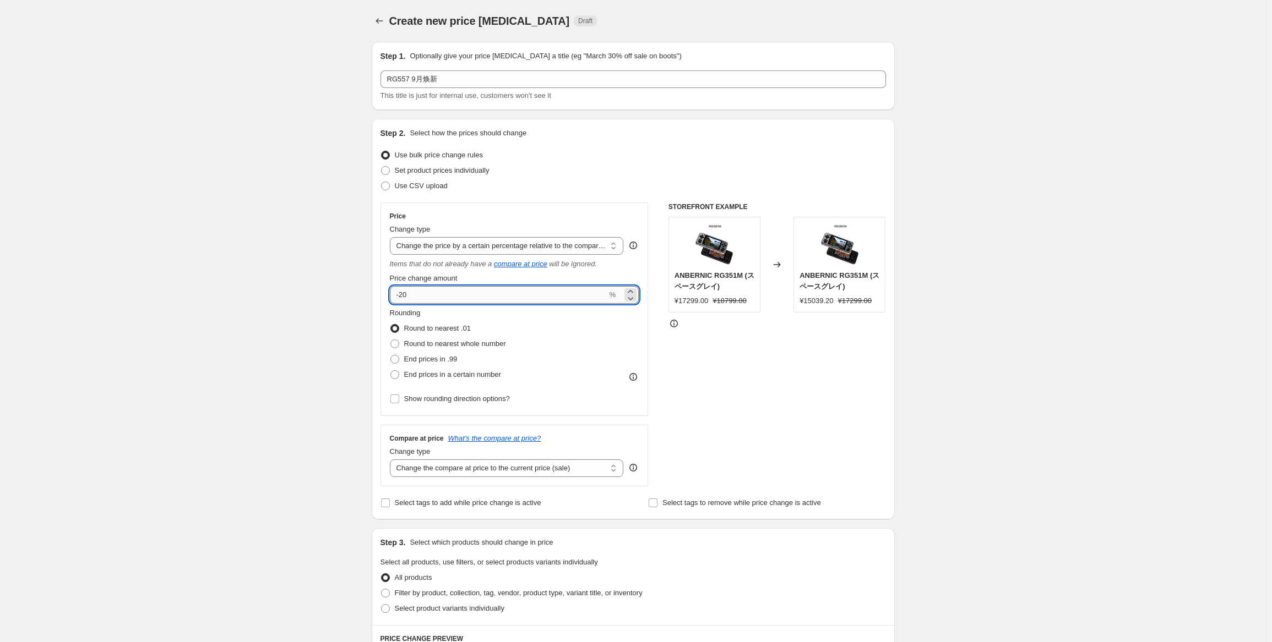
click at [472, 288] on input "-20" at bounding box center [498, 295] width 217 height 18
click at [482, 347] on span "Round to nearest whole number" at bounding box center [455, 344] width 102 height 8
click at [391, 340] on input "Round to nearest whole number" at bounding box center [390, 340] width 1 height 1
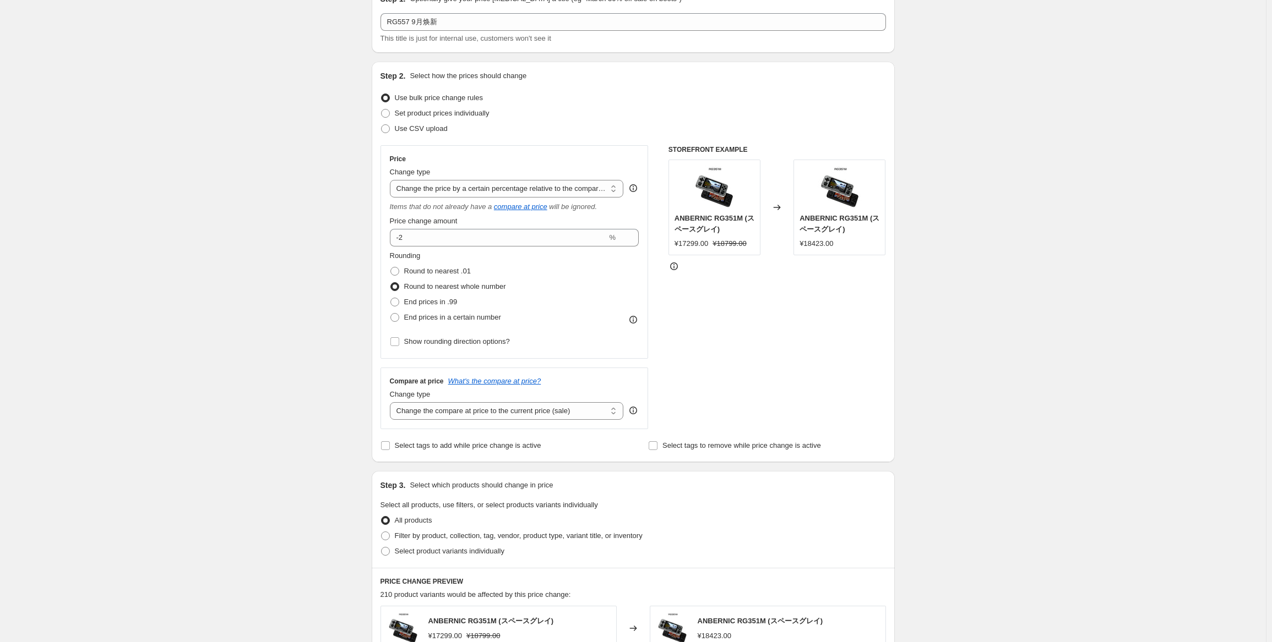
scroll to position [110, 0]
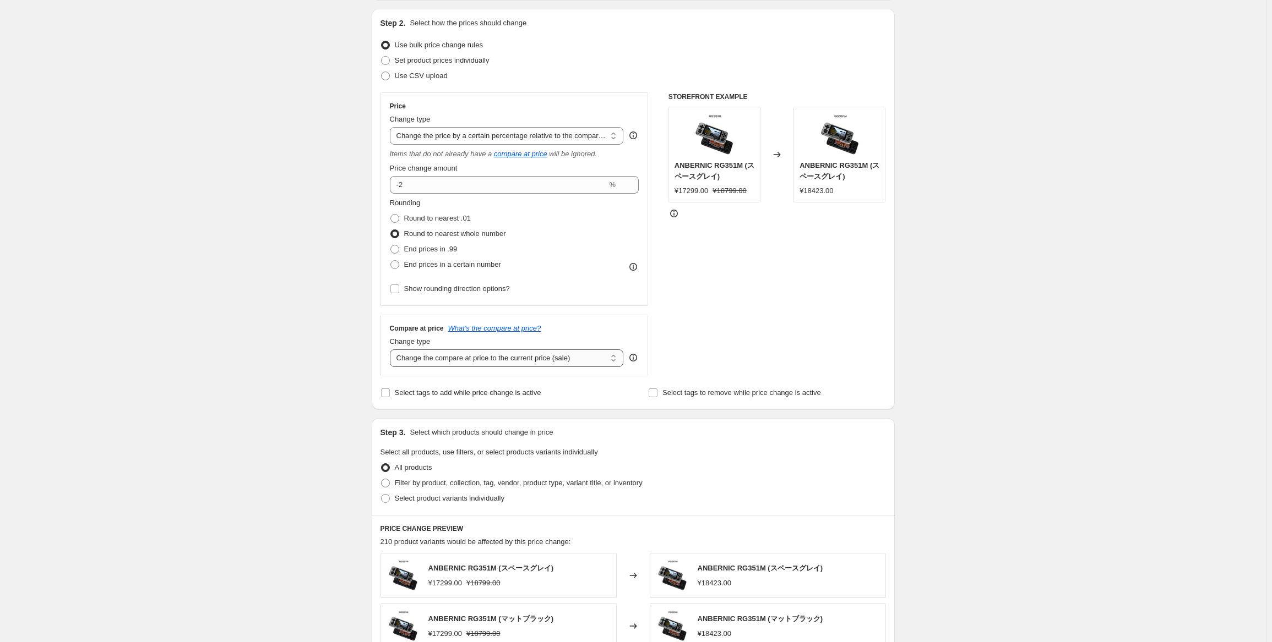
drag, startPoint x: 578, startPoint y: 358, endPoint x: 575, endPoint y: 366, distance: 8.5
click at [578, 358] on select "Change the compare at price to the current price (sale) Change the compare at p…" at bounding box center [507, 359] width 234 height 18
click at [392, 350] on select "Change the compare at price to the current price (sale) Change the compare at p…" at bounding box center [507, 359] width 234 height 18
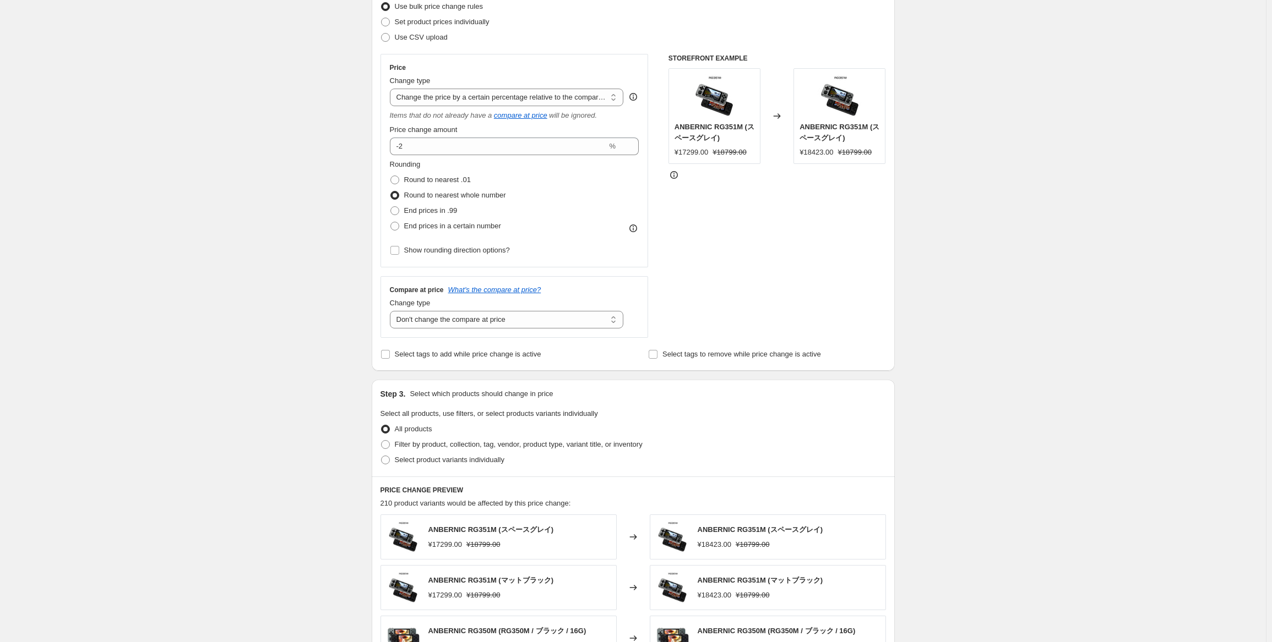
scroll to position [165, 0]
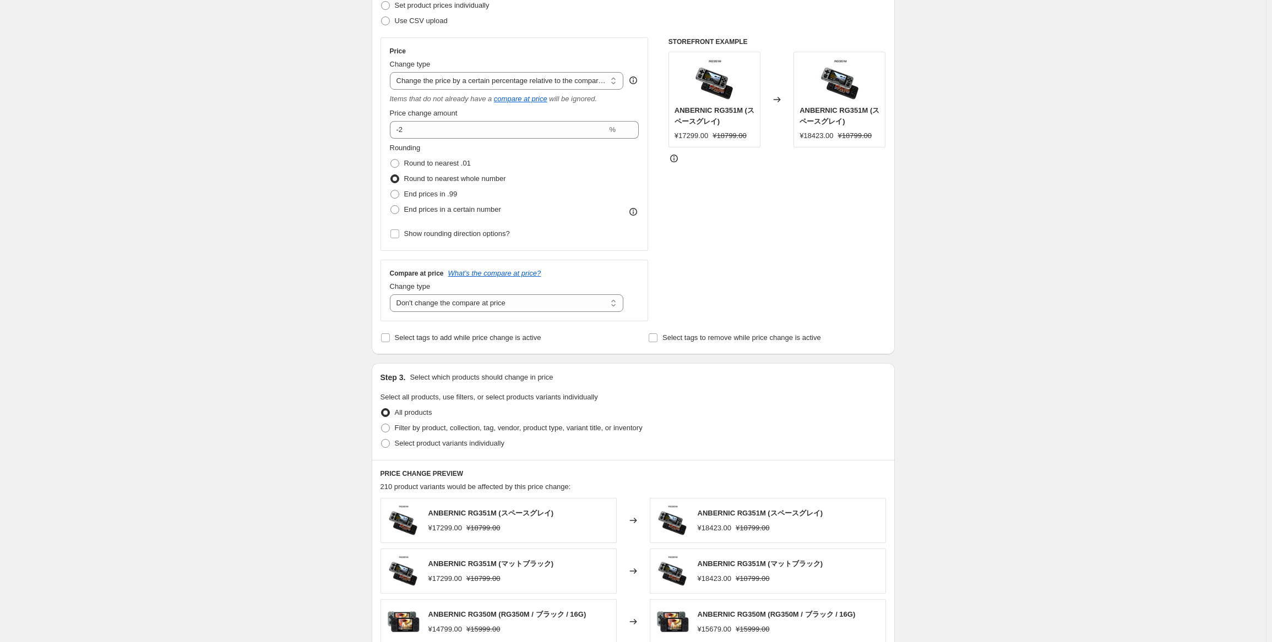
click at [446, 453] on div "Step 3. Select which products should change in price Select all products, use f…" at bounding box center [633, 411] width 523 height 97
click at [455, 437] on label "Select product variants individually" at bounding box center [442, 443] width 124 height 15
click at [382, 439] on input "Select product variants individually" at bounding box center [381, 439] width 1 height 1
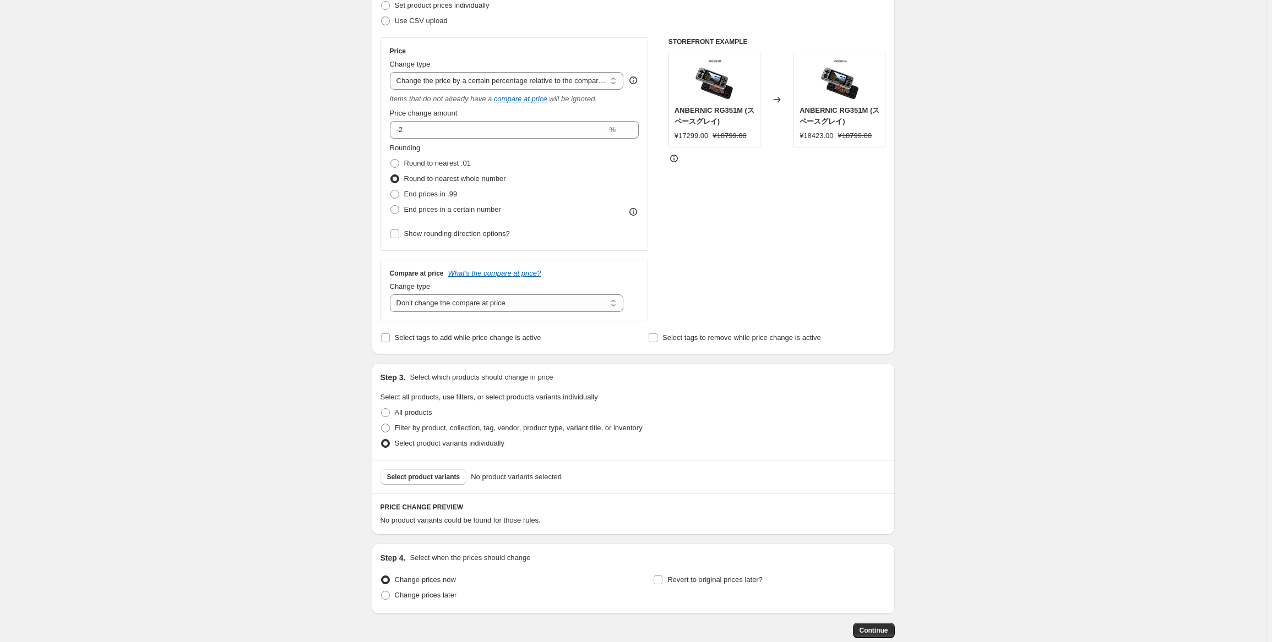
click at [439, 481] on span "Select product variants" at bounding box center [423, 477] width 73 height 9
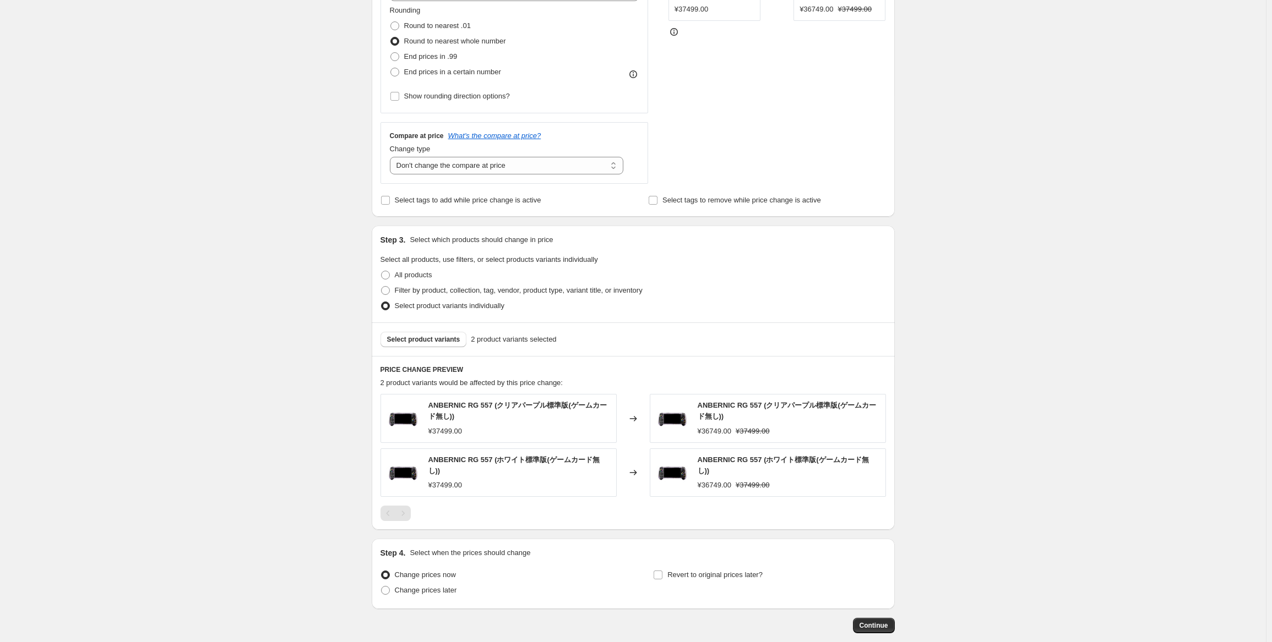
scroll to position [356, 0]
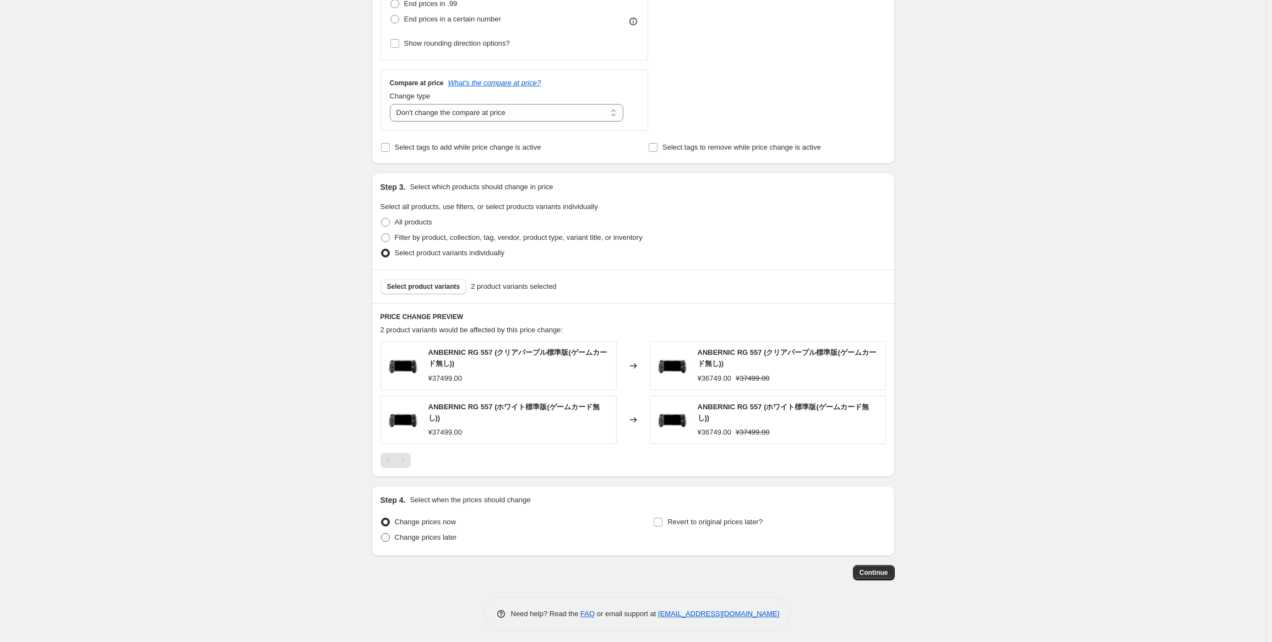
click at [408, 533] on span "Change prices later" at bounding box center [426, 537] width 62 height 8
click at [382, 533] on input "Change prices later" at bounding box center [381, 533] width 1 height 1
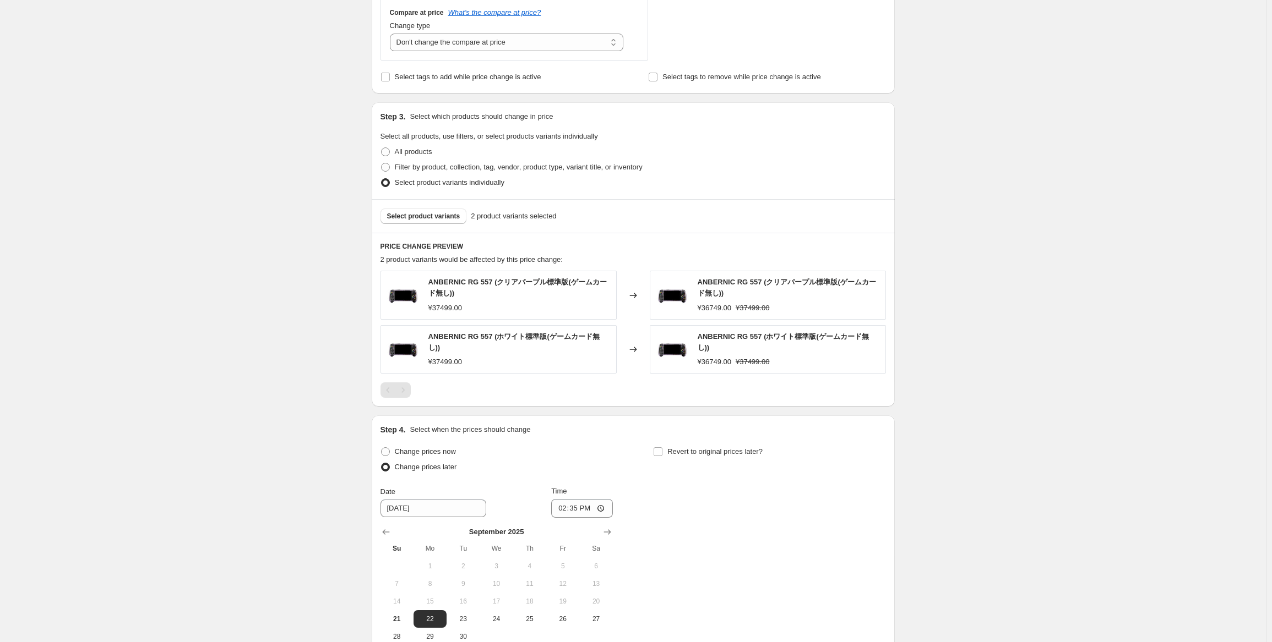
scroll to position [466, 0]
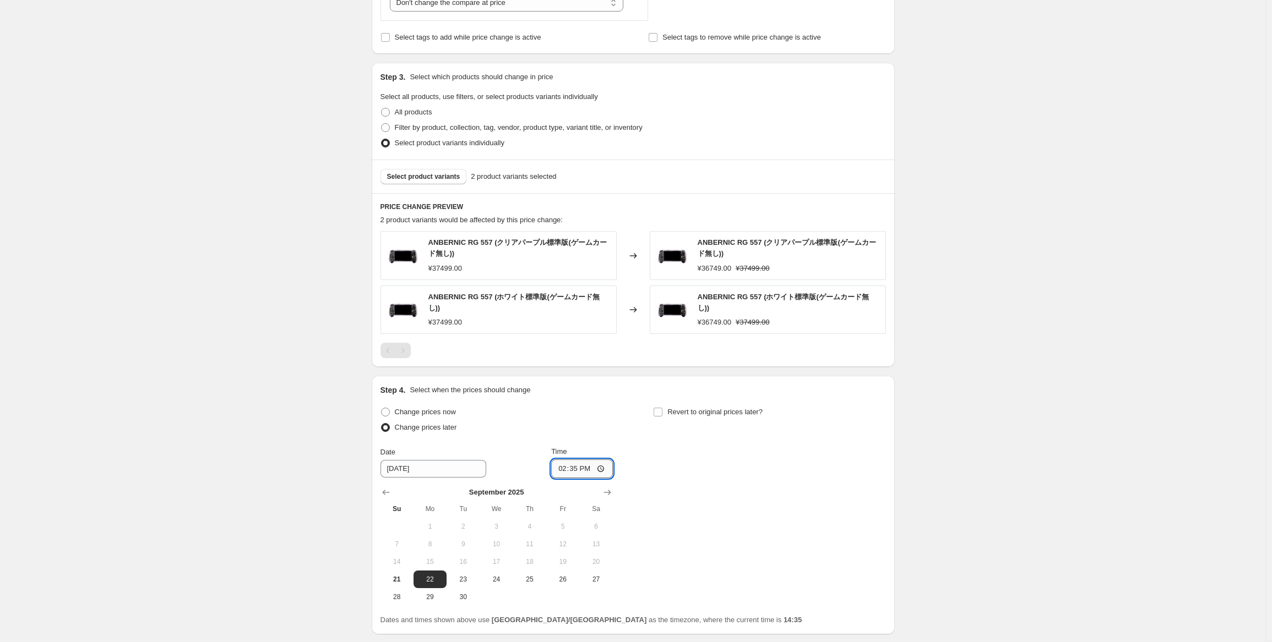
click at [577, 461] on input "14:35" at bounding box center [582, 469] width 62 height 19
drag, startPoint x: 699, startPoint y: 445, endPoint x: 708, endPoint y: 441, distance: 9.8
click at [700, 445] on div "Change prices now Change prices later Date [DATE] Time 22:50 [DATE] Su Mo Tu We…" at bounding box center [632, 505] width 505 height 201
click at [729, 408] on span "Revert to original prices later?" at bounding box center [714, 412] width 95 height 8
click at [662, 408] on input "Revert to original prices later?" at bounding box center [657, 412] width 9 height 9
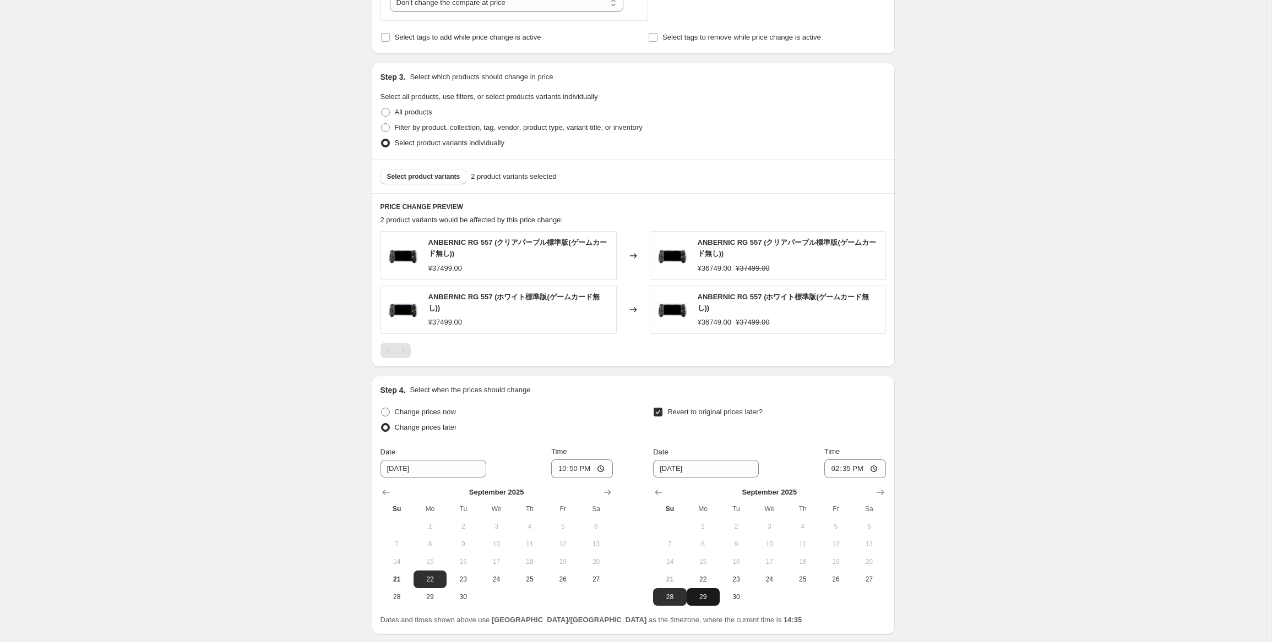
click at [699, 595] on span "29" at bounding box center [703, 597] width 24 height 9
click at [853, 464] on input "14:35" at bounding box center [855, 469] width 62 height 19
click at [852, 460] on input "11:00" at bounding box center [855, 469] width 62 height 19
click at [854, 462] on input "11:00" at bounding box center [855, 469] width 62 height 19
drag, startPoint x: 961, startPoint y: 396, endPoint x: 968, endPoint y: 394, distance: 7.3
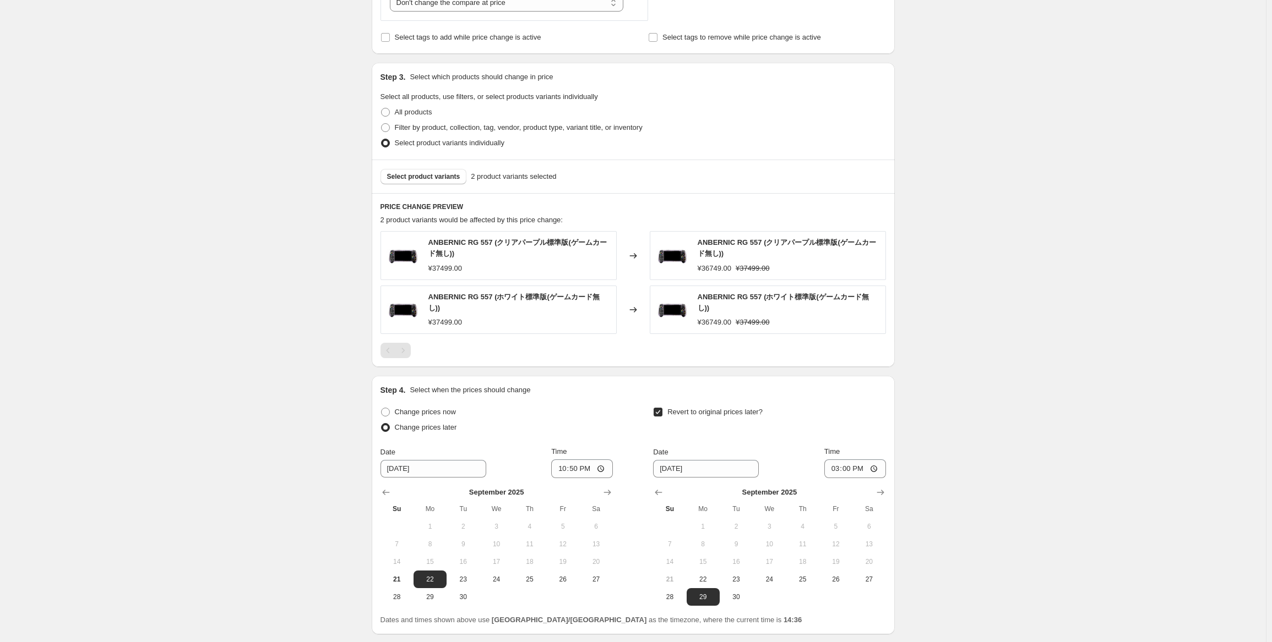
click at [962, 395] on div "Create new price [MEDICAL_DATA]. This page is ready Create new price [MEDICAL_D…" at bounding box center [633, 130] width 1266 height 1192
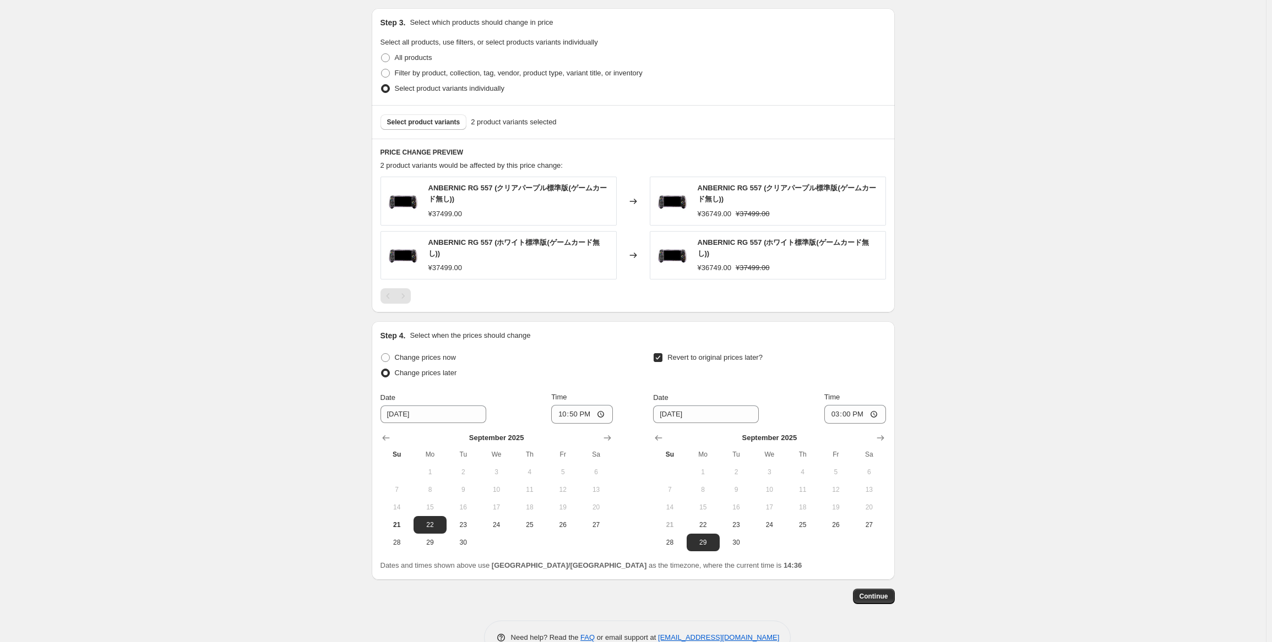
scroll to position [544, 0]
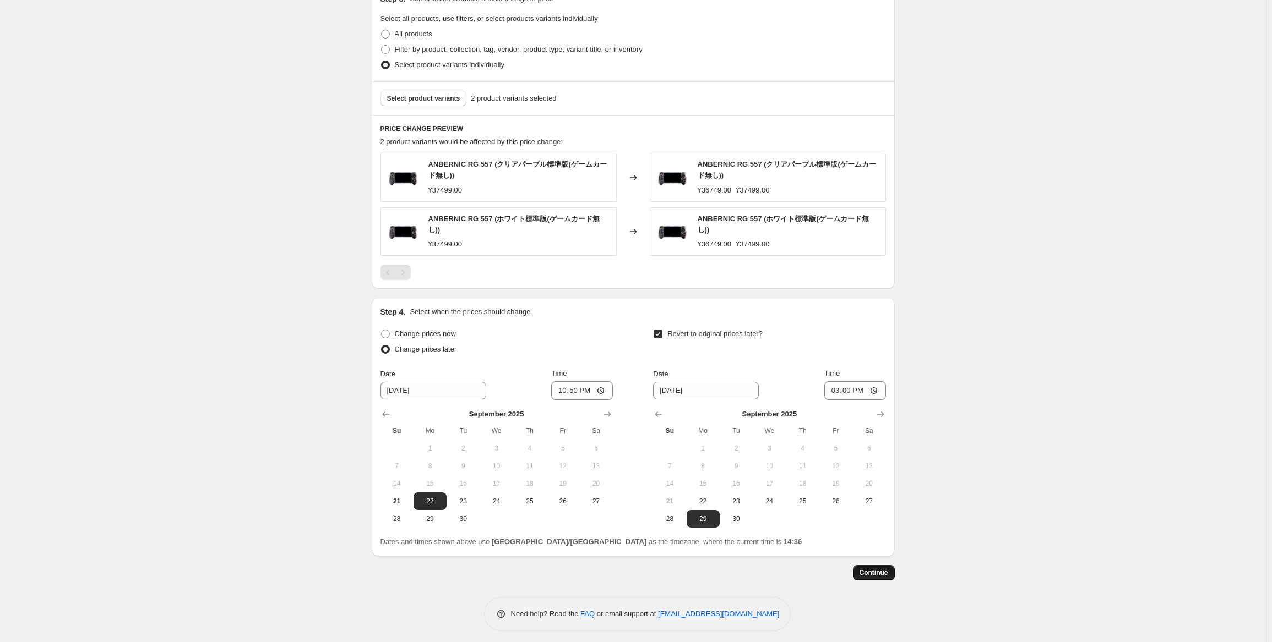
click at [871, 569] on span "Continue" at bounding box center [873, 573] width 29 height 9
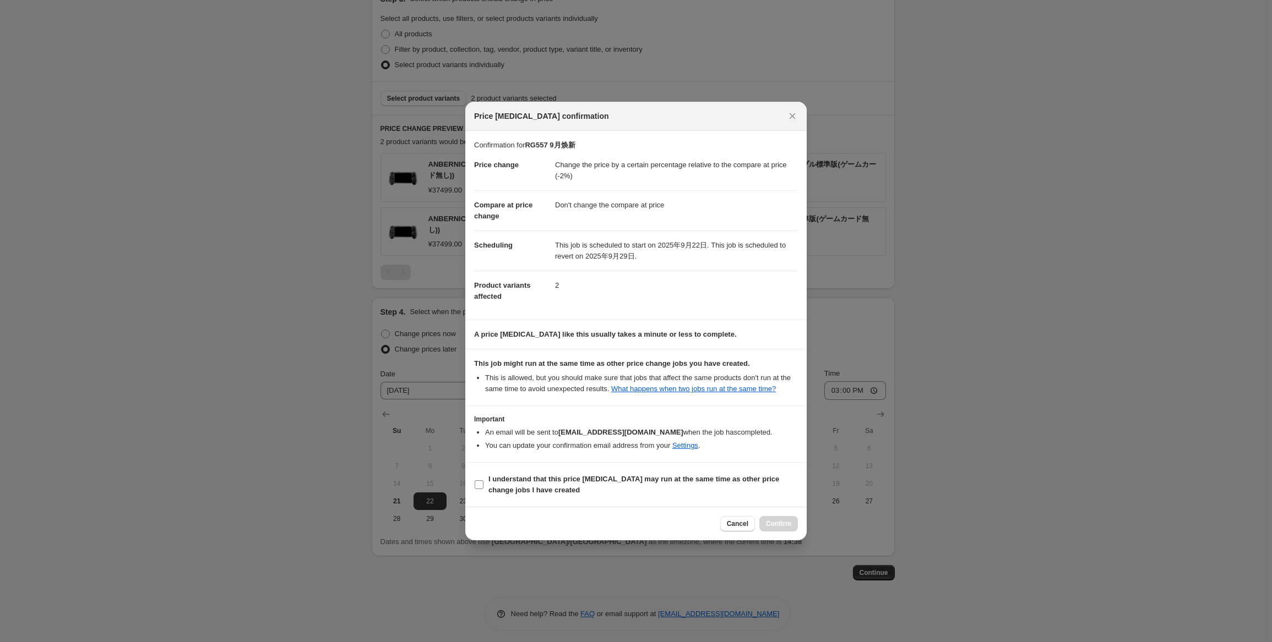
click at [499, 492] on b "I understand that this price [MEDICAL_DATA] may run at the same time as other p…" at bounding box center [633, 484] width 291 height 19
click at [483, 489] on input "I understand that this price [MEDICAL_DATA] may run at the same time as other p…" at bounding box center [479, 485] width 9 height 9
click at [800, 522] on div "Cancel Confirm" at bounding box center [635, 524] width 341 height 34
click at [776, 528] on span "Confirm" at bounding box center [778, 524] width 25 height 9
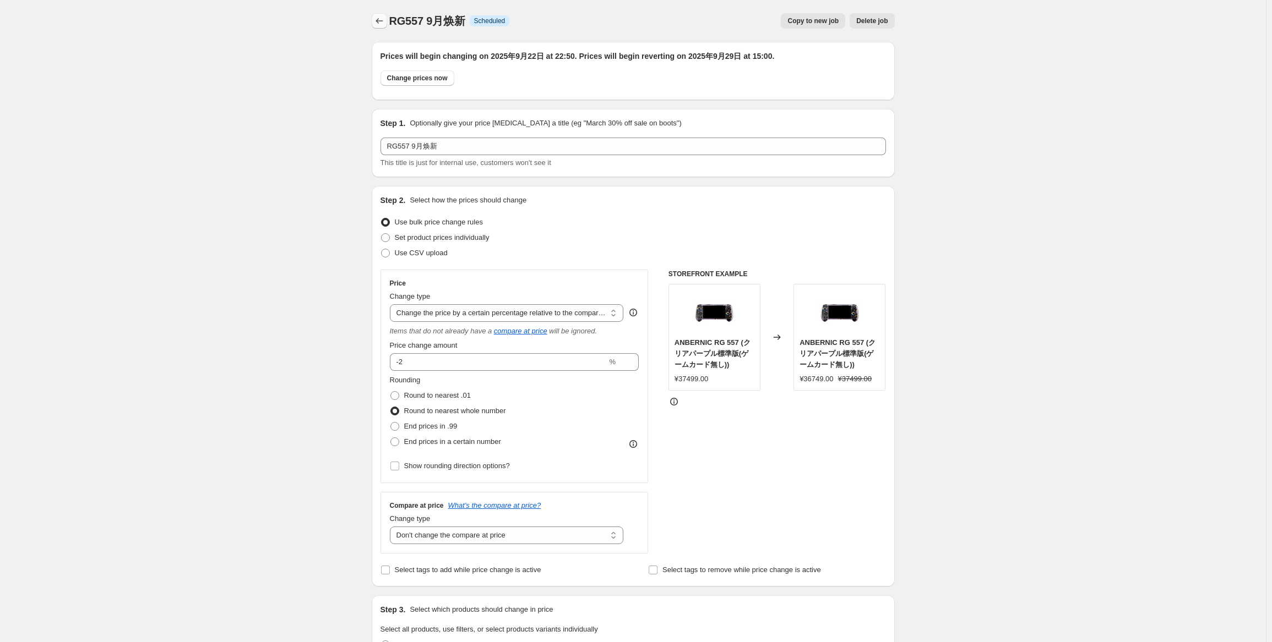
click at [378, 15] on button "Price change jobs" at bounding box center [379, 20] width 15 height 15
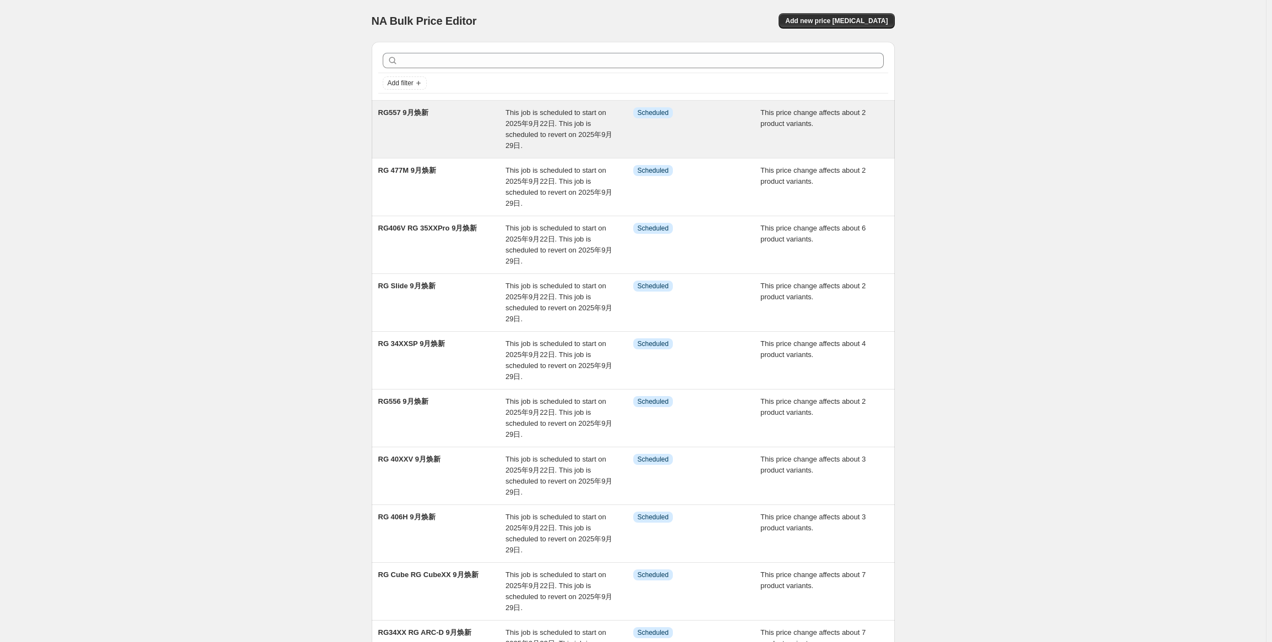
click at [464, 143] on div "RG557 9月焕新" at bounding box center [442, 129] width 128 height 44
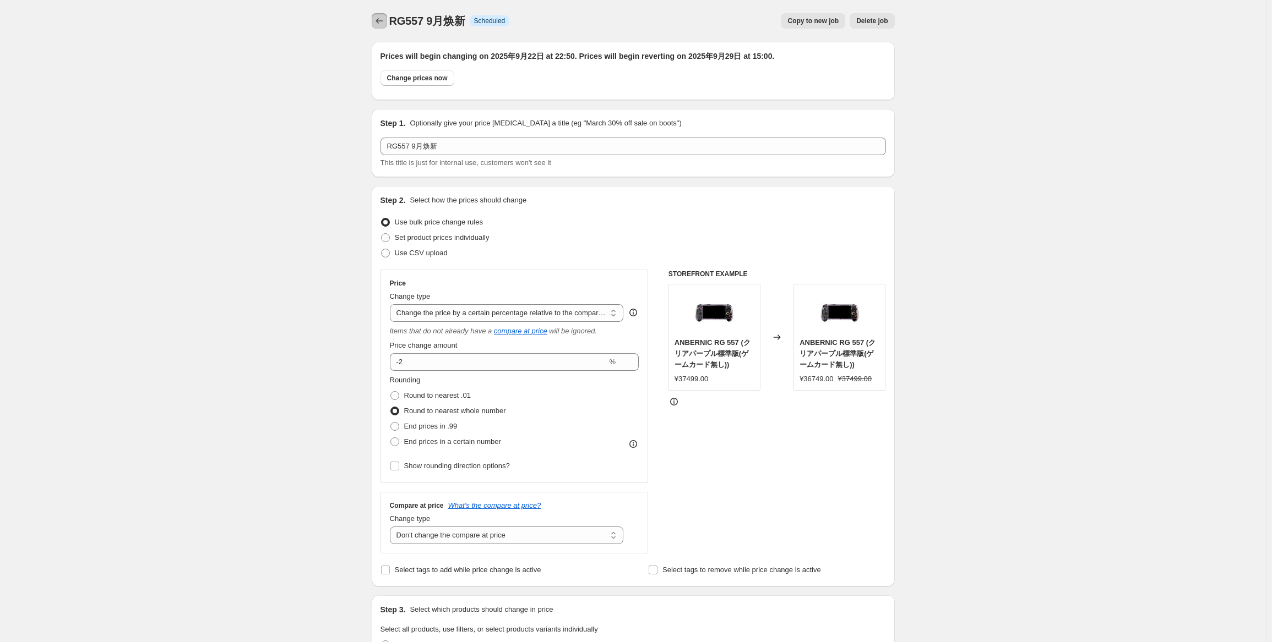
click at [379, 23] on icon "Price change jobs" at bounding box center [379, 20] width 11 height 11
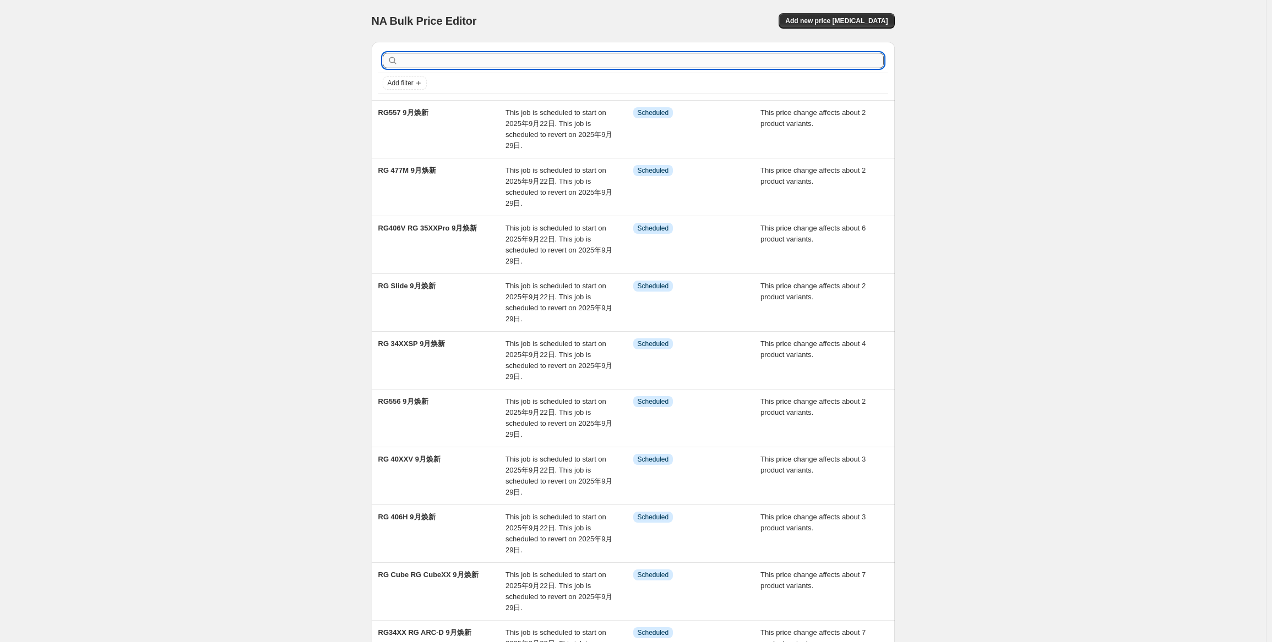
click at [563, 57] on input "text" at bounding box center [641, 60] width 483 height 15
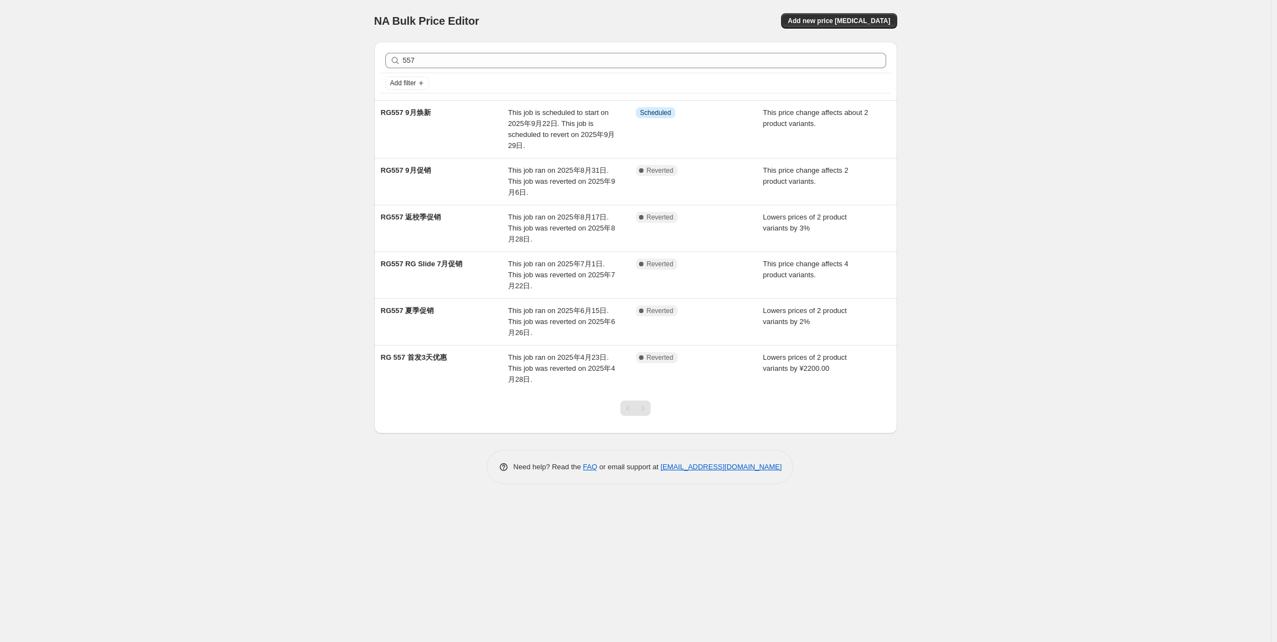
click at [1115, 96] on div "NA Bulk Price Editor. This page is ready NA Bulk Price Editor Add new price [ME…" at bounding box center [635, 321] width 1271 height 642
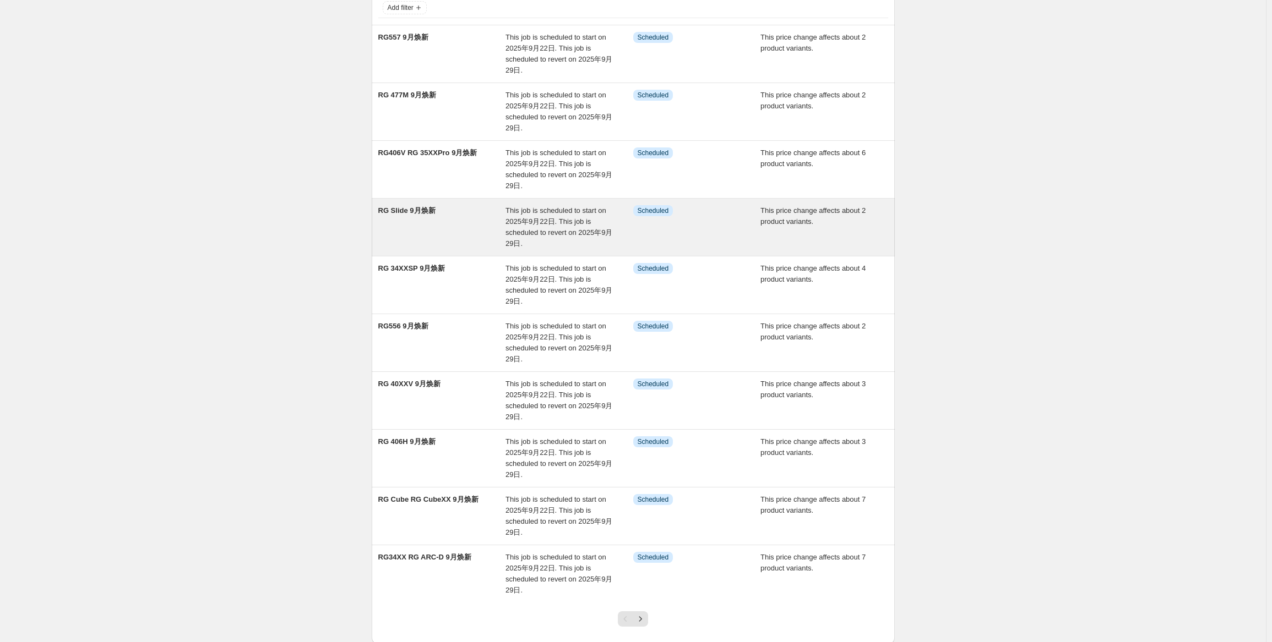
scroll to position [142, 0]
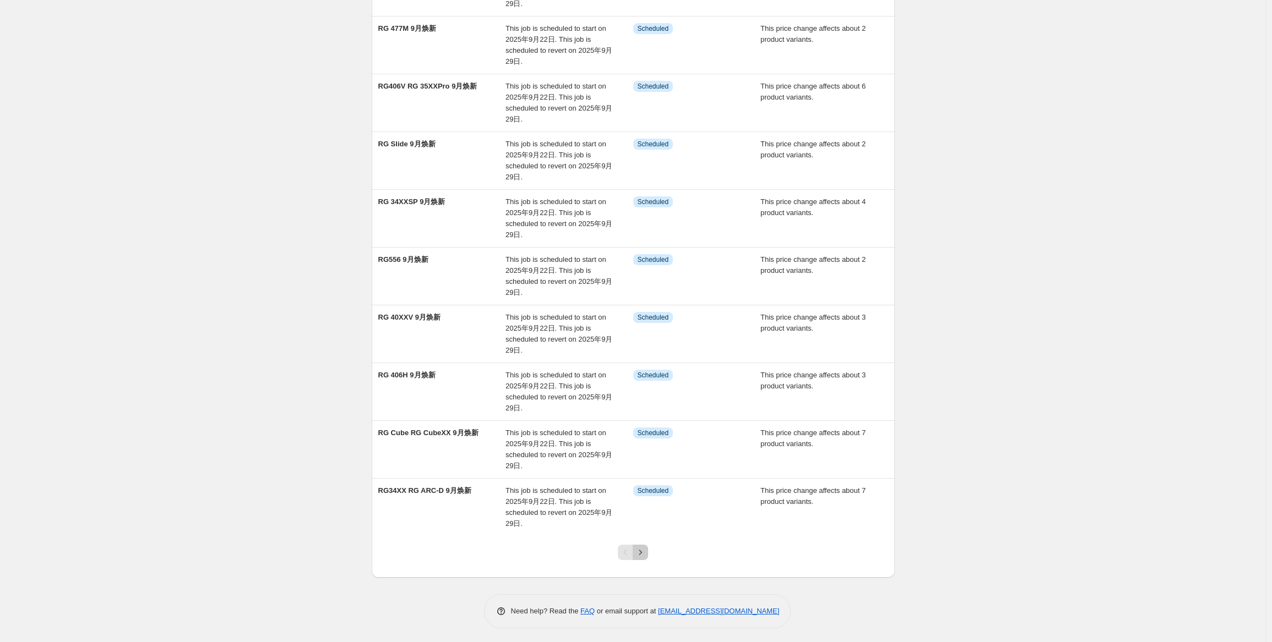
click at [641, 551] on icon "Next" at bounding box center [640, 552] width 11 height 11
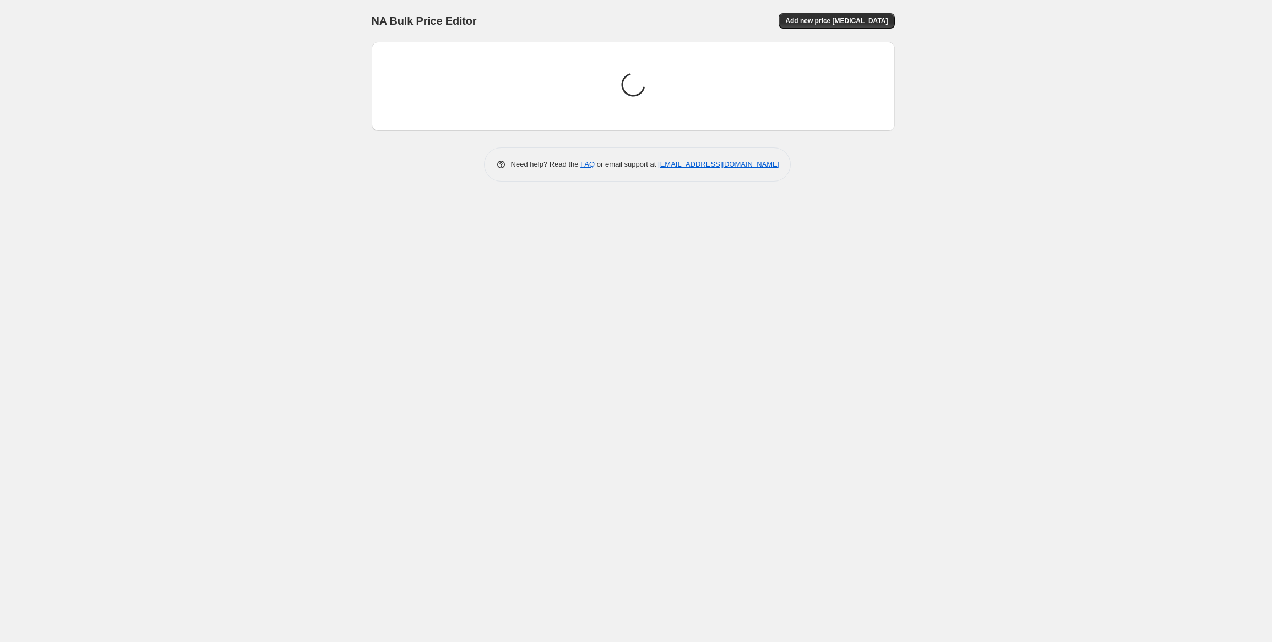
scroll to position [0, 0]
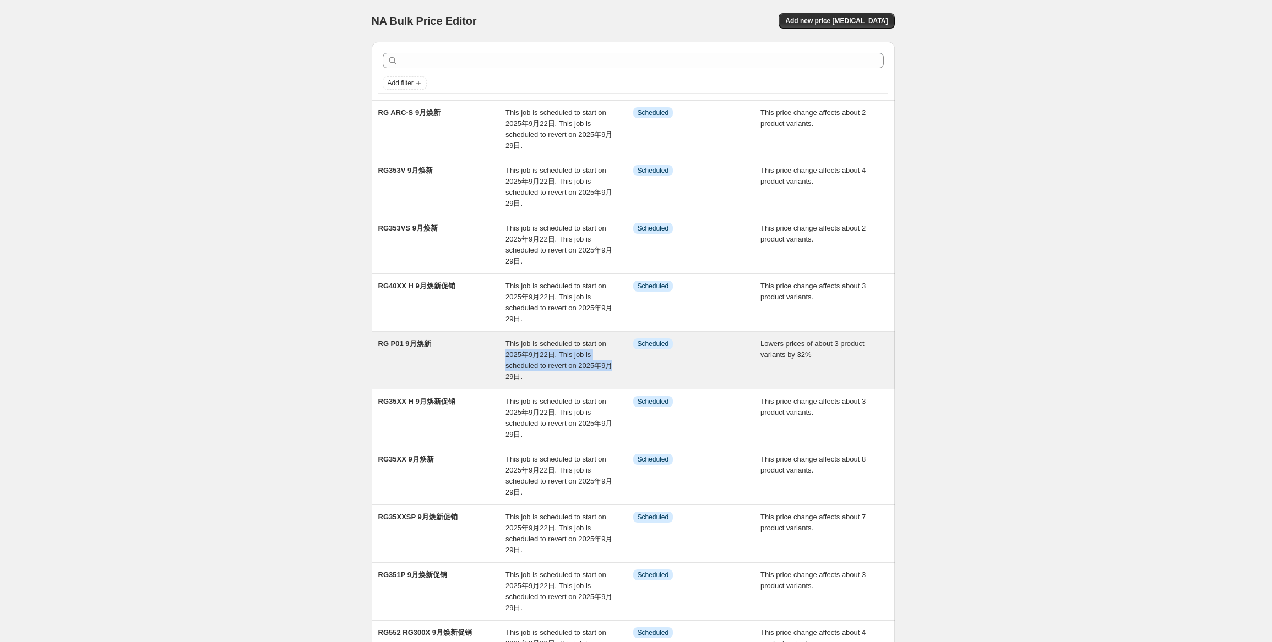
drag, startPoint x: 629, startPoint y: 351, endPoint x: 631, endPoint y: 331, distance: 19.9
click at [631, 332] on div "RG P01 9月焕新 This job is scheduled to start on 2025年9月22日. This job is scheduled…" at bounding box center [633, 360] width 523 height 57
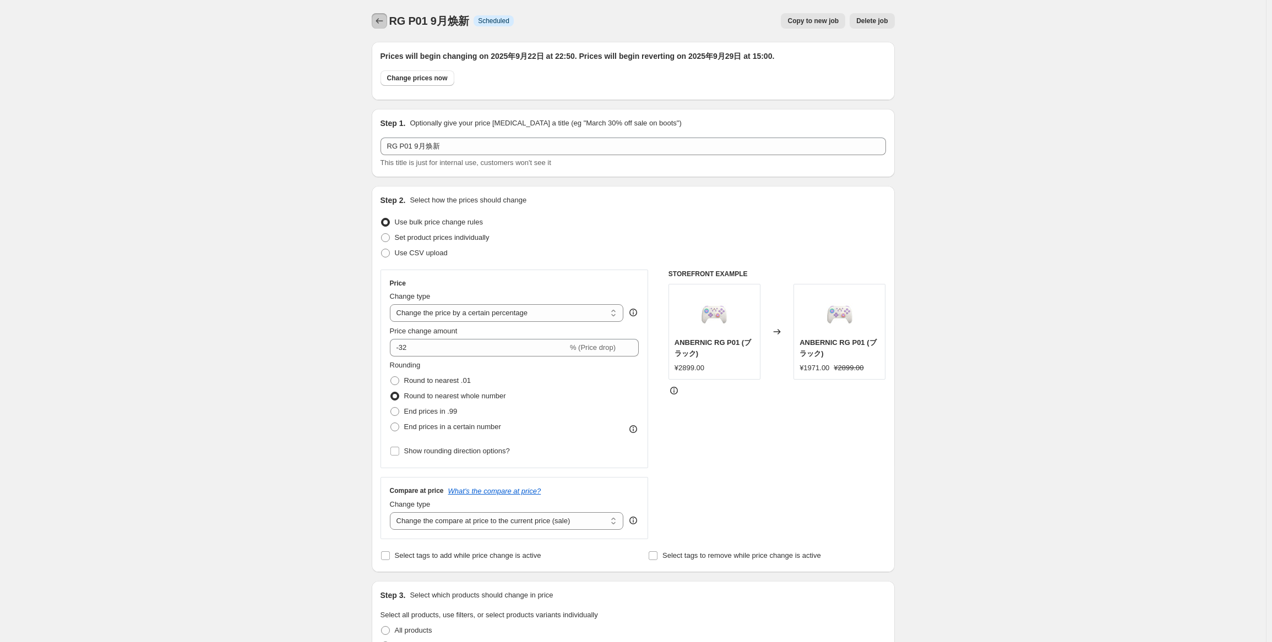
click at [380, 21] on icon "Price change jobs" at bounding box center [379, 20] width 11 height 11
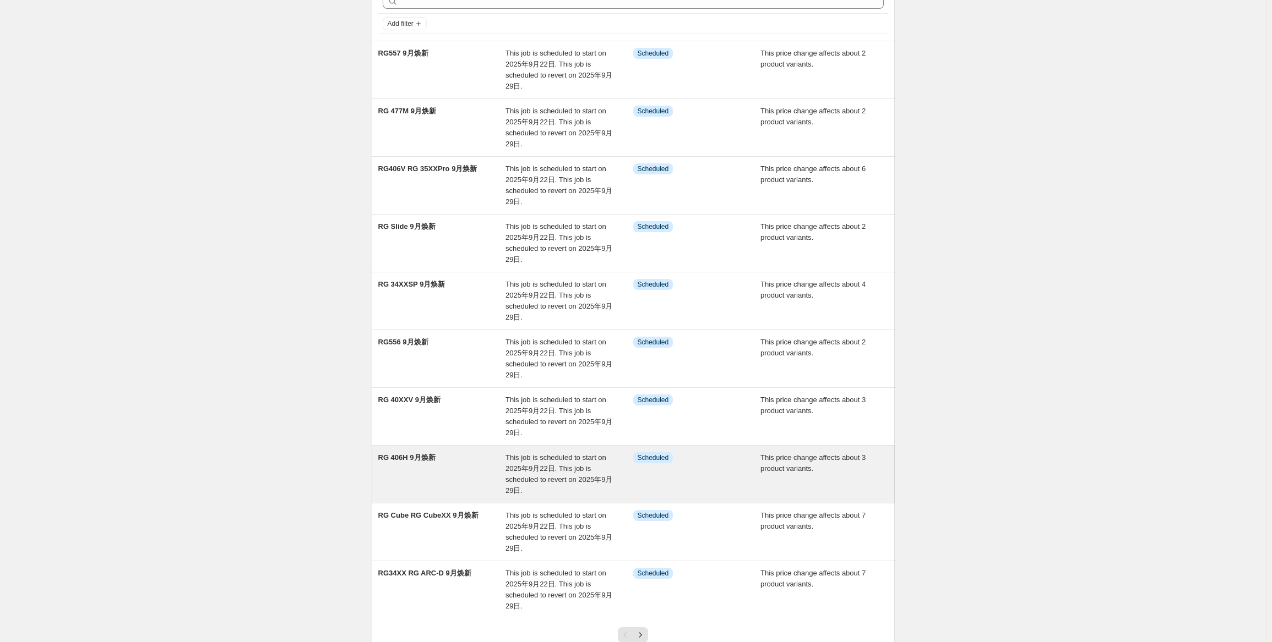
scroll to position [142, 0]
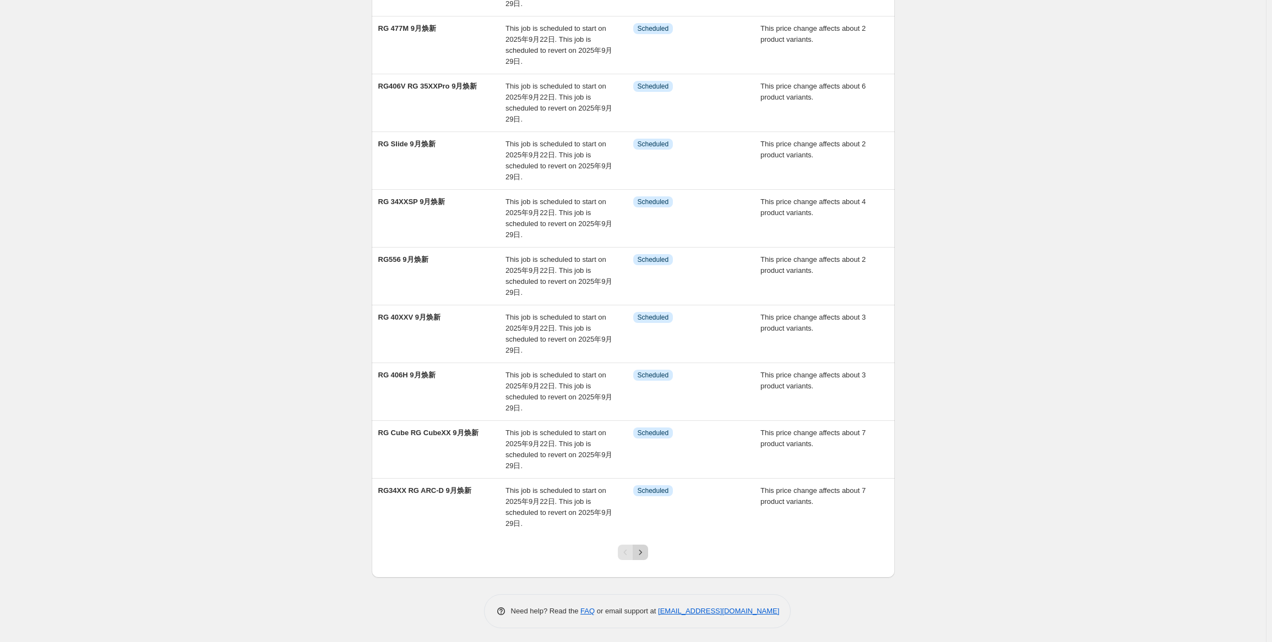
click at [636, 551] on button "Next" at bounding box center [640, 552] width 15 height 15
click at [645, 556] on button "Next" at bounding box center [640, 552] width 15 height 15
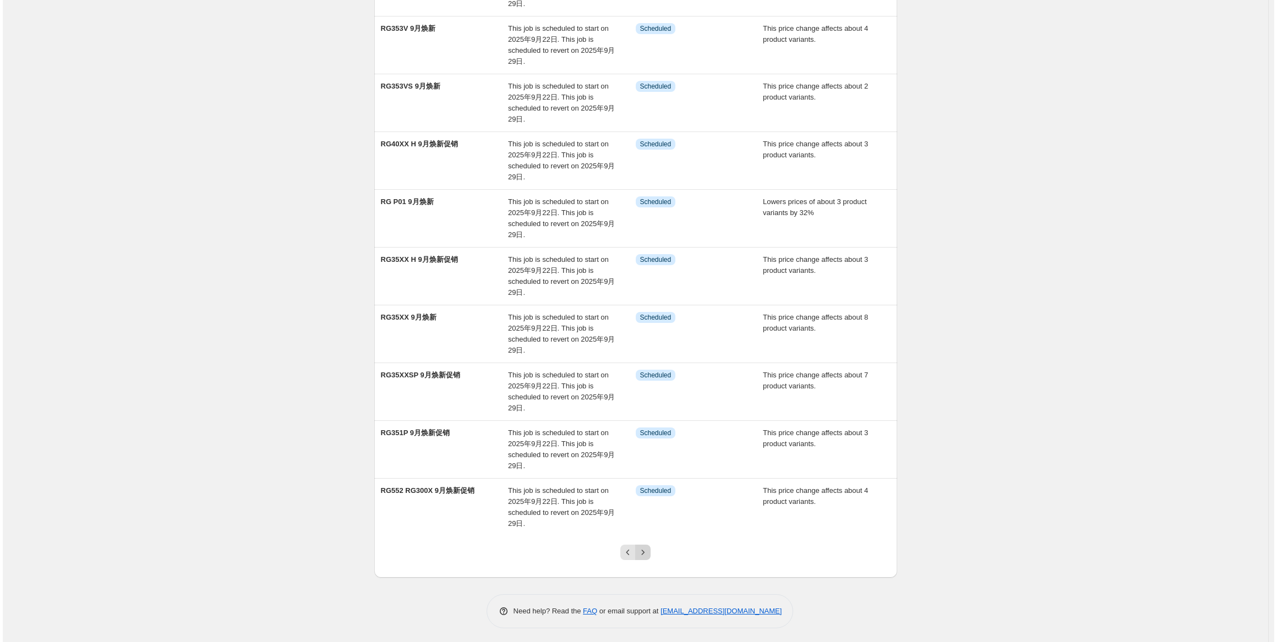
scroll to position [0, 0]
